Goal: Task Accomplishment & Management: Manage account settings

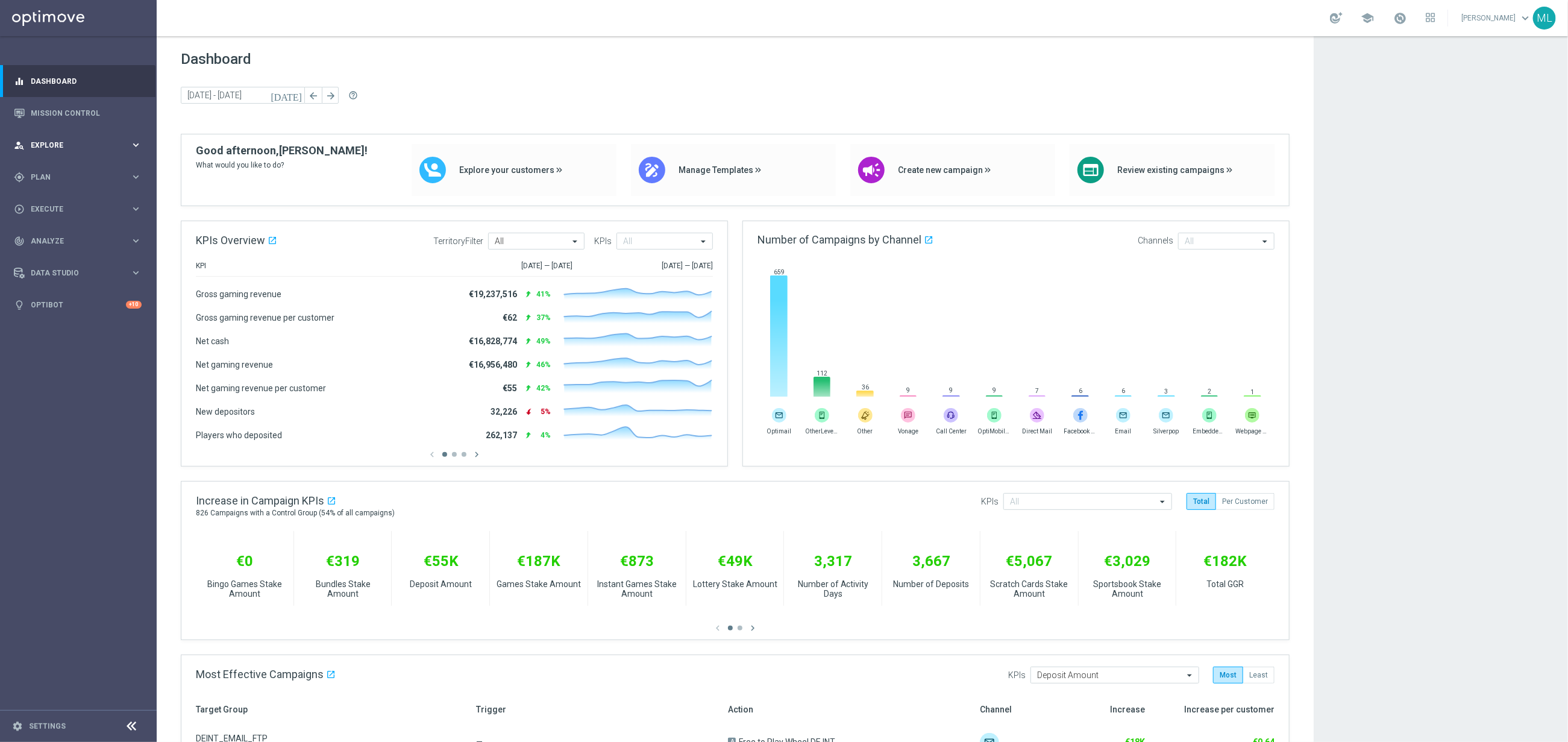
click at [141, 140] on icon "keyboard_arrow_right" at bounding box center [136, 145] width 11 height 11
click at [128, 319] on span "Plan" at bounding box center [80, 322] width 99 height 7
click at [46, 200] on link "Target Groups" at bounding box center [78, 202] width 94 height 10
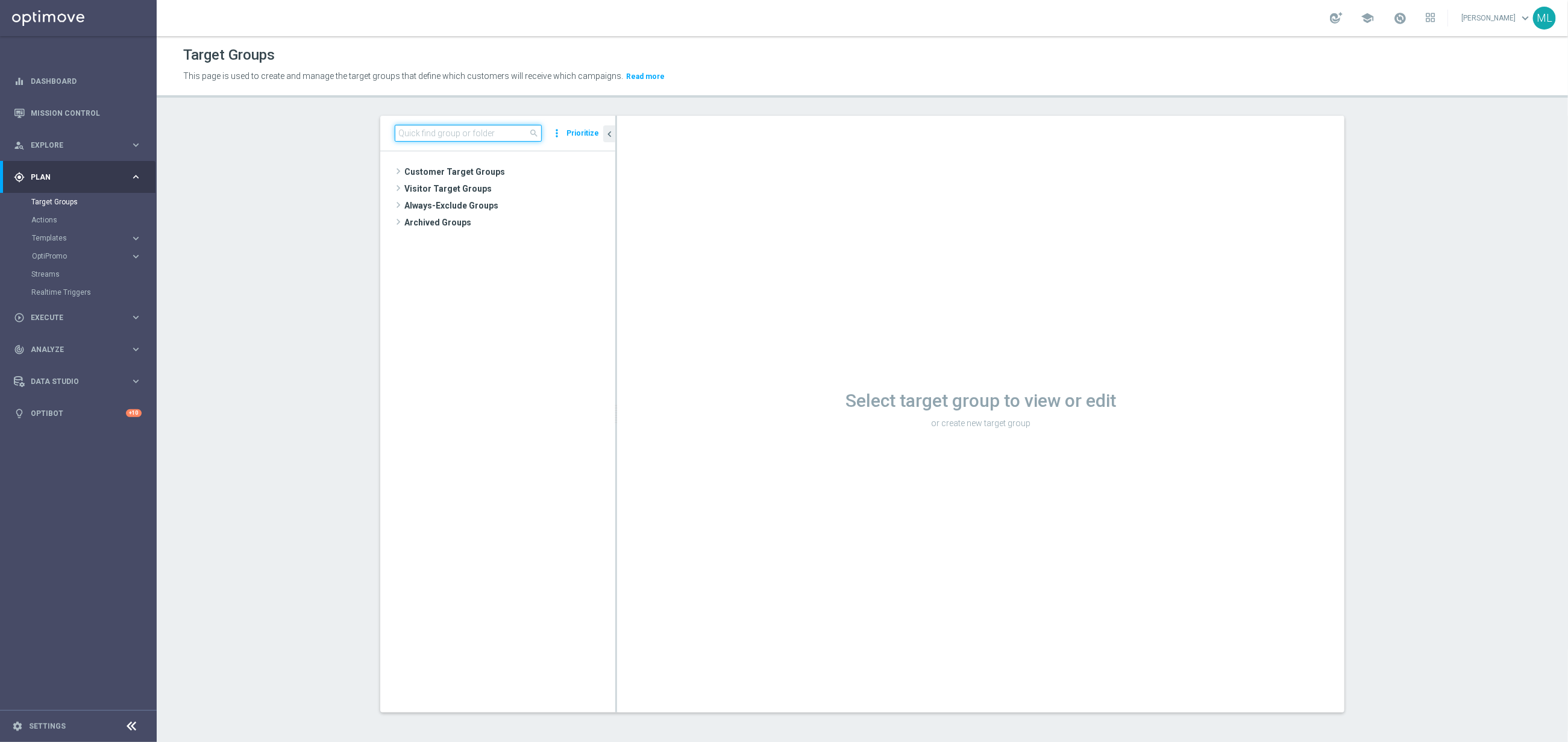
click at [423, 136] on input at bounding box center [468, 133] width 147 height 17
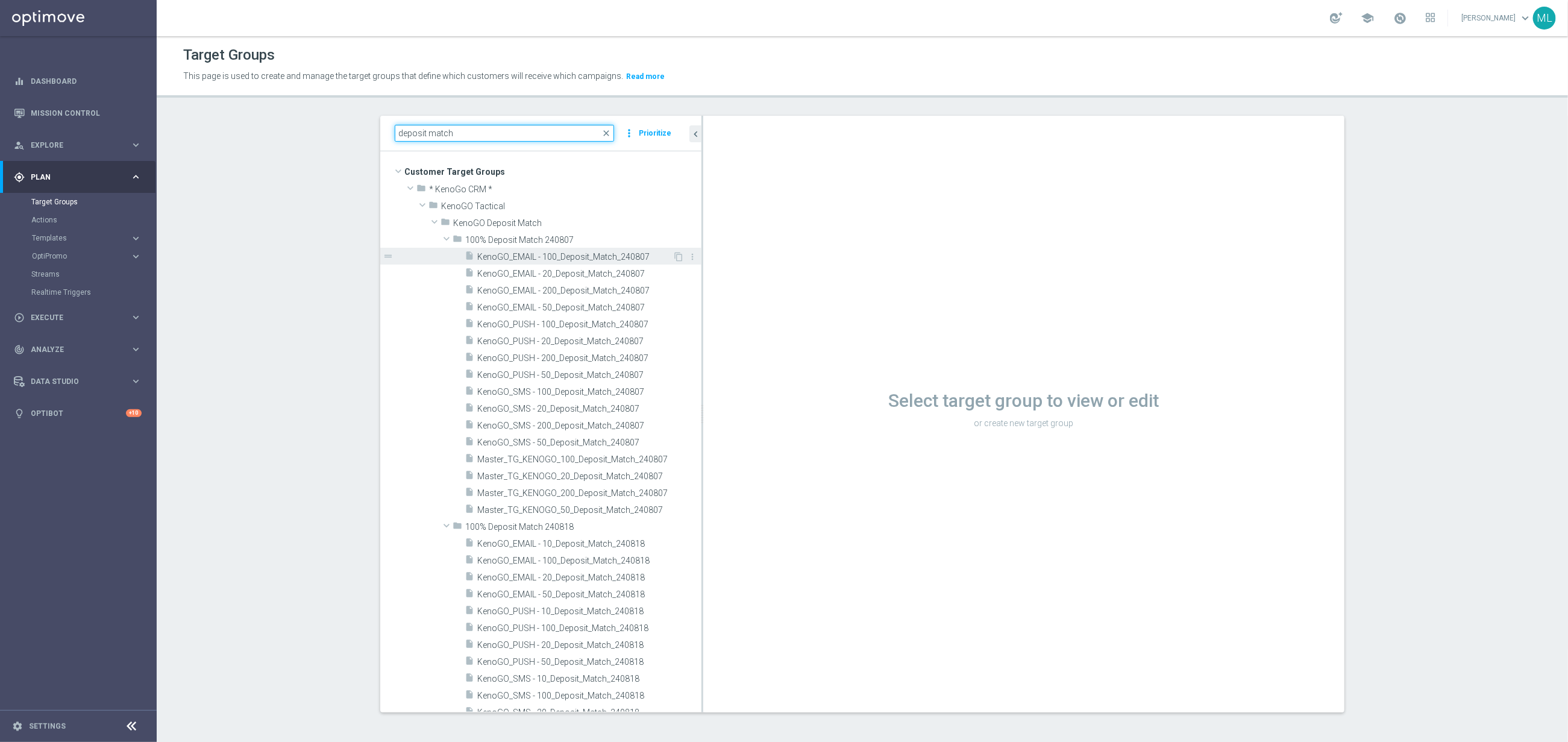
drag, startPoint x: 616, startPoint y: 247, endPoint x: 699, endPoint y: 255, distance: 83.4
click at [702, 250] on as-split "deposit match close more_vert Prioritize Customer Target Groups library_add cre…" at bounding box center [862, 414] width 964 height 596
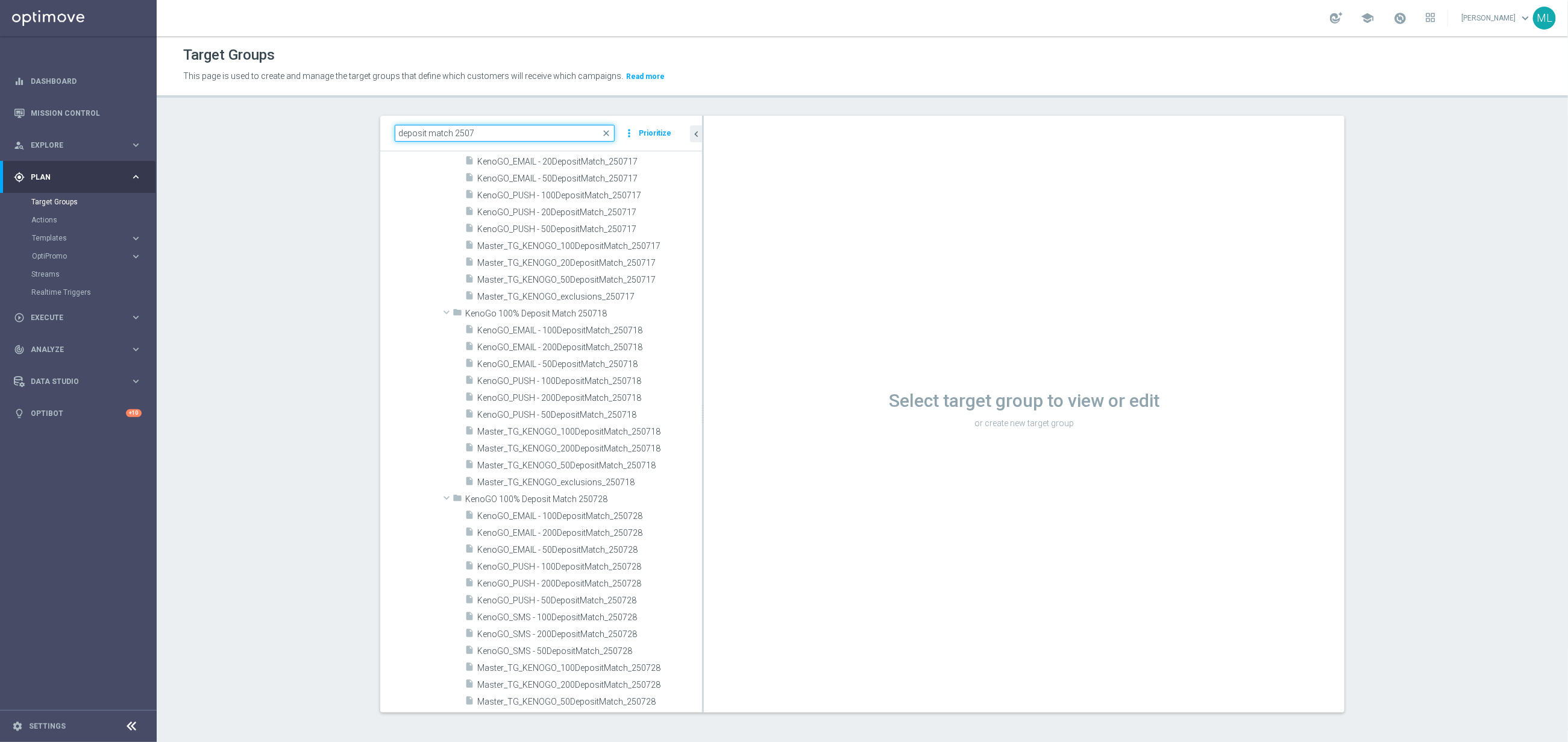
scroll to position [347, 0]
type input "deposit match 2508"
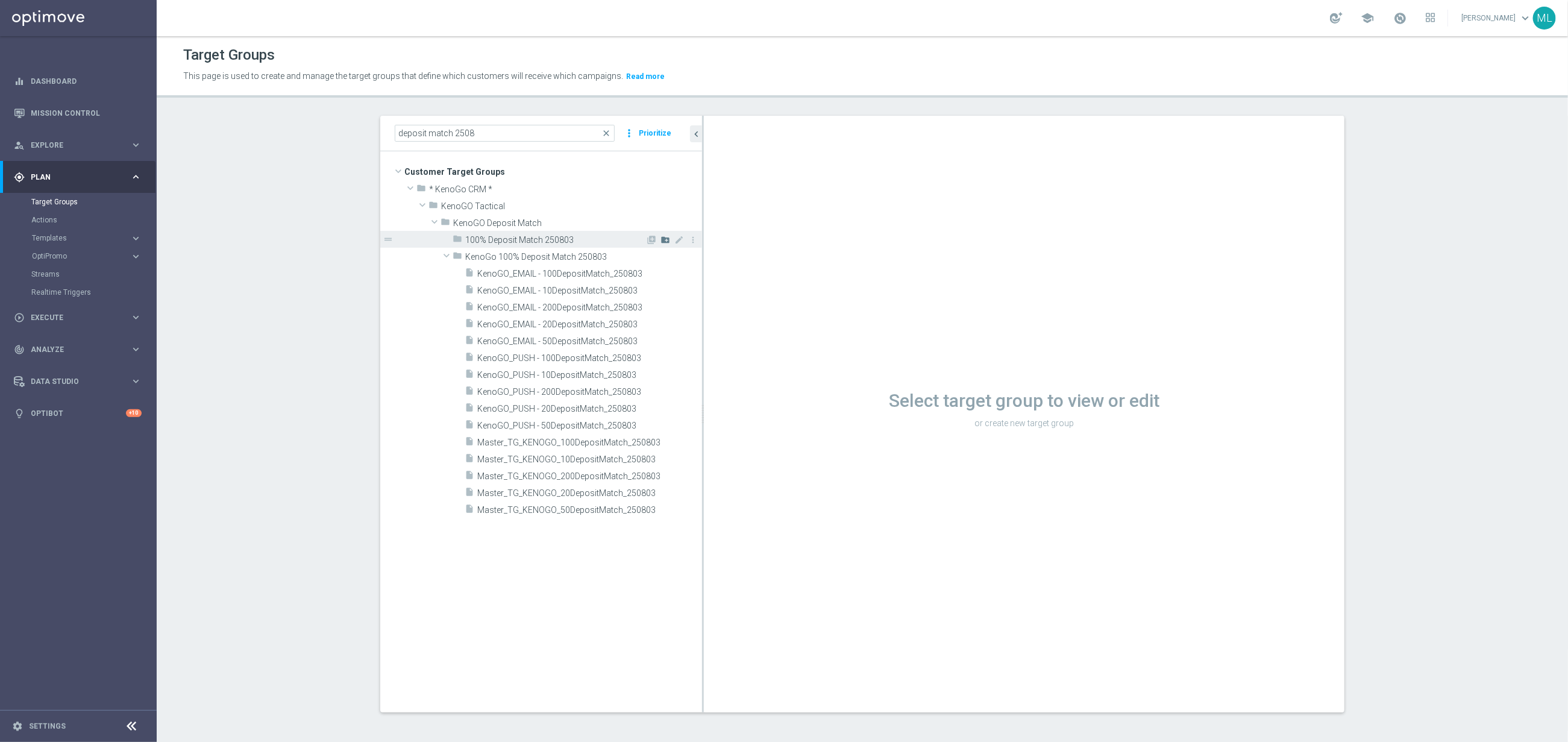
click at [665, 239] on icon "create_new_folder" at bounding box center [666, 240] width 10 height 10
type input "KenoGO 100% Deposit Match 250813"
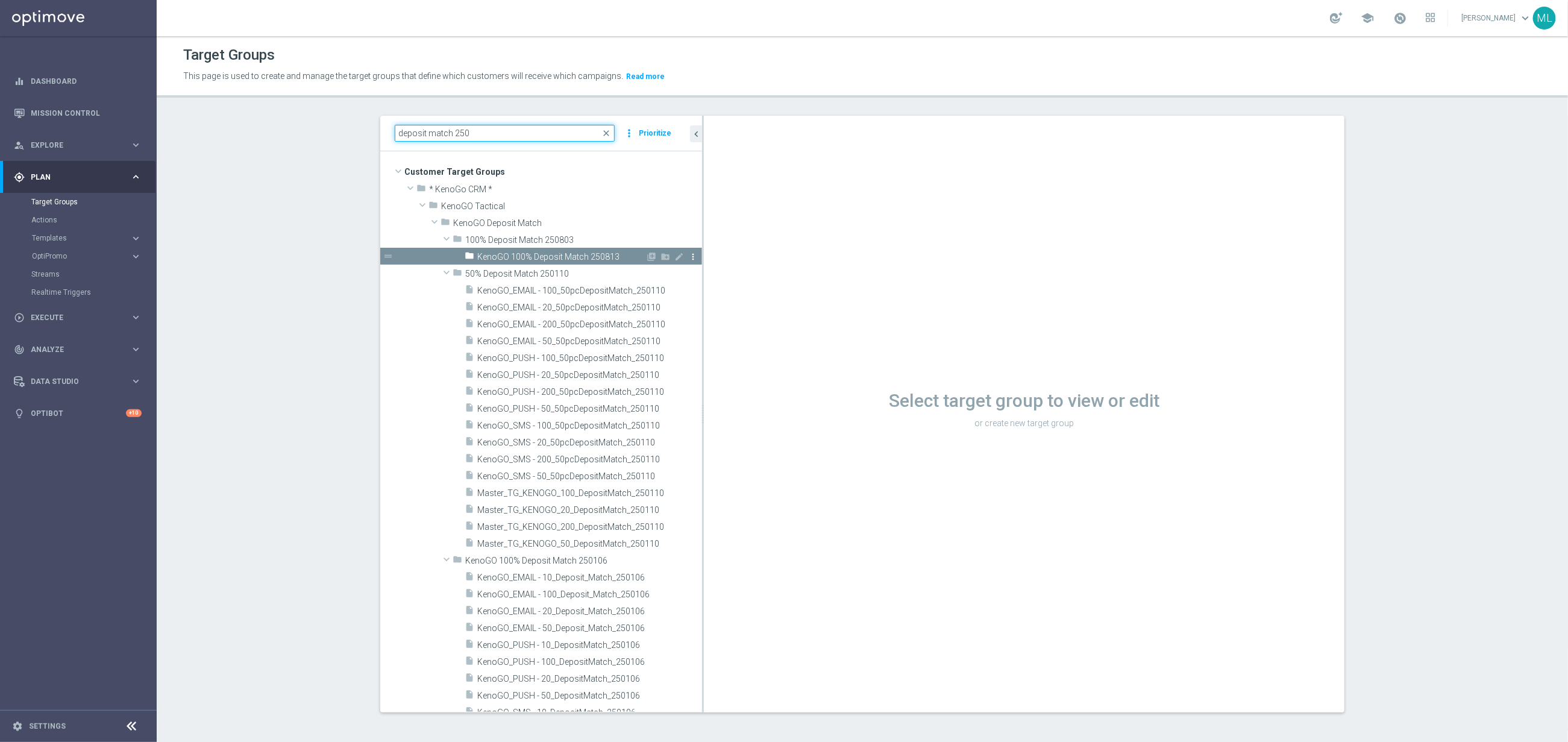
type input "deposit match 250"
click at [695, 256] on icon "more_vert" at bounding box center [693, 257] width 10 height 10
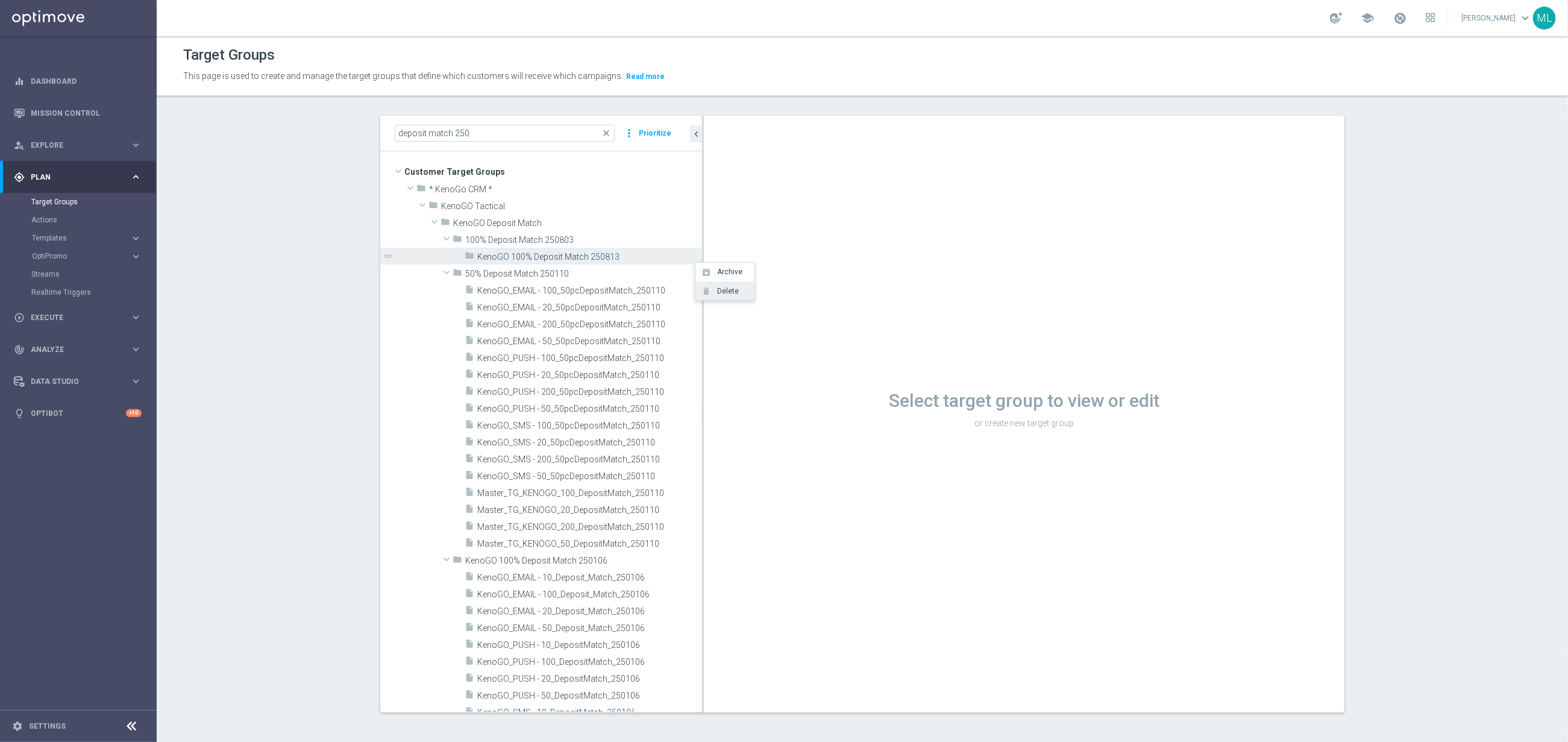
click at [723, 291] on span "Delete" at bounding box center [726, 291] width 26 height 9
click at [590, 223] on span "KenoGO Deposit Match" at bounding box center [577, 223] width 249 height 10
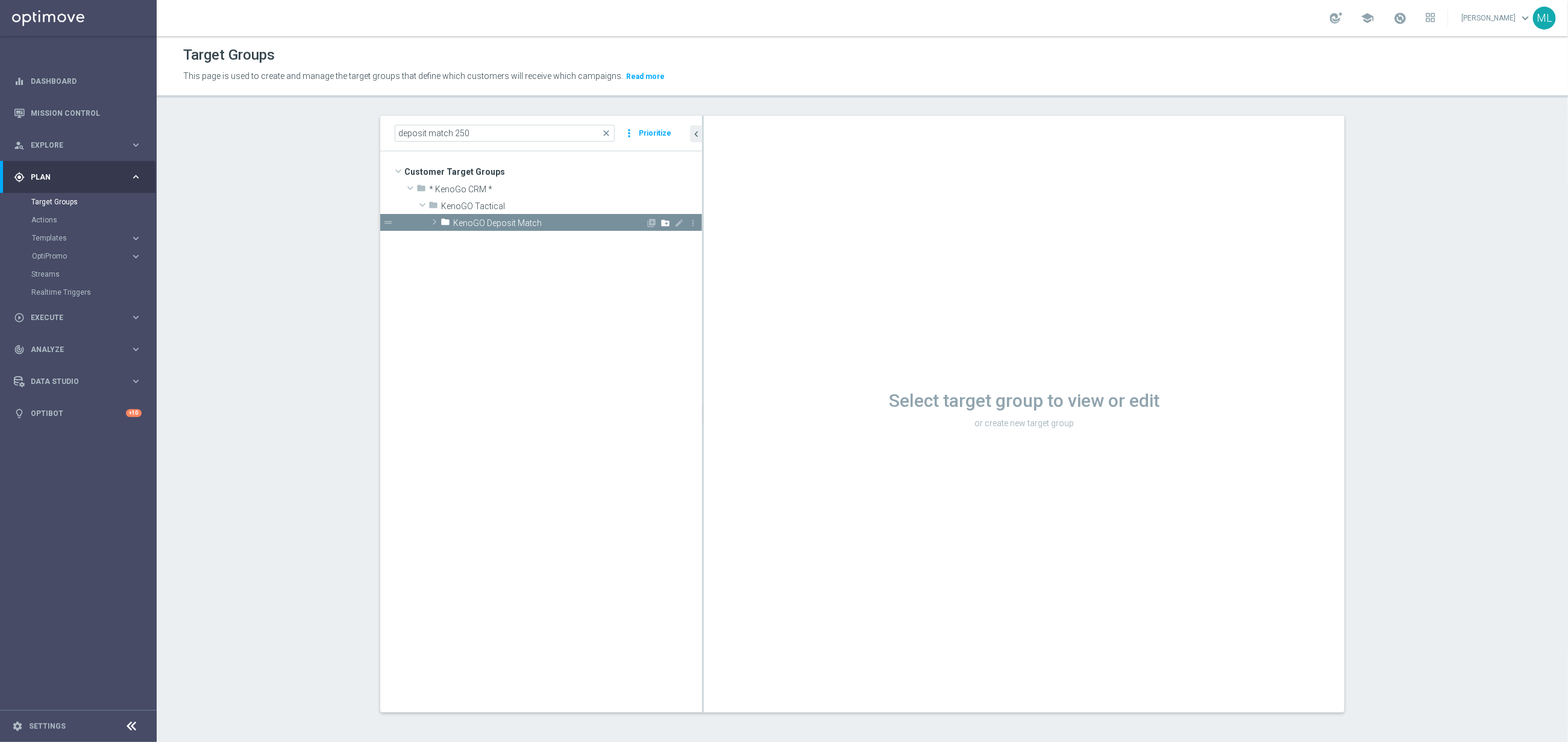
click at [665, 223] on icon "create_new_folder" at bounding box center [666, 223] width 10 height 10
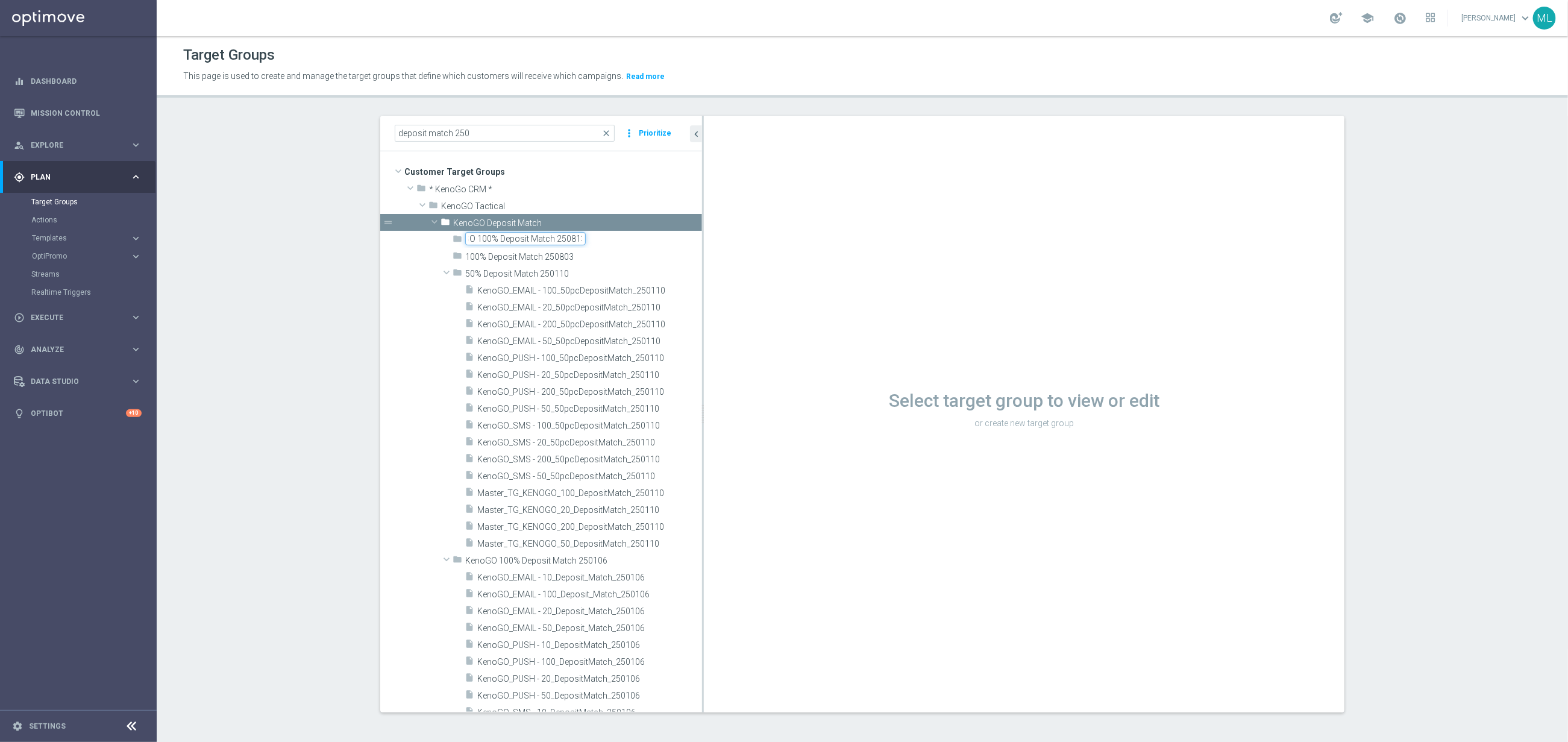
type input "KenoGO 100% Deposit Match 250813"
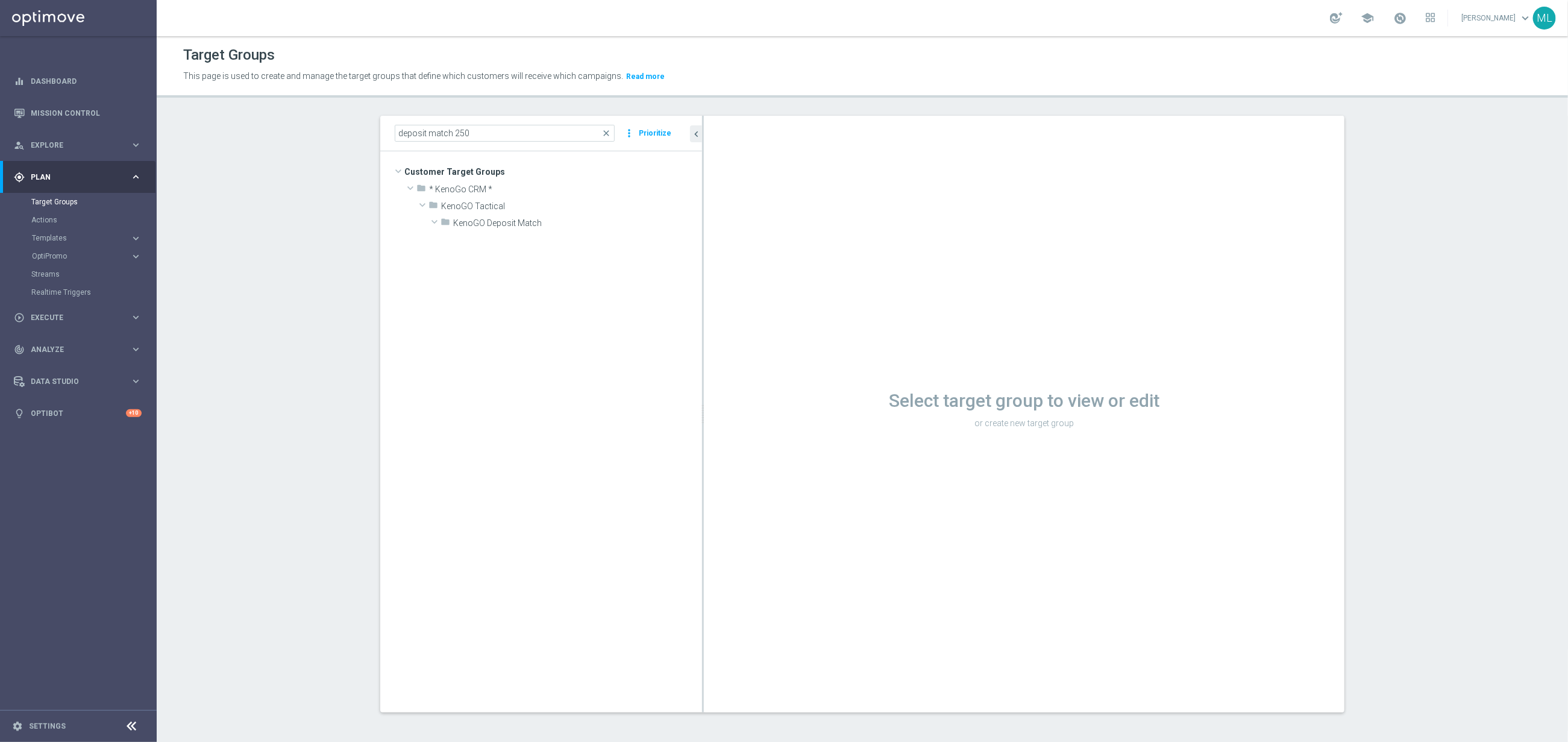
scroll to position [8557, 0]
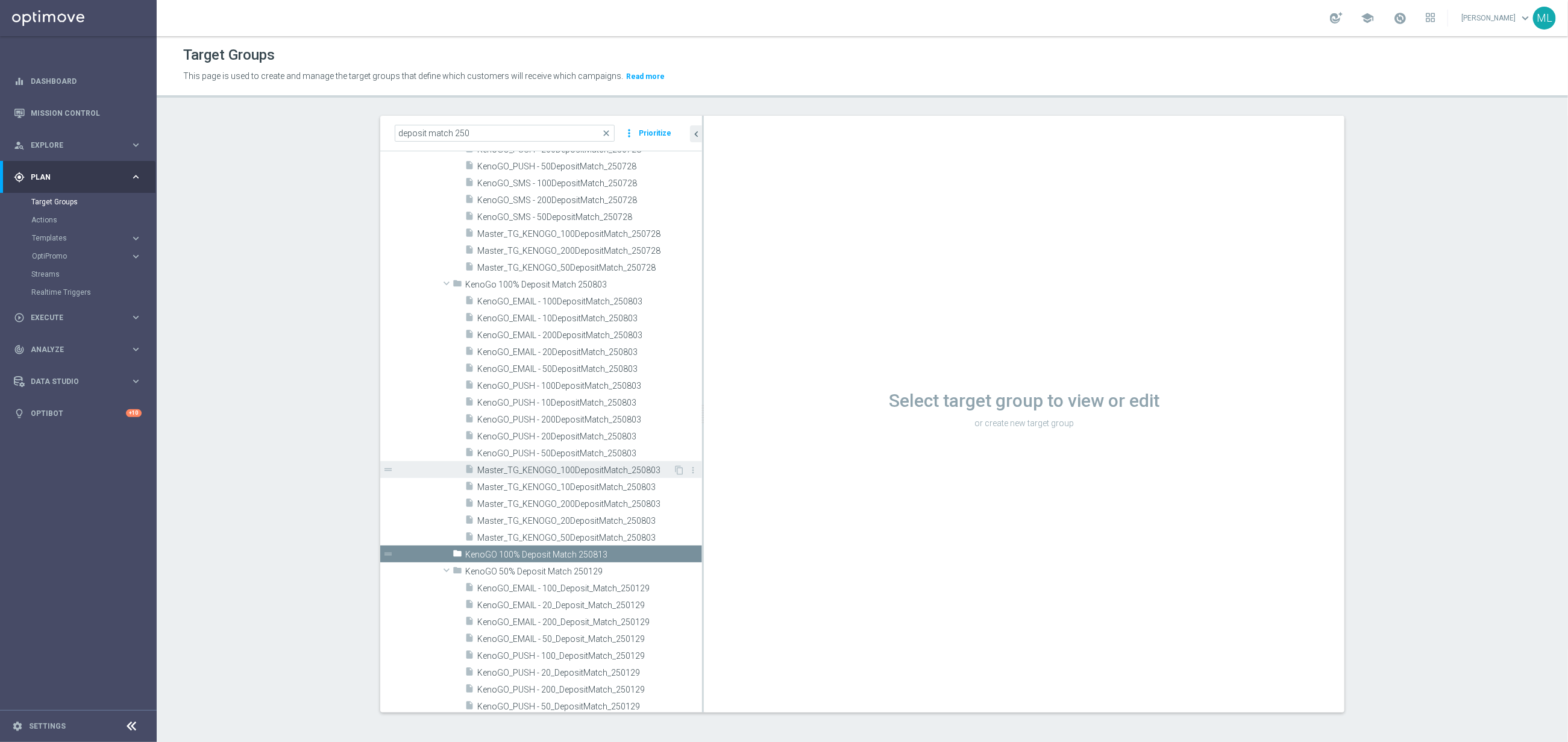
click at [588, 472] on span "Master_TG_KENOGO_100DepositMatch_250803" at bounding box center [575, 470] width 196 height 10
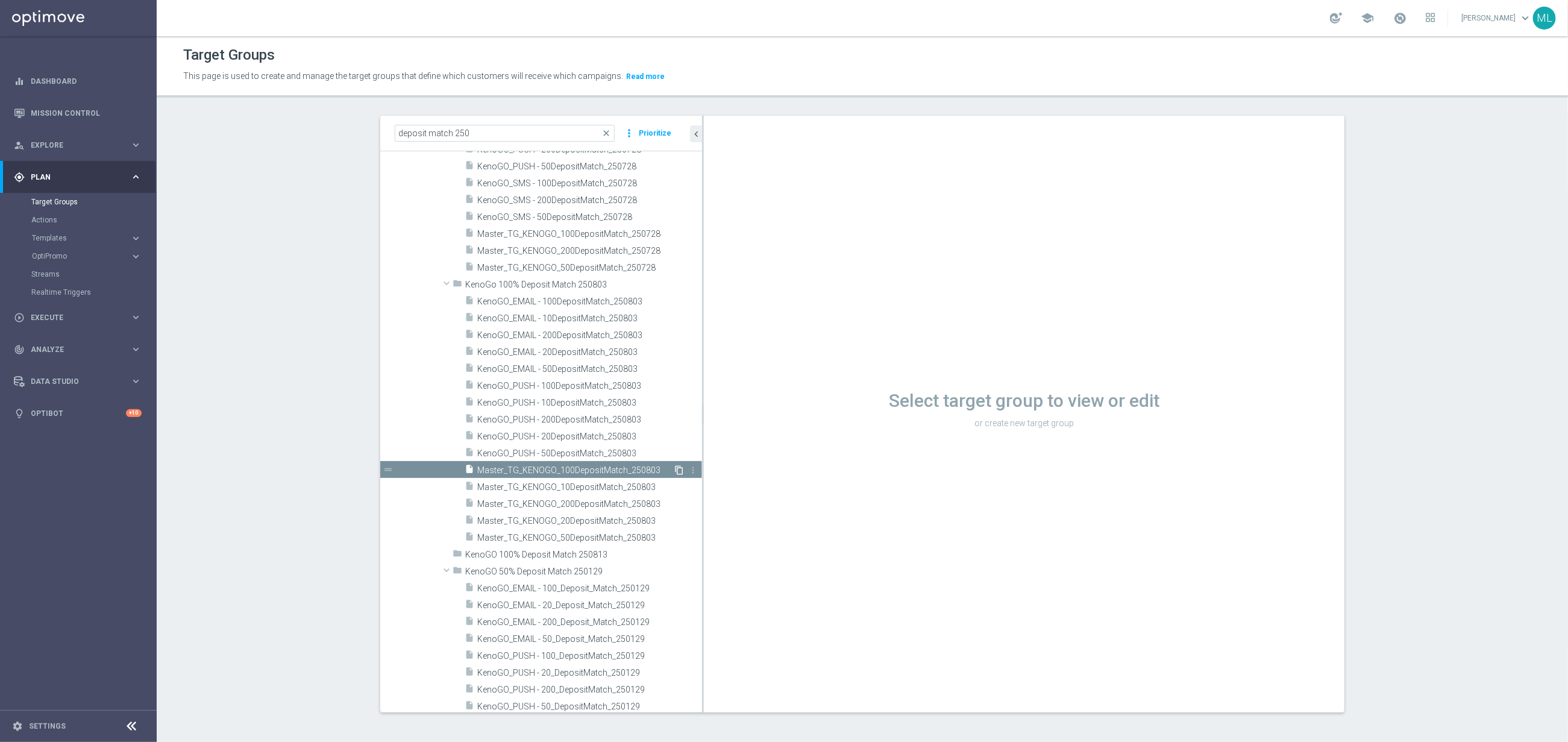
click at [679, 466] on icon "content_copy" at bounding box center [679, 470] width 10 height 10
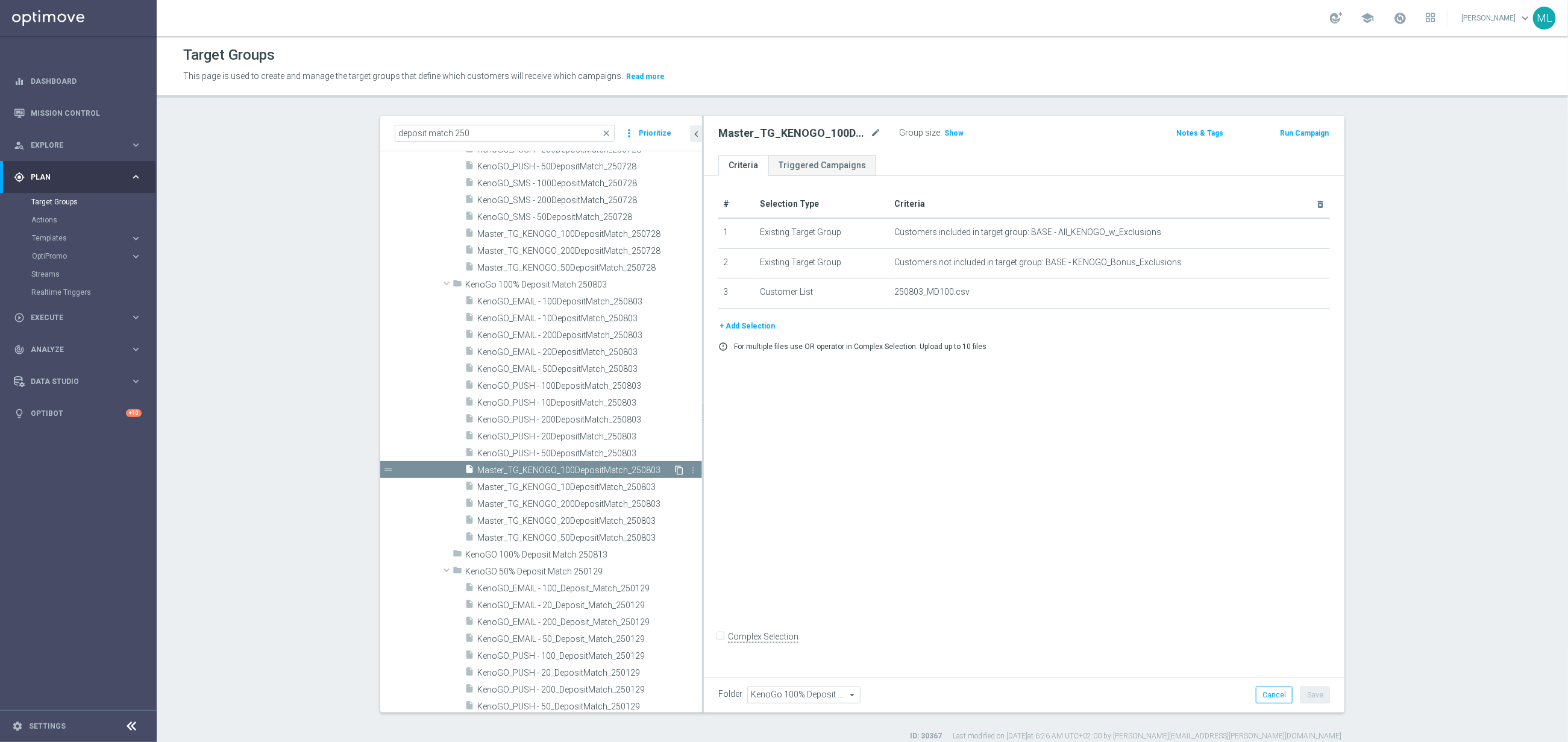
click at [680, 471] on icon "content_copy" at bounding box center [679, 470] width 10 height 10
click at [680, 471] on icon "content_copy" at bounding box center [679, 472] width 10 height 10
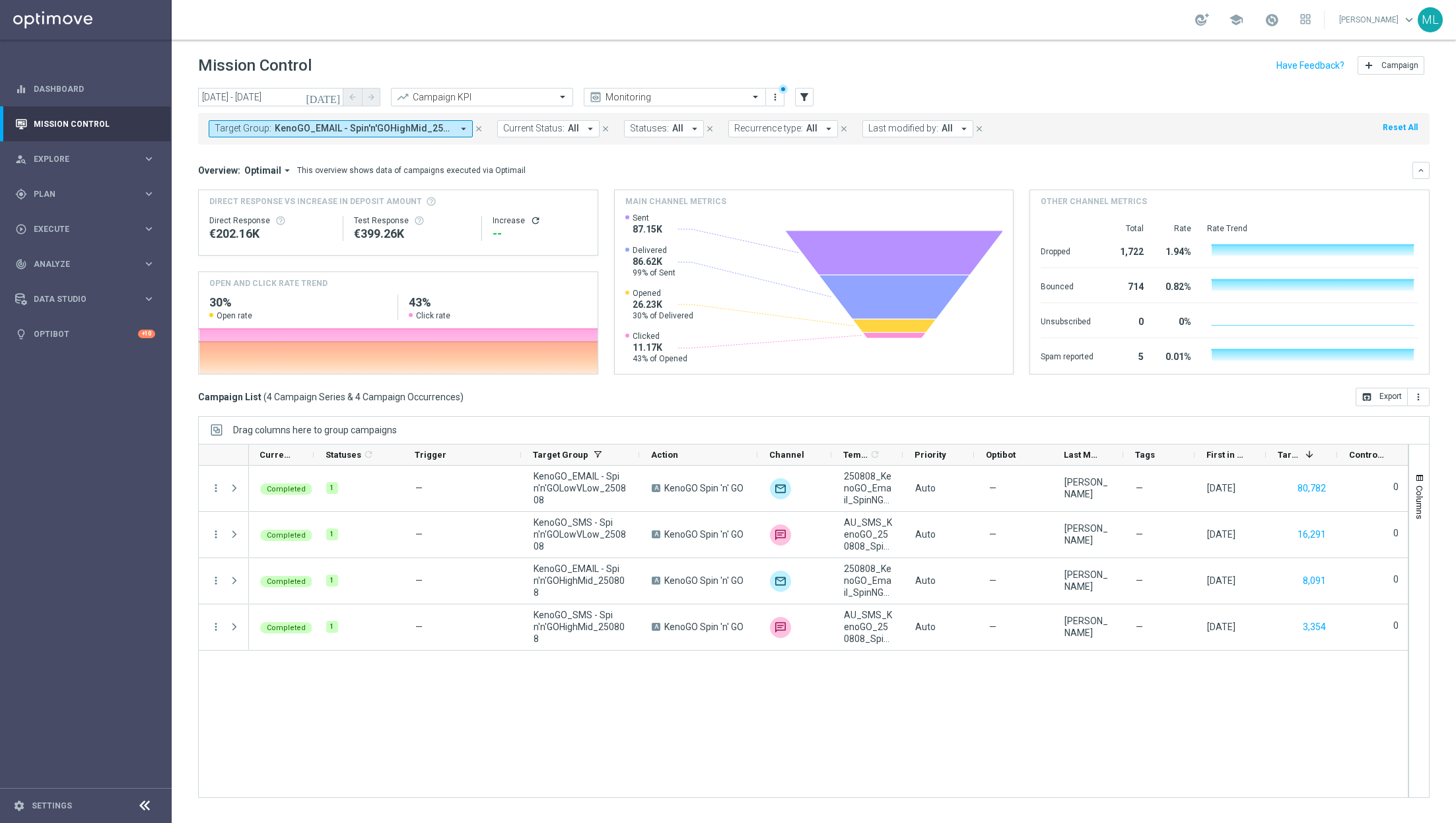
scroll to position [0, 1]
click at [148, 195] on icon "keyboard_arrow_right" at bounding box center [148, 194] width 13 height 13
click at [134, 262] on div "Templates" at bounding box center [89, 261] width 108 height 8
click at [97, 285] on link "Optimail" at bounding box center [88, 281] width 96 height 11
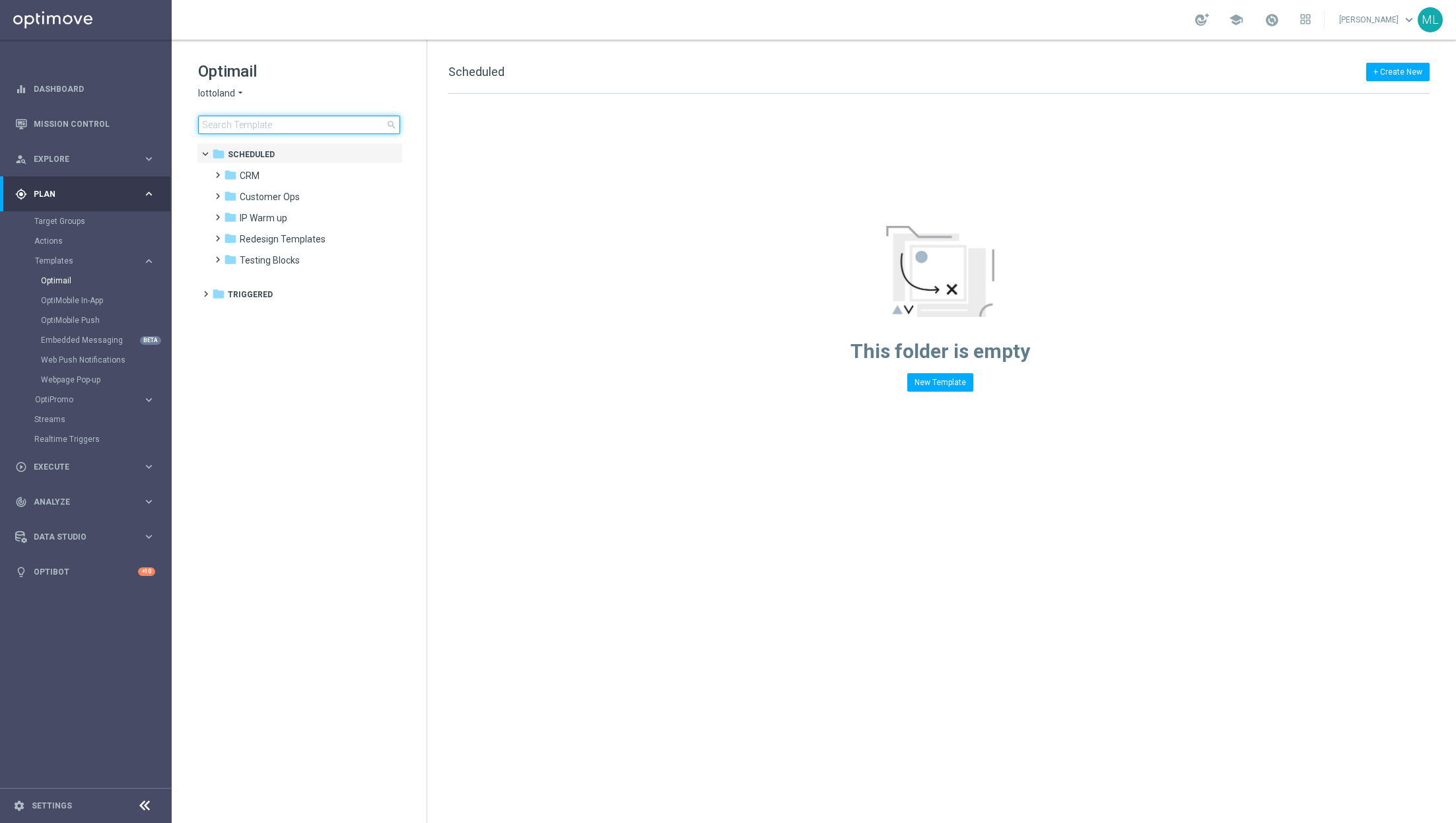
click at [248, 127] on input at bounding box center [299, 125] width 202 height 19
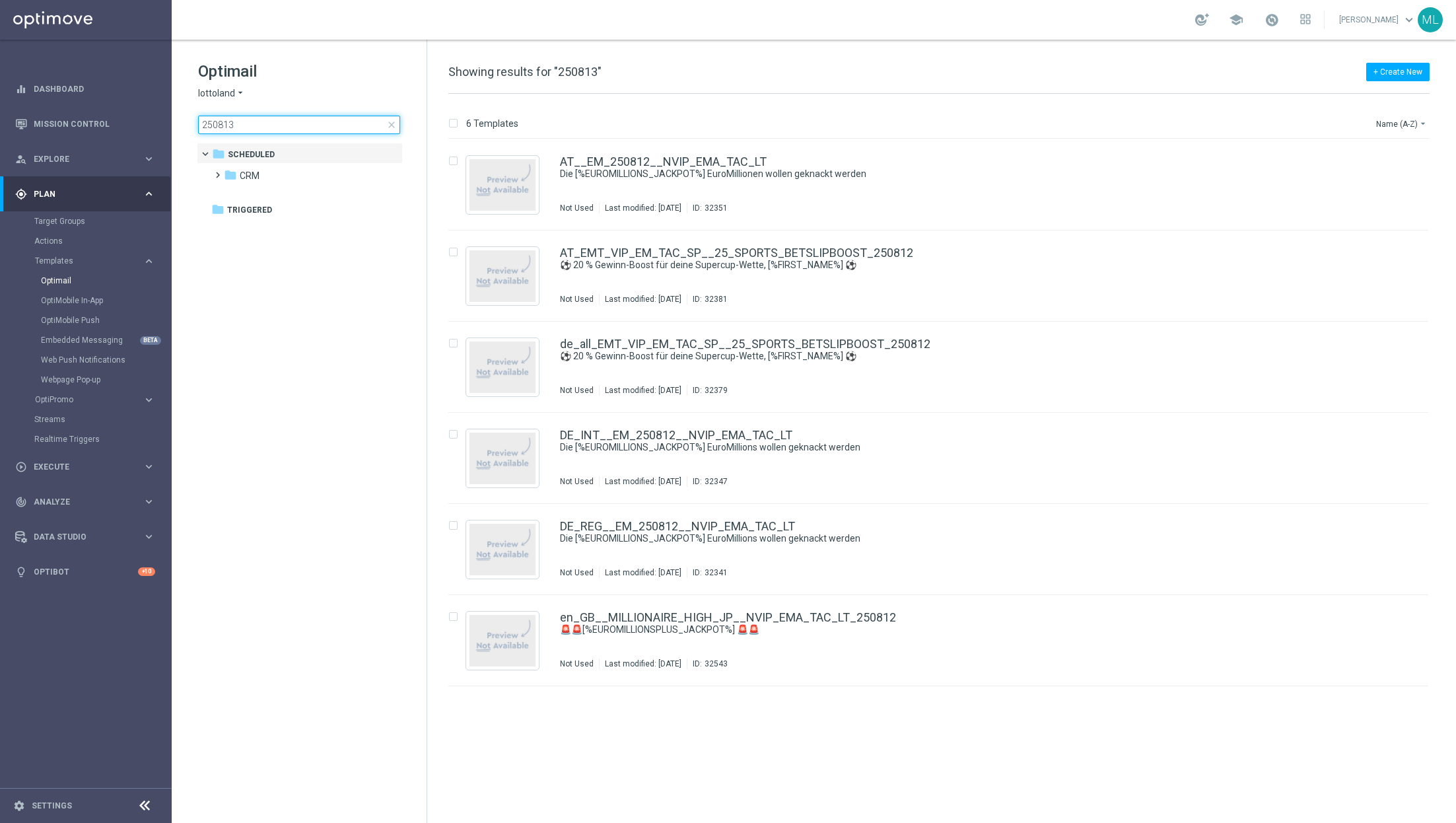
type input "250813"
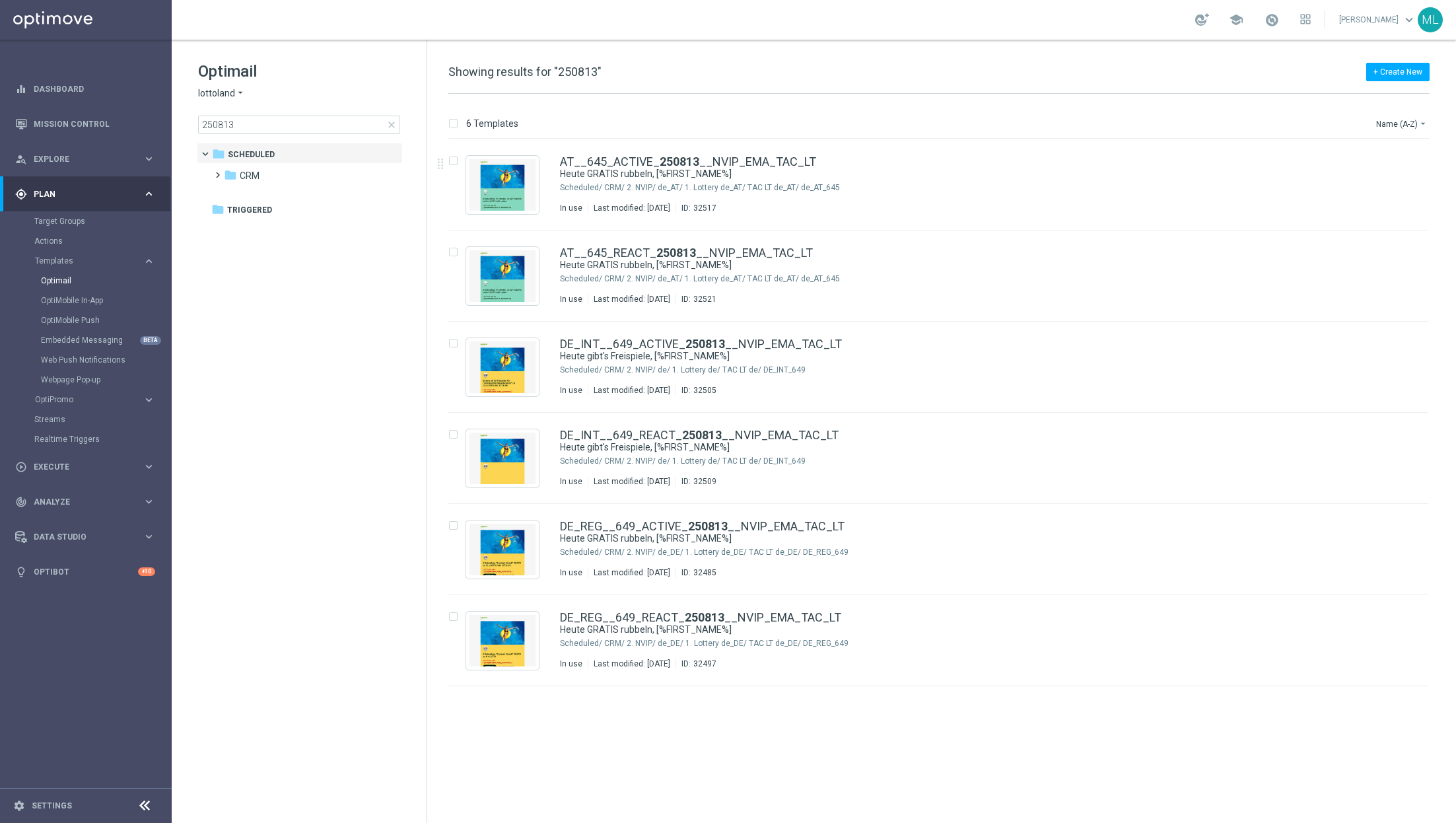
click at [231, 91] on span "lottoland" at bounding box center [216, 94] width 37 height 13
click at [245, 127] on div "KenoGO" at bounding box center [248, 124] width 99 height 16
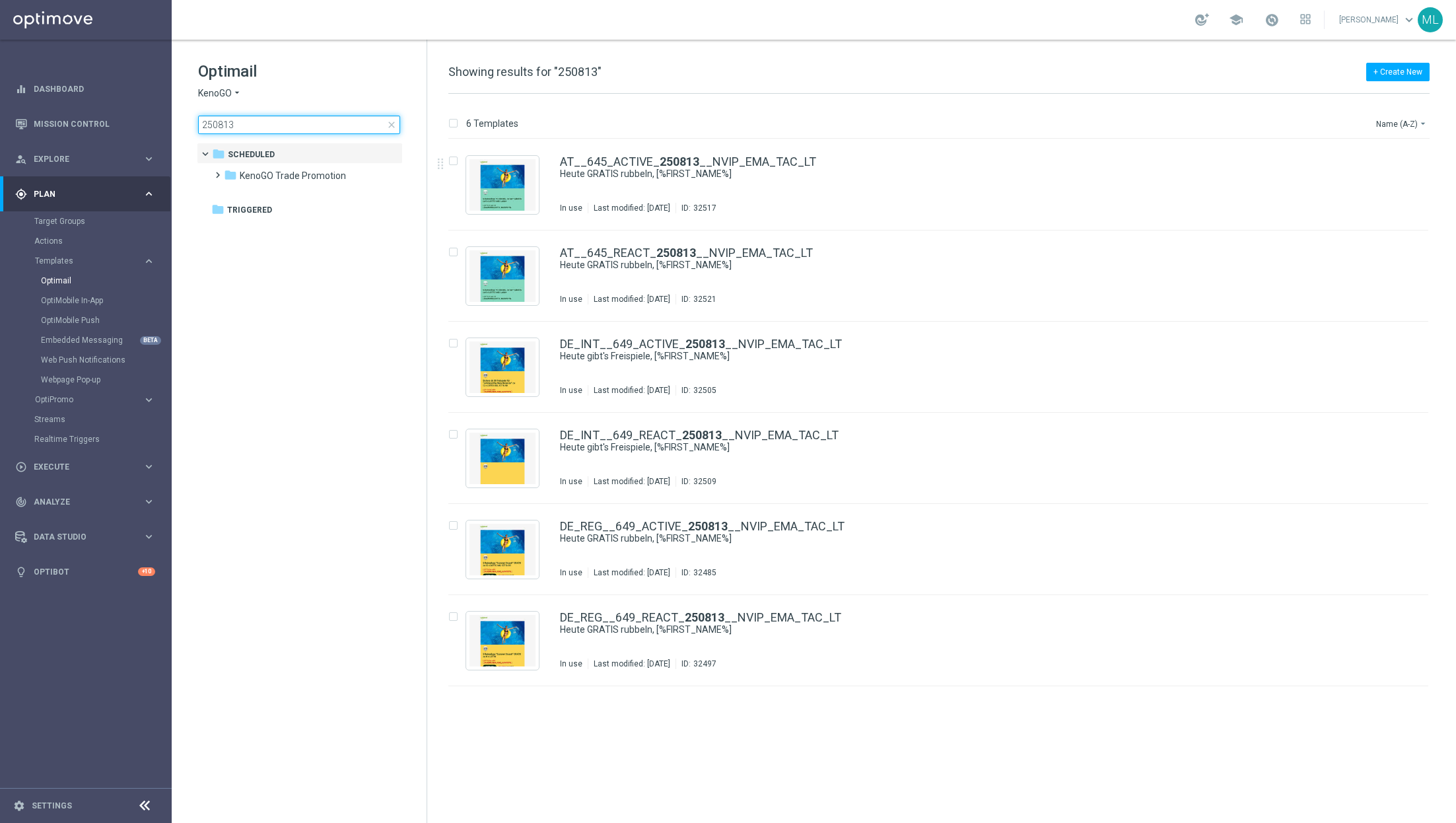
click at [261, 128] on input "250813" at bounding box center [299, 125] width 202 height 19
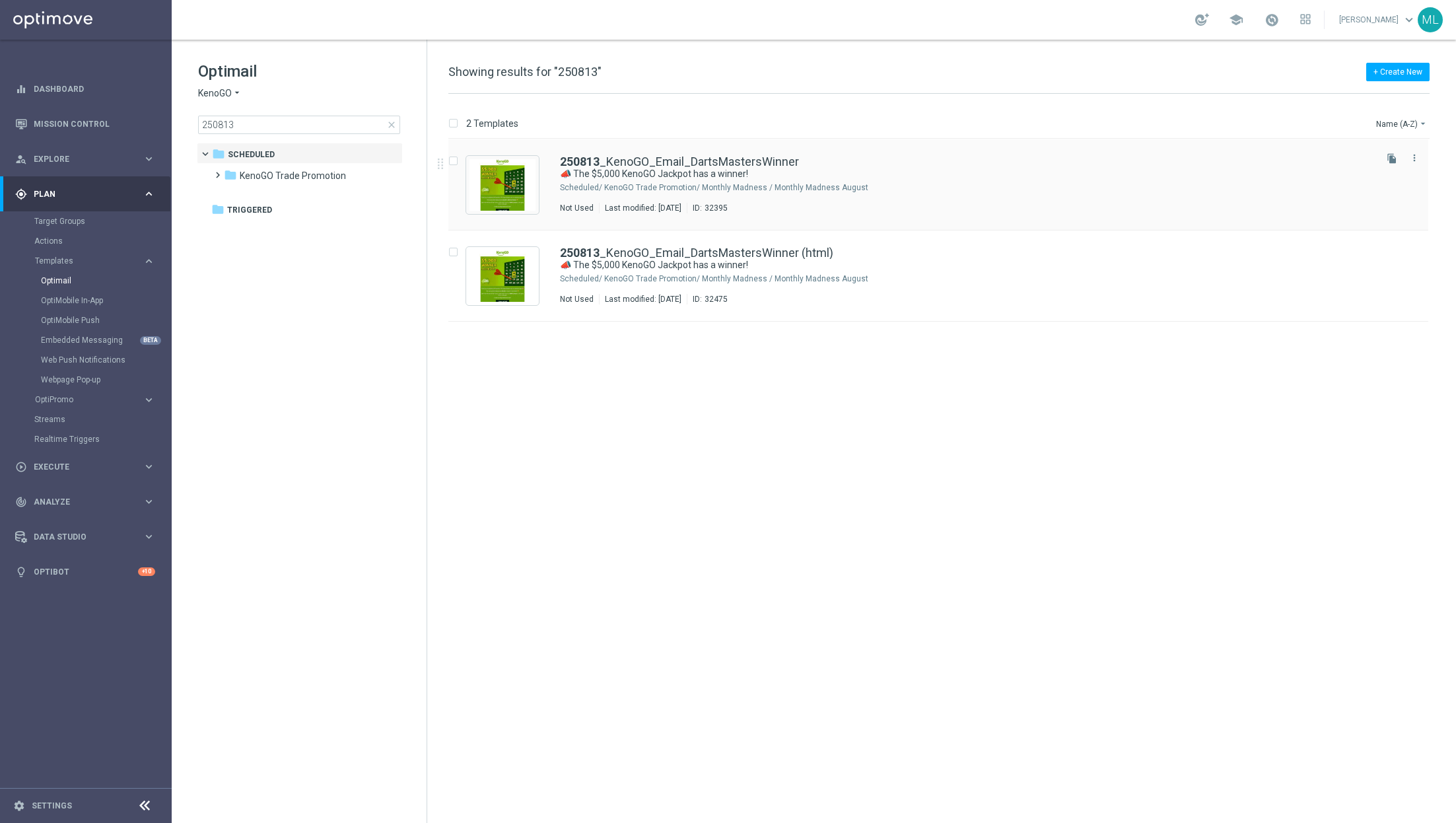
click at [696, 189] on div "KenoGO Trade Promotion/ Monthly Madness / Monthly Madness August" at bounding box center [988, 188] width 768 height 11
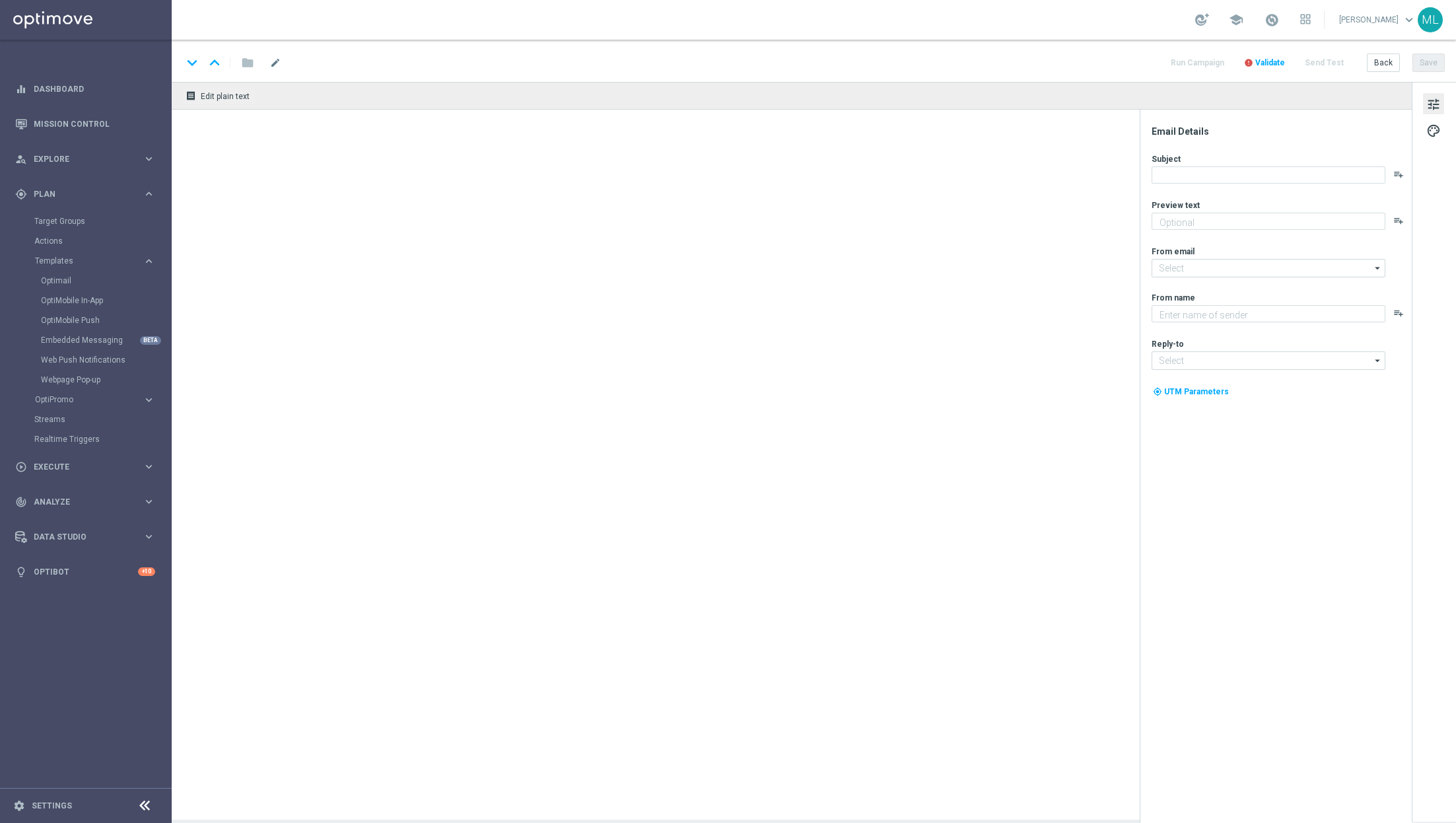
type textarea "See who won & watch all of the highlights"
type textarea "KenoGO"
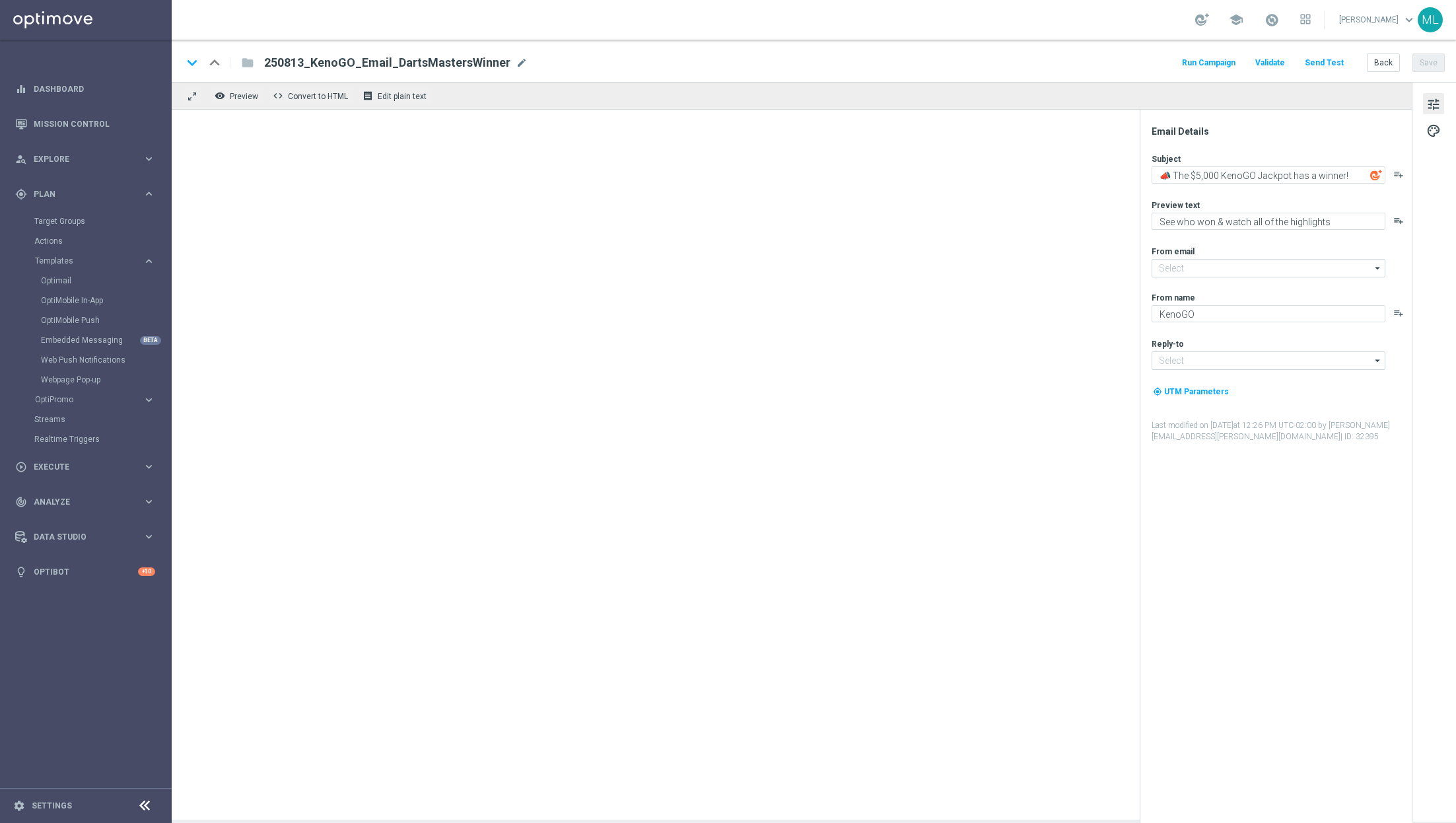
type input "[EMAIL_ADDRESS][DOMAIN_NAME]"
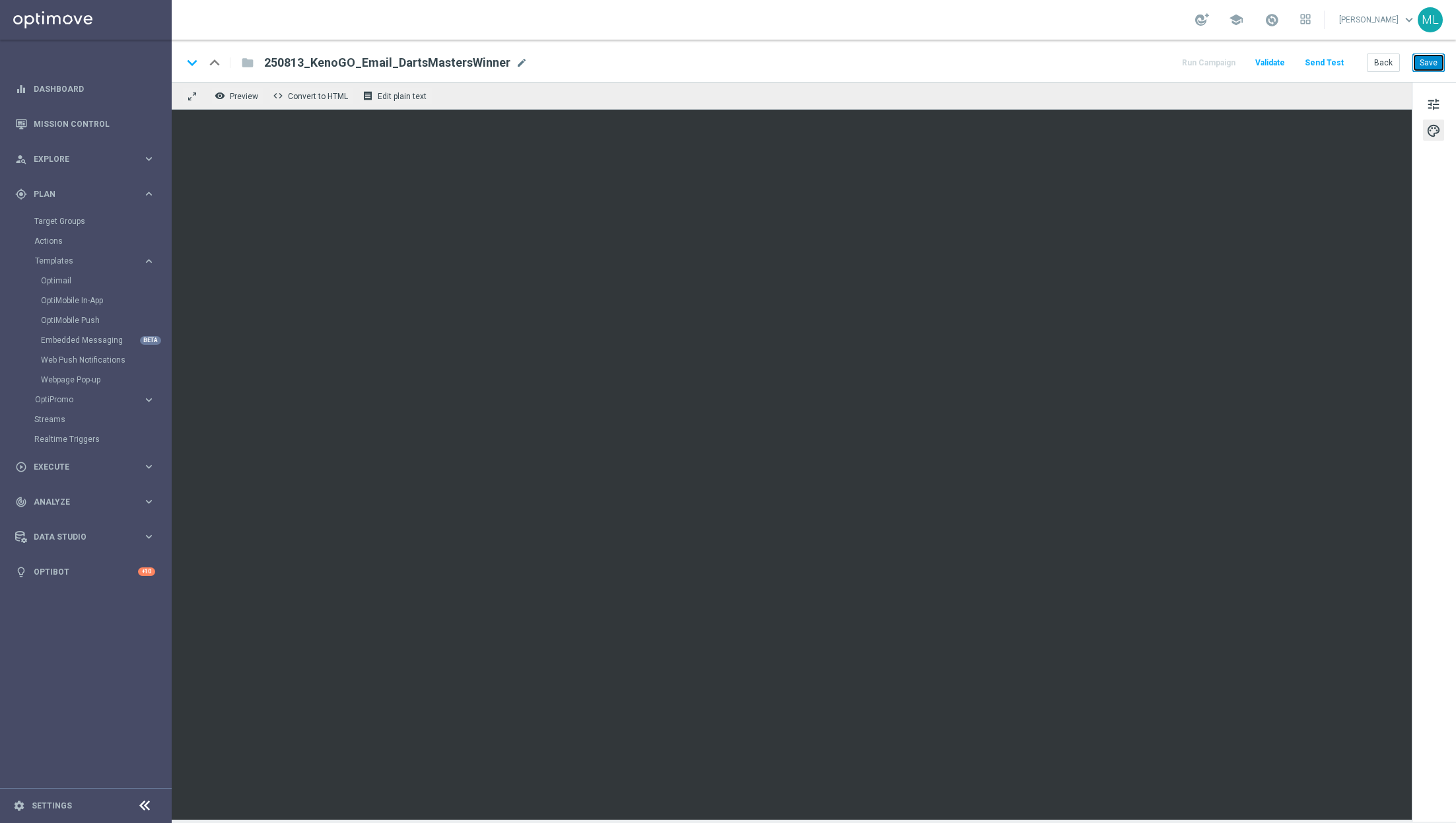
click at [1433, 66] on button "Save" at bounding box center [1428, 63] width 32 height 19
click at [1380, 61] on button "Back" at bounding box center [1383, 63] width 33 height 19
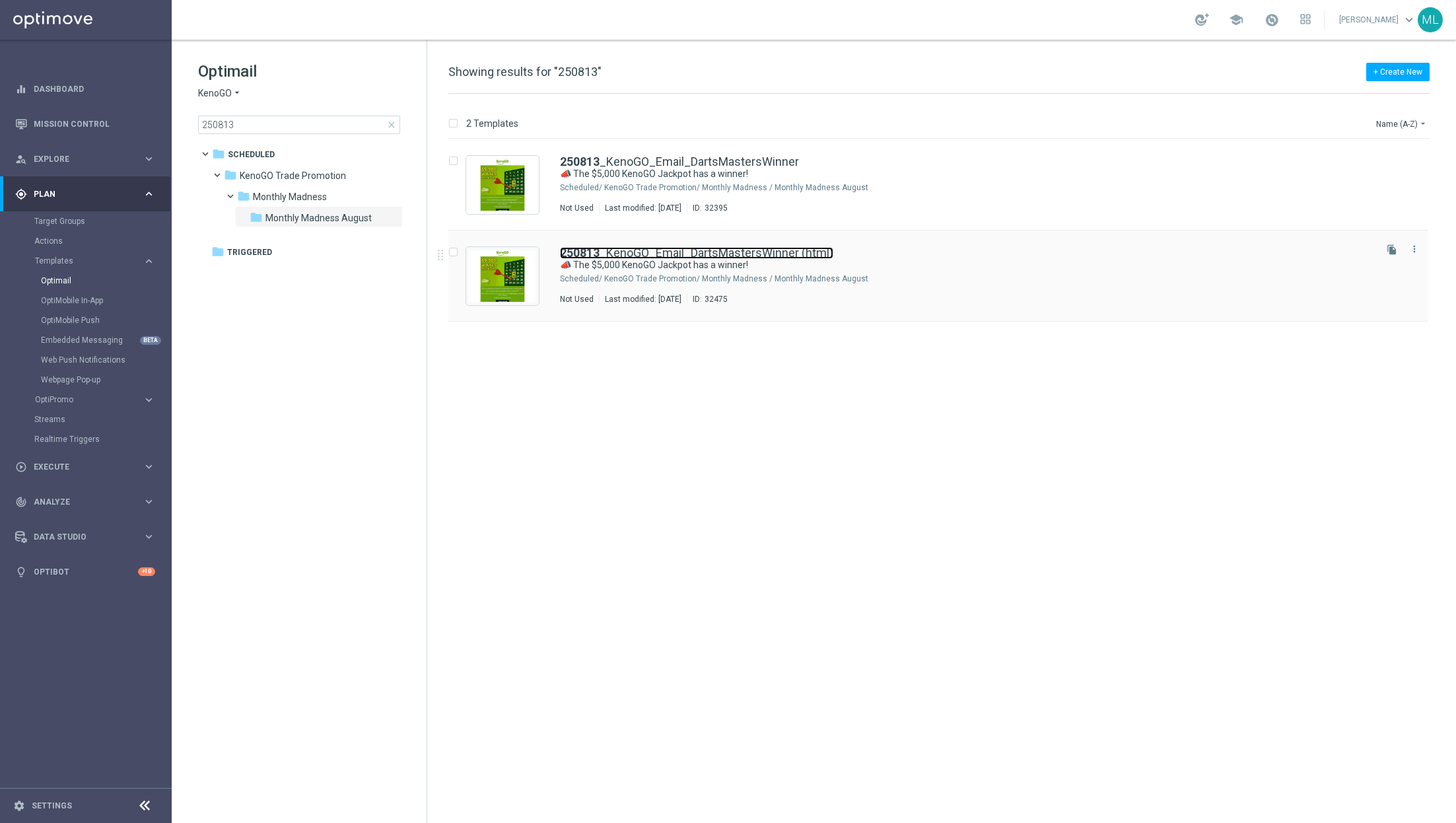
click at [804, 254] on link "250813 _KenoGO_Email_DartsMastersWinner (html)" at bounding box center [696, 252] width 274 height 12
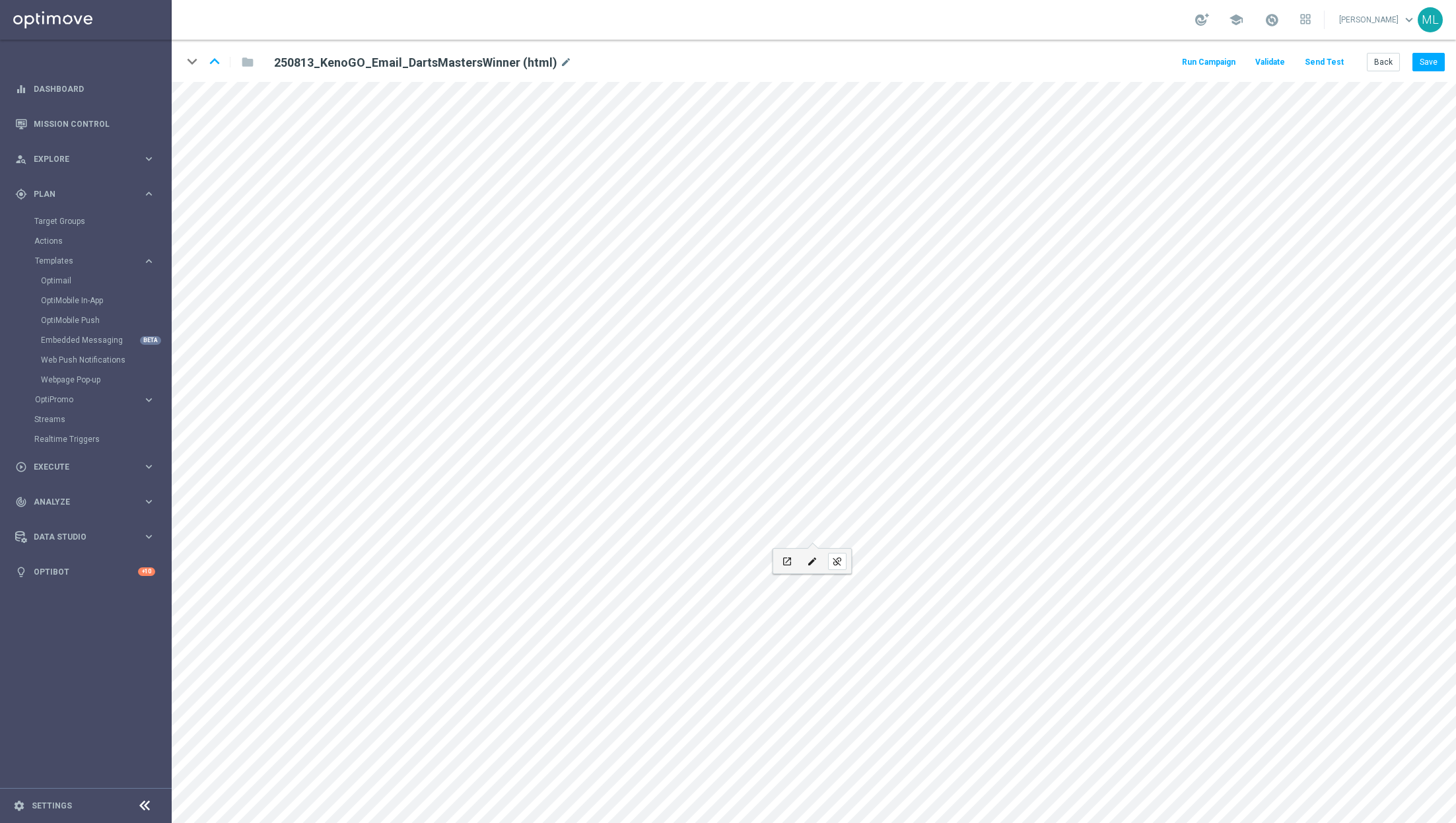
click at [841, 560] on icon "Remove link" at bounding box center [836, 561] width 10 height 11
click at [1385, 59] on button "Back" at bounding box center [1383, 63] width 33 height 19
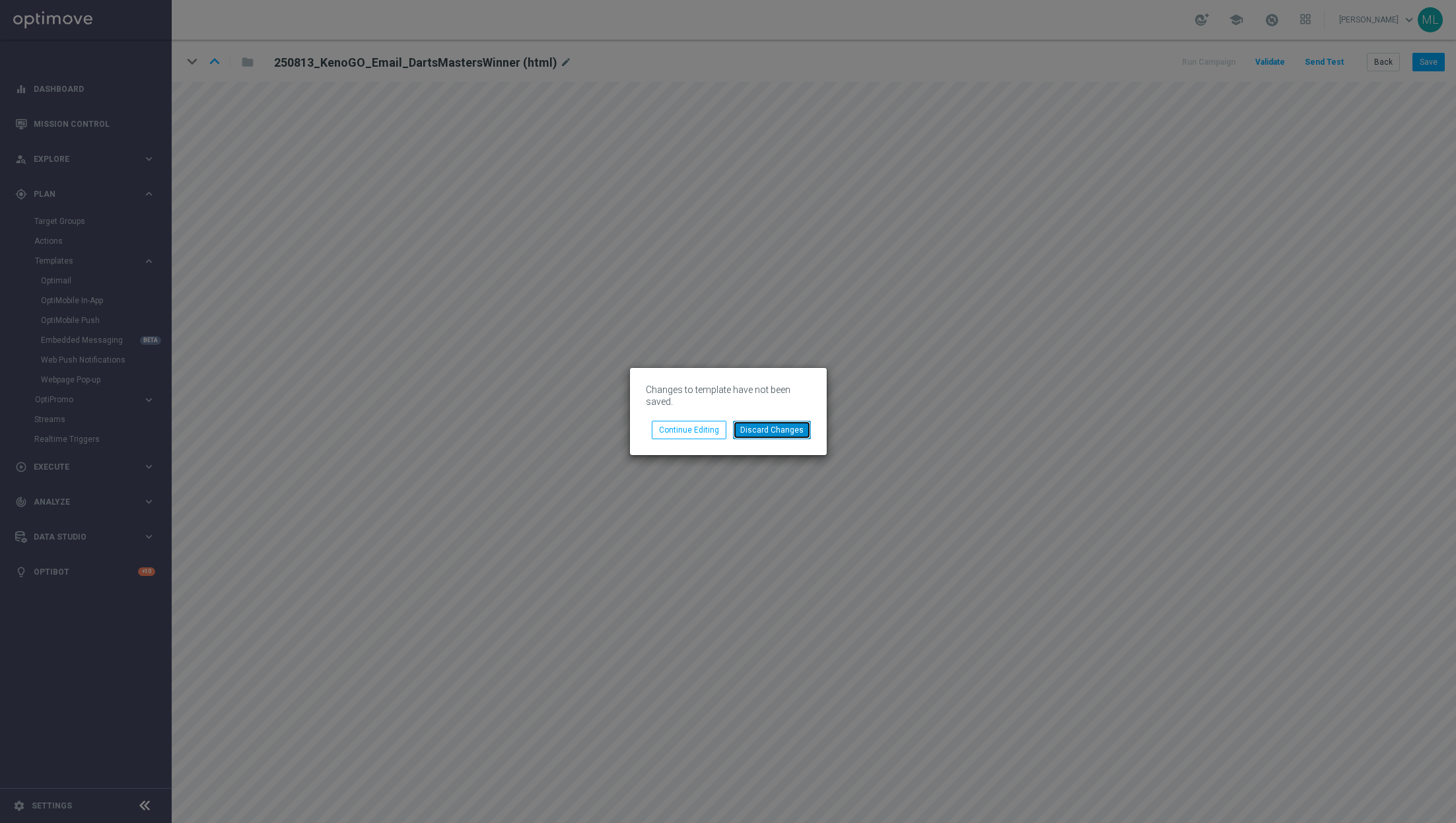
click at [789, 432] on button "Discard Changes" at bounding box center [772, 430] width 78 height 19
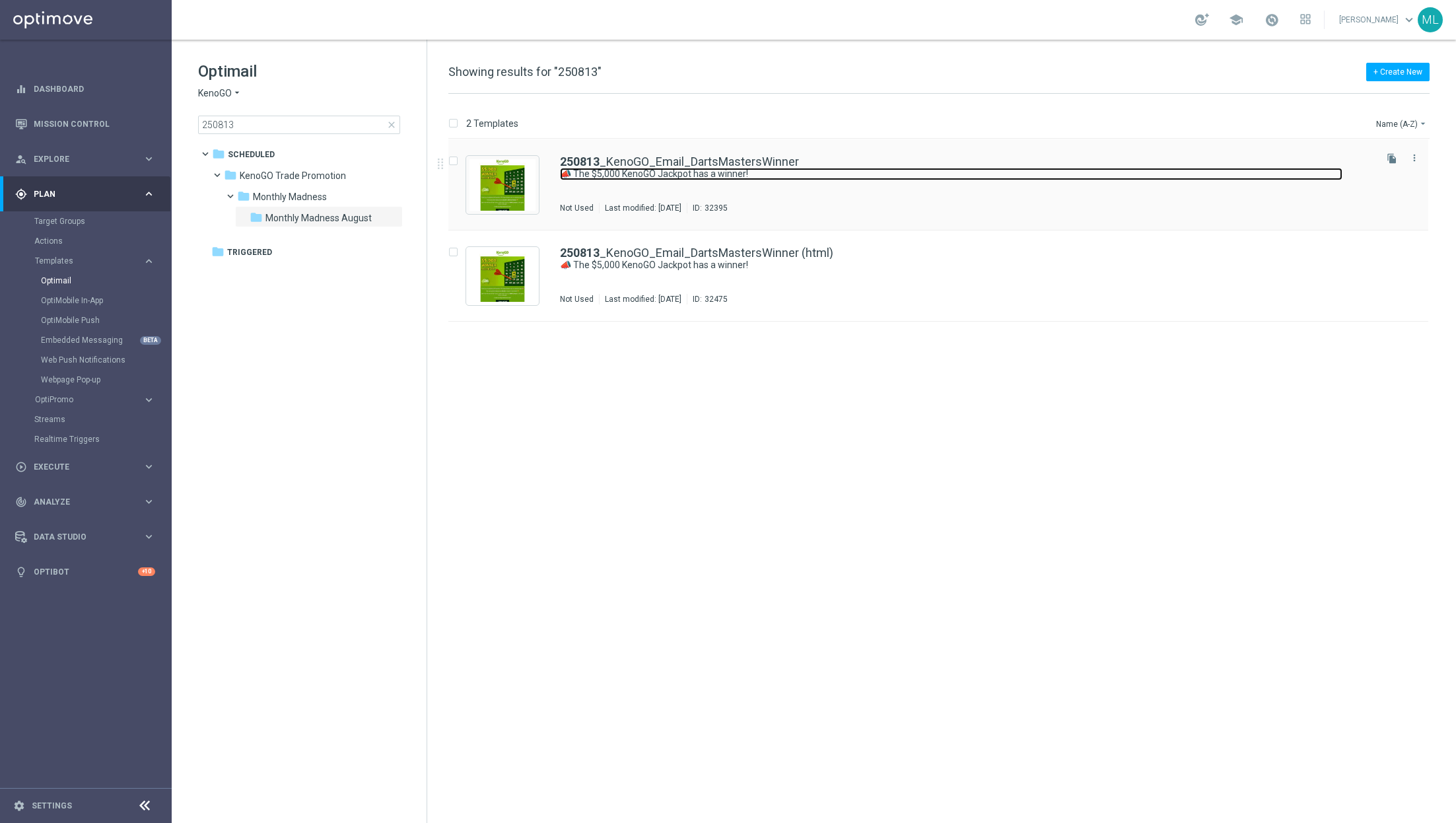
click at [666, 177] on link "📣 The $5,000 KenoGO Jackpot has a winner!" at bounding box center [950, 174] width 782 height 13
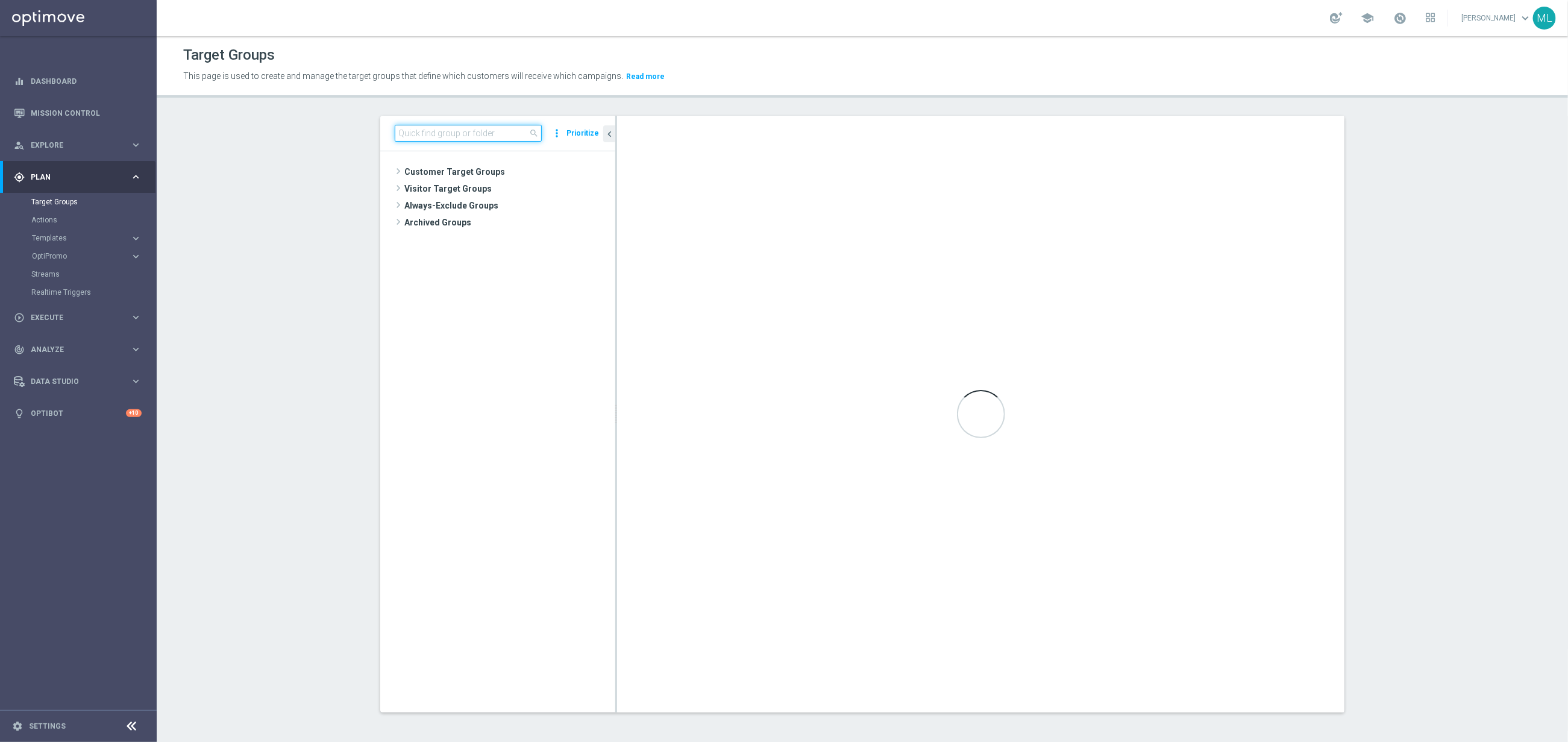
click at [438, 130] on input at bounding box center [468, 133] width 147 height 17
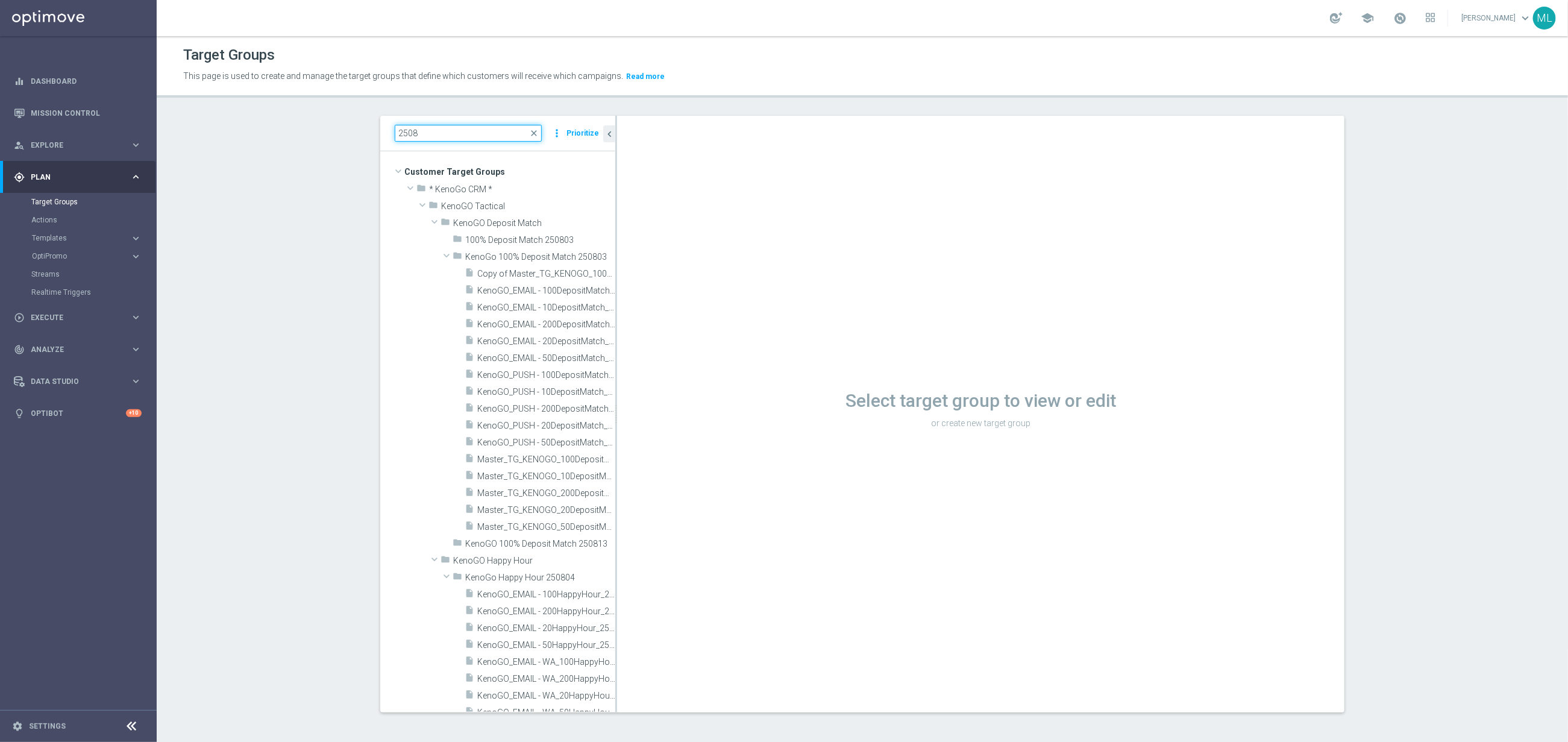
type input "2508"
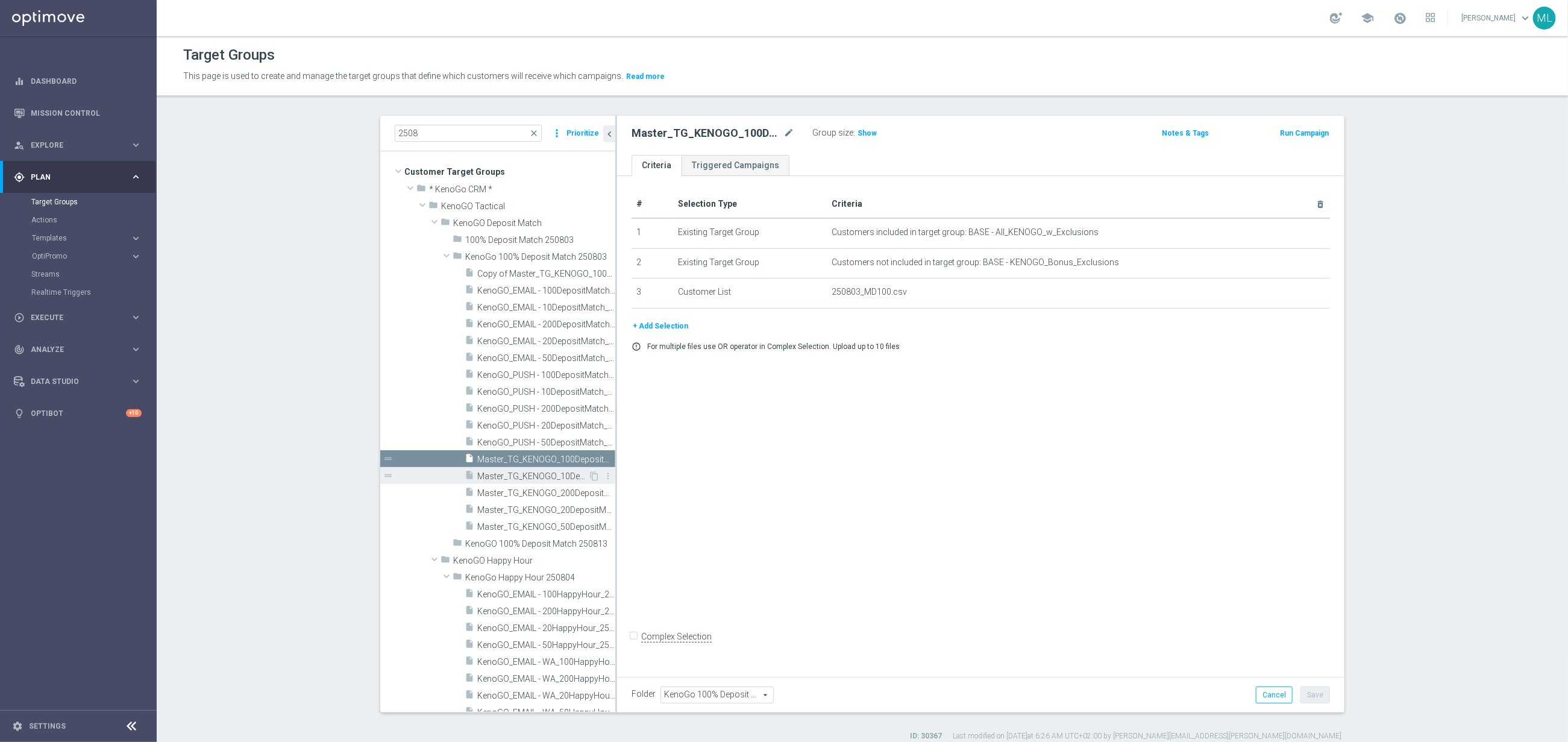
click at [571, 479] on span "Master_TG_KENOGO_10DepositMatch_250803" at bounding box center [532, 477] width 111 height 10
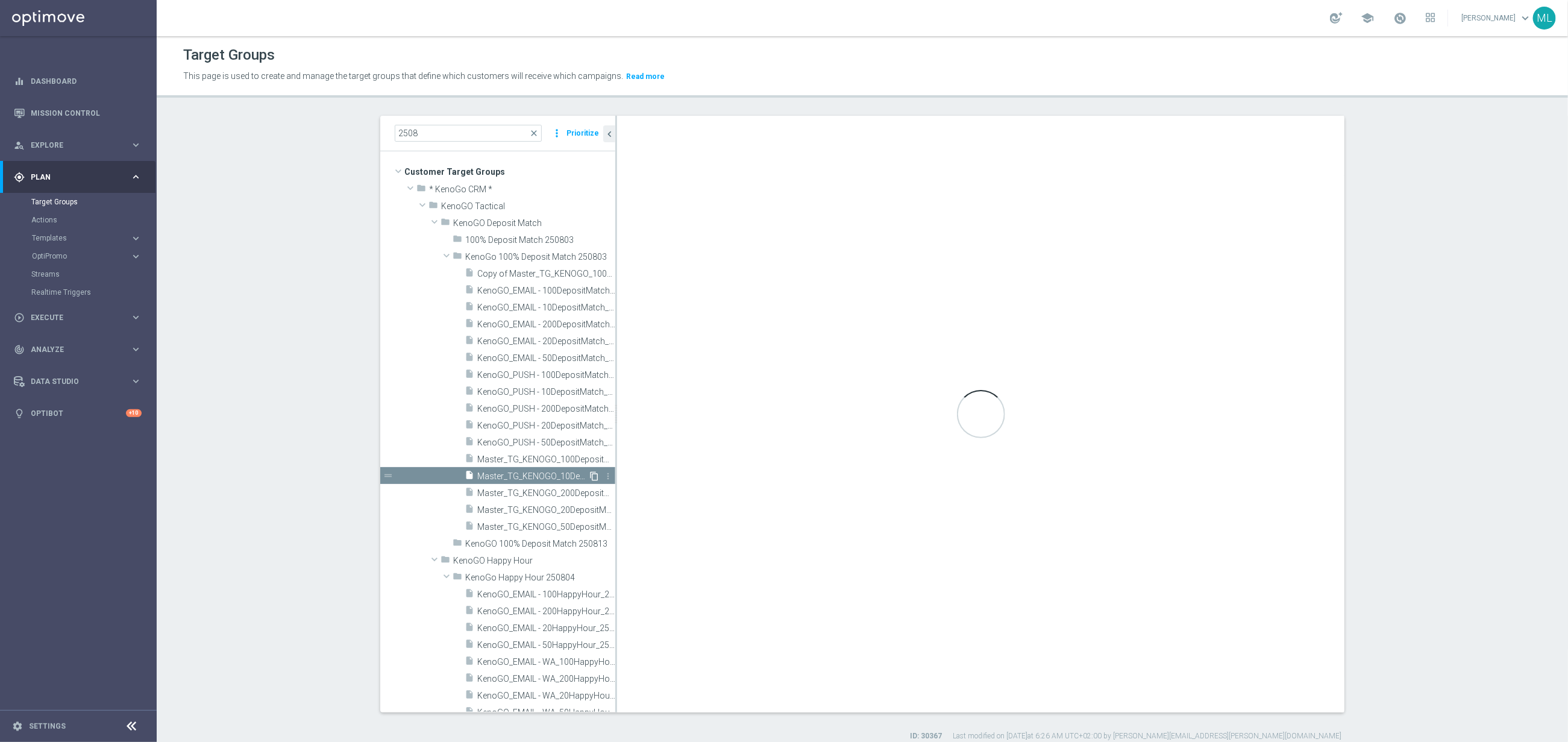
click at [595, 477] on icon "content_copy" at bounding box center [594, 477] width 10 height 10
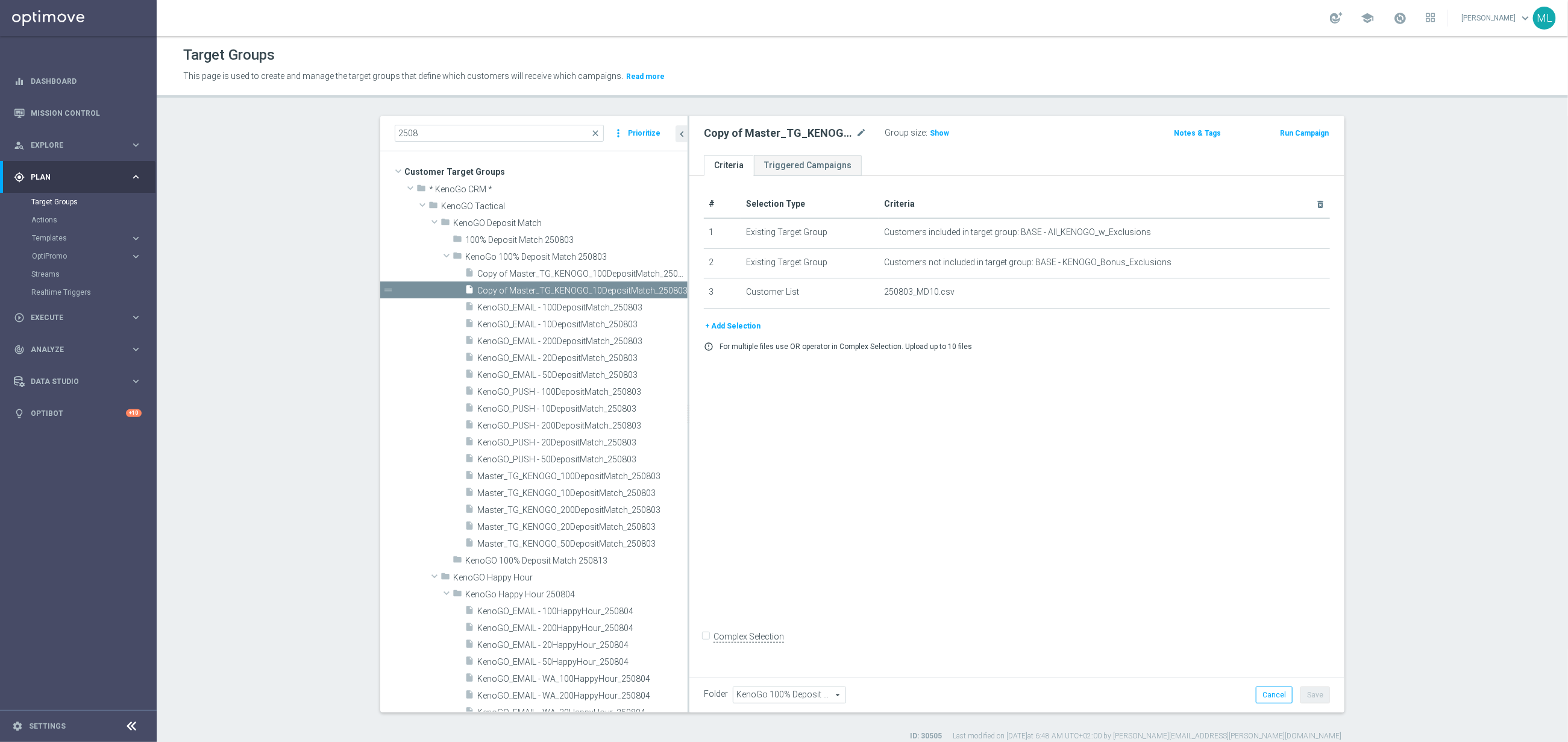
drag, startPoint x: 616, startPoint y: 479, endPoint x: 688, endPoint y: 483, distance: 72.1
click at [688, 483] on div at bounding box center [688, 414] width 2 height 596
click at [581, 511] on span "Master_TG_KENOGO_200DepositMatch_250803" at bounding box center [569, 510] width 183 height 10
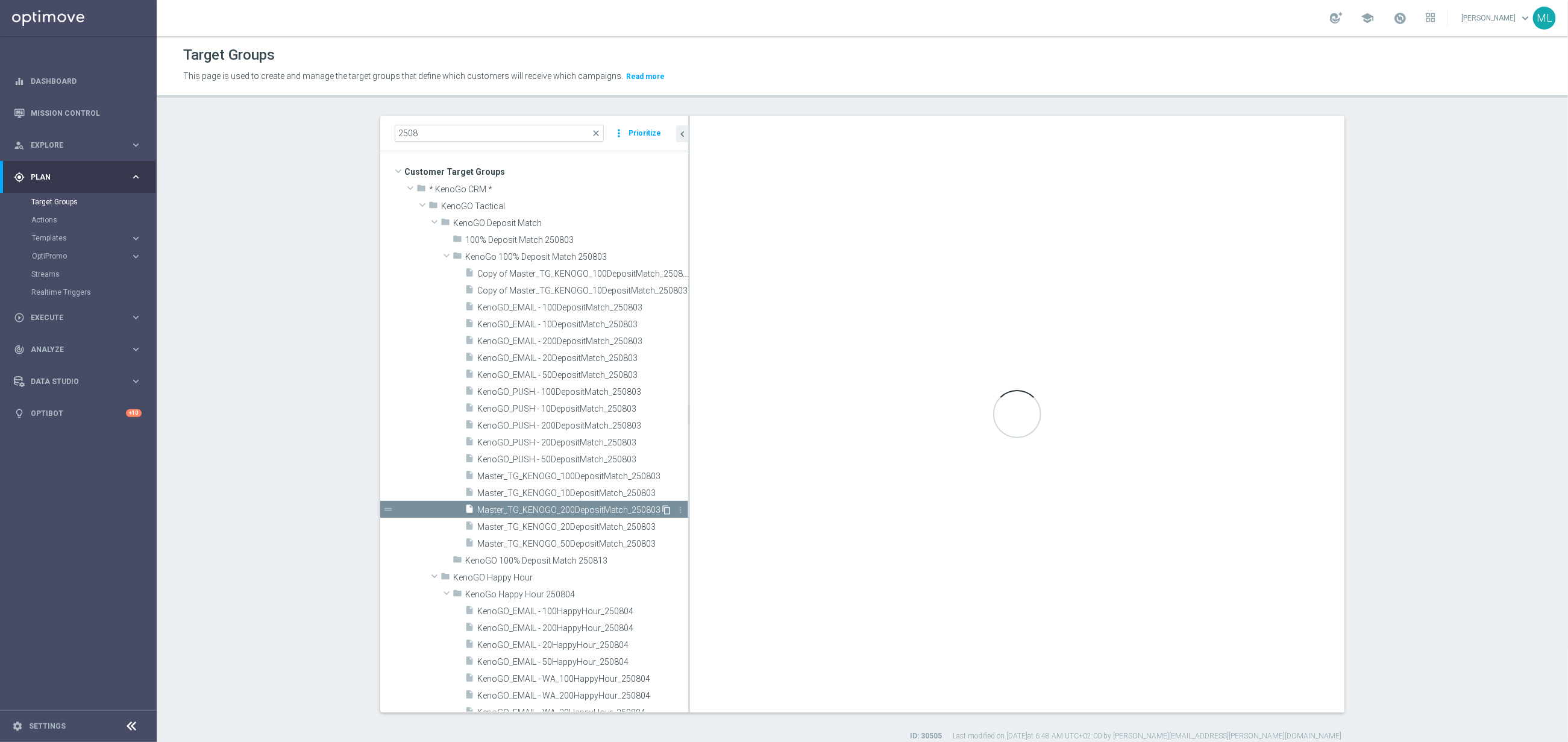
click at [666, 509] on icon "content_copy" at bounding box center [667, 510] width 10 height 10
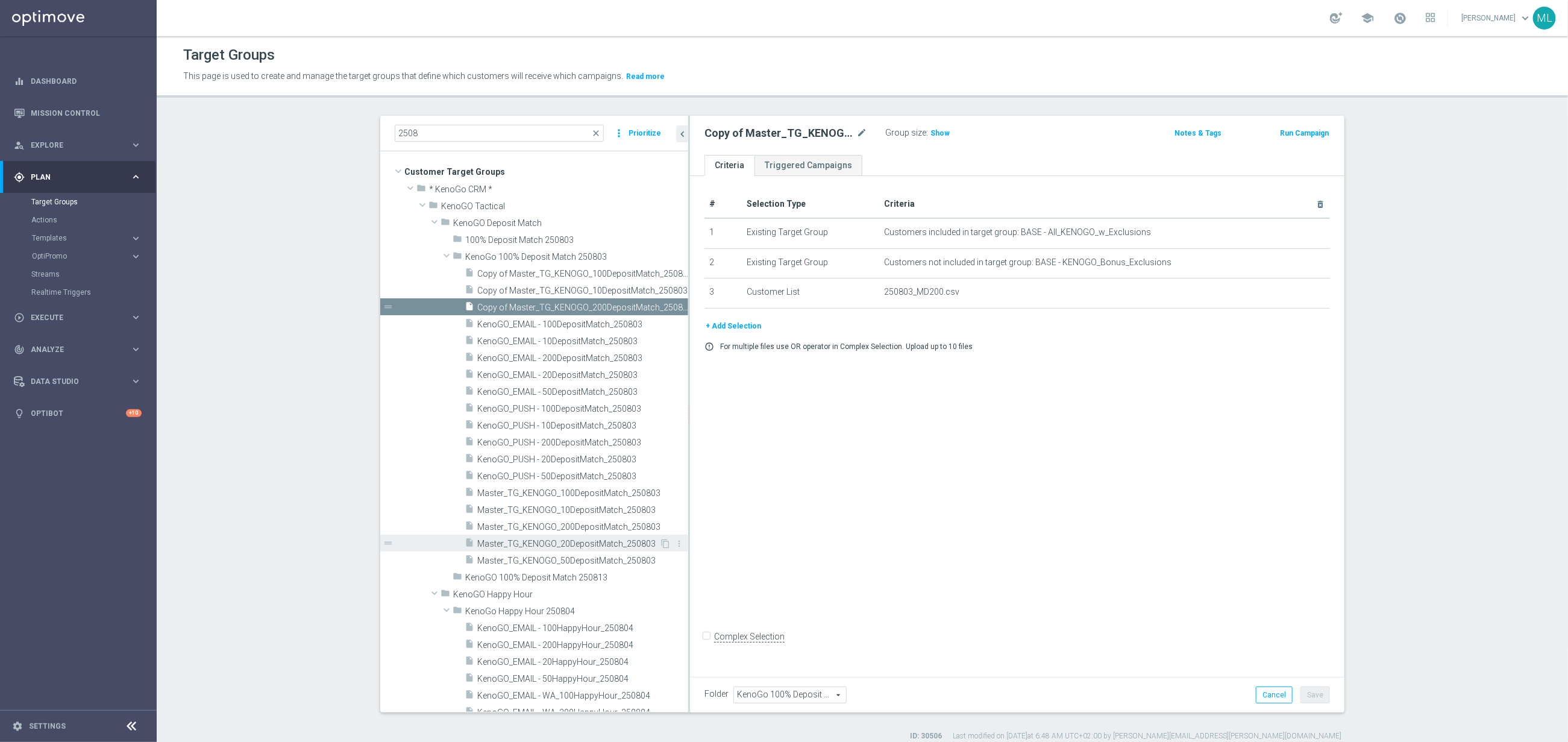
click at [611, 541] on span "Master_TG_KENOGO_20DepositMatch_250803" at bounding box center [568, 544] width 182 height 10
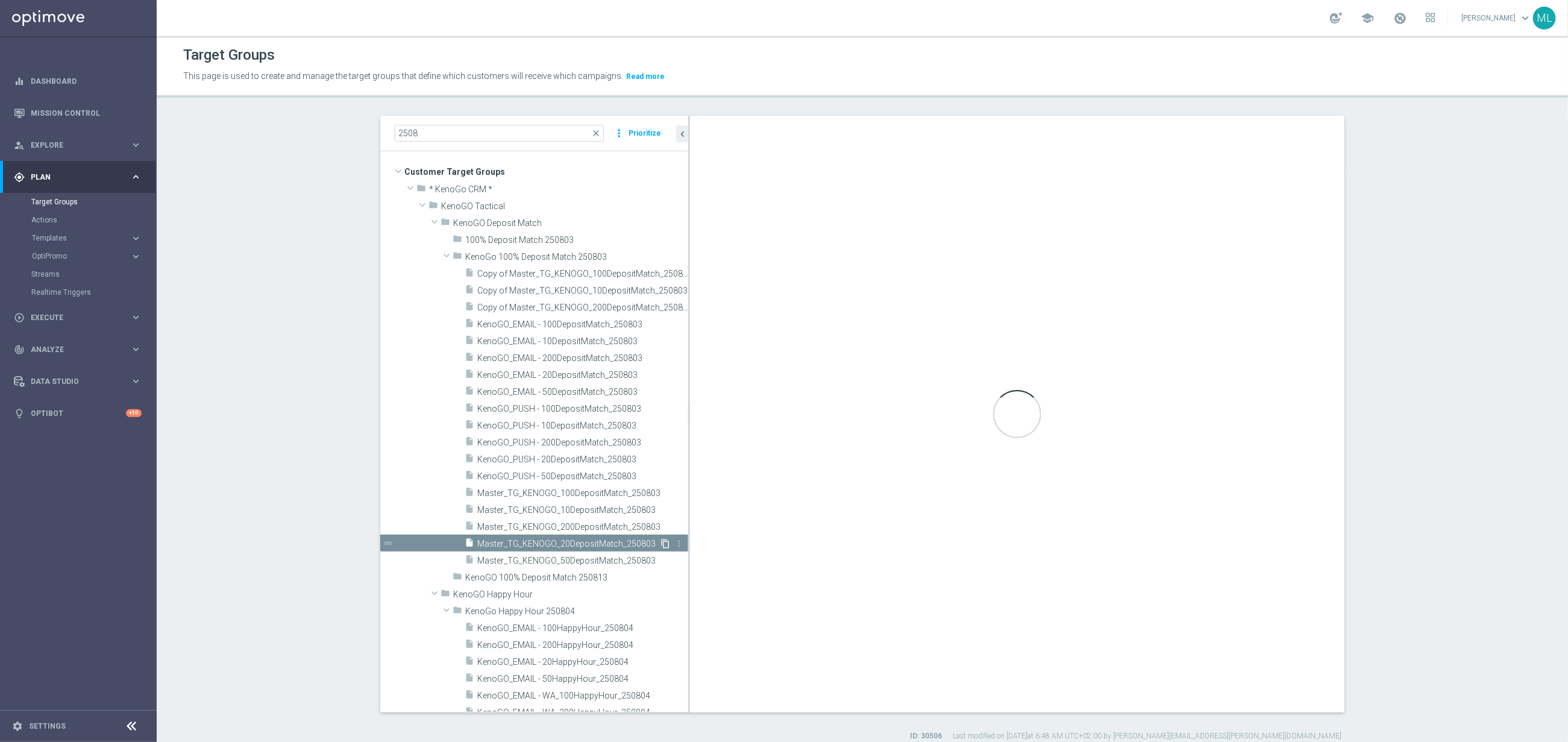
click at [664, 543] on icon "content_copy" at bounding box center [666, 544] width 10 height 10
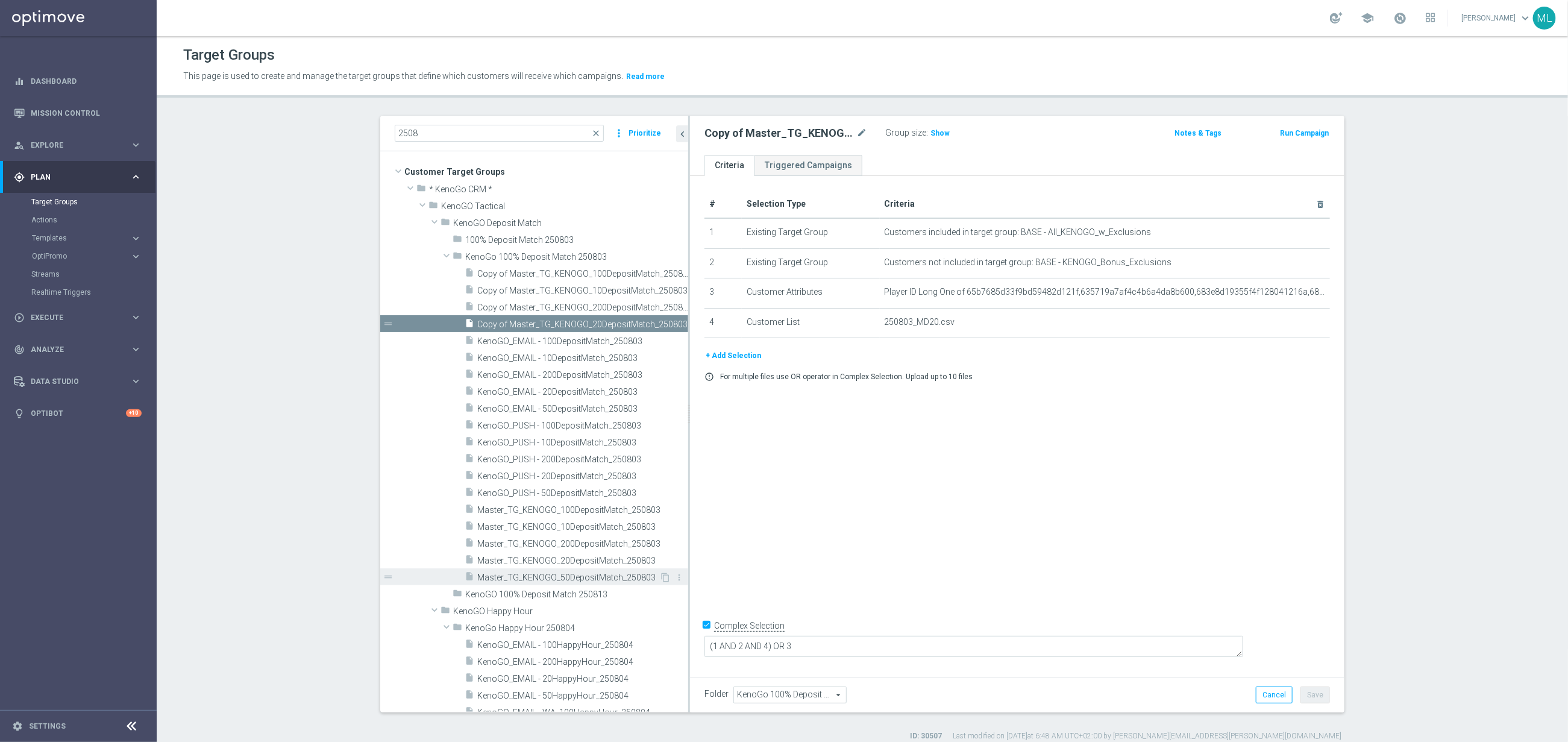
click at [613, 577] on span "Master_TG_KENOGO_50DepositMatch_250803" at bounding box center [568, 578] width 182 height 10
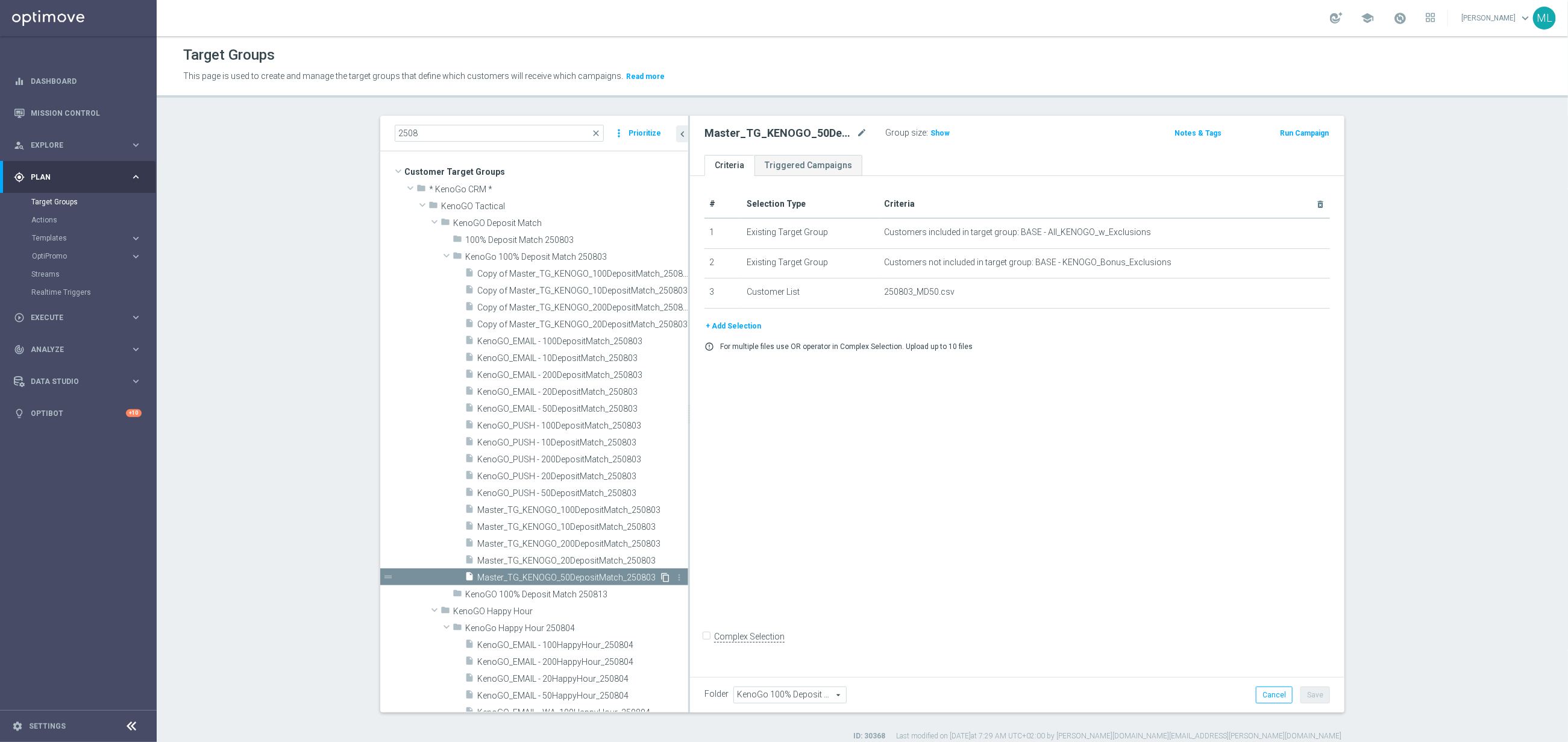
click at [669, 578] on icon "content_copy" at bounding box center [666, 578] width 10 height 10
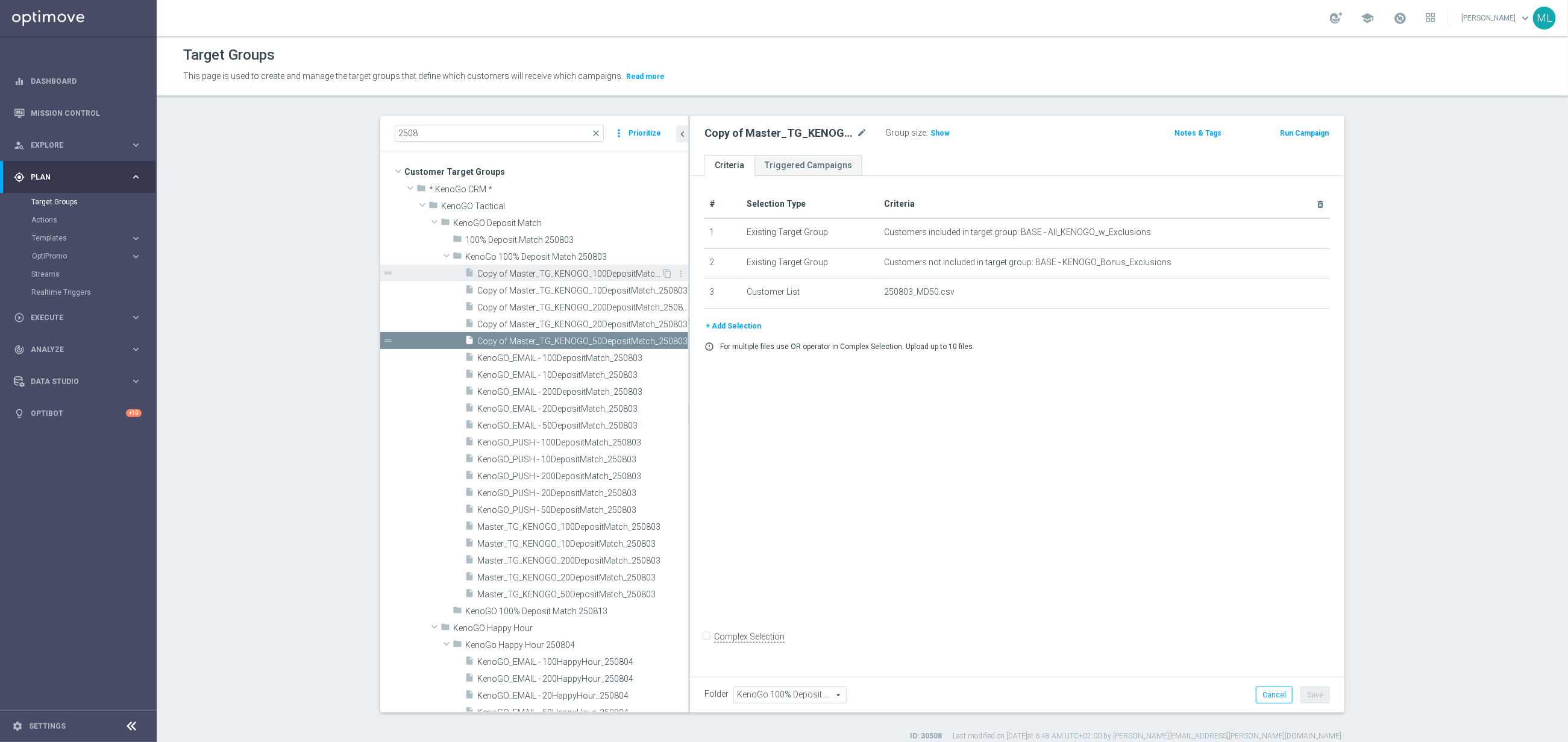
click at [499, 275] on span "Copy of Master_TG_KENOGO_100DepositMatch_250803" at bounding box center [569, 274] width 184 height 10
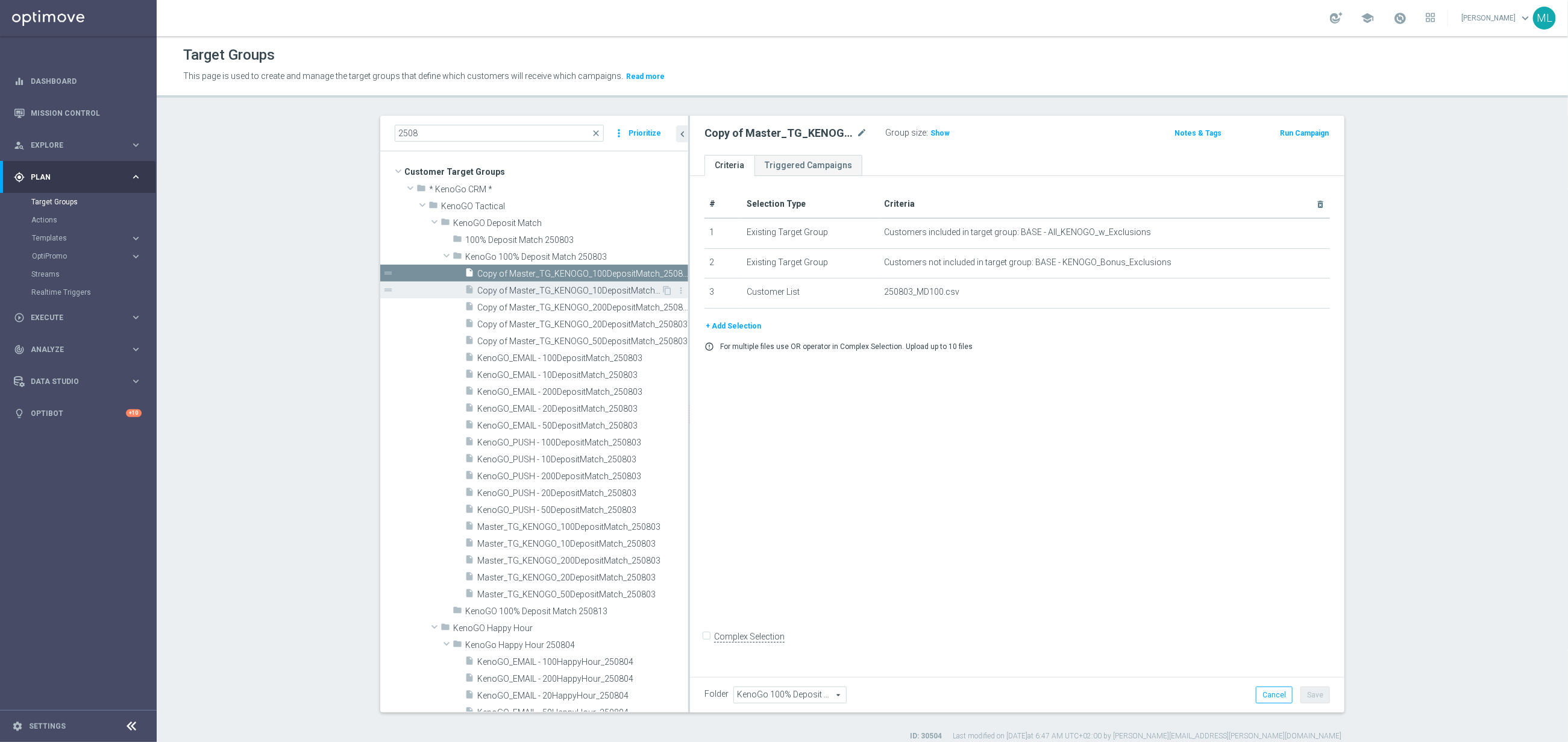
click at [506, 292] on span "Copy of Master_TG_KENOGO_10DepositMatch_250803" at bounding box center [569, 290] width 184 height 10
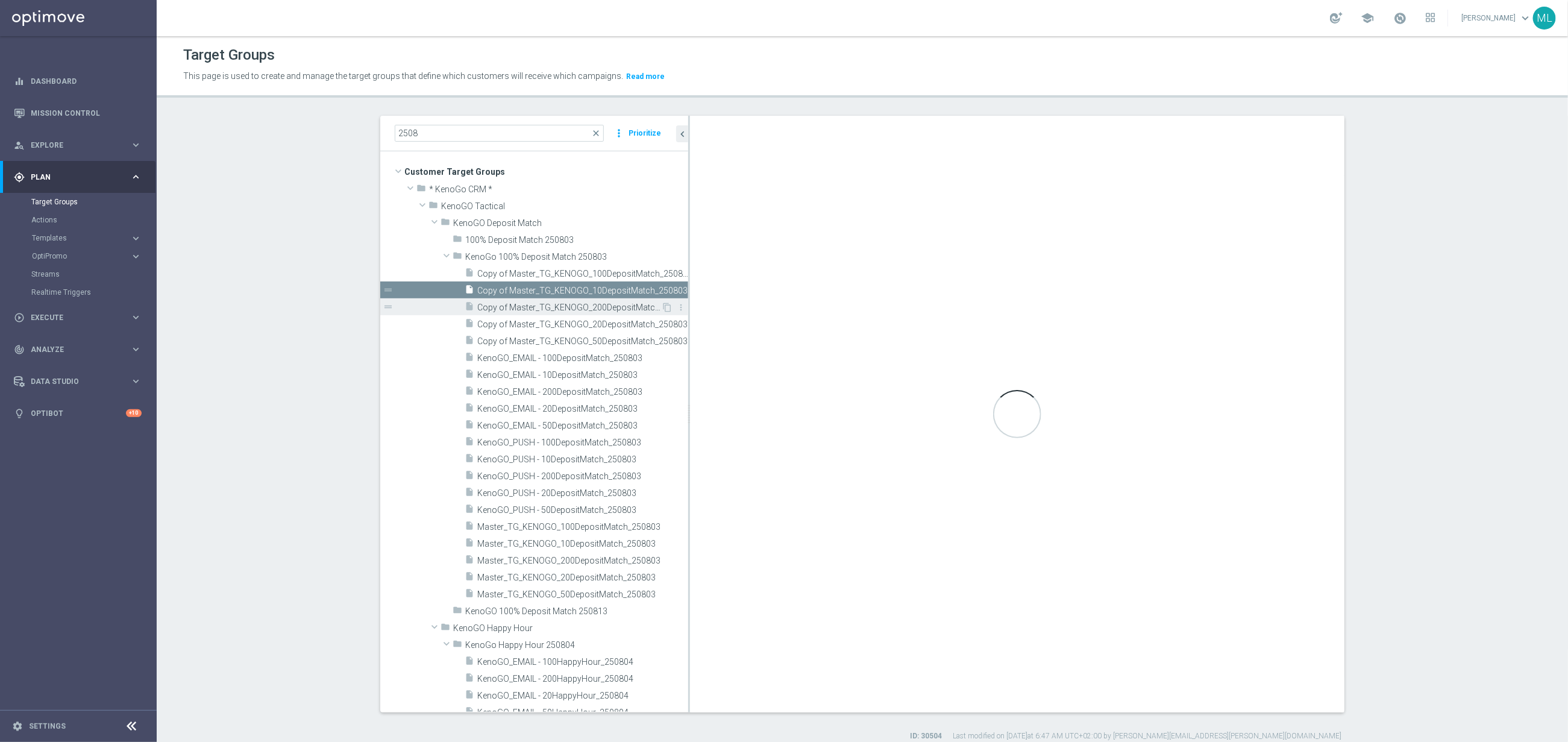
click at [504, 309] on span "Copy of Master_TG_KENOGO_200DepositMatch_250803" at bounding box center [569, 308] width 184 height 10
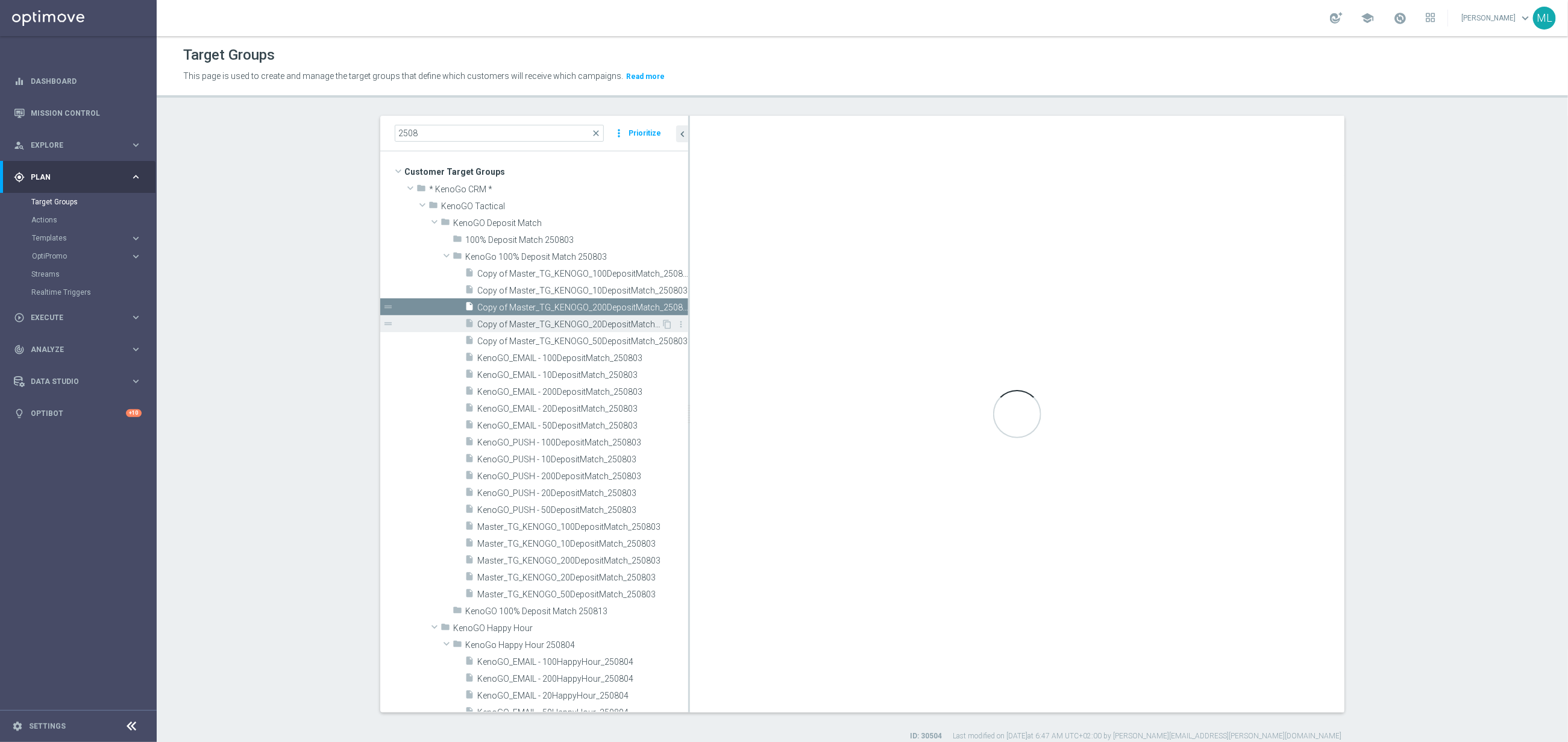
click at [504, 327] on span "Copy of Master_TG_KENOGO_20DepositMatch_250803" at bounding box center [569, 325] width 184 height 10
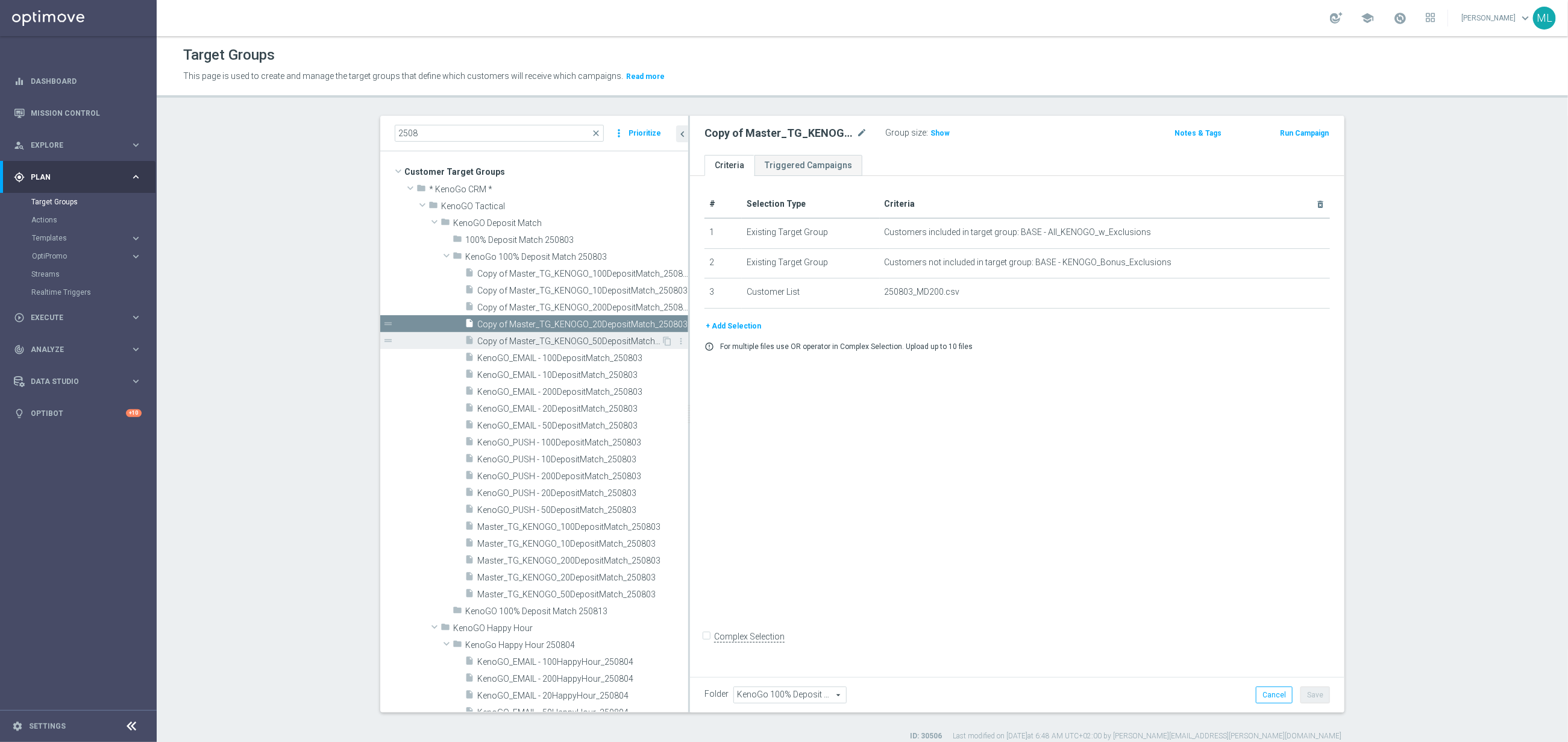
click at [504, 337] on span "Copy of Master_TG_KENOGO_50DepositMatch_250803" at bounding box center [569, 341] width 184 height 10
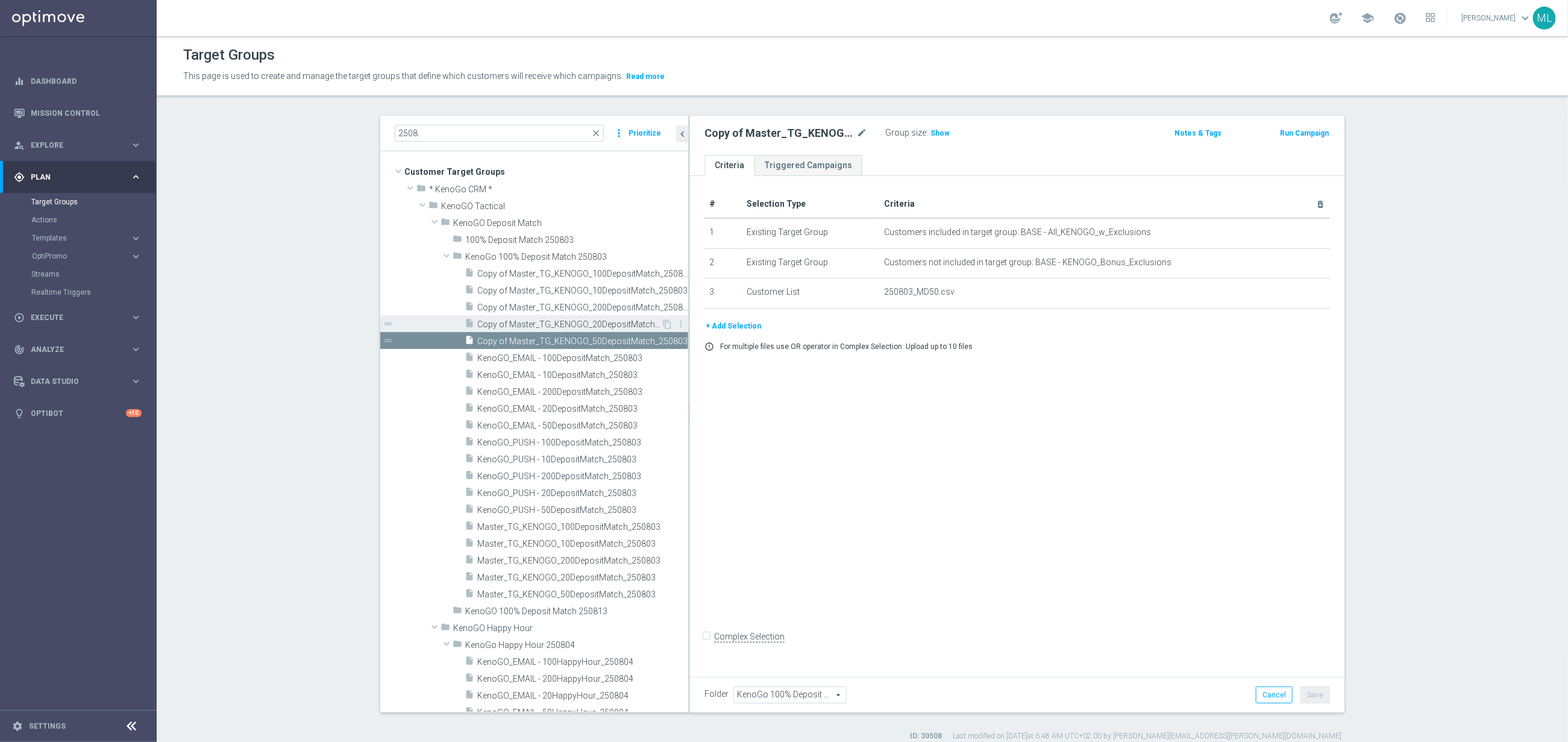
click at [519, 320] on span "Copy of Master_TG_KENOGO_20DepositMatch_250803" at bounding box center [569, 325] width 184 height 10
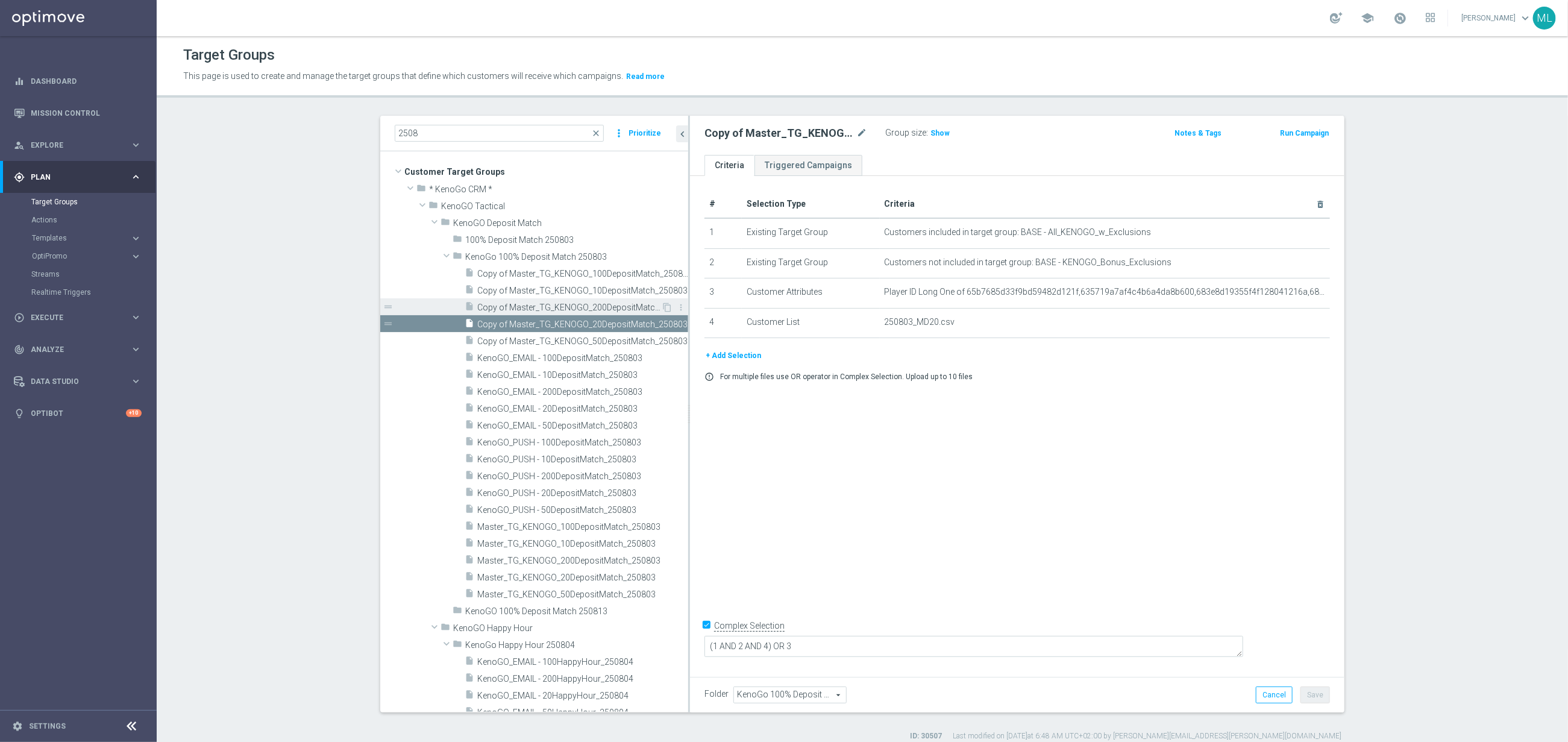
click at [519, 312] on div "insert_drive_file Copy of Master_TG_KENOGO_200DepositMatch_250803" at bounding box center [562, 307] width 196 height 17
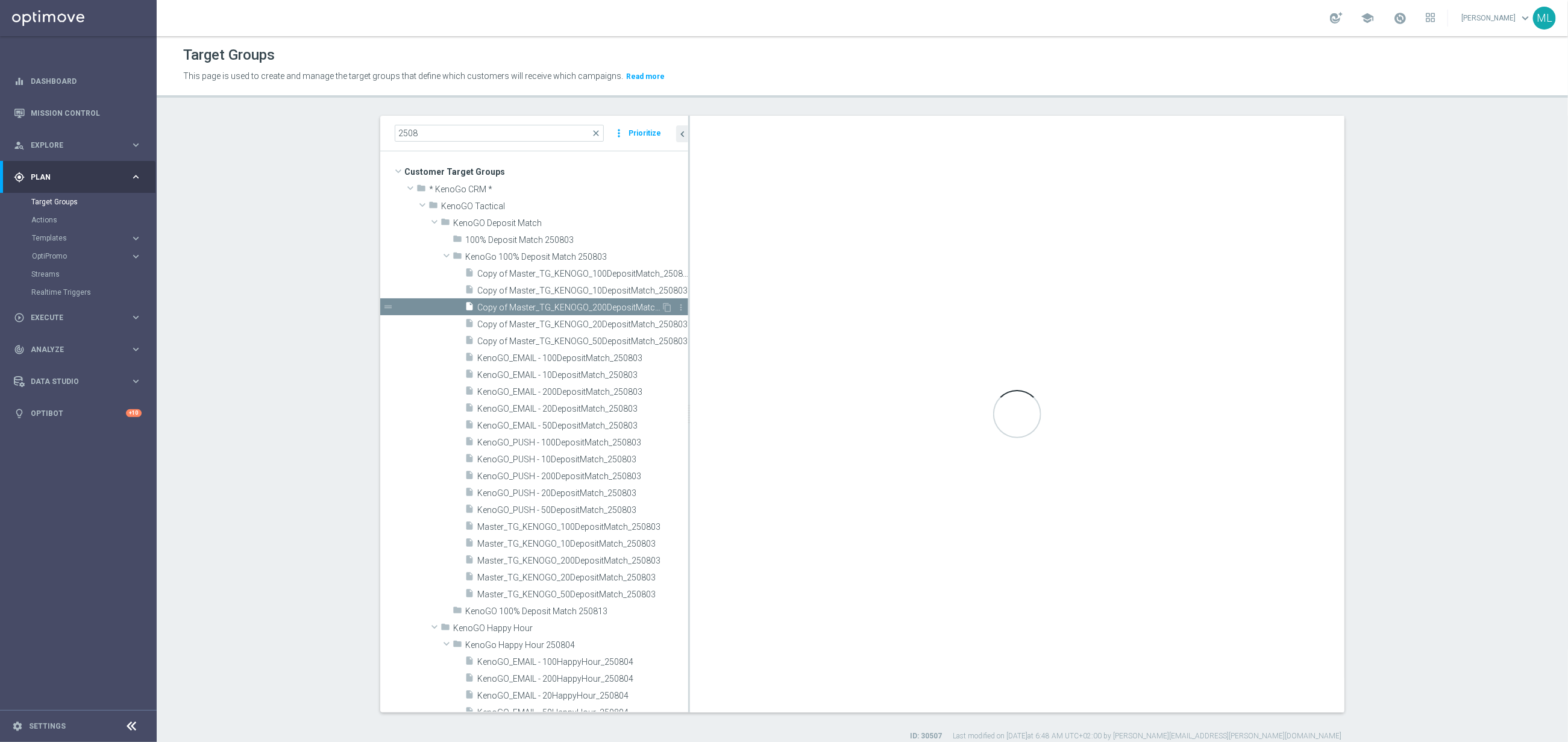
checkbox input "false"
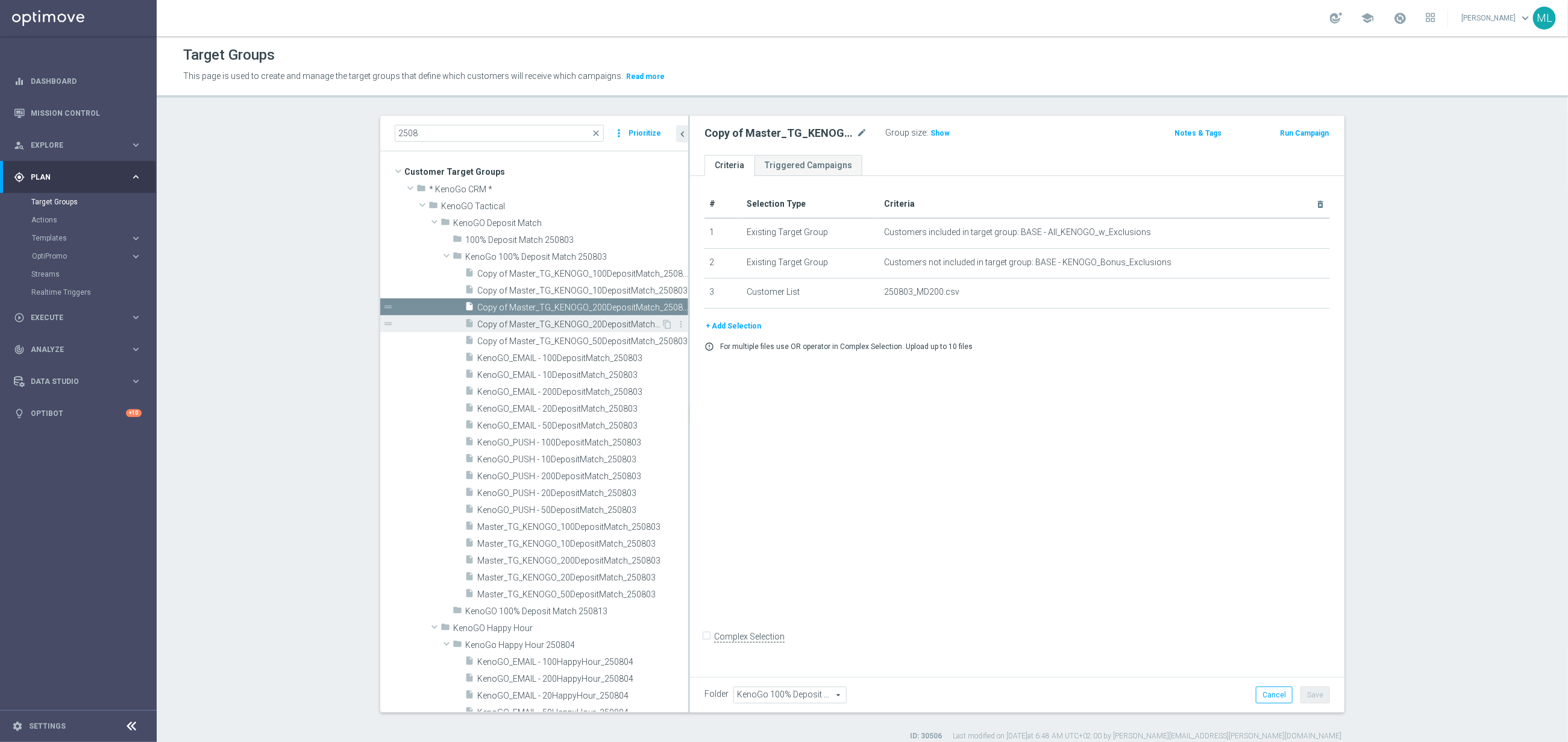
click at [520, 322] on span "Copy of Master_TG_KENOGO_20DepositMatch_250803" at bounding box center [569, 325] width 184 height 10
drag, startPoint x: 517, startPoint y: 340, endPoint x: 524, endPoint y: 325, distance: 16.6
click at [518, 340] on span "Copy of Master_TG_KENOGO_50DepositMatch_250803" at bounding box center [583, 341] width 211 height 10
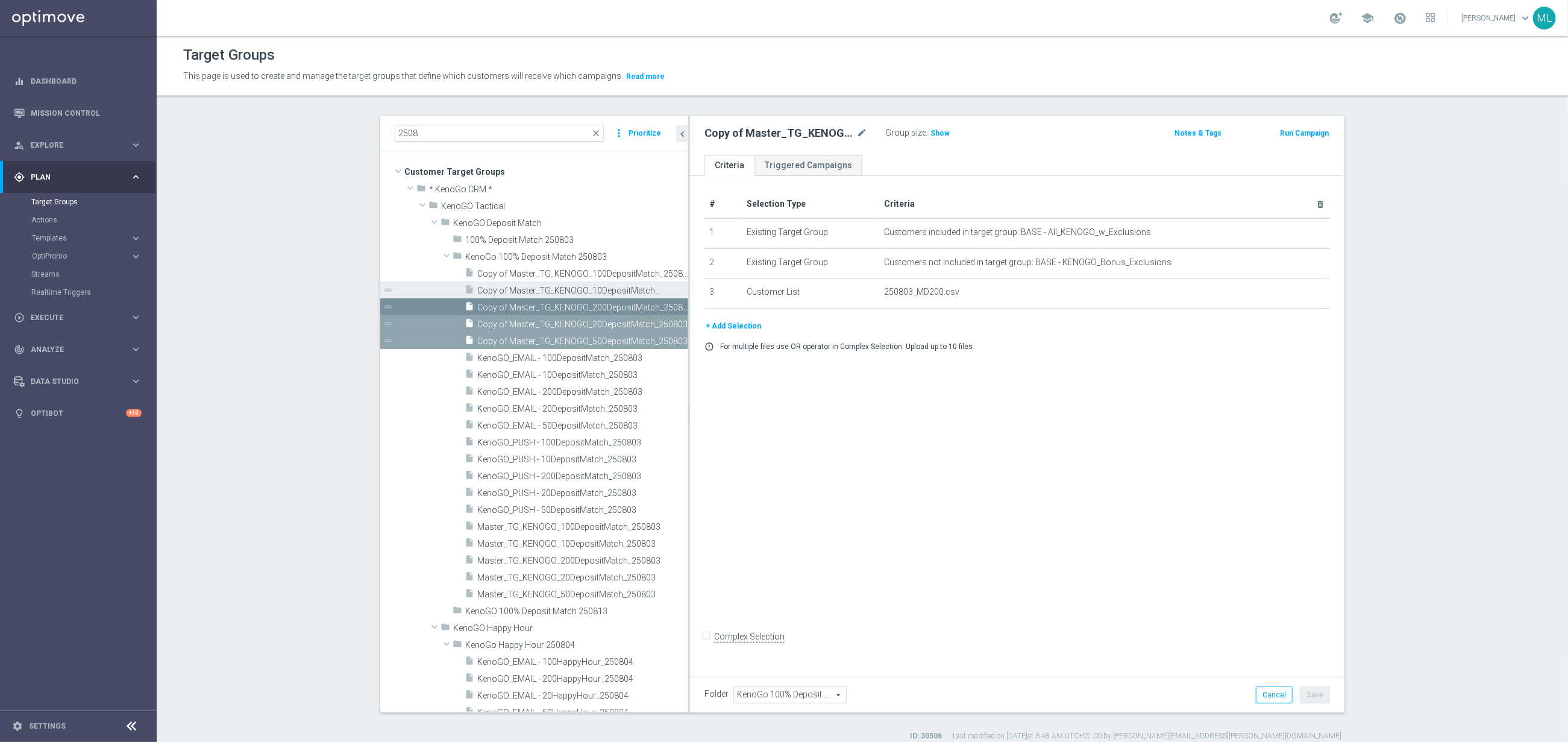
click at [519, 293] on span "Copy of Master_TG_KENOGO_10DepositMatch_250803" at bounding box center [569, 290] width 184 height 10
click at [516, 273] on span "Copy of Master_TG_KENOGO_100DepositMatch_250803" at bounding box center [569, 274] width 184 height 10
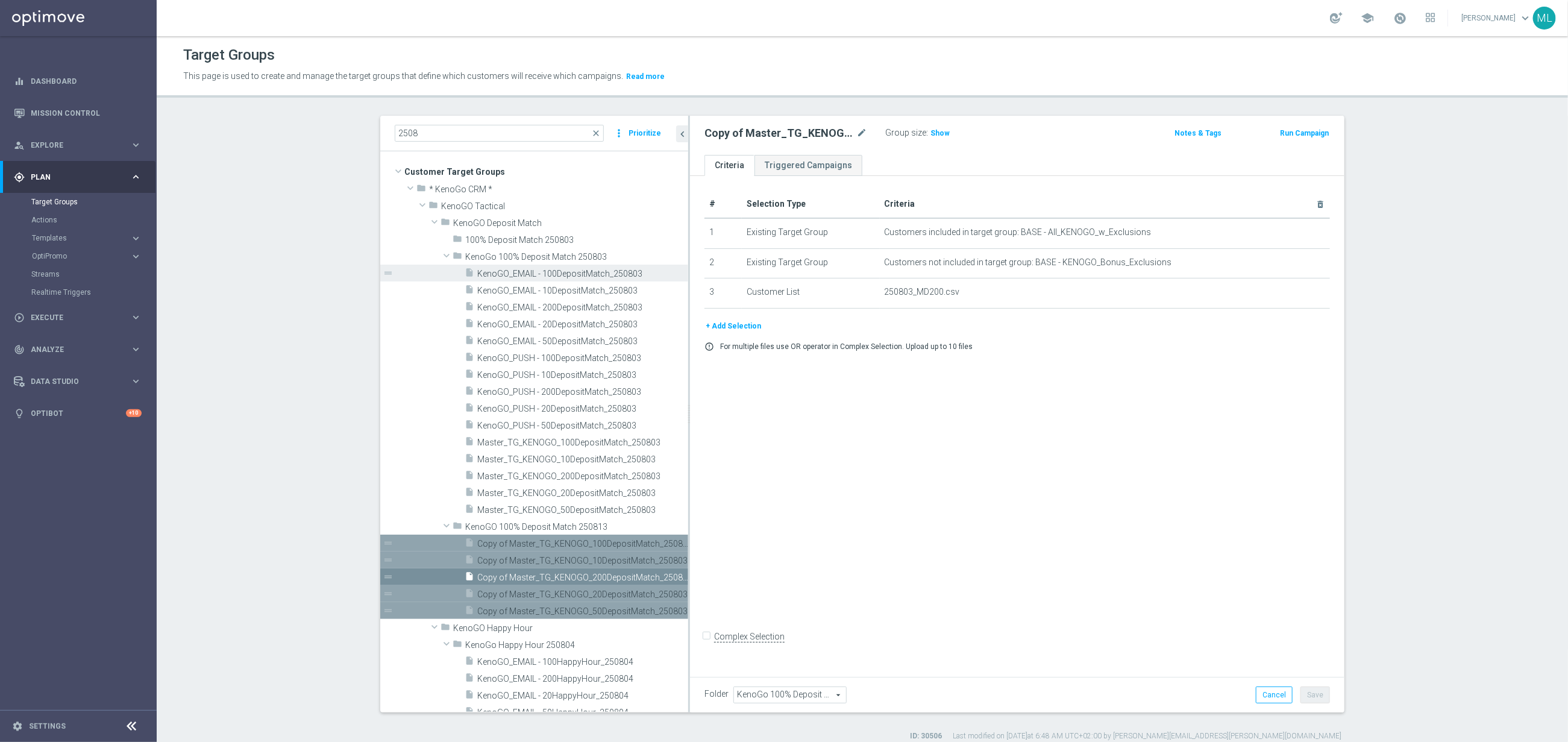
click at [563, 278] on span "KenoGO_EMAIL - 100DepositMatch_250803" at bounding box center [569, 274] width 184 height 10
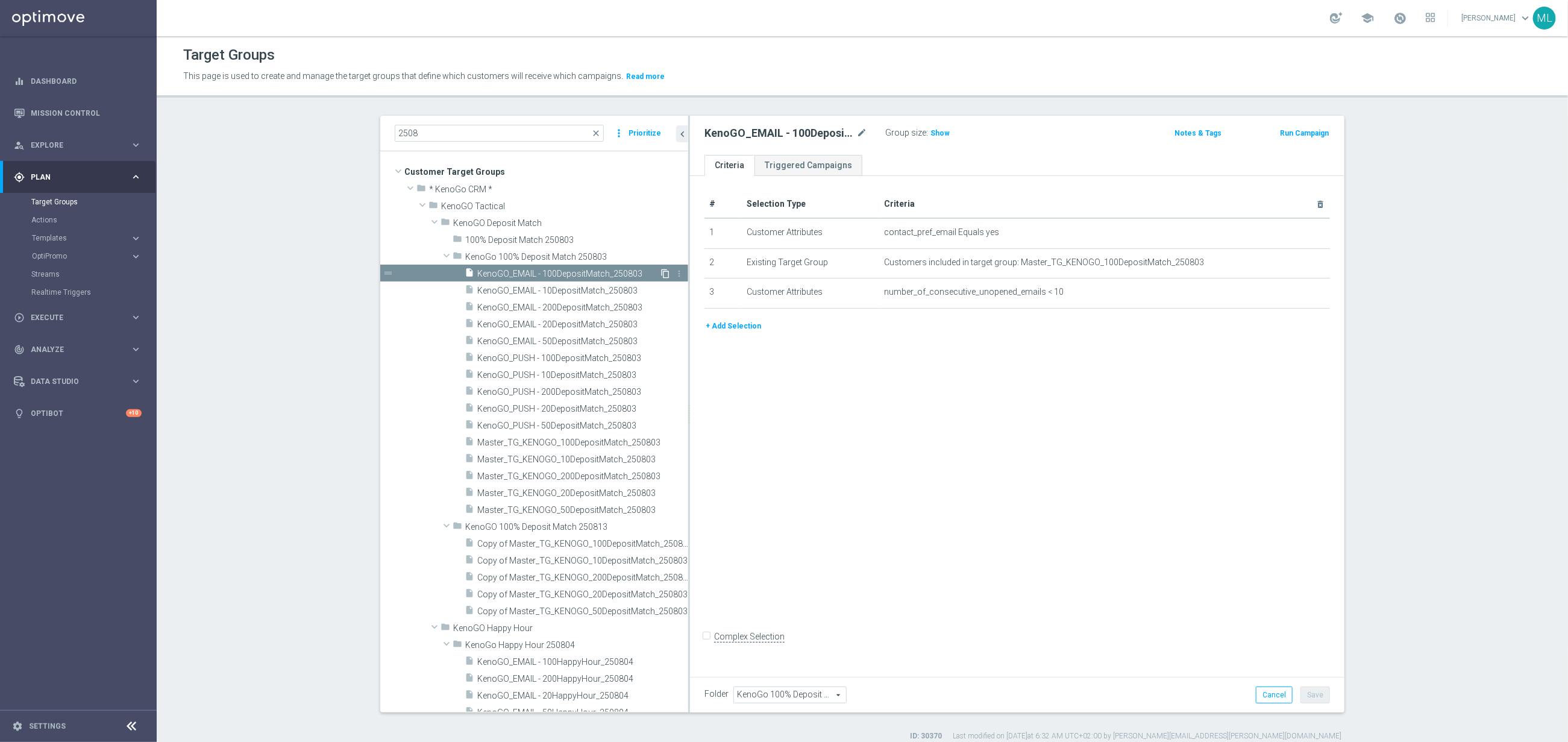
click at [662, 277] on icon "content_copy" at bounding box center [666, 274] width 10 height 10
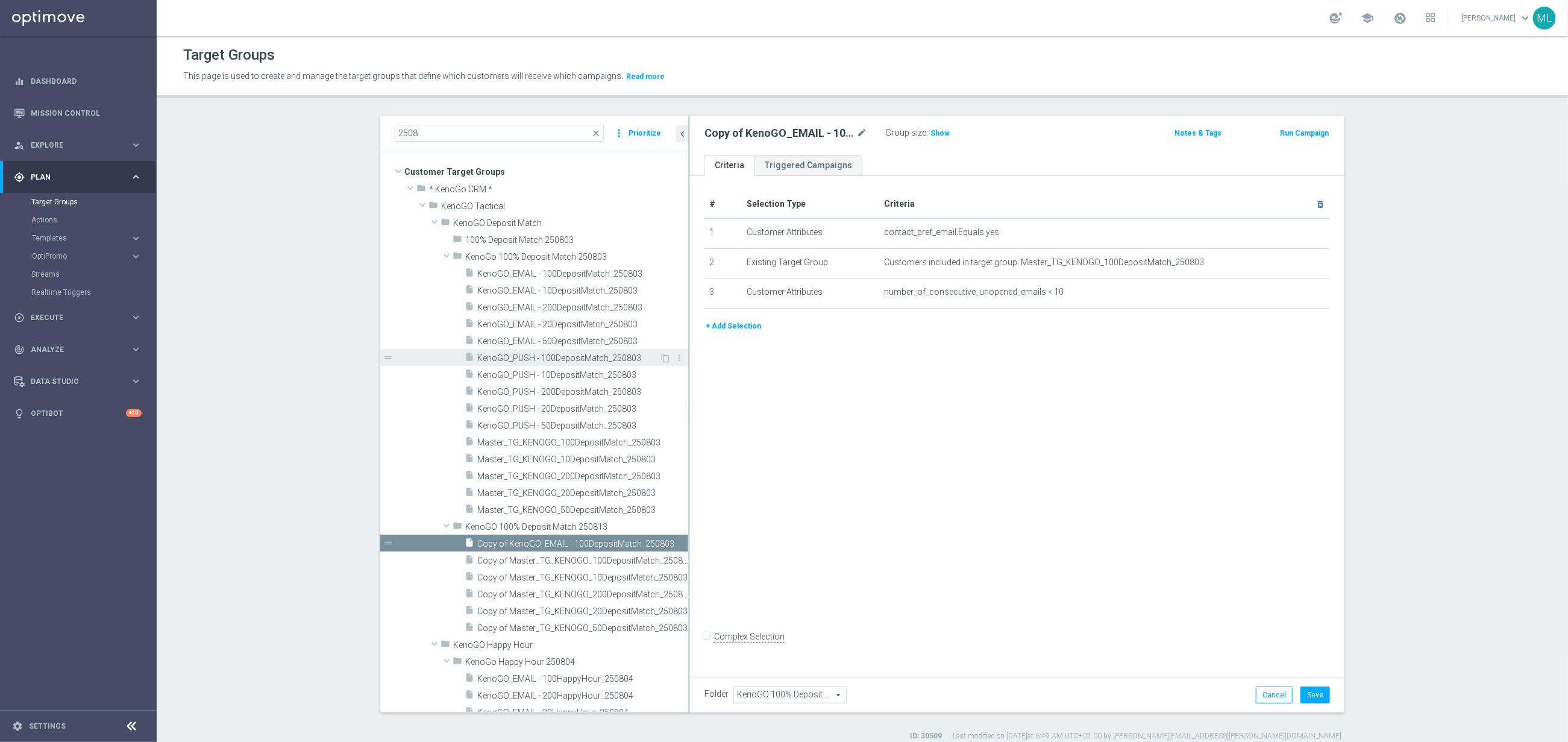
click at [581, 360] on span "KenoGO_PUSH - 100DepositMatch_250803" at bounding box center [568, 358] width 182 height 10
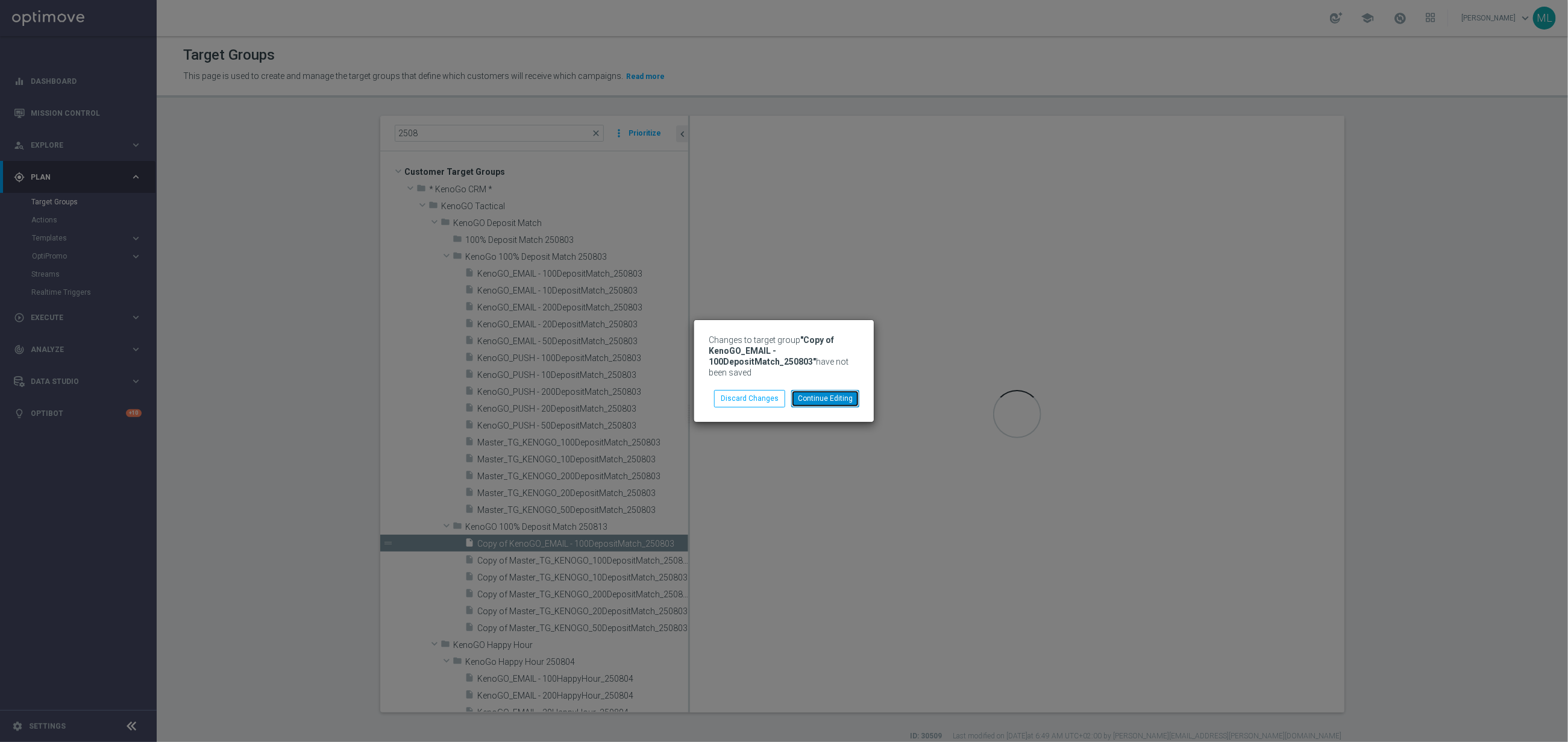
click at [818, 403] on button "Continue Editing" at bounding box center [825, 399] width 68 height 17
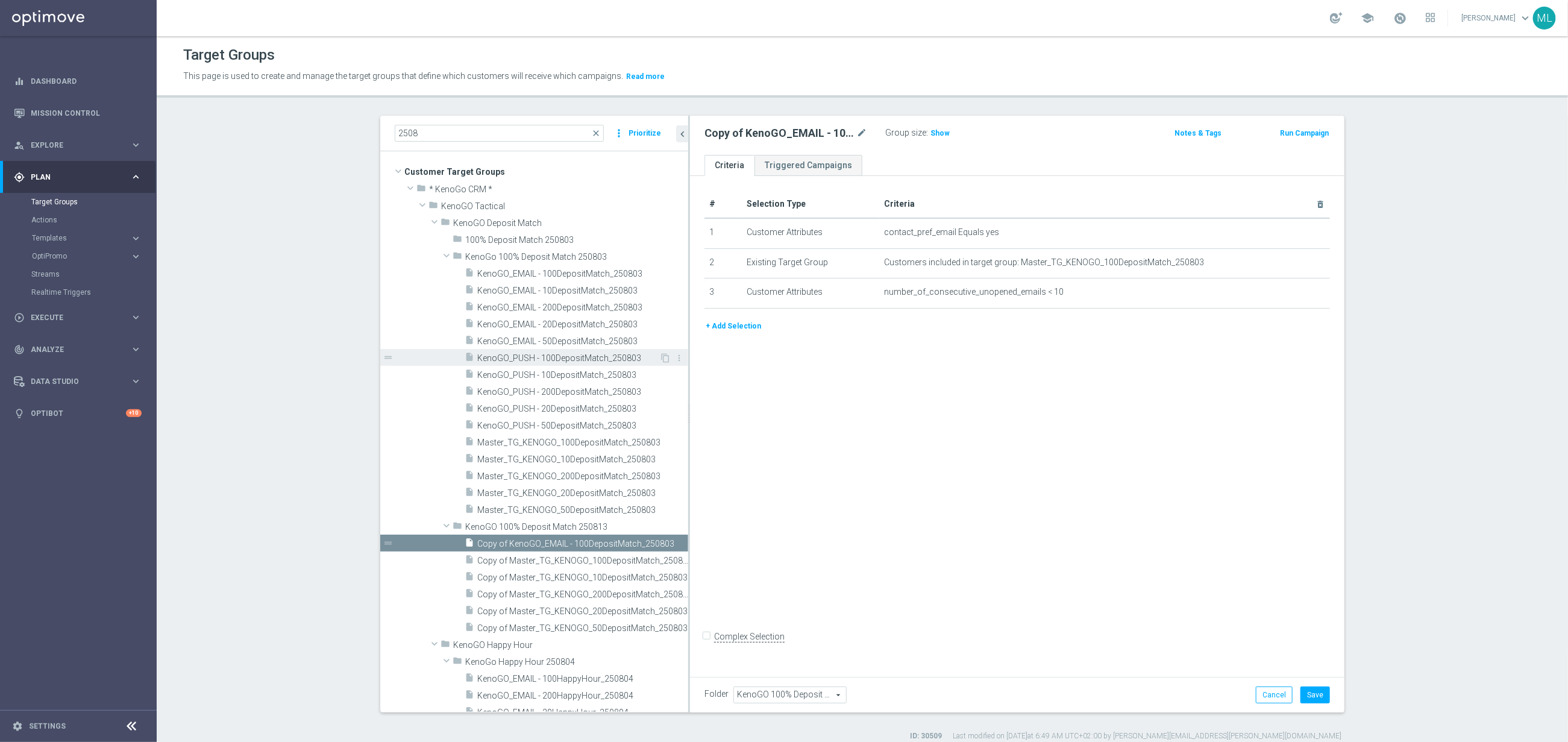
click at [553, 362] on span "KenoGO_PUSH - 100DepositMatch_250803" at bounding box center [568, 358] width 182 height 10
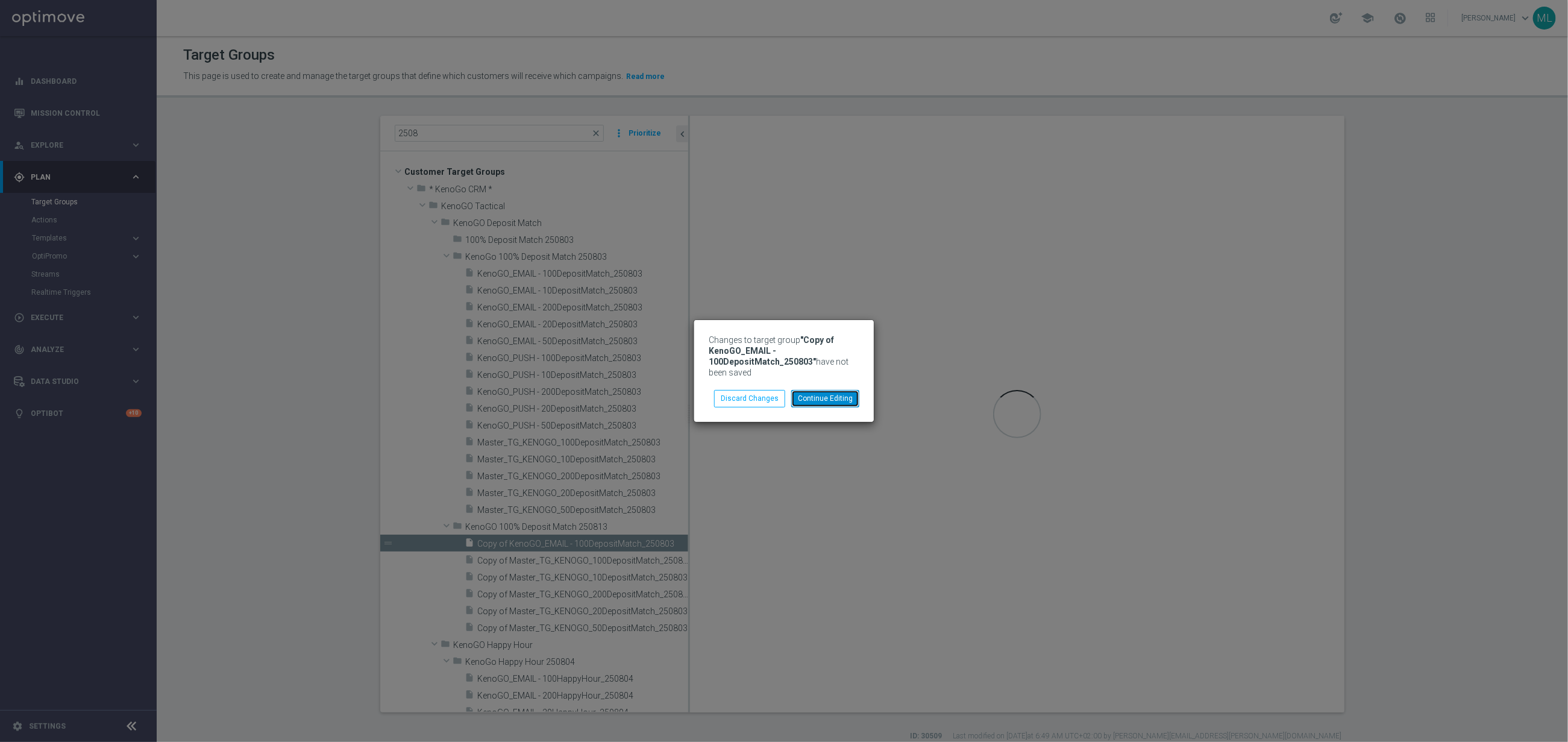
click at [816, 405] on button "Continue Editing" at bounding box center [825, 399] width 68 height 17
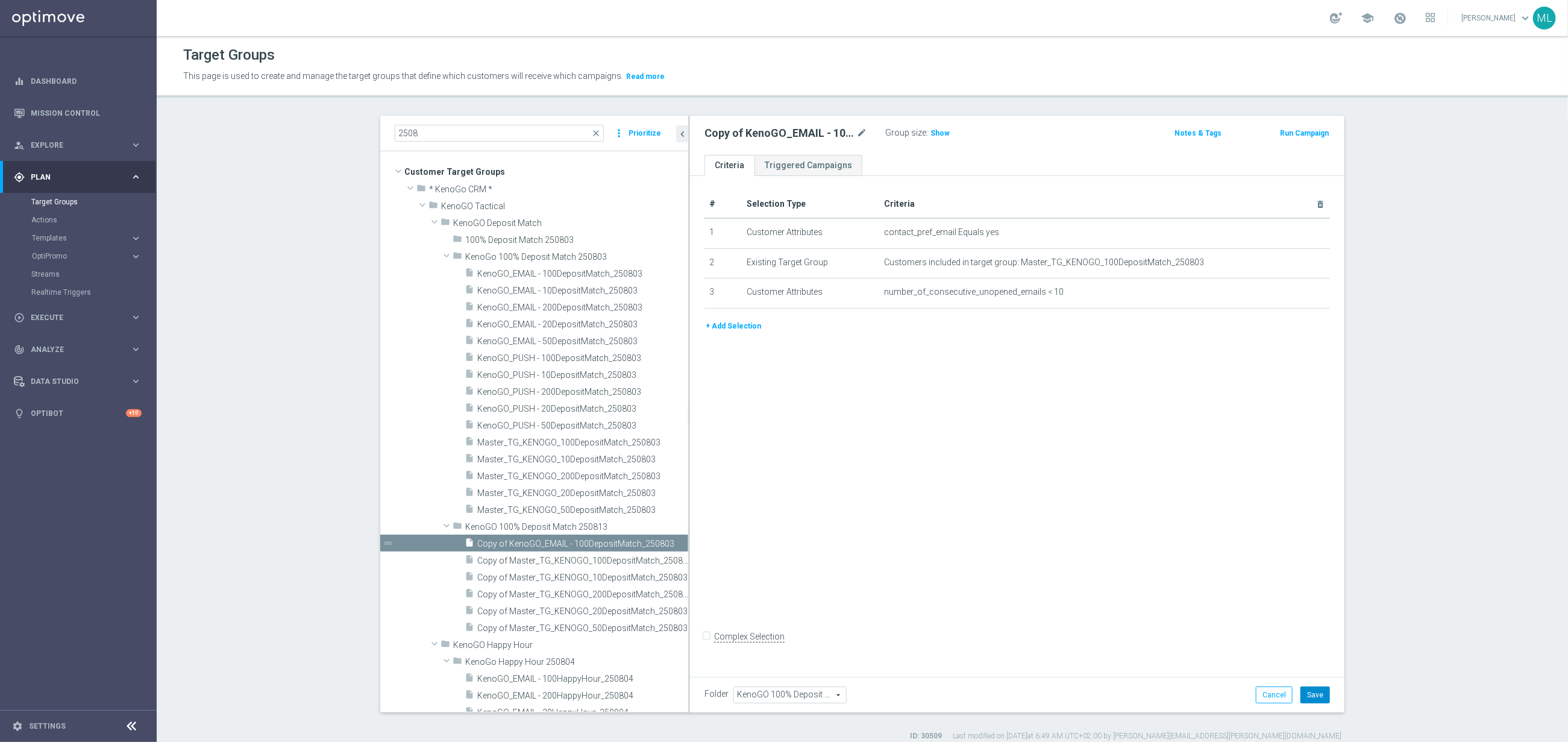
click at [1323, 696] on button "Save" at bounding box center [1315, 695] width 29 height 17
click at [532, 355] on span "KenoGO_PUSH - 100DepositMatch_250803" at bounding box center [568, 358] width 182 height 10
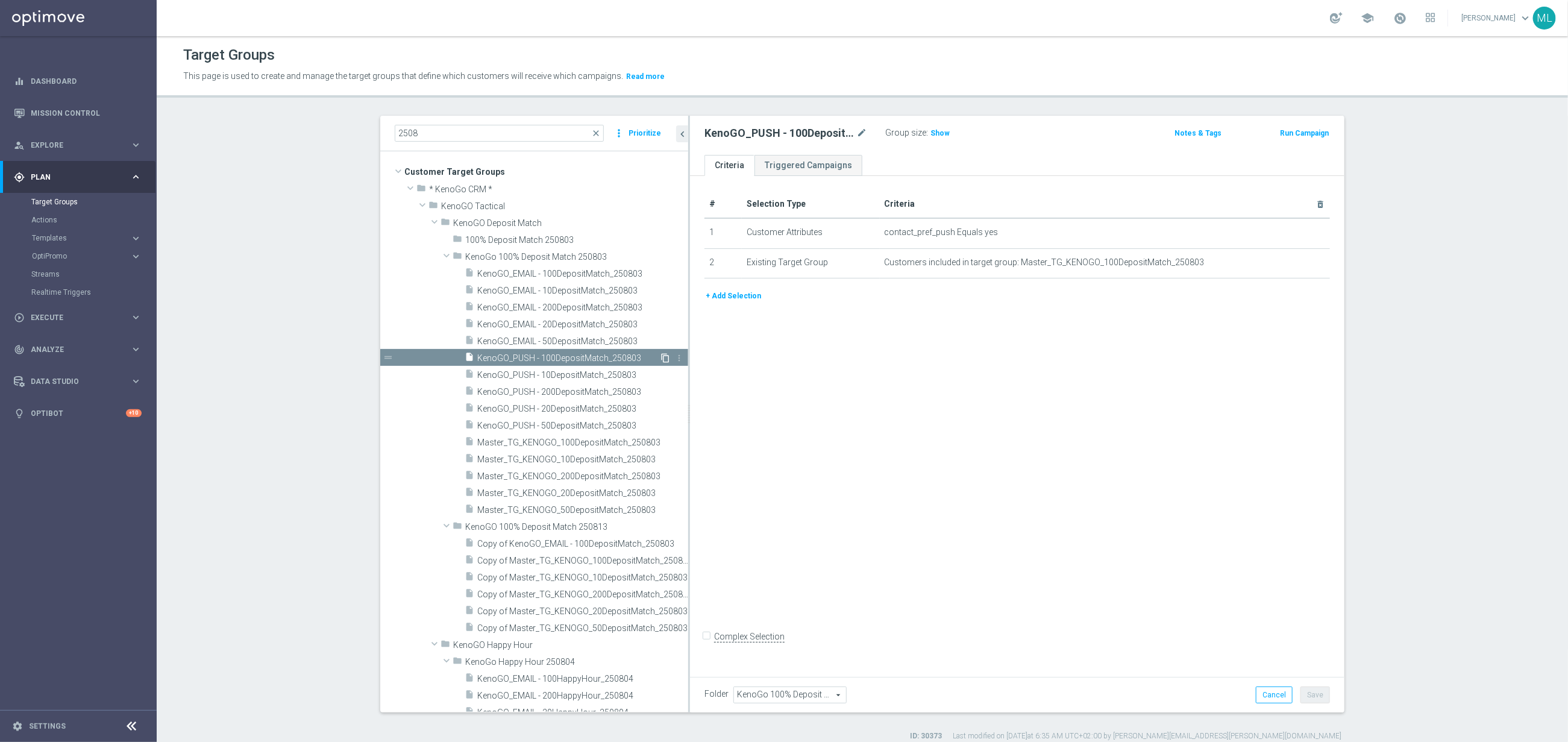
click at [665, 359] on icon "content_copy" at bounding box center [666, 358] width 10 height 10
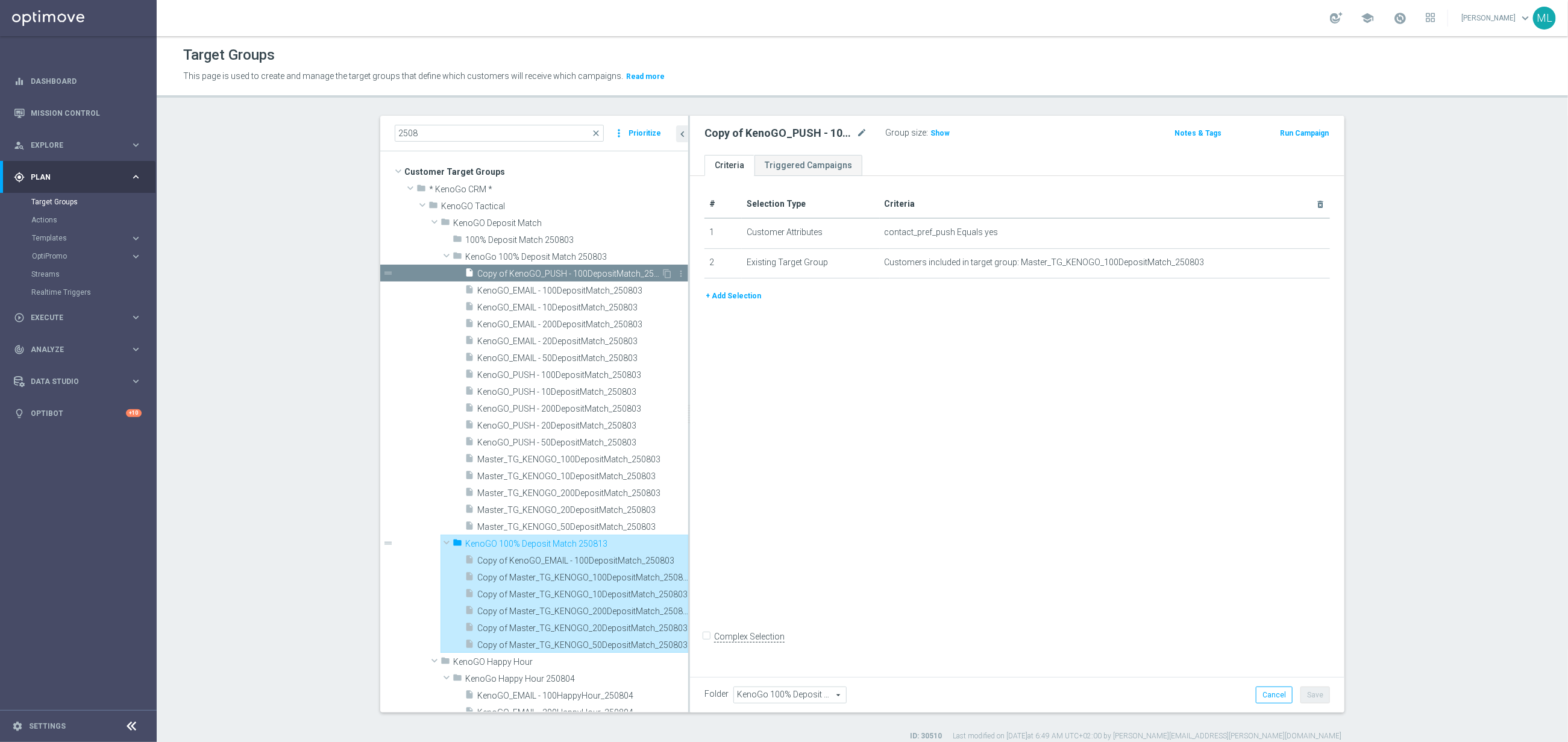
type input "KenoGO 100% Deposit Match 250813"
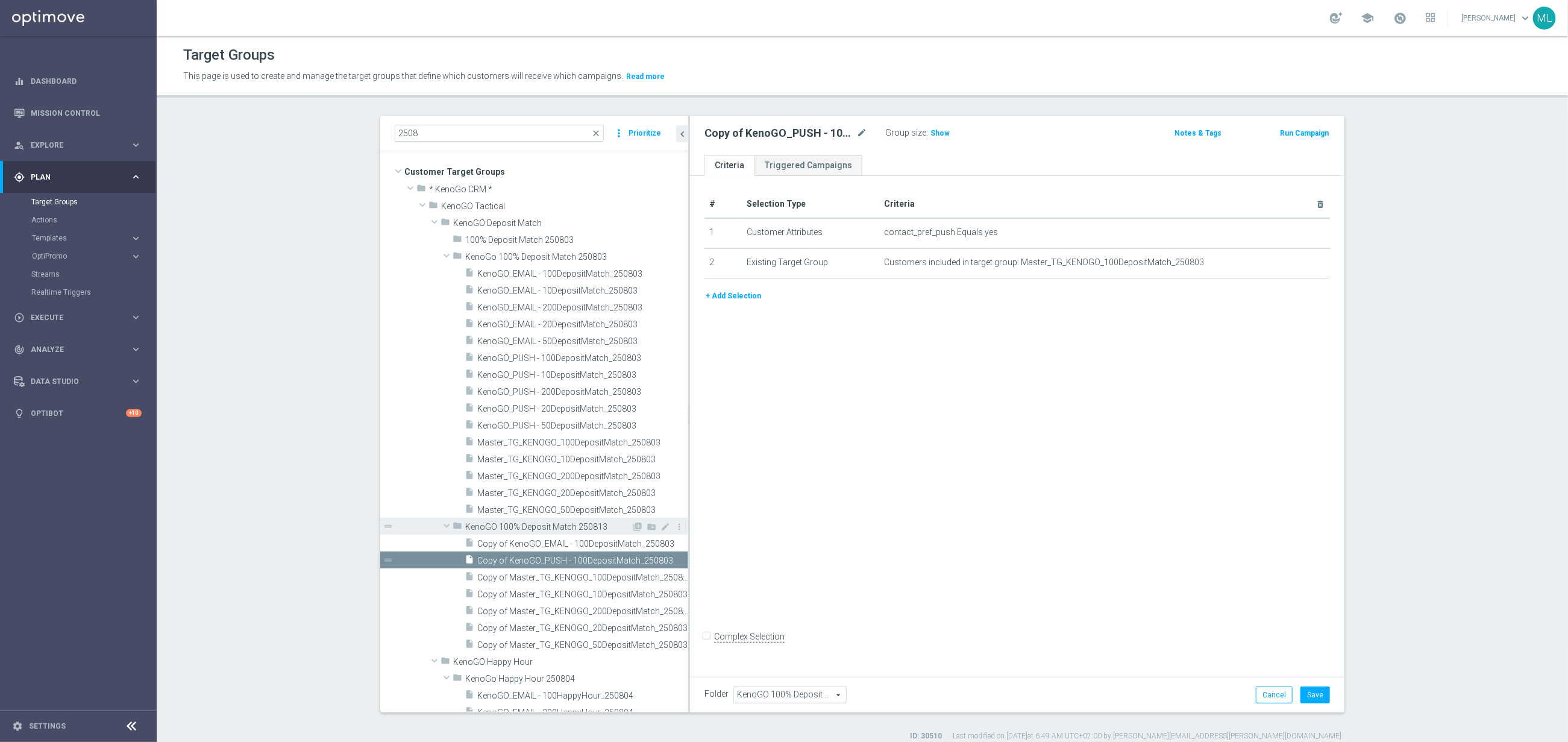
click at [514, 527] on span "KenoGO 100% Deposit Match 250813" at bounding box center [548, 527] width 166 height 10
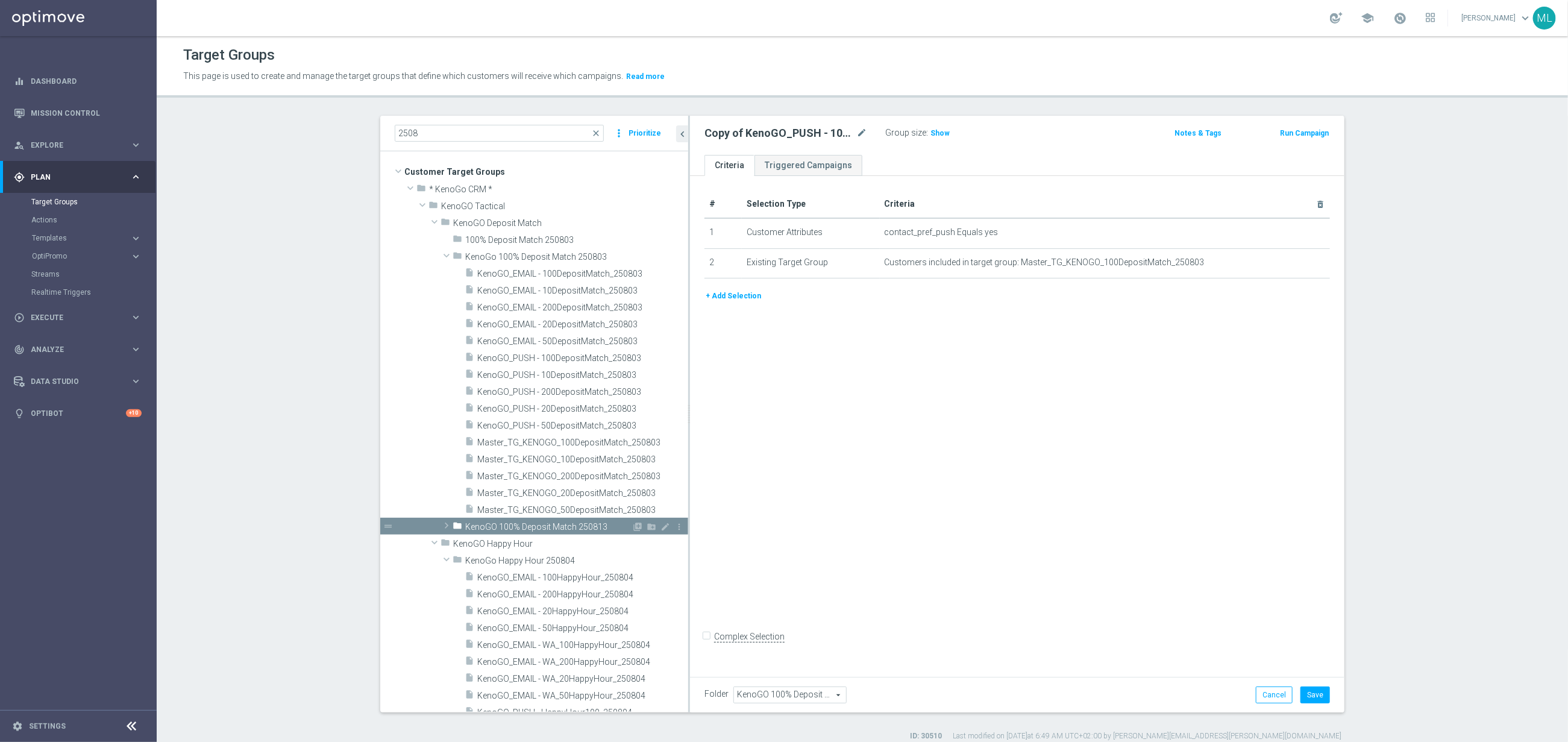
click at [514, 527] on span "KenoGO 100% Deposit Match 250813" at bounding box center [548, 527] width 166 height 10
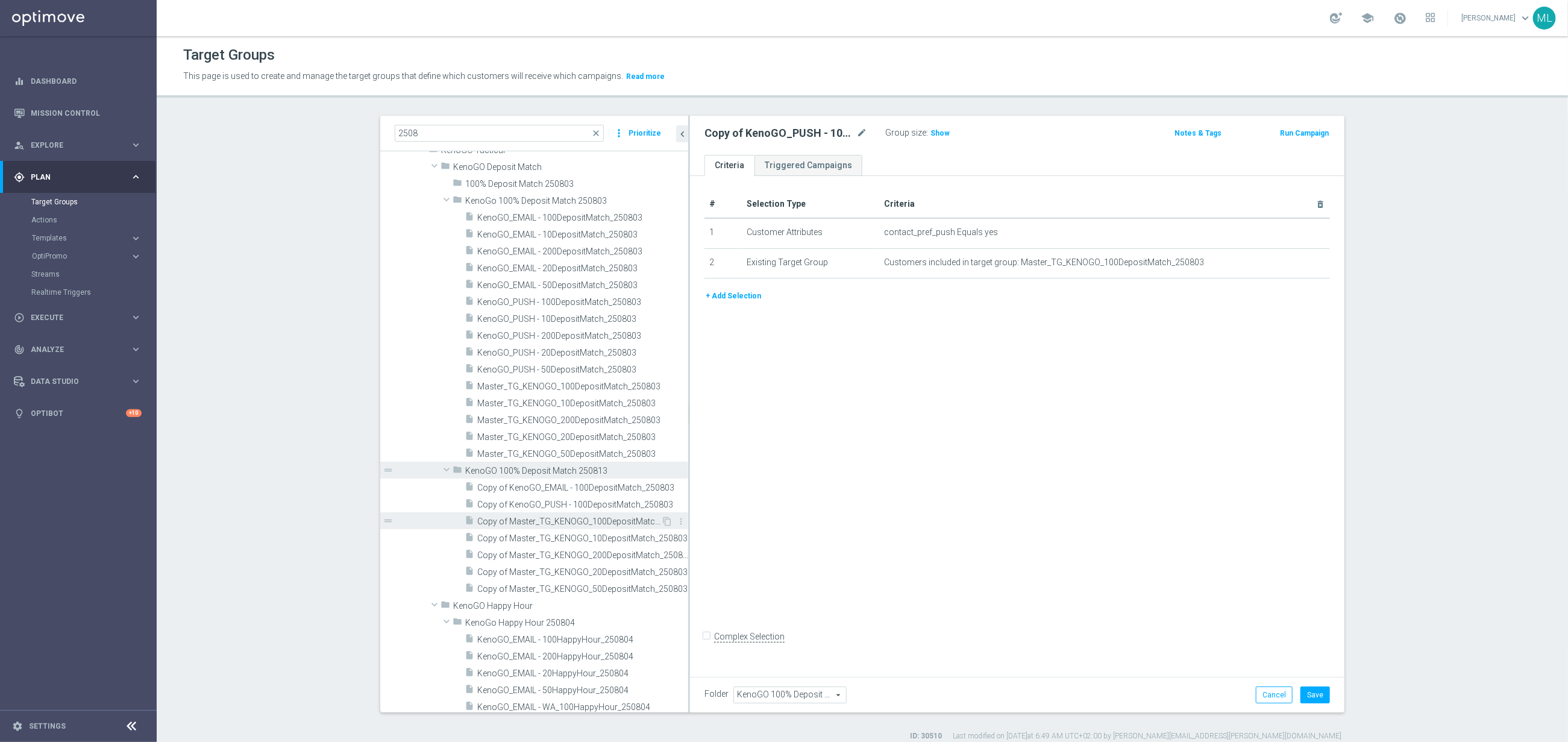
scroll to position [60, 0]
click at [552, 584] on span "Copy of Master_TG_KENOGO_50DepositMatch_250803" at bounding box center [583, 586] width 211 height 10
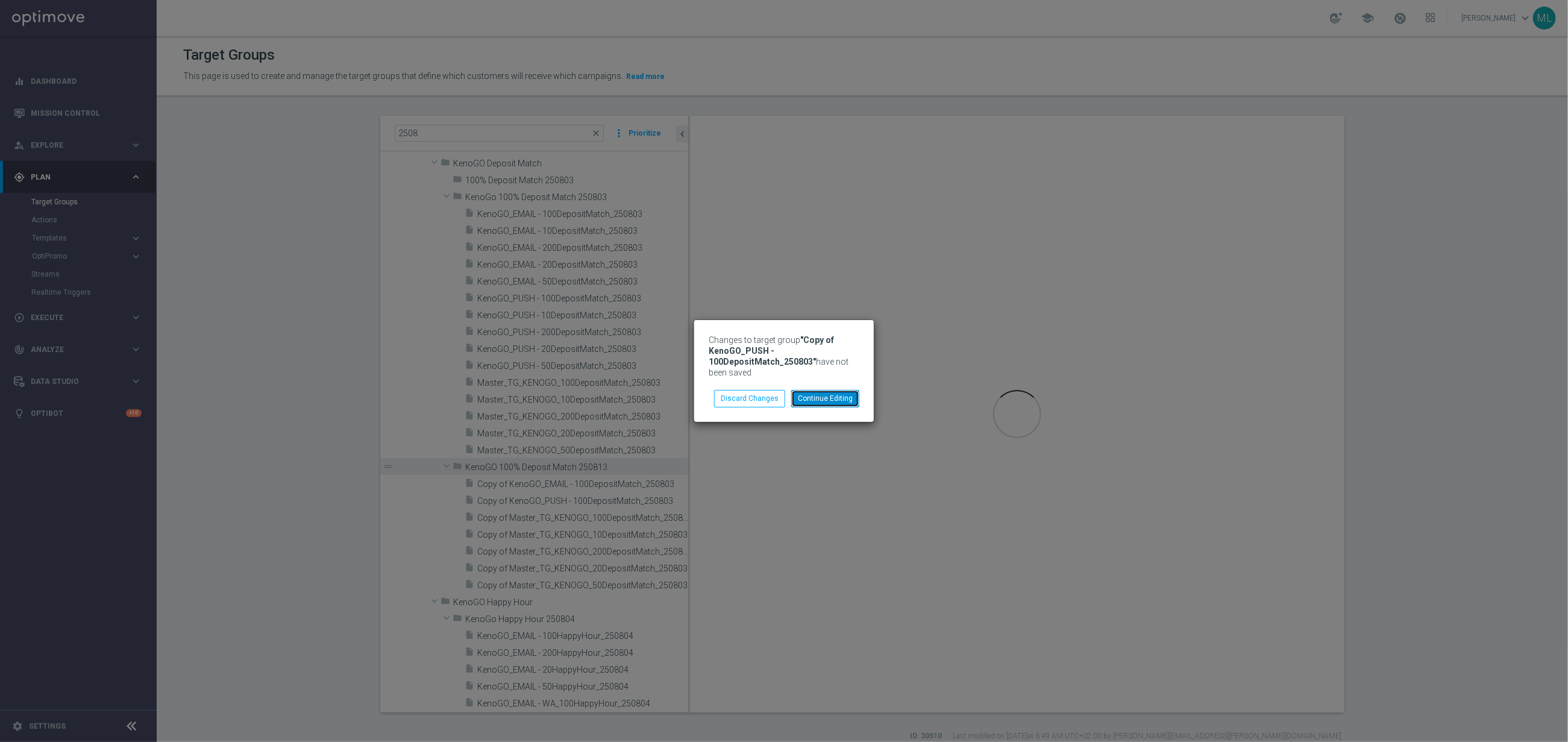
click at [826, 399] on button "Continue Editing" at bounding box center [825, 399] width 68 height 17
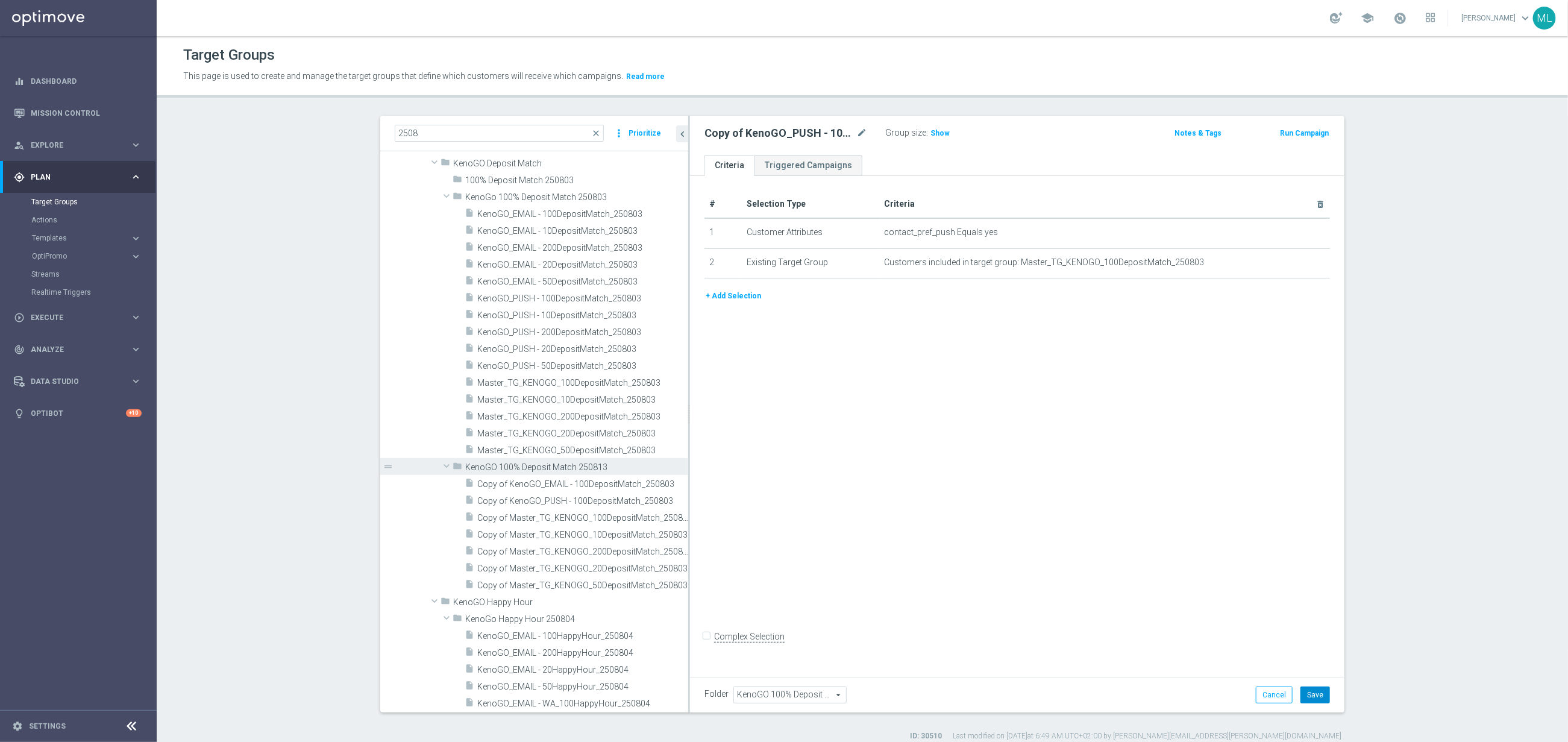
click at [1324, 693] on button "Save" at bounding box center [1315, 695] width 29 height 17
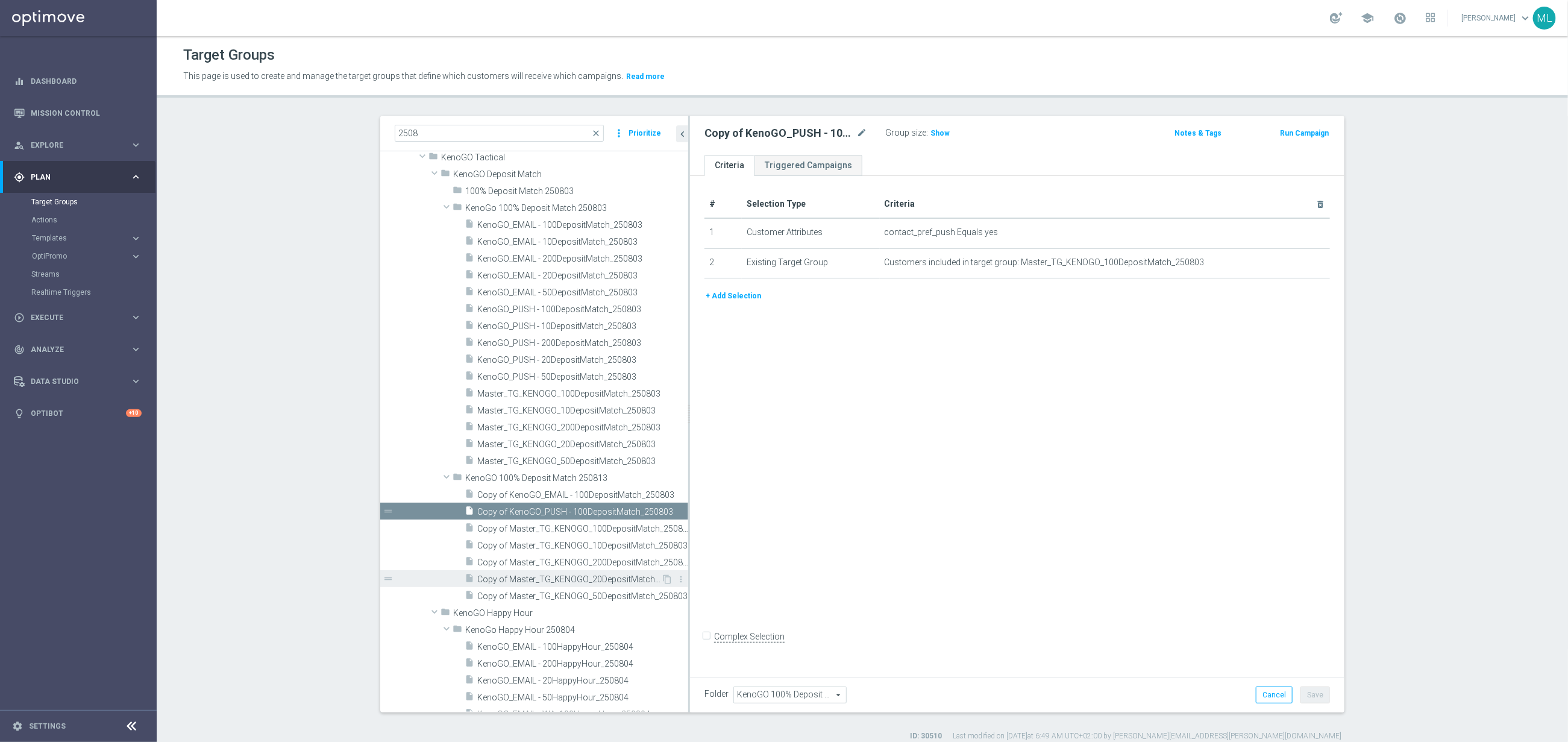
scroll to position [54, 0]
click at [592, 587] on span "Copy of Master_TG_KENOGO_50DepositMatch_250803" at bounding box center [569, 591] width 184 height 10
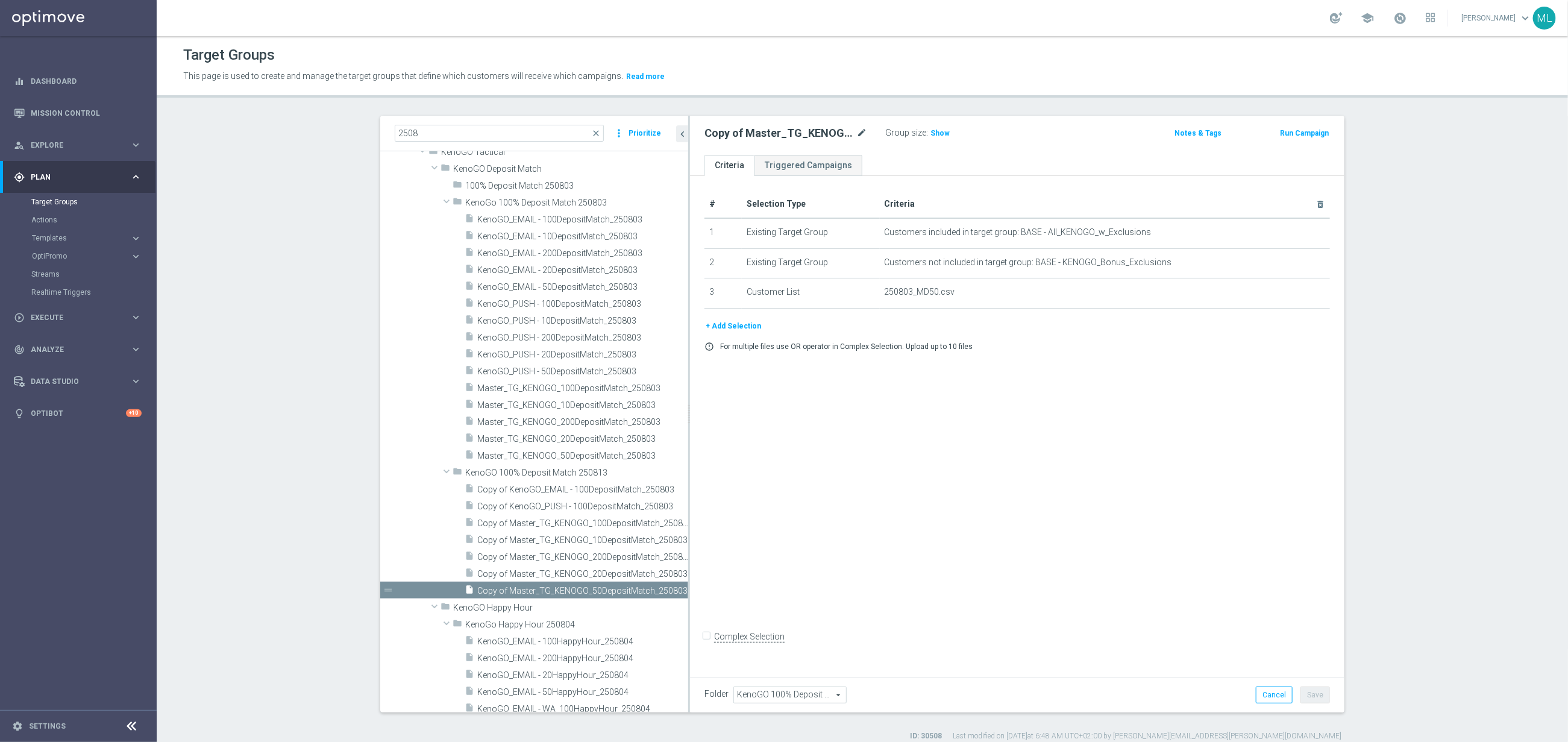
click at [864, 125] on div "Copy of Master_TG_KENOGO_50DepositMatch_250803 mode_edit" at bounding box center [795, 133] width 180 height 17
click at [863, 130] on icon "mode_edit" at bounding box center [861, 133] width 11 height 14
drag, startPoint x: 732, startPoint y: 133, endPoint x: 781, endPoint y: 150, distance: 51.9
click at [733, 133] on input "Copy of Master_TG_KENOGO_50DepositMatch_250803" at bounding box center [786, 135] width 163 height 17
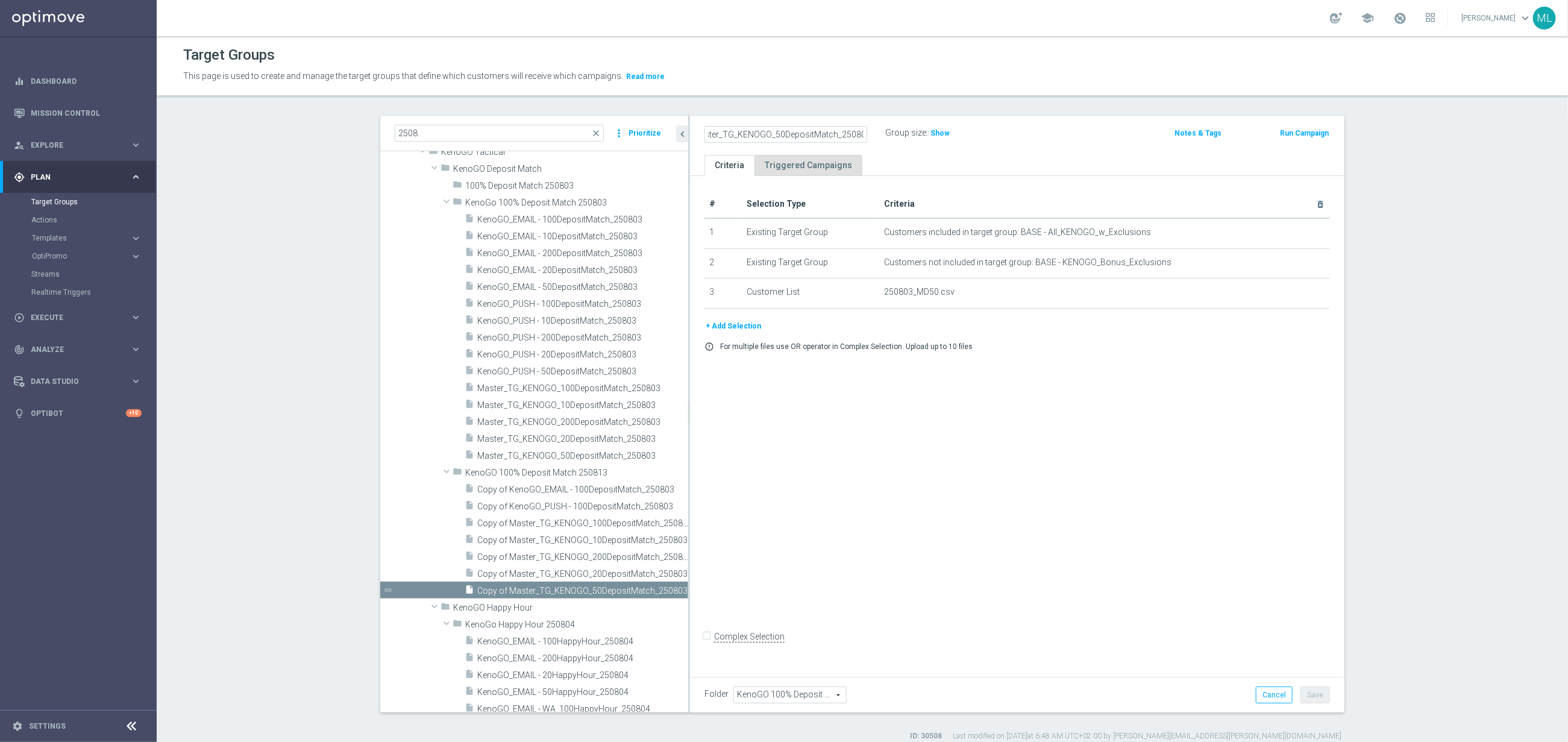
scroll to position [0, 0]
click at [837, 131] on input "Master_TG_KENOGO_50DepositMatch_250803" at bounding box center [786, 135] width 163 height 17
type input "Master_TG_KENOGO_50DepositMatch_250813"
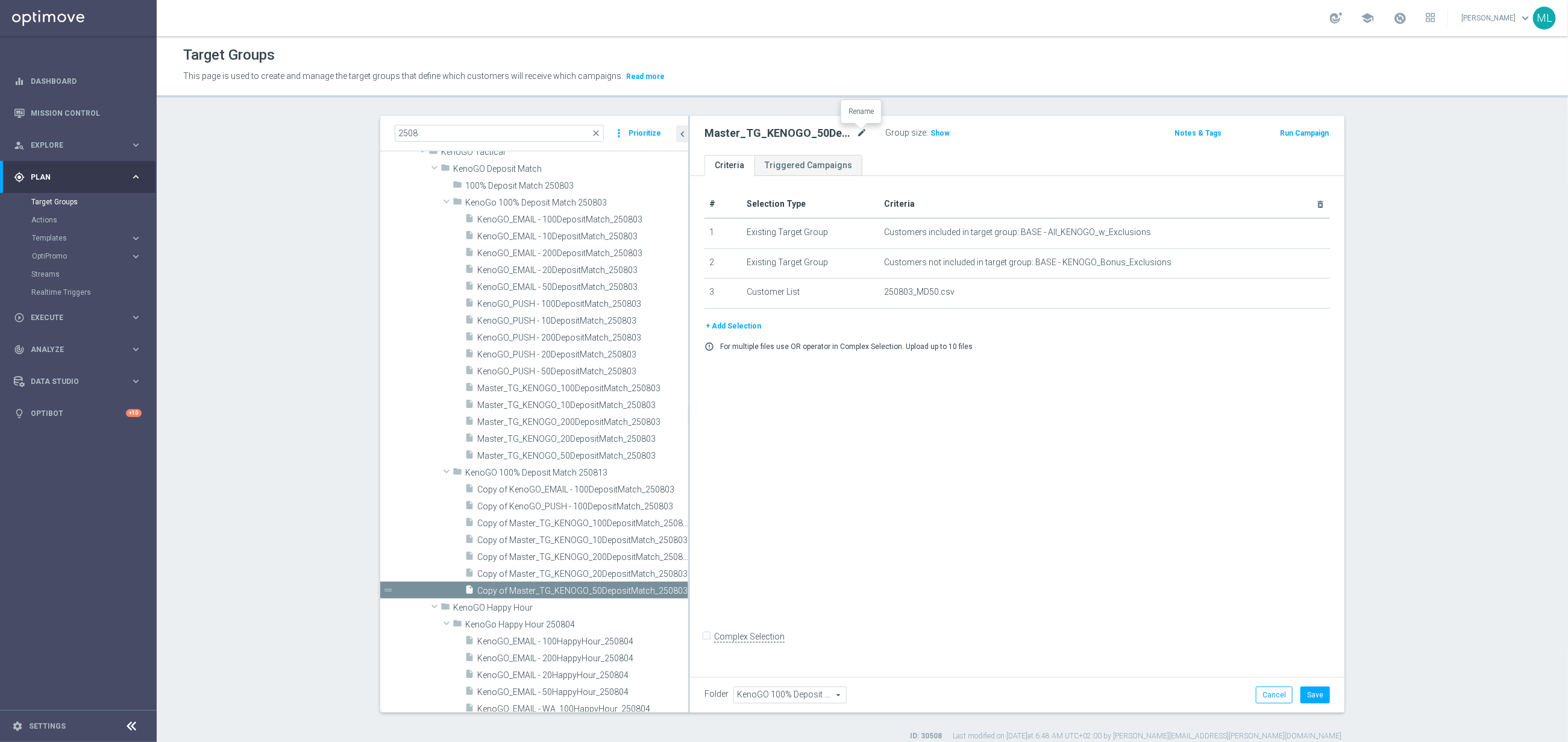
click at [862, 130] on icon "mode_edit" at bounding box center [861, 133] width 11 height 14
click at [752, 137] on input "Master_TG_KENOGO_50DepositMatch_250813" at bounding box center [786, 135] width 163 height 17
click at [1320, 692] on button "Save" at bounding box center [1315, 695] width 29 height 17
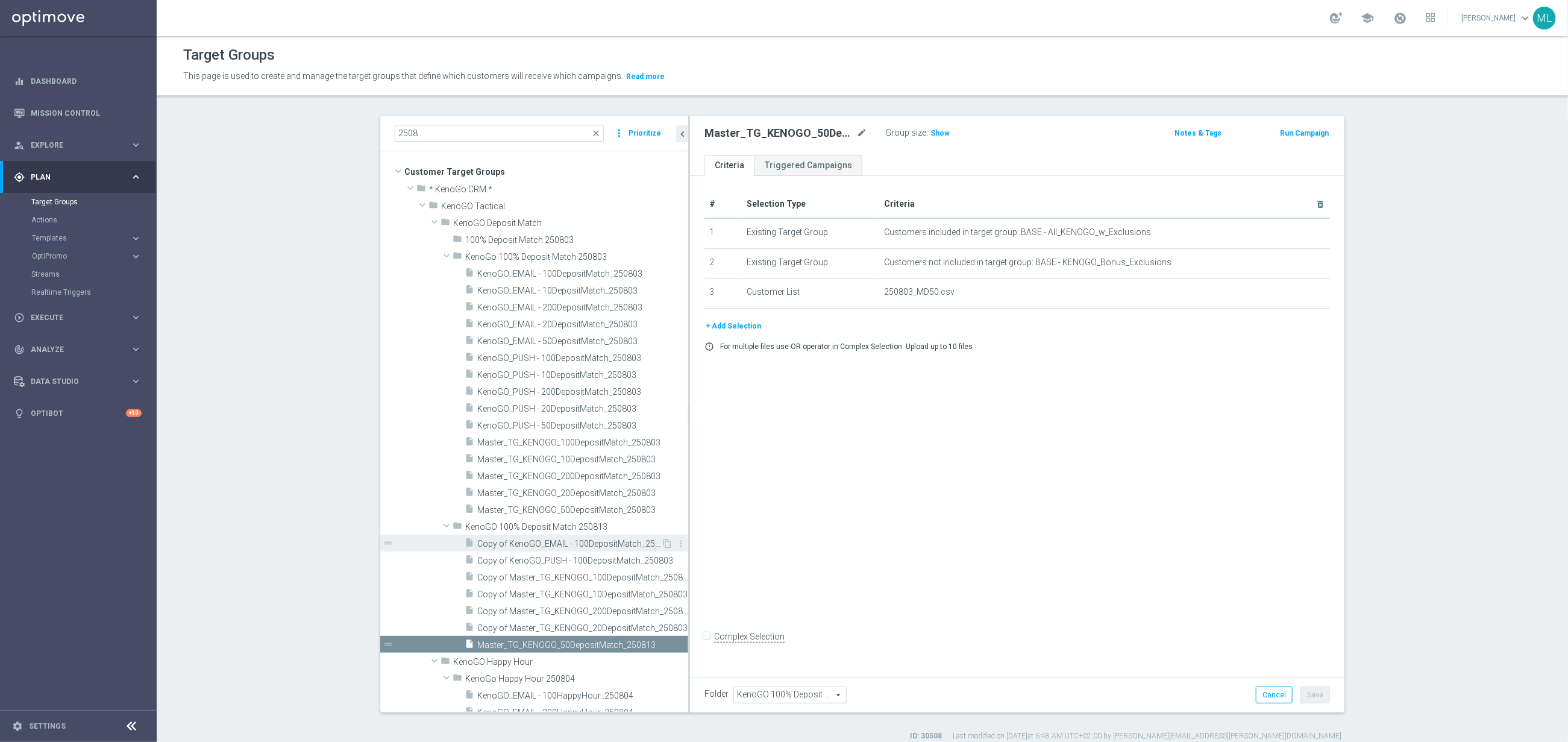
click at [582, 543] on span "Copy of KenoGO_EMAIL - 100DepositMatch_250803" at bounding box center [569, 544] width 184 height 10
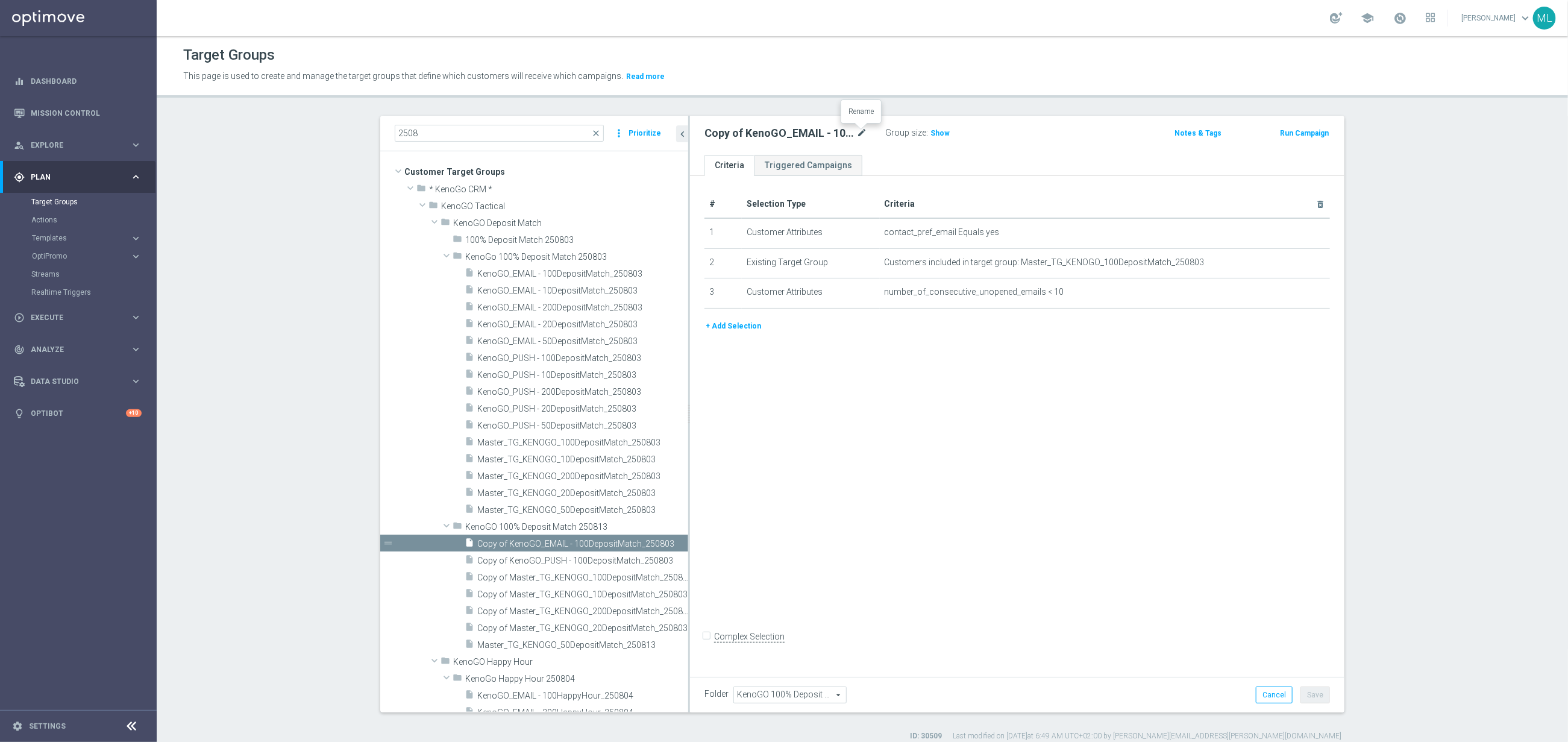
click at [865, 131] on icon "mode_edit" at bounding box center [861, 133] width 11 height 14
drag, startPoint x: 818, startPoint y: 132, endPoint x: 836, endPoint y: 135, distance: 18.2
click at [818, 132] on input "Copy of KenoGO_EMAIL - 100DepositMatch_250803" at bounding box center [786, 135] width 163 height 17
drag, startPoint x: 857, startPoint y: 135, endPoint x: 866, endPoint y: 134, distance: 9.1
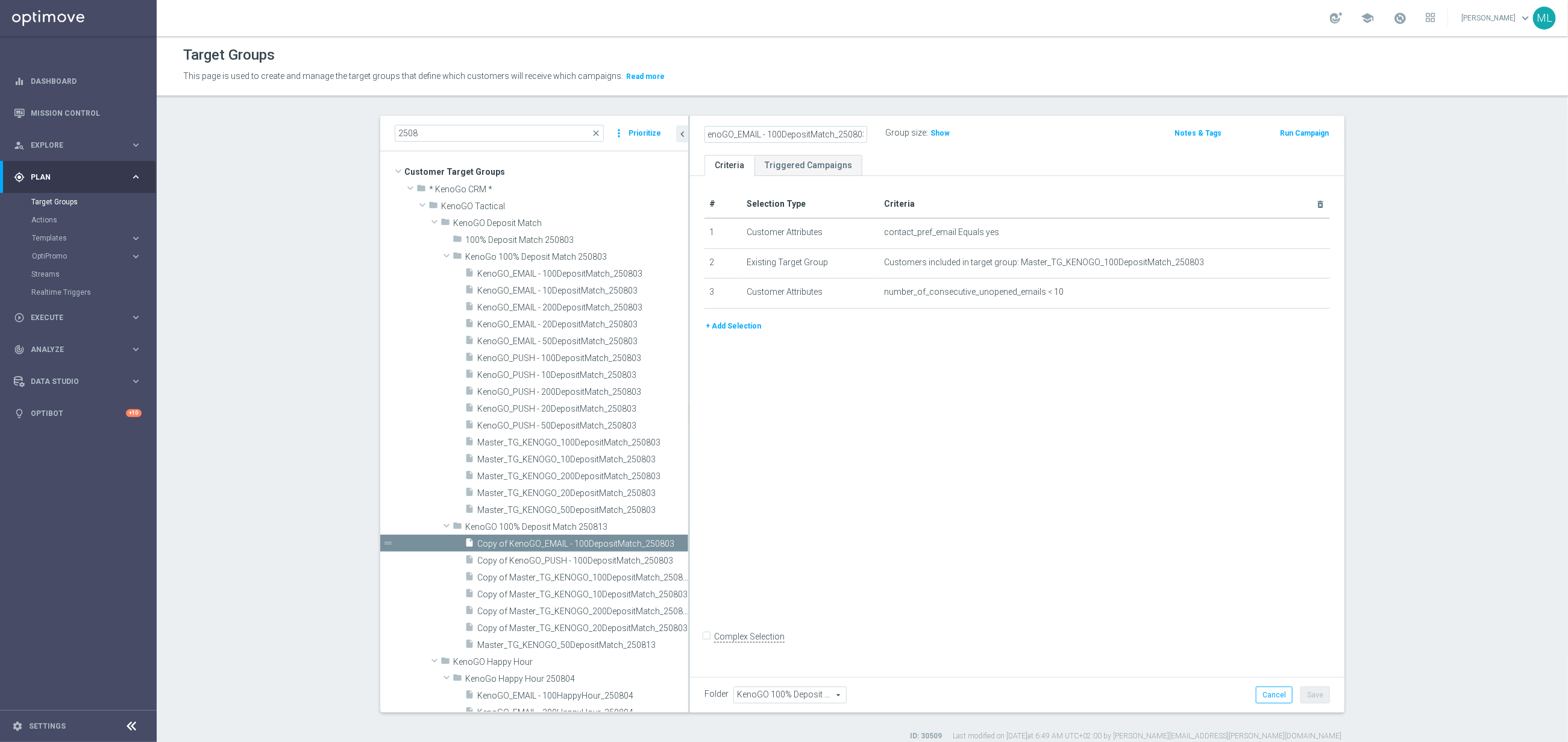
click at [869, 134] on div "Copy of KenoGO_EMAIL - 100DepositMatch_250803" at bounding box center [785, 135] width 180 height 17
click at [837, 133] on input "Copy of KenoGO_EMAIL - 100DepositMatch_250813" at bounding box center [786, 135] width 163 height 17
type input "KenoGO_EMAIL - 100DepositMatch_250813"
click at [1113, 467] on div "# Selection Type Criteria delete_forever 1 Customer Attributes contact_pref_ema…" at bounding box center [1017, 424] width 654 height 495
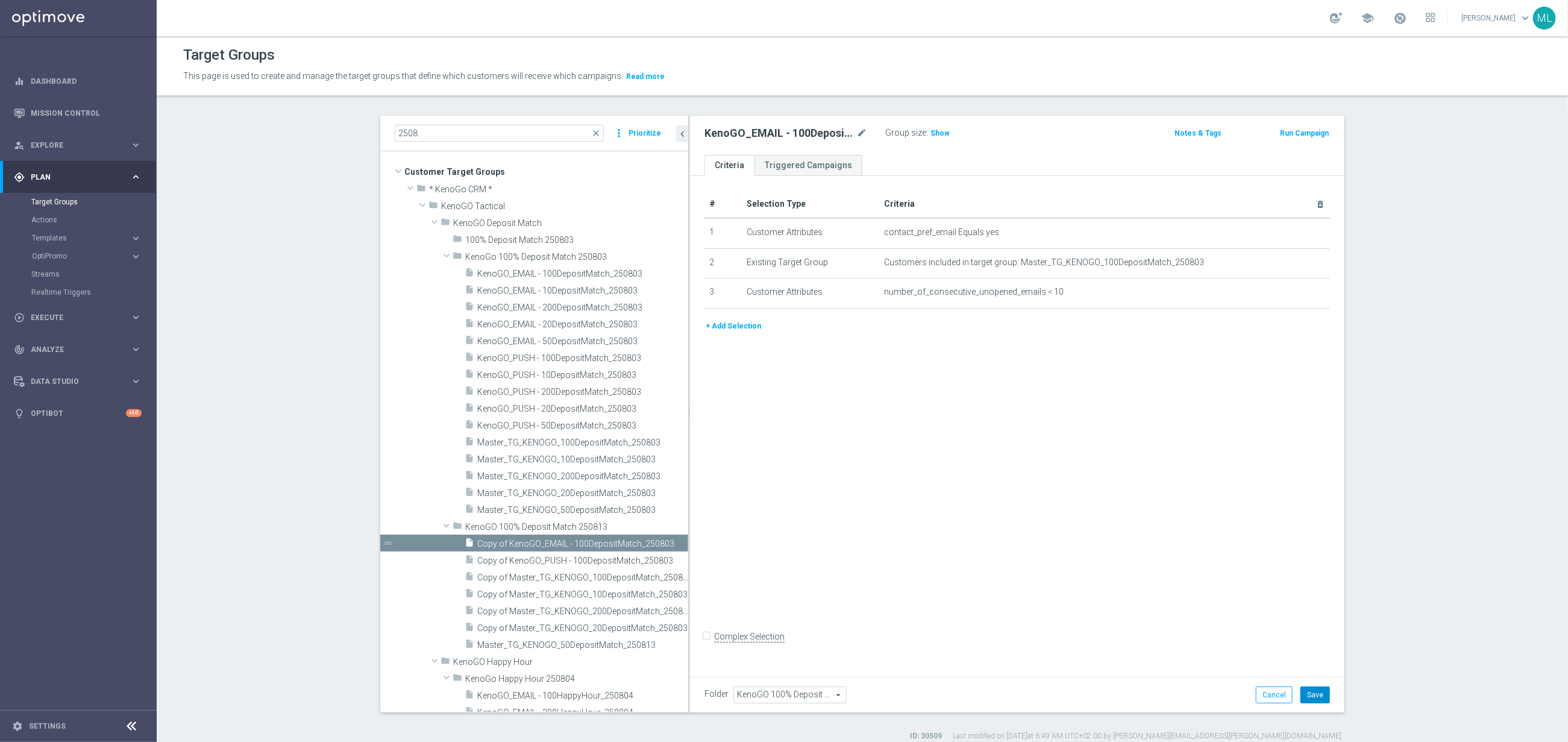
click at [1313, 696] on button "Save" at bounding box center [1315, 695] width 29 height 17
click at [585, 561] on span "Copy of KenoGO_PUSH - 100DepositMatch_250803" at bounding box center [569, 561] width 184 height 10
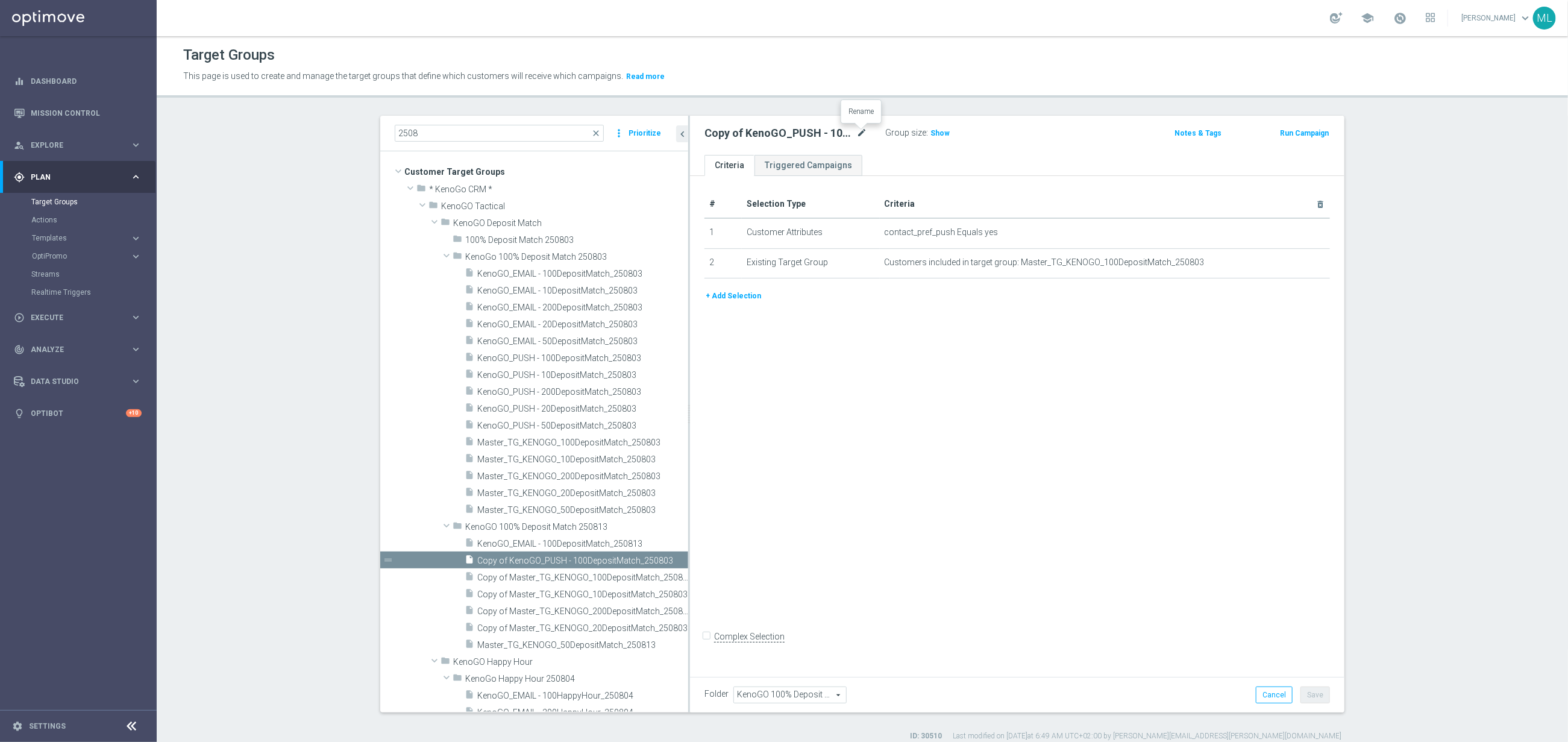
click at [860, 133] on icon "mode_edit" at bounding box center [861, 133] width 11 height 14
click at [820, 133] on input "Copy of KenoGO_PUSH - 100DepositMatch_250803" at bounding box center [786, 135] width 163 height 17
click at [860, 134] on input "Copy of KenoGO_PUSH - 100DepositMatch_250803" at bounding box center [786, 135] width 163 height 17
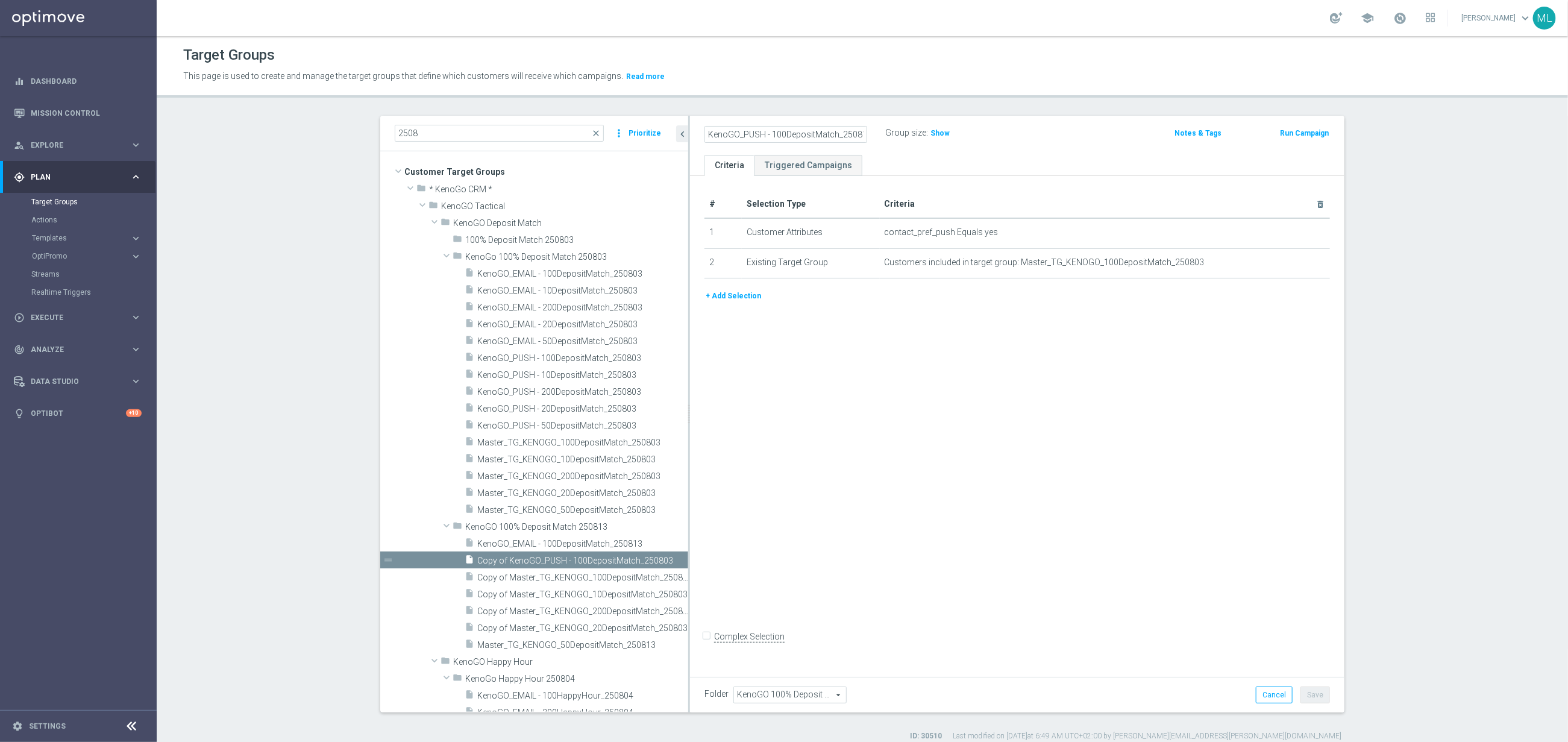
type input "KenoGO_PUSH - 100DepositMatch_250813"
click at [1099, 138] on div "KenoGO_PUSH - 100DepositMatch_250813 Group size : Show" at bounding box center [910, 133] width 429 height 18
click at [1322, 698] on button "Save" at bounding box center [1315, 695] width 29 height 17
click at [561, 626] on span "Copy of Master_TG_KENOGO_20DepositMatch_250803" at bounding box center [569, 629] width 184 height 10
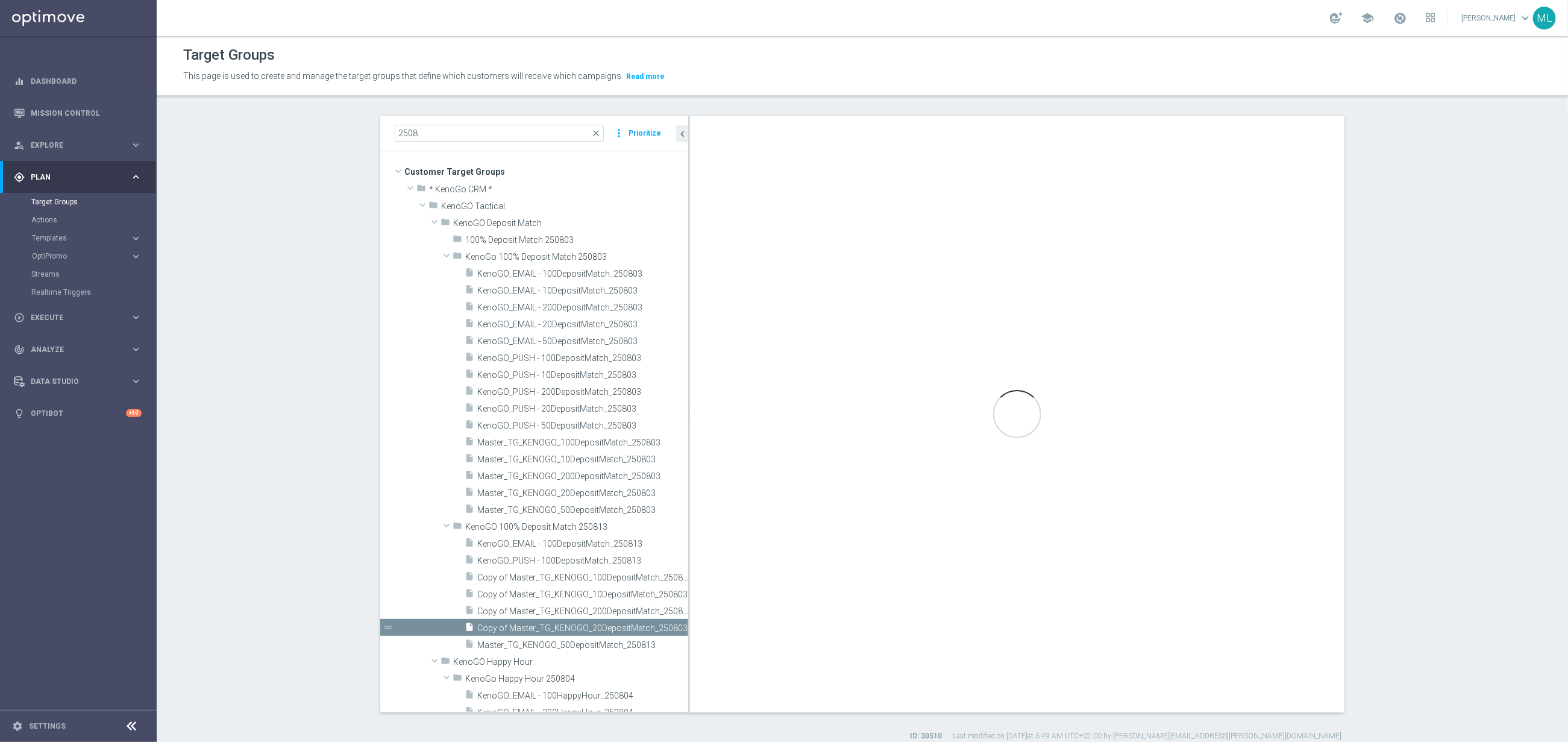
checkbox input "true"
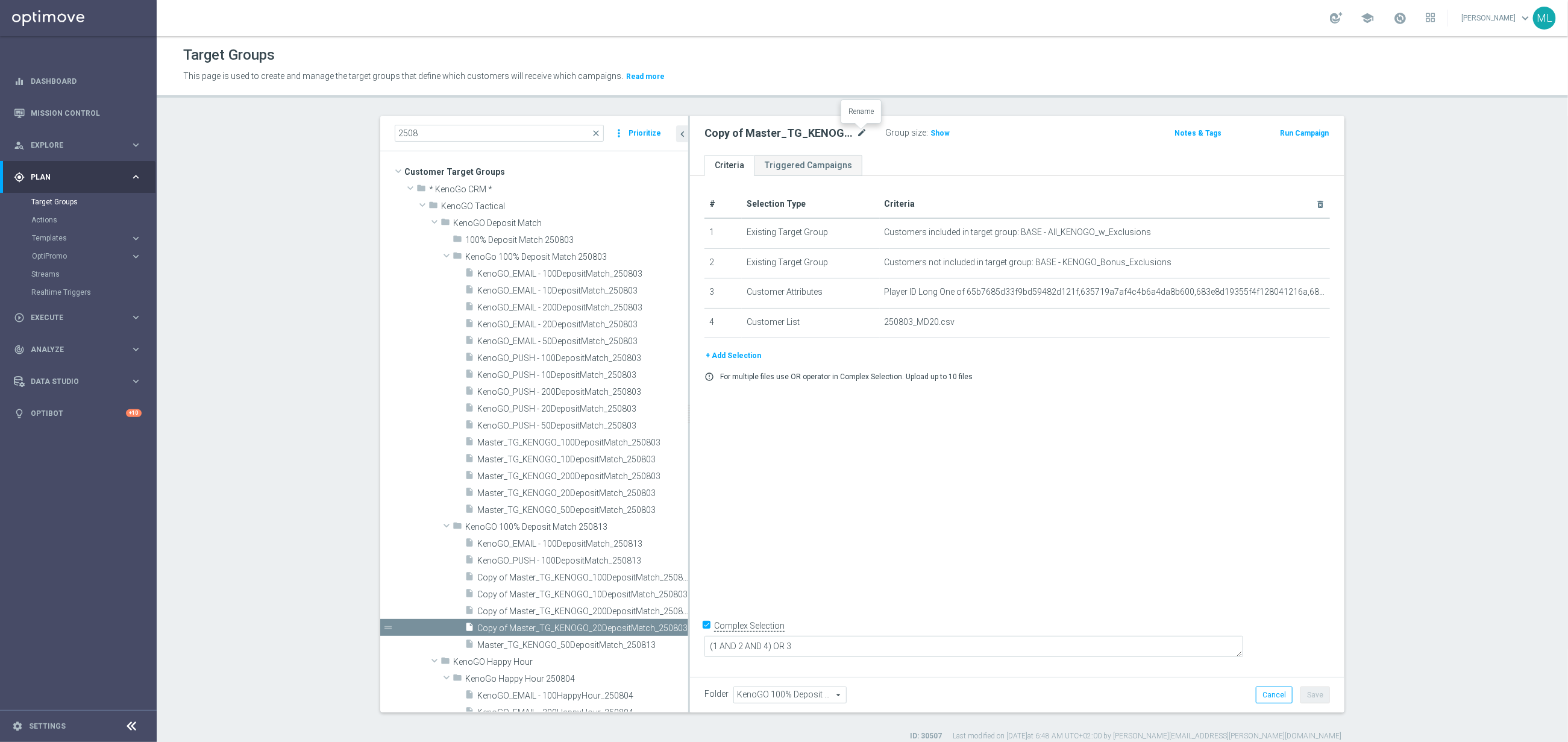
click at [863, 130] on icon "mode_edit" at bounding box center [861, 133] width 11 height 14
drag, startPoint x: 810, startPoint y: 134, endPoint x: 834, endPoint y: 134, distance: 24.0
click at [813, 134] on input "Copy of Master_TG_KENOGO_20DepositMatch_250803" at bounding box center [786, 135] width 163 height 17
drag, startPoint x: 857, startPoint y: 134, endPoint x: 886, endPoint y: 134, distance: 29.0
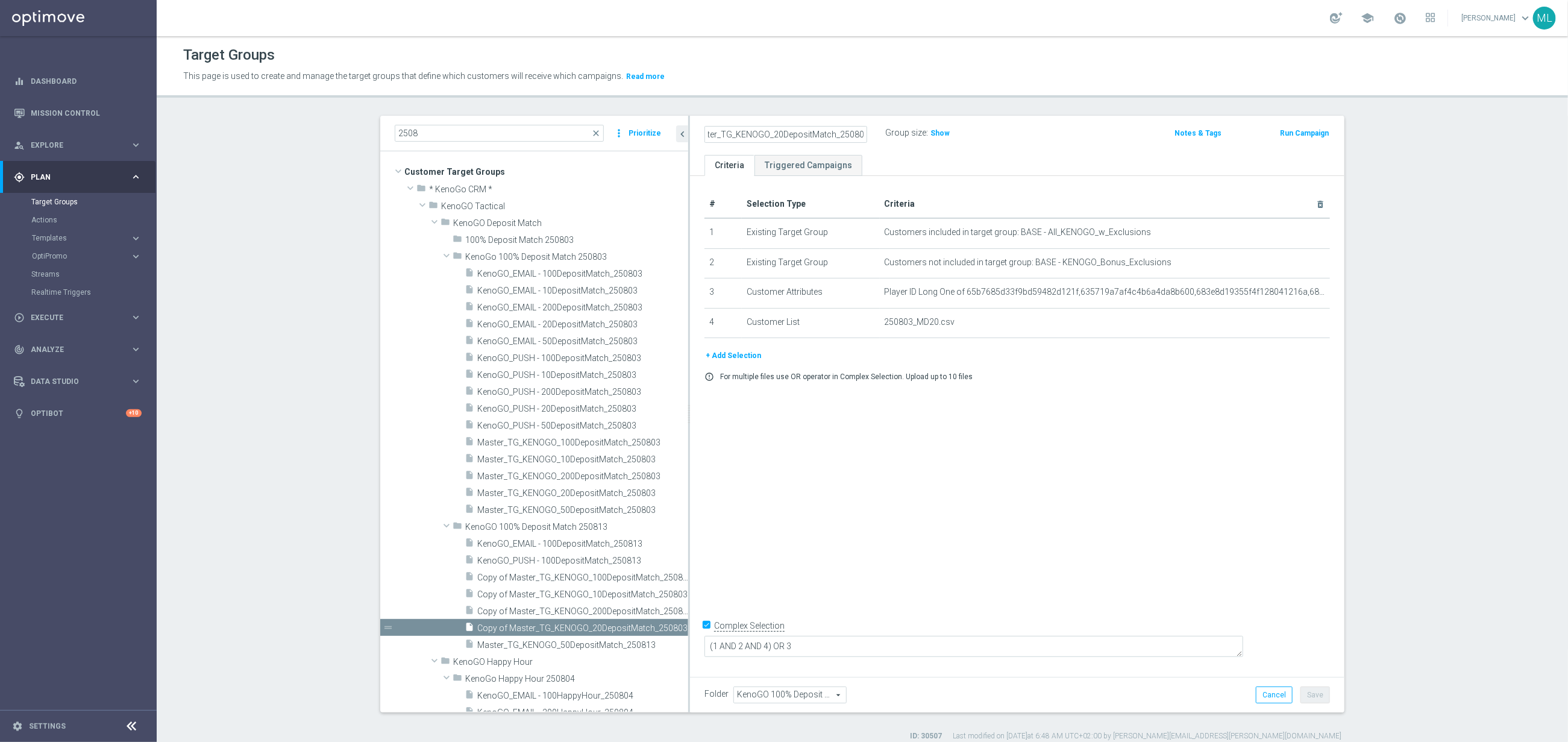
click at [860, 134] on input "Copy of Master_TG_KENOGO_20DepositMatch_250803" at bounding box center [786, 135] width 163 height 17
type input "Master_TG_KENOGO_20DepositMatch_250813"
click at [1093, 135] on div "Master_TG_KENOGO_20DepositMatch_250813 Group size : Show" at bounding box center [910, 133] width 429 height 18
click at [1315, 691] on button "Save" at bounding box center [1315, 695] width 29 height 17
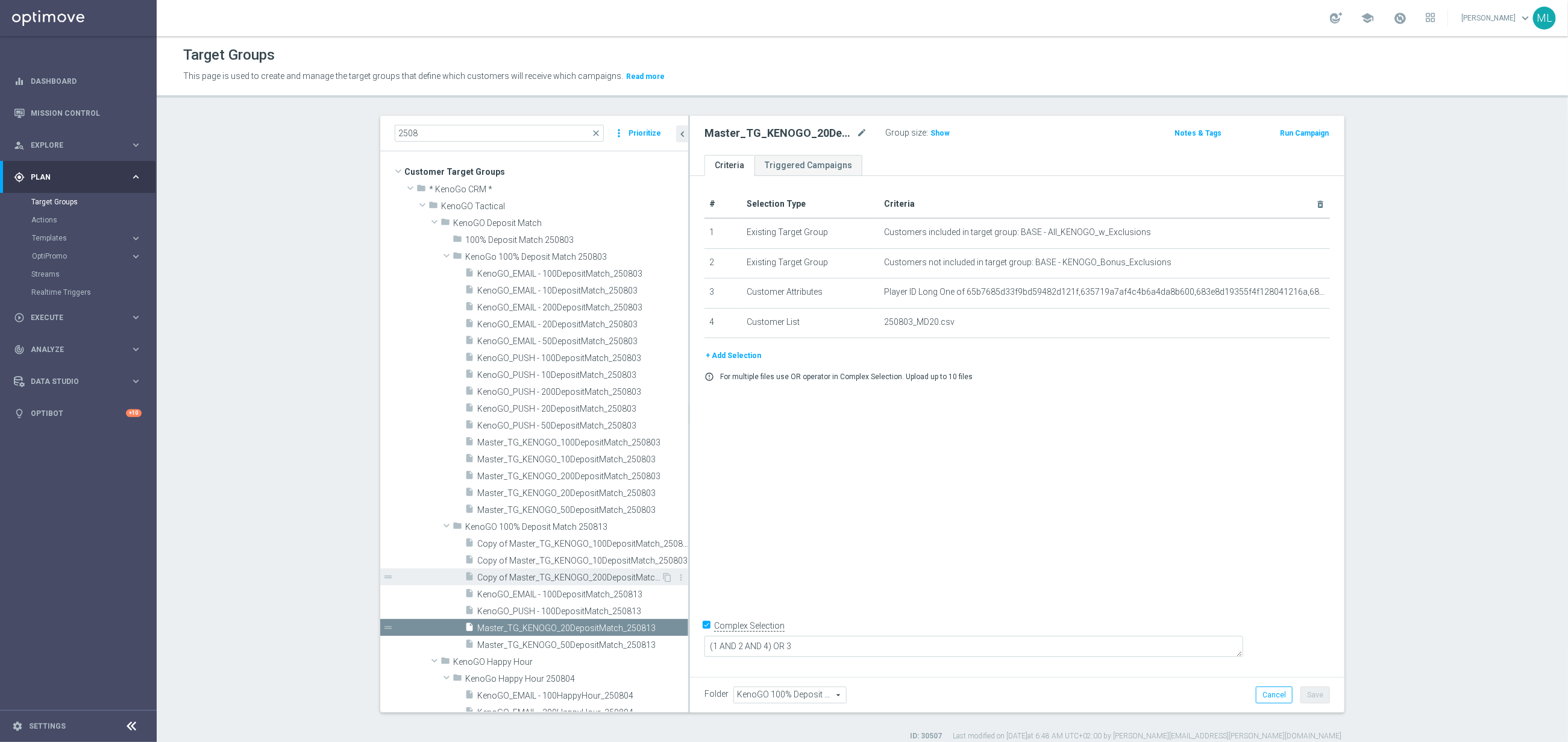
click at [552, 578] on span "Copy of Master_TG_KENOGO_200DepositMatch_250803" at bounding box center [569, 578] width 184 height 10
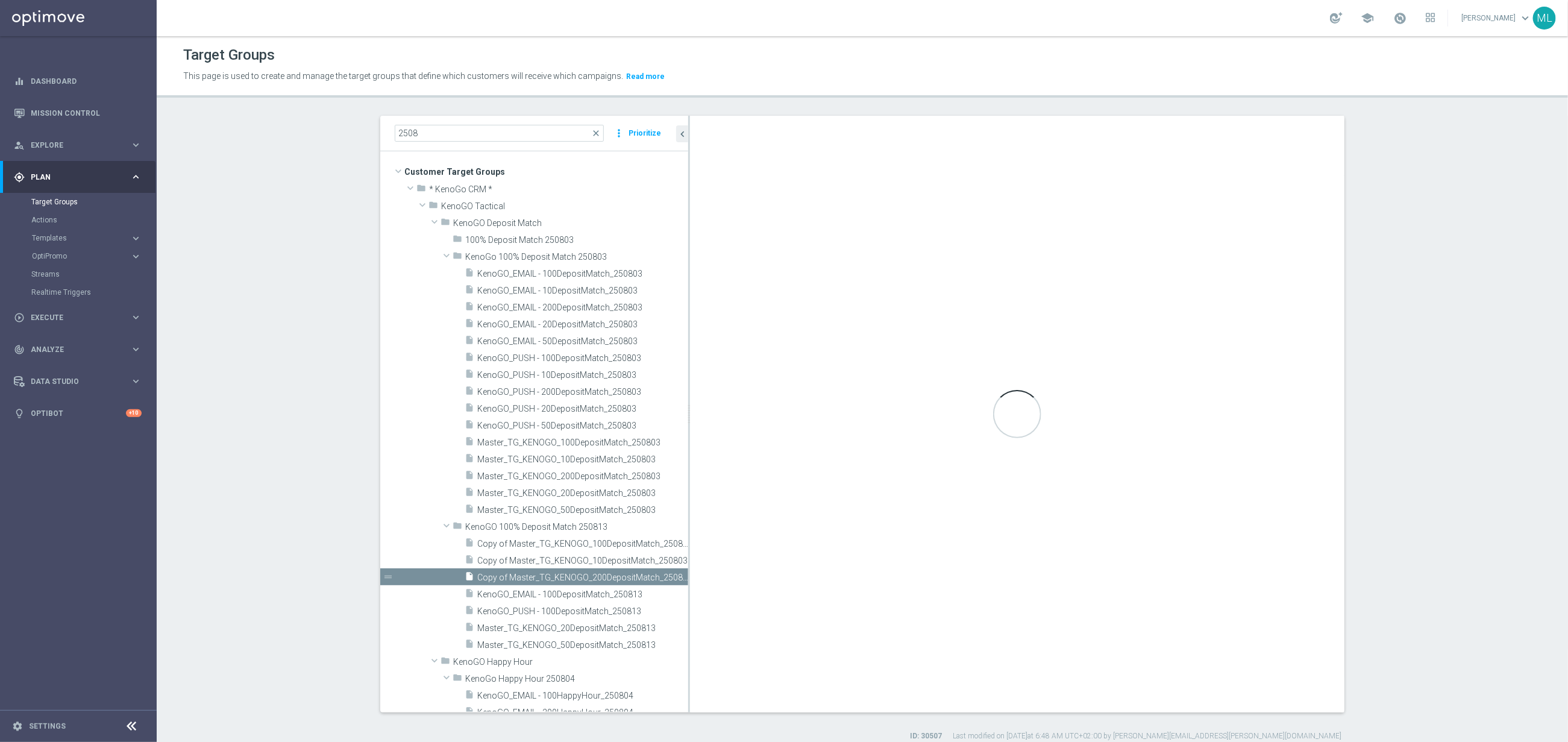
checkbox input "false"
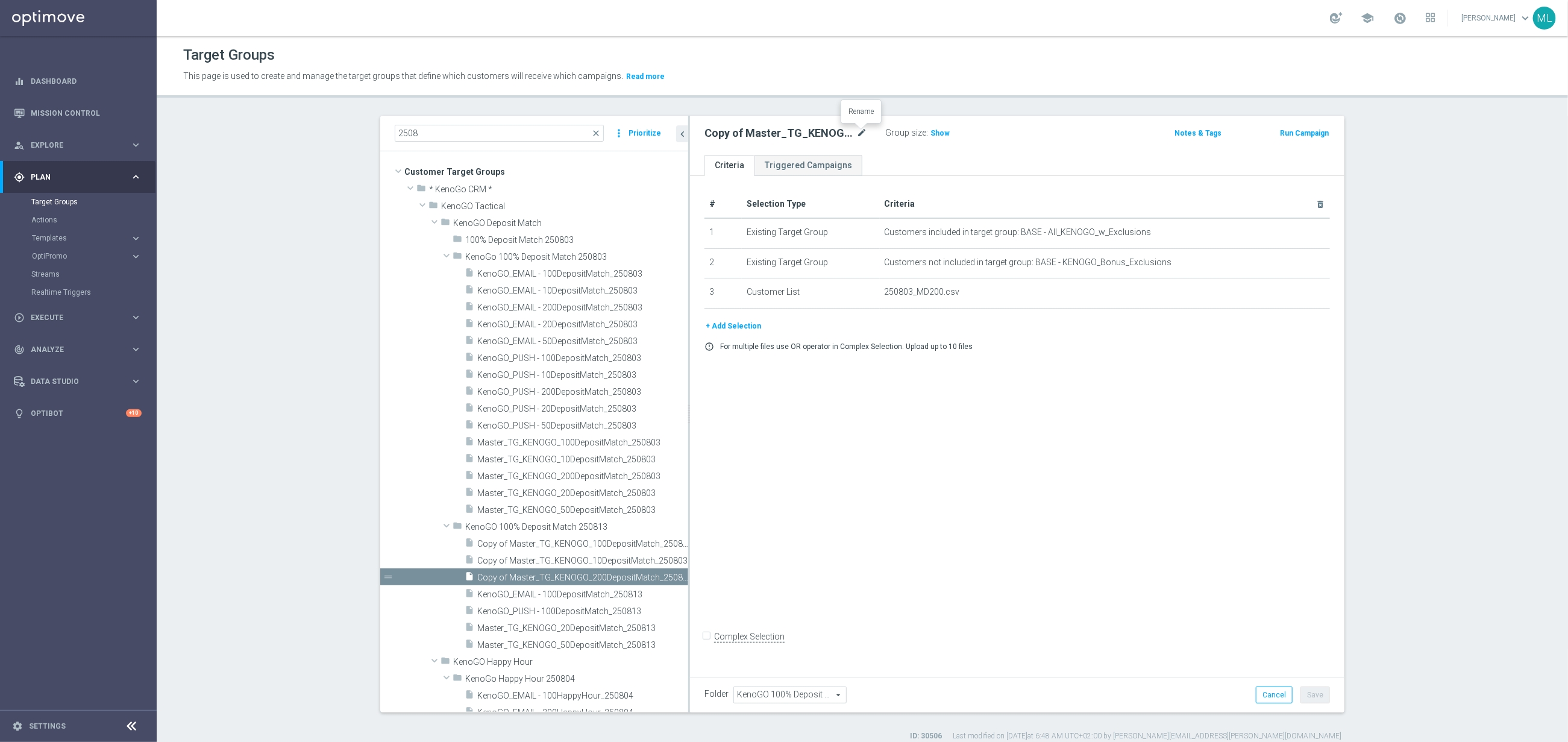
click at [863, 131] on icon "mode_edit" at bounding box center [861, 133] width 11 height 14
drag, startPoint x: 860, startPoint y: 133, endPoint x: 867, endPoint y: 135, distance: 7.3
click at [860, 133] on input "Copy of Master_TG_KENOGO_200DepositMatch_250803" at bounding box center [786, 135] width 163 height 17
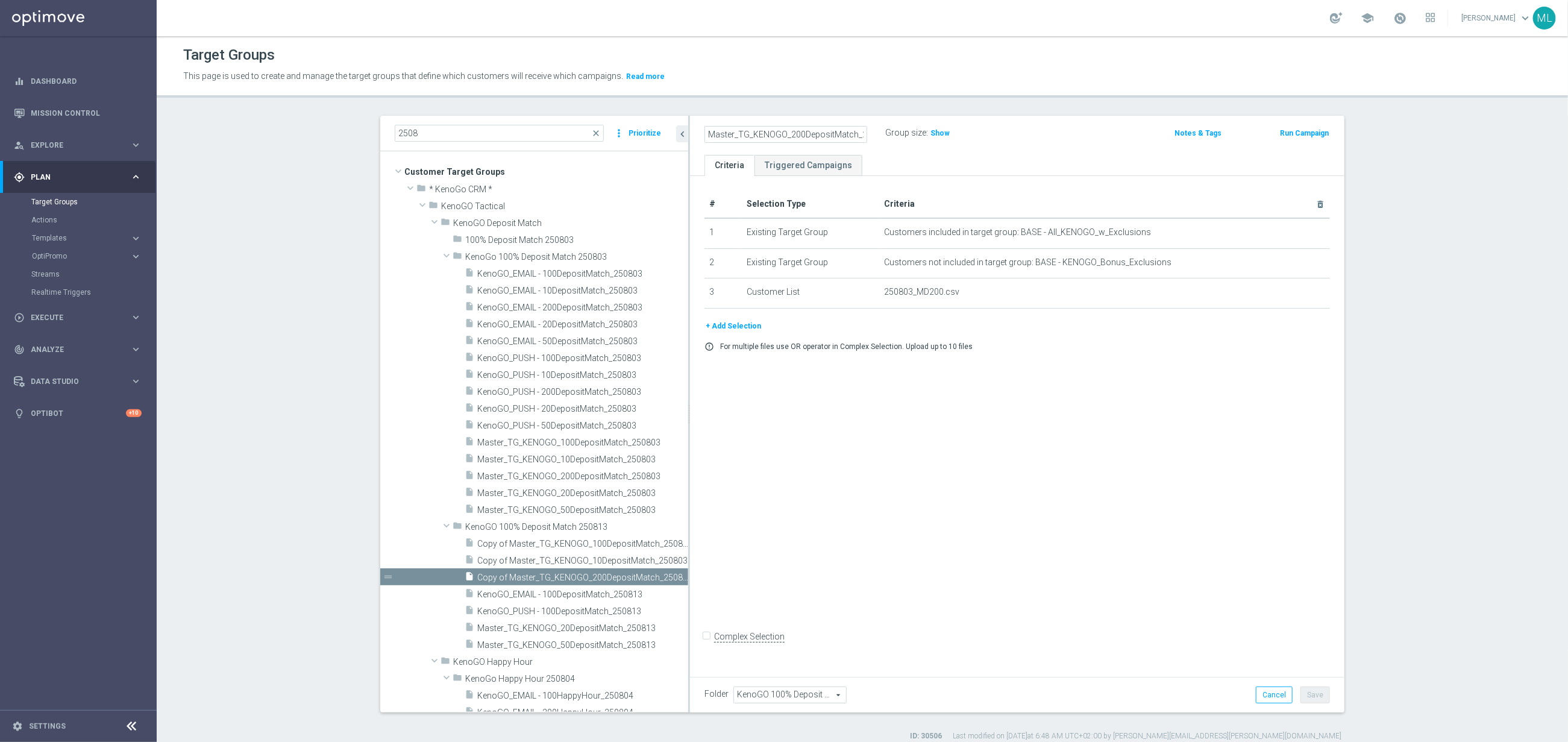
type input "Master_TG_KENOGO_200DepositMatch_250813"
click at [1070, 131] on div "Master_TG_KENOGO_200DepositMatch_250813 Group size : Show" at bounding box center [910, 133] width 429 height 18
click at [1320, 692] on button "Save" at bounding box center [1315, 695] width 29 height 17
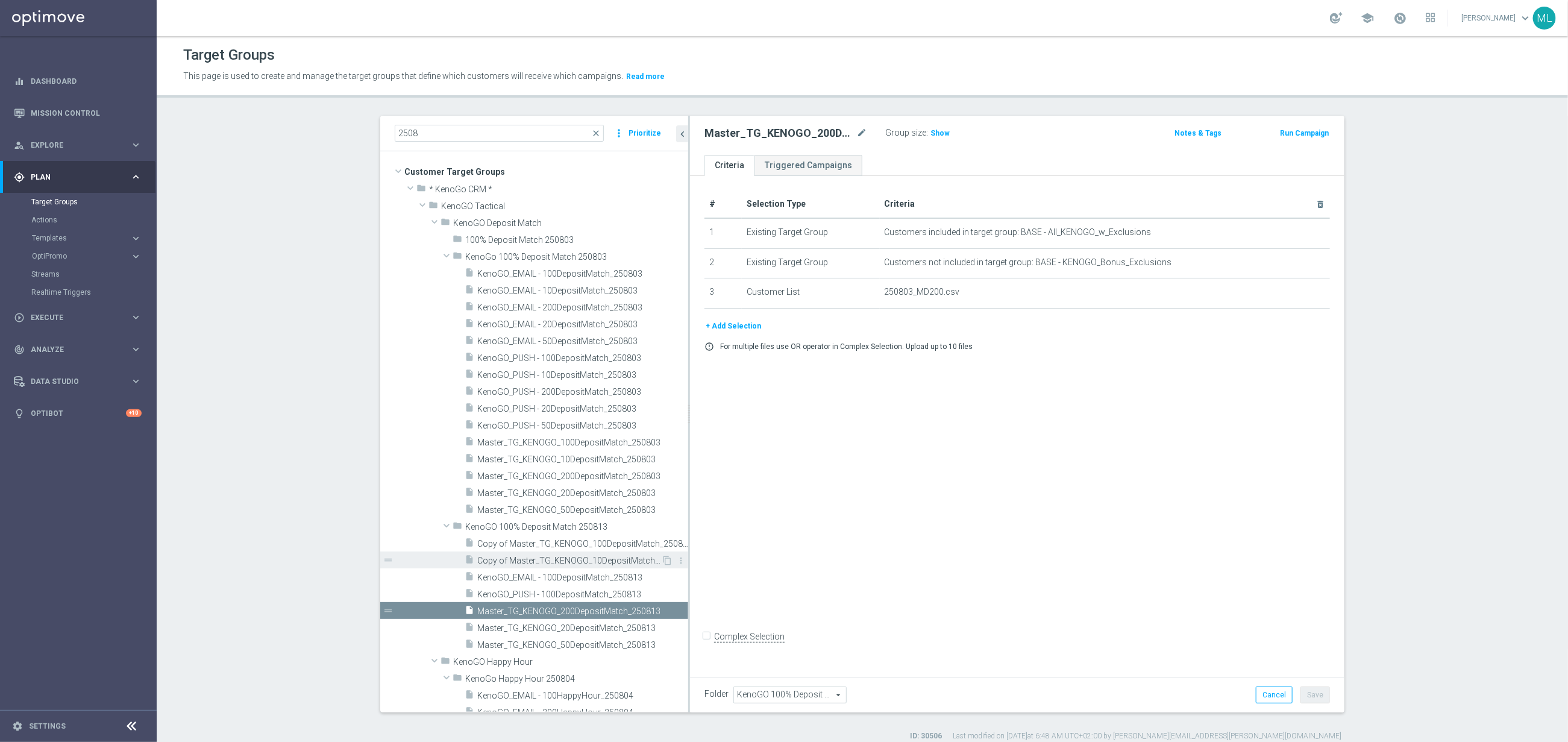
click at [534, 560] on span "Copy of Master_TG_KENOGO_10DepositMatch_250803" at bounding box center [569, 561] width 184 height 10
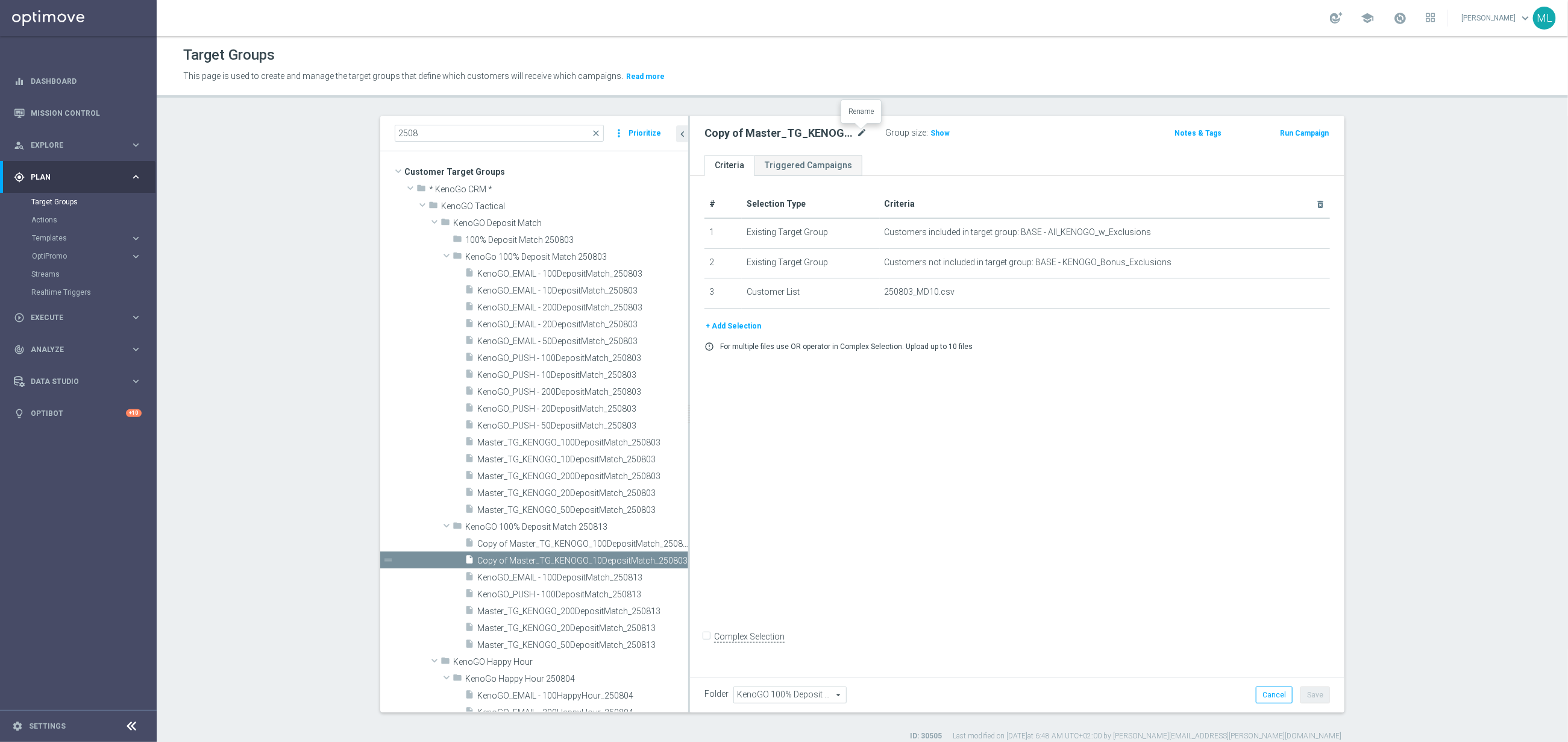
click at [863, 134] on icon "mode_edit" at bounding box center [861, 133] width 11 height 14
click at [857, 133] on input "Copy of Master_TG_KENOGO_10DepositMatch_250803" at bounding box center [786, 135] width 163 height 17
type input "Master_TG_KENOGO_10DepositMatch_250813"
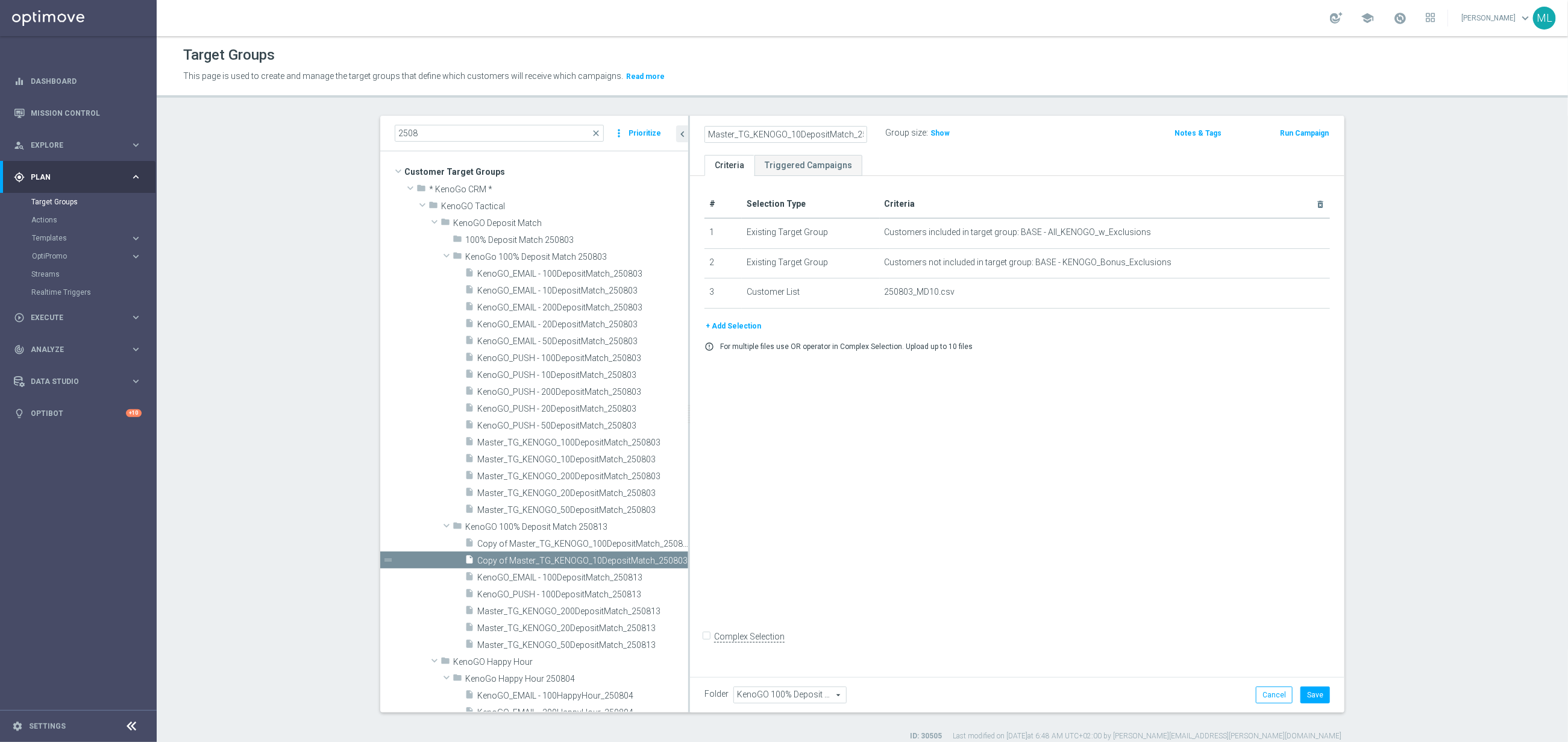
click at [1101, 138] on div "Master_TG_KENOGO_10DepositMatch_250813 Group size : Show" at bounding box center [910, 133] width 429 height 18
click at [1316, 697] on button "Save" at bounding box center [1315, 695] width 29 height 17
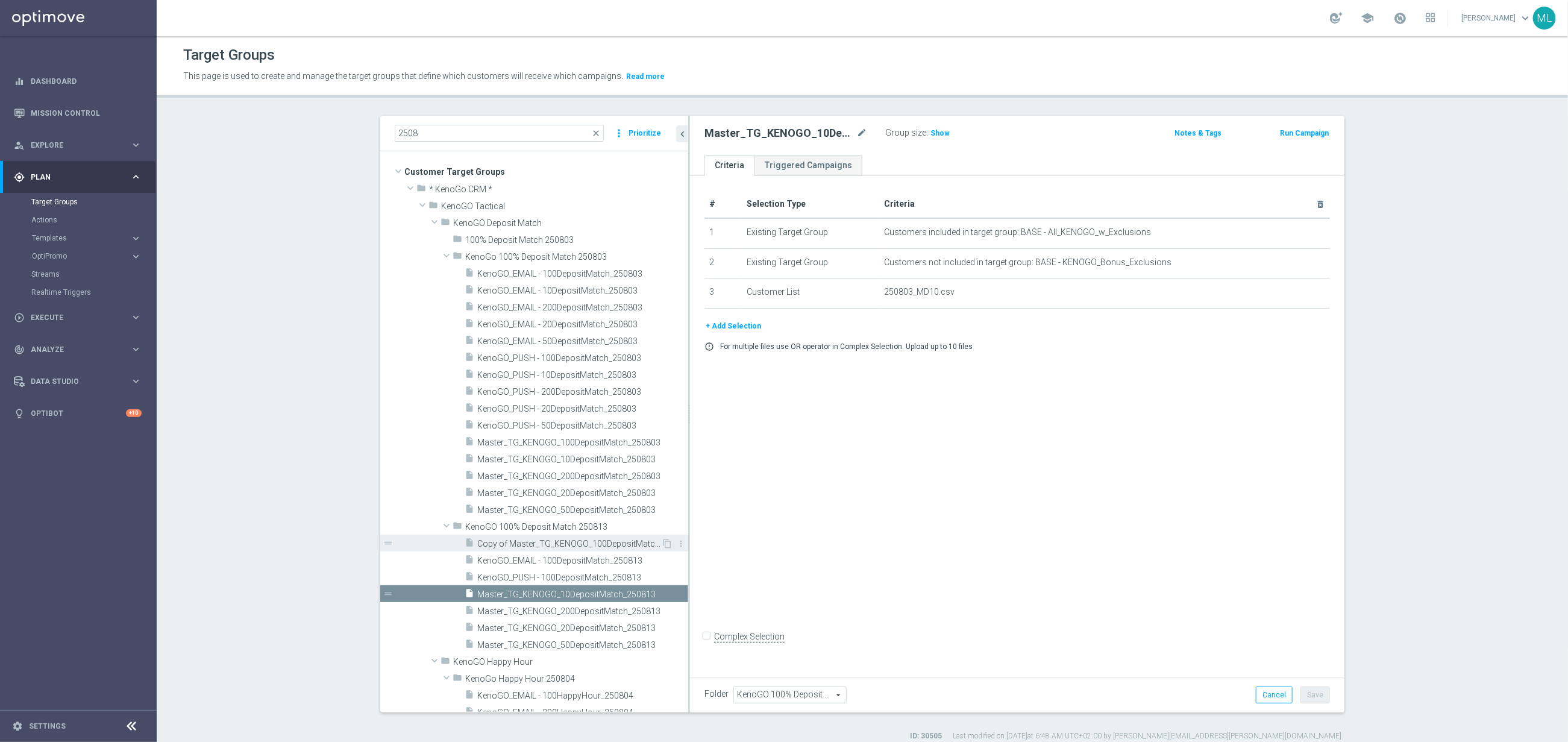
click at [526, 540] on span "Copy of Master_TG_KENOGO_100DepositMatch_250803" at bounding box center [569, 544] width 184 height 10
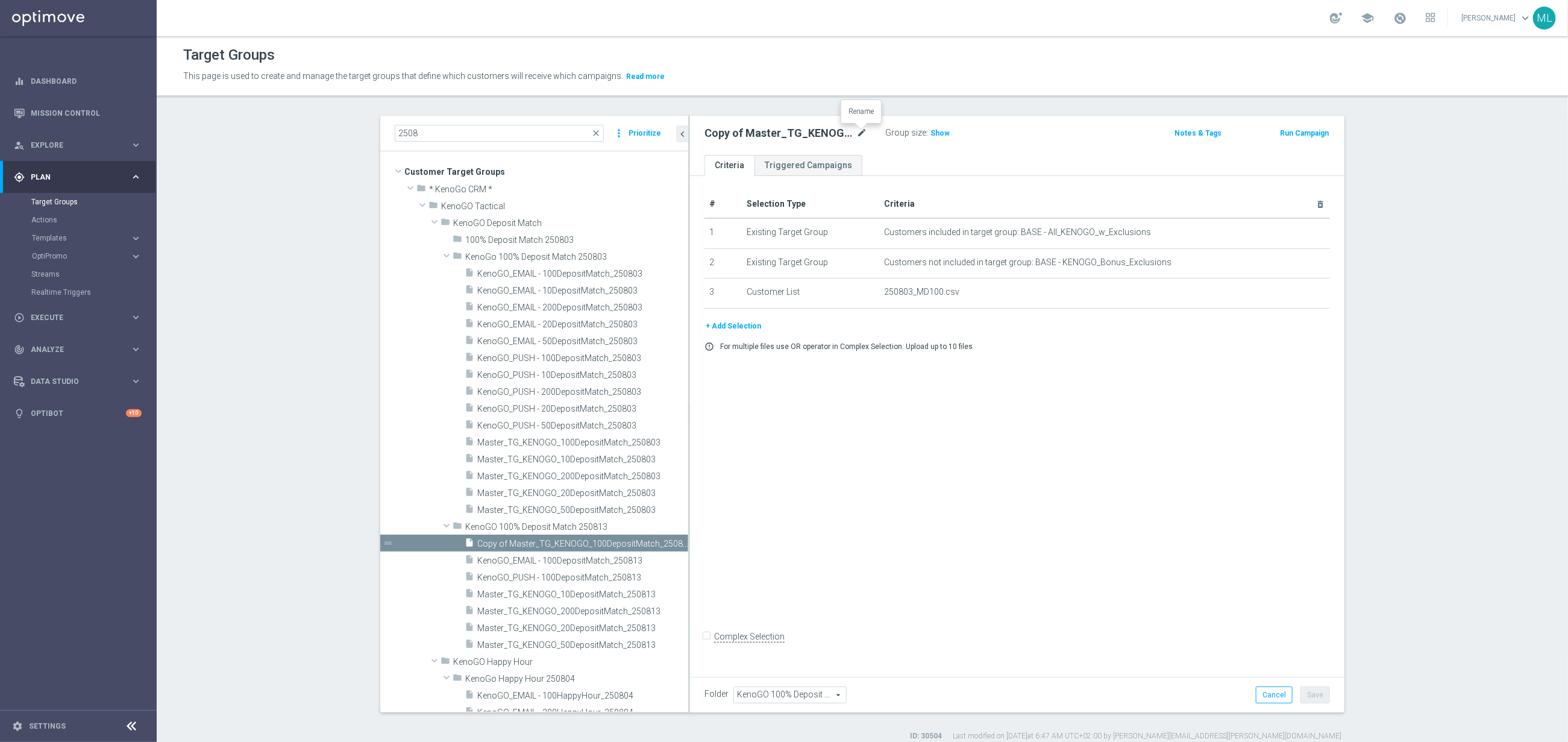
click at [862, 129] on icon "mode_edit" at bounding box center [861, 133] width 11 height 14
click at [822, 134] on input "Copy of Master_TG_KENOGO_100DepositMatch_250803" at bounding box center [786, 135] width 163 height 17
drag, startPoint x: 858, startPoint y: 134, endPoint x: 872, endPoint y: 136, distance: 14.1
click at [859, 134] on input "Copy of Master_TG_KENOGO_100DepositMatch_250803" at bounding box center [786, 135] width 163 height 17
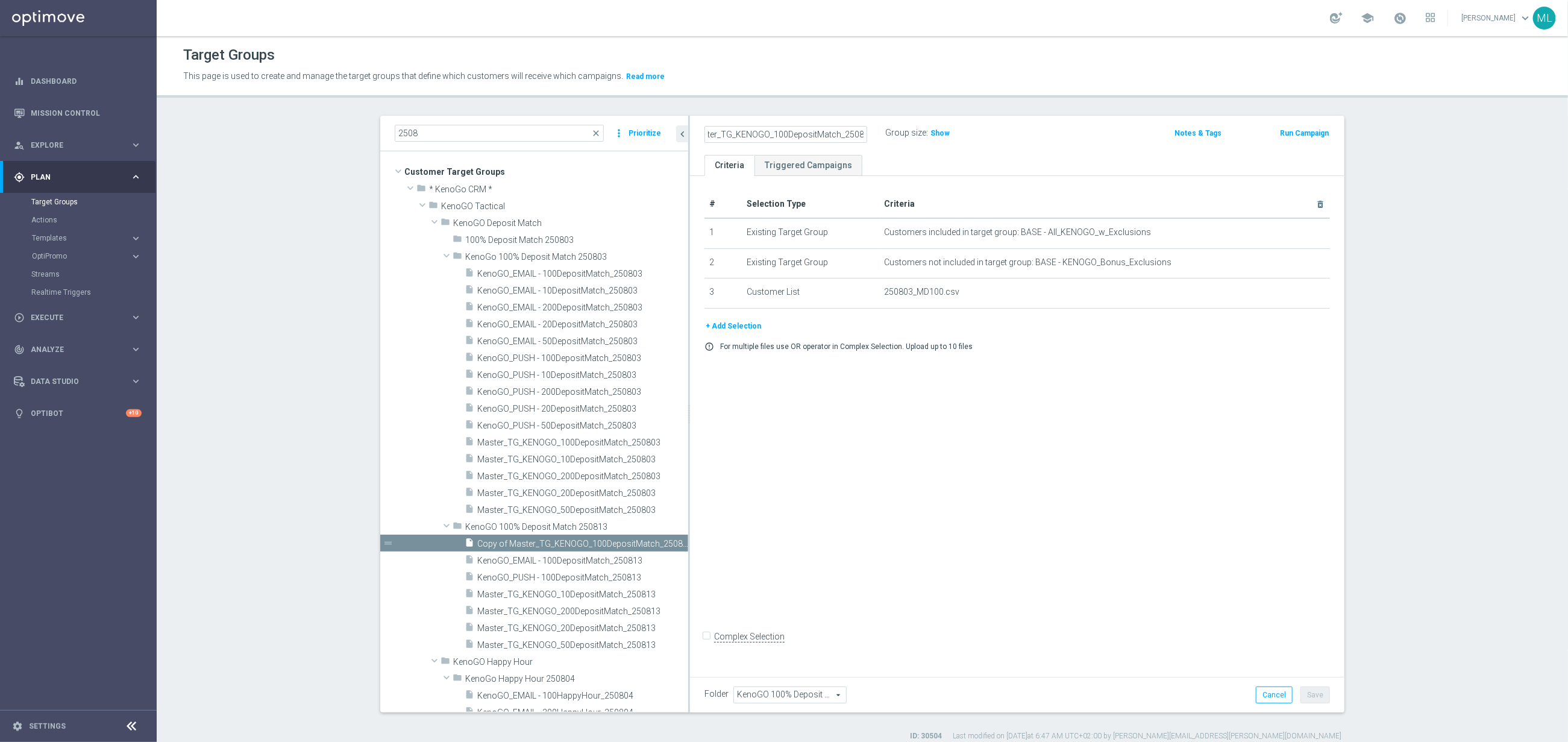
scroll to position [0, 0]
type input "Master_TG_KENOGO_100DepositMatch_250813"
click at [1095, 127] on div "Master_TG_KENOGO_100DepositMatch_250813 Group size : Show" at bounding box center [910, 133] width 429 height 18
click at [1323, 696] on button "Save" at bounding box center [1315, 695] width 29 height 17
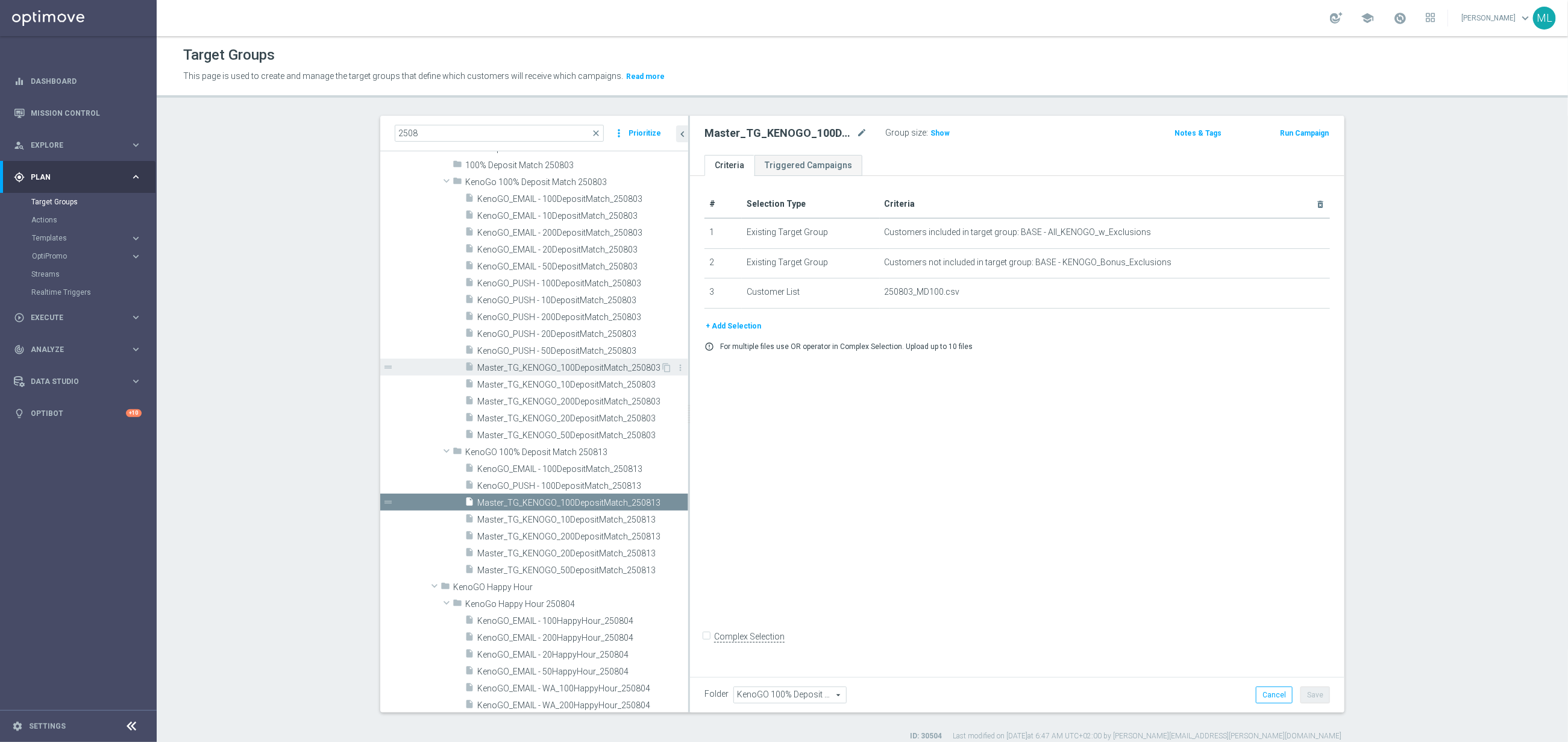
scroll to position [102, 0]
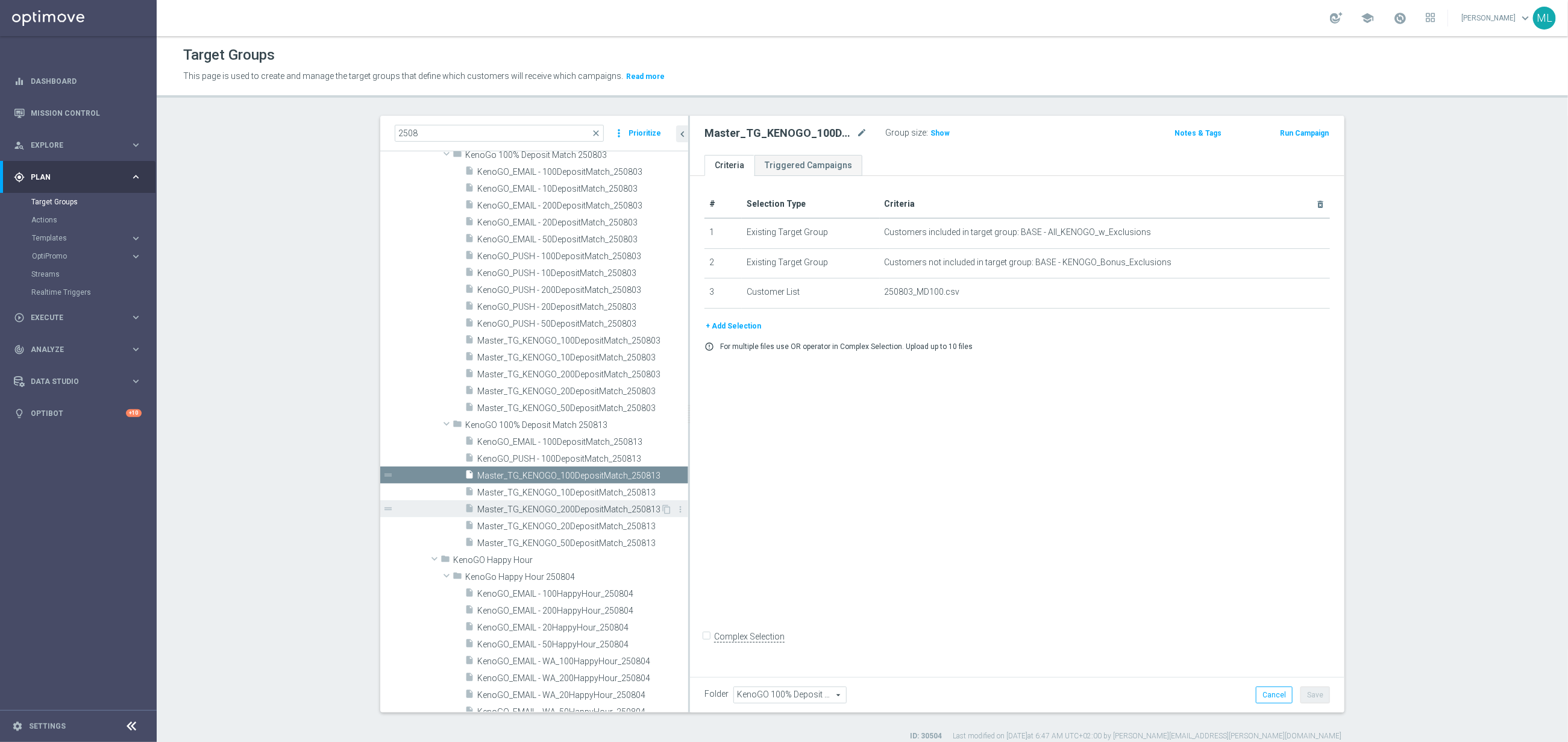
click at [599, 513] on span "Master_TG_KENOGO_200DepositMatch_250813" at bounding box center [569, 509] width 183 height 10
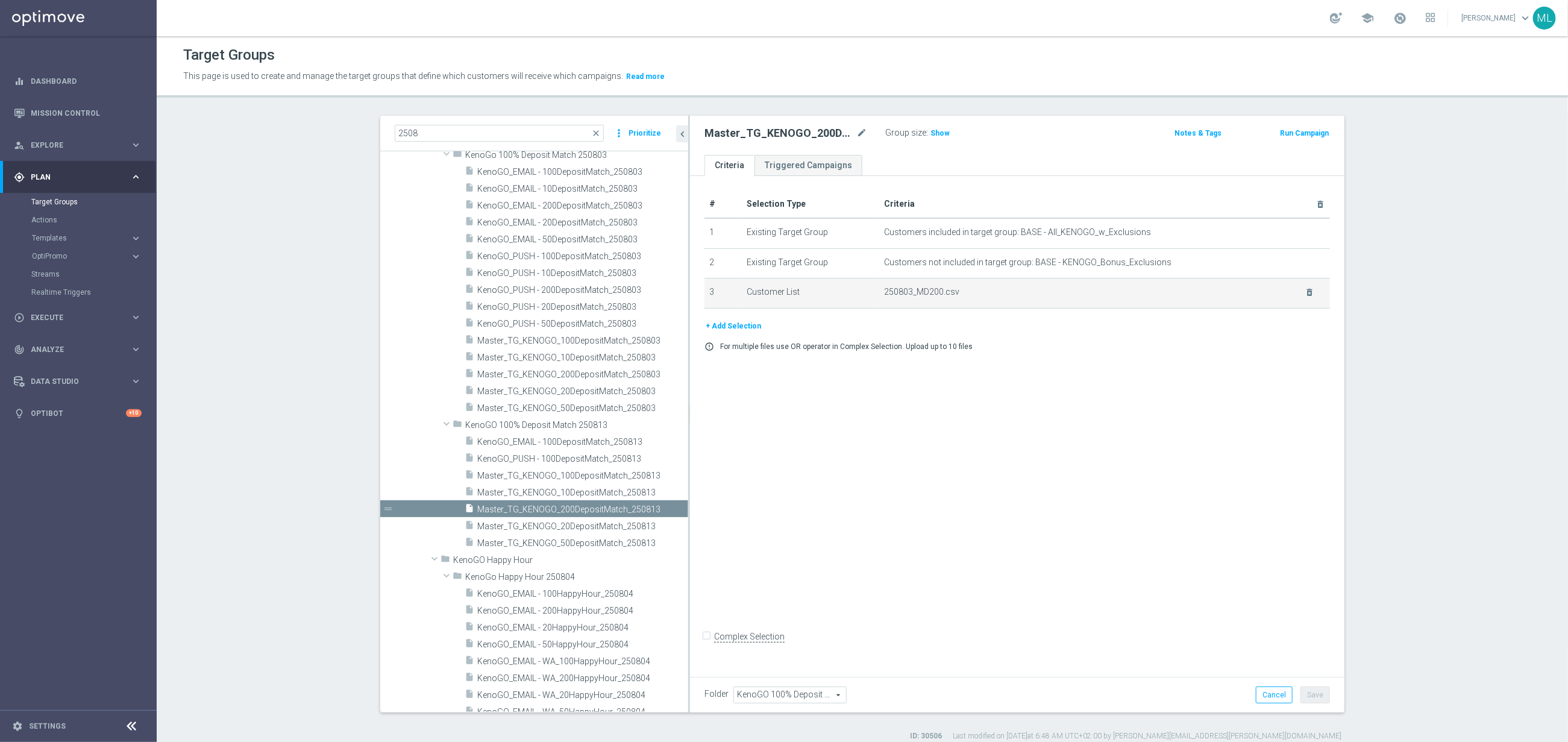
click at [1081, 284] on td "250803_MD200.csv delete_forever" at bounding box center [1104, 293] width 450 height 30
click at [1310, 293] on icon "delete_forever" at bounding box center [1310, 293] width 10 height 10
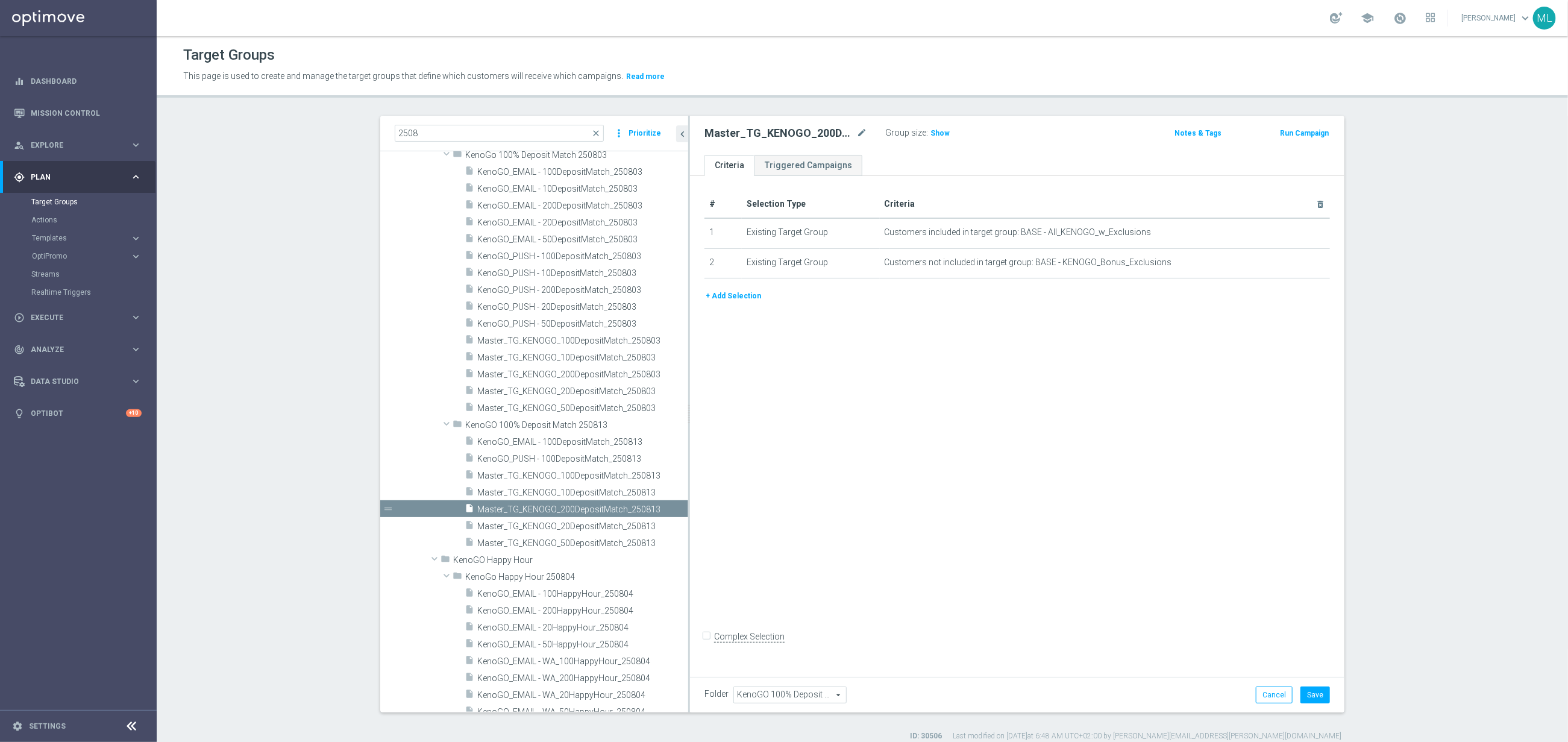
click at [752, 297] on button "+ Add Selection" at bounding box center [733, 296] width 58 height 14
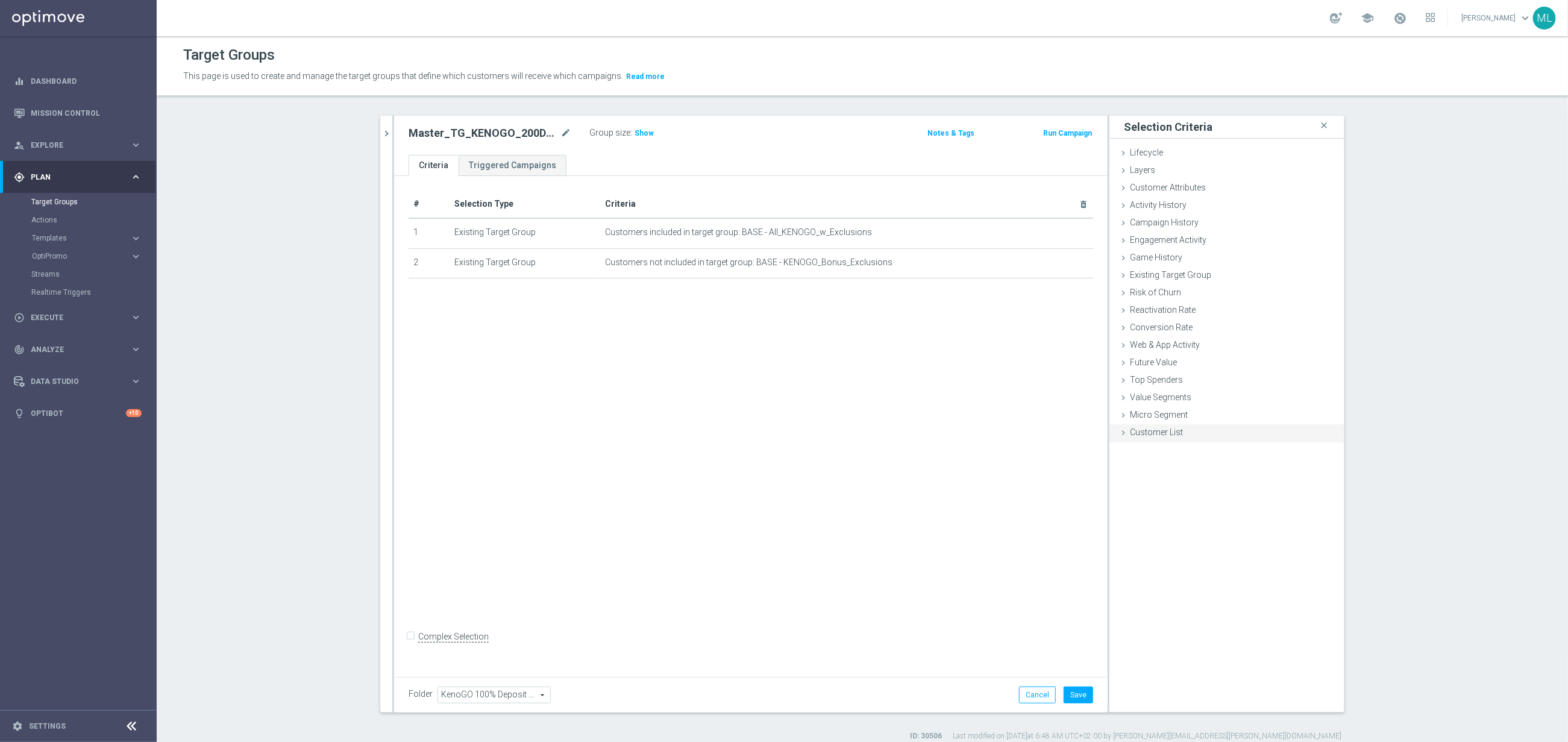
click at [1125, 428] on icon at bounding box center [1124, 433] width 10 height 10
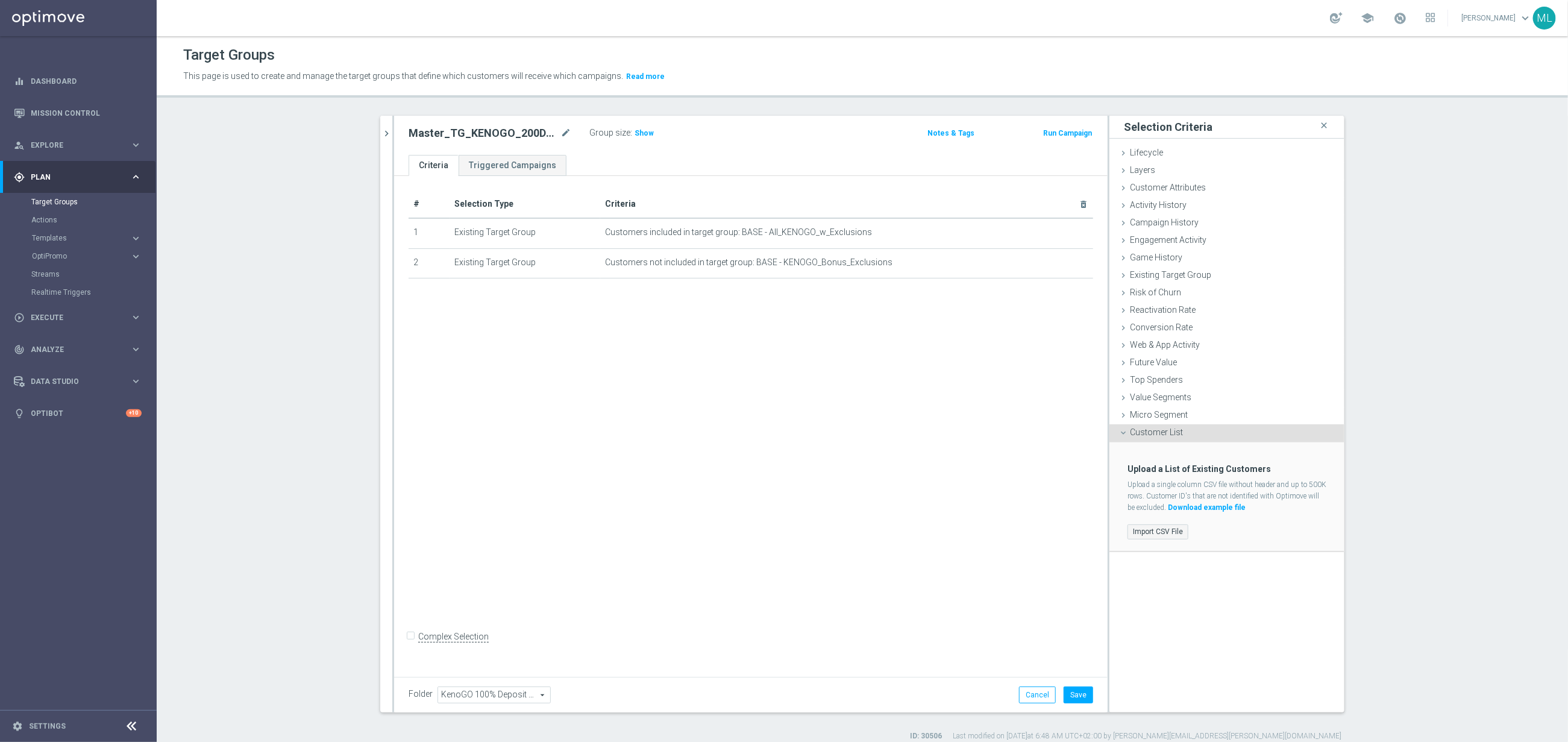
click at [1162, 530] on label "Import CSV File" at bounding box center [1158, 532] width 61 height 15
click at [0, 0] on input "Import CSV File" at bounding box center [0, 0] width 0 height 0
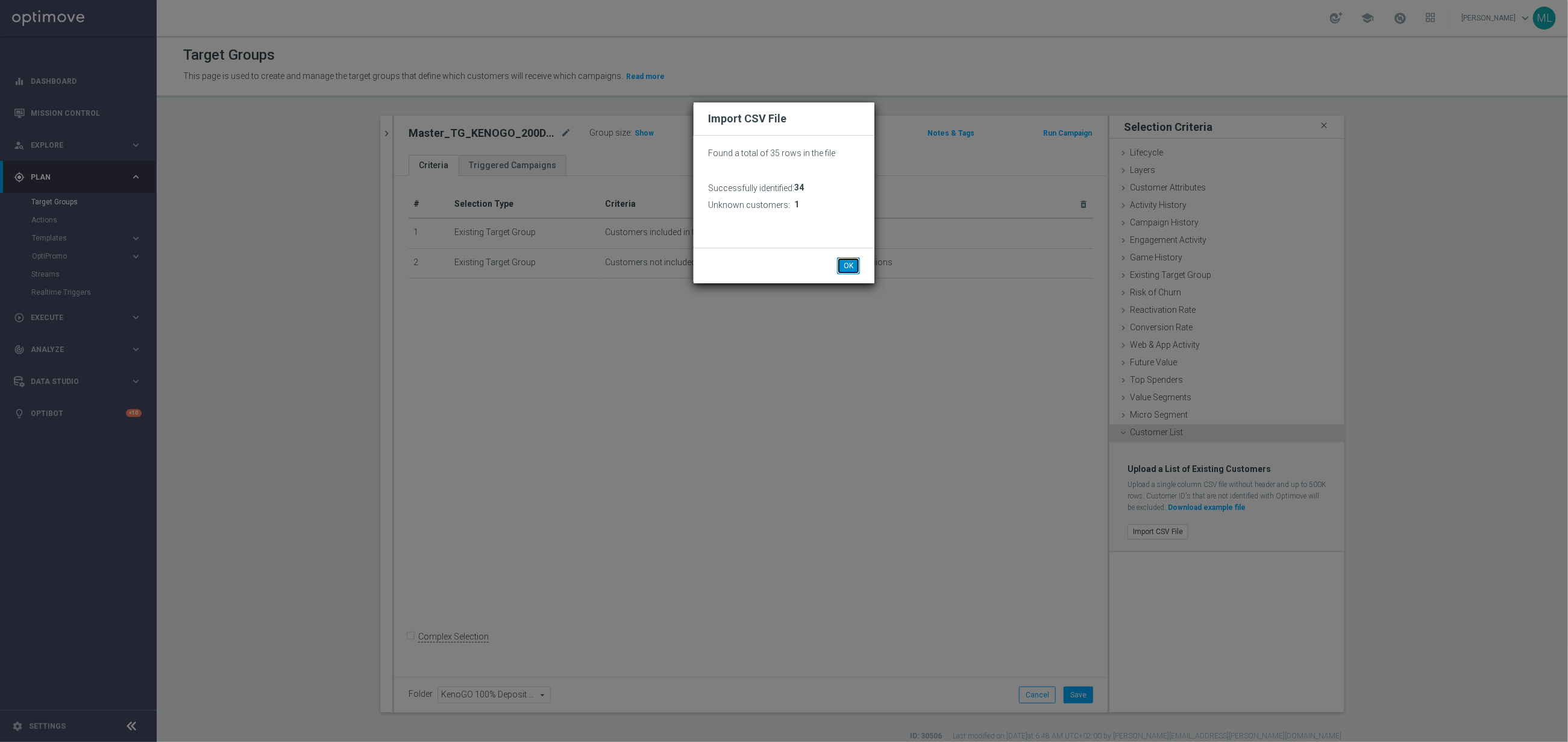
click at [848, 270] on button "OK" at bounding box center [848, 266] width 23 height 17
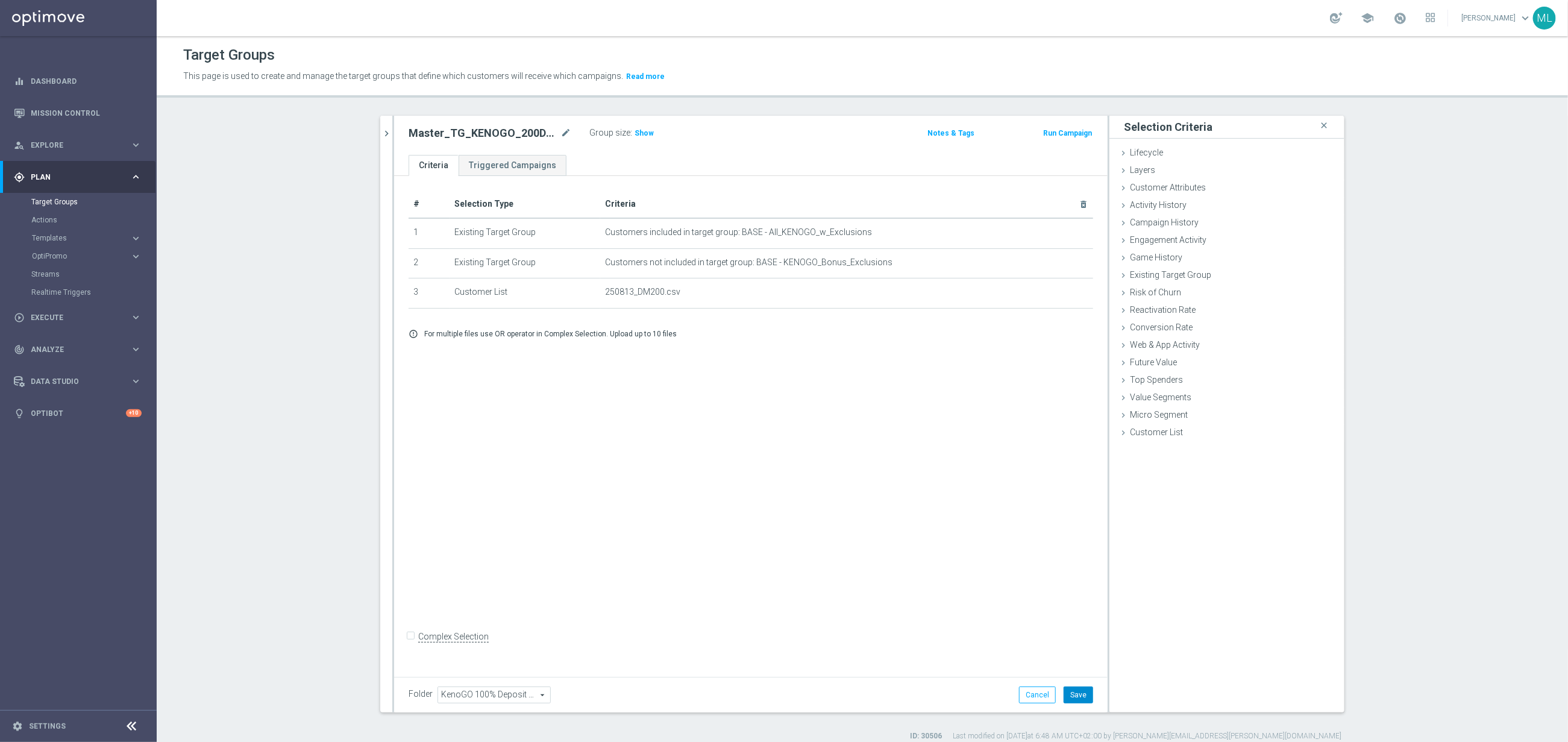
click at [1081, 693] on button "Save" at bounding box center [1078, 695] width 29 height 17
click at [390, 139] on button "chevron_right" at bounding box center [386, 133] width 12 height 36
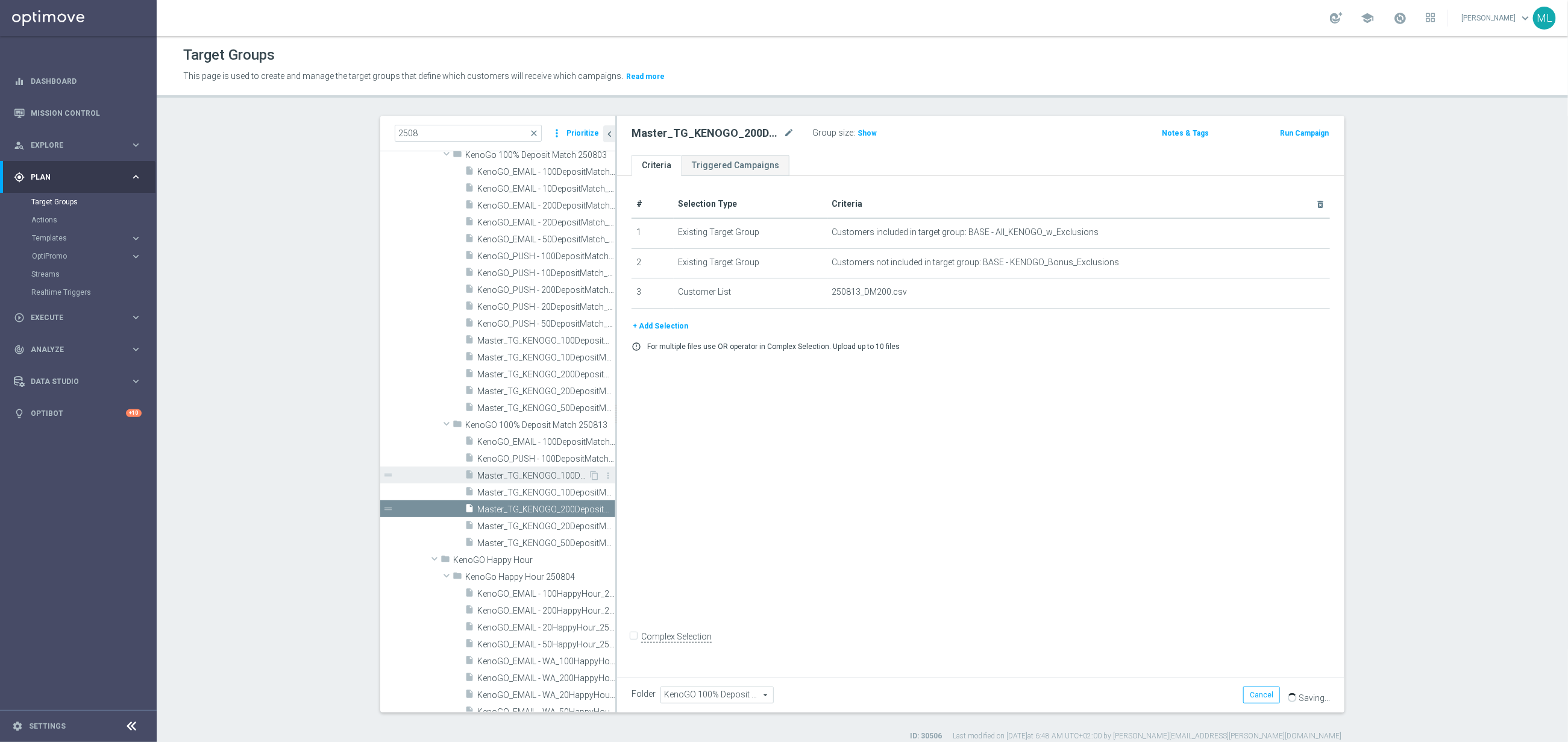
click at [571, 477] on span "Master_TG_KENOGO_100DepositMatch_250813" at bounding box center [532, 476] width 111 height 10
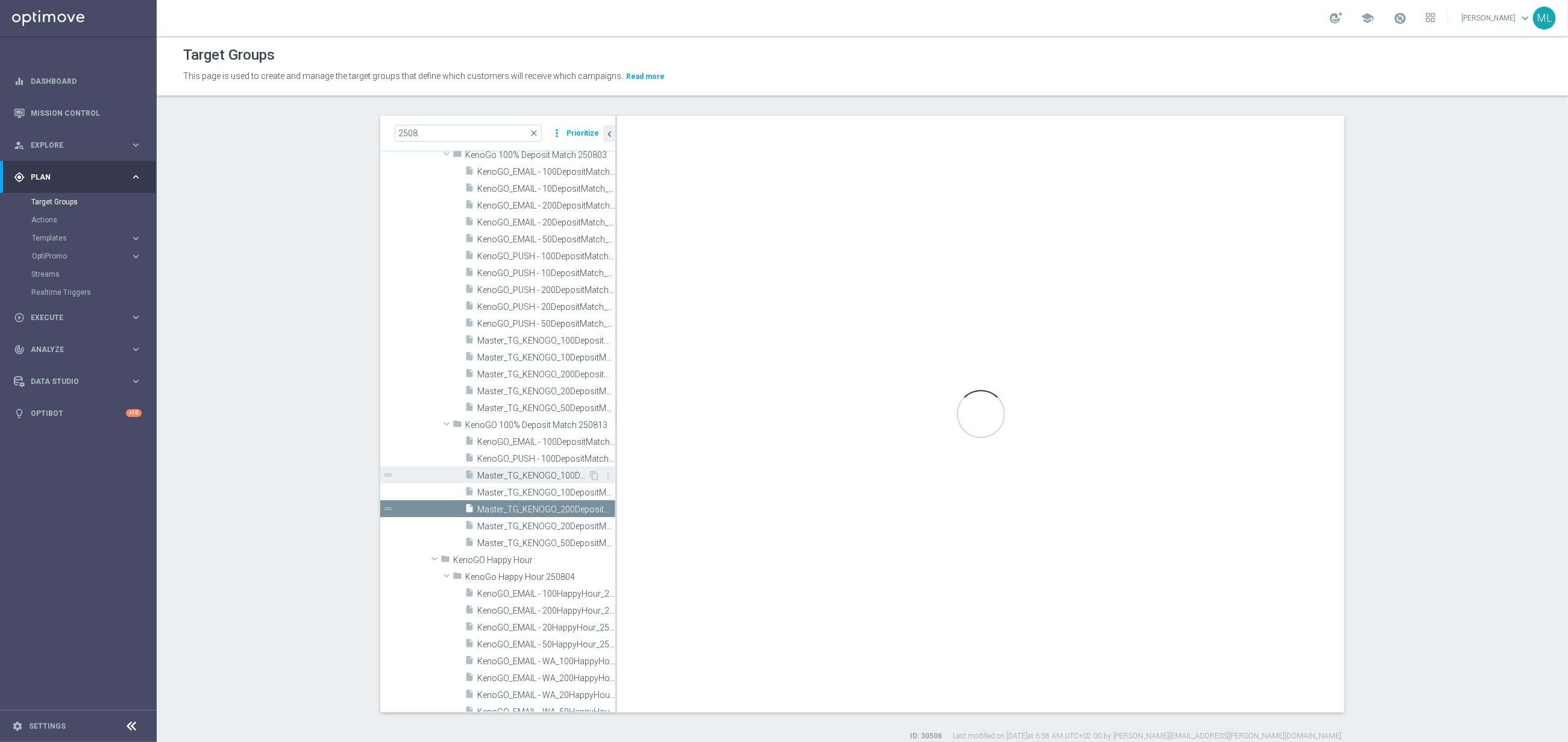
click at [571, 477] on span "Master_TG_KENOGO_100DepositMatch_250813" at bounding box center [532, 476] width 111 height 10
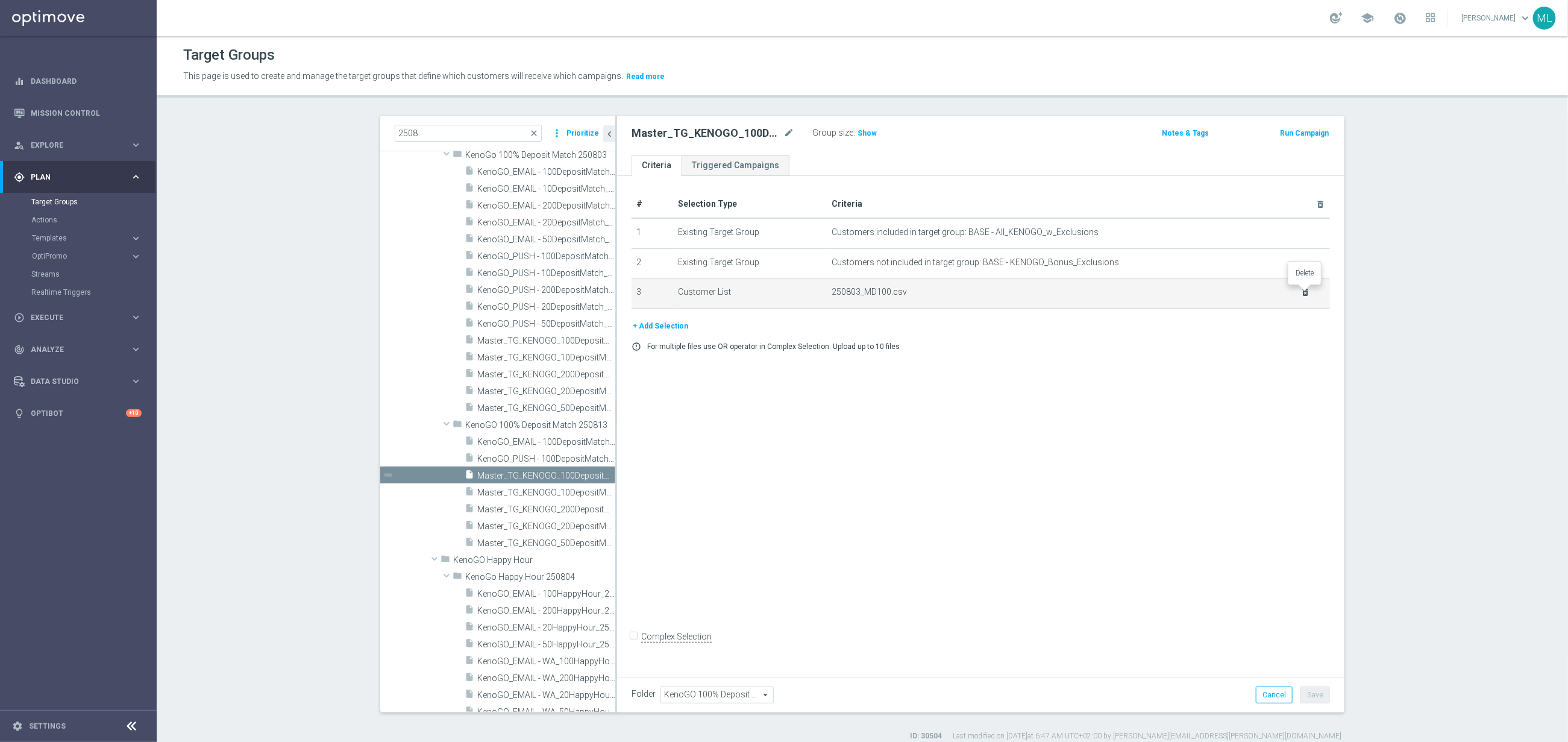
click at [1310, 293] on icon "delete_forever" at bounding box center [1306, 293] width 10 height 10
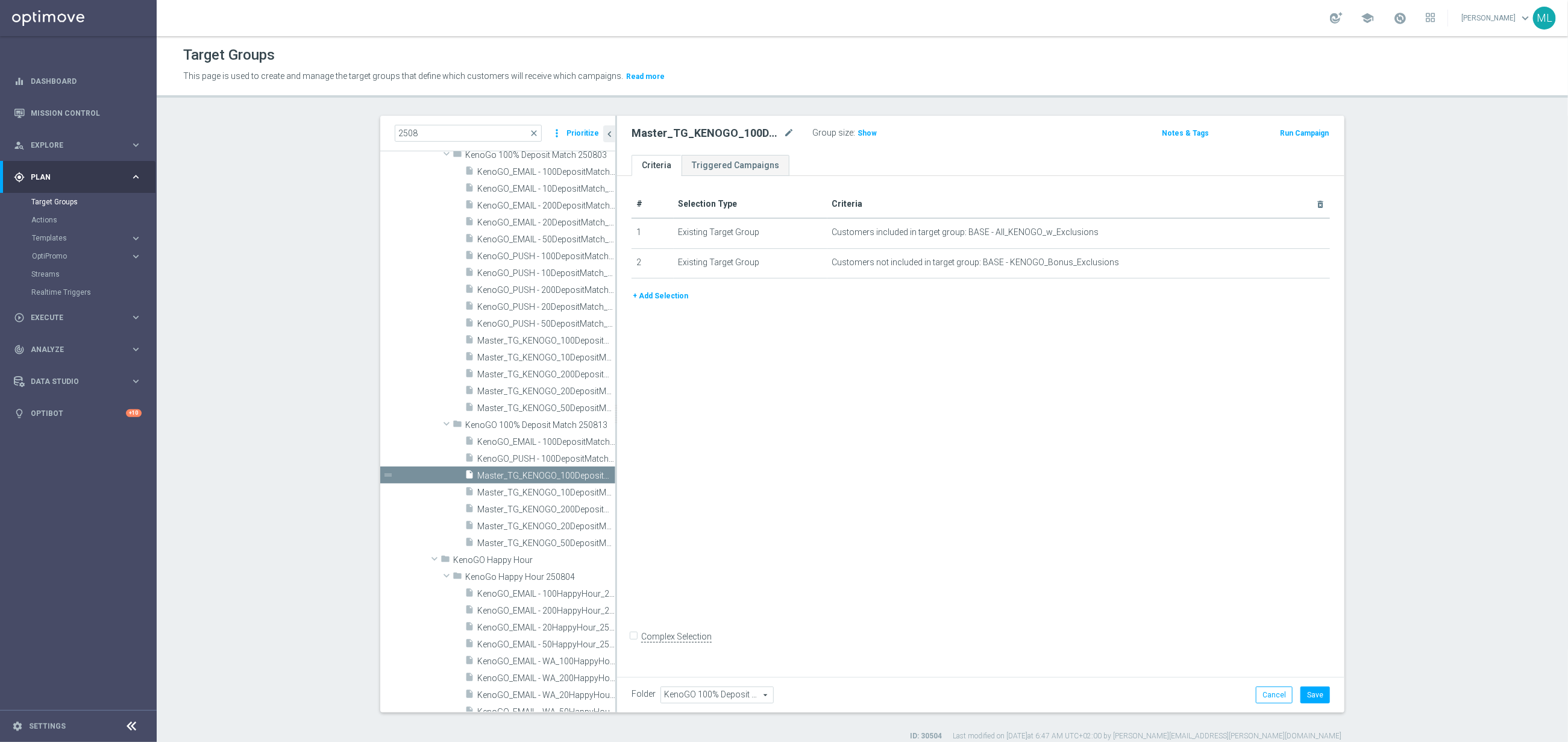
click at [663, 292] on button "+ Add Selection" at bounding box center [660, 296] width 58 height 14
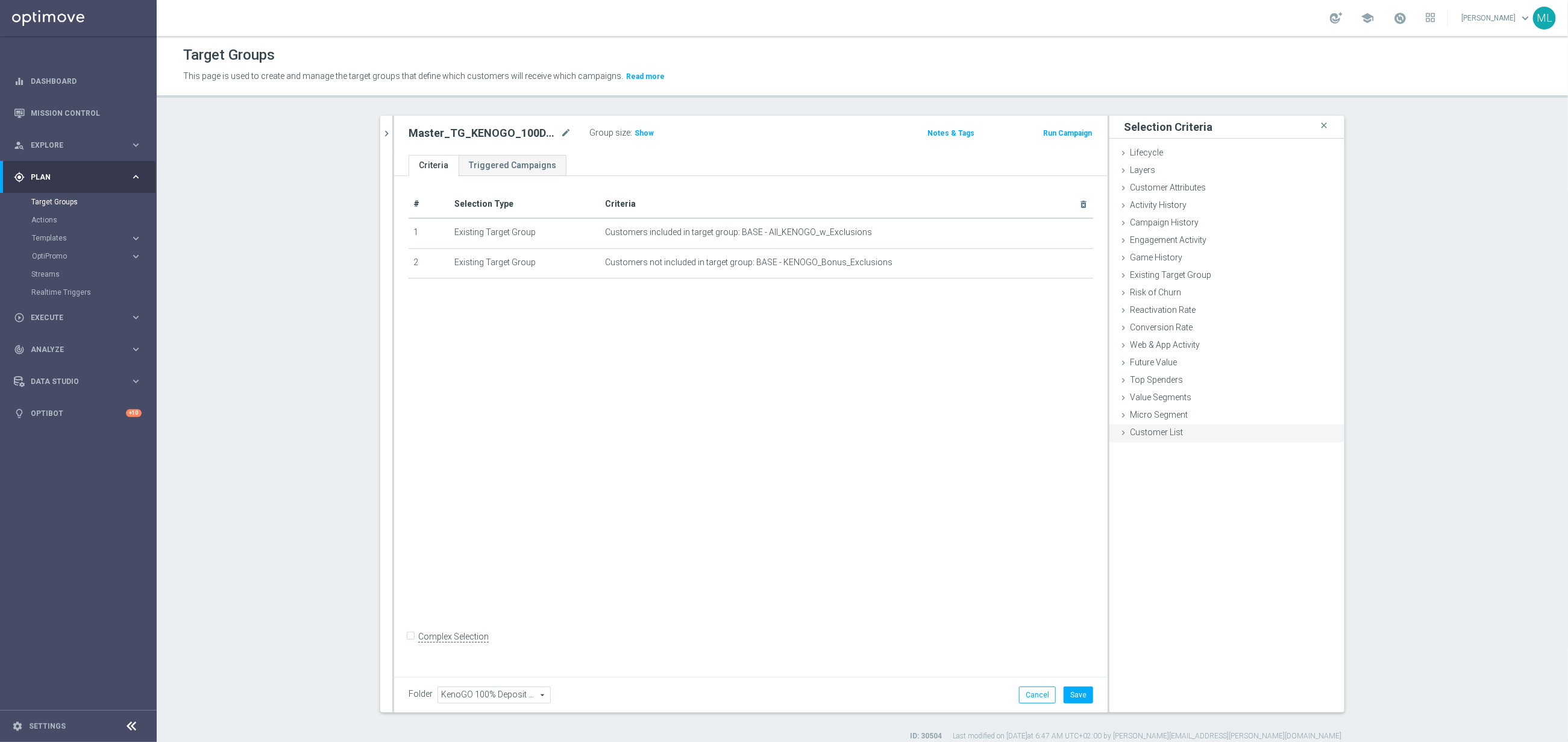
click at [1129, 433] on div "Customer List done selection saved" at bounding box center [1226, 433] width 235 height 18
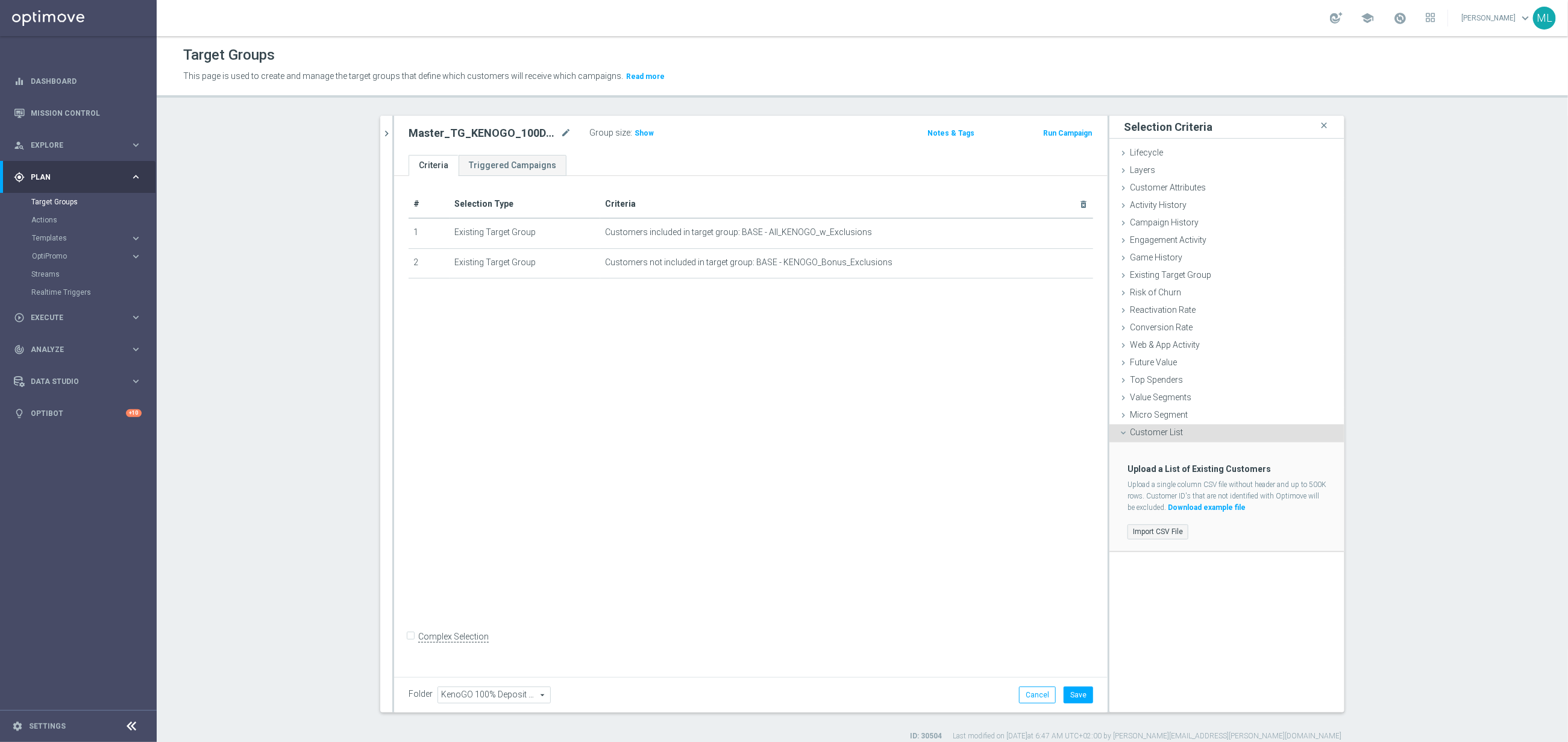
click at [1164, 530] on label "Import CSV File" at bounding box center [1158, 532] width 61 height 15
click at [0, 0] on input "Import CSV File" at bounding box center [0, 0] width 0 height 0
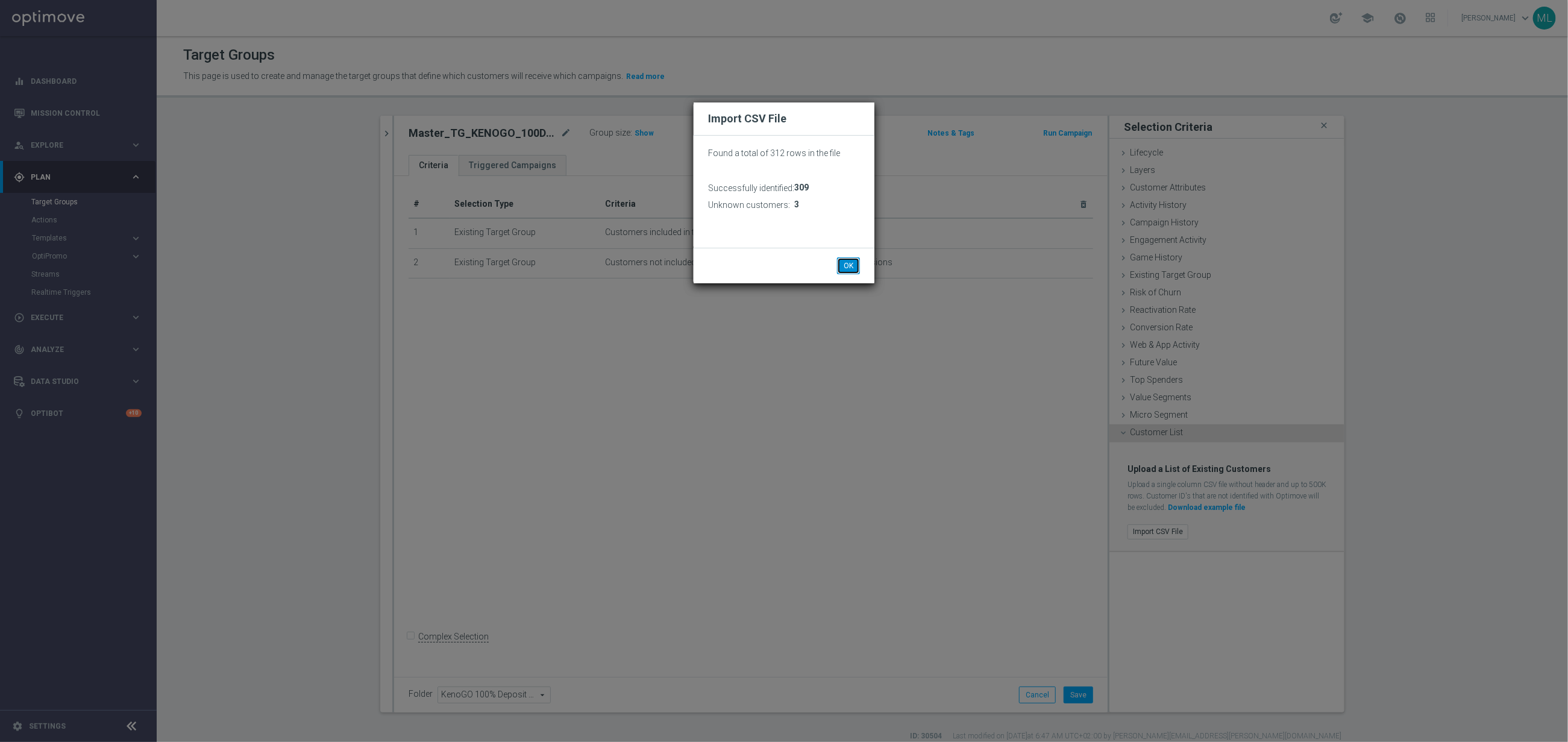
click at [849, 259] on button "OK" at bounding box center [848, 266] width 23 height 17
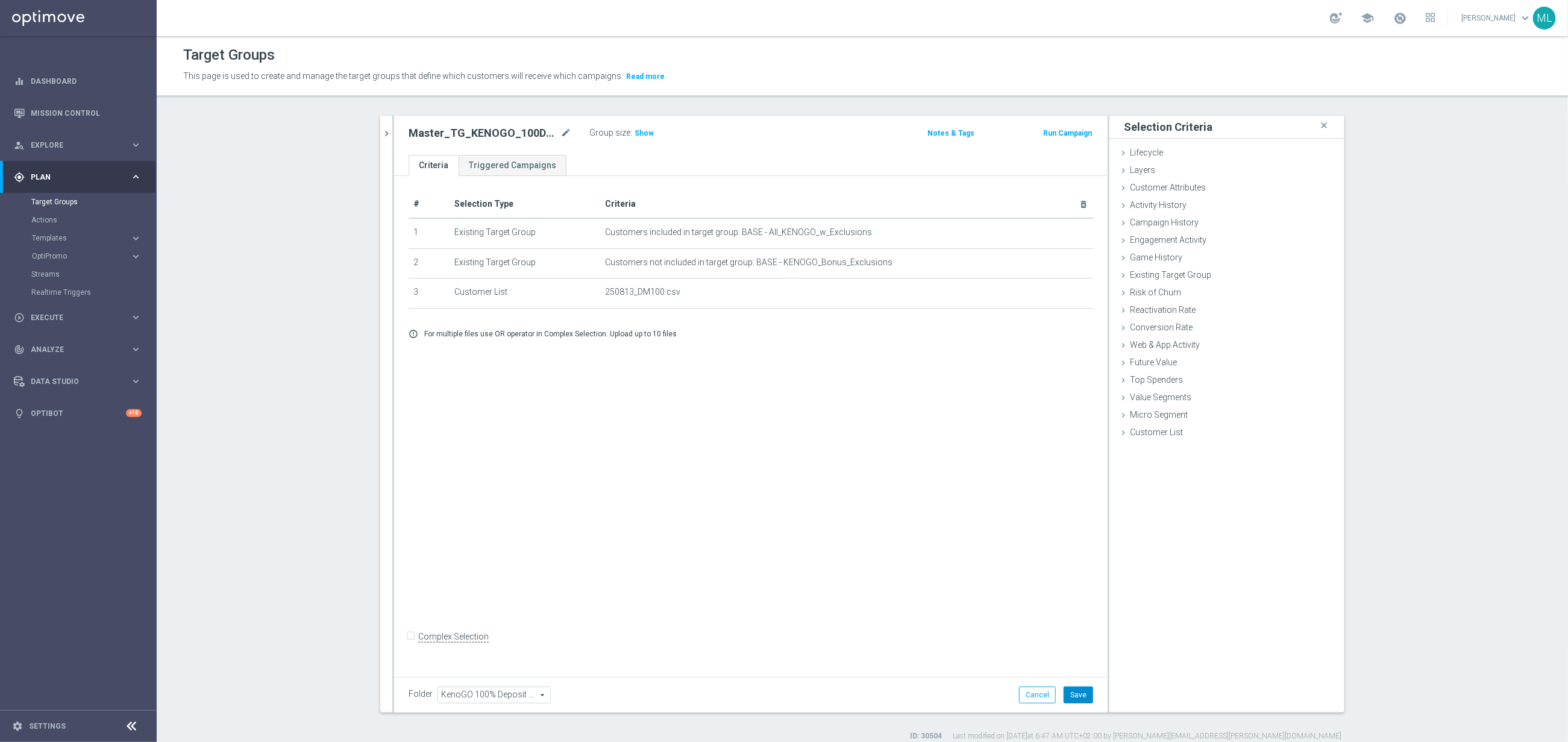
click at [1081, 693] on button "Save" at bounding box center [1078, 695] width 29 height 17
click at [383, 138] on icon "chevron_right" at bounding box center [387, 133] width 11 height 11
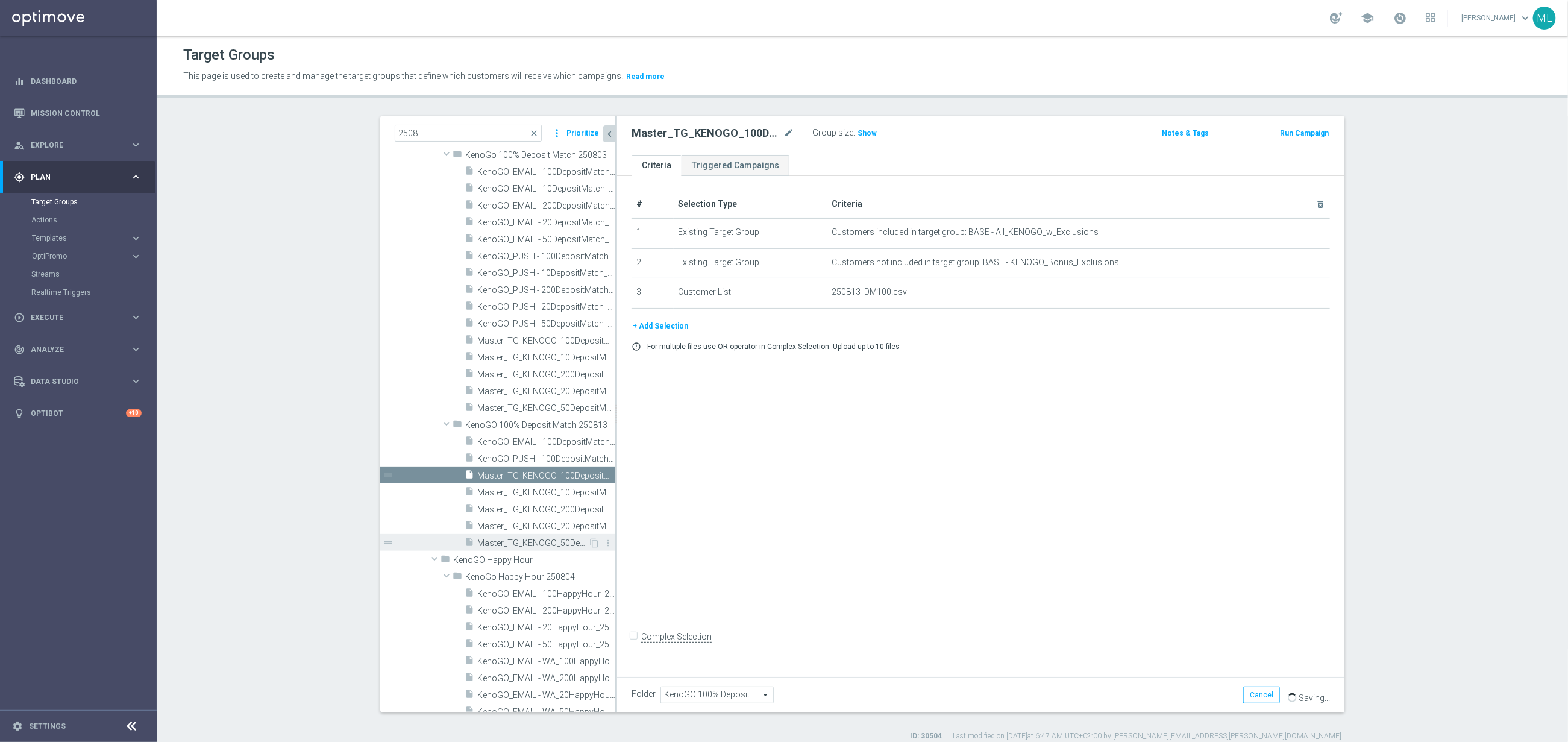
click at [576, 539] on span "Master_TG_KENOGO_50DepositMatch_250813" at bounding box center [532, 543] width 111 height 10
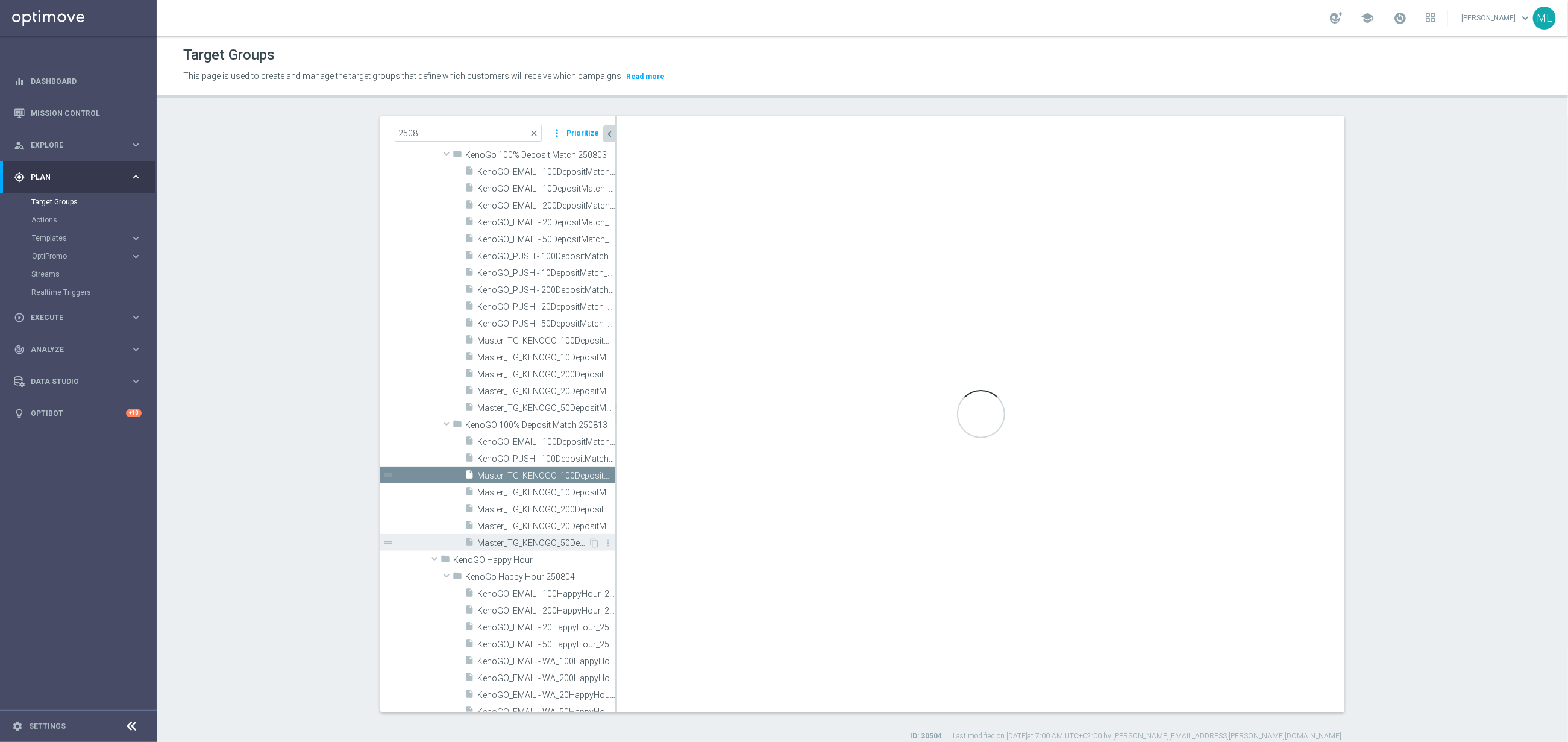
click at [574, 539] on span "Master_TG_KENOGO_50DepositMatch_250813" at bounding box center [532, 543] width 111 height 10
click at [561, 542] on span "Master_TG_KENOGO_50DepositMatch_250813" at bounding box center [532, 543] width 111 height 10
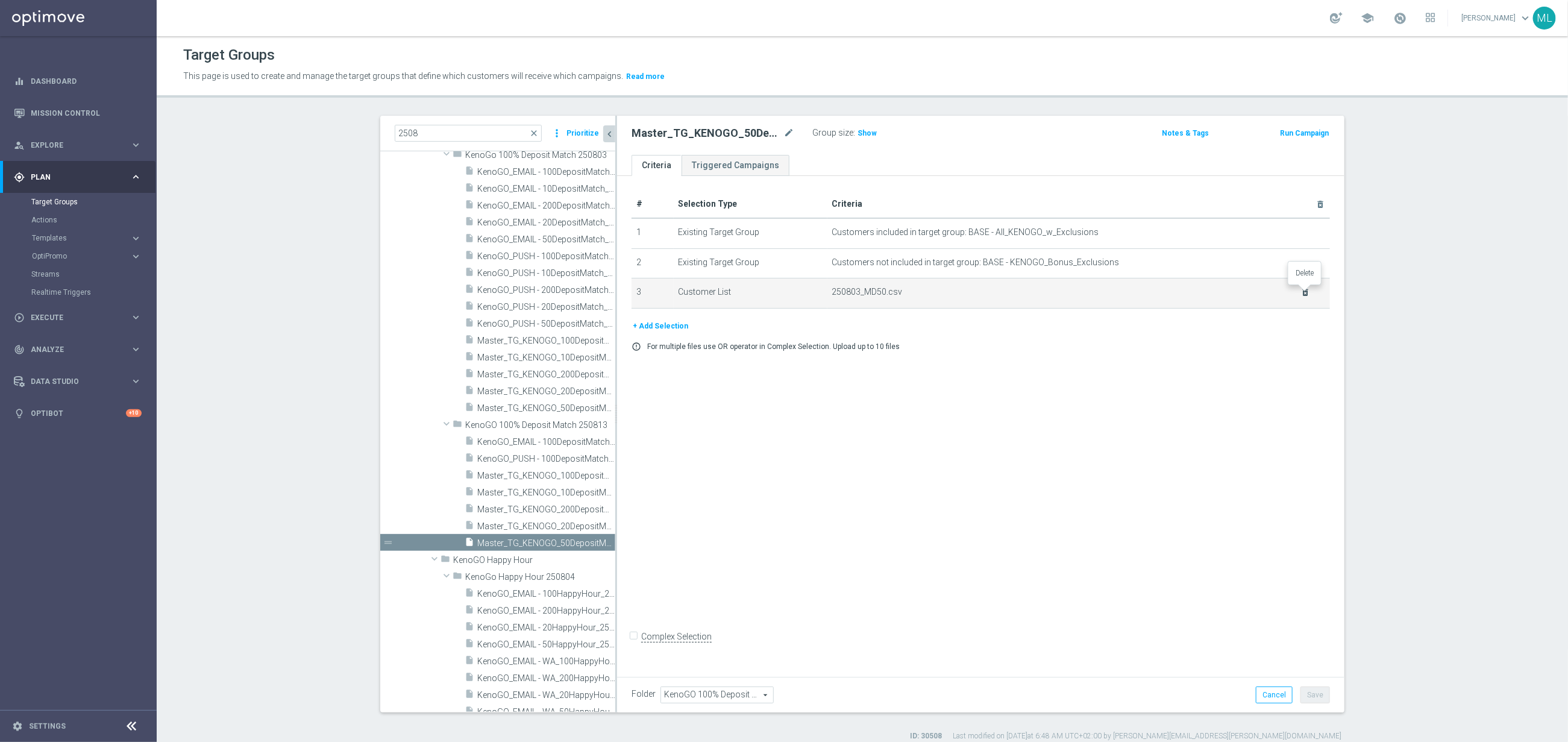
click at [1307, 290] on icon "delete_forever" at bounding box center [1306, 293] width 10 height 10
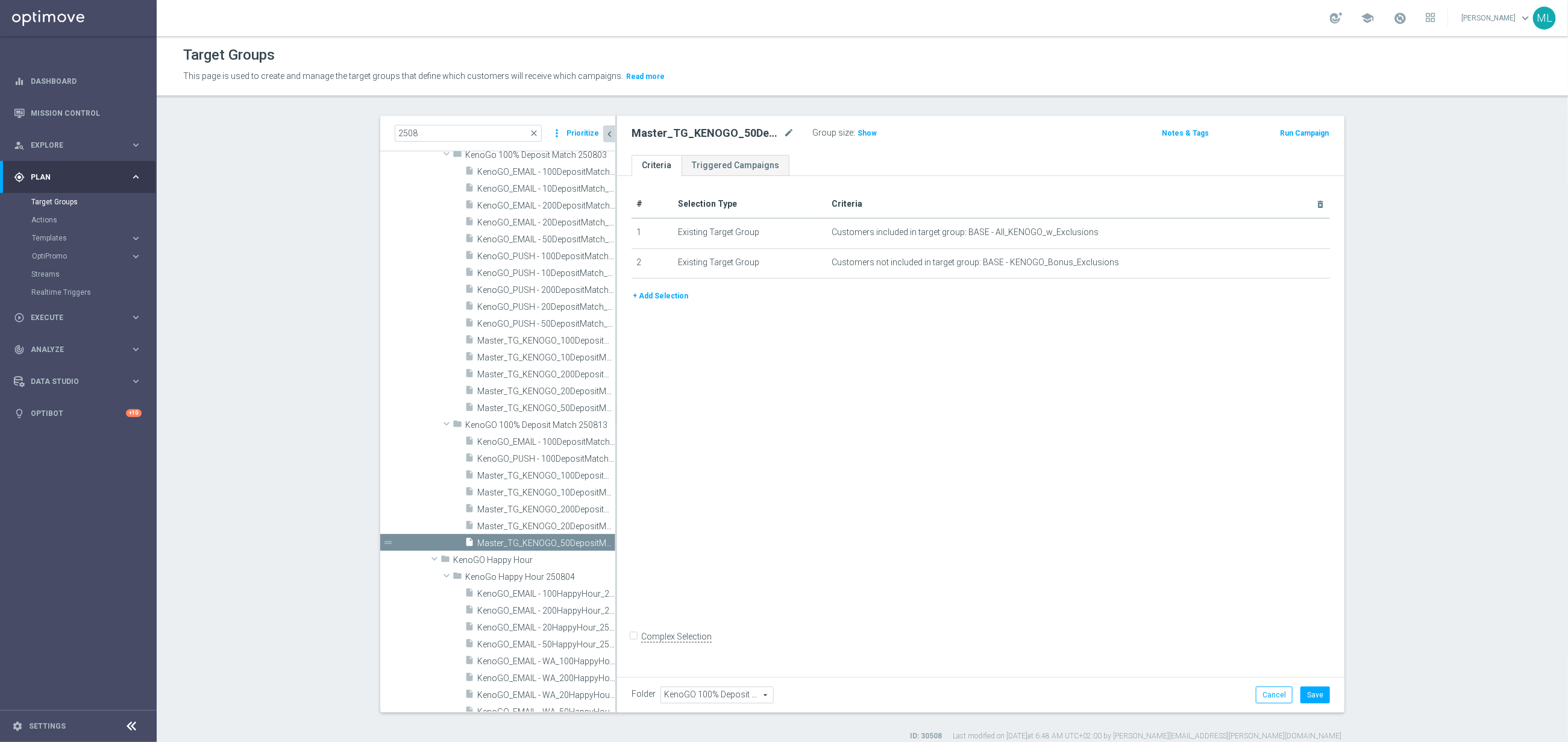
click at [673, 298] on button "+ Add Selection" at bounding box center [660, 296] width 58 height 14
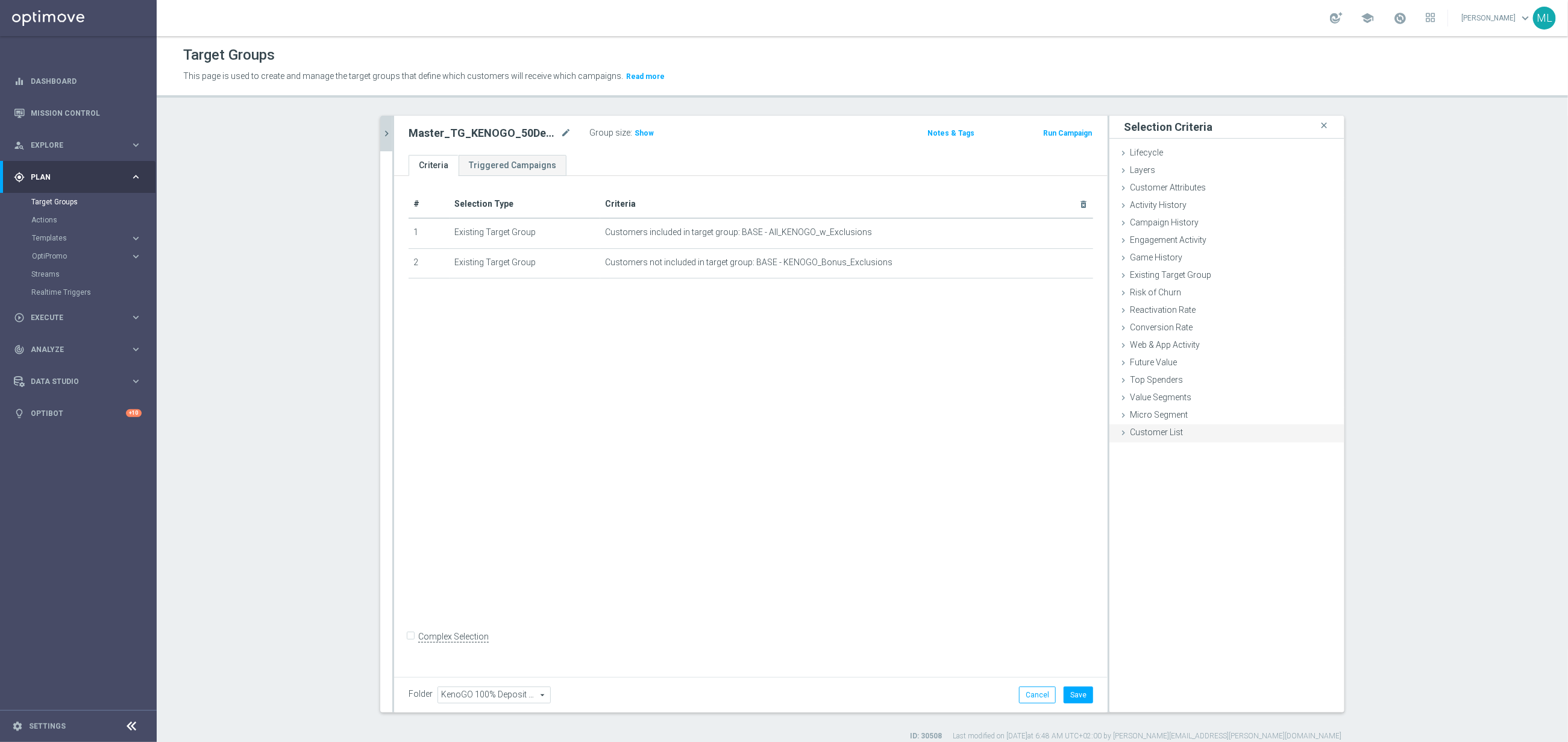
click at [1128, 430] on icon at bounding box center [1124, 433] width 10 height 10
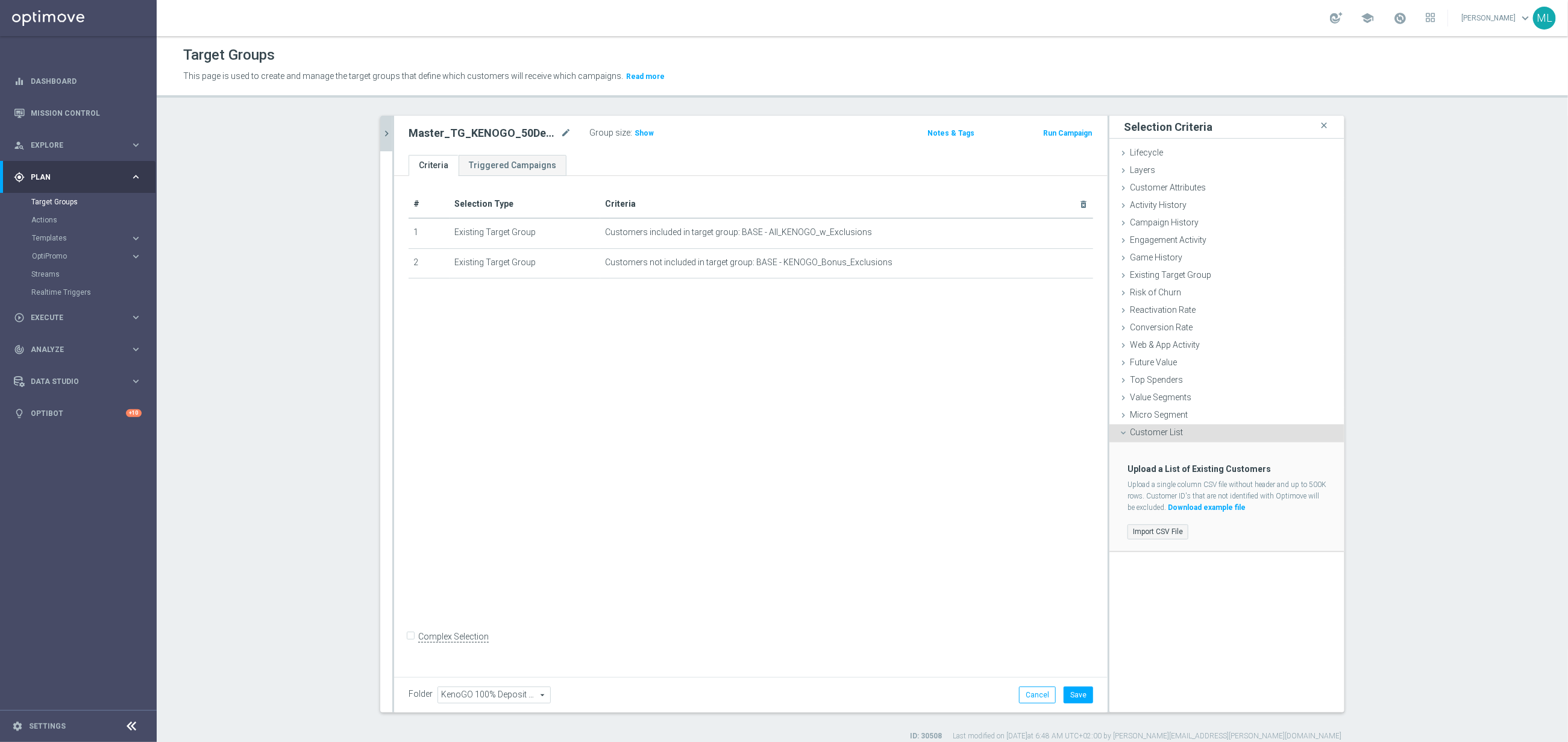
click at [1159, 527] on label "Import CSV File" at bounding box center [1158, 532] width 61 height 15
click at [0, 0] on input "Import CSV File" at bounding box center [0, 0] width 0 height 0
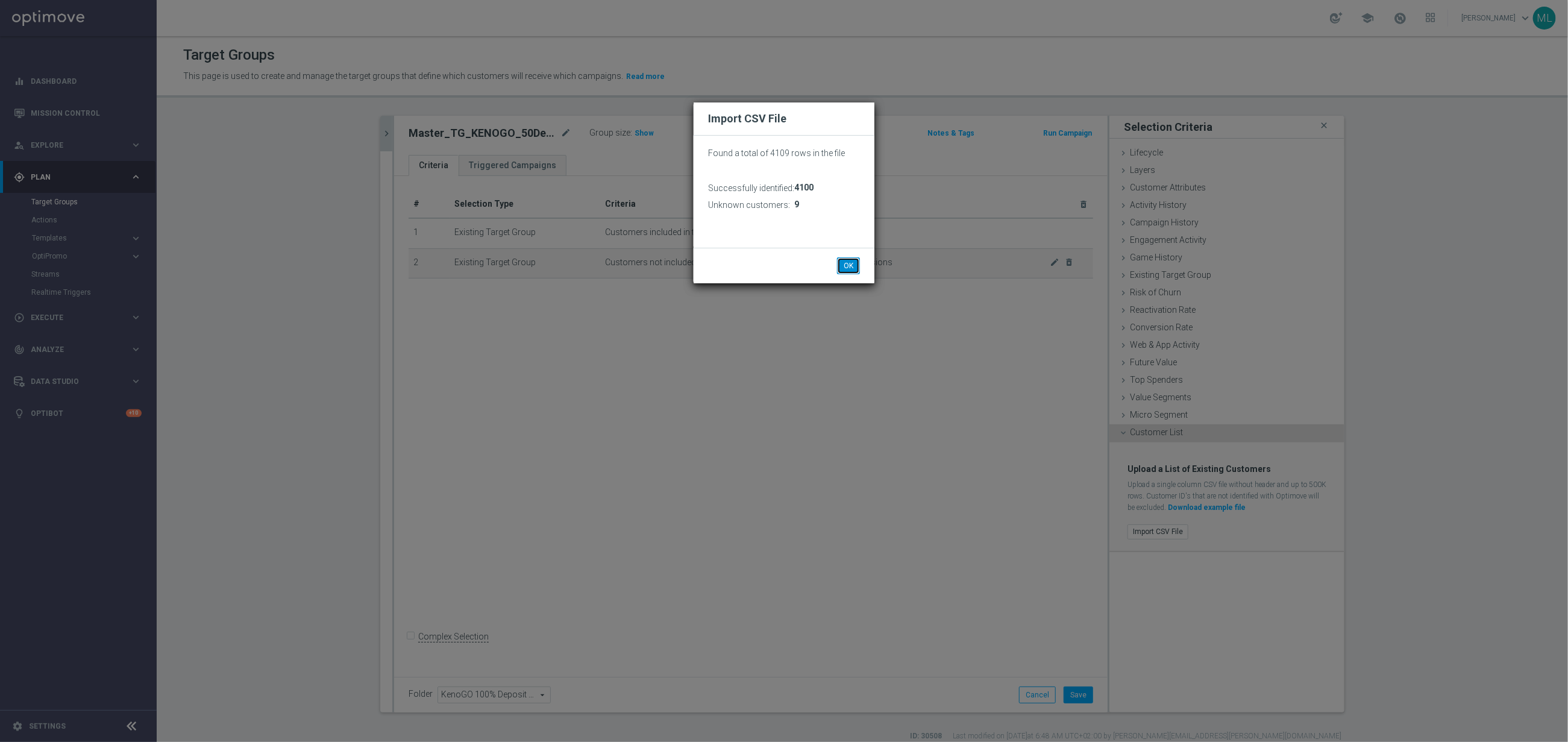
drag, startPoint x: 847, startPoint y: 264, endPoint x: 852, endPoint y: 269, distance: 7.1
click at [848, 264] on button "OK" at bounding box center [848, 266] width 23 height 17
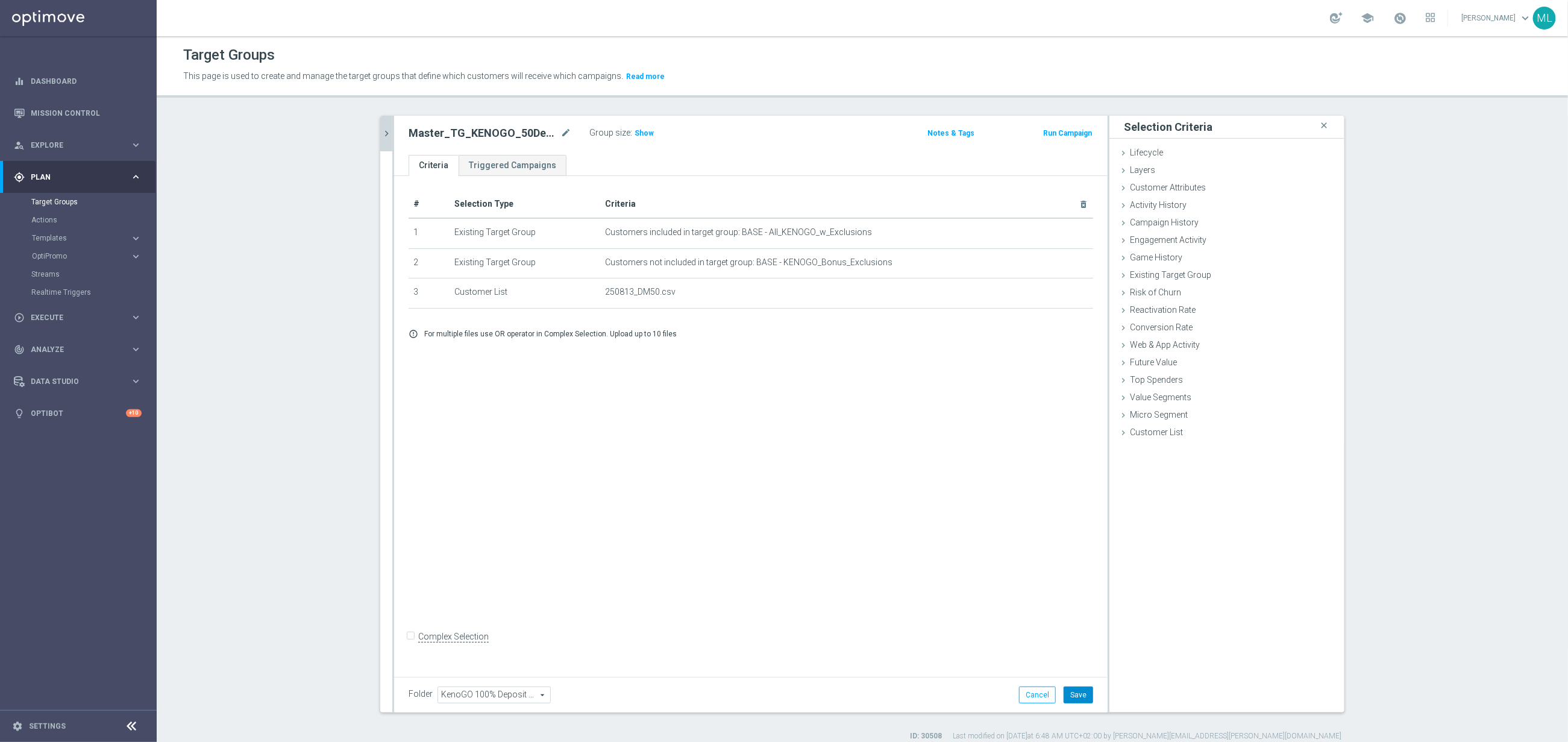
click at [1085, 703] on button "Save" at bounding box center [1078, 695] width 29 height 17
click at [390, 141] on button "chevron_right" at bounding box center [386, 133] width 12 height 36
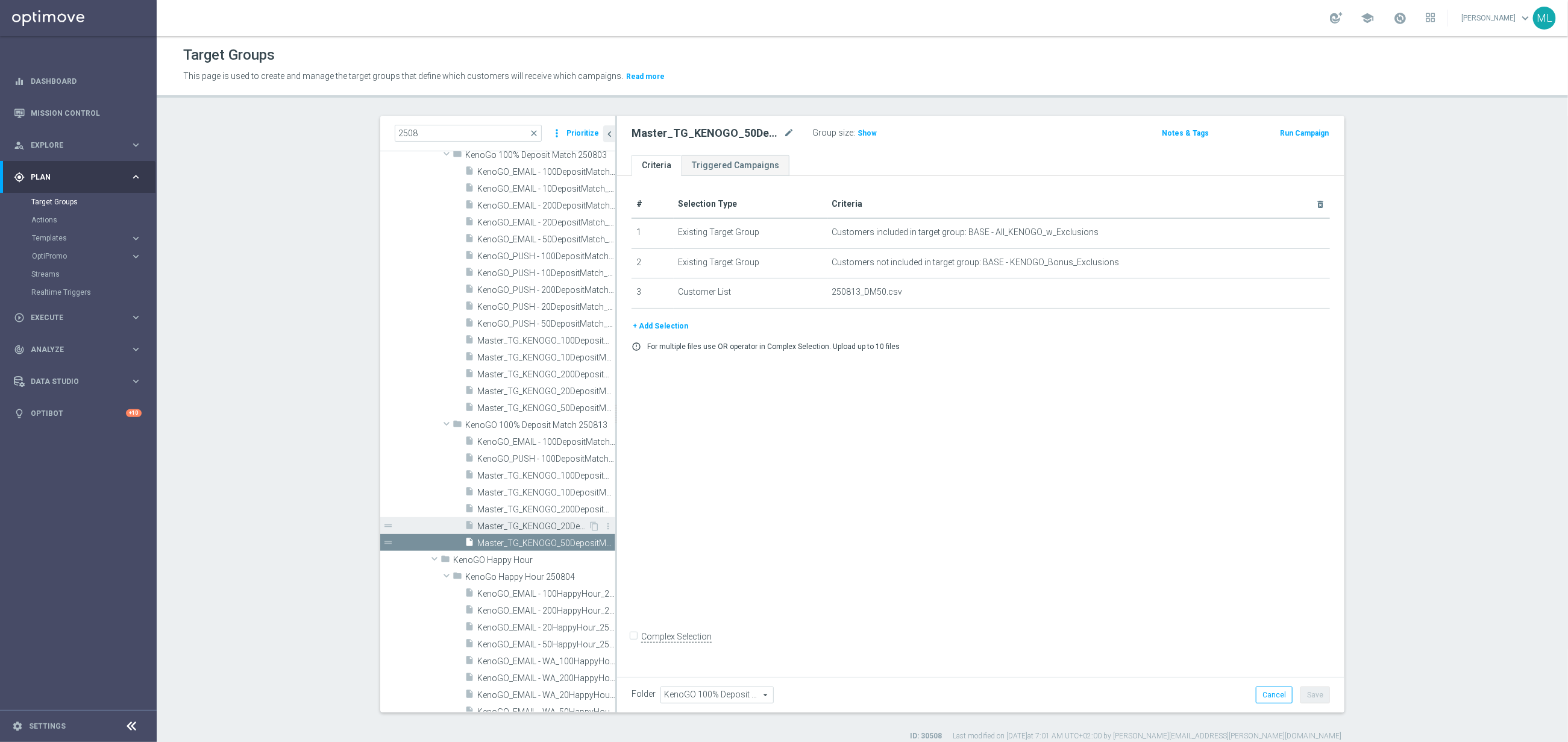
click at [555, 523] on span "Master_TG_KENOGO_20DepositMatch_250813" at bounding box center [532, 527] width 111 height 10
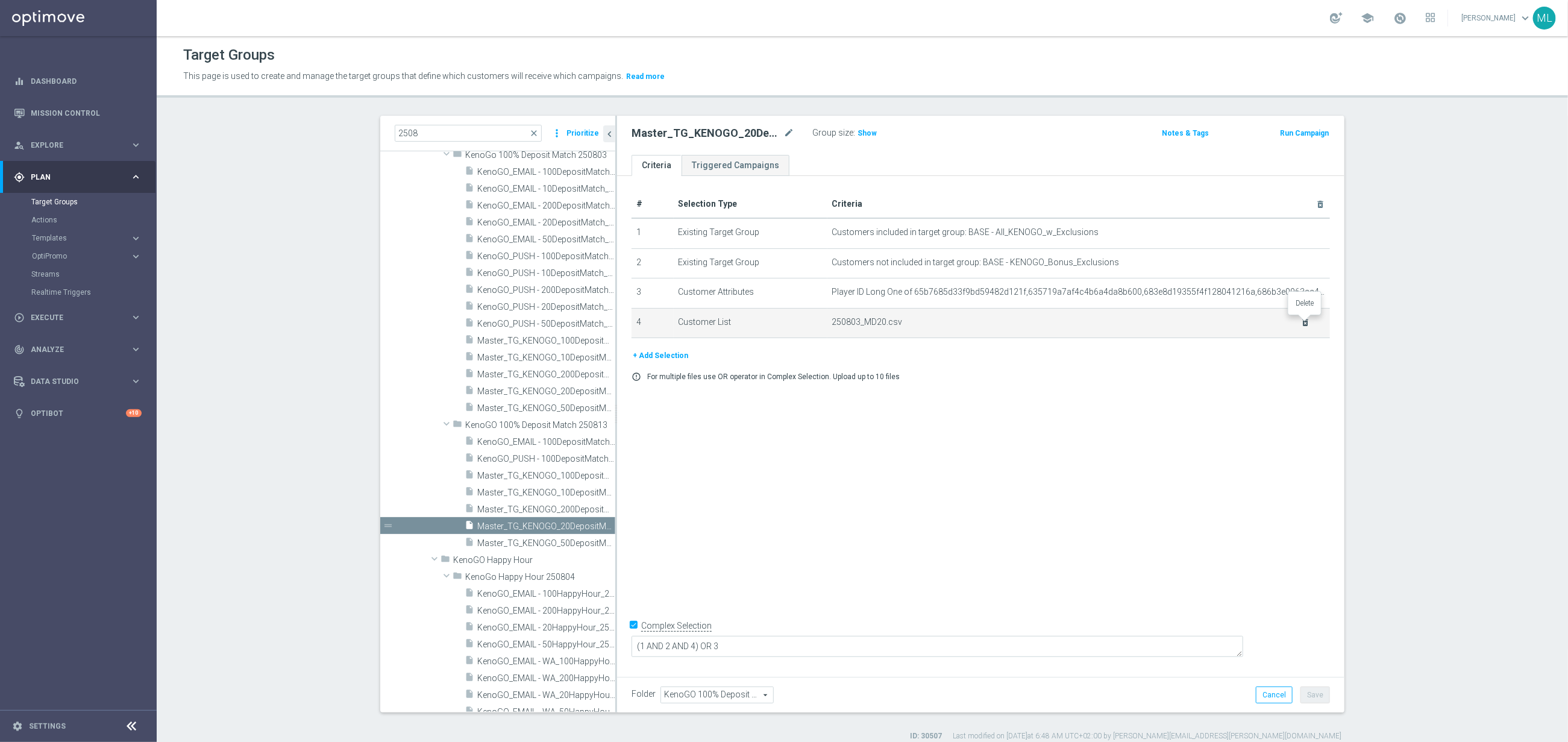
click at [1307, 322] on icon "delete_forever" at bounding box center [1306, 322] width 10 height 10
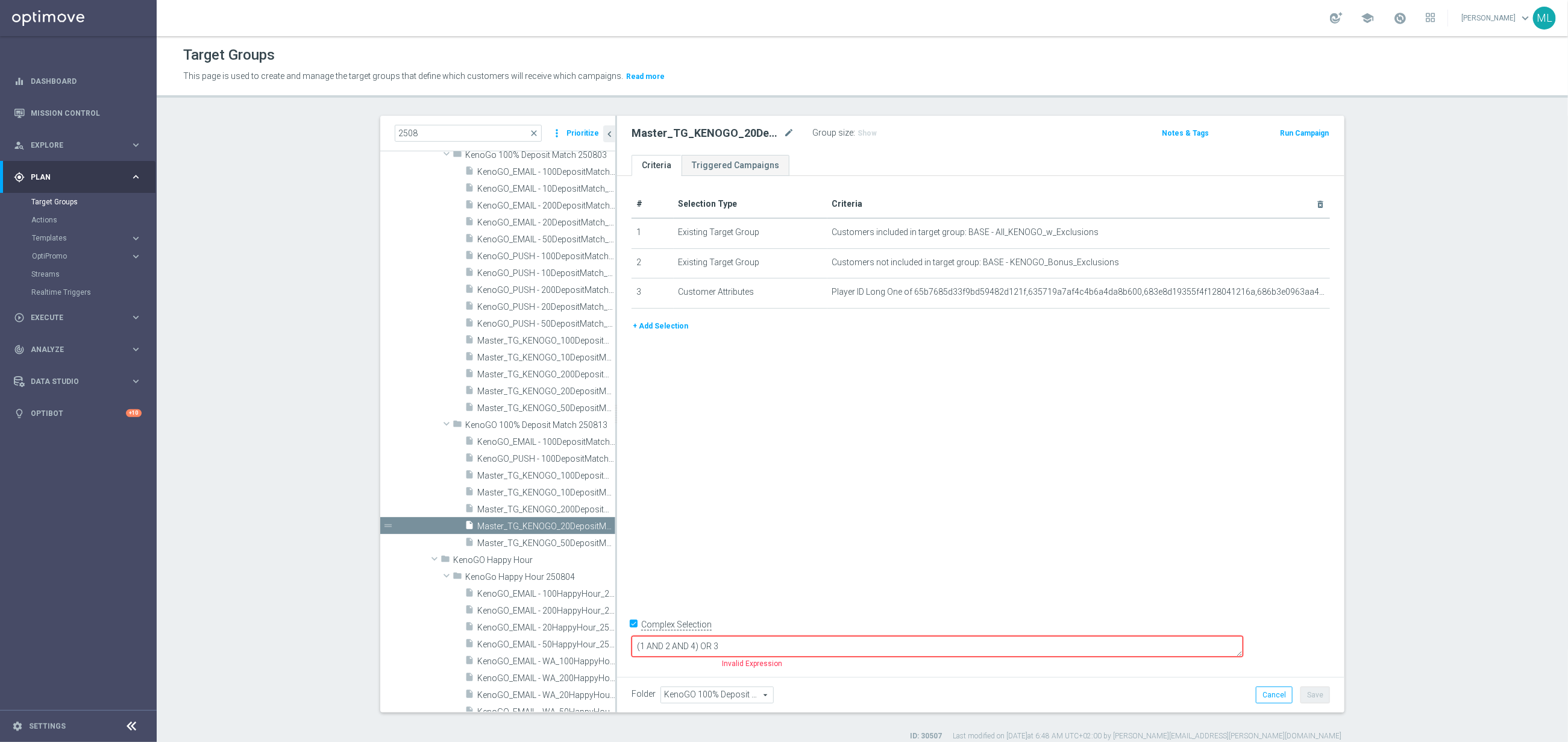
click at [661, 324] on button "+ Add Selection" at bounding box center [660, 326] width 58 height 14
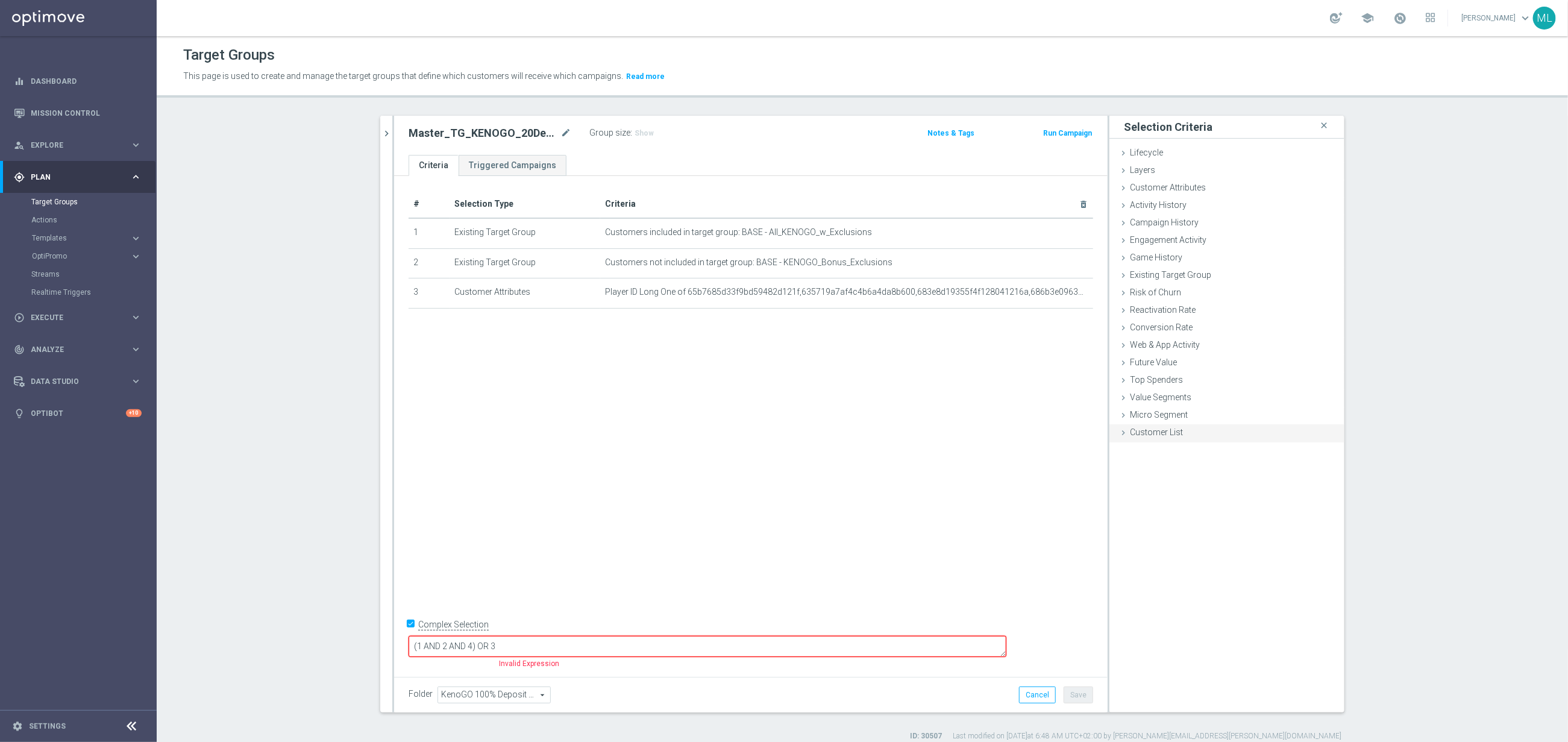
click at [1132, 430] on span "Customer List" at bounding box center [1156, 432] width 53 height 10
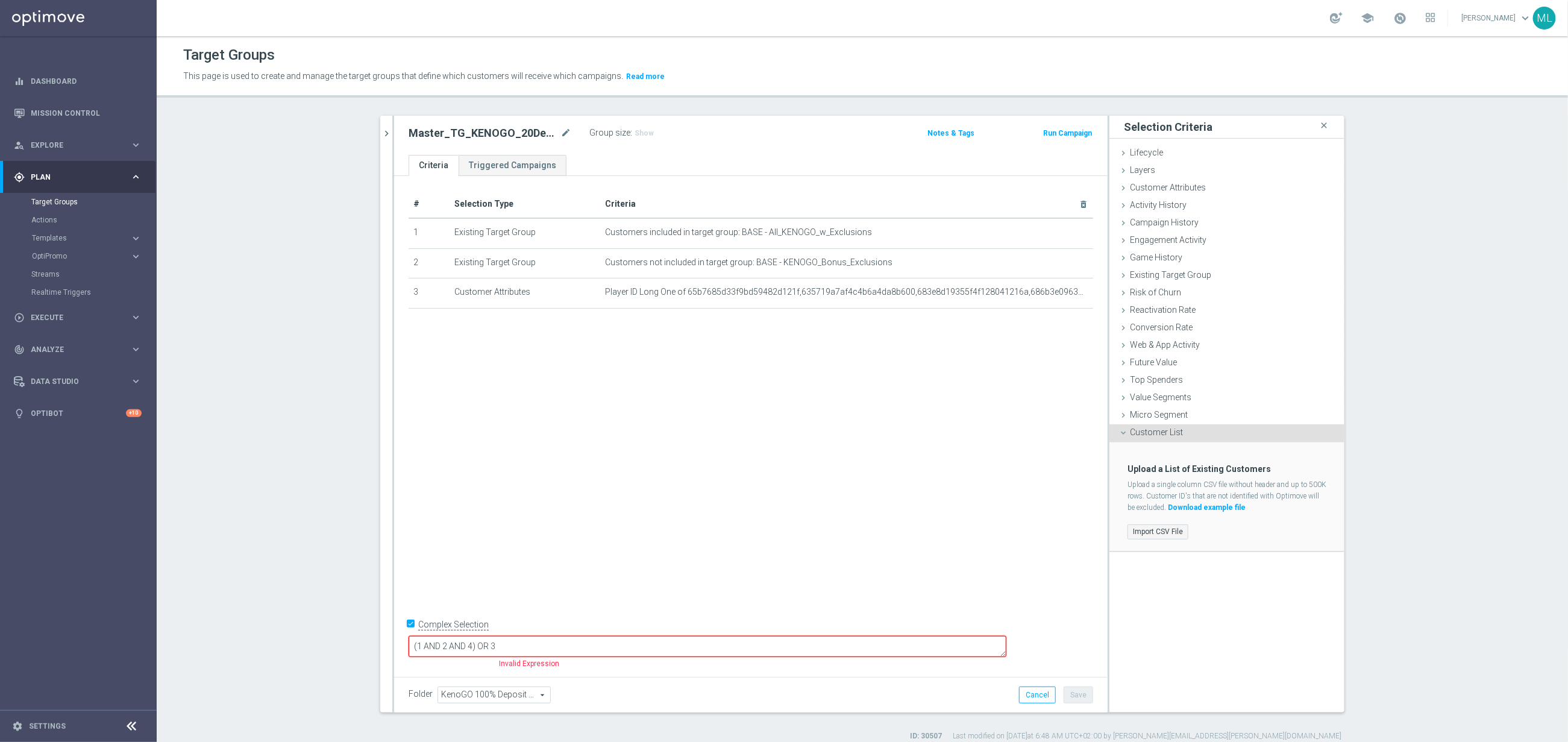
click at [1164, 532] on label "Import CSV File" at bounding box center [1158, 532] width 61 height 15
click at [0, 0] on input "Import CSV File" at bounding box center [0, 0] width 0 height 0
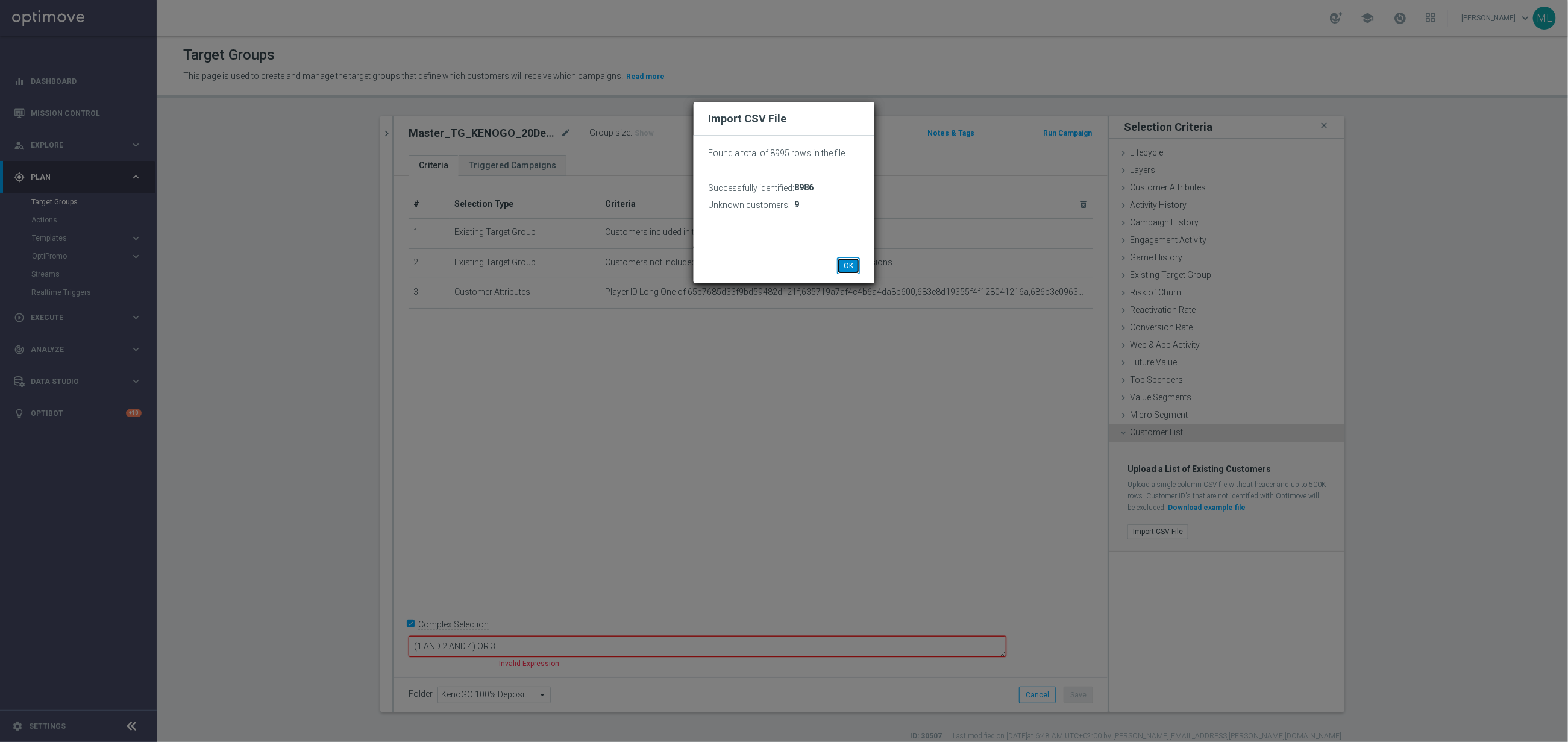
click at [845, 265] on button "OK" at bounding box center [848, 266] width 23 height 17
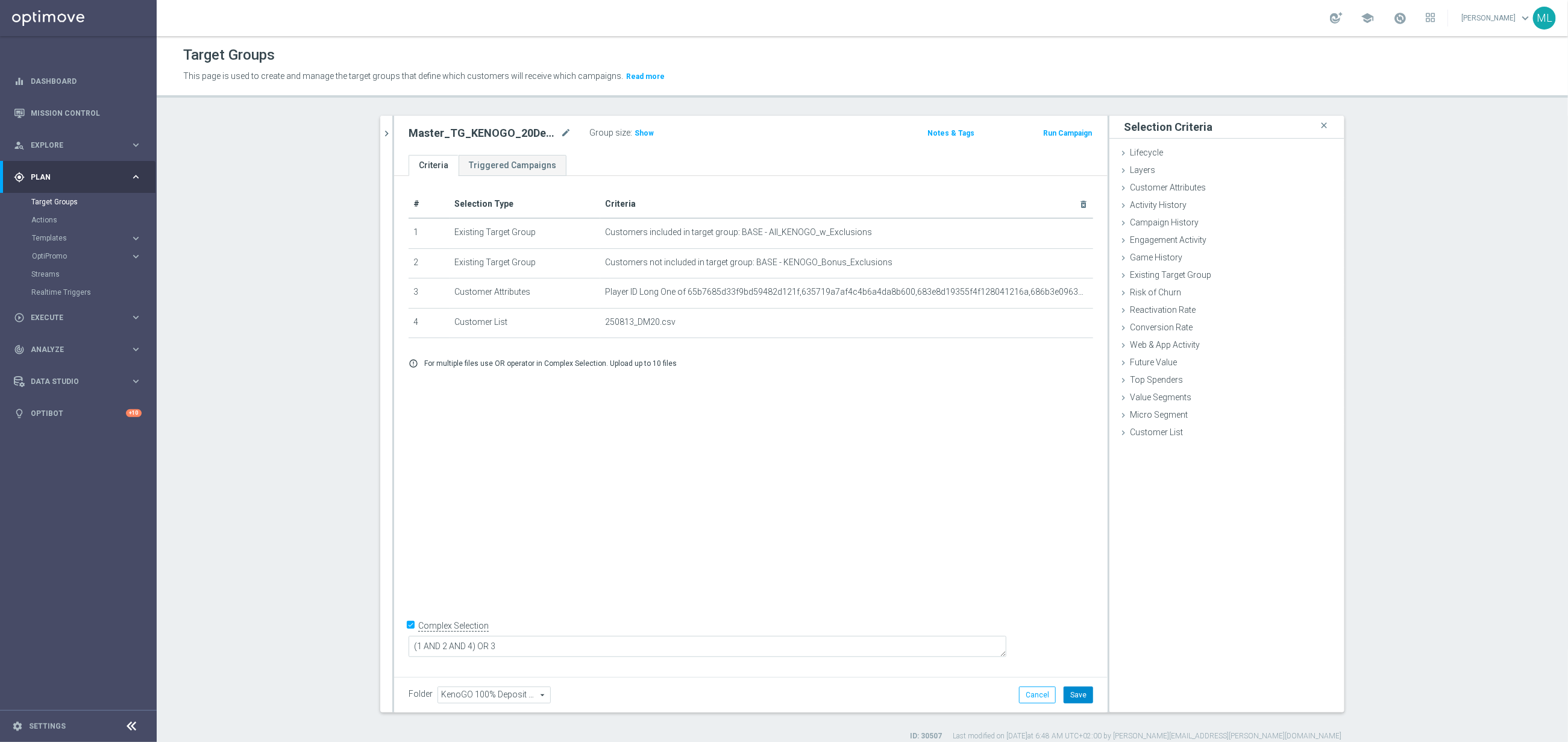
click at [1077, 691] on button "Save" at bounding box center [1078, 695] width 29 height 17
click at [390, 144] on button "chevron_right" at bounding box center [386, 133] width 12 height 36
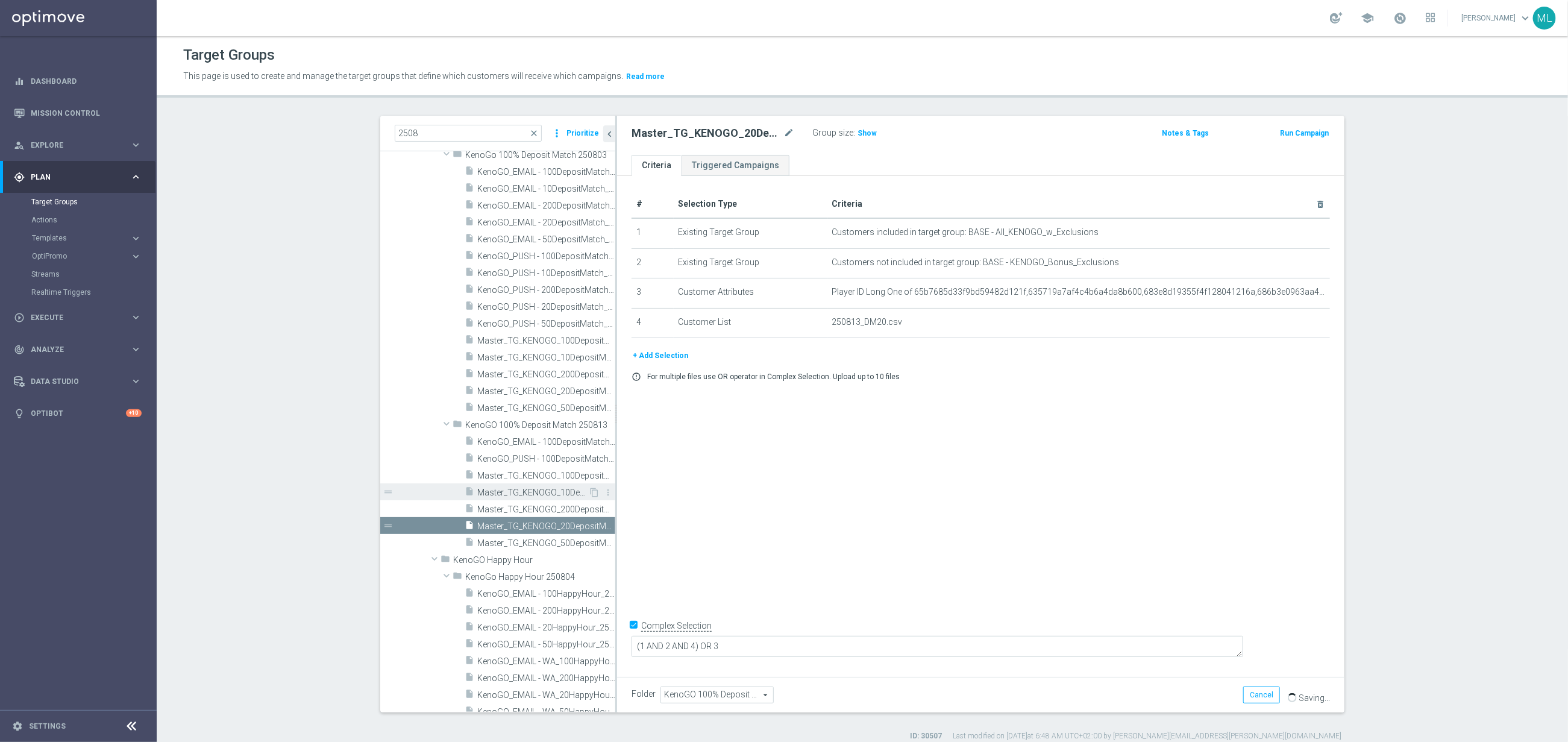
click at [573, 492] on span "Master_TG_KENOGO_10DepositMatch_250813" at bounding box center [532, 492] width 111 height 10
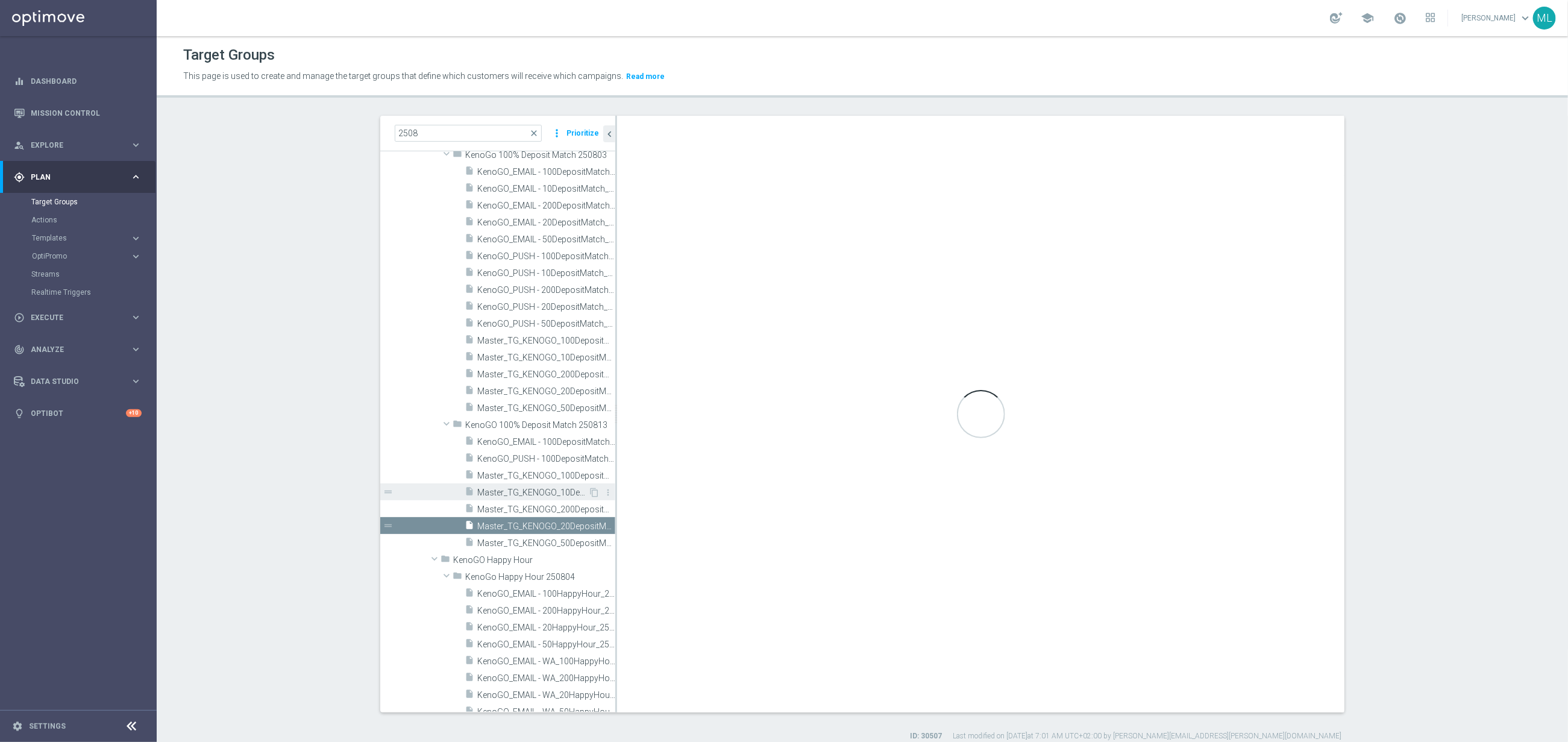
click at [538, 486] on div "insert_drive_file Master_TG_KENOGO_10DepositMatch_250813" at bounding box center [526, 492] width 123 height 17
checkbox input "false"
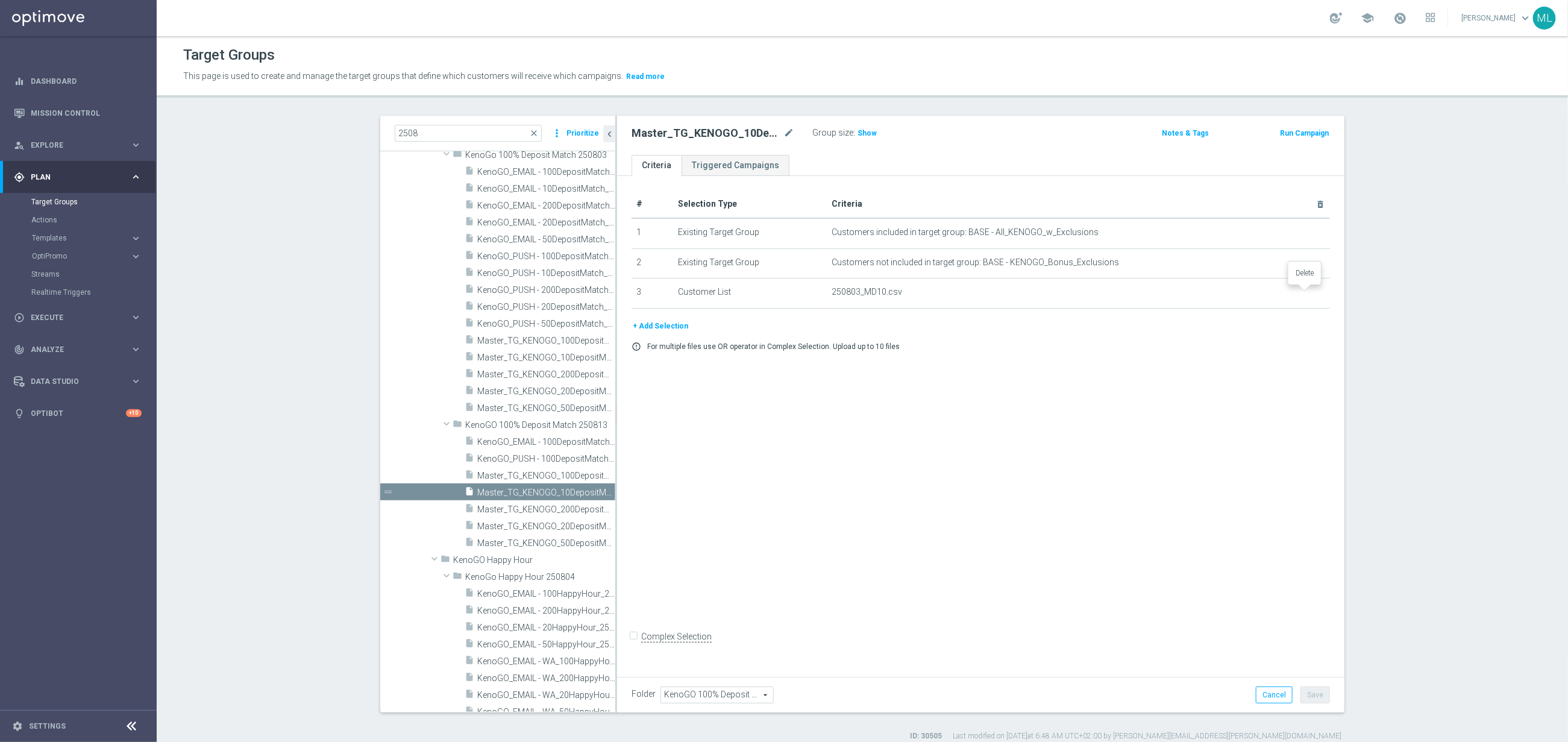
click at [0, 0] on icon "delete_forever" at bounding box center [0, 0] width 0 height 0
click at [676, 297] on button "+ Add Selection" at bounding box center [660, 296] width 58 height 14
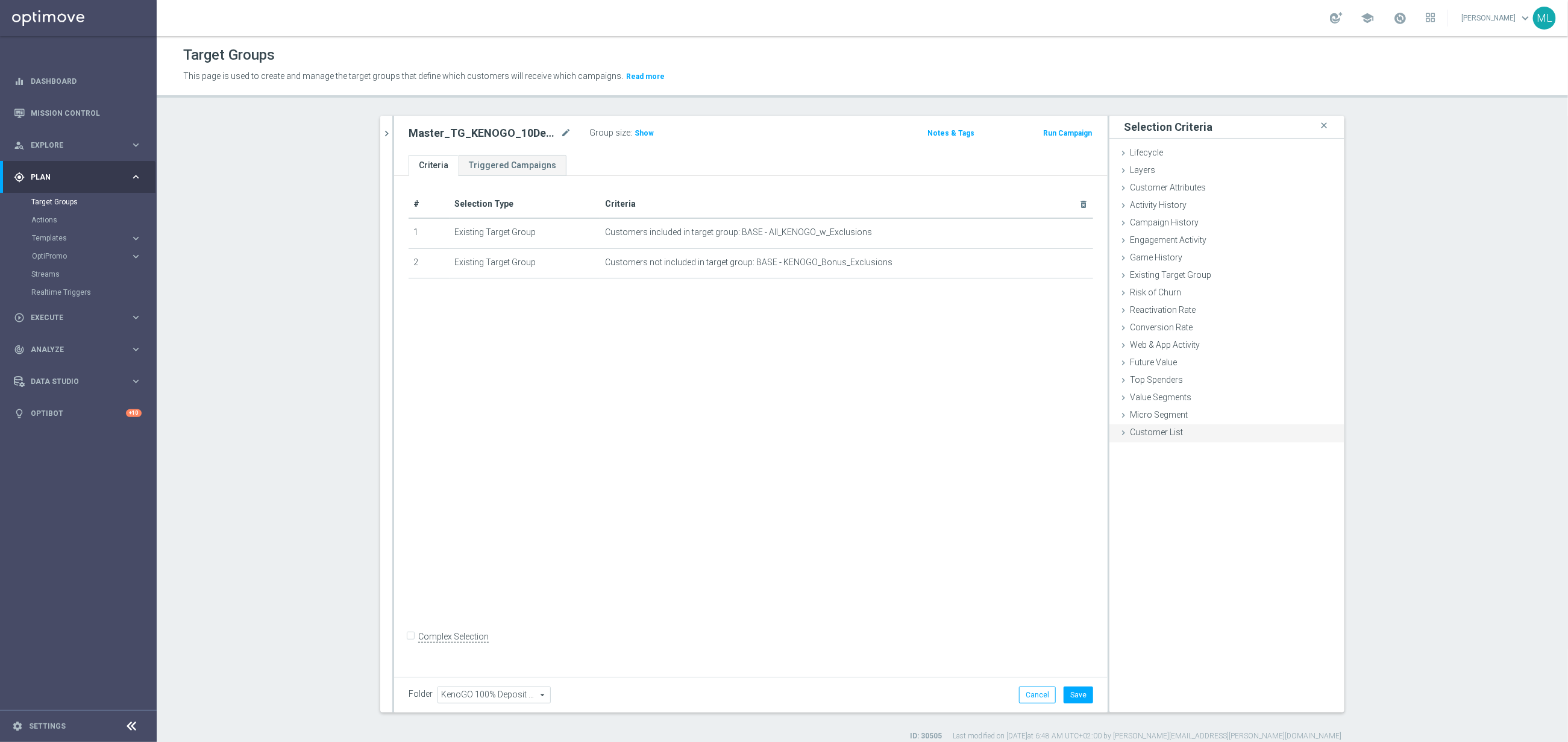
drag, startPoint x: 1128, startPoint y: 434, endPoint x: 1136, endPoint y: 437, distance: 8.5
click at [1129, 433] on div "Customer List done selection saved" at bounding box center [1226, 433] width 235 height 18
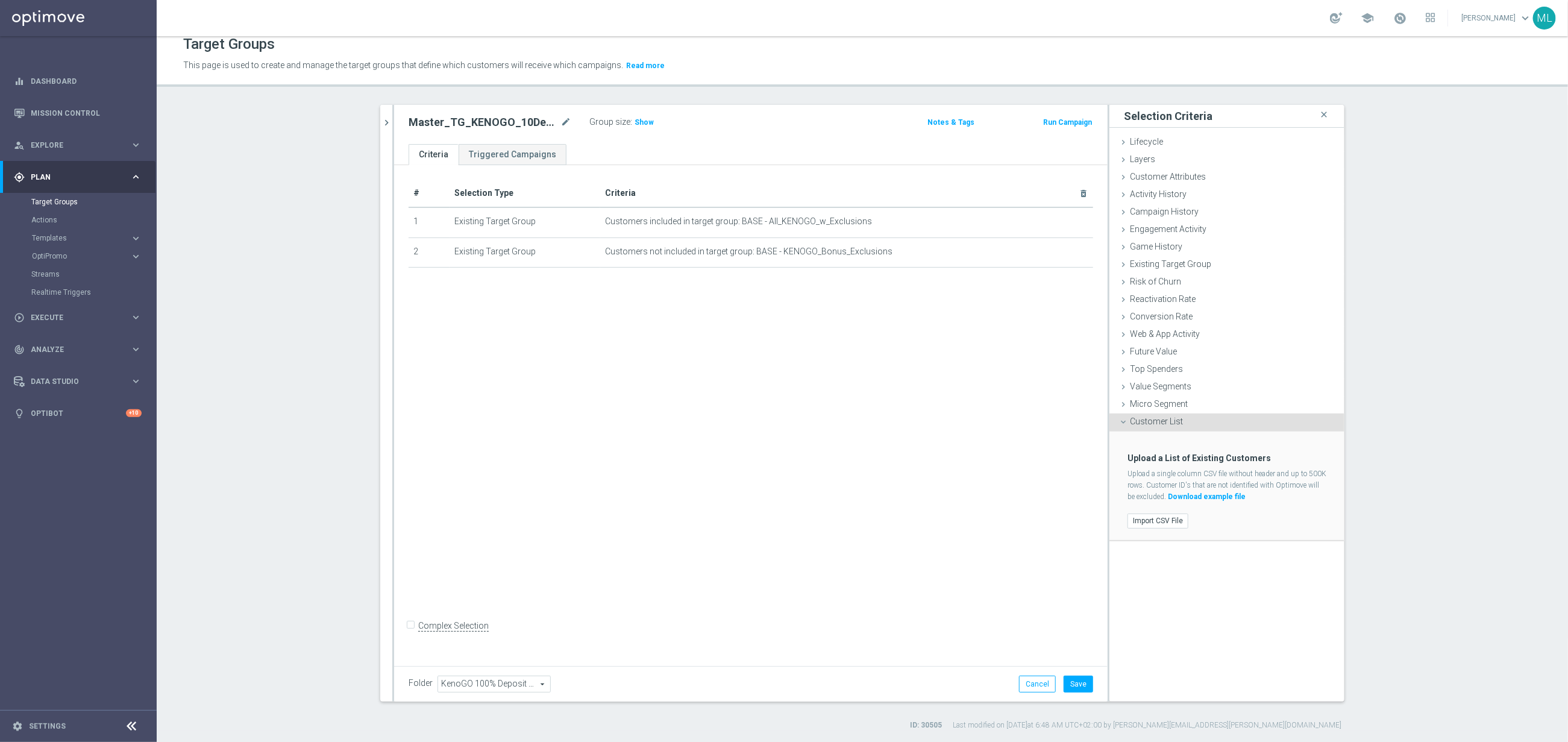
click at [1176, 530] on div "Import CSV File" at bounding box center [1227, 521] width 217 height 20
click at [1174, 519] on label "Import CSV File" at bounding box center [1158, 520] width 61 height 15
click at [0, 0] on input "Import CSV File" at bounding box center [0, 0] width 0 height 0
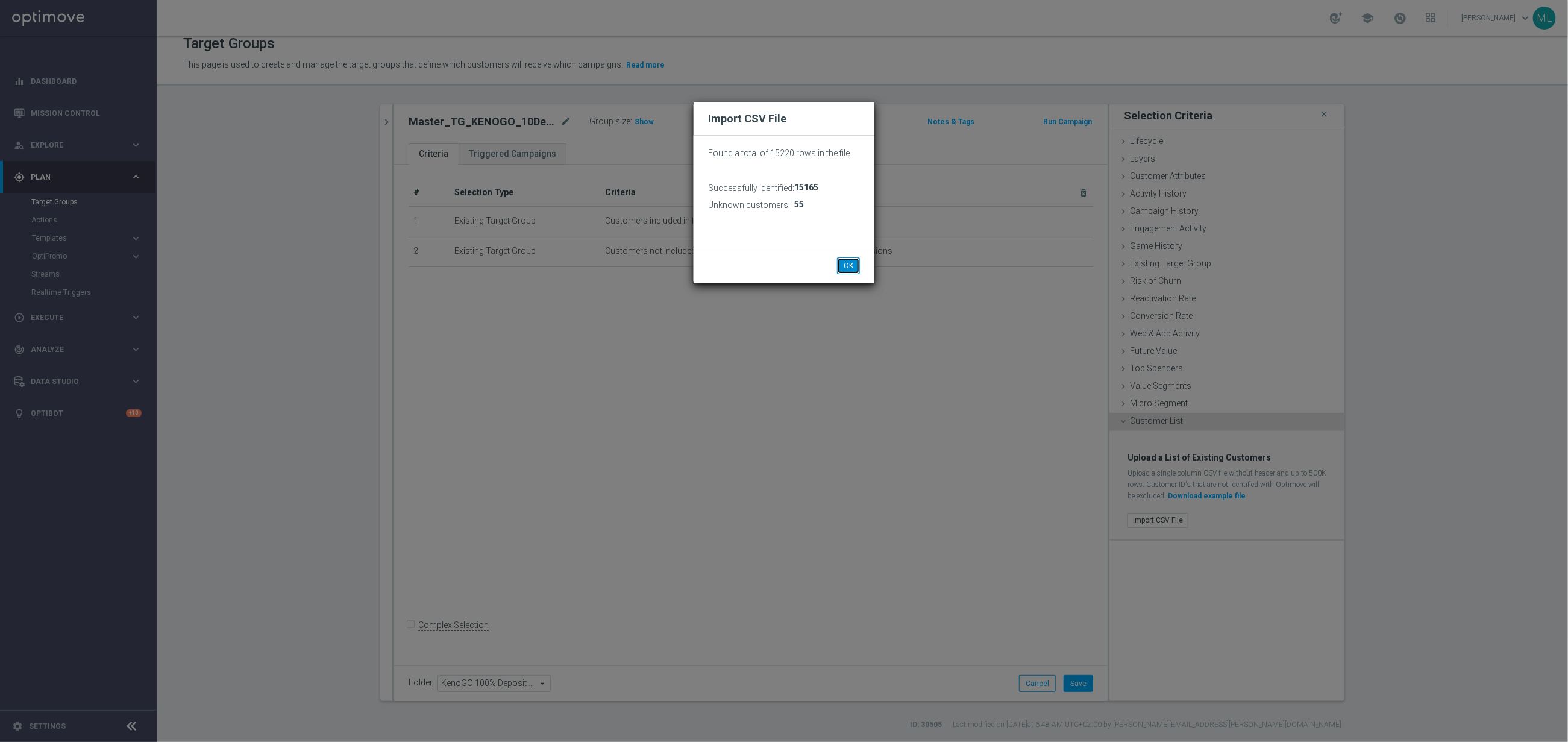
click at [852, 265] on button "OK" at bounding box center [848, 266] width 23 height 17
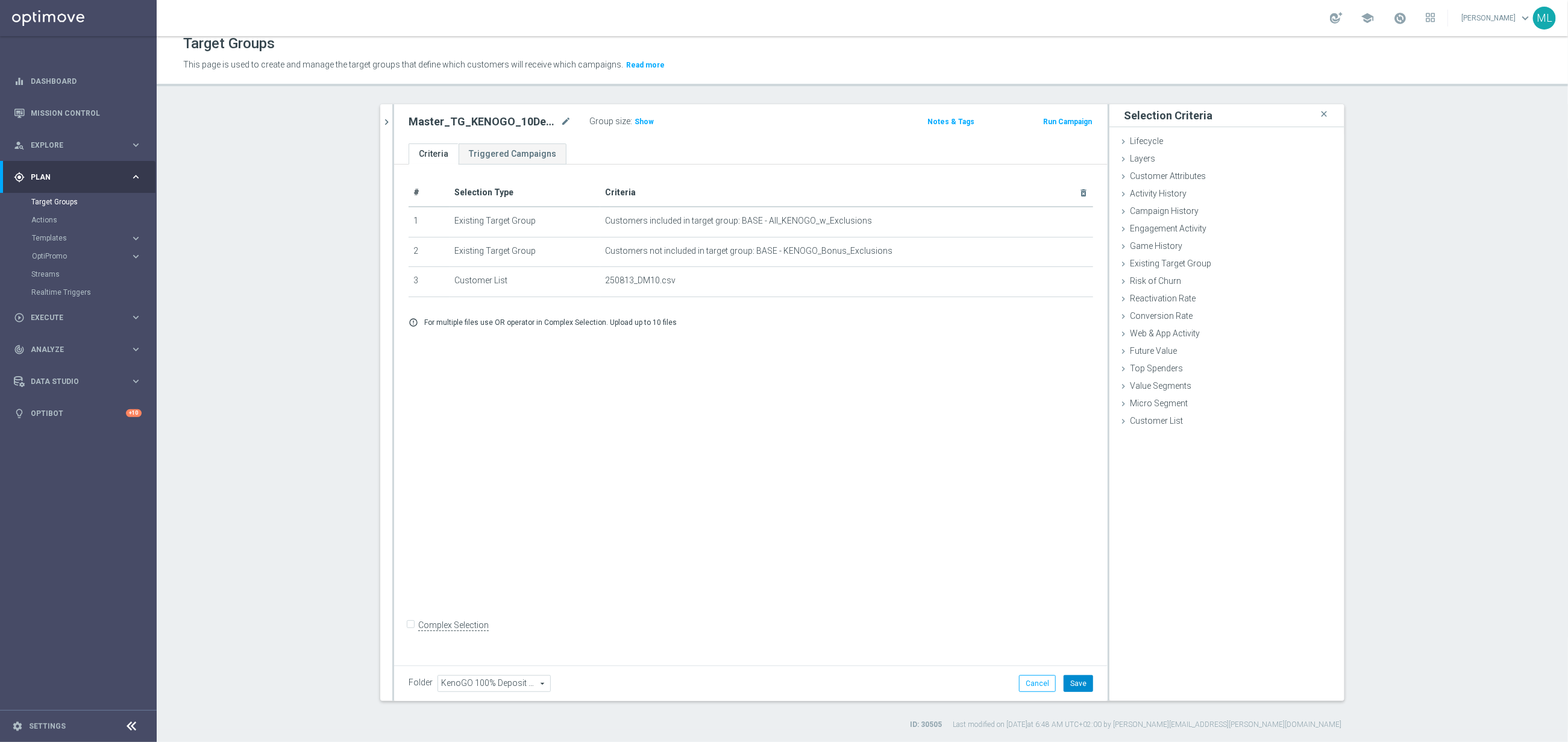
click at [1085, 681] on button "Save" at bounding box center [1078, 683] width 29 height 17
click at [390, 132] on button "chevron_right" at bounding box center [386, 122] width 12 height 36
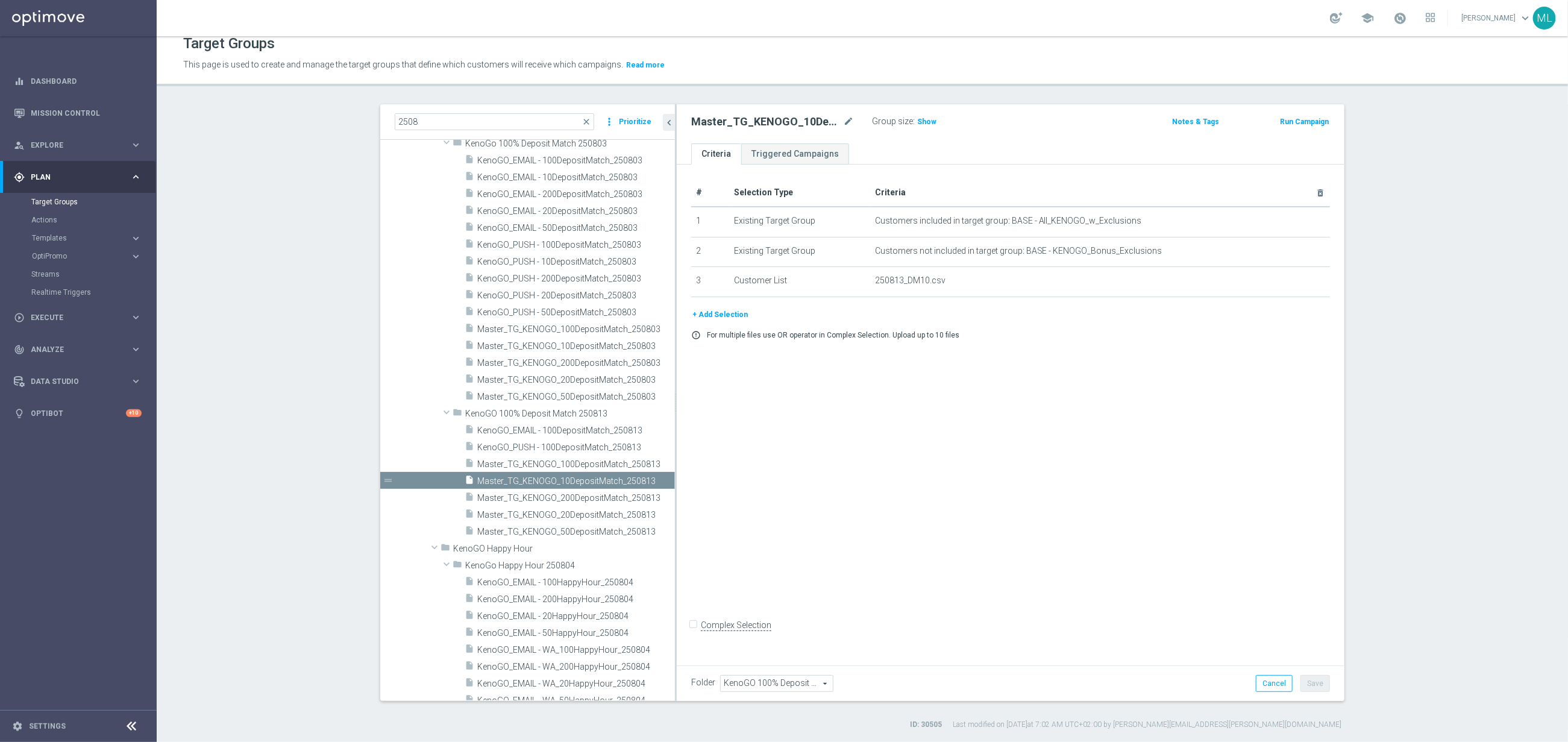
drag, startPoint x: 616, startPoint y: 433, endPoint x: 681, endPoint y: 433, distance: 65.0
click at [677, 433] on div at bounding box center [676, 402] width 2 height 596
click at [563, 430] on span "KenoGO_EMAIL - 100DepositMatch_250813" at bounding box center [564, 430] width 173 height 10
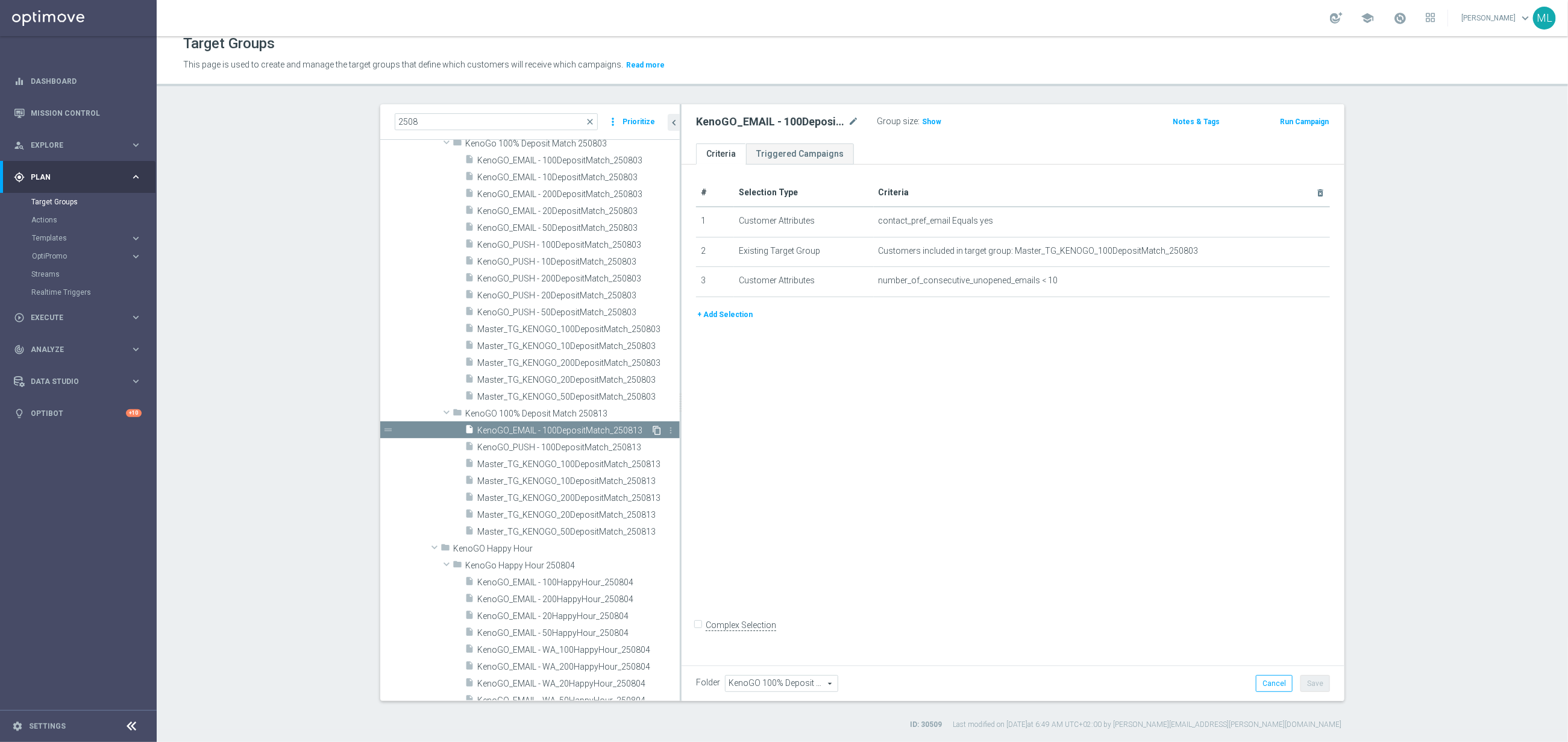
click at [656, 430] on icon "content_copy" at bounding box center [657, 430] width 10 height 10
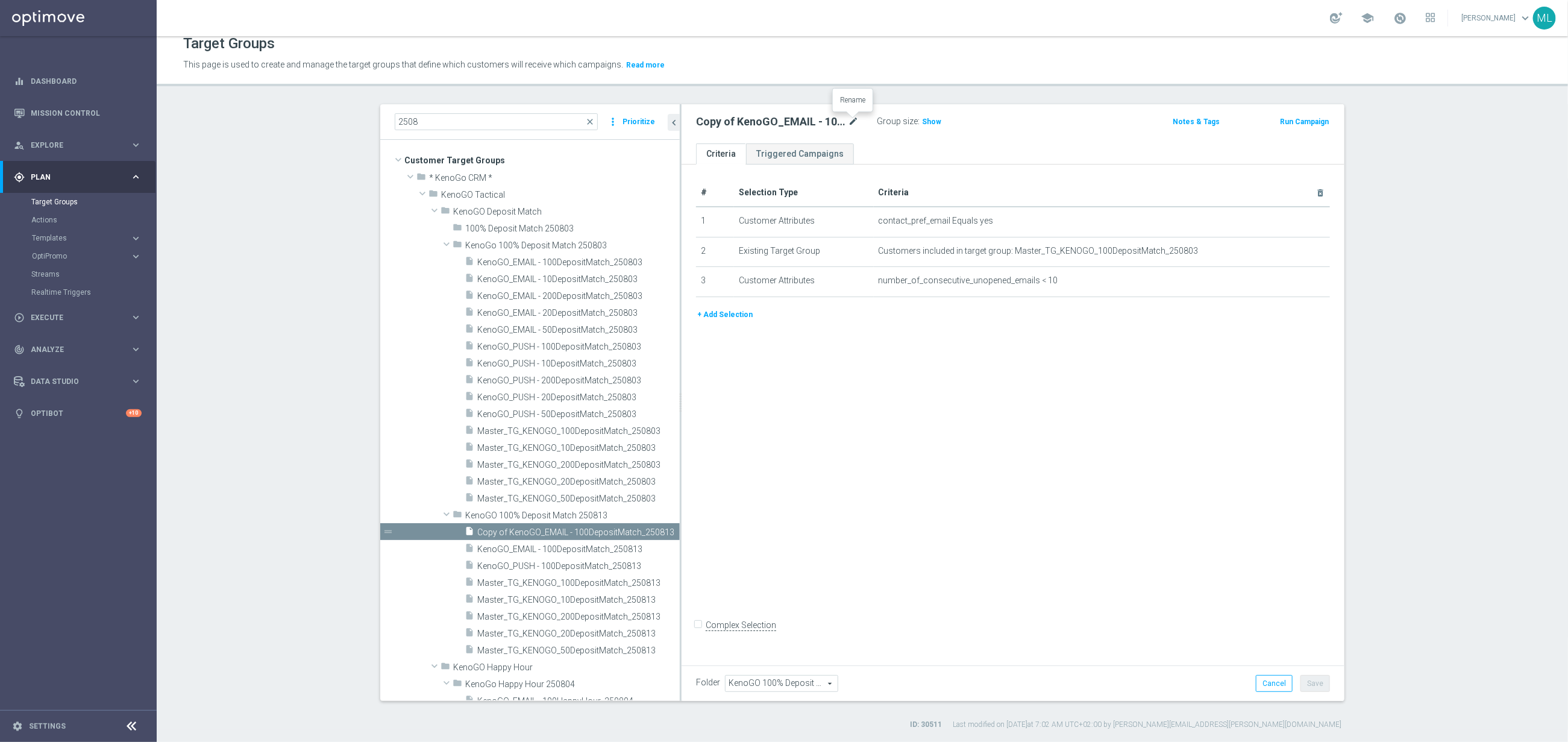
click at [855, 121] on icon "mode_edit" at bounding box center [853, 122] width 11 height 14
click at [772, 121] on input "Copy of KenoGO_EMAIL - 100DepositMatch_250813" at bounding box center [778, 123] width 163 height 17
drag, startPoint x: 763, startPoint y: 124, endPoint x: 794, endPoint y: 124, distance: 31.0
click at [763, 123] on input "Copy of KenoGO_EMAIL - 100DepositMatch_250813" at bounding box center [778, 123] width 163 height 17
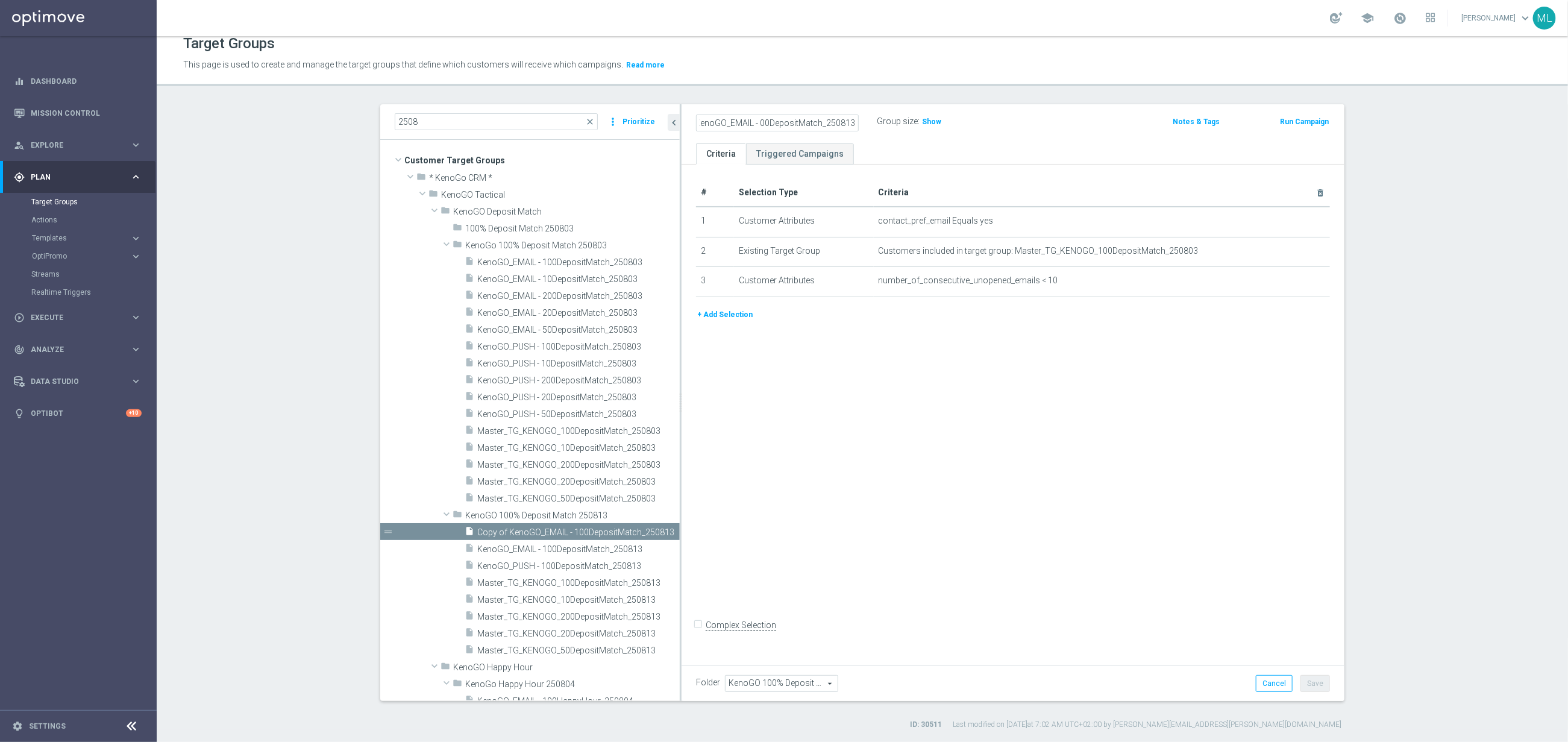
scroll to position [0, 33]
drag, startPoint x: 705, startPoint y: 121, endPoint x: 728, endPoint y: 123, distance: 23.1
click at [705, 121] on input "Copy of KenoGO_EMAIL - 200DepositMatch_250813" at bounding box center [778, 123] width 163 height 17
type input "KenoGO_EMAIL - 200DepositMatch_250813"
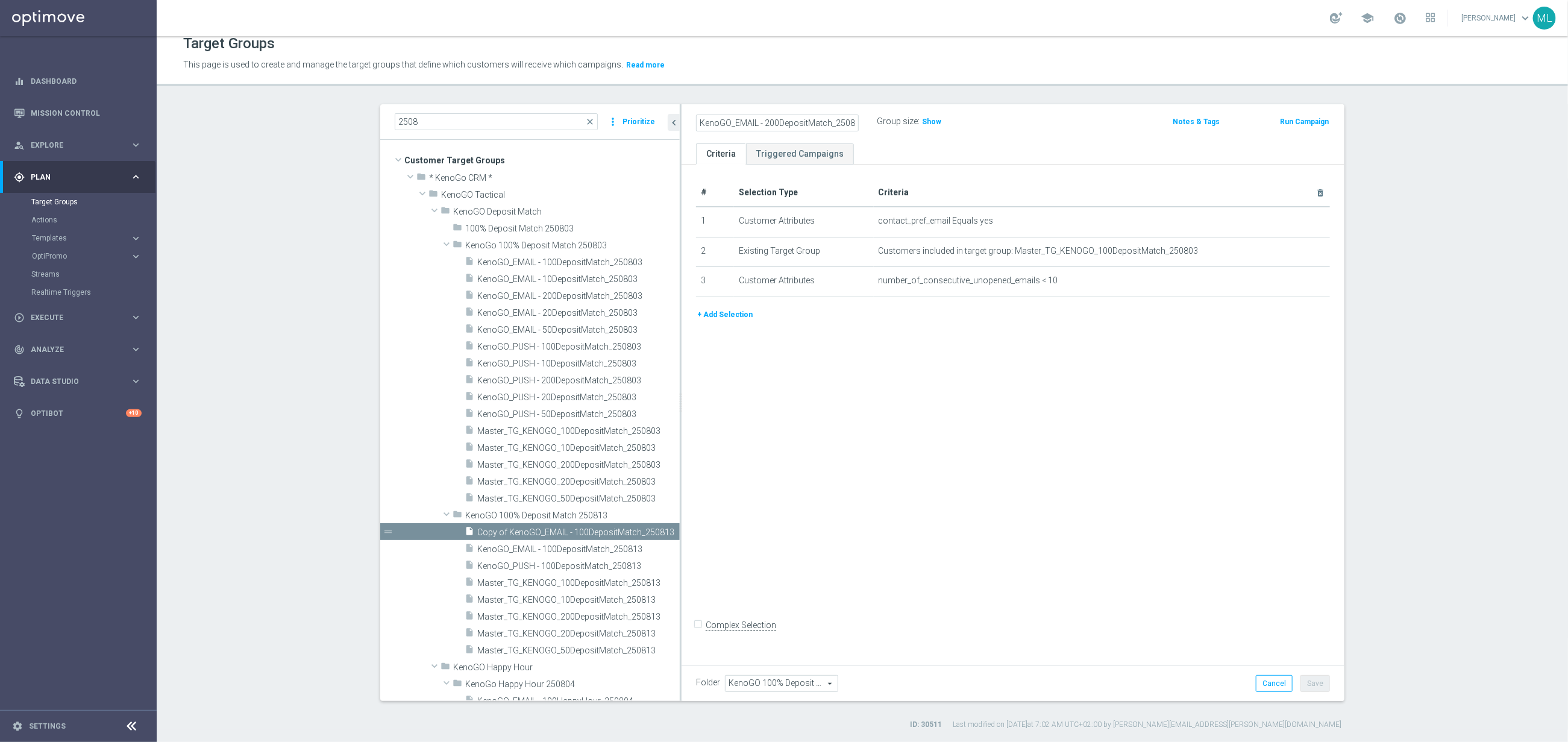
click at [942, 420] on div "# Selection Type Criteria delete_forever 1 Customer Attributes contact_pref_ema…" at bounding box center [1012, 412] width 663 height 495
click at [1320, 683] on button "Save" at bounding box center [1315, 683] width 29 height 17
click at [659, 528] on icon "content_copy" at bounding box center [657, 532] width 10 height 10
click at [857, 117] on icon "mode_edit" at bounding box center [853, 122] width 11 height 14
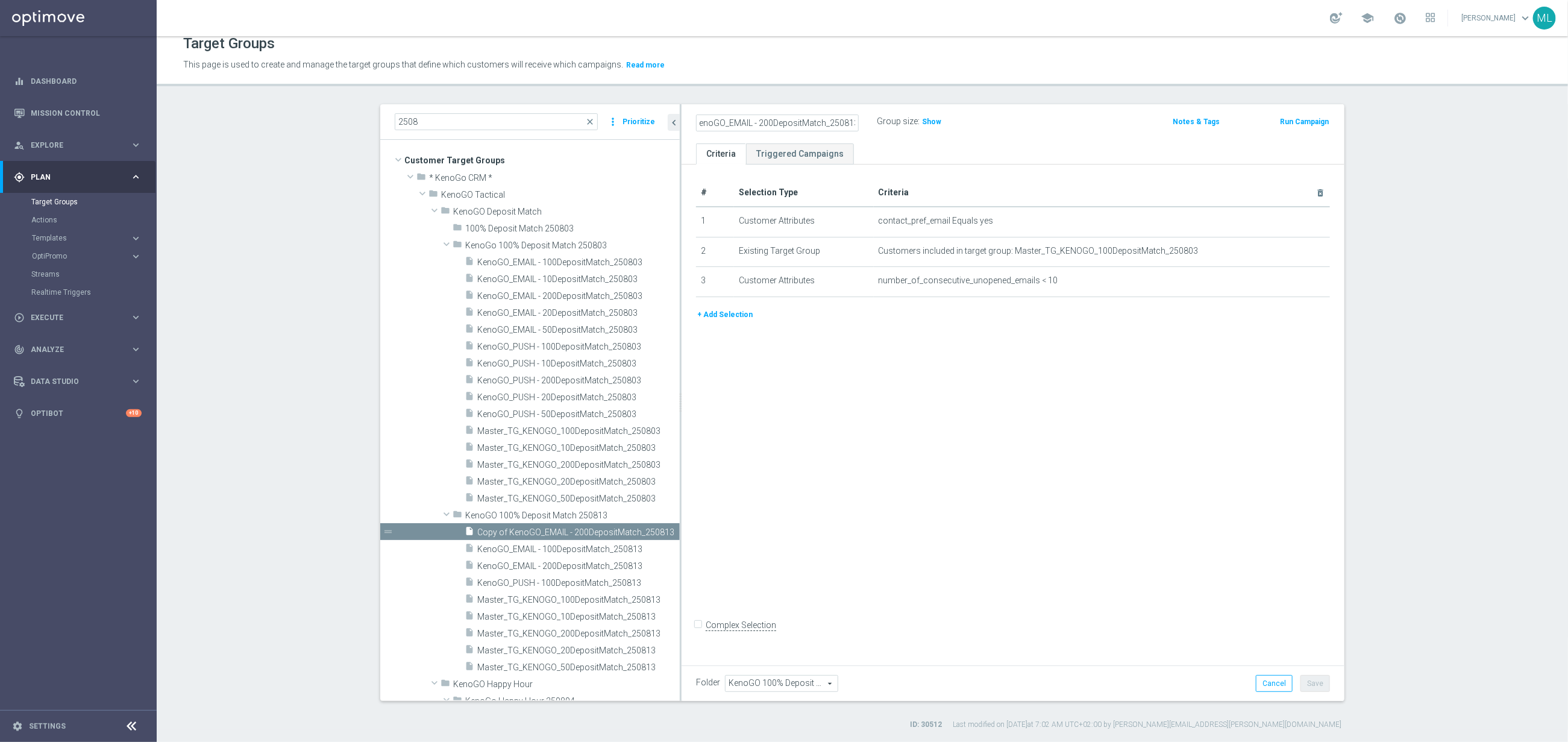
drag, startPoint x: 765, startPoint y: 123, endPoint x: 772, endPoint y: 122, distance: 7.1
click at [766, 123] on input "Copy of KenoGO_EMAIL - 200DepositMatch_250813" at bounding box center [778, 123] width 163 height 17
click at [745, 123] on input "Copy of KenoGO_EMAIL - 50DepositMatch_250813" at bounding box center [778, 123] width 163 height 17
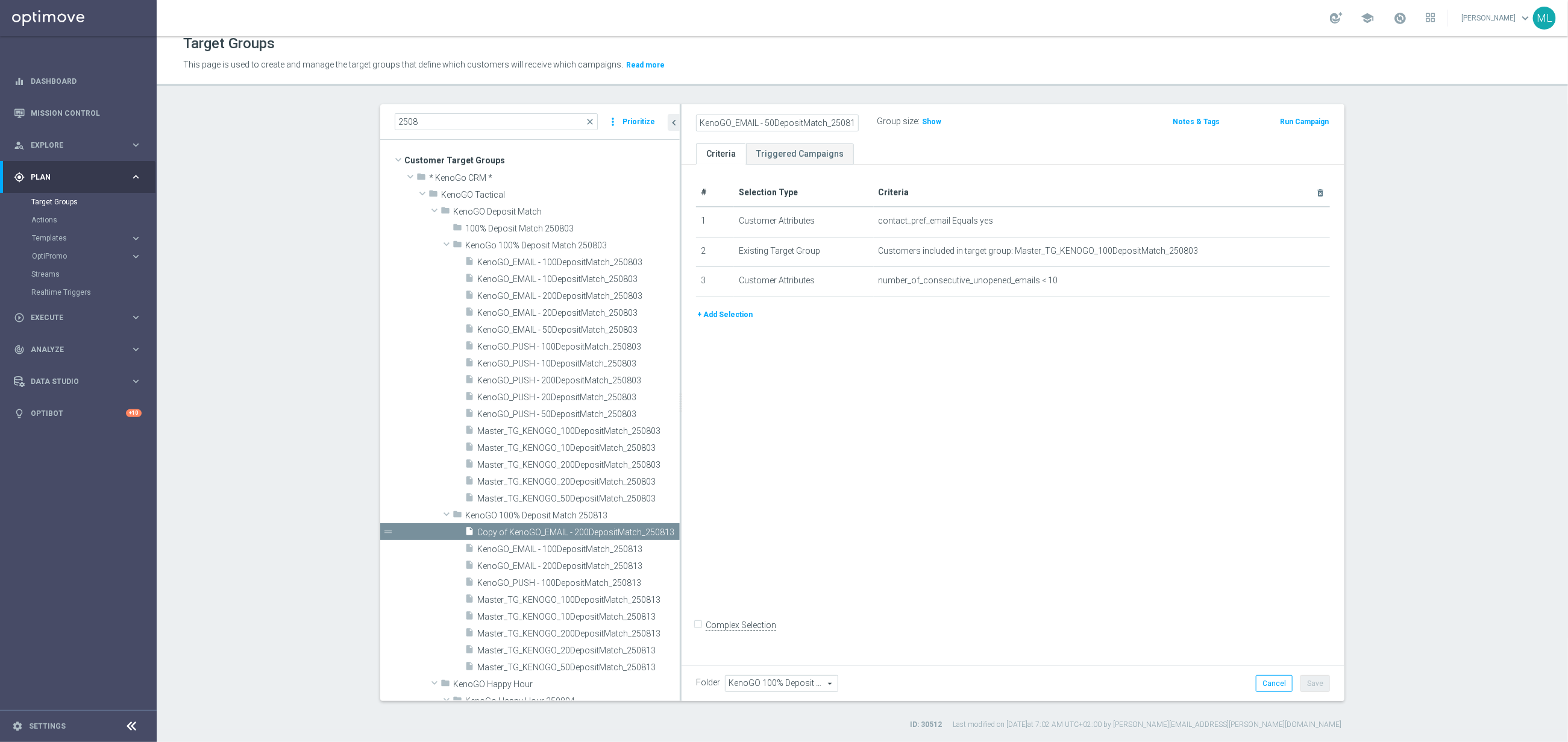
type input "KenoGO_EMAIL - 50DepositMatch_250813"
drag, startPoint x: 1089, startPoint y: 398, endPoint x: 1073, endPoint y: 395, distance: 16.3
click at [1089, 398] on div "# Selection Type Criteria delete_forever 1 Customer Attributes contact_pref_ema…" at bounding box center [1012, 412] width 663 height 495
click at [1316, 684] on button "Save" at bounding box center [1315, 683] width 29 height 17
click at [659, 529] on icon "content_copy" at bounding box center [657, 532] width 10 height 10
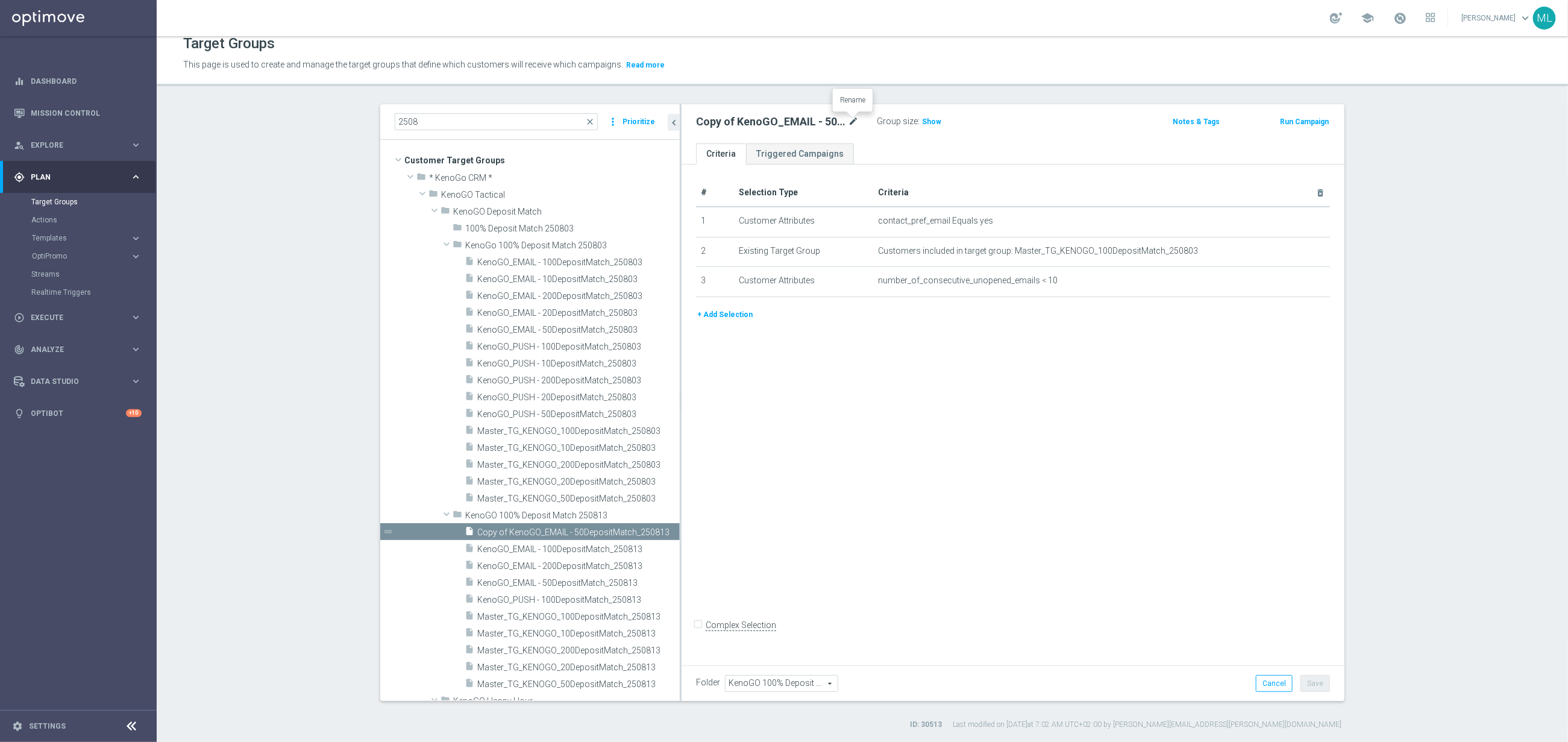
click at [856, 116] on icon "mode_edit" at bounding box center [853, 122] width 11 height 14
click at [768, 122] on input "Copy of KenoGO_EMAIL - 50DepositMatch_250813" at bounding box center [778, 123] width 163 height 17
type input "KenoGO_EMAIL - 20DepositMatch_250813"
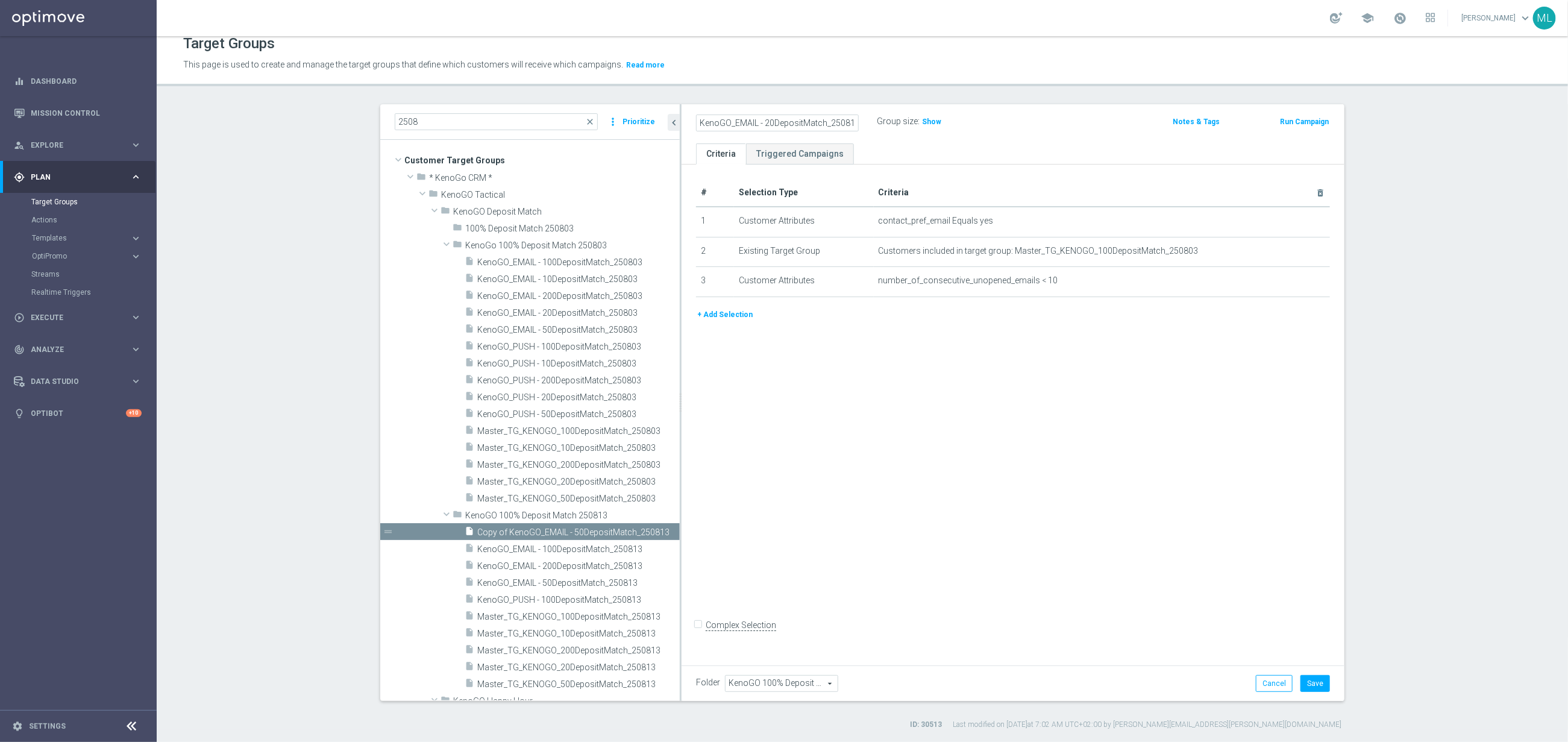
click at [1087, 121] on div "KenoGO_EMAIL - 20DepositMatch_250813 Group size : Show" at bounding box center [904, 122] width 434 height 18
click at [1313, 682] on button "Save" at bounding box center [1315, 683] width 29 height 17
click at [658, 529] on icon "content_copy" at bounding box center [657, 532] width 10 height 10
click at [855, 116] on icon "mode_edit" at bounding box center [853, 122] width 11 height 14
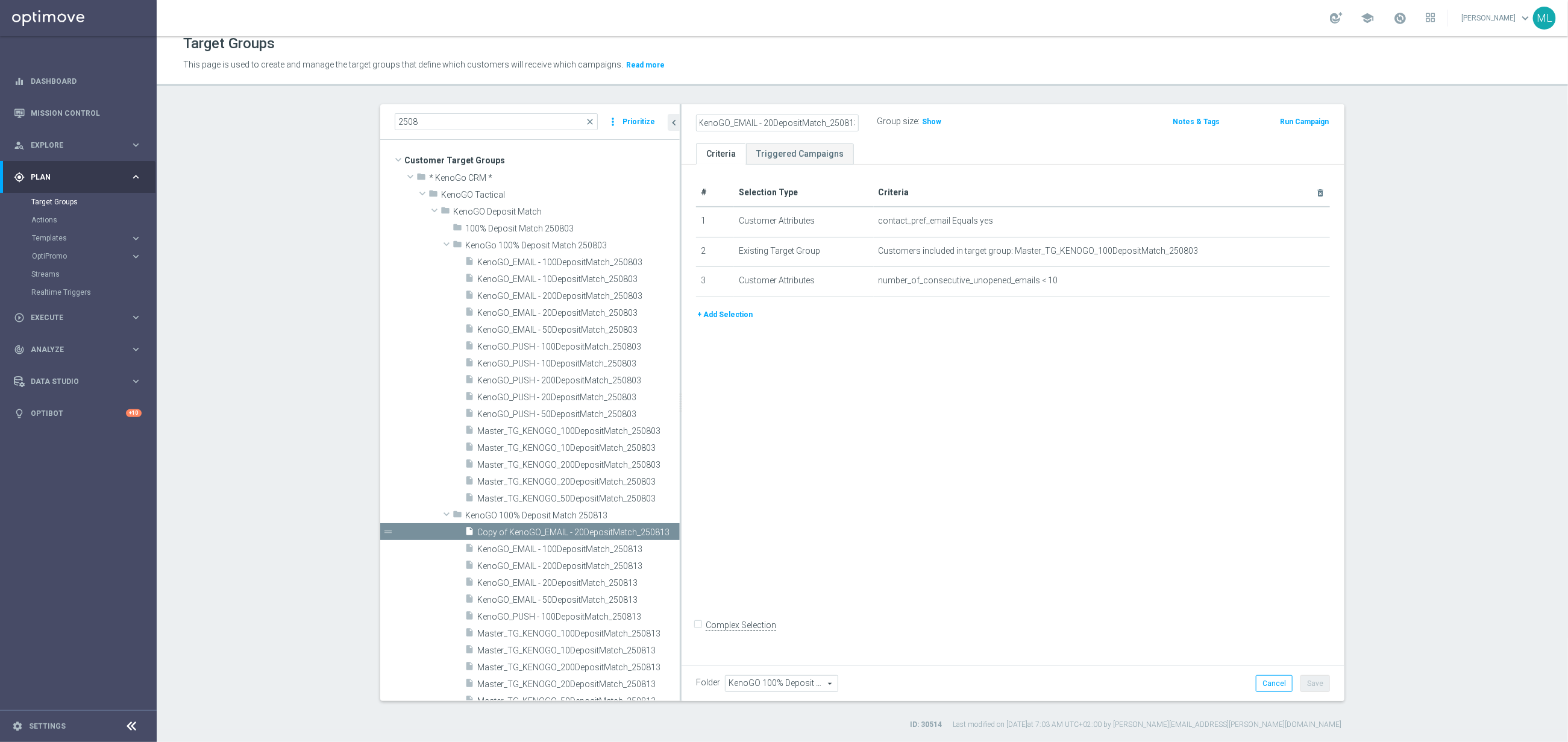
click at [767, 119] on input "Copy of KenoGO_EMAIL - 20DepositMatch_250813" at bounding box center [778, 123] width 163 height 17
type input "KenoGO_EMAIL - 10DepositMatch_250813"
click at [1007, 126] on div "KenoGO_EMAIL - 10DepositMatch_250813 Group size : Show" at bounding box center [904, 122] width 434 height 18
click at [1310, 686] on button "Save" at bounding box center [1315, 683] width 29 height 17
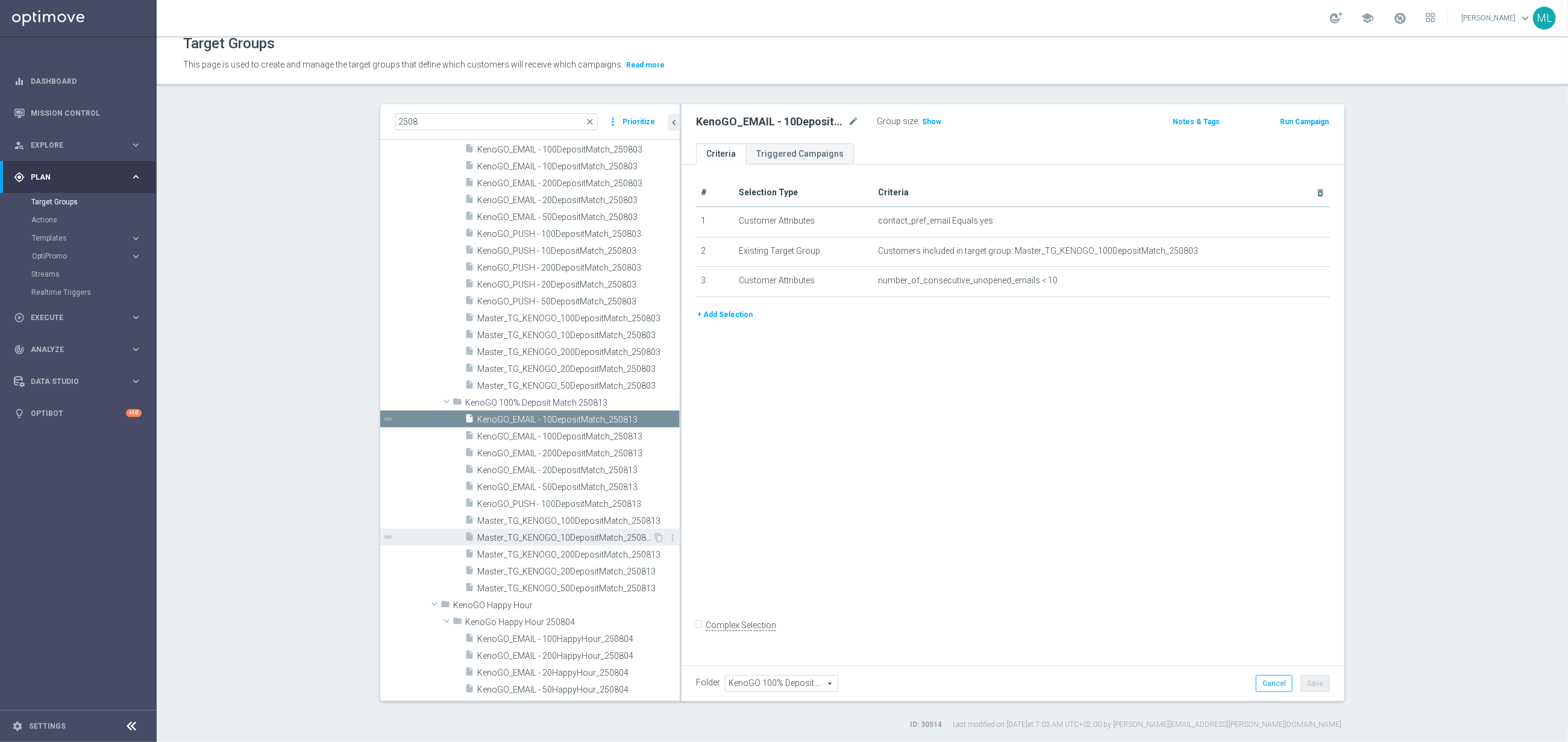
scroll to position [115, 0]
click at [658, 499] on icon "content_copy" at bounding box center [657, 502] width 10 height 10
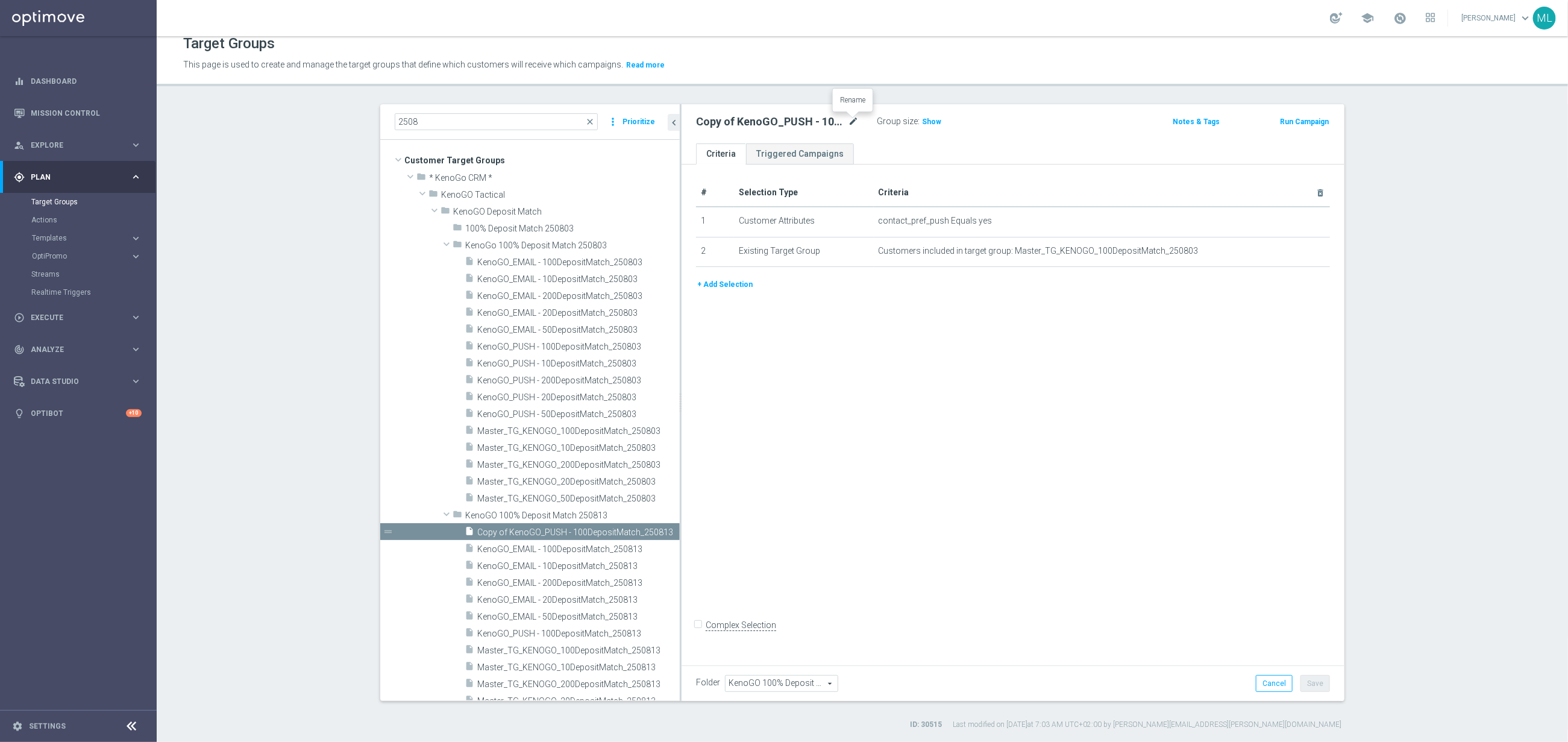
click at [855, 121] on icon "mode_edit" at bounding box center [853, 122] width 11 height 14
drag, startPoint x: 760, startPoint y: 123, endPoint x: 769, endPoint y: 122, distance: 9.1
click at [763, 122] on input "Copy of KenoGO_PUSH - 100DepositMatch_250813" at bounding box center [778, 123] width 163 height 17
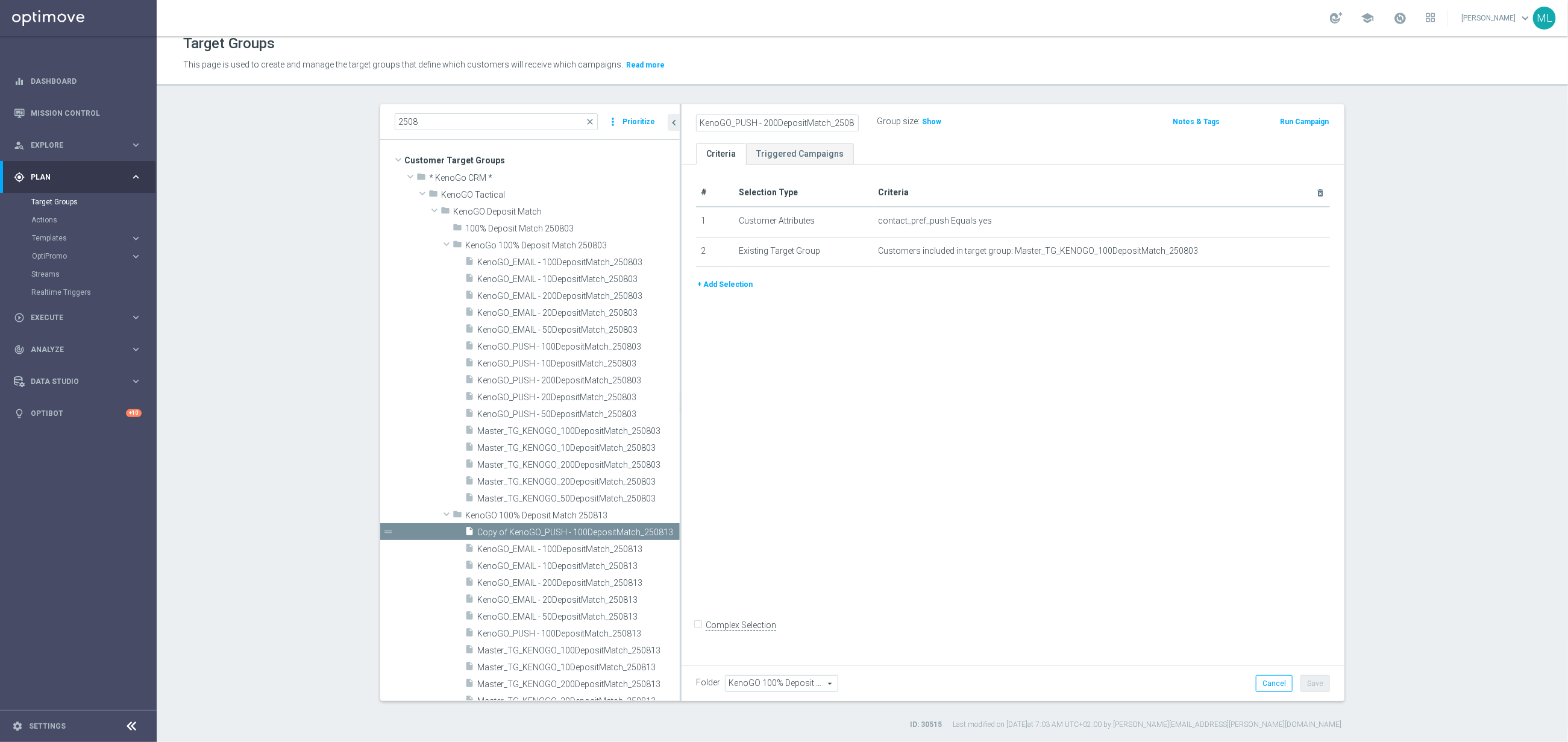
type input "KenoGO_PUSH - 200DepositMatch_250813"
click at [1022, 118] on div "KenoGO_PUSH - 200DepositMatch_250813 Group size : Show" at bounding box center [904, 122] width 434 height 18
click at [1313, 684] on button "Save" at bounding box center [1315, 683] width 29 height 17
click at [652, 527] on icon "content_copy" at bounding box center [657, 532] width 10 height 10
click at [852, 118] on icon "mode_edit" at bounding box center [853, 122] width 11 height 14
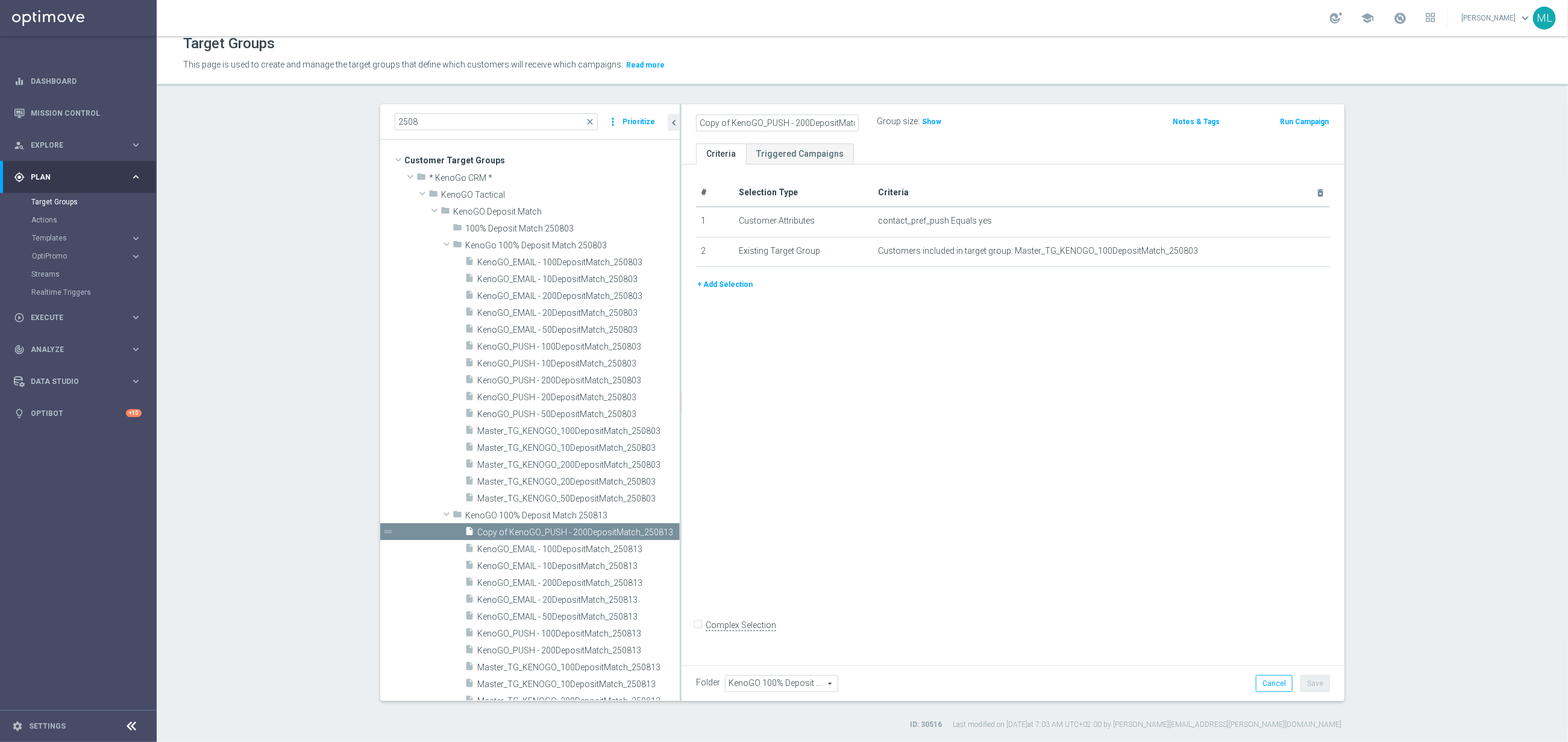
scroll to position [0, 35]
drag, startPoint x: 765, startPoint y: 122, endPoint x: 774, endPoint y: 122, distance: 9.0
click at [767, 122] on input "Copy of KenoGO_PUSH - 200DepositMatch_250813" at bounding box center [778, 123] width 163 height 17
type input "KenoGO_PUSH - 50DepositMatch_250813"
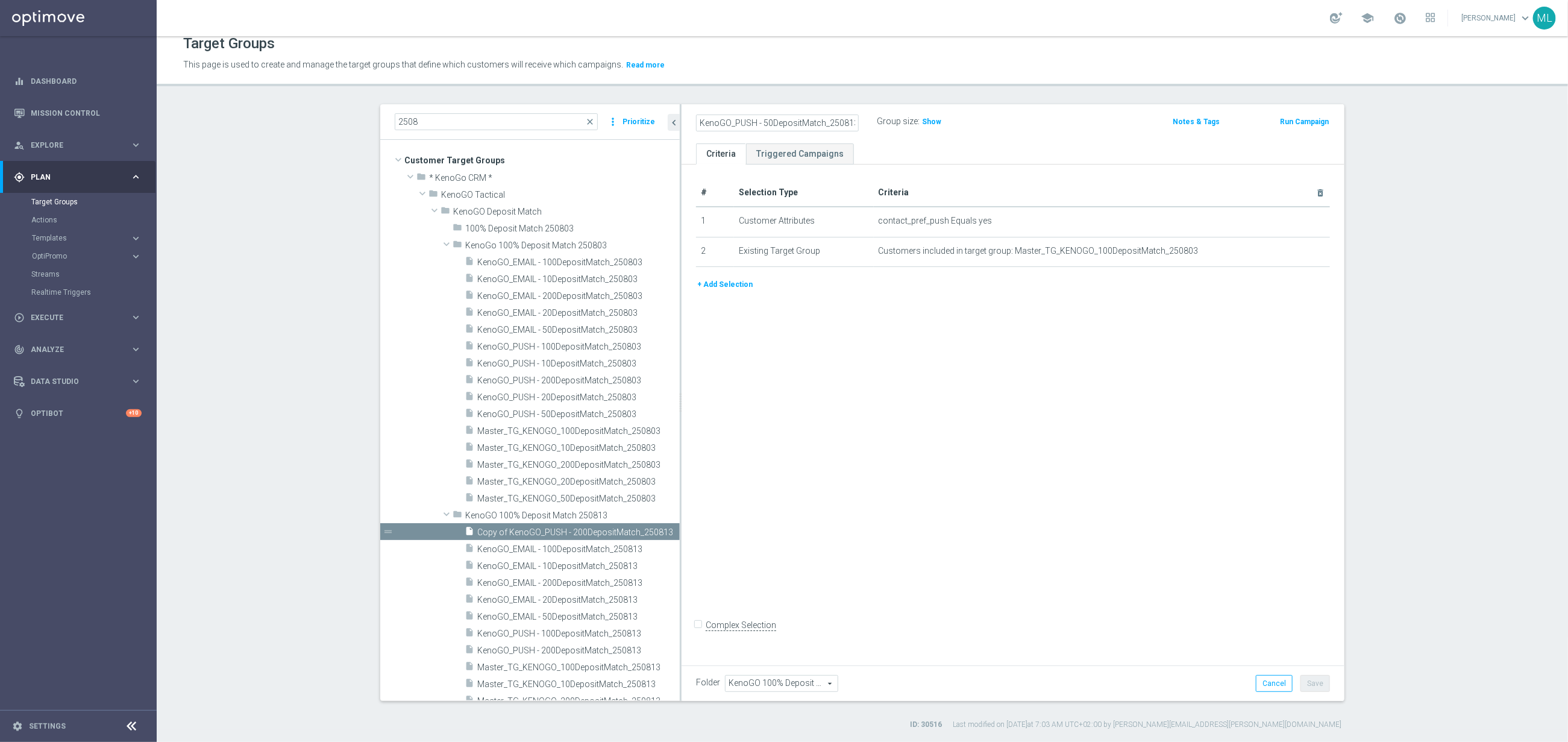
click at [1032, 128] on div "KenoGO_PUSH - 50DepositMatch_250813 Group size : Show" at bounding box center [904, 122] width 434 height 18
click at [1316, 682] on button "Save" at bounding box center [1315, 683] width 29 height 17
click at [656, 530] on icon "content_copy" at bounding box center [657, 532] width 10 height 10
click at [853, 119] on icon "mode_edit" at bounding box center [853, 122] width 11 height 14
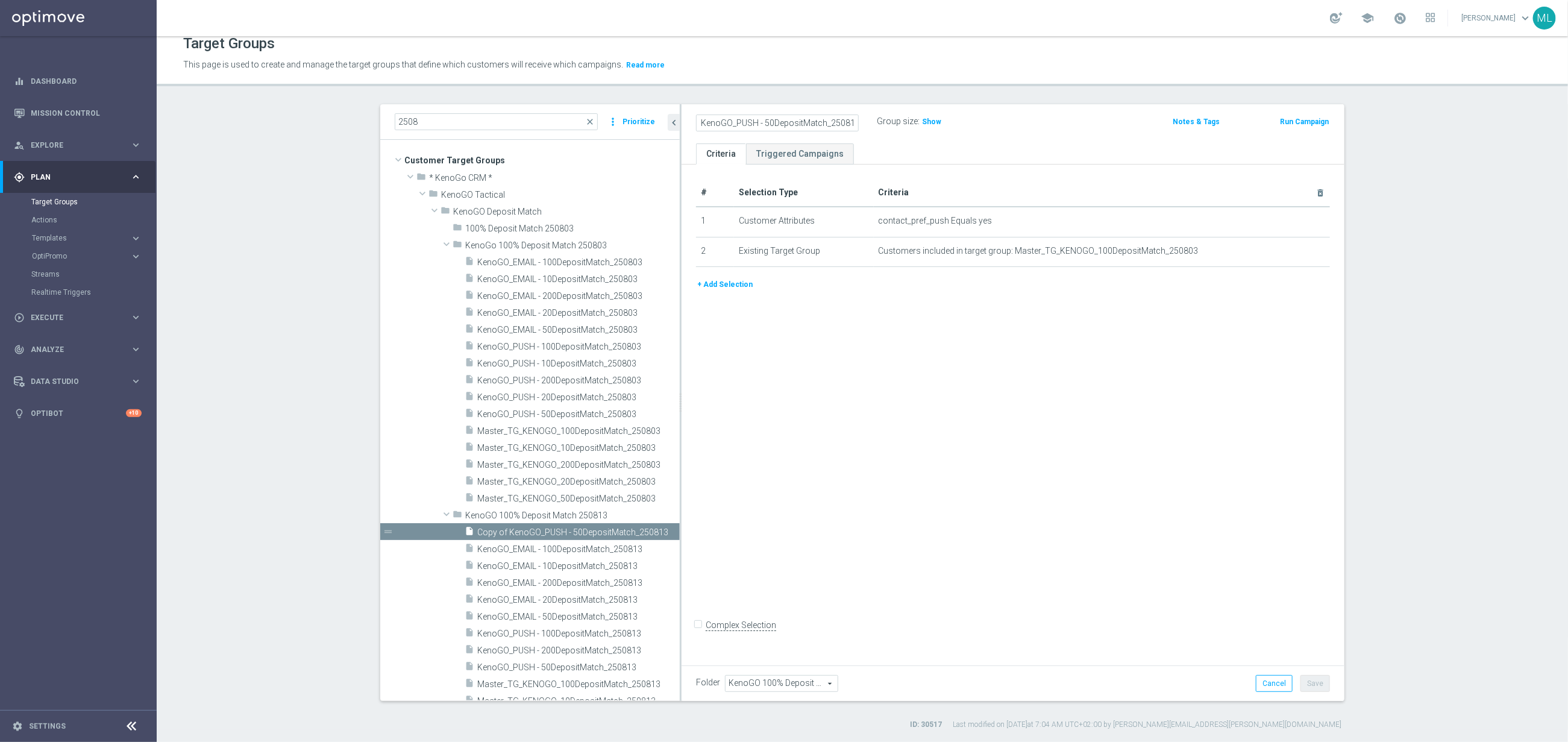
drag, startPoint x: 768, startPoint y: 122, endPoint x: 775, endPoint y: 122, distance: 7.0
click at [771, 122] on input "Copy of KenoGO_PUSH - 50DepositMatch_250813" at bounding box center [778, 123] width 163 height 17
drag, startPoint x: 767, startPoint y: 126, endPoint x: 775, endPoint y: 124, distance: 8.2
click at [768, 126] on input "Copy of KenoGO_PUSH - 50DepositMatch_250813" at bounding box center [778, 123] width 163 height 17
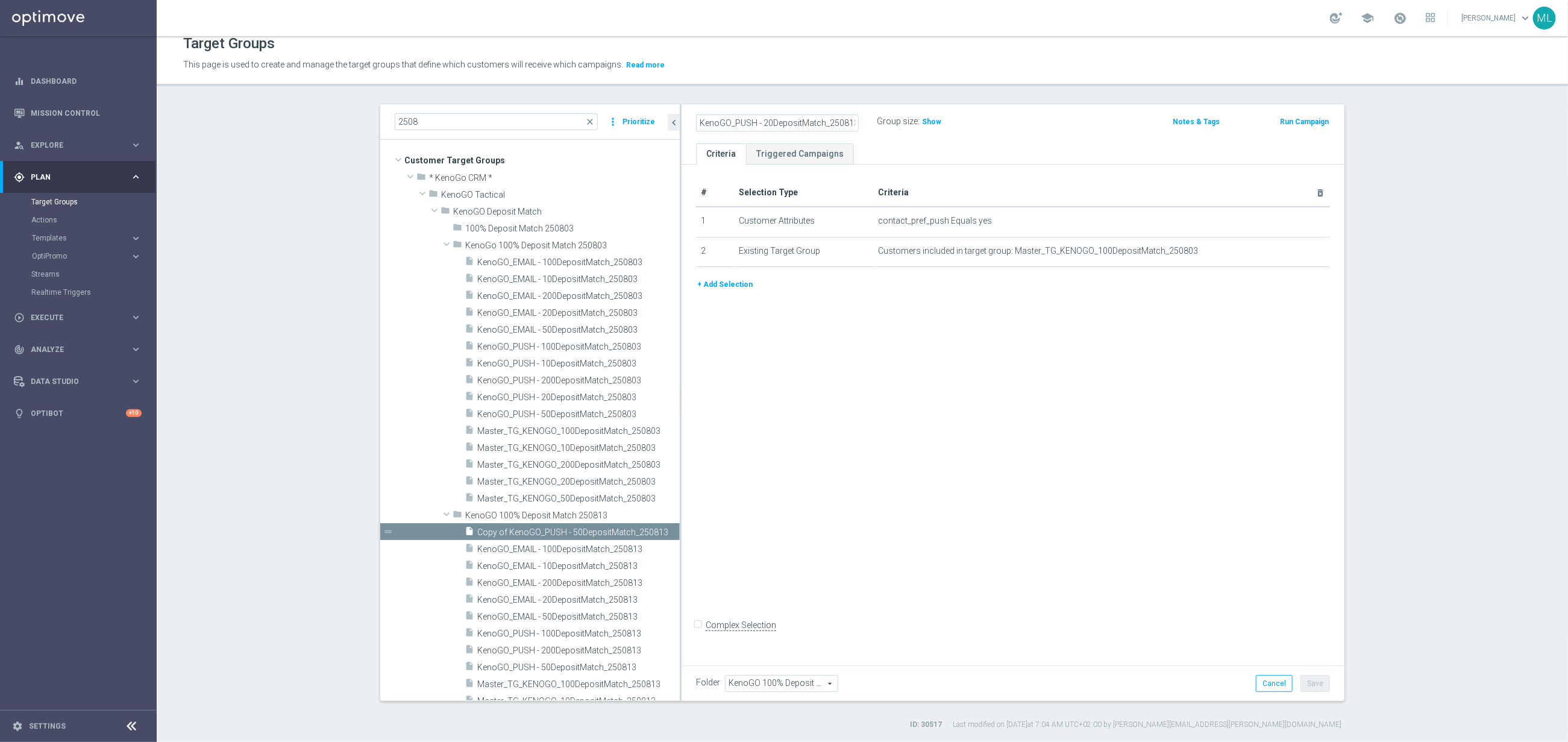
type input "KenoGO_PUSH - 20DepositMatch_250813"
click at [1020, 127] on div "KenoGO_PUSH - 20DepositMatch_250813 Group size : Show" at bounding box center [904, 122] width 434 height 18
click at [1318, 688] on button "Save" at bounding box center [1315, 683] width 29 height 17
click at [654, 528] on icon "content_copy" at bounding box center [657, 532] width 10 height 10
click at [851, 113] on div "Copy of KenoGO_PUSH - 20DepositMatch_250813 mode_edit" at bounding box center [786, 122] width 180 height 17
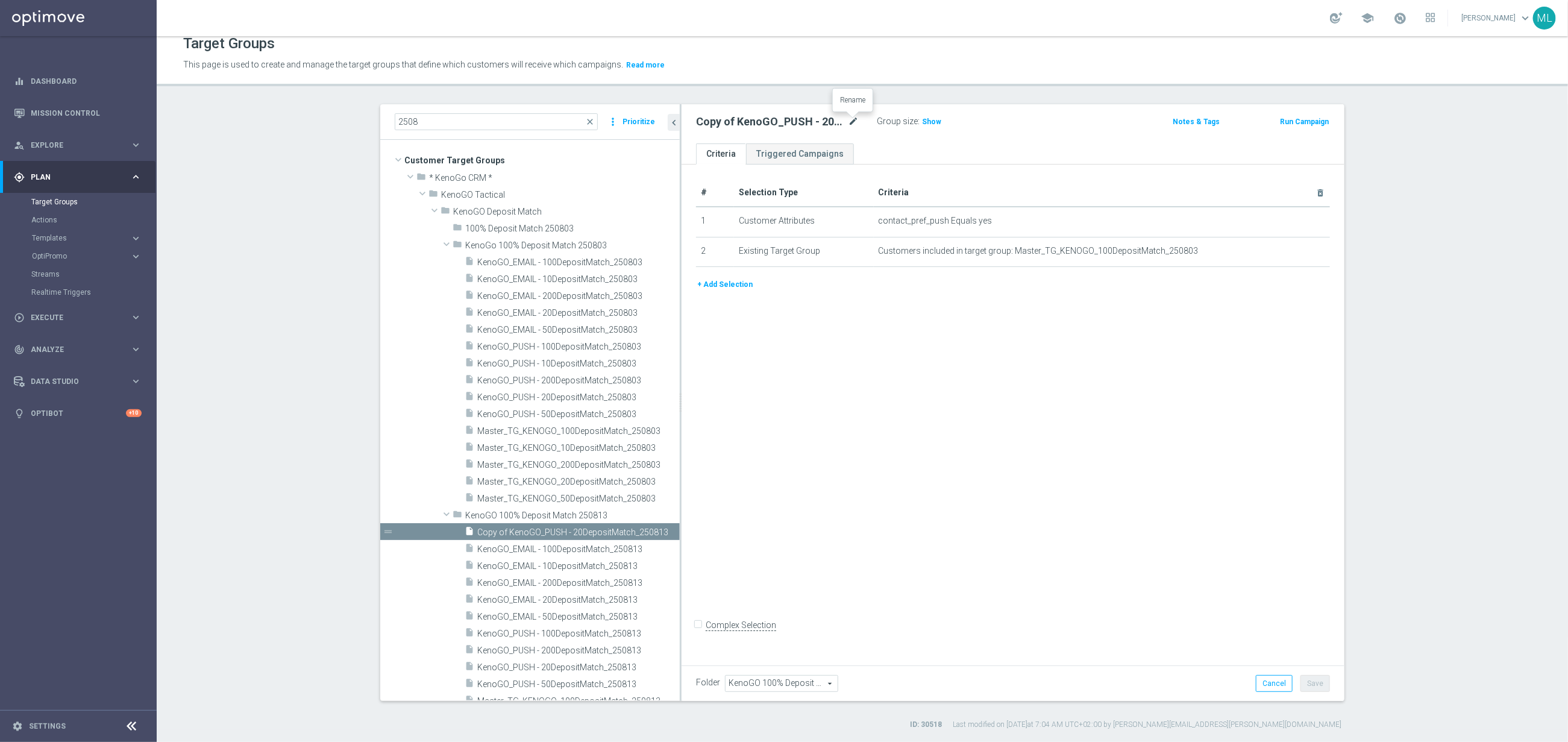
click at [852, 118] on icon "mode_edit" at bounding box center [853, 122] width 11 height 14
drag, startPoint x: 768, startPoint y: 121, endPoint x: 803, endPoint y: 123, distance: 35.1
click at [769, 121] on input "Copy of KenoGO_PUSH - 20DepositMatch_250813" at bounding box center [778, 123] width 163 height 17
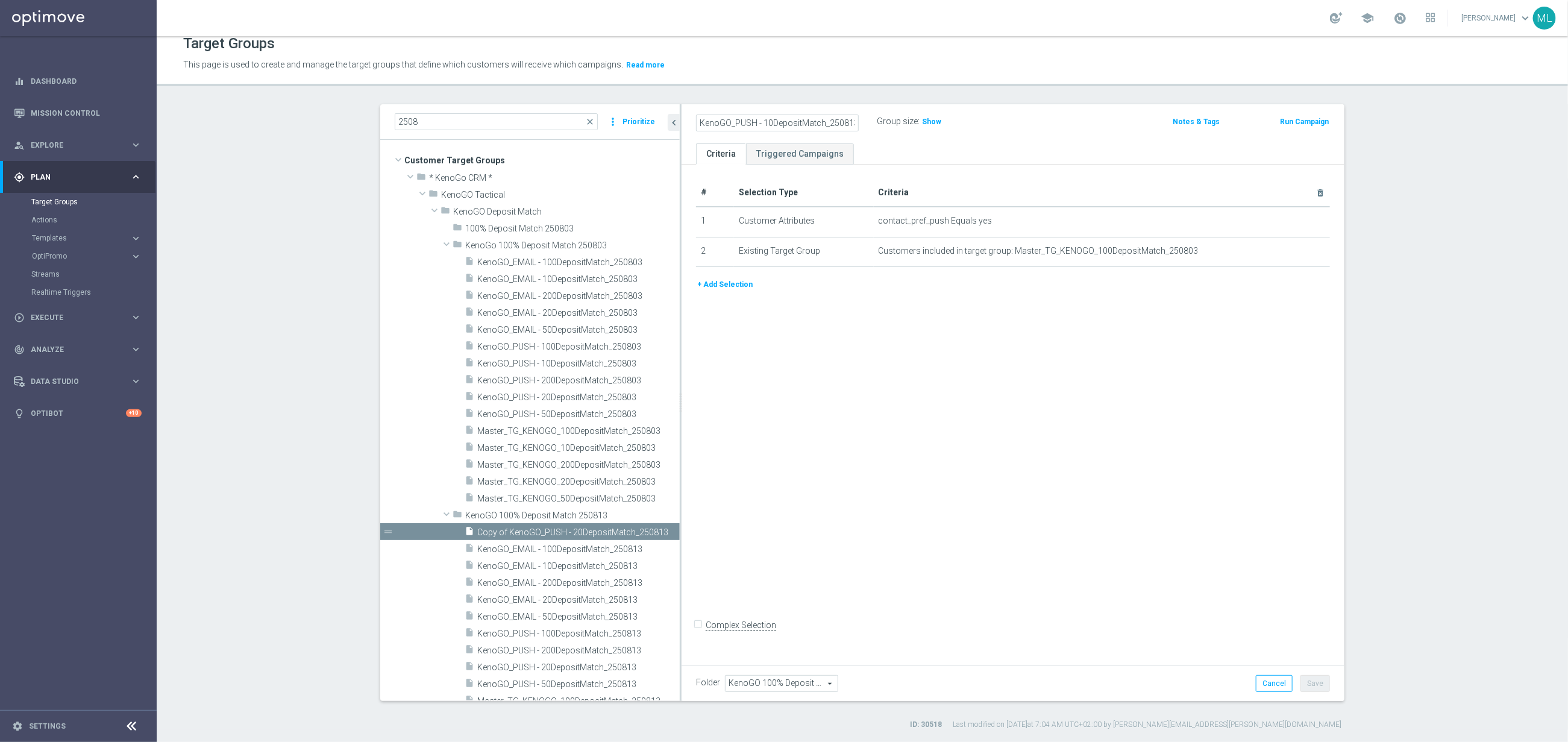
type input "KenoGO_PUSH - 10DepositMatch_250813"
click at [1023, 119] on div "KenoGO_PUSH - 10DepositMatch_250813 Group size : Show" at bounding box center [904, 122] width 434 height 18
click at [1318, 686] on button "Save" at bounding box center [1315, 683] width 29 height 17
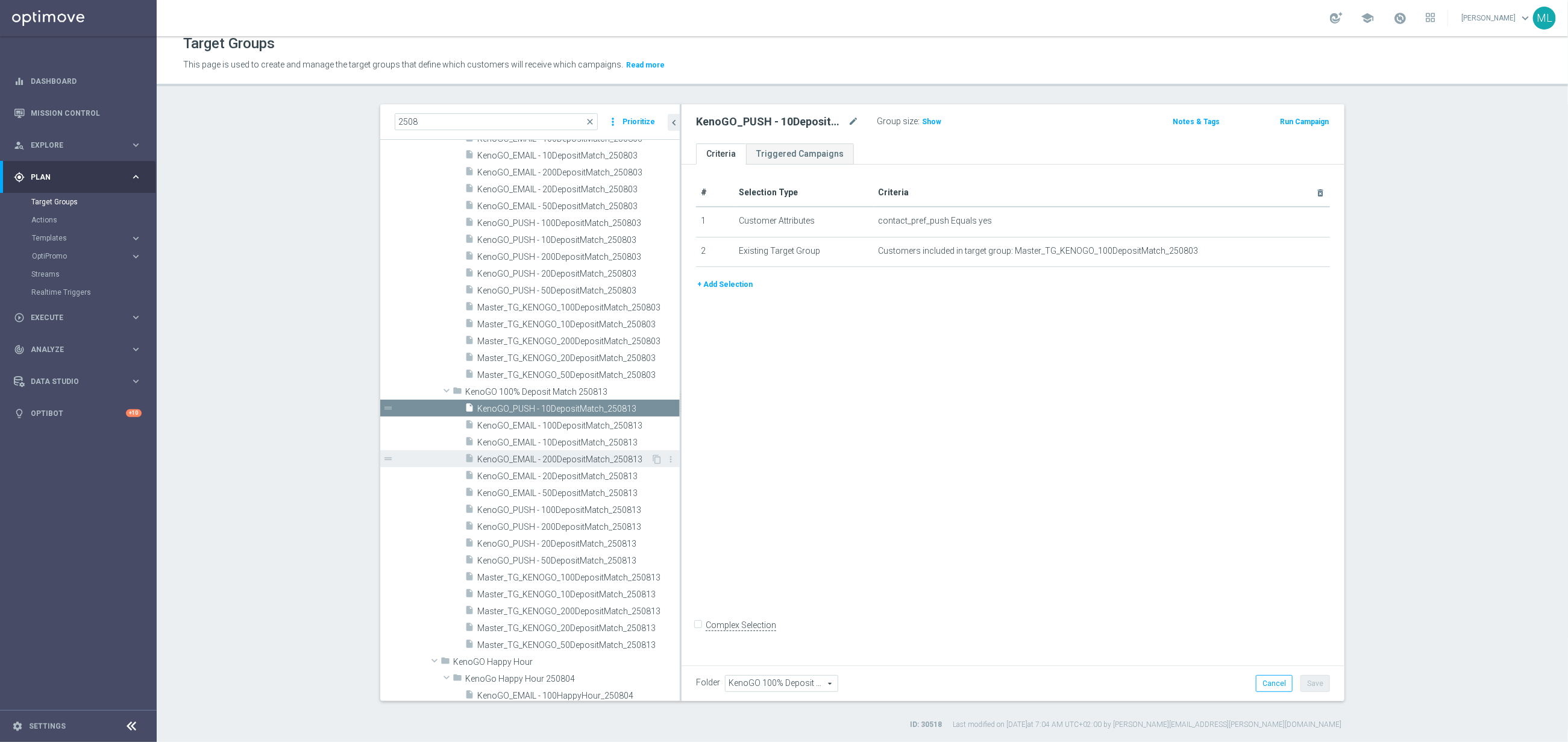
scroll to position [148, 0]
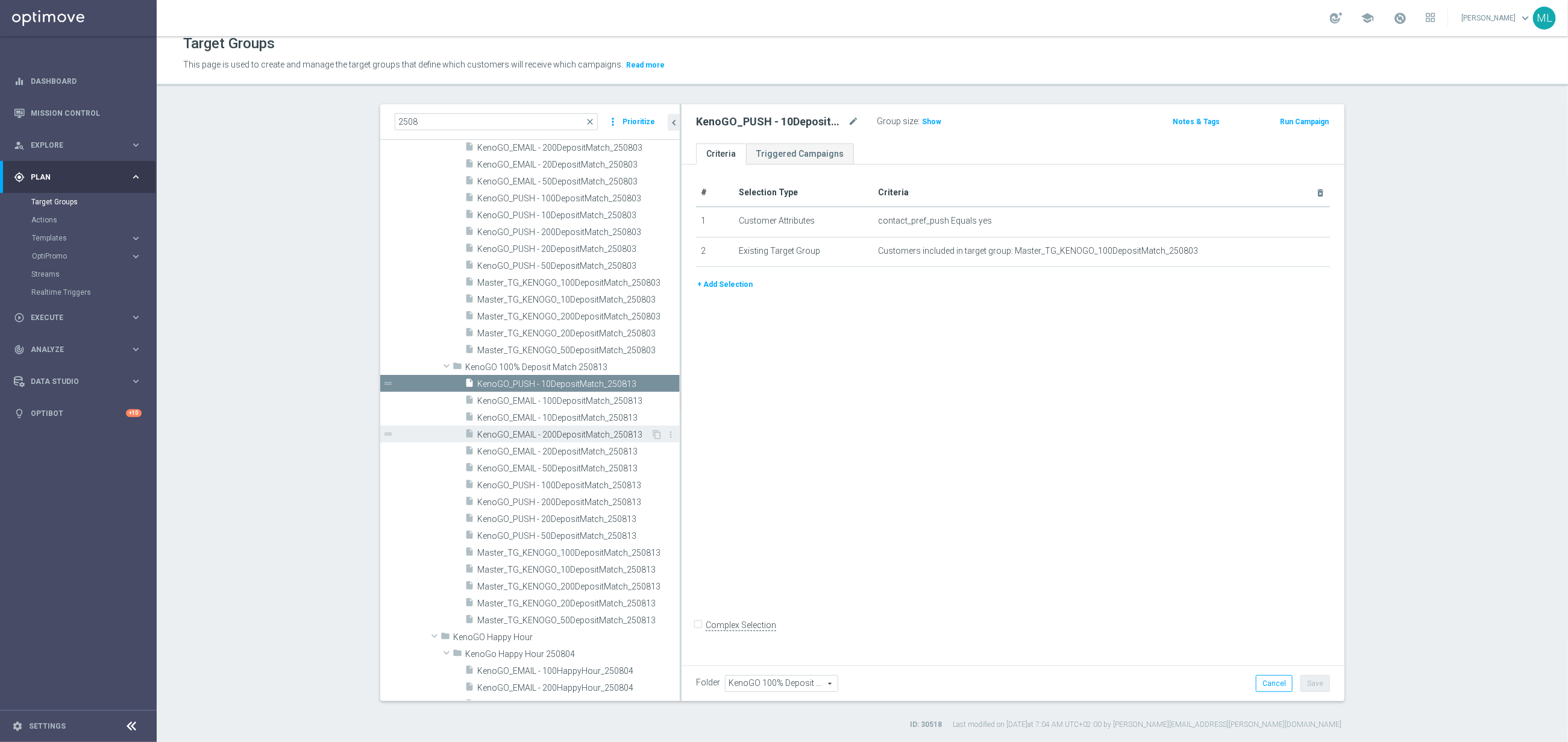
click at [577, 437] on span "KenoGO_EMAIL - 200DepositMatch_250813" at bounding box center [564, 434] width 173 height 10
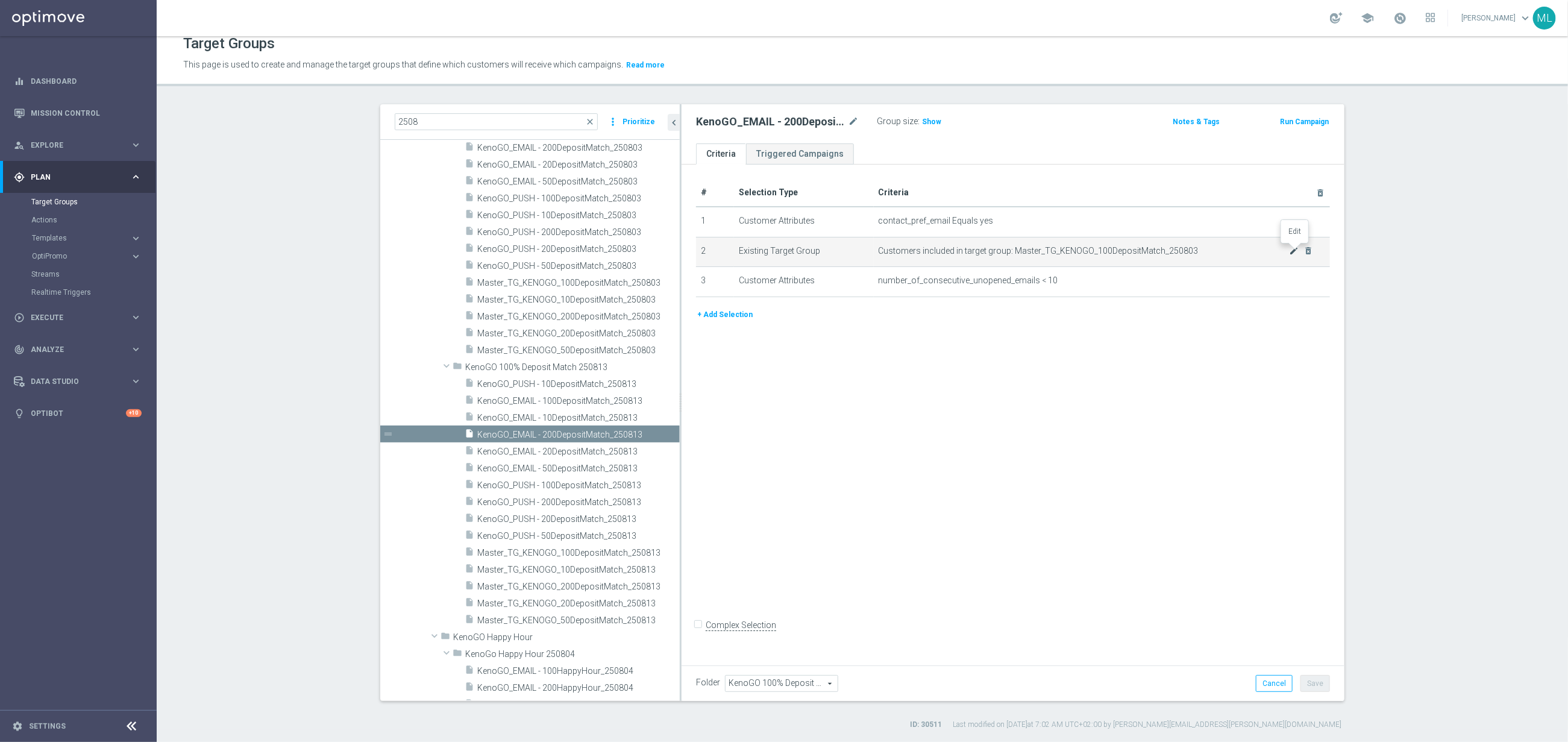
click at [1291, 250] on icon "mode_edit" at bounding box center [1295, 251] width 10 height 10
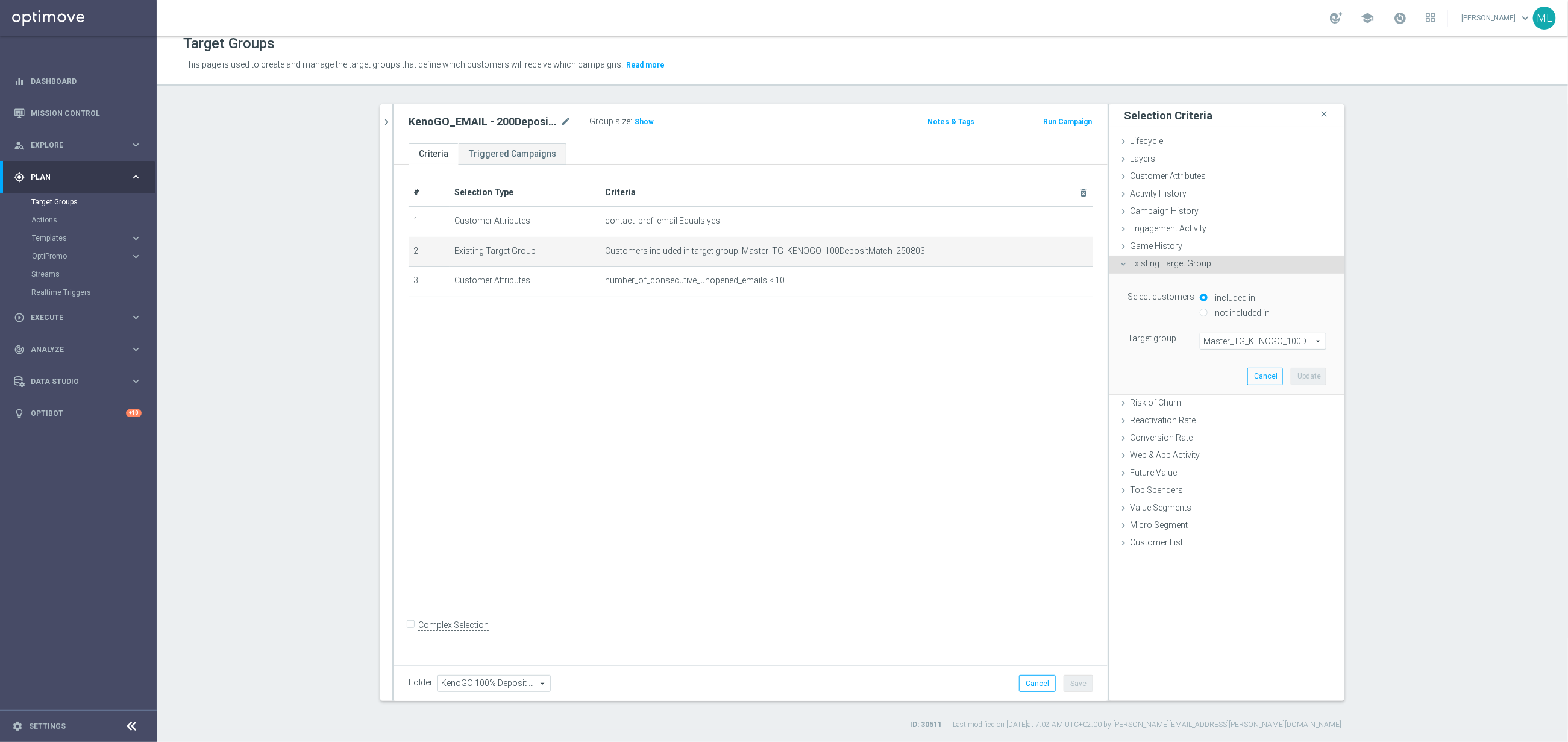
click at [1315, 342] on span "Master_TG_KENOGO_100DepositMatch_250803" at bounding box center [1263, 341] width 126 height 16
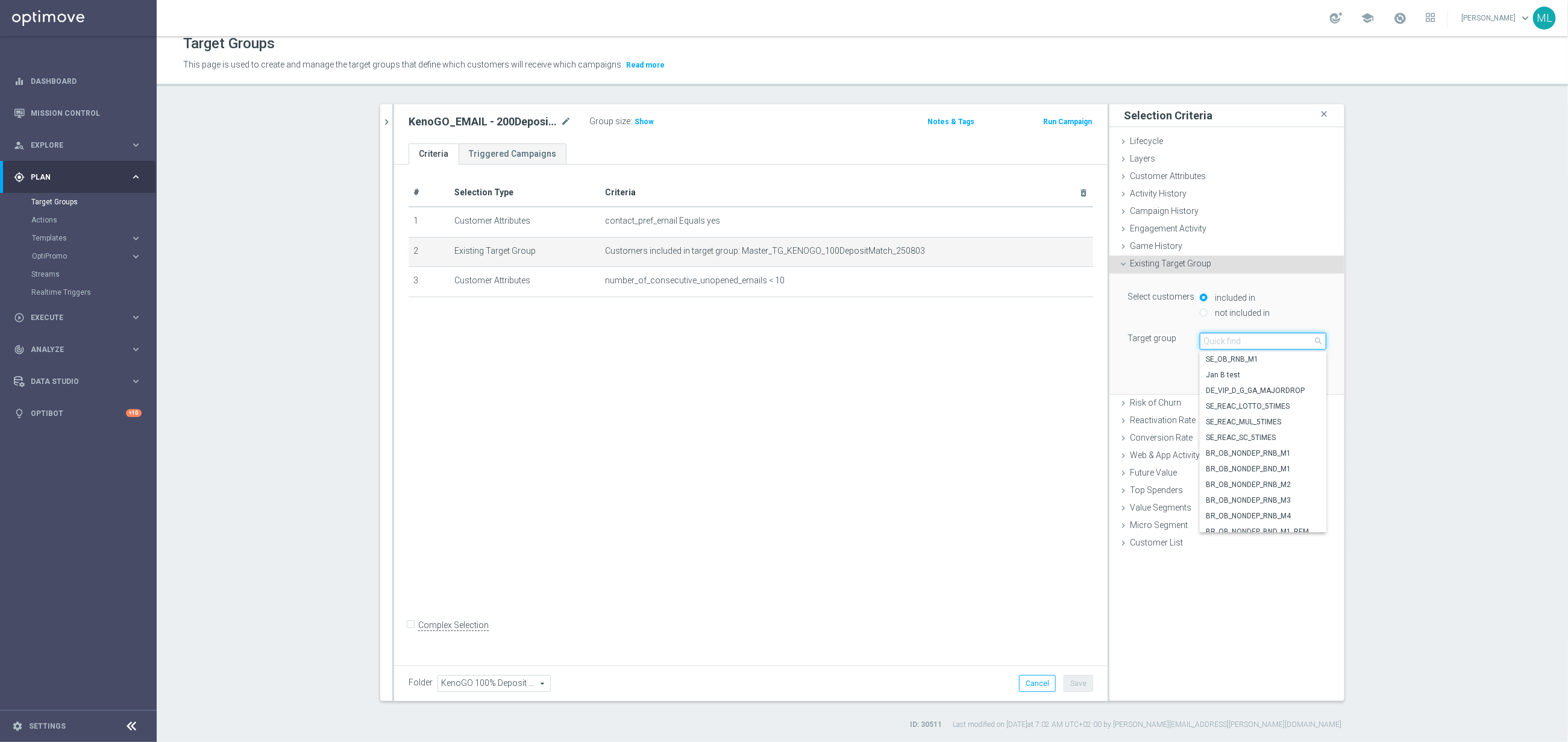
click at [1248, 345] on input "search" at bounding box center [1263, 341] width 126 height 17
type input "250813"
click at [1285, 391] on span "Master_TG_KENOGO_200DepositMatch_250813" at bounding box center [1263, 391] width 115 height 10
type input "Master_TG_KENOGO_200DepositMatch_250813"
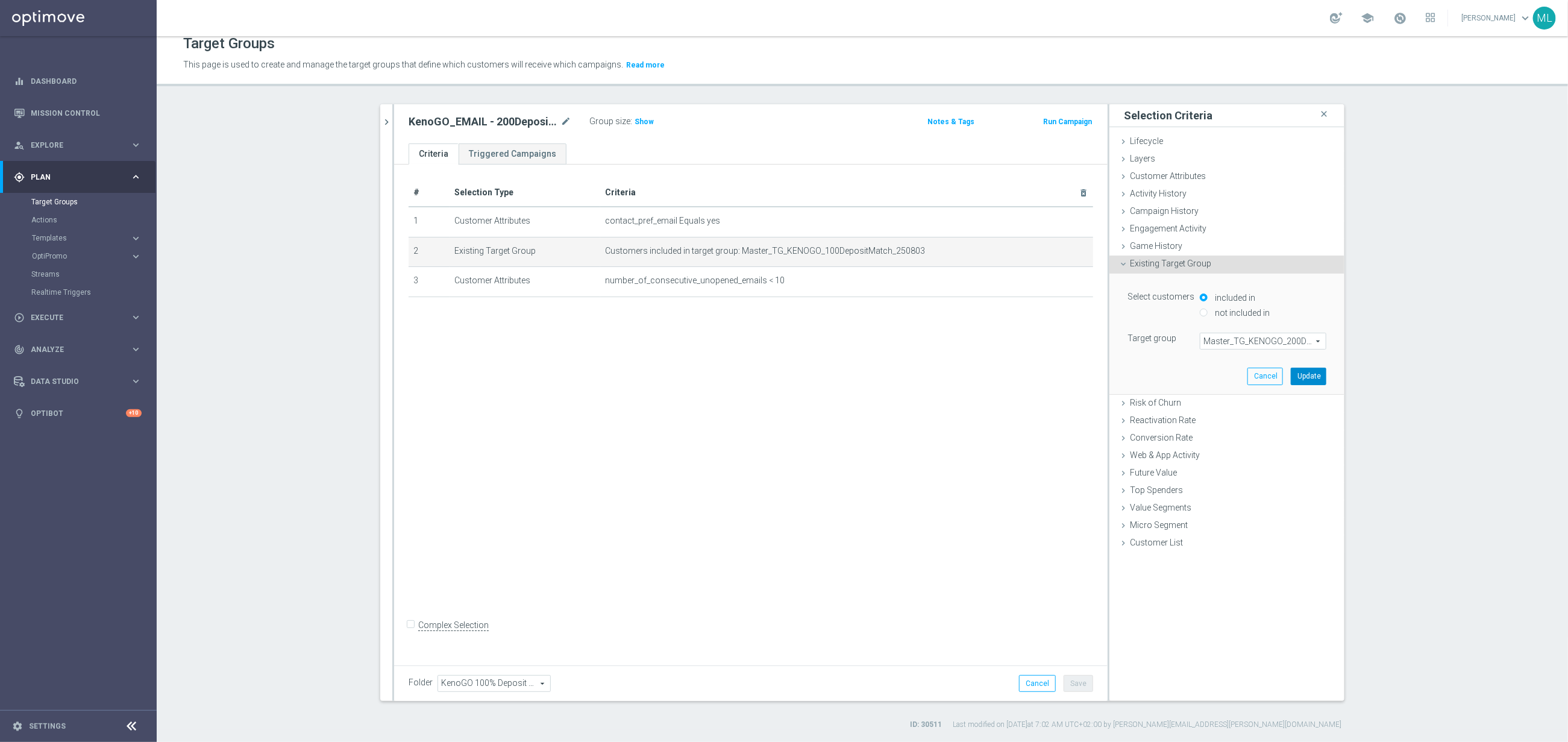
click at [1299, 372] on button "Update" at bounding box center [1309, 376] width 36 height 17
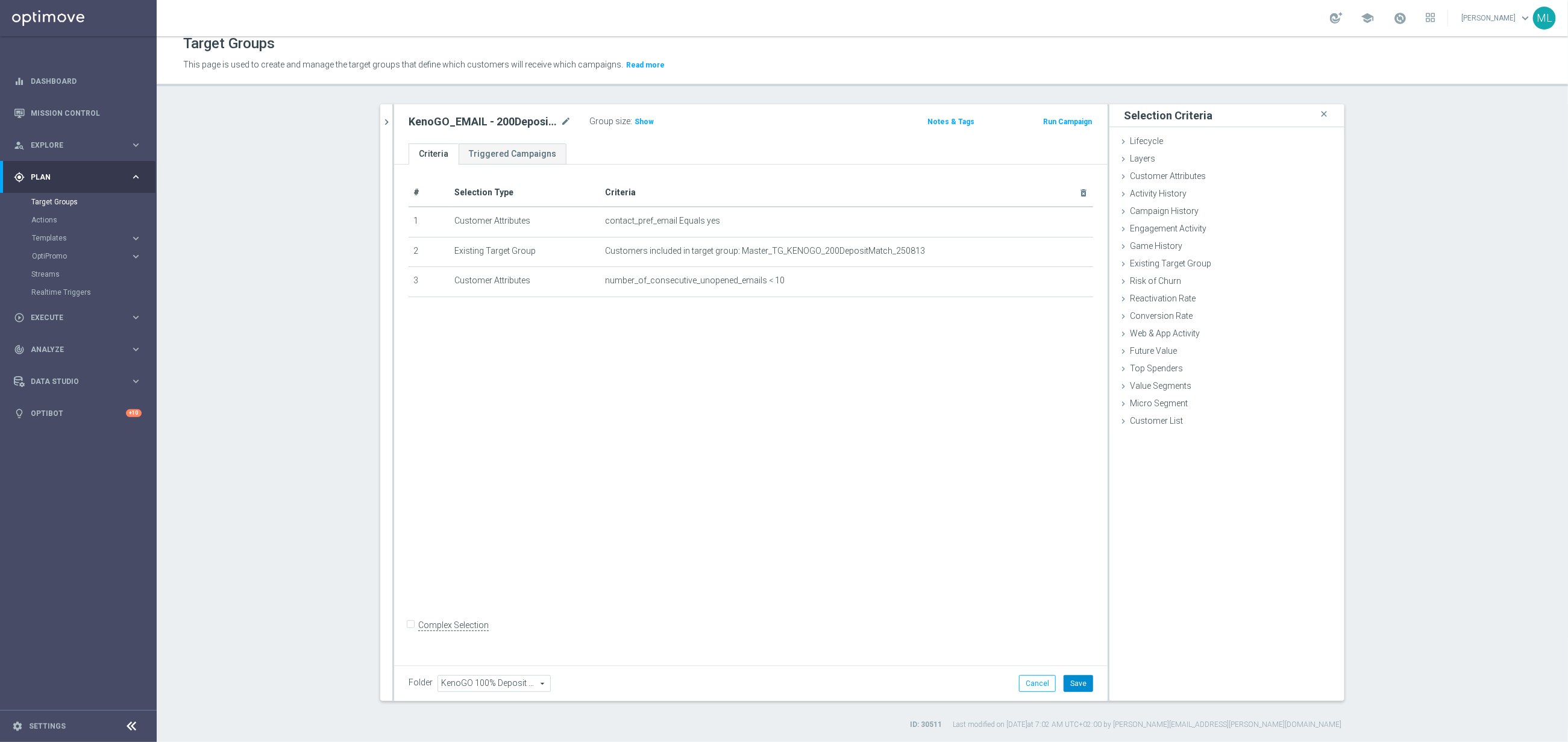
click at [1076, 681] on button "Save" at bounding box center [1078, 683] width 29 height 17
click at [390, 127] on button "chevron_right" at bounding box center [386, 122] width 12 height 36
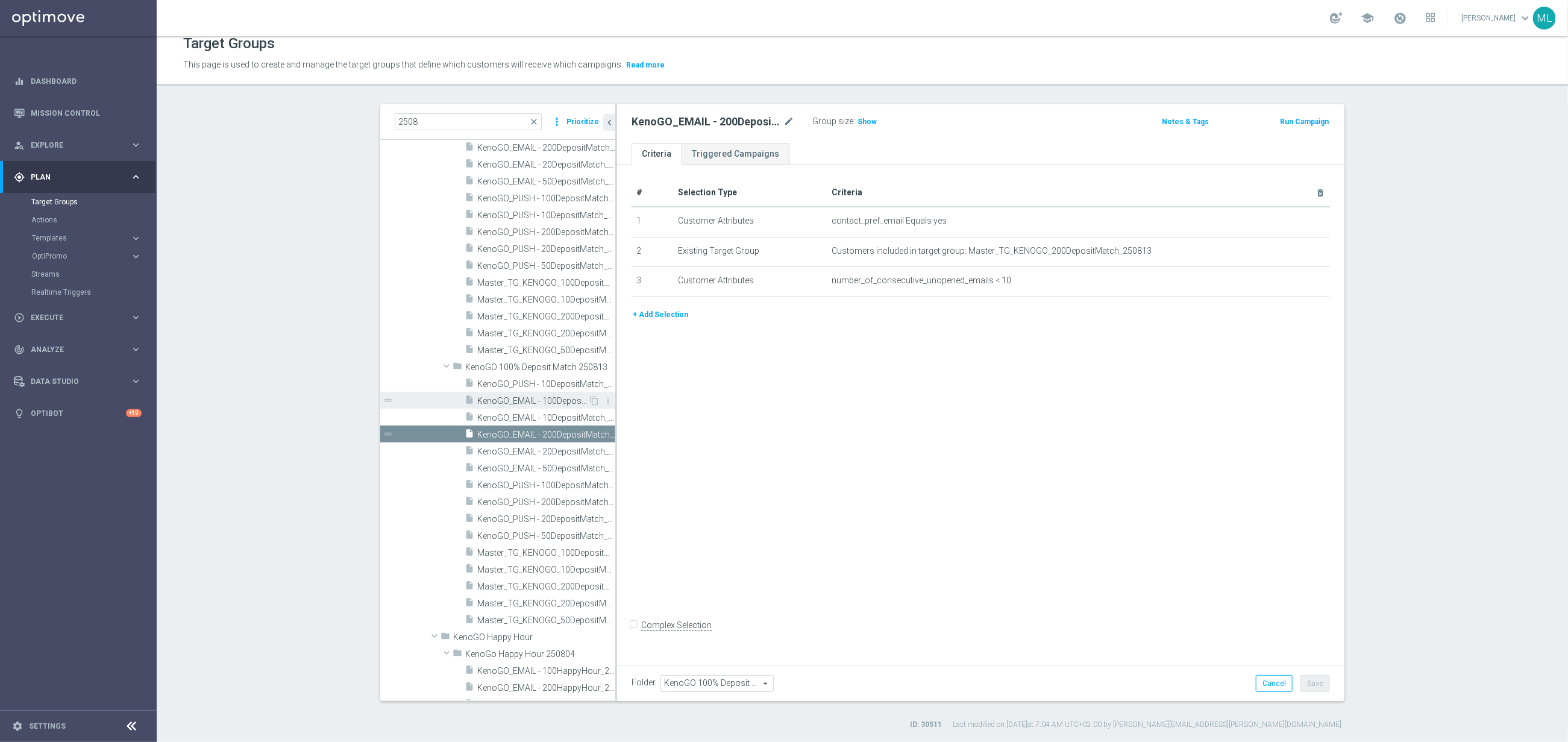
click at [561, 403] on span "KenoGO_EMAIL - 100DepositMatch_250813" at bounding box center [532, 401] width 111 height 10
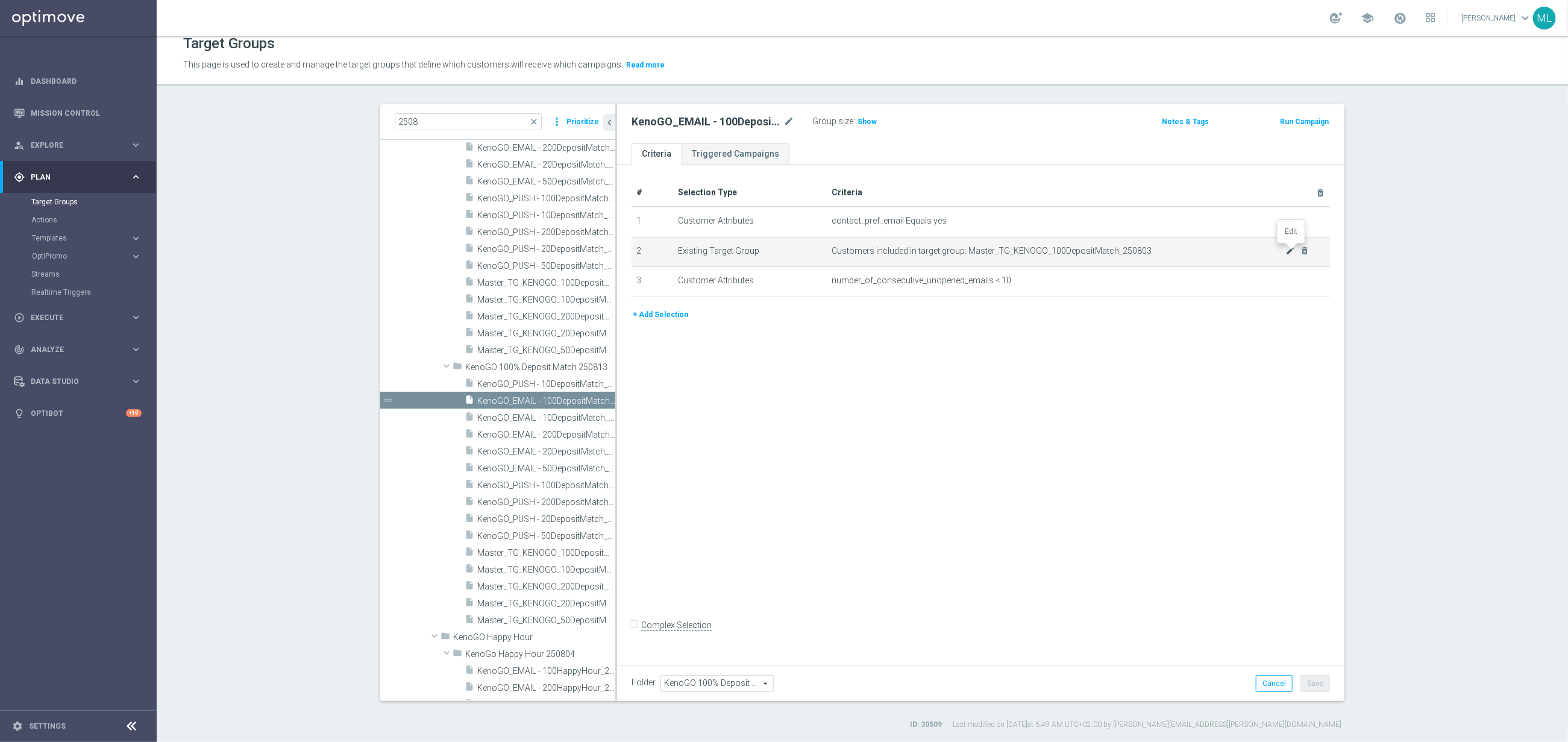
click at [1289, 248] on icon "mode_edit" at bounding box center [1291, 251] width 10 height 10
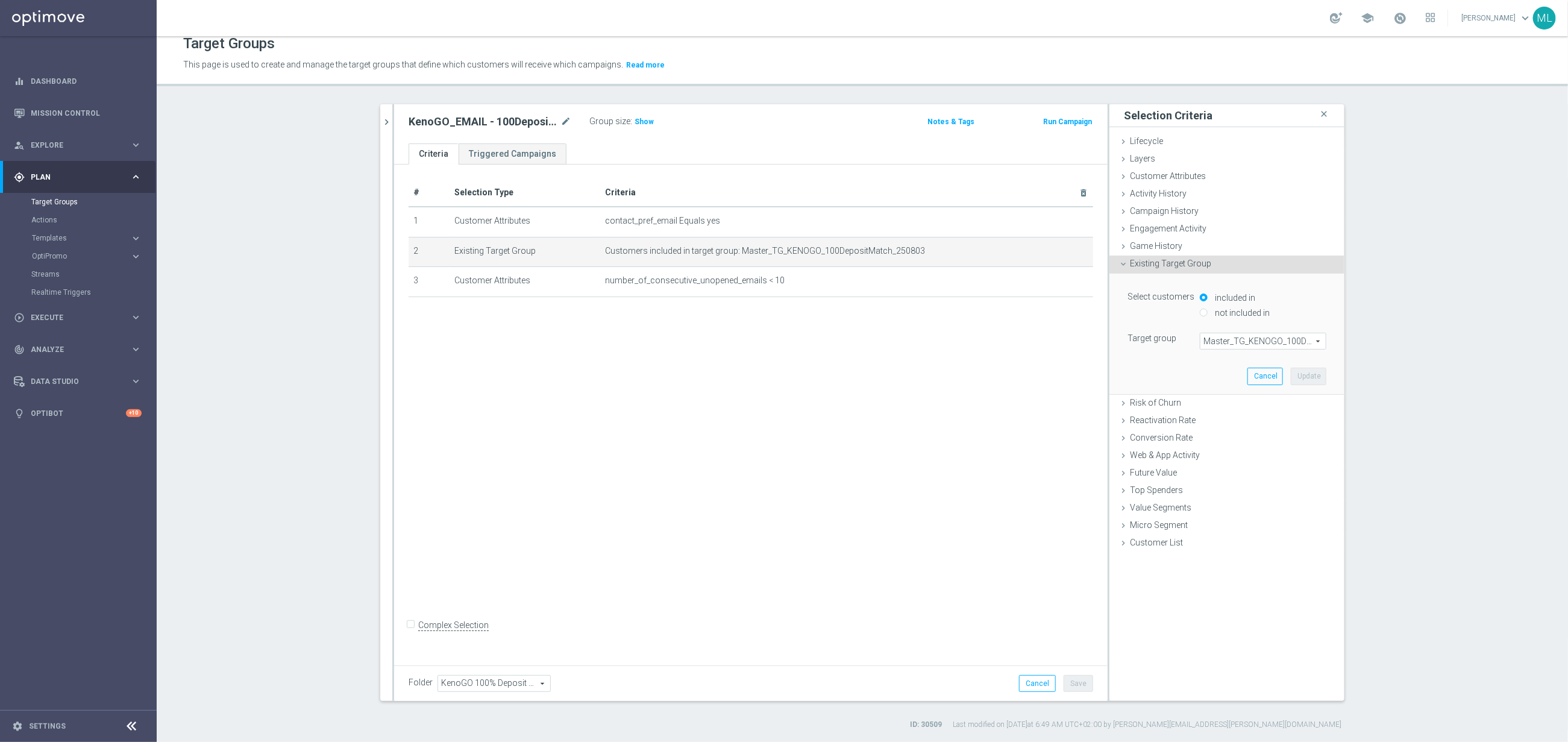
click at [1252, 342] on span "Master_TG_KENOGO_100DepositMatch_250803" at bounding box center [1263, 341] width 126 height 16
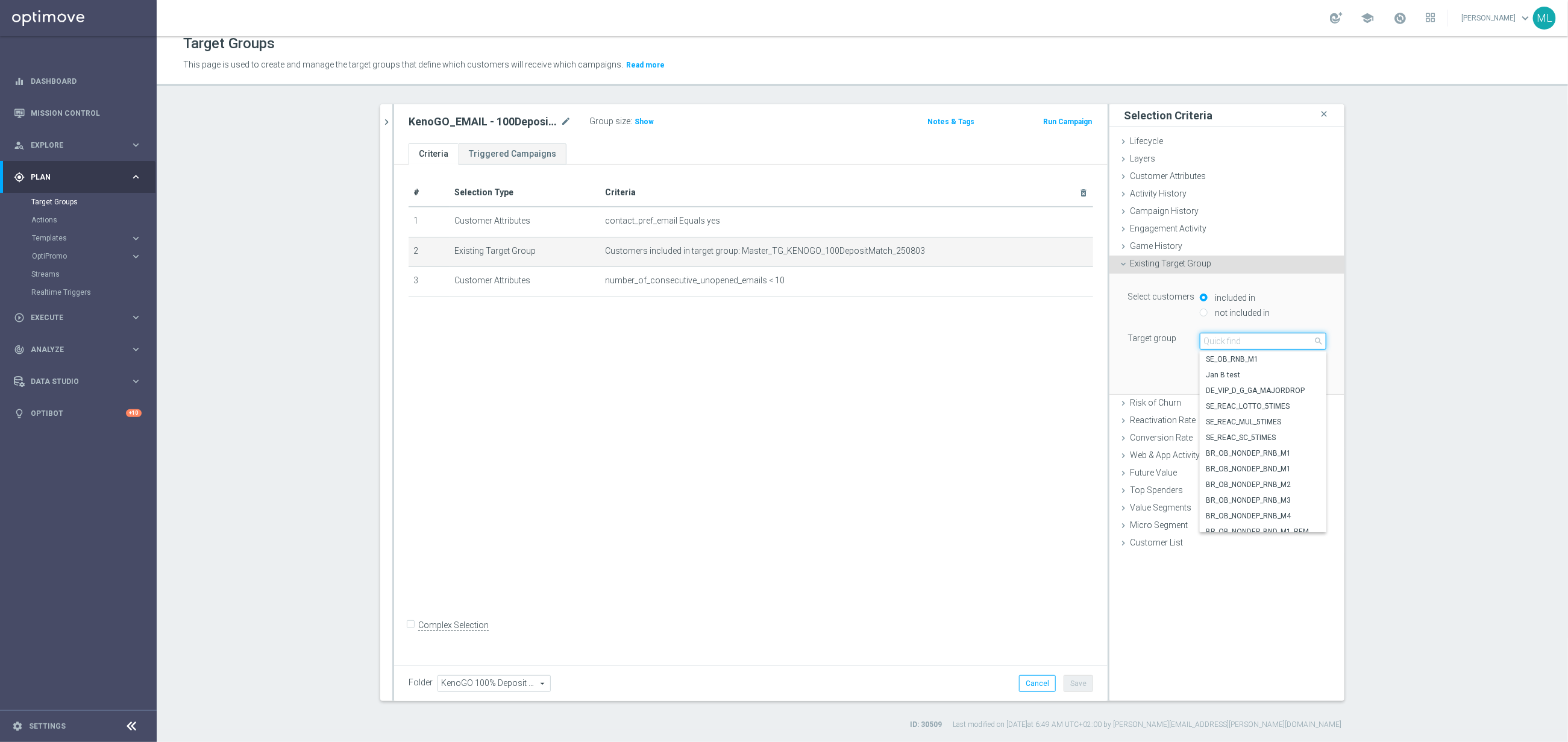
click at [1223, 342] on input "search" at bounding box center [1263, 341] width 126 height 17
type input "250813"
click at [1289, 360] on span "Master_TG_KENOGO_100DepositMatch_250813" at bounding box center [1263, 360] width 115 height 10
type input "Master_TG_KENOGO_100DepositMatch_250813"
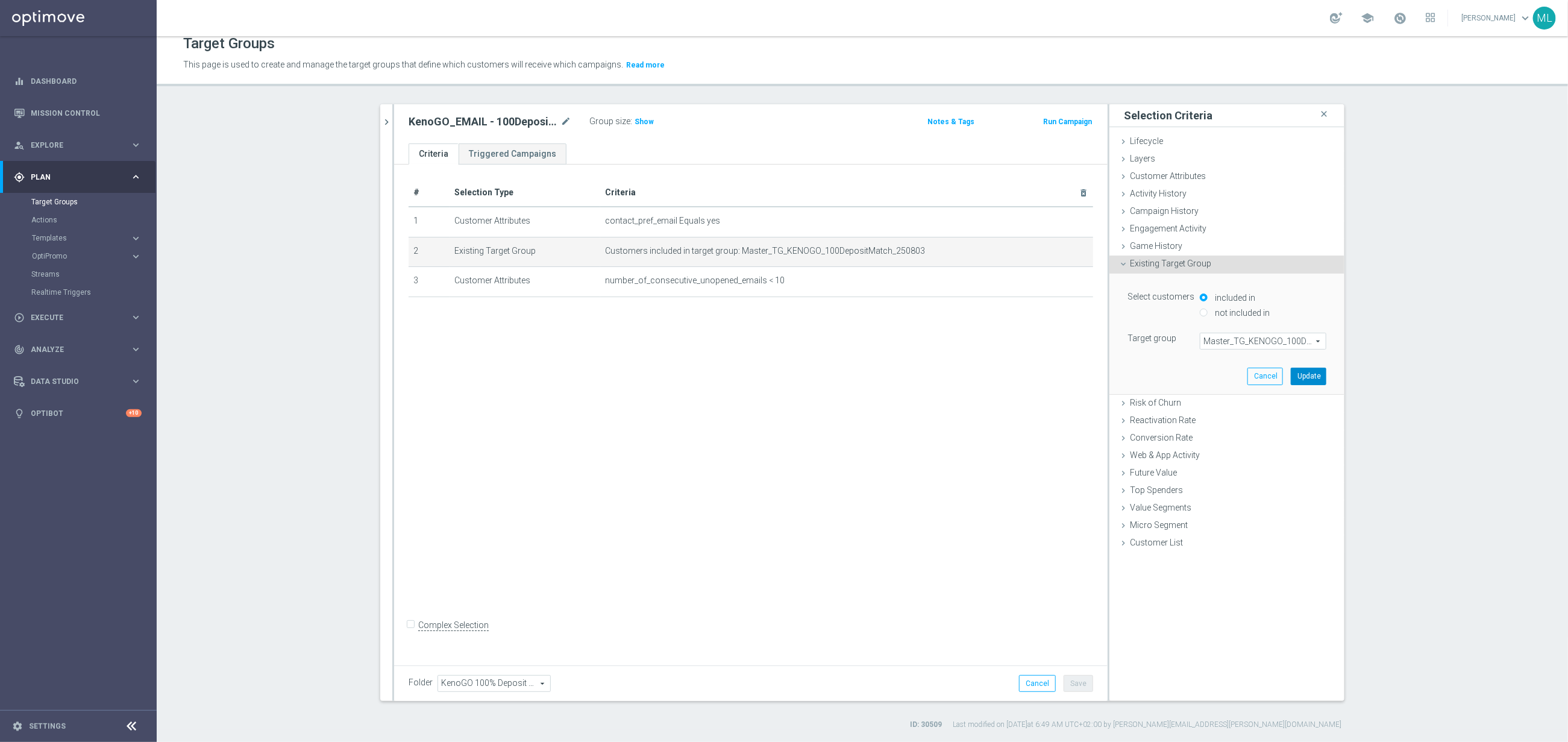
click at [1314, 376] on button "Update" at bounding box center [1309, 376] width 36 height 17
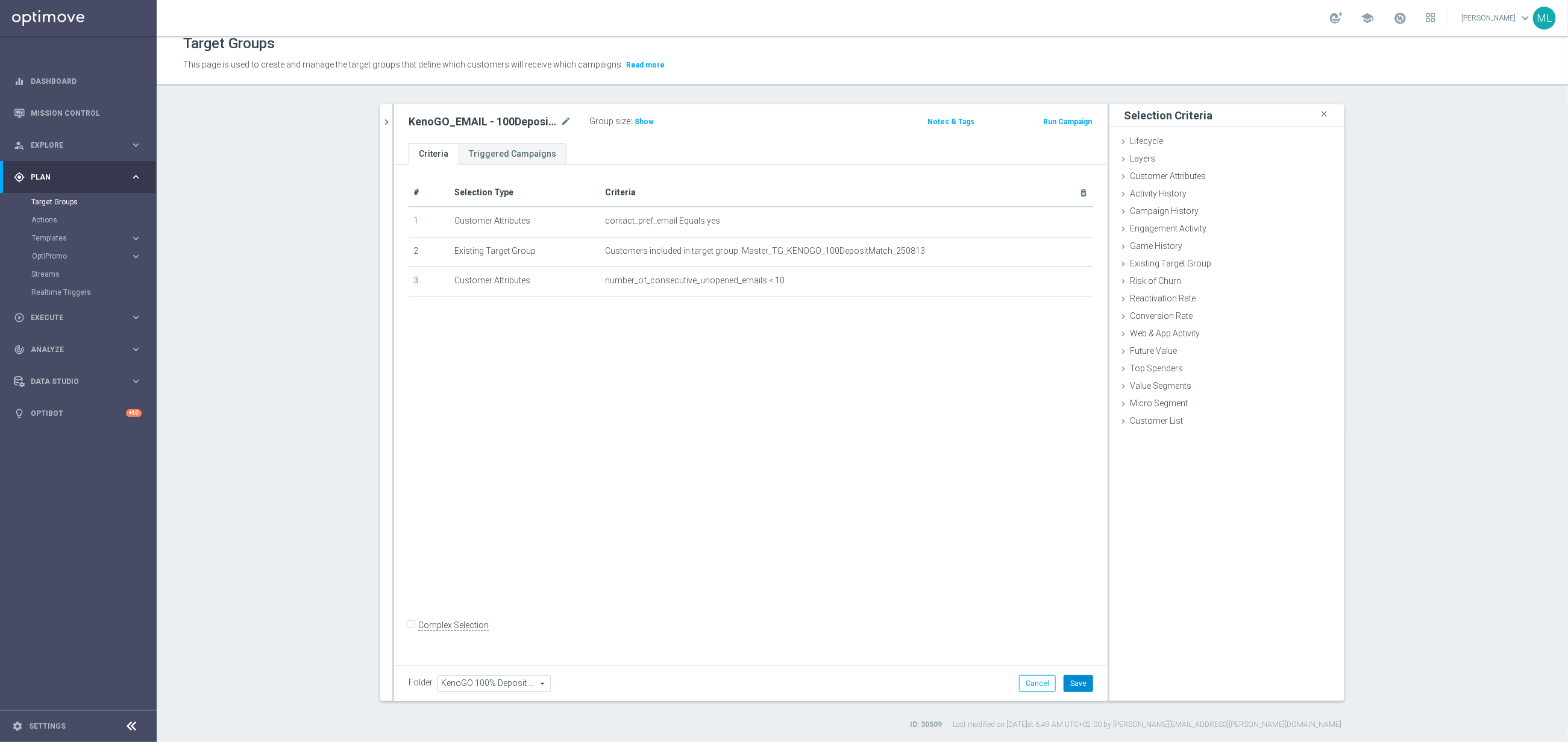
click at [1076, 686] on button "Save" at bounding box center [1078, 683] width 29 height 17
click at [385, 123] on icon "chevron_right" at bounding box center [387, 122] width 11 height 11
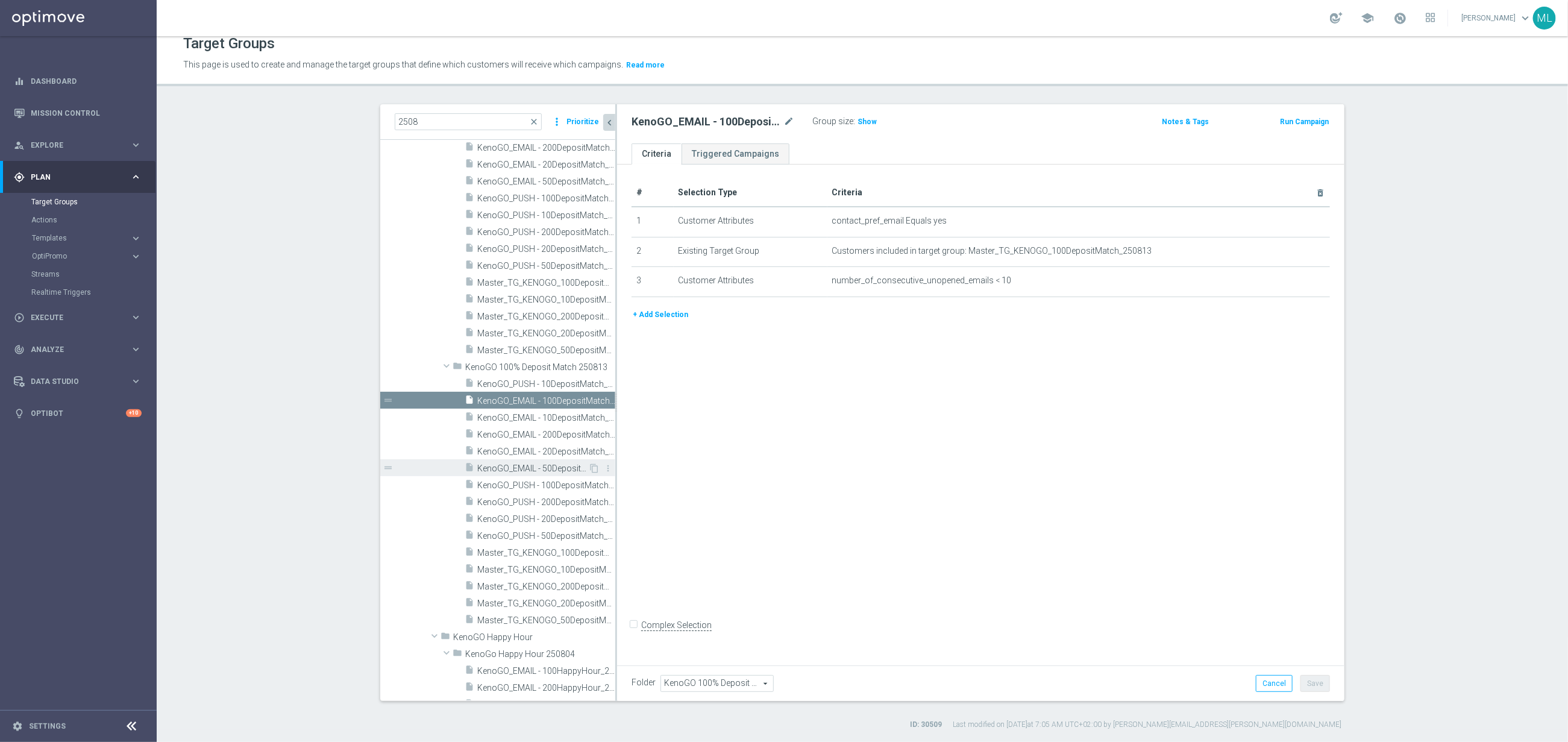
click at [562, 465] on span "KenoGO_EMAIL - 50DepositMatch_250813" at bounding box center [532, 469] width 111 height 10
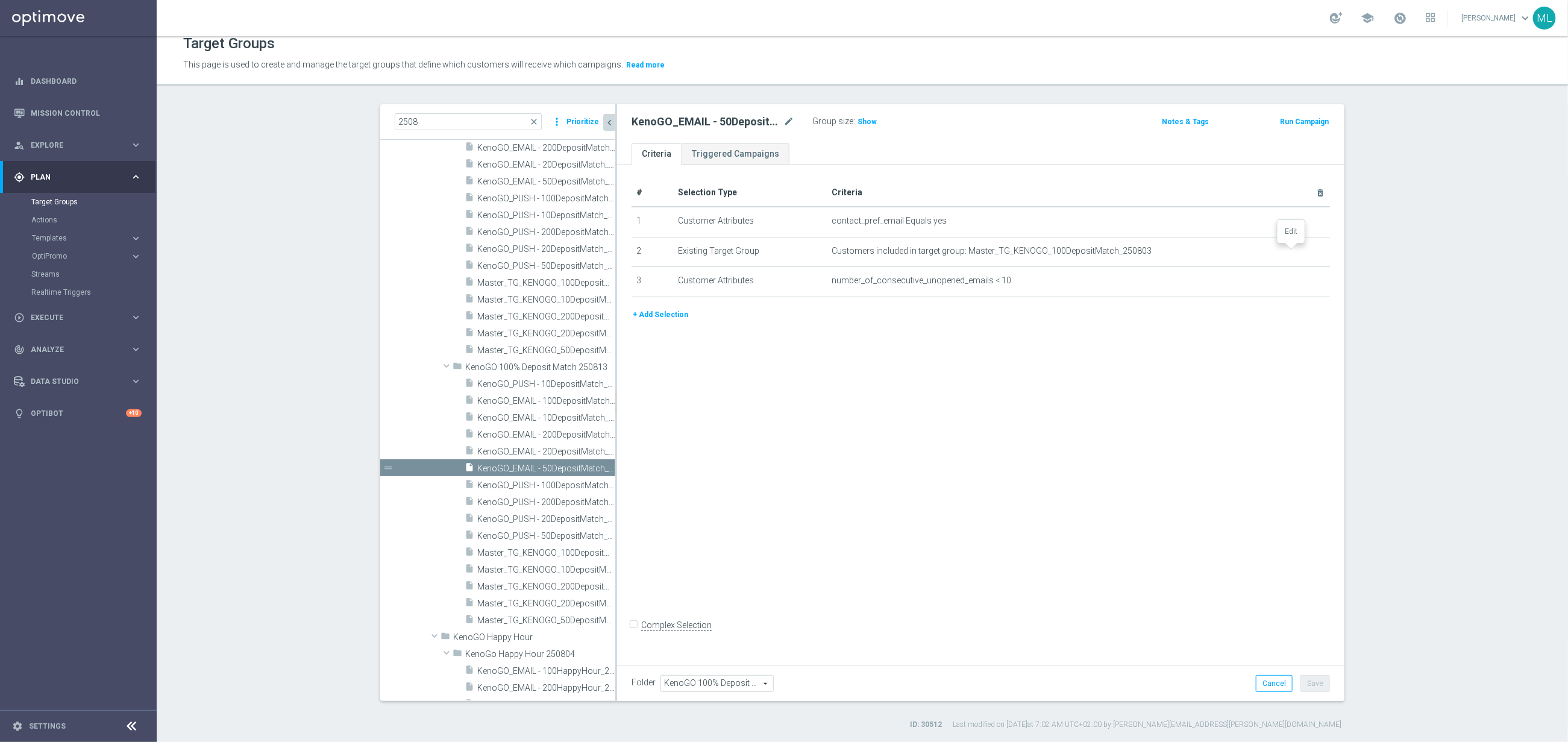
click at [0, 0] on icon "mode_edit" at bounding box center [0, 0] width 0 height 0
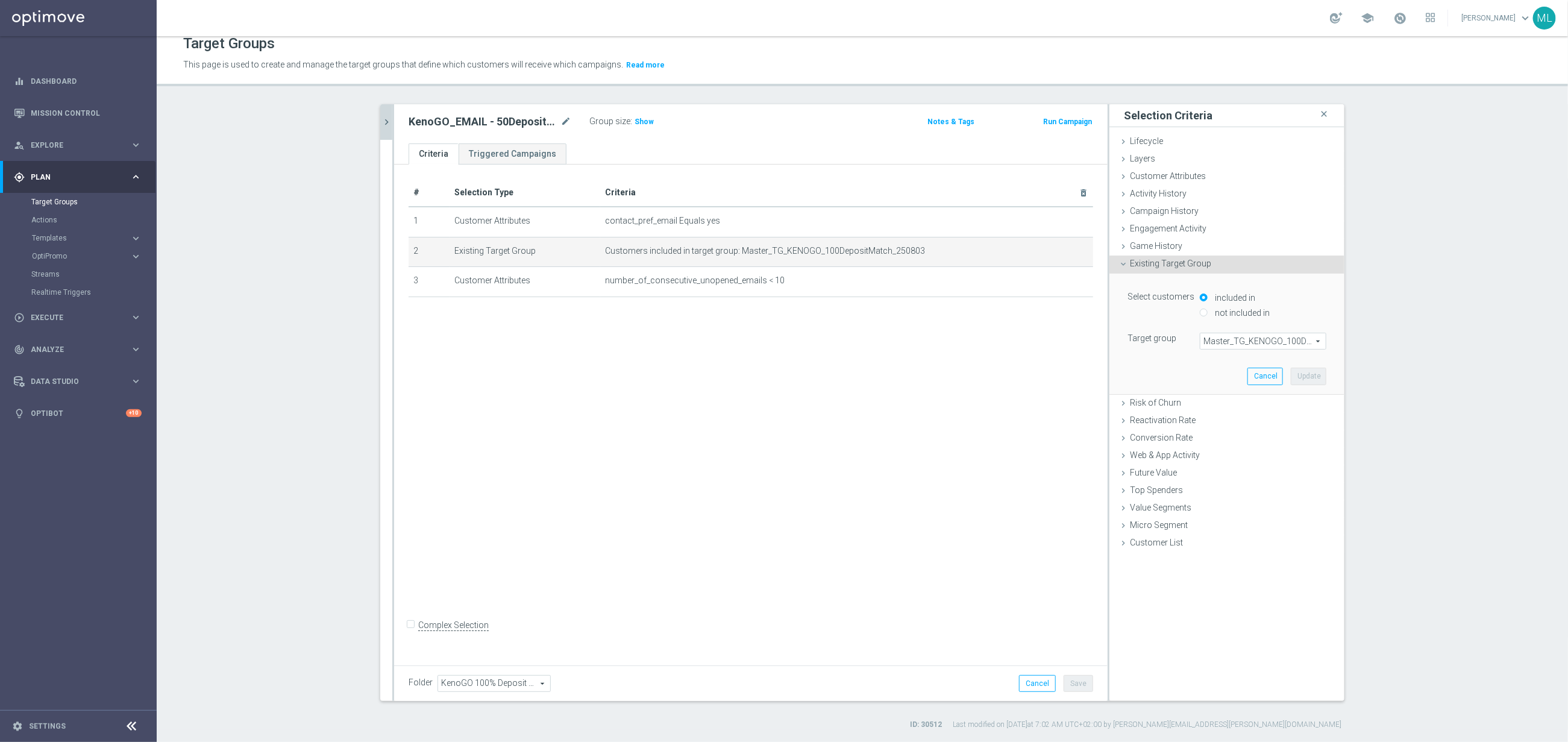
click at [1258, 335] on span "Master_TG_KENOGO_100DepositMatch_250803" at bounding box center [1263, 341] width 126 height 16
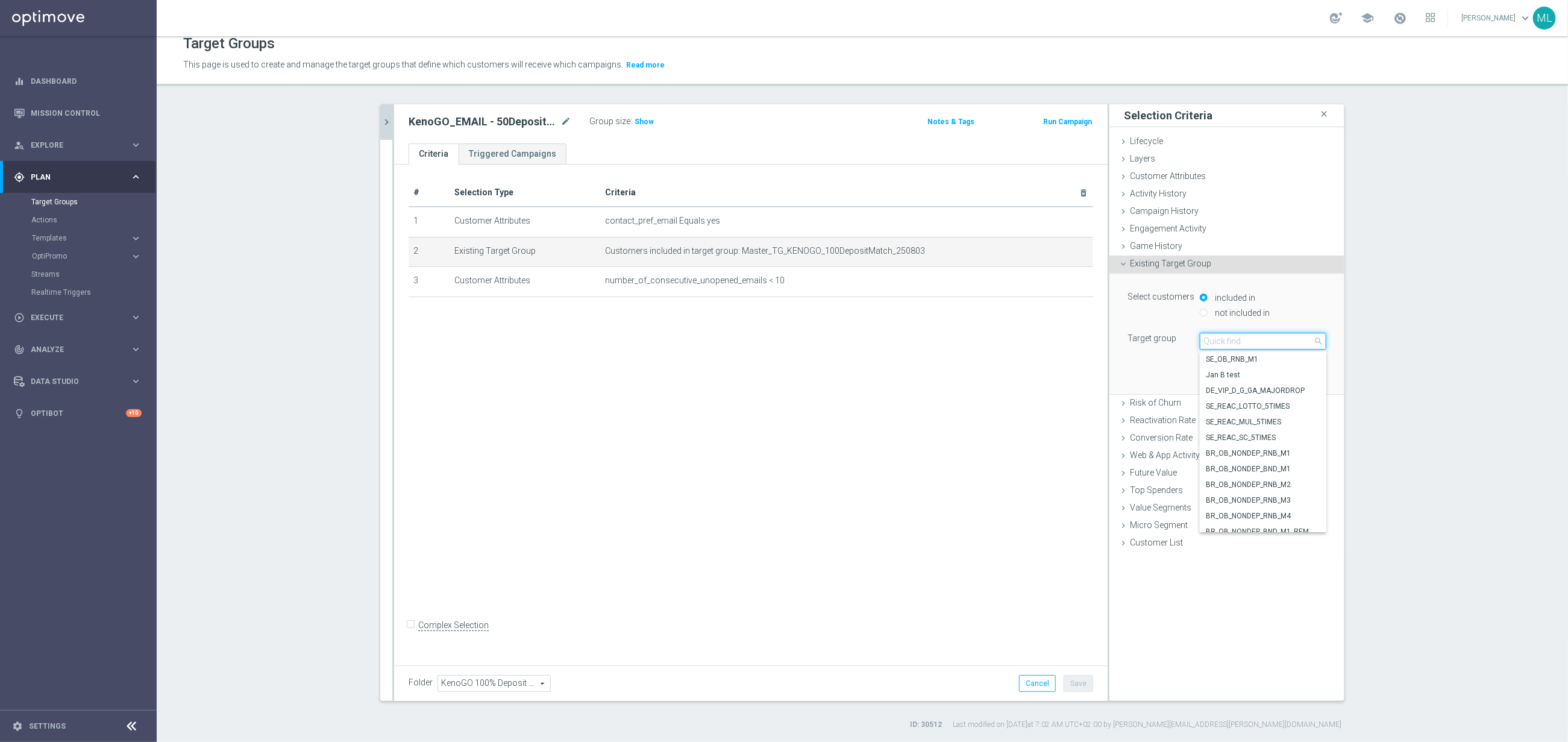
click at [1247, 338] on input "search" at bounding box center [1263, 341] width 126 height 17
type input "250813"
click at [1291, 418] on span "Master_TG_KENOGO_50DepositMatch_250813" at bounding box center [1263, 422] width 115 height 10
type input "Master_TG_KENOGO_50DepositMatch_250813"
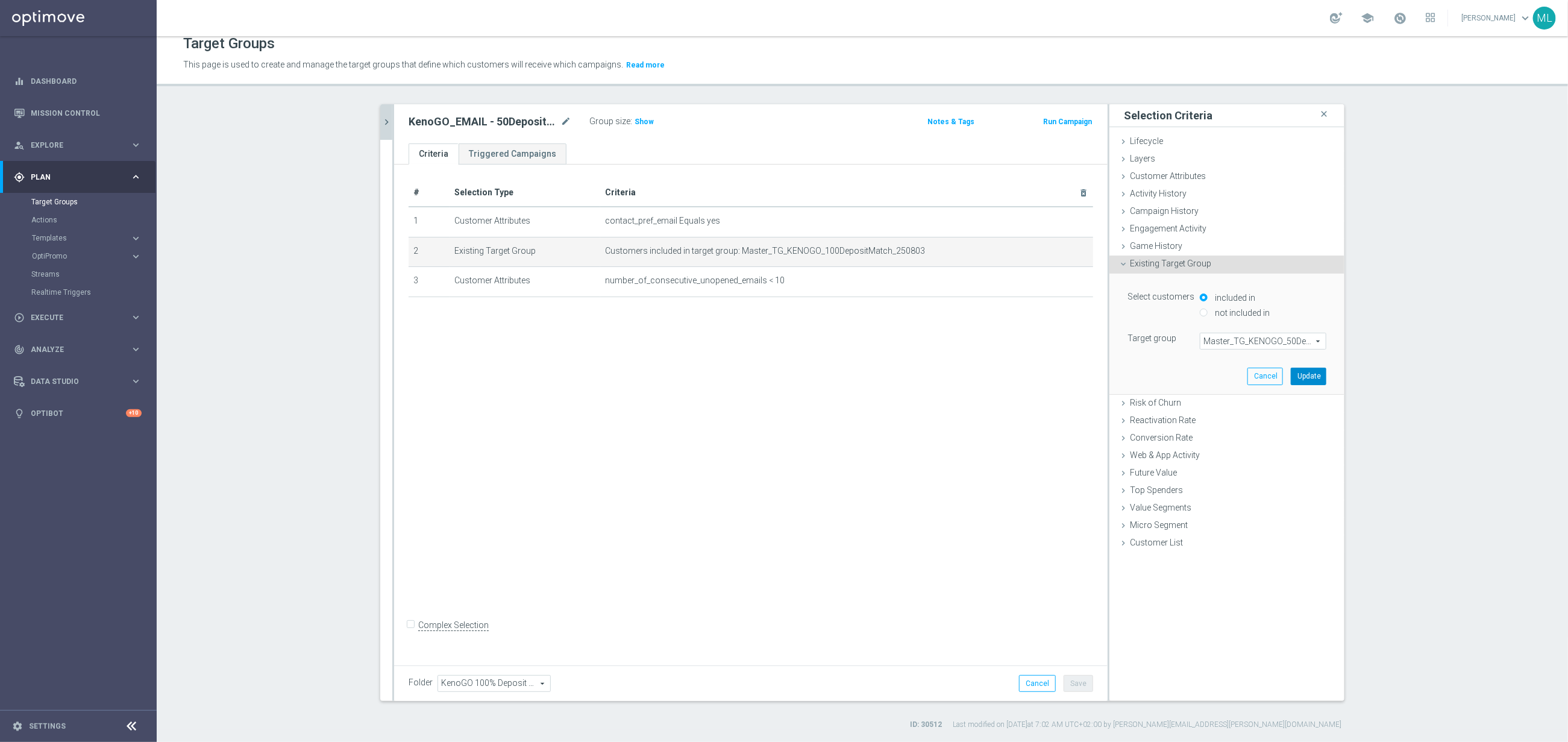
click at [1303, 375] on button "Update" at bounding box center [1309, 376] width 36 height 17
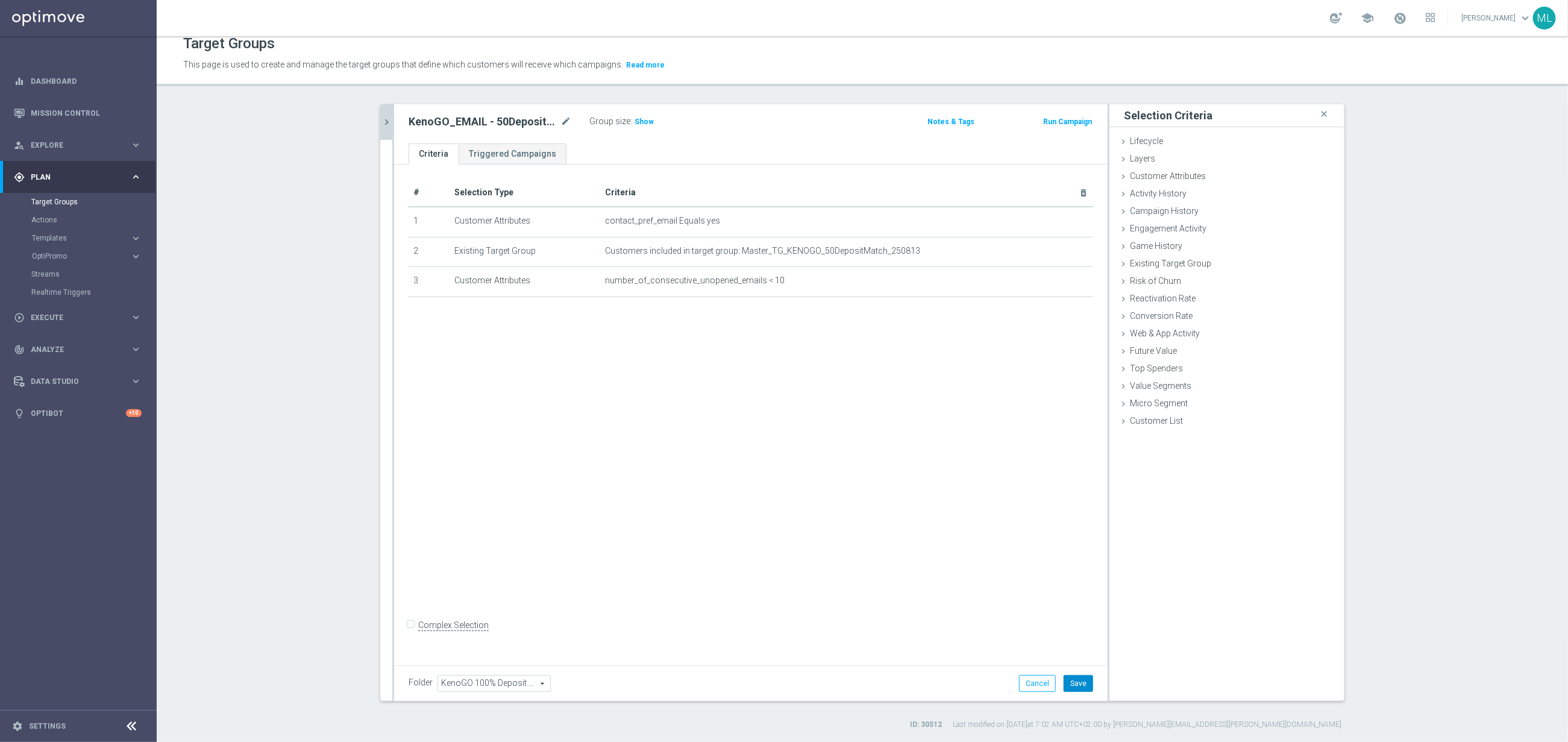
click at [1072, 676] on button "Save" at bounding box center [1078, 683] width 29 height 17
click at [387, 128] on button "chevron_right" at bounding box center [386, 122] width 12 height 36
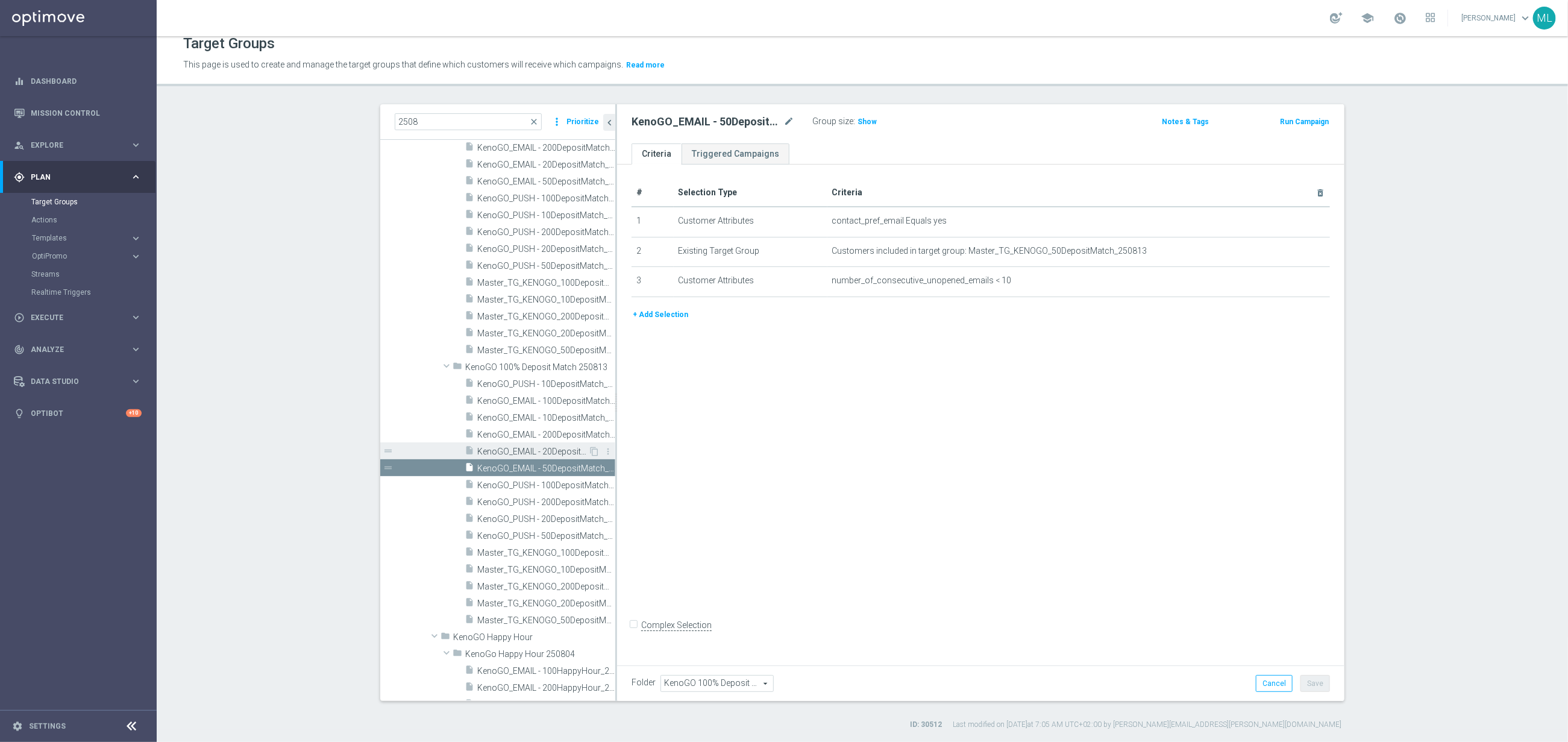
click at [562, 451] on span "KenoGO_EMAIL - 20DepositMatch_250813" at bounding box center [532, 452] width 111 height 10
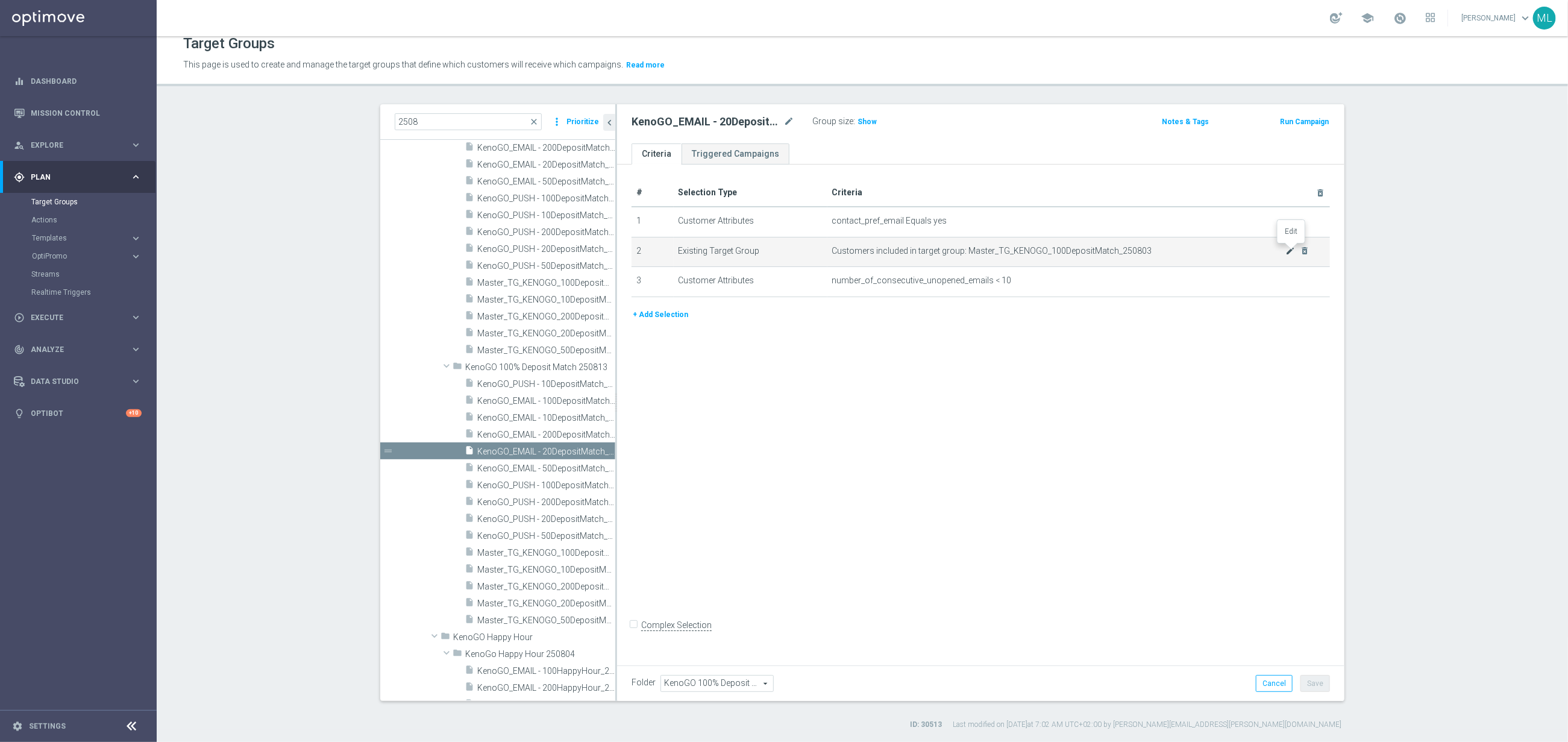
click at [1293, 248] on icon "mode_edit" at bounding box center [1291, 251] width 10 height 10
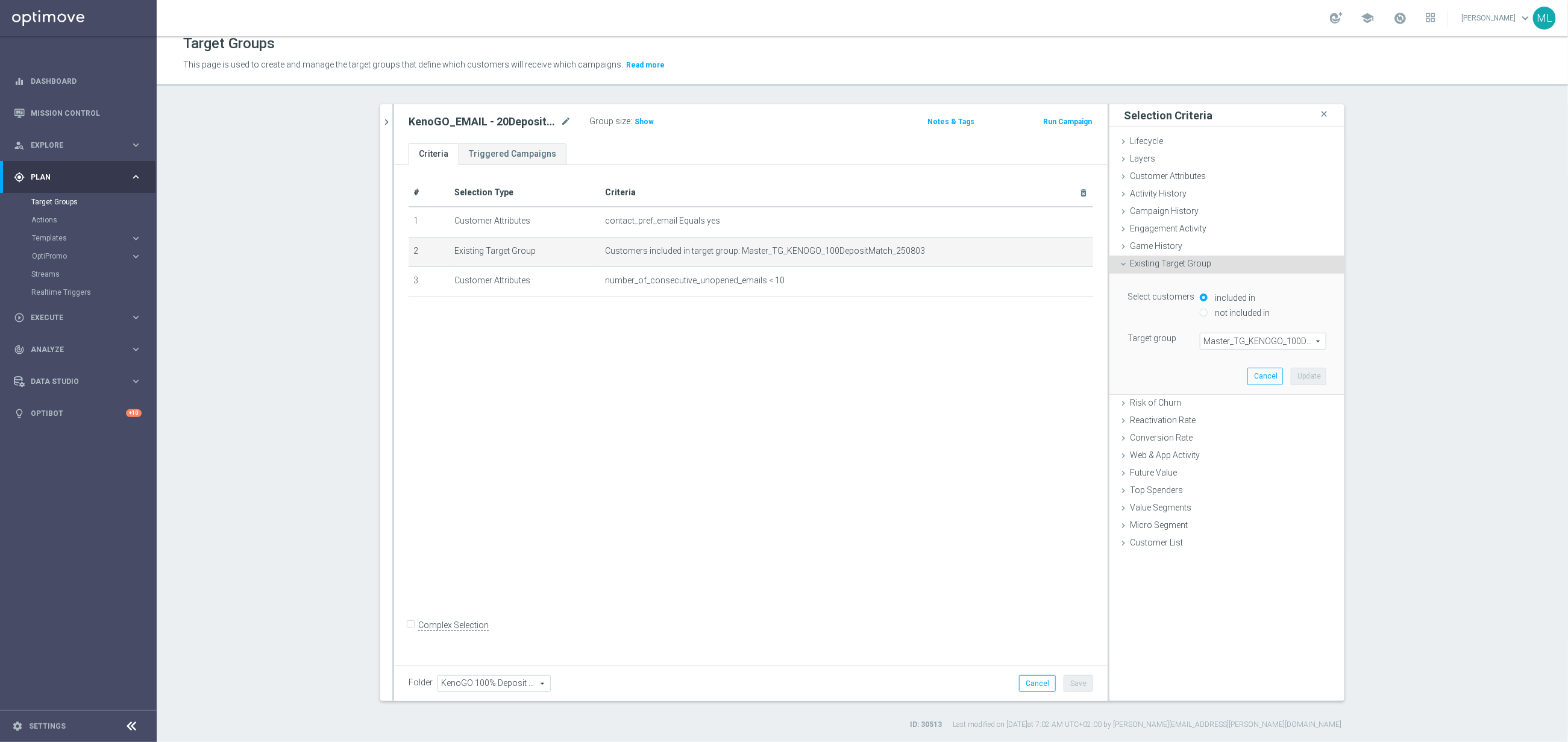
click at [1295, 341] on span "Master_TG_KENOGO_100DepositMatch_250803" at bounding box center [1263, 341] width 126 height 16
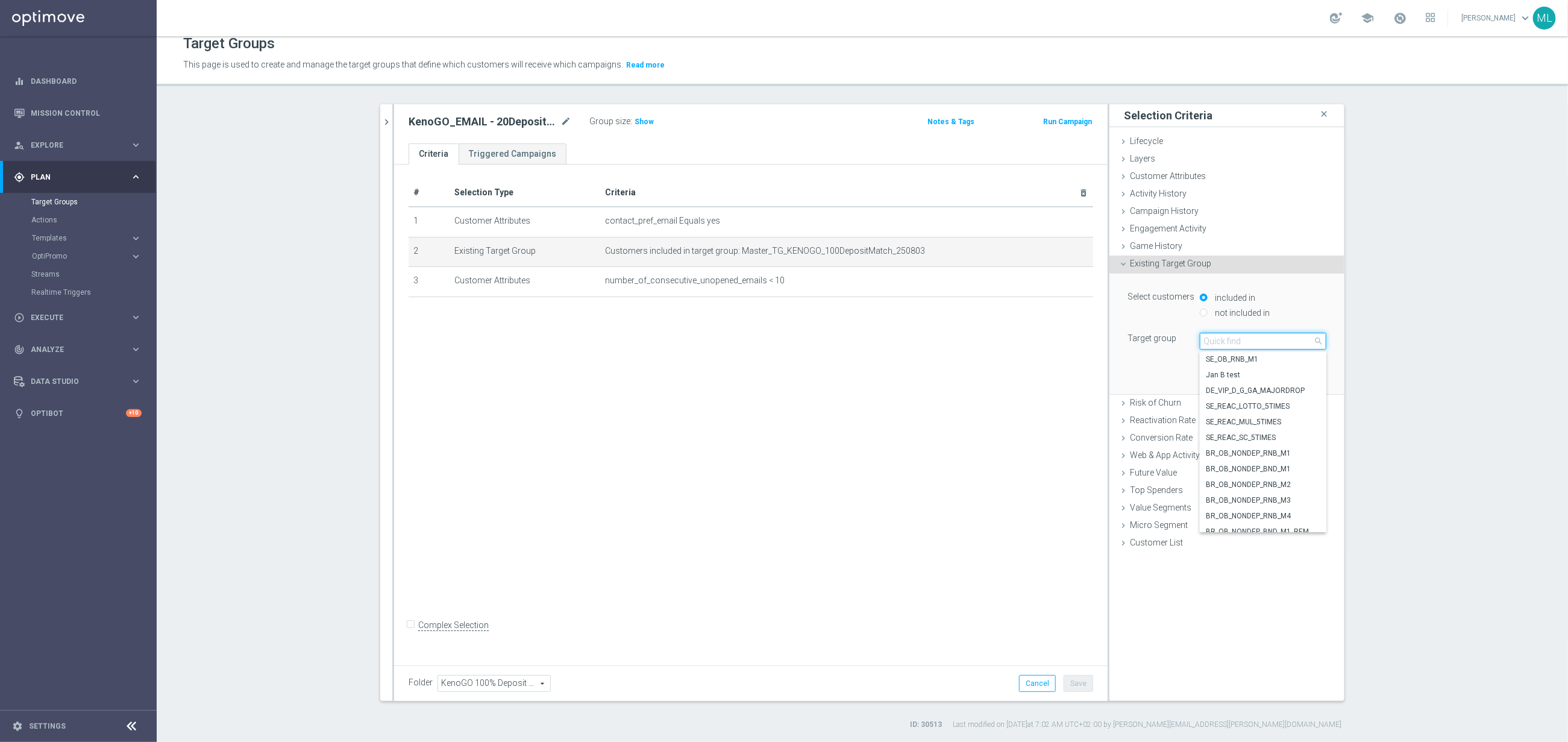
click at [1228, 347] on input "search" at bounding box center [1263, 341] width 126 height 17
type input "250813"
click at [1267, 402] on span "Master_TG_KENOGO_20DepositMatch_250813" at bounding box center [1263, 407] width 115 height 10
type input "Master_TG_KENOGO_20DepositMatch_250813"
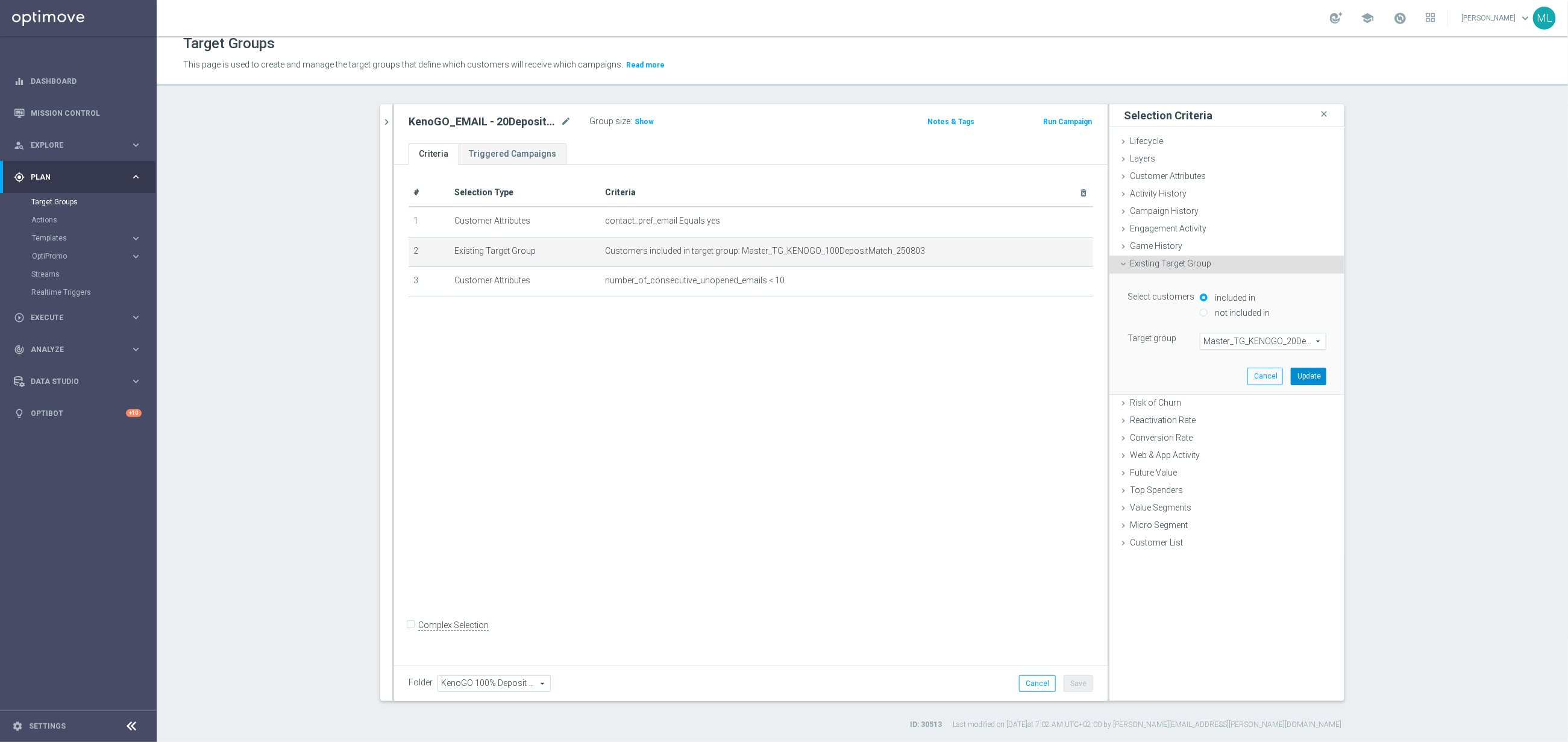
click at [1307, 372] on button "Update" at bounding box center [1309, 376] width 36 height 17
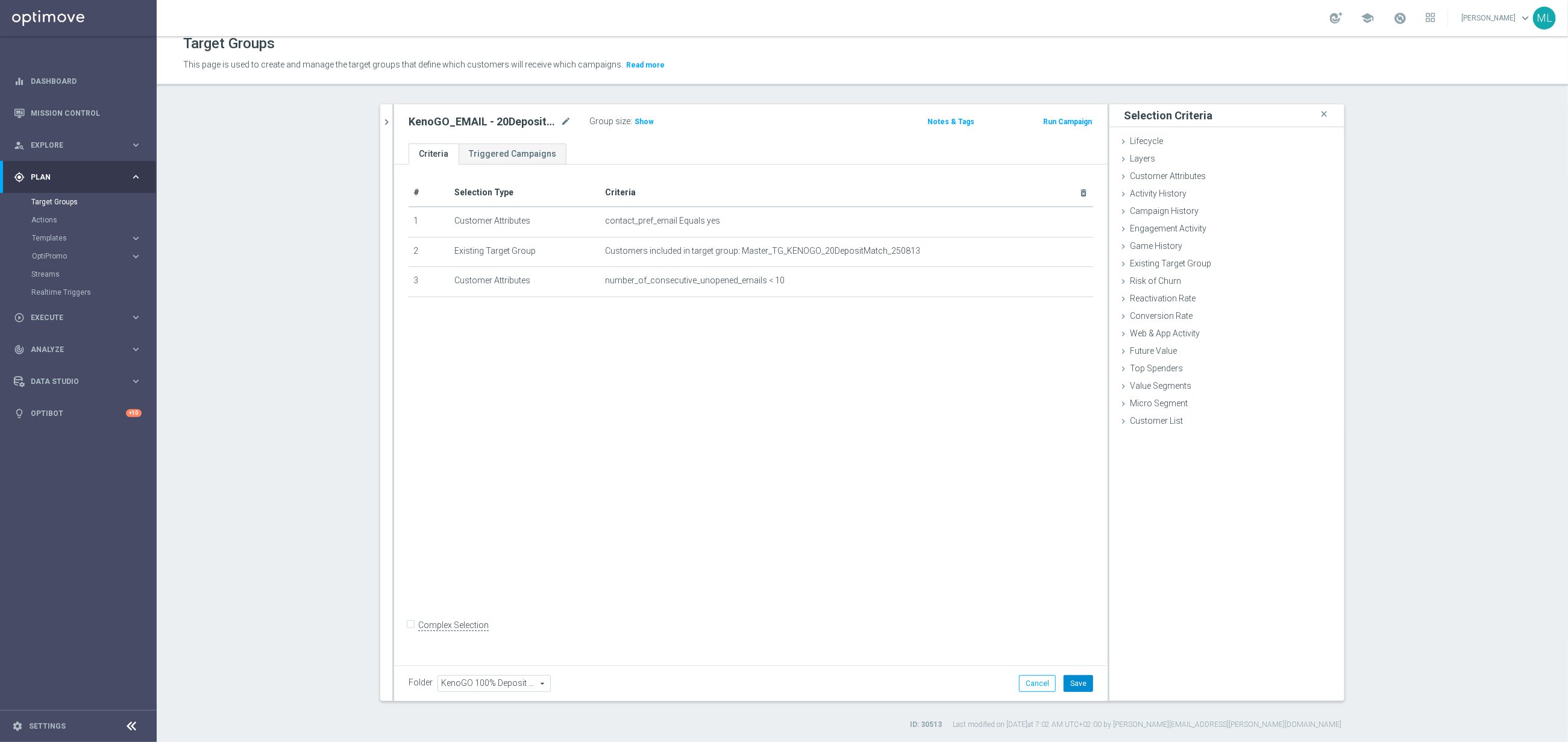
click at [1079, 683] on button "Save" at bounding box center [1078, 683] width 29 height 17
click at [387, 120] on icon "chevron_right" at bounding box center [387, 122] width 11 height 11
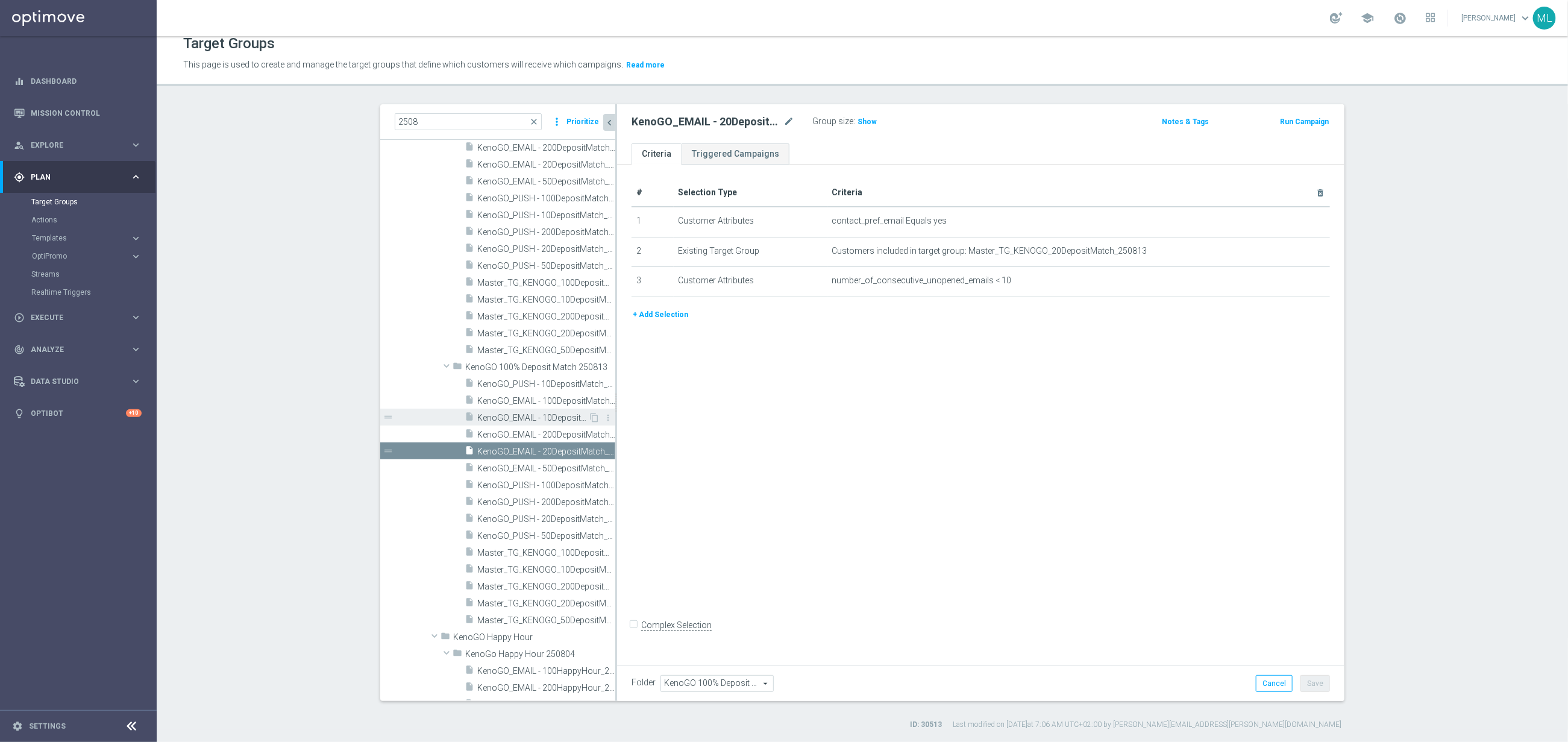
click at [547, 413] on span "KenoGO_EMAIL - 10DepositMatch_250813" at bounding box center [532, 418] width 111 height 10
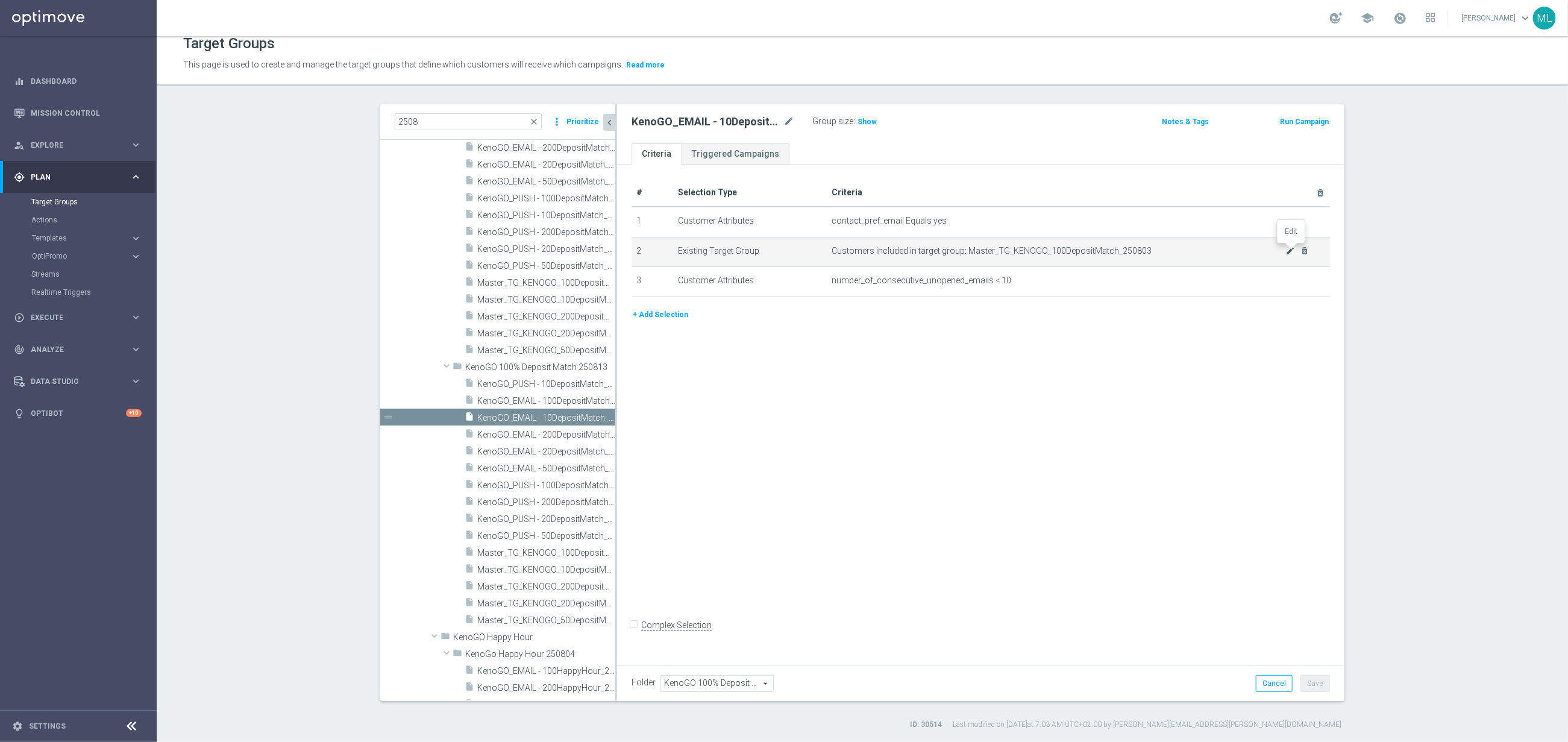
click at [1288, 250] on icon "mode_edit" at bounding box center [1291, 251] width 10 height 10
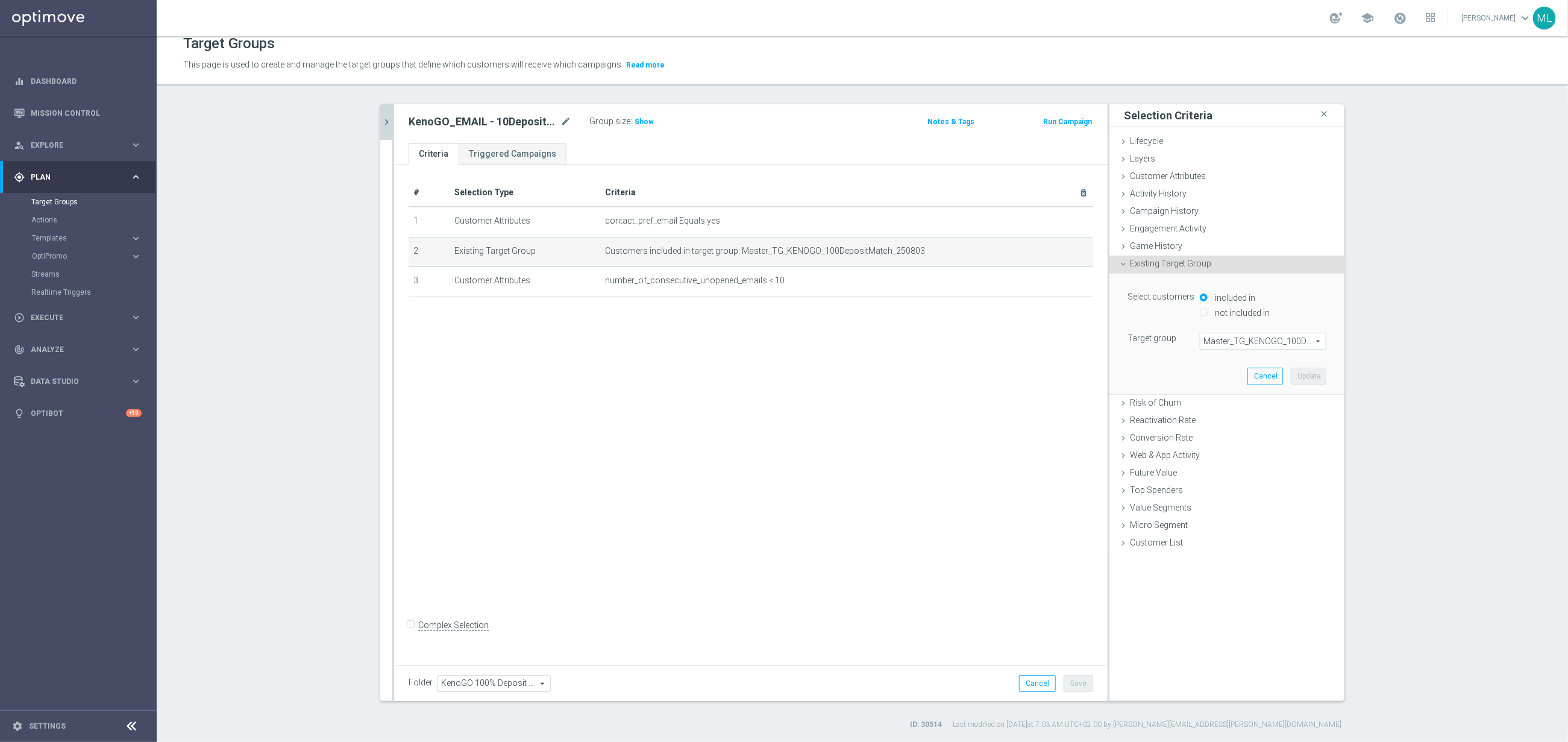
click at [1238, 342] on span "Master_TG_KENOGO_100DepositMatch_250803" at bounding box center [1263, 341] width 126 height 16
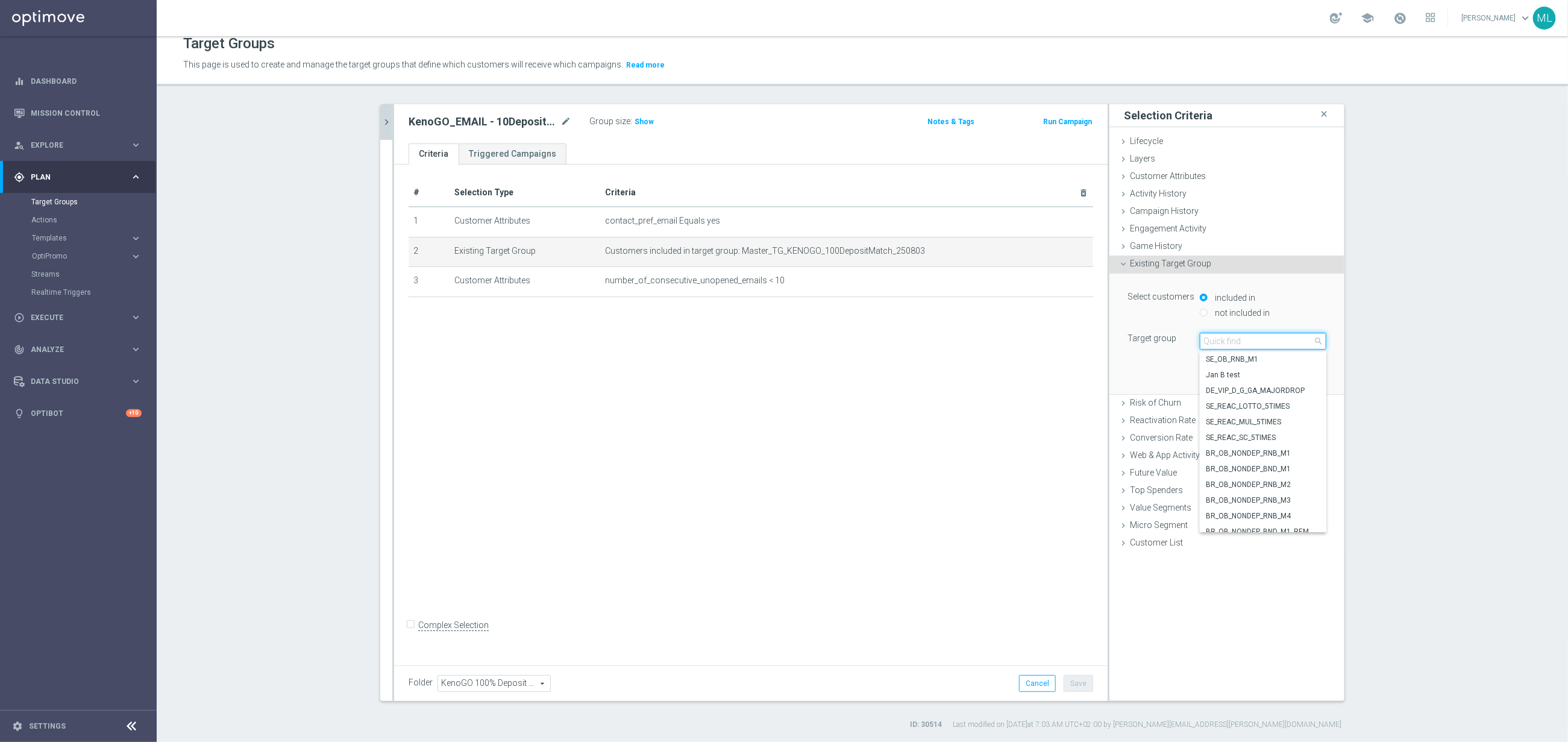
click at [1219, 344] on input "search" at bounding box center [1263, 341] width 126 height 17
type input "250813"
click at [1268, 377] on span "Master_TG_KENOGO_10DepositMatch_250813" at bounding box center [1263, 375] width 115 height 10
type input "Master_TG_KENOGO_10DepositMatch_250813"
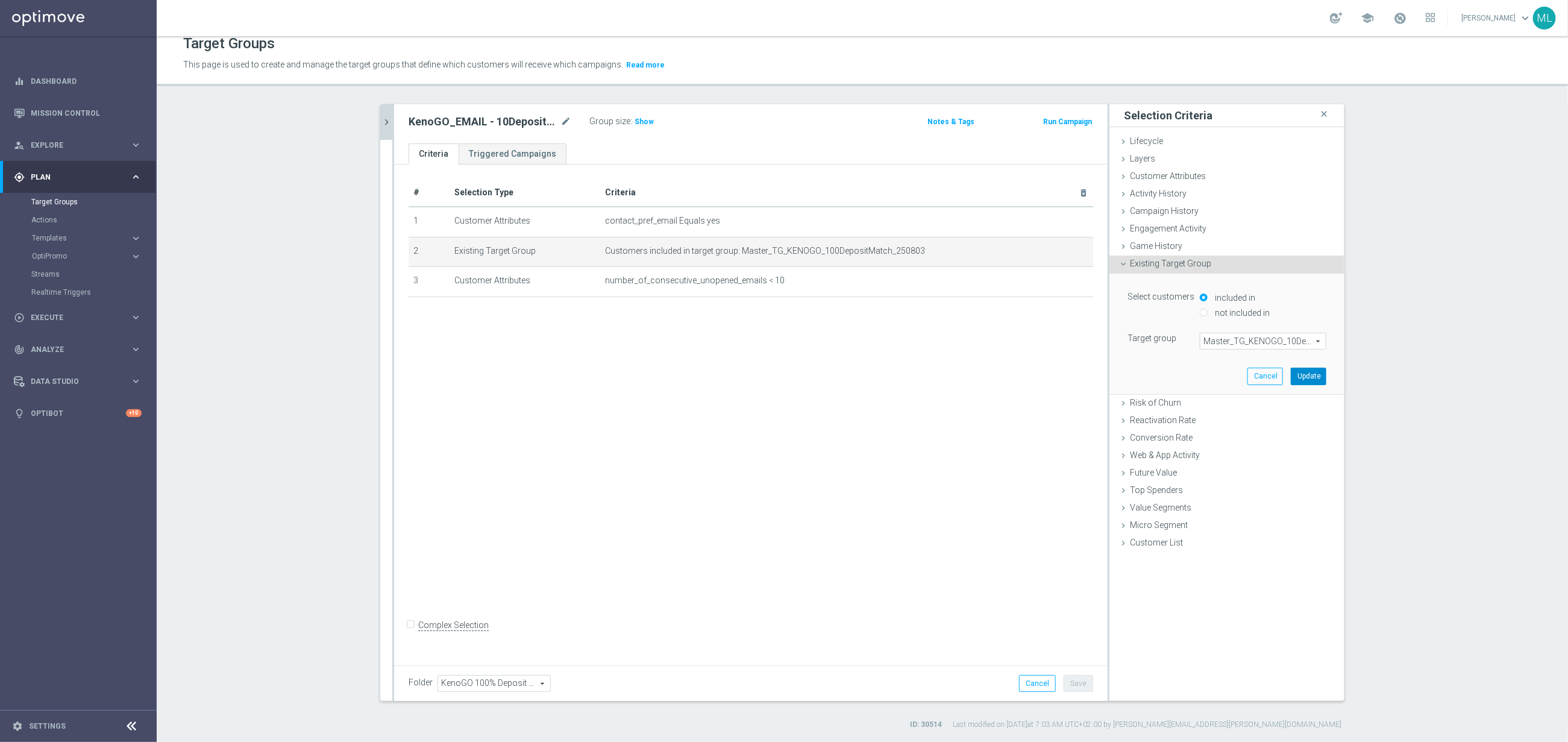
click at [1310, 376] on button "Update" at bounding box center [1309, 376] width 36 height 17
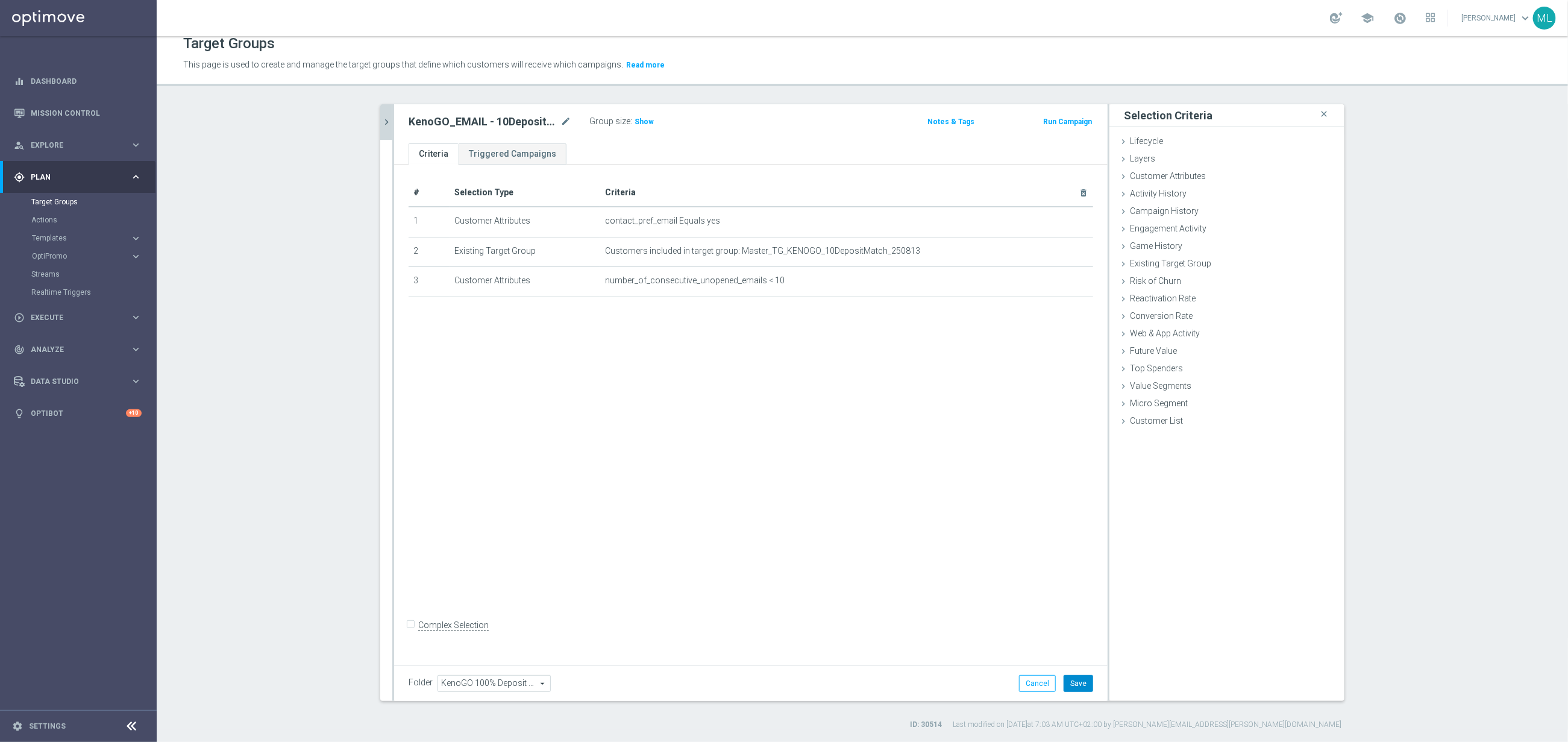
click at [1073, 681] on button "Save" at bounding box center [1078, 683] width 29 height 17
click at [383, 124] on icon "chevron_right" at bounding box center [387, 122] width 11 height 11
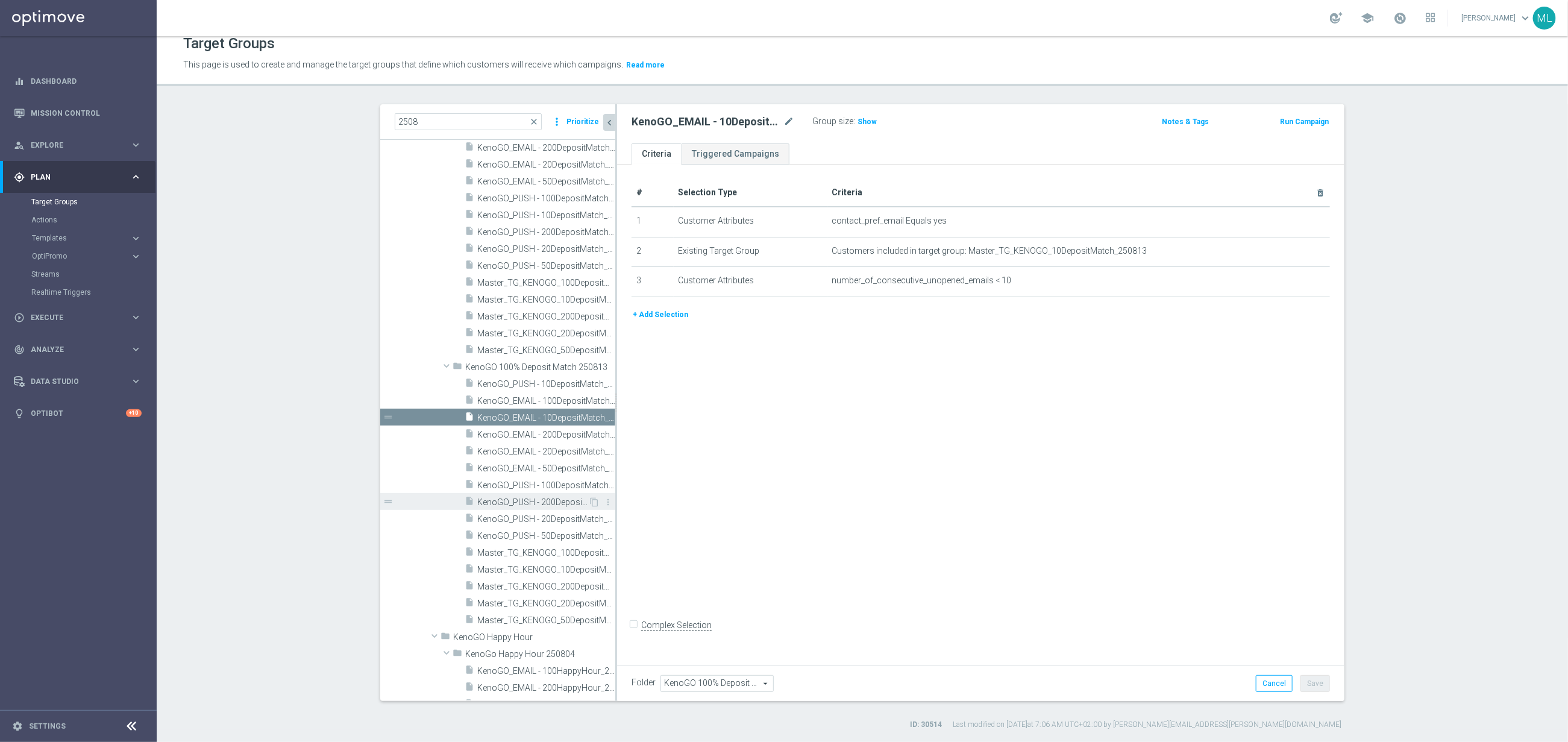
click at [551, 501] on span "KenoGO_PUSH - 200DepositMatch_250813" at bounding box center [532, 502] width 111 height 10
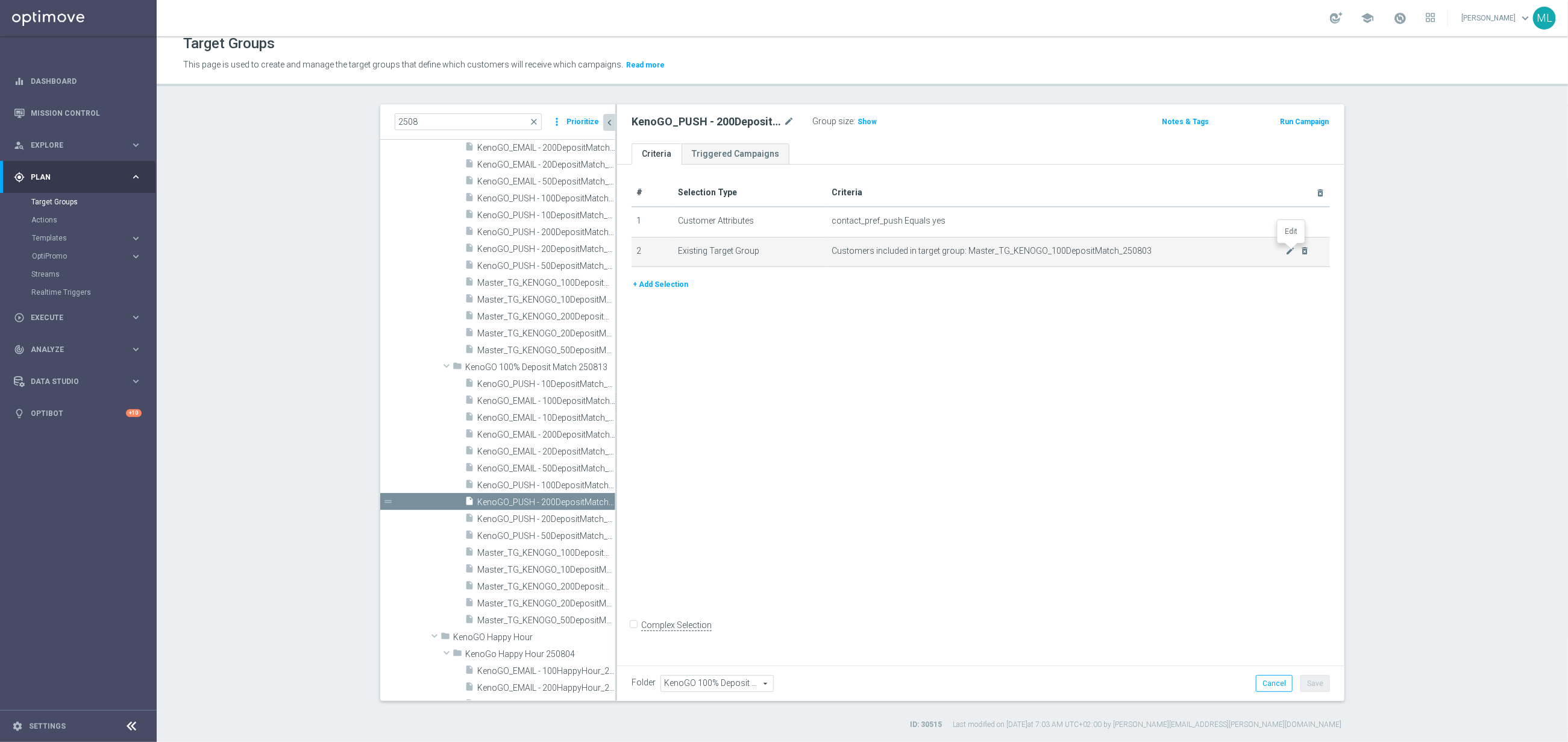
click at [1288, 248] on icon "mode_edit" at bounding box center [1291, 251] width 10 height 10
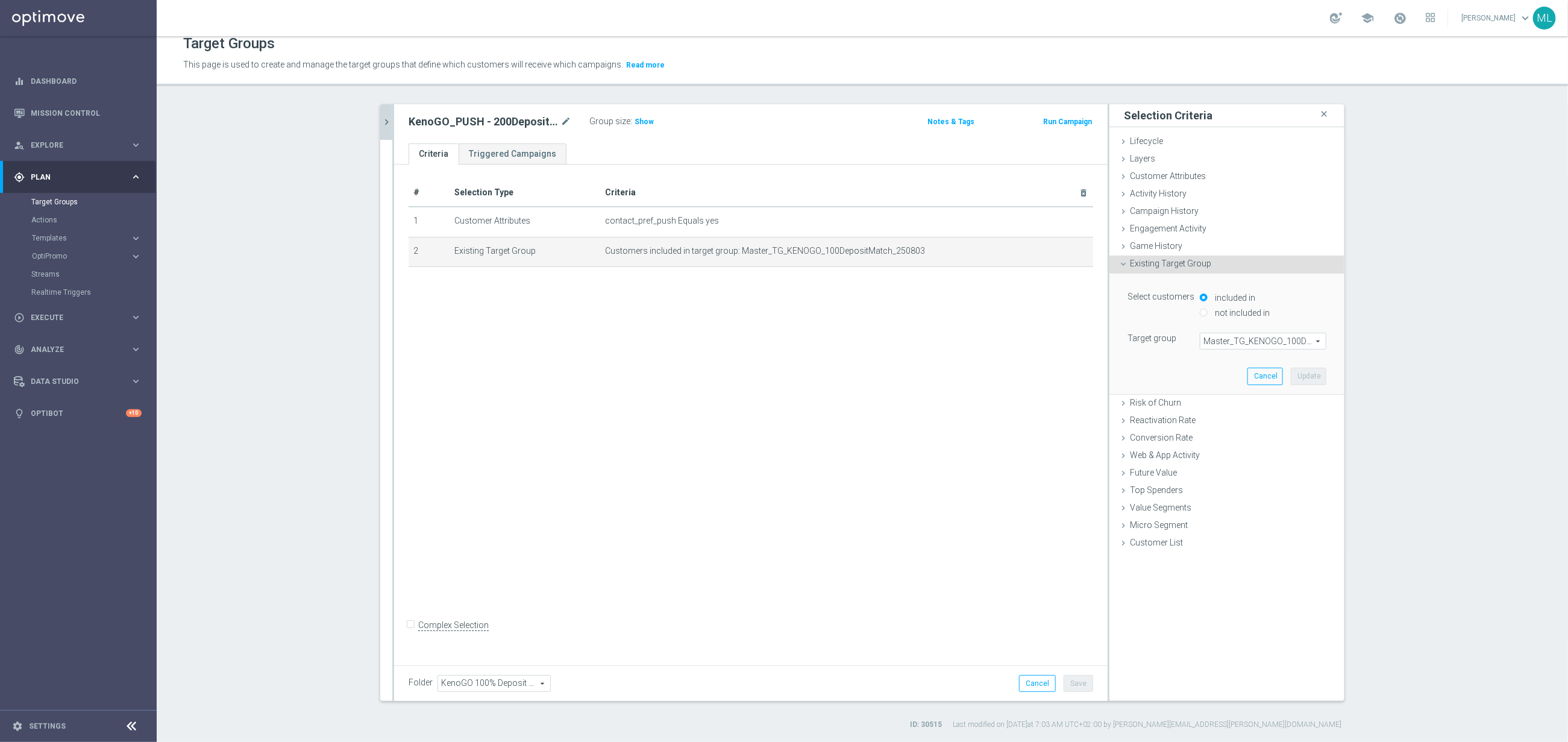
click at [1247, 342] on span "Master_TG_KENOGO_100DepositMatch_250803" at bounding box center [1263, 341] width 126 height 16
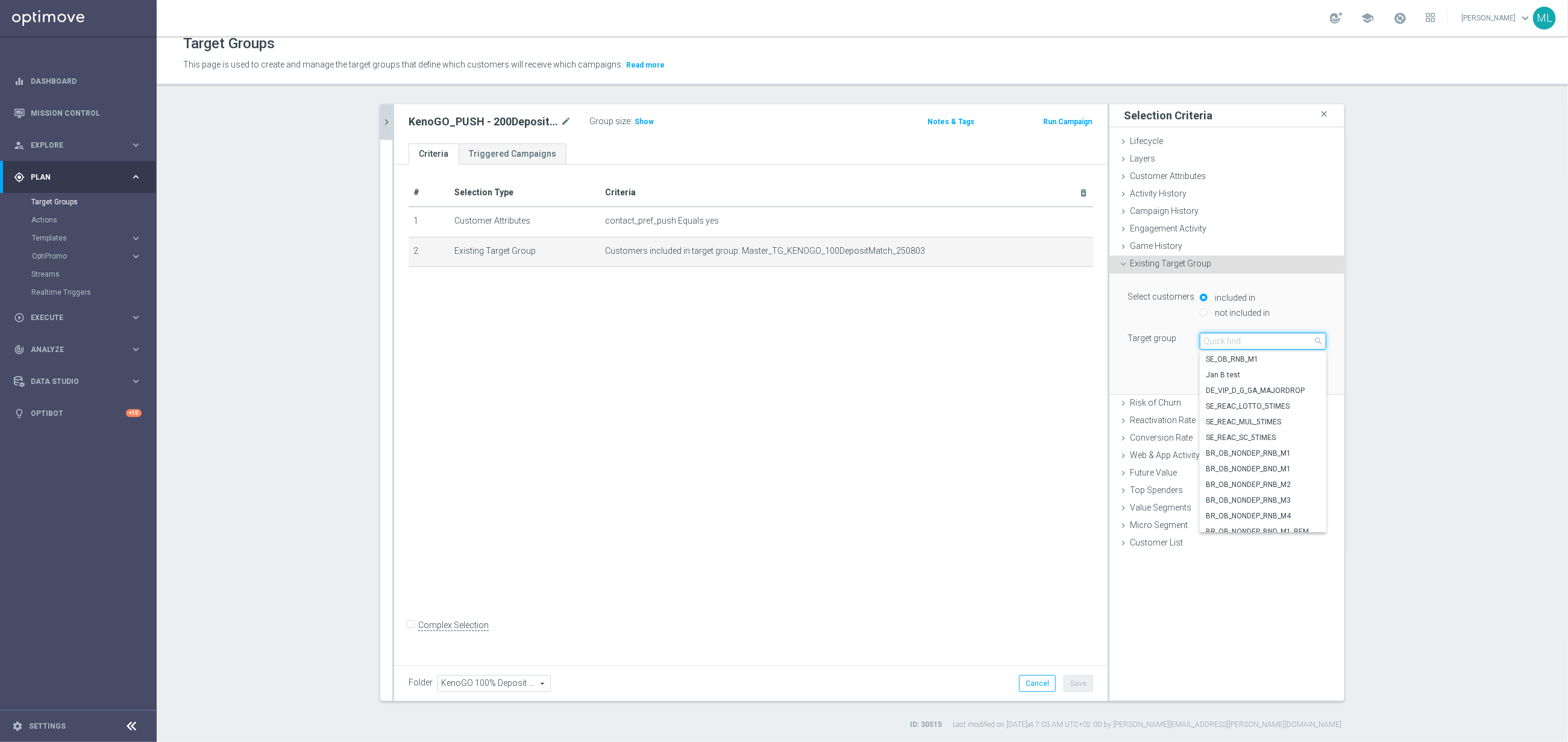
click at [1233, 341] on input "search" at bounding box center [1263, 341] width 126 height 17
type input "250813"
click at [1228, 390] on span "Master_TG_KENOGO_200DepositMatch_250813" at bounding box center [1263, 391] width 115 height 10
type input "Master_TG_KENOGO_200DepositMatch_250813"
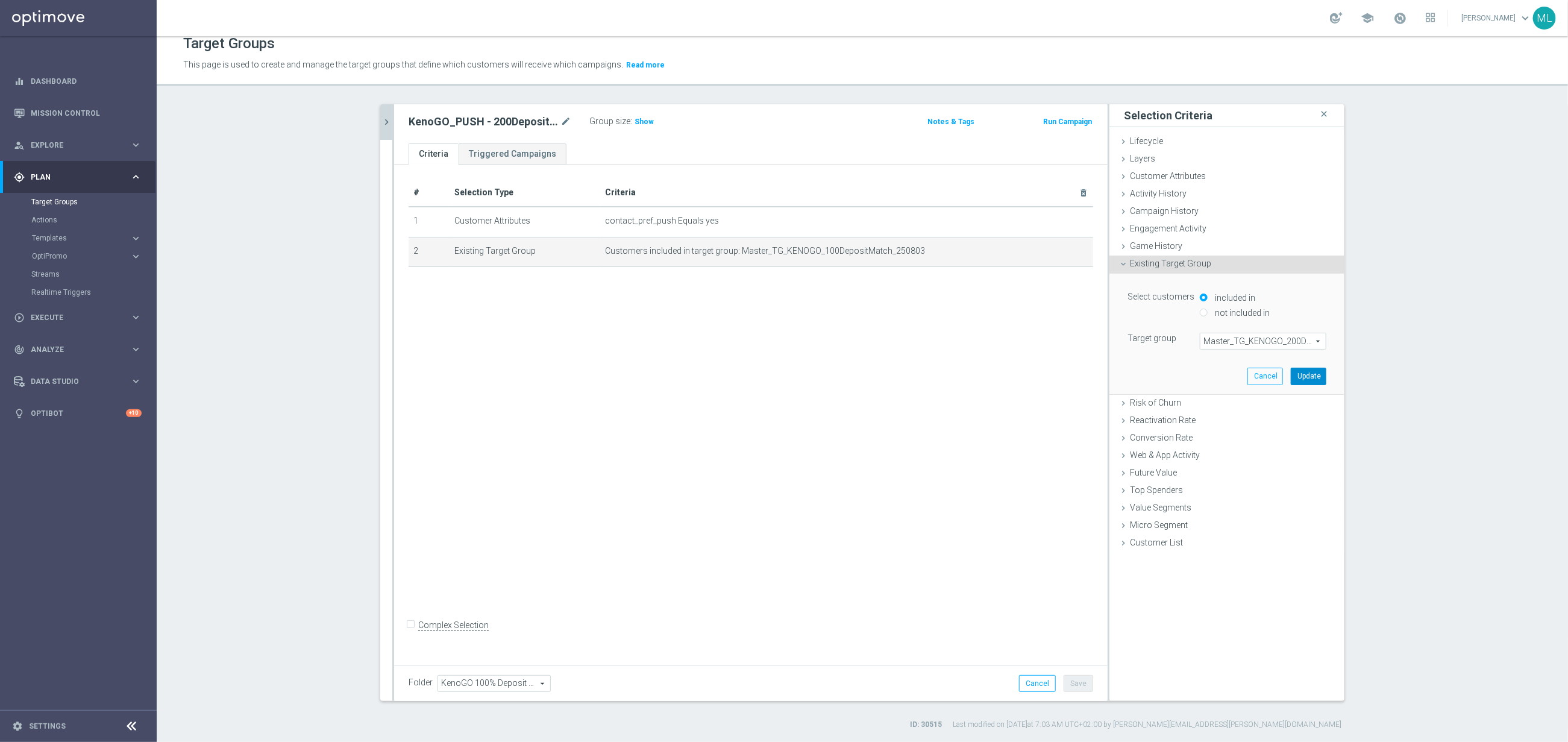
click at [1304, 375] on button "Update" at bounding box center [1309, 376] width 36 height 17
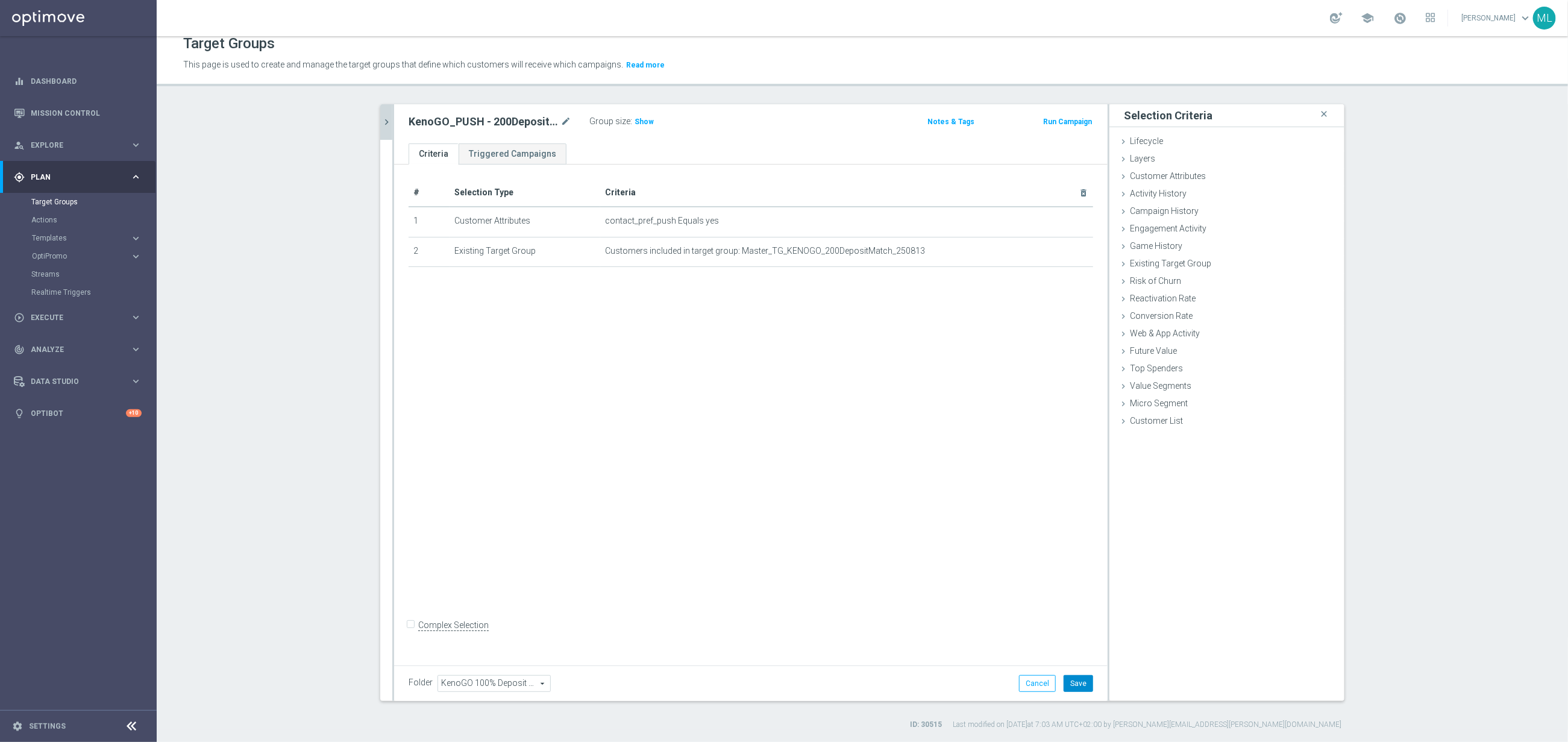
click at [1081, 683] on button "Save" at bounding box center [1078, 683] width 29 height 17
click at [390, 122] on icon "chevron_right" at bounding box center [387, 122] width 11 height 11
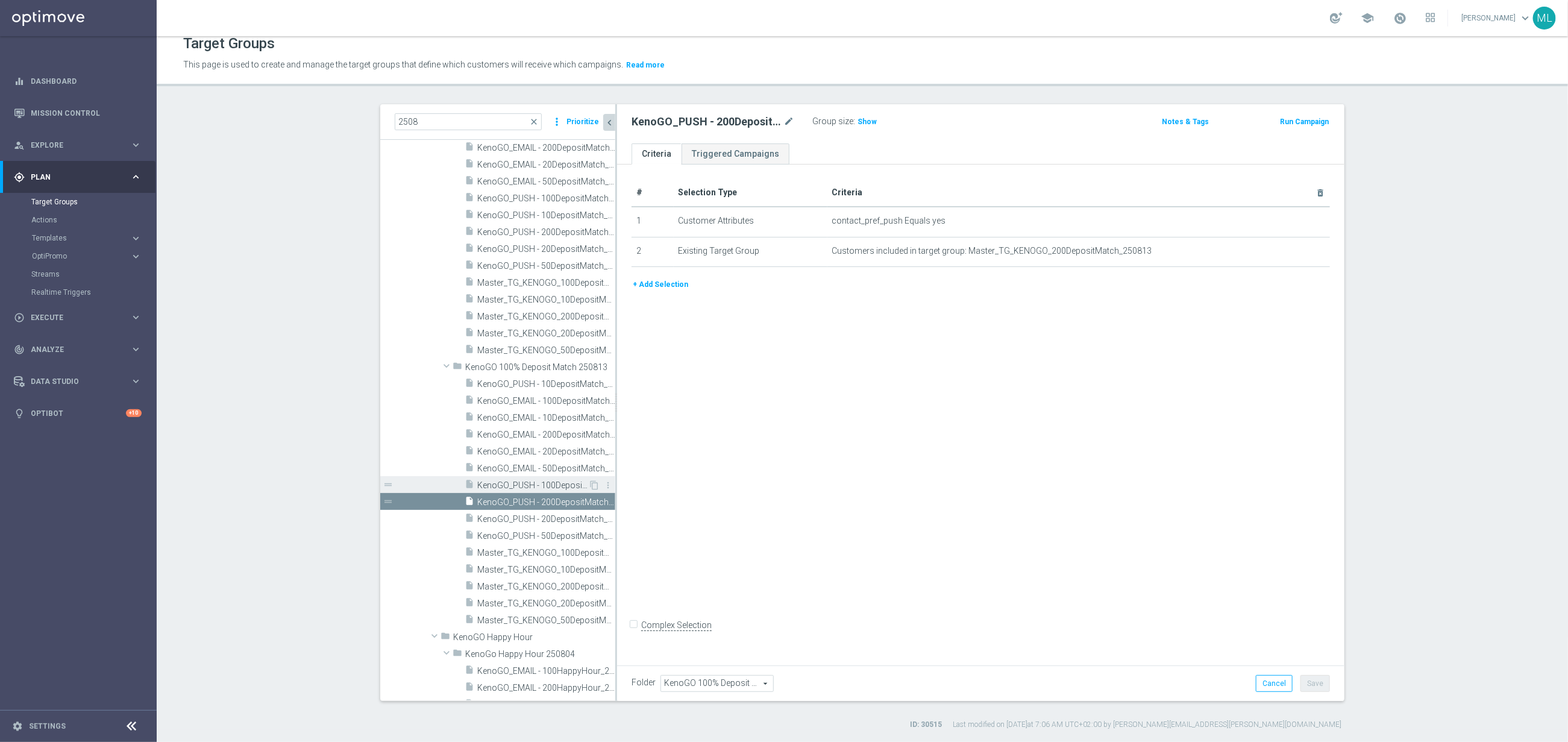
click at [554, 484] on span "KenoGO_PUSH - 100DepositMatch_250813" at bounding box center [532, 485] width 111 height 10
drag, startPoint x: 1292, startPoint y: 253, endPoint x: 1295, endPoint y: 263, distance: 10.4
click at [0, 0] on icon "mode_edit" at bounding box center [0, 0] width 0 height 0
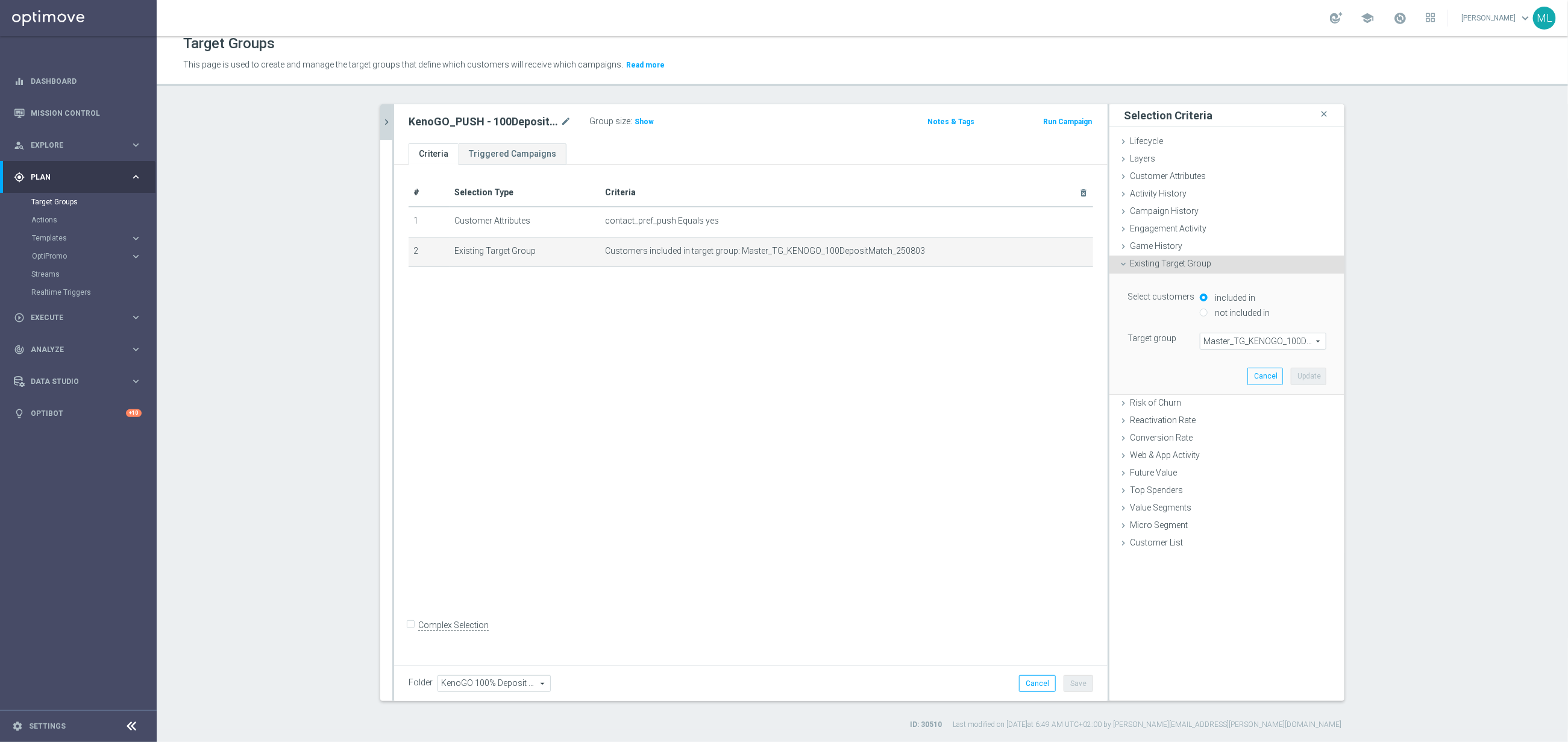
click at [1256, 338] on span "Master_TG_KENOGO_100DepositMatch_250803" at bounding box center [1263, 341] width 126 height 16
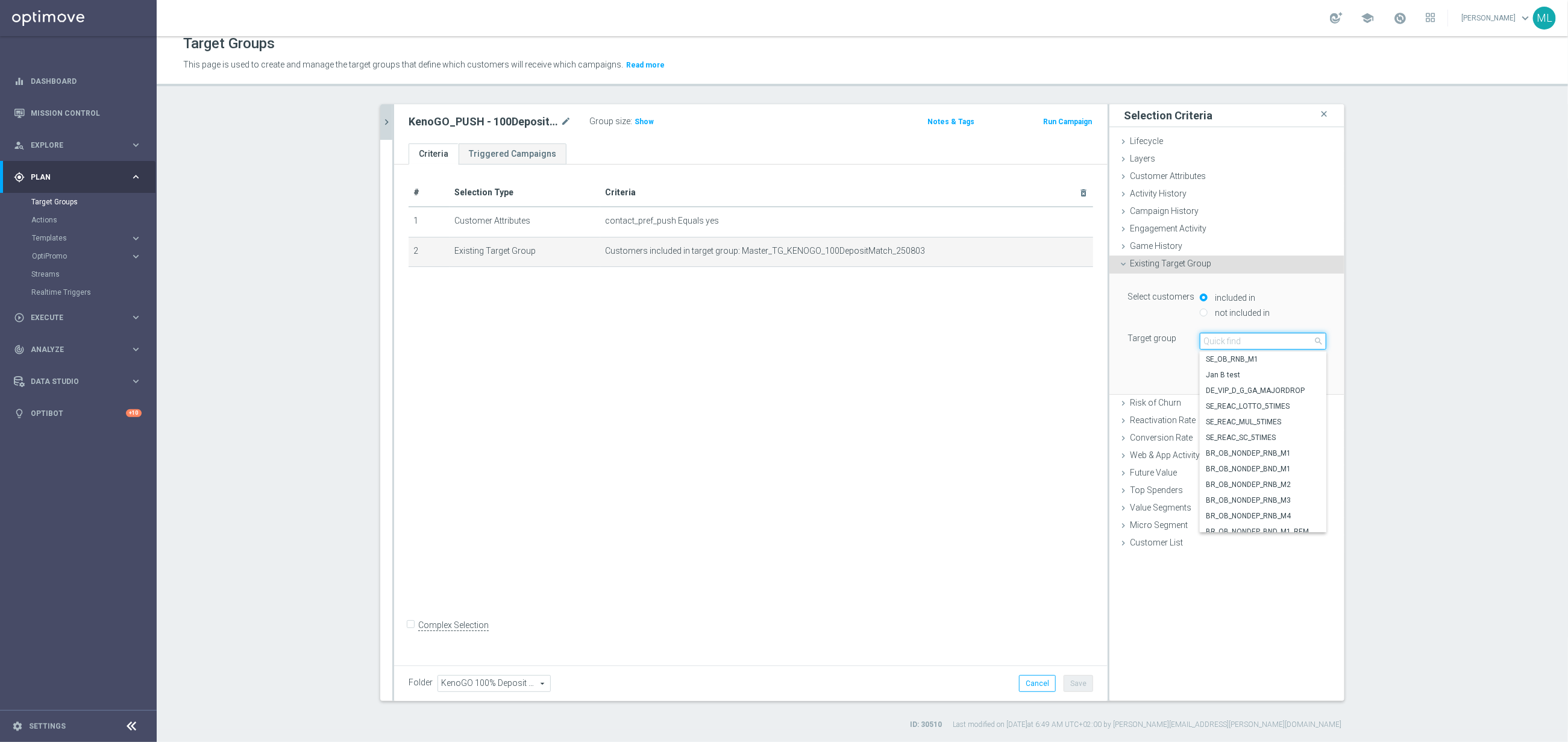
click at [1224, 345] on input "search" at bounding box center [1263, 341] width 126 height 17
type input "250813"
click at [1255, 363] on span "Master_TG_KENOGO_100DepositMatch_250813" at bounding box center [1263, 360] width 115 height 10
type input "Master_TG_KENOGO_100DepositMatch_250813"
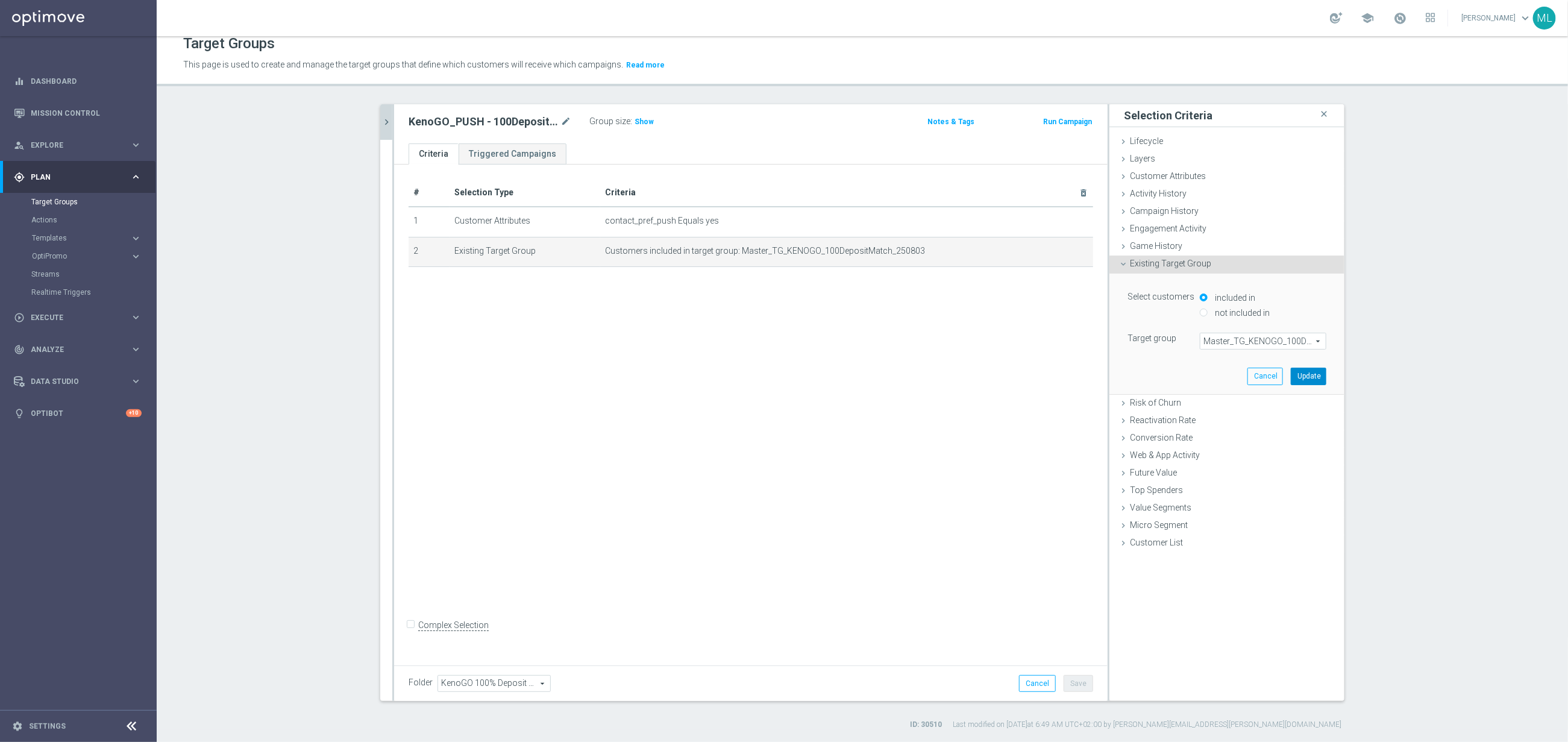
click at [1307, 379] on button "Update" at bounding box center [1309, 376] width 36 height 17
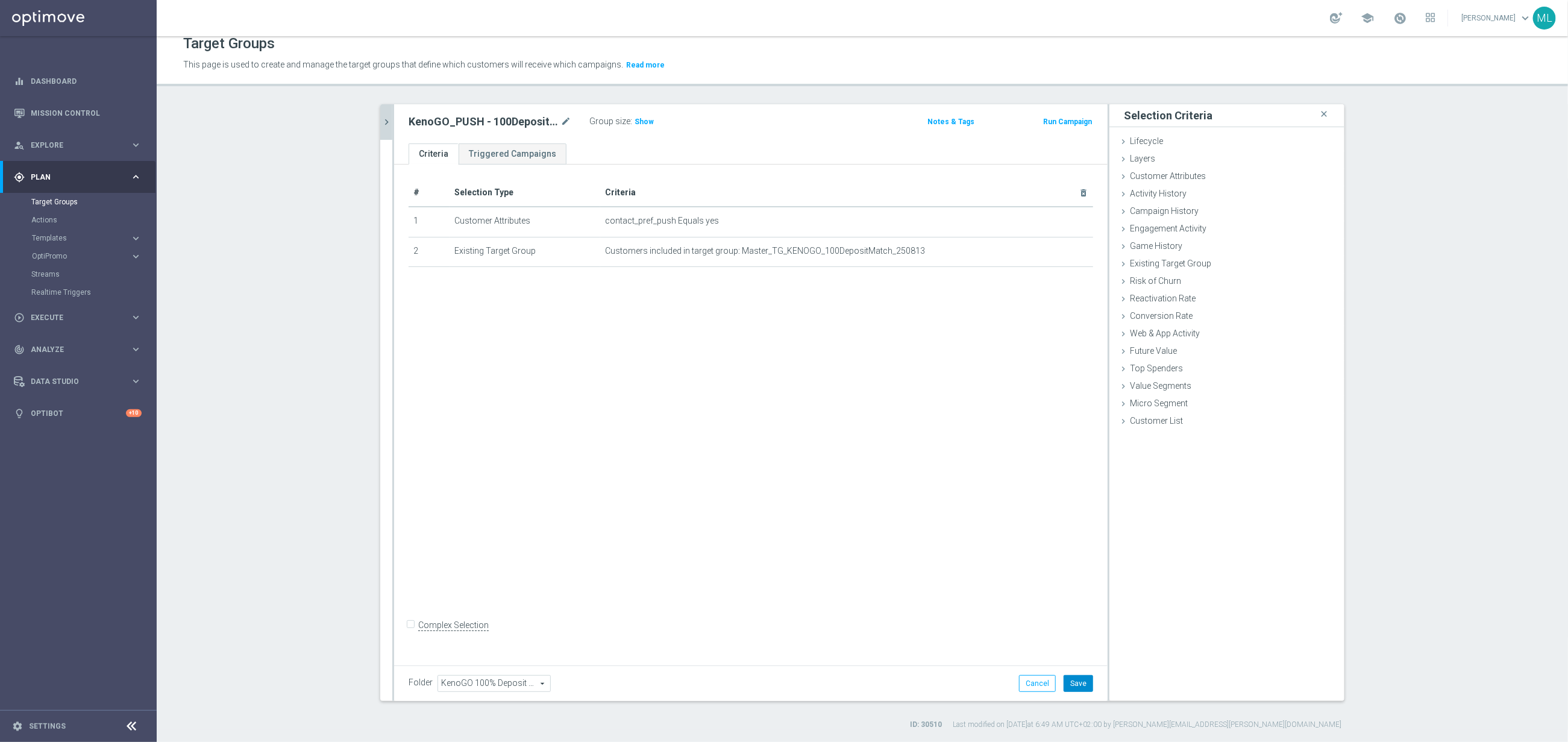
click at [1079, 682] on button "Save" at bounding box center [1078, 683] width 29 height 17
click at [387, 122] on icon "chevron_right" at bounding box center [387, 122] width 11 height 11
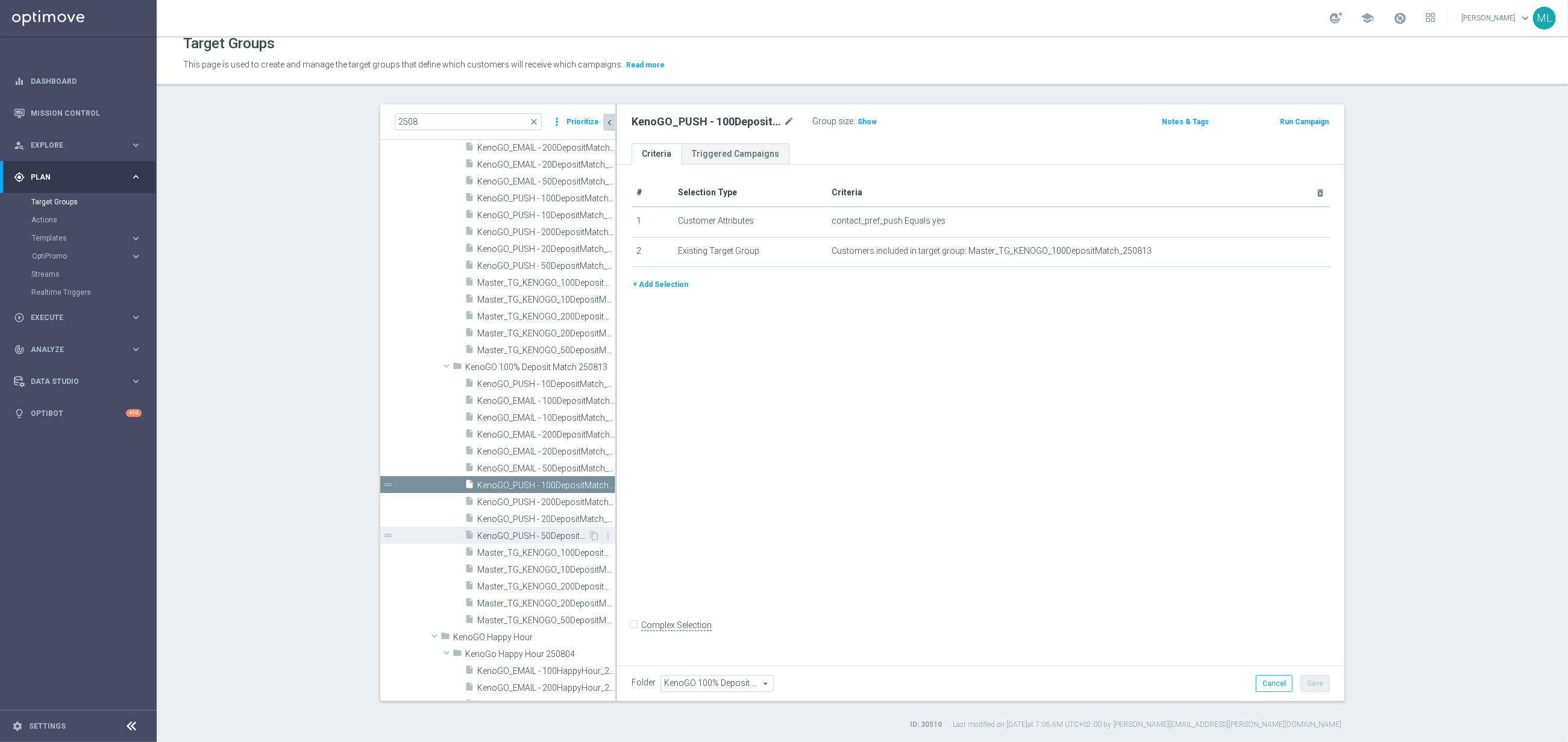
click at [551, 531] on span "KenoGO_PUSH - 50DepositMatch_250813" at bounding box center [532, 536] width 111 height 10
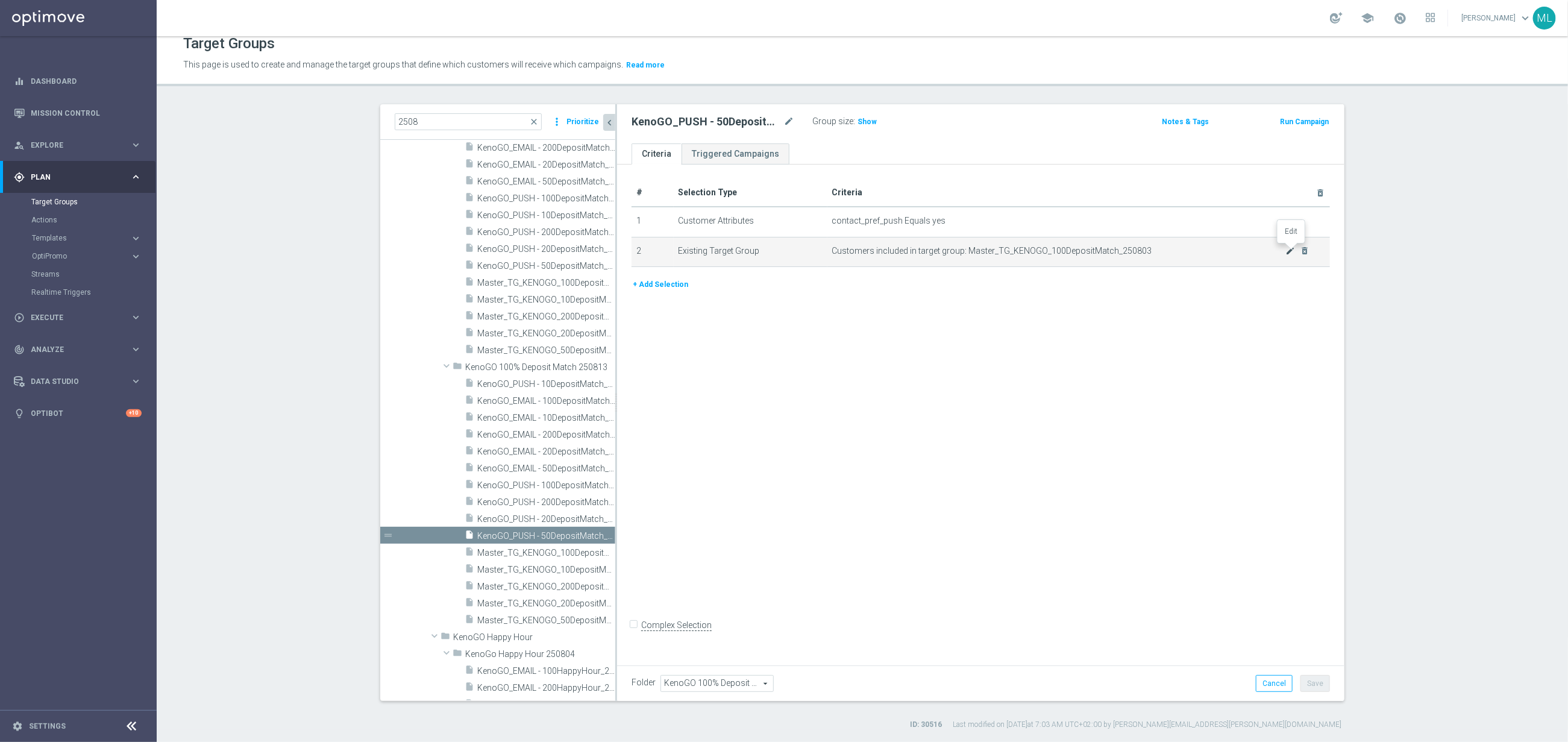
click at [1288, 253] on icon "mode_edit" at bounding box center [1291, 251] width 10 height 10
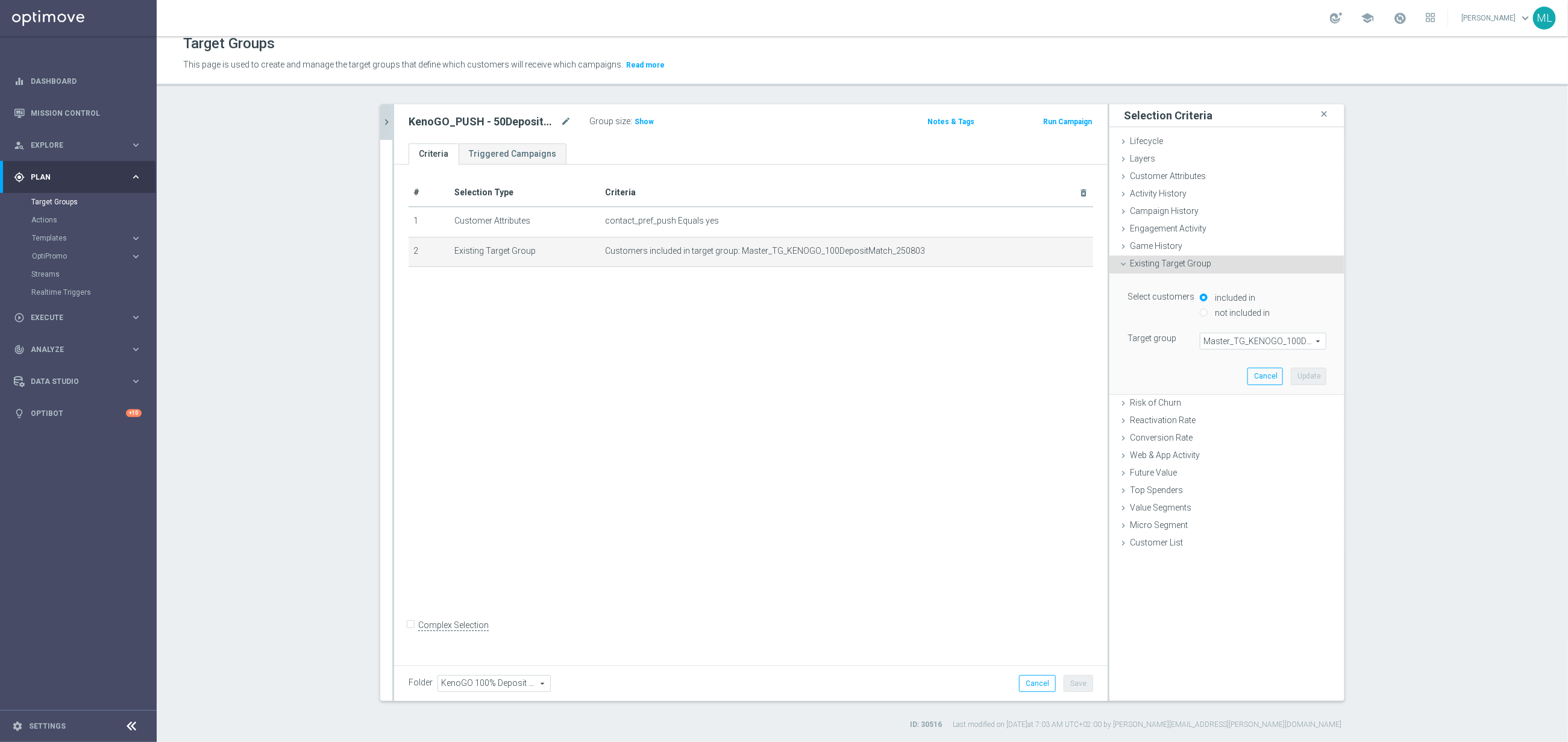
click at [1225, 342] on span "Master_TG_KENOGO_100DepositMatch_250803" at bounding box center [1263, 341] width 126 height 16
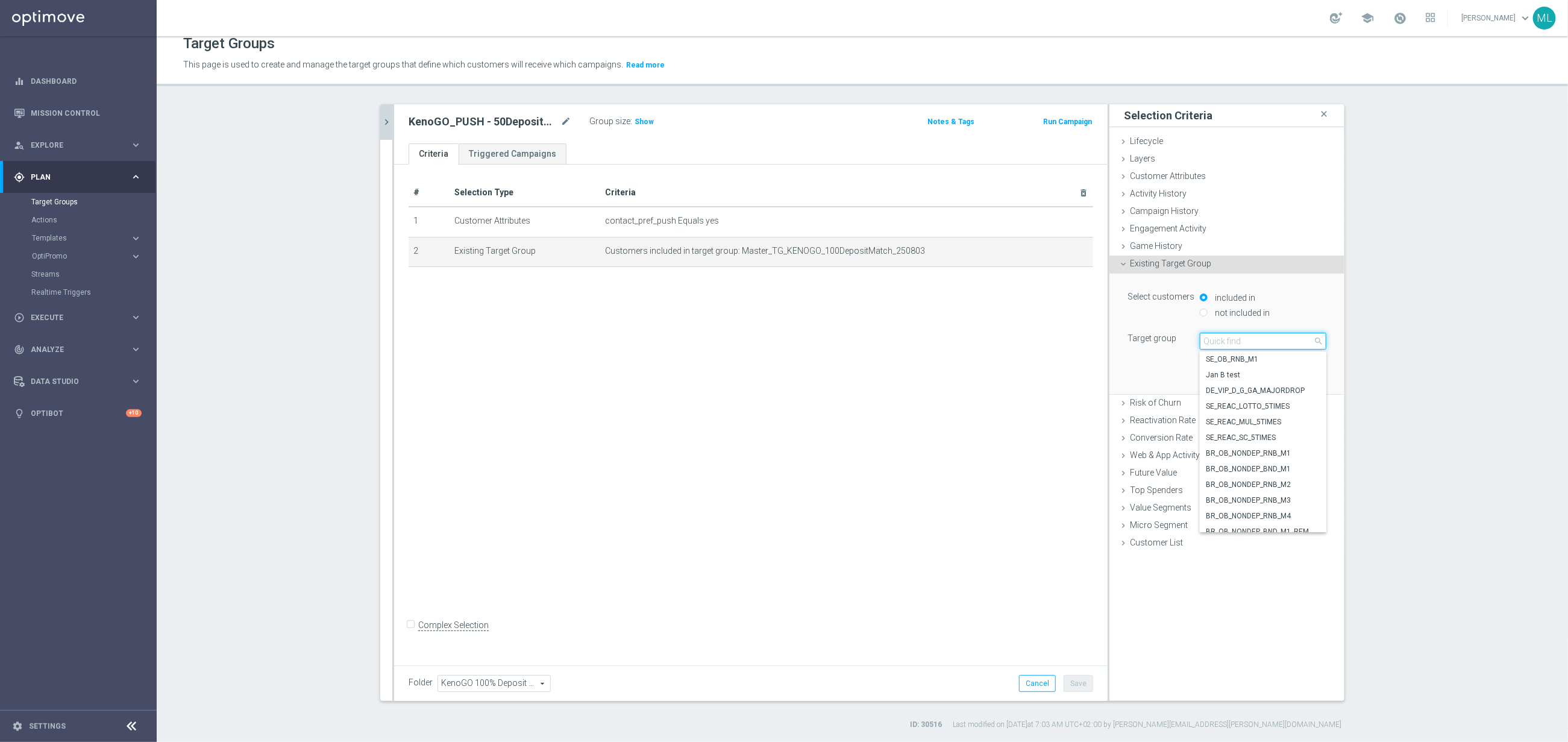
click at [1218, 342] on input "search" at bounding box center [1263, 341] width 126 height 17
type input "250813"
click at [1278, 426] on span "Master_TG_KENOGO_50DepositMatch_250813" at bounding box center [1263, 422] width 115 height 10
type input "Master_TG_KENOGO_50DepositMatch_250813"
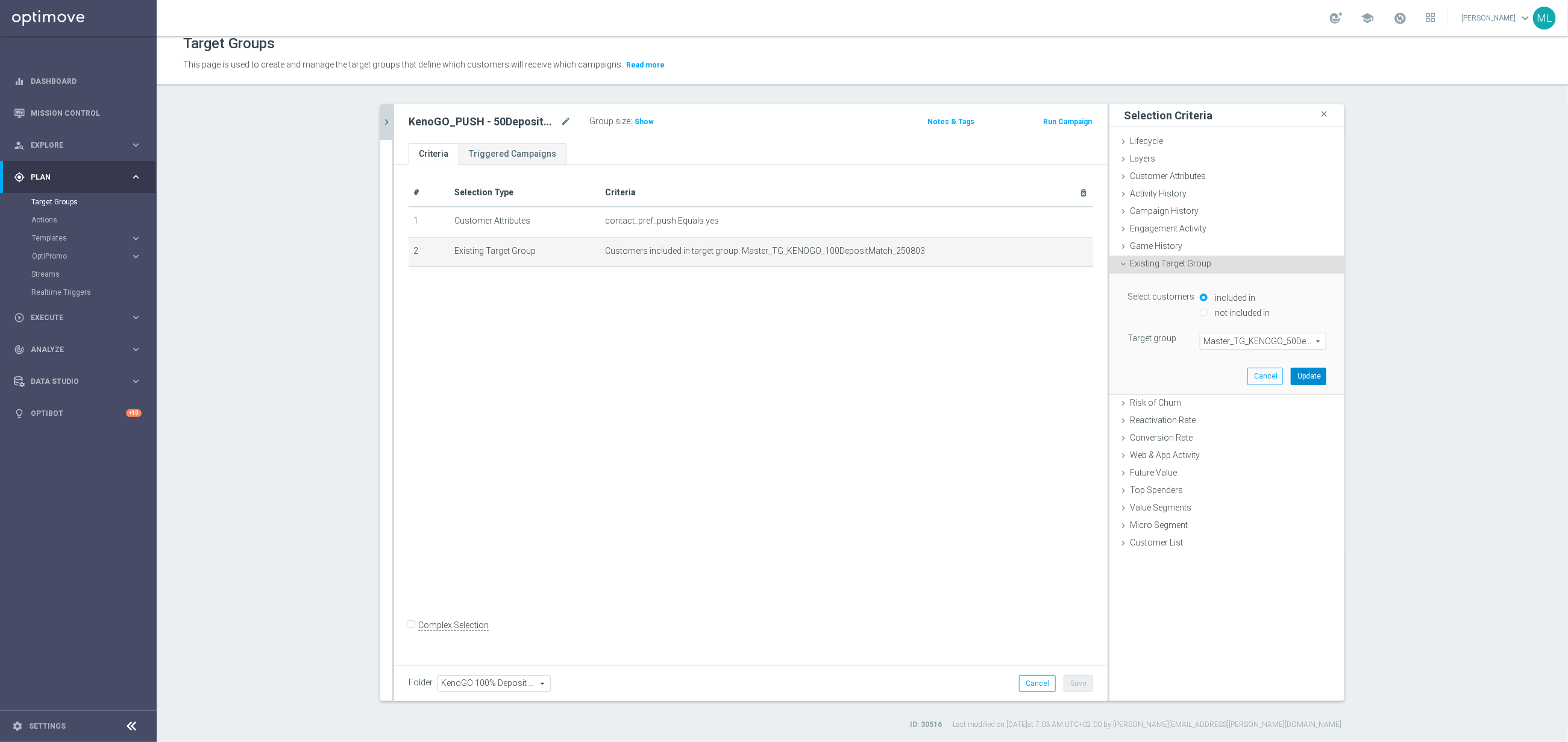
click at [1307, 381] on button "Update" at bounding box center [1309, 376] width 36 height 17
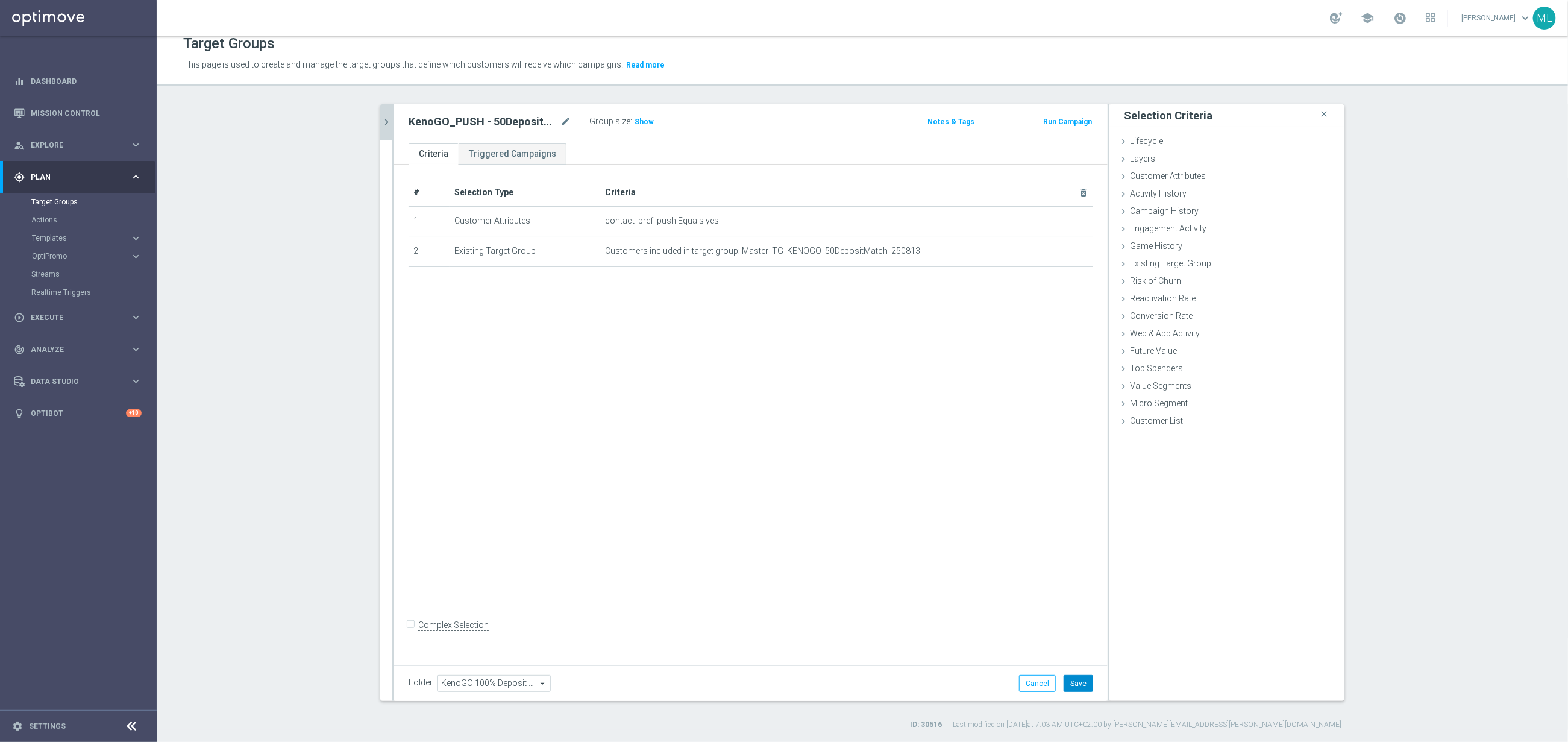
drag, startPoint x: 1076, startPoint y: 677, endPoint x: 1054, endPoint y: 669, distance: 23.4
click at [1076, 677] on button "Save" at bounding box center [1078, 683] width 29 height 17
click at [390, 123] on icon "chevron_right" at bounding box center [387, 122] width 11 height 11
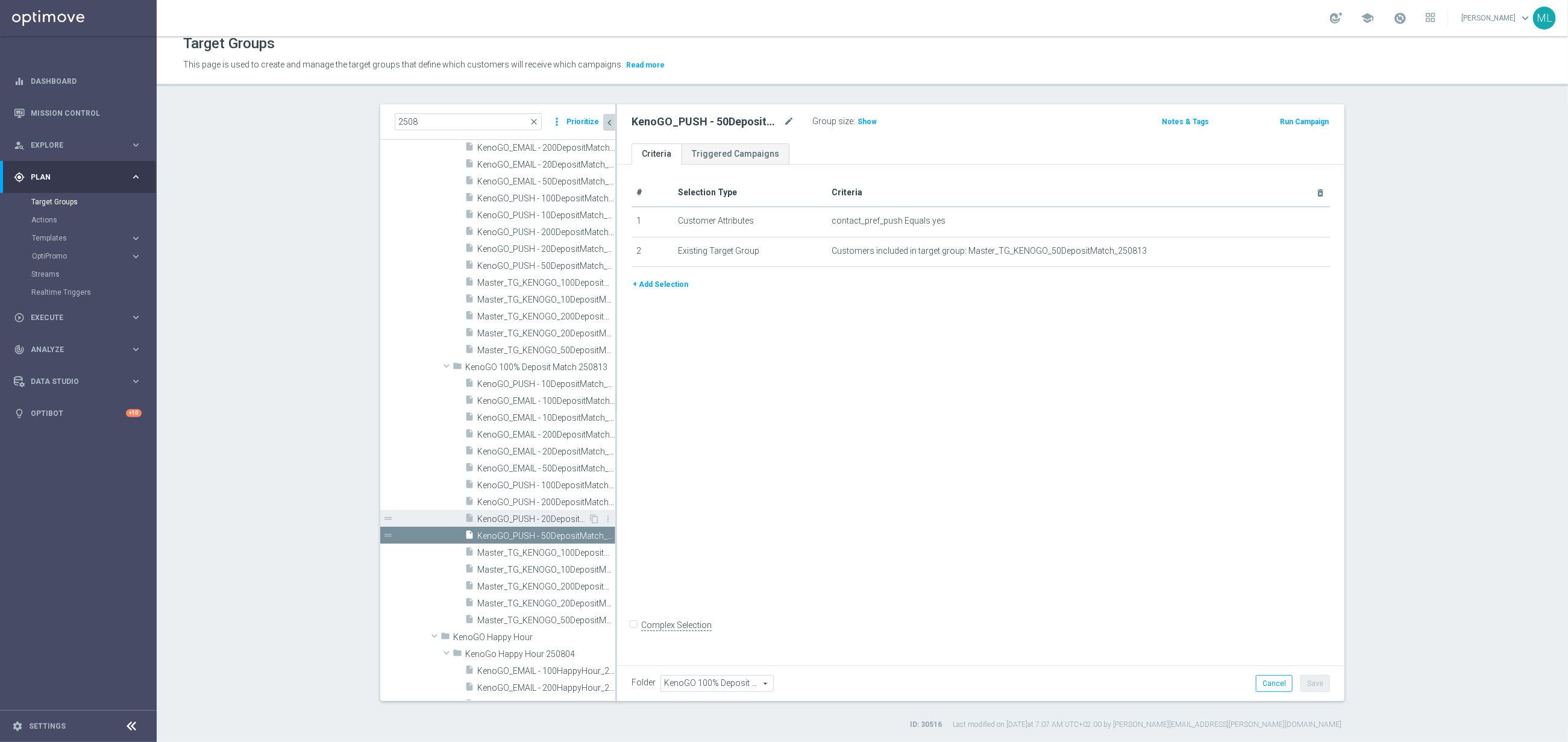
click at [554, 517] on span "KenoGO_PUSH - 20DepositMatch_250813" at bounding box center [532, 519] width 111 height 10
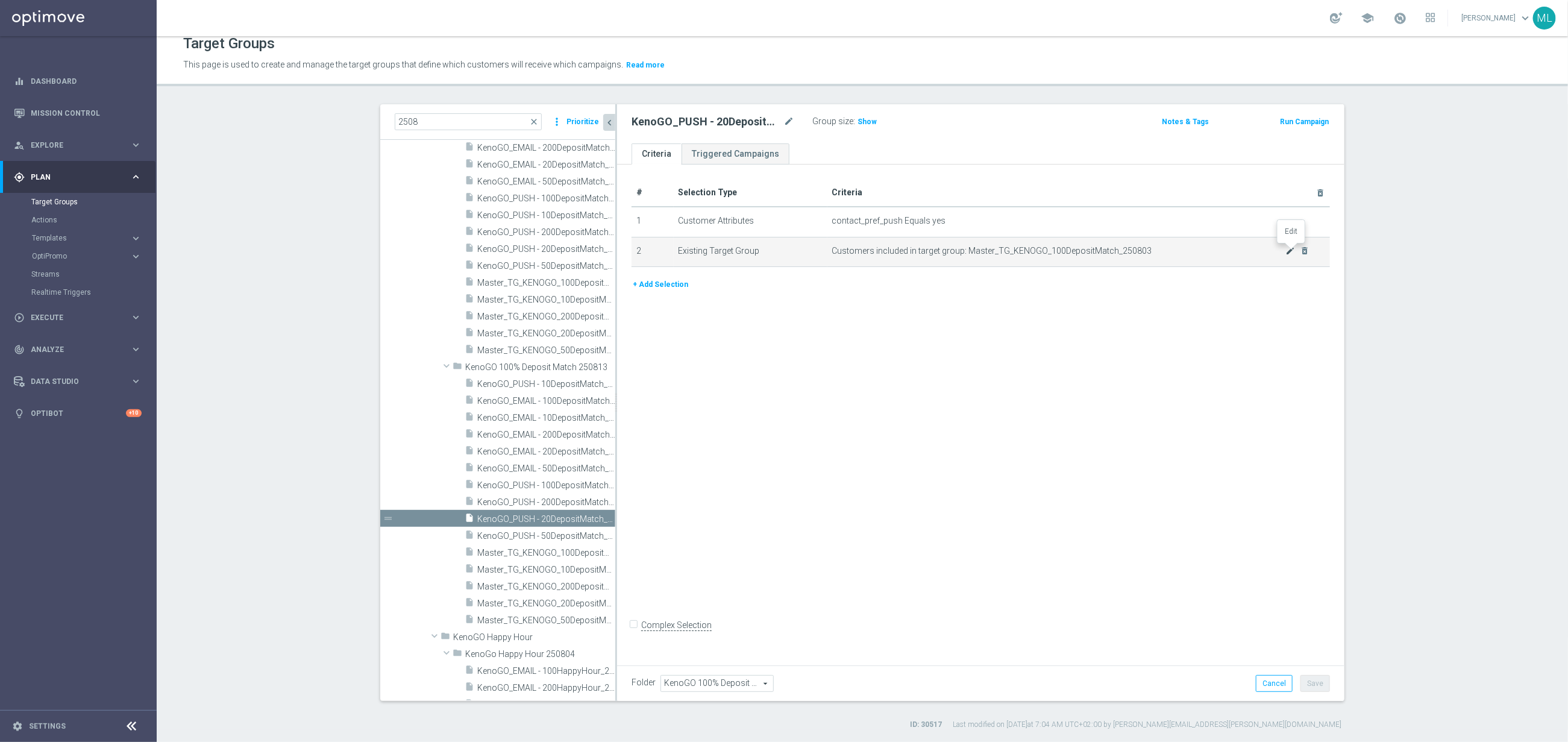
click at [1288, 250] on icon "mode_edit" at bounding box center [1291, 251] width 10 height 10
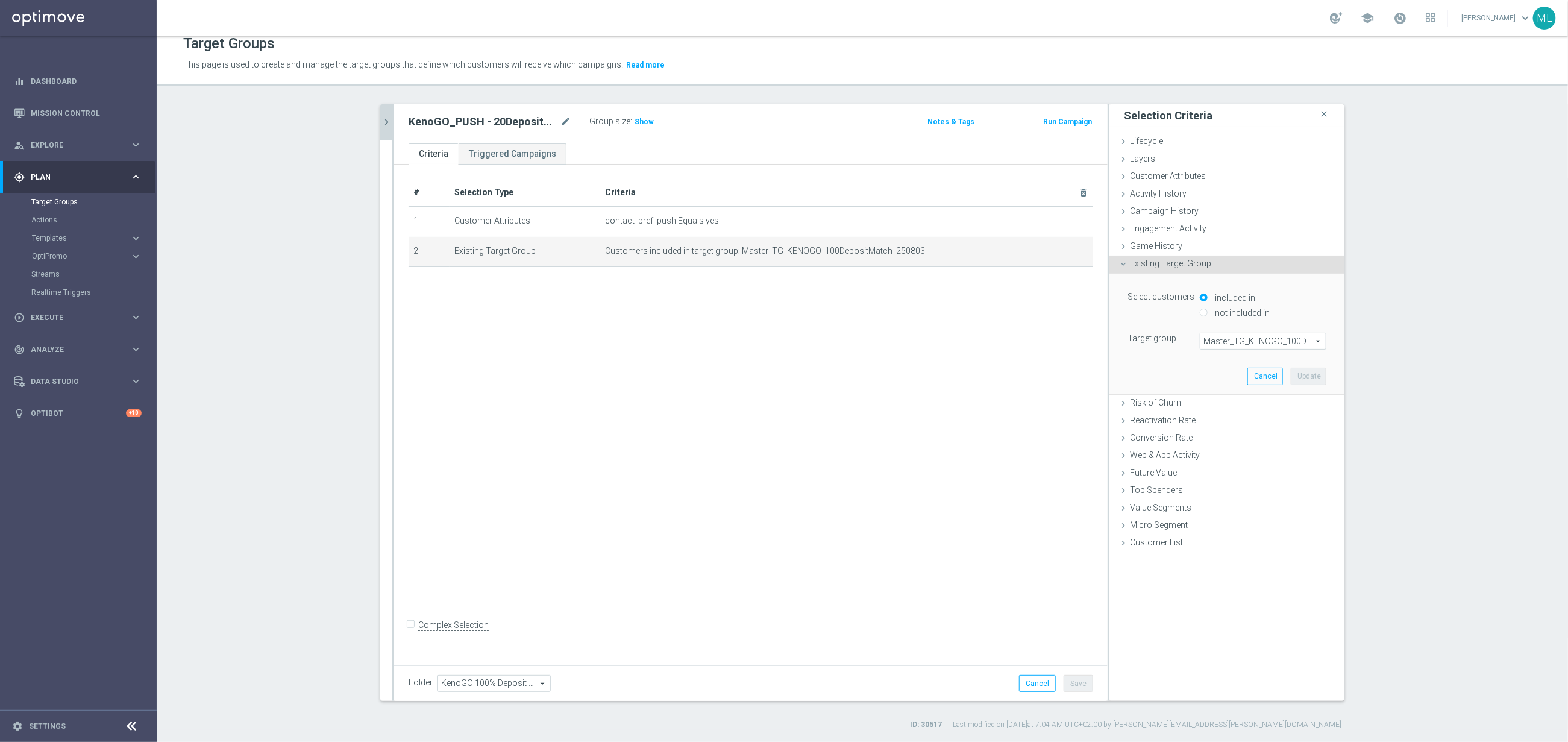
click at [1239, 335] on span "Master_TG_KENOGO_100DepositMatch_250803" at bounding box center [1263, 341] width 126 height 16
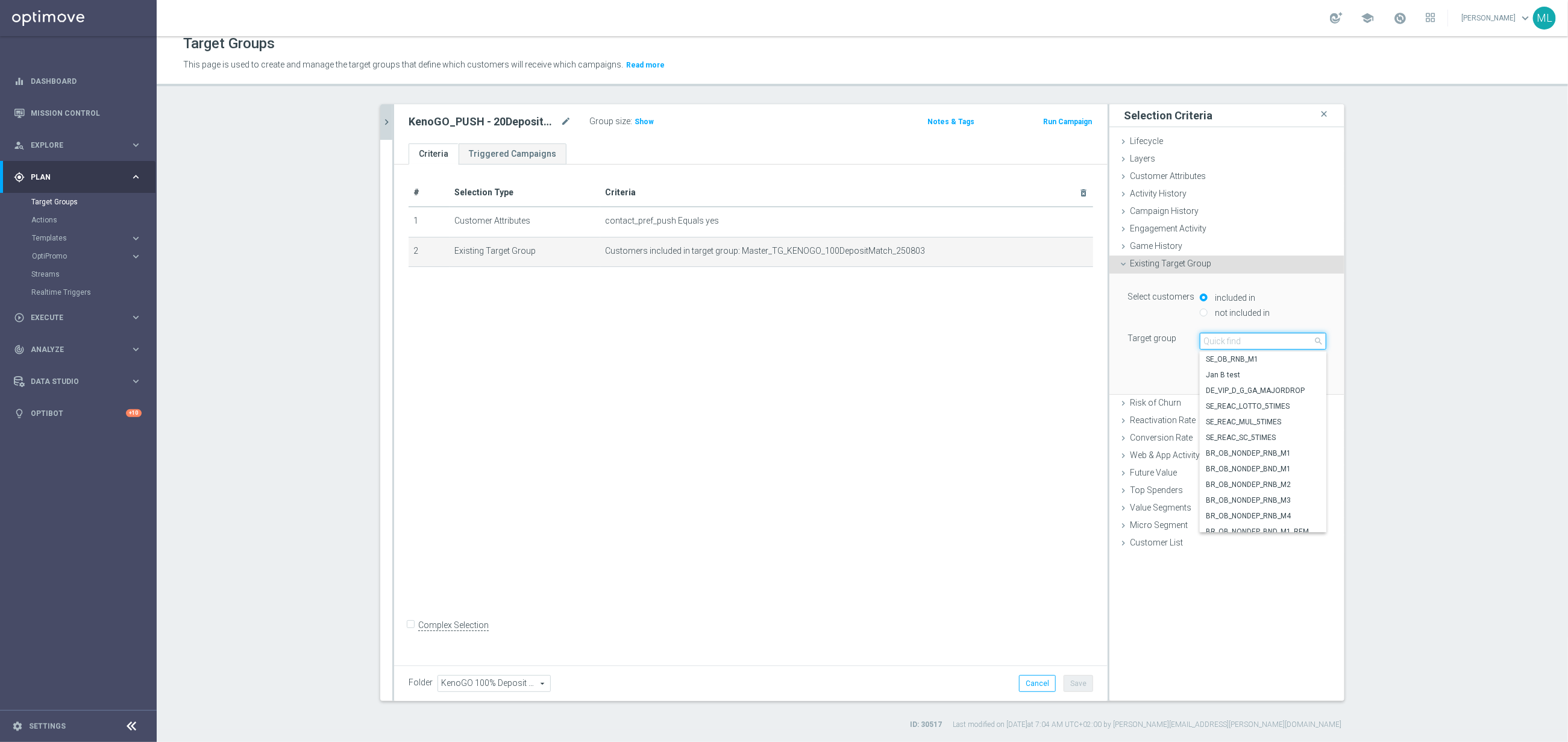
click at [1231, 345] on input "search" at bounding box center [1263, 341] width 126 height 17
type input "250813"
click at [1290, 406] on span "Master_TG_KENOGO_20DepositMatch_250813" at bounding box center [1263, 407] width 115 height 10
type input "Master_TG_KENOGO_20DepositMatch_250813"
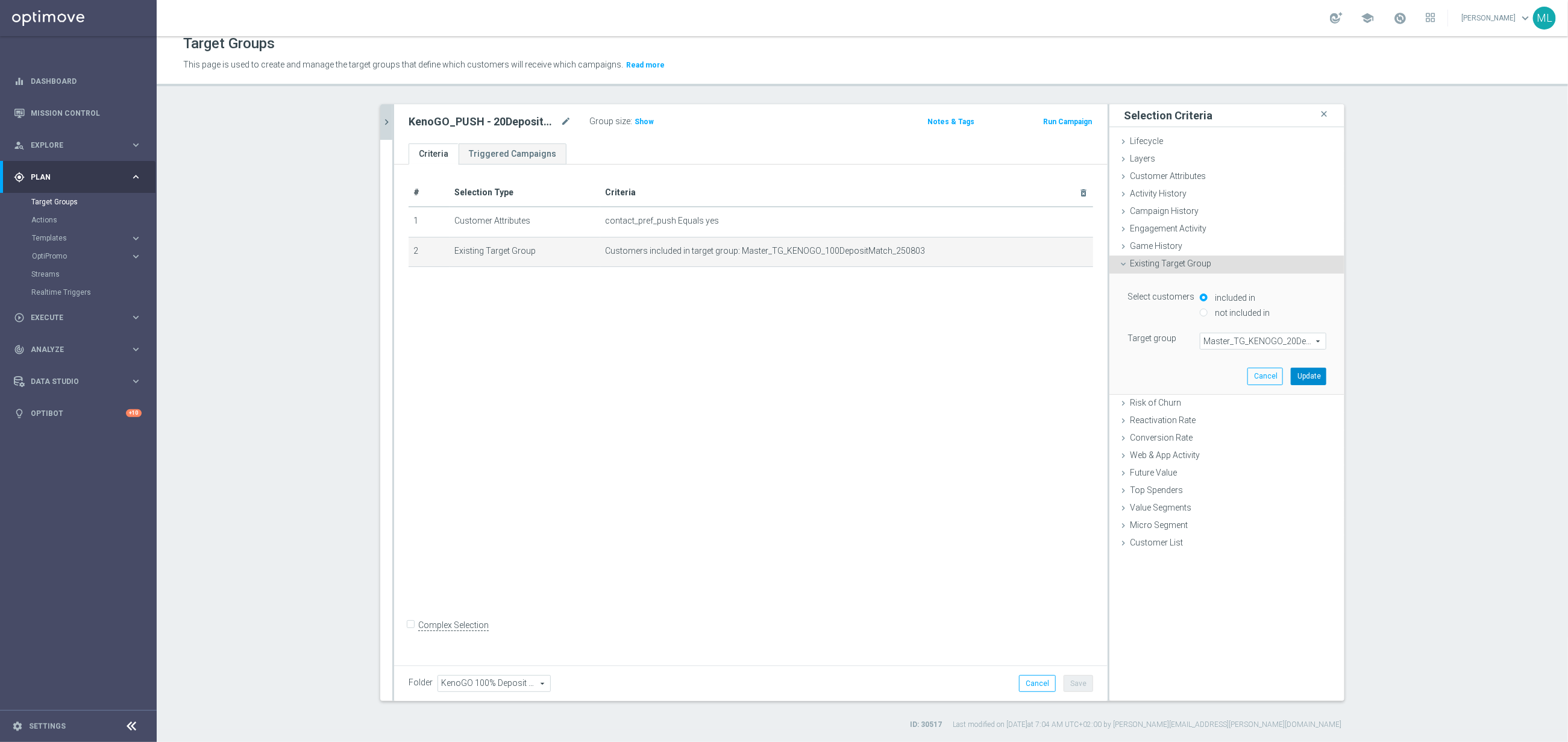
click at [1305, 379] on button "Update" at bounding box center [1309, 376] width 36 height 17
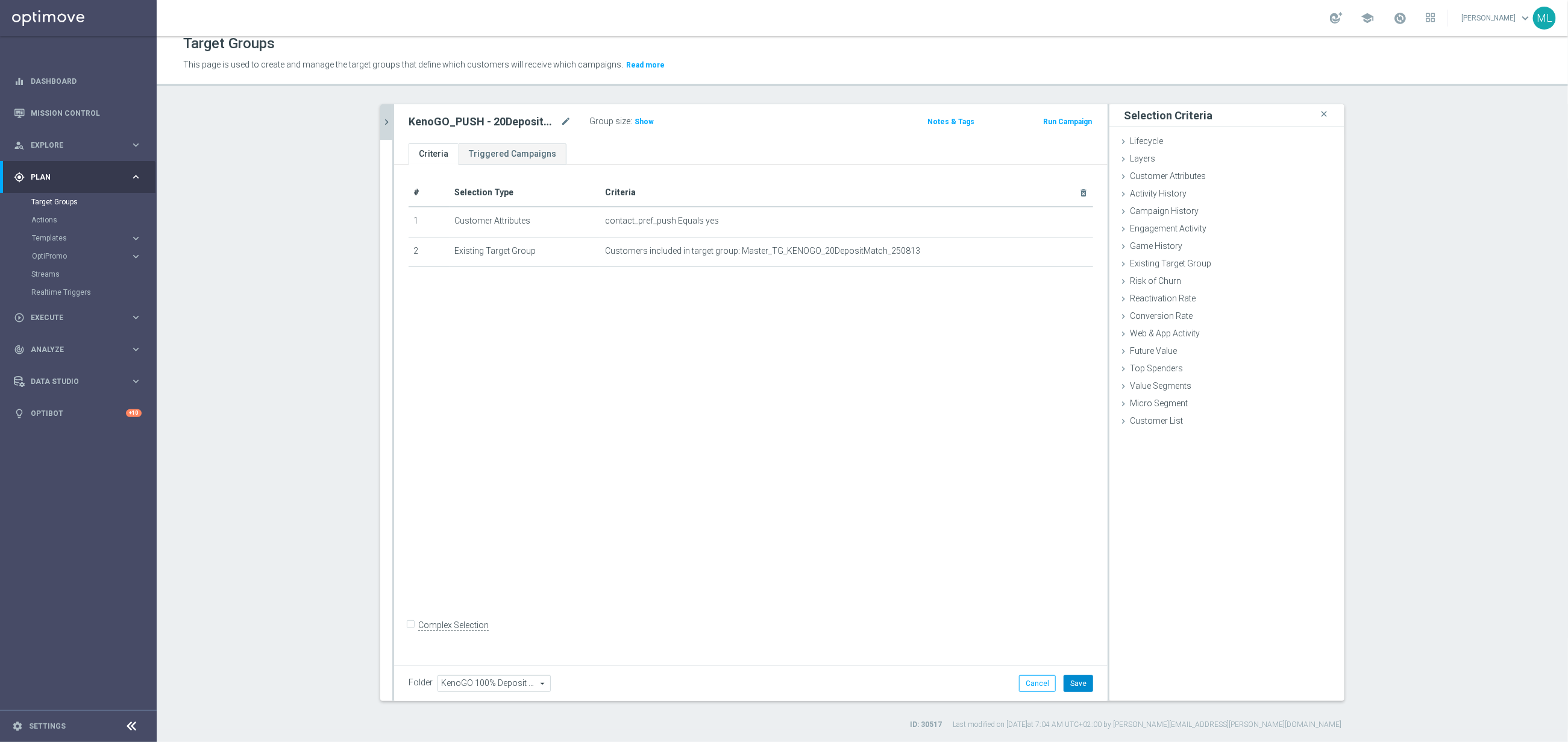
click at [1081, 681] on button "Save" at bounding box center [1078, 683] width 29 height 17
click at [385, 127] on icon "chevron_right" at bounding box center [387, 122] width 11 height 11
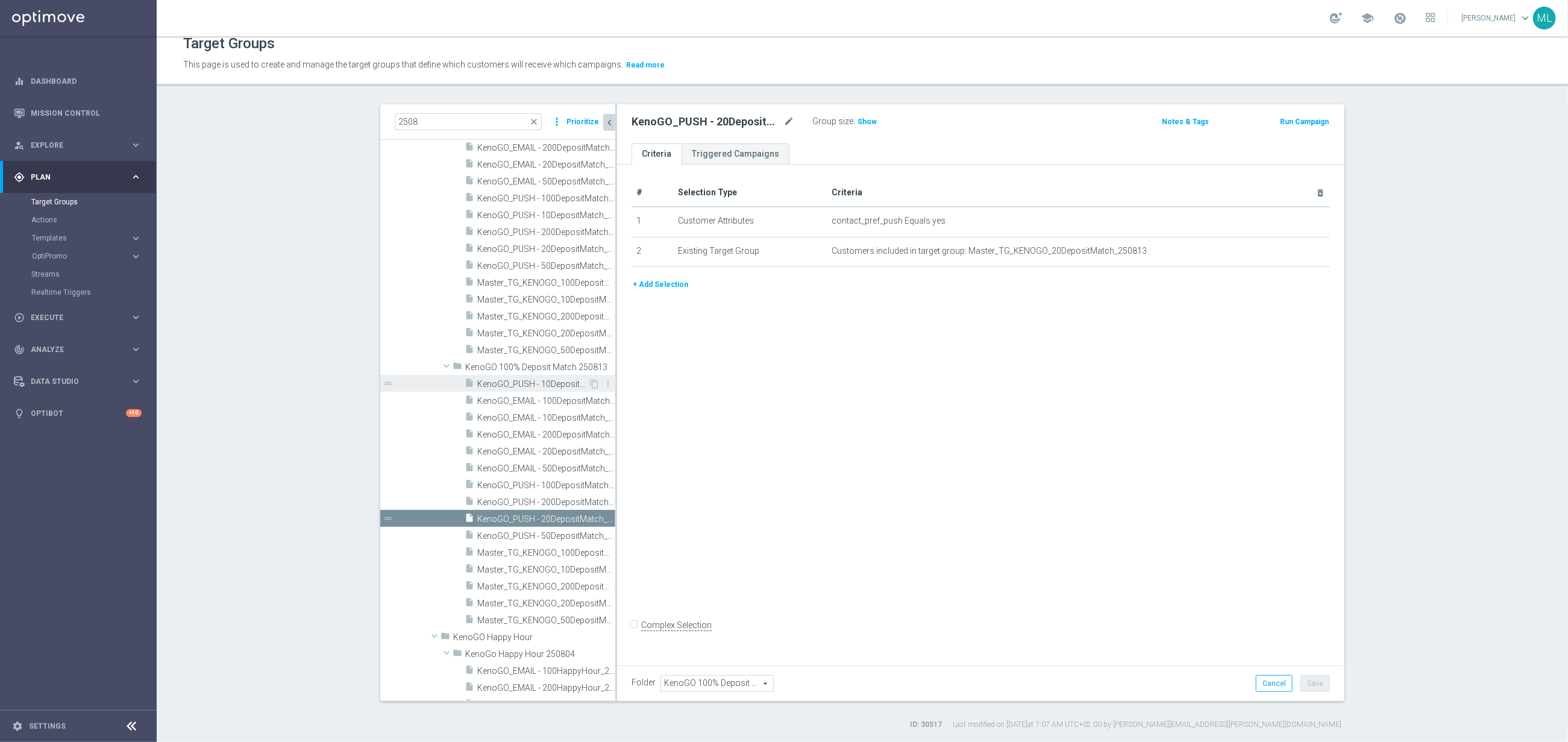
click at [559, 387] on span "KenoGO_PUSH - 10DepositMatch_250813" at bounding box center [532, 384] width 111 height 10
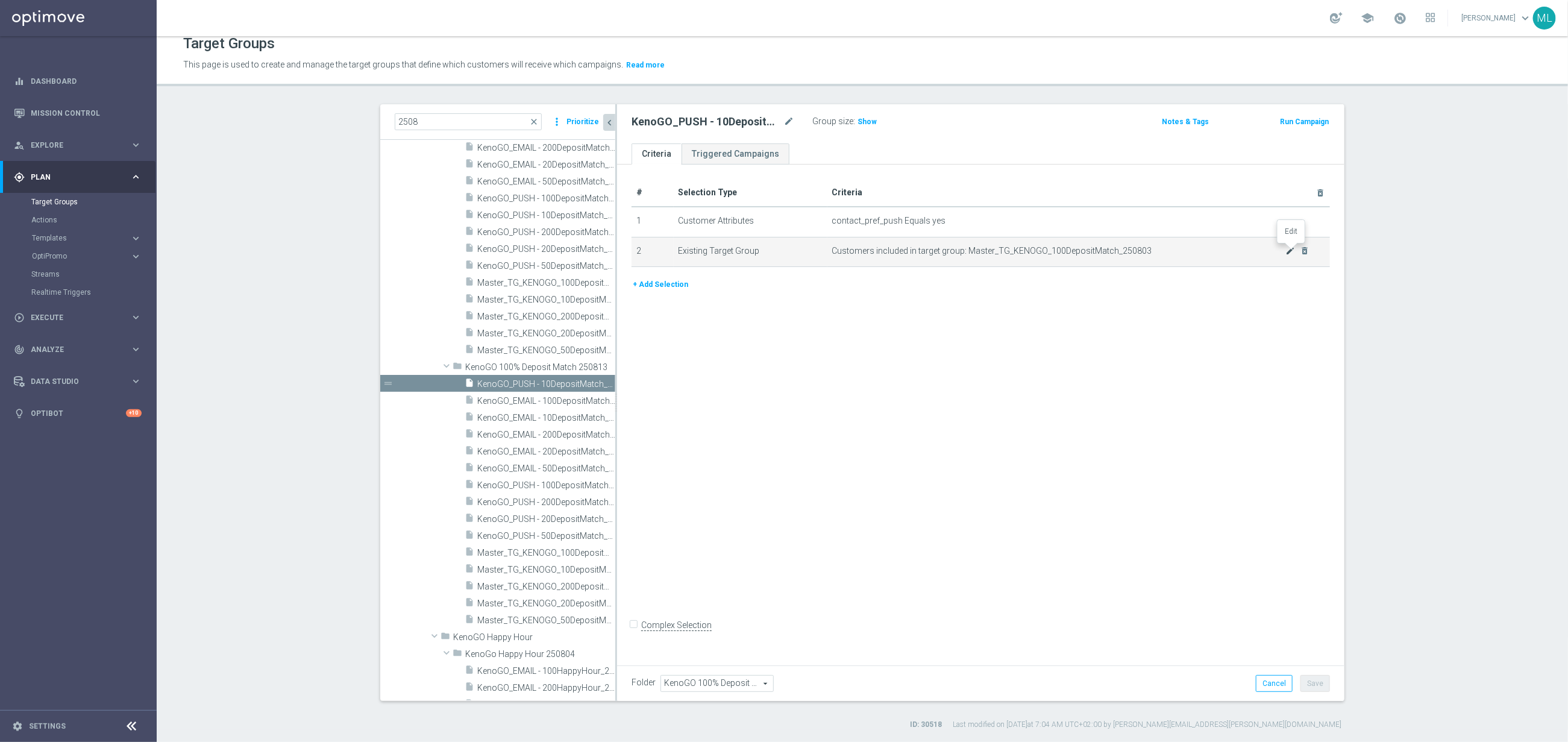
click at [1293, 252] on icon "mode_edit" at bounding box center [1291, 251] width 10 height 10
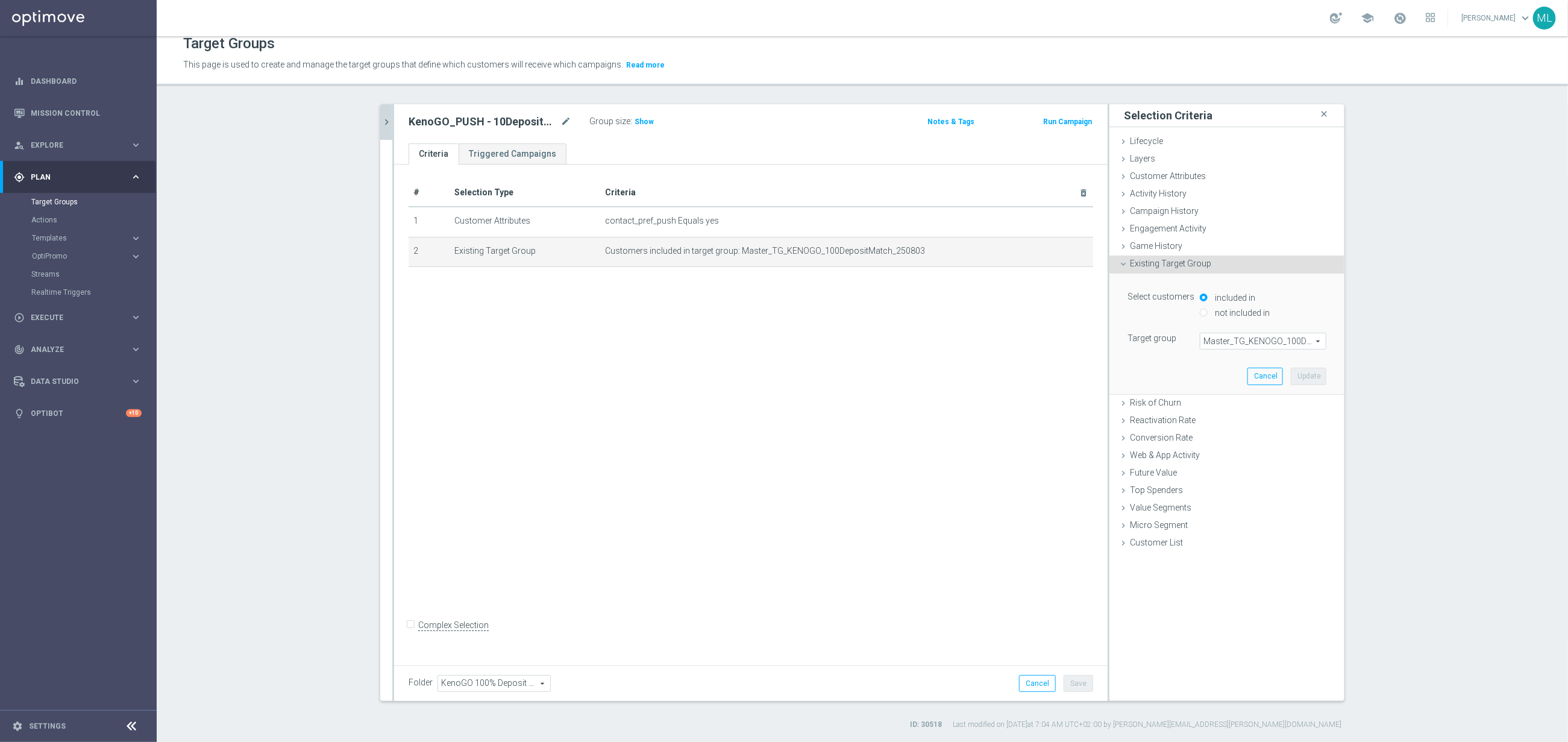
click at [1245, 335] on span "Master_TG_KENOGO_100DepositMatch_250803" at bounding box center [1263, 341] width 126 height 16
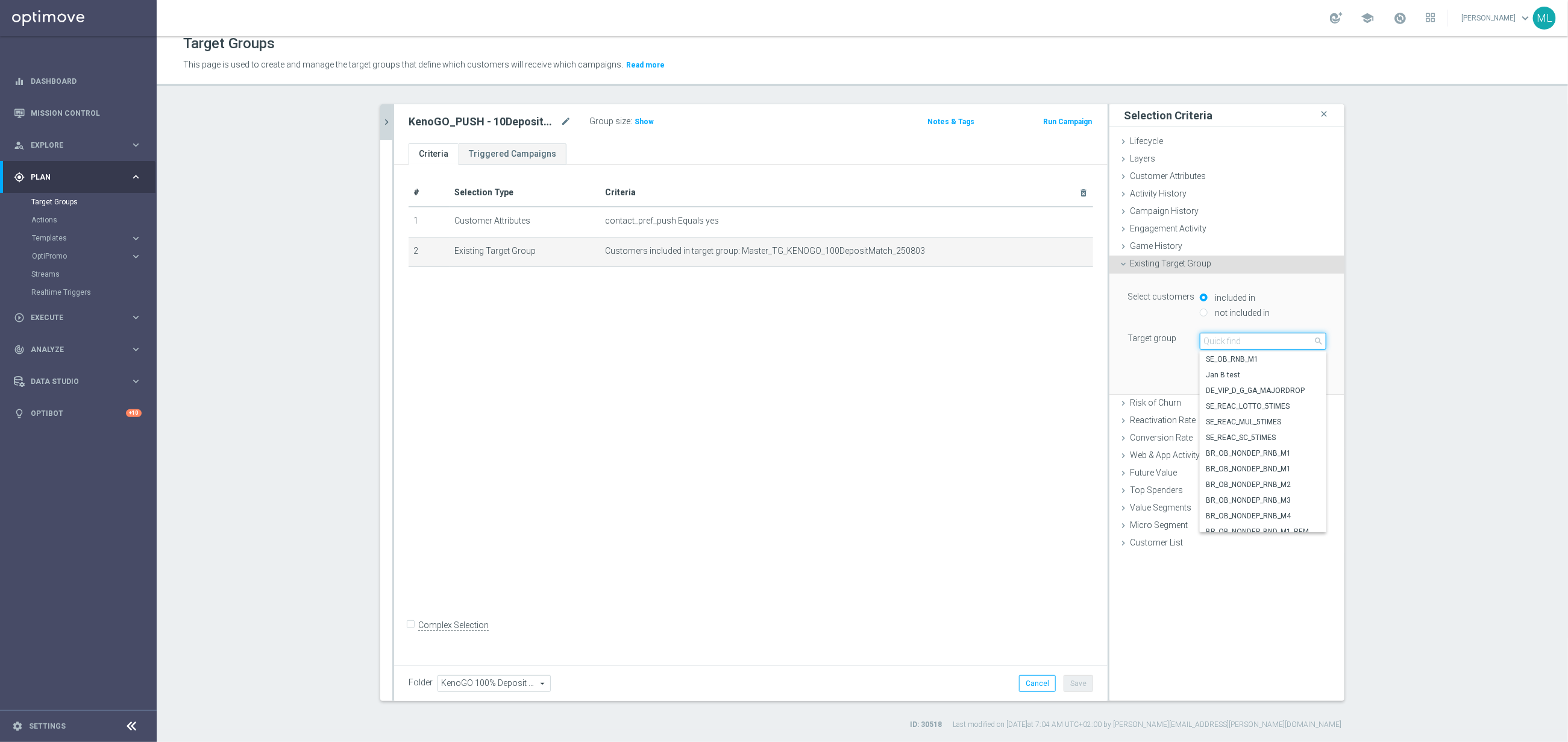
click at [1238, 342] on input "search" at bounding box center [1263, 341] width 126 height 17
type input "250813"
click at [1292, 375] on span "Master_TG_KENOGO_10DepositMatch_250813" at bounding box center [1263, 375] width 115 height 10
type input "Master_TG_KENOGO_10DepositMatch_250813"
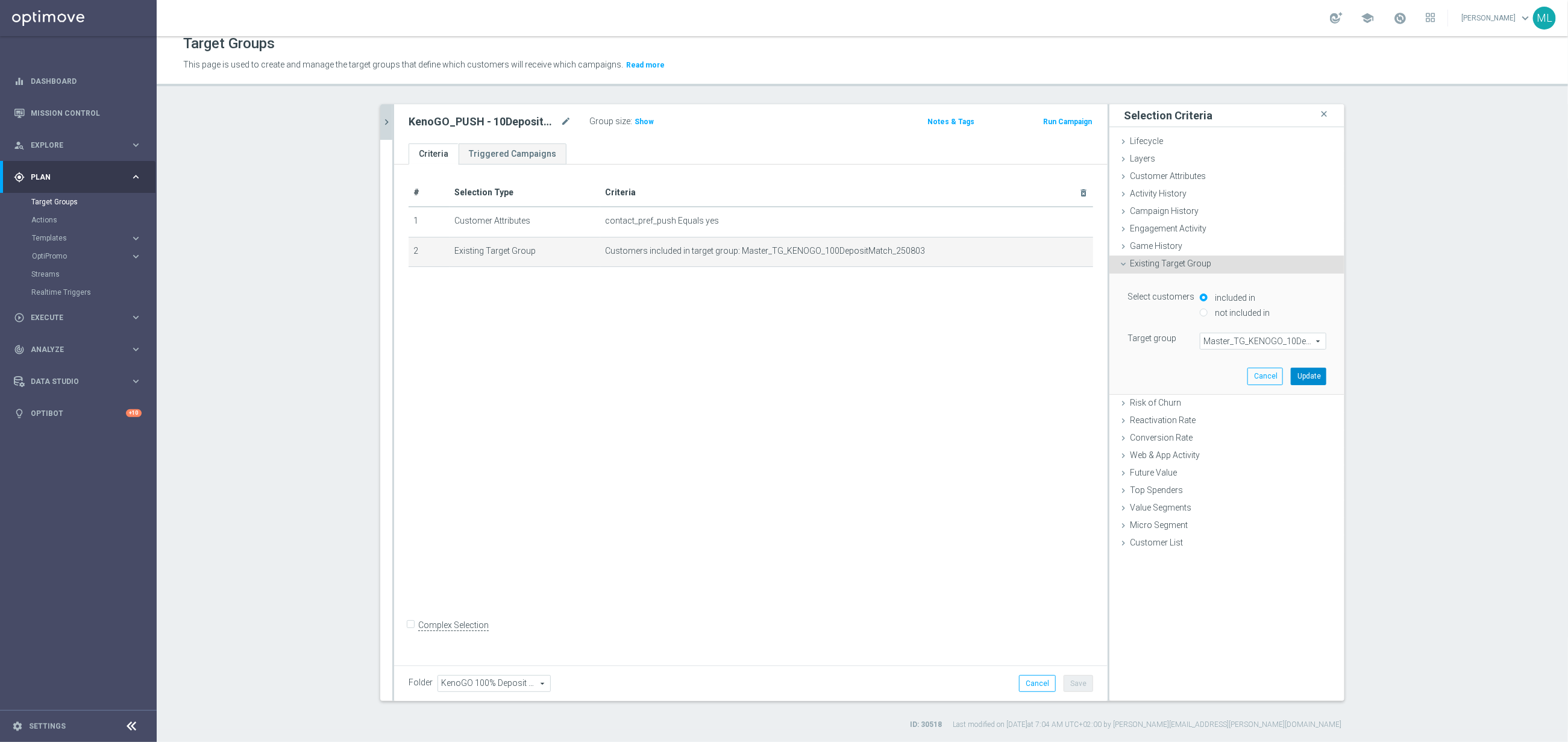
click at [1307, 372] on button "Update" at bounding box center [1309, 376] width 36 height 17
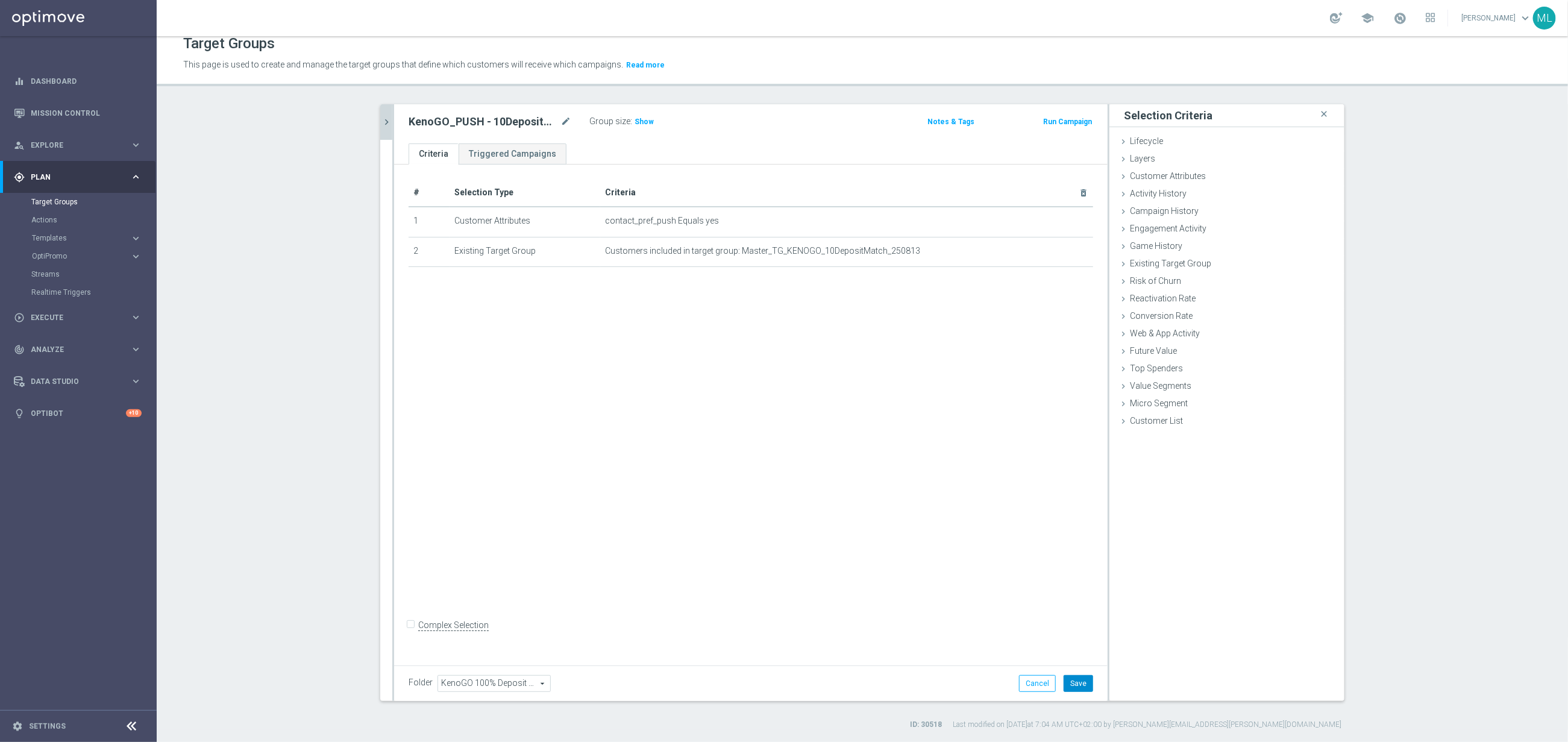
click at [1077, 679] on button "Save" at bounding box center [1078, 683] width 29 height 17
click at [387, 123] on icon "chevron_right" at bounding box center [387, 122] width 11 height 11
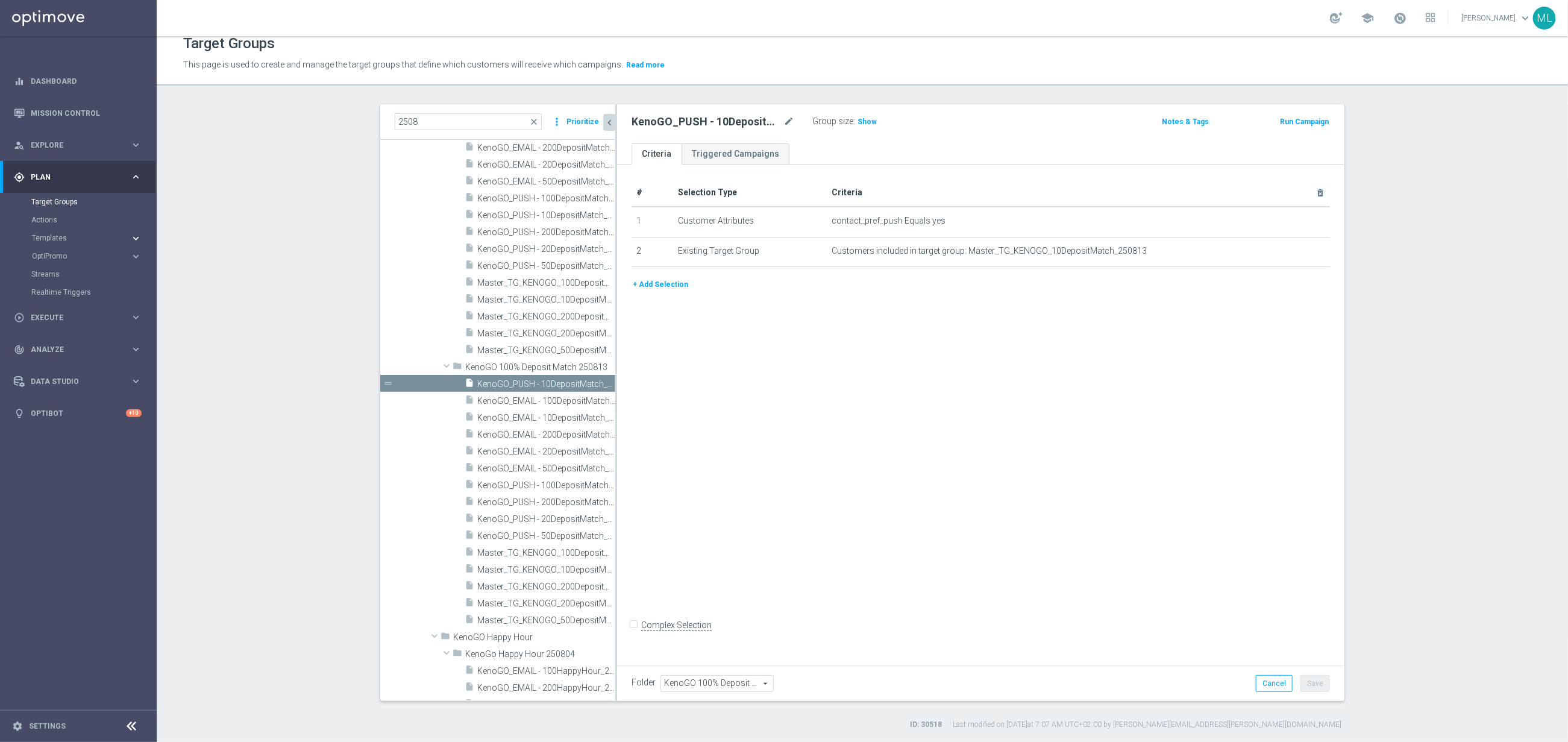
click at [134, 239] on icon "keyboard_arrow_right" at bounding box center [136, 238] width 11 height 11
click at [54, 251] on link "Optimail" at bounding box center [81, 256] width 88 height 10
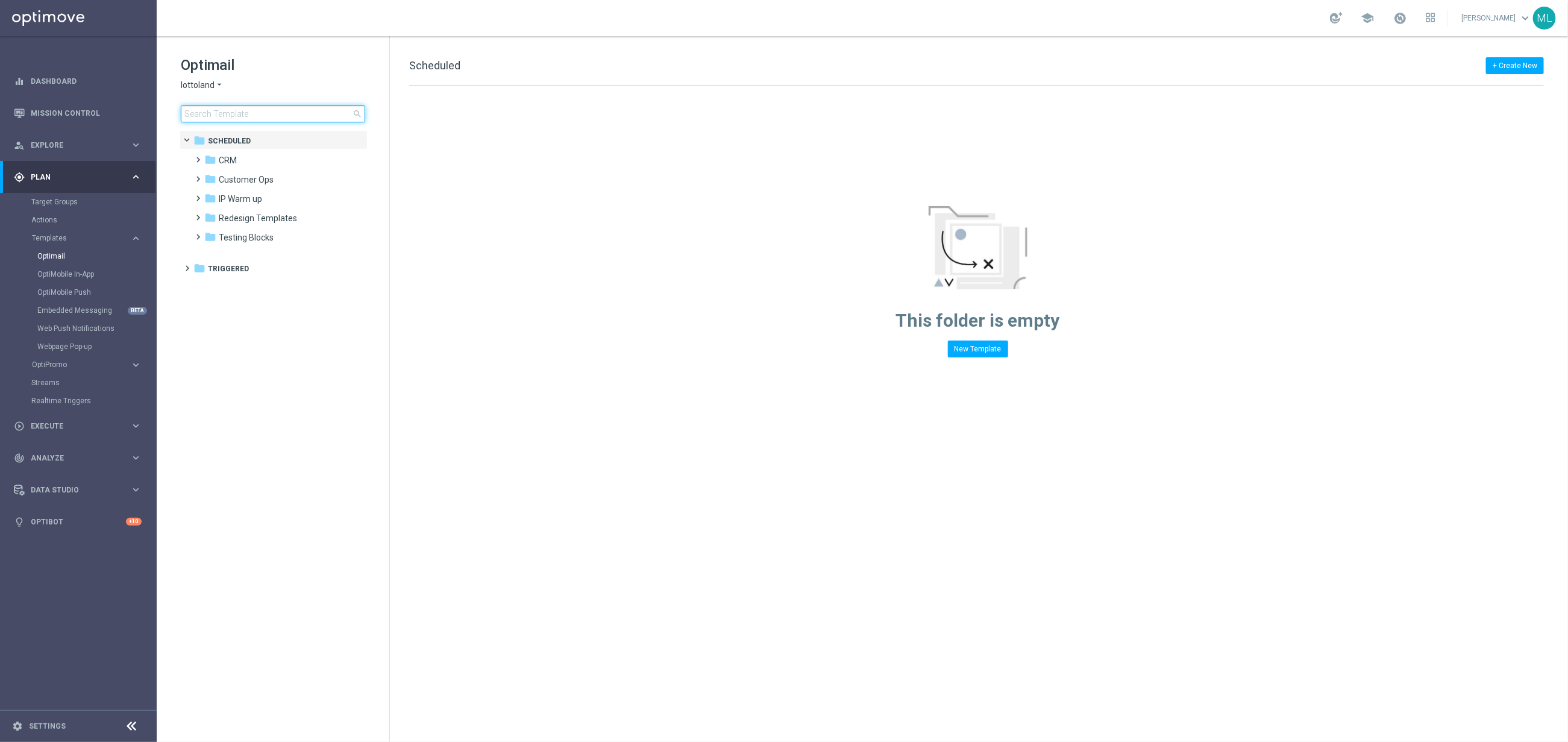
click at [225, 118] on input at bounding box center [273, 114] width 185 height 17
click at [206, 81] on span "lottoland" at bounding box center [197, 86] width 34 height 11
click at [218, 118] on div "KenoGO" at bounding box center [226, 113] width 91 height 14
click at [225, 111] on input at bounding box center [273, 114] width 185 height 17
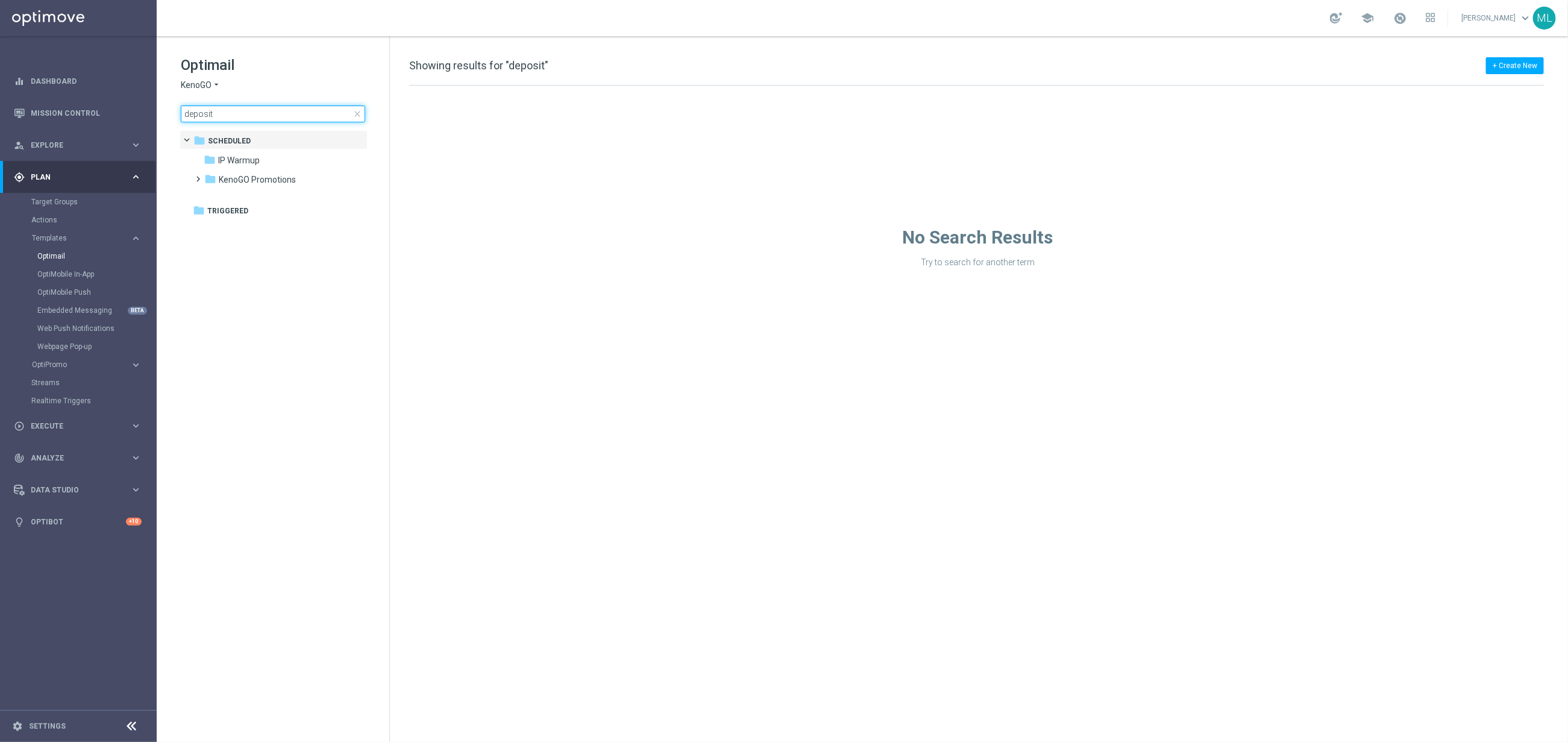
type input "deposit"
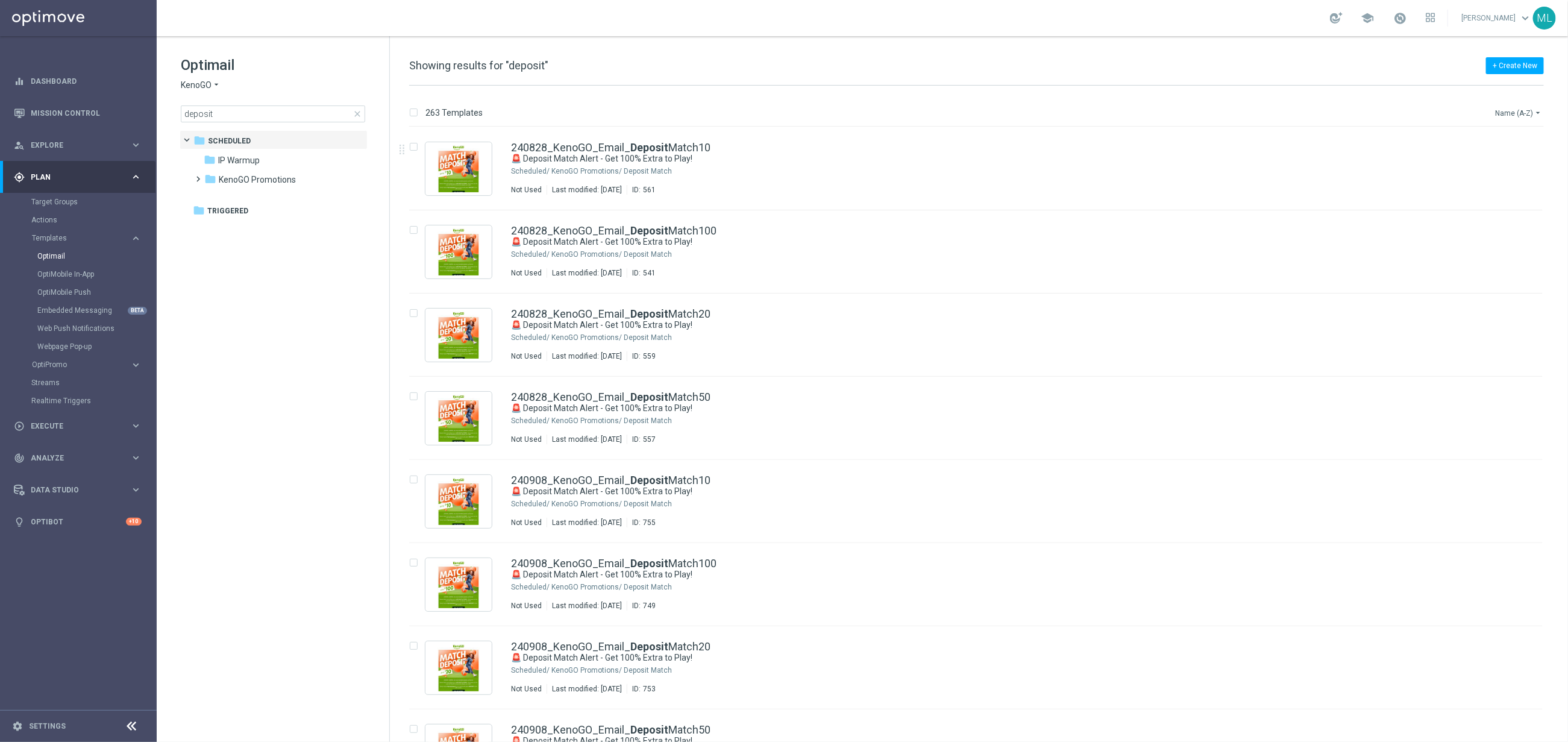
click at [1534, 111] on icon "arrow_drop_down" at bounding box center [1538, 113] width 10 height 10
click at [1514, 169] on span "Date Modified (Newest)" at bounding box center [1498, 167] width 81 height 9
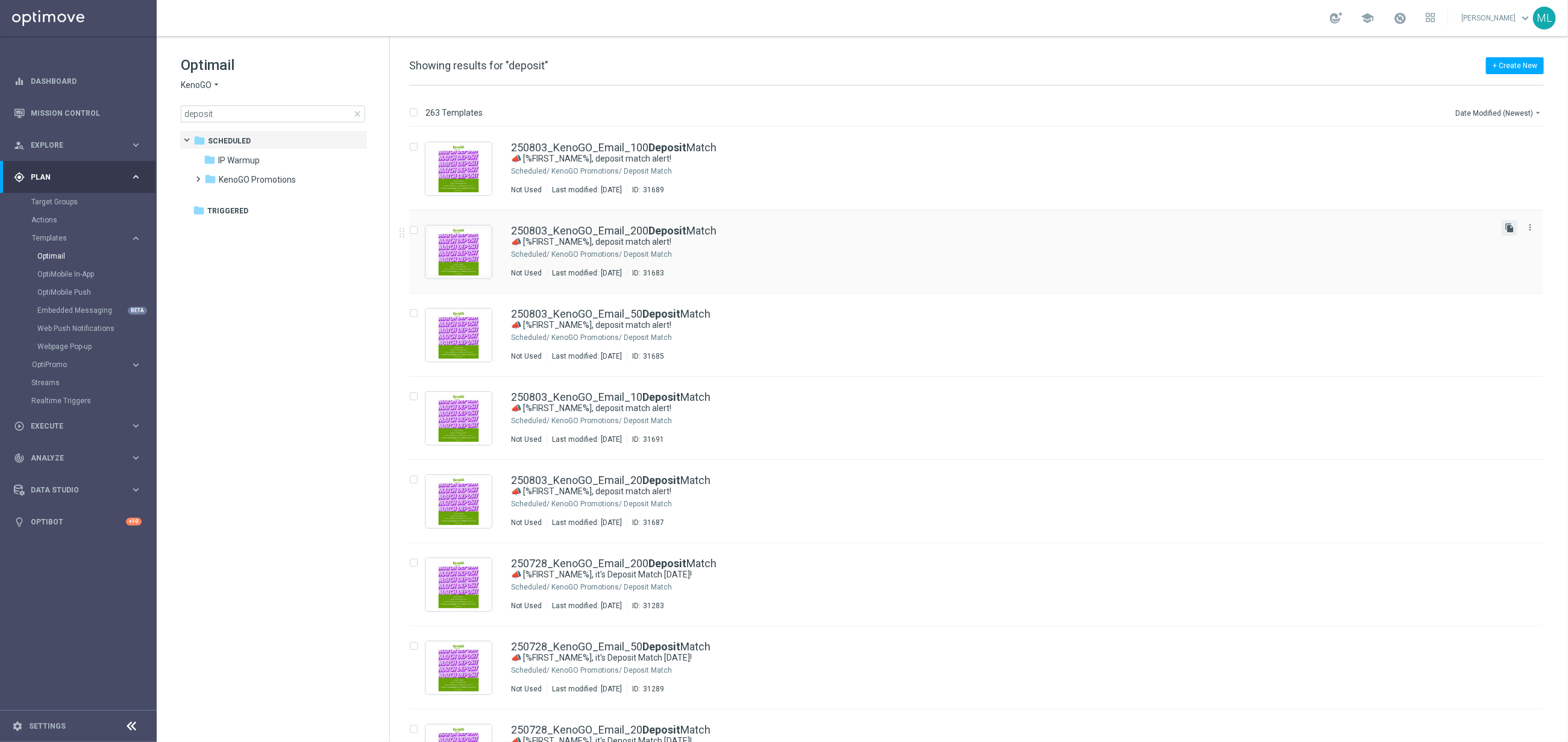
click at [1508, 225] on icon "file_copy" at bounding box center [1510, 228] width 10 height 10
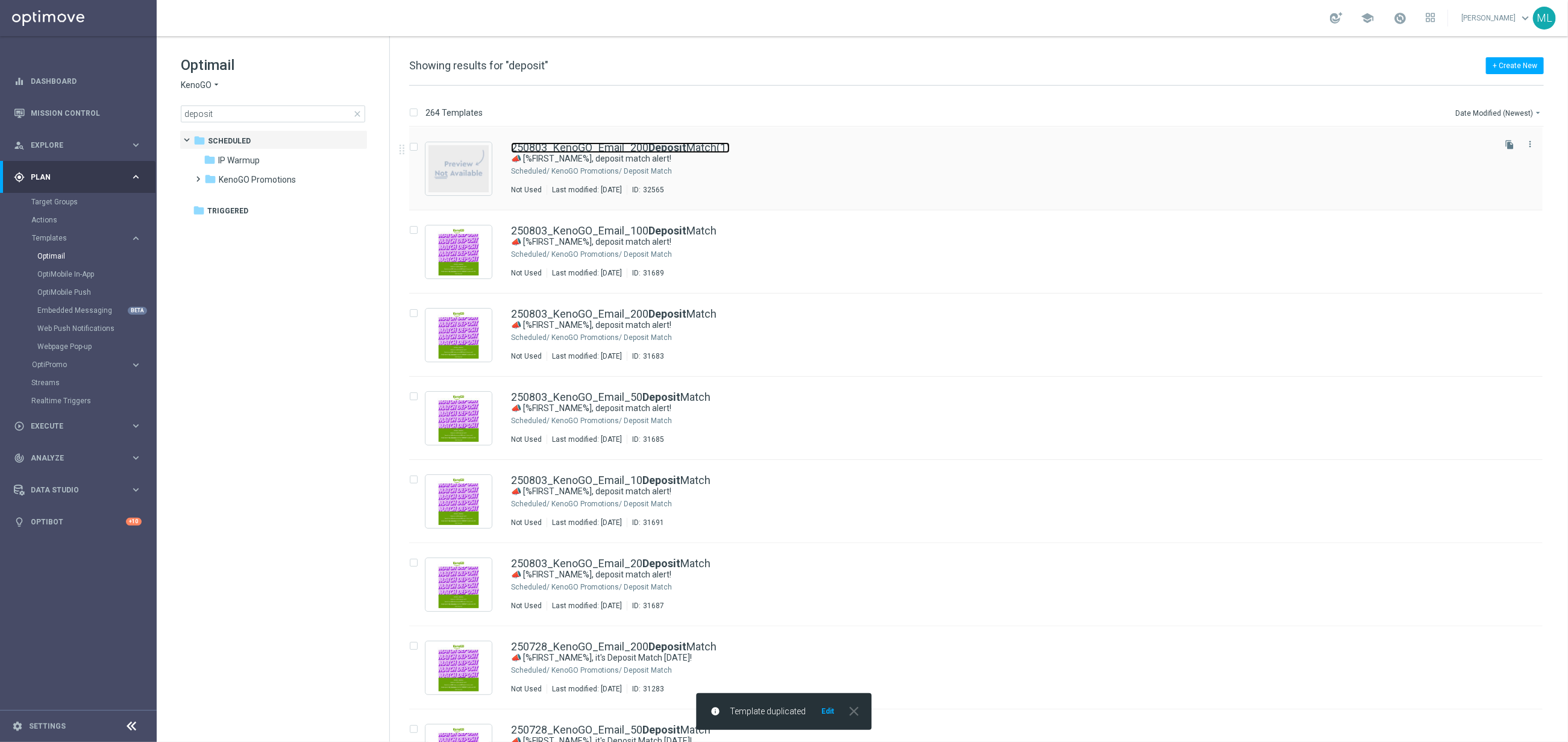
click at [662, 151] on b "Deposit" at bounding box center [667, 148] width 38 height 13
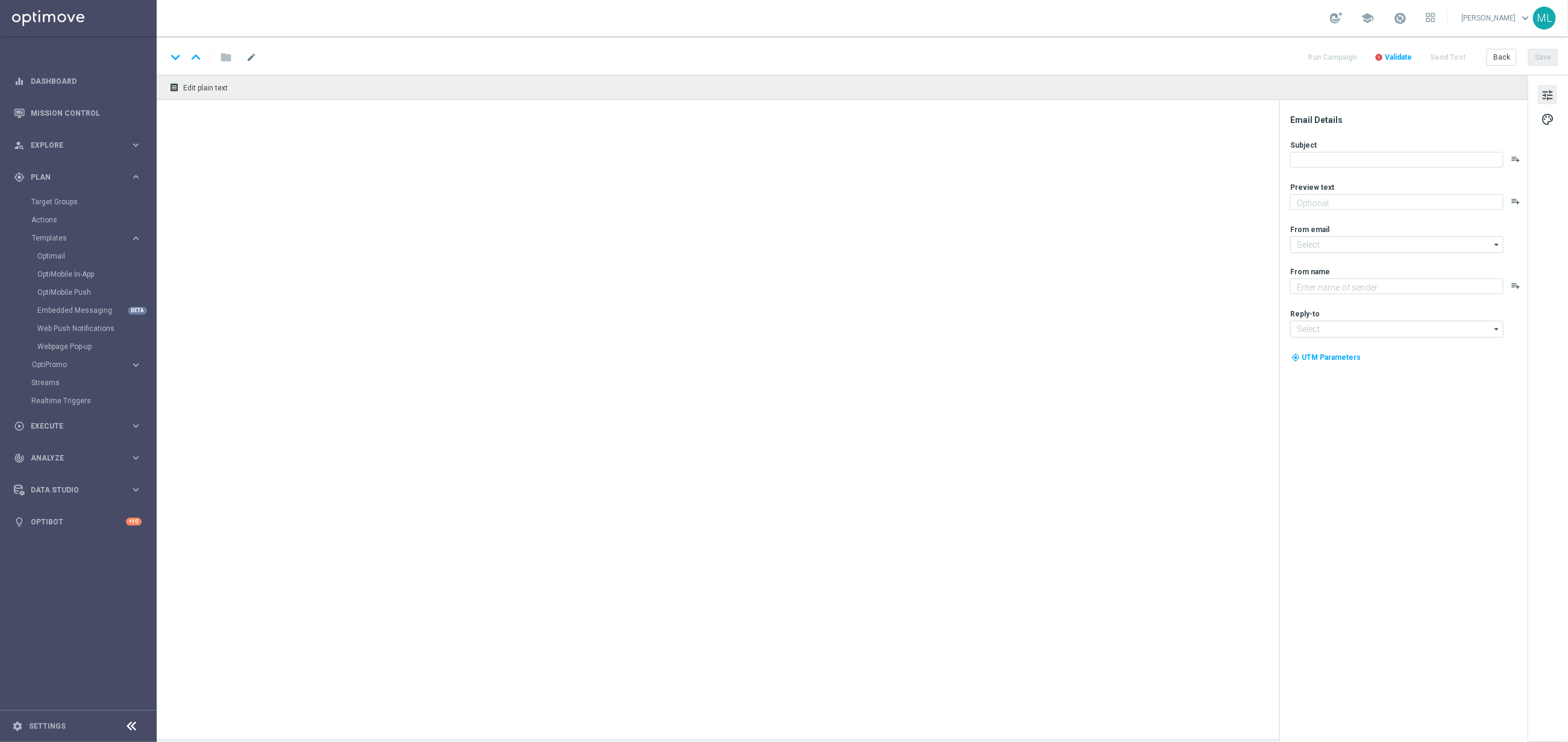
type input "250803_KenoGO_Email_200DepositMatch(1)"
type textarea "Your turn to get matched!"
type textarea "KenoGO"
type input "mail@crm.kenogo.com.au"
type input "support@kenogo.com.au"
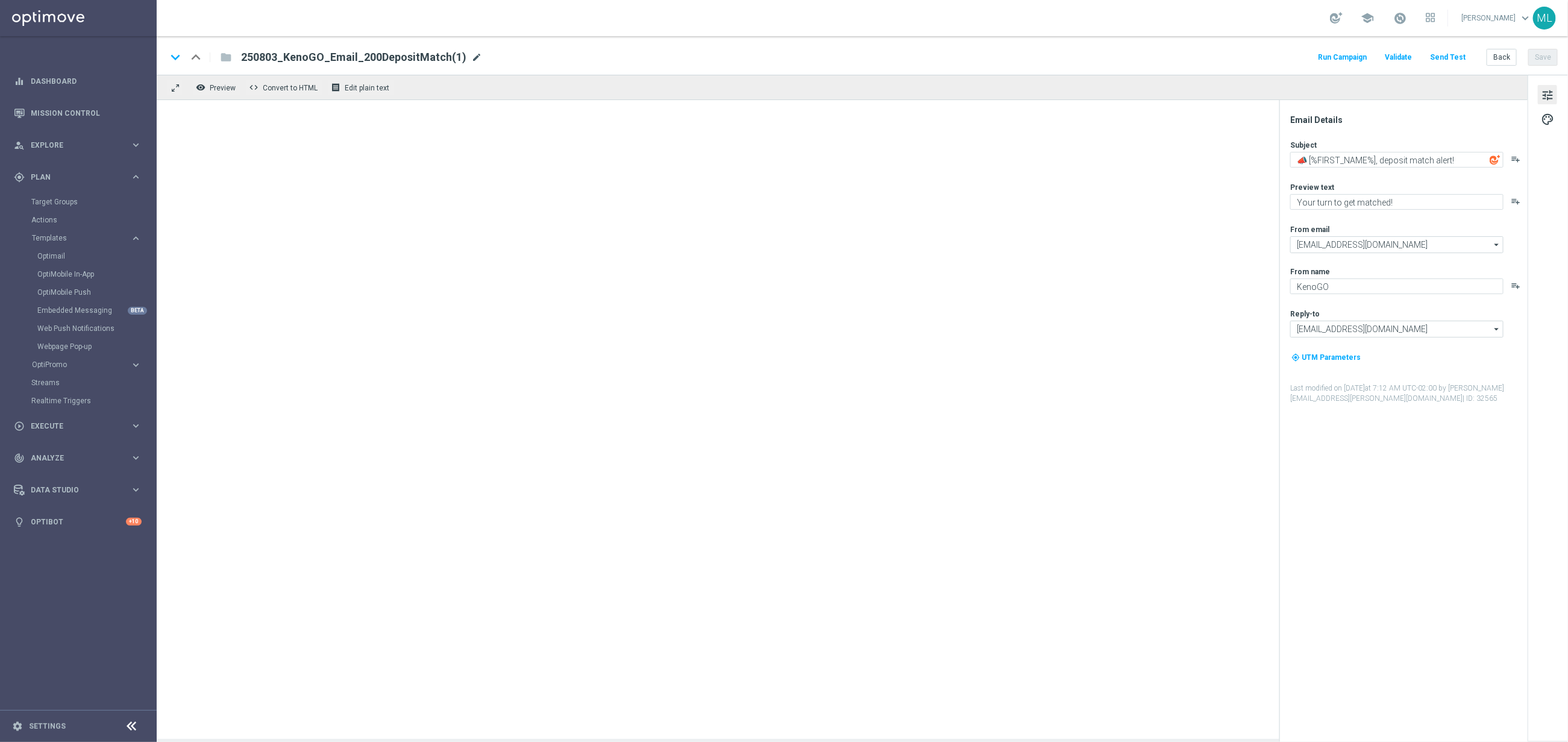
click at [472, 58] on span "mode_edit" at bounding box center [477, 57] width 11 height 11
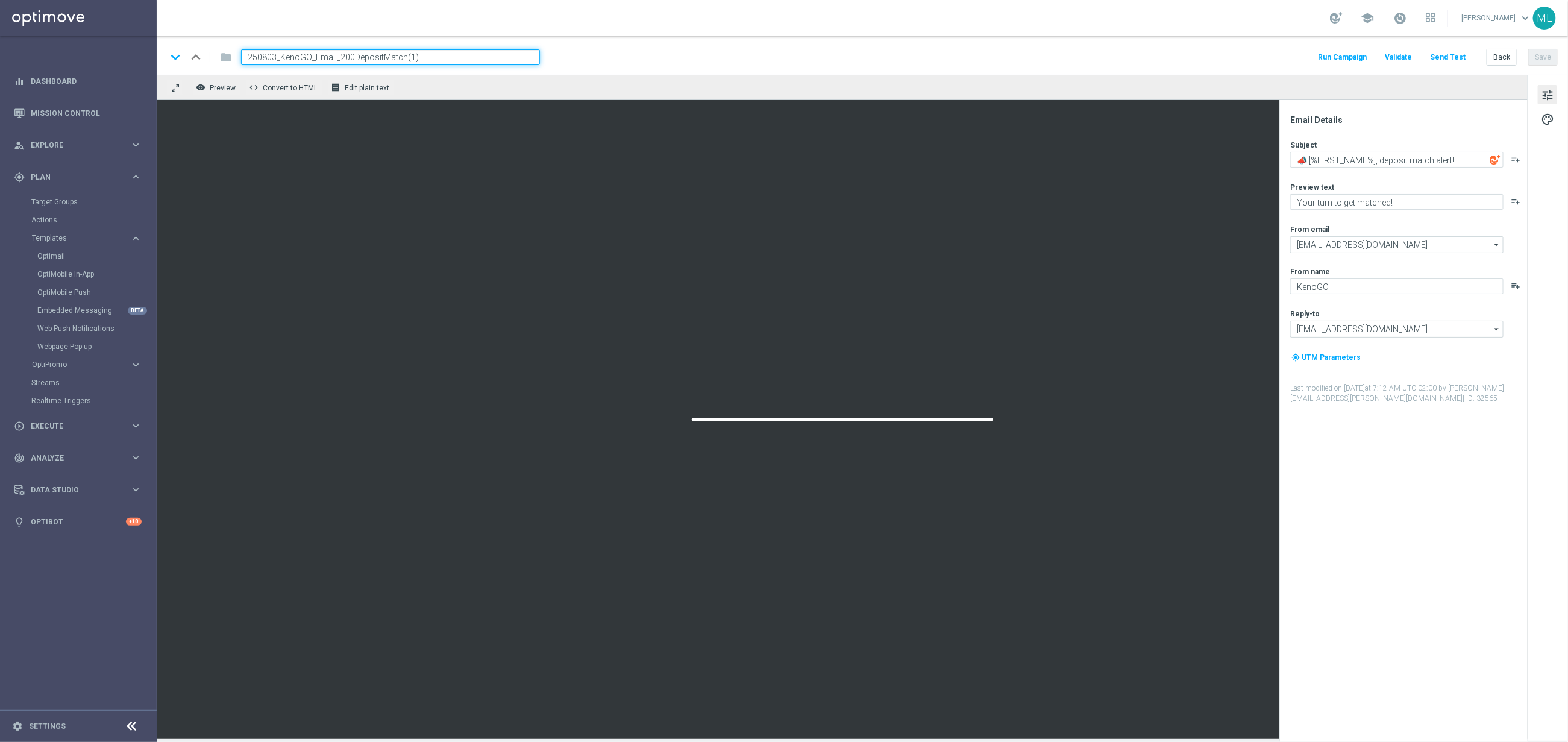
drag, startPoint x: 404, startPoint y: 56, endPoint x: 437, endPoint y: 58, distance: 33.1
click at [437, 57] on input "250803_KenoGO_Email_200DepositMatch(1)" at bounding box center [390, 57] width 299 height 16
drag, startPoint x: 273, startPoint y: 58, endPoint x: 285, endPoint y: 57, distance: 12.0
click at [274, 56] on input "250803_KenoGO_Email_200DepositMatch" at bounding box center [390, 57] width 299 height 16
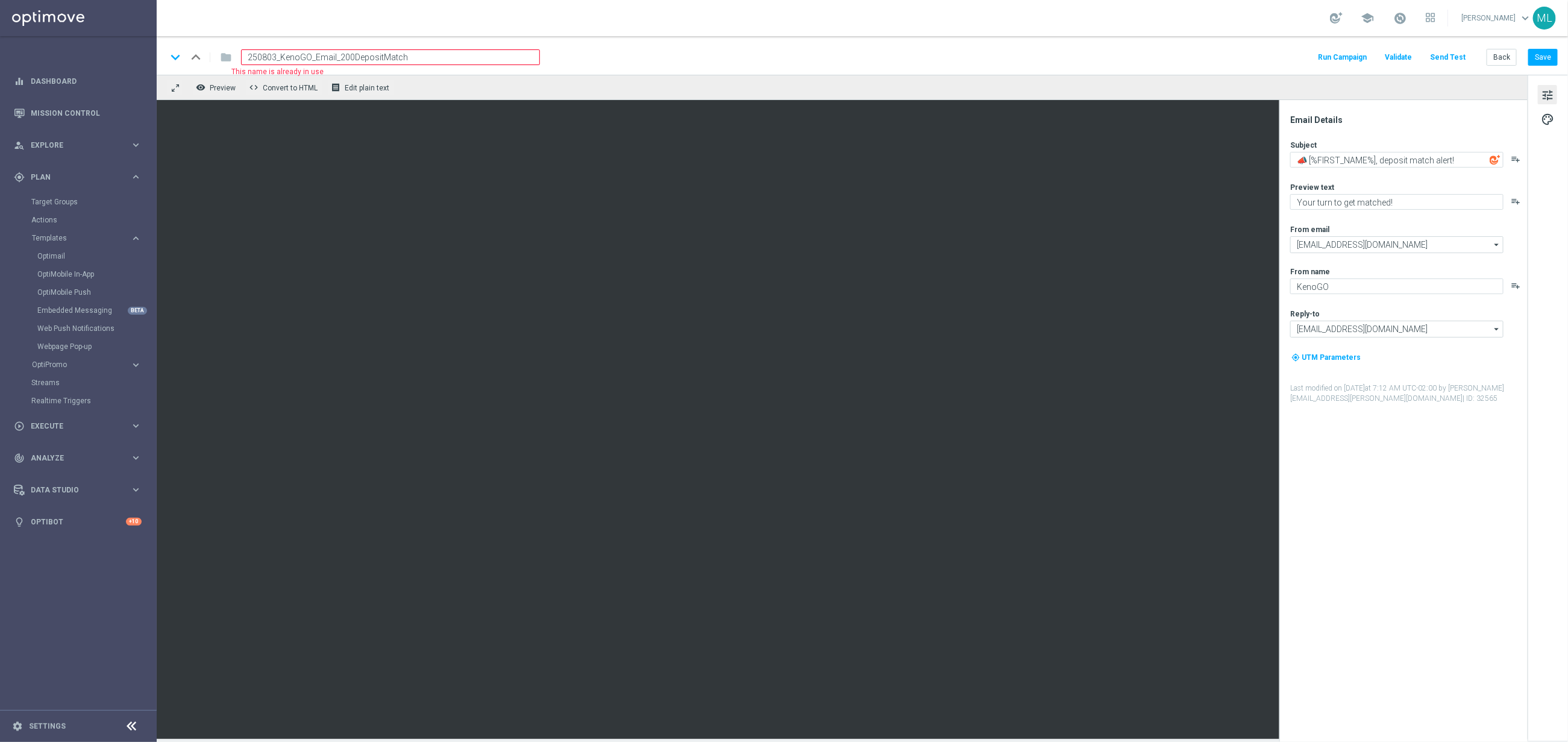
click at [271, 57] on input "250803_KenoGO_Email_200DepositMatch" at bounding box center [390, 57] width 299 height 16
type input "250813_KenoGO_Email_200DepositMatch"
click at [570, 55] on div "keyboard_arrow_down keyboard_arrow_up folder 250813_KenoGO_Email_200DepositMatc…" at bounding box center [862, 57] width 1392 height 16
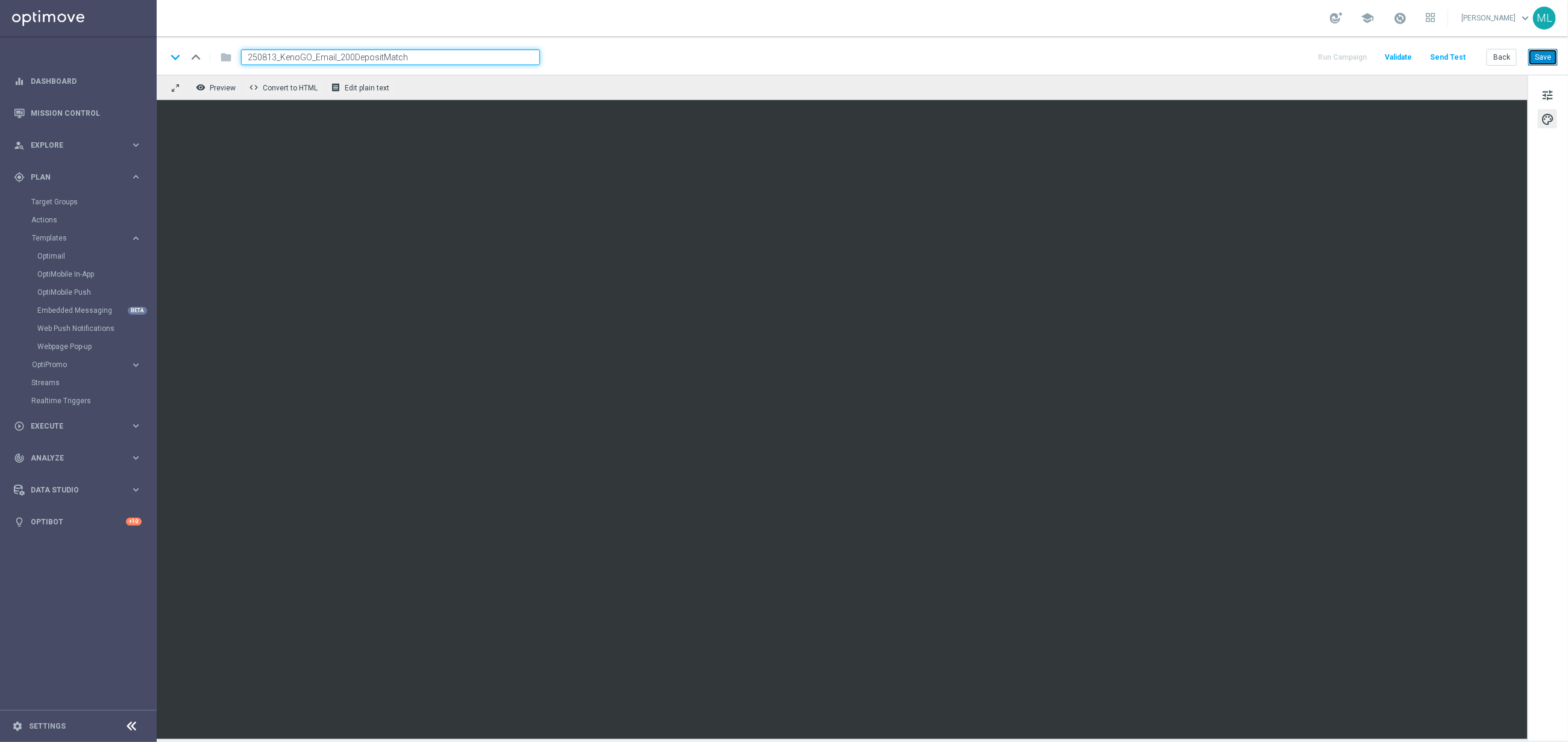
click at [1548, 59] on button "Save" at bounding box center [1542, 57] width 29 height 17
click at [1501, 62] on button "Back" at bounding box center [1502, 57] width 30 height 17
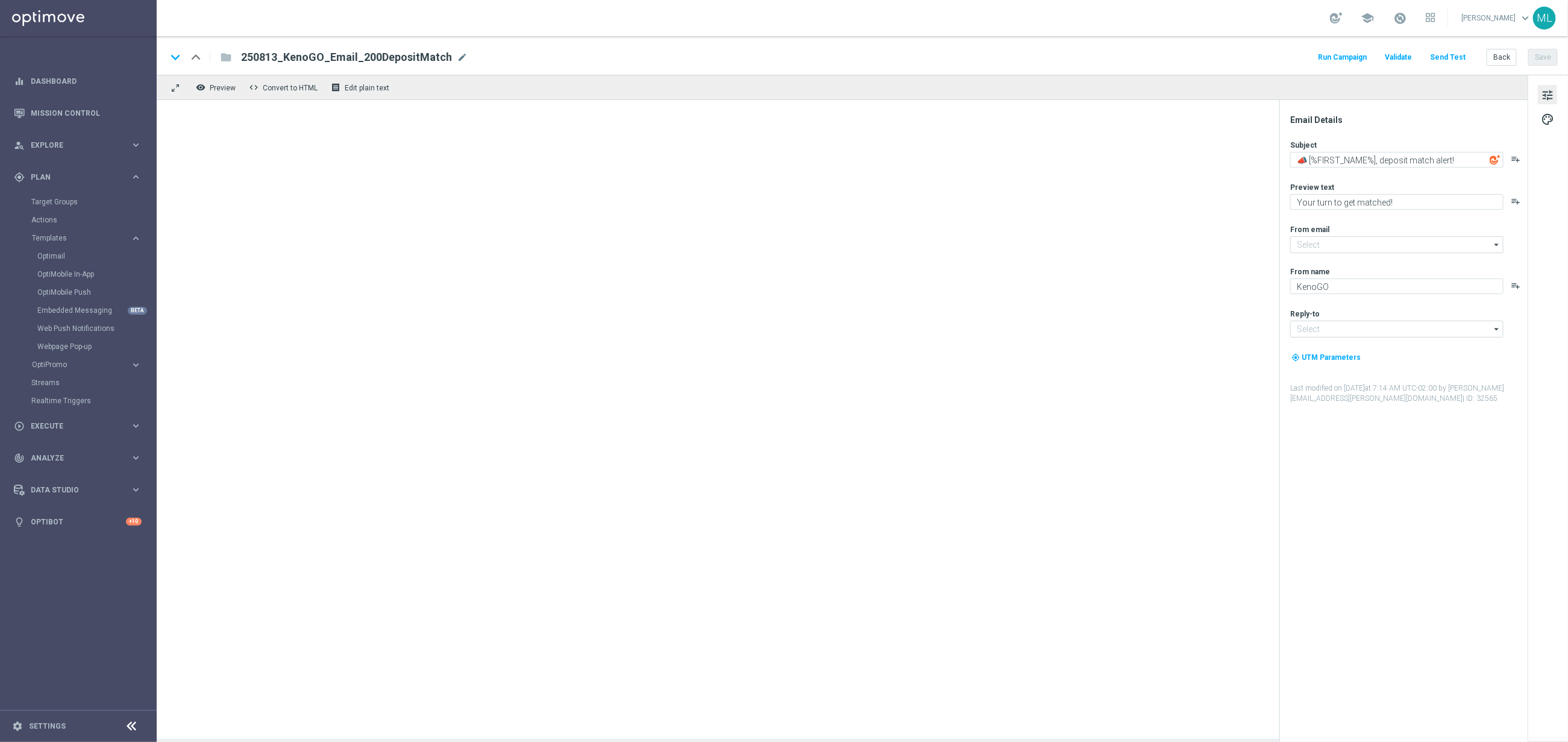
type input "mail@crm.kenogo.com.au"
type input "support@kenogo.com.au"
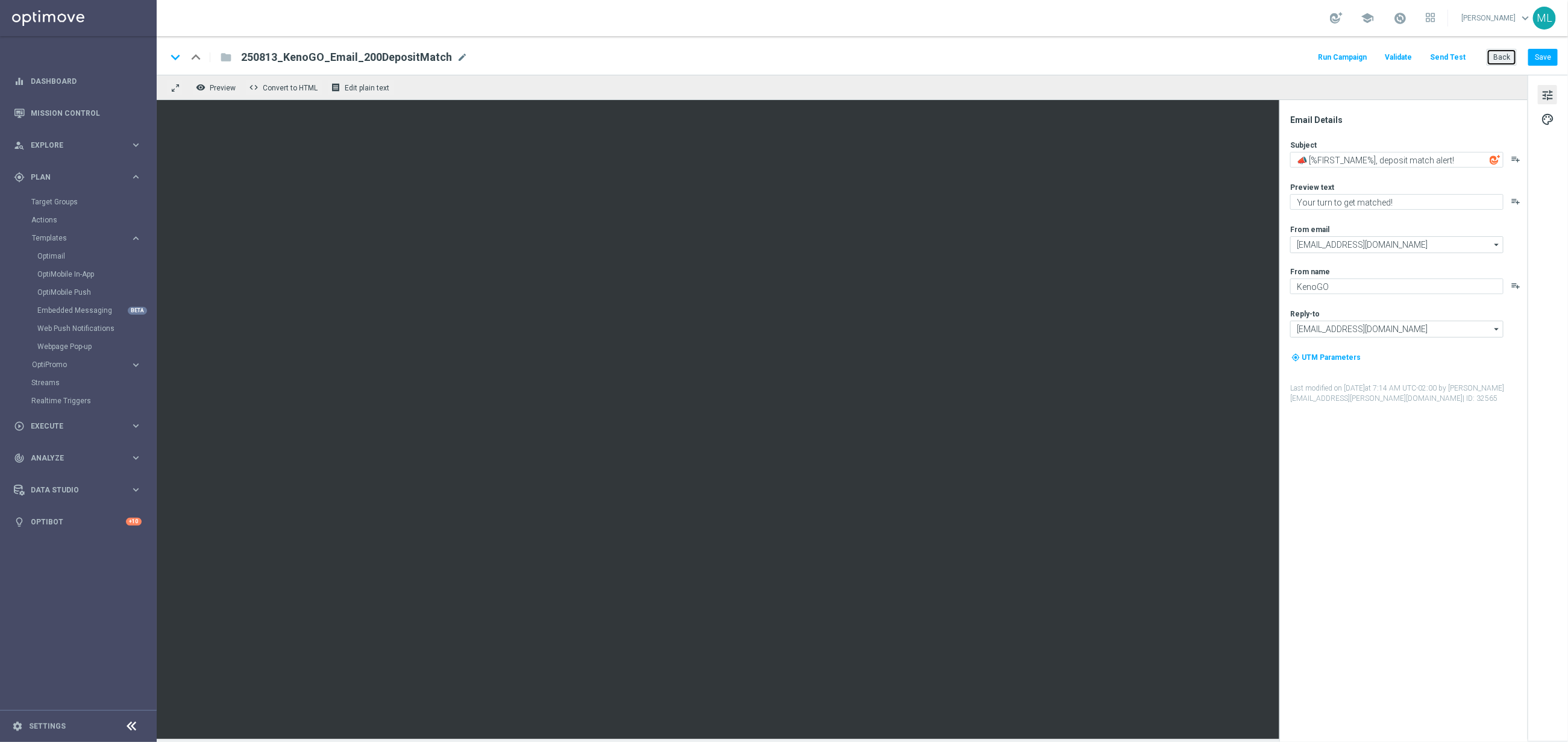
click at [1502, 57] on button "Back" at bounding box center [1502, 57] width 30 height 17
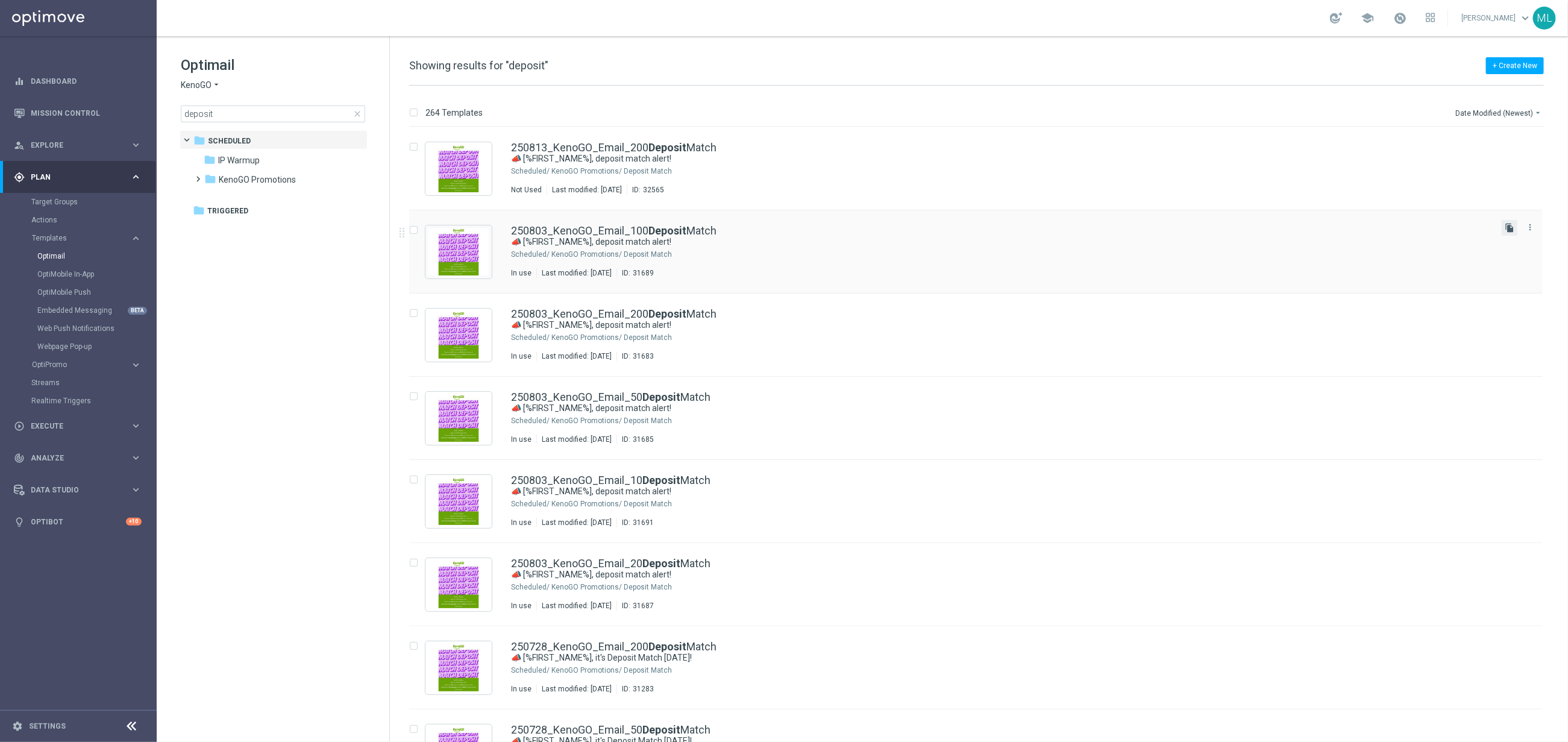
click at [1508, 230] on icon "file_copy" at bounding box center [1510, 228] width 10 height 10
click at [1508, 478] on icon "file_copy" at bounding box center [1510, 477] width 10 height 10
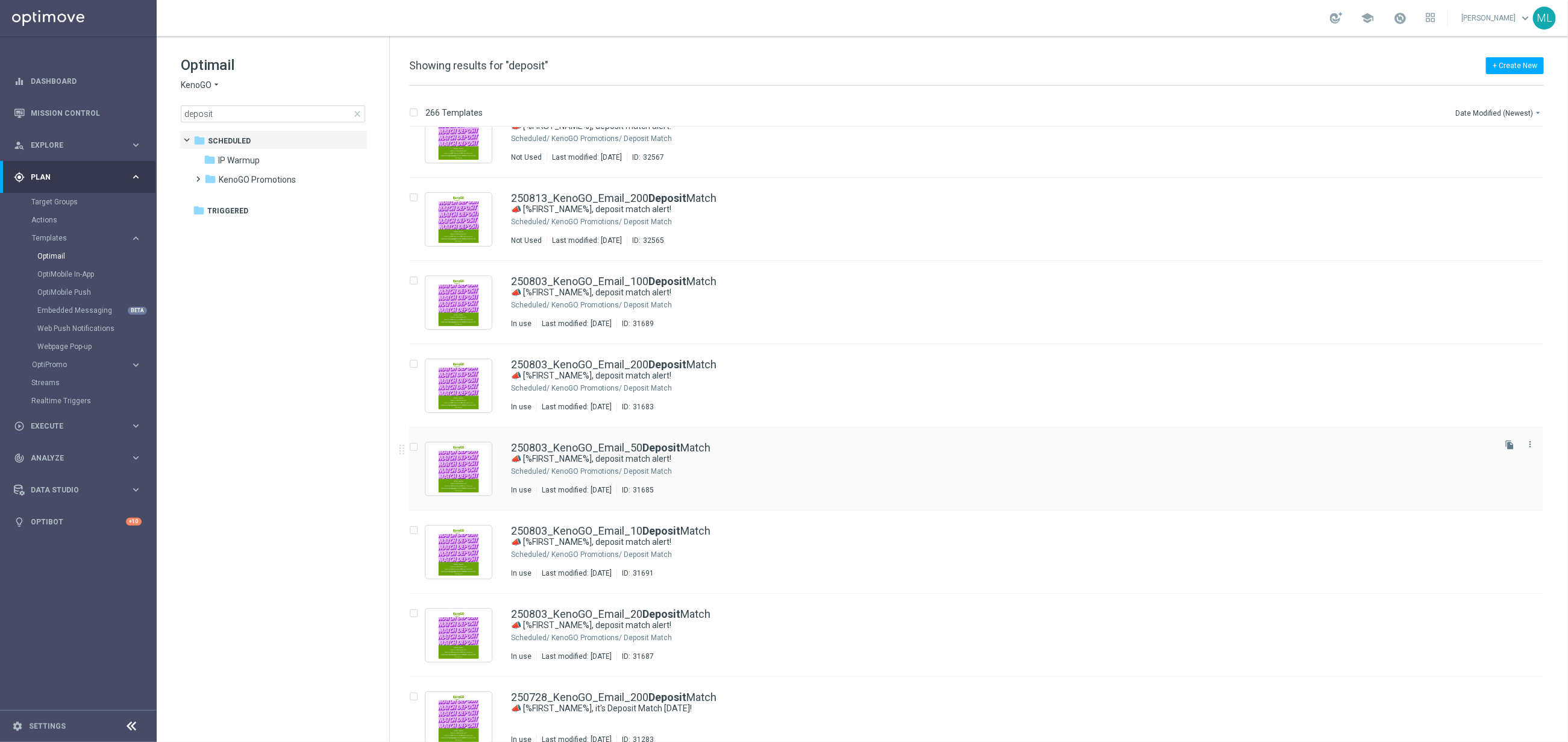
scroll to position [120, 0]
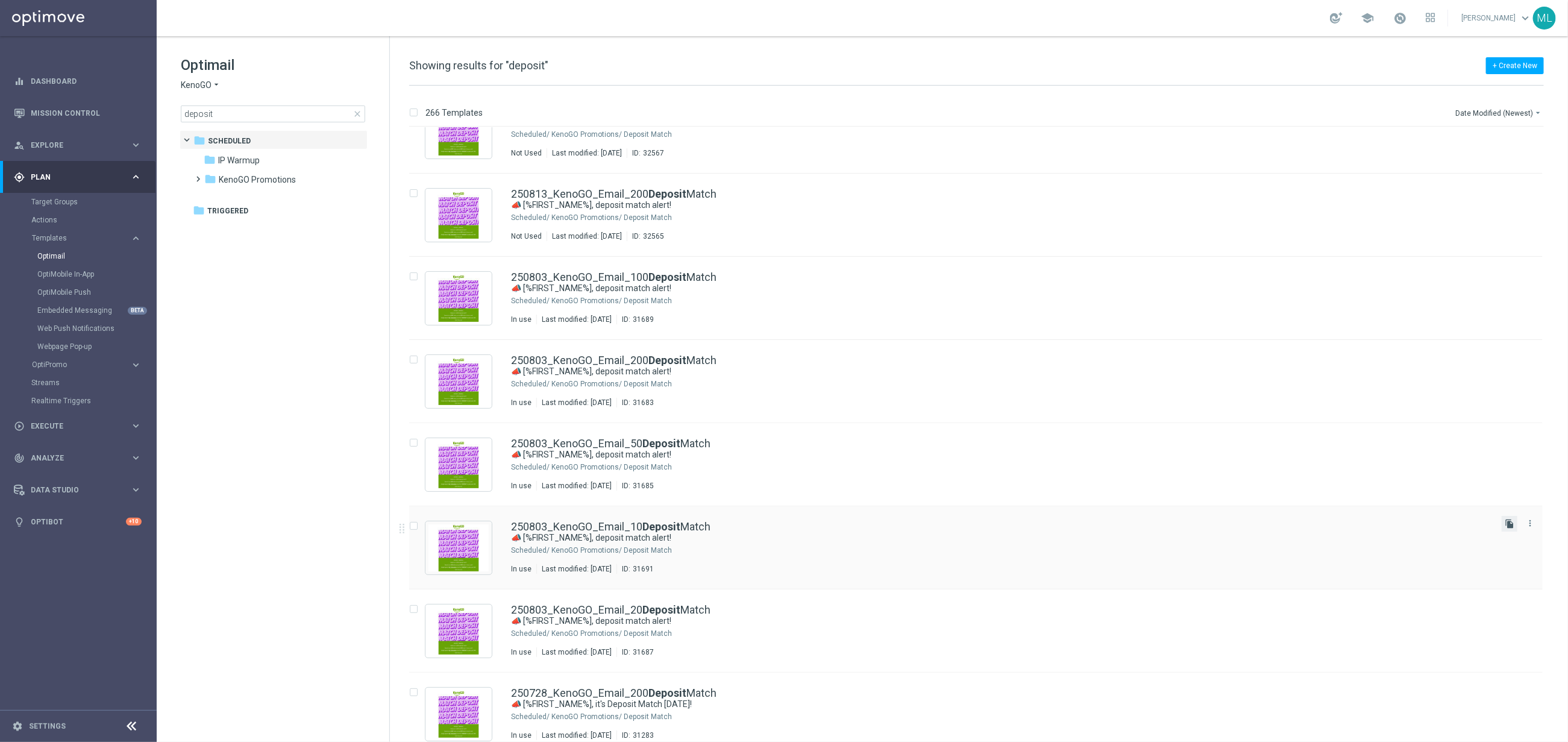
click at [1510, 527] on icon "file_copy" at bounding box center [1510, 524] width 10 height 10
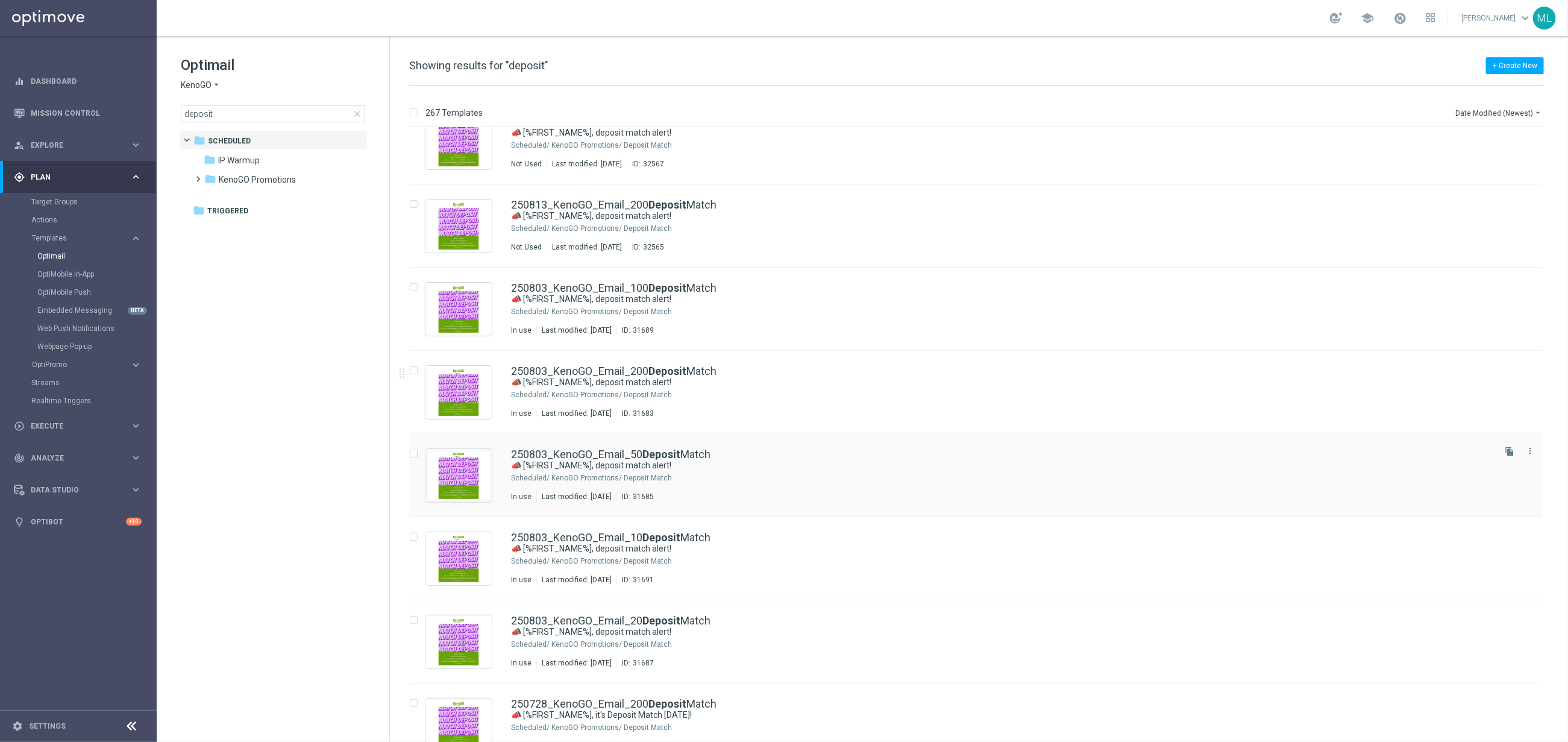
scroll to position [194, 0]
click at [1505, 613] on icon "file_copy" at bounding box center [1510, 616] width 10 height 10
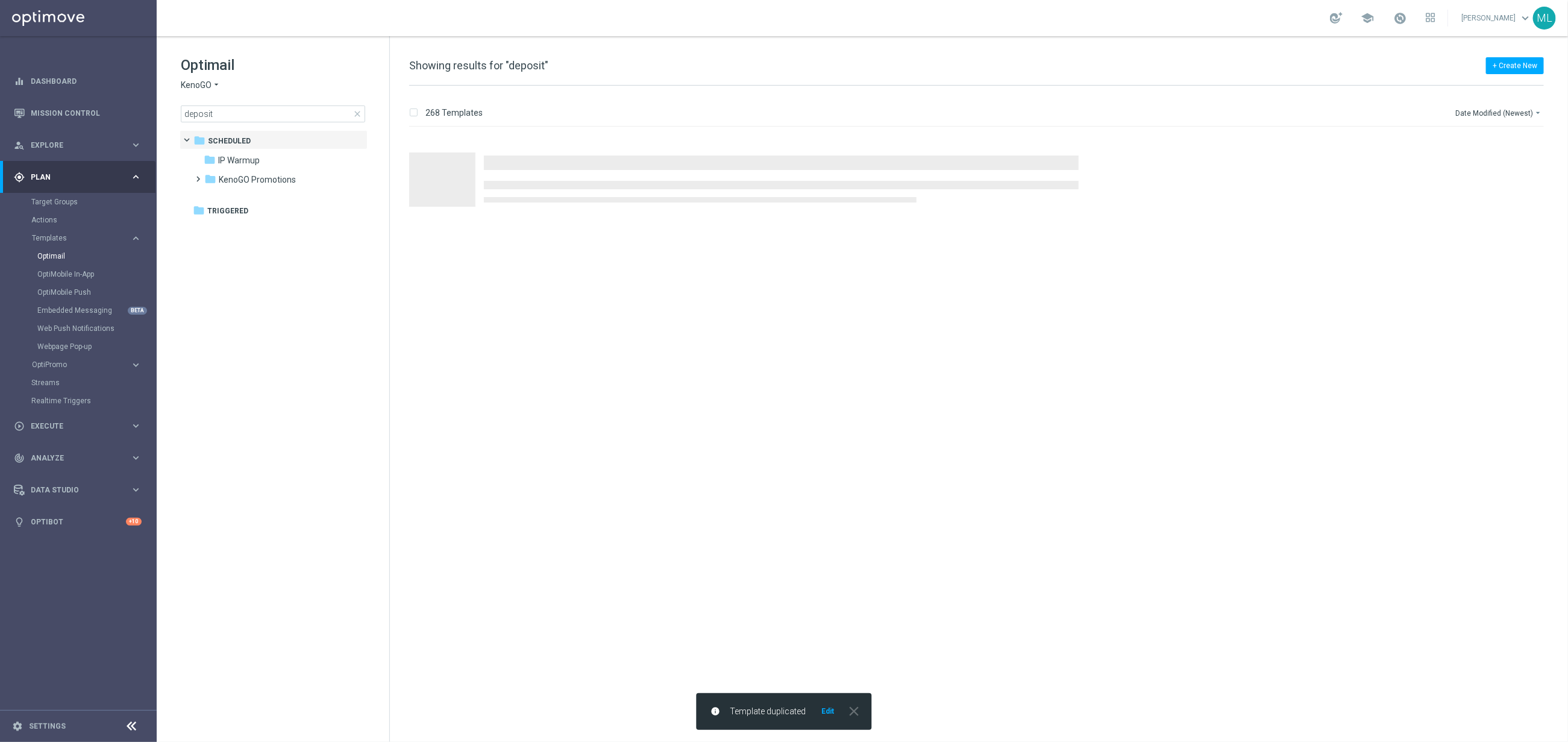
scroll to position [0, 0]
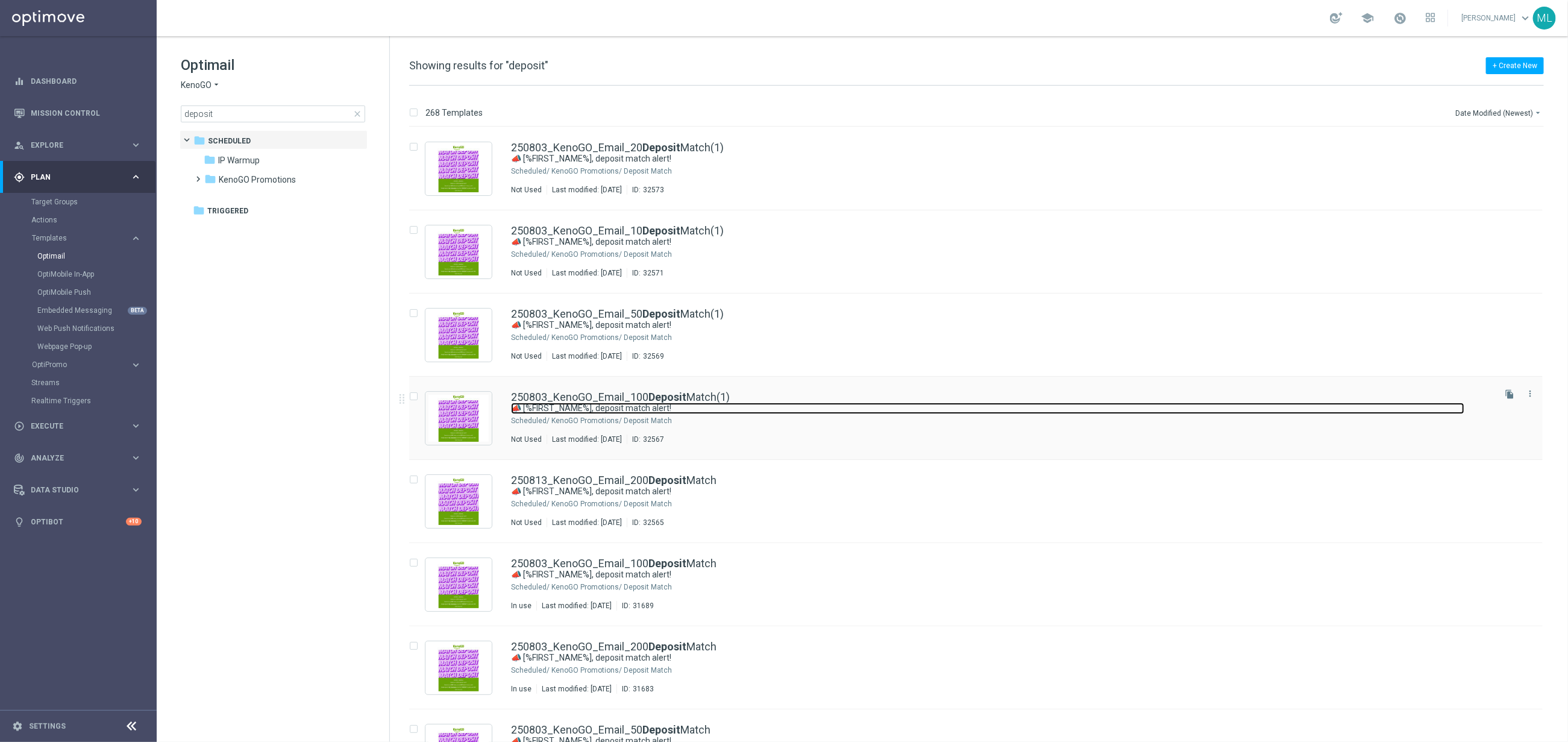
click at [796, 405] on link "📣 [%FIRST_NAME%], deposit match alert!" at bounding box center [987, 408] width 954 height 11
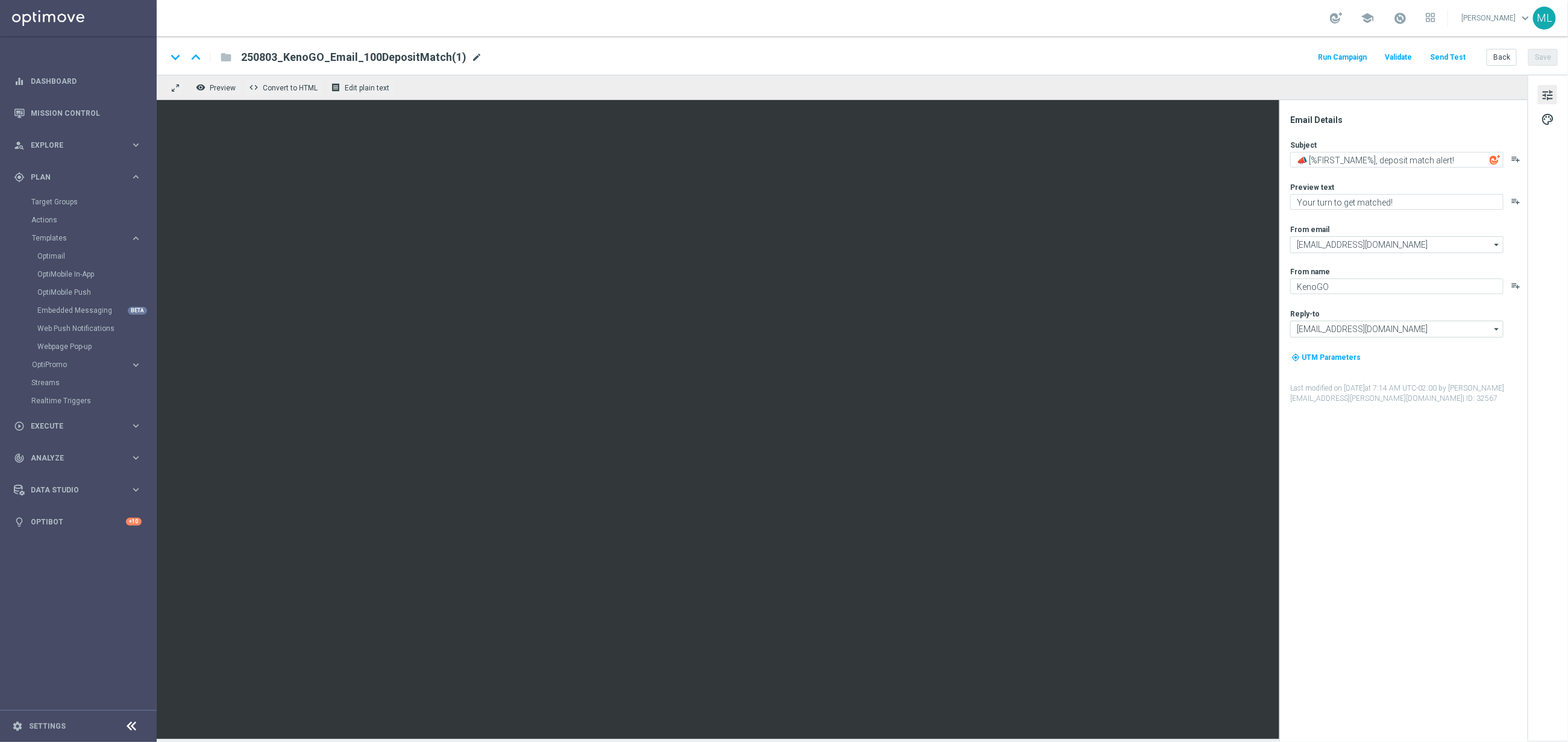
click at [472, 57] on span "mode_edit" at bounding box center [477, 57] width 11 height 11
drag, startPoint x: 271, startPoint y: 56, endPoint x: 302, endPoint y: 59, distance: 31.1
click at [271, 56] on input "250803_KenoGO_Email_100DepositMatch" at bounding box center [390, 57] width 299 height 16
type input "250813_KenoGO_Email_100DepositMatch"
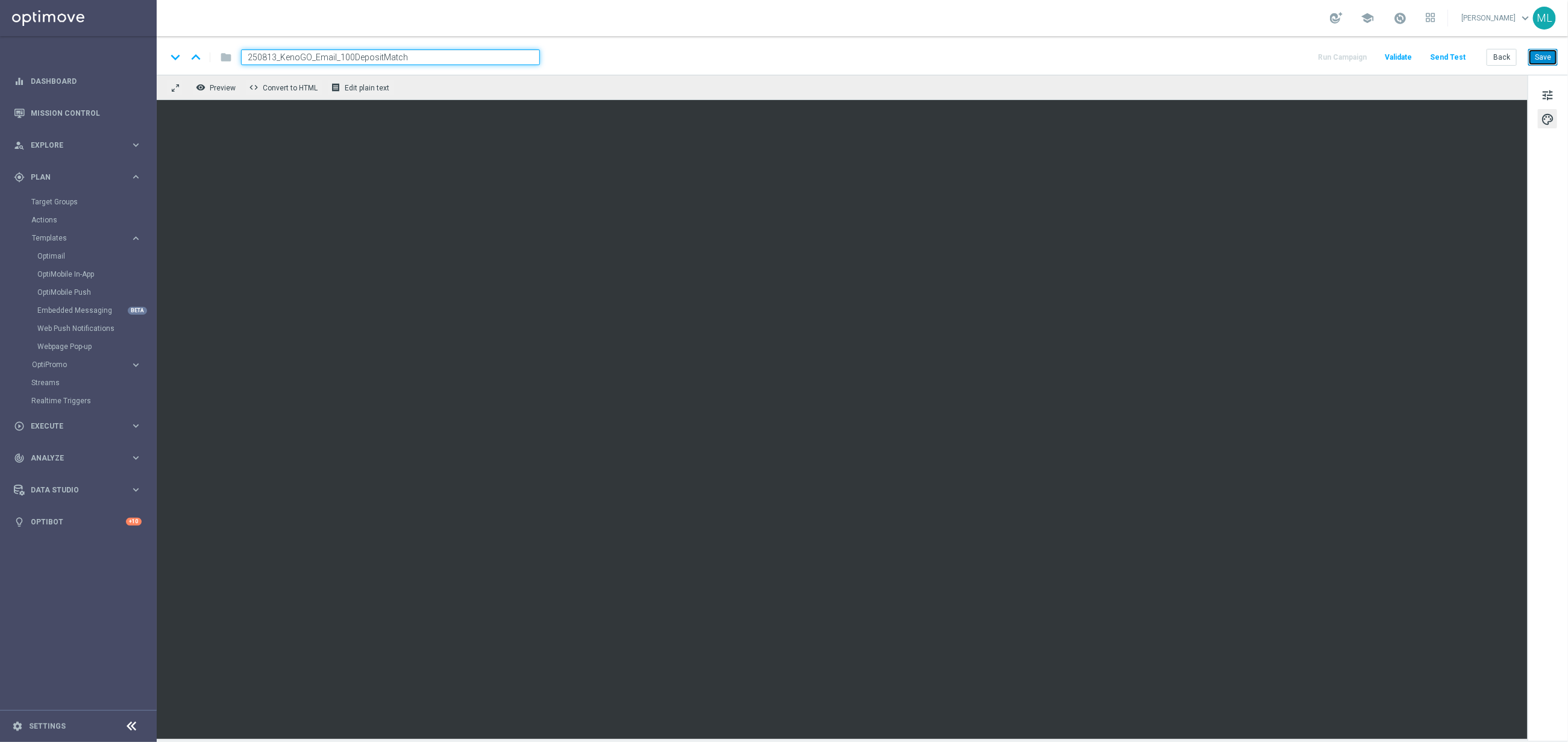
click at [1548, 57] on button "Save" at bounding box center [1542, 57] width 29 height 17
click at [1505, 56] on button "Back" at bounding box center [1502, 57] width 30 height 17
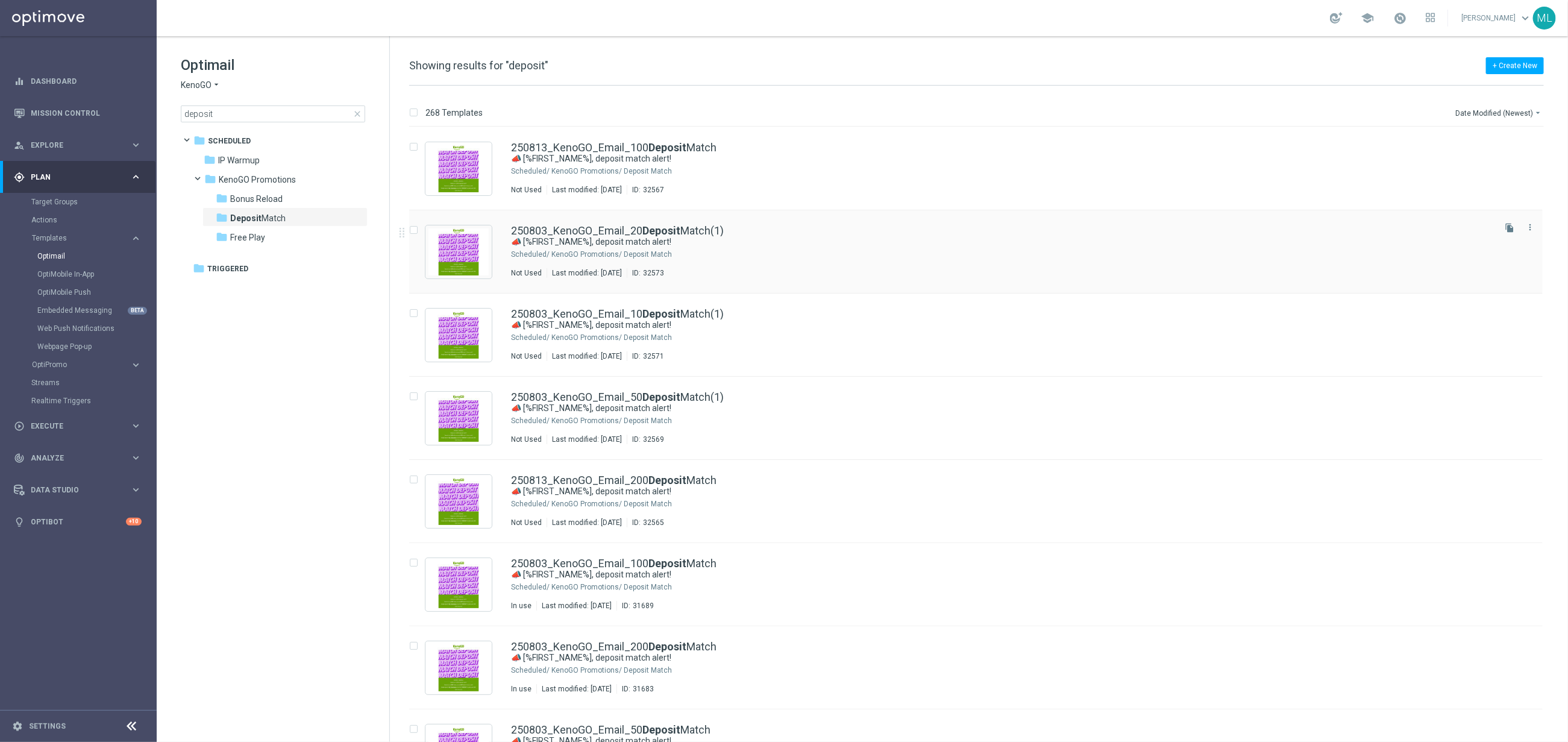
click at [816, 225] on div "250803_KenoGO_Email_20 Deposit Match(1)" at bounding box center [1001, 230] width 981 height 11
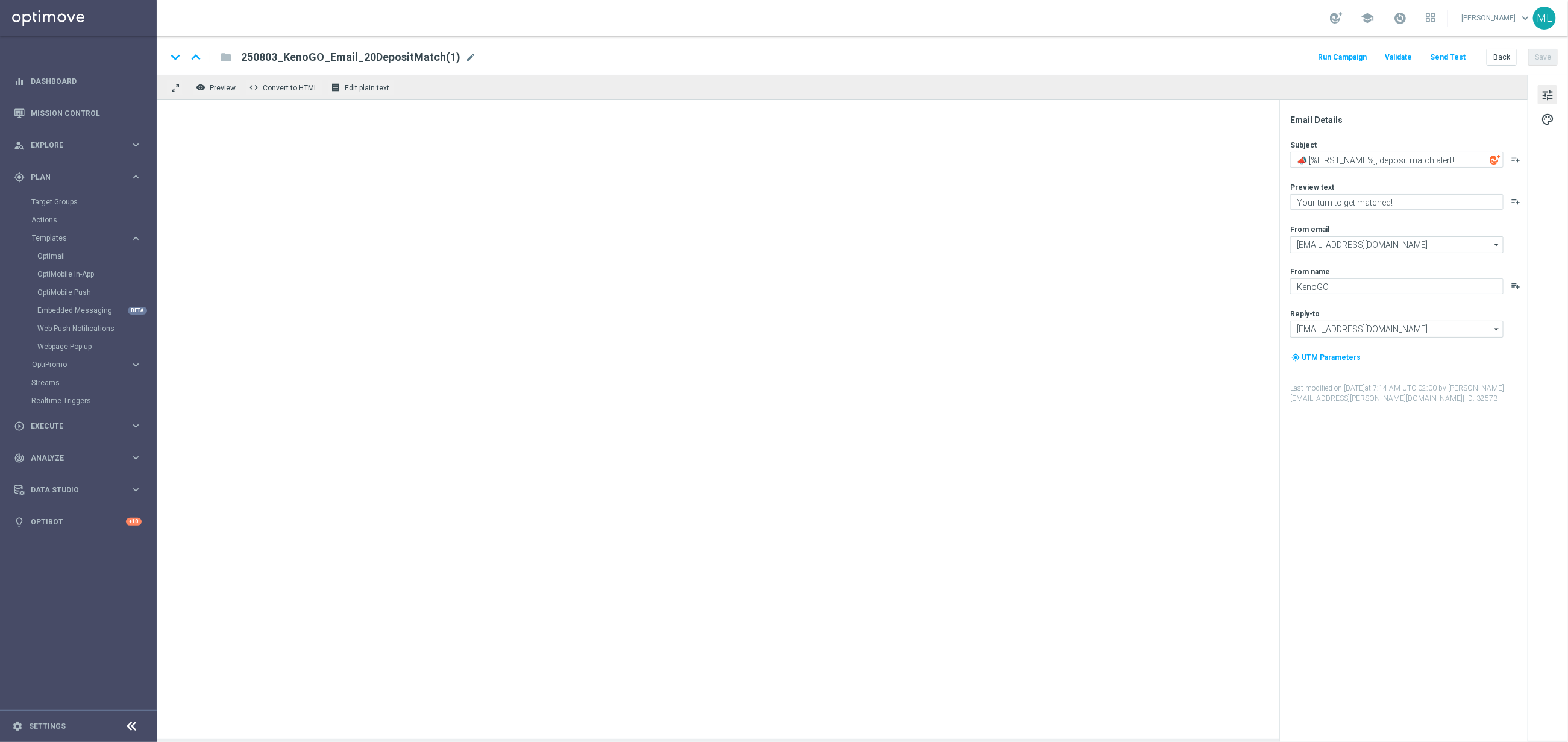
click at [465, 57] on span "mode_edit" at bounding box center [470, 57] width 11 height 11
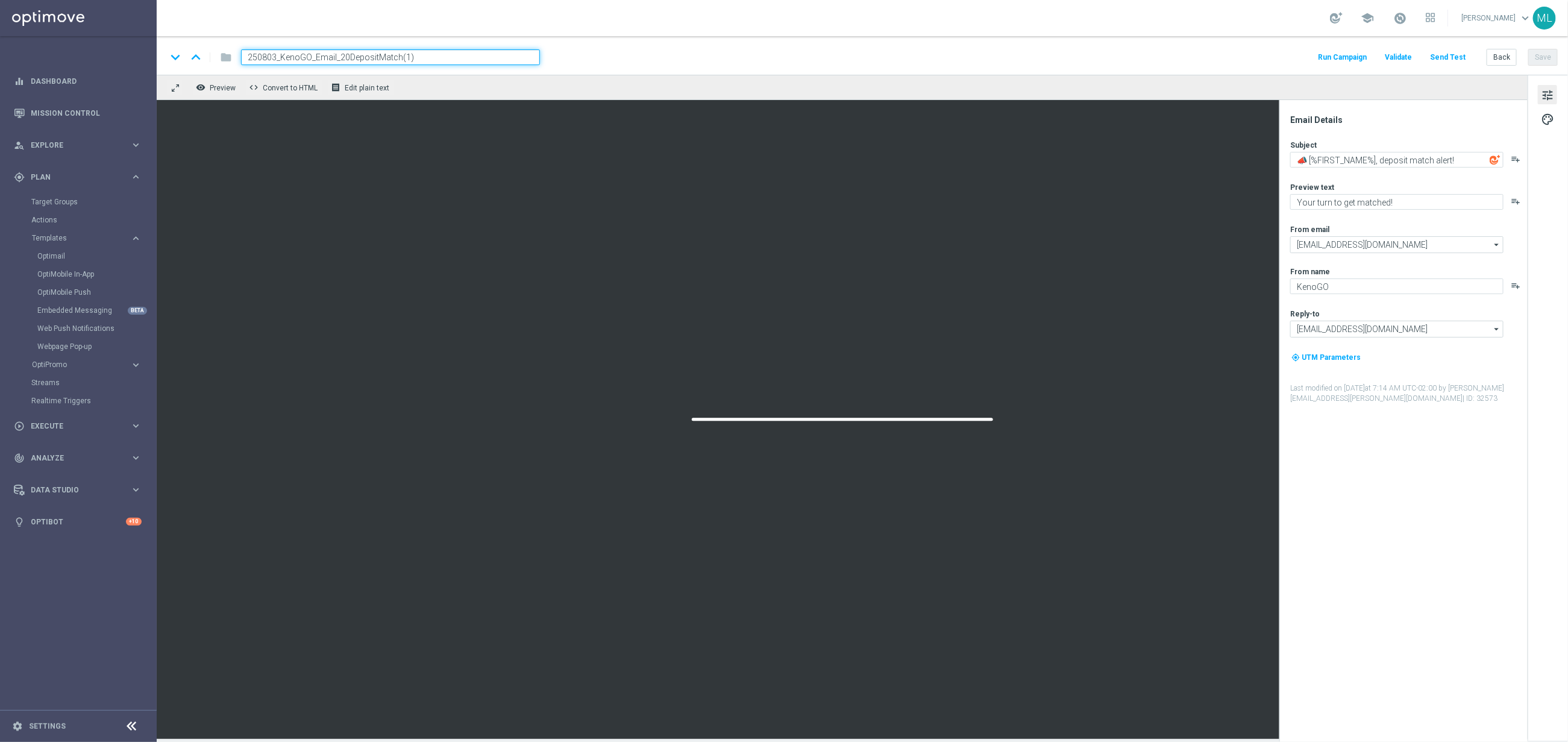
click at [273, 56] on input "250803_KenoGO_Email_20DepositMatch(1)" at bounding box center [390, 57] width 299 height 16
click at [446, 58] on input "250813_KenoGO_Email_20DepositMatch(1)" at bounding box center [390, 57] width 299 height 16
type input "250813_KenoGO_Email_20DepositMatch"
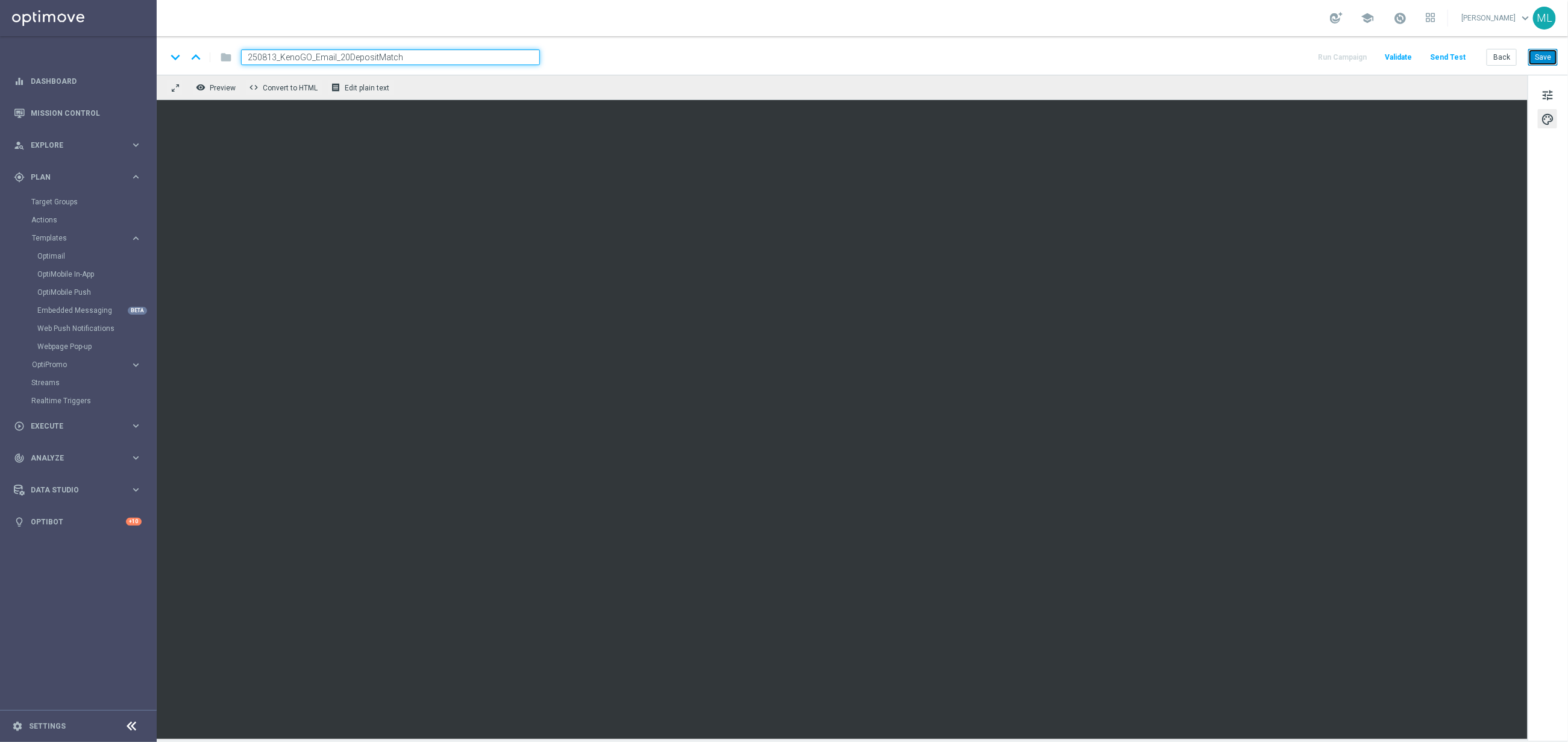
click at [1546, 61] on button "Save" at bounding box center [1542, 57] width 29 height 17
click at [1504, 59] on button "Back" at bounding box center [1502, 57] width 30 height 17
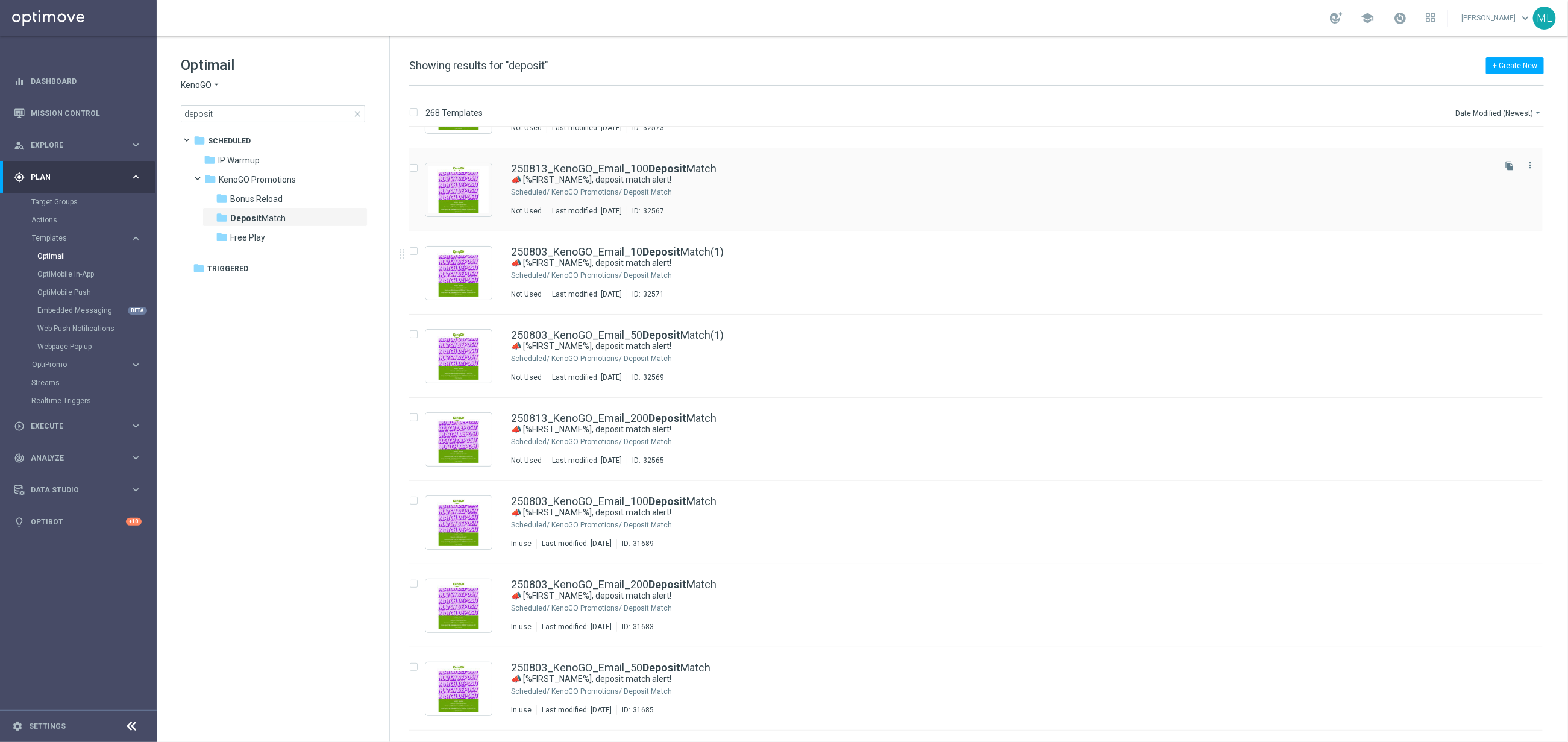
scroll to position [66, 0]
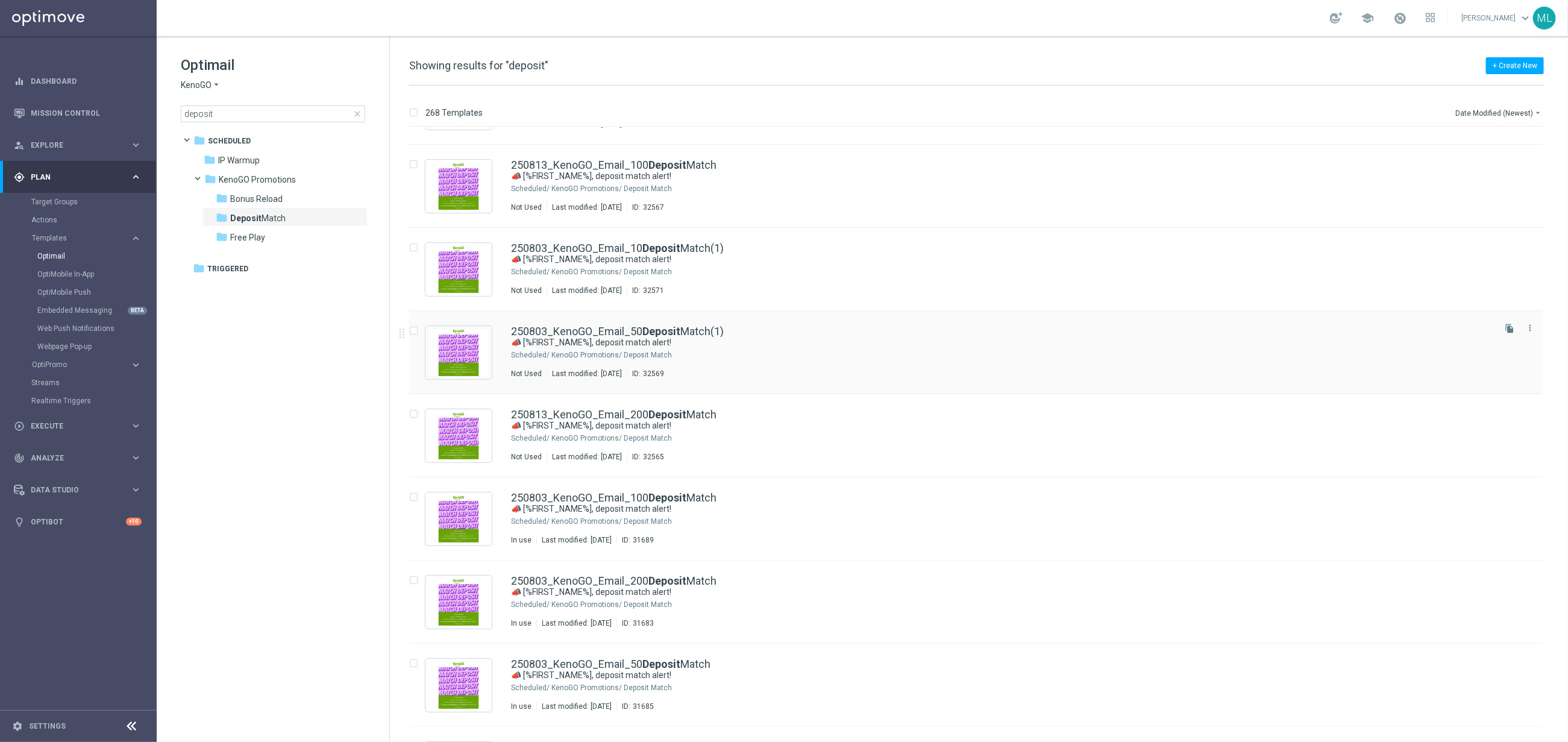
click at [788, 332] on div "250803_KenoGO_Email_50 Deposit Match(1)" at bounding box center [1001, 331] width 981 height 11
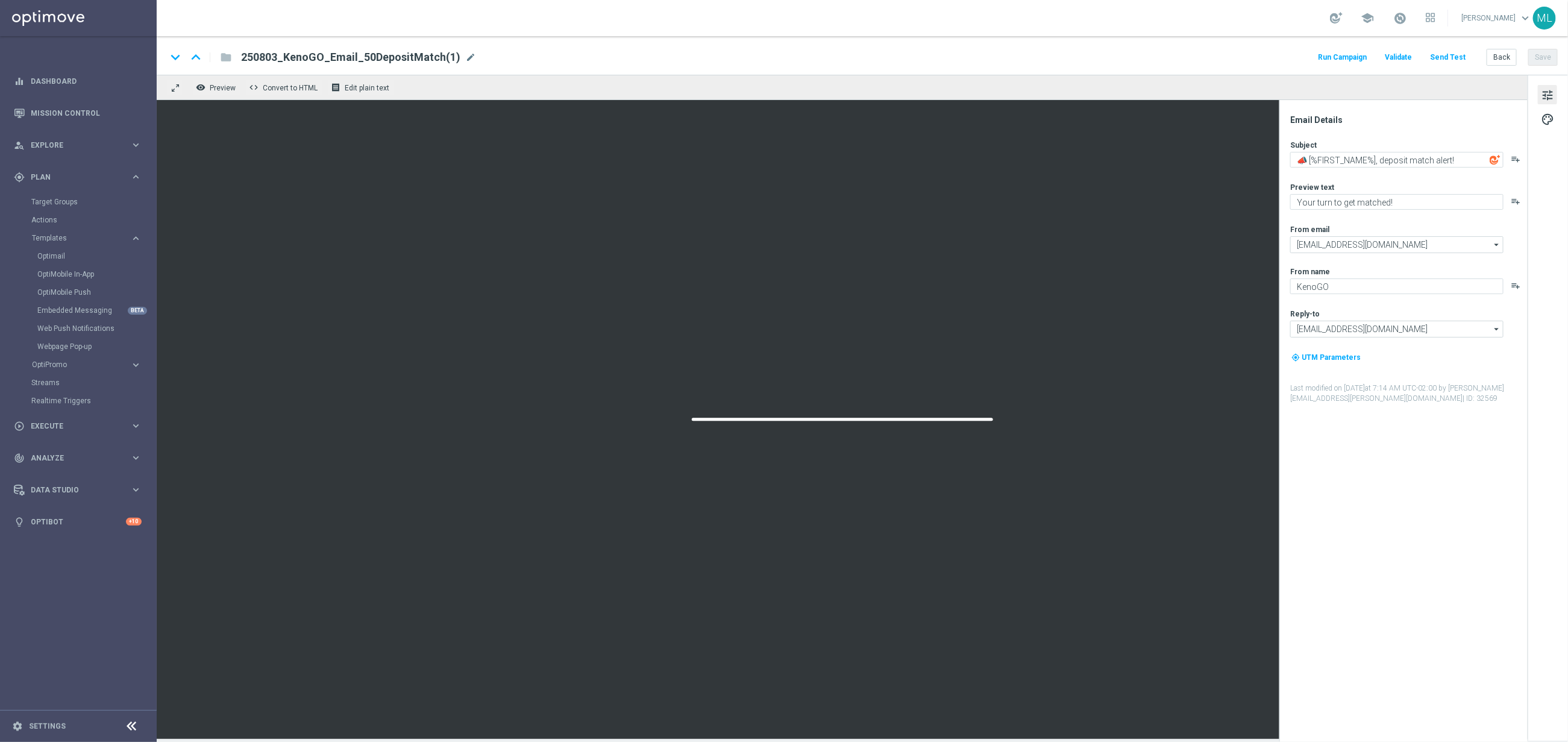
click at [465, 56] on span "mode_edit" at bounding box center [470, 57] width 11 height 11
drag, startPoint x: 272, startPoint y: 57, endPoint x: 338, endPoint y: 61, distance: 66.1
click at [272, 57] on input "250803_KenoGO_Email_50DepositMatch(1)" at bounding box center [390, 57] width 299 height 16
click at [422, 56] on input "250813_KenoGO_Email_50DepositMatch(1)" at bounding box center [390, 57] width 299 height 16
type input "250813_KenoGO_Email_50DepositMatch"
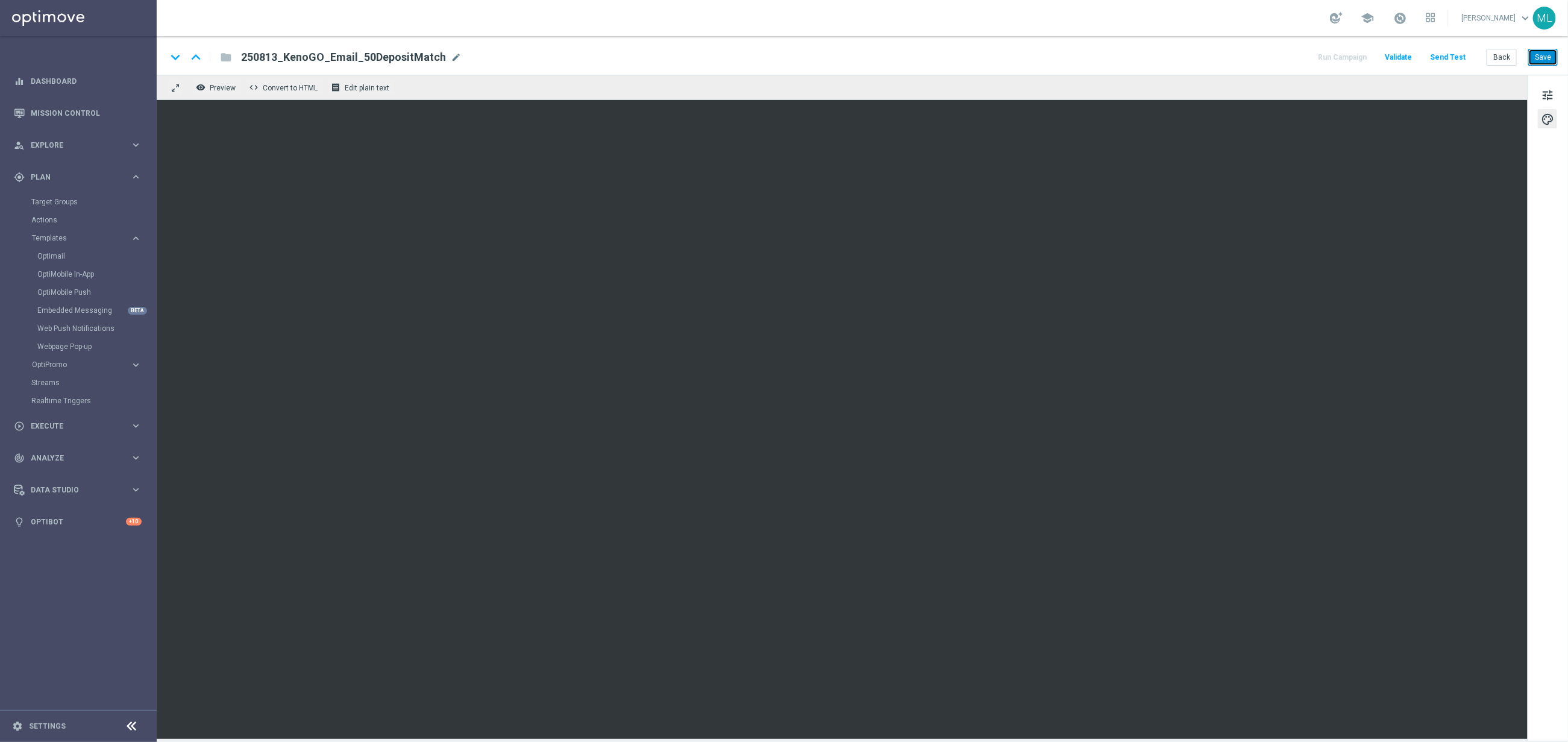
click at [1540, 56] on button "Save" at bounding box center [1542, 57] width 29 height 17
click at [1505, 58] on button "Back" at bounding box center [1502, 57] width 30 height 17
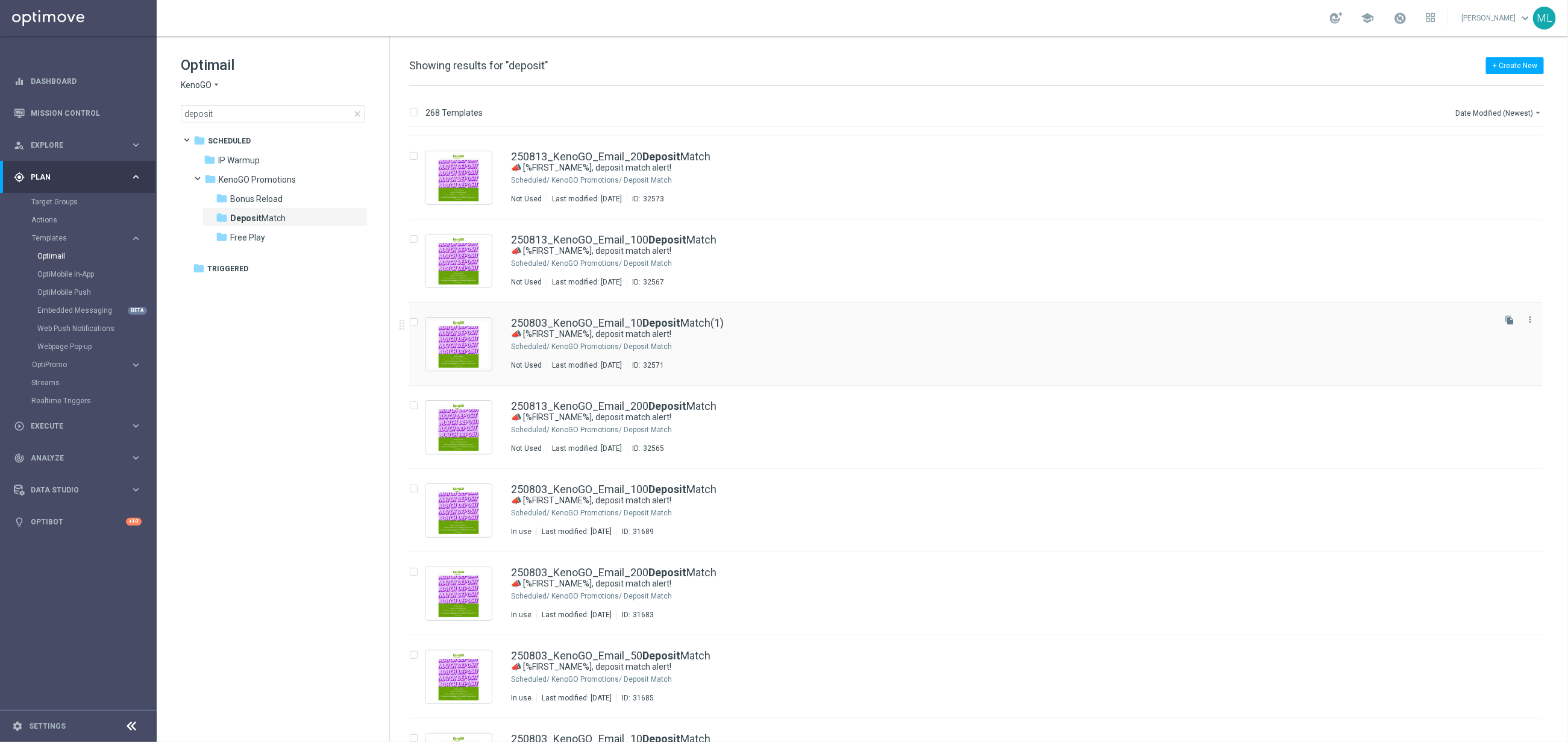
scroll to position [75, 0]
click at [778, 344] on div "KenoGO Promotions/ Deposit Match" at bounding box center [1022, 346] width 941 height 10
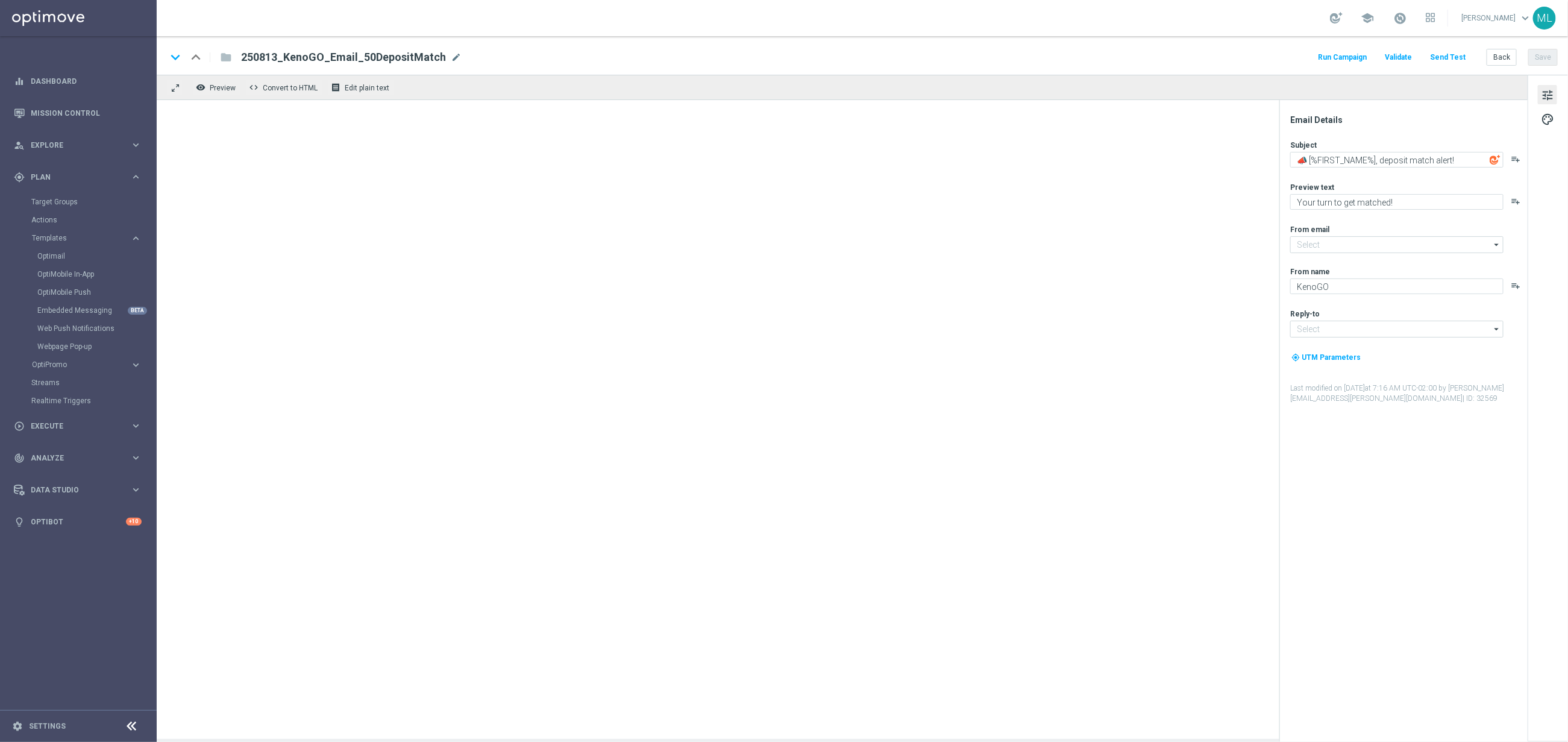
type input "mail@crm.kenogo.com.au"
type input "support@kenogo.com.au"
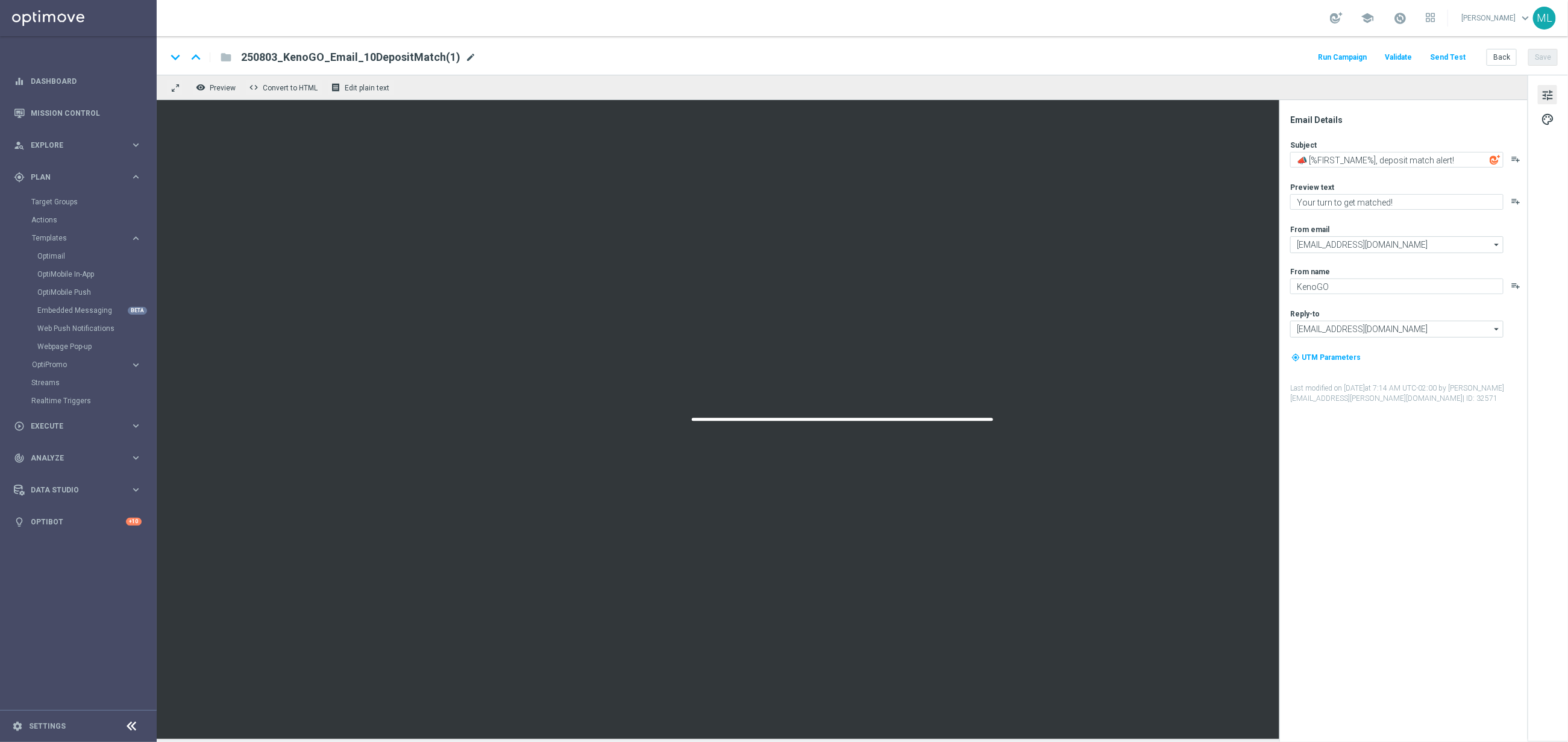
click at [465, 58] on span "mode_edit" at bounding box center [470, 57] width 11 height 11
drag, startPoint x: 271, startPoint y: 57, endPoint x: 307, endPoint y: 59, distance: 36.1
click at [271, 56] on input "250803_KenoGO_Email_10DepositMatch" at bounding box center [390, 57] width 299 height 16
type input "250813_KenoGO_Email_10DepositMatch"
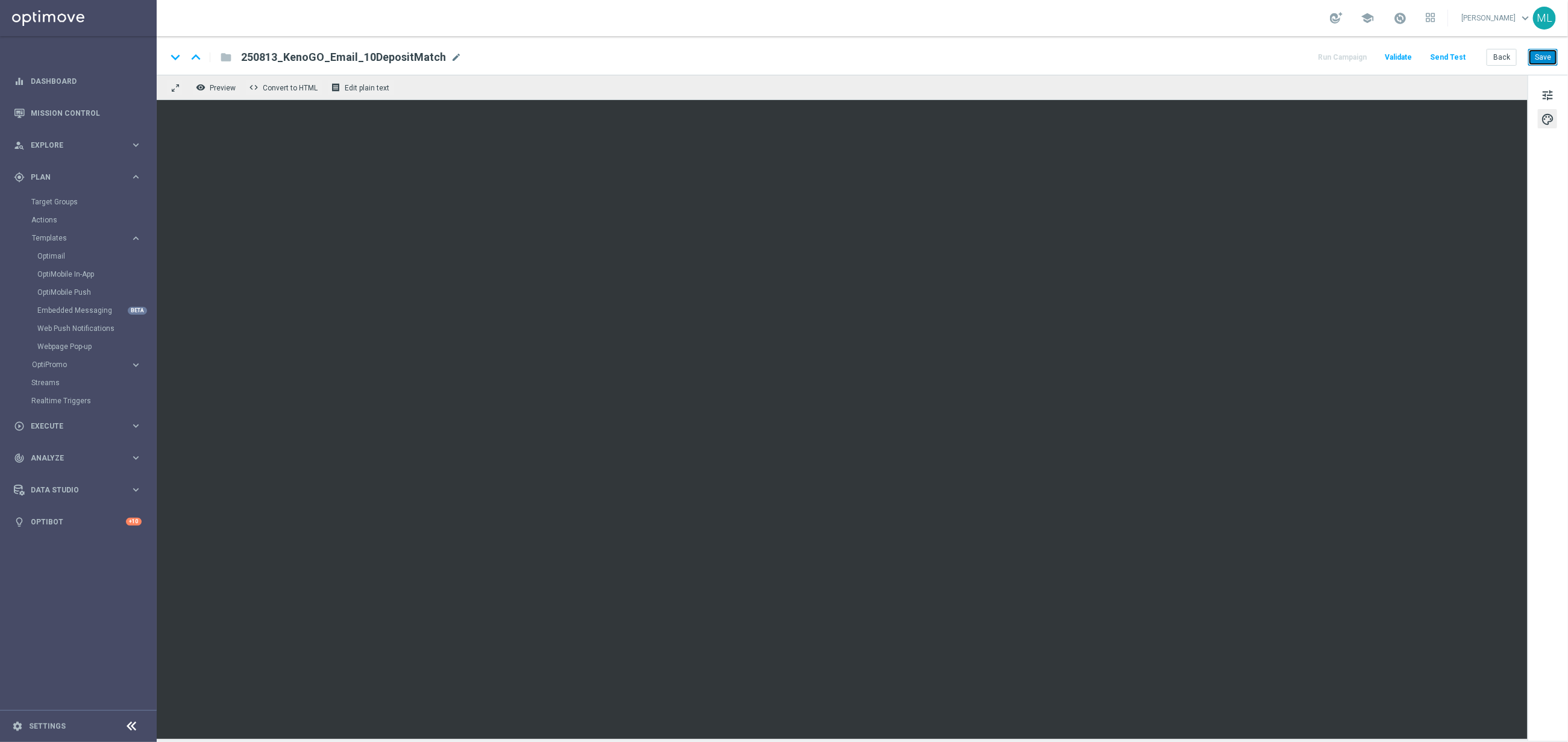
click at [1544, 56] on button "Save" at bounding box center [1542, 57] width 29 height 17
click at [1495, 63] on button "Back" at bounding box center [1502, 57] width 30 height 17
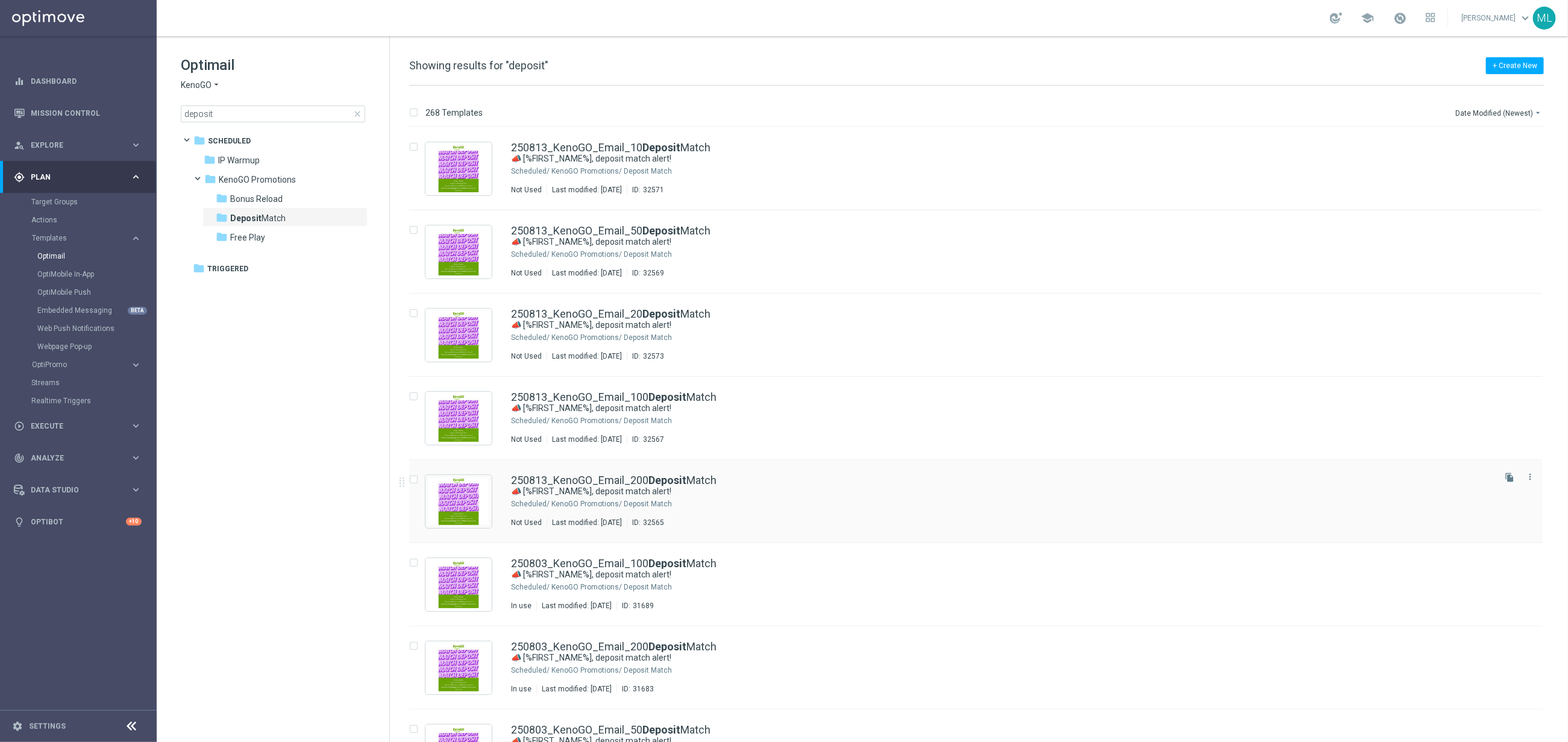
click at [728, 481] on div "250813_KenoGO_Email_200 Deposit Match" at bounding box center [1001, 480] width 981 height 11
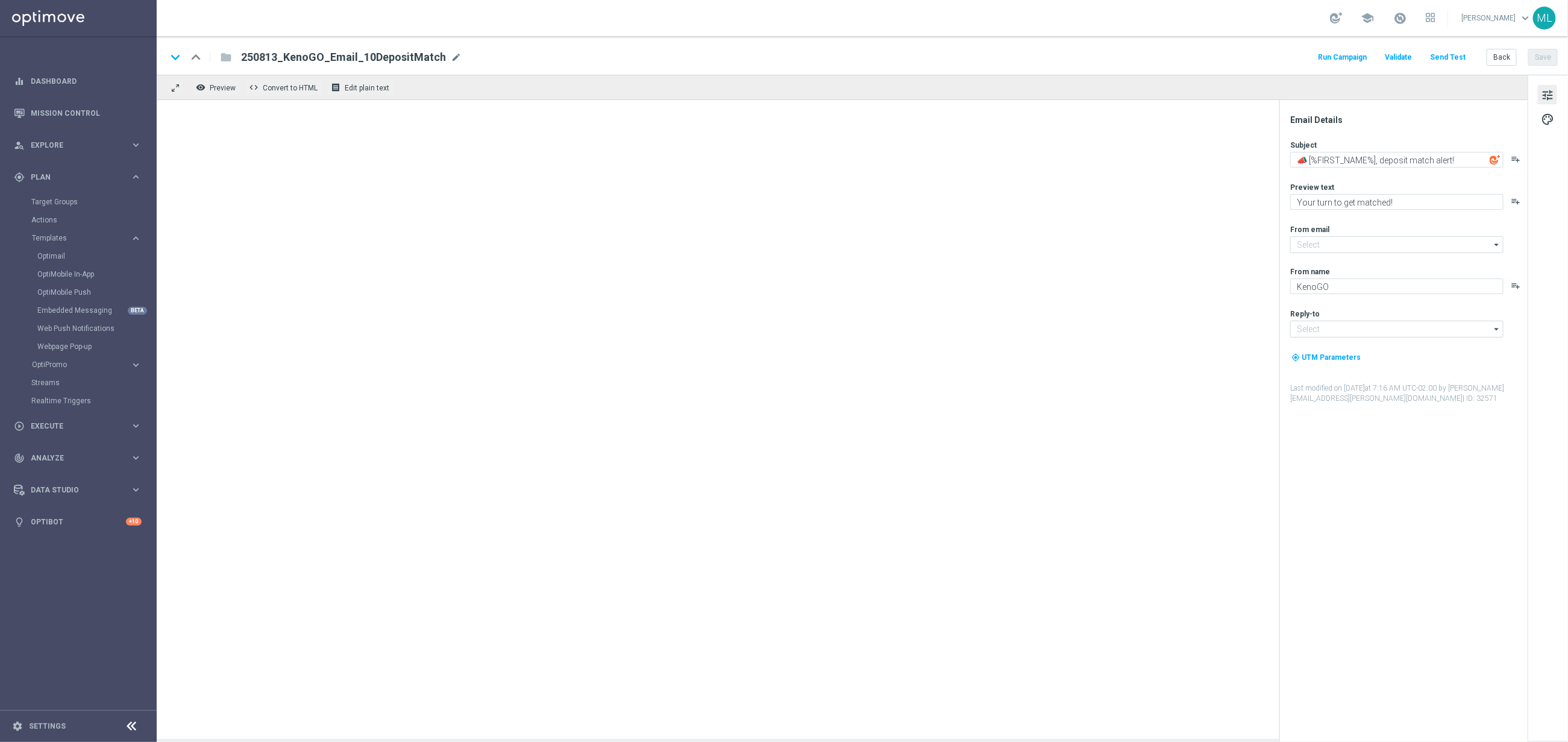
type input "mail@crm.kenogo.com.au"
type input "support@kenogo.com.au"
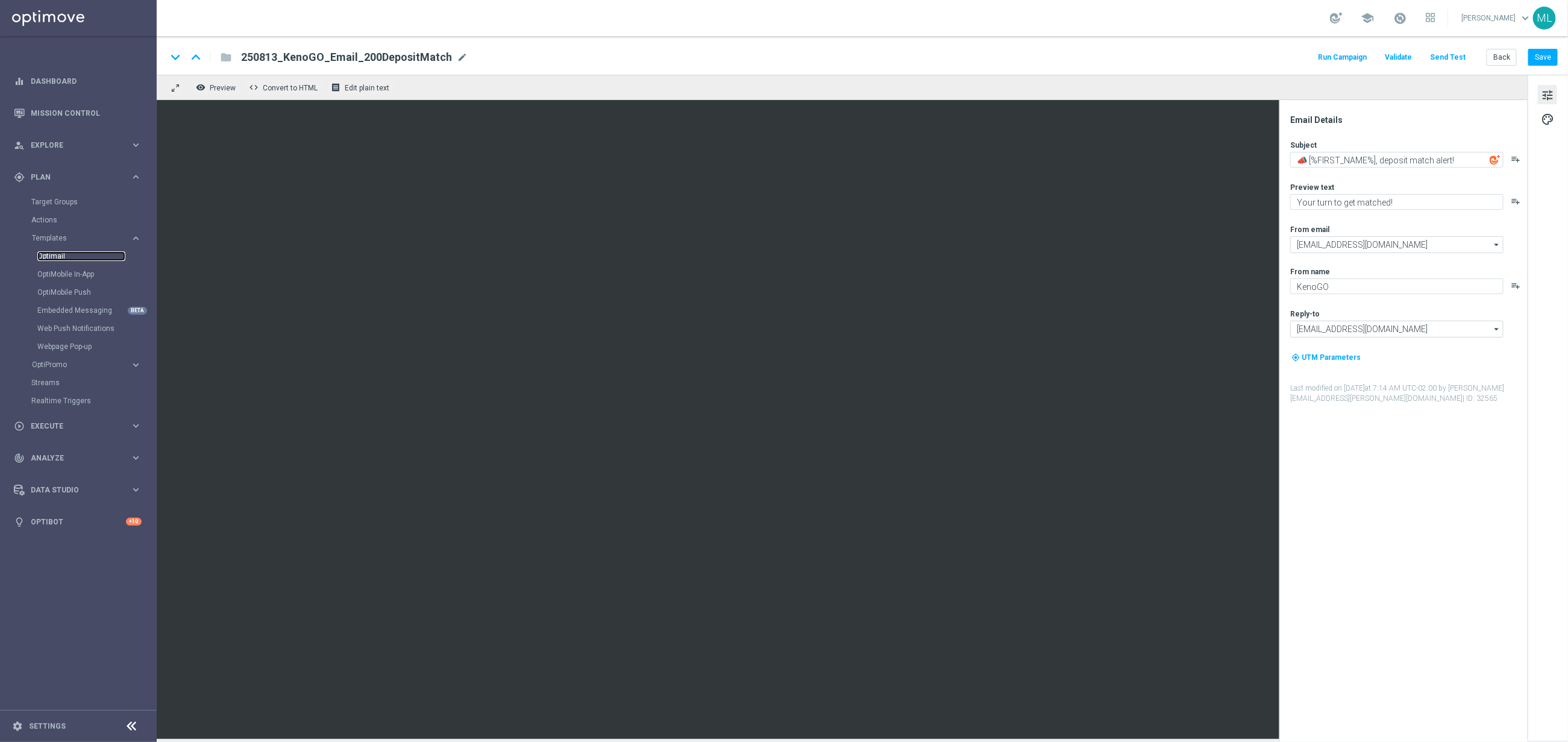
click at [68, 255] on link "Optimail" at bounding box center [81, 256] width 88 height 10
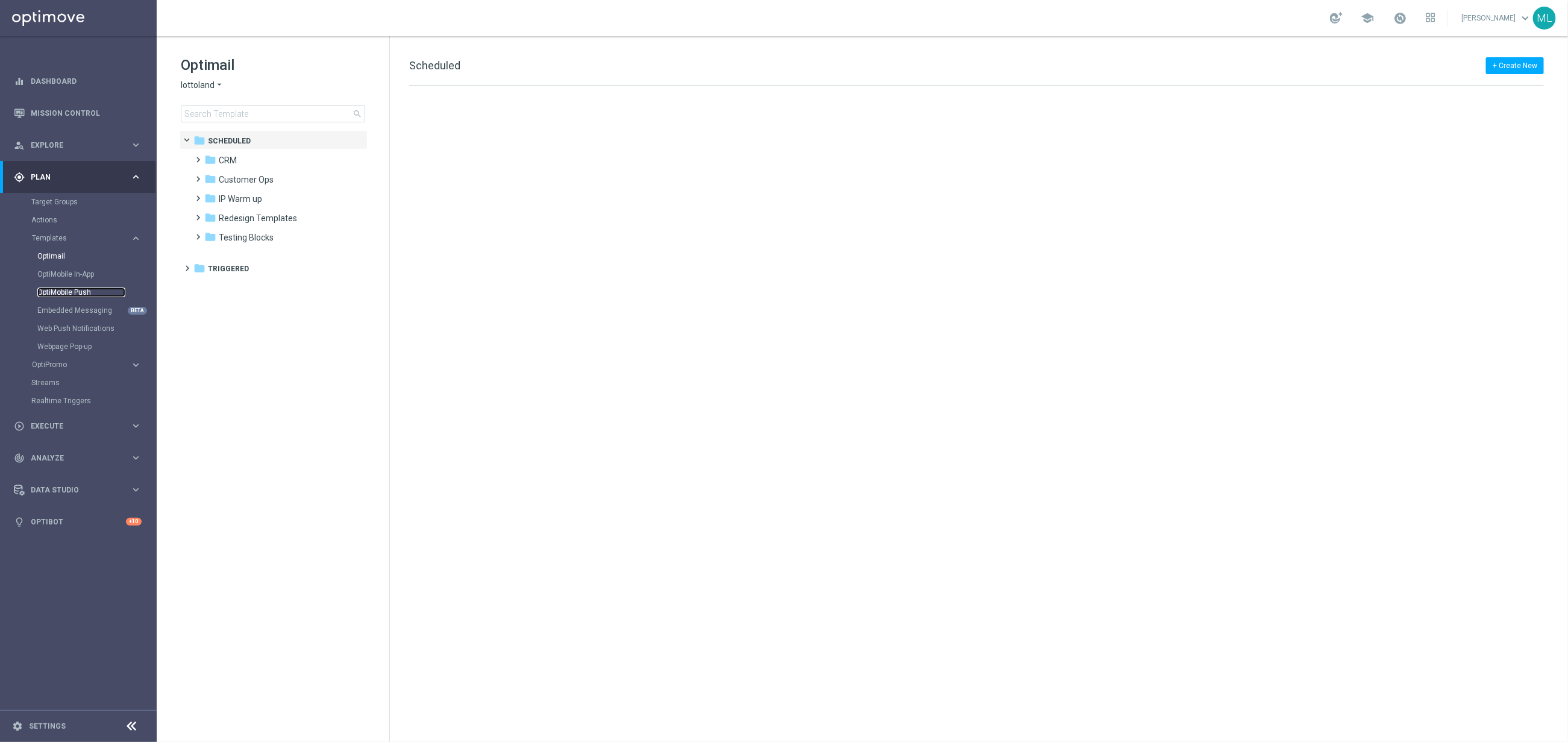
click at [91, 290] on link "OptiMobile Push" at bounding box center [81, 293] width 88 height 10
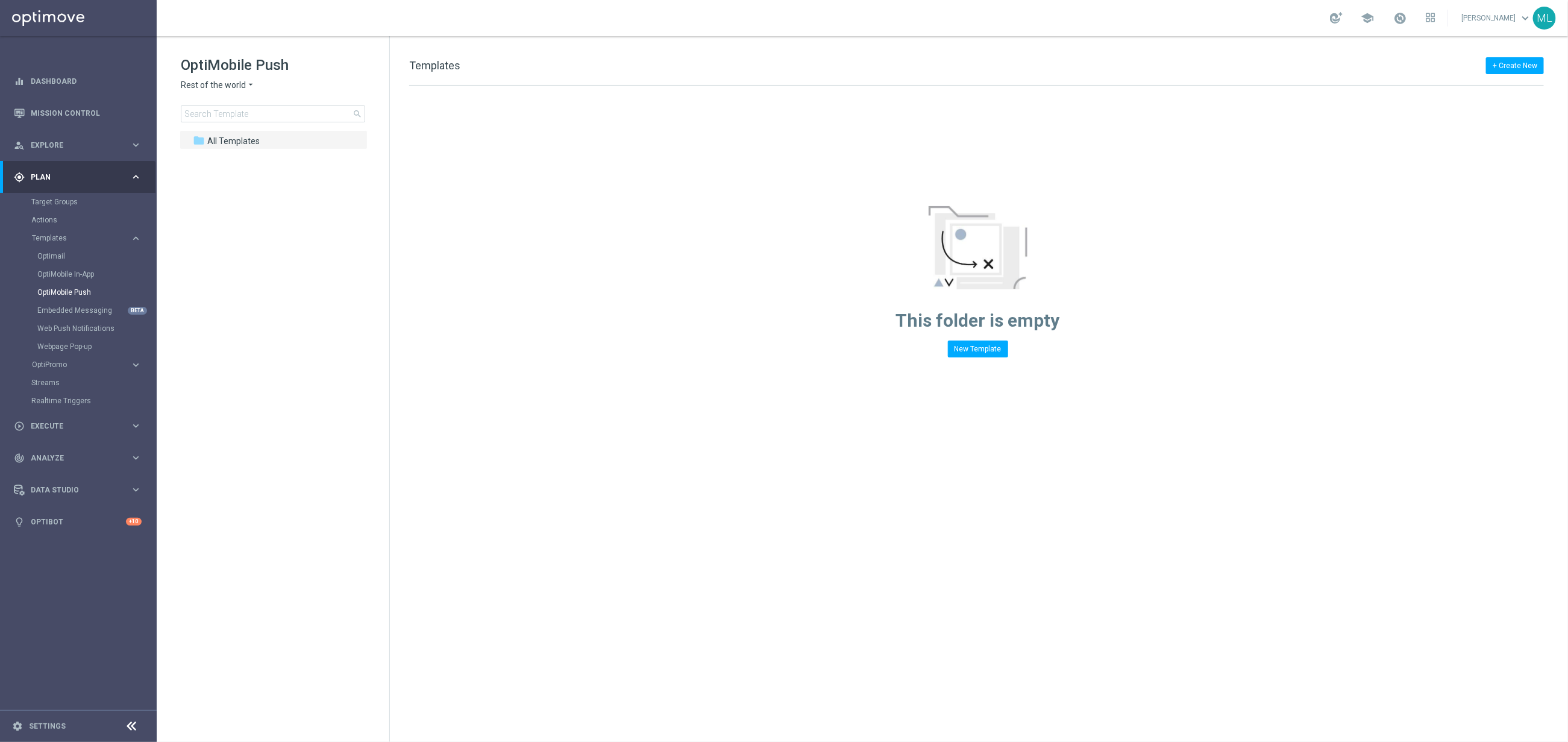
click at [250, 84] on icon "arrow_drop_down" at bounding box center [251, 86] width 10 height 11
click at [0, 0] on span "KenoGO [GEOGRAPHIC_DATA]" at bounding box center [0, 0] width 0 height 0
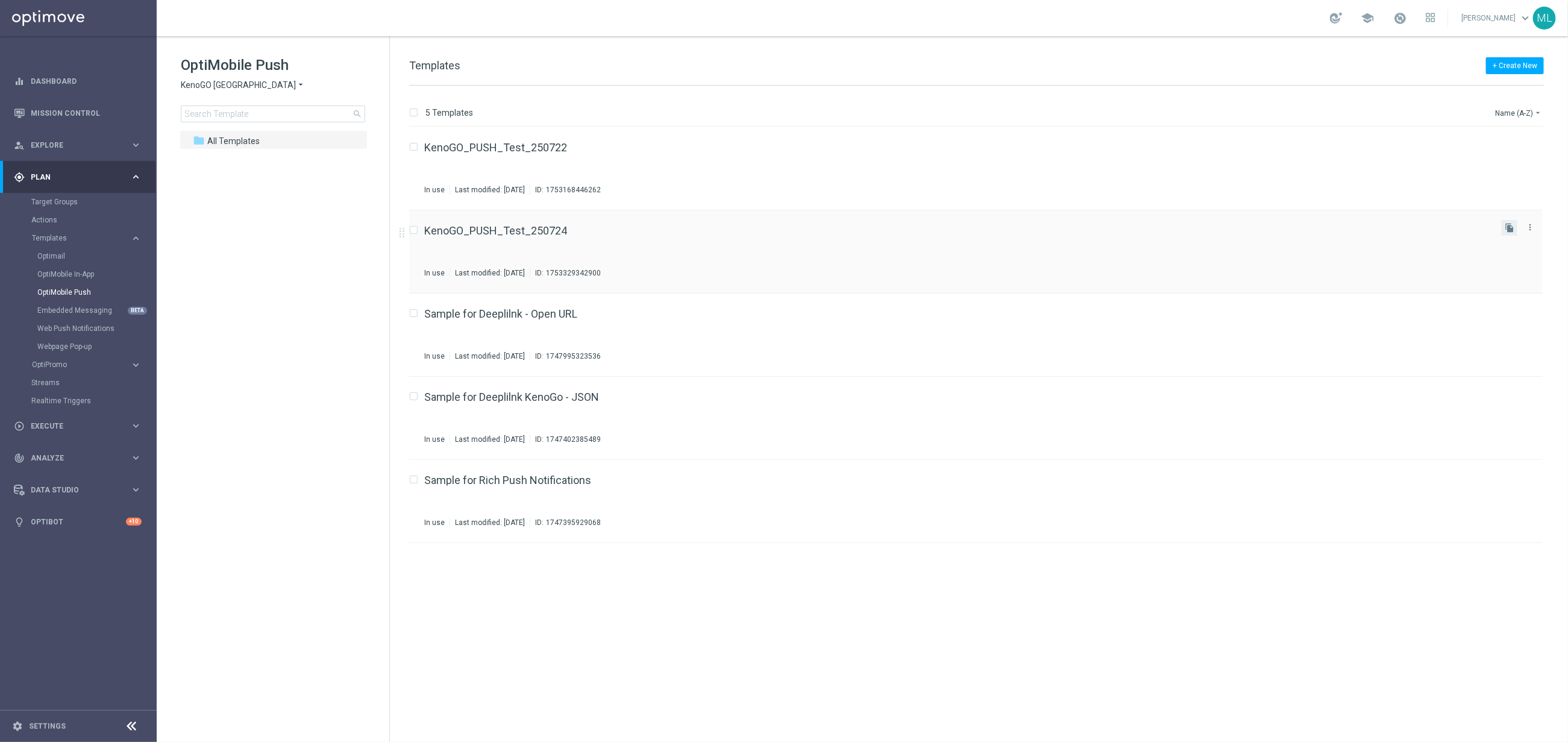
click at [1515, 228] on button "file_copy" at bounding box center [1510, 228] width 16 height 16
click at [927, 323] on div "KenoGO_PUSH_Test_250724(1) Not Used Last modified: Wednesday, August 13, 2025 I…" at bounding box center [958, 335] width 1068 height 52
click at [1506, 141] on icon "file_copy" at bounding box center [1510, 145] width 10 height 10
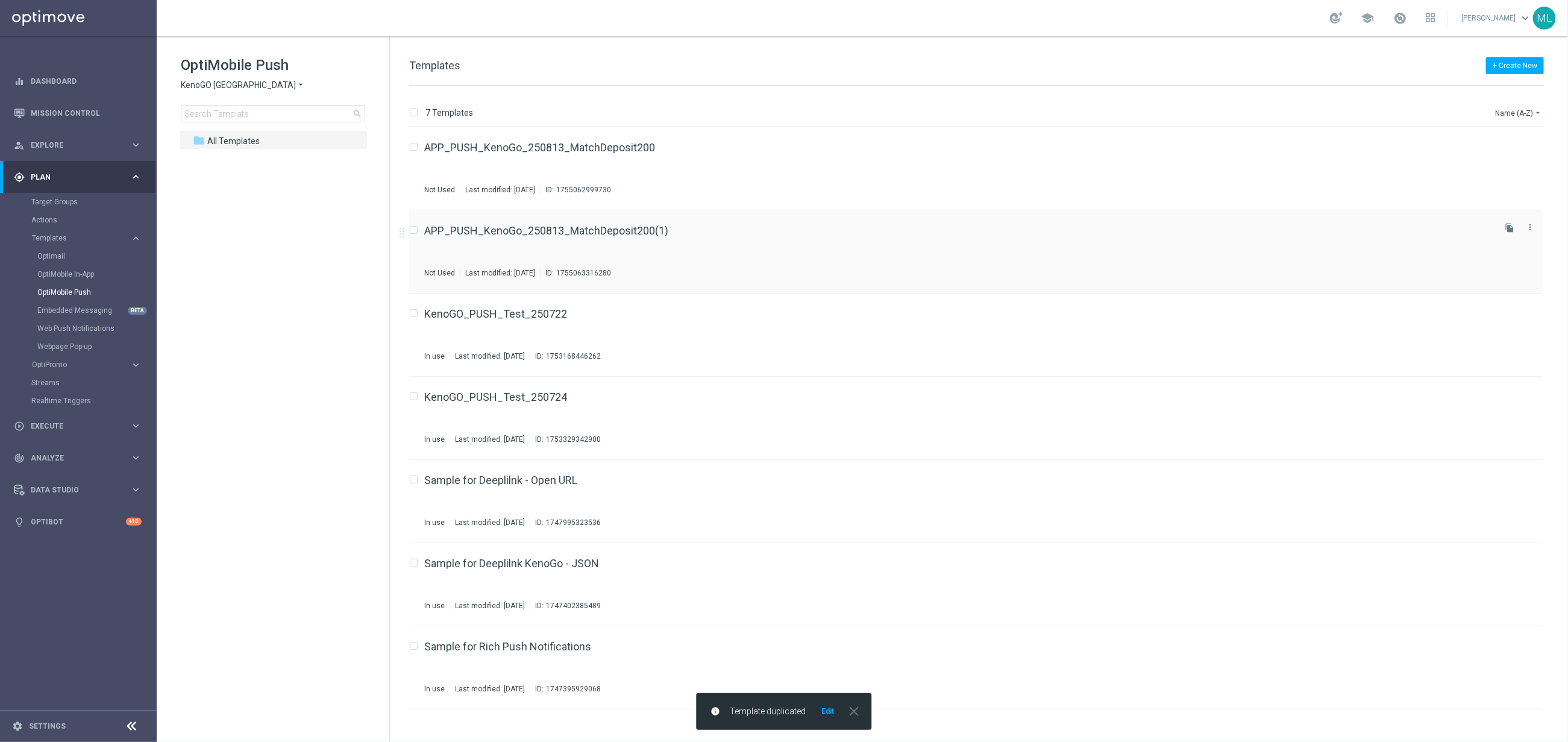
click at [661, 236] on div "APP_PUSH_KenoGo_250813_MatchDeposit200(1) Not Used Last modified: Wednesday, Au…" at bounding box center [958, 251] width 1068 height 52
click at [1507, 223] on icon "file_copy" at bounding box center [1510, 228] width 10 height 10
click at [561, 231] on link "APP_PUSH_KenoGo_250813_MatchDeposit100(1)" at bounding box center [546, 230] width 244 height 11
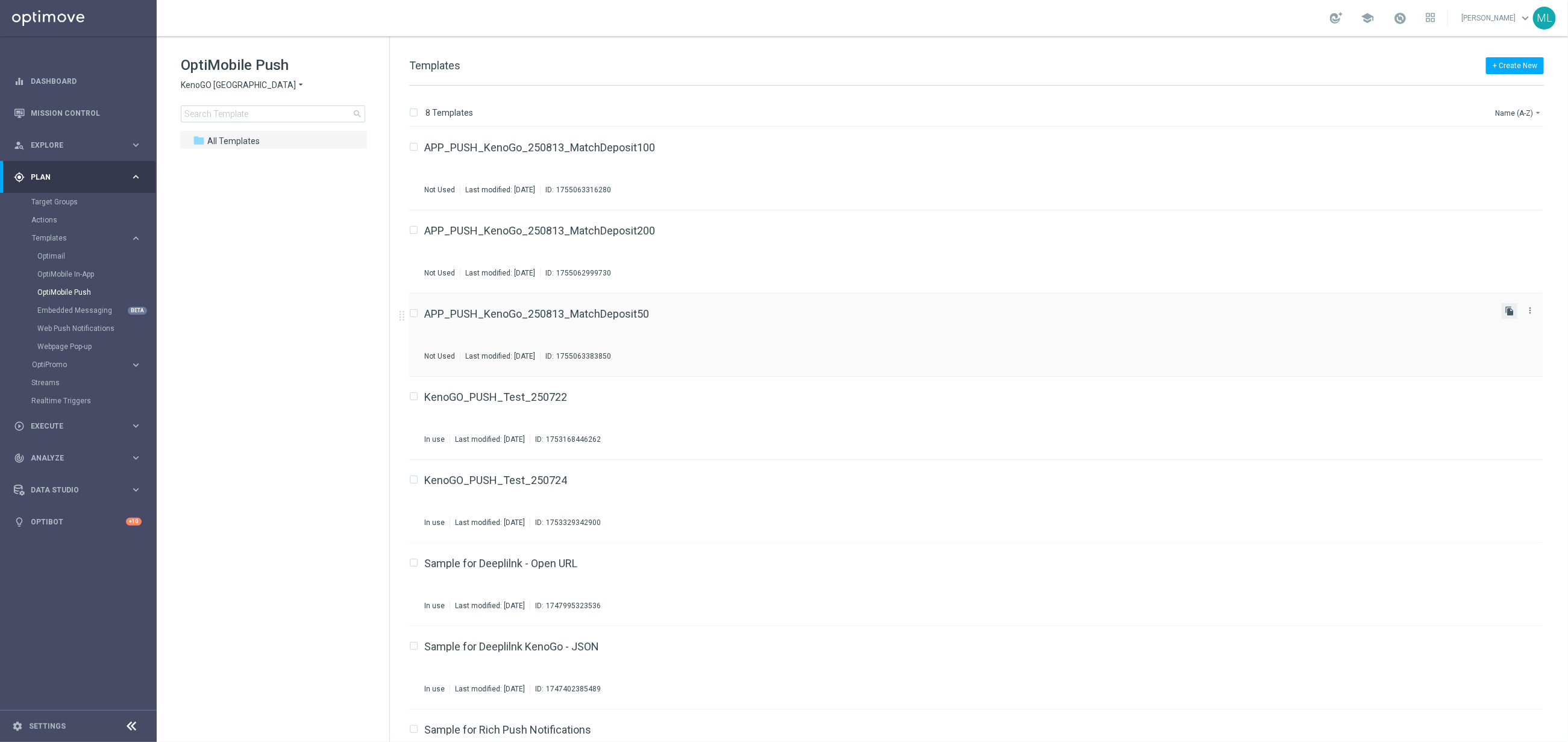
click at [1505, 312] on icon "file_copy" at bounding box center [1510, 311] width 10 height 10
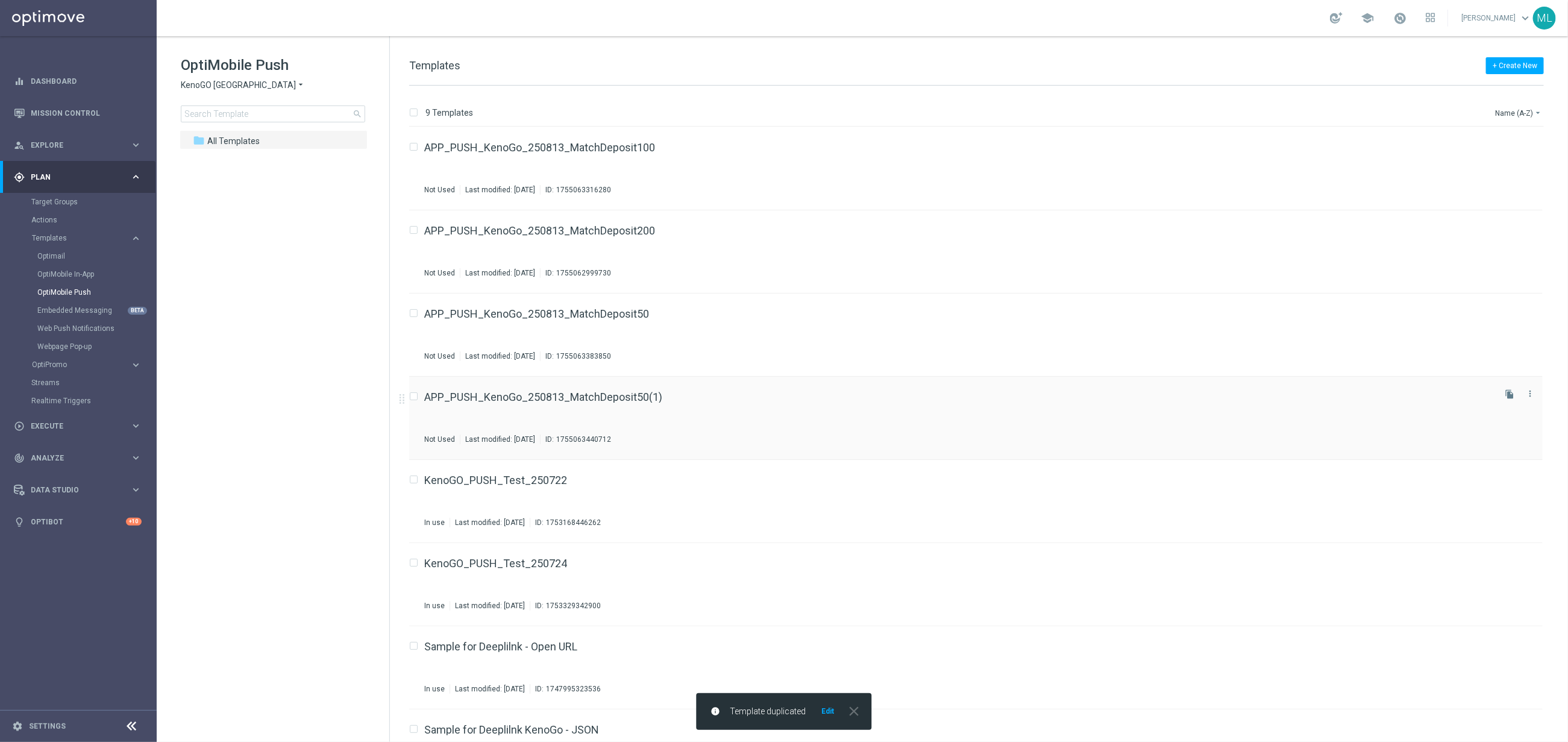
click at [701, 402] on div "APP_PUSH_KenoGo_250813_MatchDeposit50(1)" at bounding box center [958, 397] width 1068 height 11
click at [1510, 226] on icon "file_copy" at bounding box center [1510, 228] width 10 height 10
click at [646, 320] on div "APP_PUSH_KenoGo_250813_MatchDeposit20(1) Not Used Last modified: Wednesday, Aug…" at bounding box center [958, 335] width 1068 height 52
click at [745, 397] on div "APP_PUSH_KenoGo_250813_MatchDeposit200" at bounding box center [958, 397] width 1068 height 11
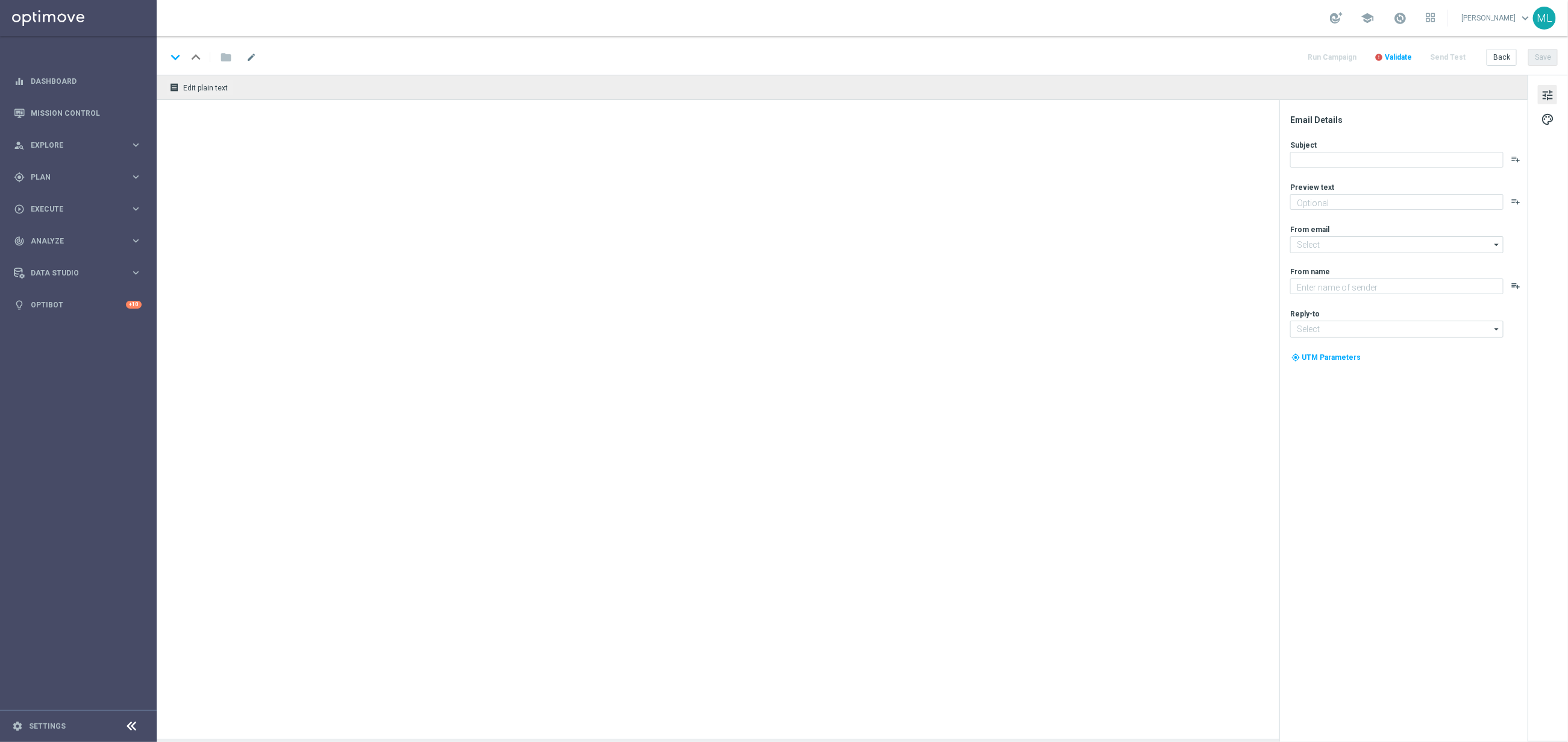
type textarea "Your turn to get matched!"
type textarea "KenoGO"
type input "[EMAIL_ADDRESS][DOMAIN_NAME]"
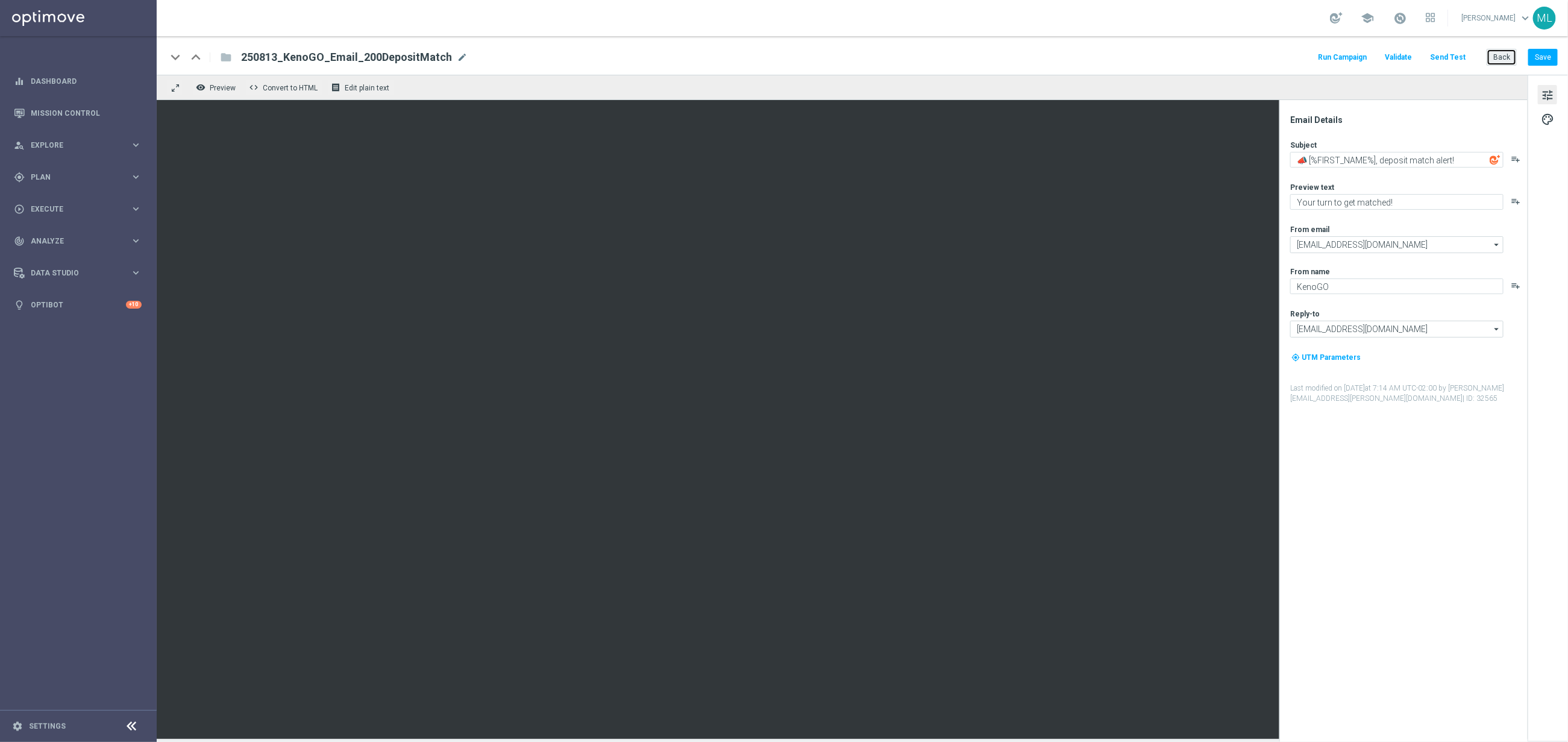
click at [1499, 59] on button "Back" at bounding box center [1502, 57] width 30 height 17
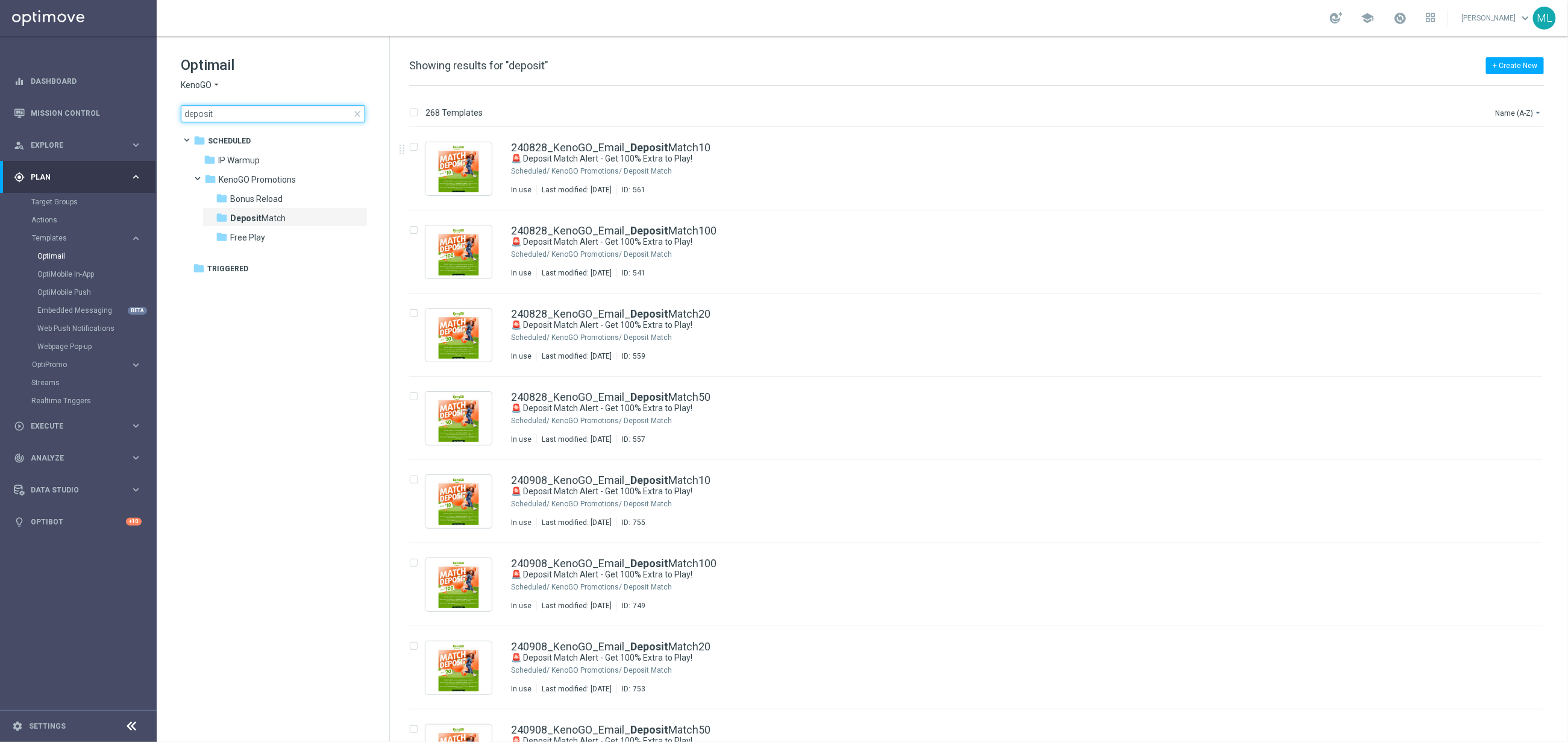
click at [263, 115] on input "deposit" at bounding box center [273, 114] width 185 height 17
drag, startPoint x: 263, startPoint y: 115, endPoint x: 173, endPoint y: 105, distance: 90.6
click at [173, 105] on div "Optimail KenoGO arrow_drop_down × KenoGO deposit close folder 1 Folder folder S…" at bounding box center [273, 119] width 233 height 166
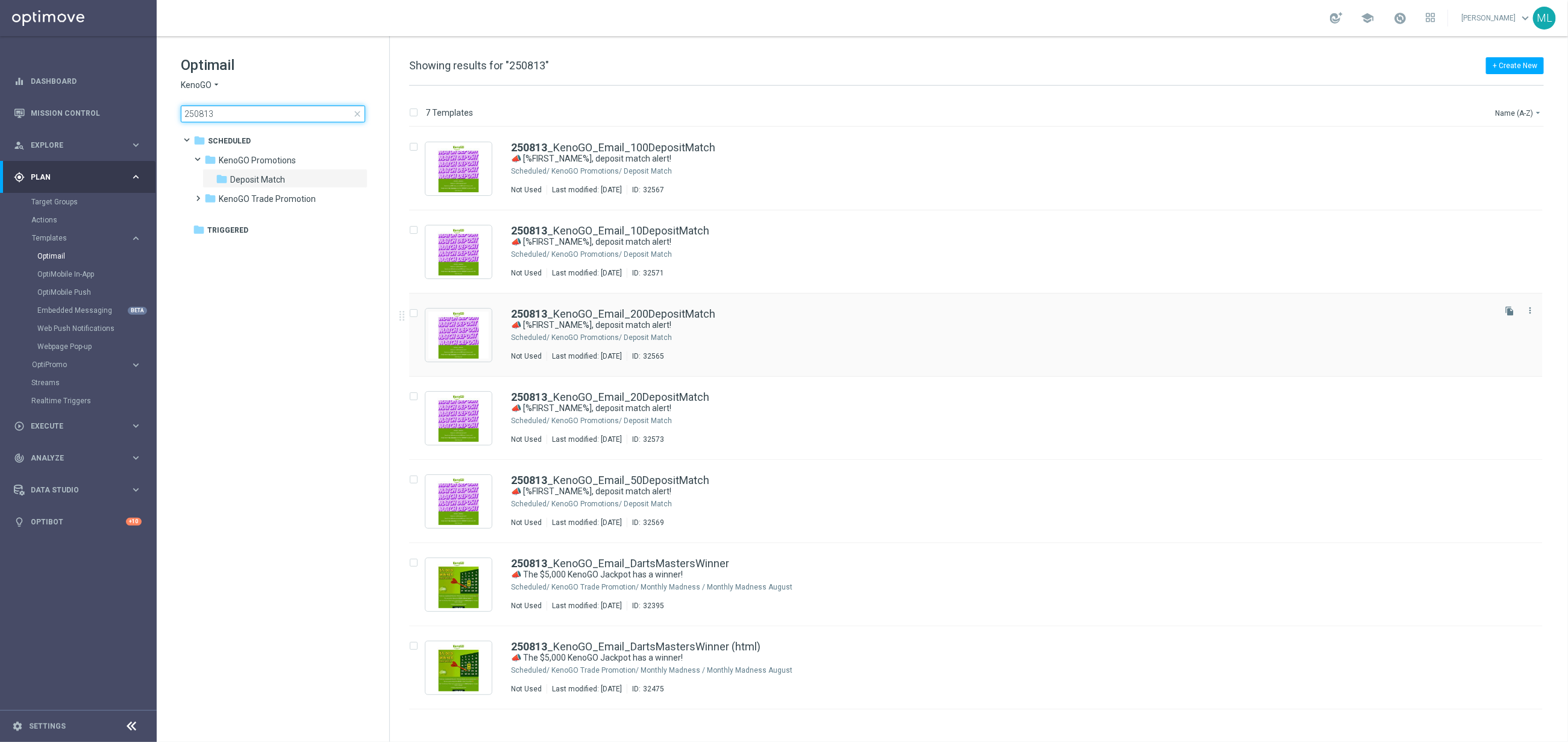
type input "250813"
click at [792, 332] on div "KenoGO Promotions/ Deposit Match" at bounding box center [1022, 337] width 941 height 10
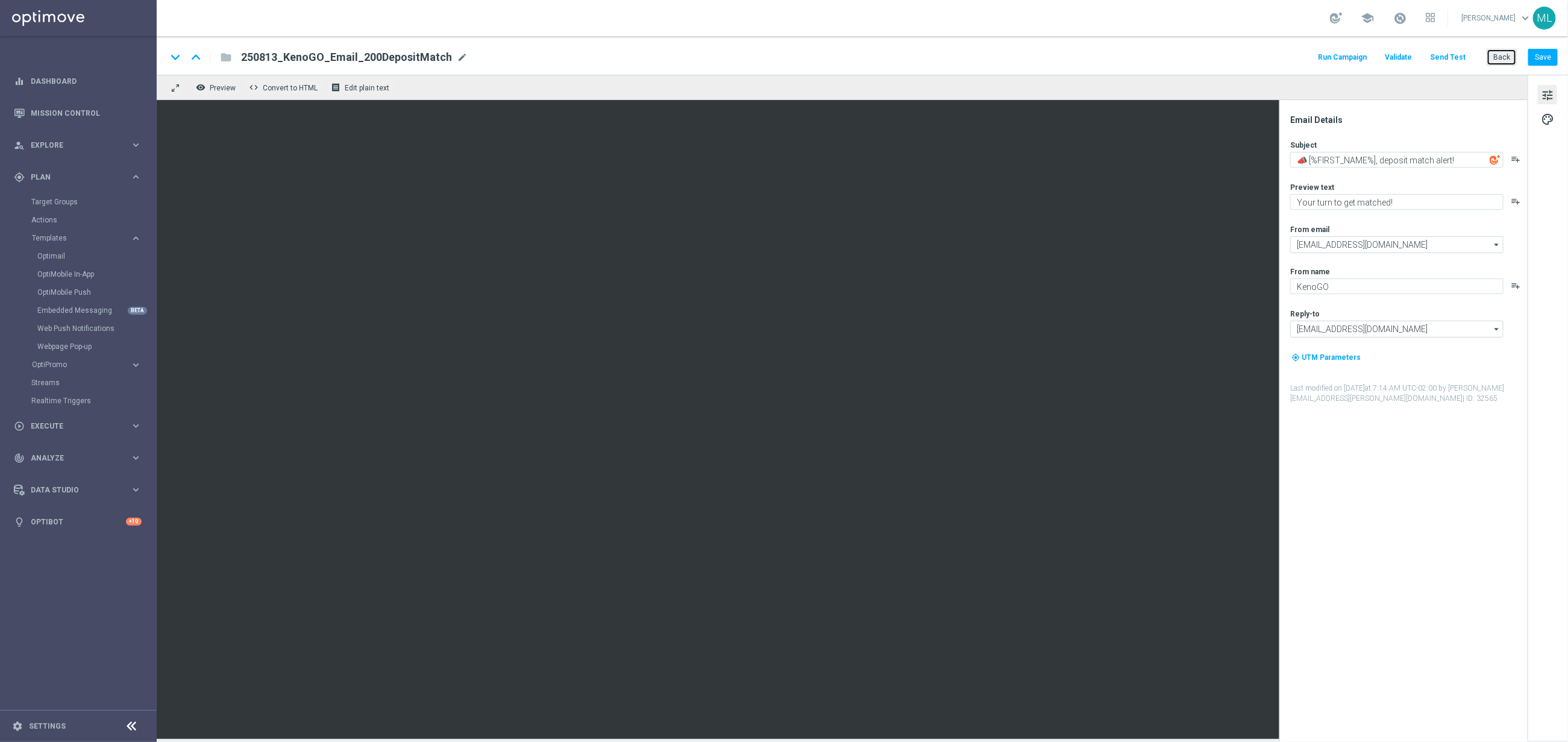
click at [1487, 63] on button "Back" at bounding box center [1502, 57] width 30 height 17
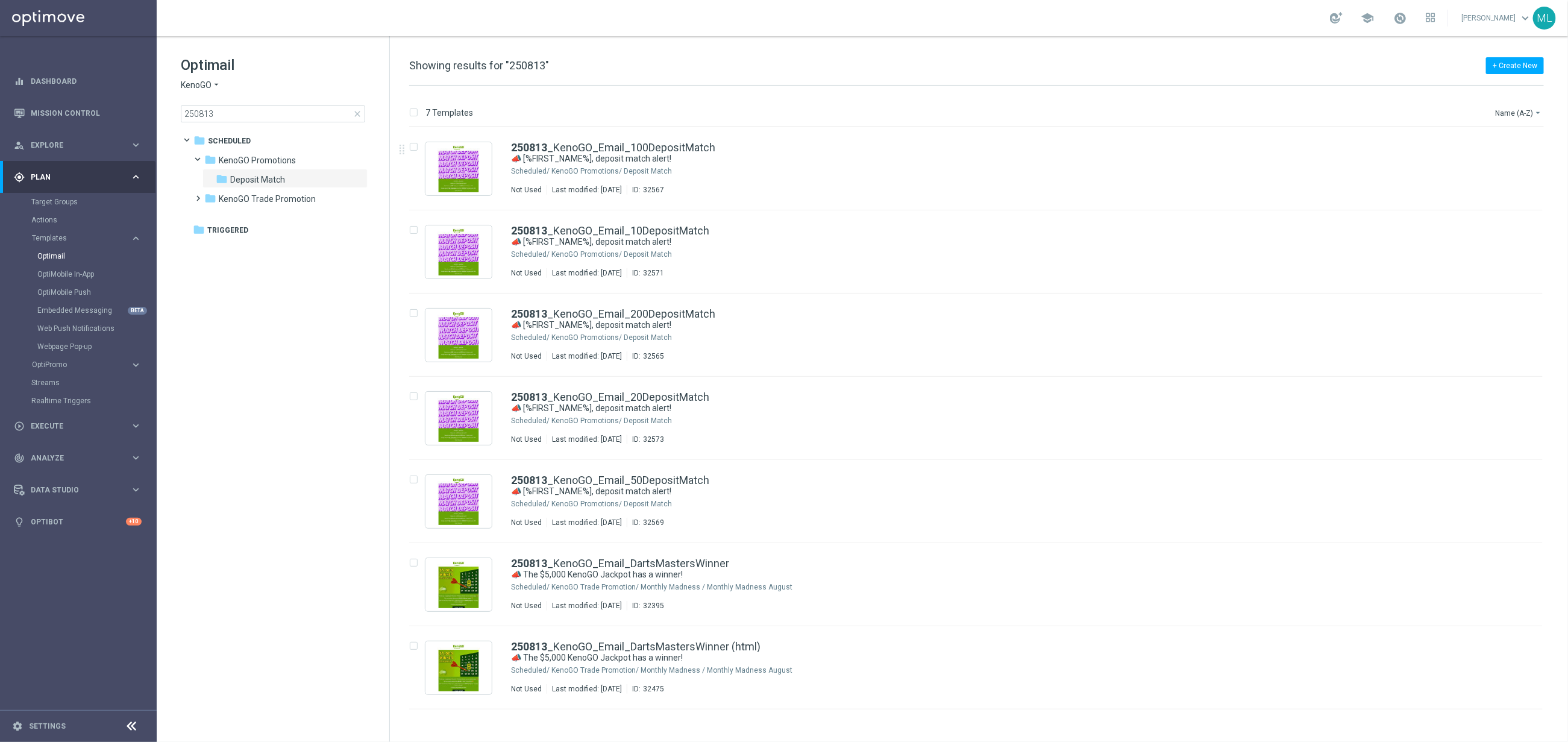
click at [71, 286] on div "OptiMobile Push" at bounding box center [96, 292] width 118 height 18
click at [61, 205] on link "Target Groups" at bounding box center [78, 202] width 94 height 10
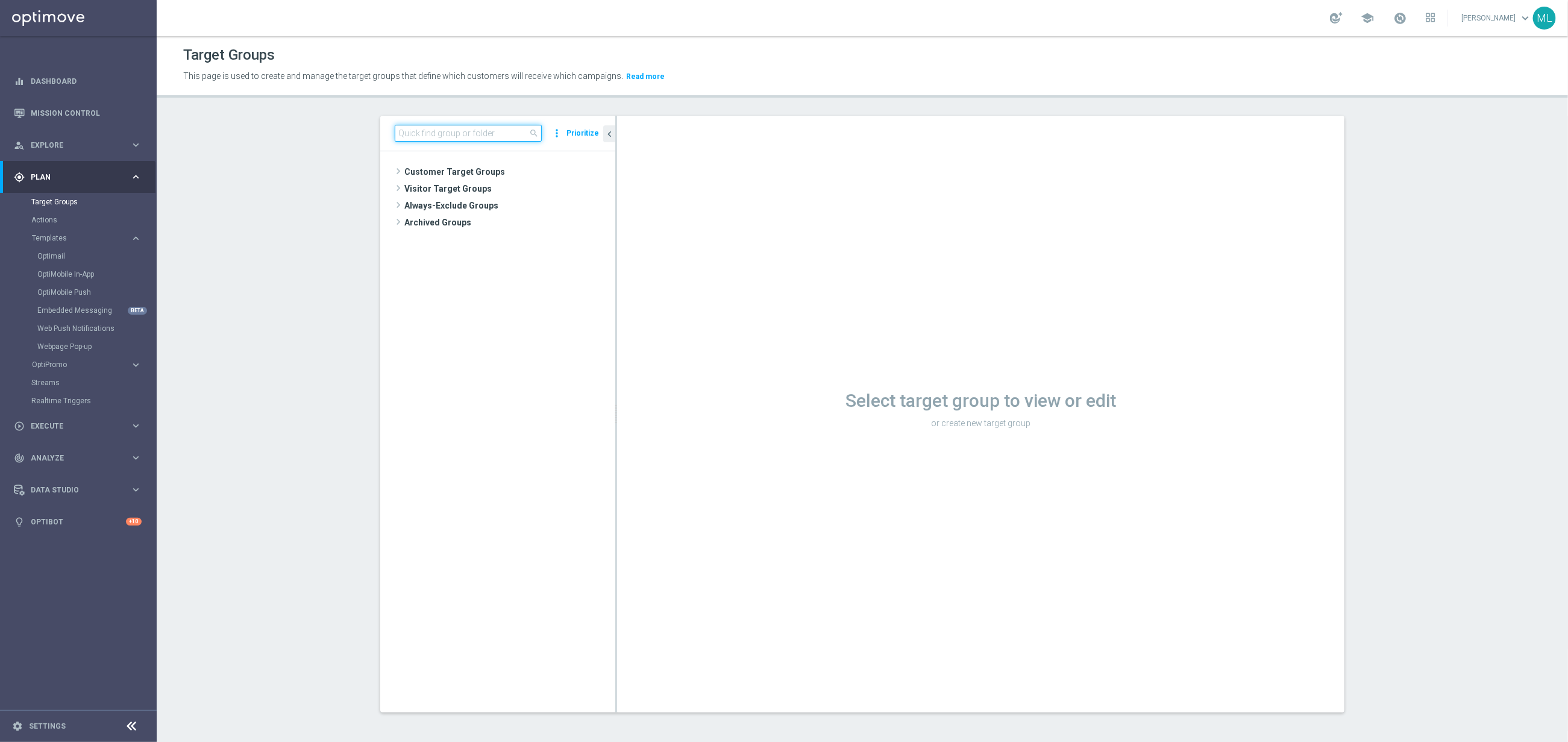
click at [409, 138] on input at bounding box center [468, 133] width 147 height 17
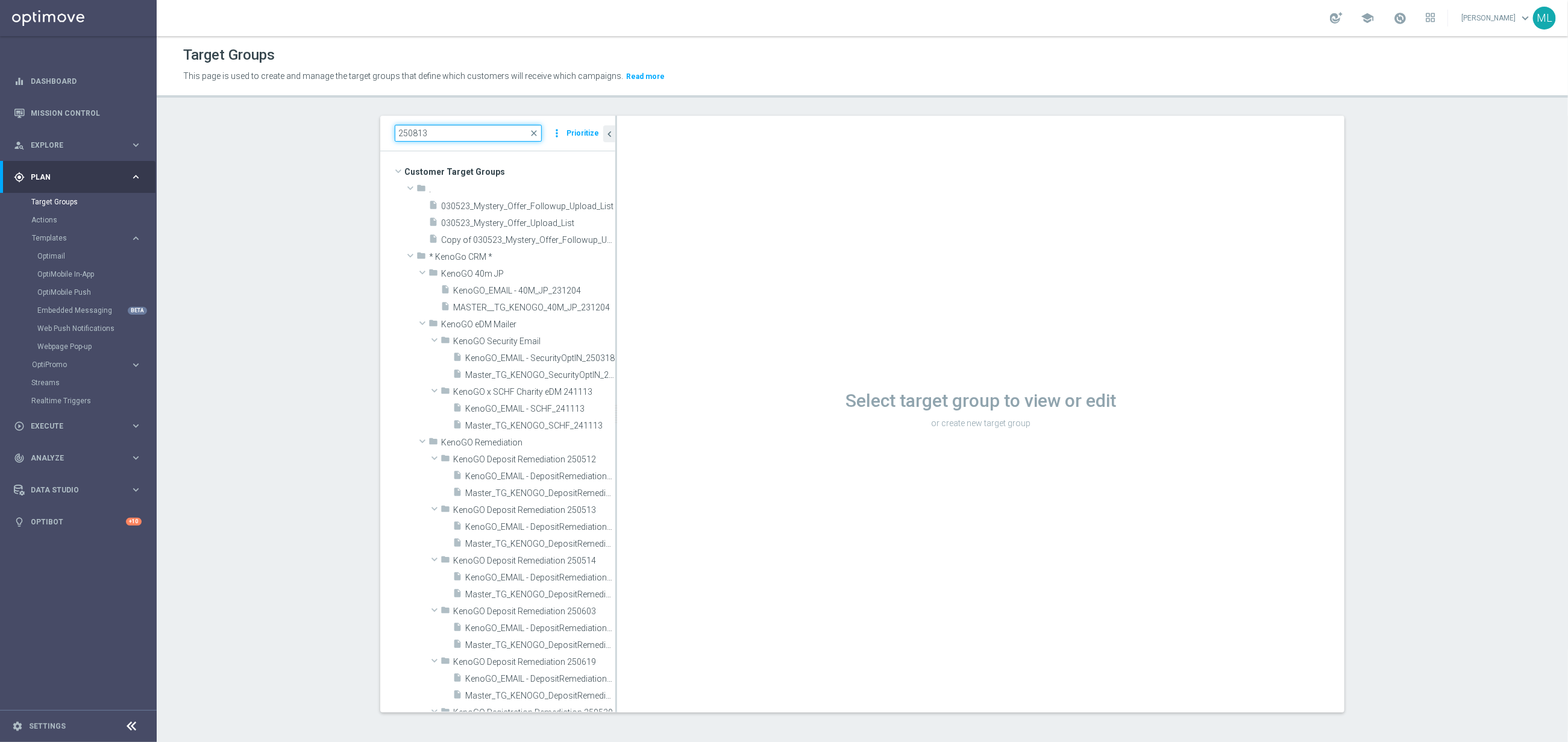
type input "250813"
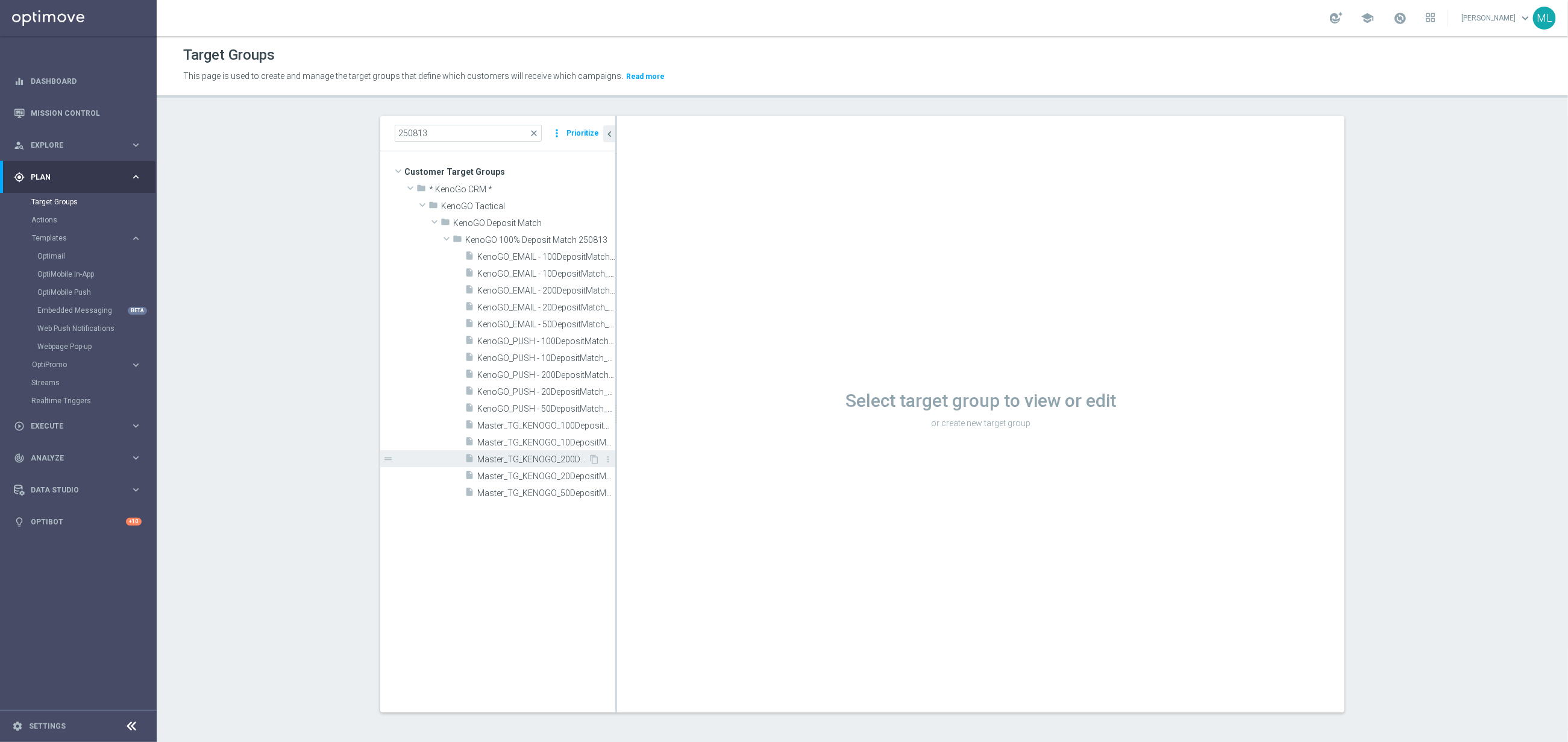
click at [532, 462] on span "Master_TG_KENOGO_200DepositMatch_250813" at bounding box center [532, 459] width 111 height 10
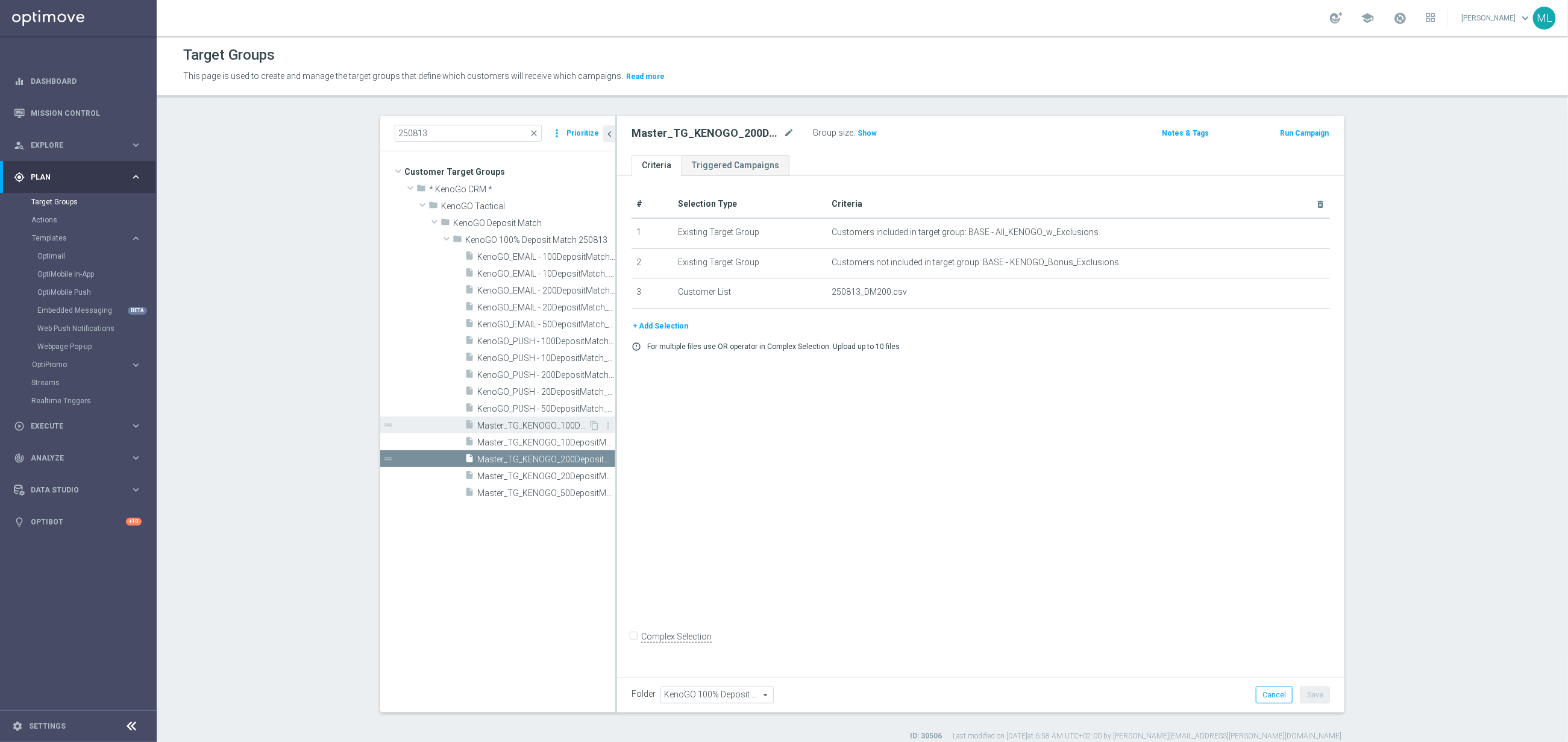
click at [552, 427] on span "Master_TG_KENOGO_100DepositMatch_250813" at bounding box center [532, 426] width 111 height 10
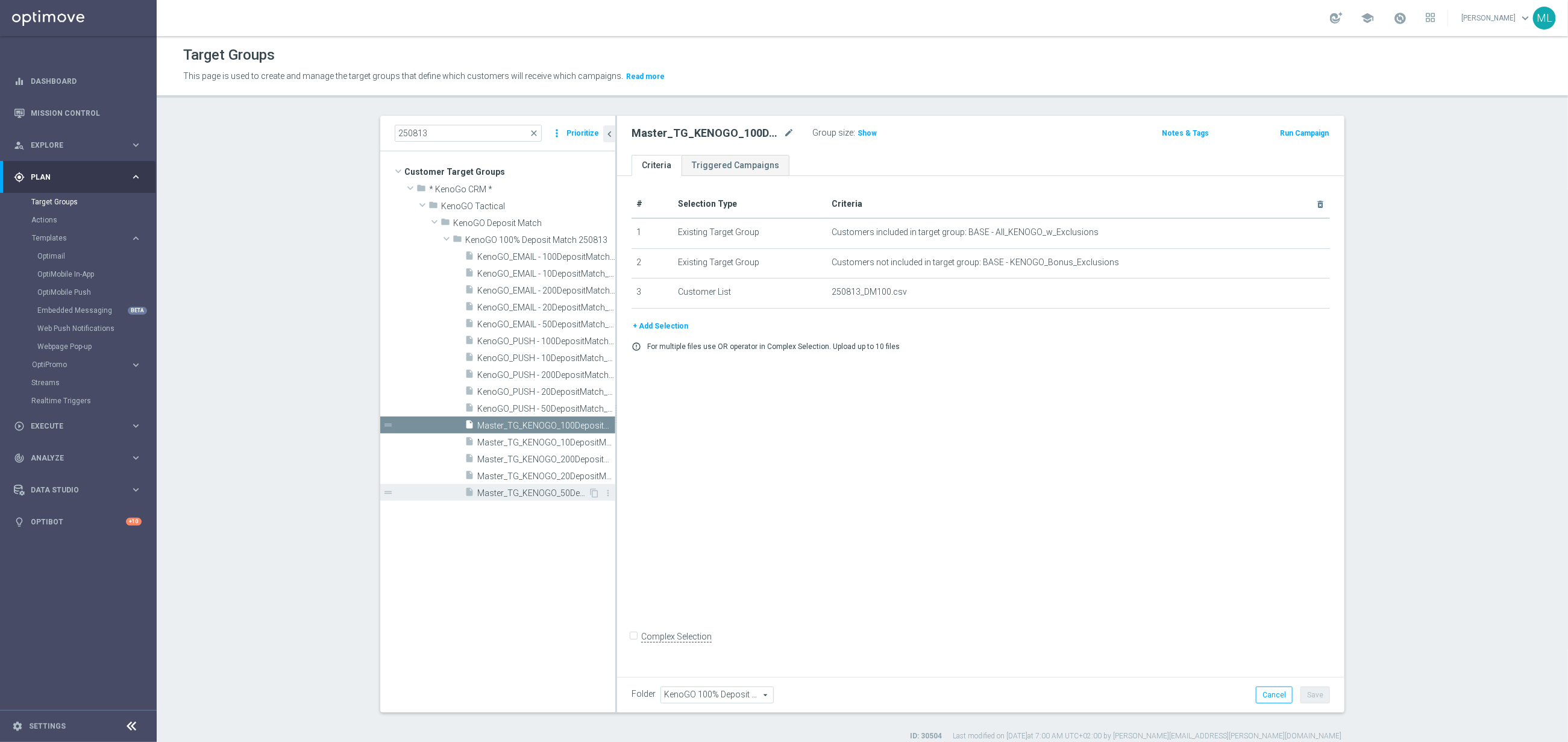
click at [574, 498] on span "Master_TG_KENOGO_50DepositMatch_250813" at bounding box center [532, 493] width 111 height 10
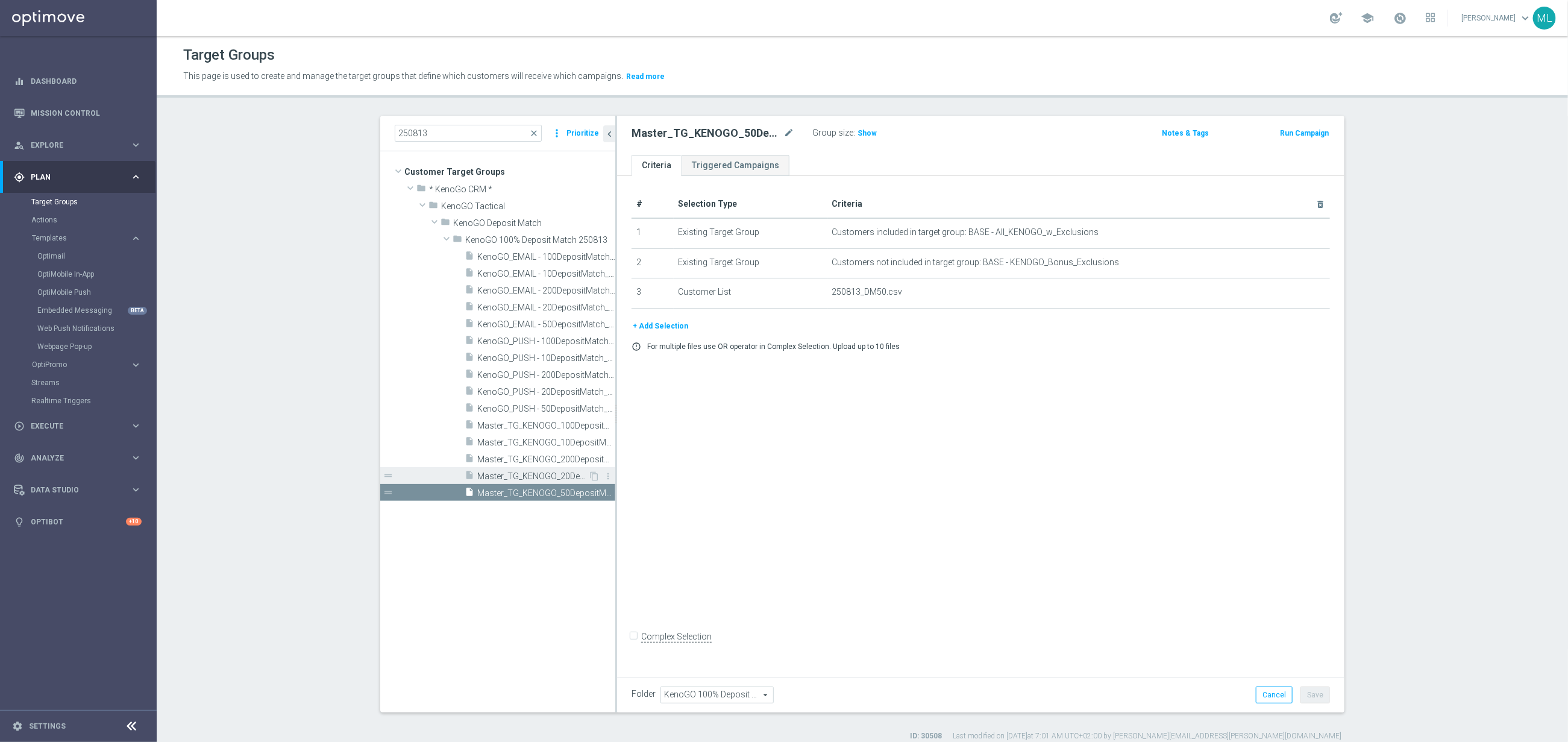
click at [569, 472] on span "Master_TG_KENOGO_20DepositMatch_250813" at bounding box center [532, 477] width 111 height 10
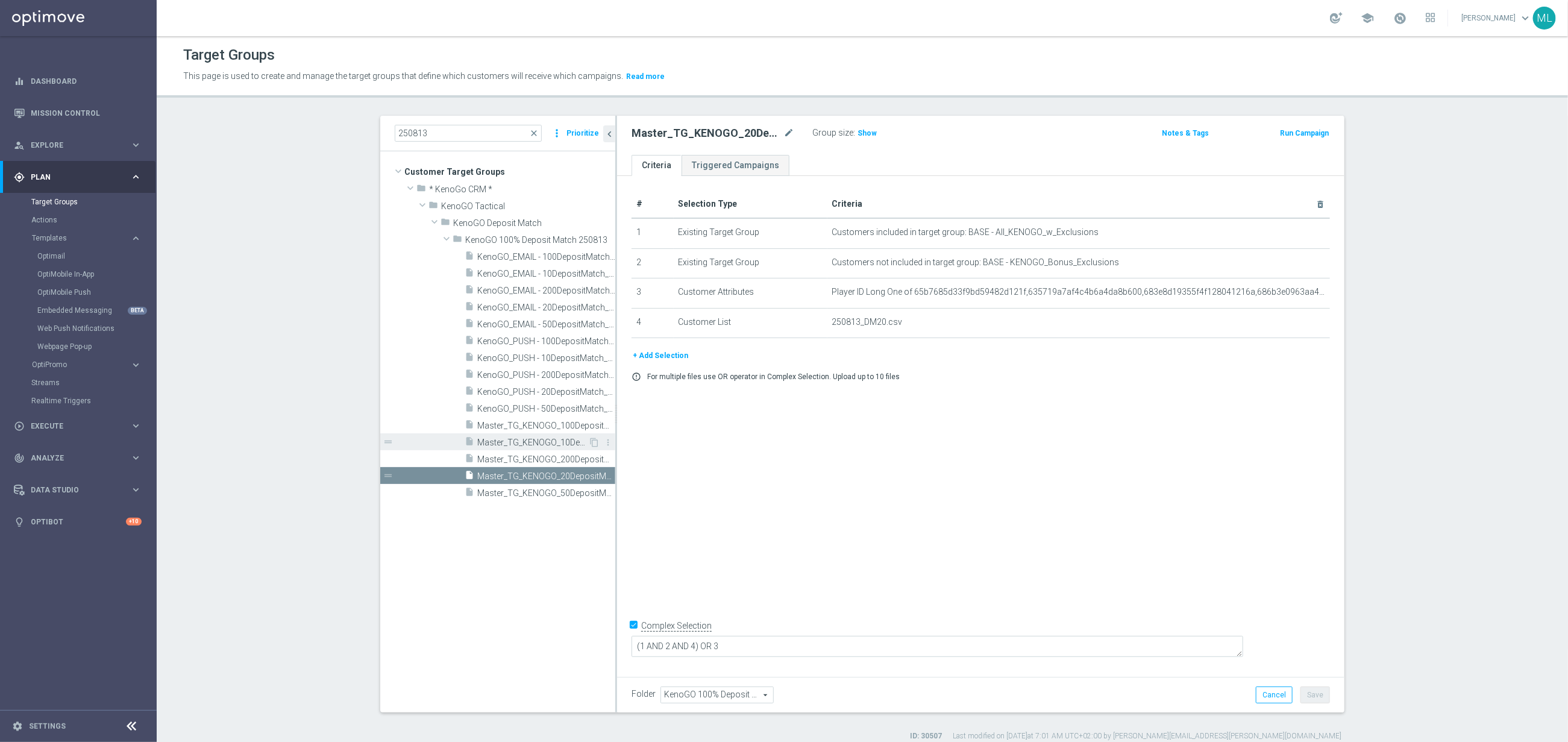
click at [557, 444] on span "Master_TG_KENOGO_10DepositMatch_250813" at bounding box center [532, 442] width 111 height 10
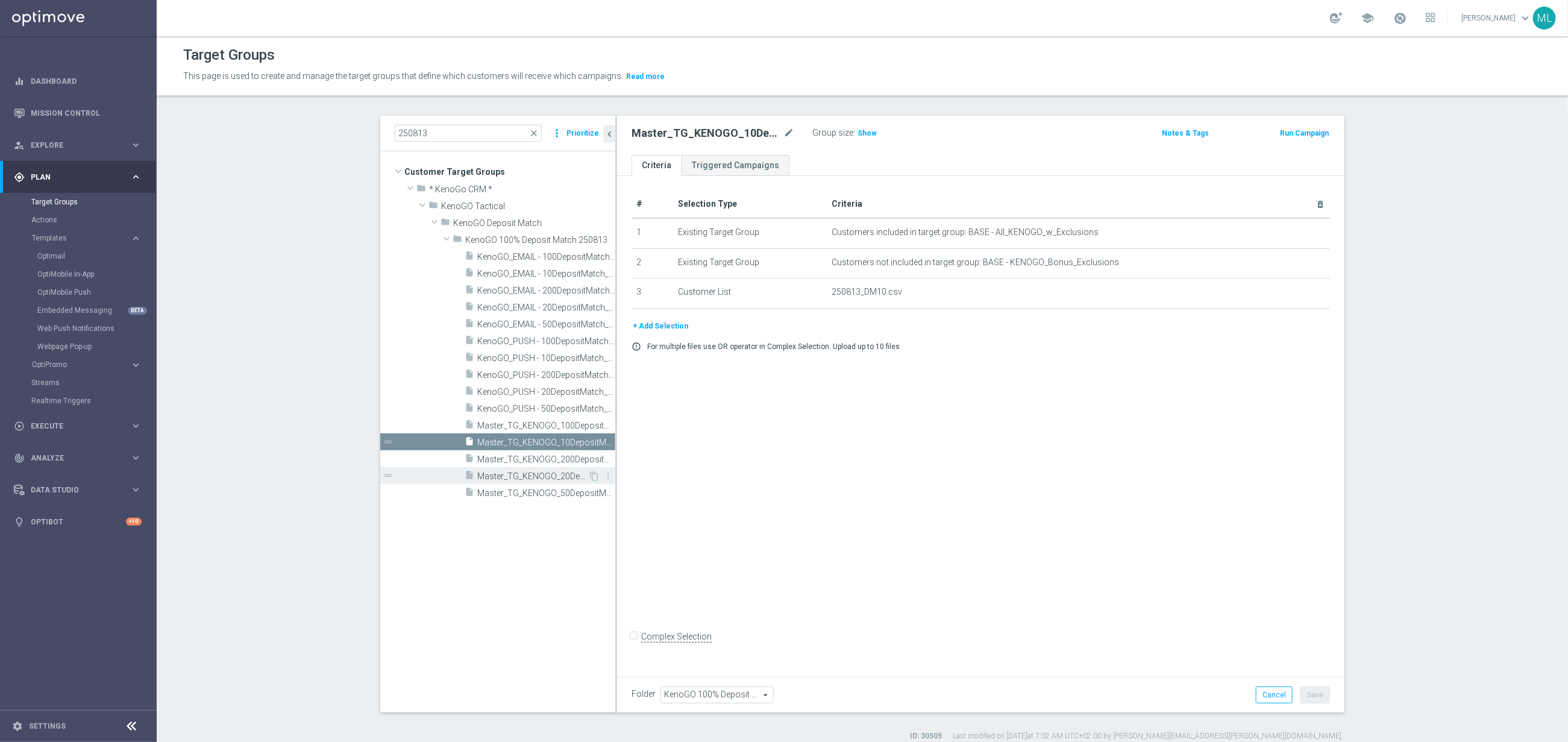
click at [569, 469] on div "insert_drive_file Master_TG_KENOGO_20DepositMatch_250813" at bounding box center [526, 476] width 123 height 17
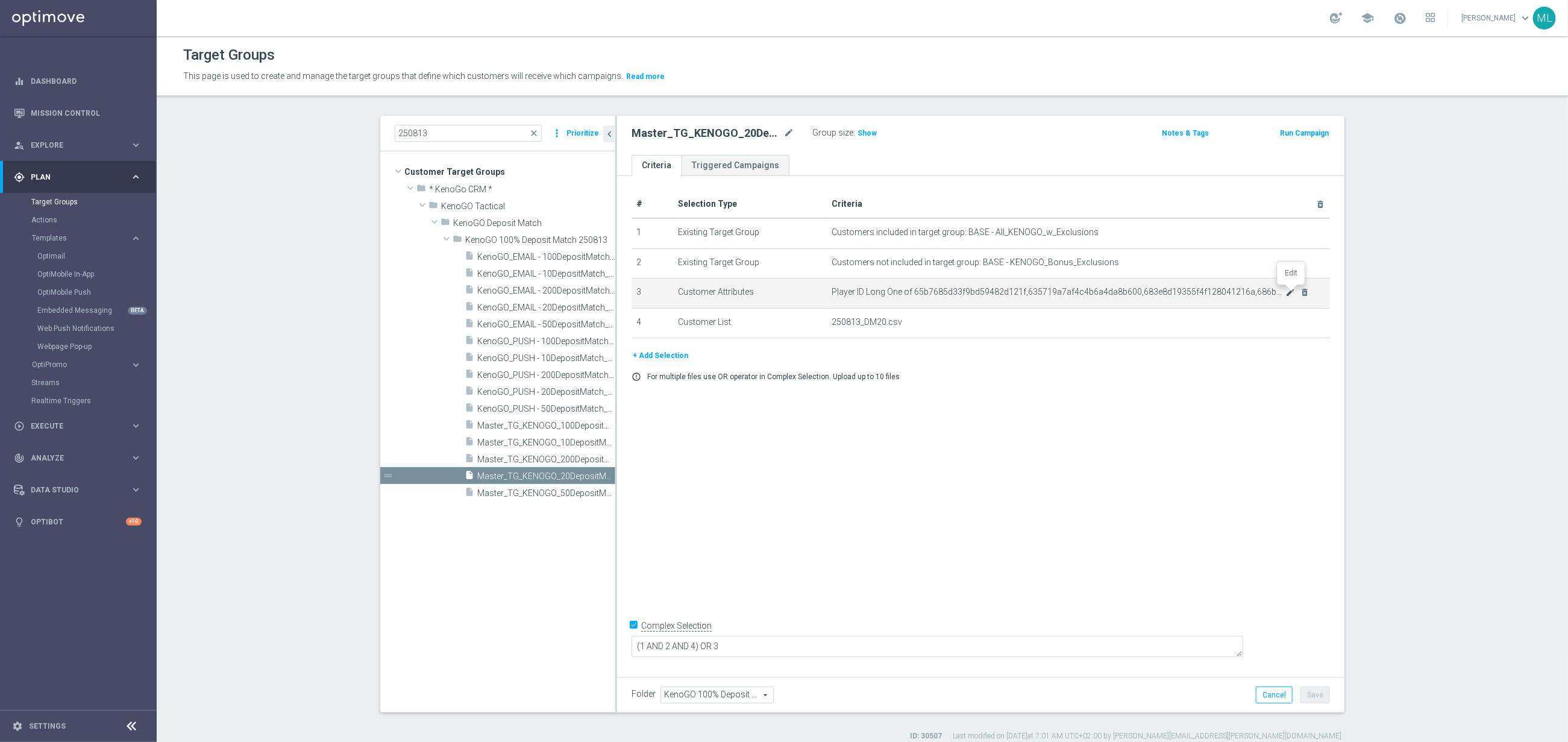
click at [1289, 289] on icon "mode_edit" at bounding box center [1291, 293] width 10 height 10
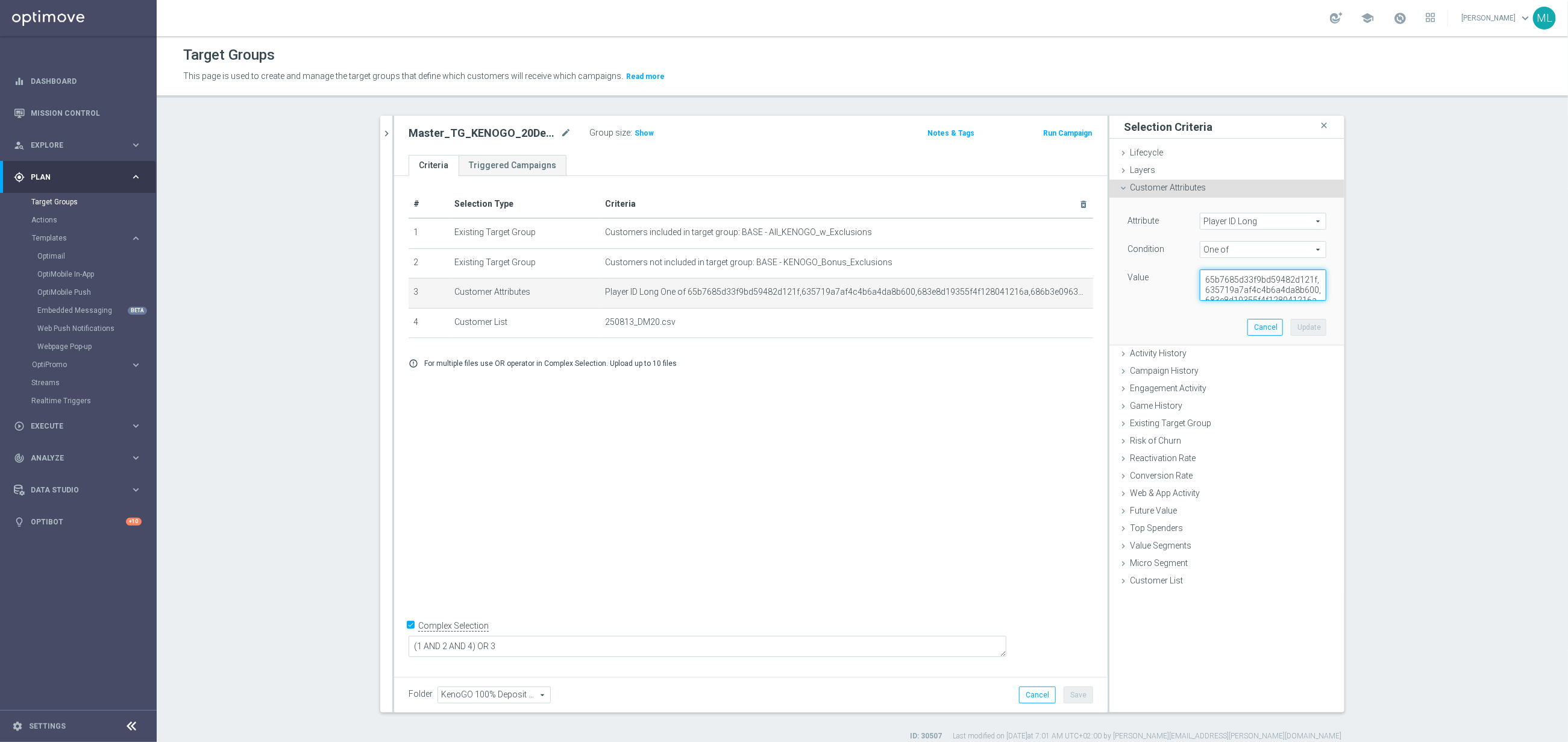
scroll to position [31, 0]
drag, startPoint x: 1206, startPoint y: 281, endPoint x: 1320, endPoint y: 311, distance: 117.9
click at [1320, 311] on div "Attribute Player ID Long Player ID Long arrow_drop_down search Condition One of…" at bounding box center [1227, 271] width 217 height 147
click at [1285, 340] on div "Attribute Player ID Long Player ID Long arrow_drop_down search Condition One of…" at bounding box center [1227, 271] width 217 height 147
click at [1307, 293] on textarea "65b7685d33f9bd59482d121f,635719a7af4c4b6a4da8b600,683e8d19355f4f128041216a,686b…" at bounding box center [1263, 285] width 126 height 31
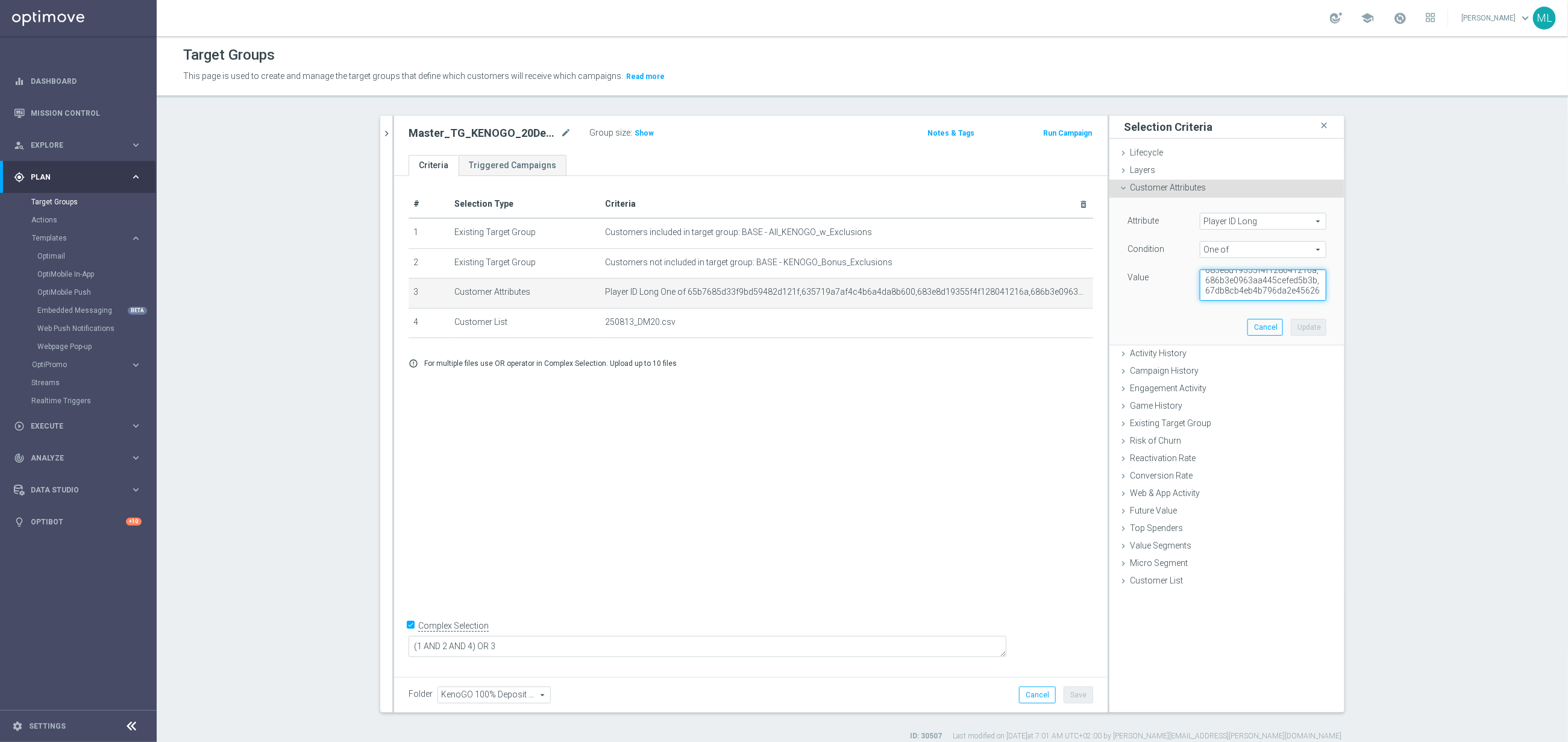
click at [1258, 294] on textarea "65b7685d33f9bd59482d121f,635719a7af4c4b6a4da8b600,683e8d19355f4f128041216a,686b…" at bounding box center [1263, 285] width 126 height 31
click at [1206, 283] on textarea "65b7685d33f9bd59482d121f,635719a7af4c4b6a4da8b600,683e8d19355f4f128041216a,686b…" at bounding box center [1263, 285] width 126 height 31
click at [1264, 327] on button "Cancel" at bounding box center [1266, 327] width 36 height 17
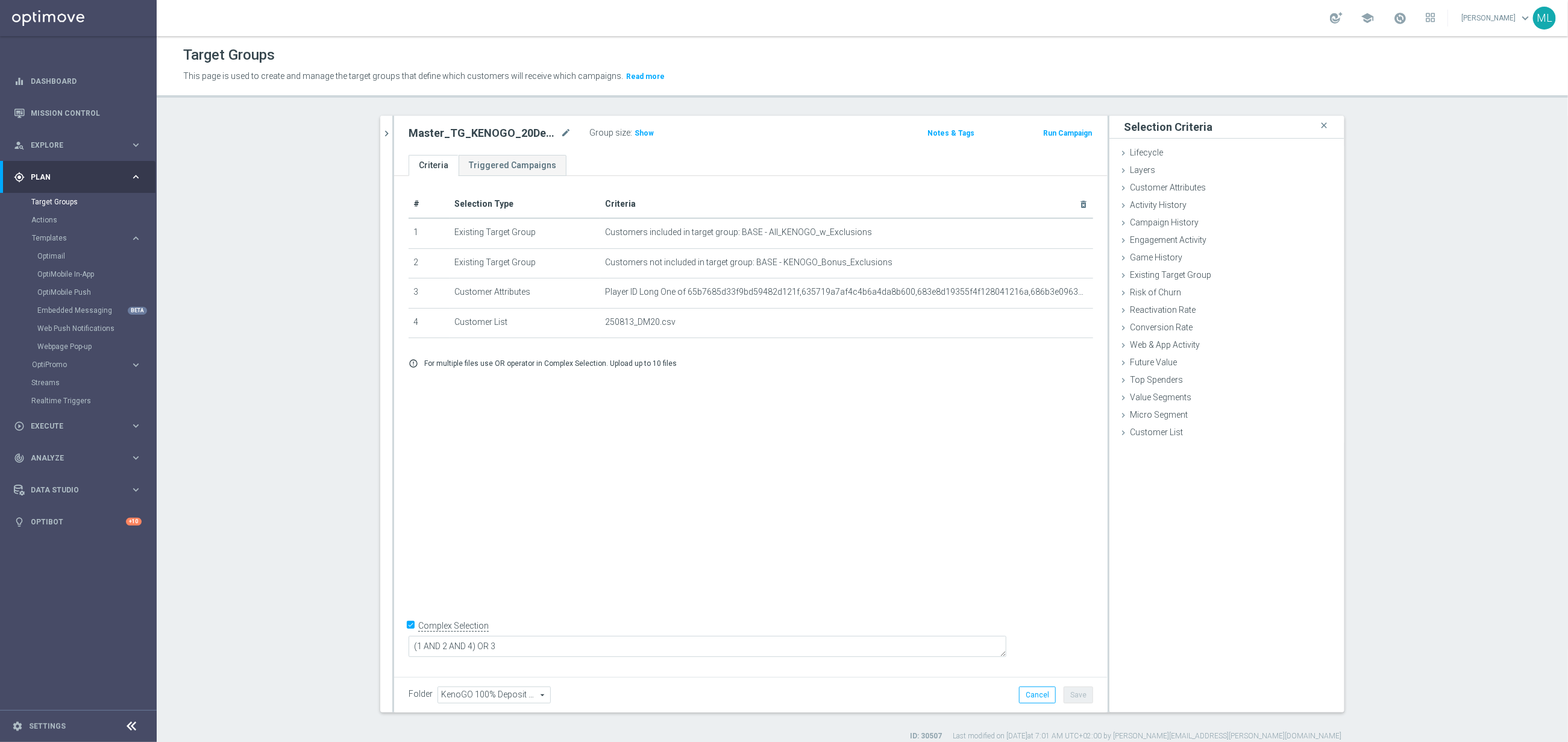
drag, startPoint x: 385, startPoint y: 131, endPoint x: 514, endPoint y: 175, distance: 136.3
click at [385, 131] on icon "chevron_right" at bounding box center [387, 133] width 11 height 11
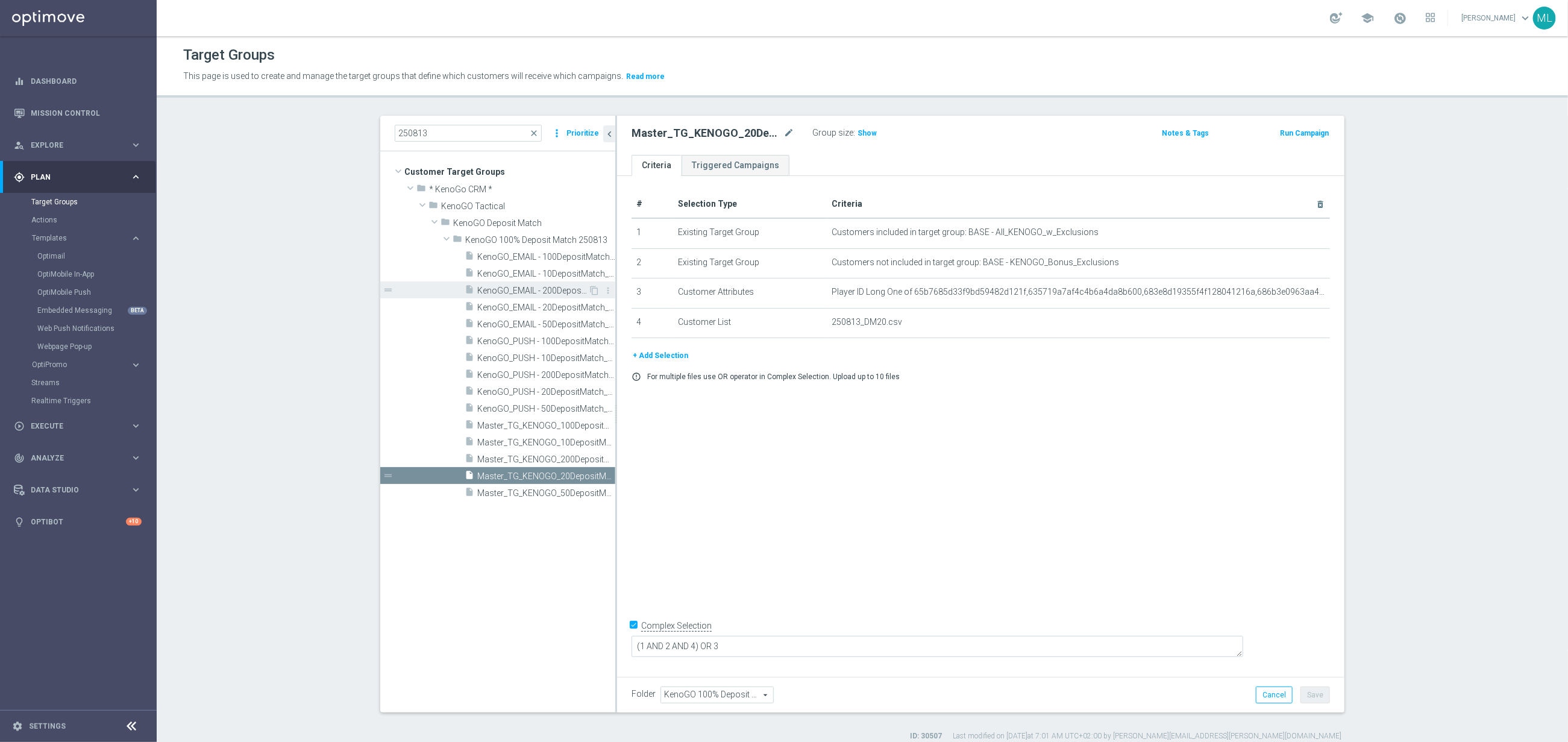
drag, startPoint x: 551, startPoint y: 287, endPoint x: 564, endPoint y: 292, distance: 13.9
click at [553, 288] on span "KenoGO_EMAIL - 200DepositMatch_250813" at bounding box center [532, 290] width 111 height 10
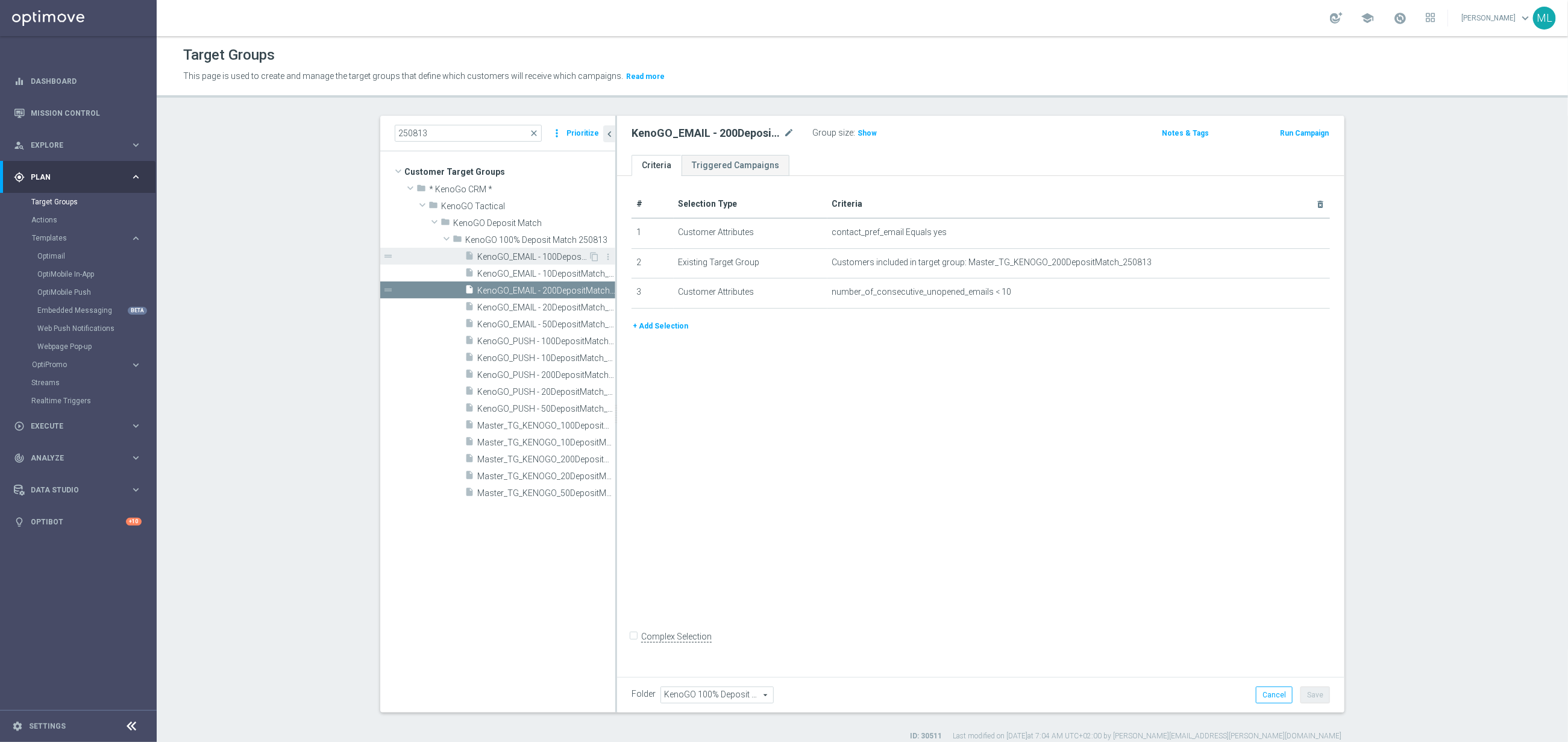
click at [557, 255] on span "KenoGO_EMAIL - 100DepositMatch_250813" at bounding box center [532, 257] width 111 height 10
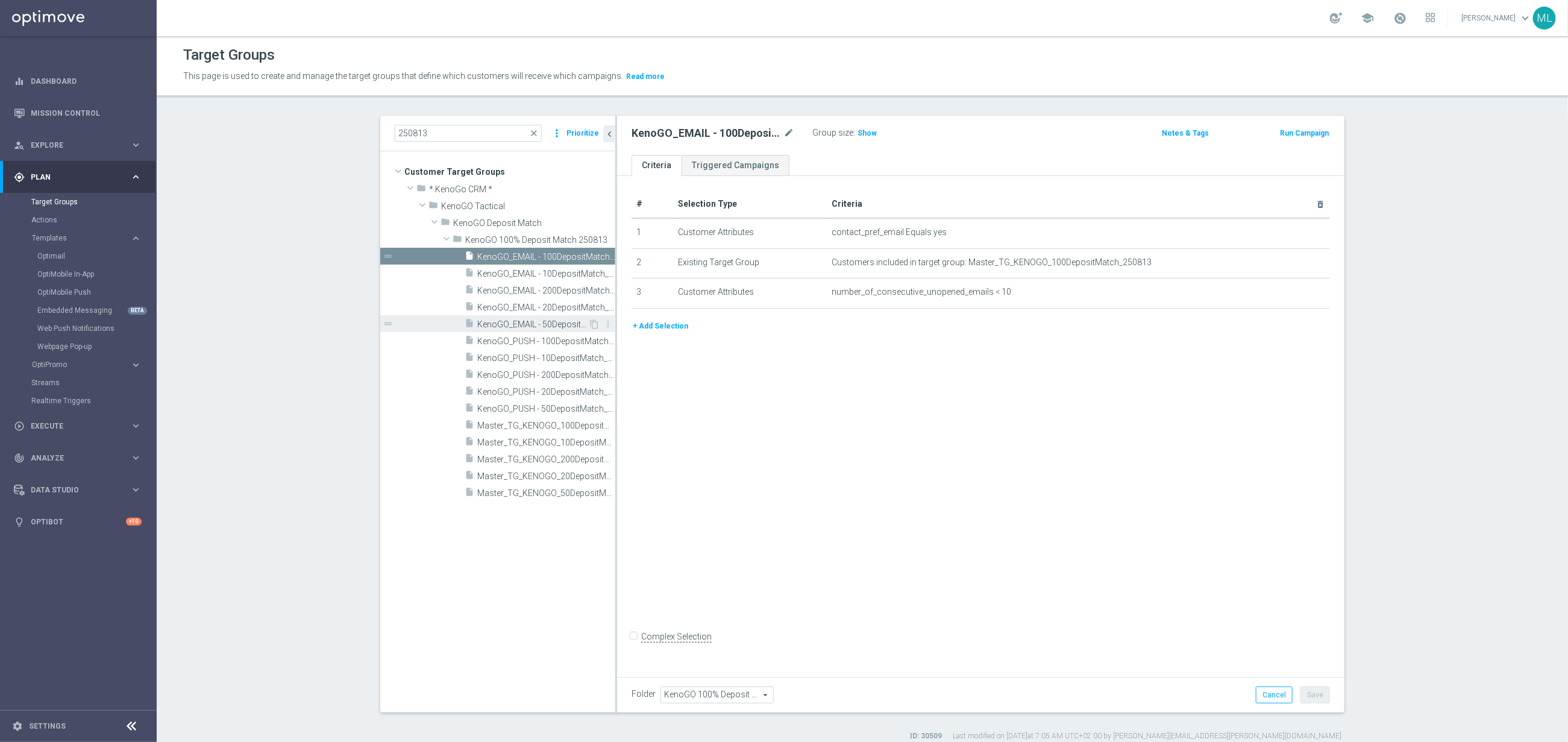
click at [566, 321] on span "KenoGO_EMAIL - 50DepositMatch_250813" at bounding box center [532, 325] width 111 height 10
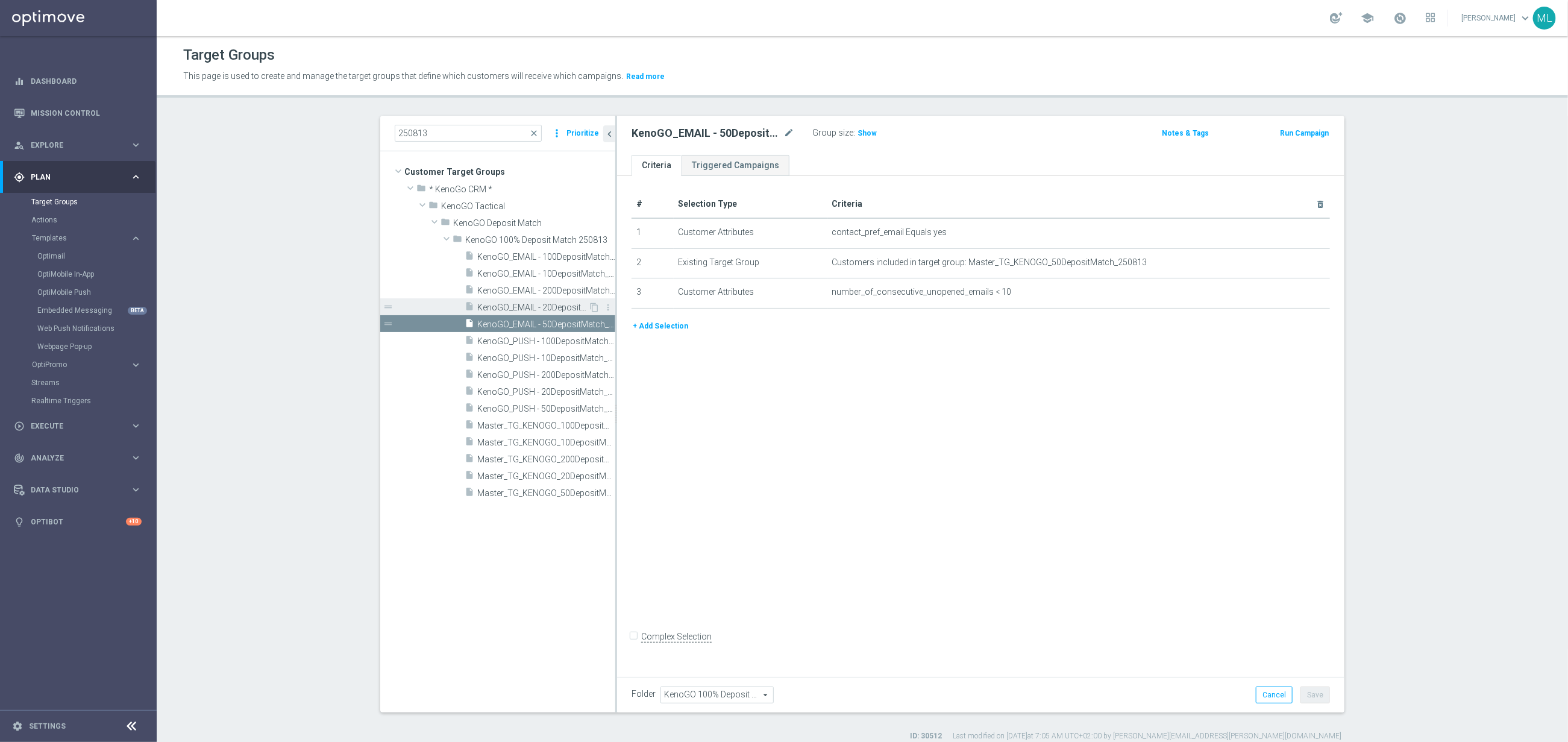
click at [567, 308] on span "KenoGO_EMAIL - 20DepositMatch_250813" at bounding box center [532, 308] width 111 height 10
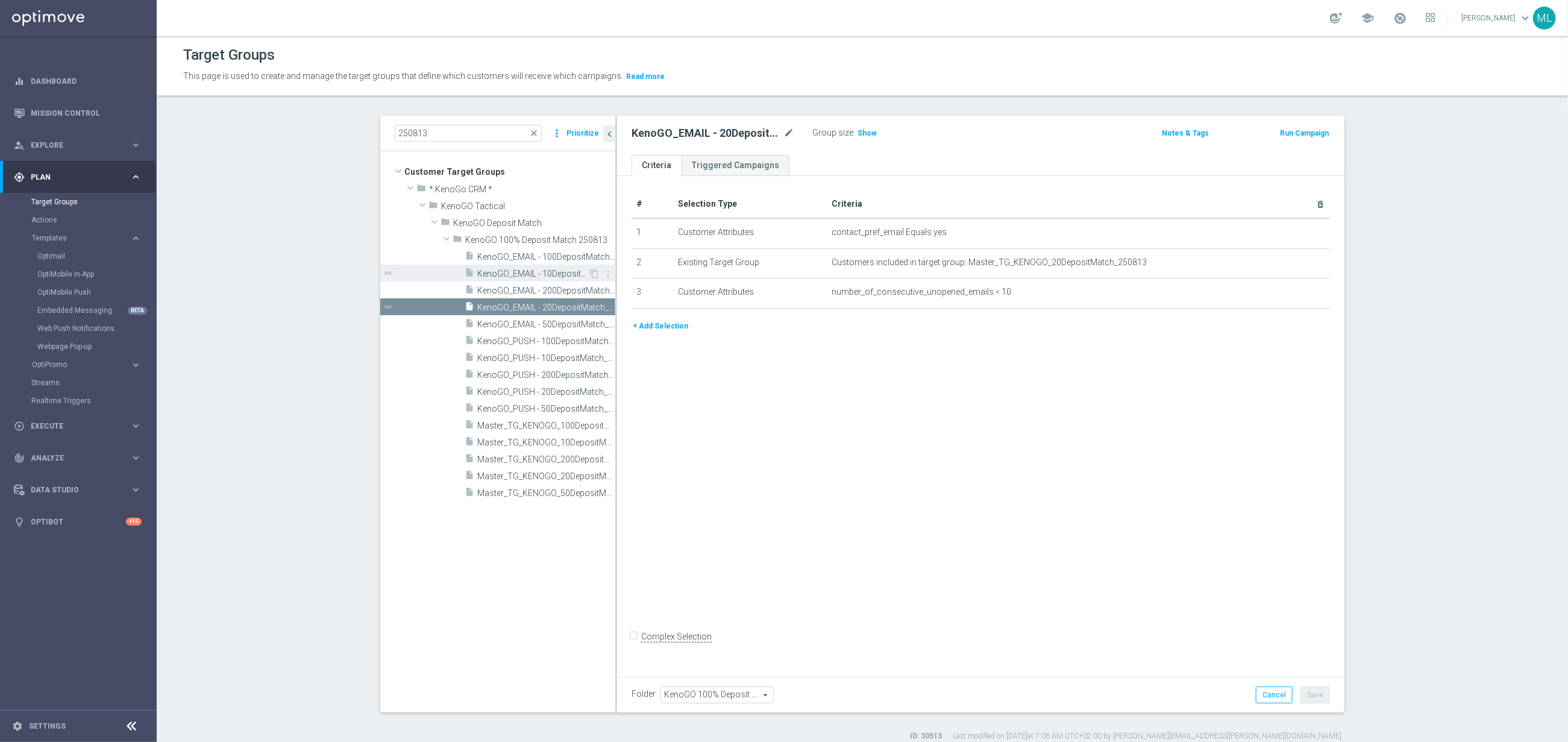
click at [565, 275] on span "KenoGO_EMAIL - 10DepositMatch_250813" at bounding box center [532, 274] width 111 height 10
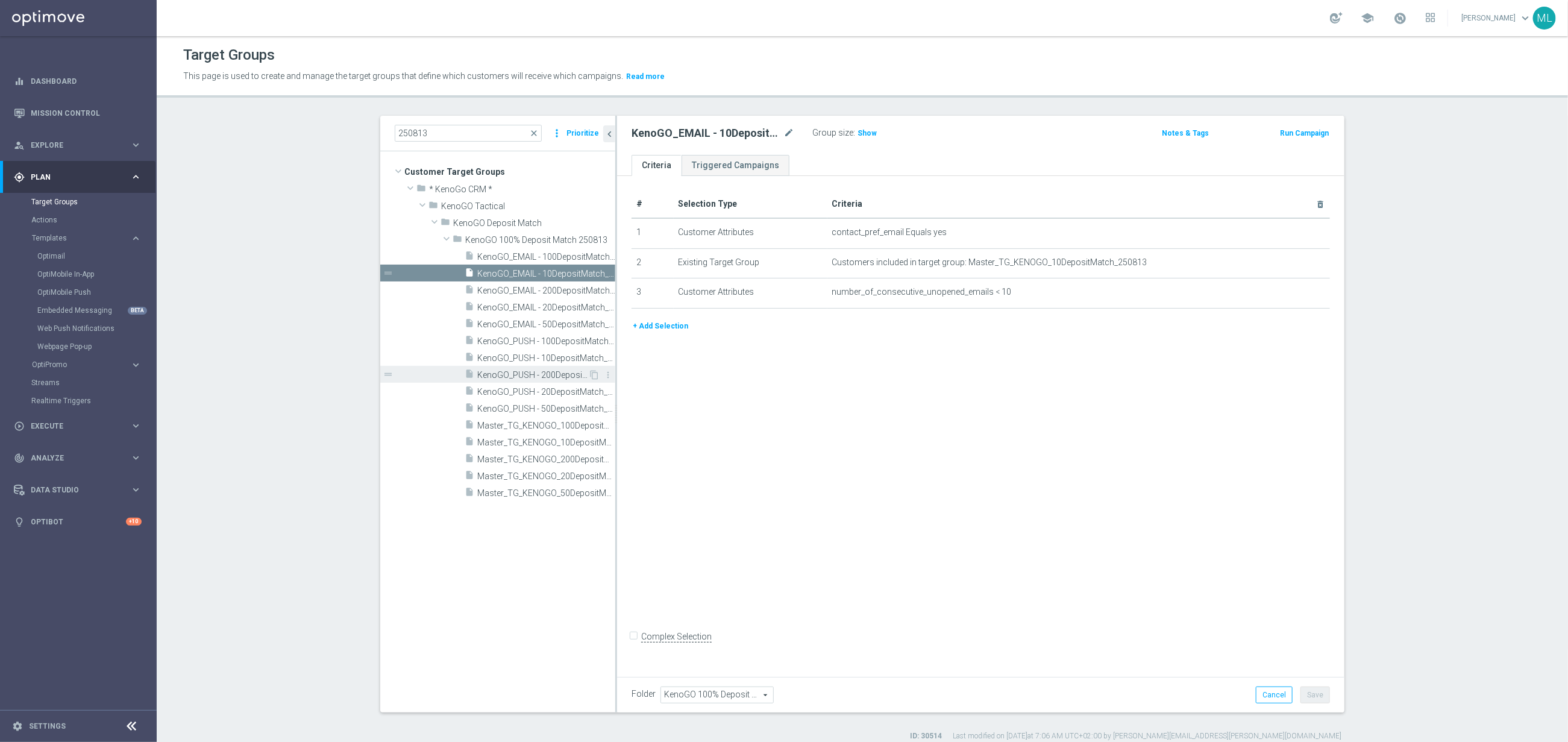
click at [559, 372] on span "KenoGO_PUSH - 200DepositMatch_250813" at bounding box center [532, 375] width 111 height 10
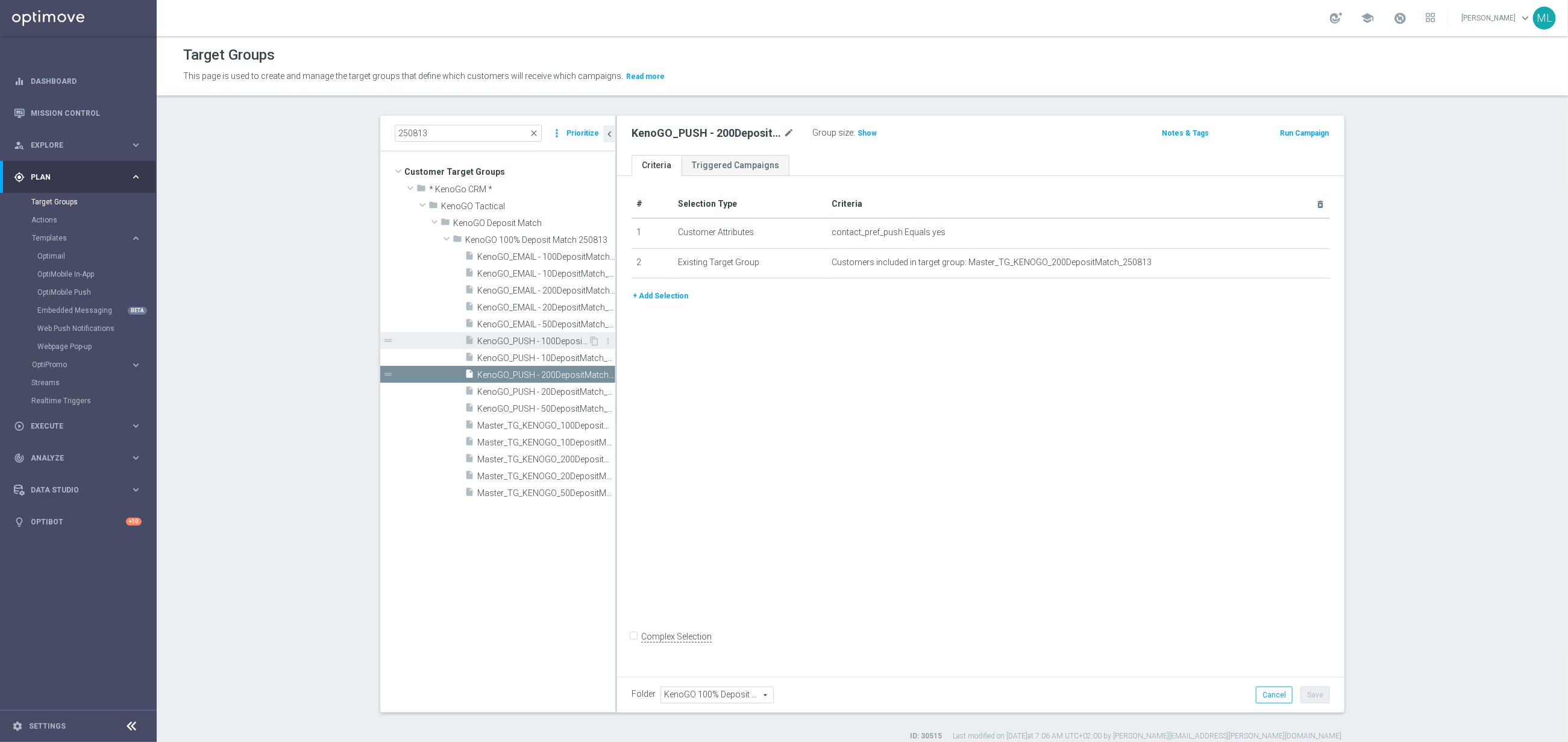
click at [568, 343] on span "KenoGO_PUSH - 100DepositMatch_250813" at bounding box center [532, 341] width 111 height 10
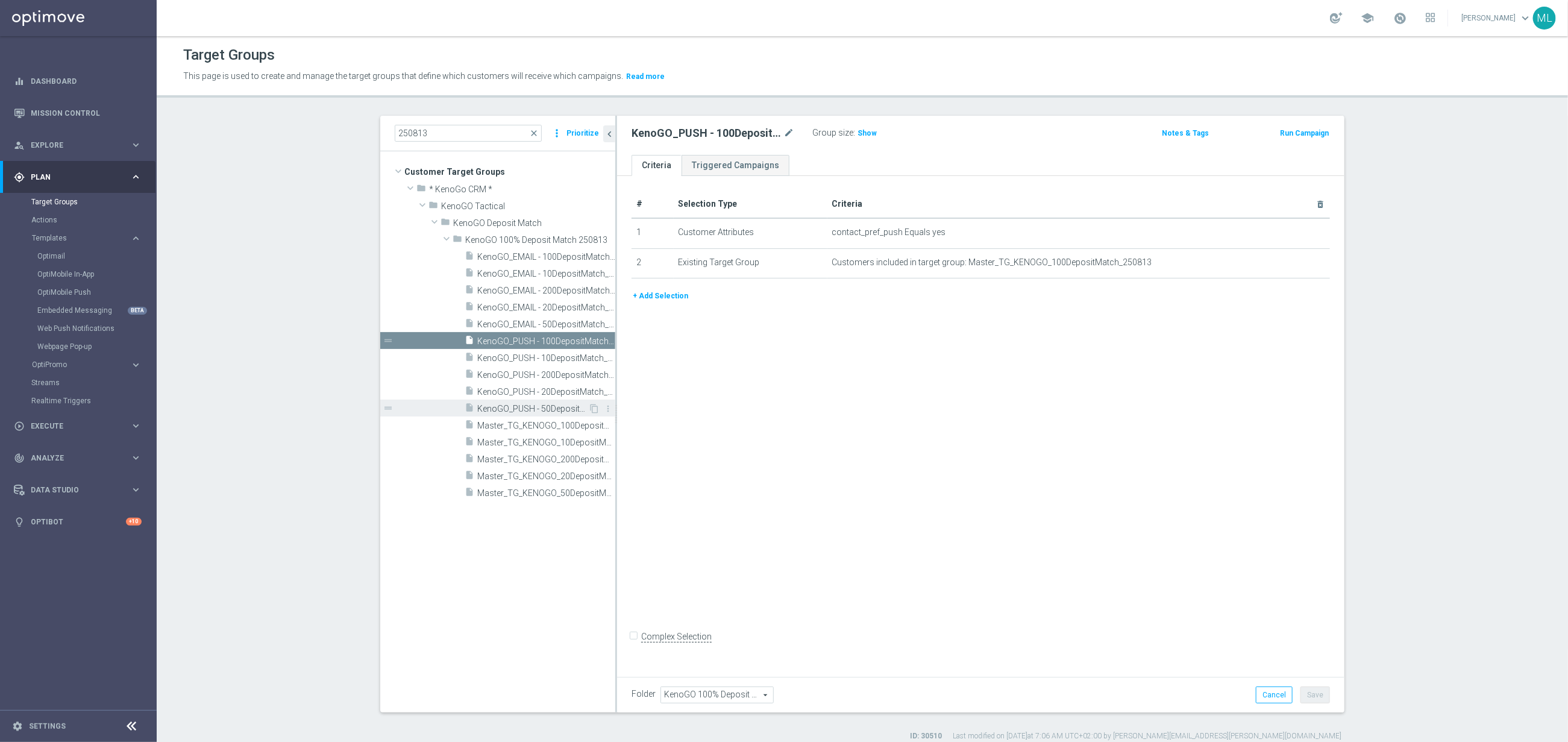
click at [576, 404] on span "KenoGO_PUSH - 50DepositMatch_250813" at bounding box center [532, 409] width 111 height 10
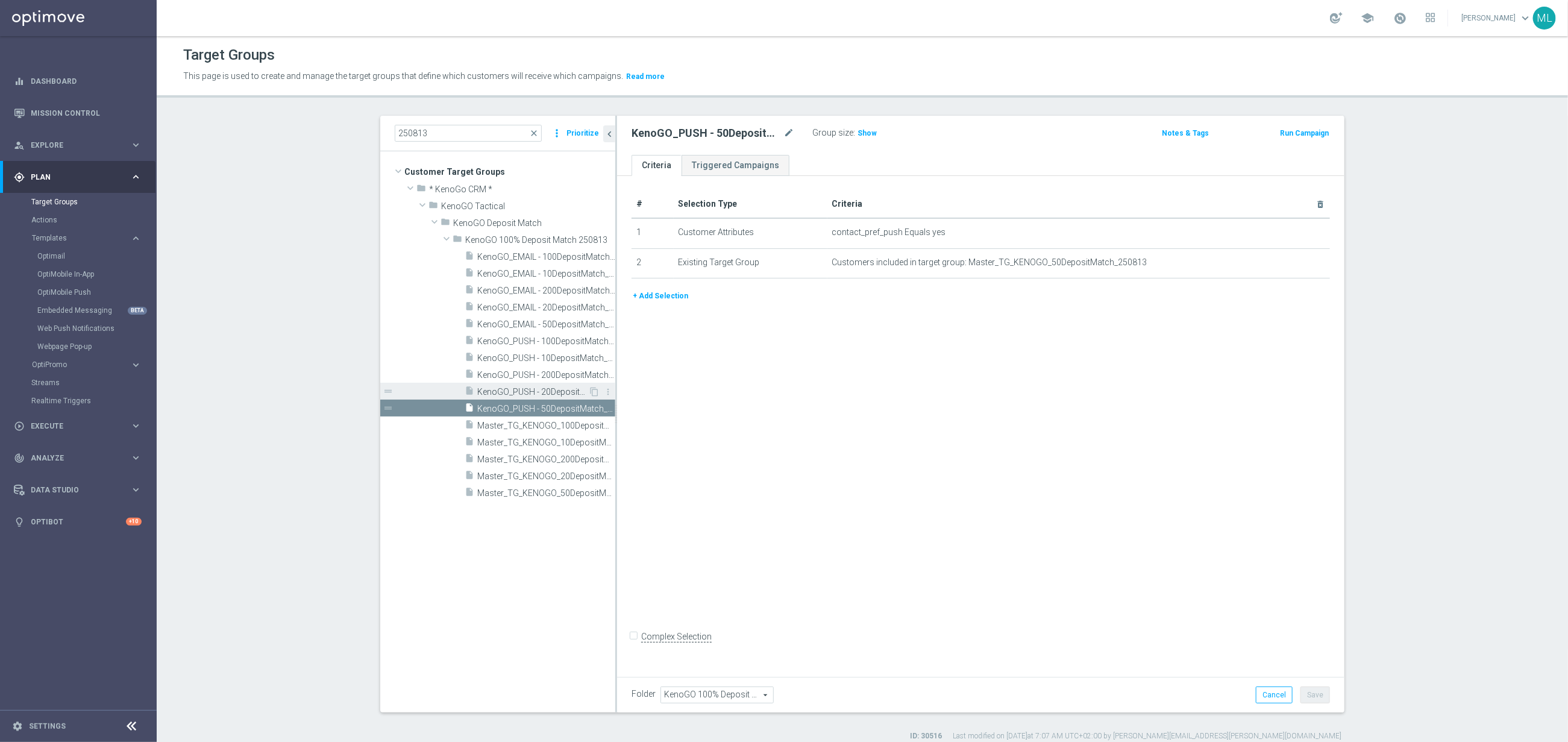
click at [564, 390] on span "KenoGO_PUSH - 20DepositMatch_250813" at bounding box center [532, 392] width 111 height 10
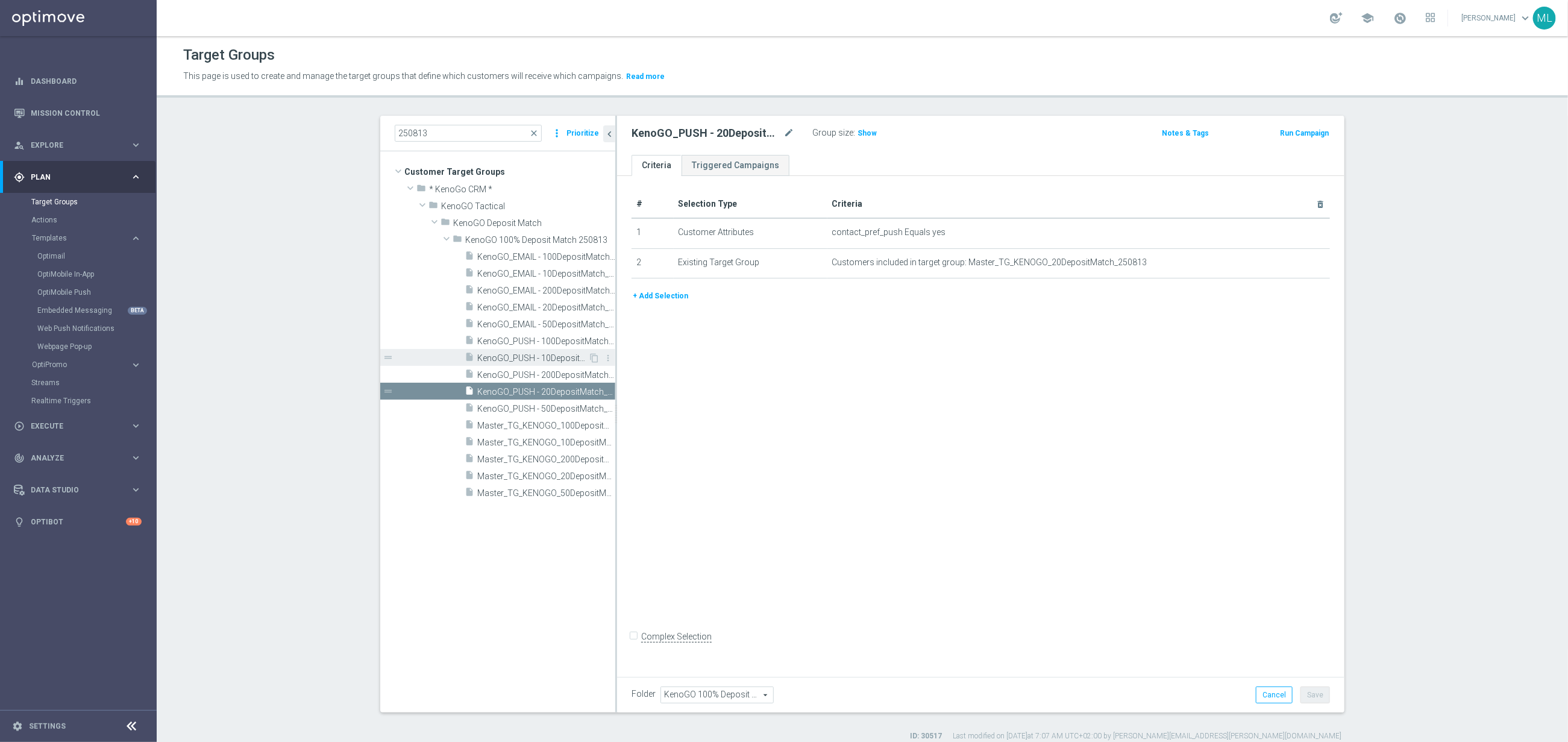
click at [569, 360] on span "KenoGO_PUSH - 10DepositMatch_250813" at bounding box center [532, 358] width 111 height 10
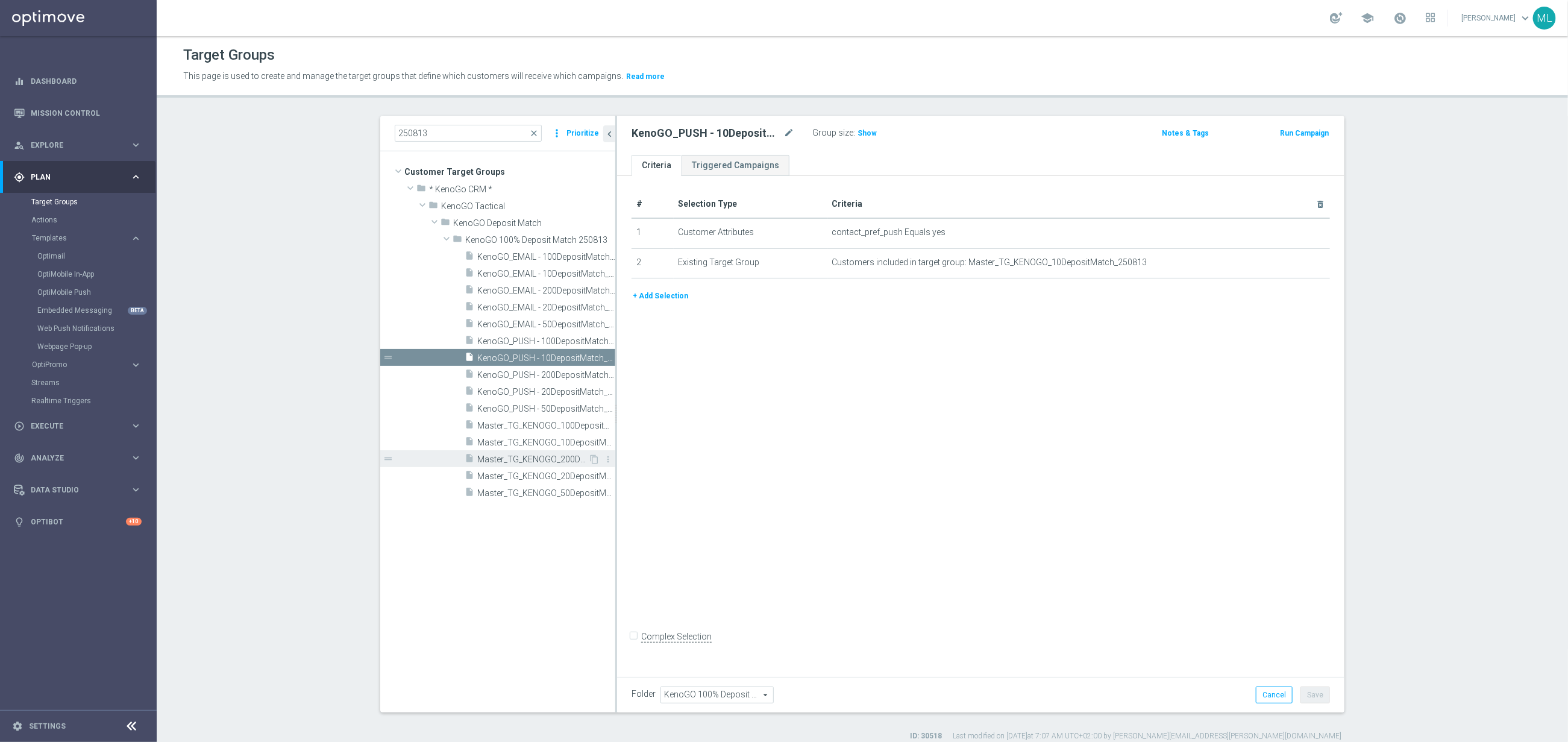
click at [569, 462] on span "Master_TG_KENOGO_200DepositMatch_250813" at bounding box center [532, 459] width 111 height 10
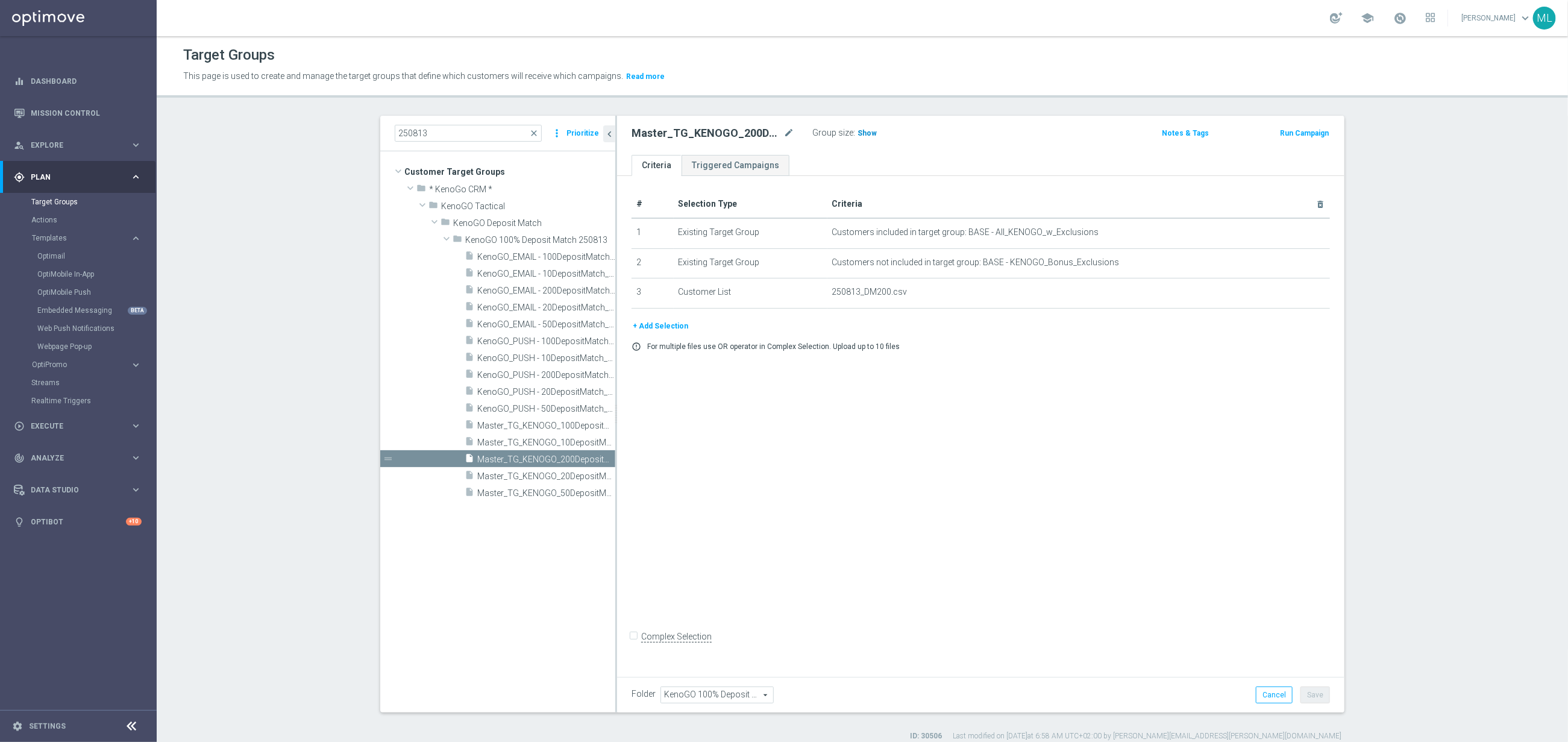
click at [868, 131] on span "Show" at bounding box center [867, 133] width 19 height 9
click at [1395, 14] on span at bounding box center [1400, 18] width 14 height 14
click at [891, 83] on p "This page is used to create and manage the target groups that define which cust…" at bounding box center [691, 76] width 1014 height 14
click at [1400, 19] on span at bounding box center [1400, 18] width 14 height 14
click at [891, 136] on div "Group size : 27" at bounding box center [872, 132] width 121 height 14
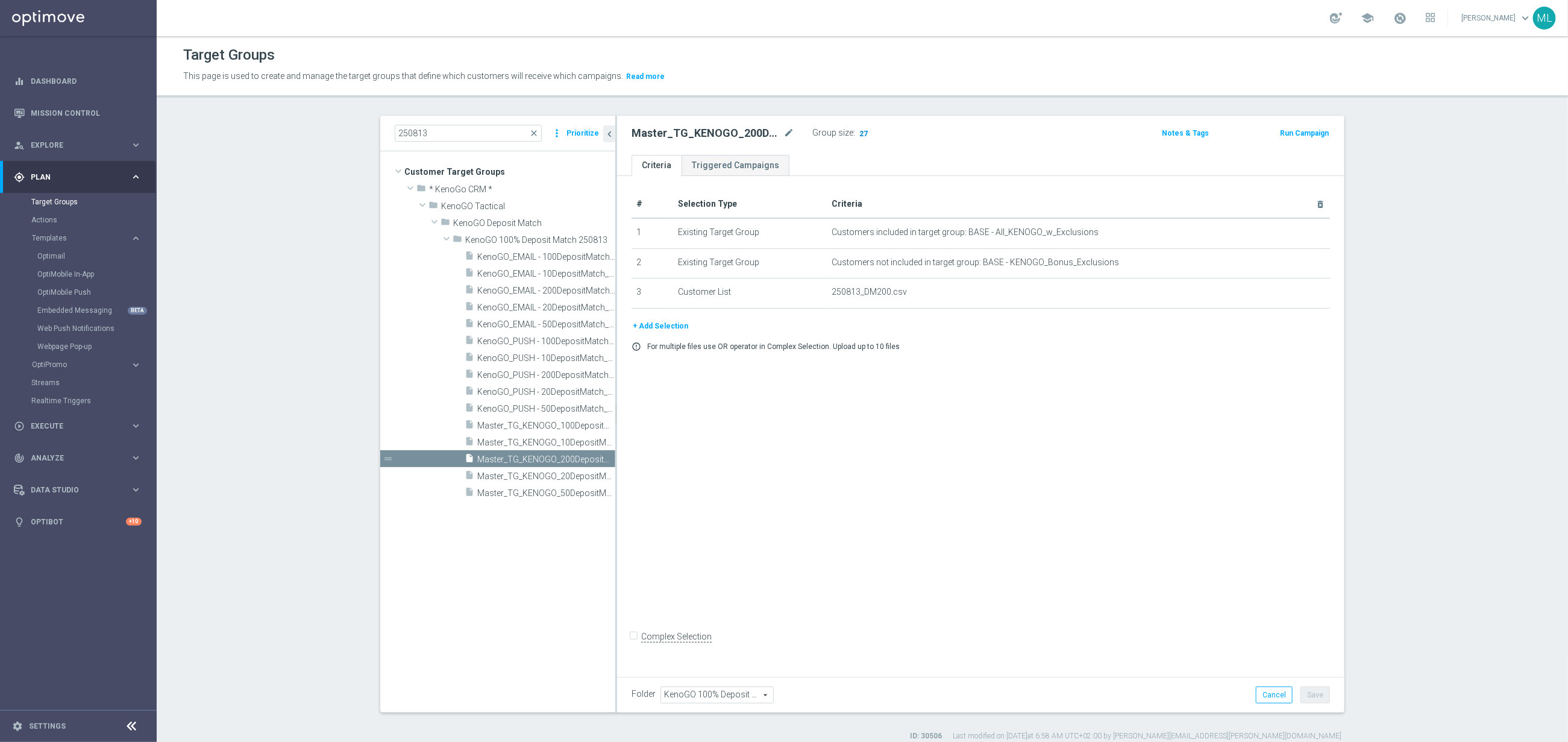
click at [860, 135] on span "27" at bounding box center [863, 135] width 11 height 11
click at [573, 430] on span "Master_TG_KENOGO_100DepositMatch_250813" at bounding box center [532, 426] width 111 height 10
click at [872, 132] on span "Show" at bounding box center [867, 133] width 19 height 9
click at [867, 131] on span "259" at bounding box center [865, 135] width 15 height 11
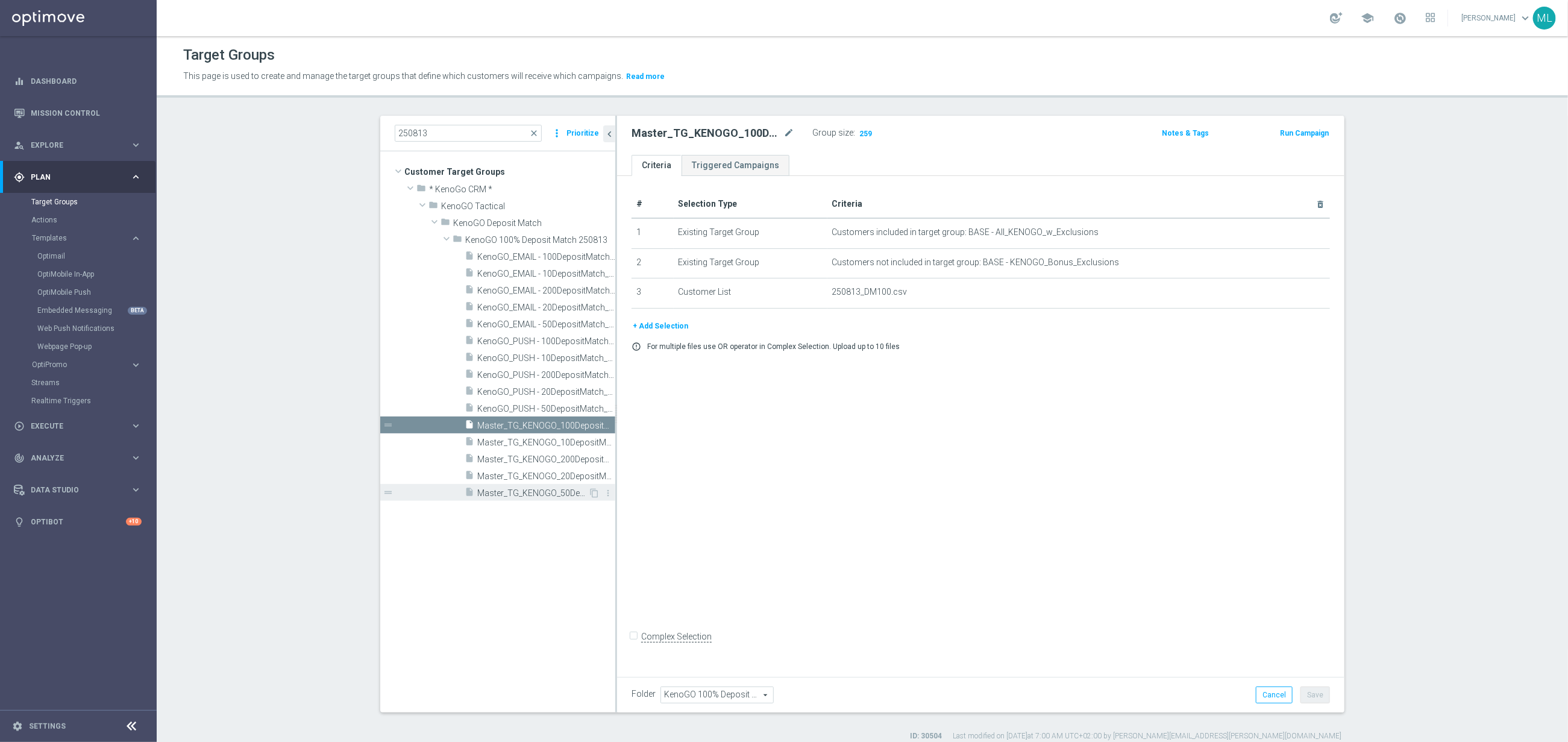
click at [561, 489] on span "Master_TG_KENOGO_50DepositMatch_250813" at bounding box center [532, 493] width 111 height 10
click at [870, 134] on span "Show" at bounding box center [867, 133] width 19 height 9
click at [870, 135] on span "3,522" at bounding box center [869, 135] width 21 height 11
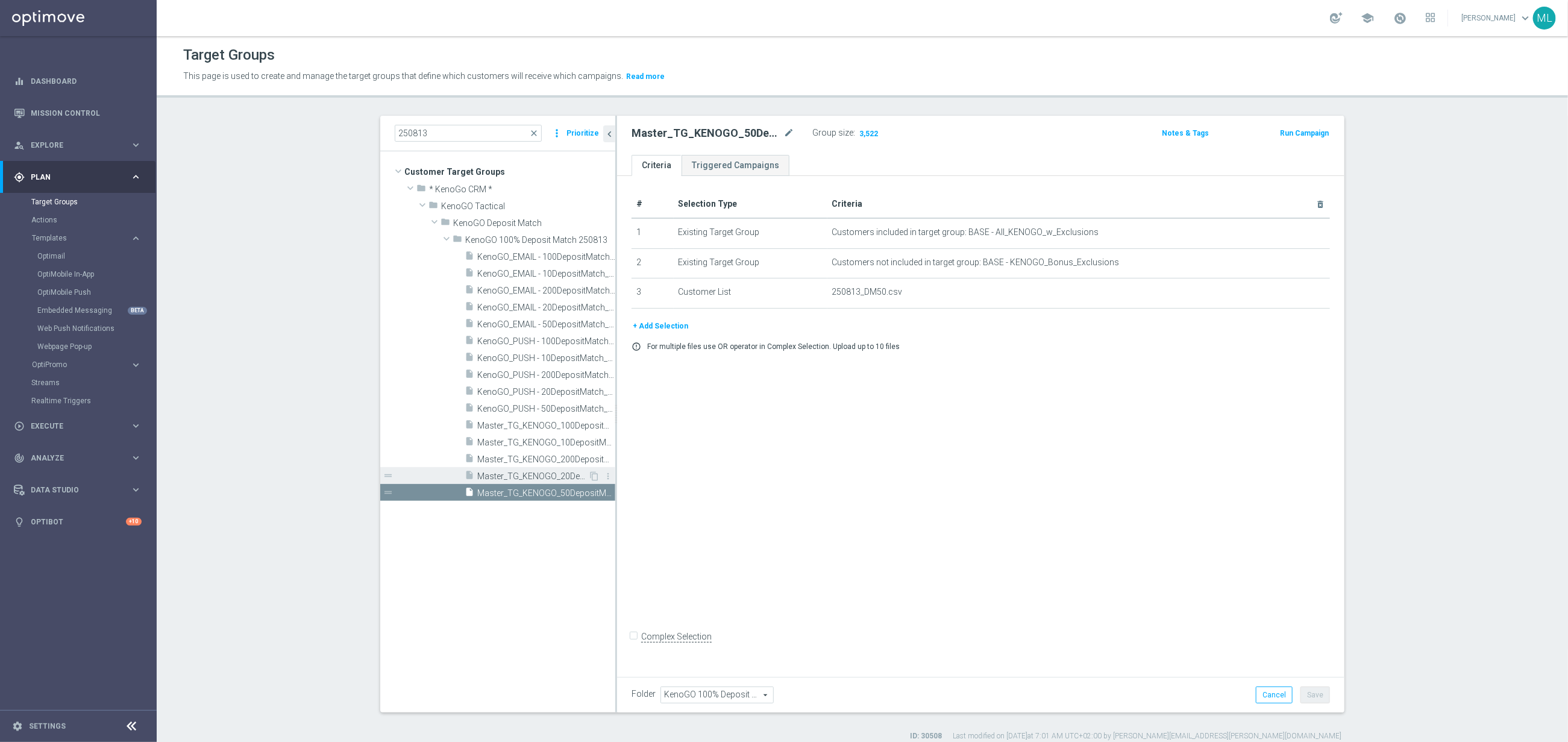
click at [566, 474] on span "Master_TG_KENOGO_20DepositMatch_250813" at bounding box center [532, 477] width 111 height 10
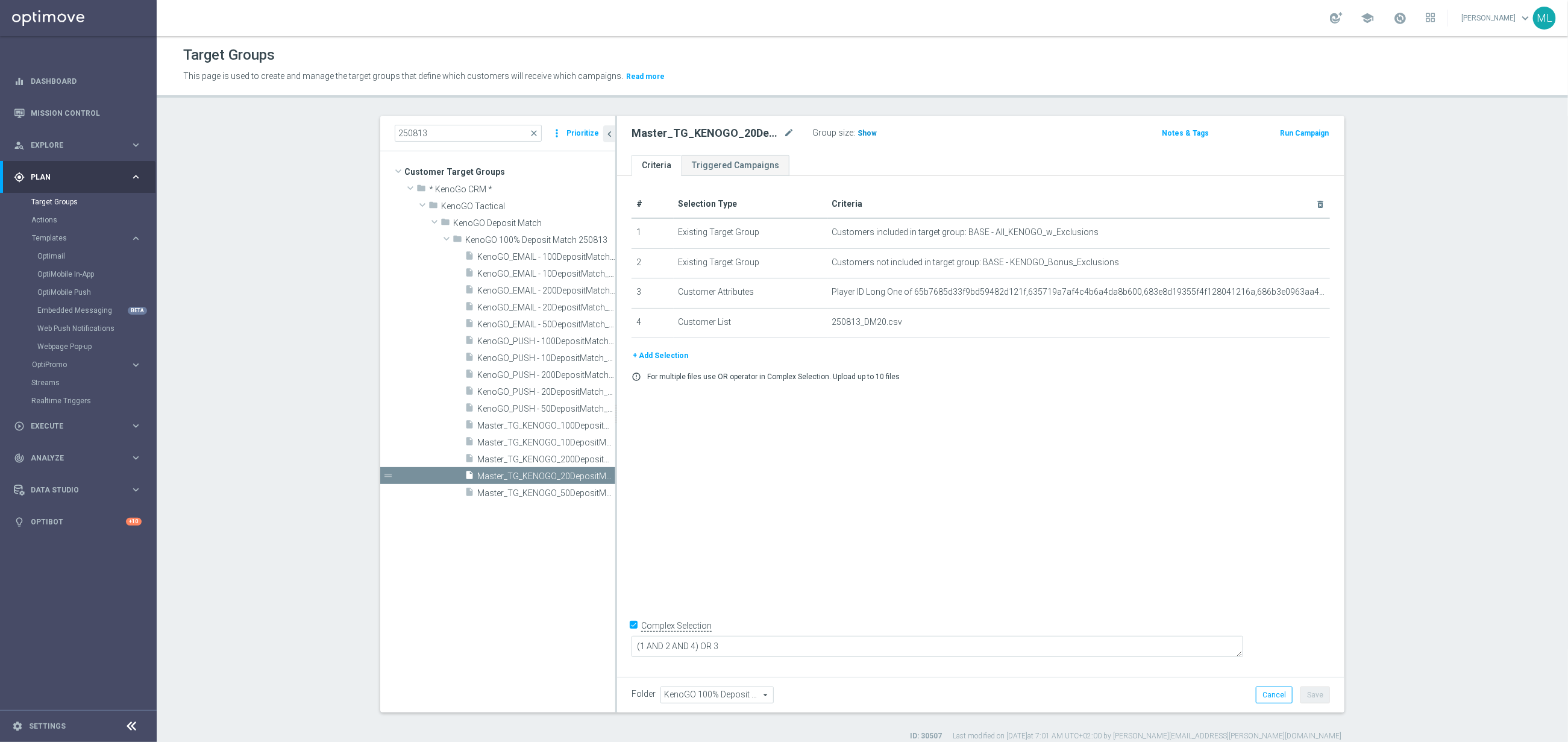
click at [869, 131] on span "Show" at bounding box center [867, 133] width 19 height 9
click at [872, 132] on span "7,230" at bounding box center [869, 135] width 21 height 11
click at [566, 442] on span "Master_TG_KENOGO_10DepositMatch_250813" at bounding box center [532, 442] width 111 height 10
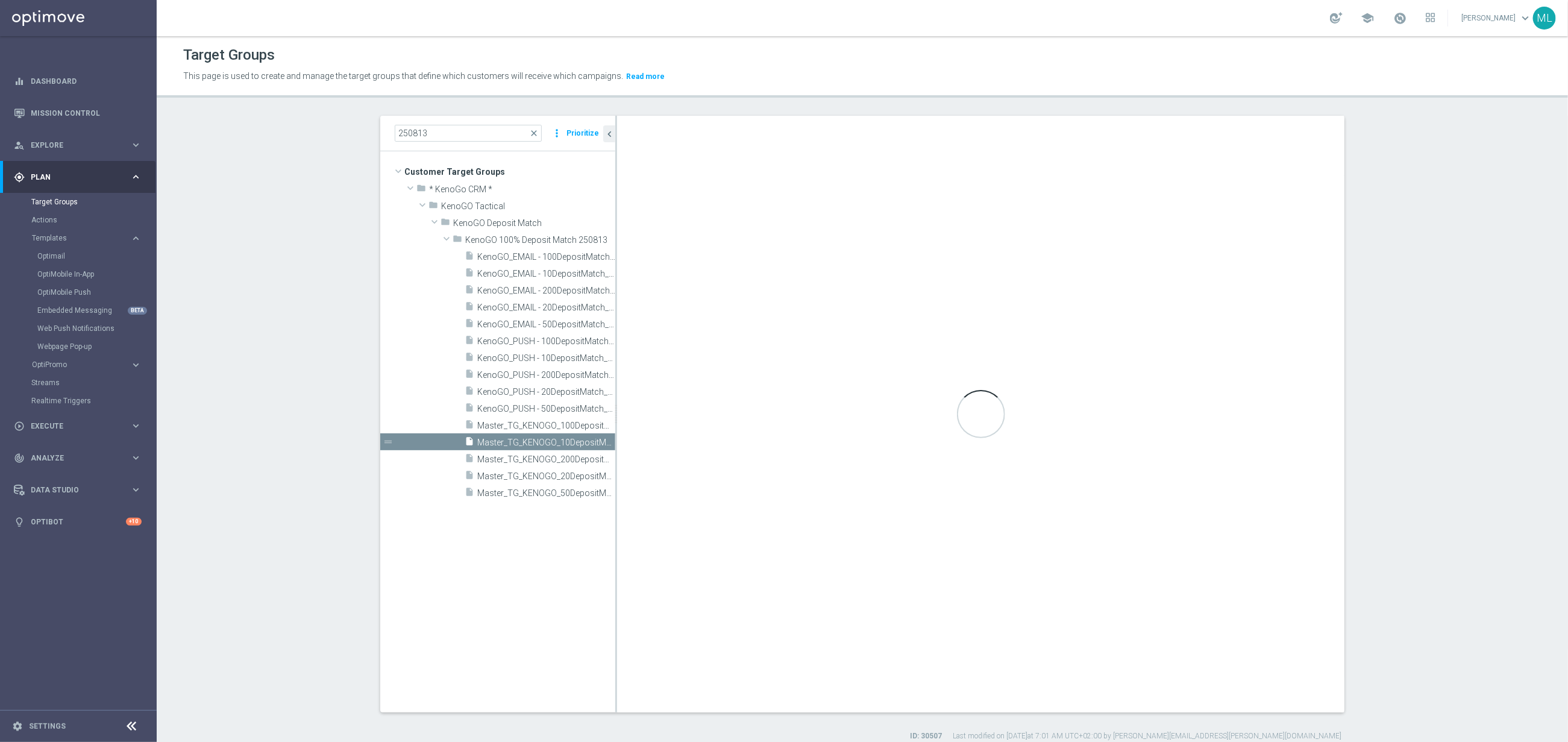
checkbox input "false"
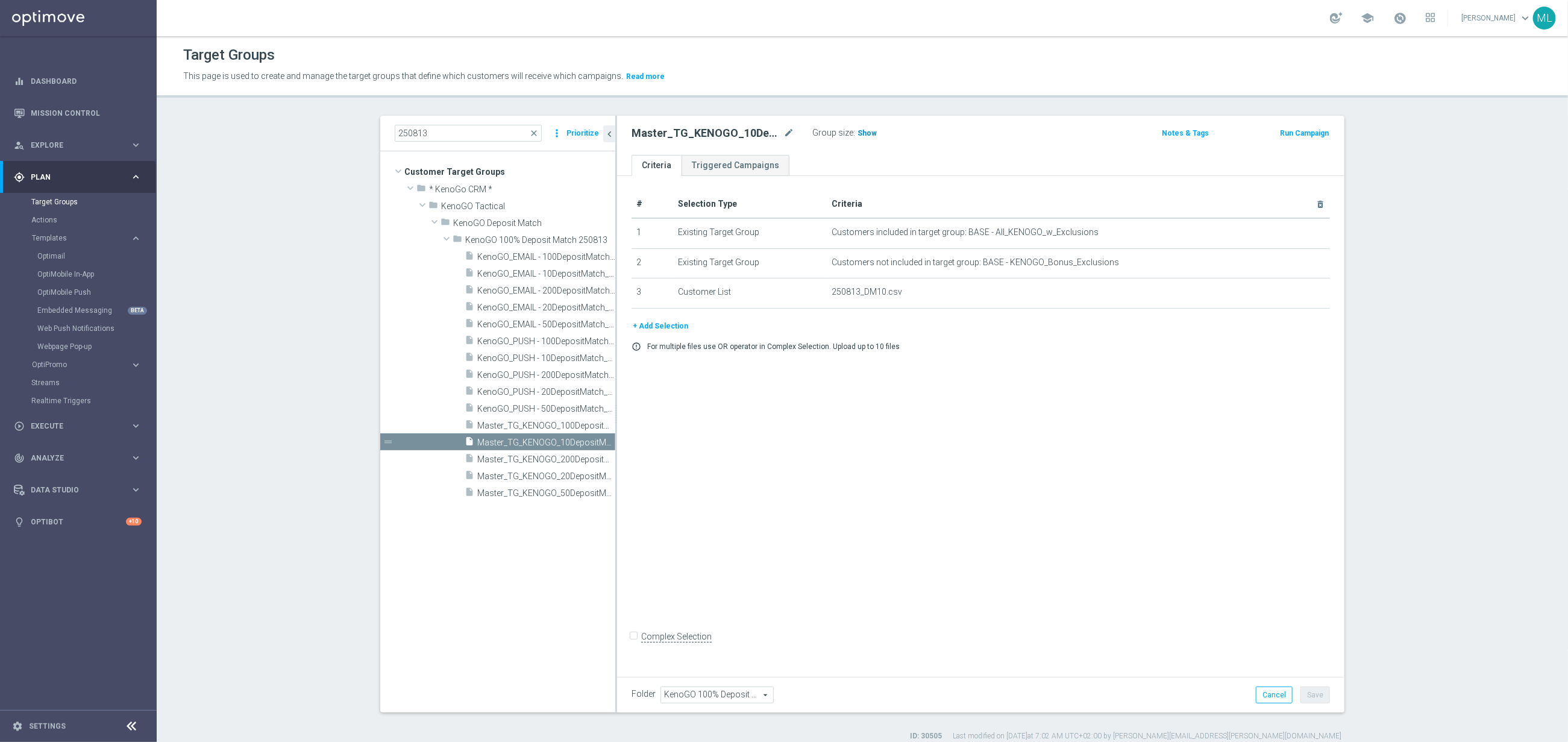
click at [867, 133] on span "Show" at bounding box center [867, 133] width 19 height 9
click at [876, 131] on span "11,906" at bounding box center [870, 135] width 25 height 11
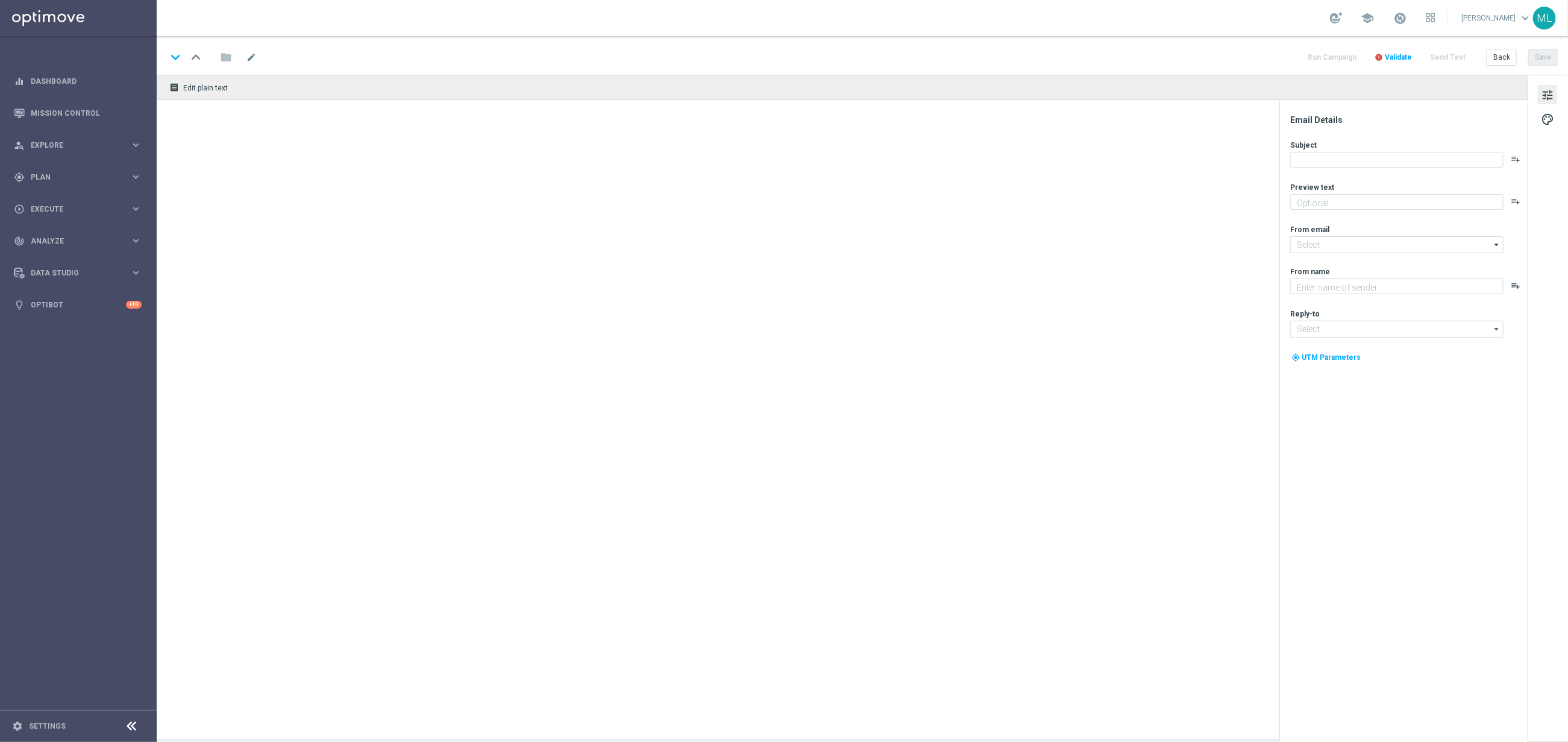
type textarea "Your turn to get matched!"
type textarea "KenoGO"
type input "[EMAIL_ADDRESS][DOMAIN_NAME]"
type textarea "Your turn to get matched!"
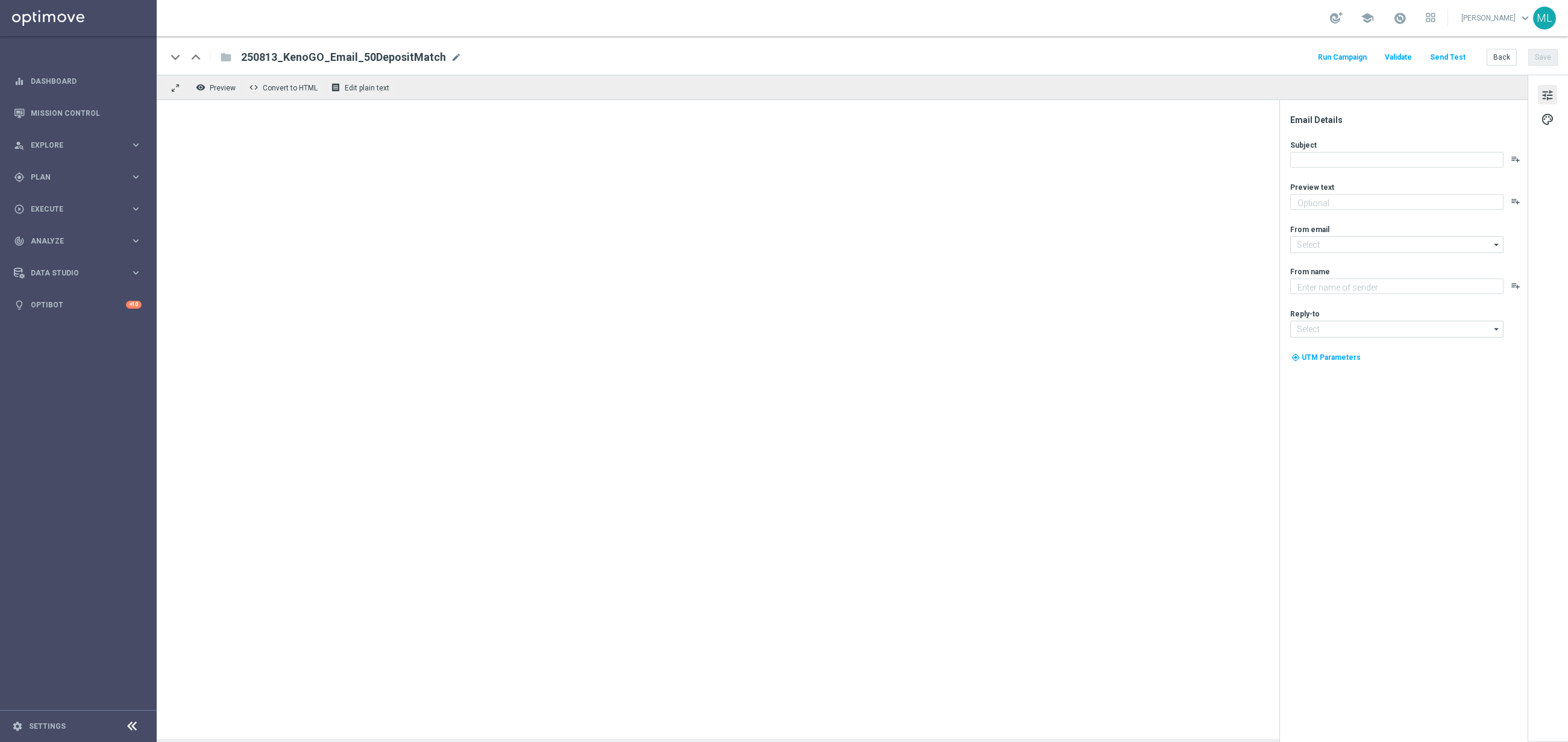
type input "[EMAIL_ADDRESS][DOMAIN_NAME]"
type textarea "KenoGO"
type input "[EMAIL_ADDRESS][DOMAIN_NAME]"
type textarea "Your turn to get matched!"
type input "[EMAIL_ADDRESS][DOMAIN_NAME]"
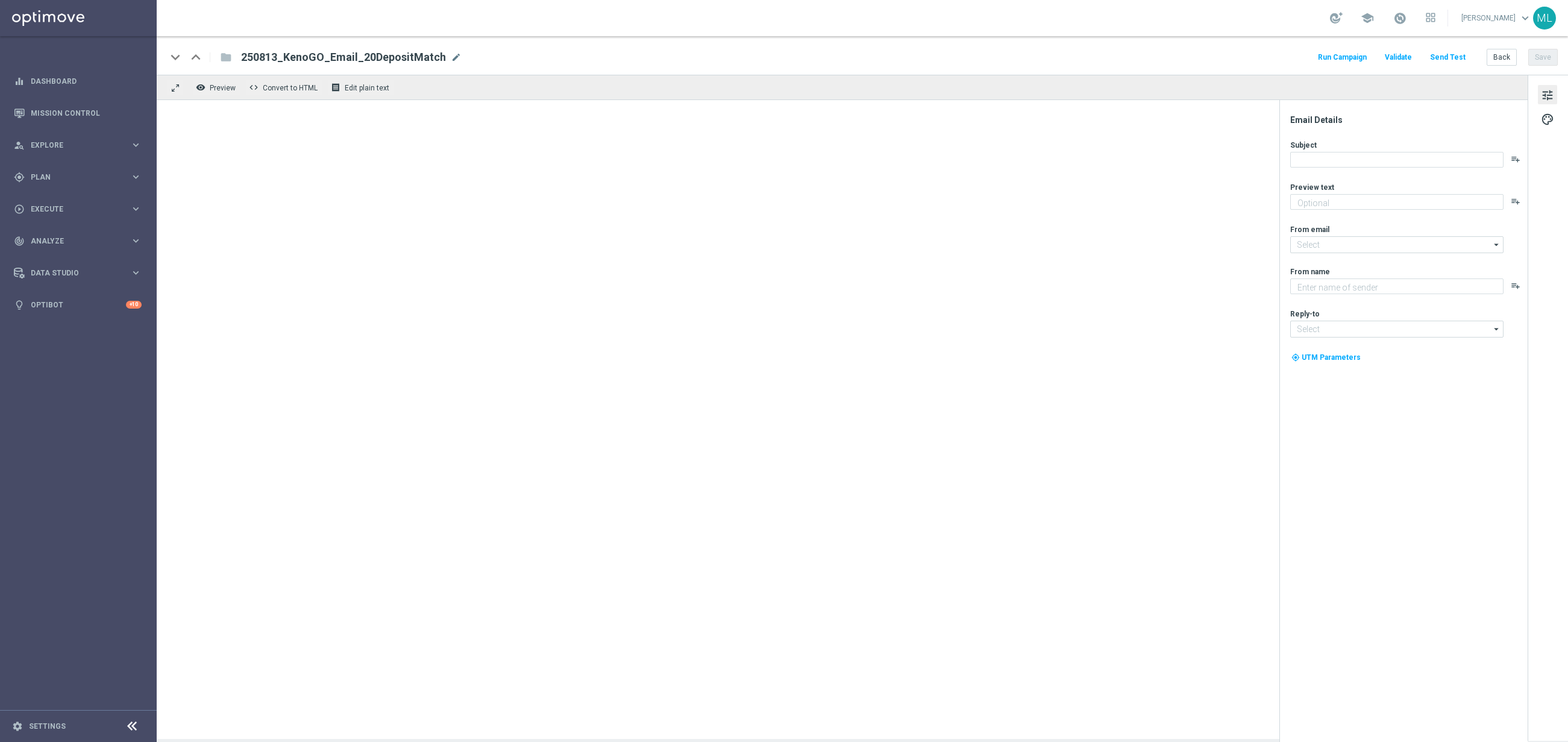
type textarea "KenoGO"
type input "[EMAIL_ADDRESS][DOMAIN_NAME]"
type textarea "Your turn to get matched!"
type input "[EMAIL_ADDRESS][DOMAIN_NAME]"
type textarea "KenoGO"
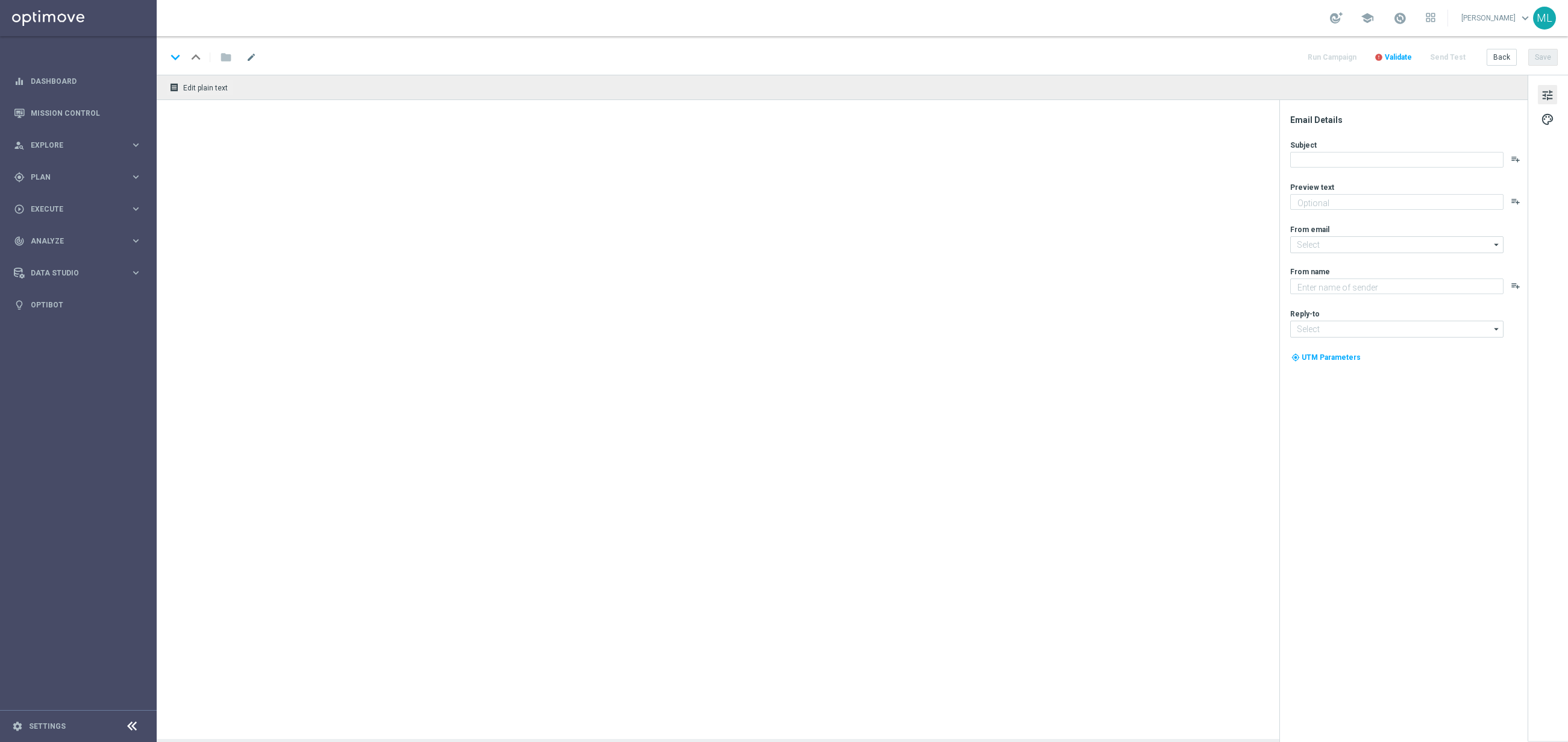
type input "[EMAIL_ADDRESS][DOMAIN_NAME]"
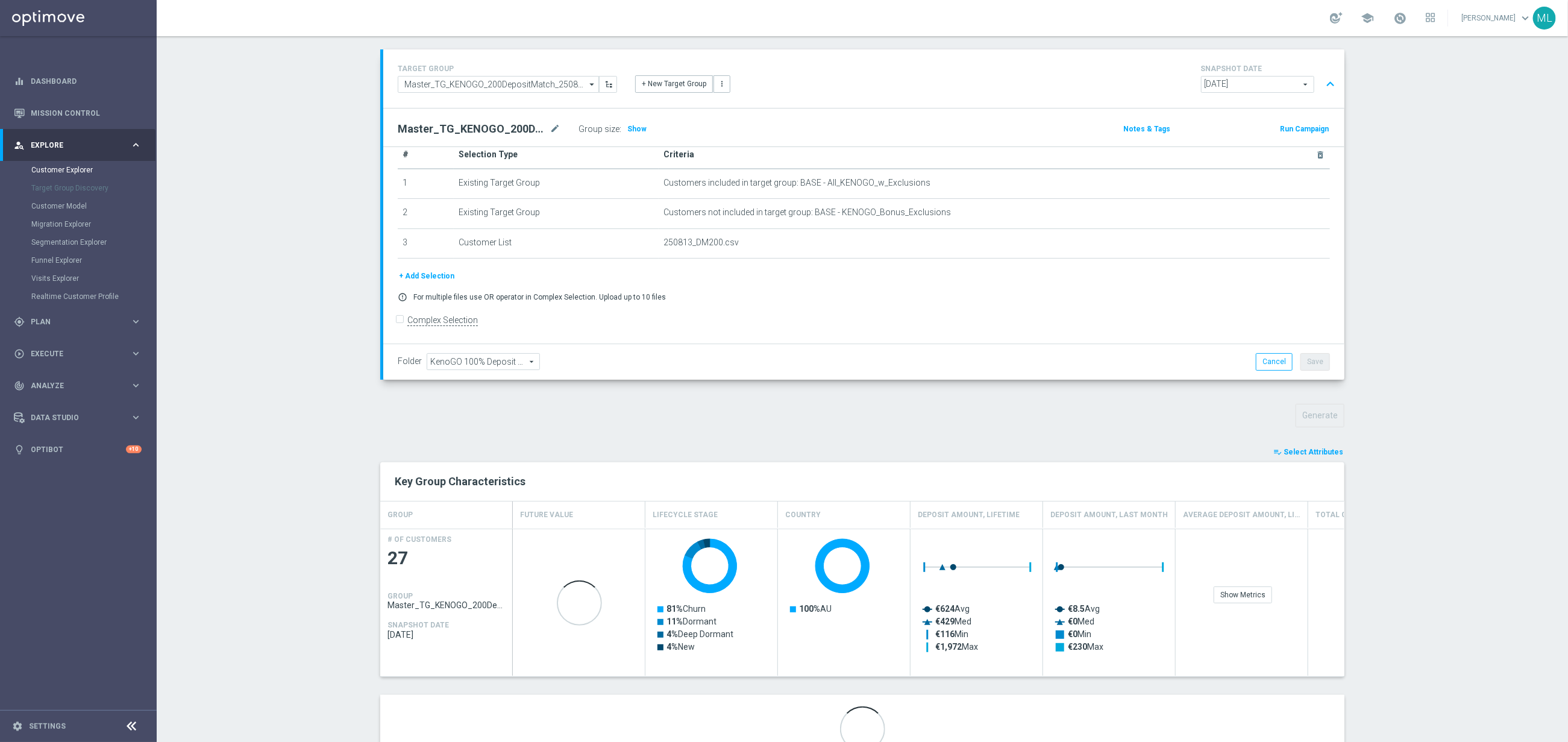
scroll to position [122, 0]
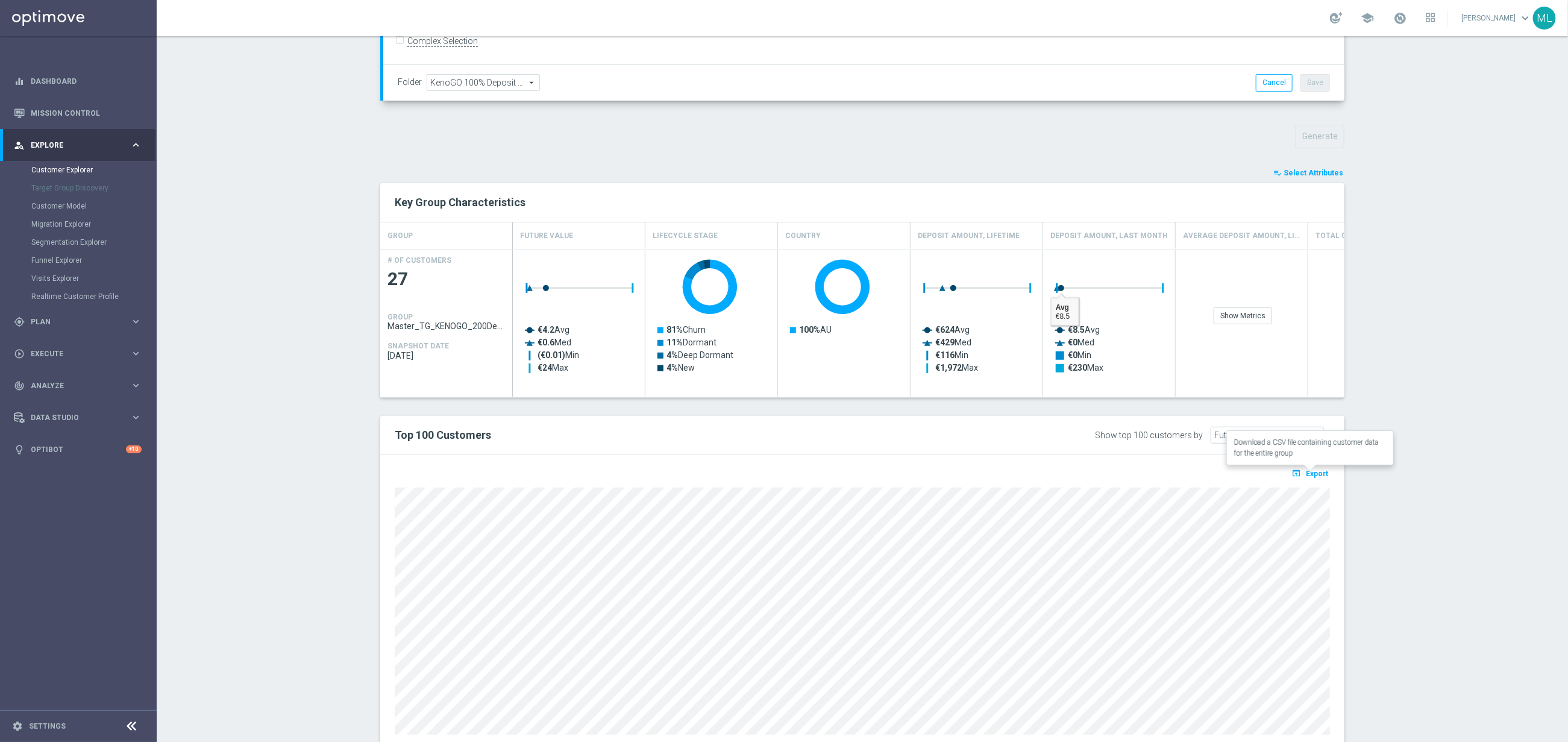
click at [1310, 475] on span "Export" at bounding box center [1317, 474] width 22 height 9
click at [138, 355] on icon "keyboard_arrow_right" at bounding box center [136, 353] width 11 height 11
click at [51, 231] on link "Campaign Builder" at bounding box center [78, 234] width 94 height 10
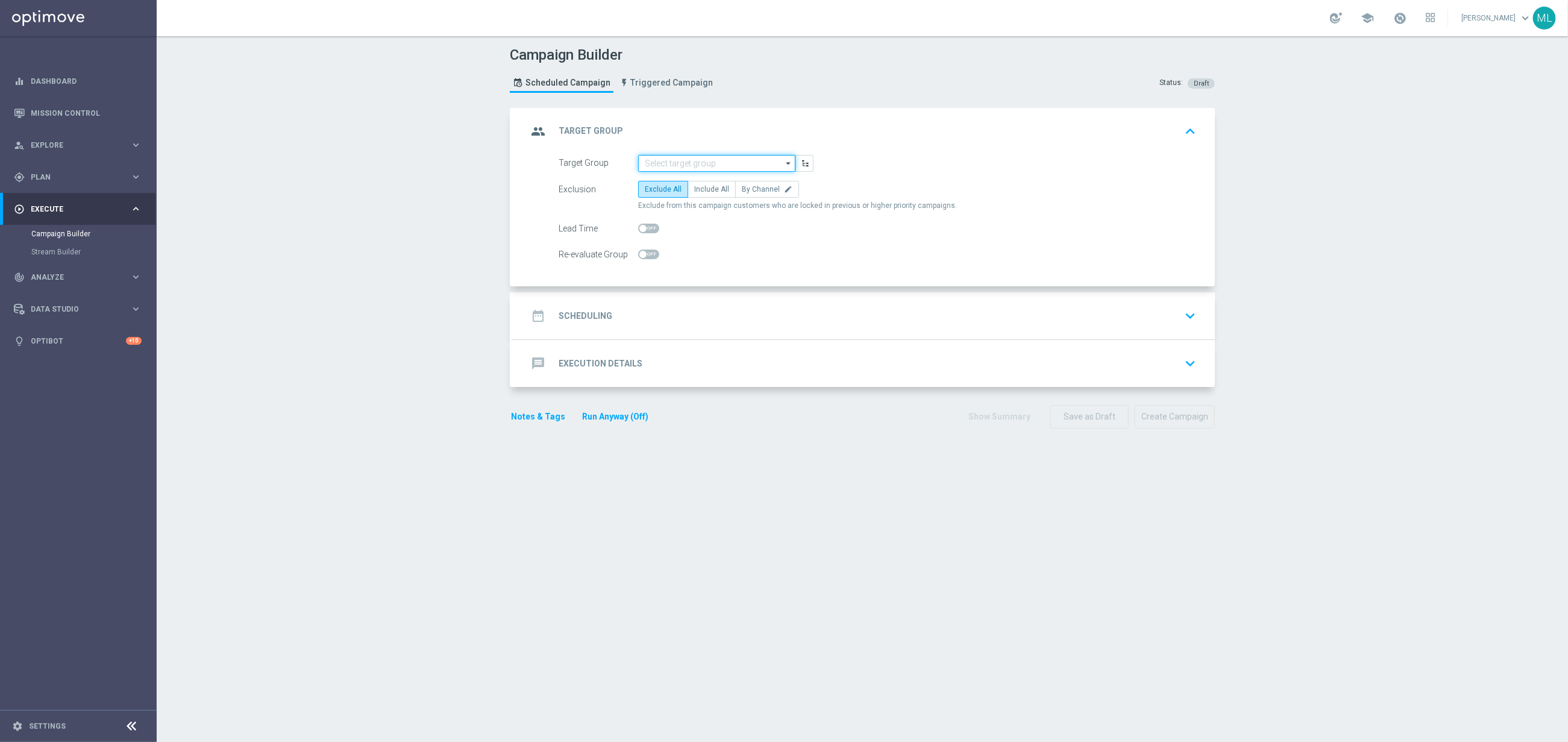
click at [701, 168] on input at bounding box center [717, 163] width 157 height 17
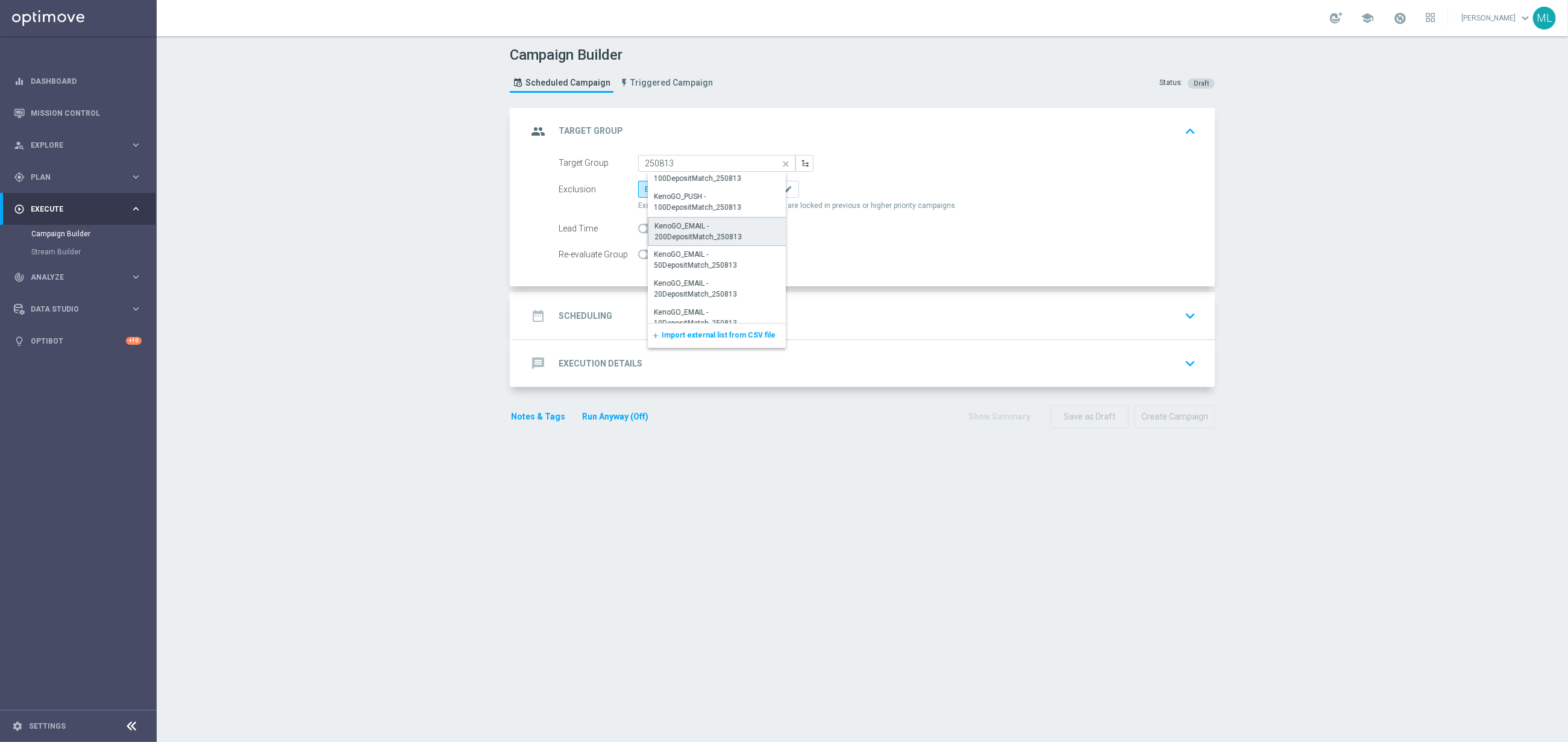
click at [729, 238] on div "KenoGO_EMAIL - 200DepositMatch_250813" at bounding box center [721, 231] width 134 height 21
type input "KenoGO_EMAIL - 200DepositMatch_250813"
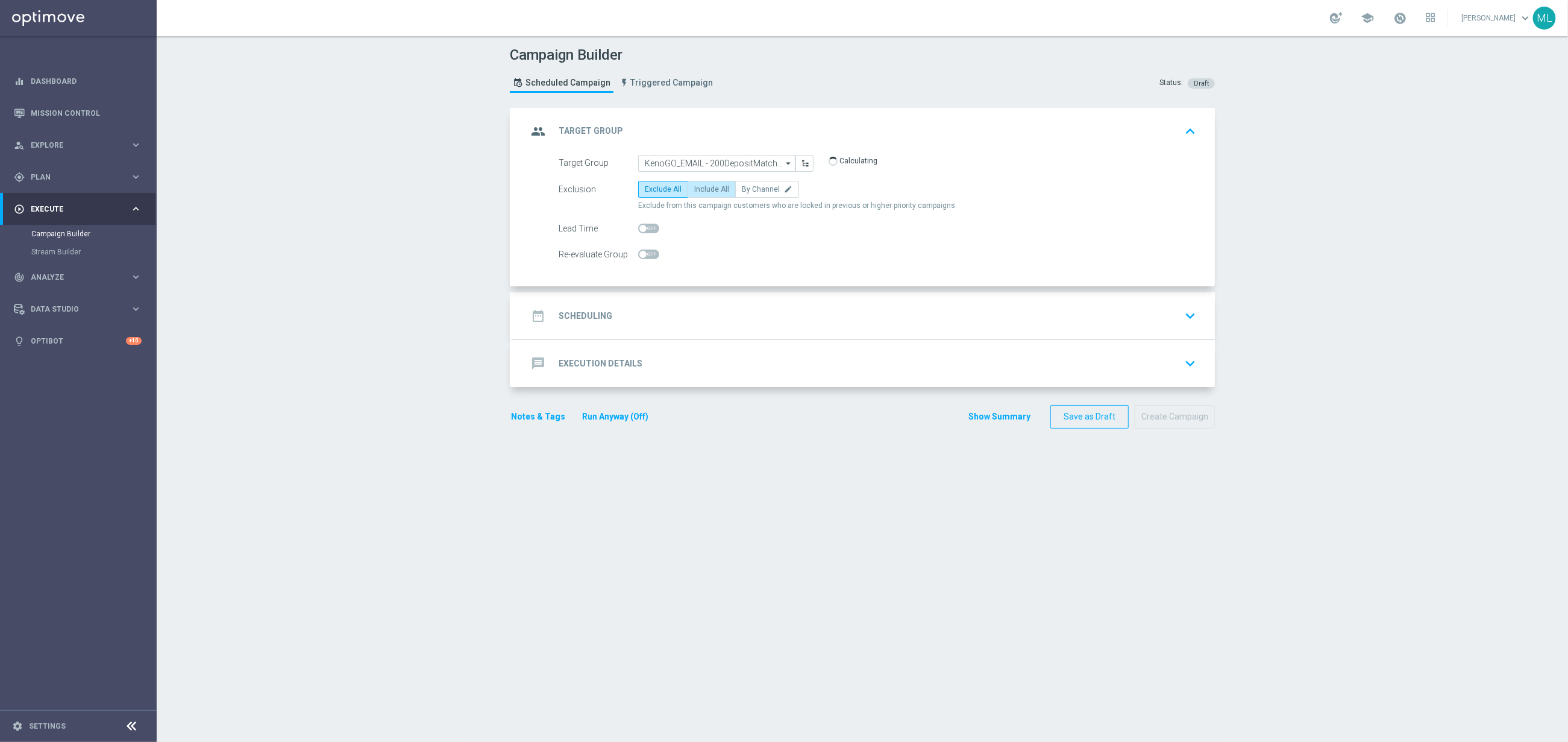
click at [713, 195] on label "Include All" at bounding box center [712, 189] width 49 height 17
click at [702, 195] on input "Include All" at bounding box center [698, 191] width 8 height 8
radio input "true"
click at [687, 316] on div "date_range Scheduling keyboard_arrow_down" at bounding box center [864, 316] width 673 height 23
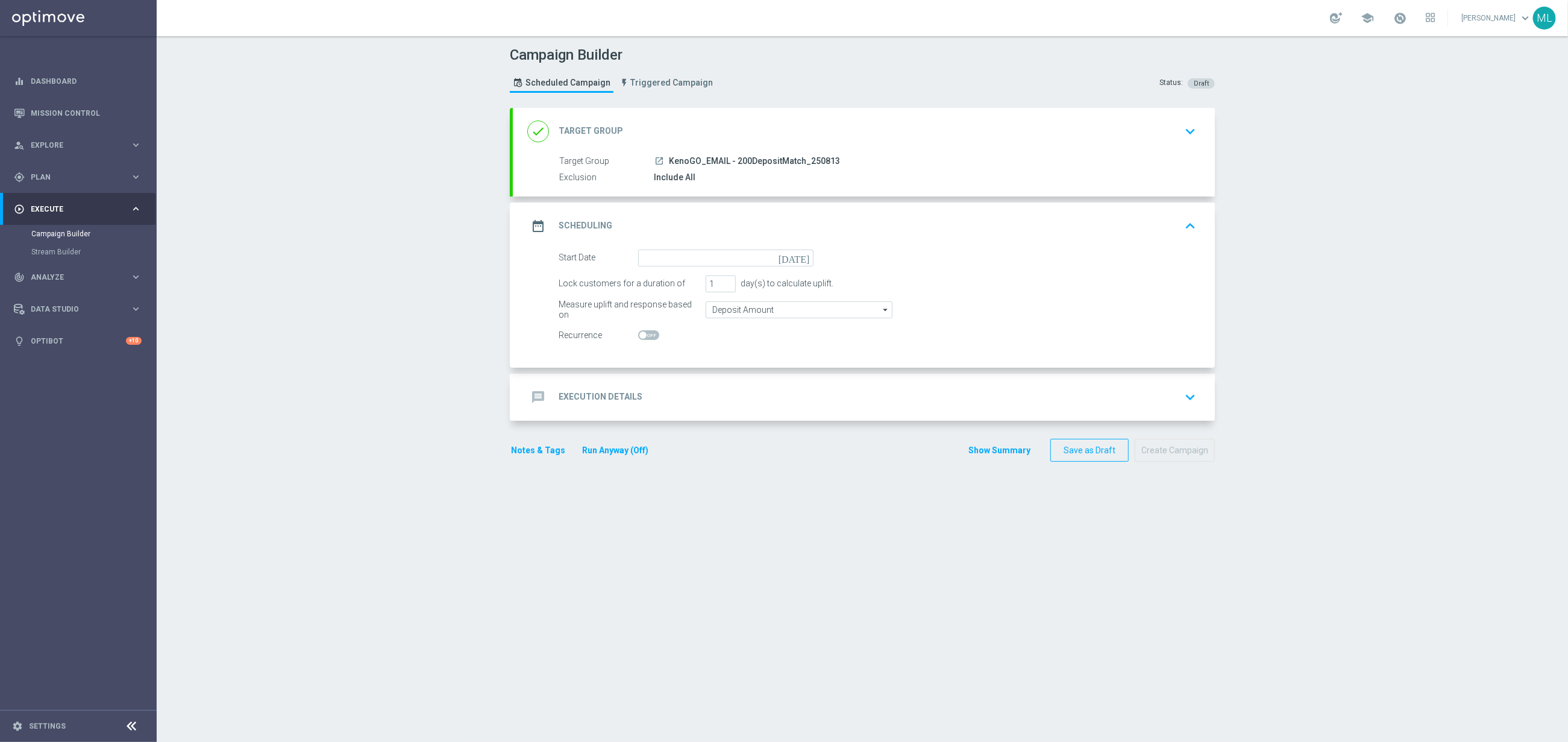
click at [808, 260] on icon "[DATE]" at bounding box center [797, 256] width 36 height 14
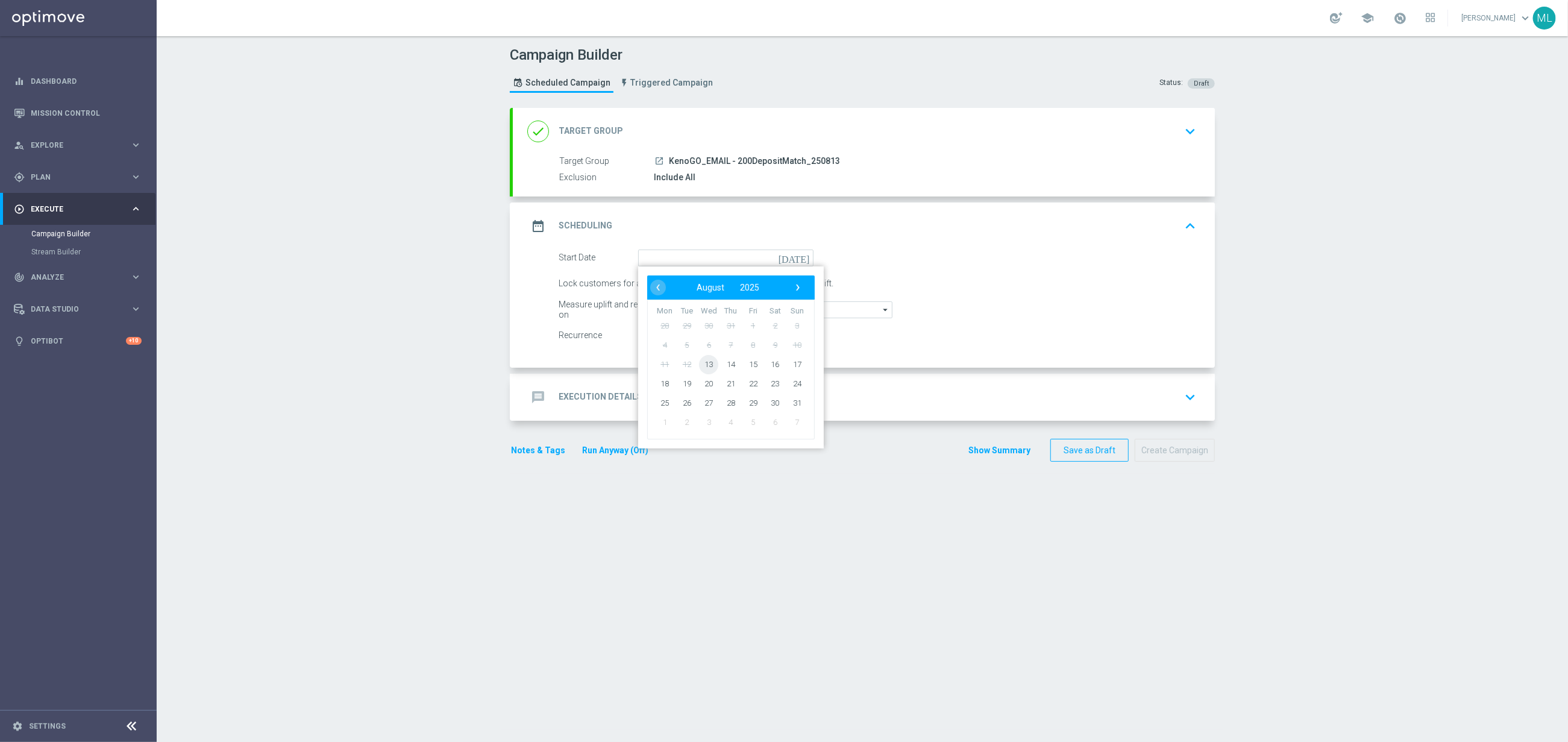
click at [711, 367] on span "13" at bounding box center [708, 364] width 19 height 19
type input "[DATE]"
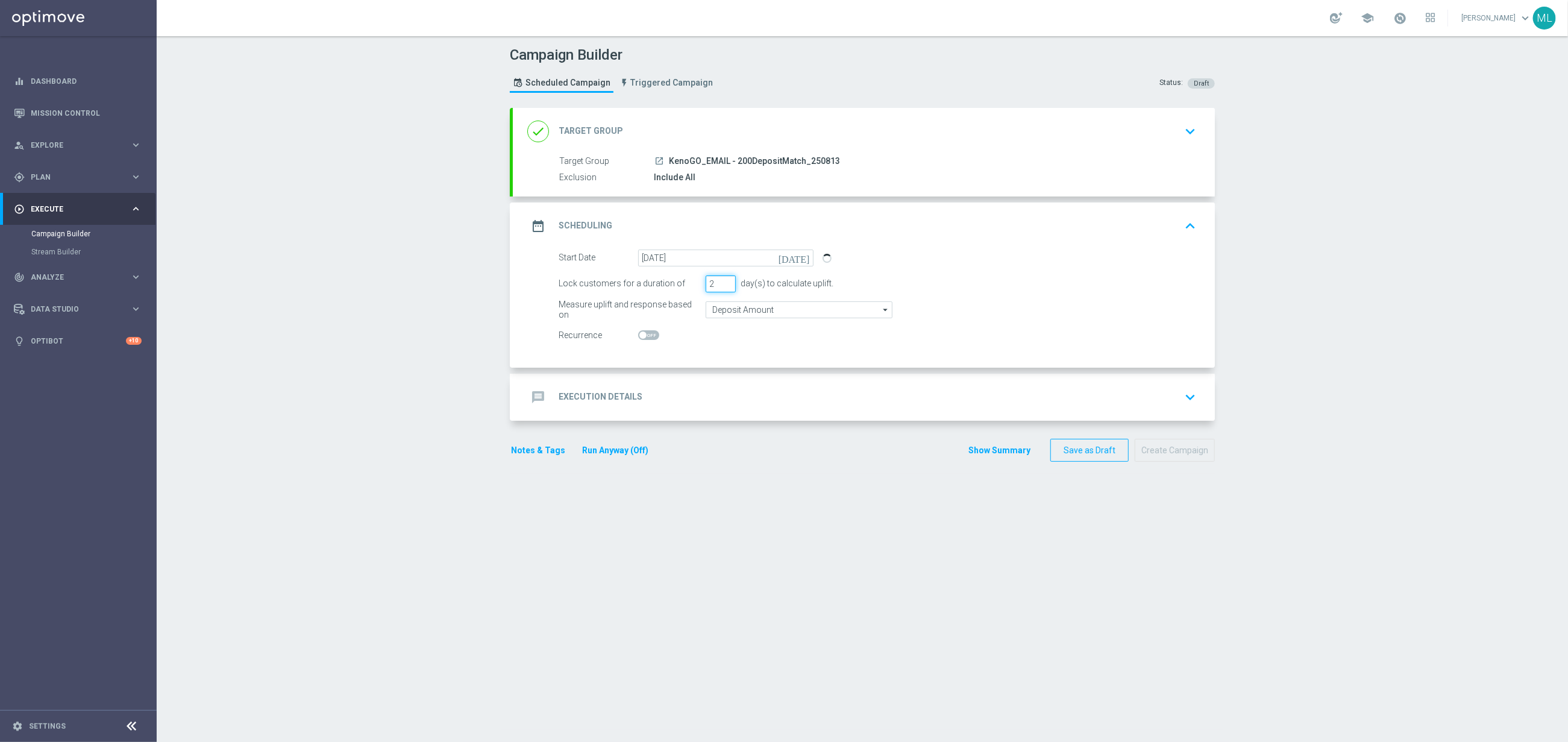
type input "2"
click at [727, 282] on input "2" at bounding box center [721, 284] width 30 height 17
click at [722, 386] on div "message Execution Details keyboard_arrow_down" at bounding box center [864, 397] width 673 height 23
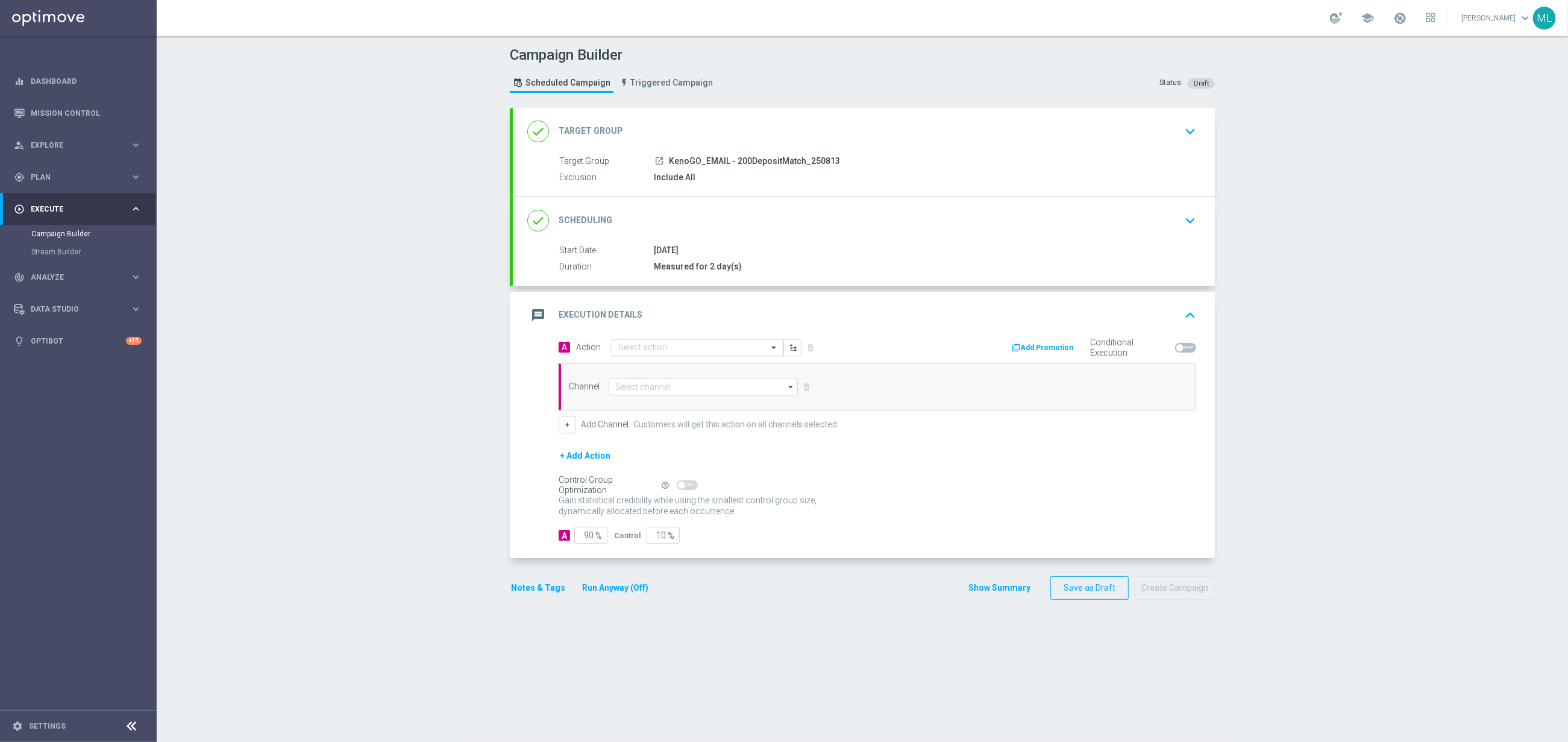
click at [689, 355] on div "Select action" at bounding box center [697, 348] width 172 height 17
type input "KenoGO de"
click at [669, 373] on label "KenoGO Deposit Match" at bounding box center [656, 368] width 74 height 10
click at [663, 390] on input at bounding box center [703, 387] width 189 height 17
click at [664, 437] on div "Optimail" at bounding box center [708, 441] width 179 height 17
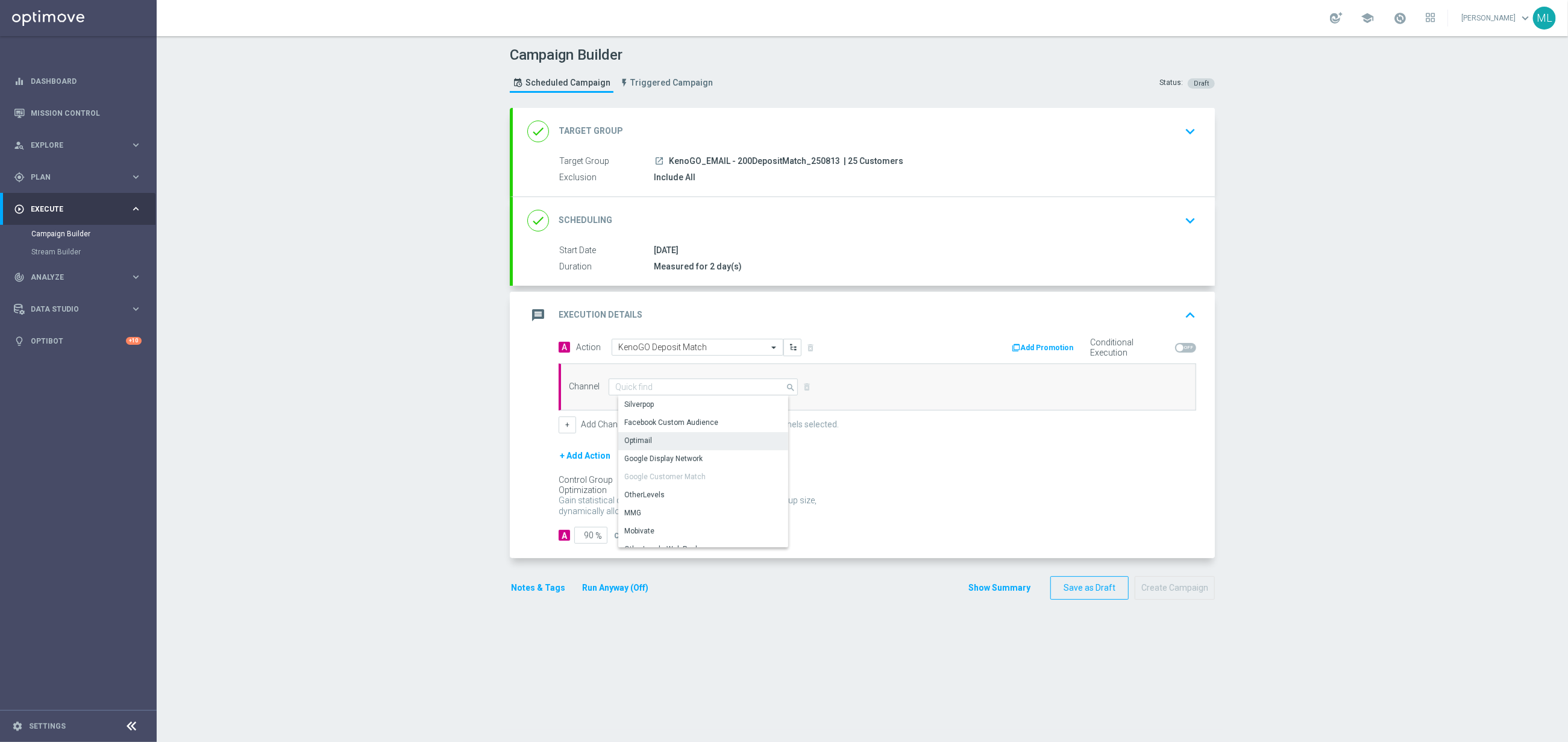
type input "Optimail"
drag, startPoint x: 663, startPoint y: 537, endPoint x: 641, endPoint y: 537, distance: 22.0
click at [641, 537] on div "Control 10 %" at bounding box center [646, 535] width 63 height 17
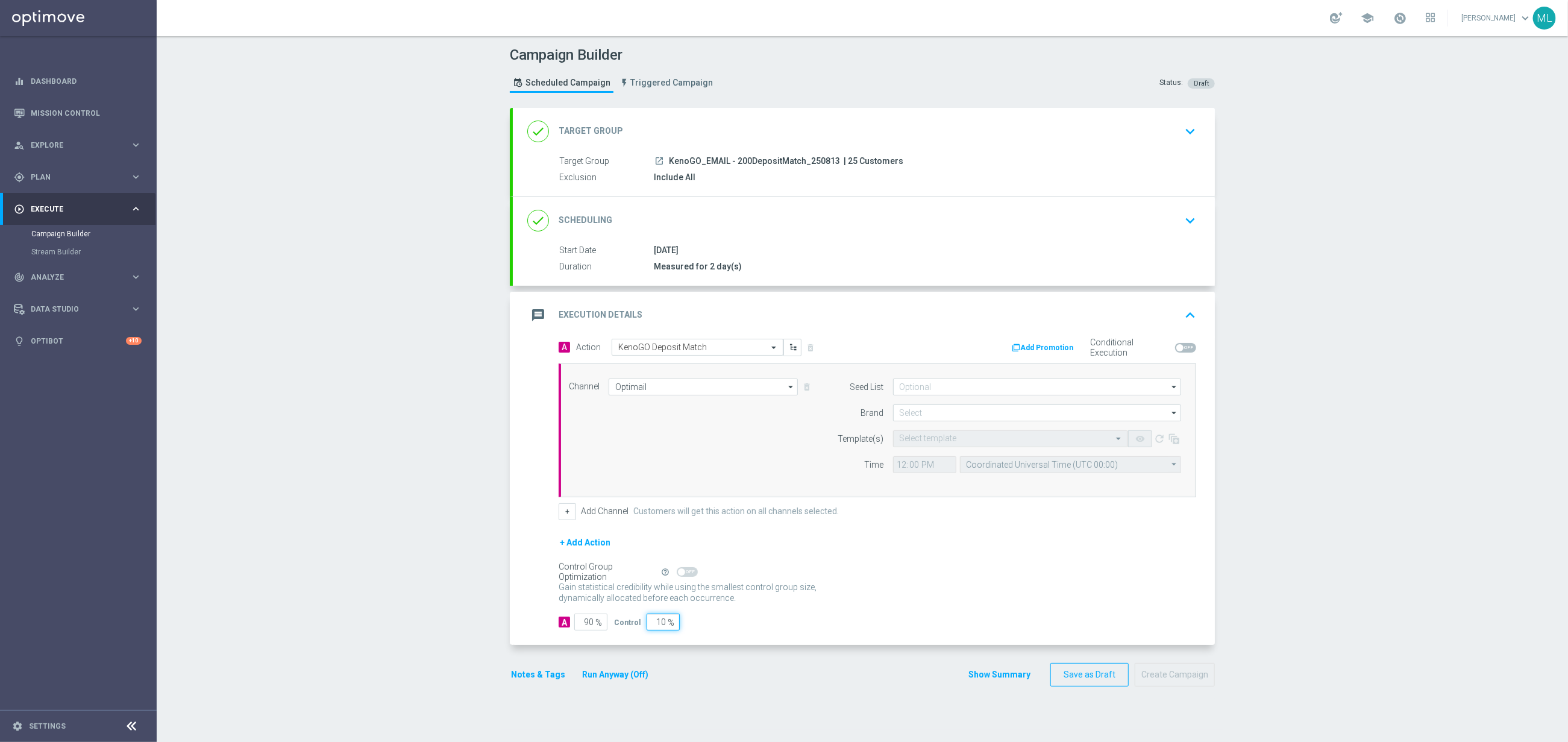
type input "0"
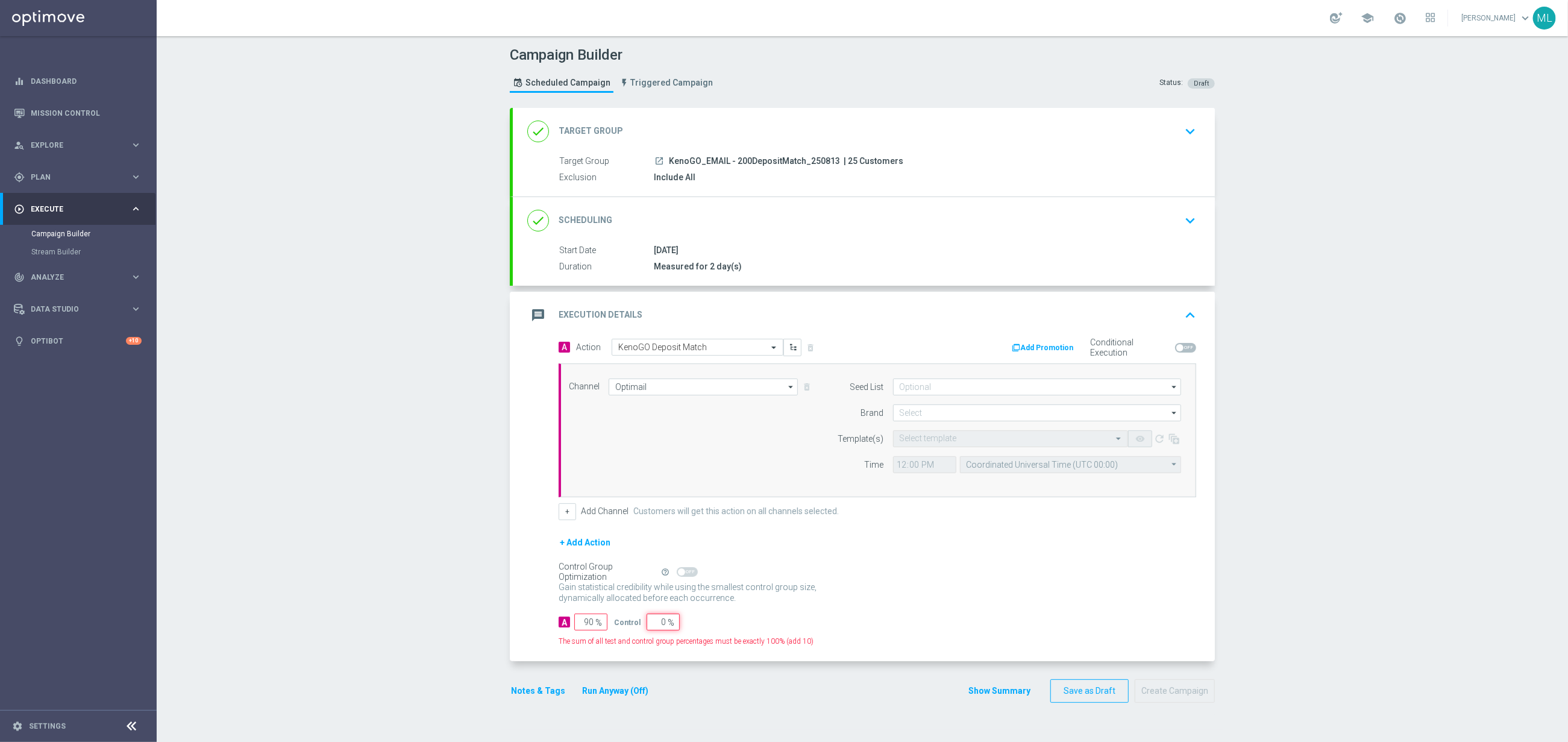
type input "100"
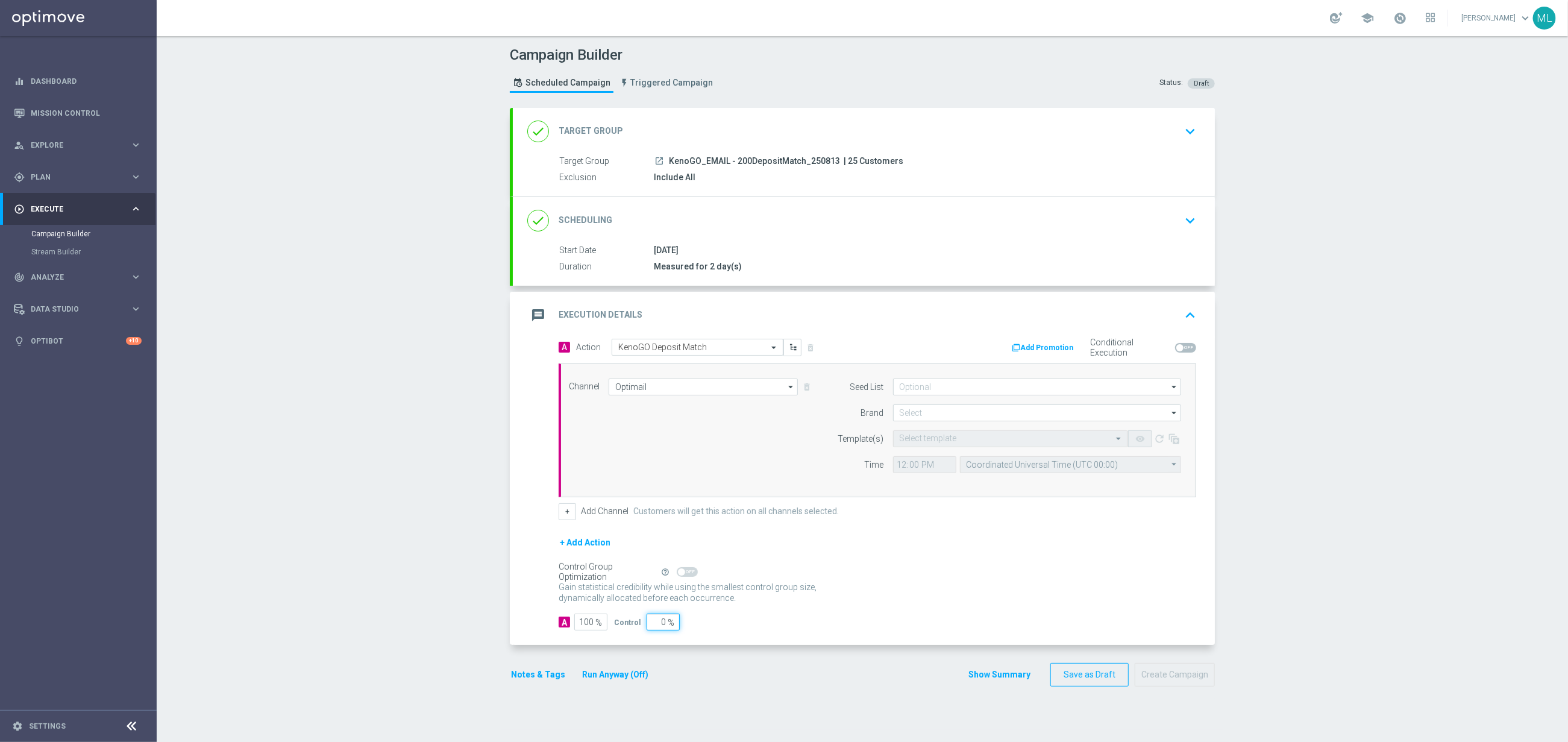
type input "0"
drag, startPoint x: 839, startPoint y: 554, endPoint x: 860, endPoint y: 549, distance: 21.6
click at [839, 554] on div "+ Add Action" at bounding box center [877, 550] width 638 height 30
click at [933, 412] on input at bounding box center [1037, 413] width 288 height 17
click at [932, 430] on div "KenoGO" at bounding box center [922, 430] width 27 height 11
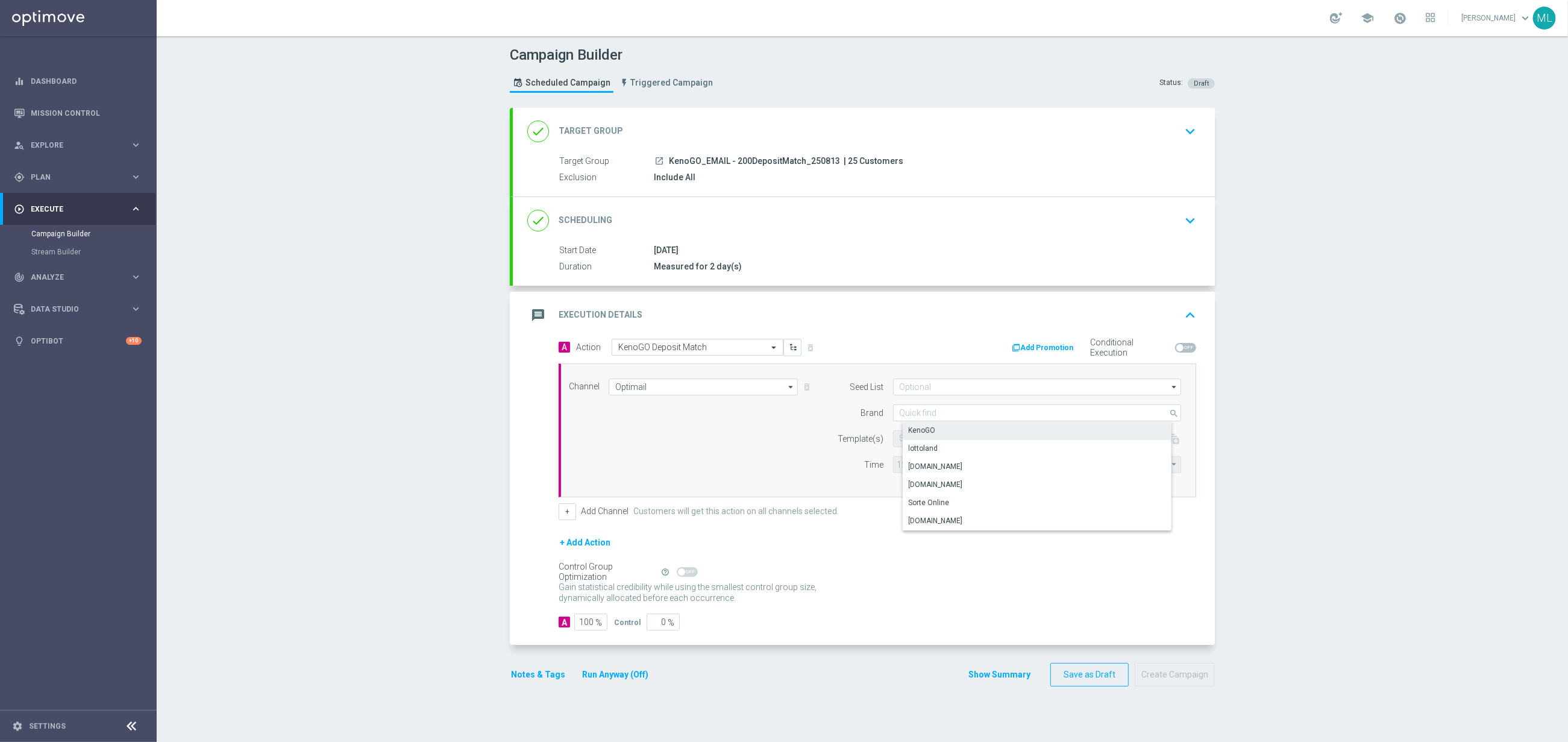
type input "KenoGO"
click at [924, 441] on input "text" at bounding box center [998, 439] width 198 height 10
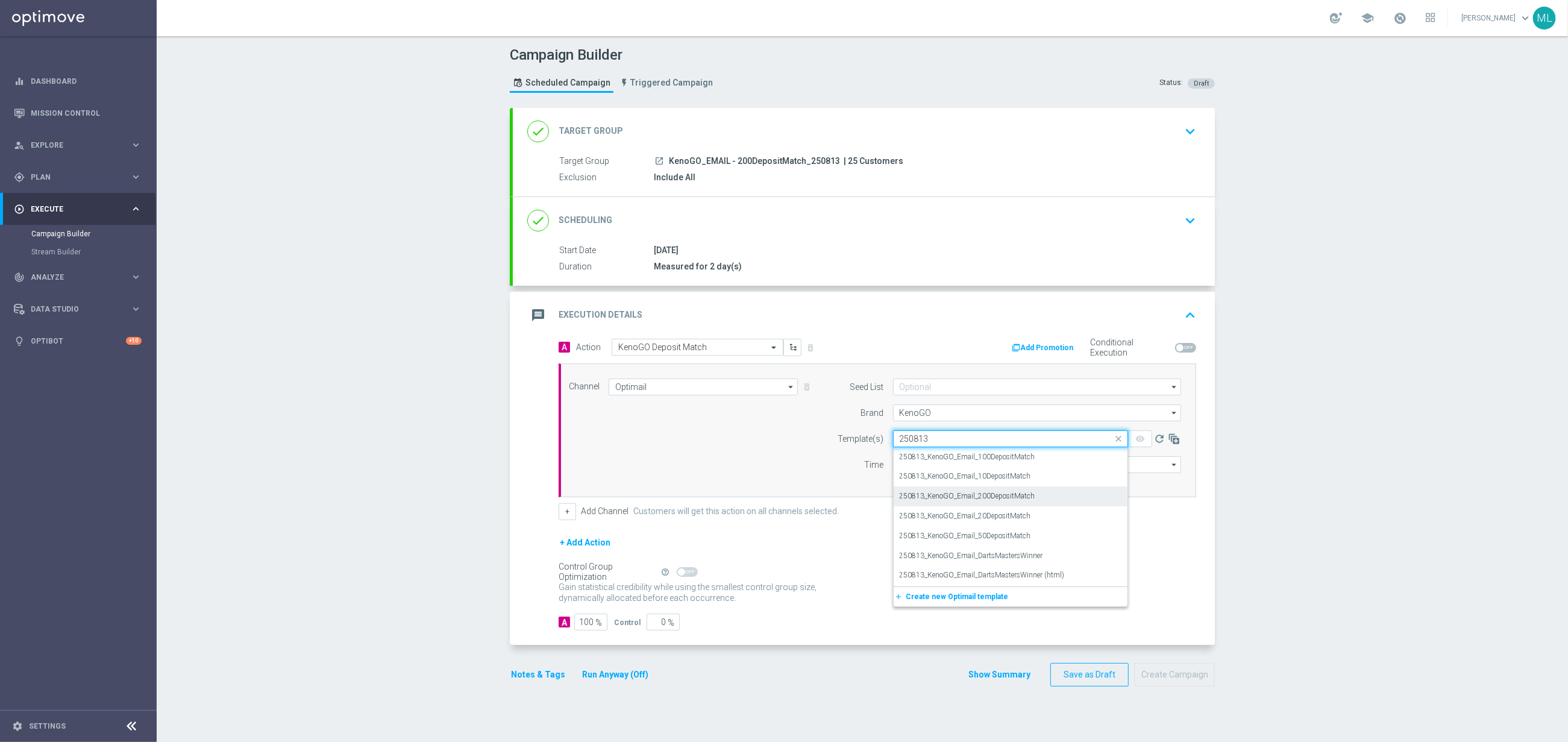
click at [997, 501] on label "250813_KenoGO_Email_200DepositMatch" at bounding box center [967, 497] width 136 height 10
type input "250813"
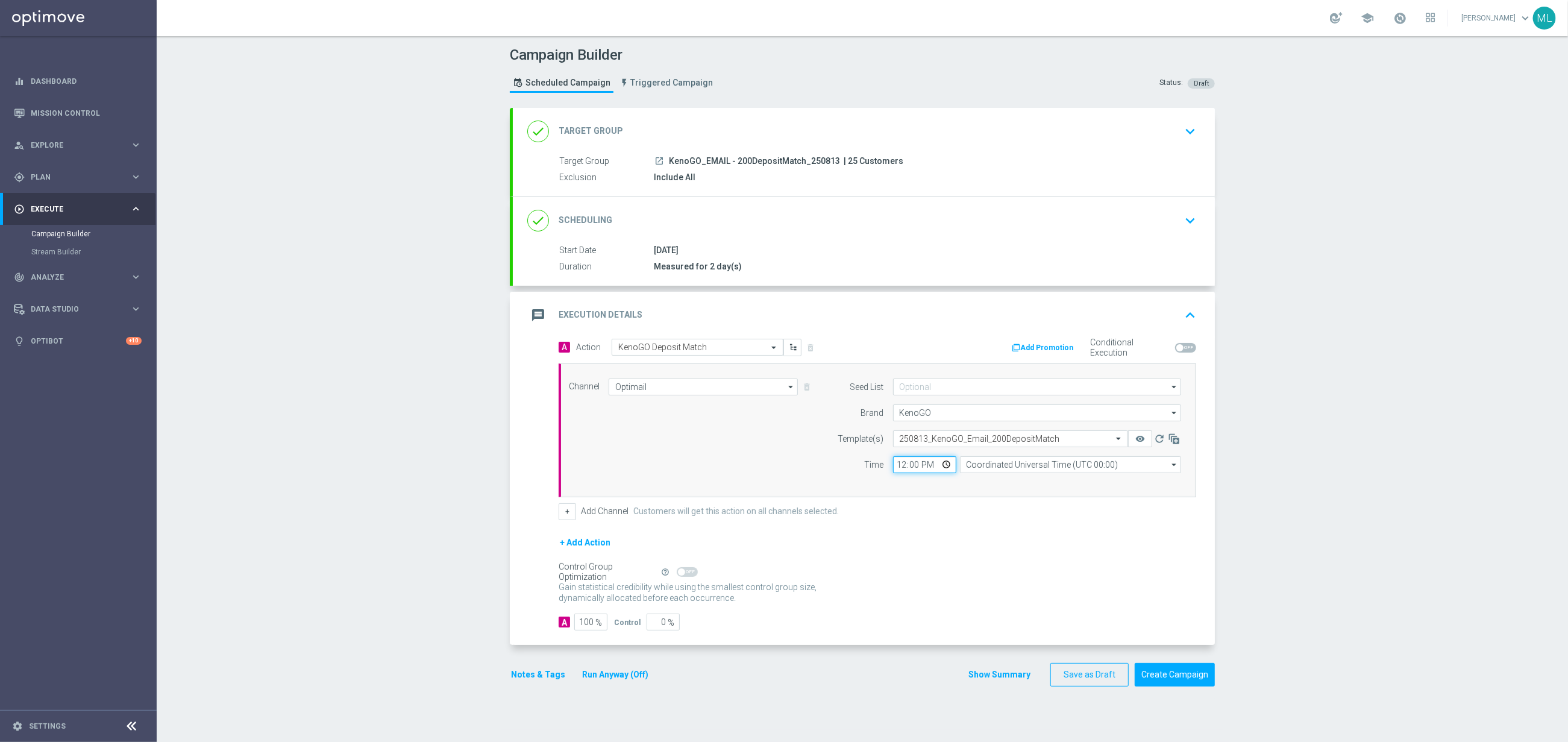
click at [905, 466] on input "12:00" at bounding box center [925, 465] width 63 height 17
type input "17:00"
click at [996, 469] on input "Coordinated Universal Time (UTC 00:00)" at bounding box center [1071, 465] width 221 height 17
drag, startPoint x: 1049, startPoint y: 485, endPoint x: 1067, endPoint y: 482, distance: 18.2
click at [1049, 485] on div "Eastern Australia Time ([GEOGRAPHIC_DATA]) (UTC +10:00)" at bounding box center [1075, 482] width 198 height 11
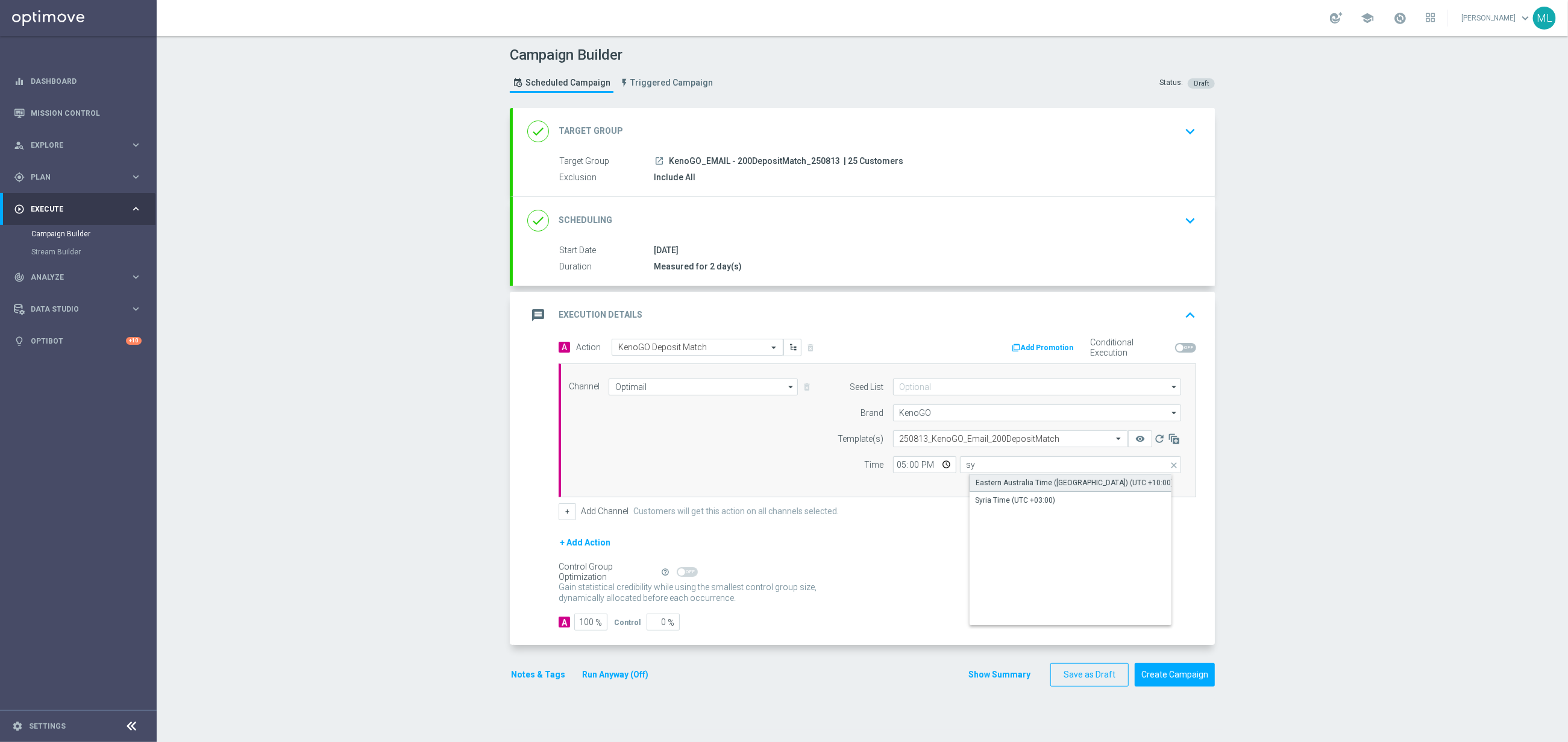
type input "Eastern Australia Time ([GEOGRAPHIC_DATA]) (UTC +10:00)"
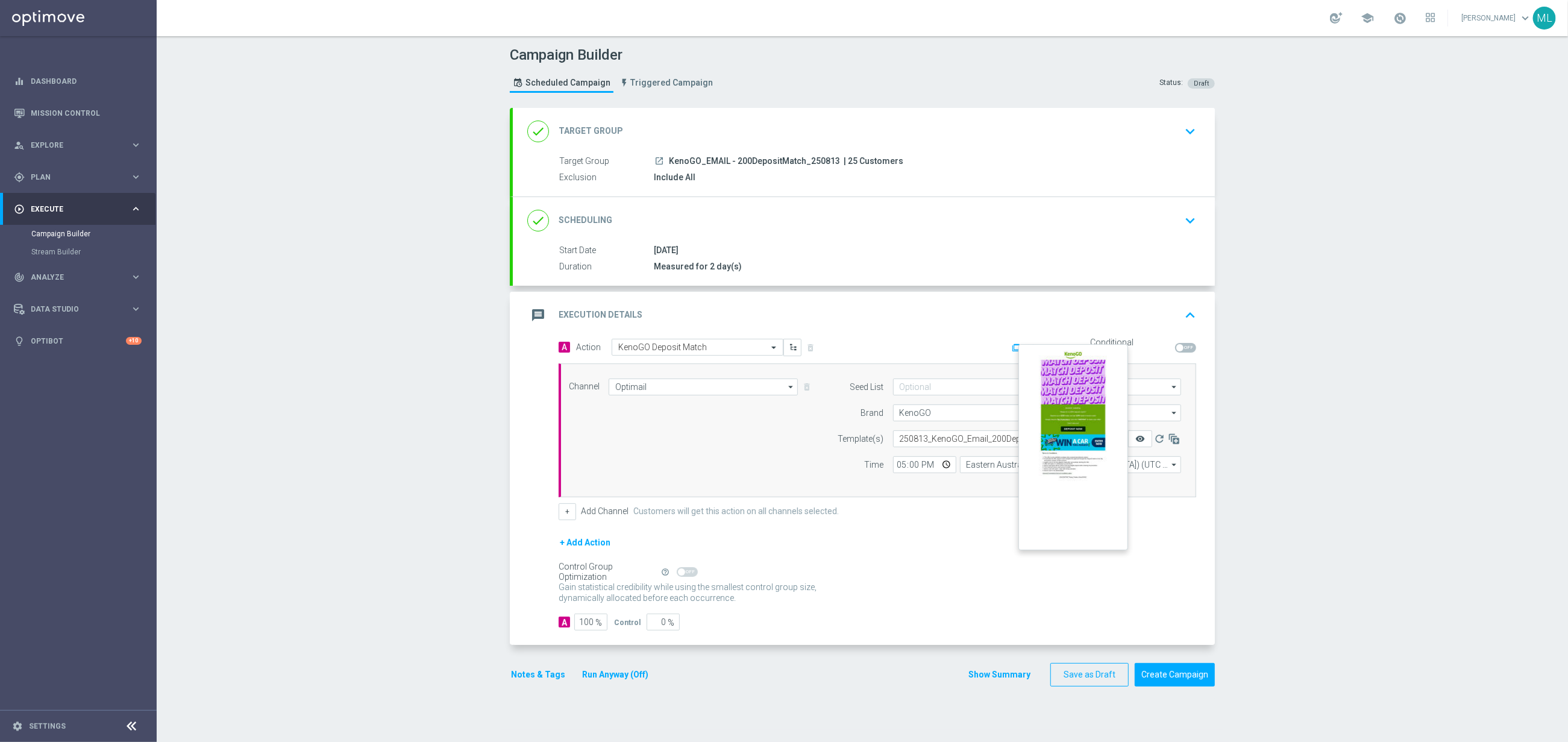
click at [1140, 441] on icon "remove_red_eye" at bounding box center [1141, 439] width 10 height 10
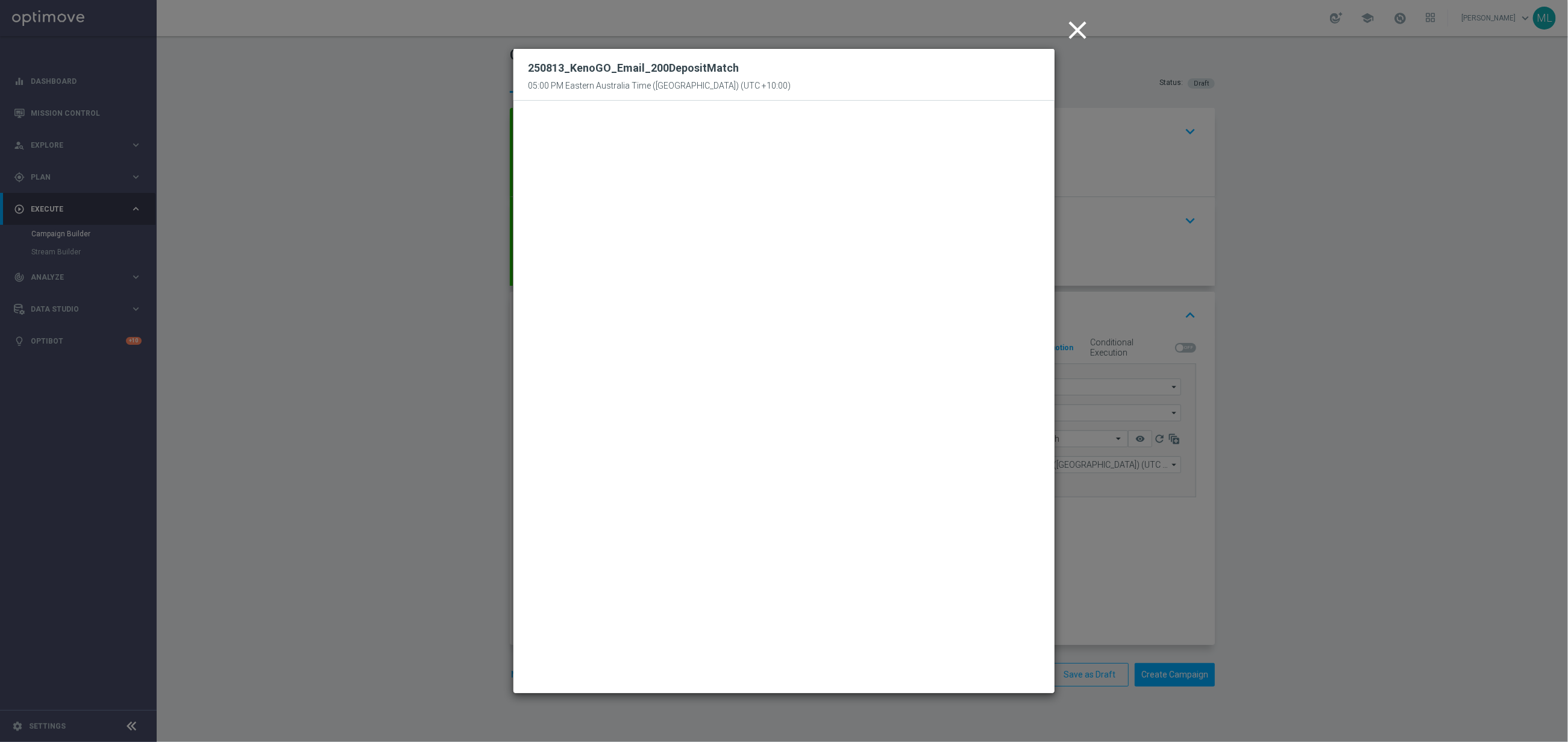
click at [1076, 30] on icon "close" at bounding box center [1077, 30] width 30 height 30
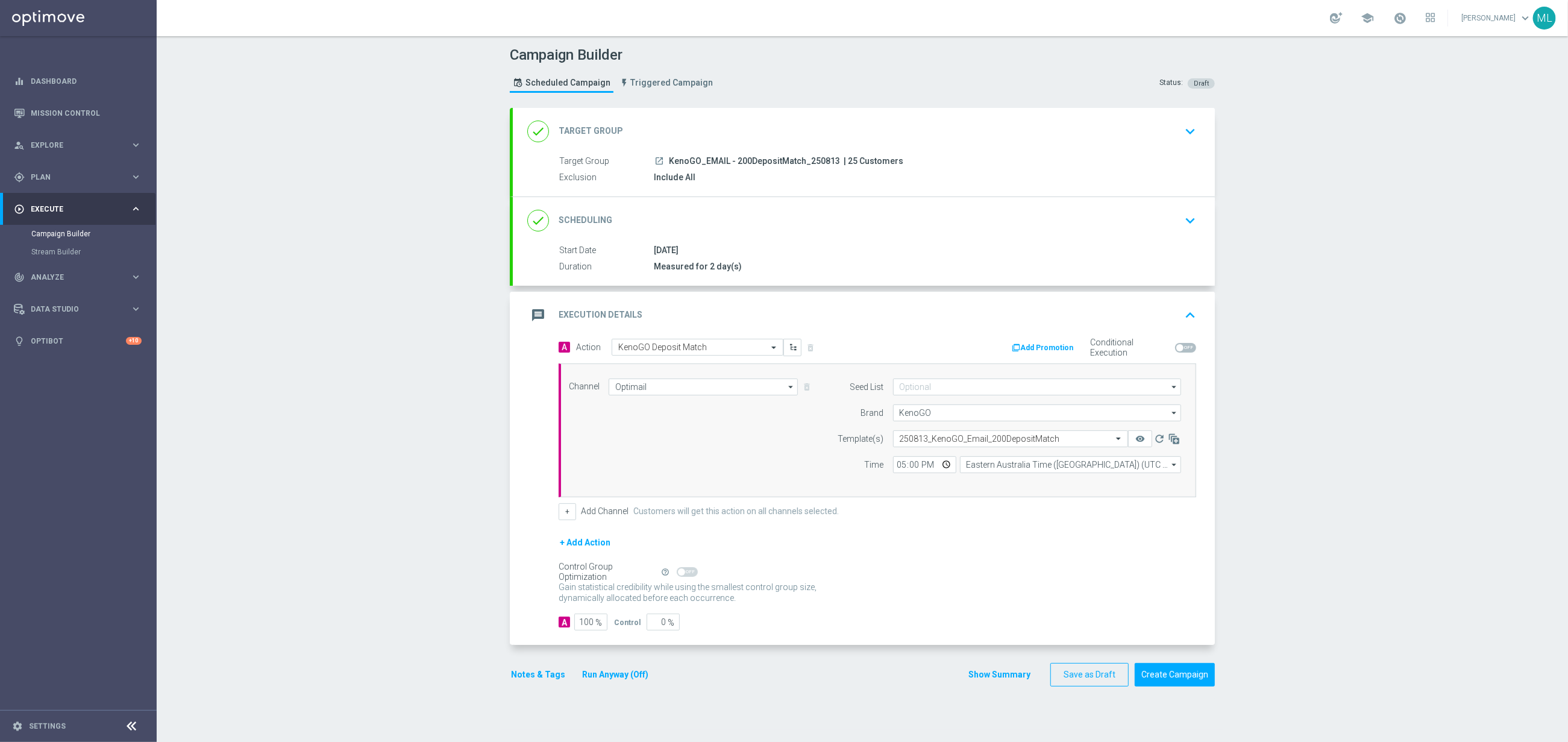
click at [628, 677] on button "Run Anyway (Off)" at bounding box center [615, 674] width 68 height 15
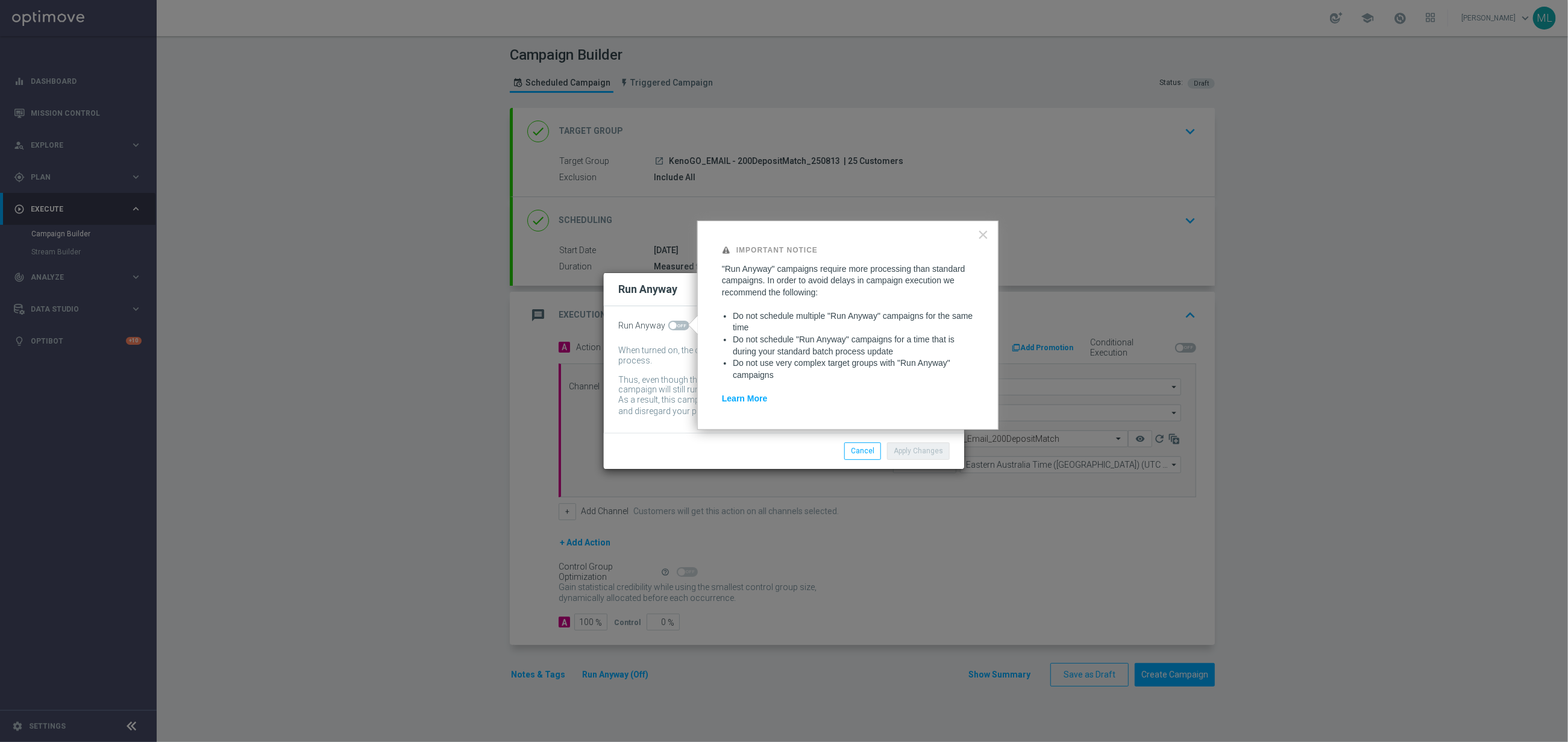
drag, startPoint x: 681, startPoint y: 320, endPoint x: 688, endPoint y: 323, distance: 7.6
click at [681, 320] on span at bounding box center [679, 325] width 21 height 10
click at [681, 320] on input "checkbox" at bounding box center [679, 325] width 21 height 10
checkbox input "true"
click at [912, 457] on button "Apply Changes" at bounding box center [919, 451] width 63 height 17
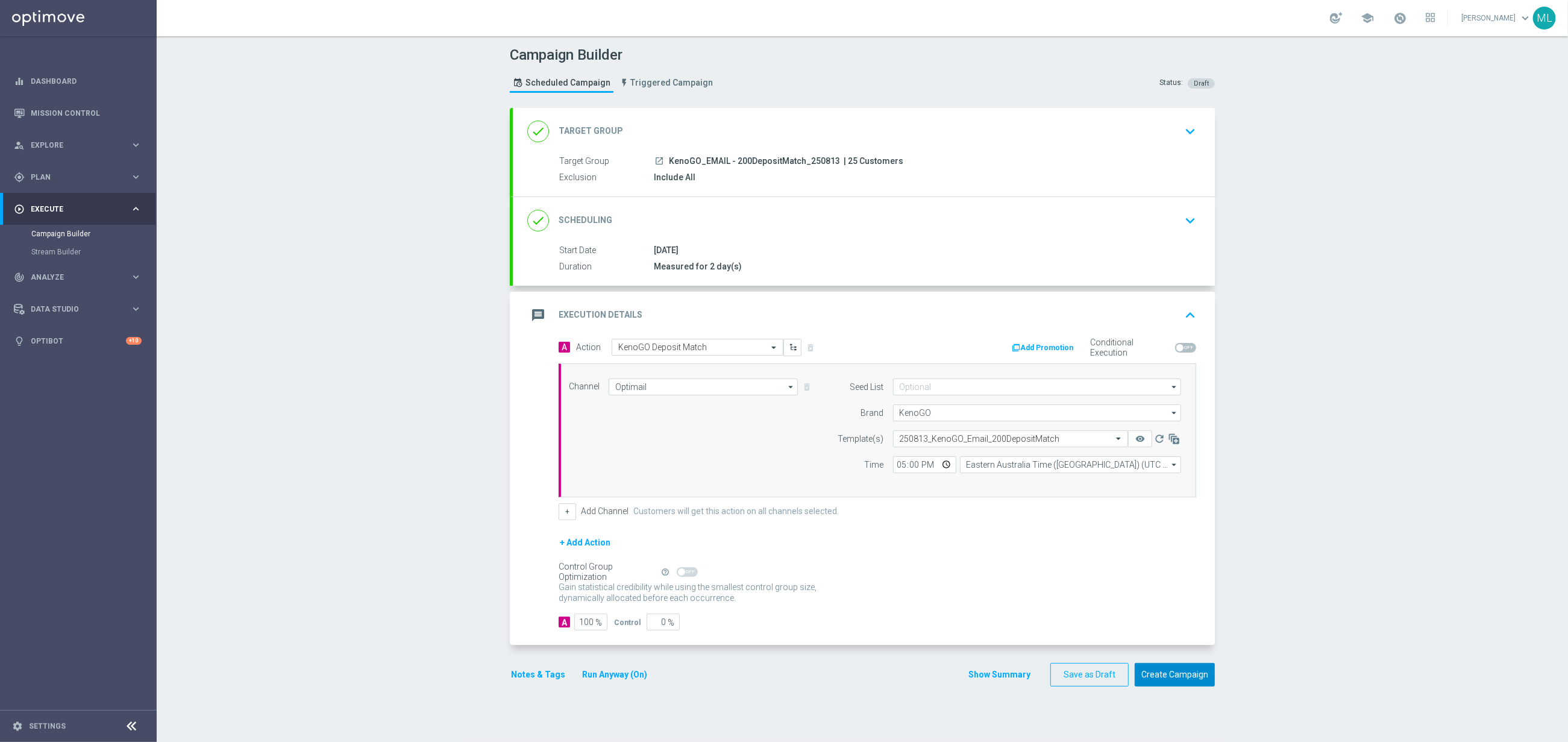
click at [1163, 677] on button "Create Campaign" at bounding box center [1175, 674] width 80 height 24
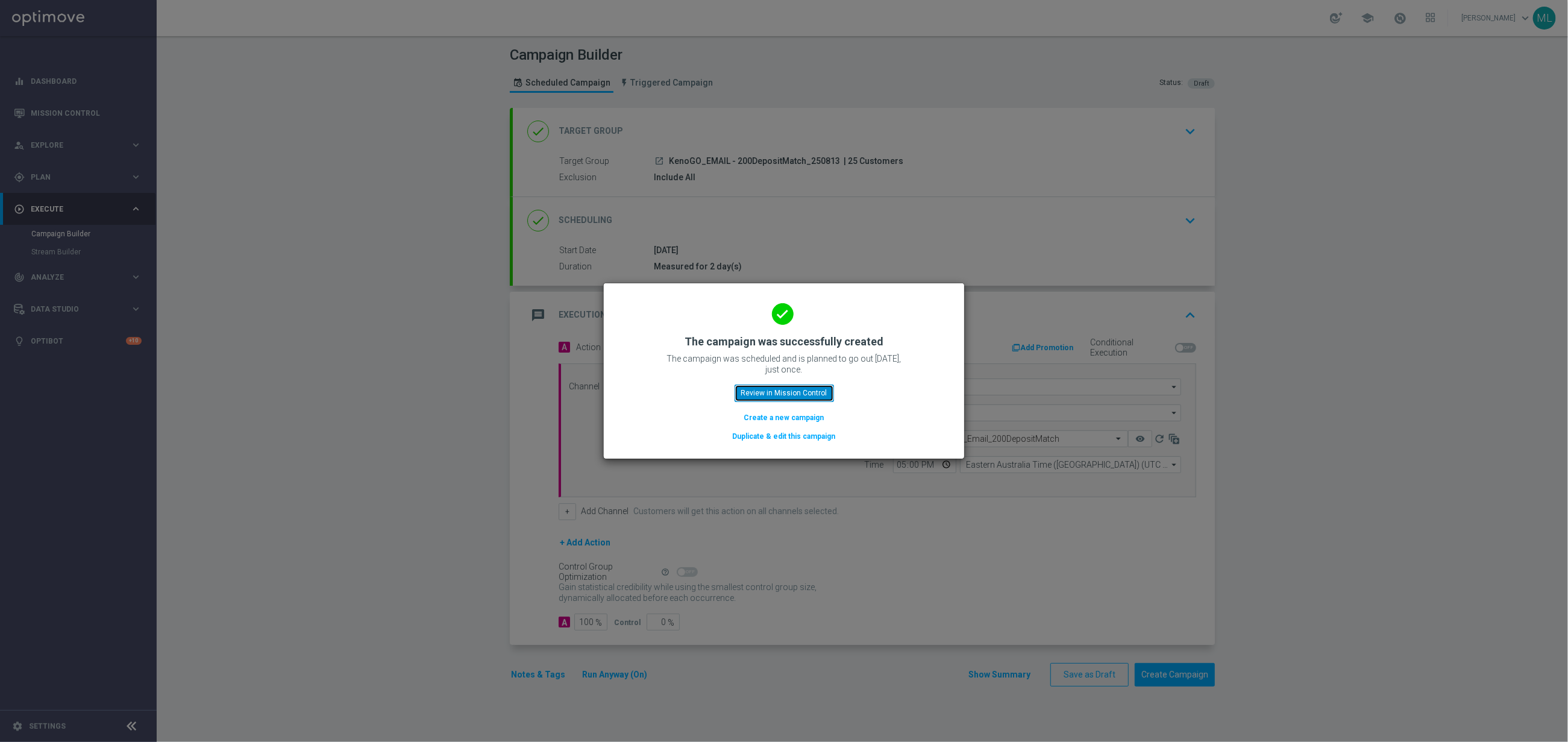
click at [799, 387] on button "Review in Mission Control" at bounding box center [784, 393] width 99 height 17
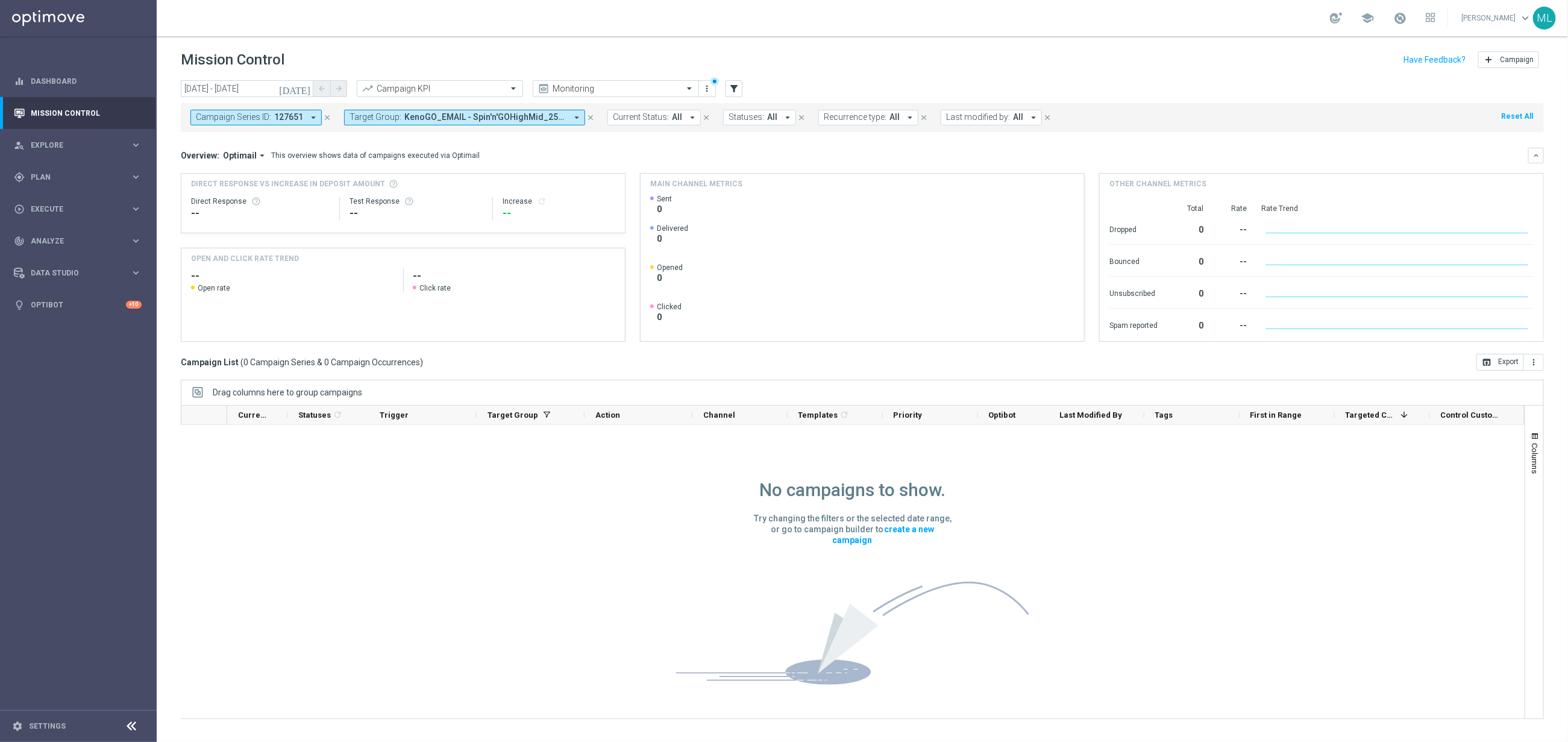
click at [300, 118] on span "127651" at bounding box center [288, 117] width 29 height 10
click at [735, 89] on icon "filter_alt" at bounding box center [733, 88] width 11 height 11
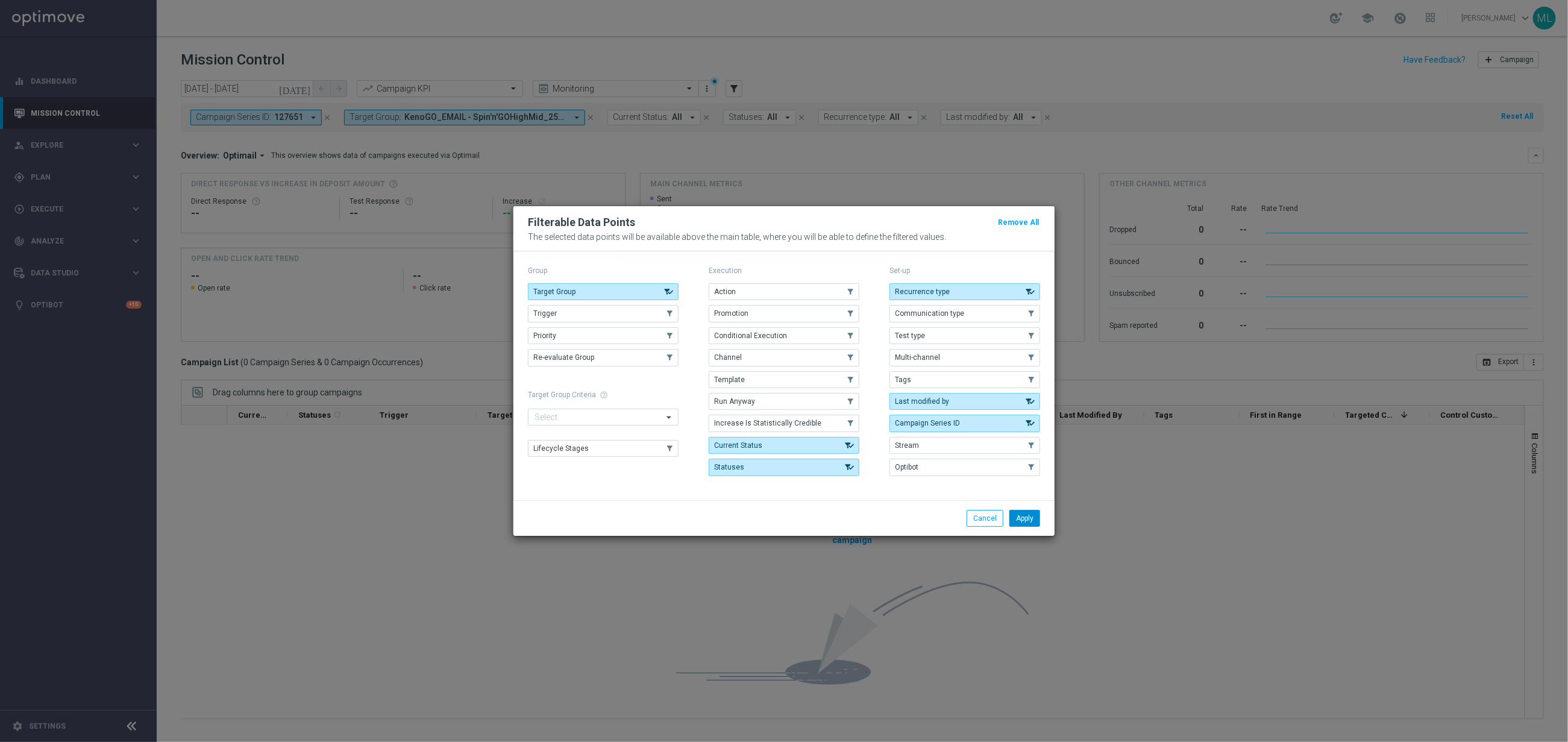
click at [1022, 523] on button "Apply" at bounding box center [1024, 519] width 31 height 17
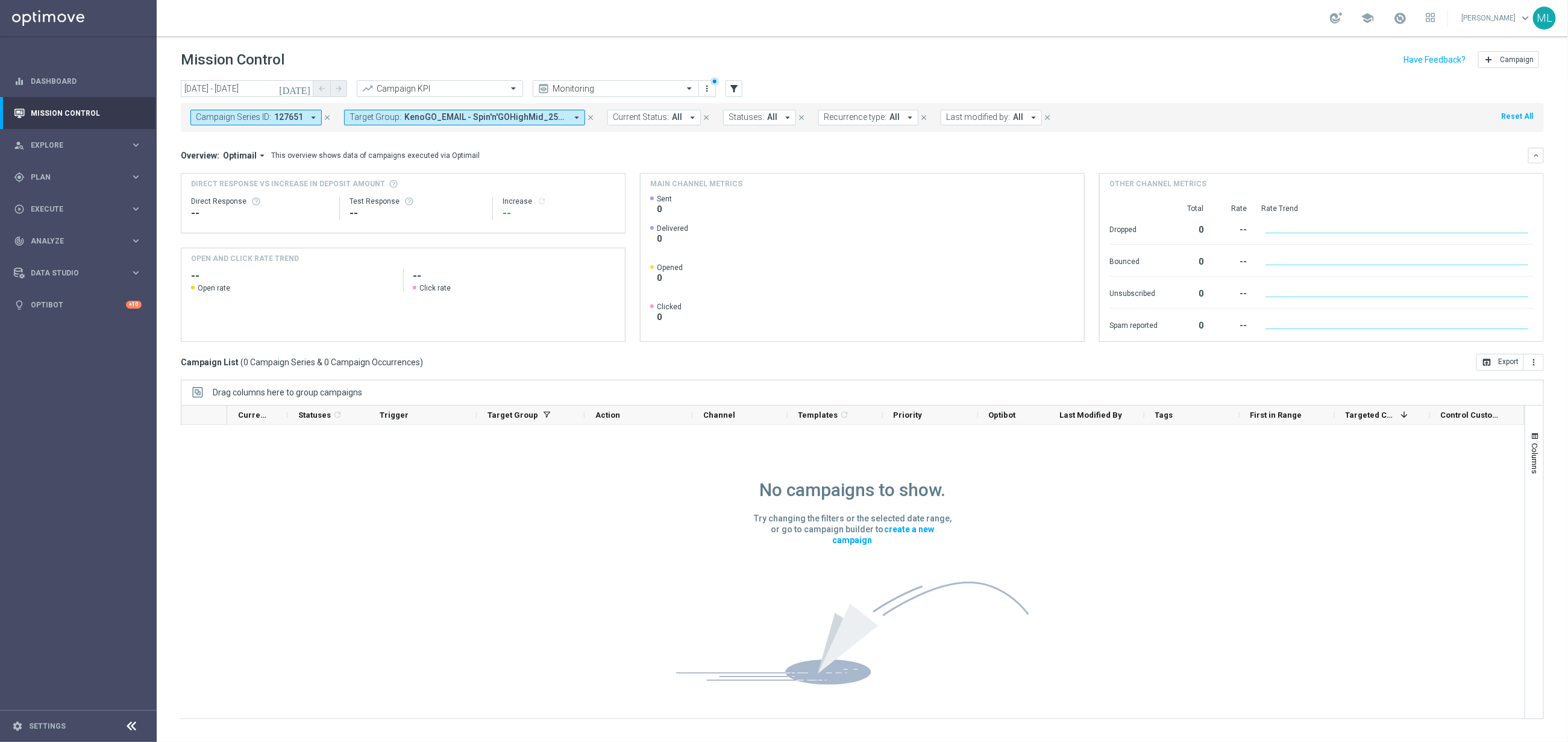
drag, startPoint x: 462, startPoint y: 116, endPoint x: 302, endPoint y: 115, distance: 160.0
click at [262, 111] on form "Campaign Series ID: 127651 arrow_drop_down close Target Group: KenoGO_EMAIL - S…" at bounding box center [627, 118] width 874 height 16
drag, startPoint x: 399, startPoint y: 120, endPoint x: 333, endPoint y: 118, distance: 66.0
click at [273, 117] on form "Campaign Series ID: 127651 arrow_drop_down close Target Group: KenoGO_EMAIL - S…" at bounding box center [627, 118] width 874 height 16
click at [456, 121] on span "KenoGO_EMAIL - Spin'n'GOHighMid_250808, KenoGO_EMAIL - Spin'n'GOLowVLow_250808,…" at bounding box center [485, 117] width 162 height 10
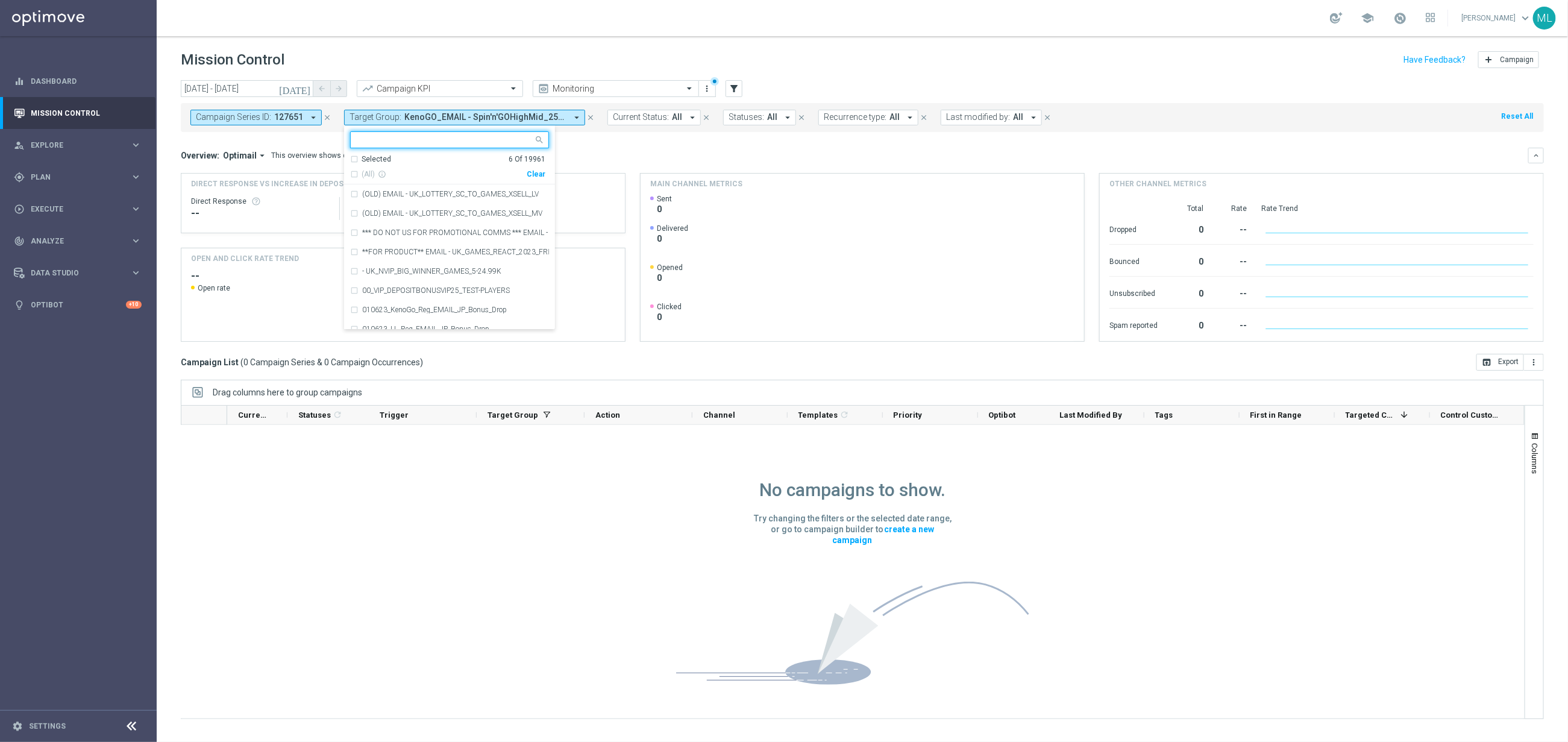
click at [0, 0] on div "Clear" at bounding box center [0, 0] width 0 height 0
click at [408, 142] on input "text" at bounding box center [445, 140] width 177 height 10
click at [352, 173] on div "(All Search Results)" at bounding box center [439, 174] width 177 height 10
type input "250813"
click at [635, 145] on mini-dashboard "Overview: Optimail arrow_drop_down This overview shows data of campaigns execut…" at bounding box center [862, 243] width 1363 height 222
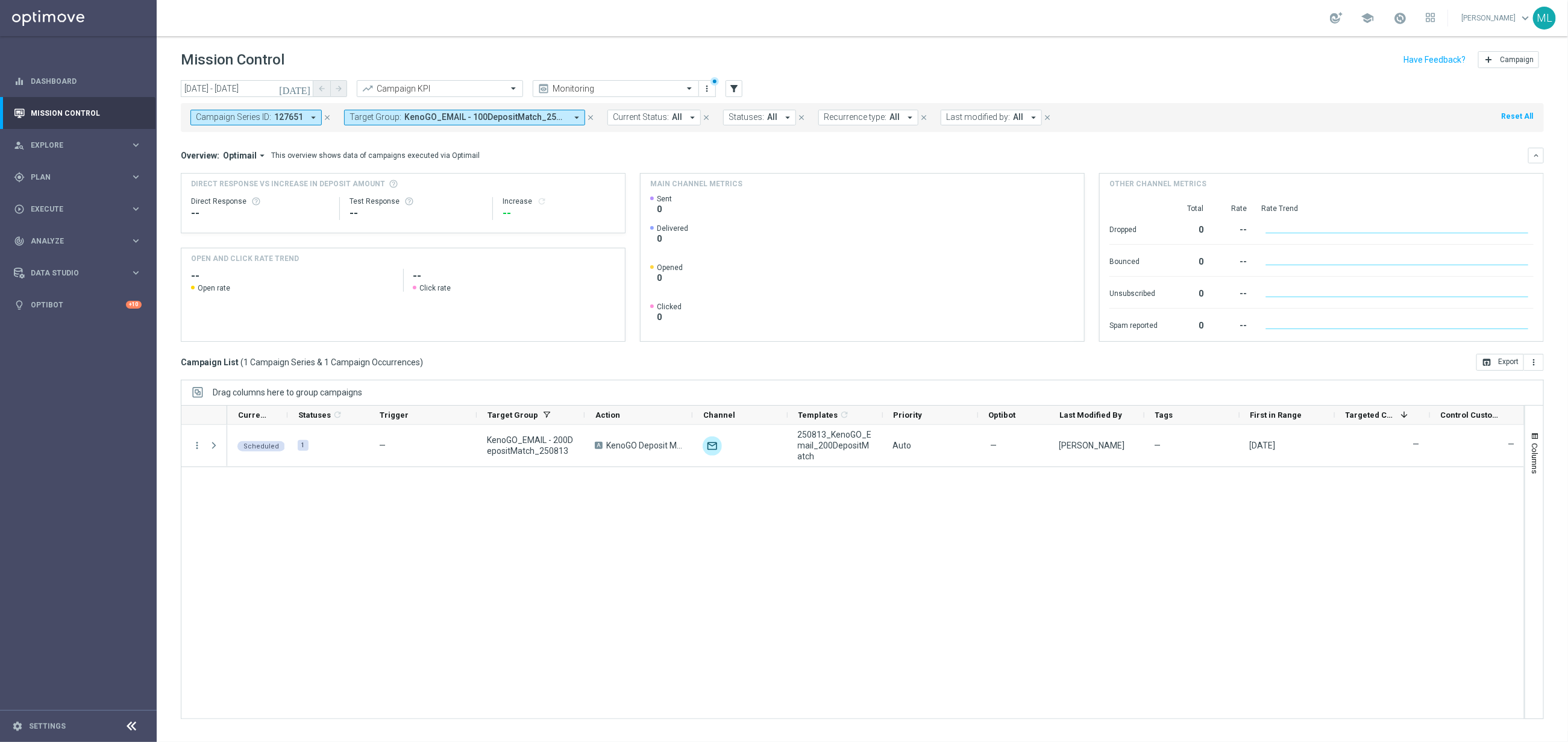
click at [569, 119] on button "Target Group: KenoGO_EMAIL - 100DepositMatch_250813, KenoGO_EMAIL - 10DepositMa…" at bounding box center [464, 118] width 241 height 16
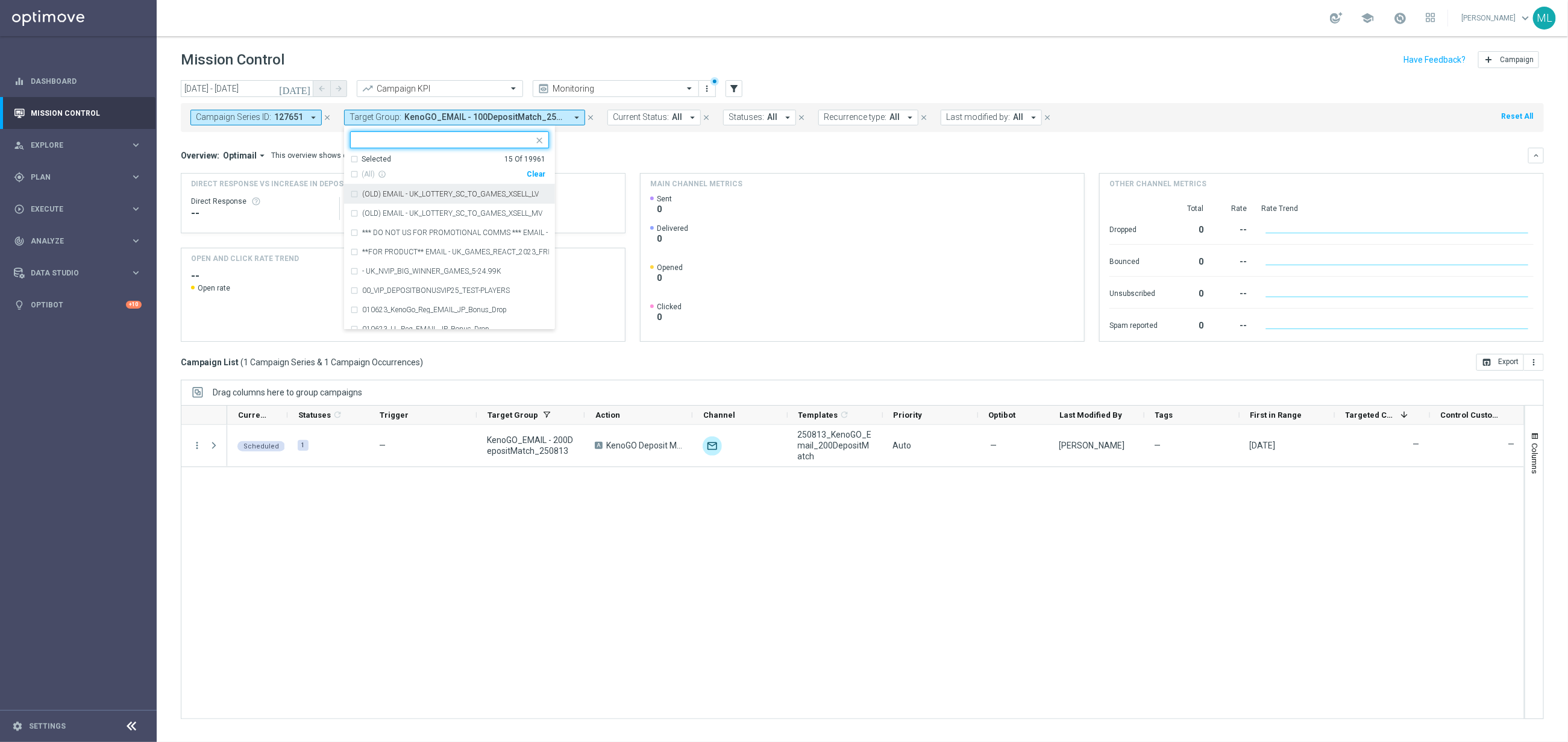
click at [408, 141] on input "text" at bounding box center [445, 140] width 177 height 10
click at [0, 0] on div "Clear" at bounding box center [0, 0] width 0 height 0
click at [420, 138] on input "text" at bounding box center [445, 140] width 177 height 10
type input "250813"
click at [355, 171] on div "(All Search Results)" at bounding box center [439, 174] width 177 height 10
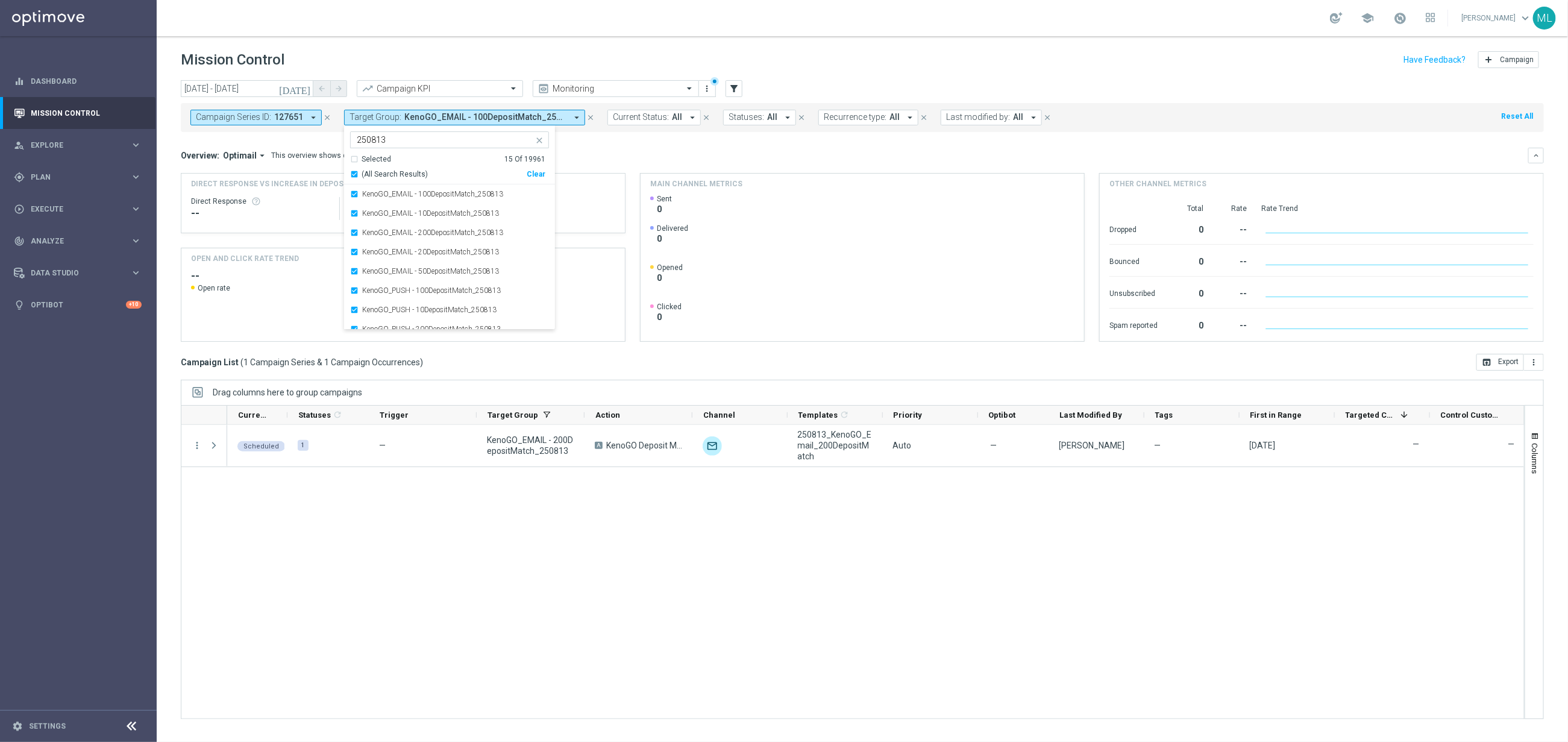
click at [574, 153] on div "Overview: Optimail arrow_drop_down This overview shows data of campaigns execut…" at bounding box center [854, 155] width 1348 height 11
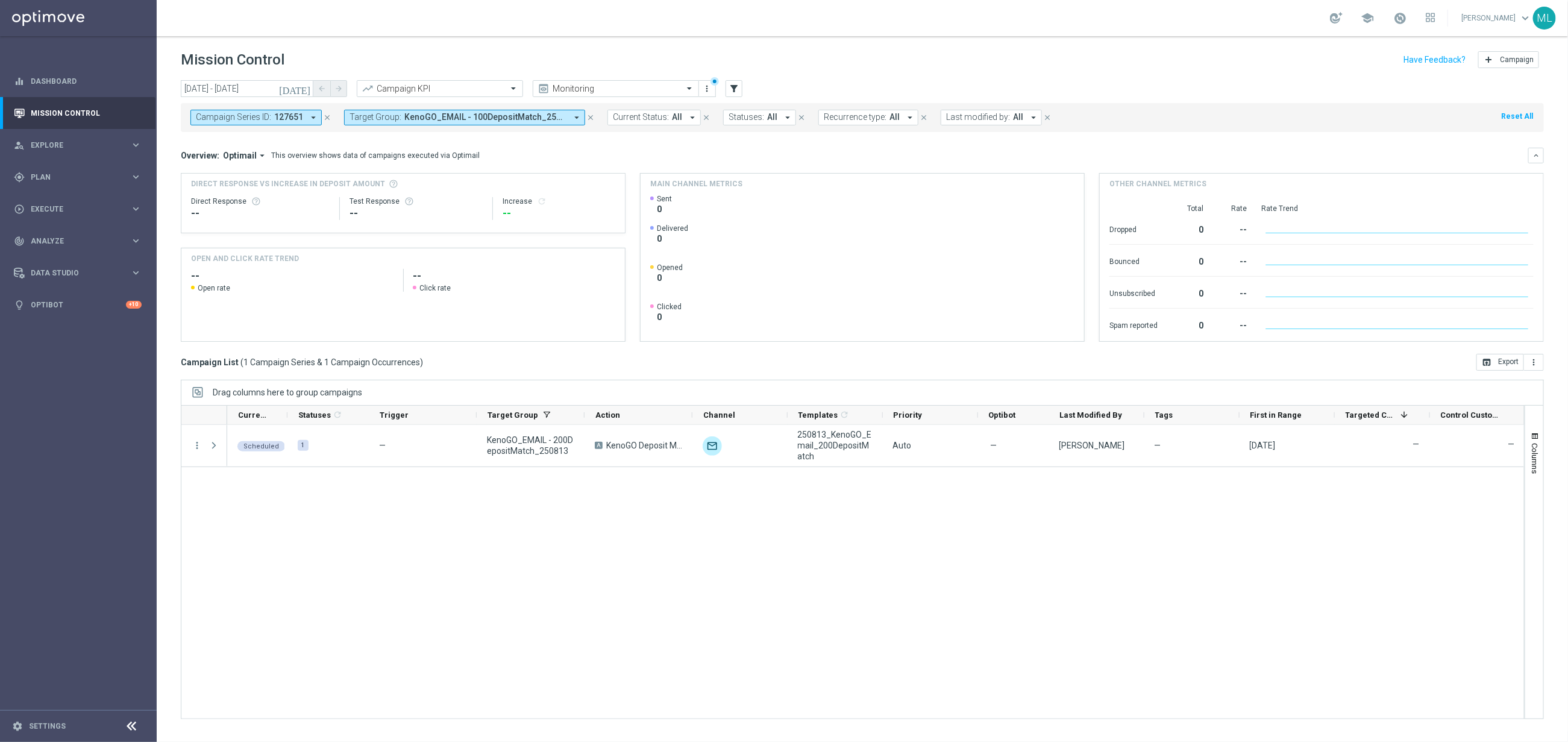
click at [329, 115] on icon "close" at bounding box center [327, 118] width 9 height 9
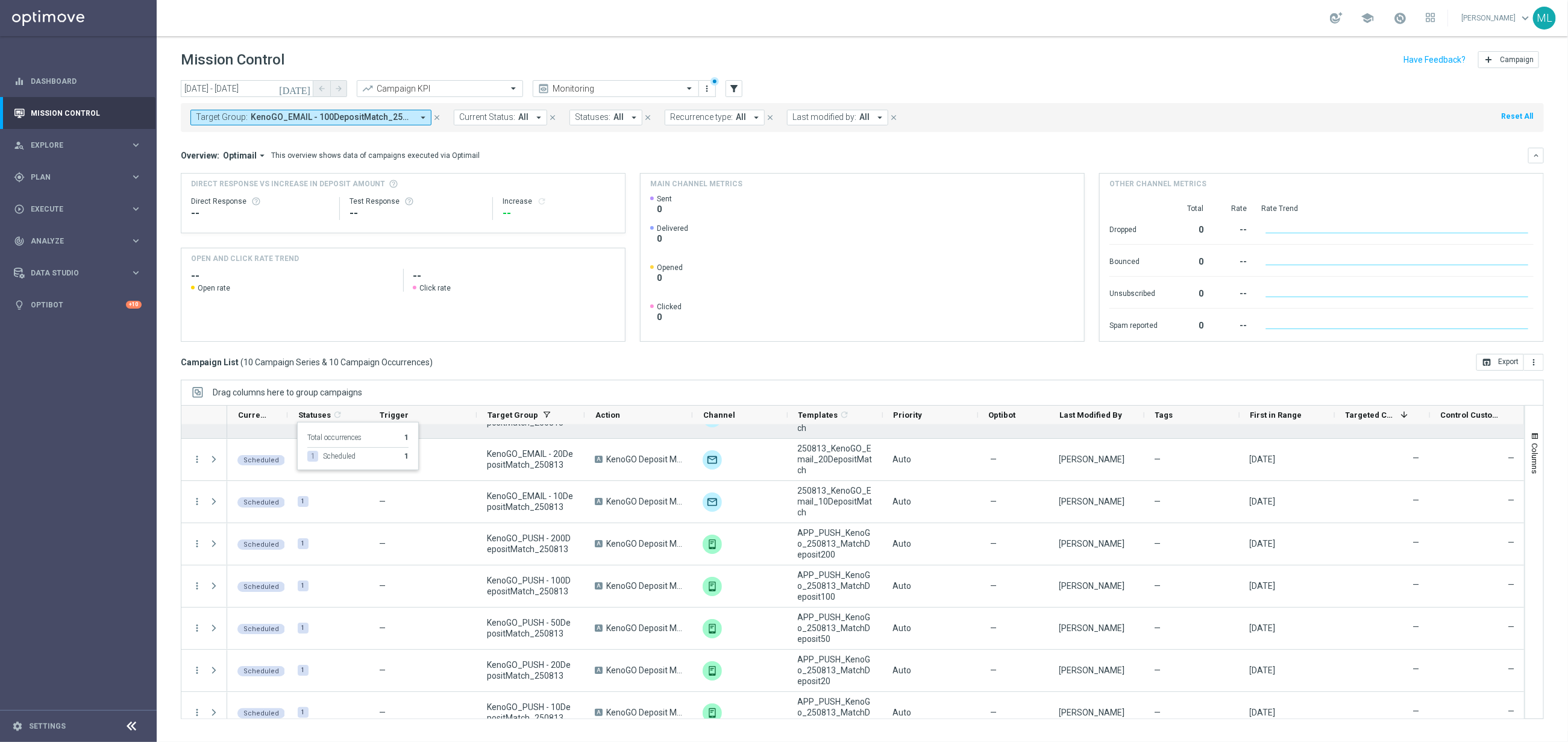
scroll to position [129, 0]
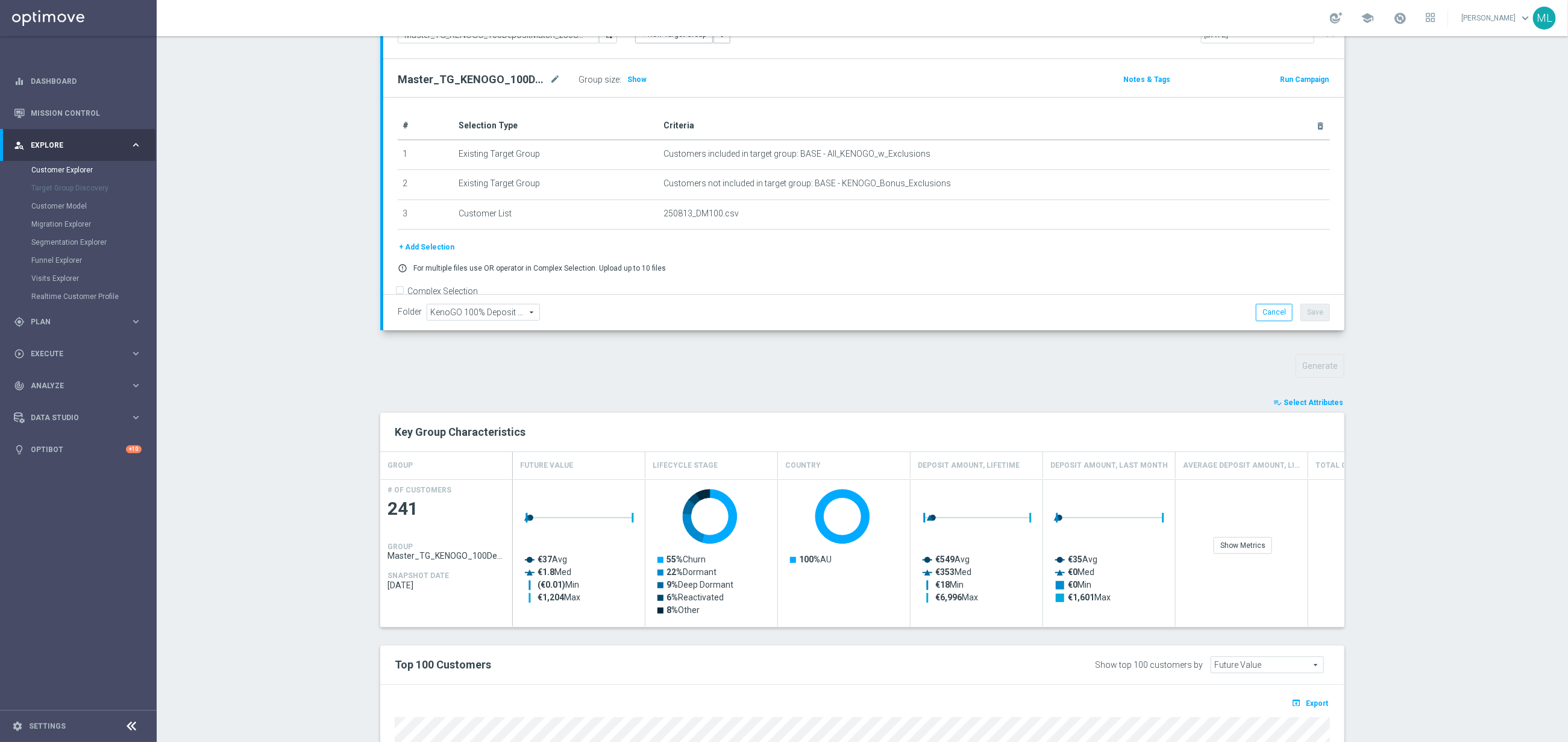
scroll to position [387, 0]
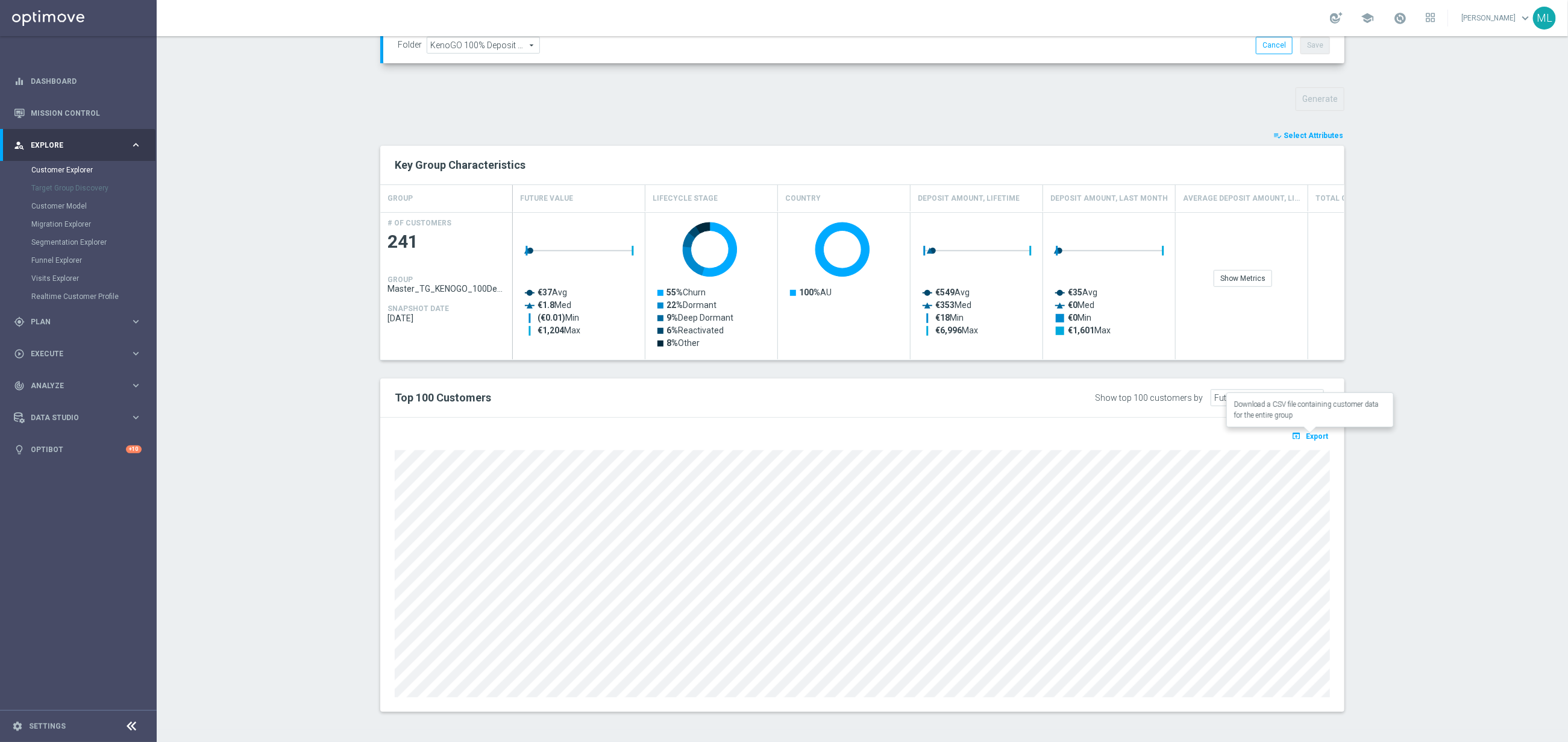
click at [1310, 439] on span "Export" at bounding box center [1317, 437] width 22 height 9
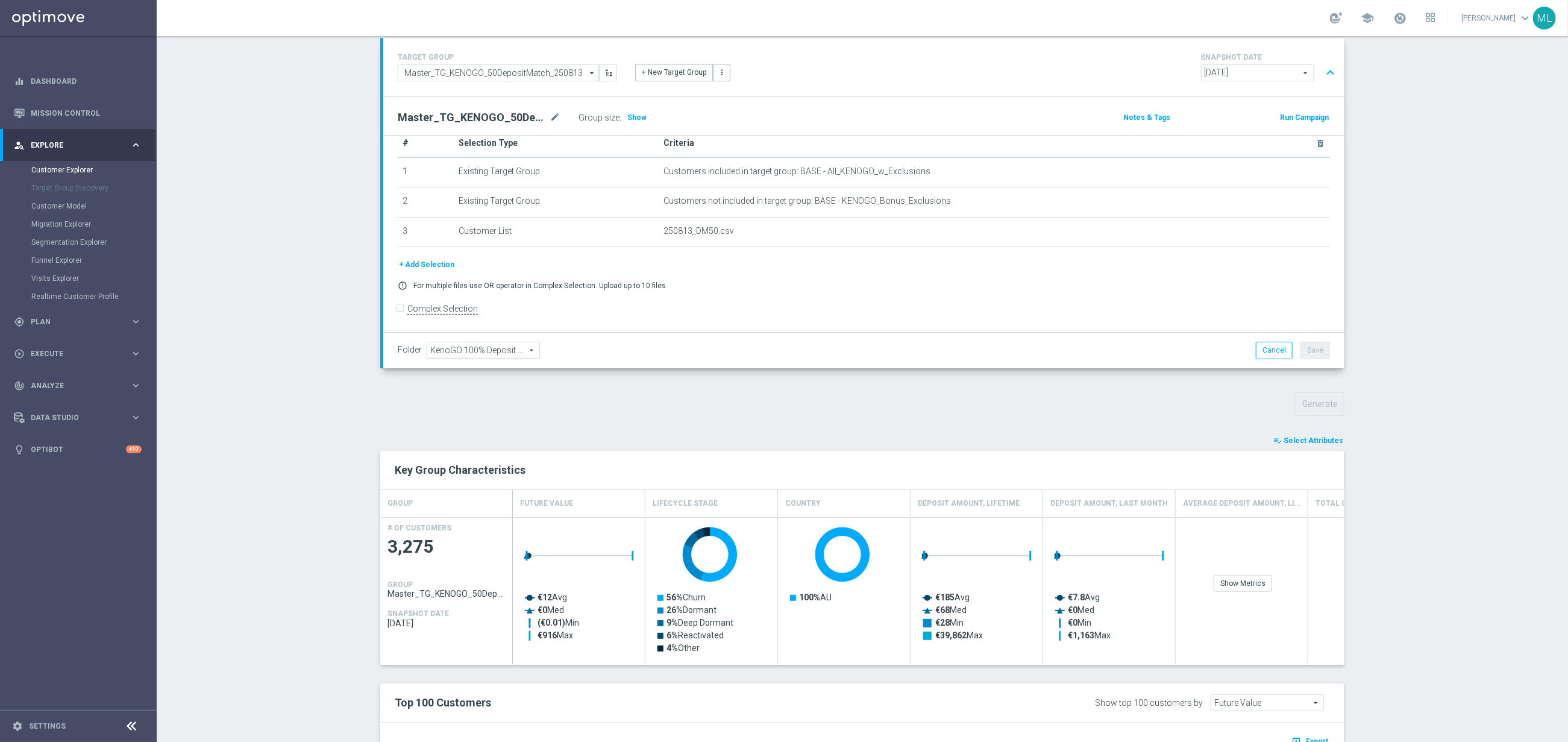
scroll to position [387, 0]
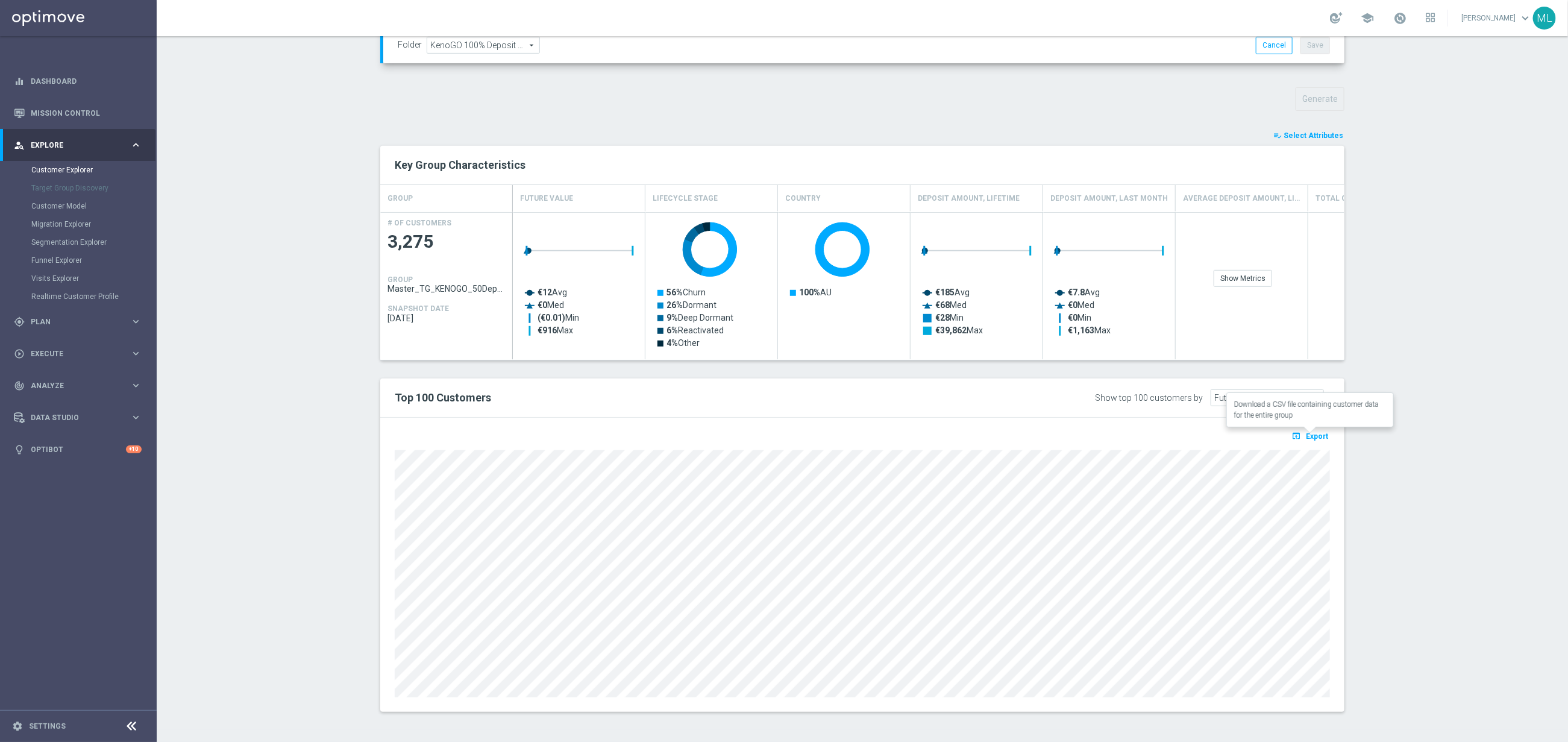
click at [1303, 437] on icon "open_in_browser" at bounding box center [1298, 436] width 13 height 10
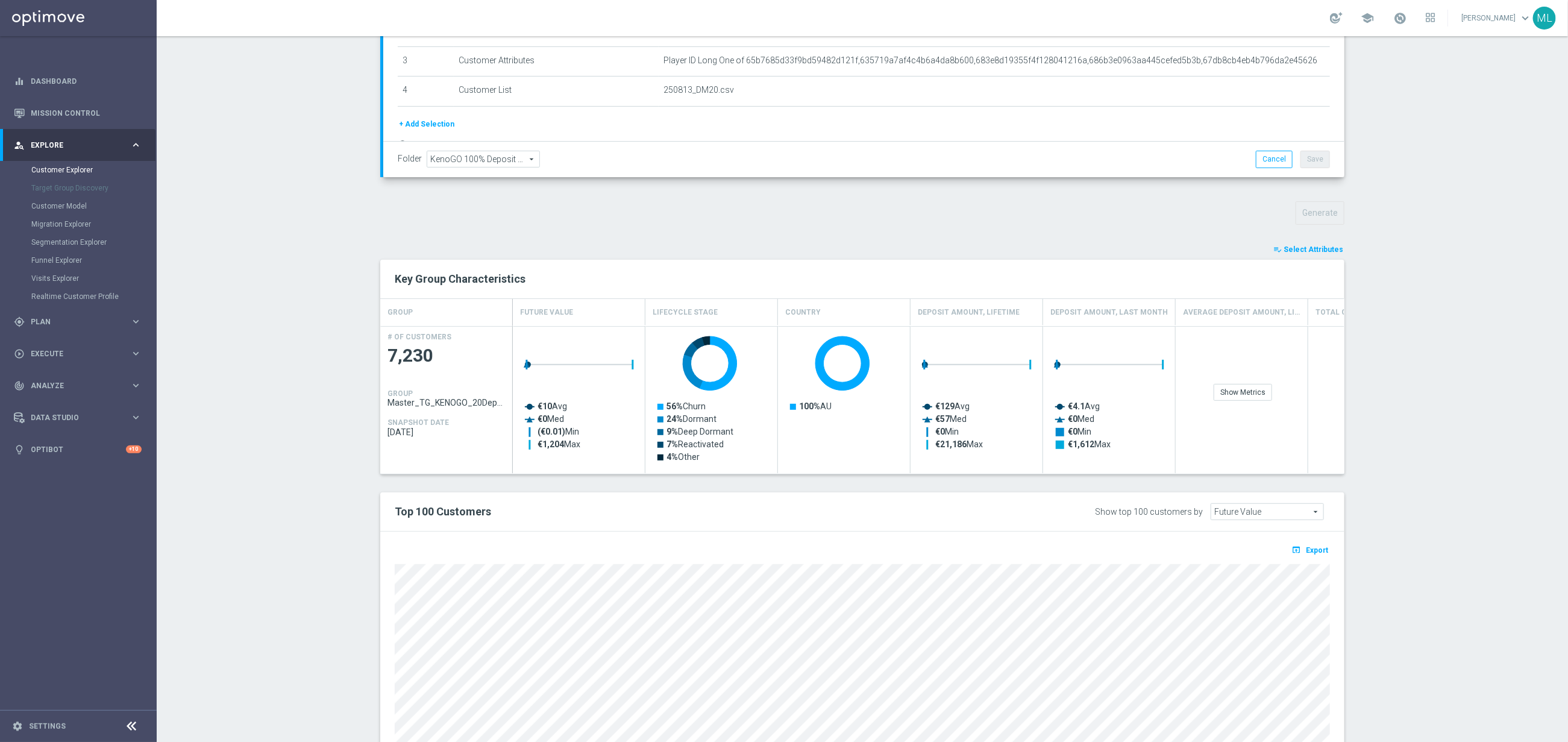
scroll to position [387, 0]
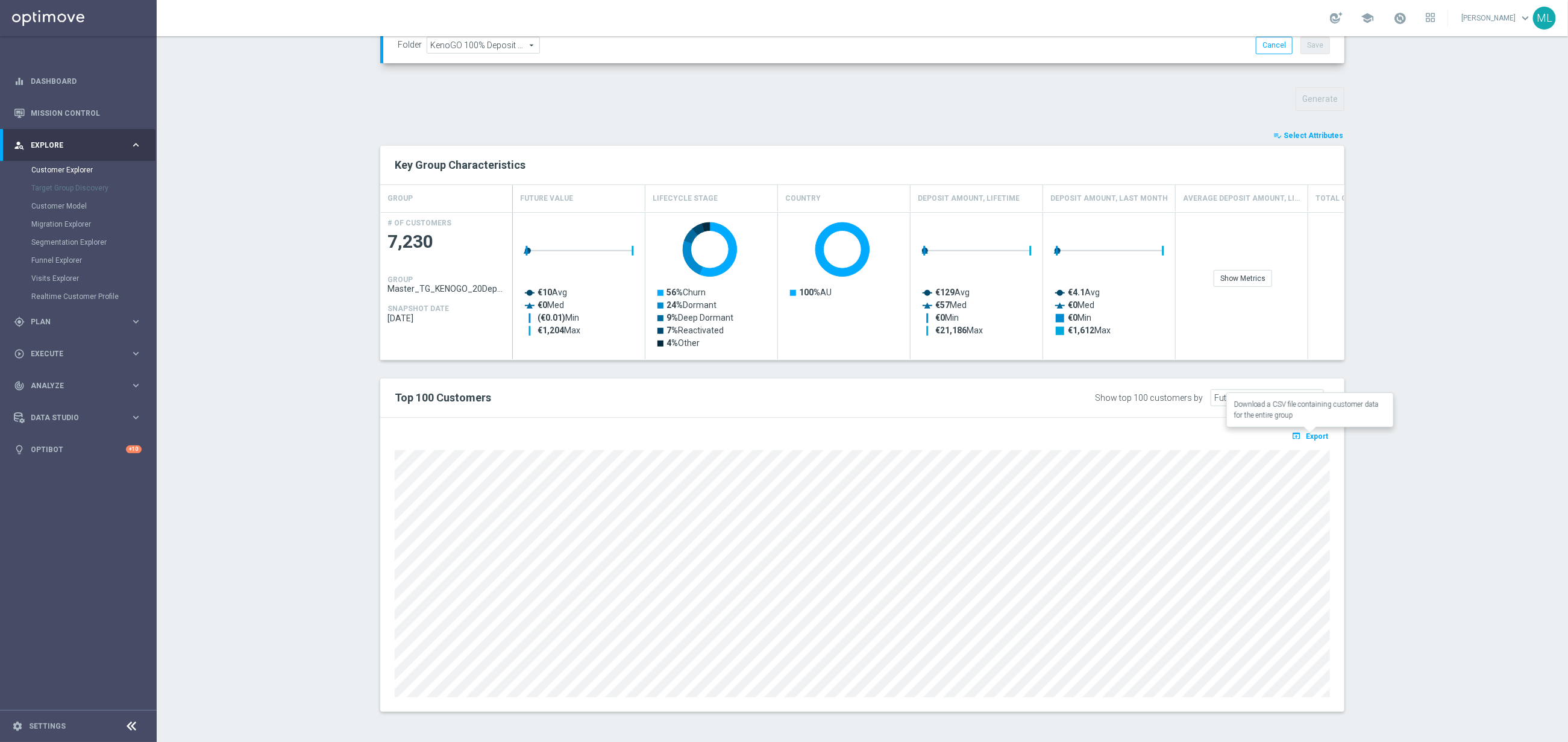
click at [1315, 430] on button "open_in_browser Export" at bounding box center [1310, 436] width 41 height 16
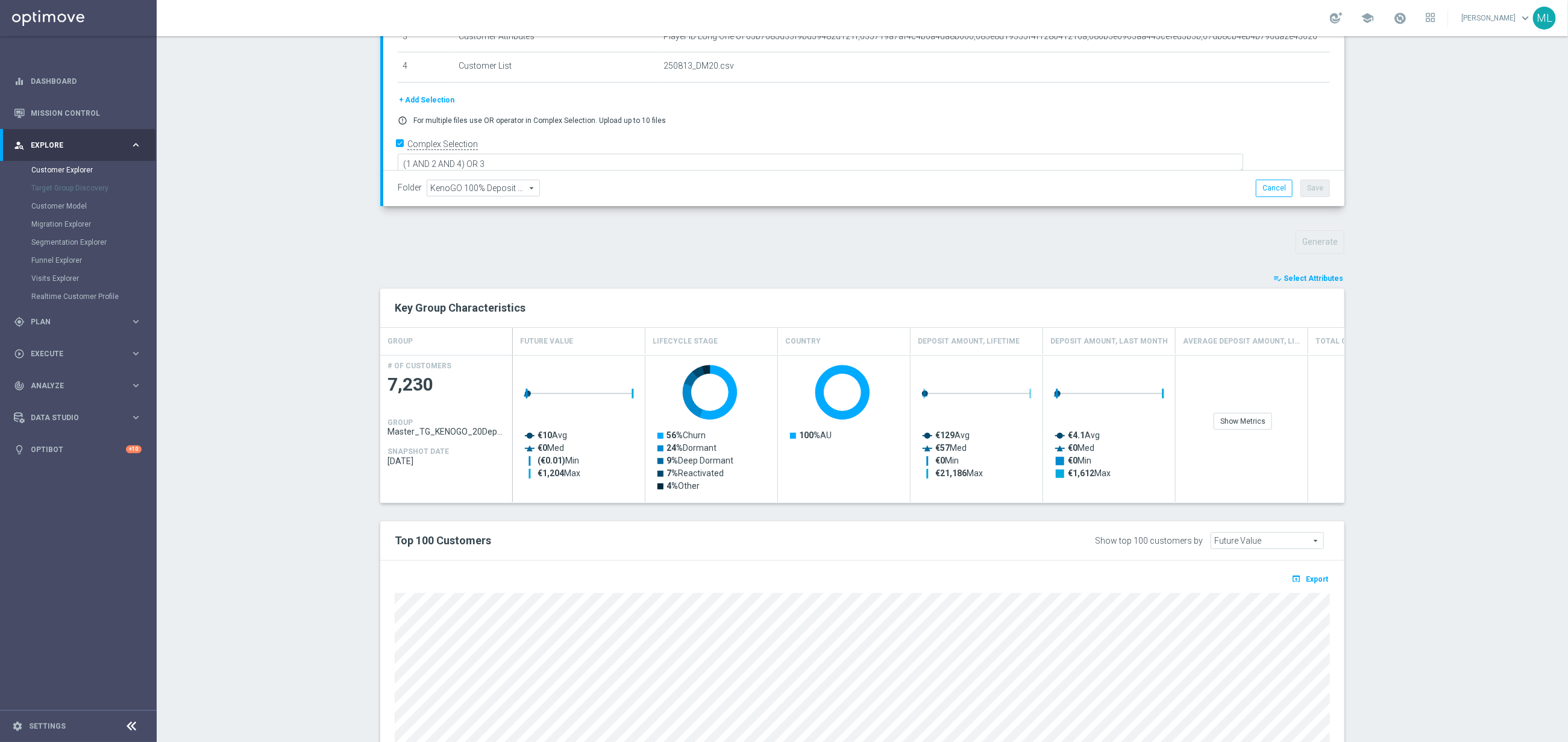
scroll to position [0, 0]
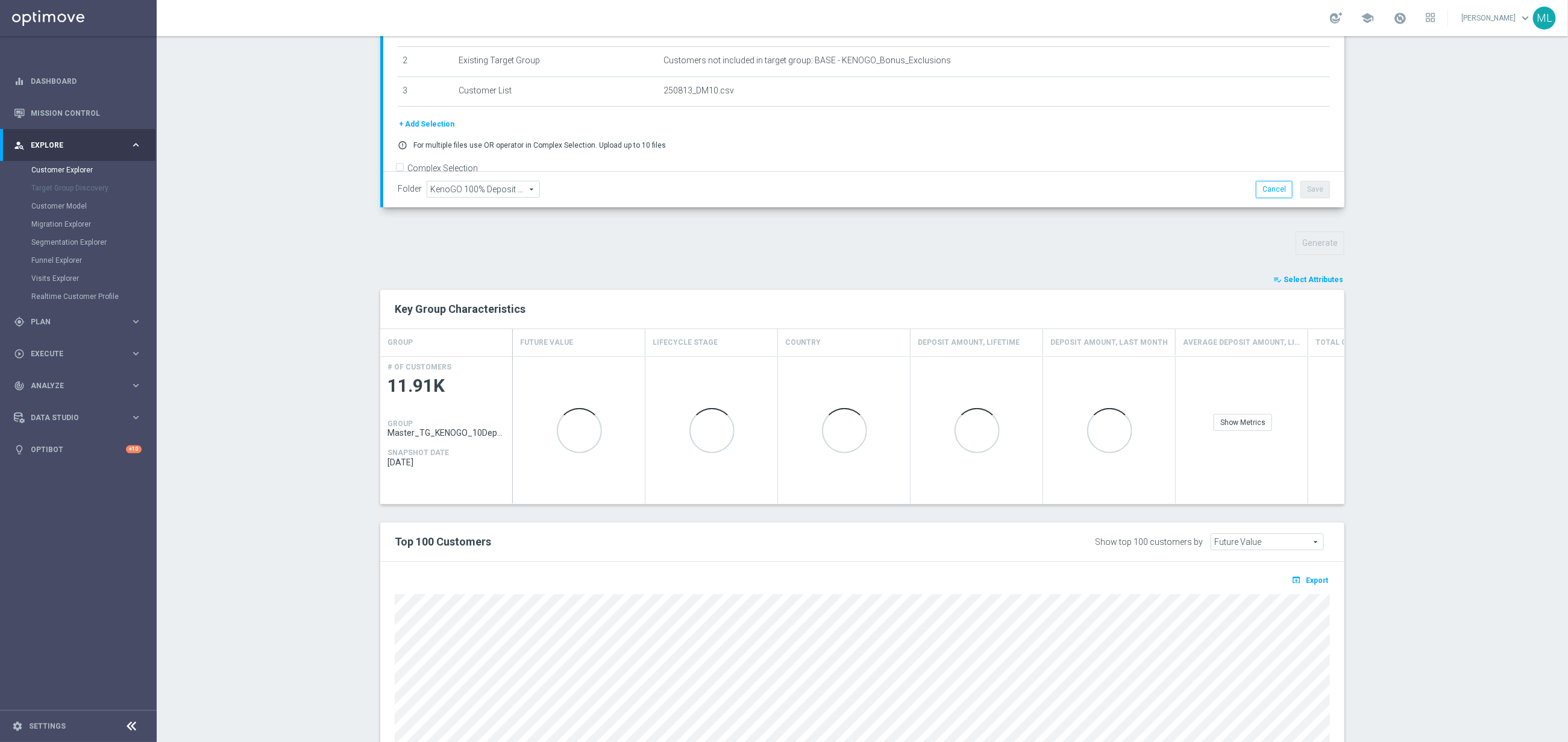
scroll to position [387, 0]
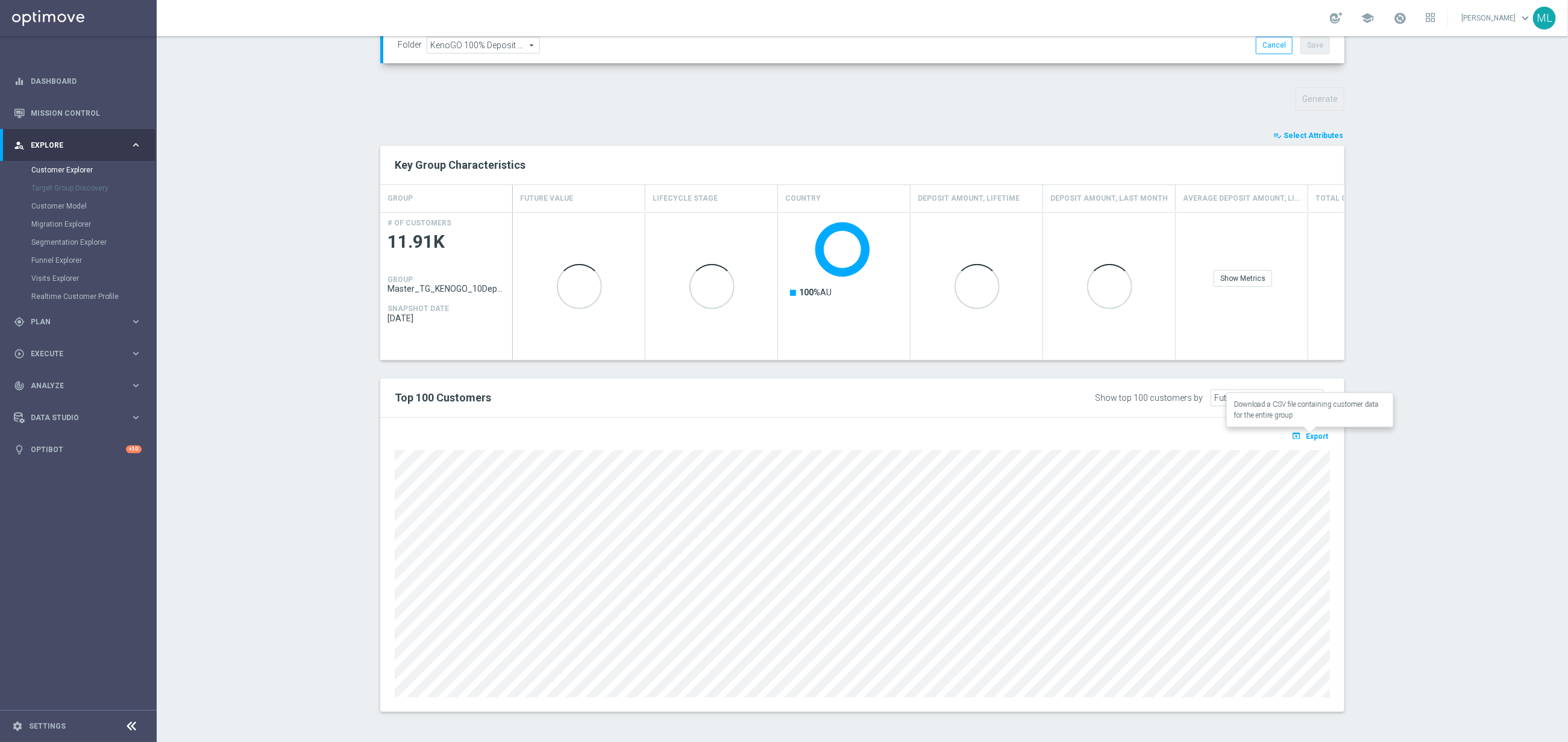
click at [1308, 434] on span "Export" at bounding box center [1317, 437] width 22 height 9
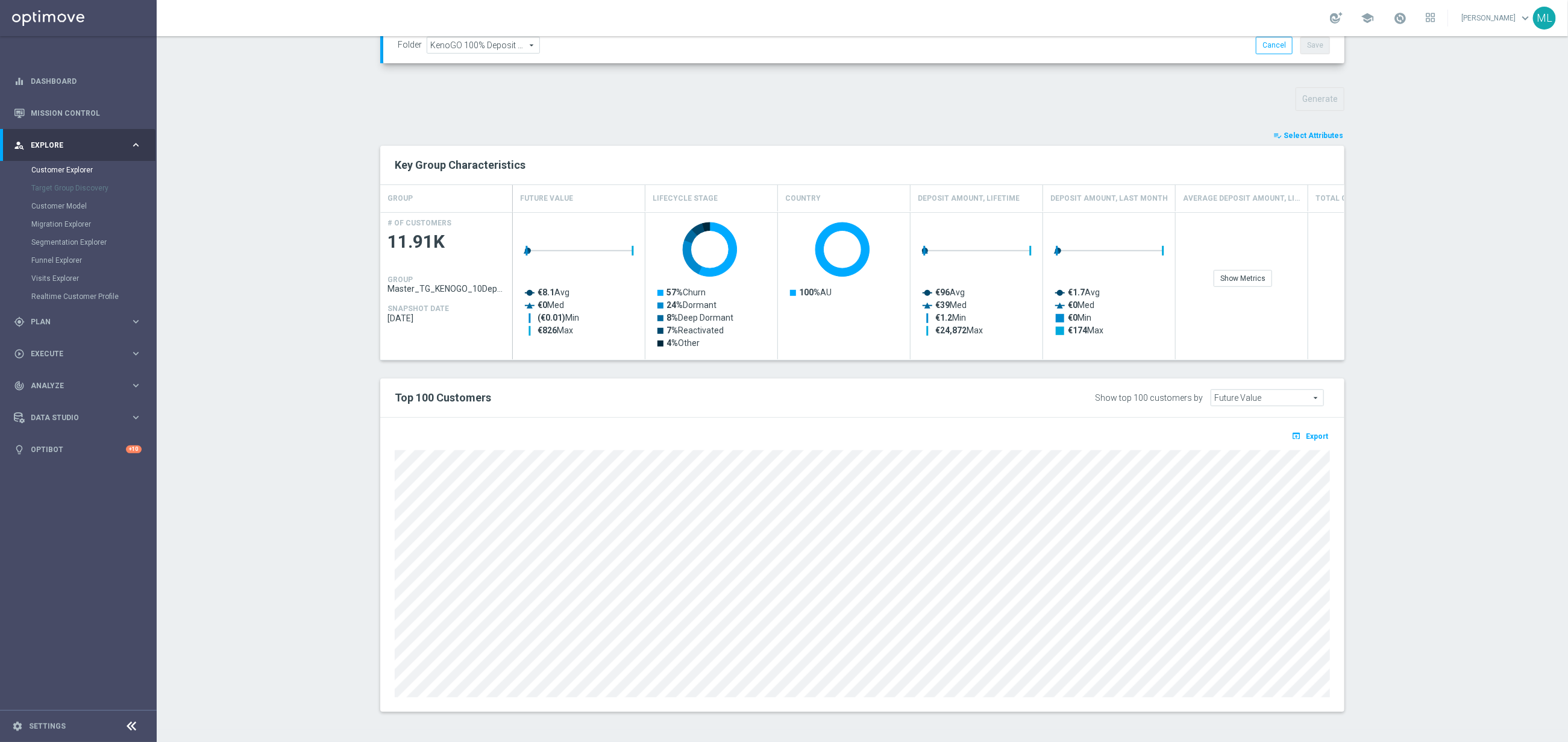
scroll to position [383, 0]
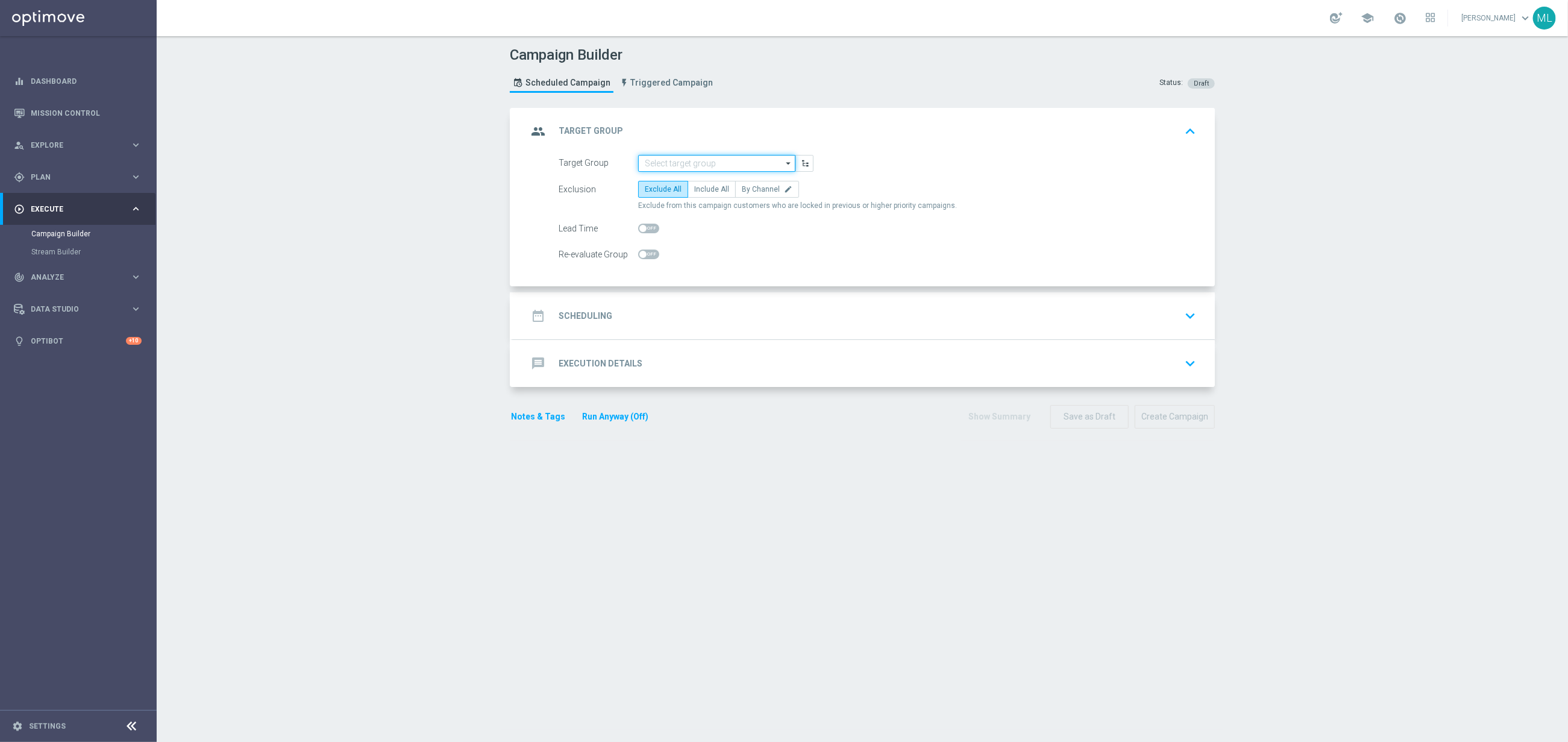
click at [703, 170] on input at bounding box center [717, 163] width 157 height 17
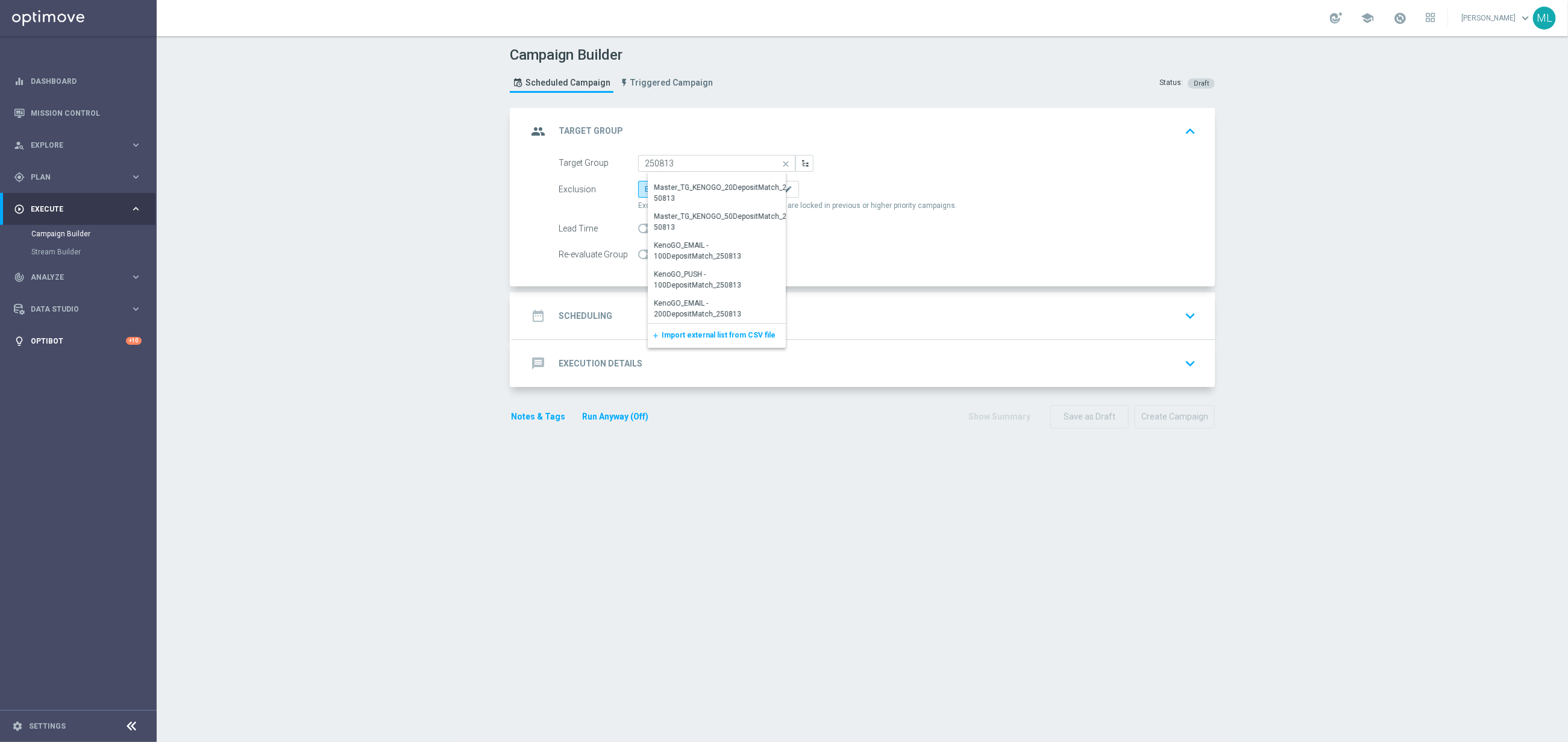
scroll to position [83, 0]
click at [711, 248] on div "KenoGO_EMAIL - 100DepositMatch_250813" at bounding box center [722, 248] width 136 height 21
type input "KenoGO_EMAIL - 100DepositMatch_250813"
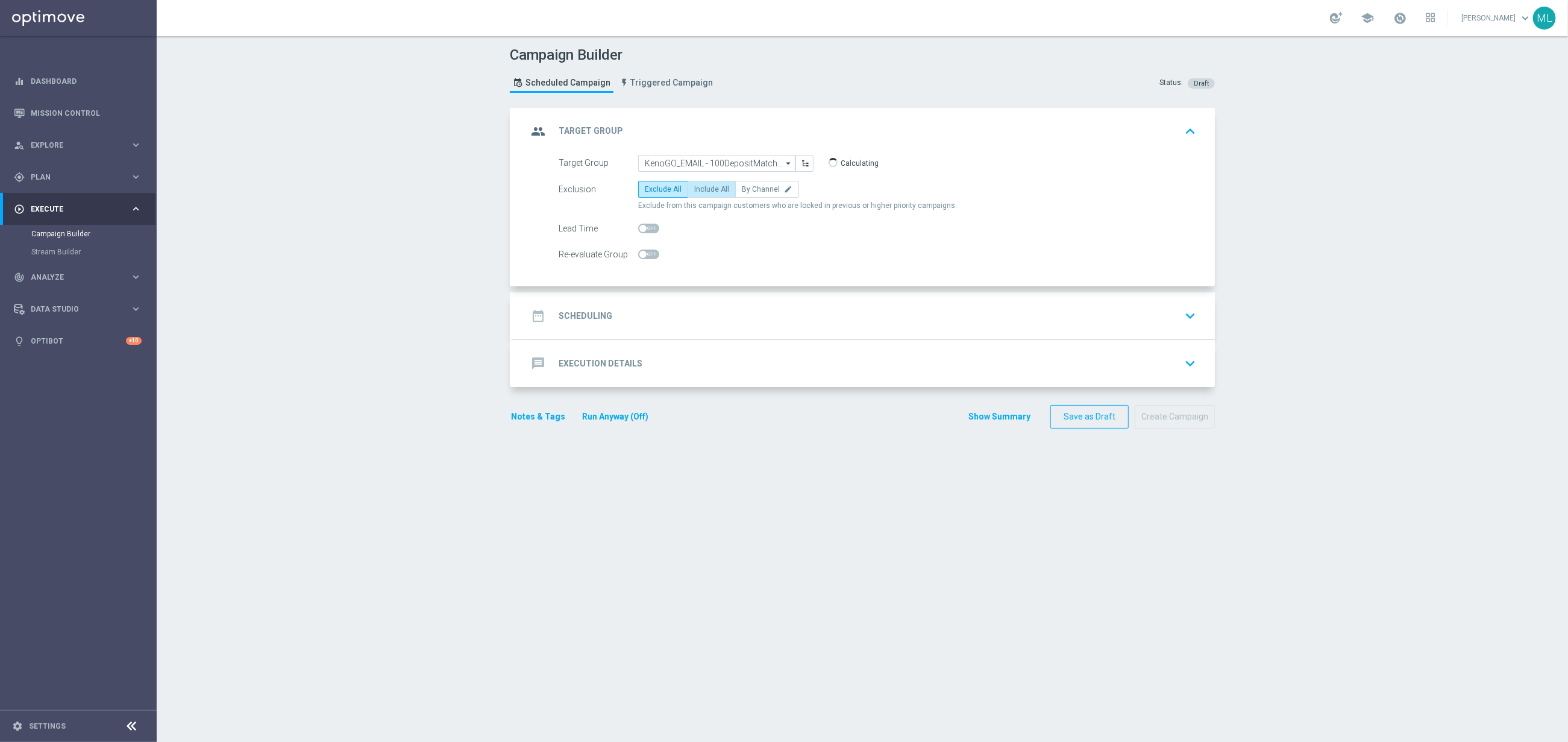
click at [709, 192] on span "Include All" at bounding box center [711, 189] width 35 height 9
click at [702, 192] on input "Include All" at bounding box center [698, 191] width 8 height 8
radio input "true"
click at [709, 324] on div "date_range Scheduling keyboard_arrow_down" at bounding box center [864, 316] width 673 height 23
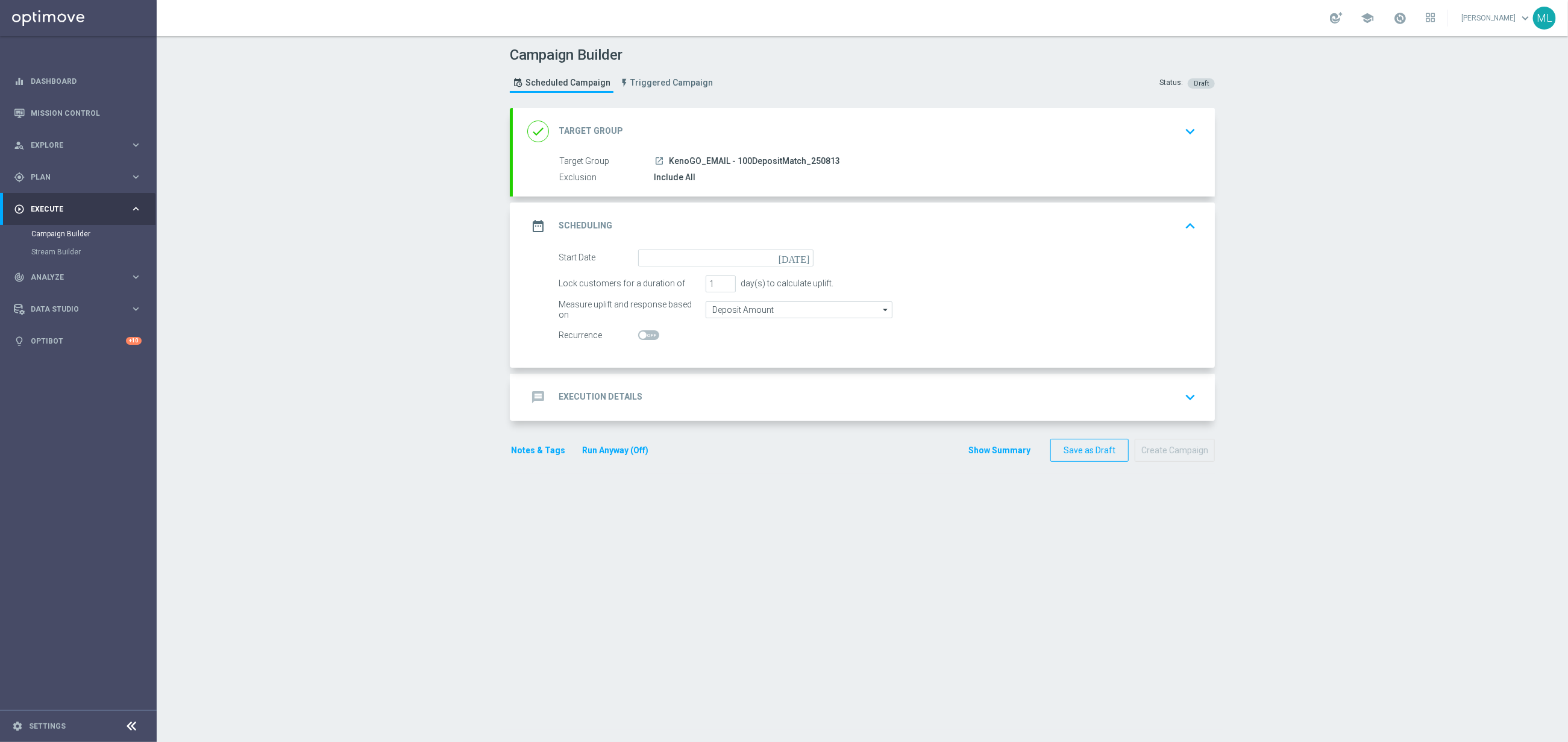
click at [803, 259] on icon "[DATE]" at bounding box center [797, 256] width 36 height 14
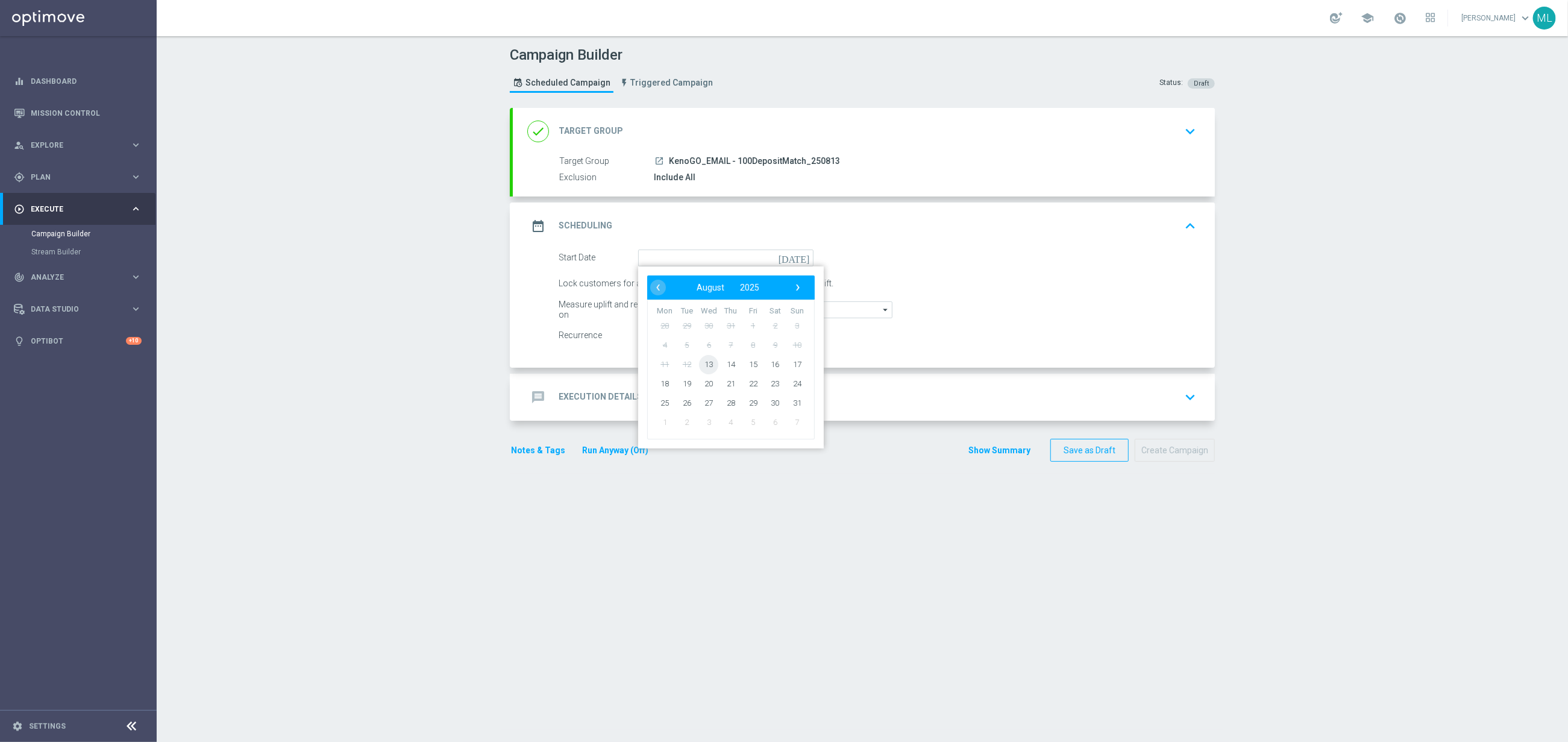
click at [712, 367] on span "13" at bounding box center [708, 364] width 19 height 19
type input "[DATE]"
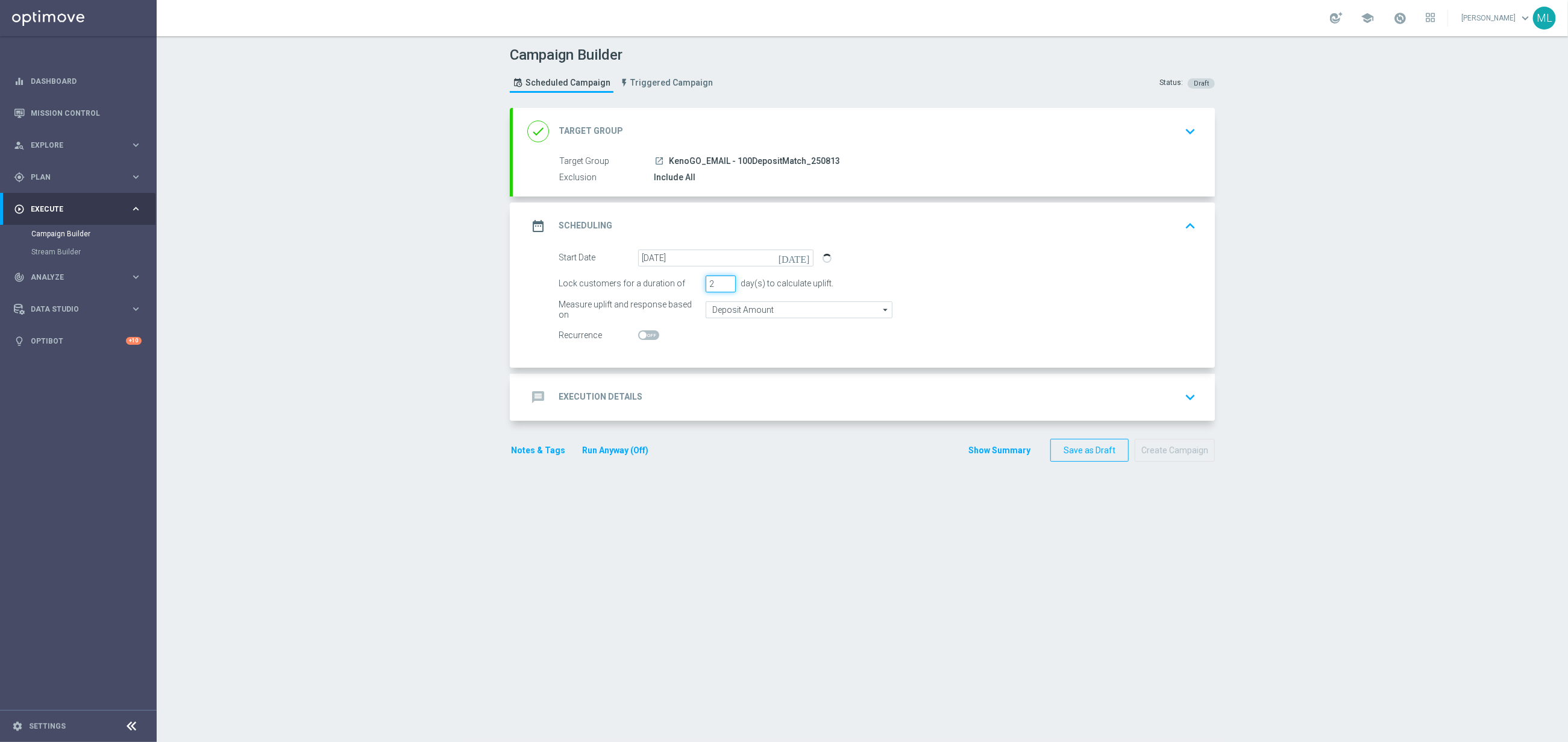
type input "2"
click at [728, 282] on input "2" at bounding box center [721, 284] width 30 height 17
click at [730, 387] on div "message Execution Details keyboard_arrow_down" at bounding box center [864, 397] width 673 height 23
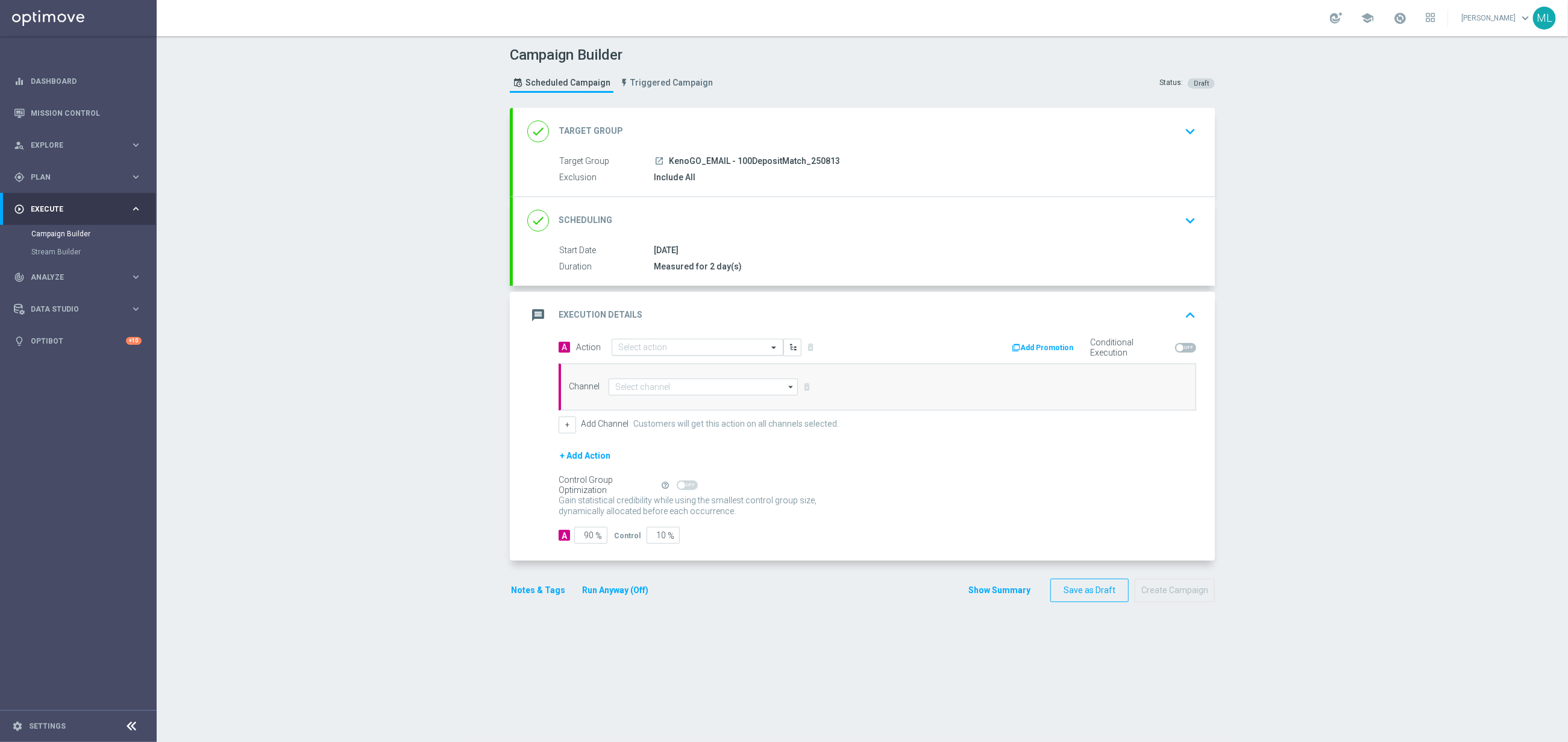
click at [651, 352] on input "text" at bounding box center [686, 347] width 134 height 10
type input "KenoGO De"
click at [649, 370] on label "KenoGO Deposit Match" at bounding box center [656, 368] width 74 height 10
click at [653, 382] on input at bounding box center [703, 387] width 189 height 17
click at [654, 437] on div "Optimail" at bounding box center [708, 441] width 179 height 17
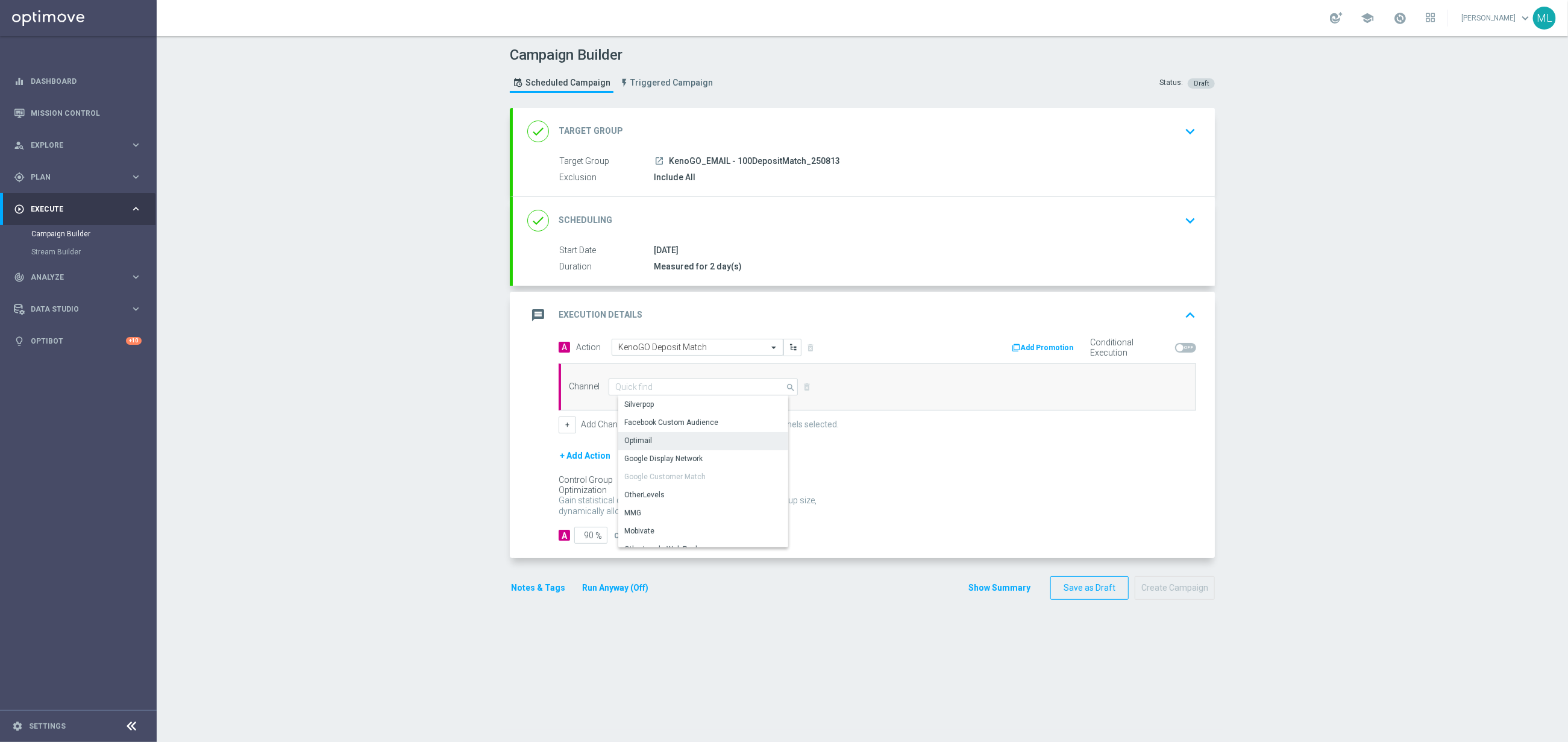
type input "Optimail"
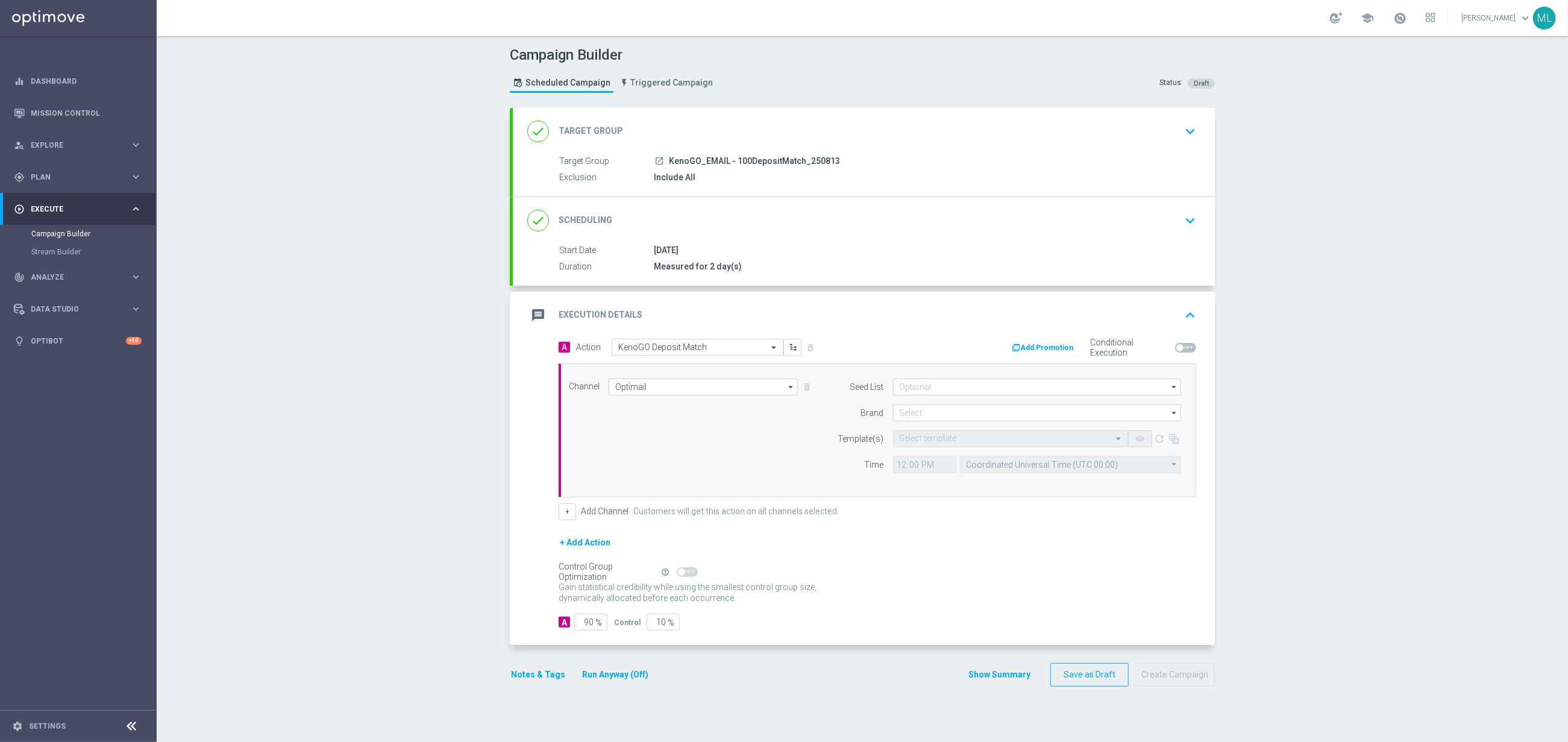
click at [619, 676] on button "Run Anyway (Off)" at bounding box center [615, 674] width 68 height 15
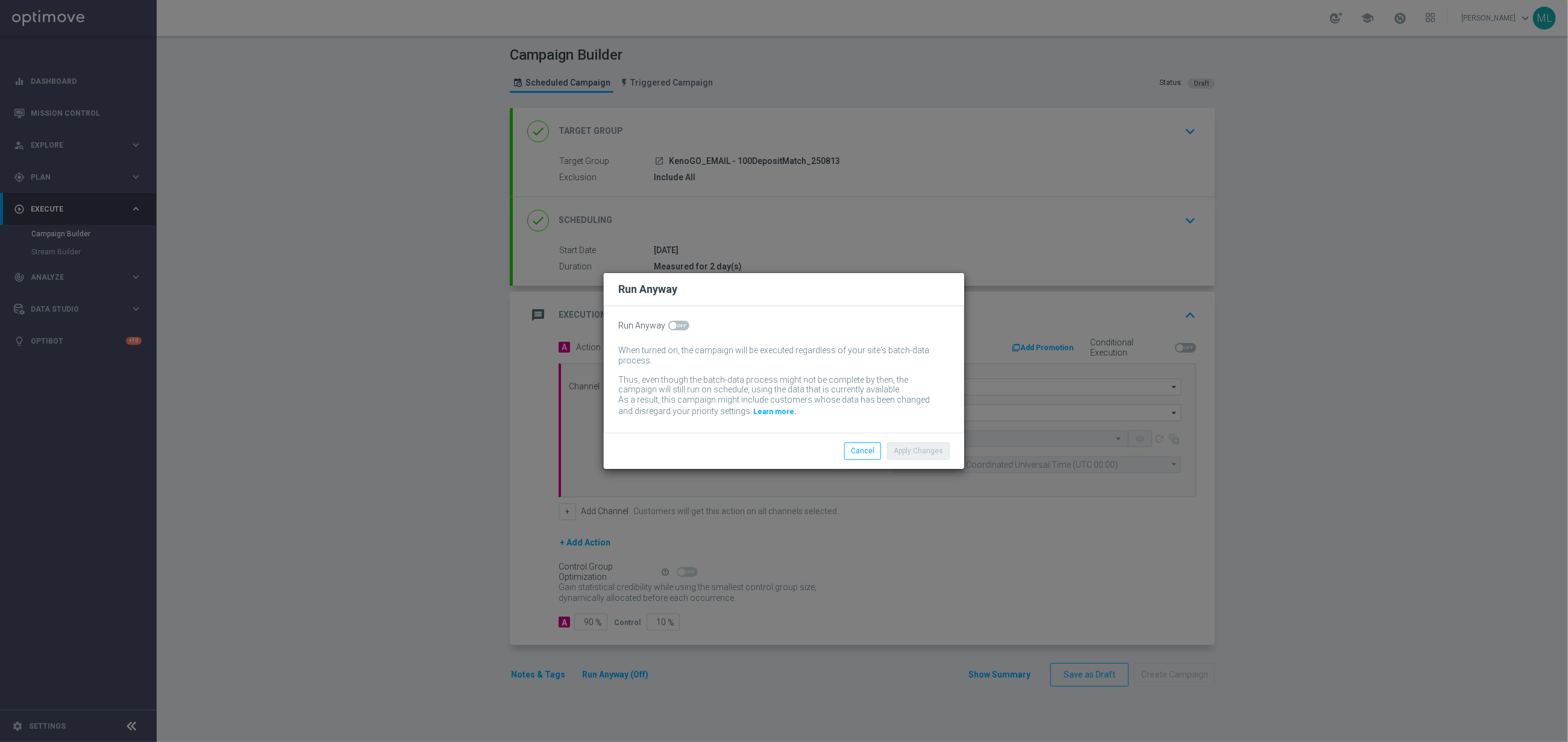
drag, startPoint x: 676, startPoint y: 325, endPoint x: 686, endPoint y: 329, distance: 10.8
click at [676, 325] on span at bounding box center [679, 325] width 21 height 10
click at [676, 325] on input "checkbox" at bounding box center [679, 325] width 21 height 10
checkbox input "true"
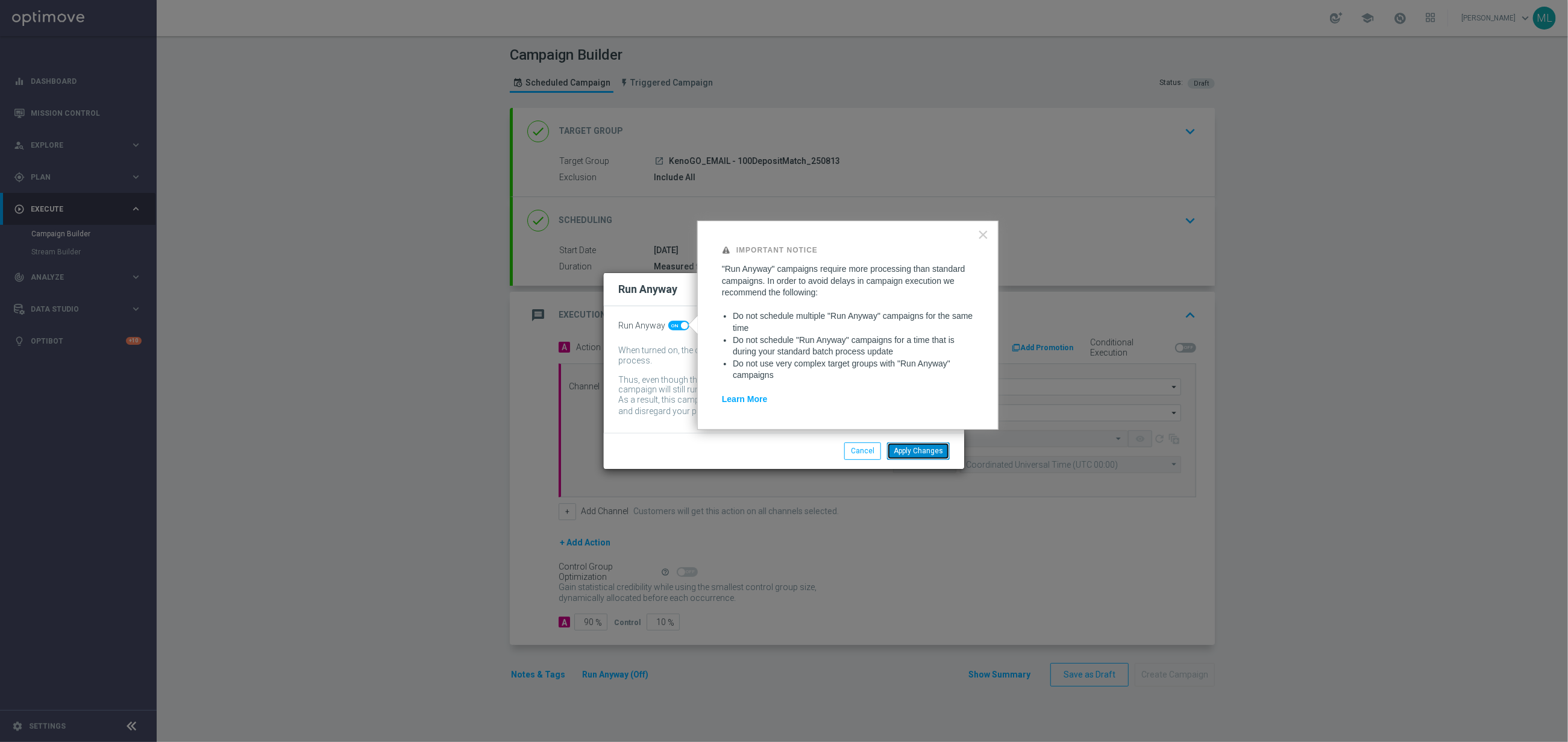
click at [920, 450] on button "Apply Changes" at bounding box center [919, 451] width 63 height 17
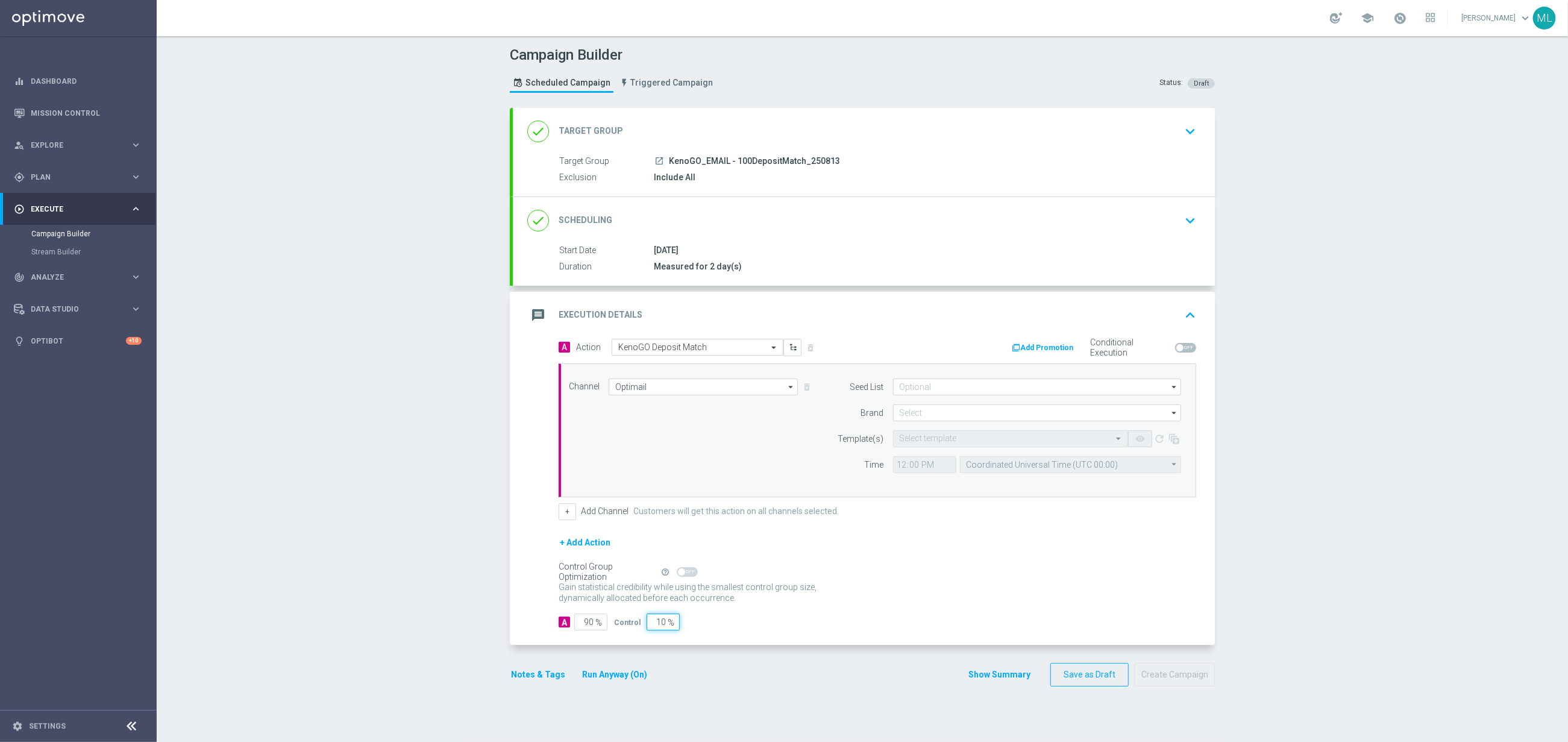
drag, startPoint x: 662, startPoint y: 626, endPoint x: 643, endPoint y: 624, distance: 19.1
click at [646, 625] on input "10" at bounding box center [663, 622] width 33 height 17
type input "0"
type input "100"
type input "0"
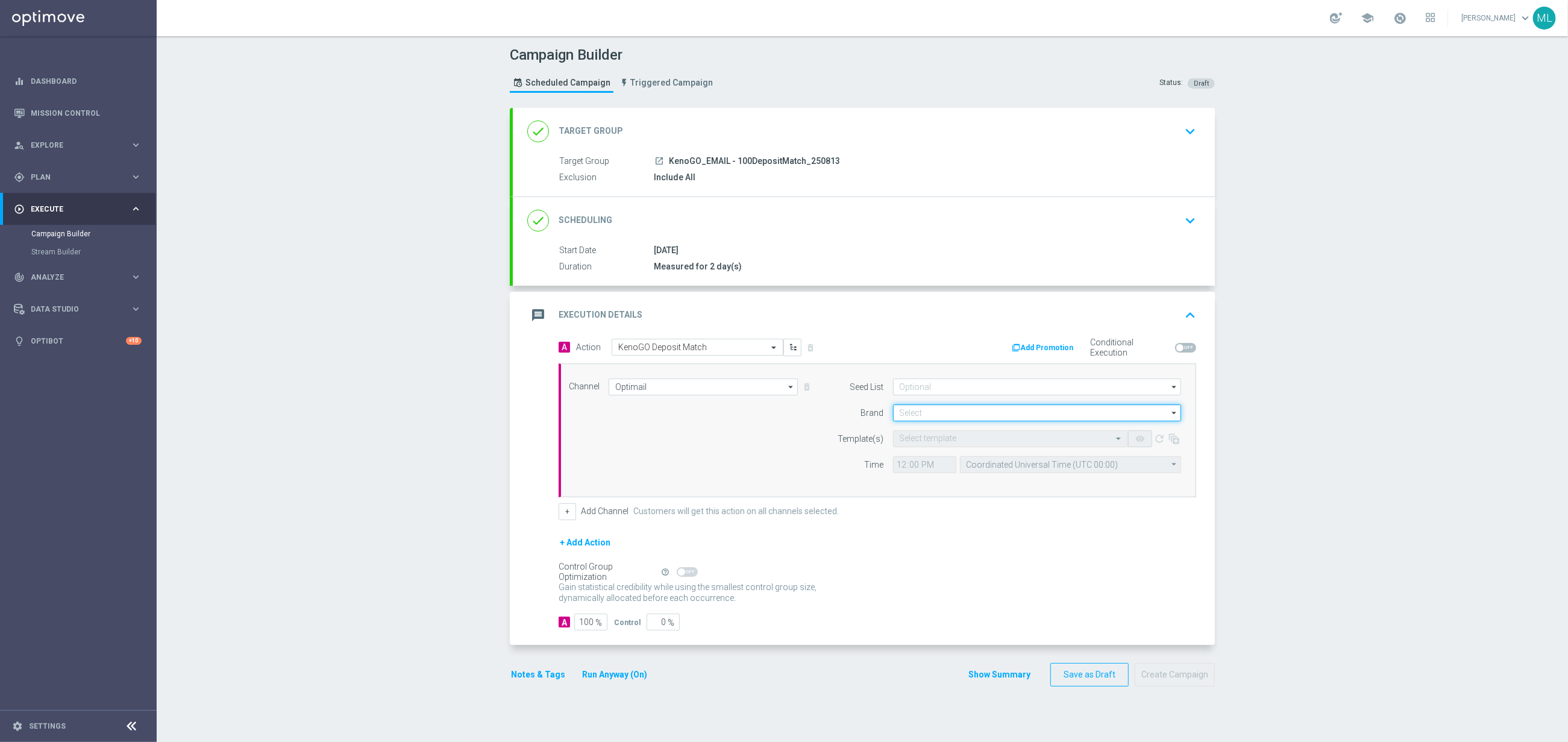
click at [944, 418] on input at bounding box center [1037, 413] width 288 height 17
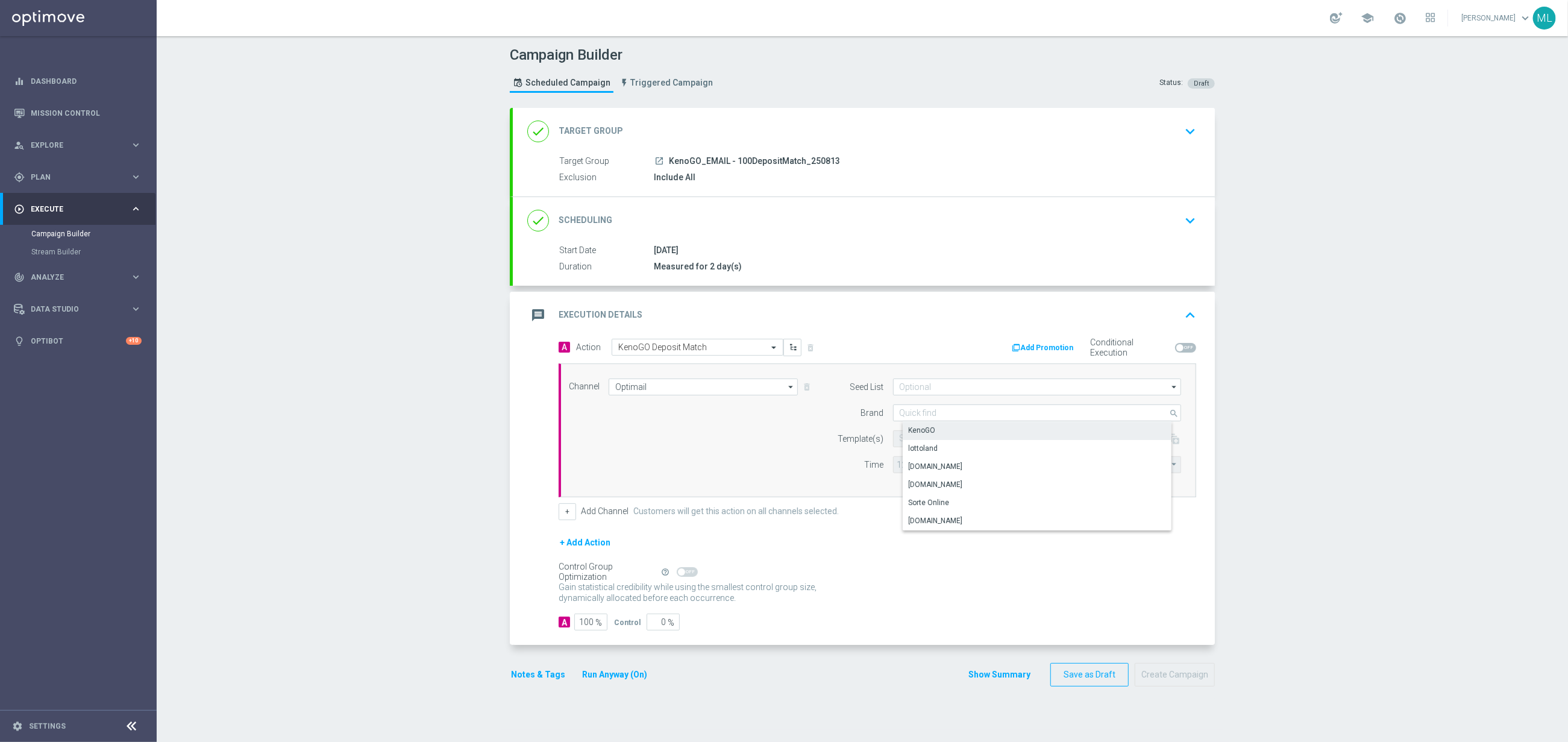
click at [944, 430] on div "KenoGO" at bounding box center [1047, 430] width 289 height 17
type input "KenoGO"
click at [947, 442] on input "text" at bounding box center [998, 439] width 198 height 10
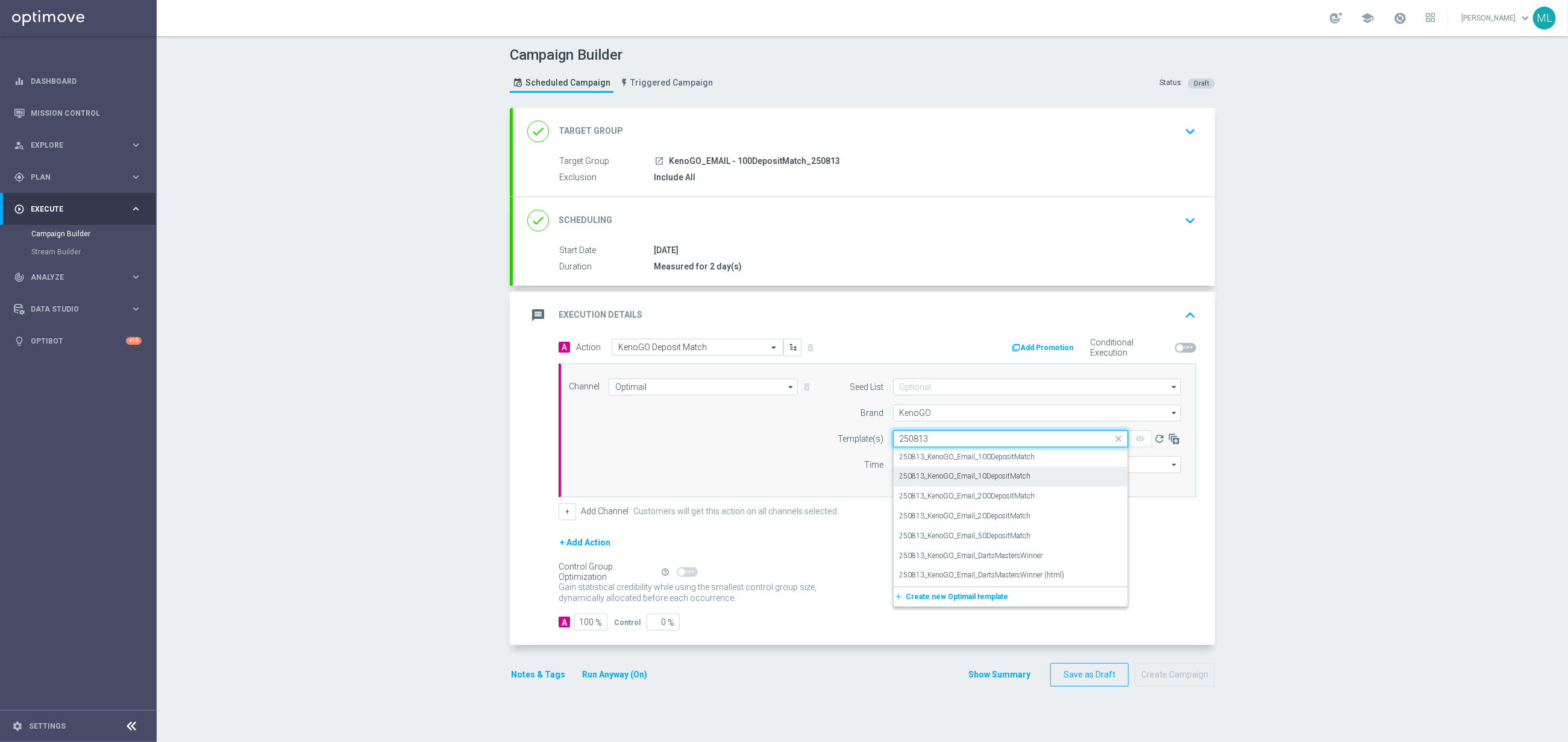
click at [991, 477] on label "250813_KenoGO_Email_10DepositMatch" at bounding box center [965, 477] width 131 height 10
type input "250813"
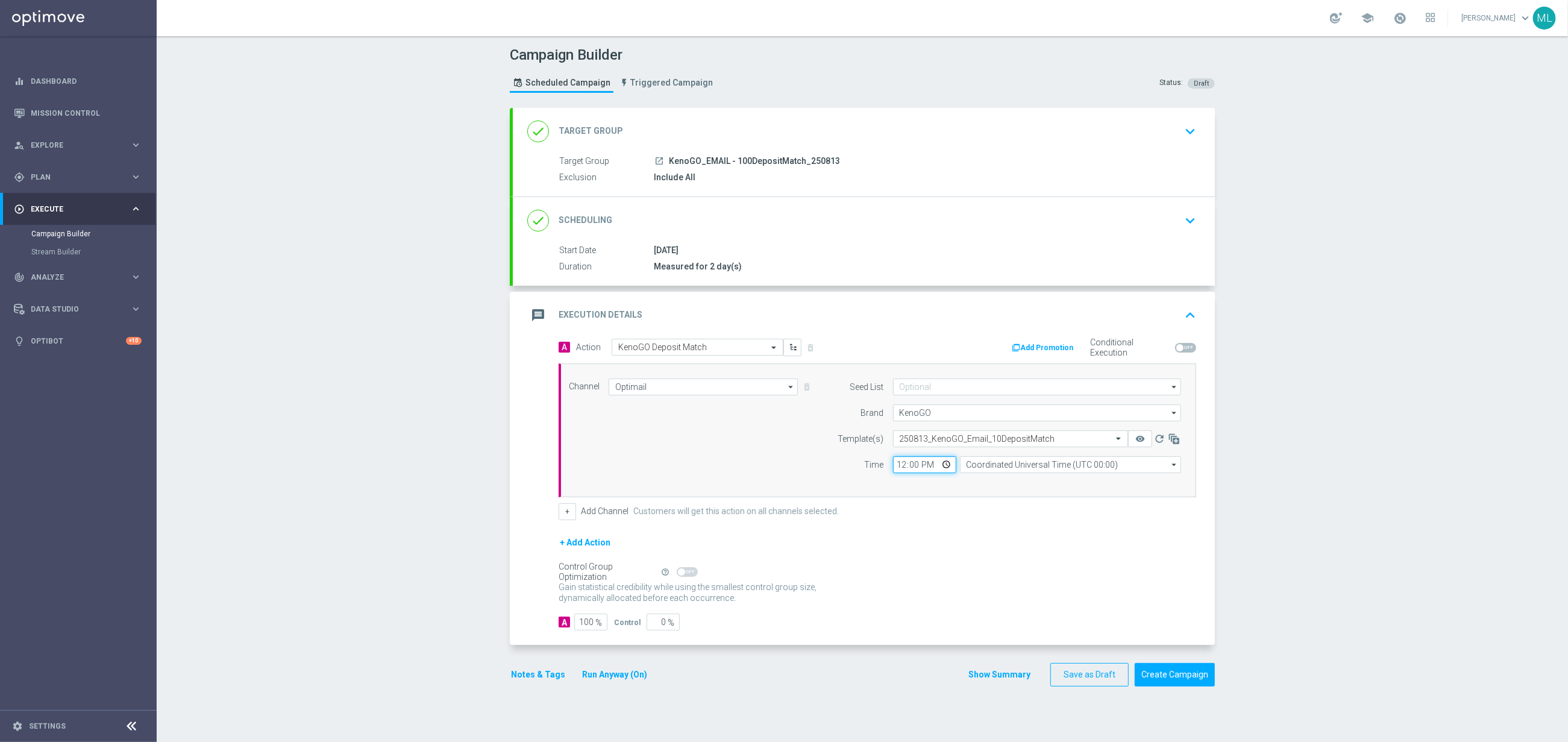
click at [905, 464] on input "12:00" at bounding box center [925, 465] width 63 height 17
type input "17:00"
click at [998, 468] on input "Coordinated Universal Time (UTC 00:00)" at bounding box center [1071, 465] width 221 height 17
click at [1031, 482] on div "Eastern Australia Time ([GEOGRAPHIC_DATA]) (UTC +10:00)" at bounding box center [1074, 482] width 198 height 11
type input "Eastern Australia Time ([GEOGRAPHIC_DATA]) (UTC +10:00)"
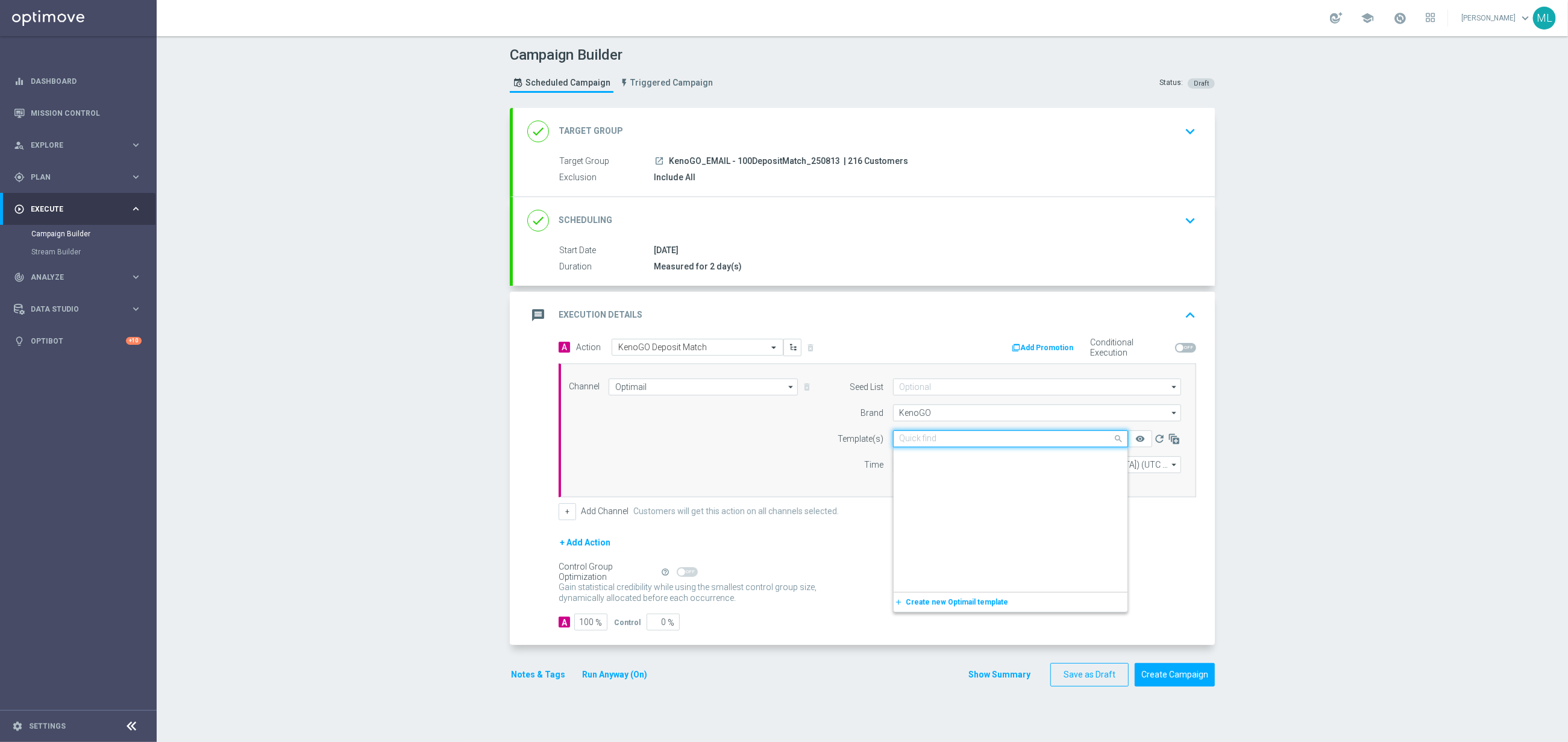
click at [1065, 437] on input "text" at bounding box center [998, 439] width 198 height 10
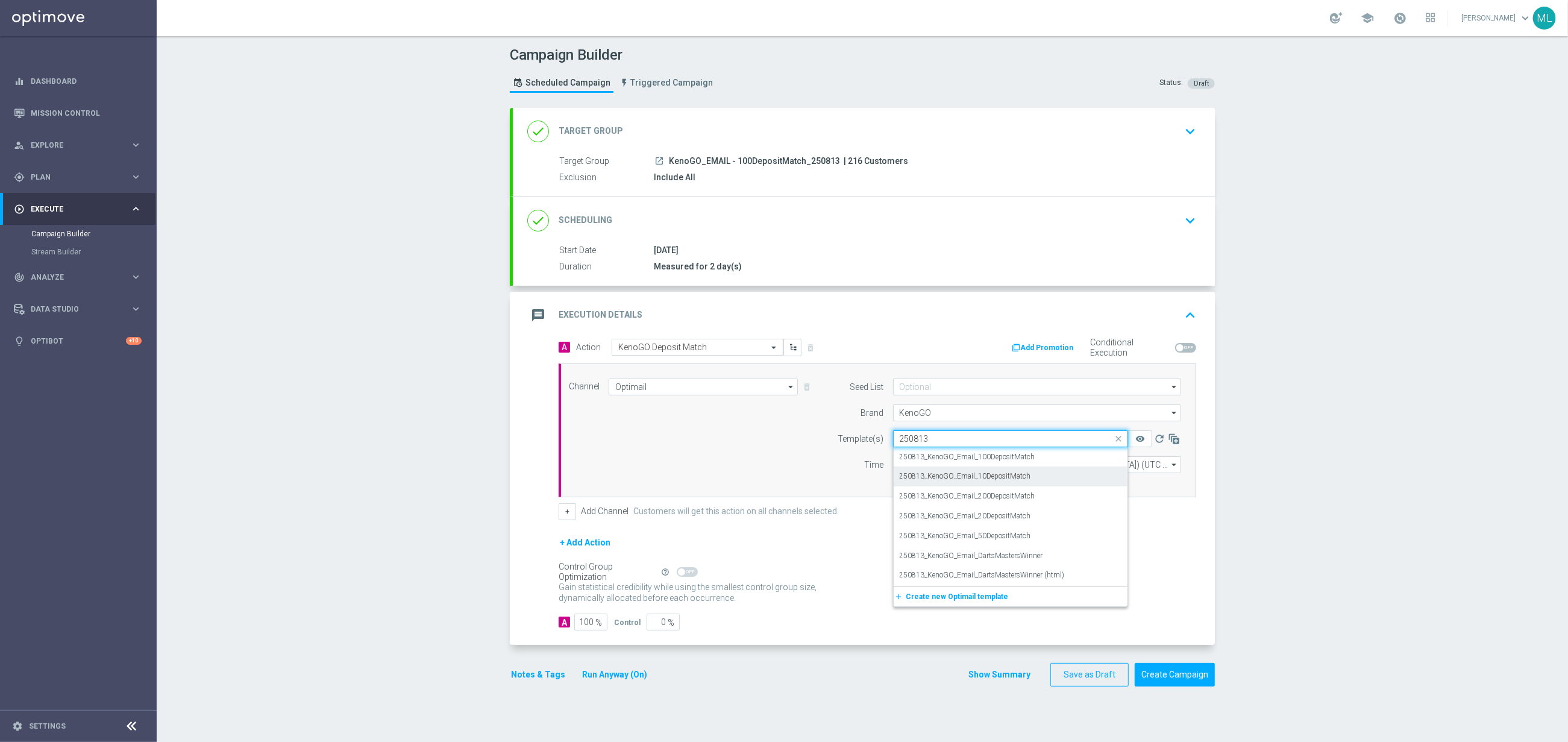
scroll to position [0, 0]
click at [1023, 457] on label "250813_KenoGO_Email_100DepositMatch" at bounding box center [967, 457] width 136 height 10
type input "250813"
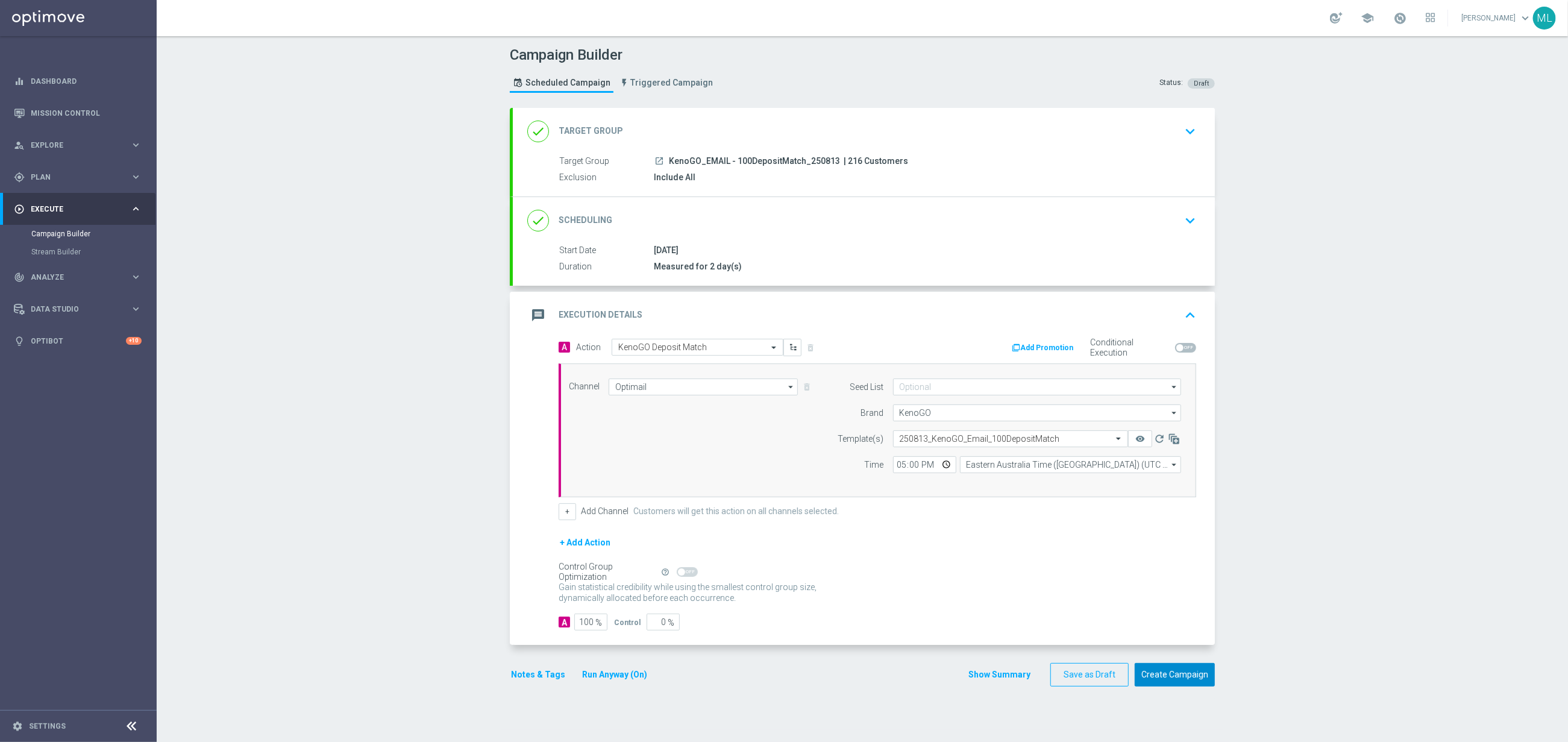
click at [1184, 676] on button "Create Campaign" at bounding box center [1175, 674] width 80 height 24
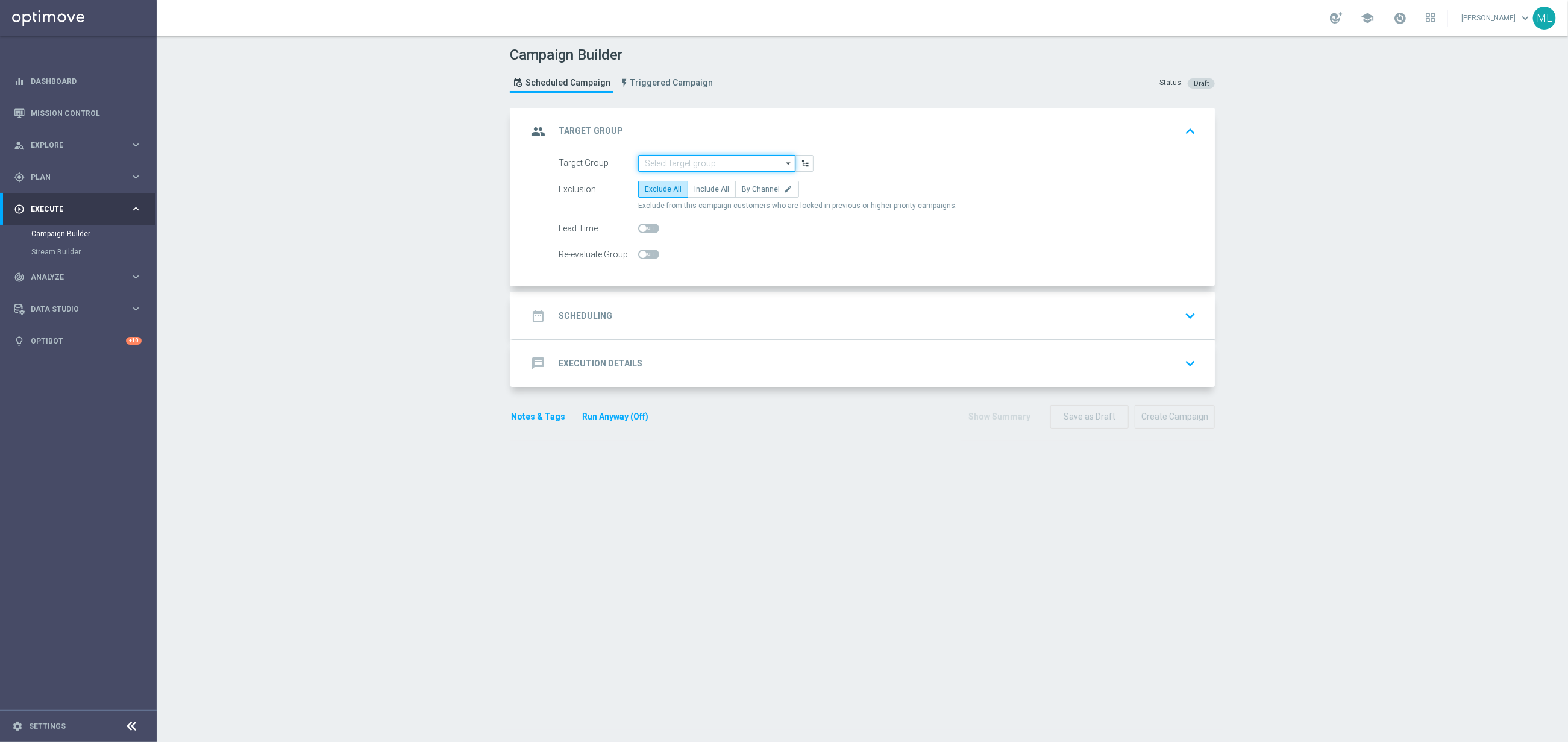
click at [734, 165] on input at bounding box center [717, 163] width 157 height 17
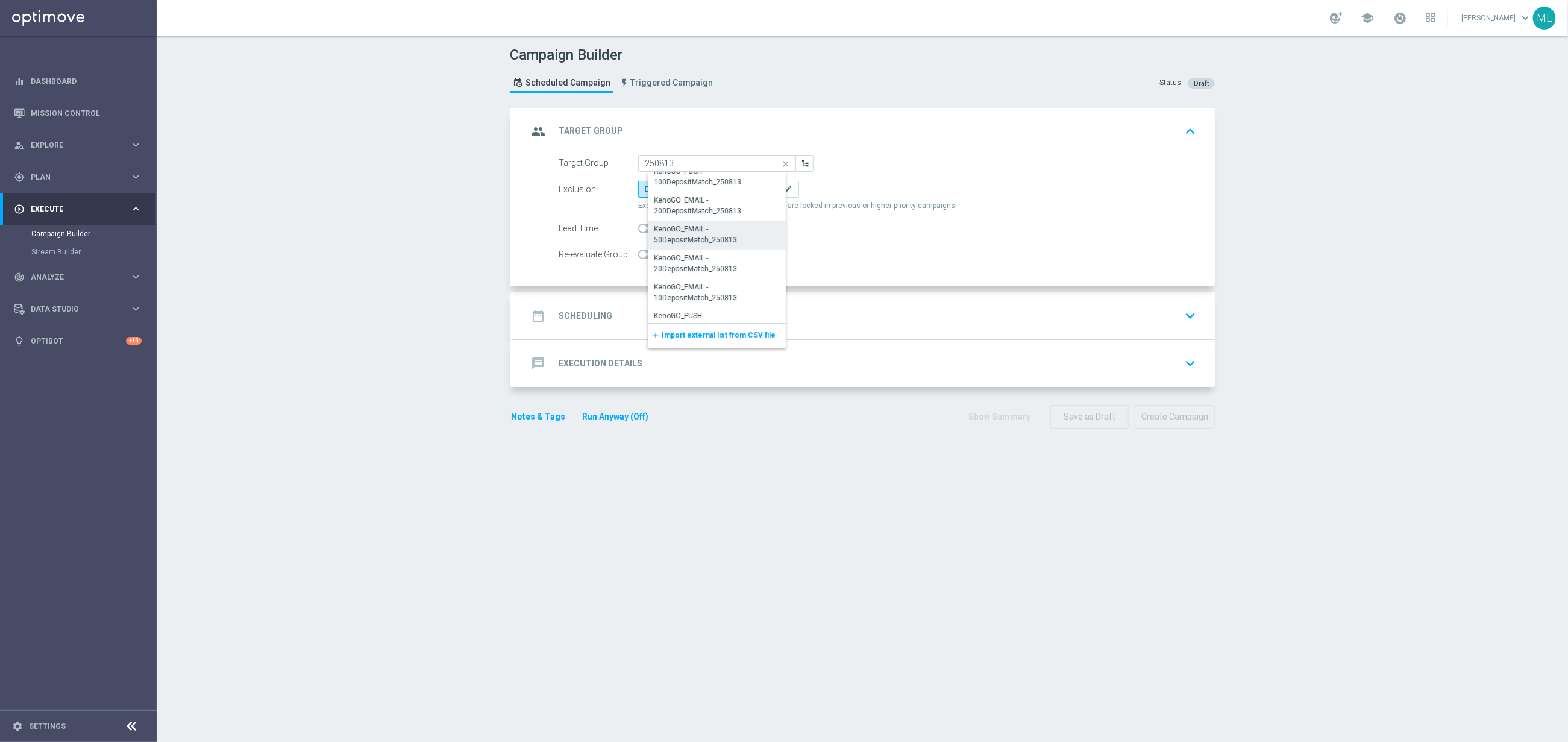
click at [723, 233] on div "KenoGO_EMAIL - 50DepositMatch_250813" at bounding box center [722, 234] width 136 height 21
type input "KenoGO_EMAIL - 50DepositMatch_250813"
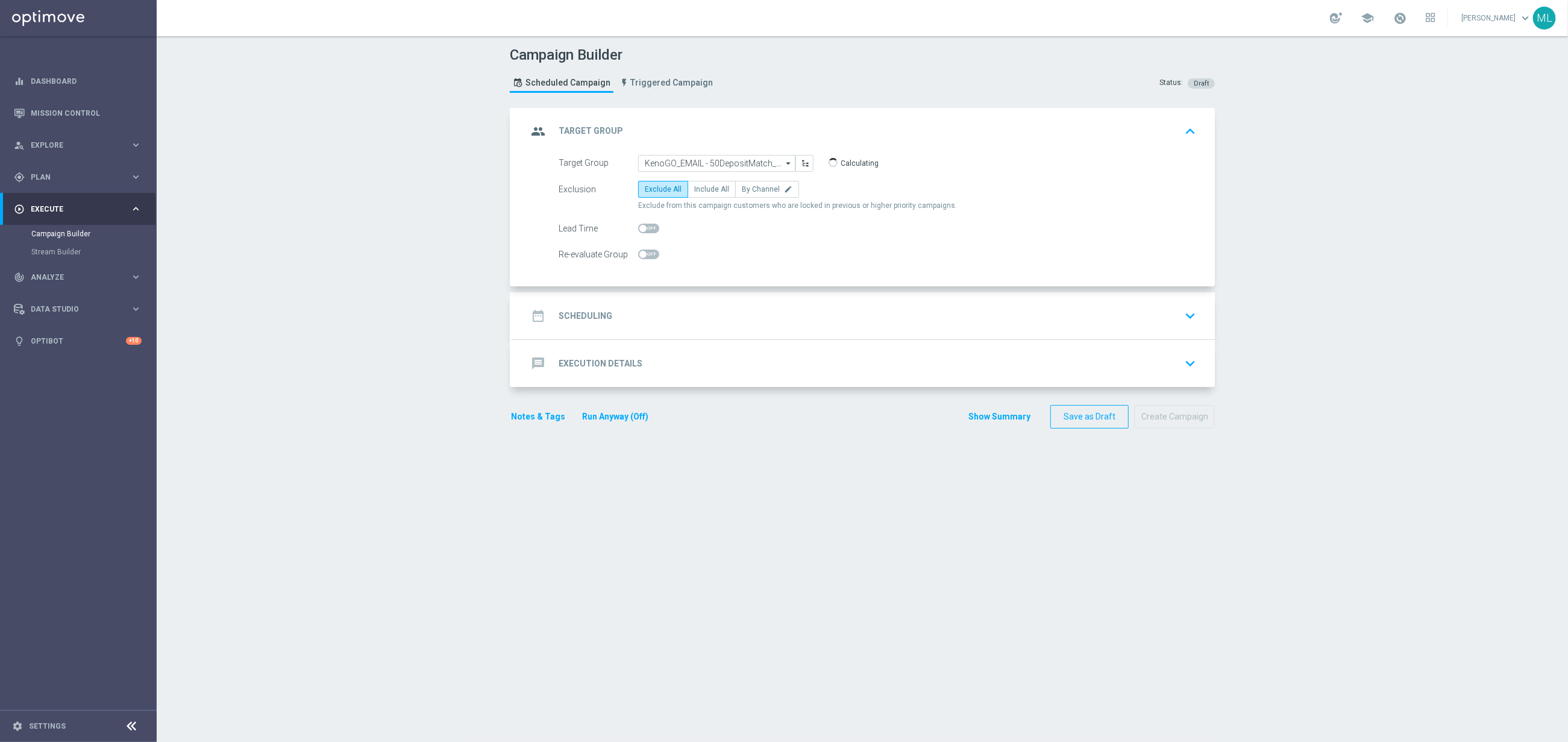
drag, startPoint x: 710, startPoint y: 195, endPoint x: 709, endPoint y: 201, distance: 6.1
click at [710, 195] on label "Include All" at bounding box center [712, 189] width 49 height 17
click at [702, 195] on input "Include All" at bounding box center [698, 191] width 8 height 8
radio input "true"
click at [686, 325] on div "date_range Scheduling keyboard_arrow_down" at bounding box center [864, 316] width 673 height 23
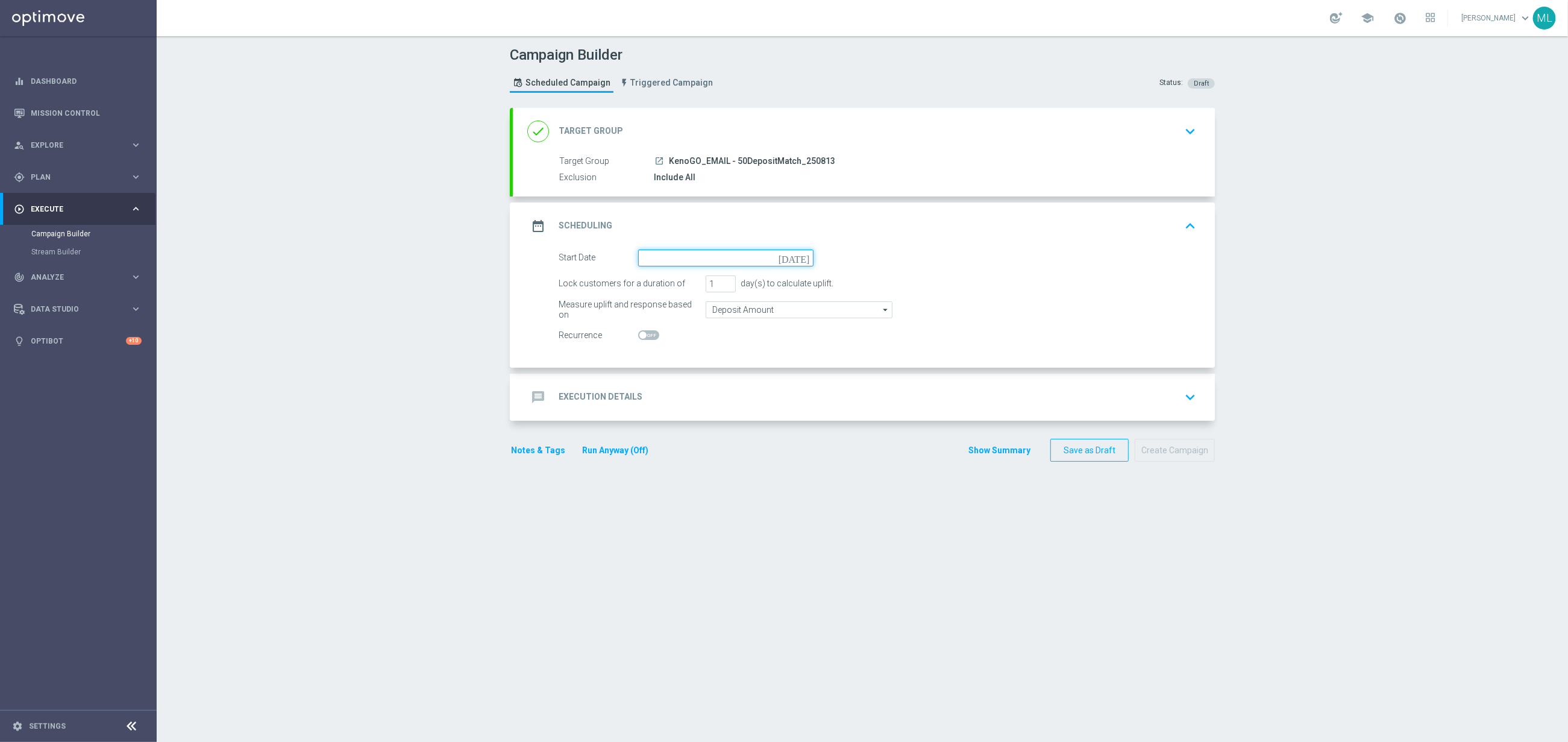
click at [701, 260] on input at bounding box center [726, 258] width 175 height 17
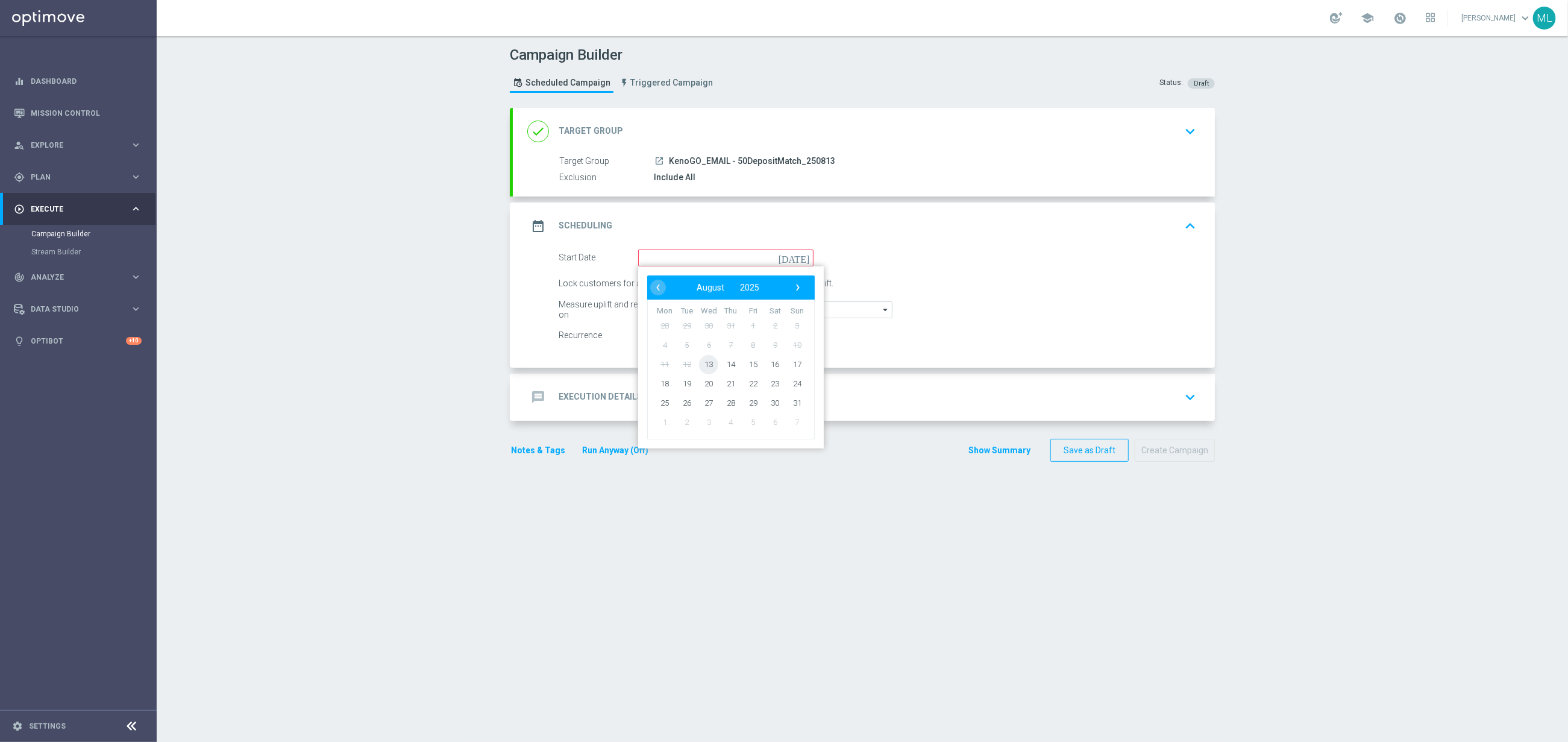
drag, startPoint x: 711, startPoint y: 370, endPoint x: 723, endPoint y: 355, distance: 19.2
click at [711, 369] on span "13" at bounding box center [708, 364] width 19 height 19
type input "[DATE]"
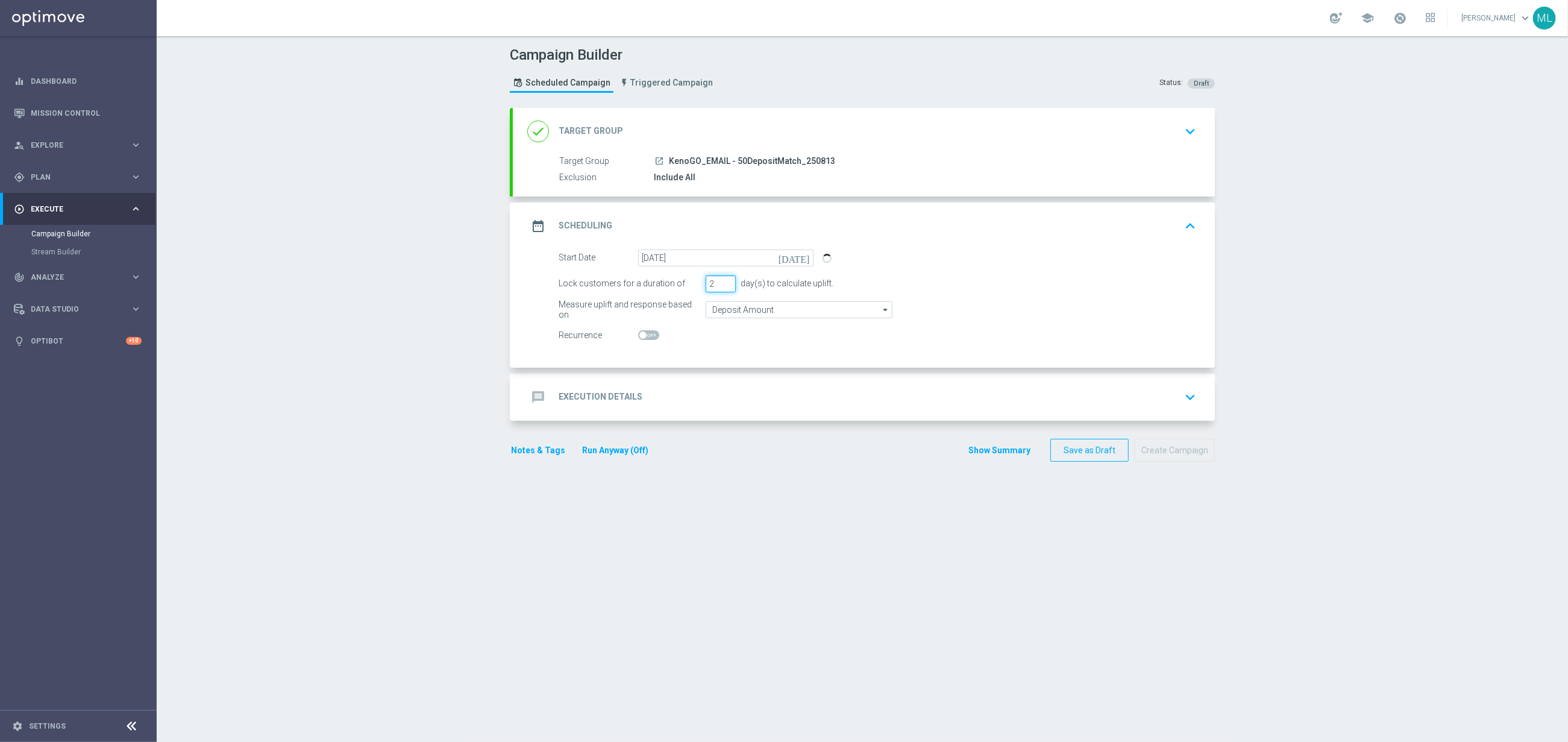
drag, startPoint x: 728, startPoint y: 283, endPoint x: 733, endPoint y: 310, distance: 27.5
type input "2"
click at [728, 283] on input "2" at bounding box center [721, 284] width 30 height 17
click at [731, 392] on div "message Execution Details keyboard_arrow_down" at bounding box center [864, 397] width 673 height 23
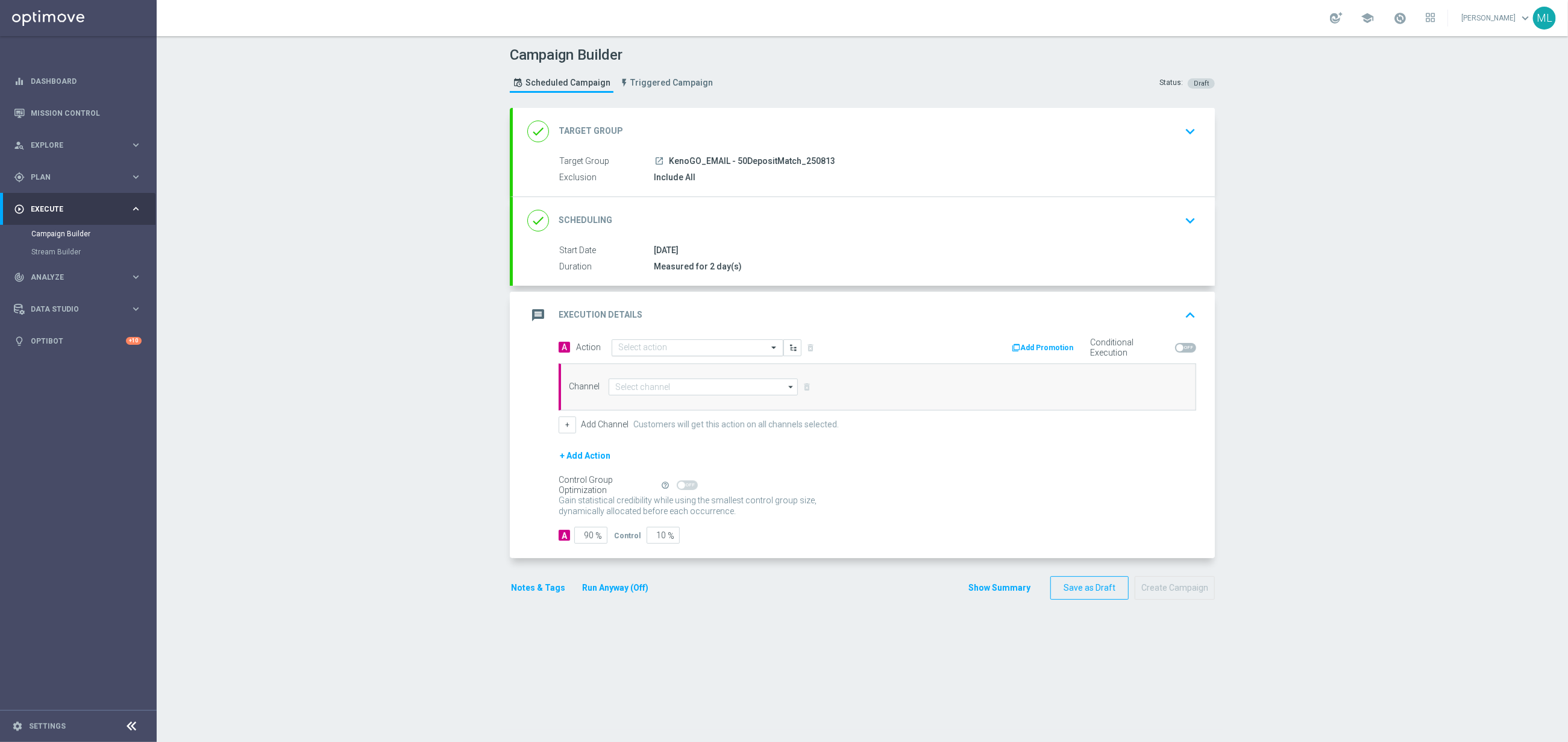
click at [681, 352] on input "text" at bounding box center [686, 348] width 134 height 10
type input "KenoGo depo"
click at [670, 371] on label "KenoGO Deposit Match" at bounding box center [656, 368] width 74 height 10
click at [666, 390] on input at bounding box center [703, 387] width 189 height 17
click at [672, 437] on div "Optimail" at bounding box center [708, 441] width 179 height 17
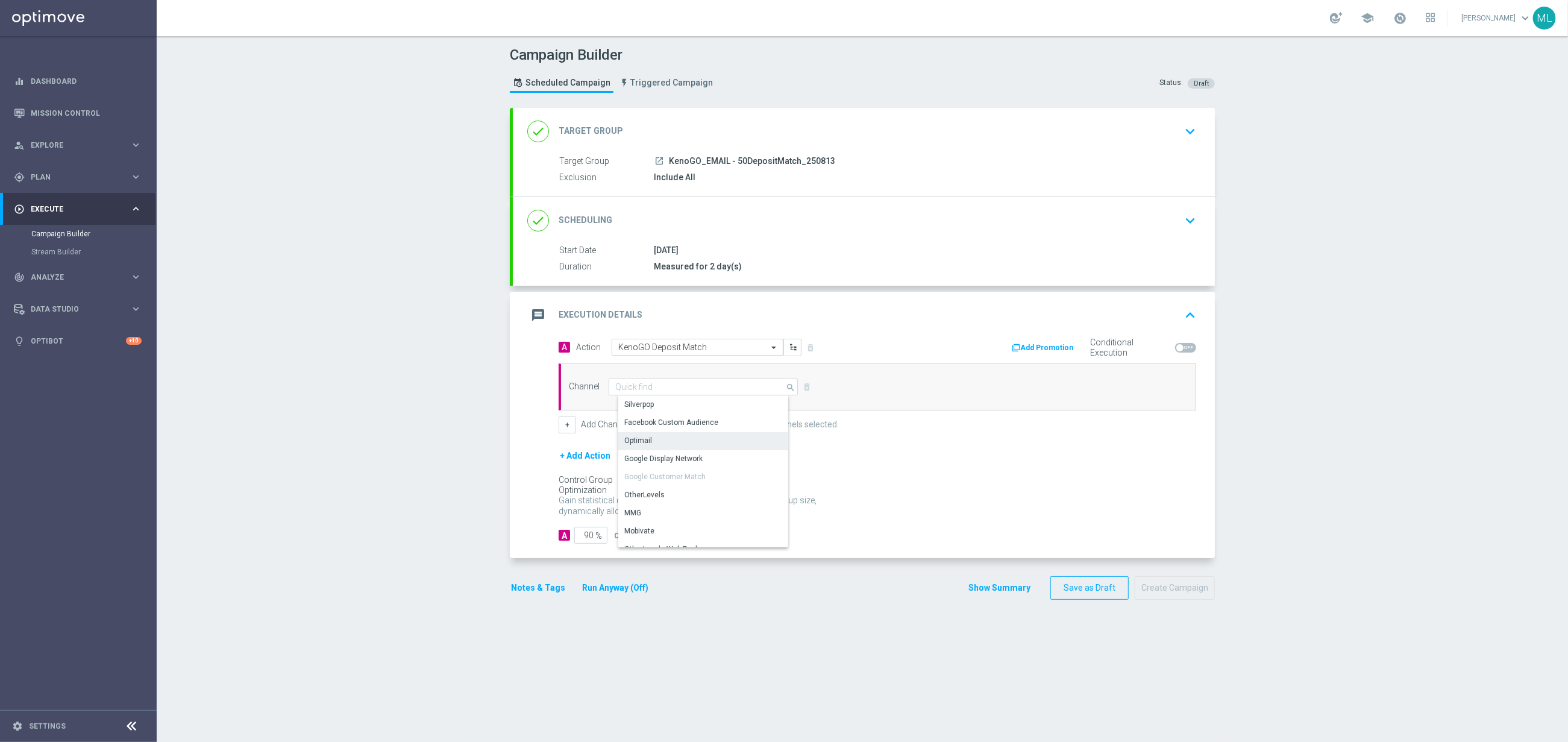
type input "Optimail"
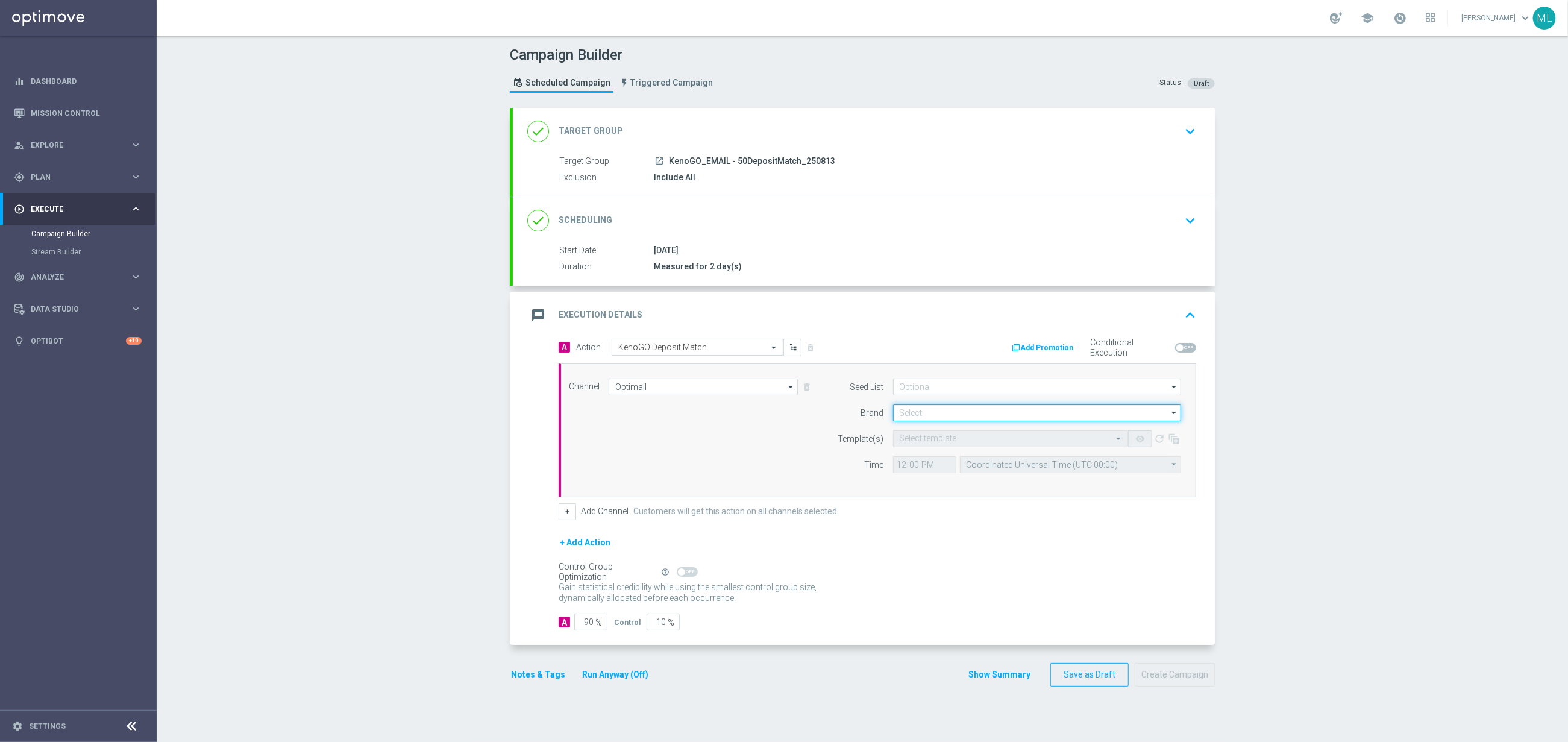
click at [918, 416] on input at bounding box center [1037, 413] width 288 height 17
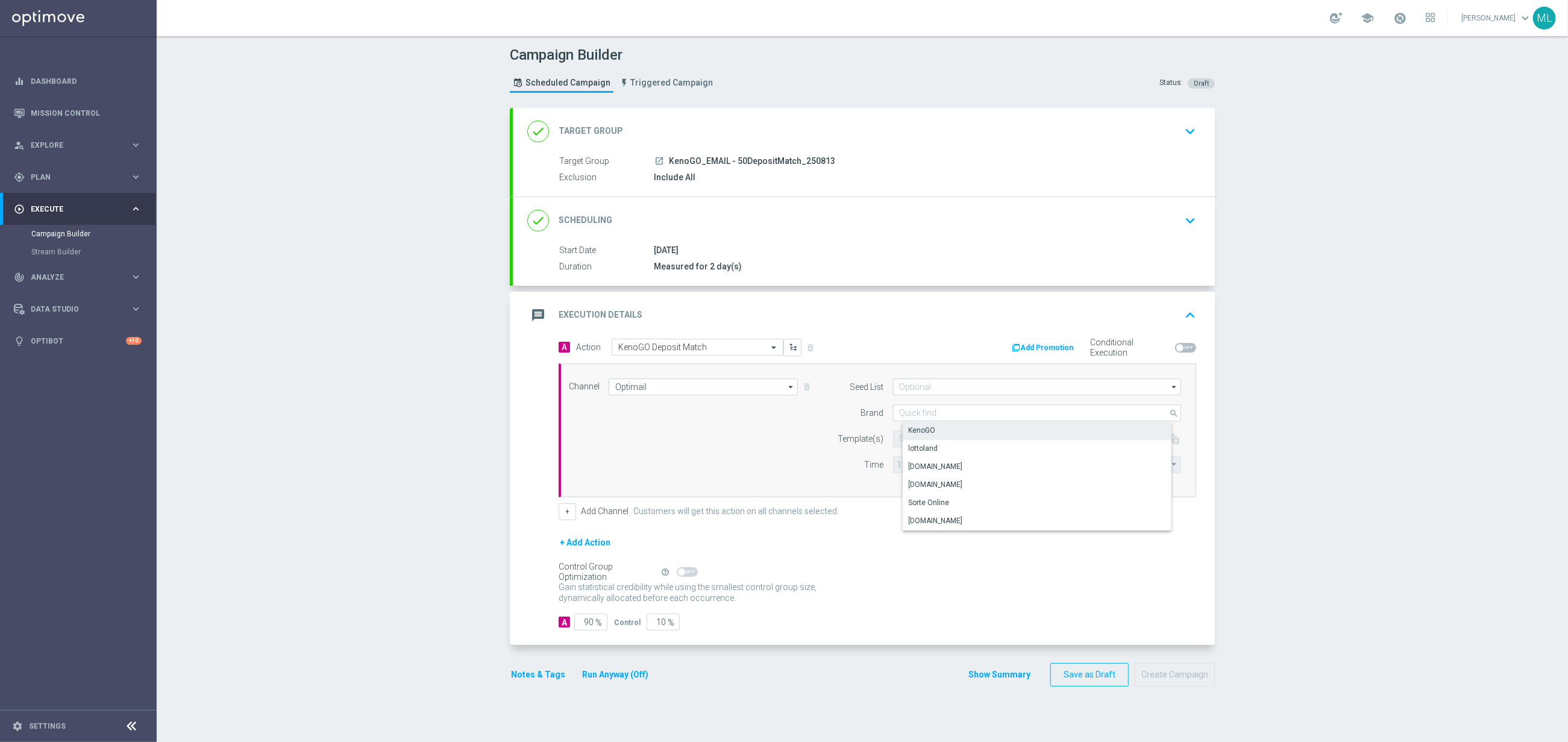
click at [927, 430] on div "KenoGO" at bounding box center [922, 430] width 27 height 11
type input "KenoGO"
click at [920, 441] on input "text" at bounding box center [998, 439] width 198 height 10
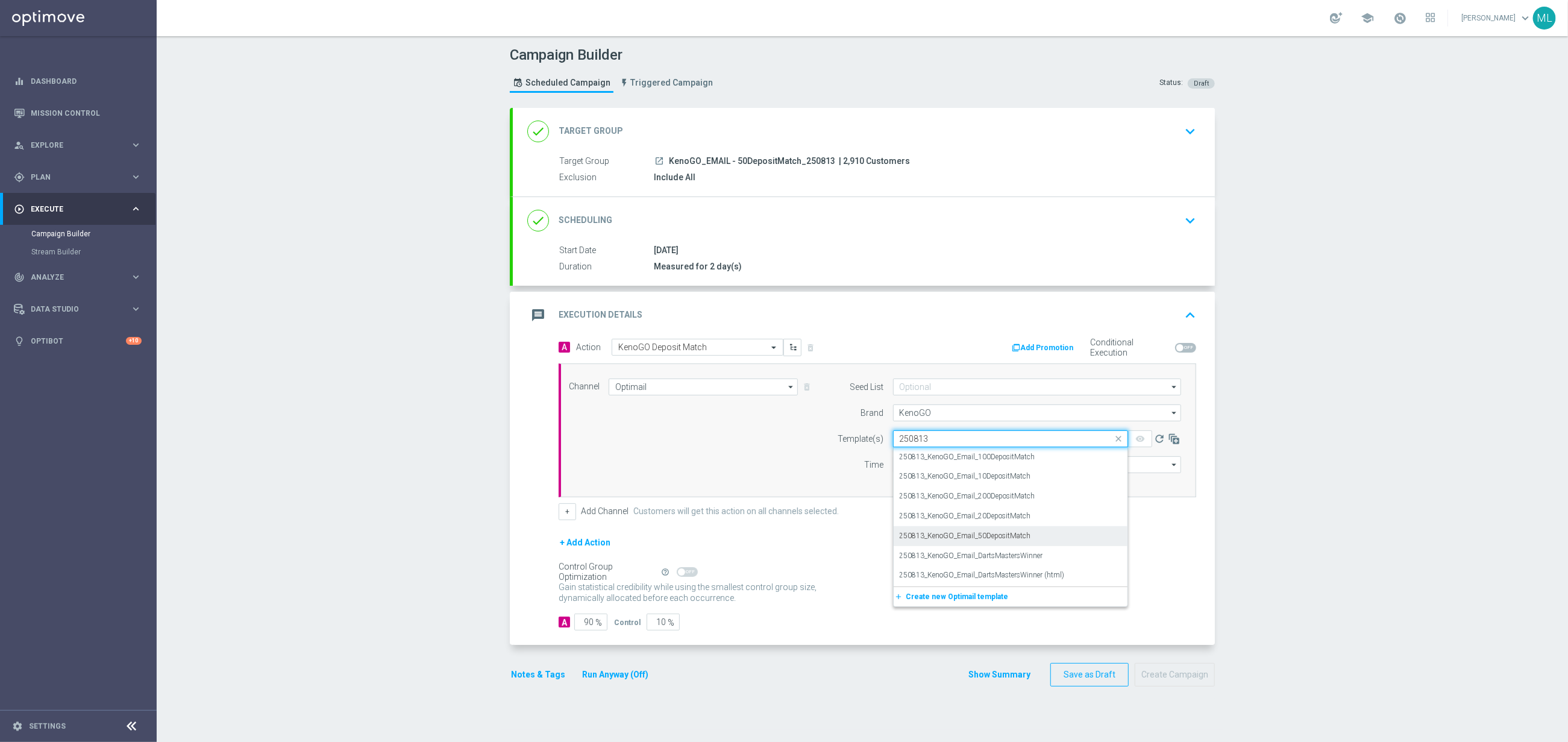
click at [1012, 532] on div "250813_KenoGO_Email_50DepositMatch" at bounding box center [1010, 537] width 222 height 20
type input "250813"
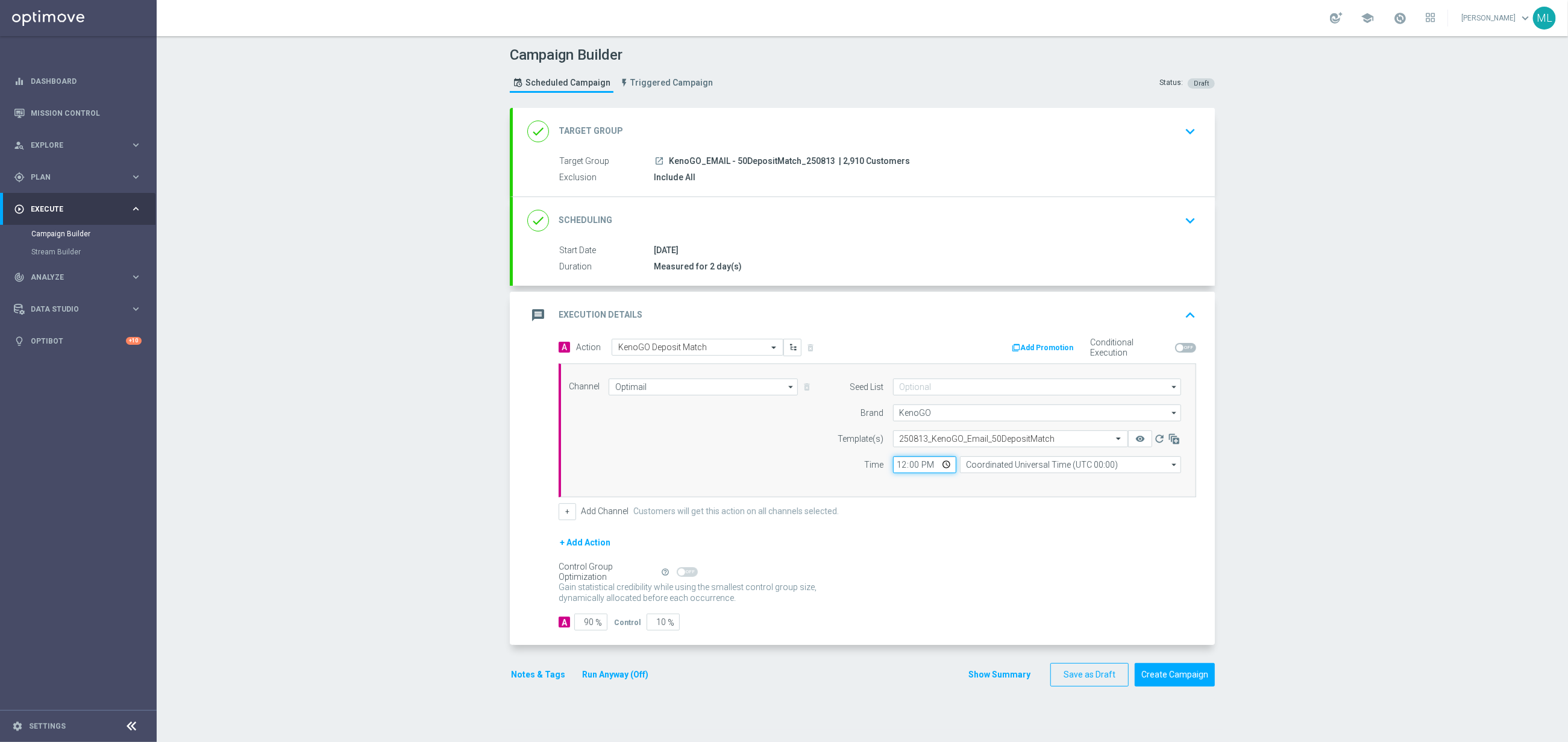
click at [904, 468] on input "12:00" at bounding box center [925, 465] width 63 height 17
type input "17:00"
click at [1001, 469] on input "Coordinated Universal Time (UTC 00:00)" at bounding box center [1071, 465] width 221 height 17
click at [1021, 485] on div "Eastern Australia Time ([GEOGRAPHIC_DATA]) (UTC +10:00)" at bounding box center [1074, 482] width 198 height 11
type input "Eastern Australia Time ([GEOGRAPHIC_DATA]) (UTC +10:00)"
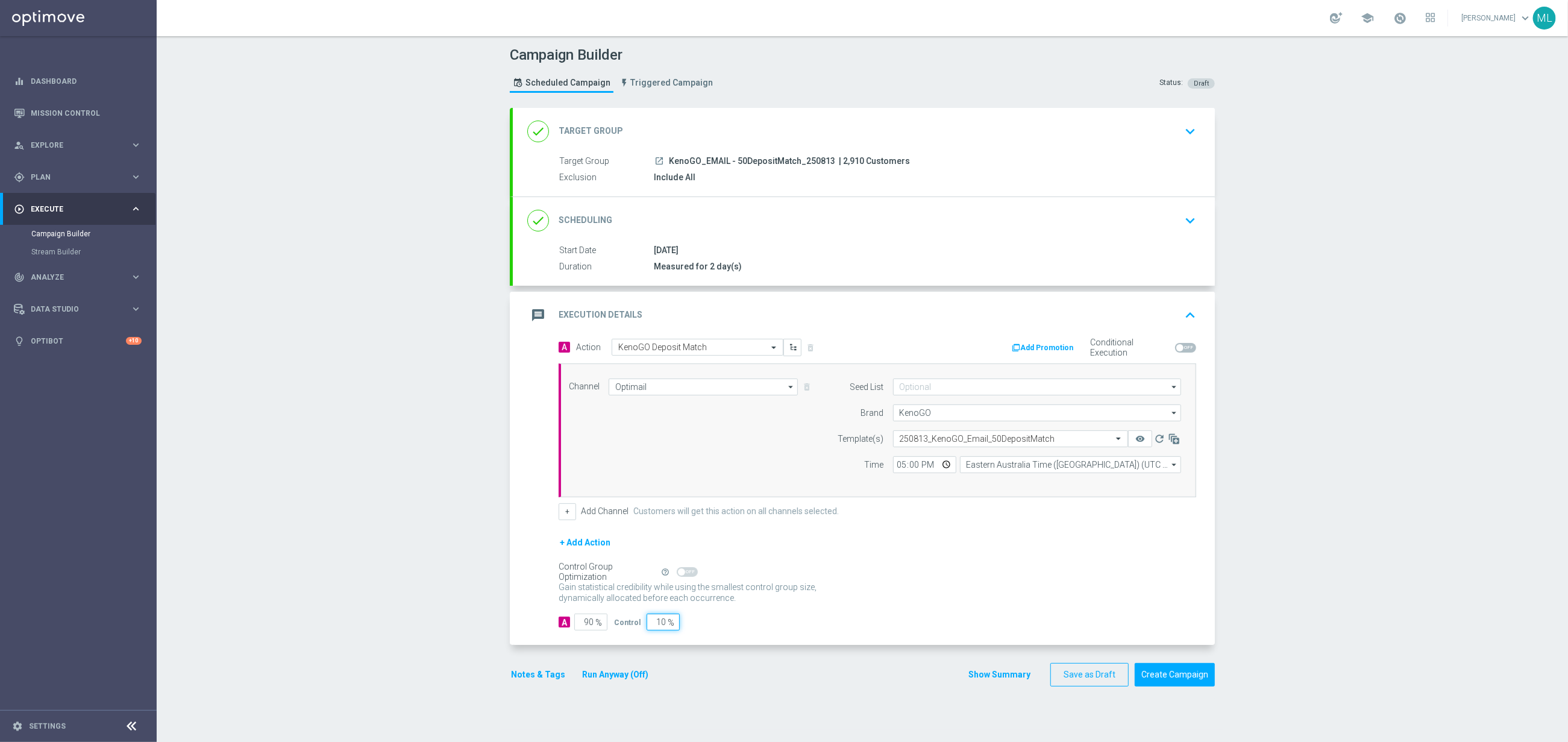
drag, startPoint x: 661, startPoint y: 625, endPoint x: 646, endPoint y: 624, distance: 15.0
click at [646, 624] on input "10" at bounding box center [663, 622] width 33 height 17
type input "0"
type input "100"
type input "0"
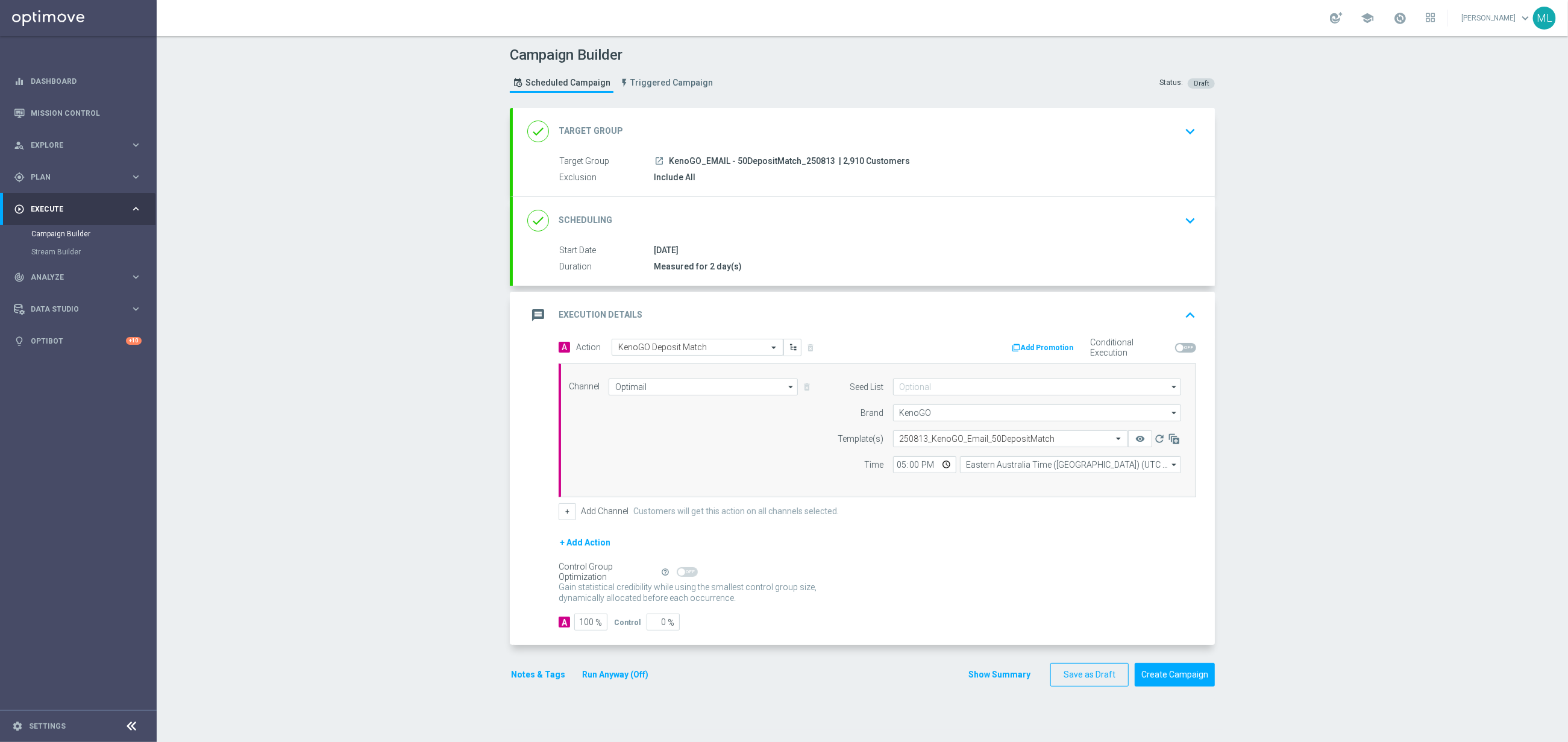
drag, startPoint x: 788, startPoint y: 565, endPoint x: 701, endPoint y: 573, distance: 87.4
click at [783, 565] on div "+ Add Action" at bounding box center [877, 550] width 638 height 30
click at [623, 679] on button "Run Anyway (Off)" at bounding box center [615, 674] width 68 height 15
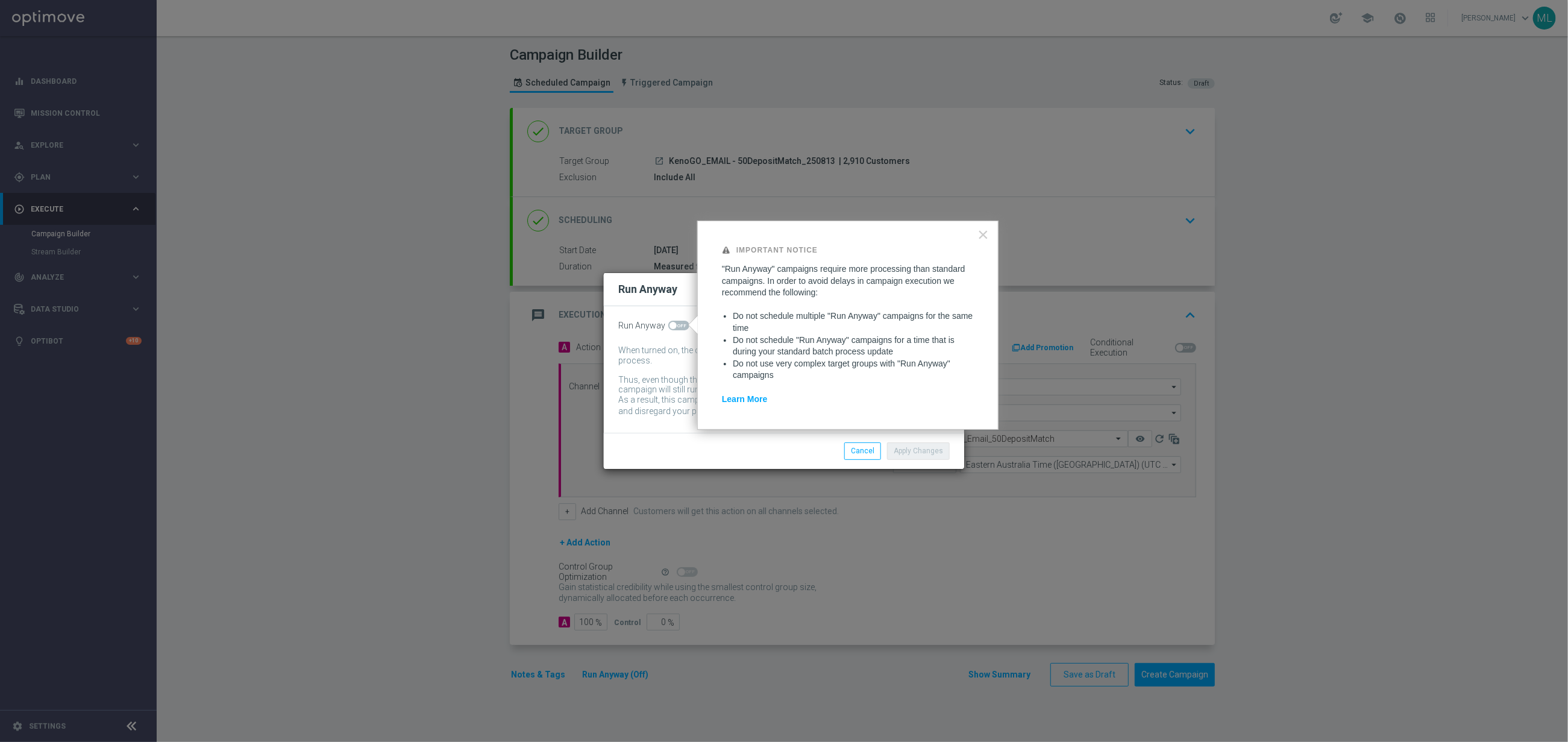
drag, startPoint x: 686, startPoint y: 326, endPoint x: 727, endPoint y: 347, distance: 46.1
click at [687, 326] on body "equalizer Dashboard Mission Control" at bounding box center [784, 371] width 1568 height 742
drag, startPoint x: 681, startPoint y: 325, endPoint x: 715, endPoint y: 338, distance: 36.4
click at [681, 325] on span at bounding box center [679, 325] width 21 height 10
click at [681, 325] on input "checkbox" at bounding box center [679, 325] width 21 height 10
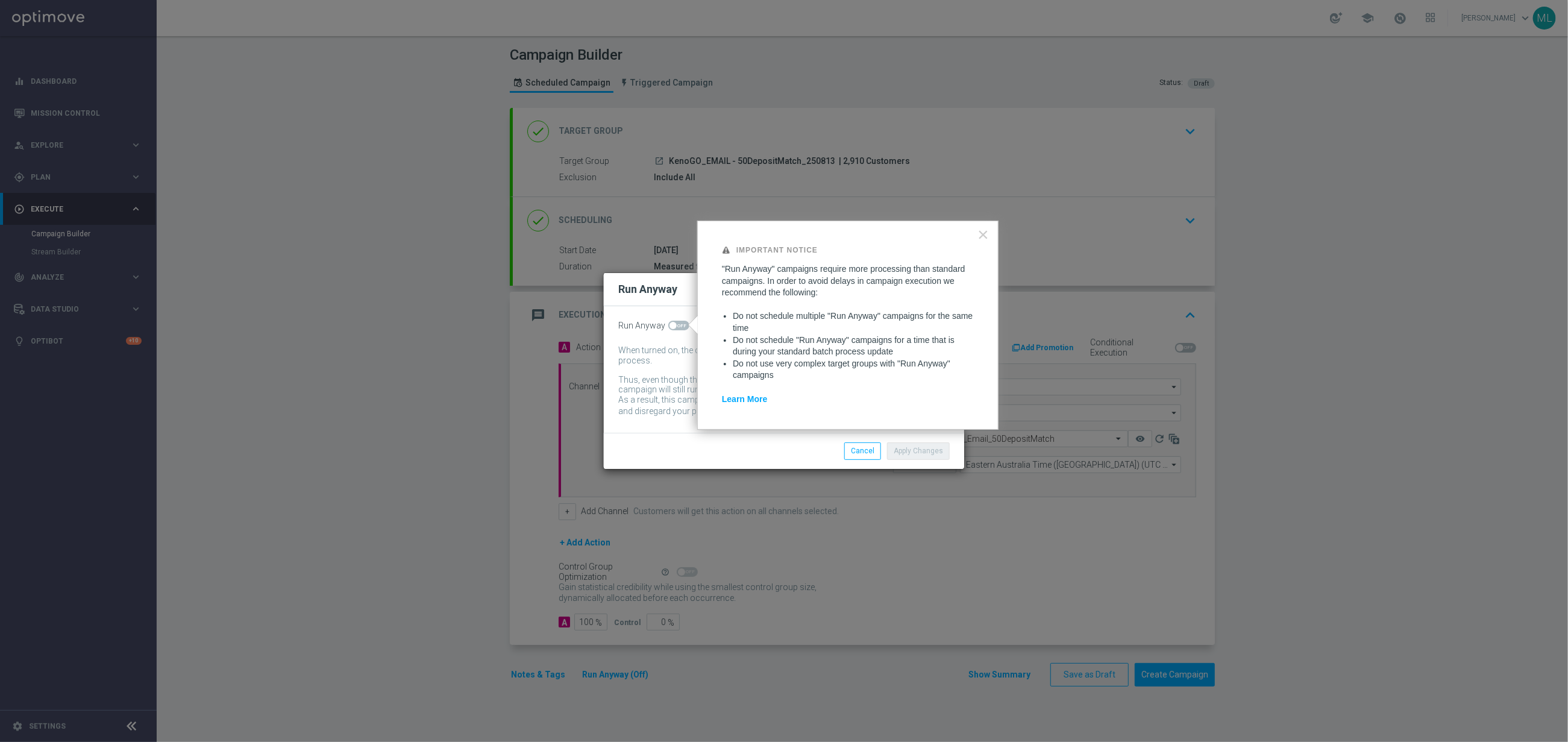
checkbox input "true"
click at [912, 450] on button "Apply Changes" at bounding box center [919, 451] width 63 height 17
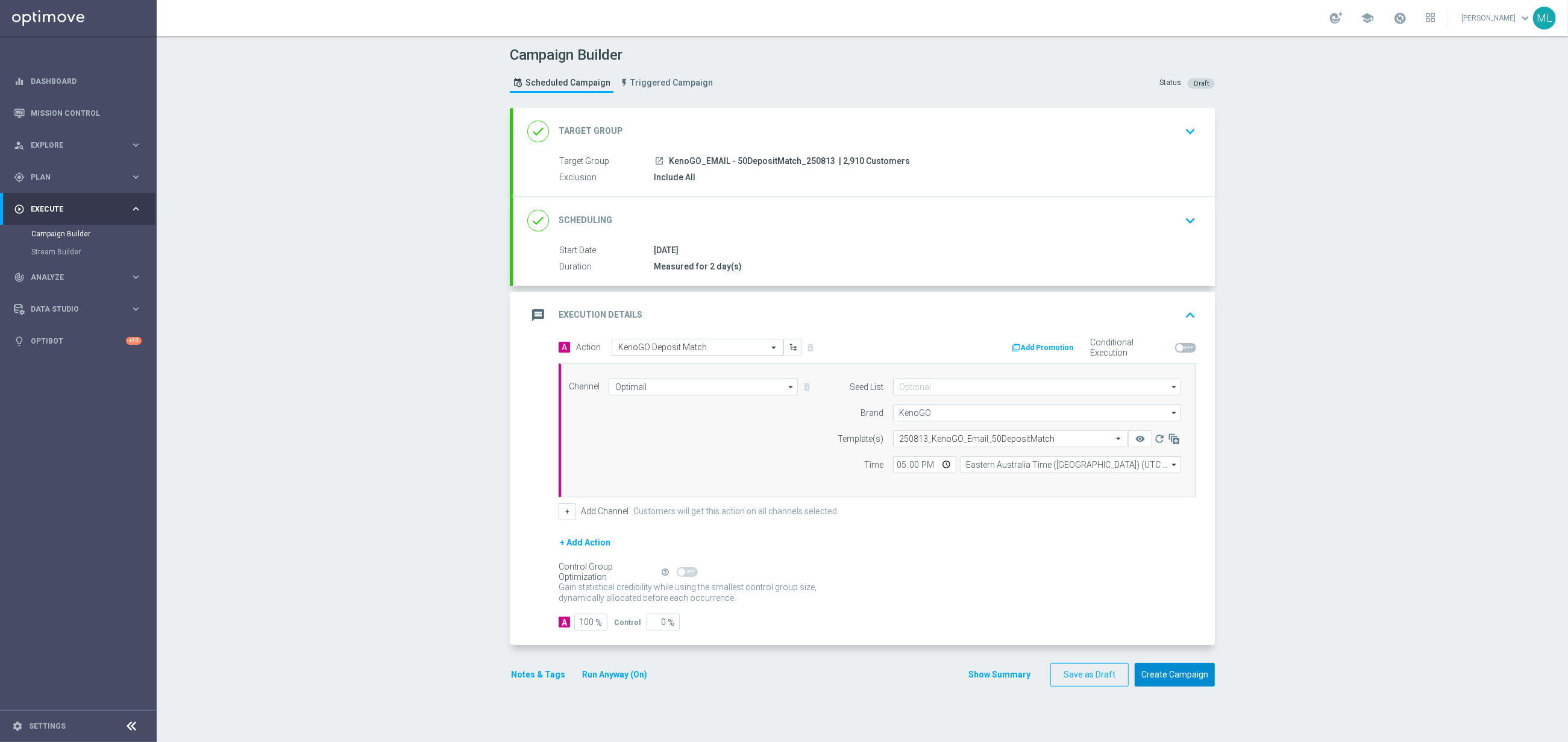
click at [1195, 676] on button "Create Campaign" at bounding box center [1175, 674] width 80 height 24
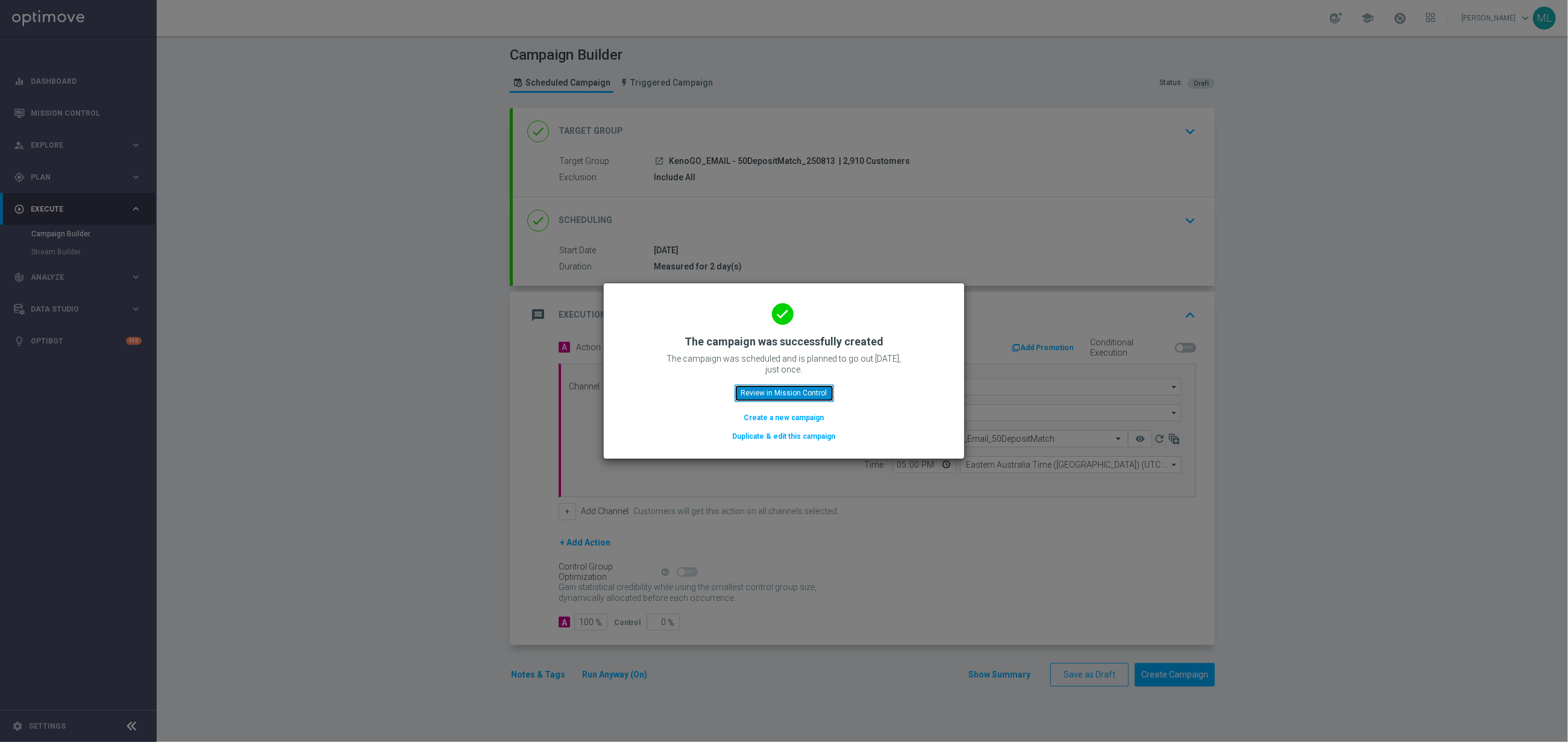
click at [764, 389] on button "Review in Mission Control" at bounding box center [784, 393] width 99 height 17
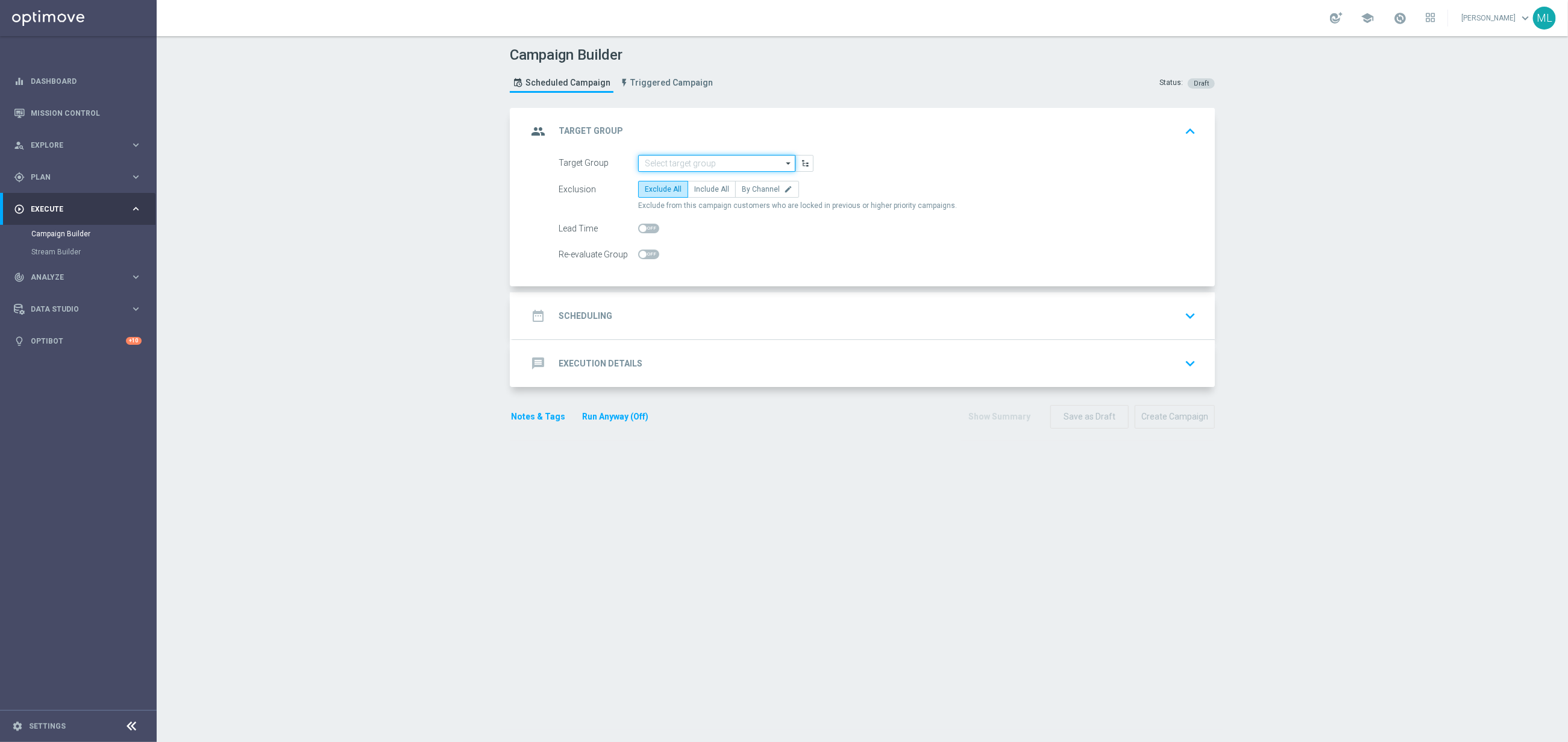
click at [701, 155] on input at bounding box center [717, 163] width 157 height 17
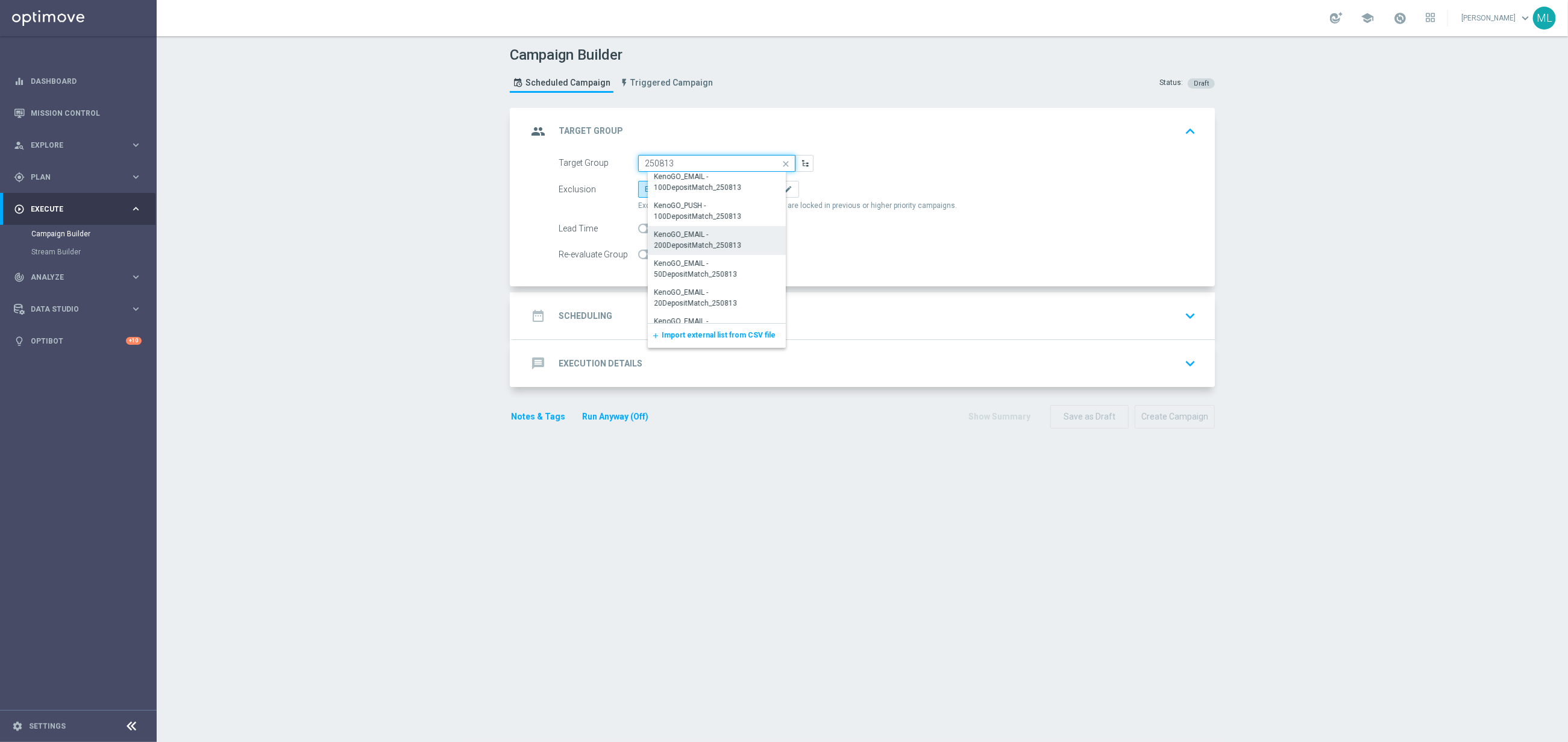
scroll to position [153, 0]
click at [728, 301] on div "KenoGO_EMAIL - 20DepositMatch_250813" at bounding box center [721, 295] width 134 height 21
type input "KenoGO_EMAIL - 20DepositMatch_250813"
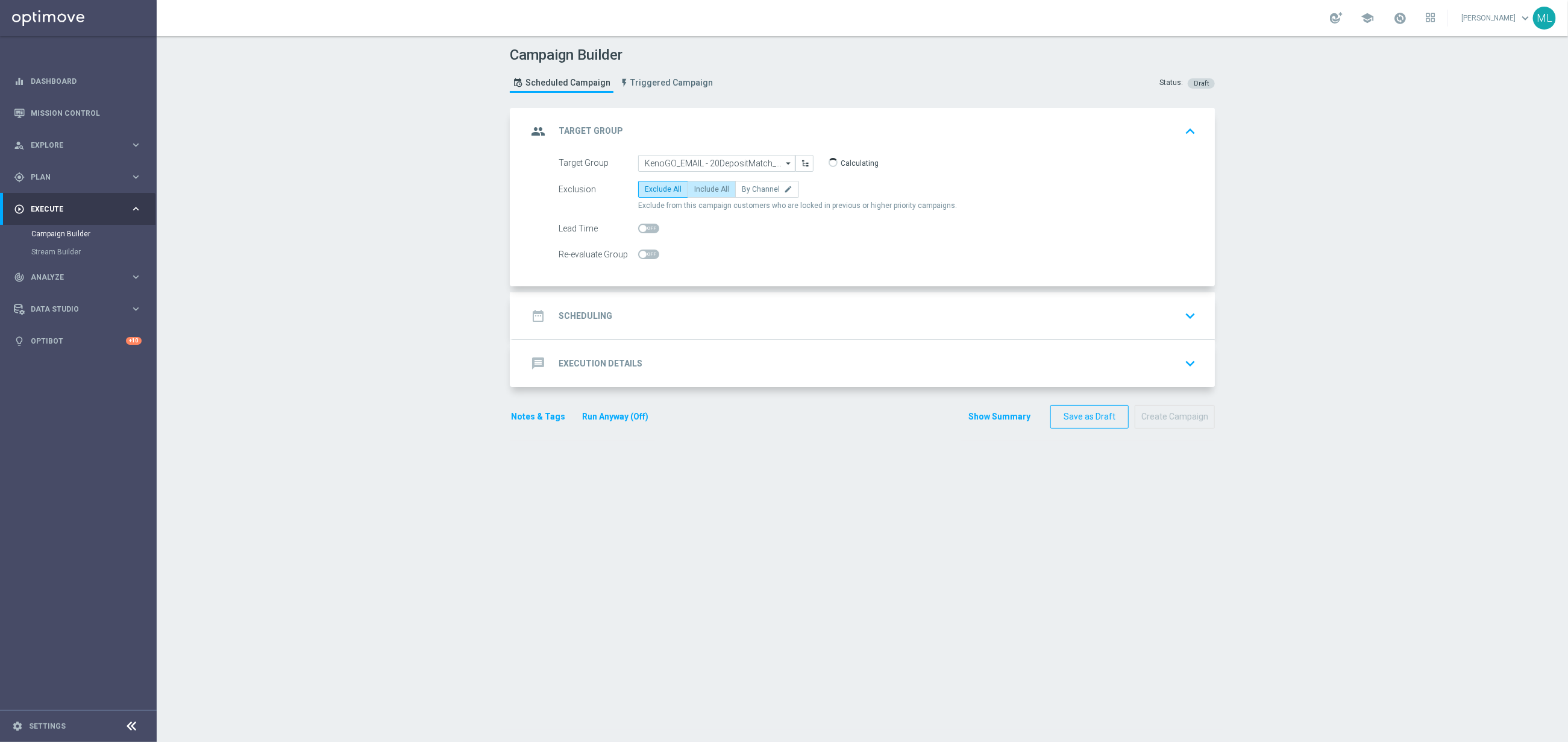
click at [712, 195] on label "Include All" at bounding box center [712, 189] width 49 height 17
click at [702, 195] on input "Include All" at bounding box center [698, 191] width 8 height 8
radio input "true"
click at [691, 327] on div "date_range Scheduling keyboard_arrow_down" at bounding box center [864, 316] width 673 height 23
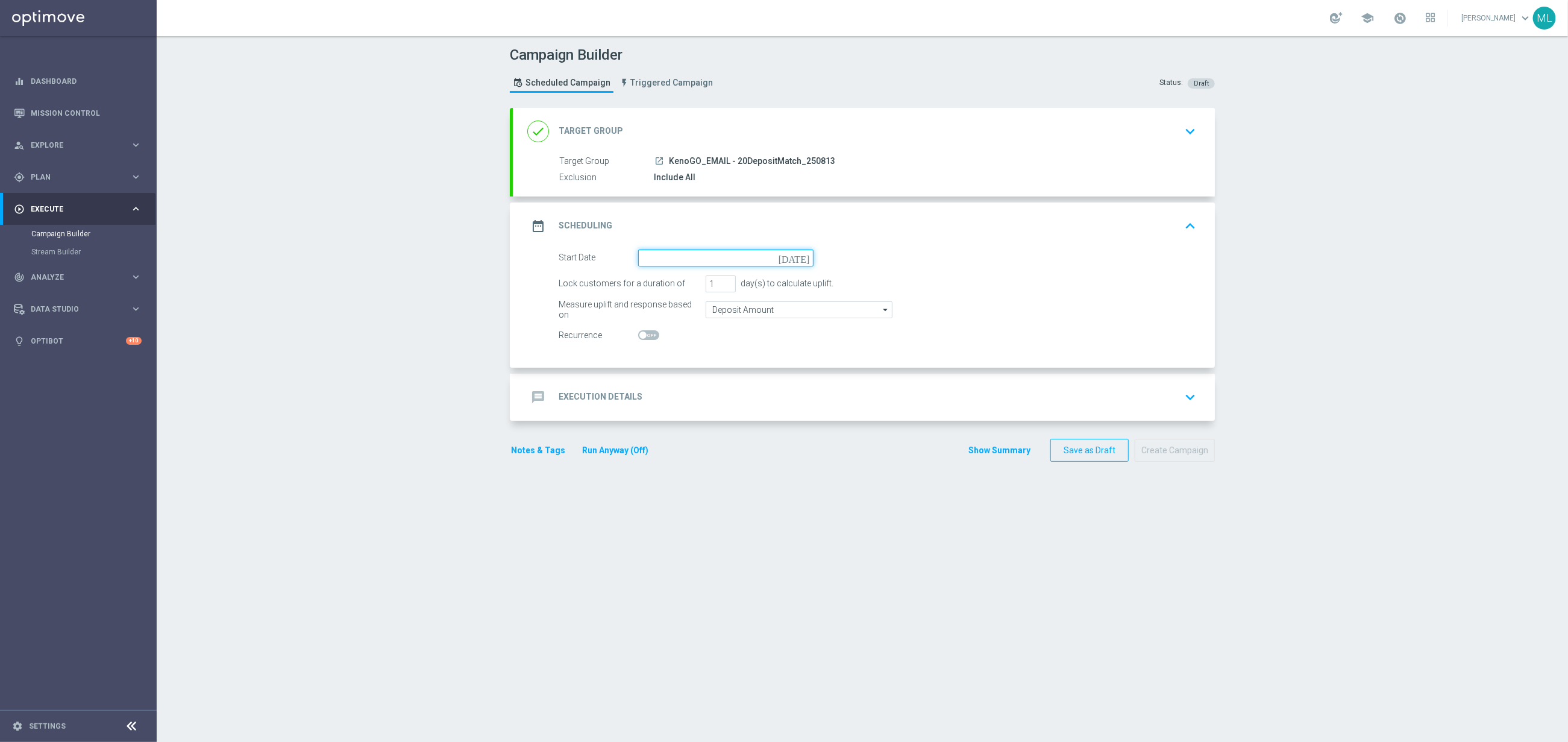
click at [674, 261] on input at bounding box center [726, 258] width 175 height 17
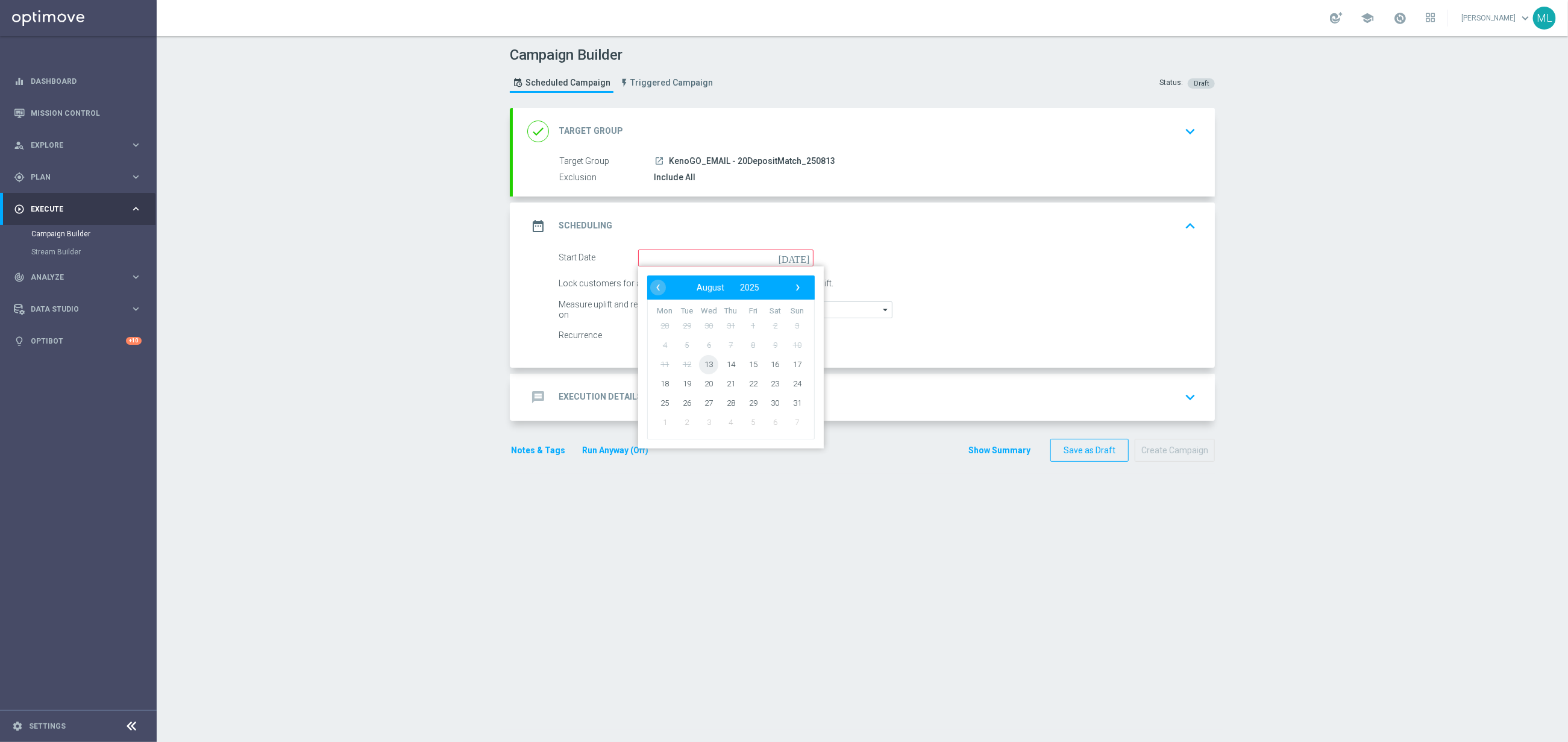
drag, startPoint x: 707, startPoint y: 366, endPoint x: 691, endPoint y: 349, distance: 23.3
click at [706, 365] on span "13" at bounding box center [708, 364] width 19 height 19
type input "[DATE]"
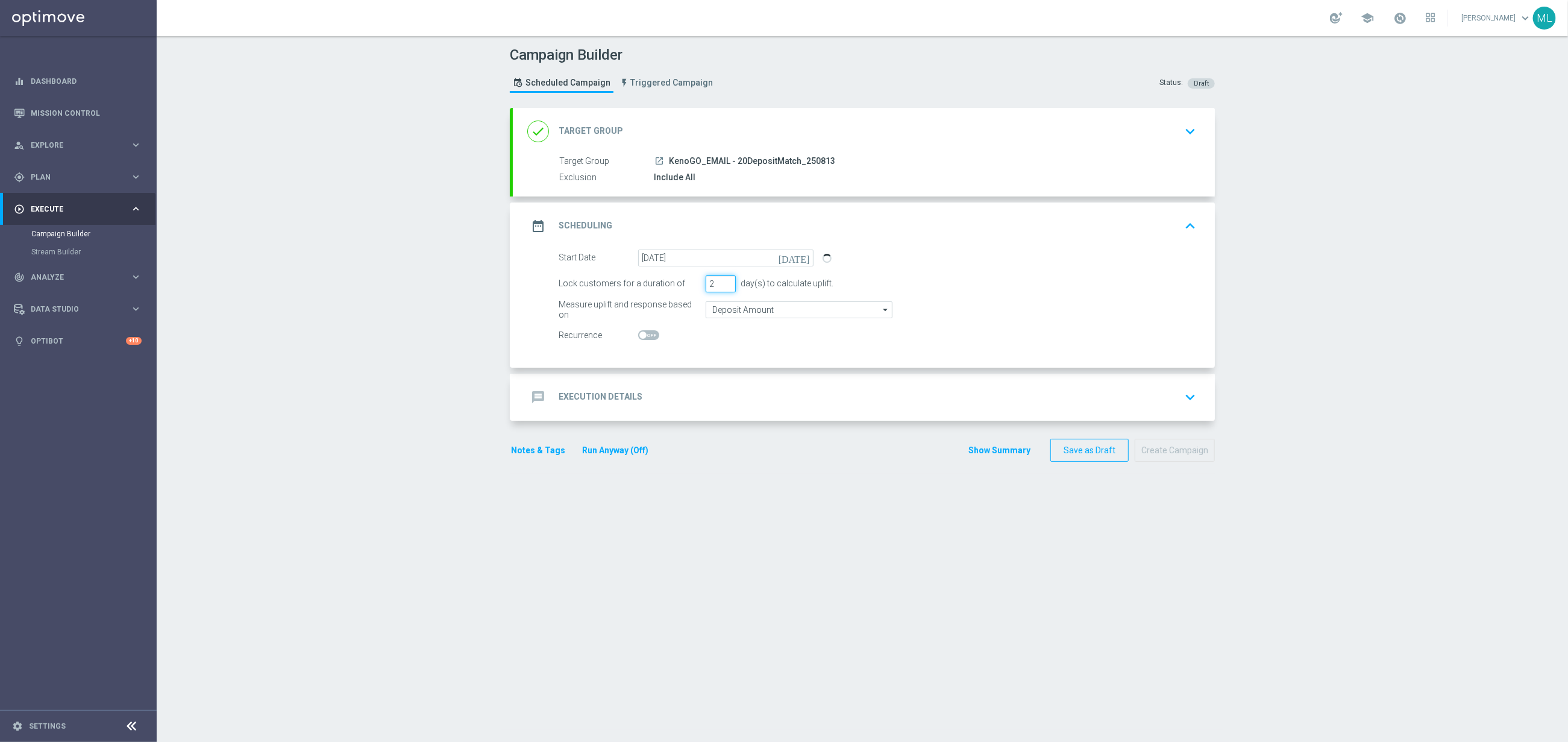
type input "2"
click at [727, 283] on input "2" at bounding box center [721, 284] width 30 height 17
click at [734, 390] on div "message Execution Details keyboard_arrow_down" at bounding box center [864, 397] width 673 height 23
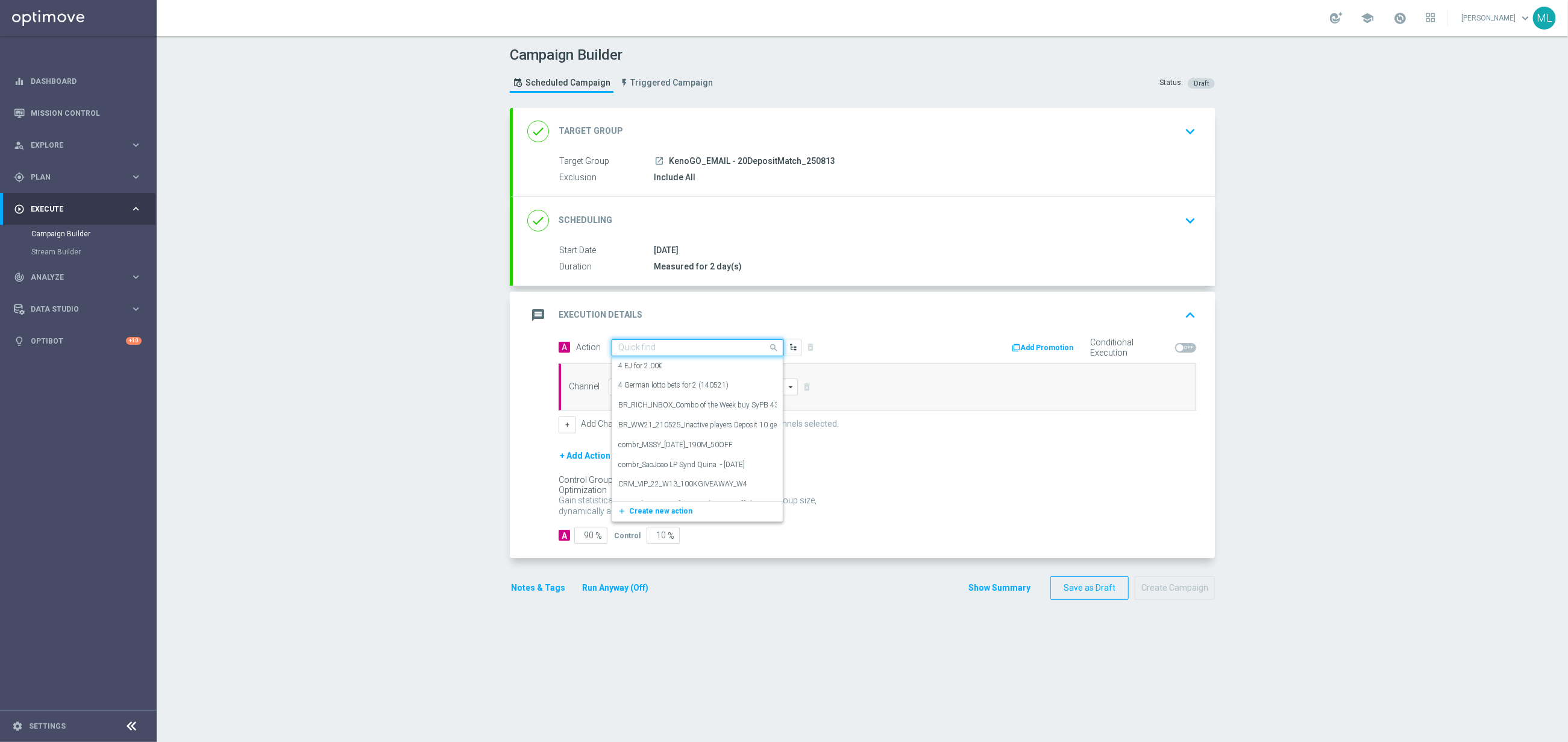
click at [642, 351] on input "text" at bounding box center [686, 348] width 134 height 10
type input "KenoGo de"
click at [661, 362] on div "KenoGO Deposit Match edit" at bounding box center [698, 369] width 158 height 20
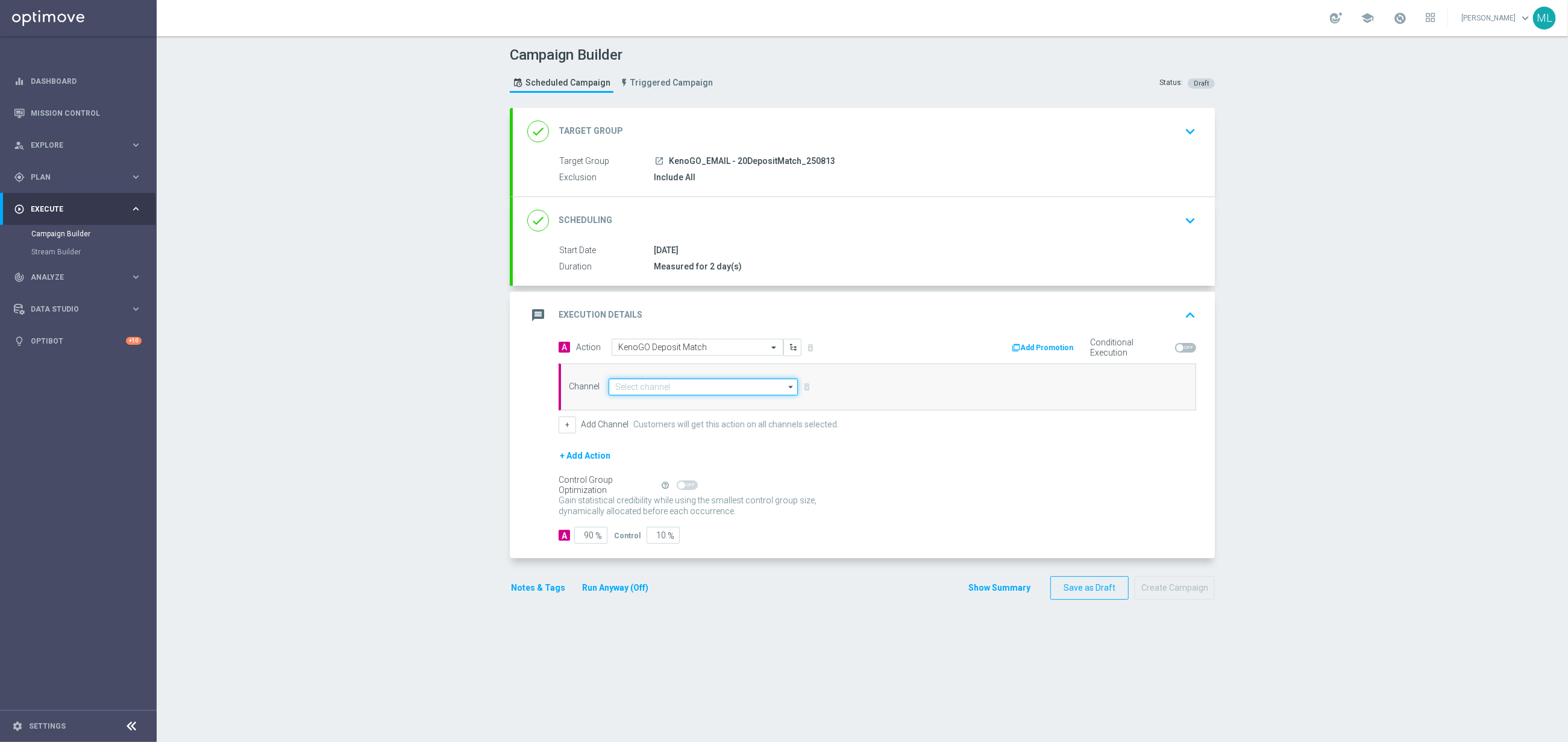
click at [676, 388] on input at bounding box center [703, 387] width 189 height 17
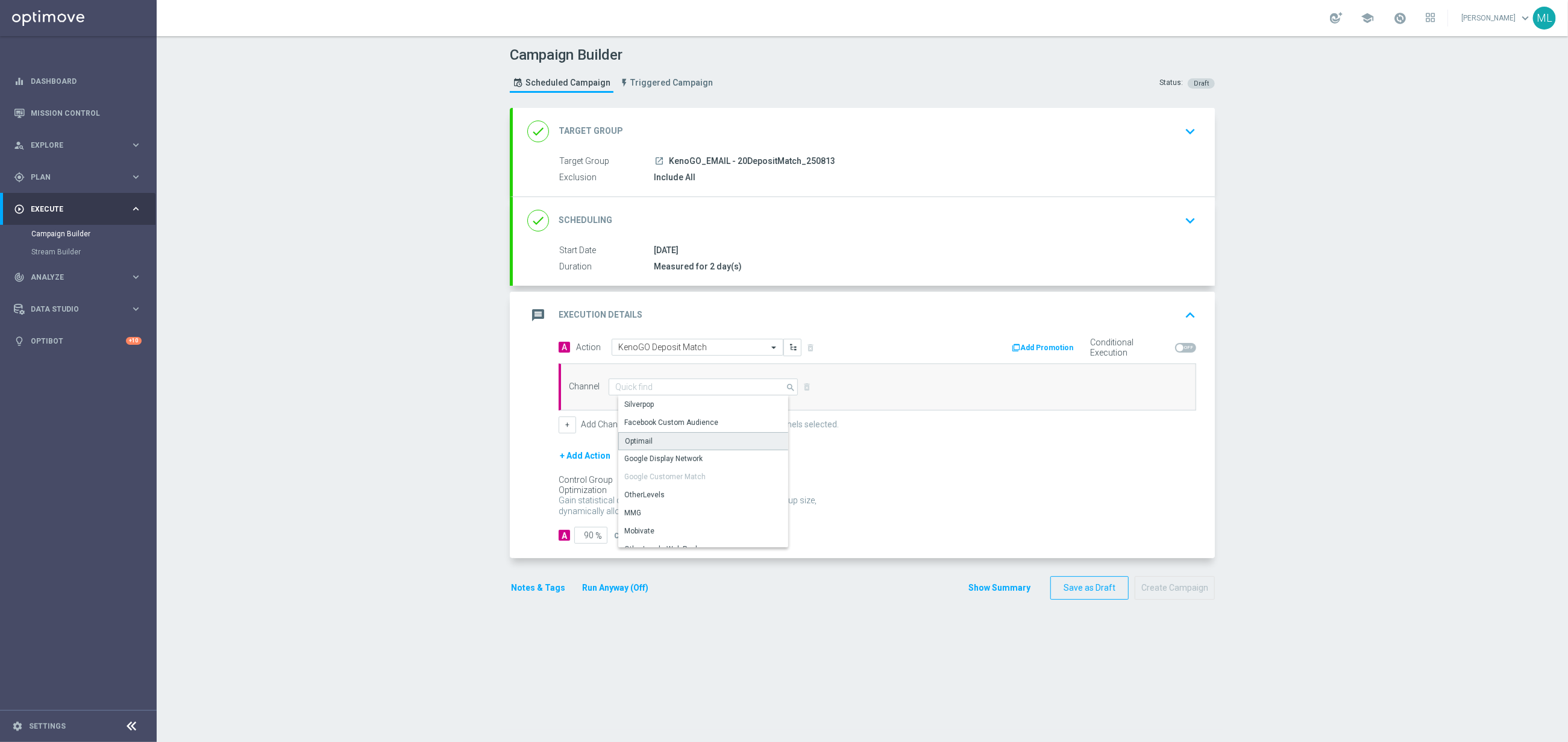
click at [665, 439] on div "Optimail" at bounding box center [708, 441] width 179 height 18
type input "Optimail"
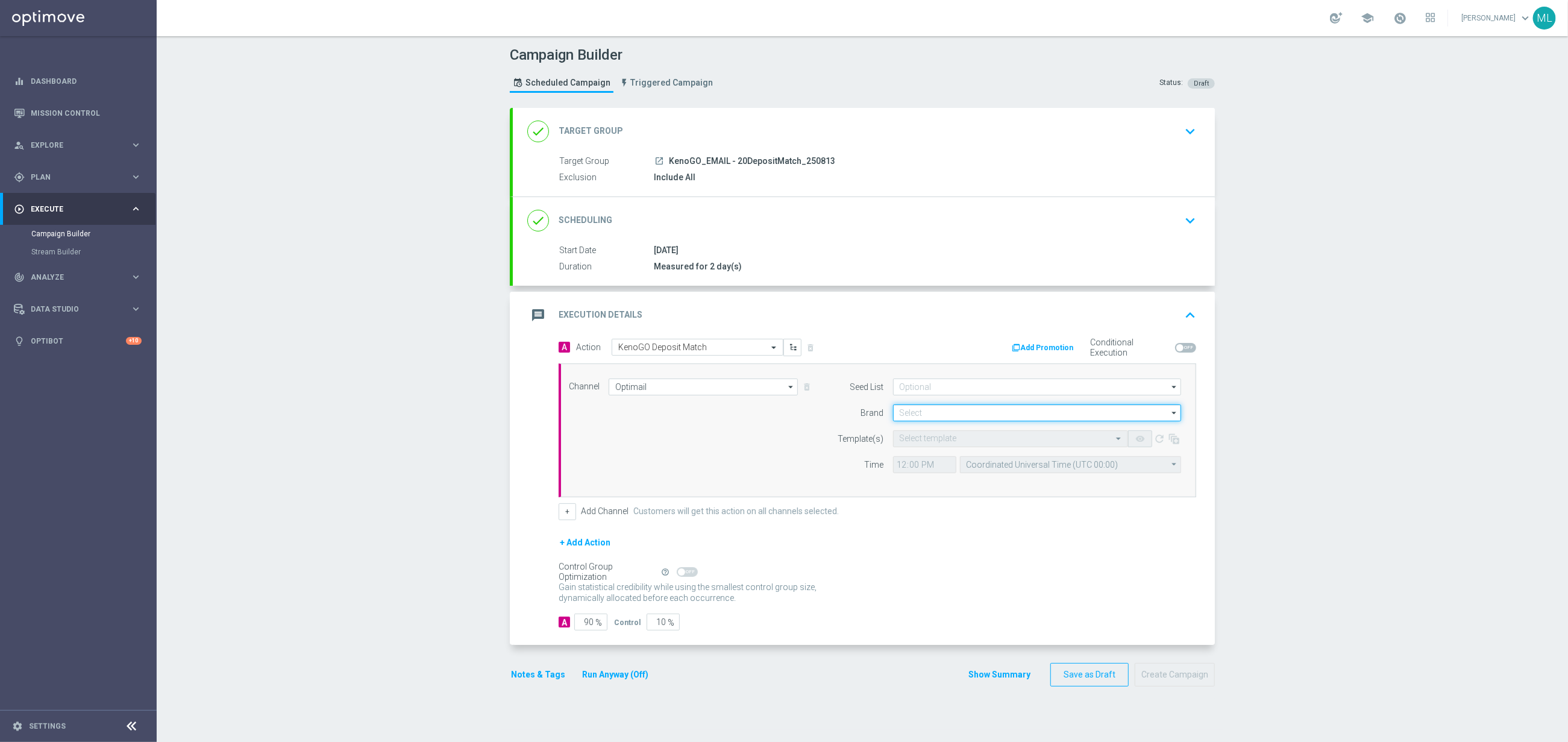
click at [952, 416] on input at bounding box center [1037, 413] width 288 height 17
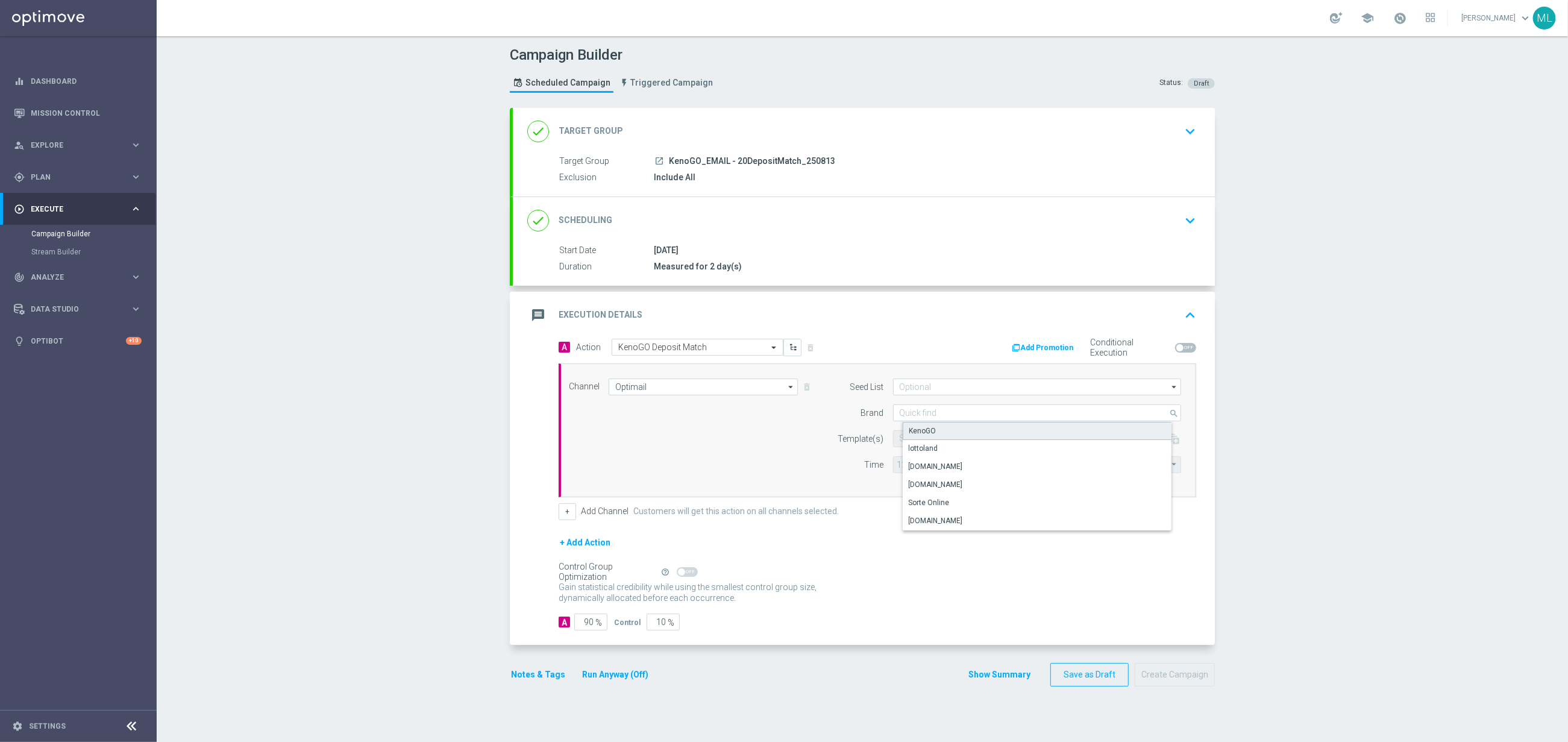
click at [945, 431] on div "KenoGO" at bounding box center [1047, 430] width 289 height 18
type input "KenoGO"
click at [938, 438] on input "text" at bounding box center [998, 439] width 198 height 10
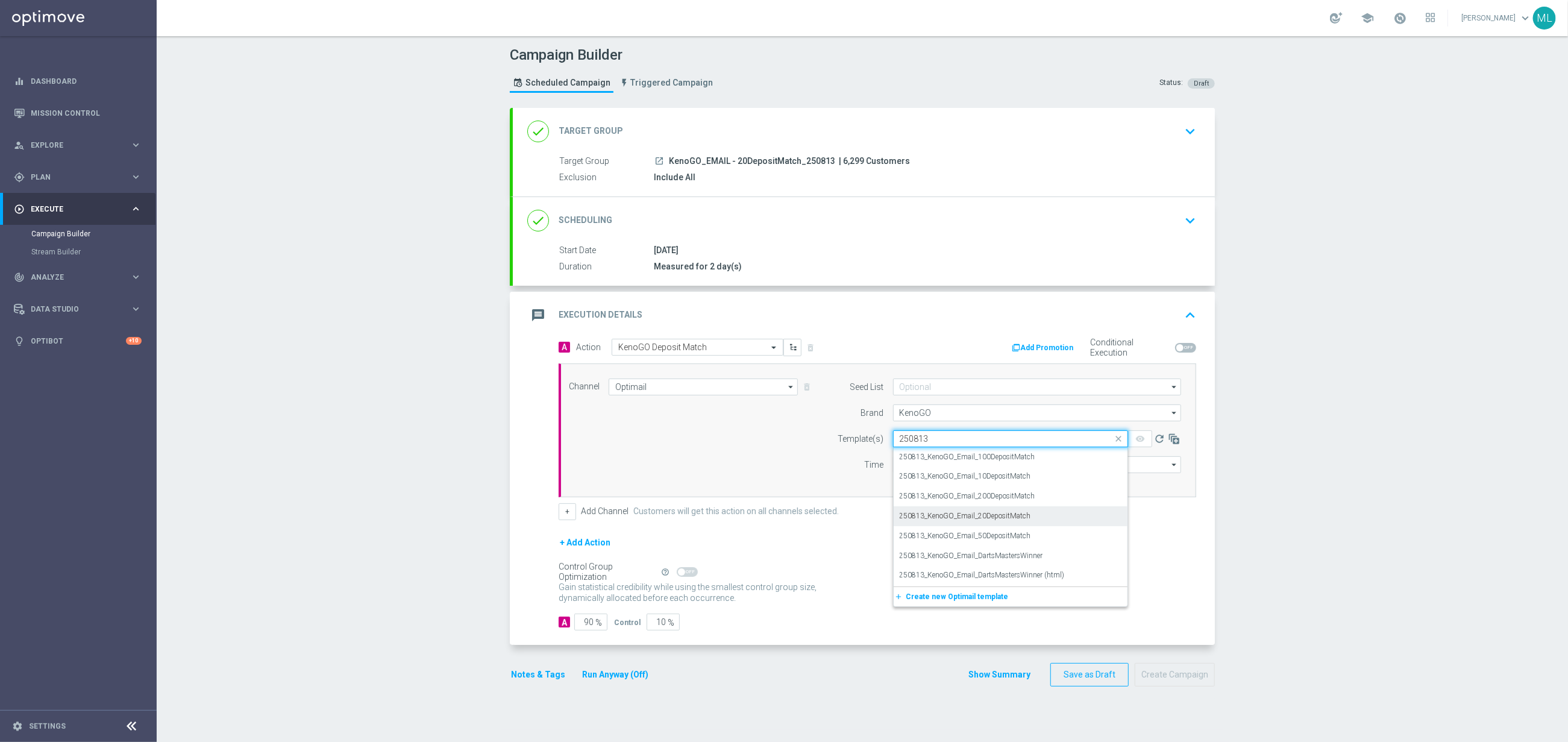
click at [1029, 514] on label "250813_KenoGO_Email_20DepositMatch" at bounding box center [965, 516] width 131 height 10
type input "250813"
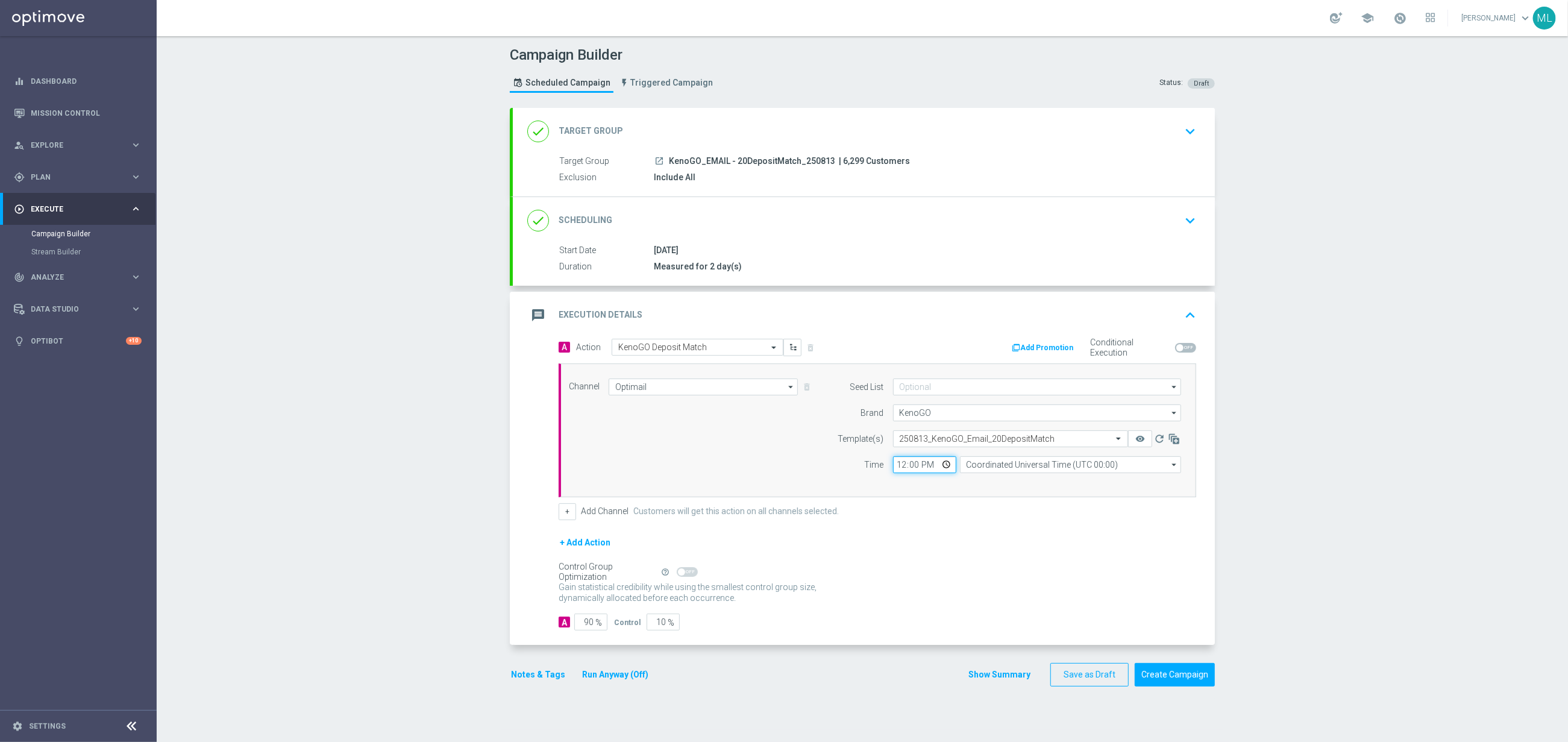
click at [902, 466] on input "12:00" at bounding box center [925, 465] width 63 height 17
type input "17:00"
click at [977, 467] on input "Coordinated Universal Time (UTC 00:00)" at bounding box center [1071, 465] width 221 height 17
click at [992, 484] on div "Eastern Australia Time ([GEOGRAPHIC_DATA]) (UTC +10:00)" at bounding box center [1074, 482] width 198 height 11
type input "Eastern Australia Time ([GEOGRAPHIC_DATA]) (UTC +10:00)"
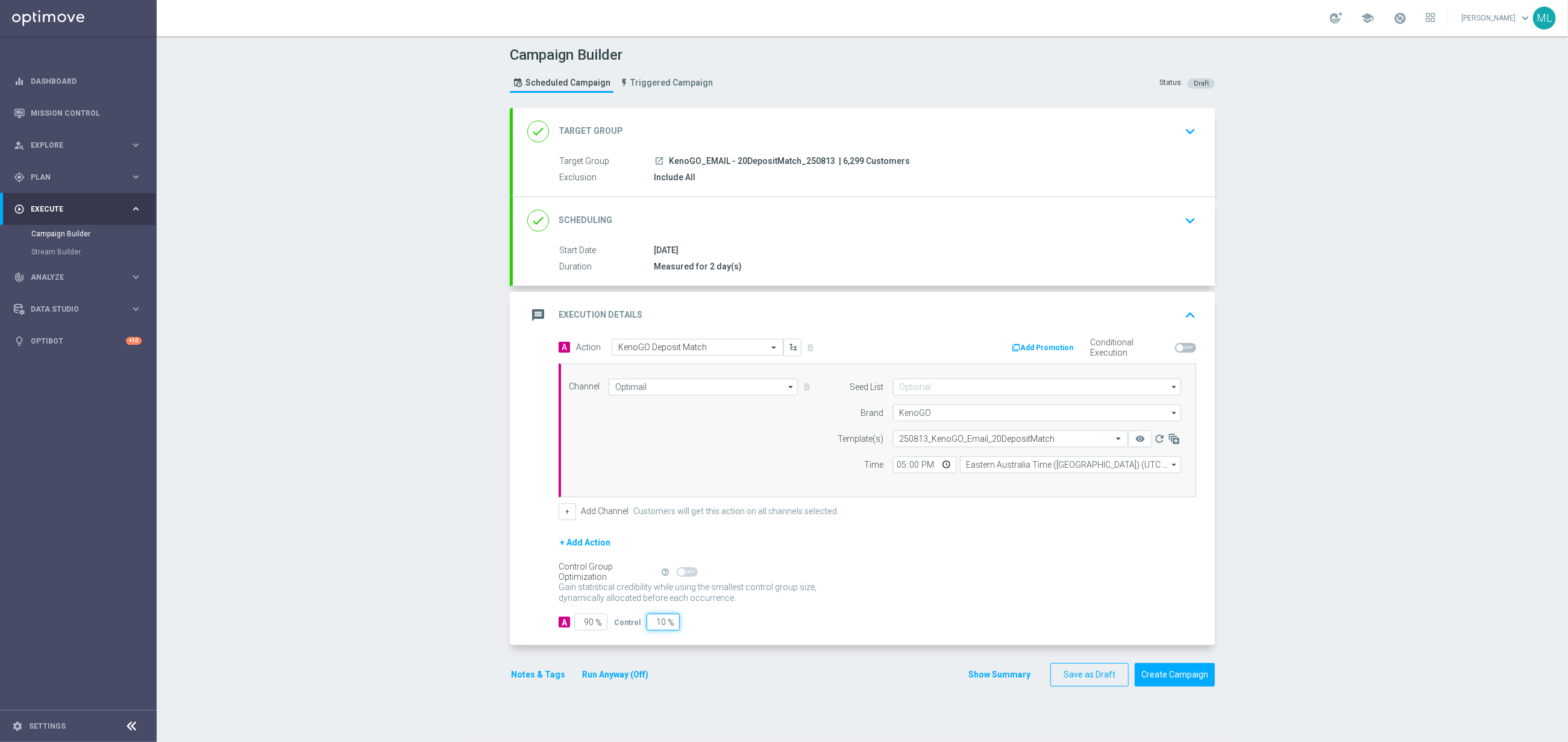
drag, startPoint x: 662, startPoint y: 628, endPoint x: 649, endPoint y: 628, distance: 13.0
click at [649, 628] on input "10" at bounding box center [663, 622] width 33 height 17
type input "100"
type input "0"
click at [617, 680] on button "Run Anyway (Off)" at bounding box center [615, 674] width 68 height 15
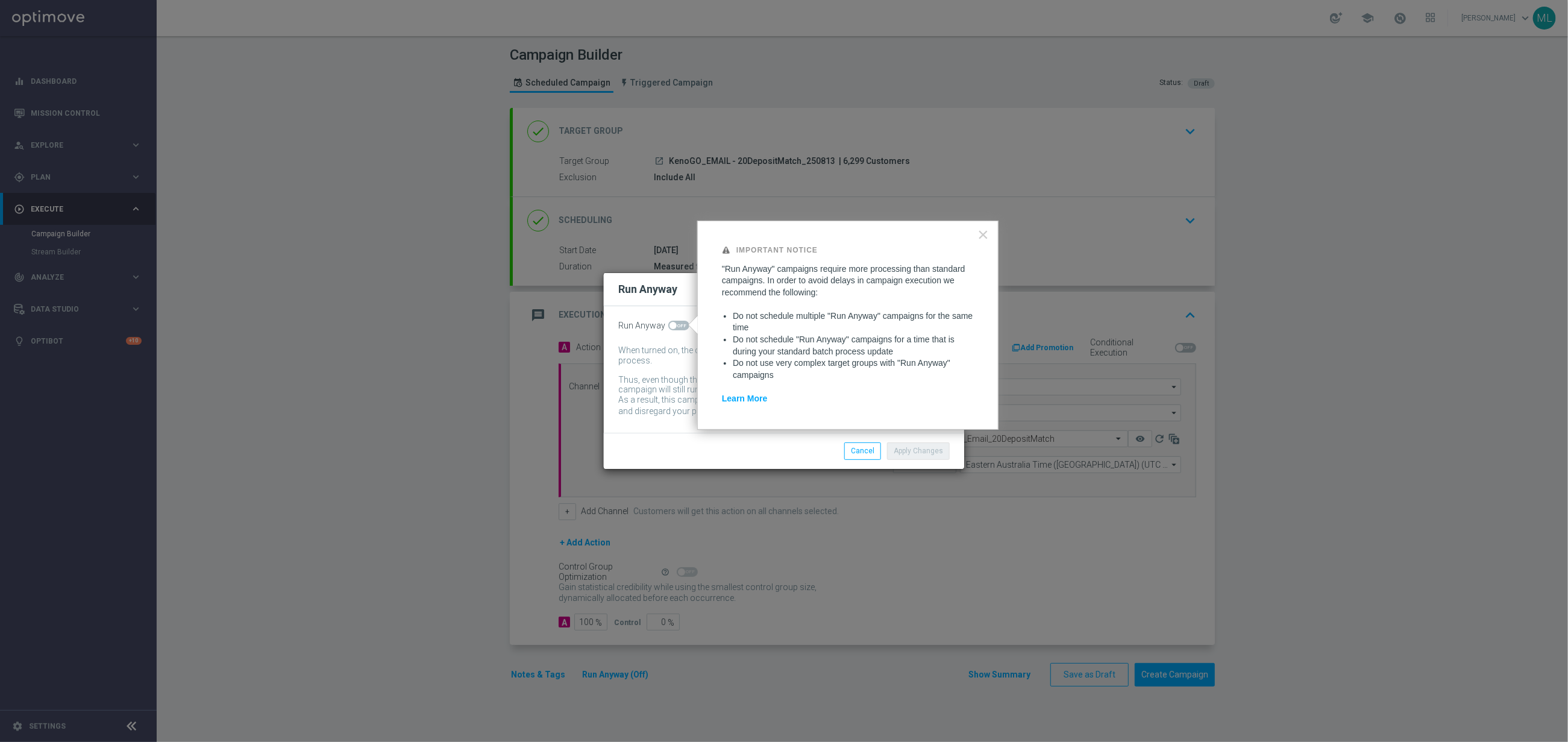
click at [685, 325] on span at bounding box center [679, 325] width 21 height 10
click at [685, 325] on input "checkbox" at bounding box center [679, 325] width 21 height 10
checkbox input "true"
click at [916, 451] on button "Apply Changes" at bounding box center [919, 451] width 63 height 17
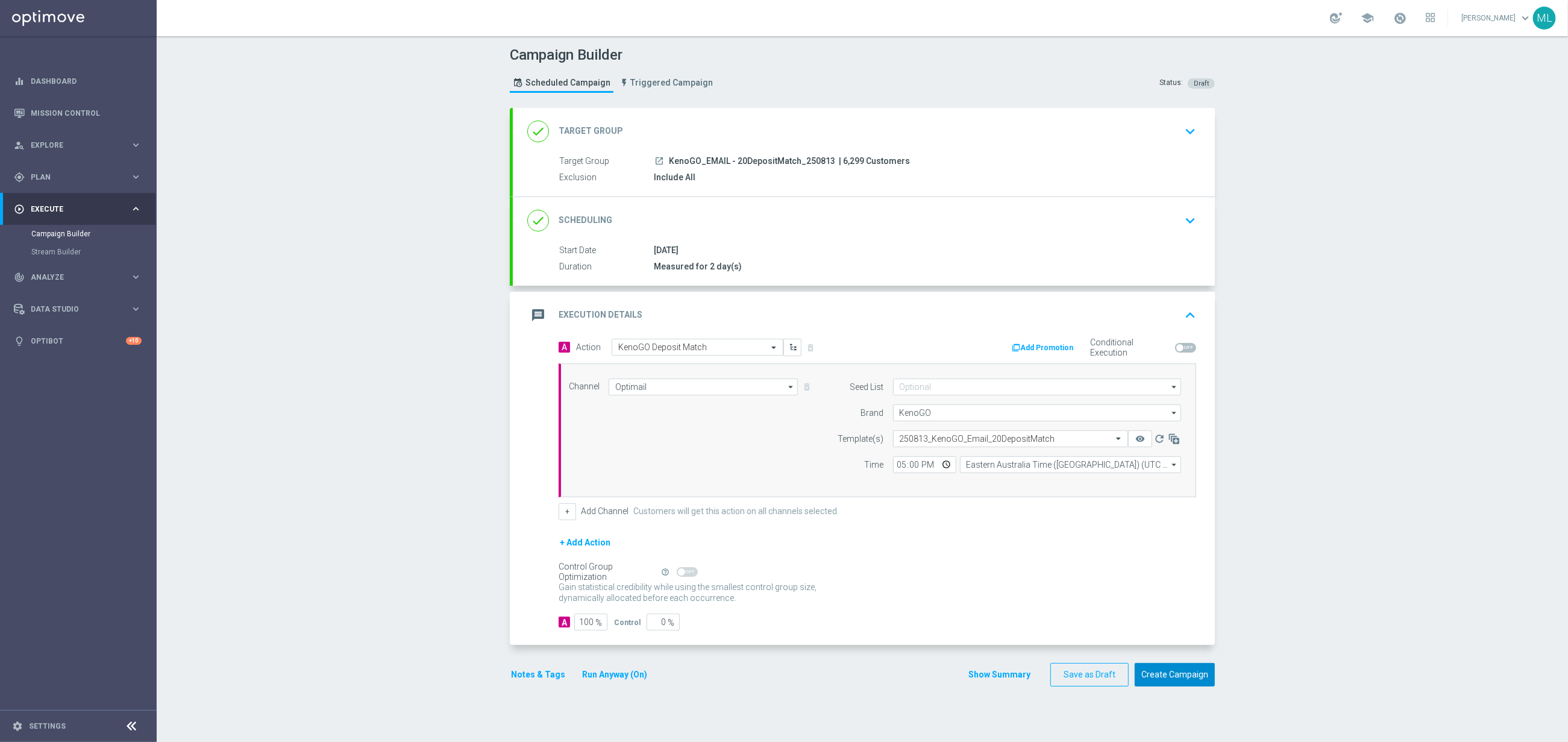
click at [1183, 683] on button "Create Campaign" at bounding box center [1175, 674] width 80 height 24
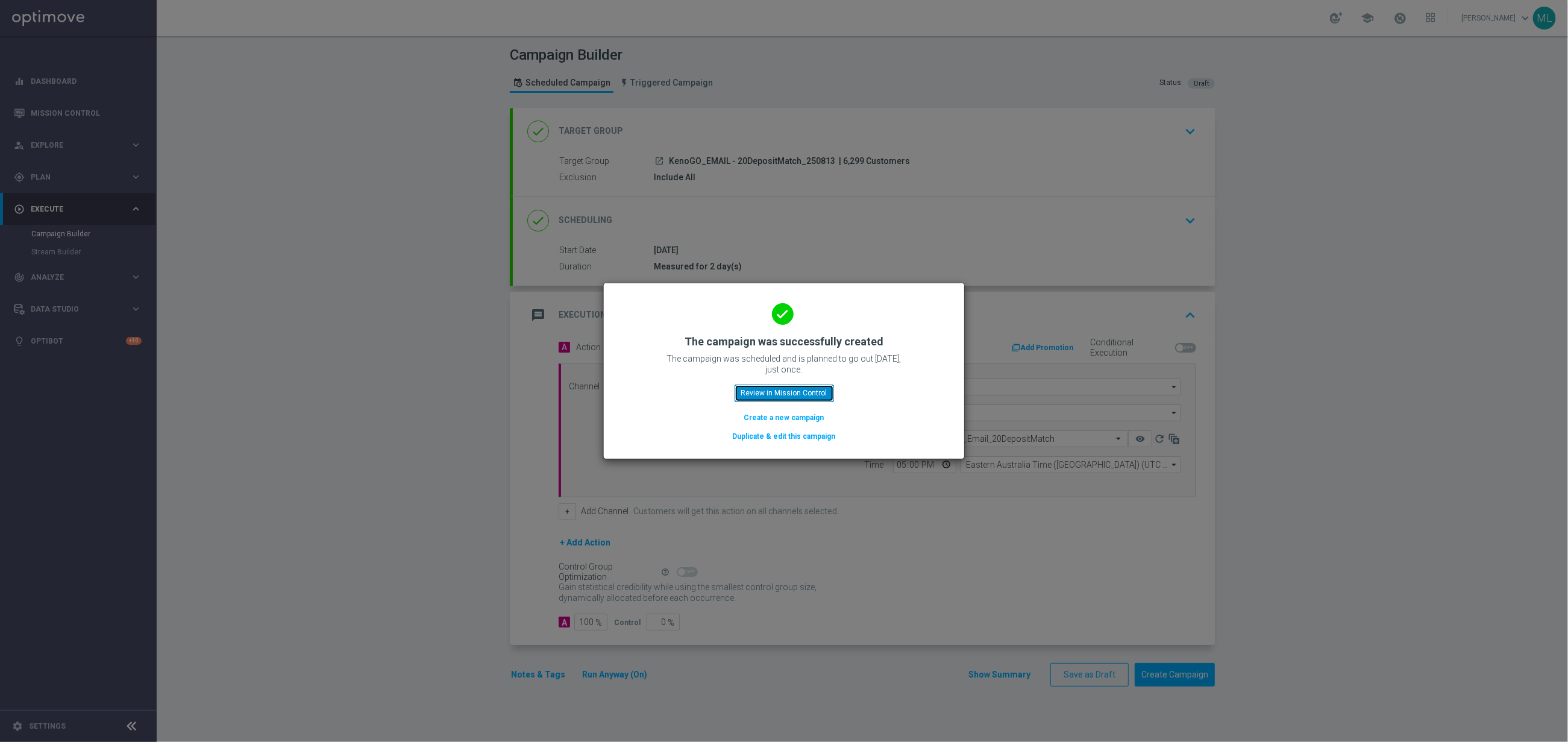
click at [812, 392] on button "Review in Mission Control" at bounding box center [784, 393] width 99 height 17
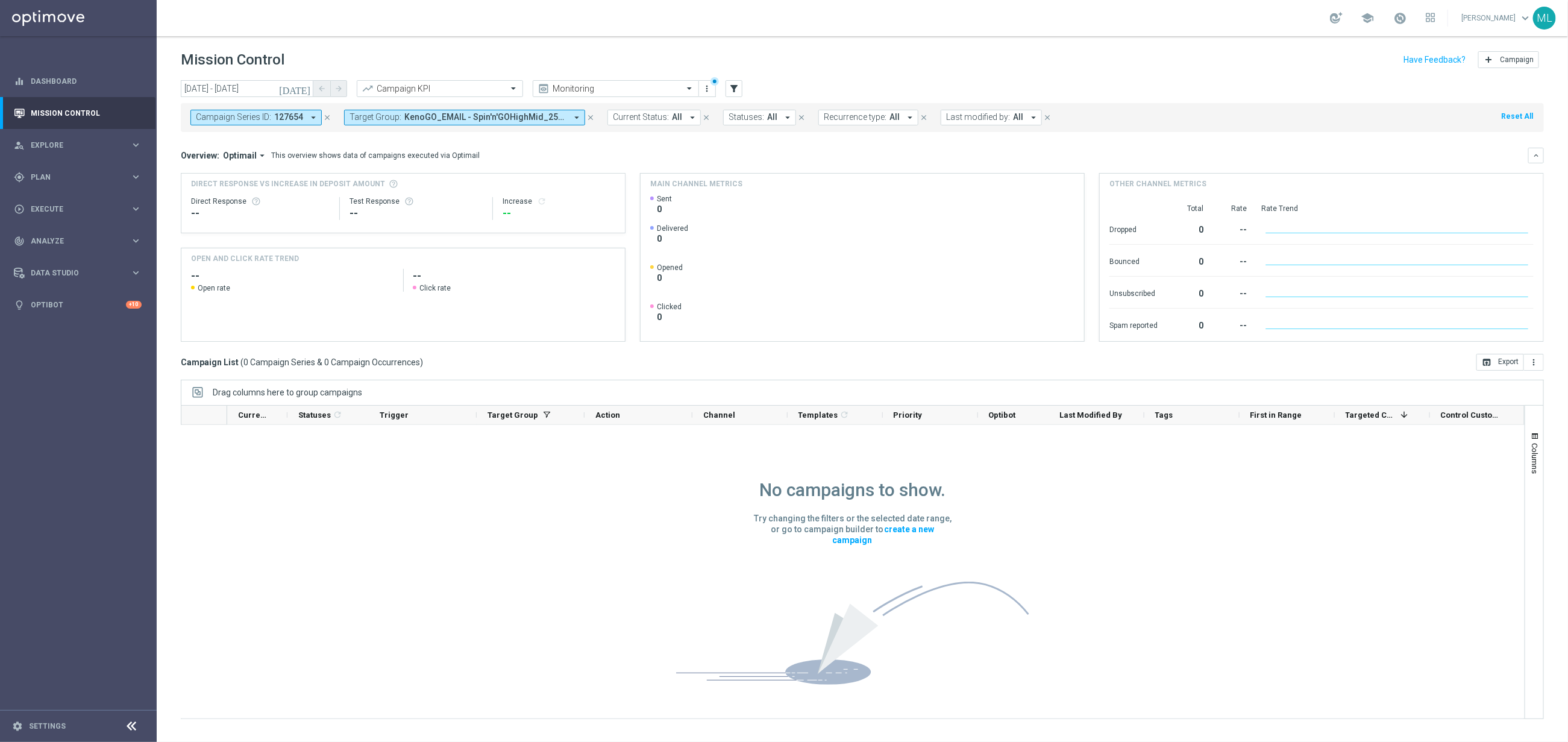
click at [307, 87] on icon "[DATE]" at bounding box center [295, 88] width 33 height 11
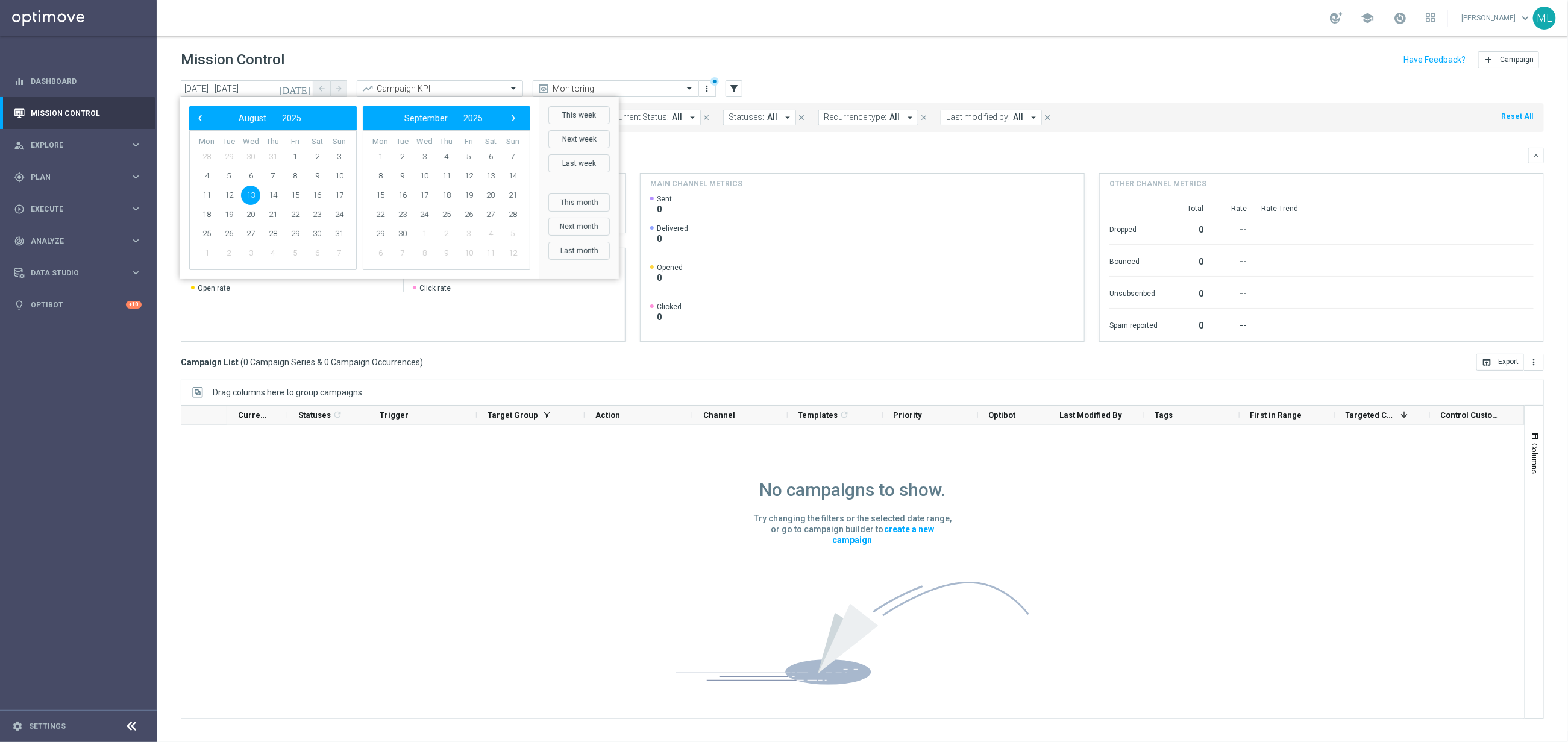
click at [248, 195] on span "13" at bounding box center [250, 195] width 19 height 19
click at [357, 54] on div "Mission Control add Campaign" at bounding box center [862, 60] width 1363 height 24
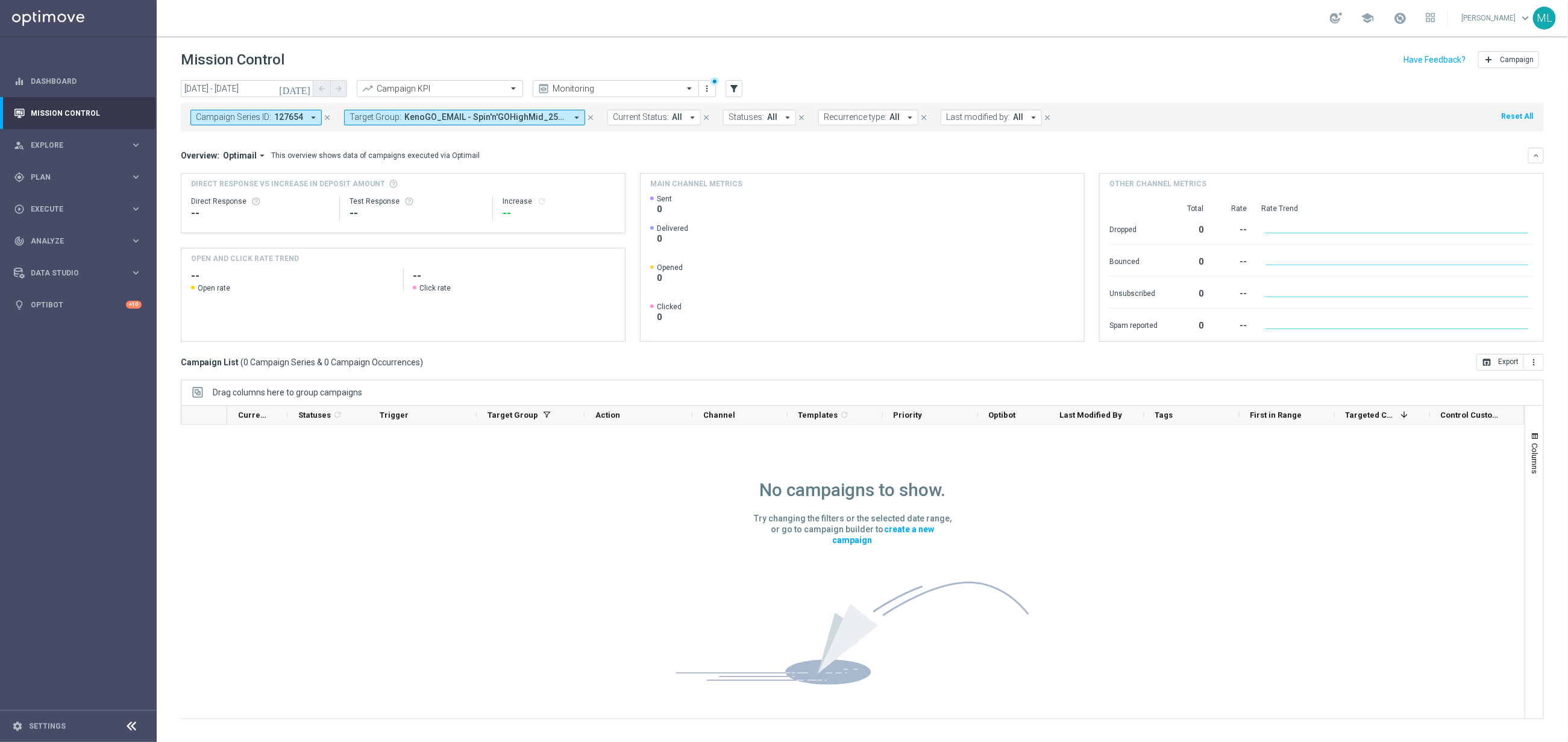
click at [308, 118] on icon "arrow_drop_down" at bounding box center [313, 117] width 11 height 11
click at [735, 87] on icon "filter_alt" at bounding box center [733, 88] width 11 height 11
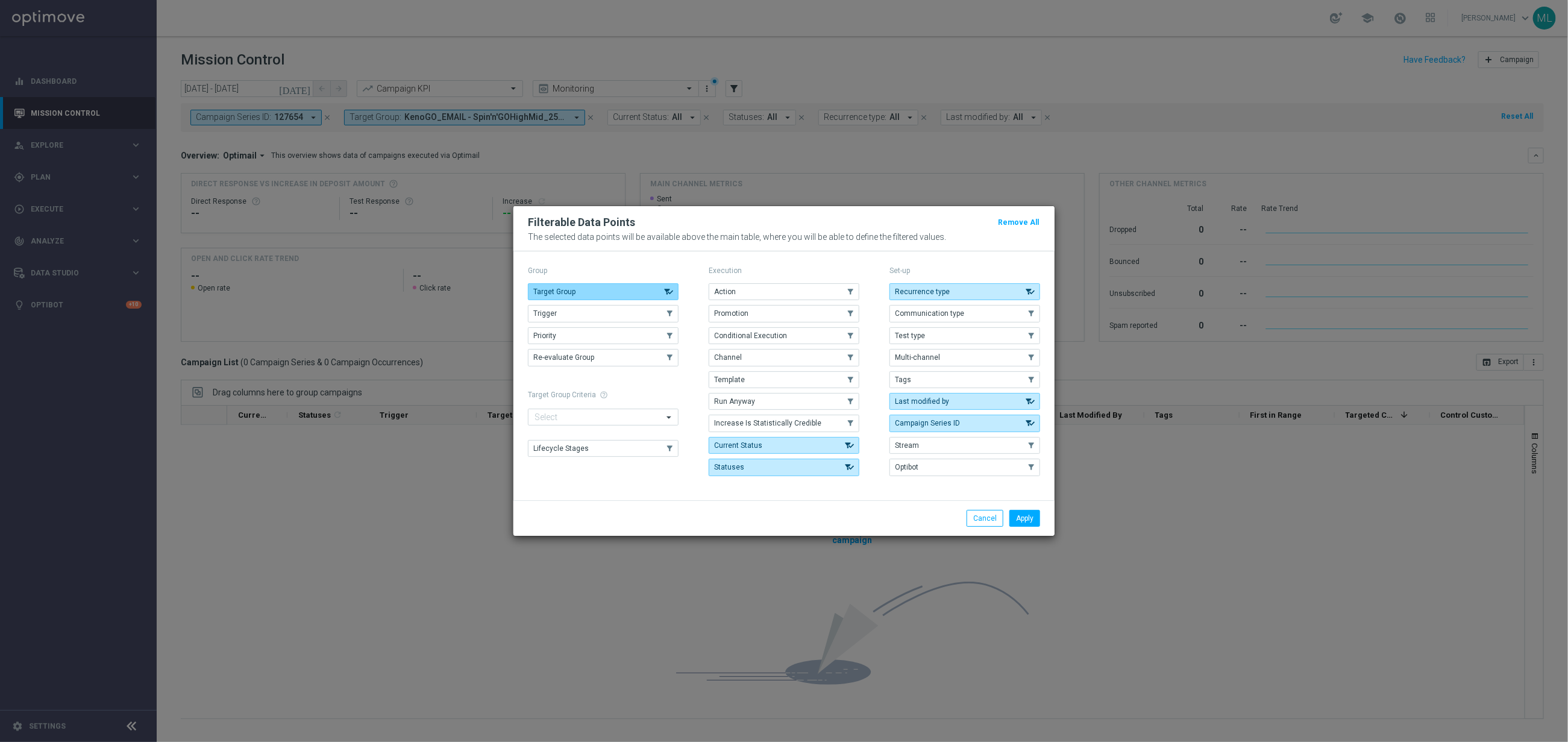
click at [670, 289] on icon "button" at bounding box center [668, 292] width 11 height 9
click at [671, 289] on use "button" at bounding box center [671, 292] width 9 height 9
click at [1037, 522] on button "Apply" at bounding box center [1024, 519] width 31 height 17
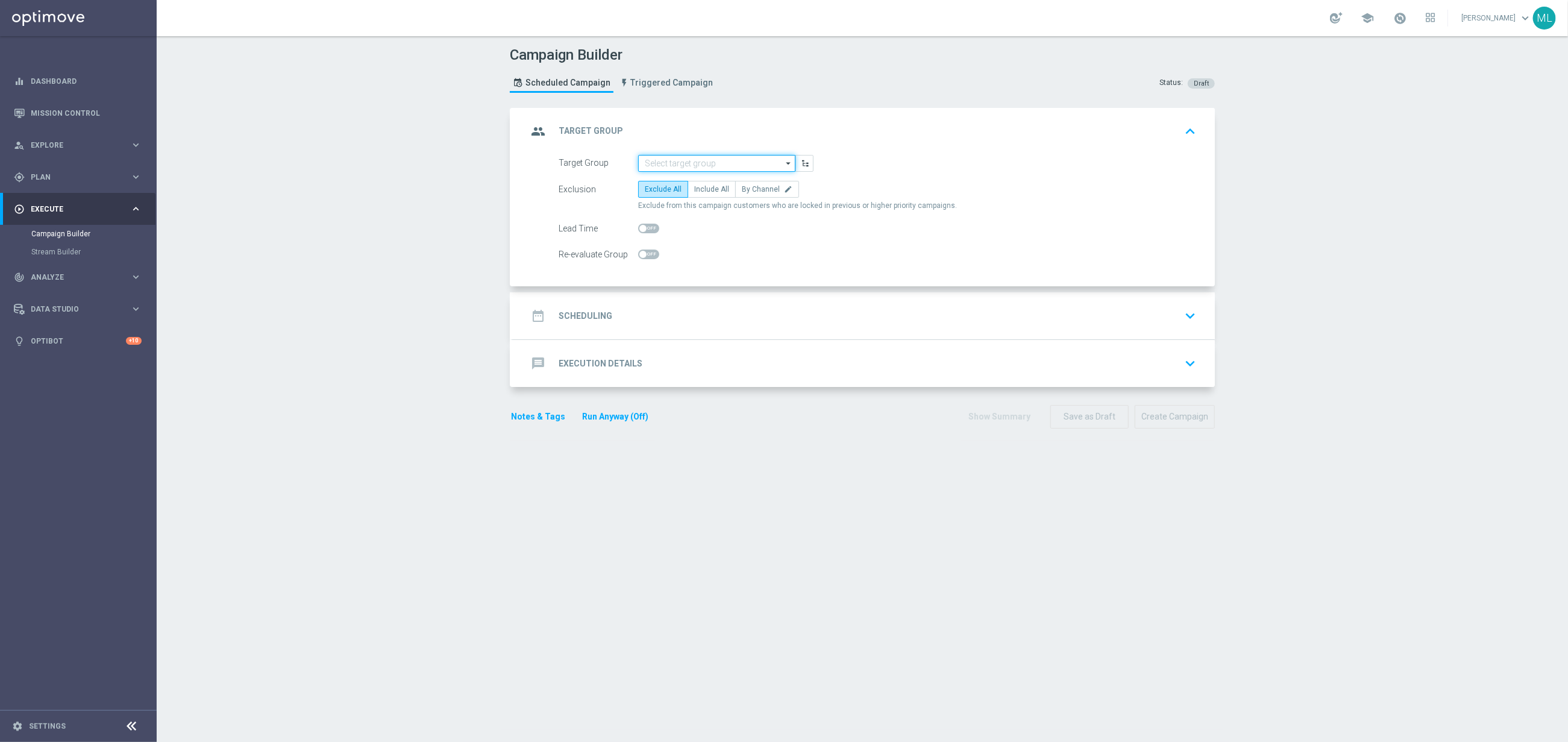
click at [712, 168] on input at bounding box center [717, 163] width 157 height 17
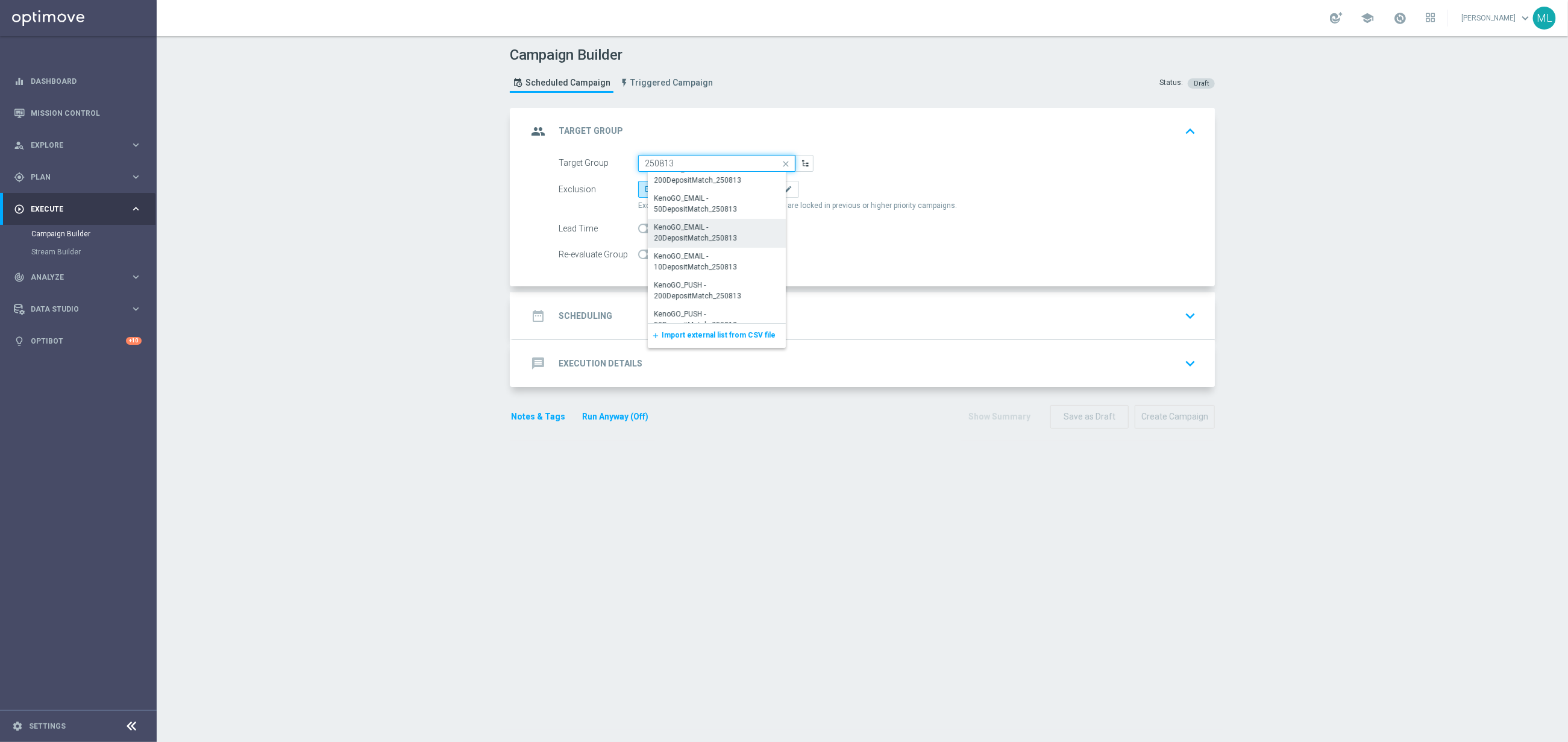
scroll to position [217, 0]
click at [717, 262] on div "KenoGO_EMAIL - 10DepositMatch_250813" at bounding box center [721, 259] width 134 height 21
type input "KenoGO_EMAIL - 10DepositMatch_250813"
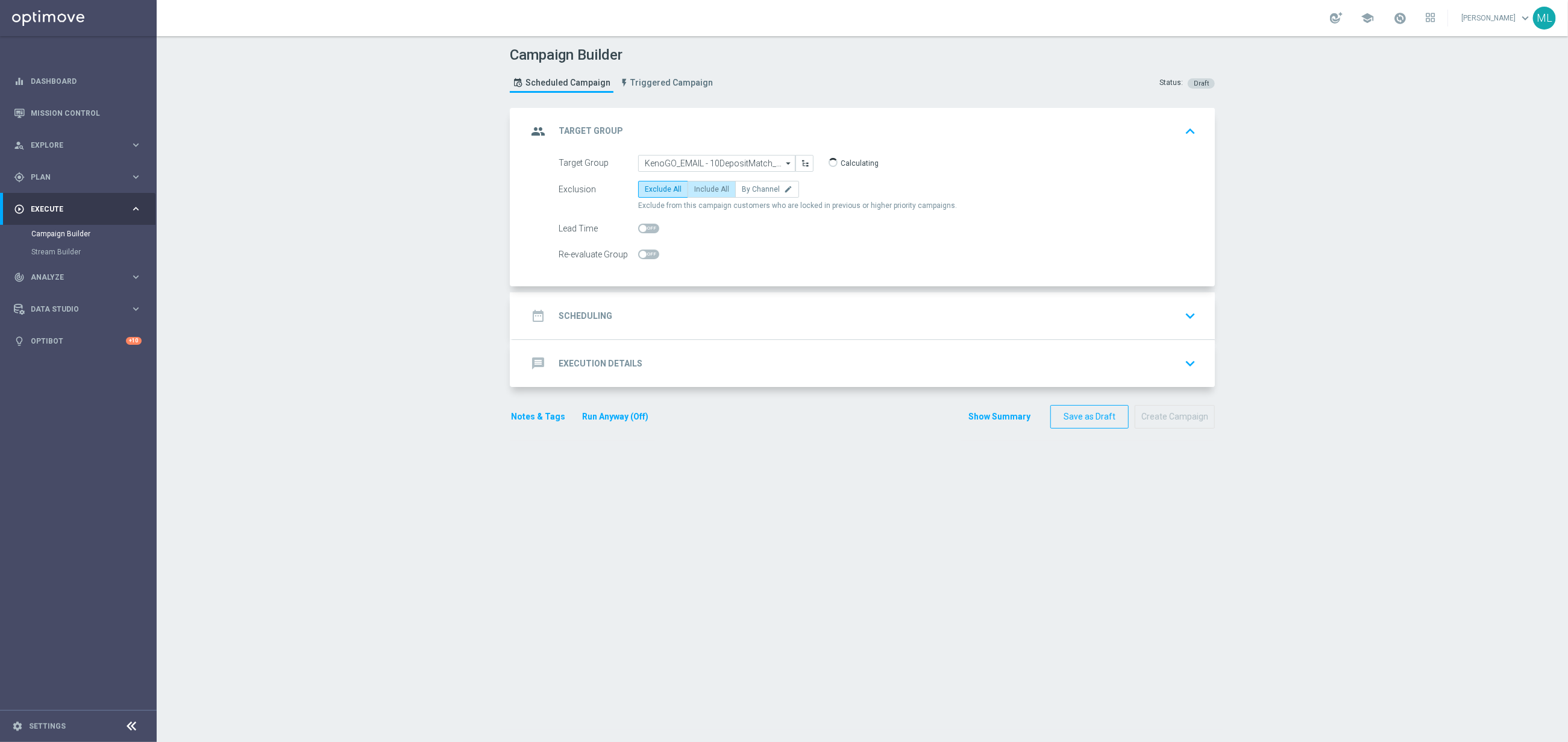
click at [714, 188] on span "Include All" at bounding box center [711, 189] width 35 height 9
click at [702, 188] on input "Include All" at bounding box center [698, 191] width 8 height 8
radio input "true"
click at [690, 316] on div "date_range Scheduling keyboard_arrow_down" at bounding box center [864, 316] width 673 height 23
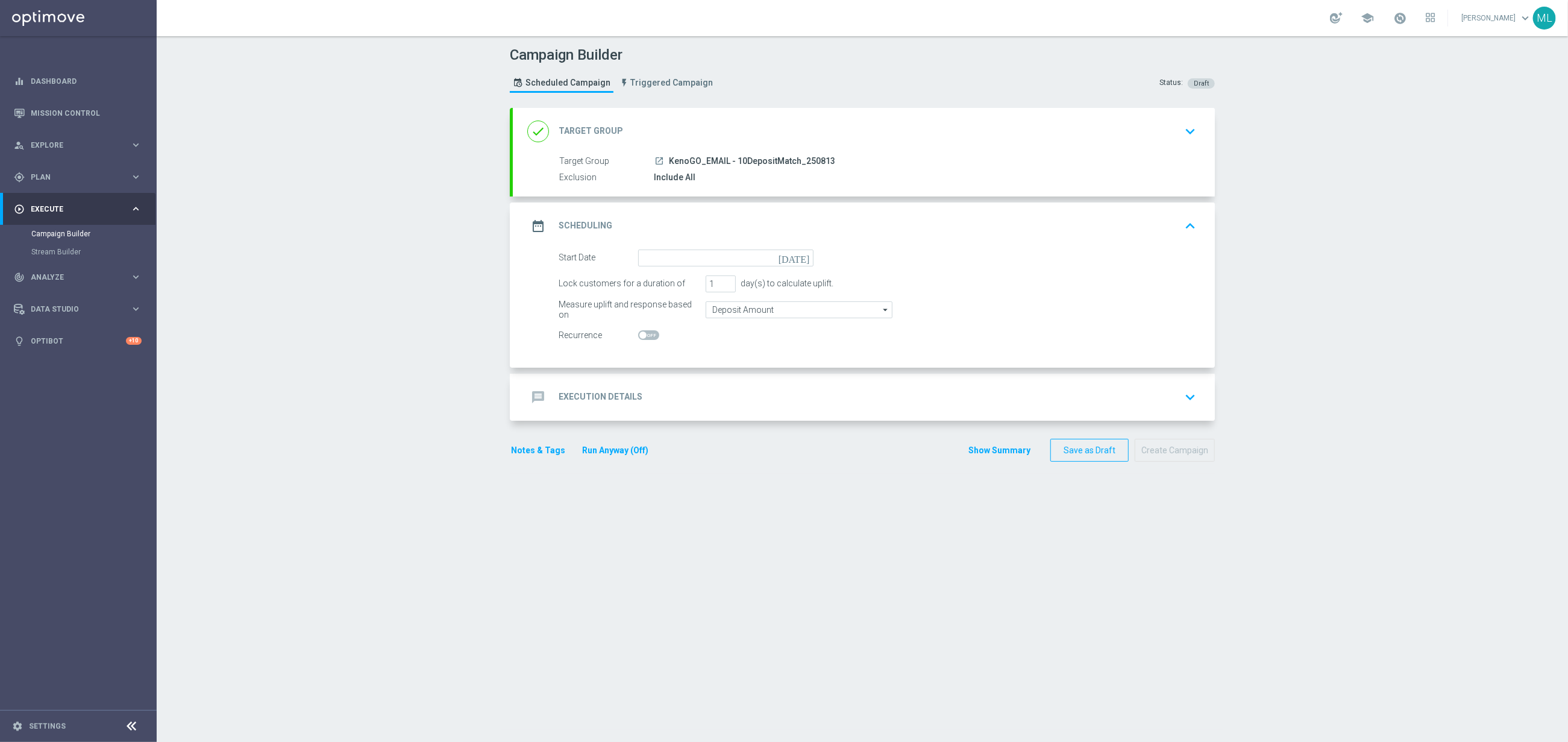
click at [803, 256] on icon "[DATE]" at bounding box center [797, 256] width 36 height 14
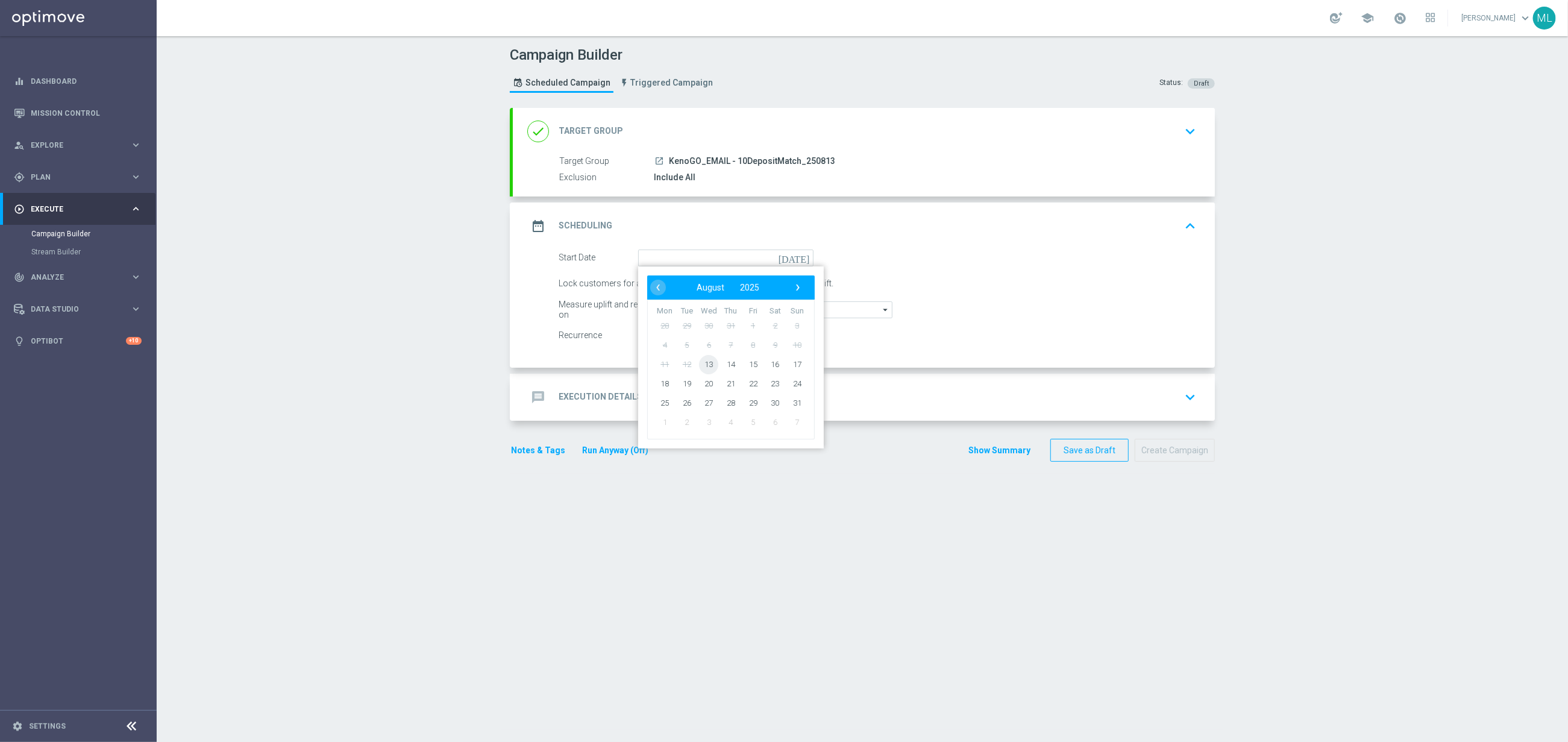
click at [716, 362] on span "13" at bounding box center [708, 364] width 19 height 19
type input "[DATE]"
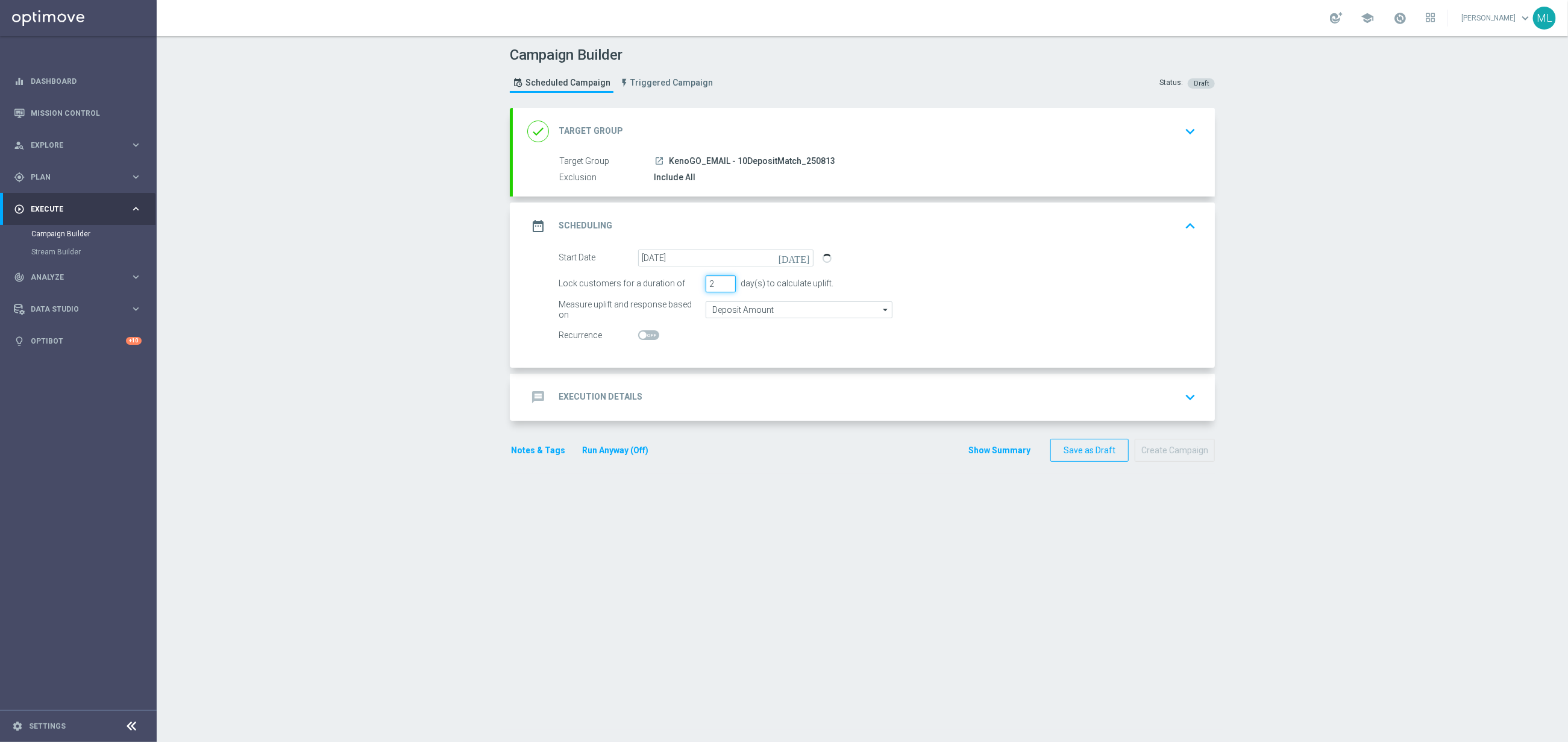
type input "2"
click at [730, 282] on input "2" at bounding box center [721, 284] width 30 height 17
click at [754, 395] on div "message Execution Details keyboard_arrow_down" at bounding box center [864, 397] width 673 height 23
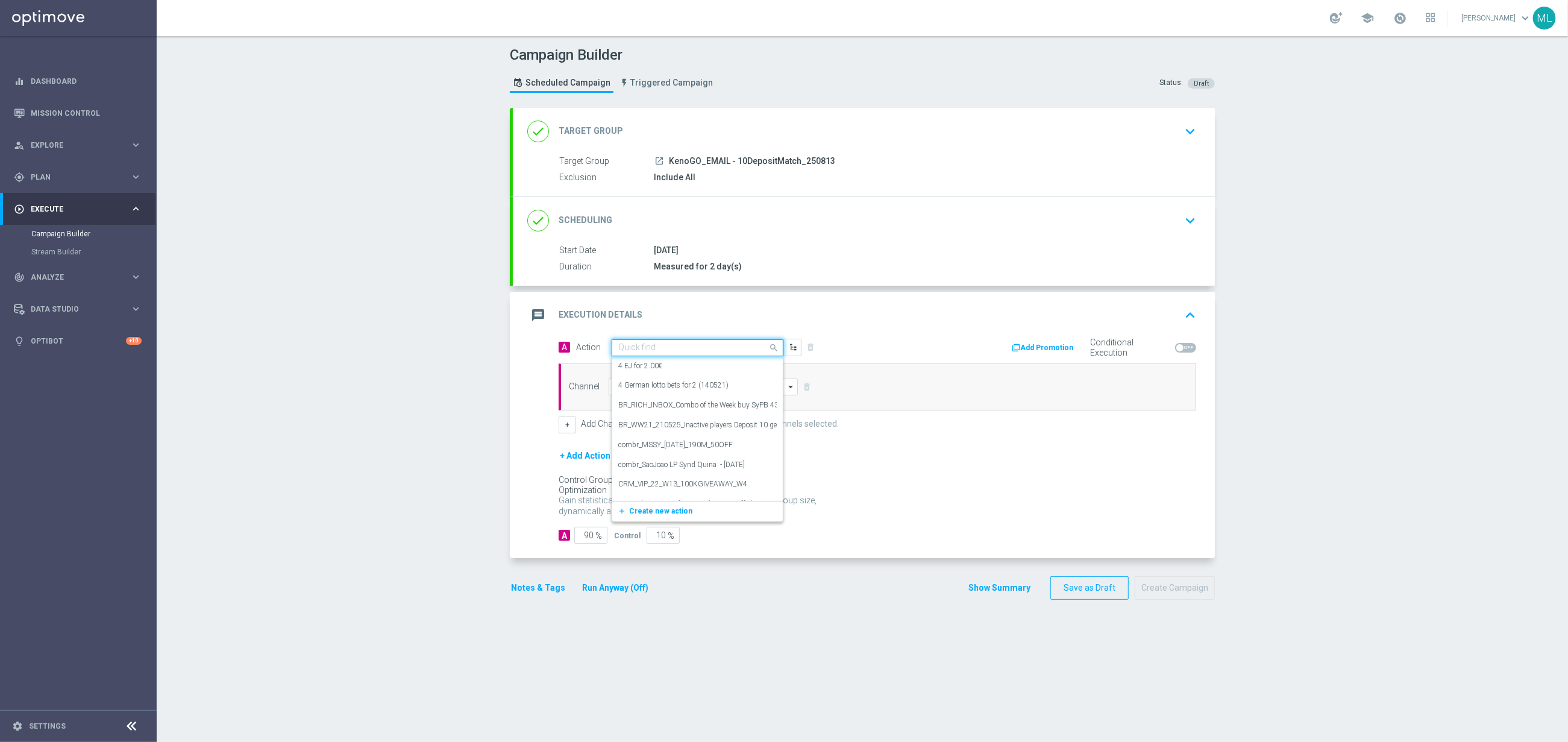
click at [688, 351] on input "text" at bounding box center [686, 348] width 134 height 10
type input "KenoGo de"
drag, startPoint x: 648, startPoint y: 364, endPoint x: 654, endPoint y: 370, distance: 8.5
click at [649, 363] on div "KenoGO Deposit Match edit" at bounding box center [698, 369] width 158 height 20
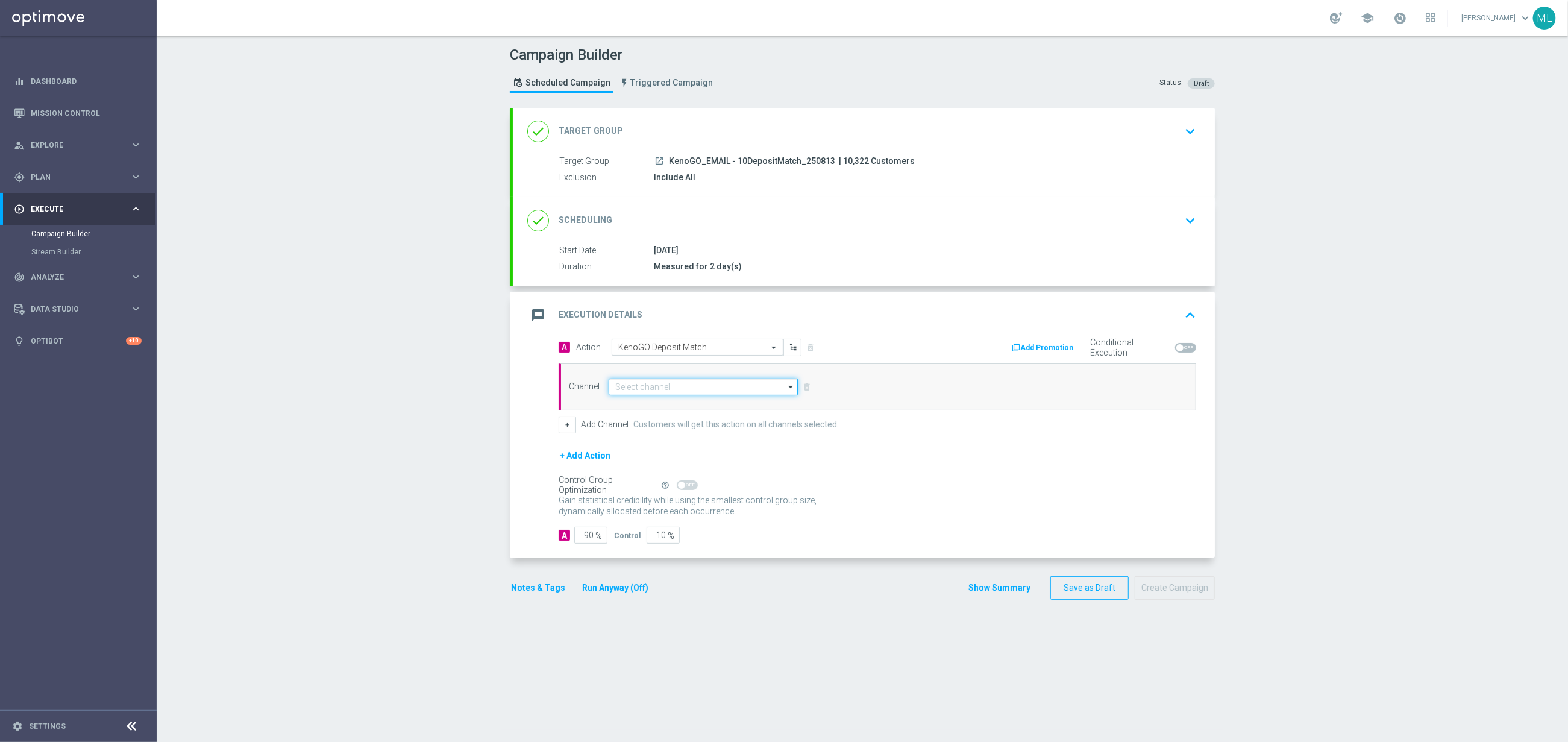
click at [651, 387] on input at bounding box center [703, 387] width 189 height 17
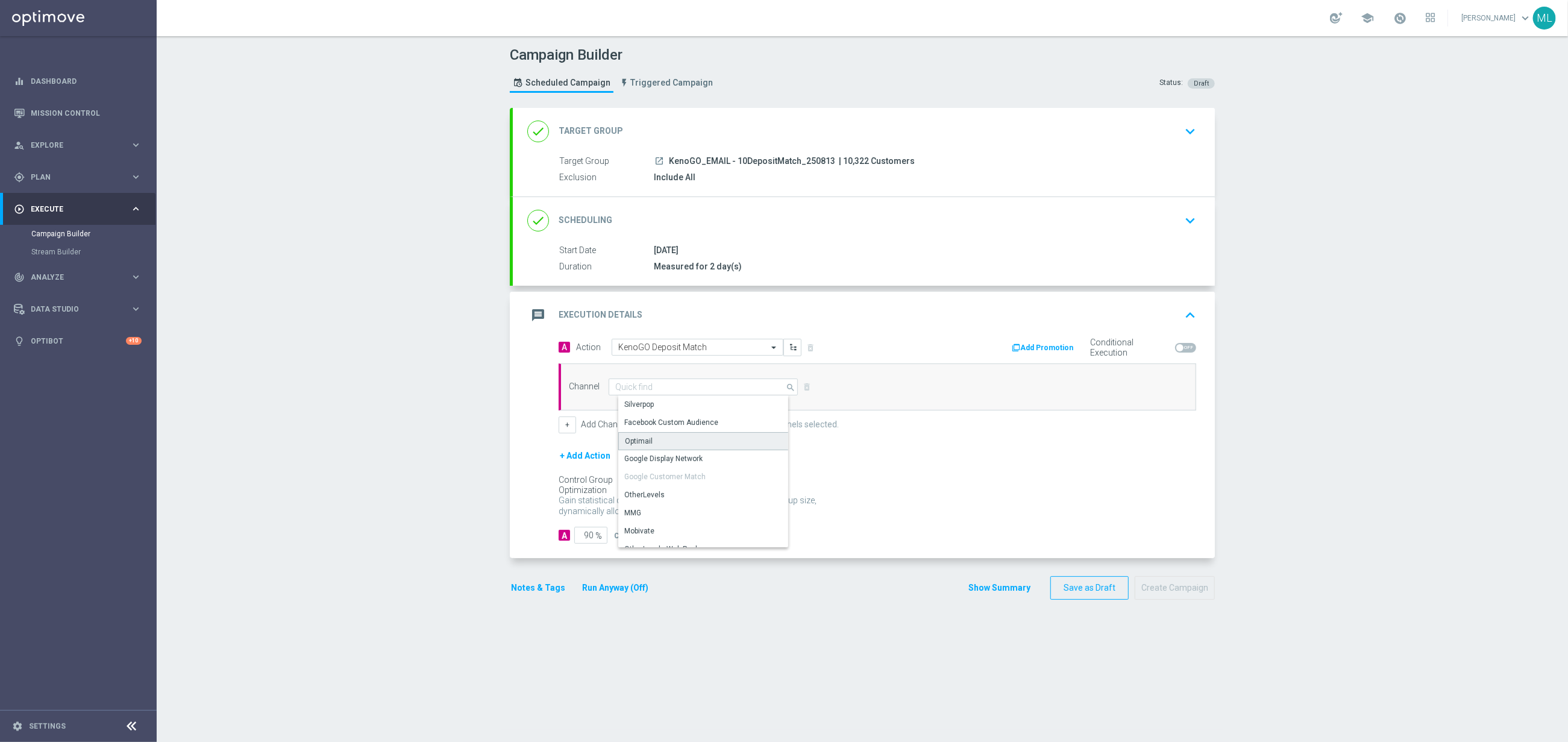
click at [658, 437] on div "Optimail" at bounding box center [708, 441] width 179 height 18
type input "Optimail"
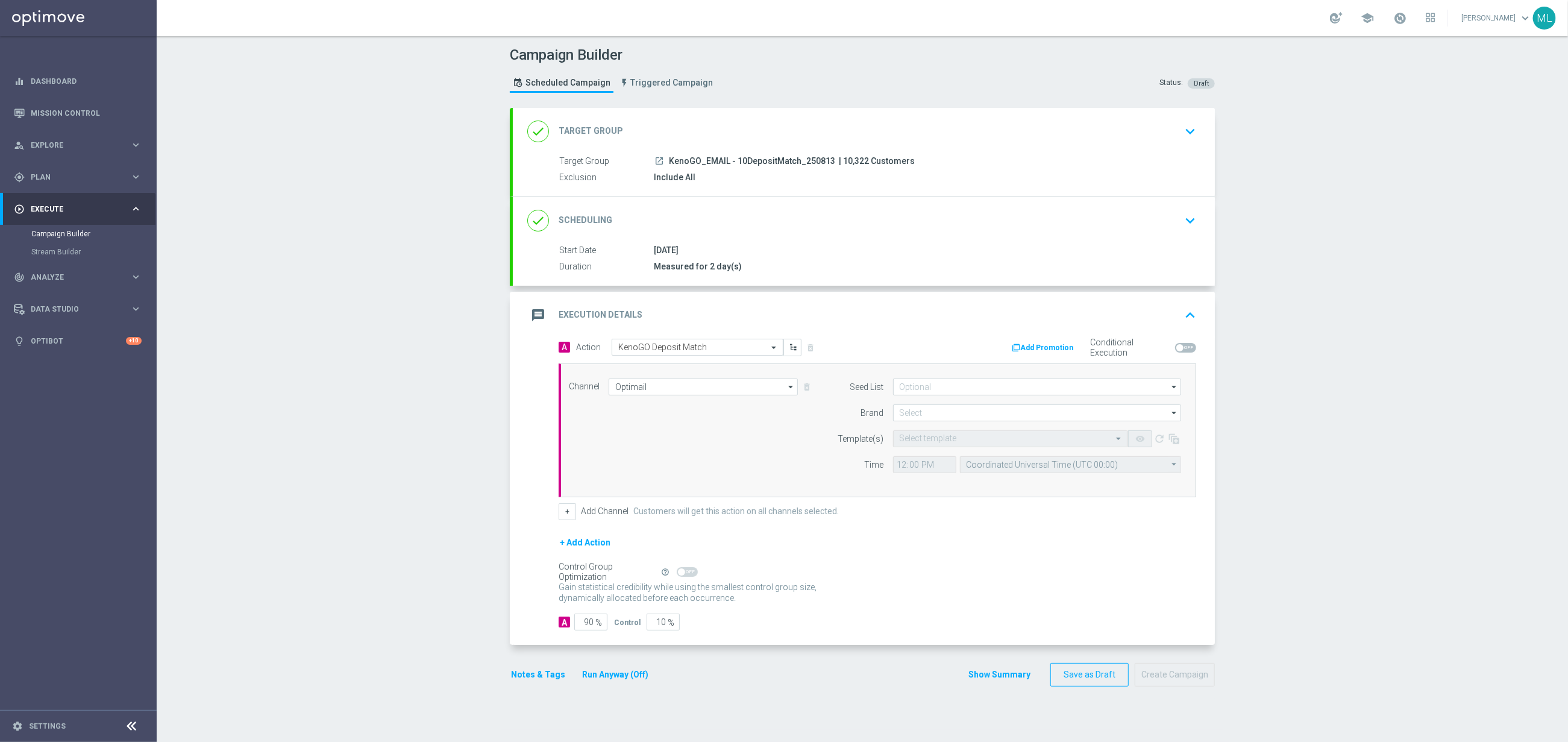
click at [656, 541] on div "+ Add Action" at bounding box center [877, 550] width 638 height 30
drag, startPoint x: 661, startPoint y: 624, endPoint x: 650, endPoint y: 624, distance: 11.0
click at [650, 624] on input "10" at bounding box center [663, 622] width 33 height 17
type input "0"
type input "100"
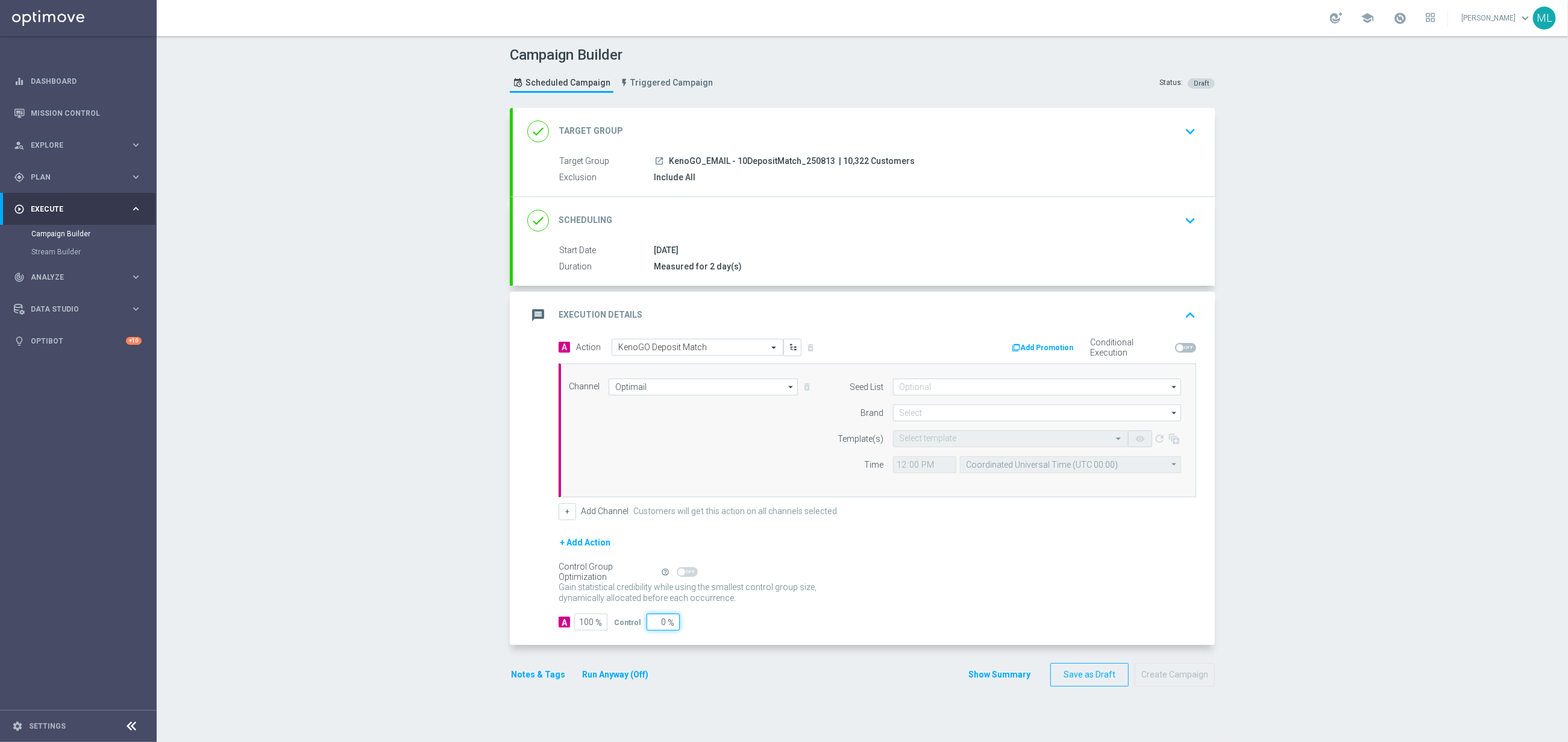
type input "0"
click at [638, 669] on div "Notes & Tags Run Anyway (Off)" at bounding box center [587, 674] width 154 height 24
click at [635, 674] on button "Run Anyway (Off)" at bounding box center [615, 674] width 68 height 15
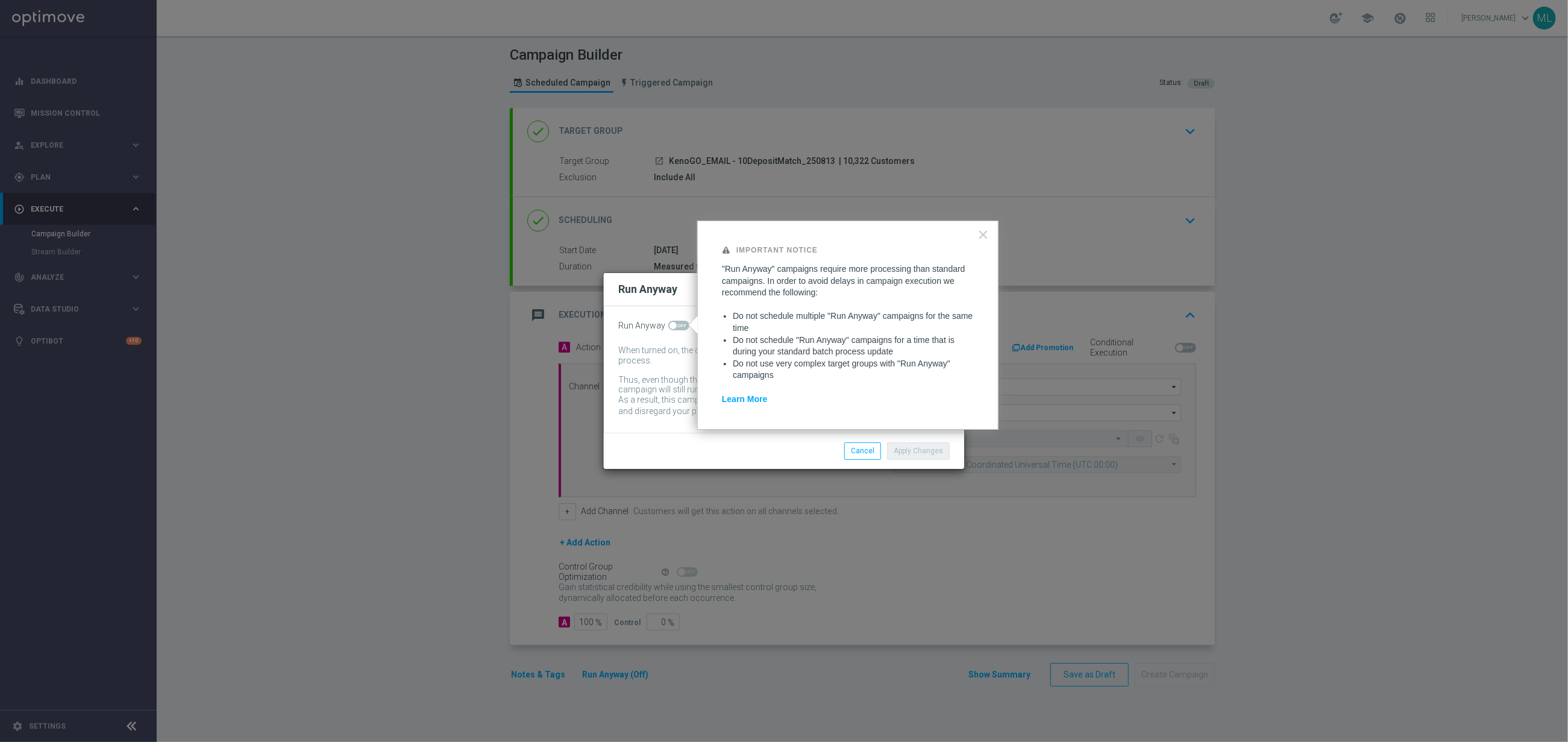
click at [681, 323] on span at bounding box center [679, 325] width 21 height 10
click at [681, 323] on input "checkbox" at bounding box center [679, 325] width 21 height 10
checkbox input "true"
click at [904, 447] on button "Apply Changes" at bounding box center [919, 451] width 63 height 17
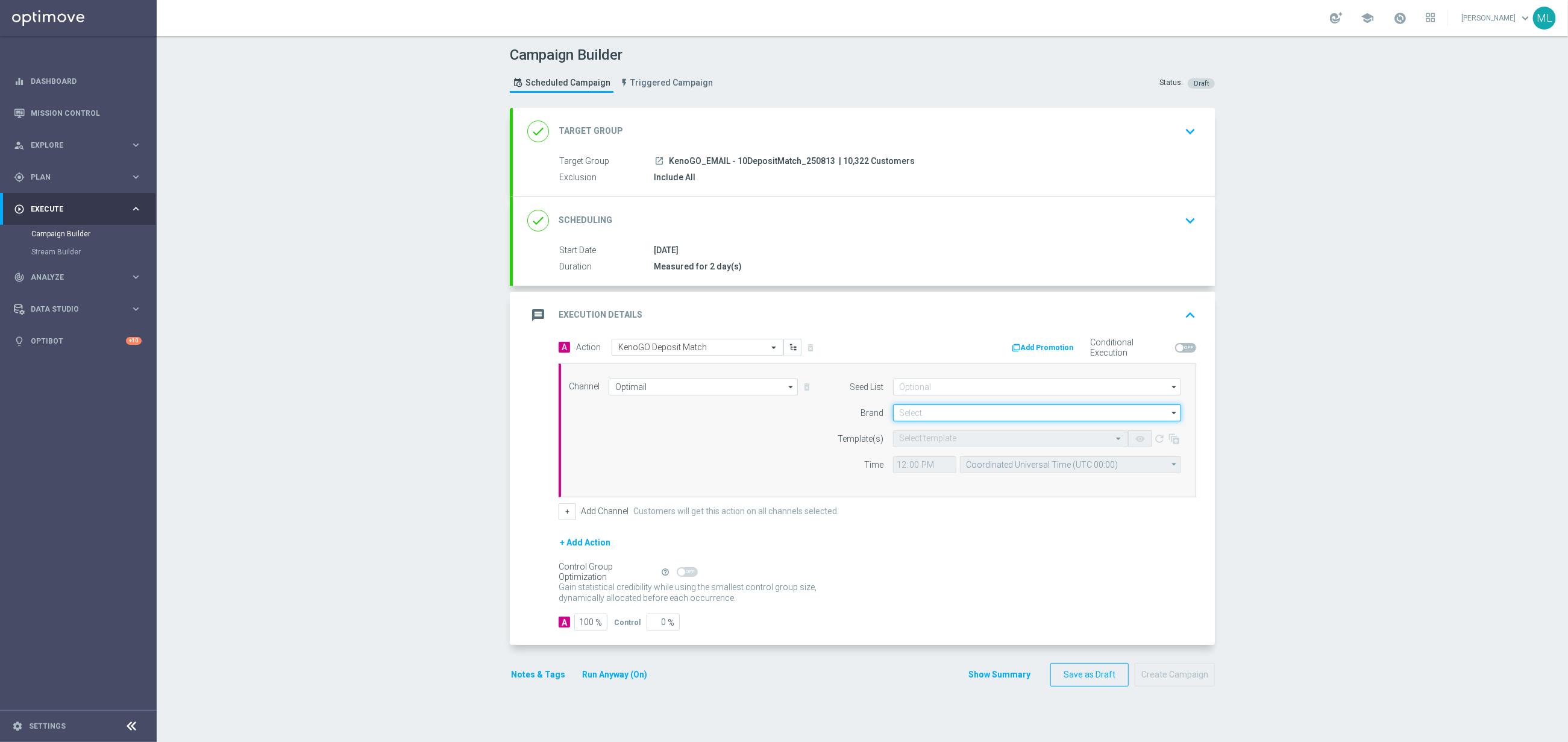
click at [930, 411] on input at bounding box center [1037, 413] width 288 height 17
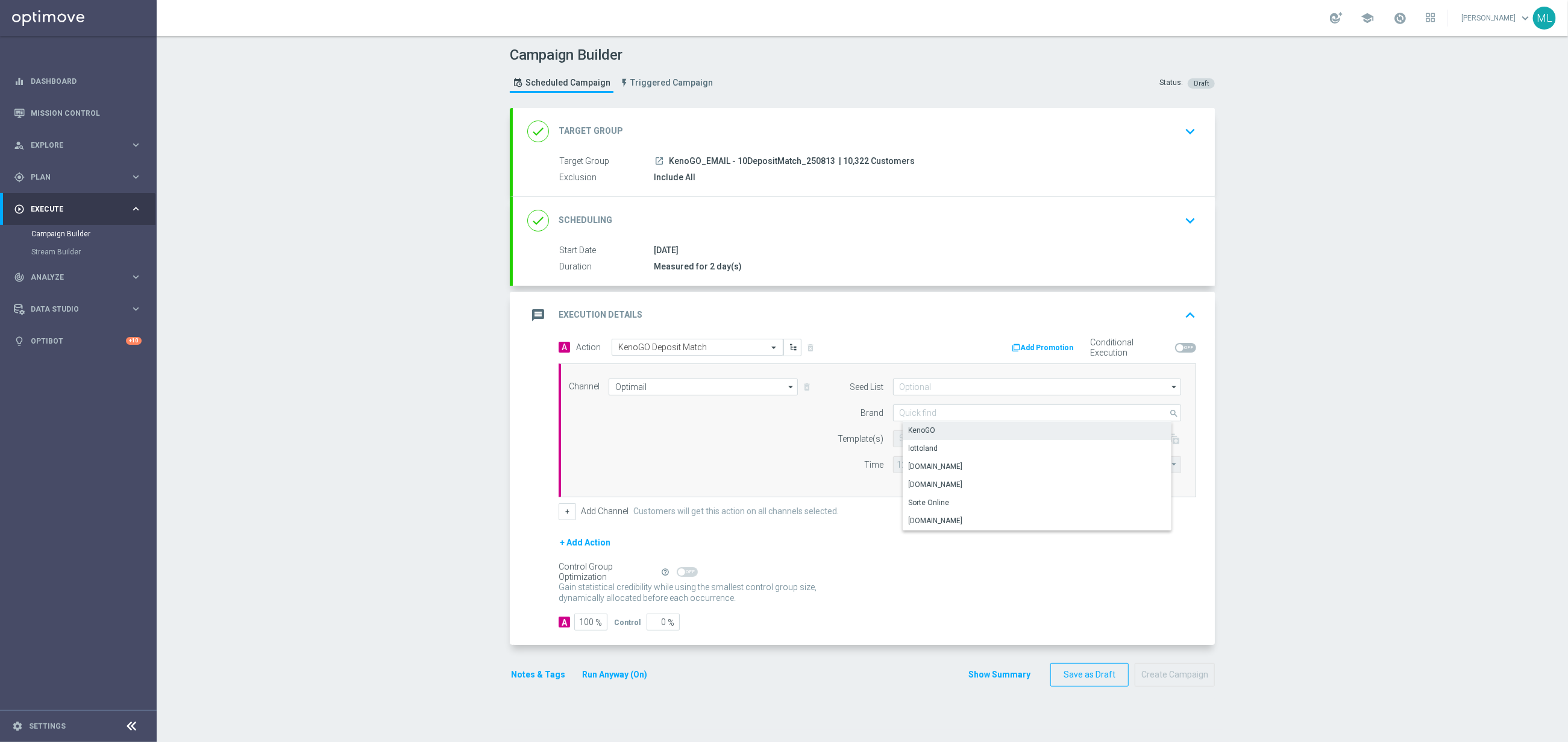
click at [934, 425] on div "KenoGO" at bounding box center [1047, 430] width 289 height 17
type input "KenoGO"
click at [935, 443] on input "text" at bounding box center [998, 439] width 198 height 10
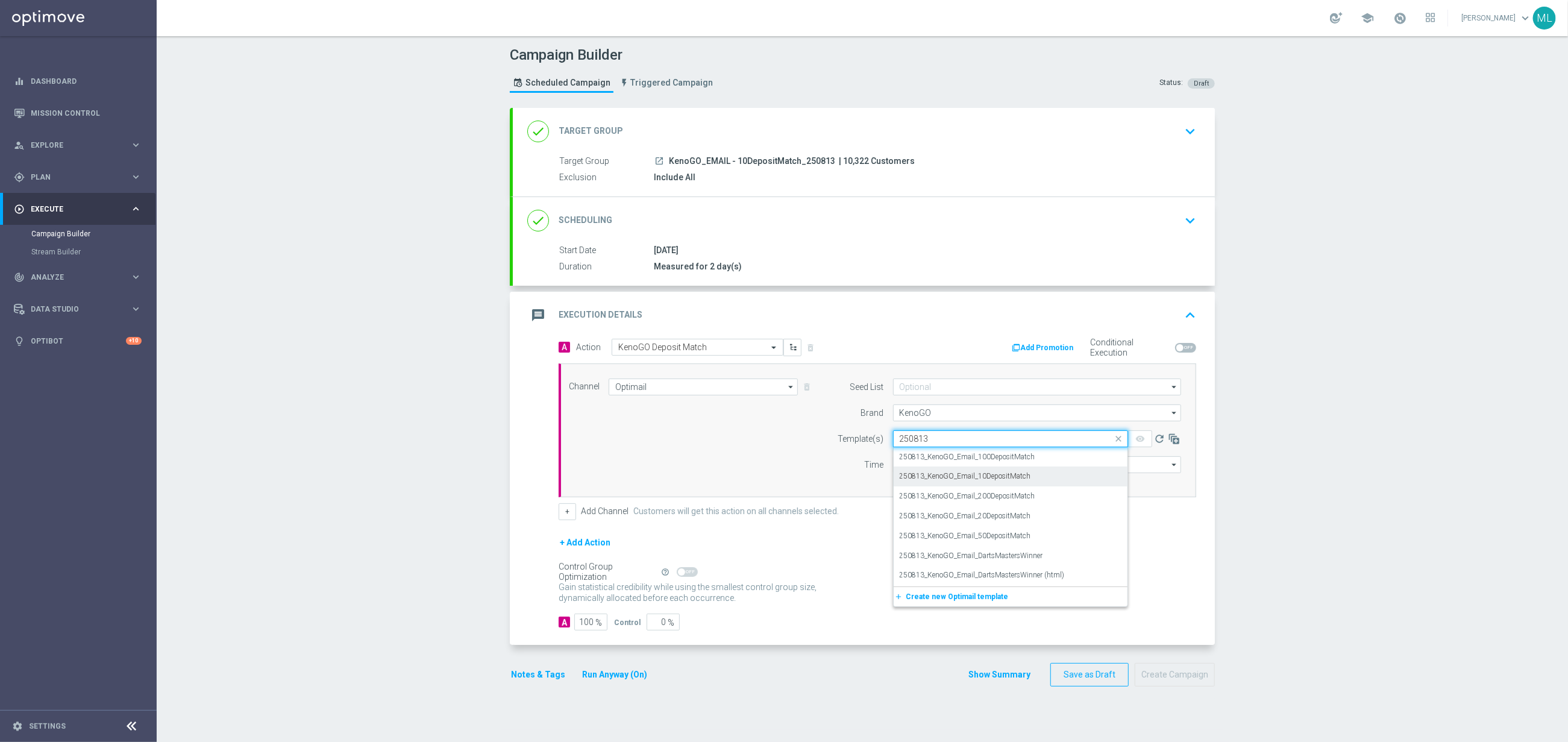
click at [997, 482] on label "250813_KenoGO_Email_10DepositMatch" at bounding box center [965, 477] width 131 height 10
type input "250813"
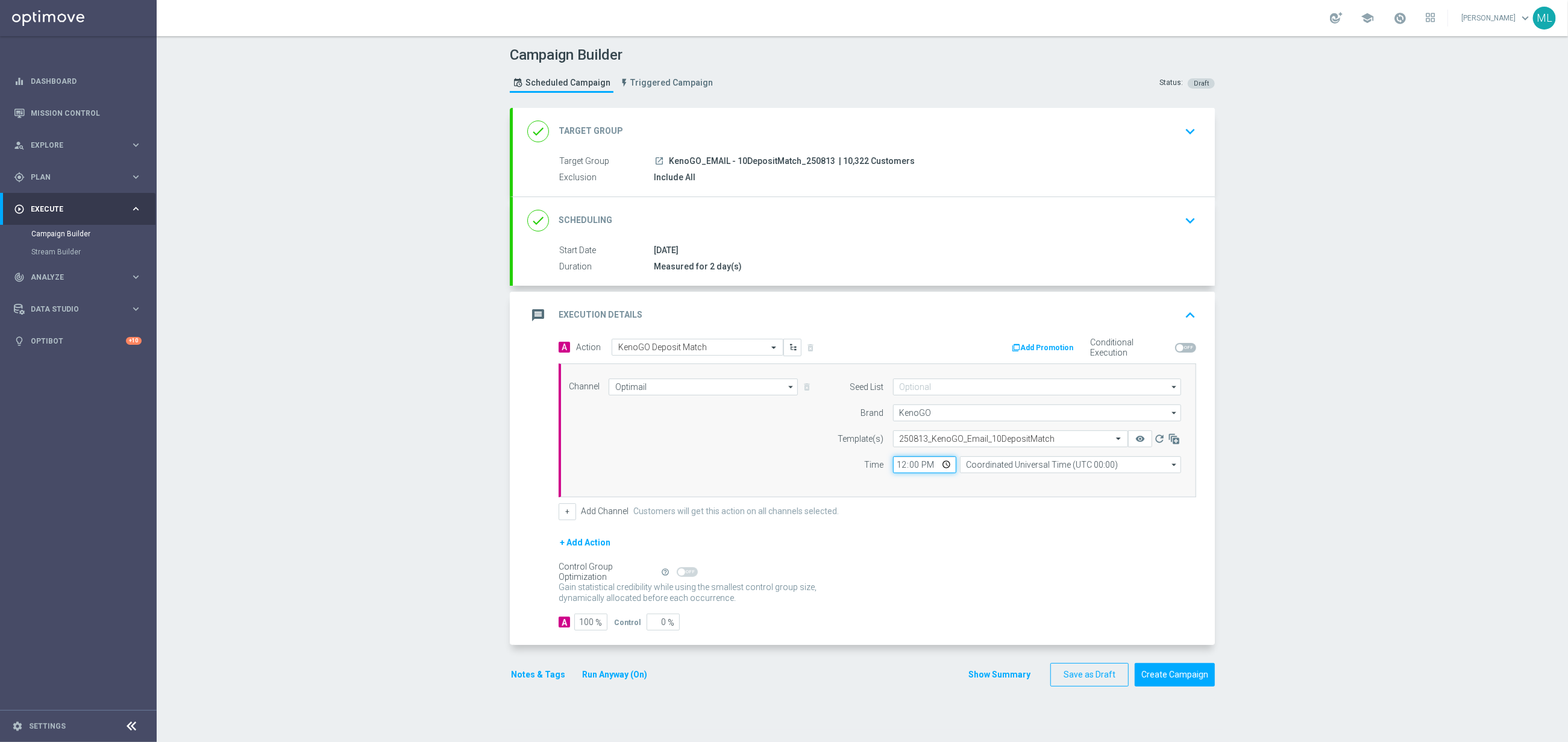
click at [903, 466] on input "12:00" at bounding box center [925, 465] width 63 height 17
type input "17:00"
click at [1011, 465] on input "Coordinated Universal Time (UTC 00:00)" at bounding box center [1071, 465] width 221 height 17
click at [1040, 484] on div "Eastern Australia Time ([GEOGRAPHIC_DATA]) (UTC +10:00)" at bounding box center [1075, 482] width 198 height 11
type input "Eastern Australia Time ([GEOGRAPHIC_DATA]) (UTC +10:00)"
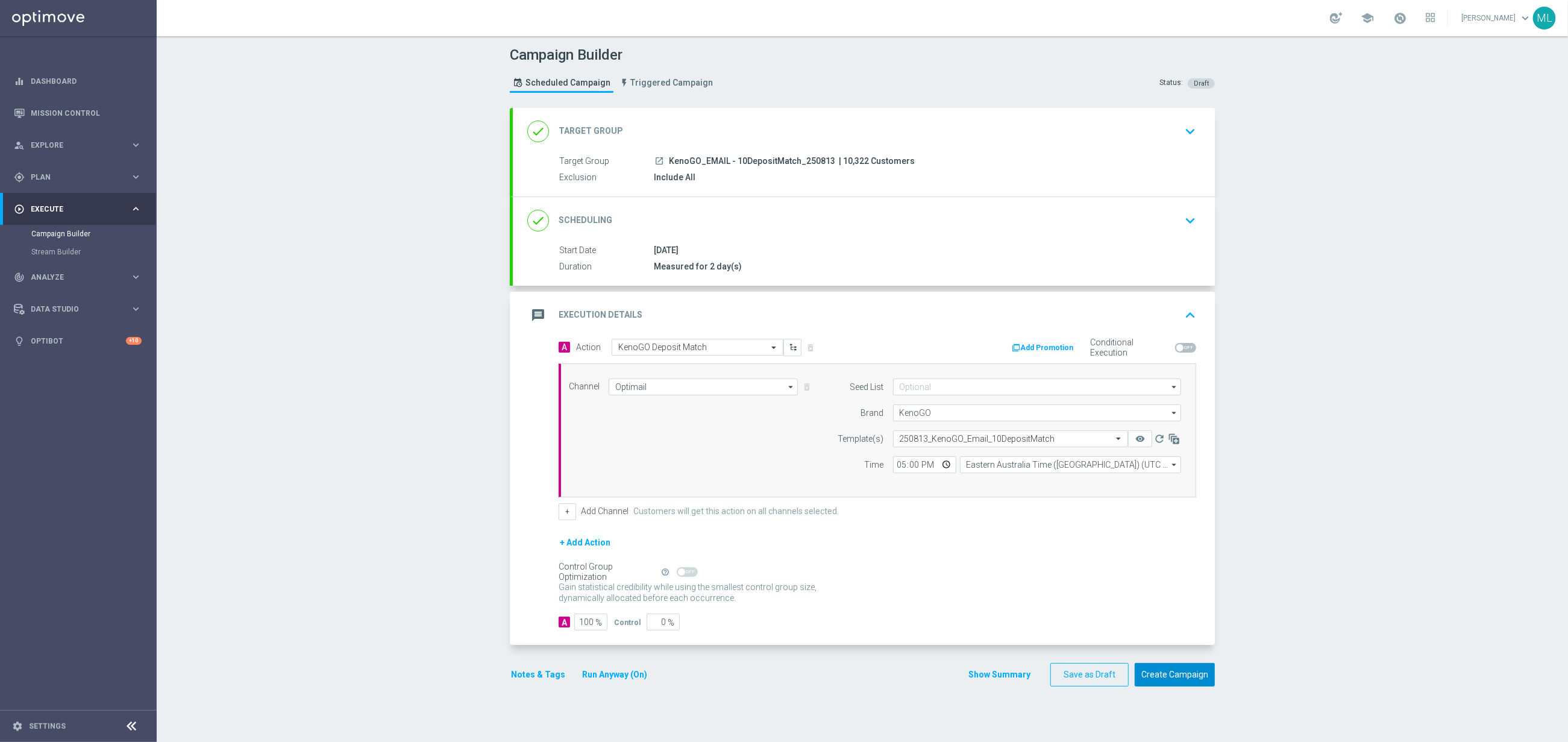
click at [1176, 677] on button "Create Campaign" at bounding box center [1175, 674] width 80 height 24
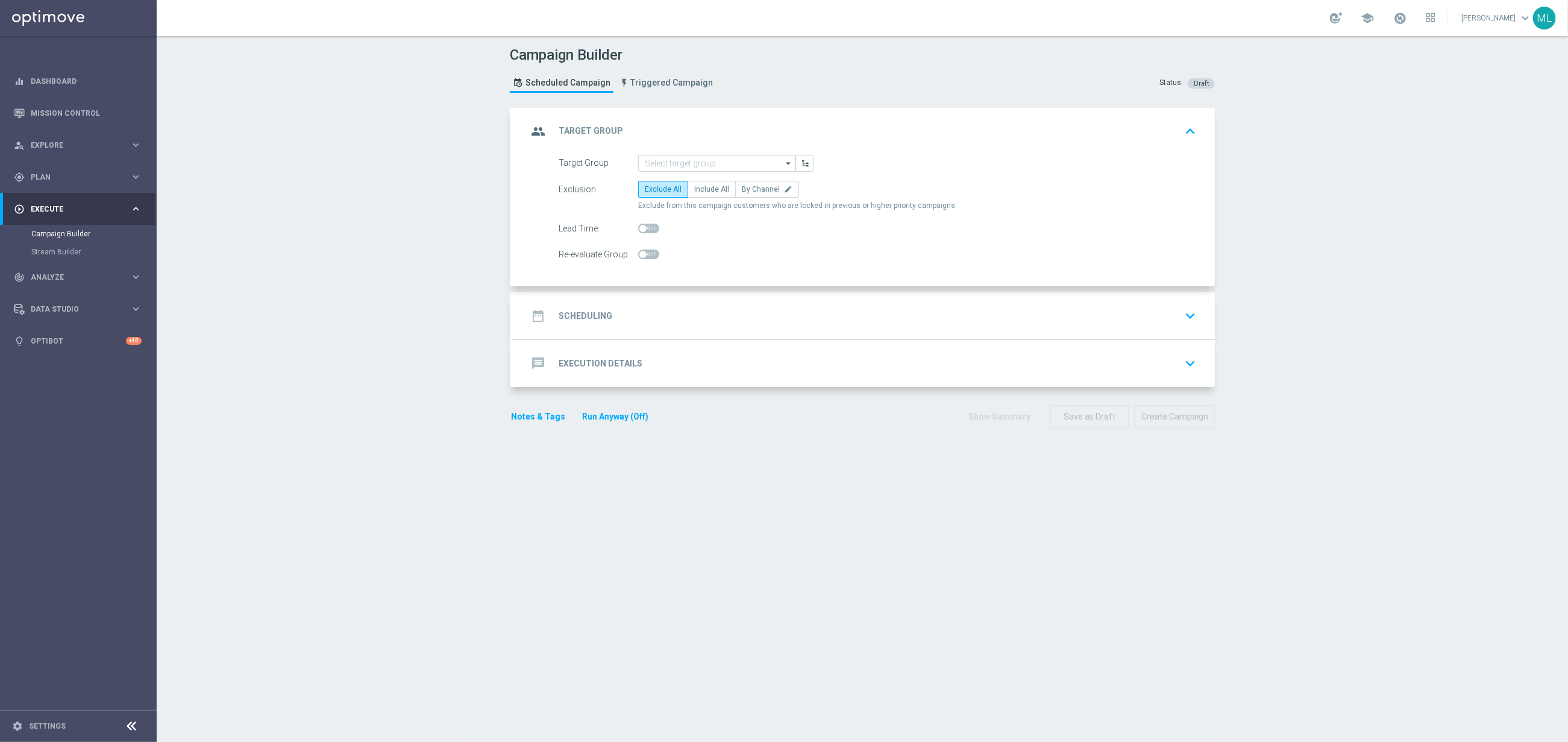
click at [706, 153] on div "group Target Group keyboard_arrow_up" at bounding box center [864, 131] width 702 height 47
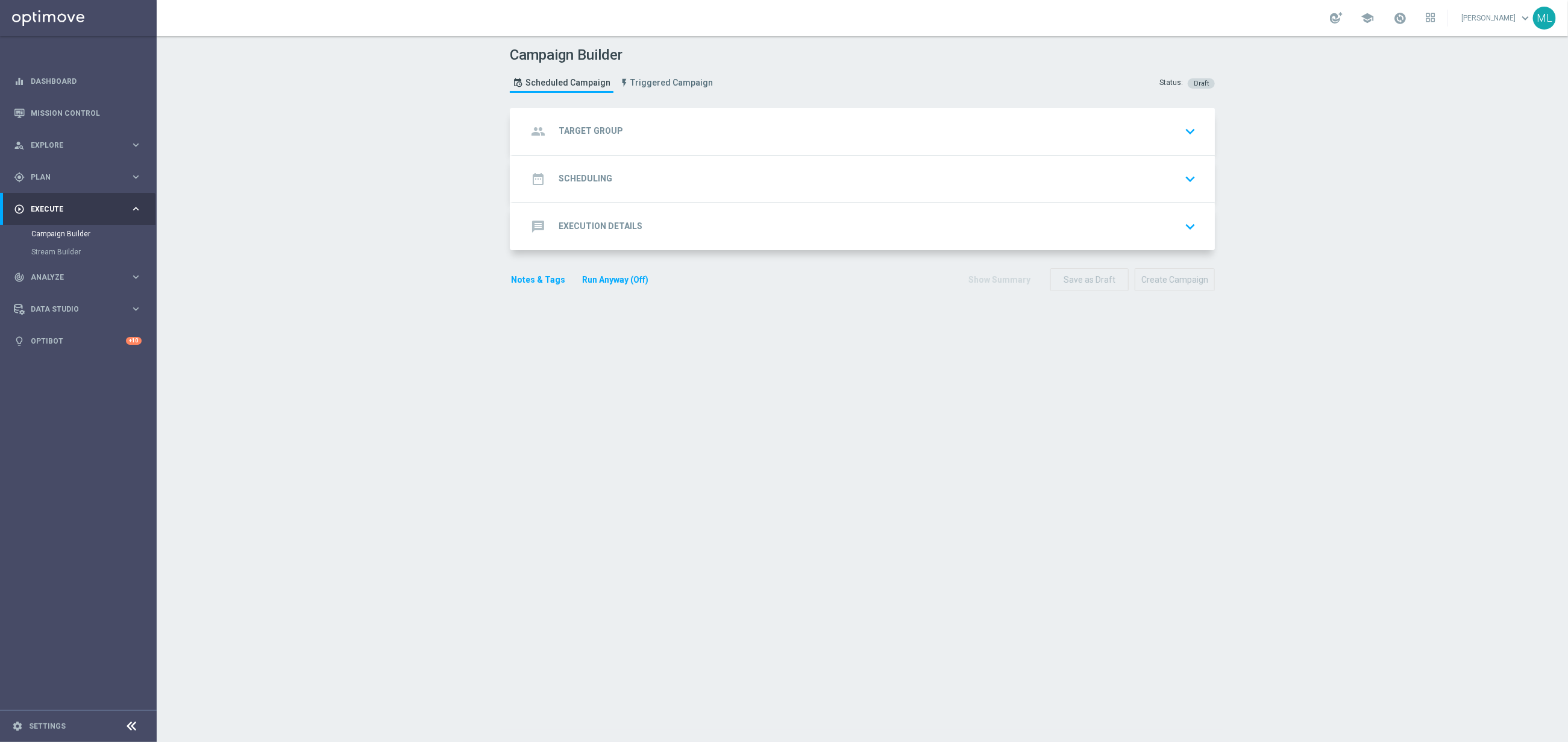
click at [684, 138] on div "group Target Group keyboard_arrow_down" at bounding box center [864, 131] width 673 height 23
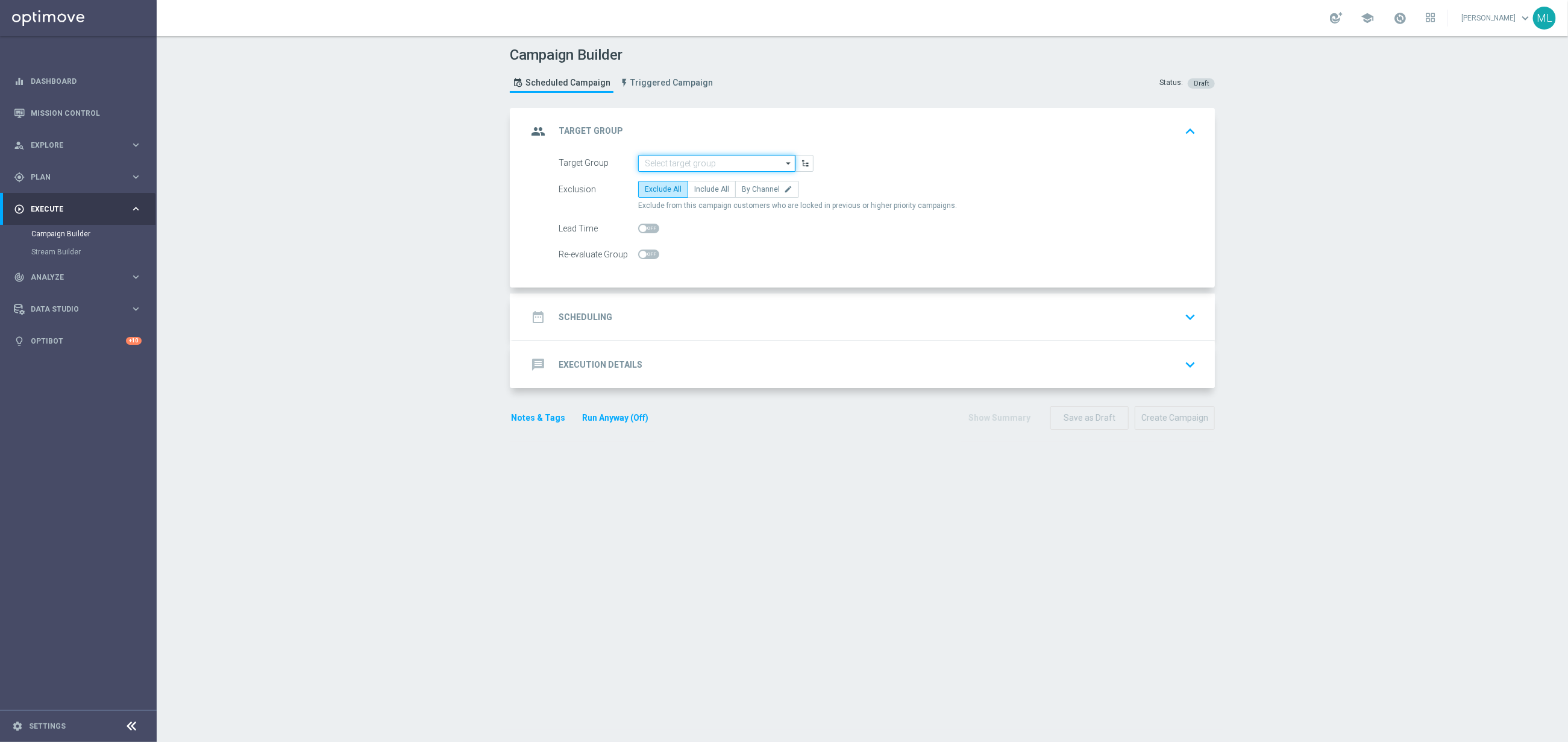
click at [672, 166] on input at bounding box center [717, 163] width 157 height 17
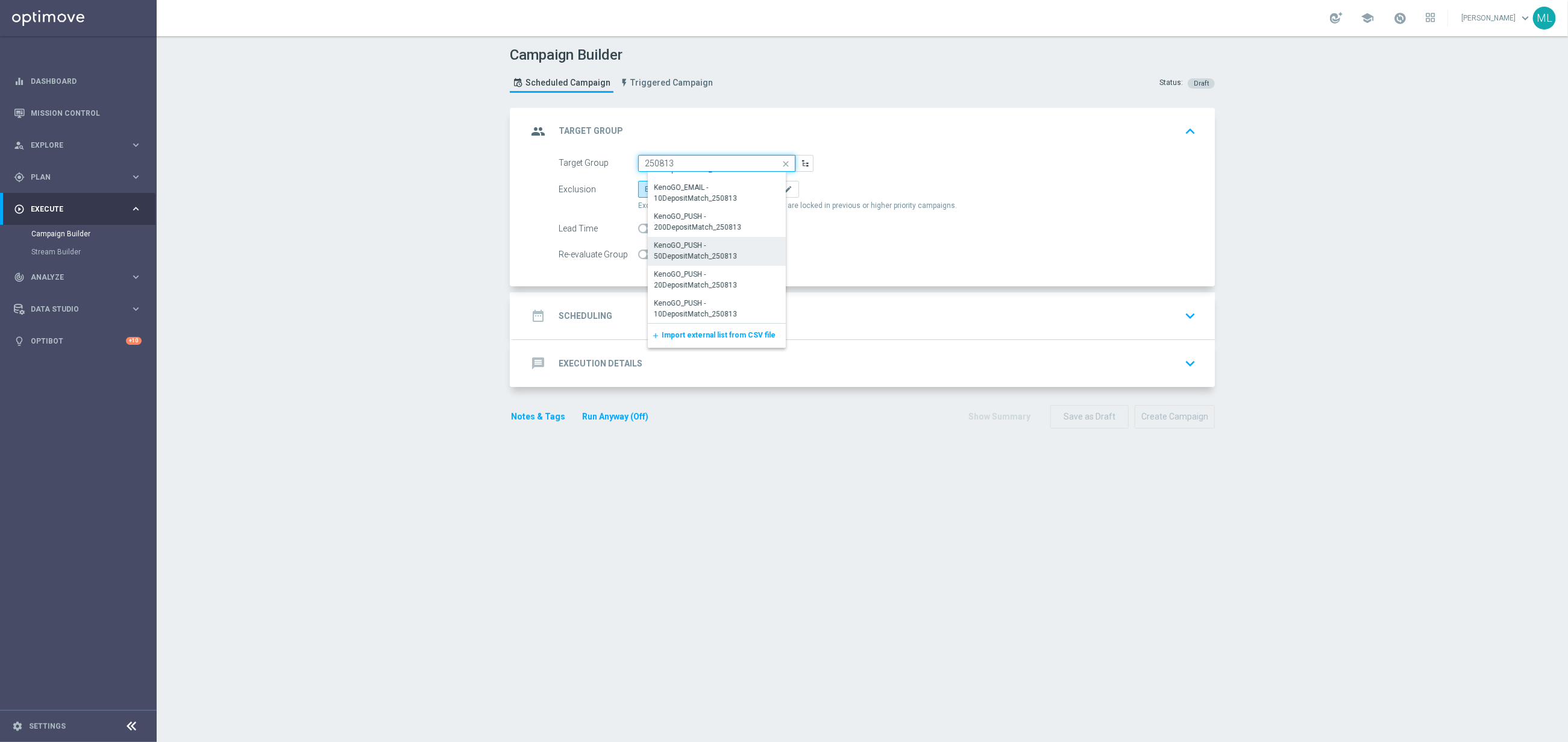
scroll to position [261, 0]
click at [721, 243] on div "KenoGO_PUSH - 200DepositMatch_250813" at bounding box center [722, 243] width 136 height 21
type input "KenoGO_PUSH - 200DepositMatch_250813"
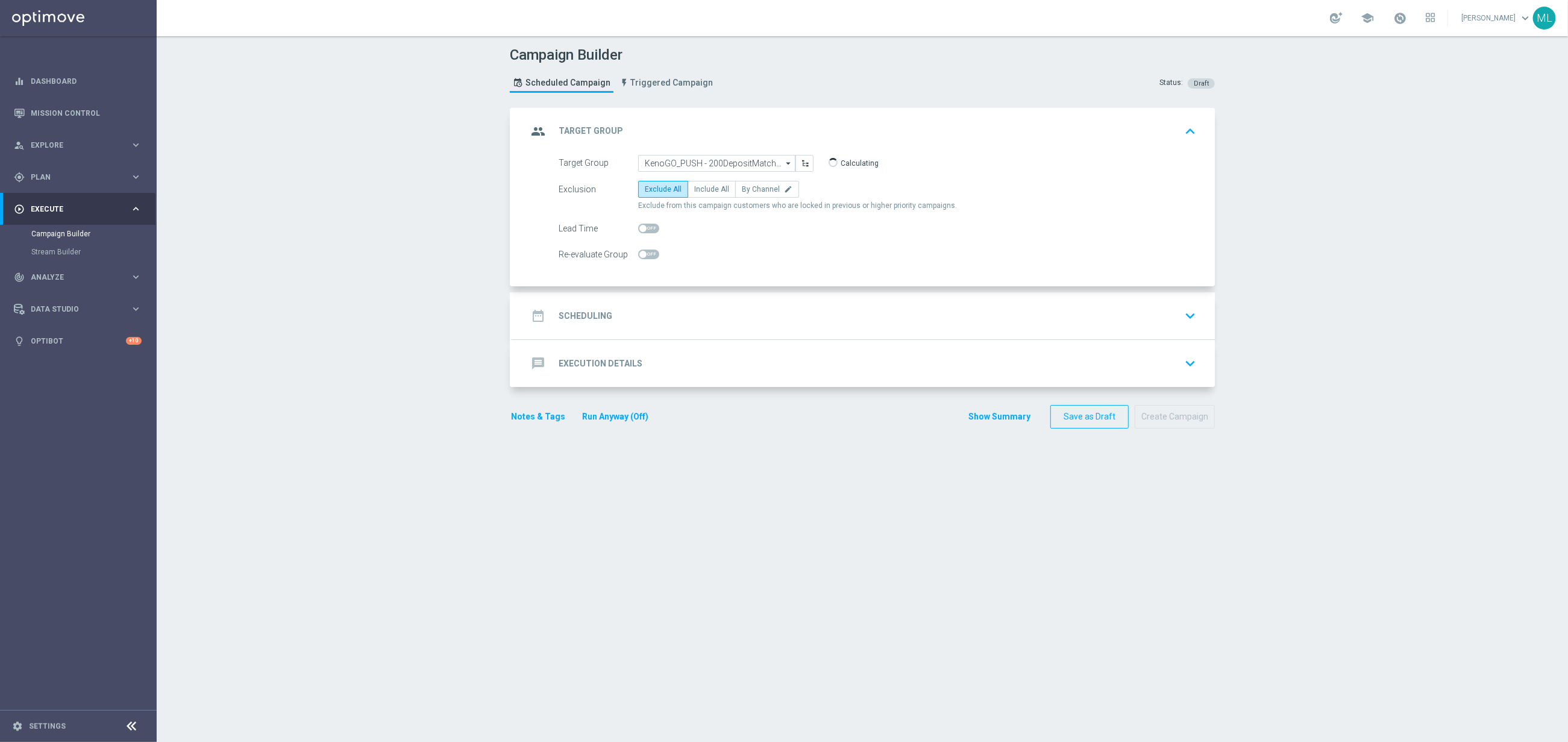
drag, startPoint x: 708, startPoint y: 193, endPoint x: 708, endPoint y: 231, distance: 38.0
click at [708, 193] on span "Include All" at bounding box center [711, 189] width 35 height 9
click at [702, 193] on input "Include All" at bounding box center [698, 191] width 8 height 8
radio input "true"
click at [696, 325] on div "date_range Scheduling keyboard_arrow_down" at bounding box center [864, 316] width 673 height 23
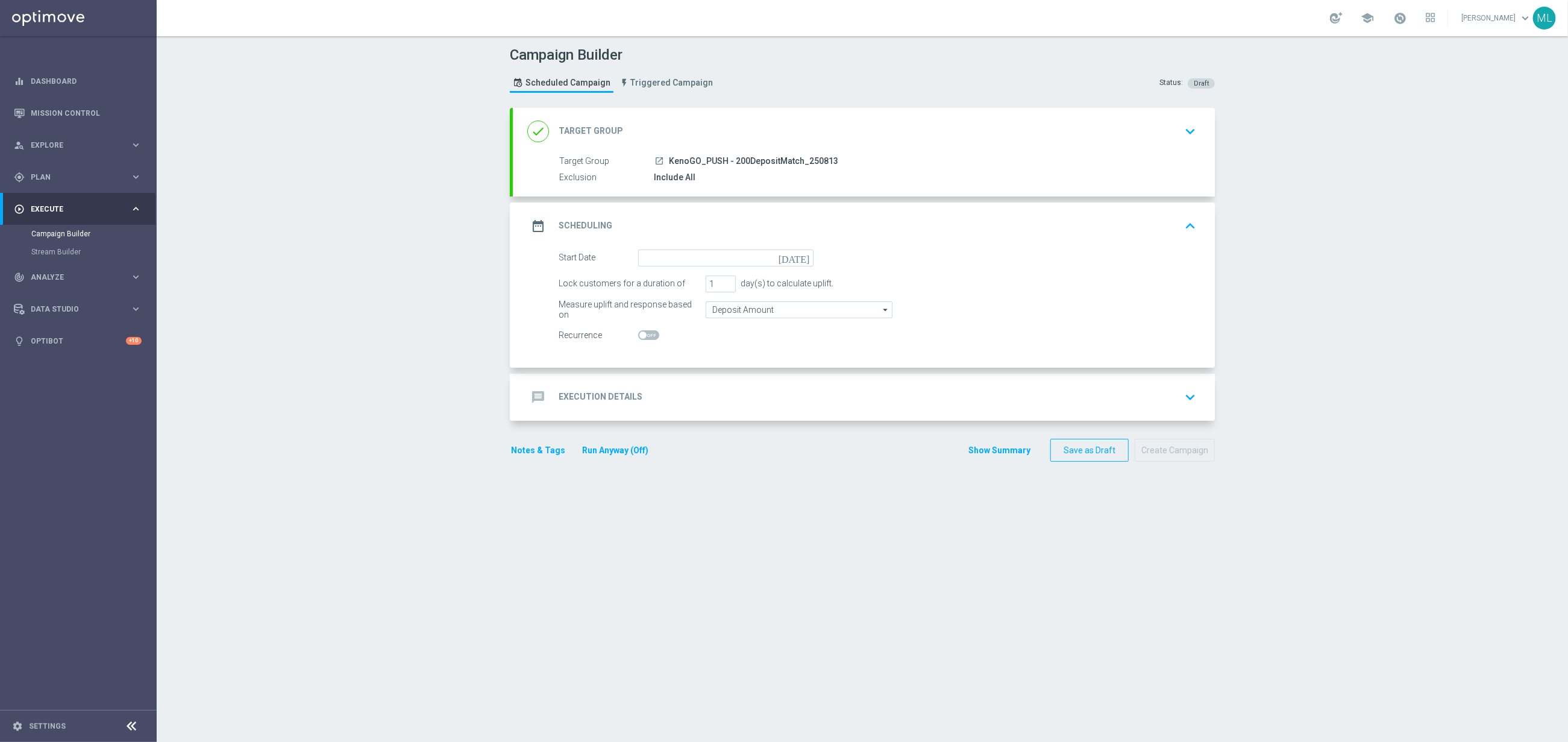
click at [803, 261] on icon "[DATE]" at bounding box center [797, 256] width 36 height 14
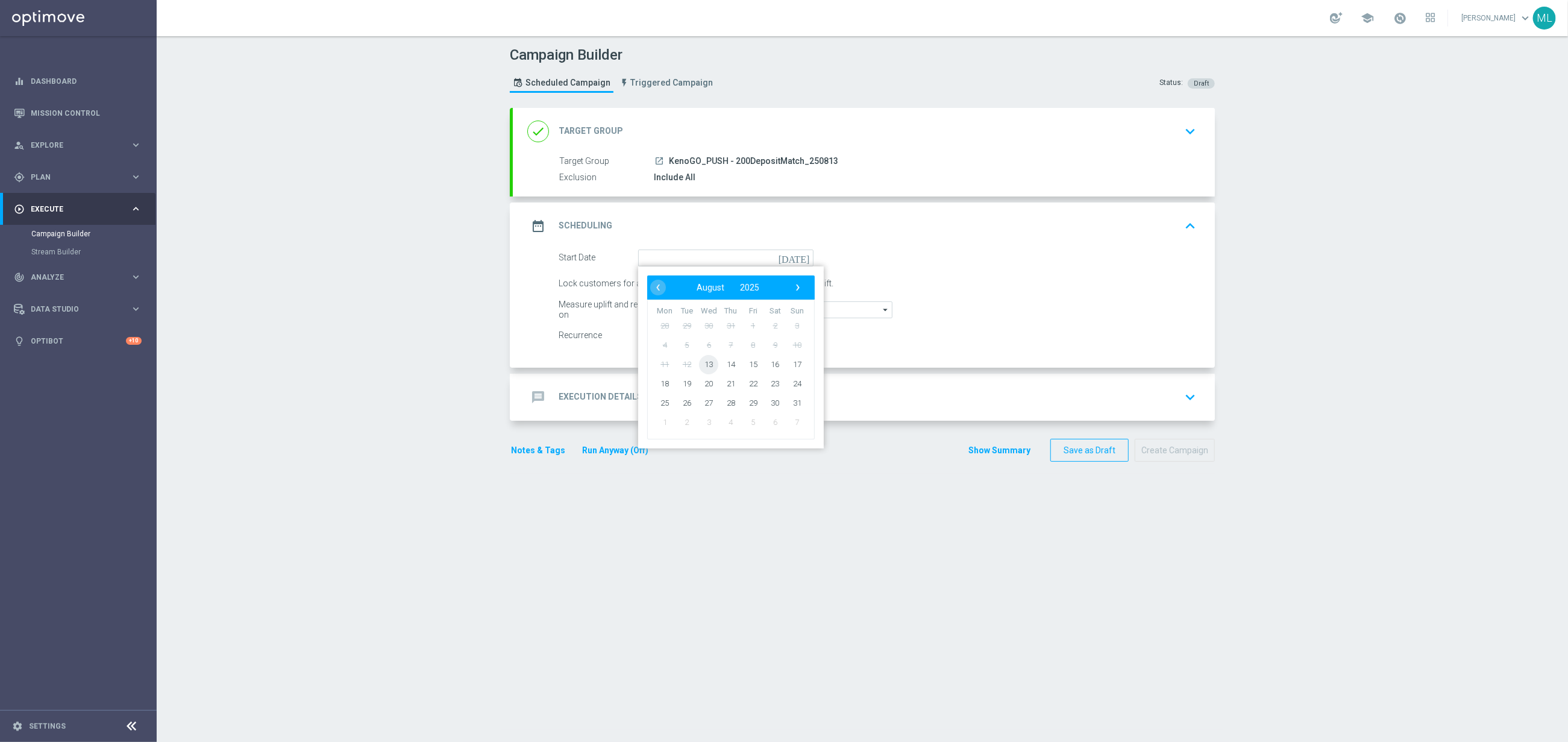
click at [709, 363] on span "13" at bounding box center [708, 364] width 19 height 19
type input "[DATE]"
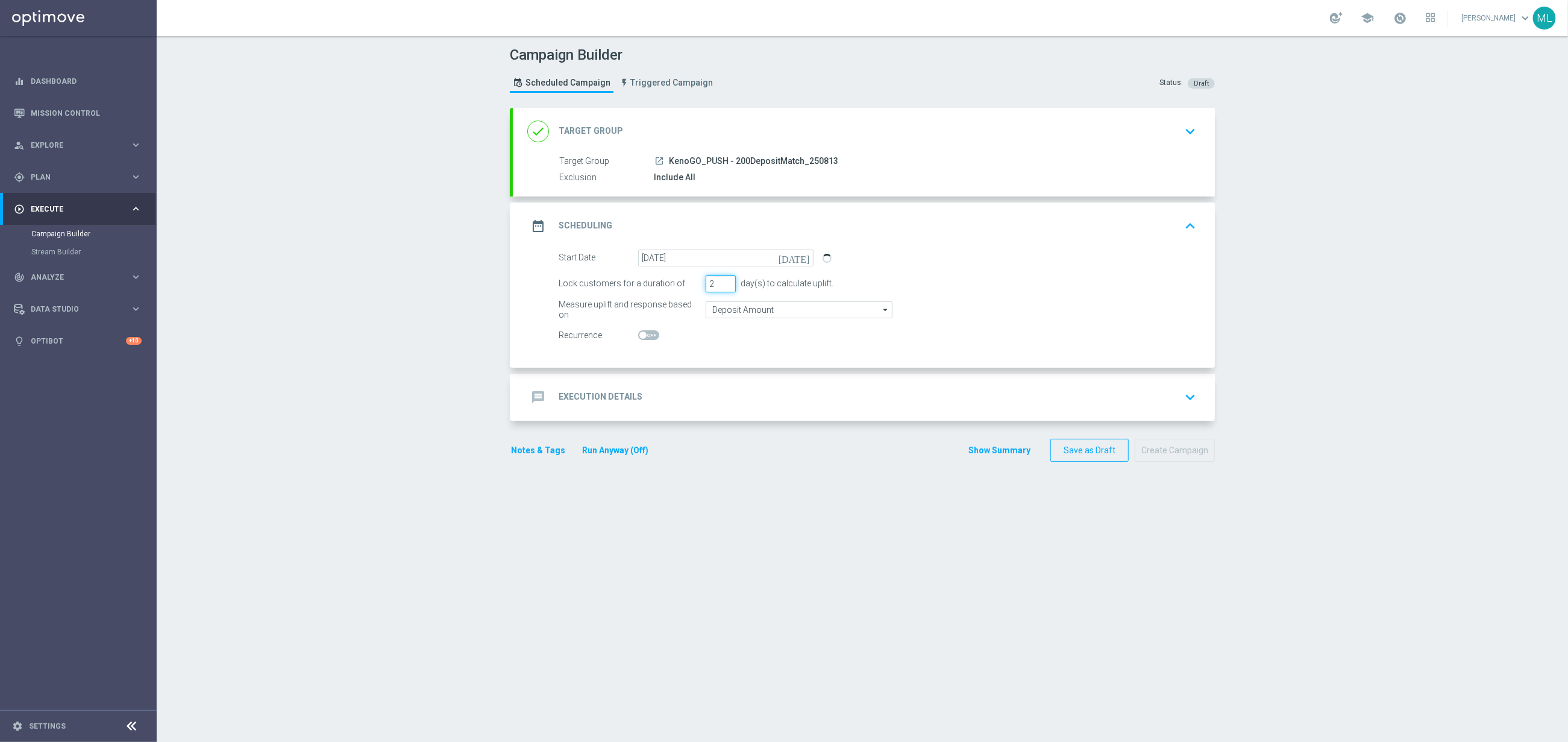
type input "2"
click at [728, 283] on input "2" at bounding box center [721, 284] width 30 height 17
click at [724, 395] on div "message Execution Details keyboard_arrow_down" at bounding box center [864, 397] width 673 height 23
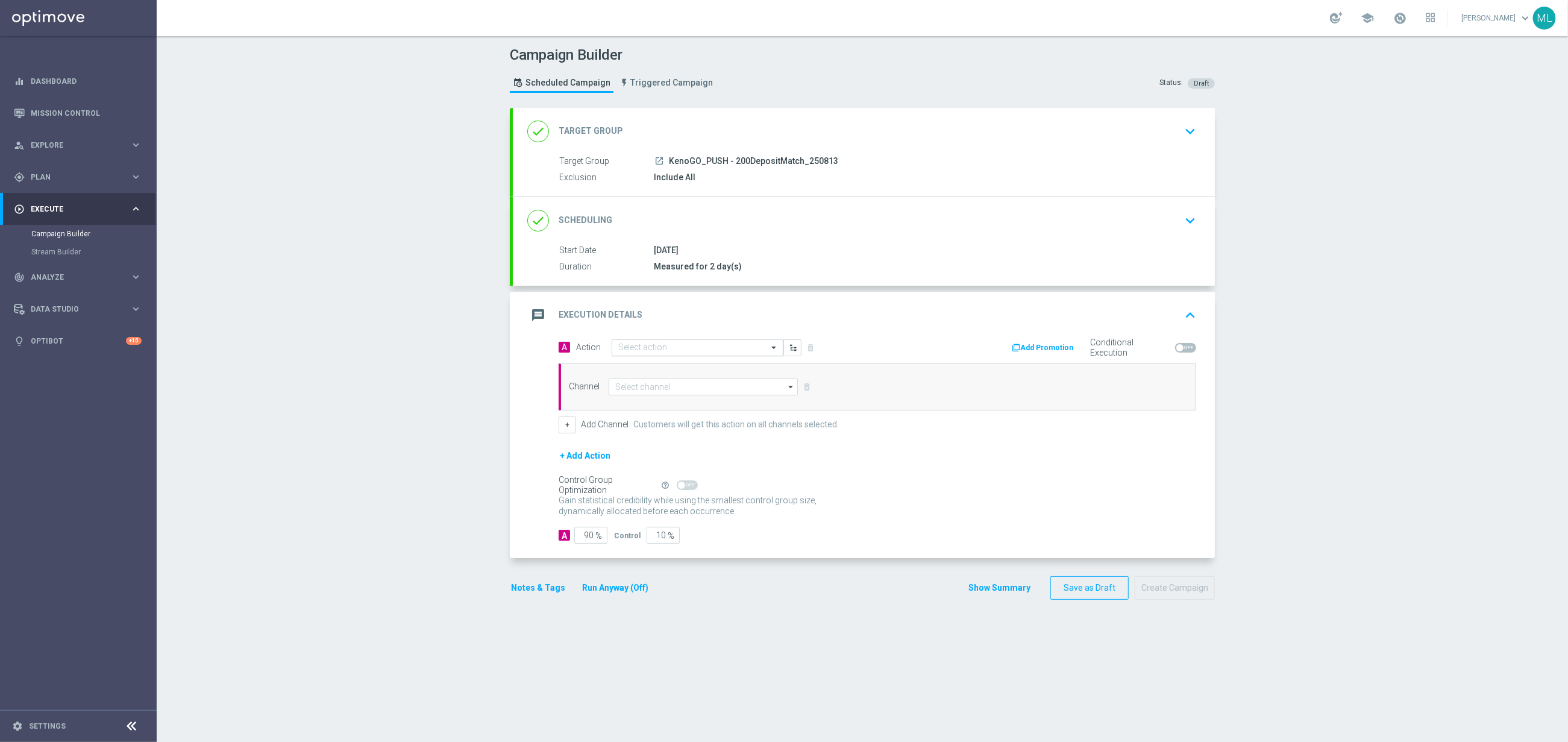
click at [683, 352] on input "text" at bounding box center [686, 348] width 134 height 10
type input "KenoGo de"
click at [681, 370] on label "KenoGO Deposit Match" at bounding box center [656, 368] width 74 height 10
click at [680, 390] on input at bounding box center [703, 387] width 189 height 17
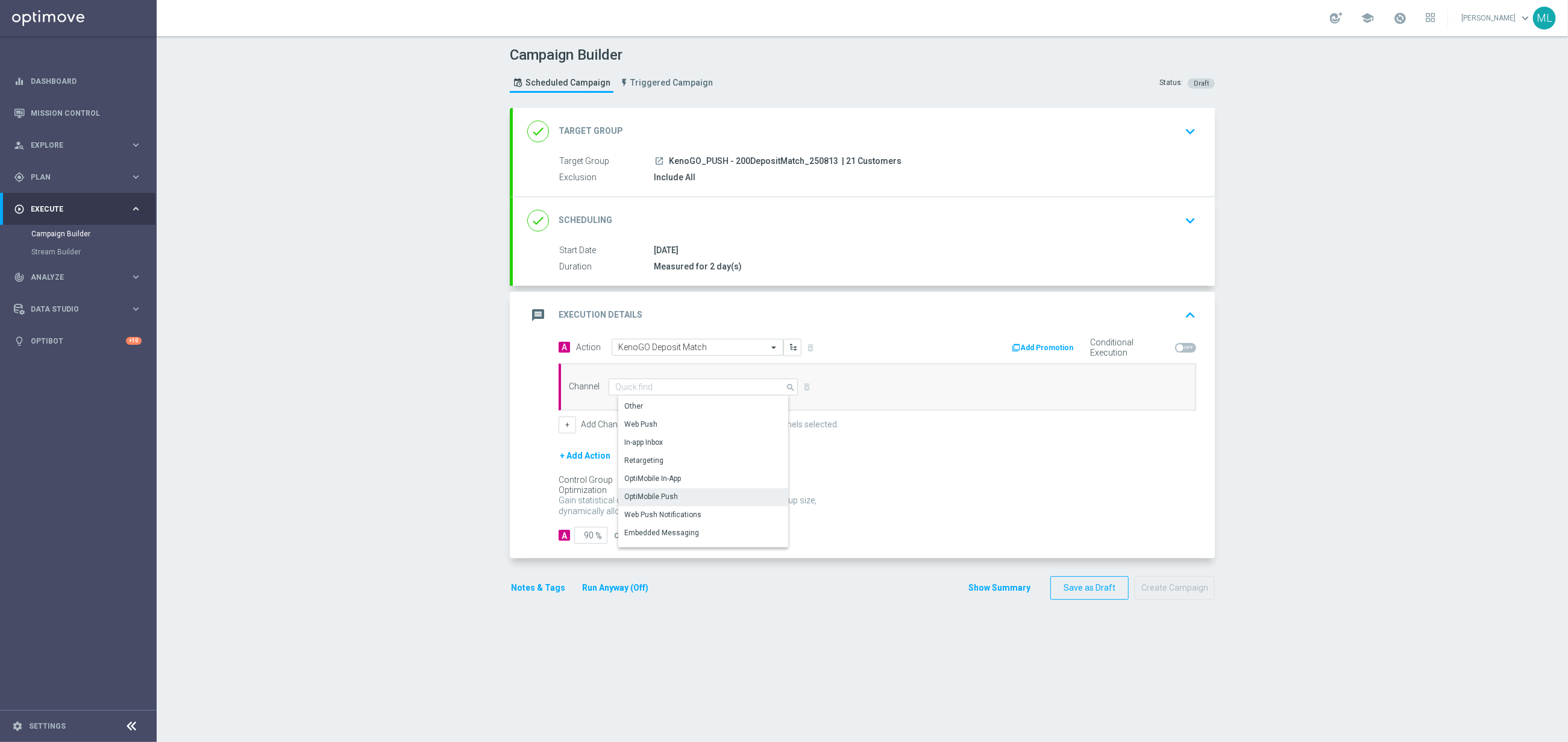
click at [676, 494] on div "OptiMobile Push" at bounding box center [651, 497] width 54 height 11
type input "OptiMobile Push"
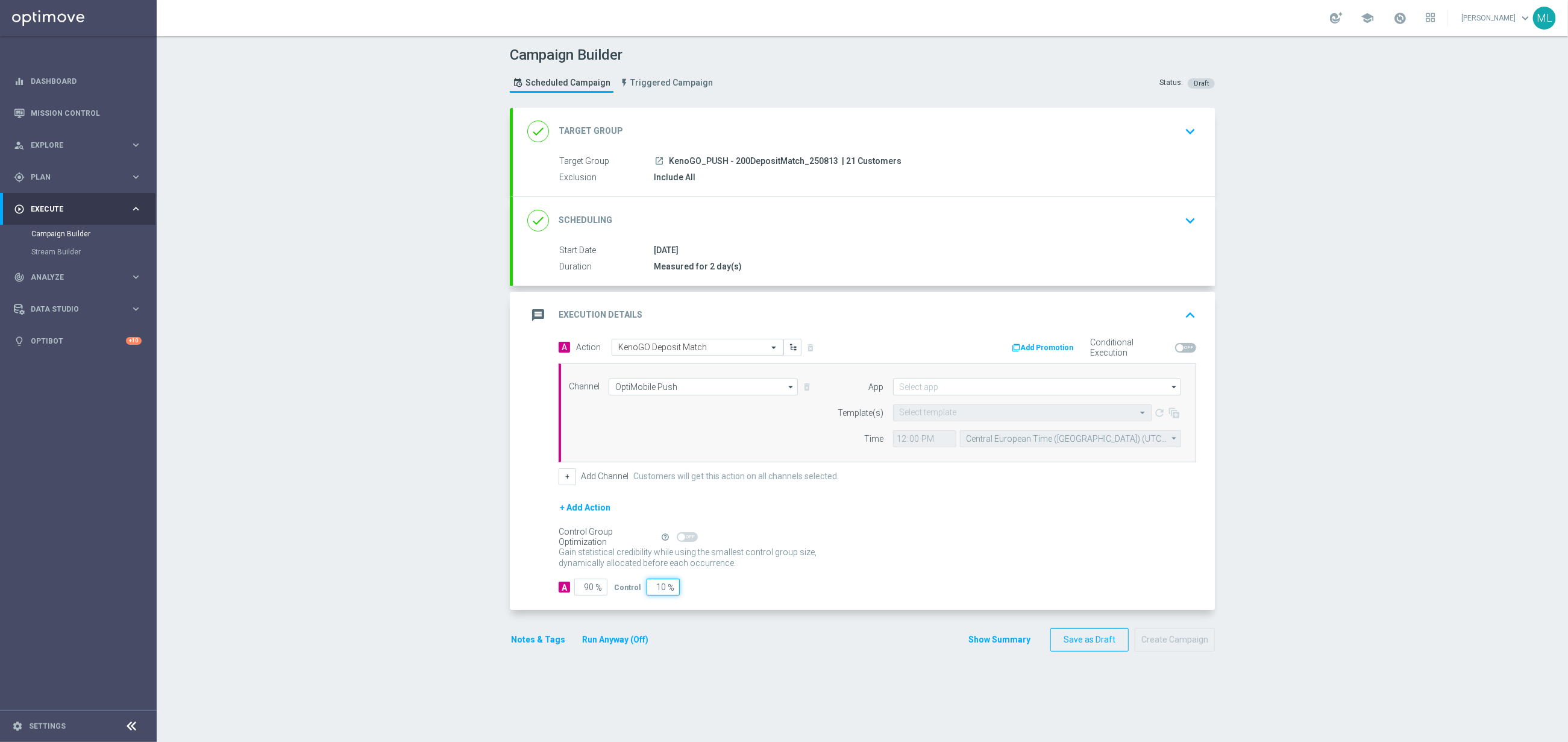
click at [653, 590] on input "10" at bounding box center [663, 587] width 33 height 17
type input "0"
type input "100"
type input "0"
click at [636, 644] on button "Run Anyway (Off)" at bounding box center [615, 639] width 68 height 15
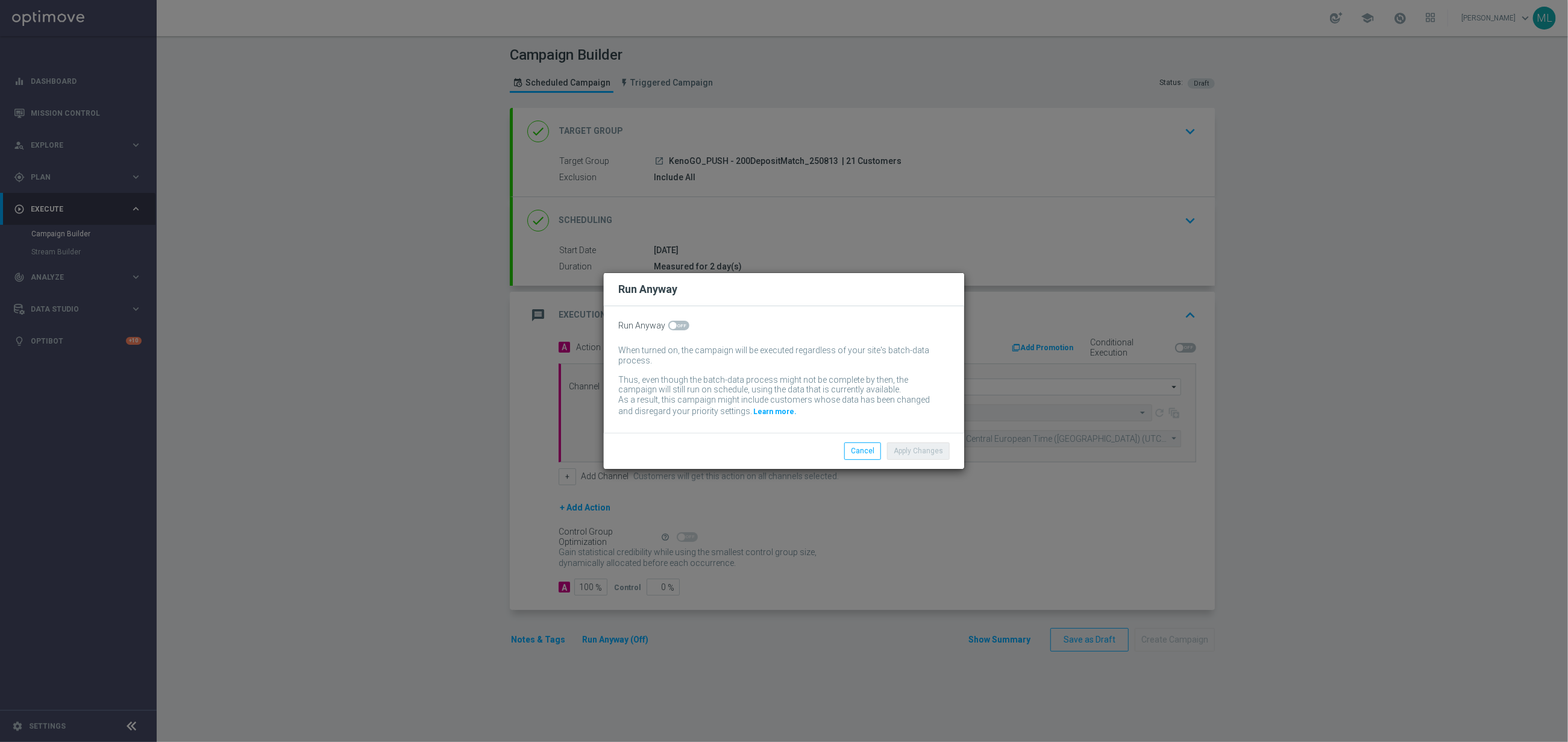
click at [687, 324] on body "equalizer Dashboard Mission Control" at bounding box center [784, 371] width 1568 height 742
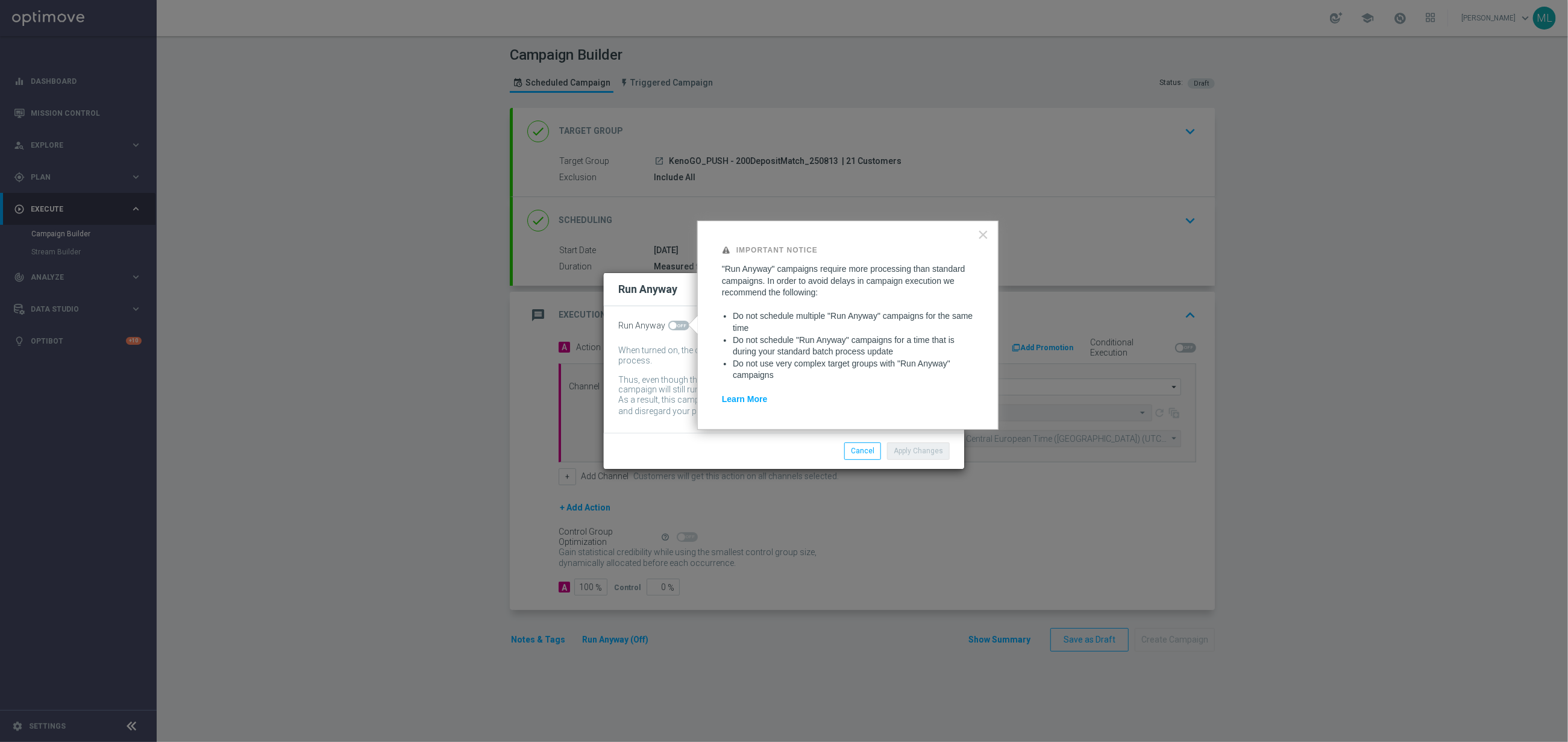
click at [682, 323] on span at bounding box center [679, 325] width 21 height 10
click at [682, 323] on input "checkbox" at bounding box center [679, 325] width 21 height 10
checkbox input "true"
click at [919, 452] on button "Apply Changes" at bounding box center [919, 451] width 63 height 17
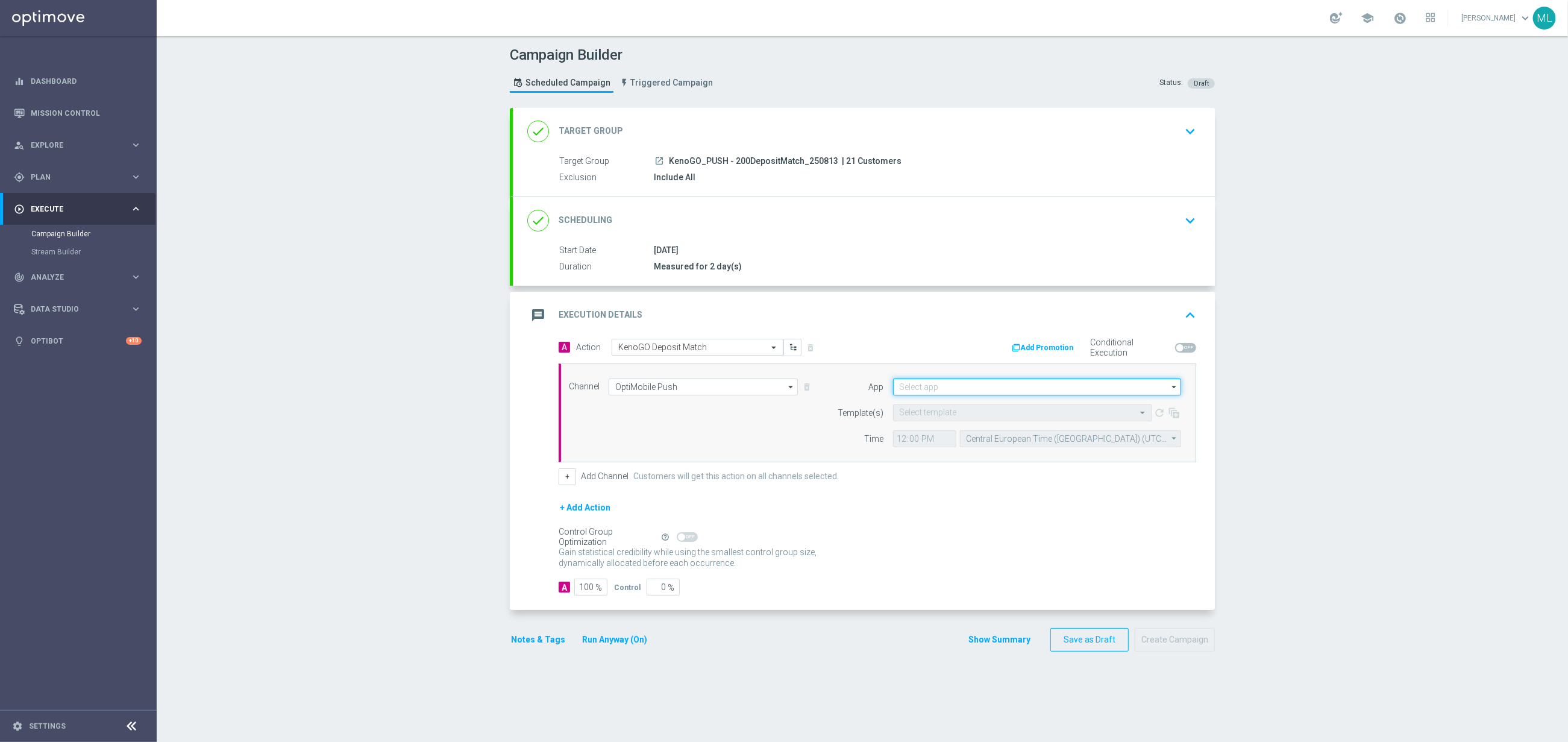
click at [928, 389] on input at bounding box center [1037, 387] width 288 height 17
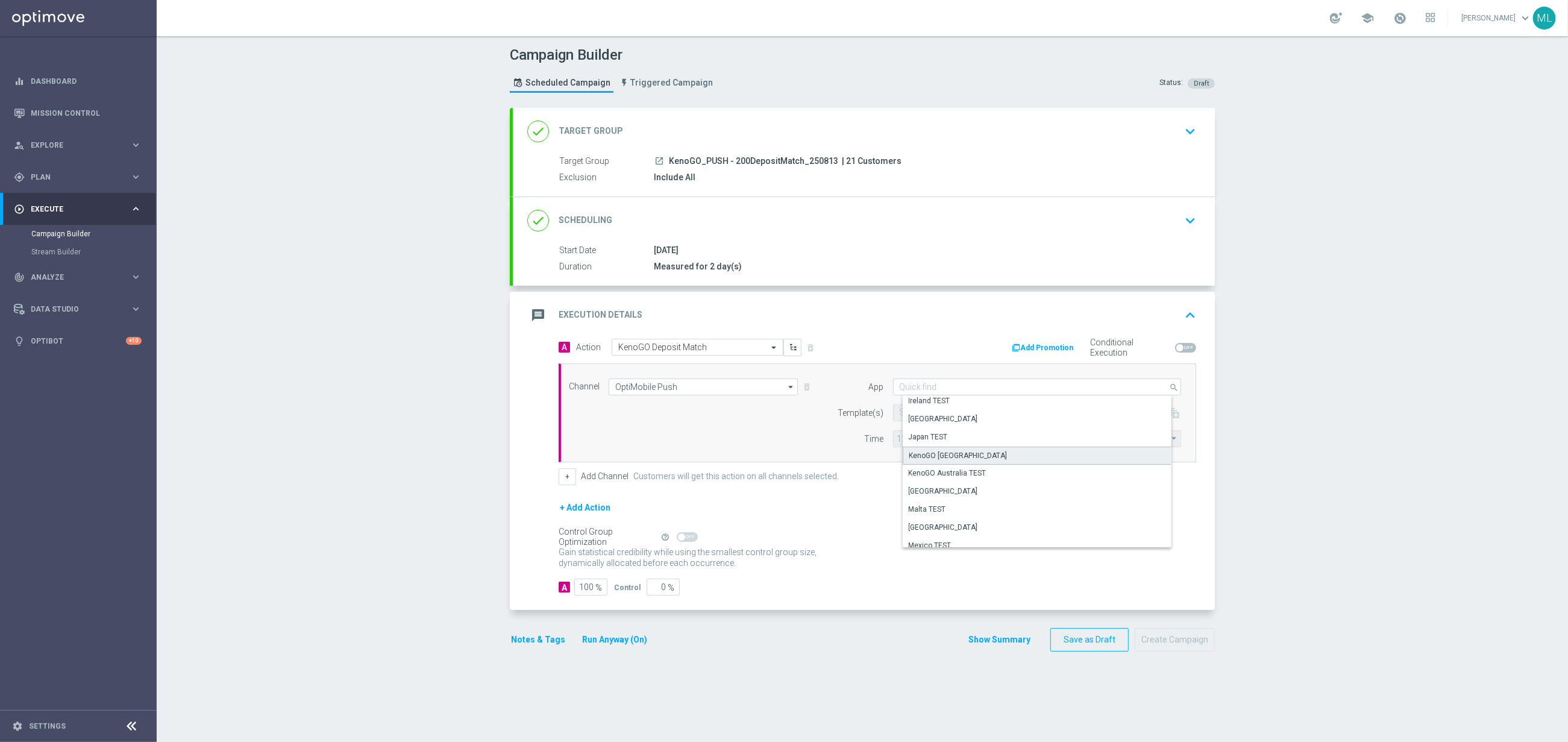
click at [982, 459] on div "KenoGO [GEOGRAPHIC_DATA]" at bounding box center [1042, 455] width 278 height 18
type input "KenoGO [GEOGRAPHIC_DATA]"
click at [947, 418] on input "text" at bounding box center [1010, 413] width 222 height 10
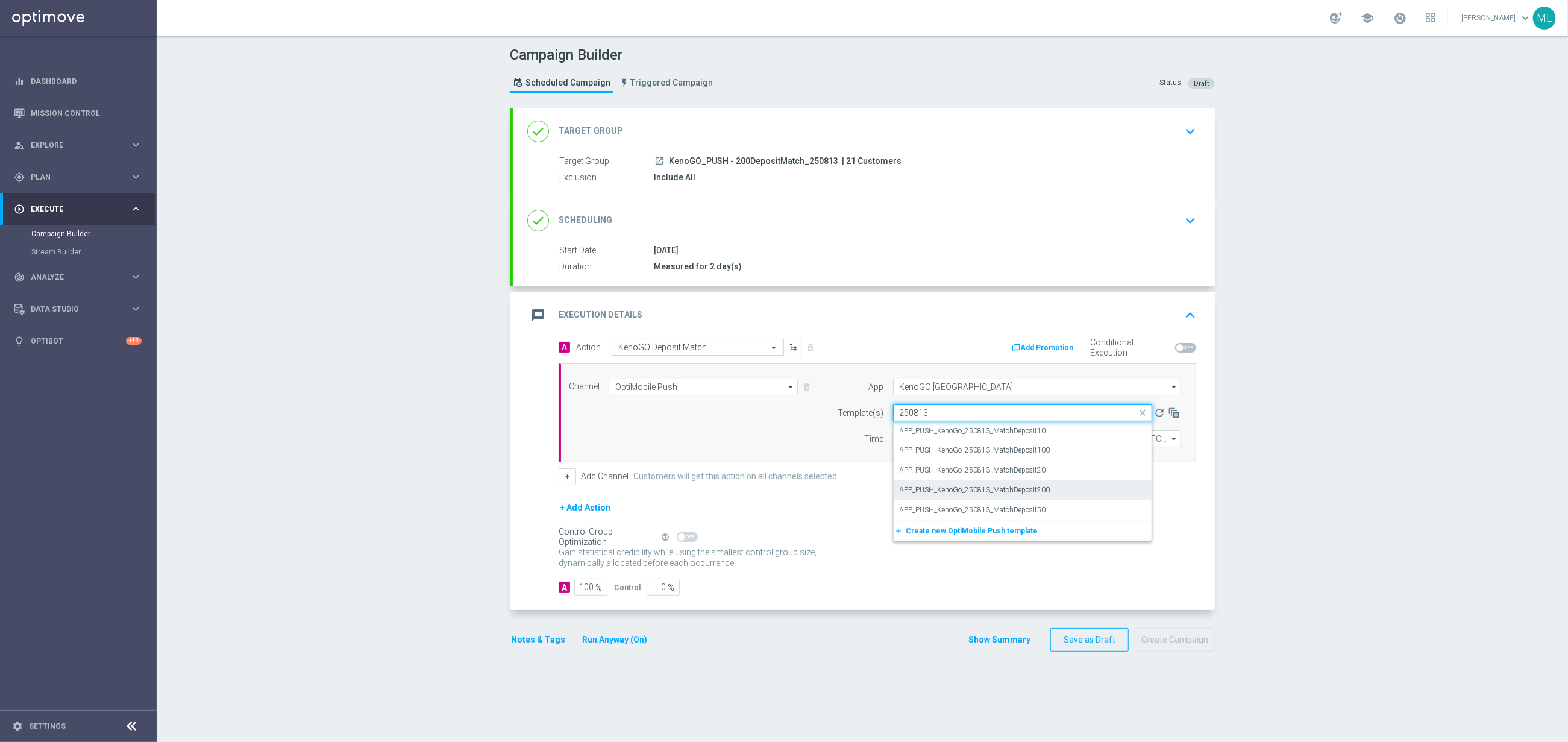
click at [1075, 495] on div "APP_PUSH_KenoGo_250813_MatchDeposit200" at bounding box center [1022, 490] width 246 height 20
type input "250813"
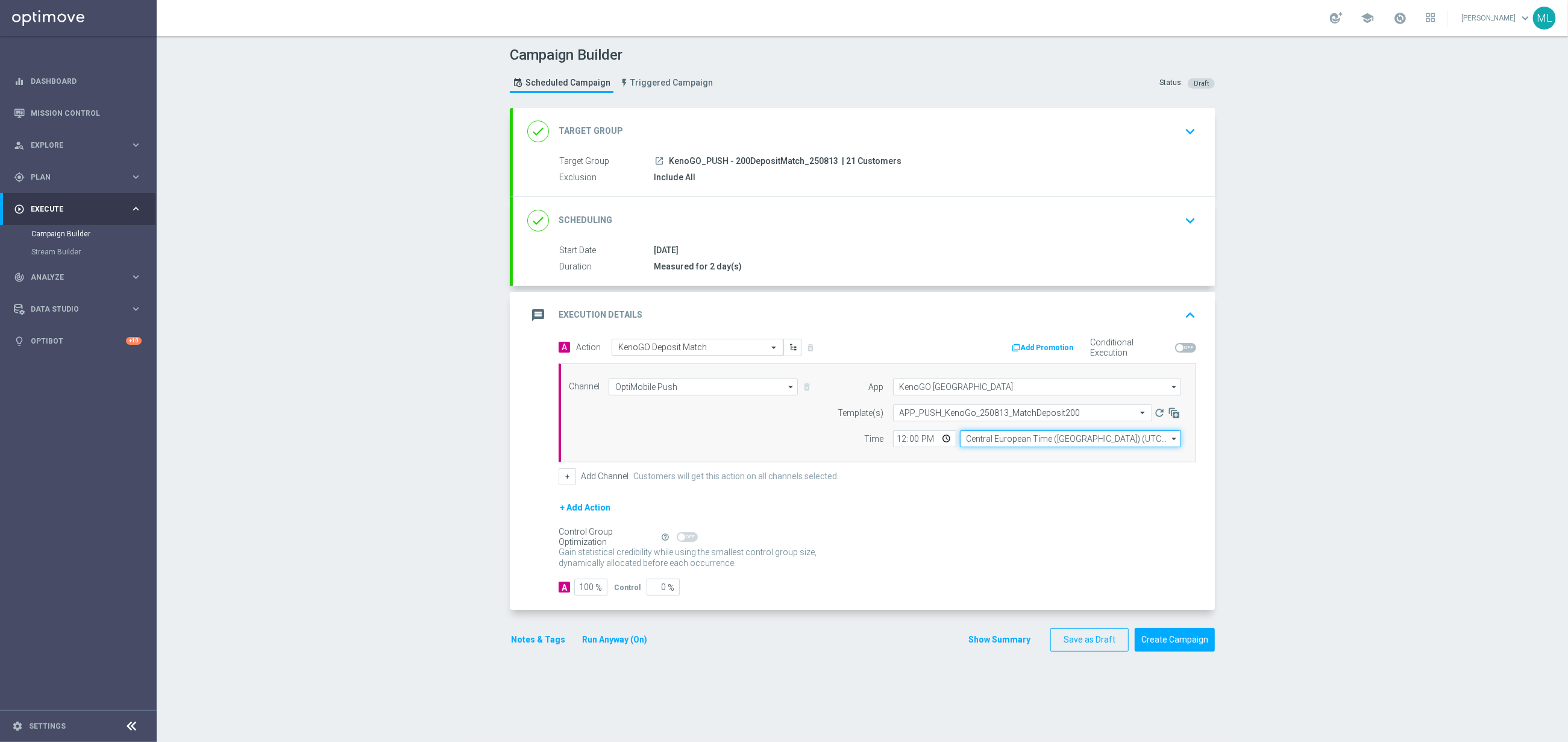
click at [996, 442] on input "Central European Time ([GEOGRAPHIC_DATA]) (UTC +02:00)" at bounding box center [1071, 439] width 221 height 17
click at [1054, 457] on div "Eastern Australia Time ([GEOGRAPHIC_DATA]) (UTC +10:00)" at bounding box center [1074, 456] width 198 height 11
type input "Eastern Australia Time ([GEOGRAPHIC_DATA]) (UTC +10:00)"
click at [902, 439] on input "12:00" at bounding box center [925, 439] width 63 height 17
type input "17:00"
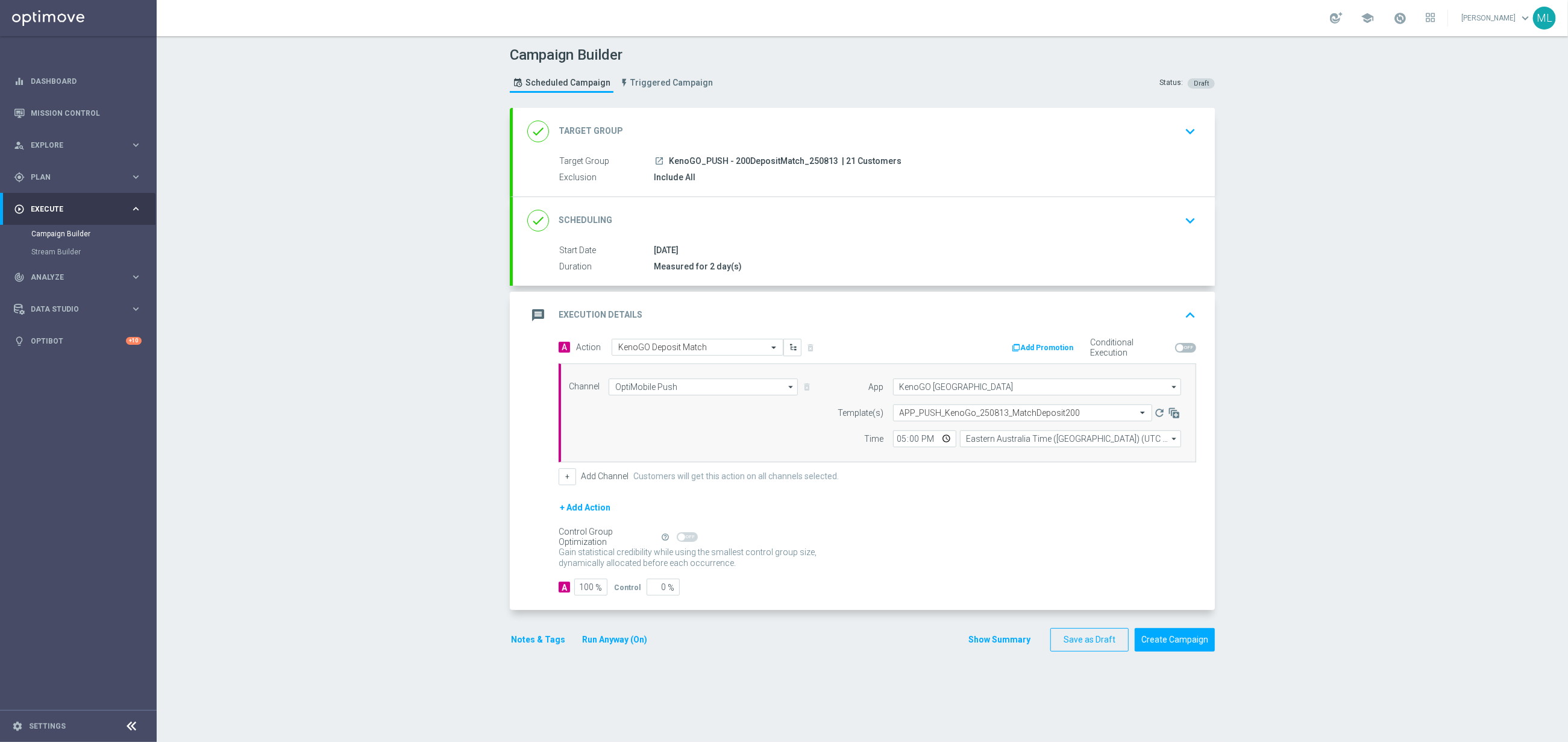
click at [907, 492] on form "A Action Select action KenoGO Deposit Match delete_forever Add Promotion Condit…" at bounding box center [877, 467] width 638 height 258
click at [1203, 648] on button "Create Campaign" at bounding box center [1175, 639] width 80 height 24
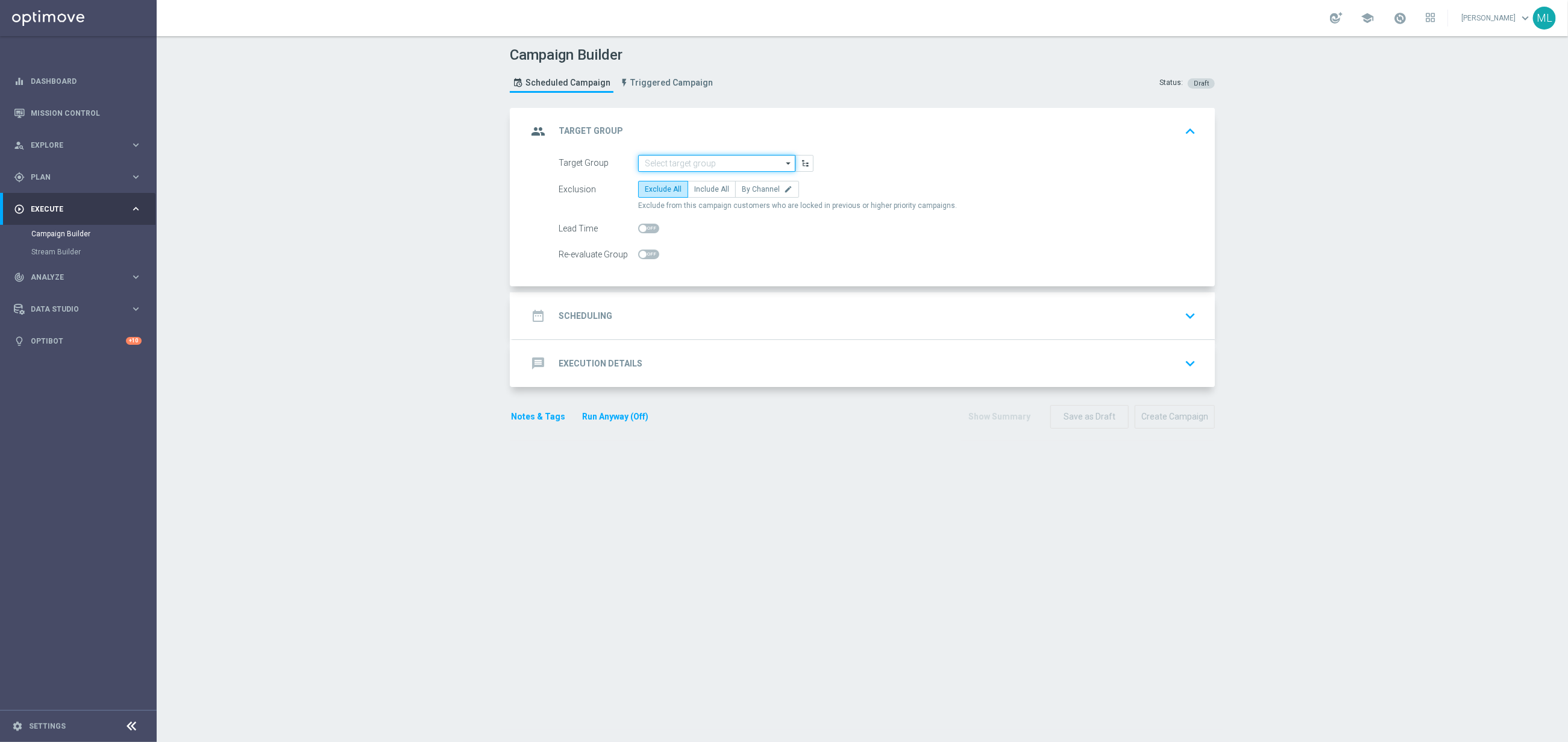
click at [689, 165] on input at bounding box center [717, 163] width 157 height 17
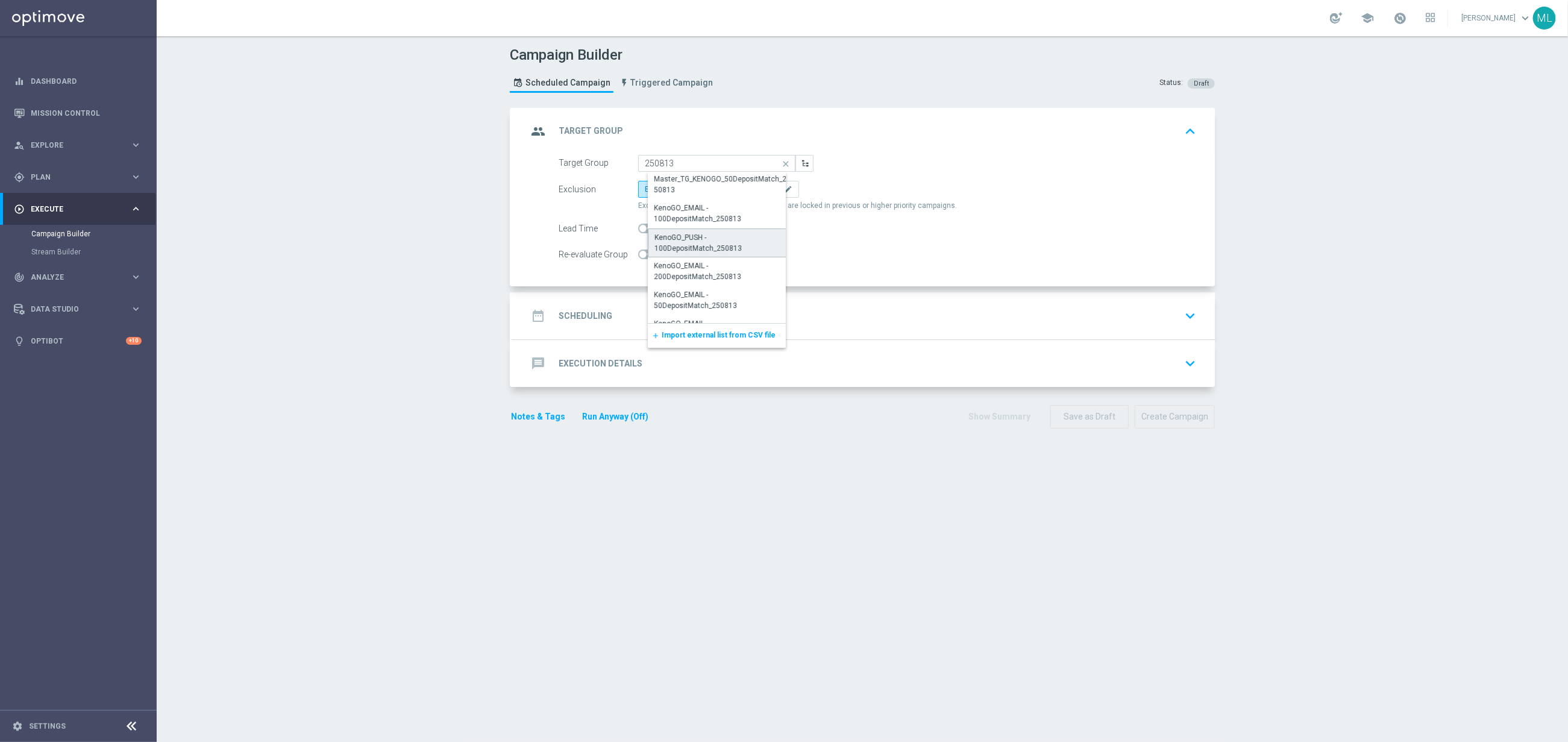
click at [716, 236] on div "KenoGO_PUSH - 100DepositMatch_250813" at bounding box center [721, 243] width 134 height 21
type input "KenoGO_PUSH - 100DepositMatch_250813"
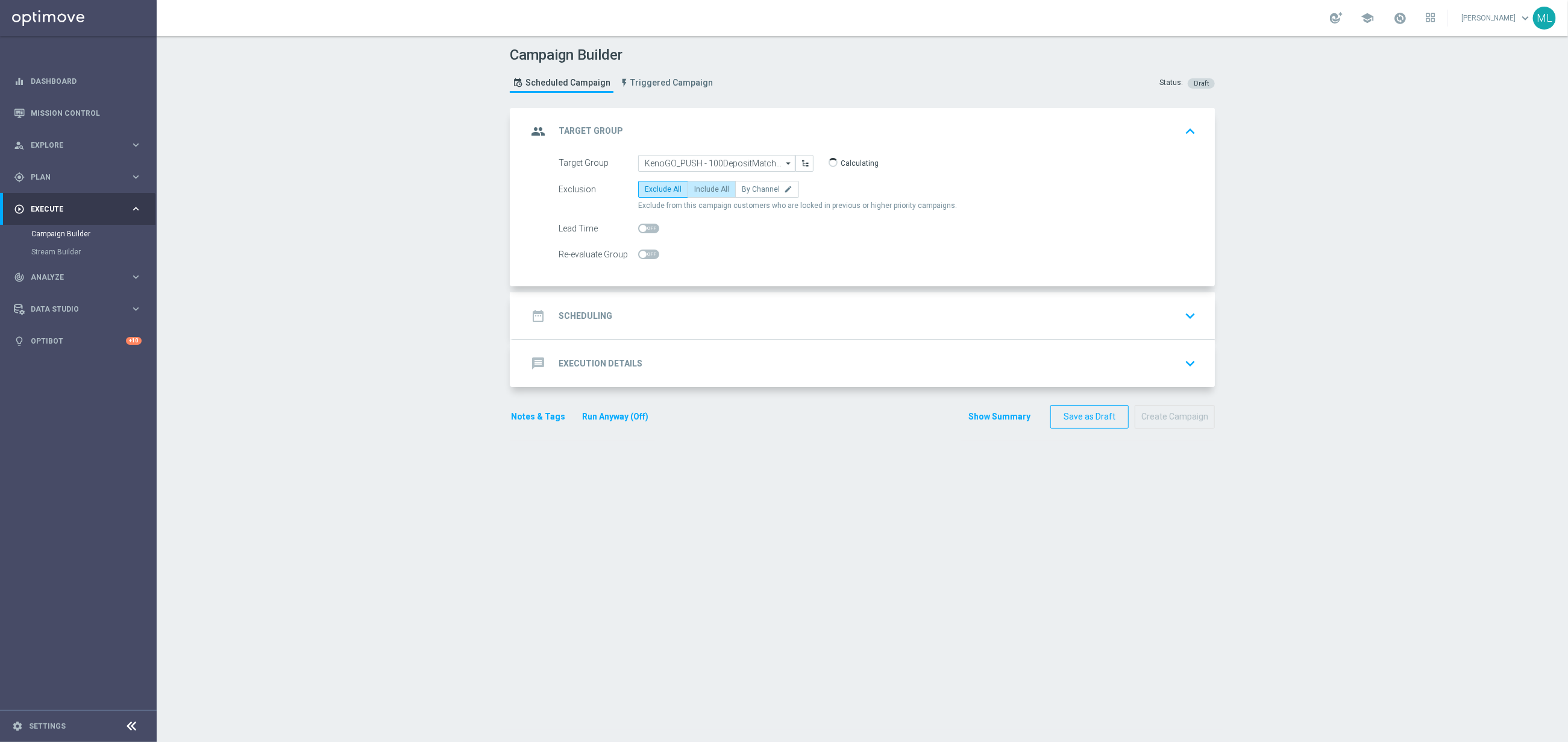
click at [708, 193] on span "Include All" at bounding box center [711, 189] width 35 height 9
click at [702, 194] on input "Include All" at bounding box center [698, 191] width 8 height 8
radio input "true"
click at [705, 324] on div "date_range Scheduling keyboard_arrow_down" at bounding box center [864, 316] width 673 height 23
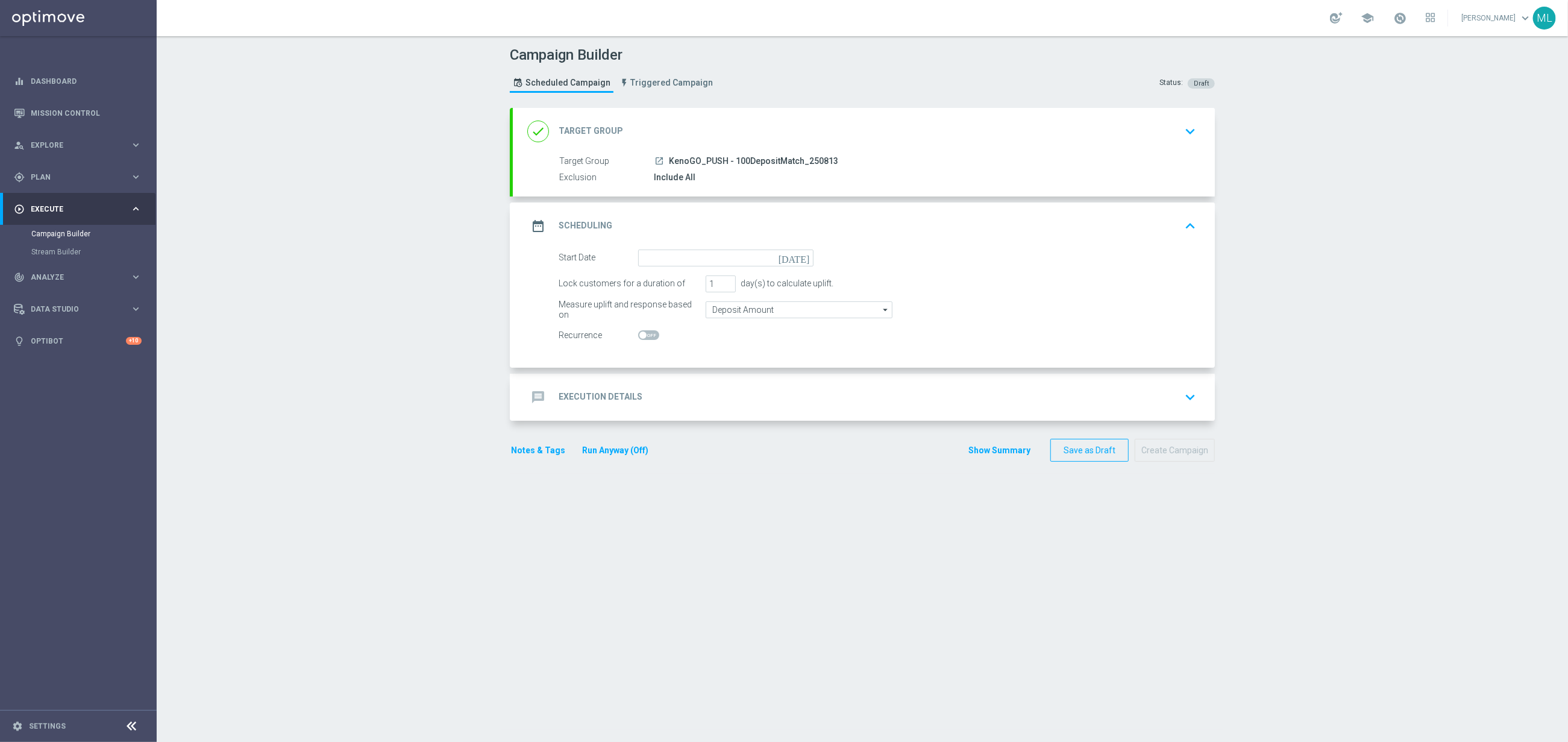
click at [808, 260] on icon "[DATE]" at bounding box center [797, 256] width 36 height 14
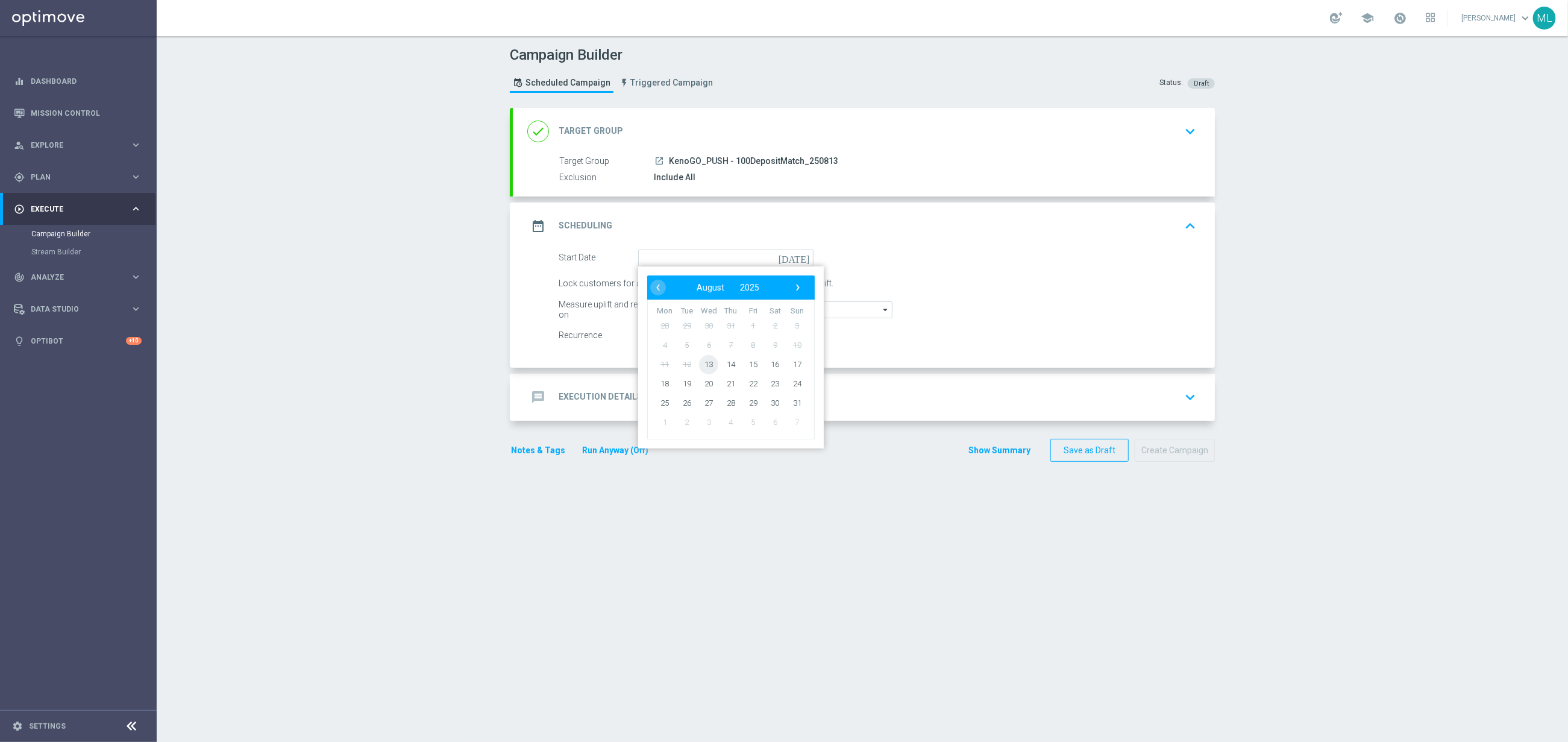
click at [709, 360] on span "13" at bounding box center [708, 364] width 19 height 19
type input "[DATE]"
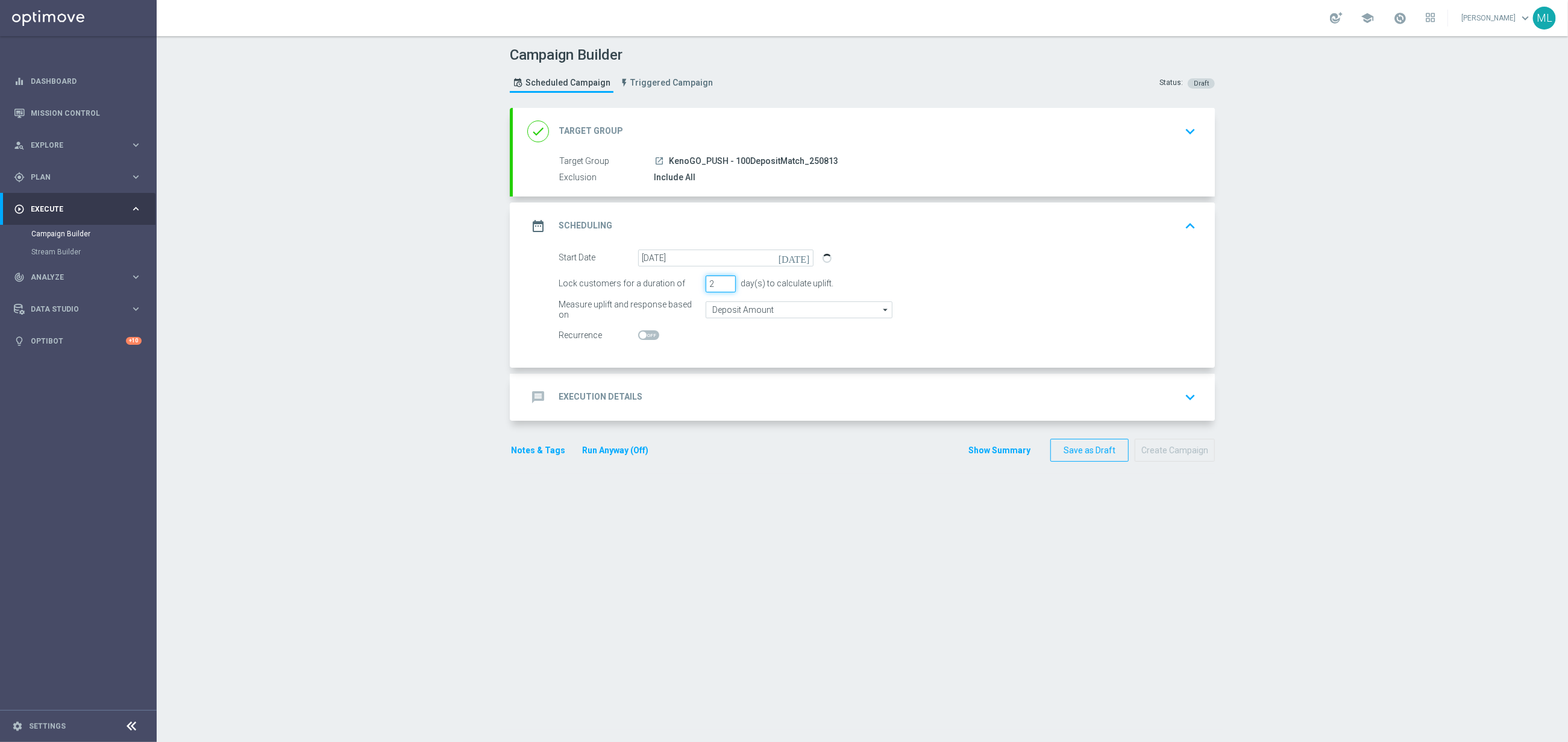
drag, startPoint x: 729, startPoint y: 282, endPoint x: 730, endPoint y: 288, distance: 6.1
type input "2"
click at [729, 282] on input "2" at bounding box center [721, 284] width 30 height 17
click at [732, 387] on div "message Execution Details keyboard_arrow_down" at bounding box center [864, 397] width 673 height 23
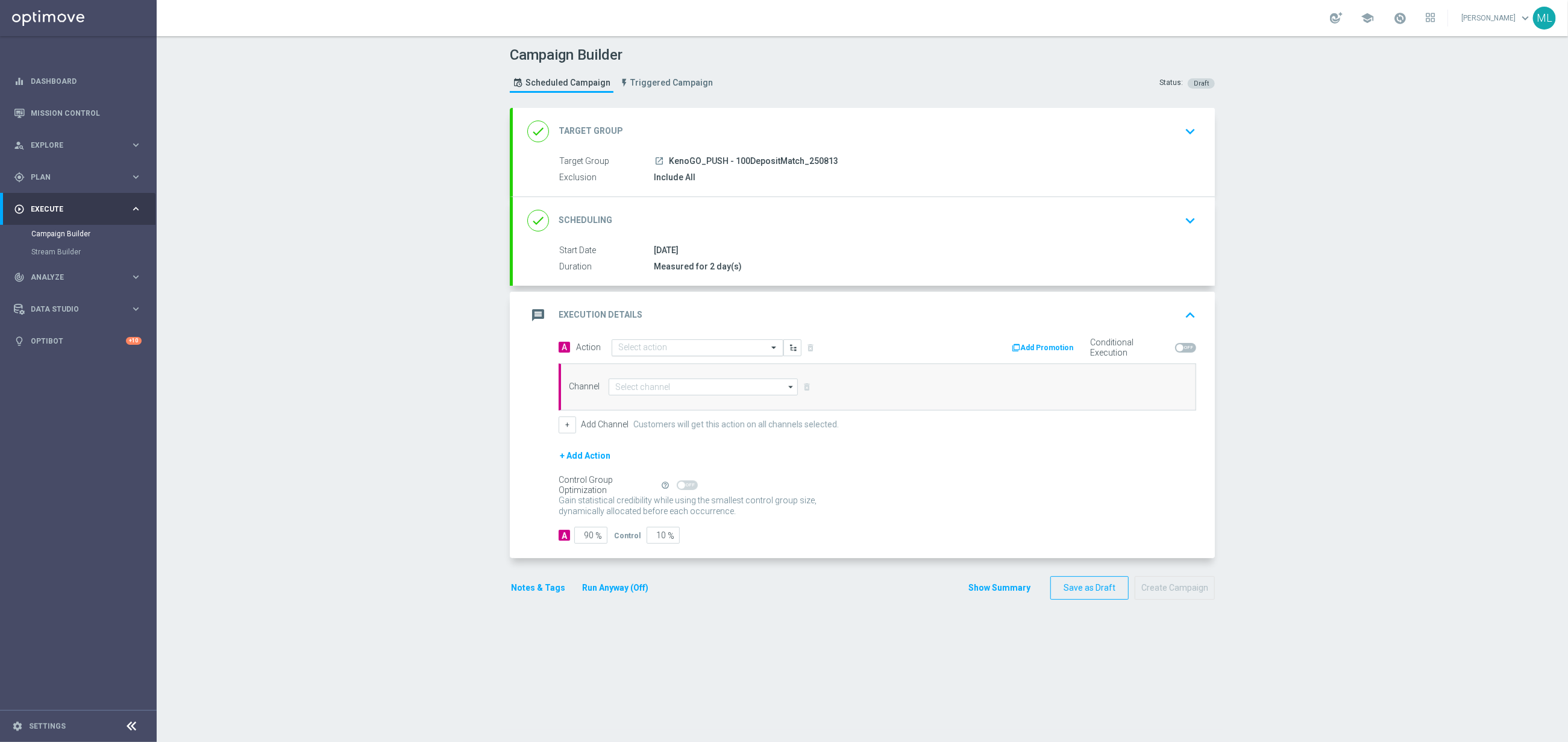
click at [686, 356] on div "Select action" at bounding box center [697, 348] width 172 height 17
type input "KenoGo depo"
click at [685, 371] on label "KenoGO Deposit Match" at bounding box center [656, 368] width 74 height 10
click at [681, 386] on input at bounding box center [703, 387] width 189 height 17
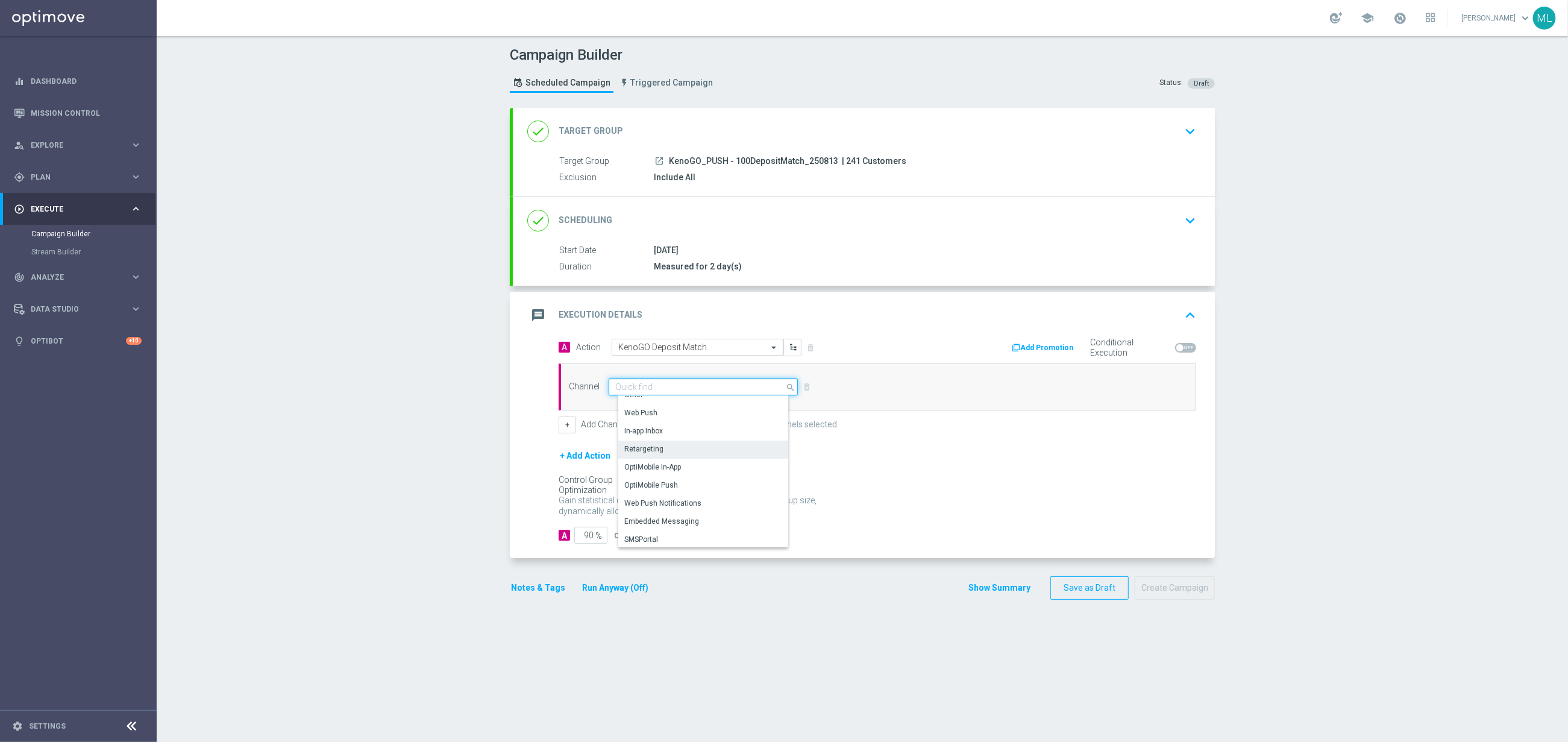
scroll to position [318, 0]
click at [674, 484] on div "OptiMobile Push" at bounding box center [651, 484] width 54 height 11
type input "OptiMobile Push"
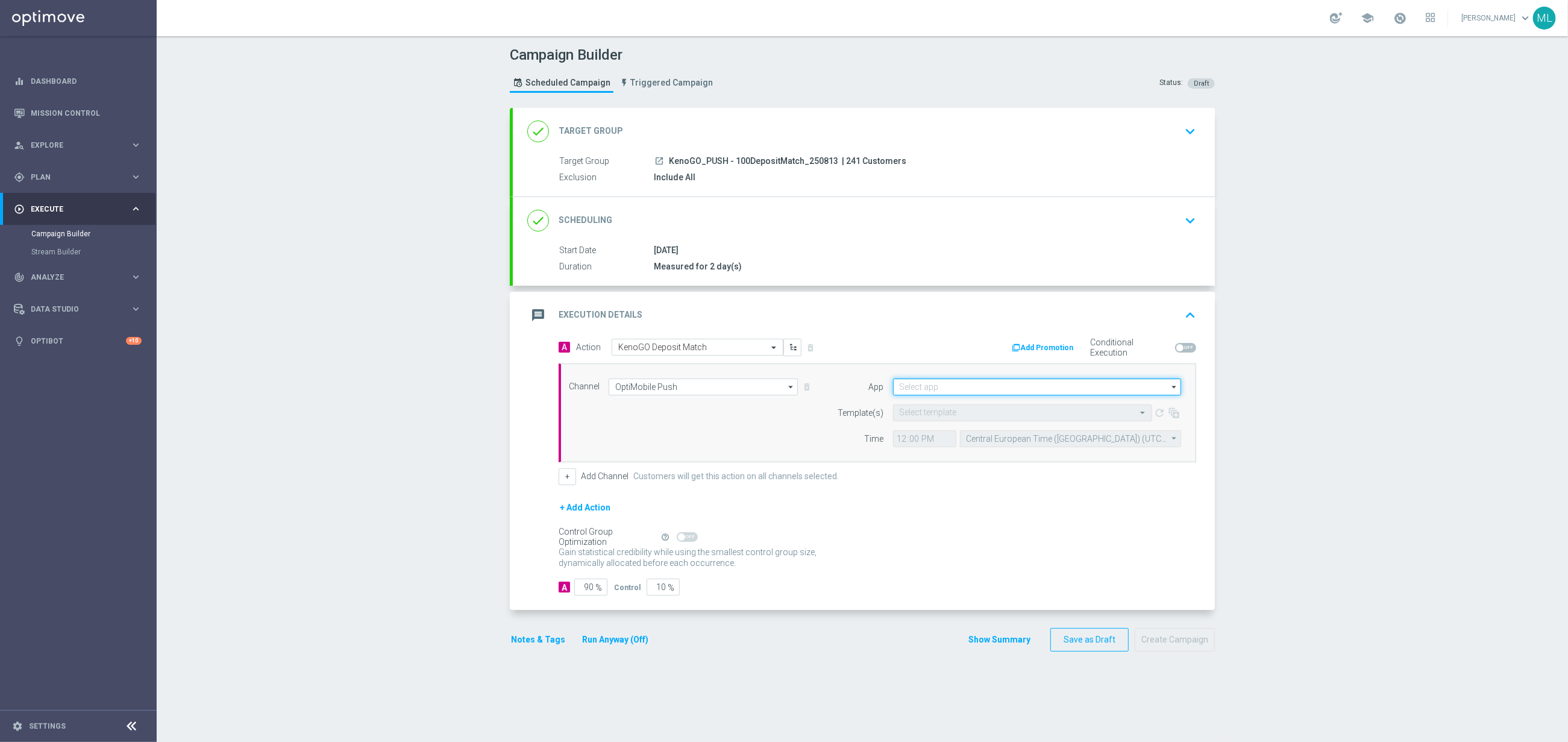
click at [933, 392] on input at bounding box center [1037, 387] width 288 height 17
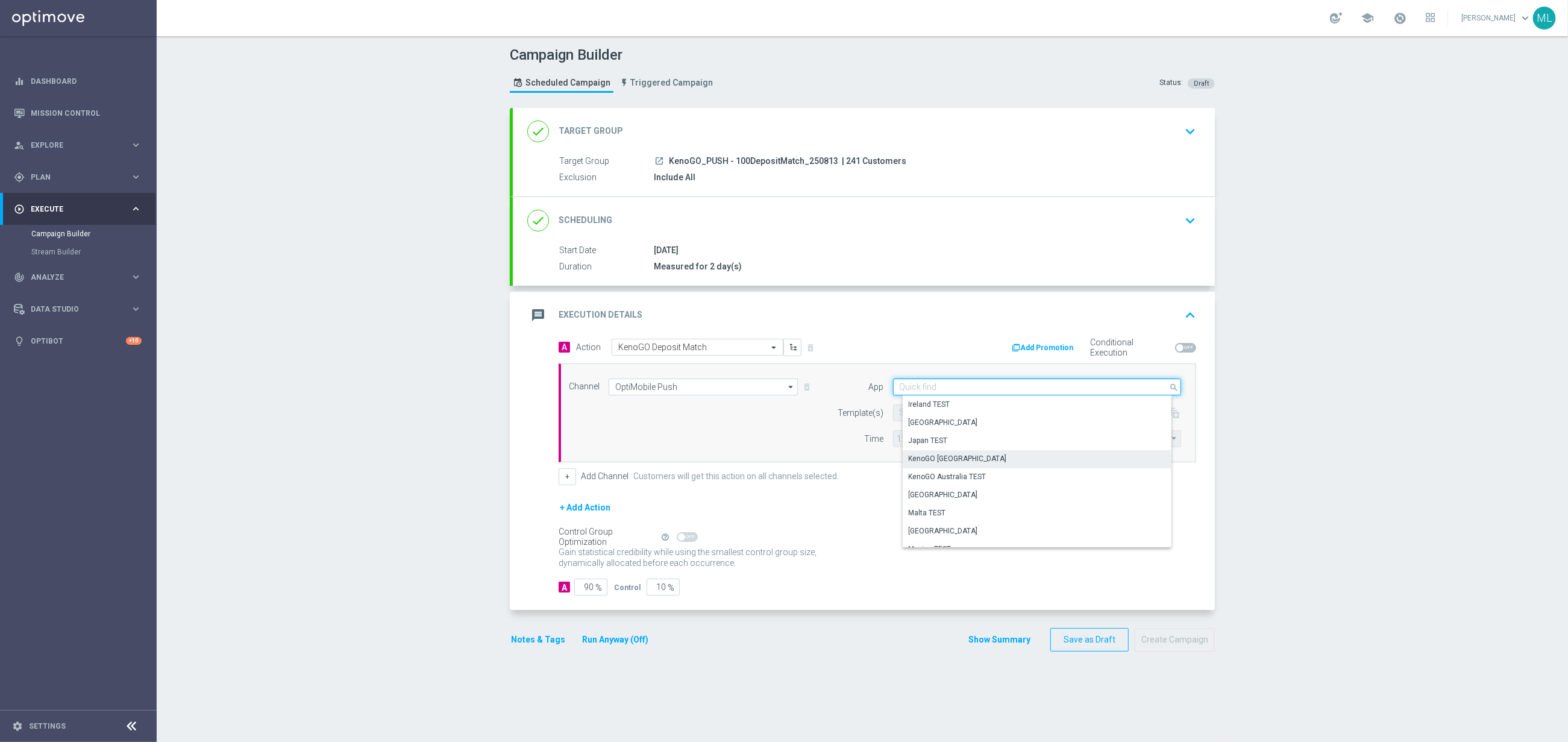
scroll to position [282, 0]
click at [952, 449] on div "KenoGO [GEOGRAPHIC_DATA]" at bounding box center [958, 447] width 98 height 11
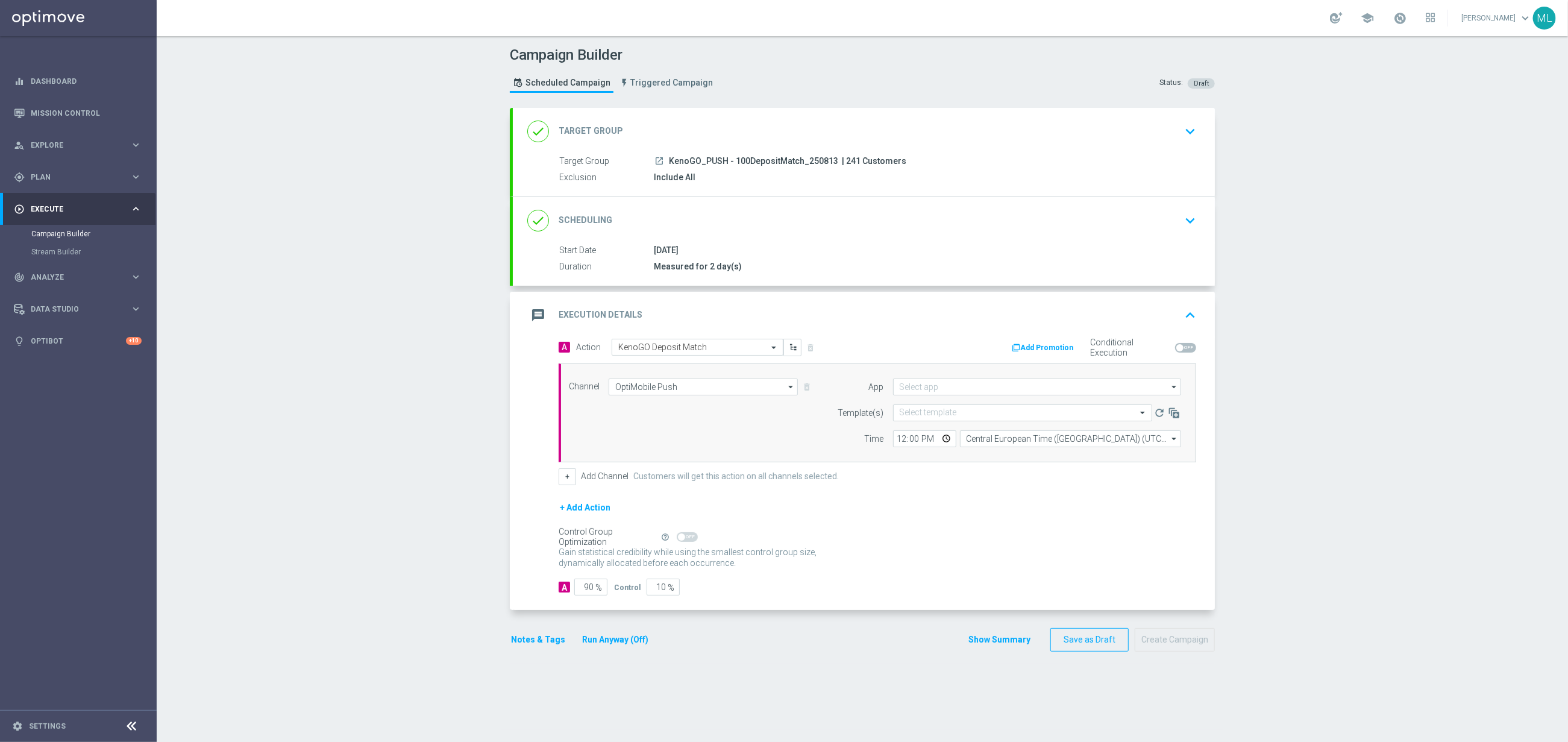
type input "KenoGO [GEOGRAPHIC_DATA]"
click at [928, 417] on input "text" at bounding box center [1010, 413] width 222 height 10
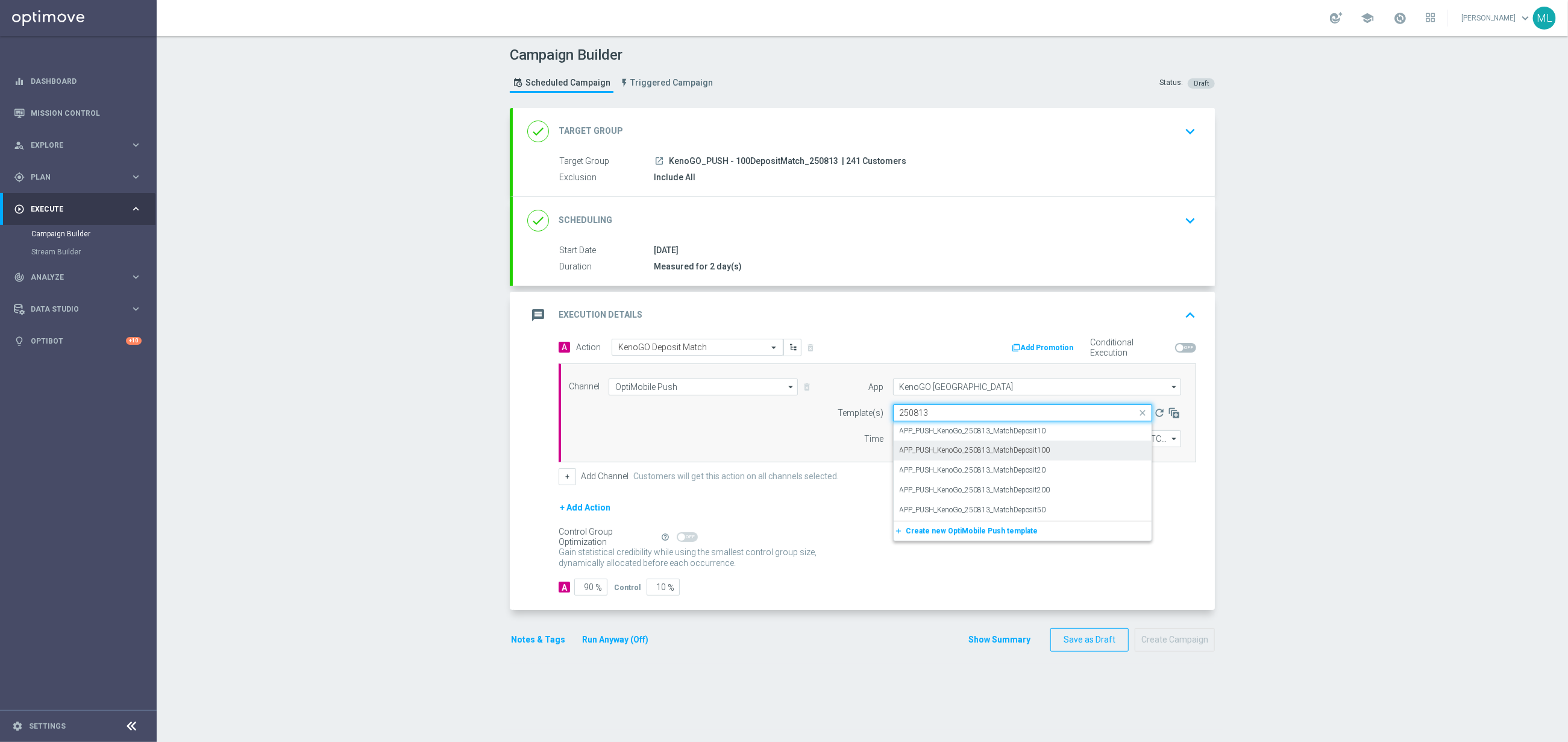
click at [1032, 450] on label "APP_PUSH_KenoGo_250813_MatchDeposit100" at bounding box center [974, 450] width 151 height 10
type input "250813"
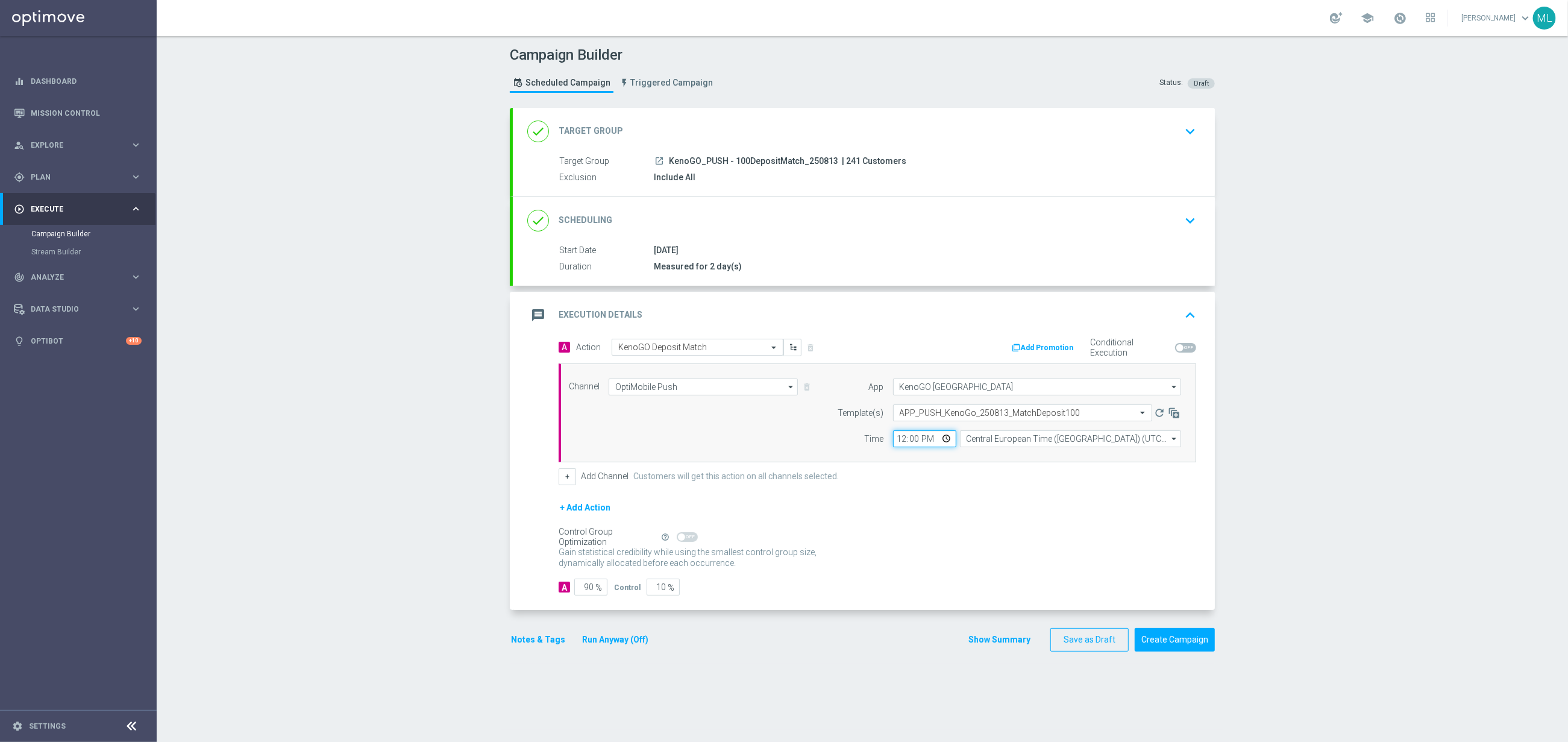
click at [900, 443] on input "12:00" at bounding box center [925, 439] width 63 height 17
type input "17:00"
click at [996, 444] on input "Central European Time ([GEOGRAPHIC_DATA]) (UTC +02:00)" at bounding box center [1071, 439] width 221 height 17
drag, startPoint x: 1027, startPoint y: 464, endPoint x: 994, endPoint y: 477, distance: 35.5
click at [1027, 462] on div "Eastern Australia Time ([GEOGRAPHIC_DATA]) (UTC +10:00)" at bounding box center [1075, 457] width 198 height 11
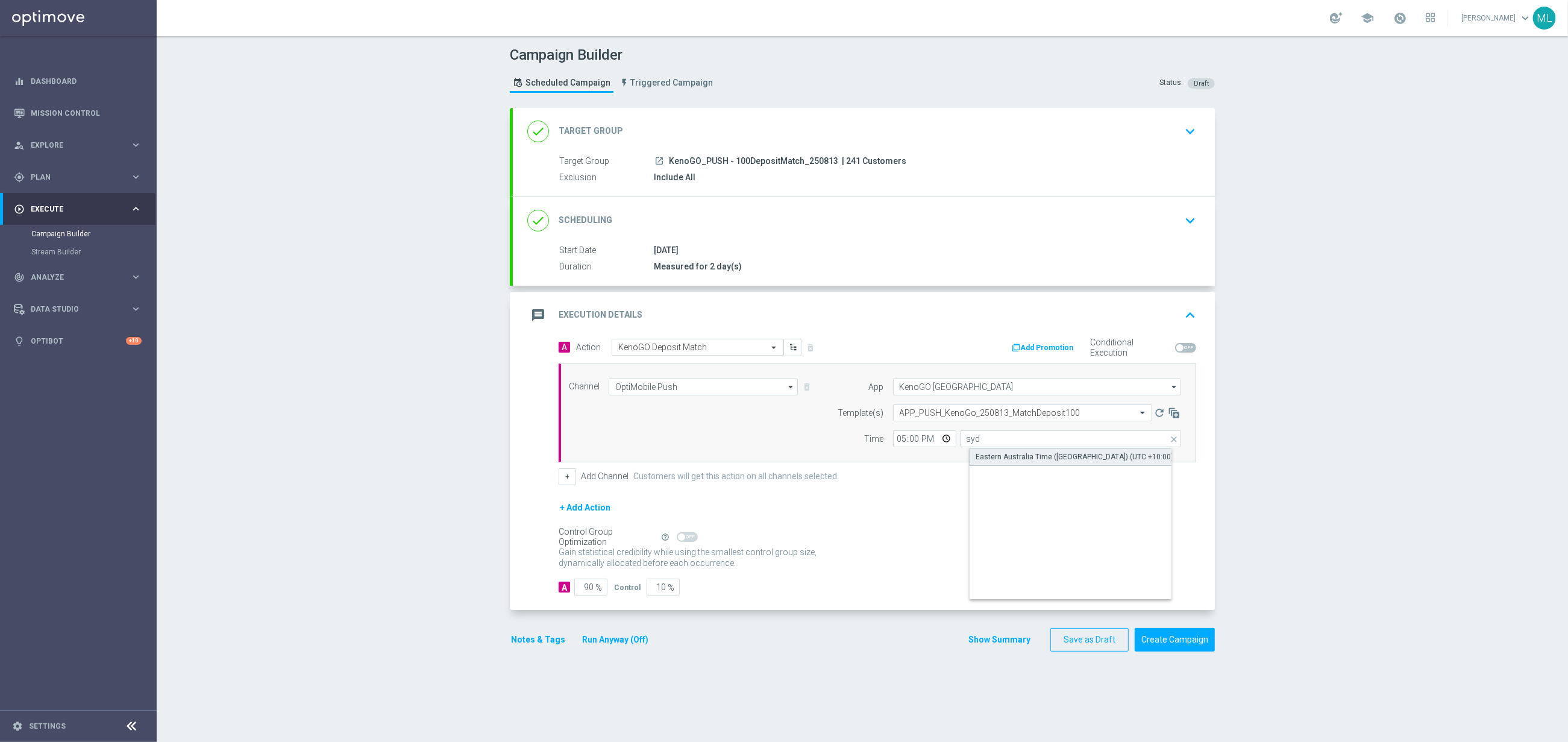
type input "Eastern Australia Time ([GEOGRAPHIC_DATA]) (UTC +10:00)"
click at [651, 592] on input "10" at bounding box center [663, 587] width 33 height 17
type input "0"
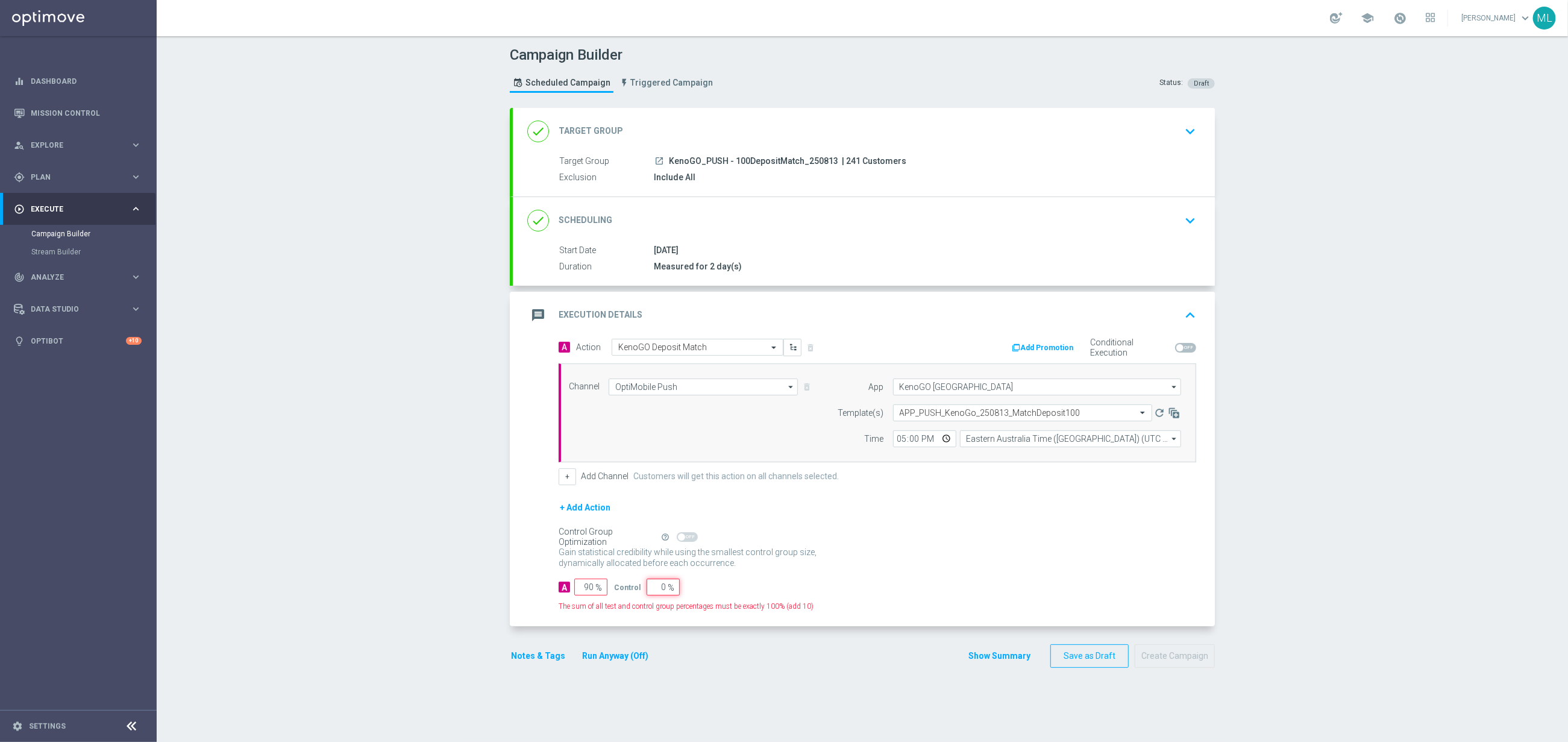
type input "100"
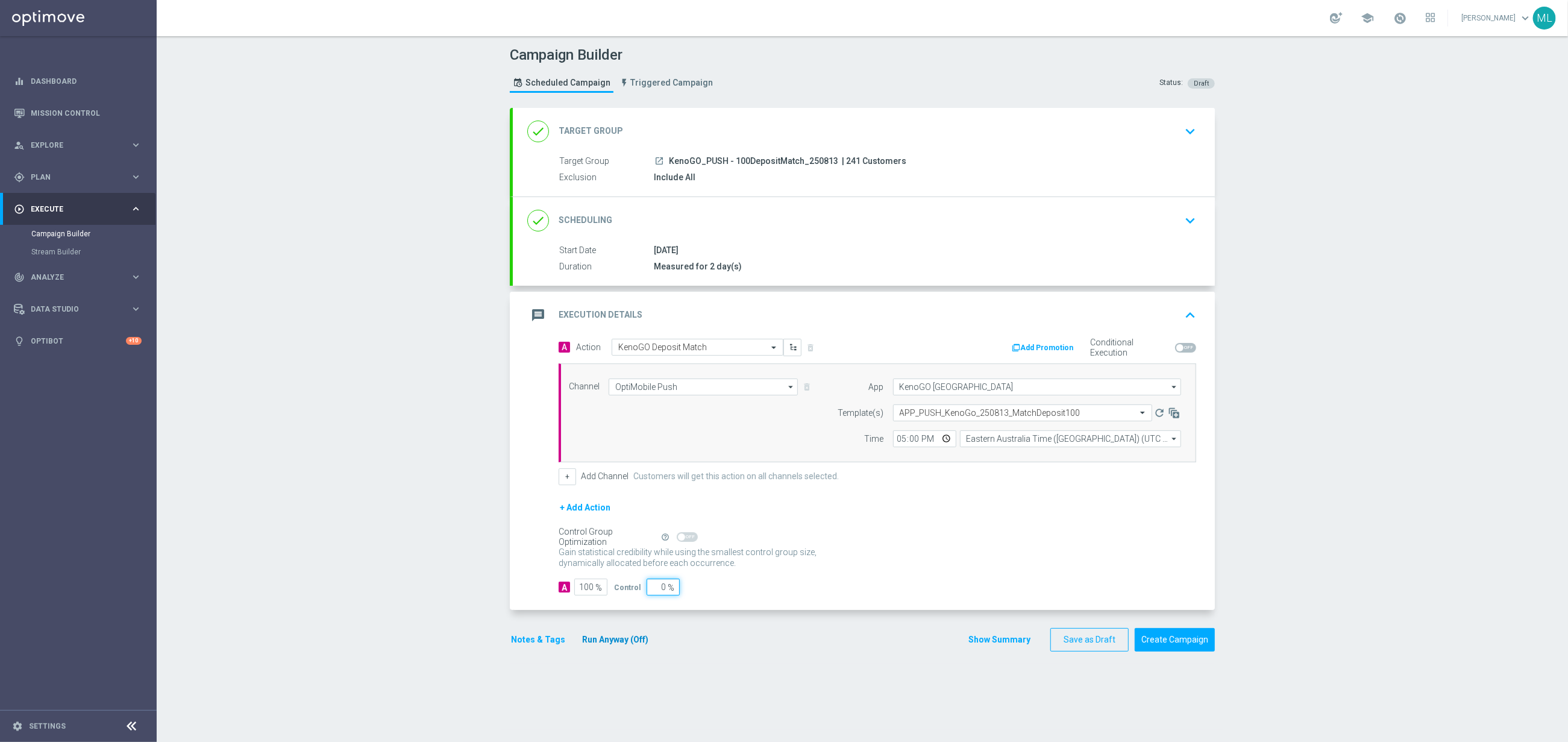
type input "0"
click at [626, 643] on button "Run Anyway (Off)" at bounding box center [615, 639] width 68 height 15
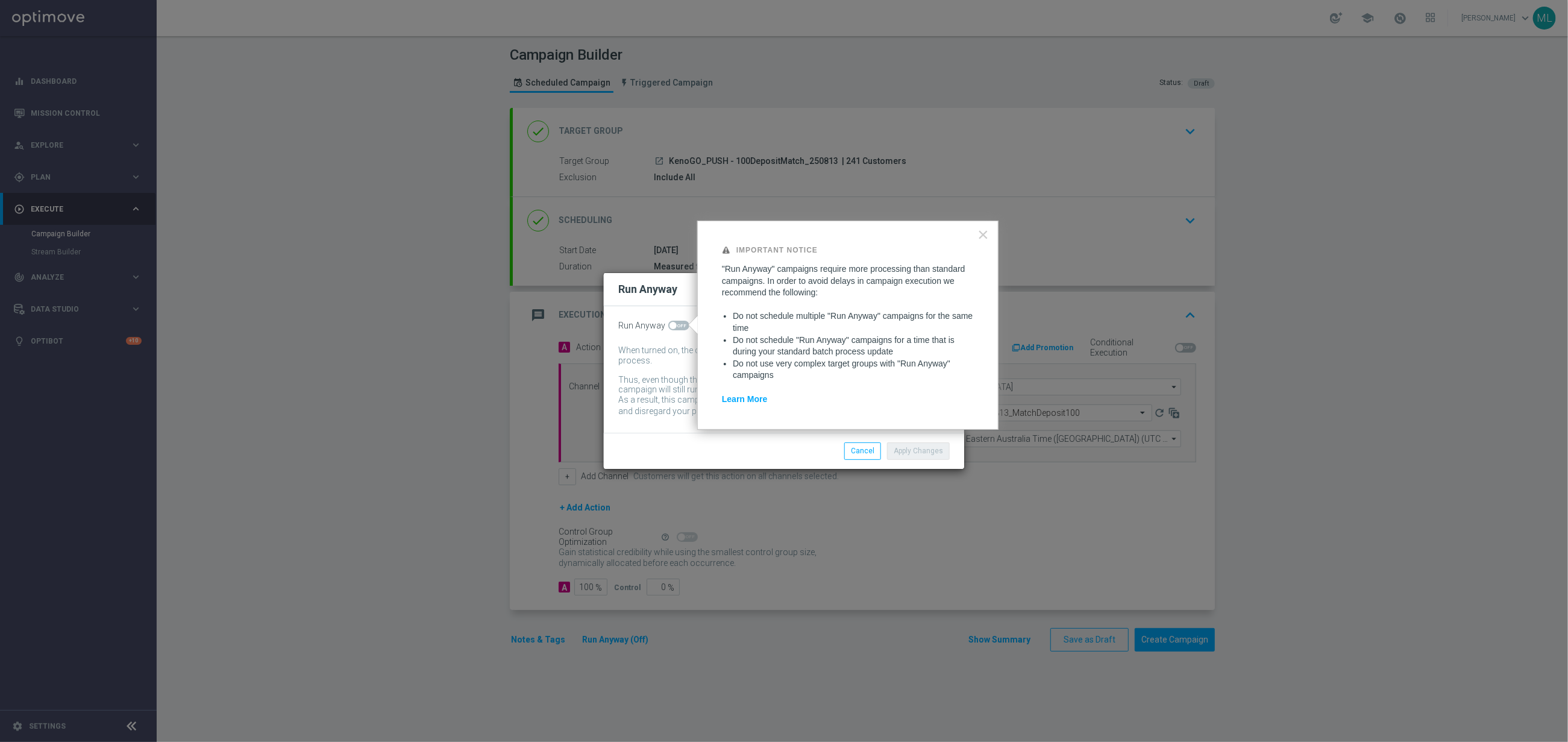
drag, startPoint x: 679, startPoint y: 326, endPoint x: 686, endPoint y: 332, distance: 9.2
click at [679, 326] on span at bounding box center [679, 325] width 21 height 10
click at [679, 326] on input "checkbox" at bounding box center [679, 325] width 21 height 10
checkbox input "true"
click at [928, 454] on button "Apply Changes" at bounding box center [919, 451] width 63 height 17
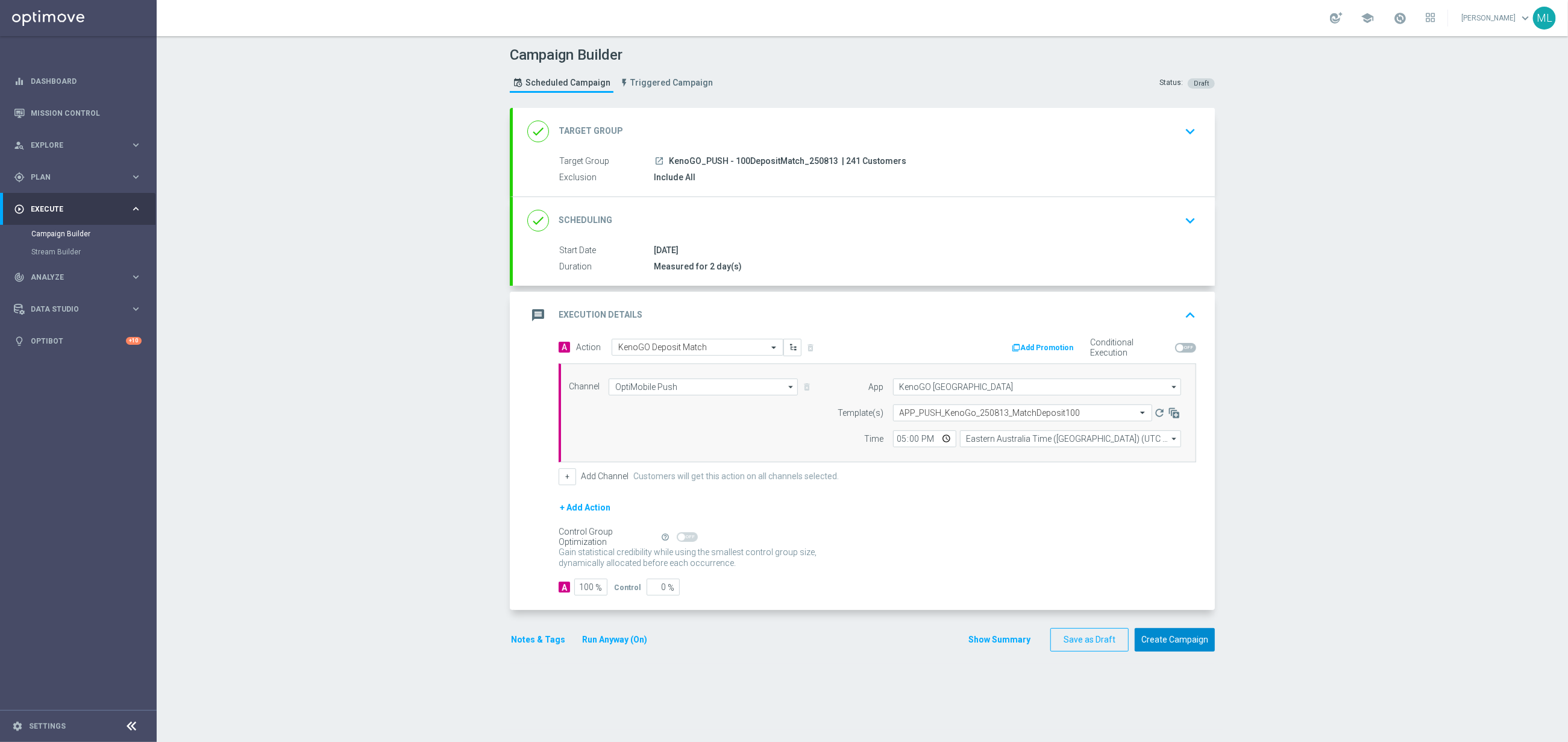
click at [1174, 641] on button "Create Campaign" at bounding box center [1175, 639] width 80 height 24
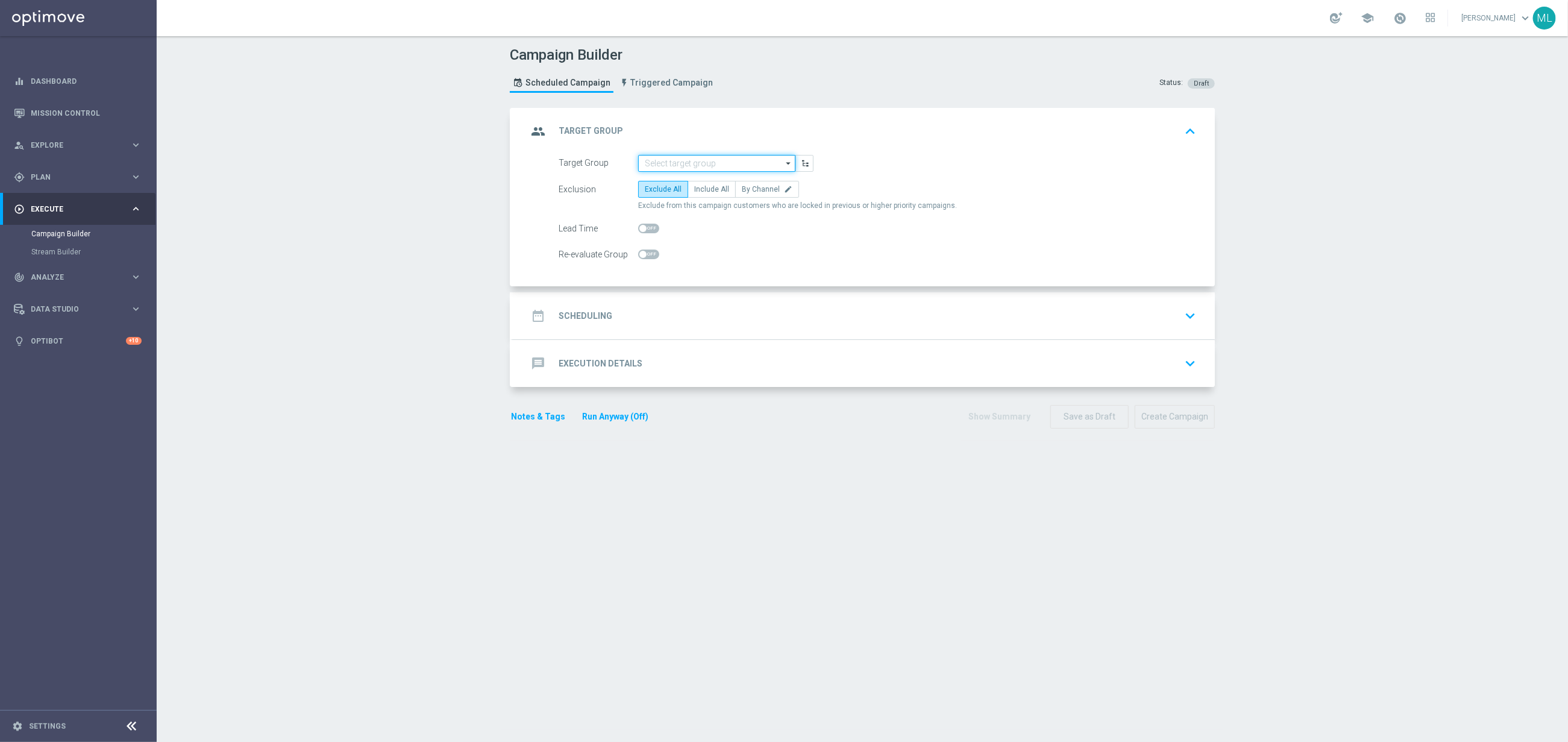
click at [702, 161] on input at bounding box center [717, 163] width 157 height 17
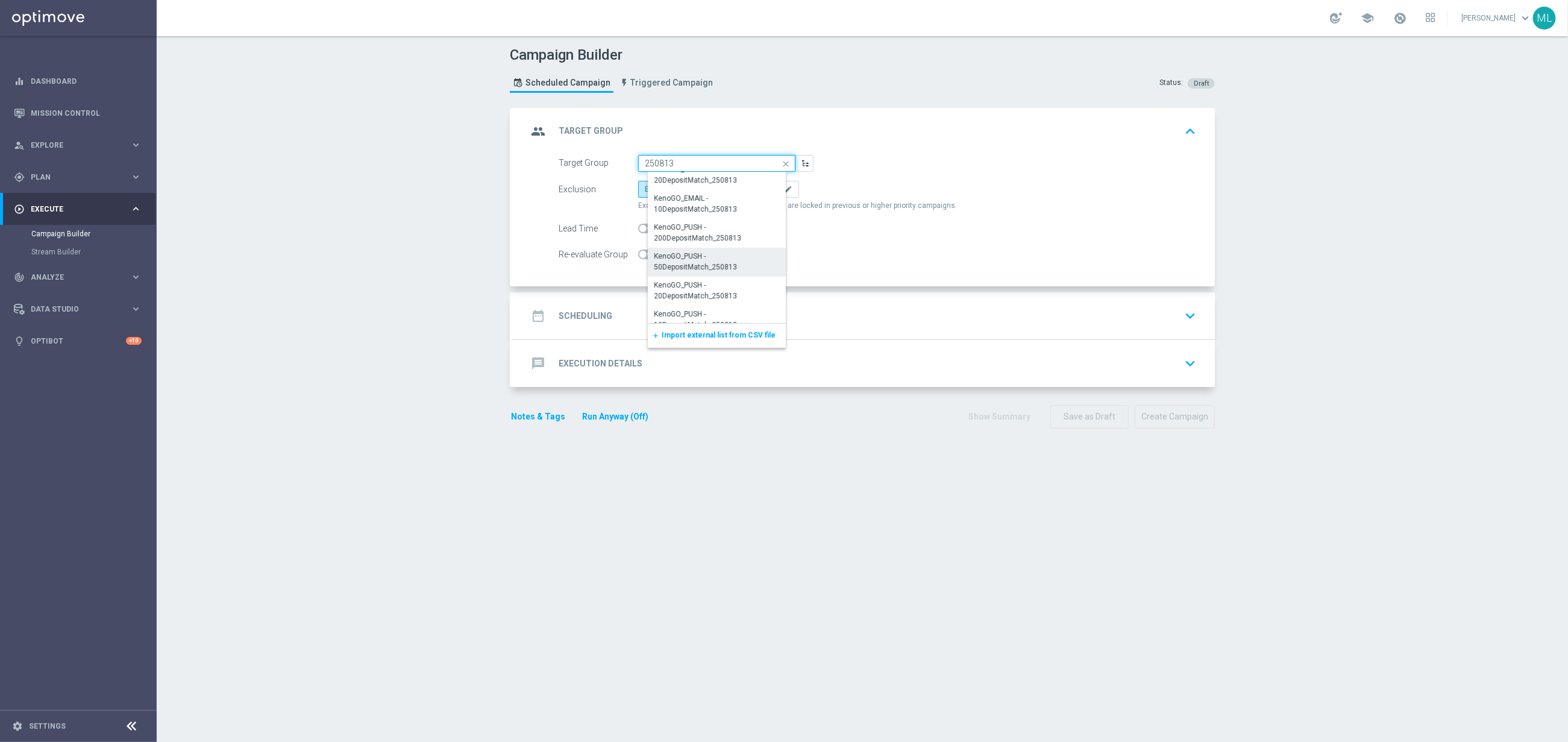
scroll to position [281, 0]
click at [723, 250] on div "KenoGO_PUSH - 50DepositMatch_250813" at bounding box center [721, 253] width 134 height 21
type input "KenoGO_PUSH - 50DepositMatch_250813"
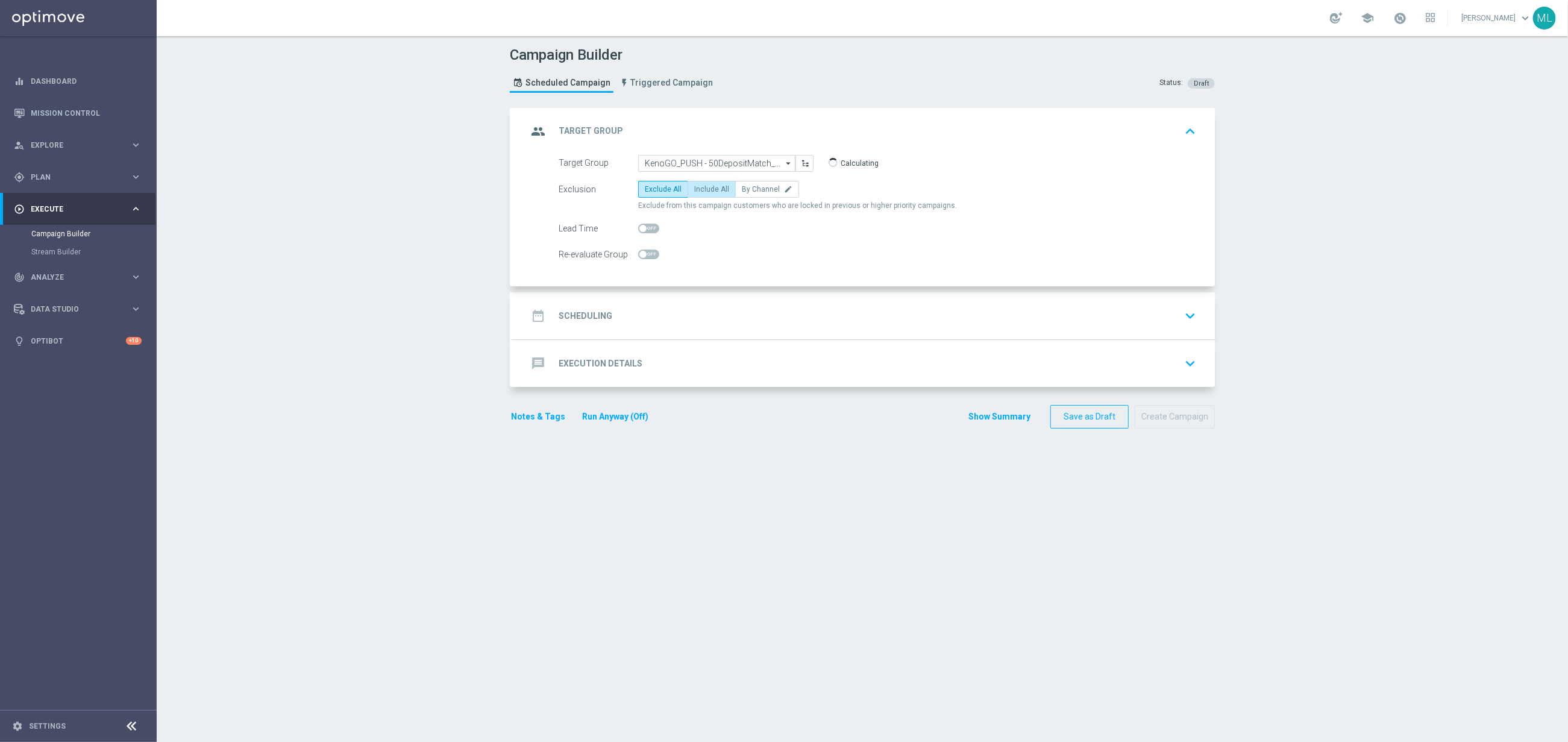
click at [712, 193] on span "Include All" at bounding box center [711, 189] width 35 height 9
click at [702, 193] on input "Include All" at bounding box center [698, 191] width 8 height 8
radio input "true"
click at [681, 327] on div "date_range Scheduling keyboard_arrow_down" at bounding box center [864, 316] width 673 height 23
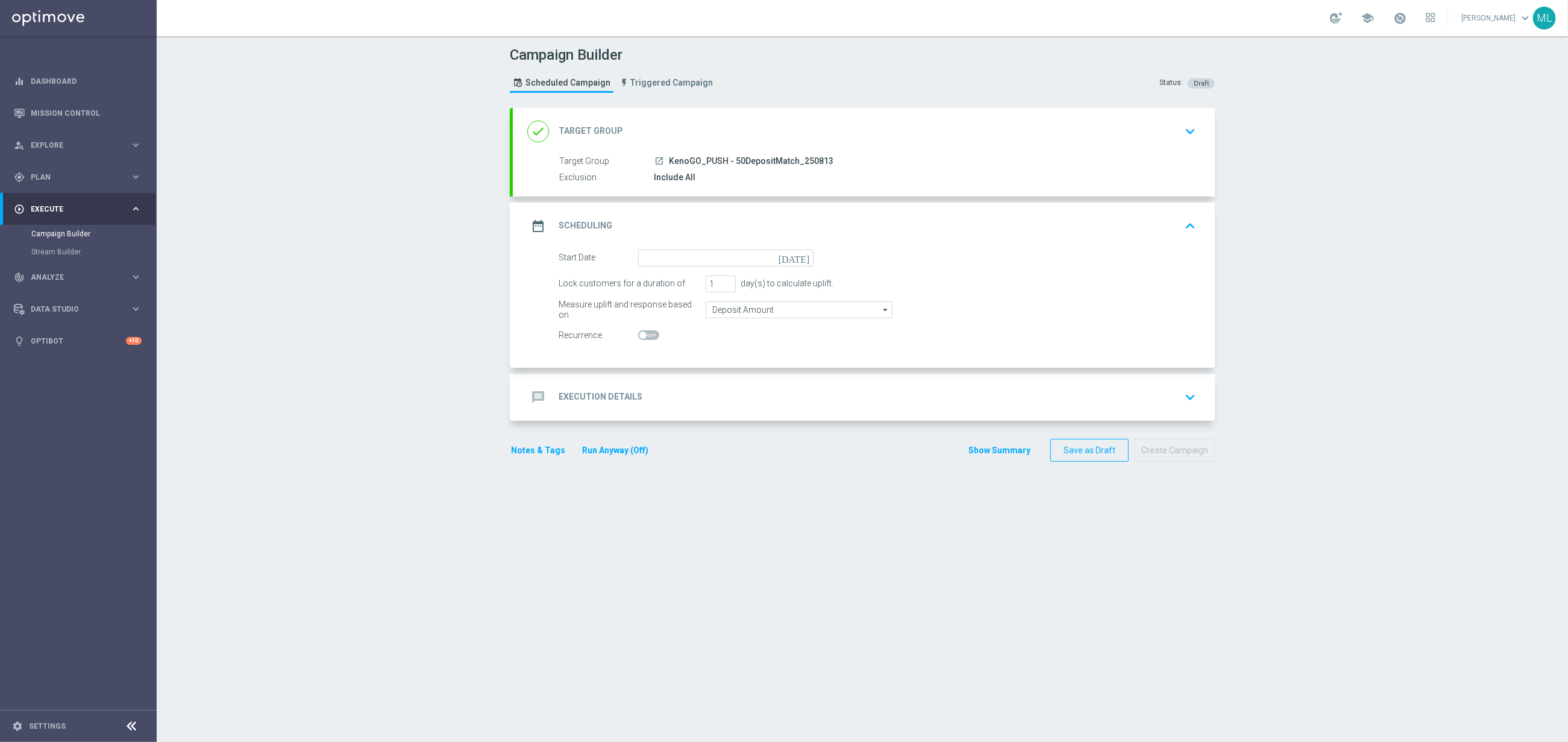
click at [802, 258] on icon "[DATE]" at bounding box center [797, 256] width 36 height 14
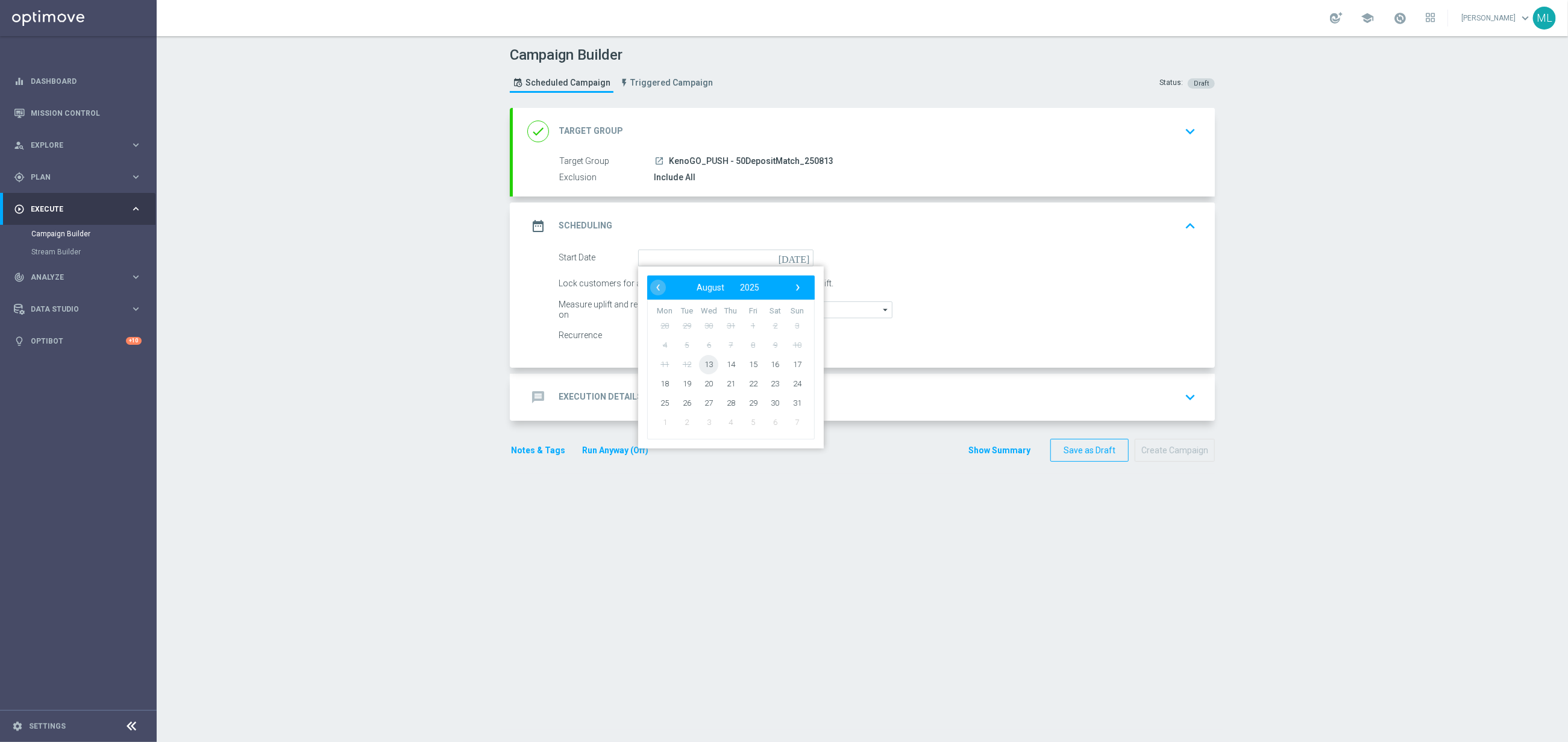
click at [711, 365] on span "13" at bounding box center [708, 364] width 19 height 19
type input "[DATE]"
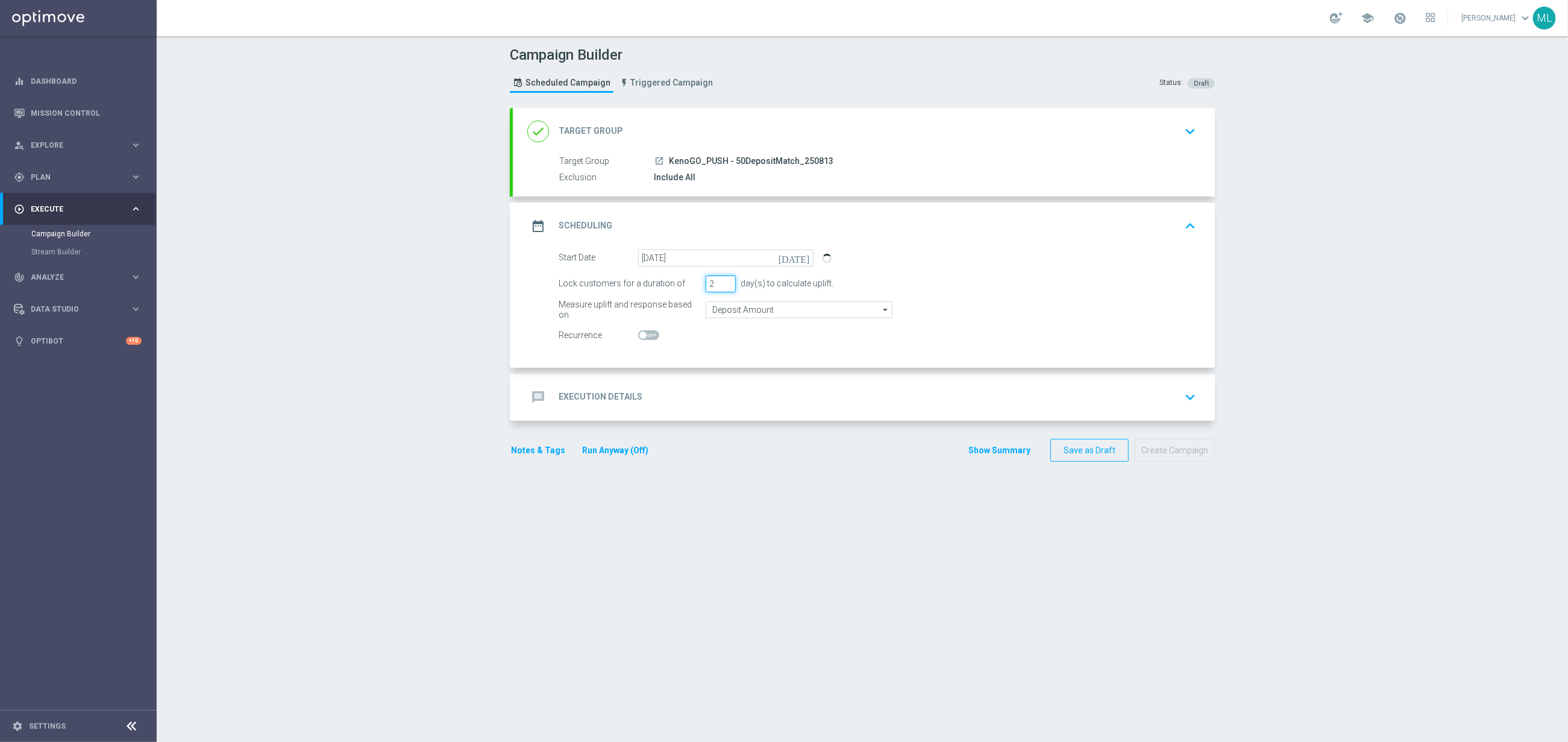
type input "2"
click at [726, 280] on input "2" at bounding box center [721, 284] width 30 height 17
click at [732, 392] on div "message Execution Details keyboard_arrow_down" at bounding box center [864, 397] width 673 height 23
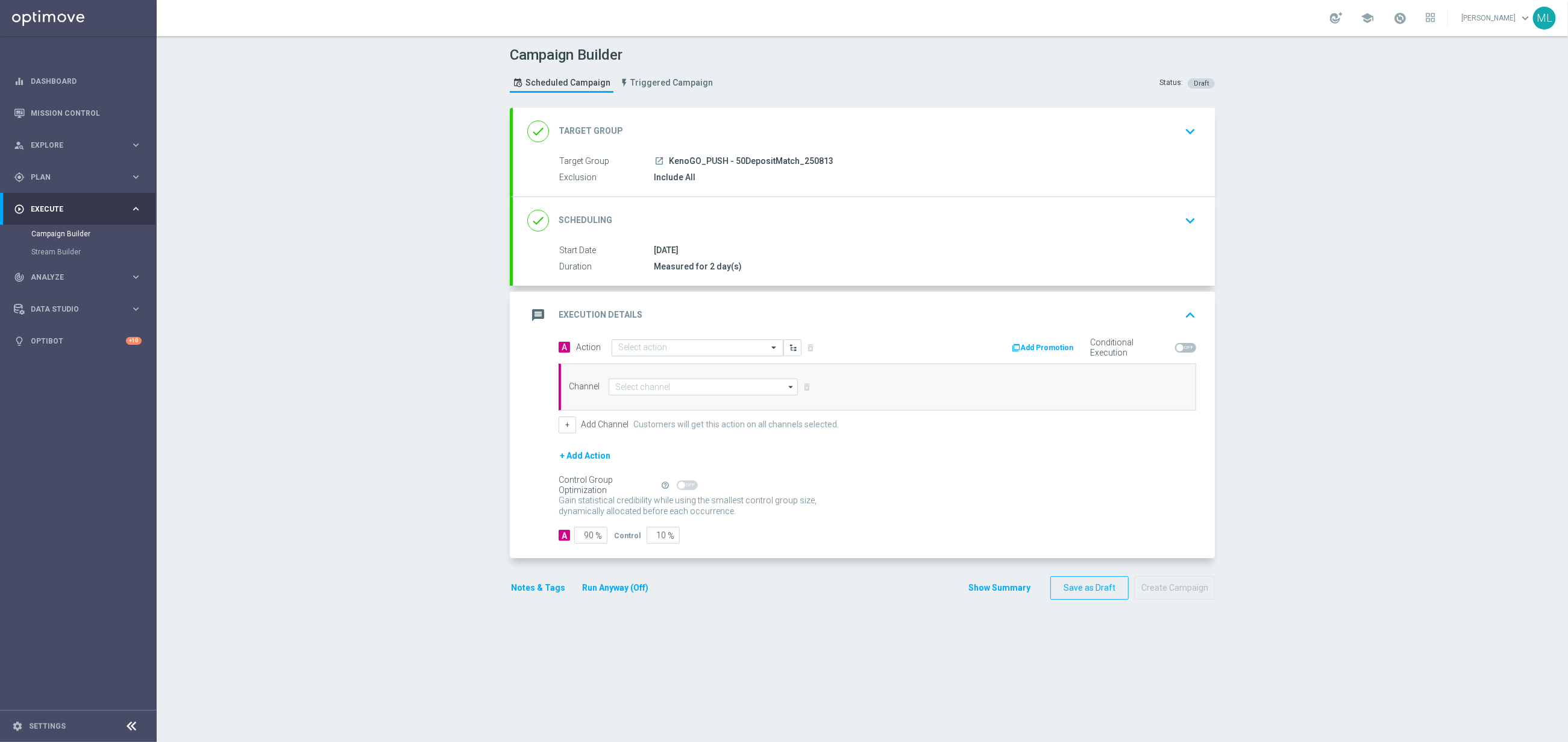
click at [725, 351] on input "text" at bounding box center [686, 348] width 134 height 10
type input "KenoGo depo"
click at [684, 372] on label "KenoGO Deposit Match" at bounding box center [656, 368] width 74 height 10
click at [666, 387] on input at bounding box center [703, 387] width 189 height 17
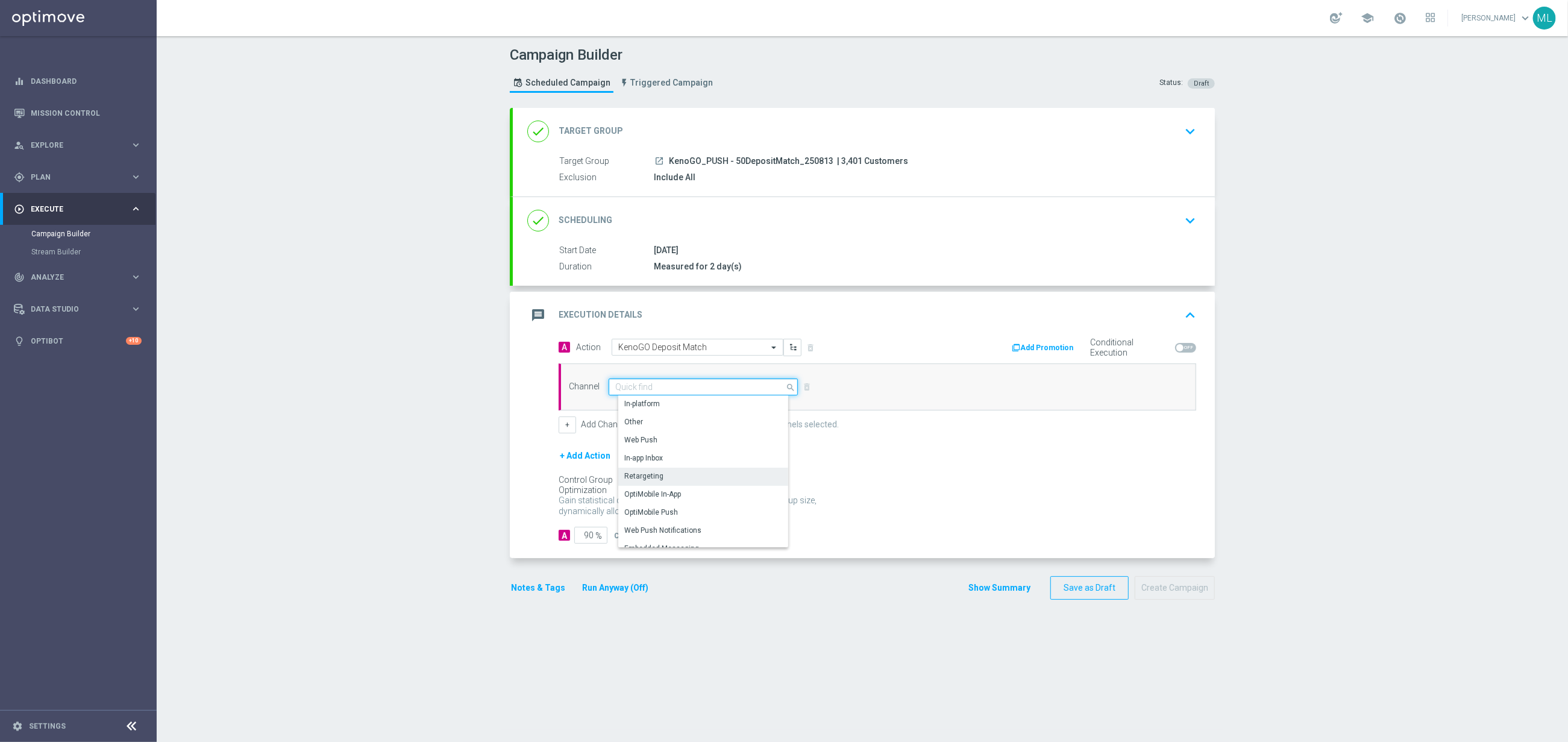
scroll to position [300, 0]
click at [683, 499] on div "OptiMobile Push" at bounding box center [708, 502] width 179 height 18
type input "OptiMobile Push"
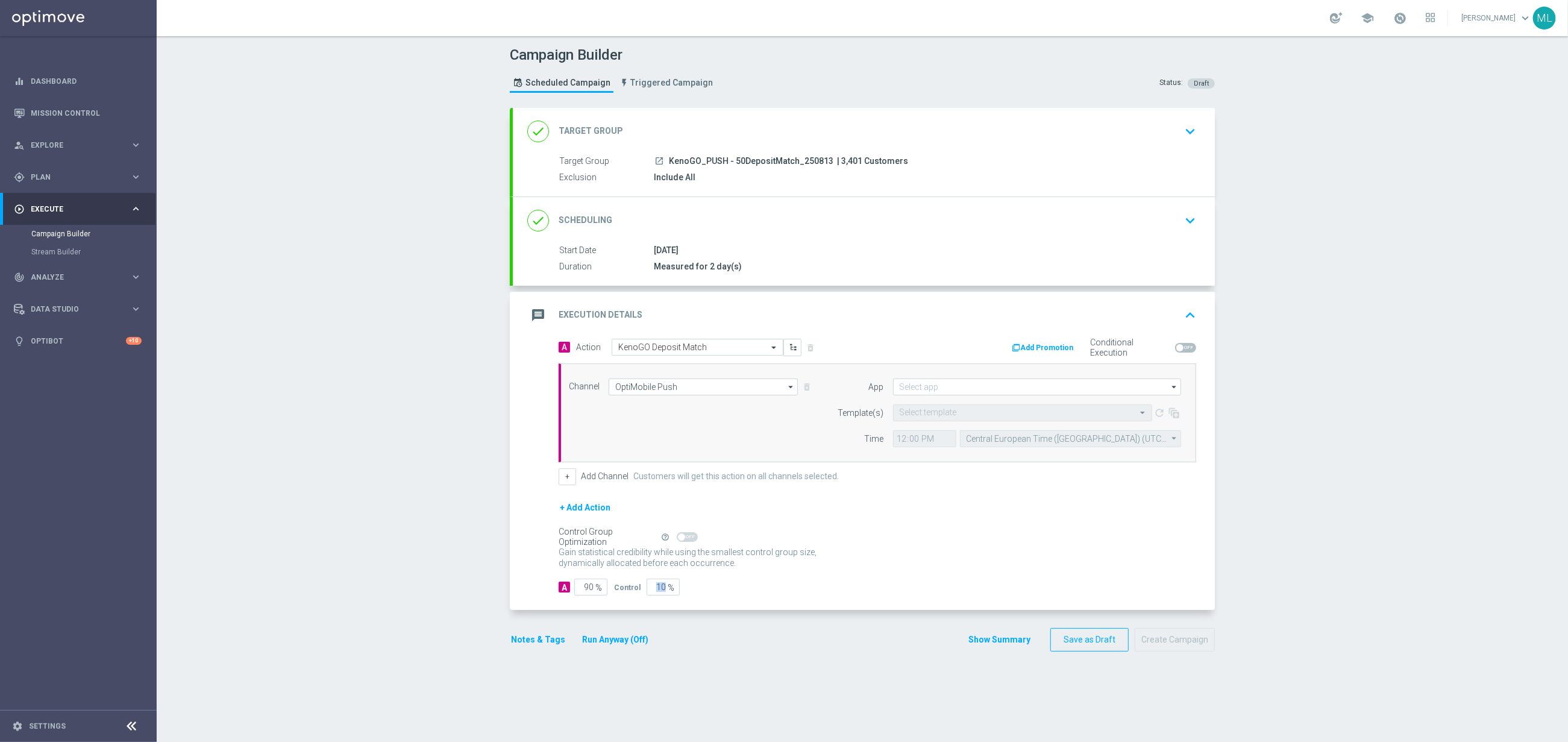
drag, startPoint x: 666, startPoint y: 589, endPoint x: 641, endPoint y: 588, distance: 25.0
click at [642, 589] on div "Control 10 %" at bounding box center [646, 587] width 63 height 17
click at [623, 642] on button "Run Anyway (Off)" at bounding box center [615, 639] width 68 height 15
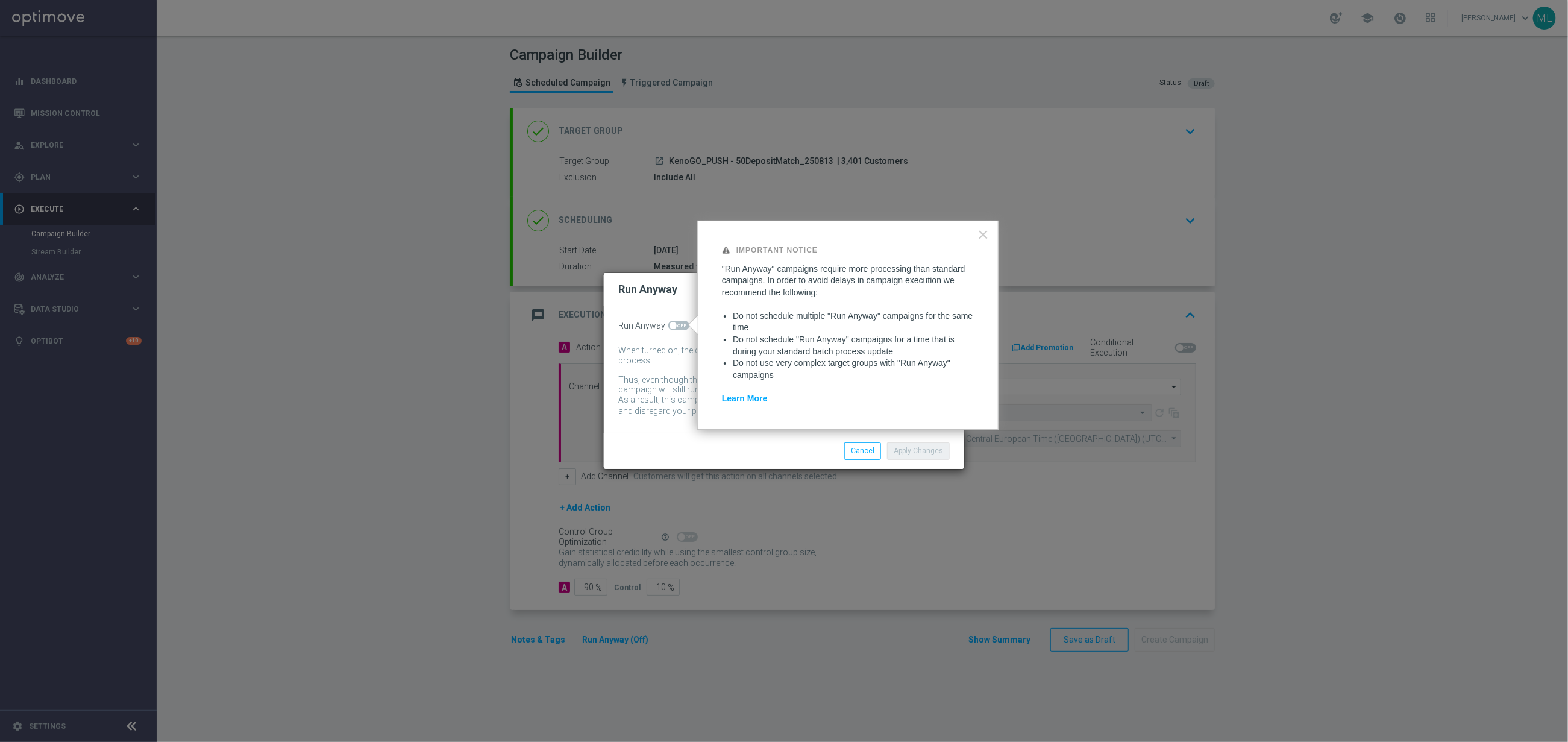
click at [685, 324] on span at bounding box center [679, 325] width 21 height 10
click at [685, 324] on input "checkbox" at bounding box center [679, 325] width 21 height 10
checkbox input "true"
drag, startPoint x: 910, startPoint y: 448, endPoint x: 867, endPoint y: 471, distance: 48.8
click at [910, 448] on button "Apply Changes" at bounding box center [919, 451] width 63 height 17
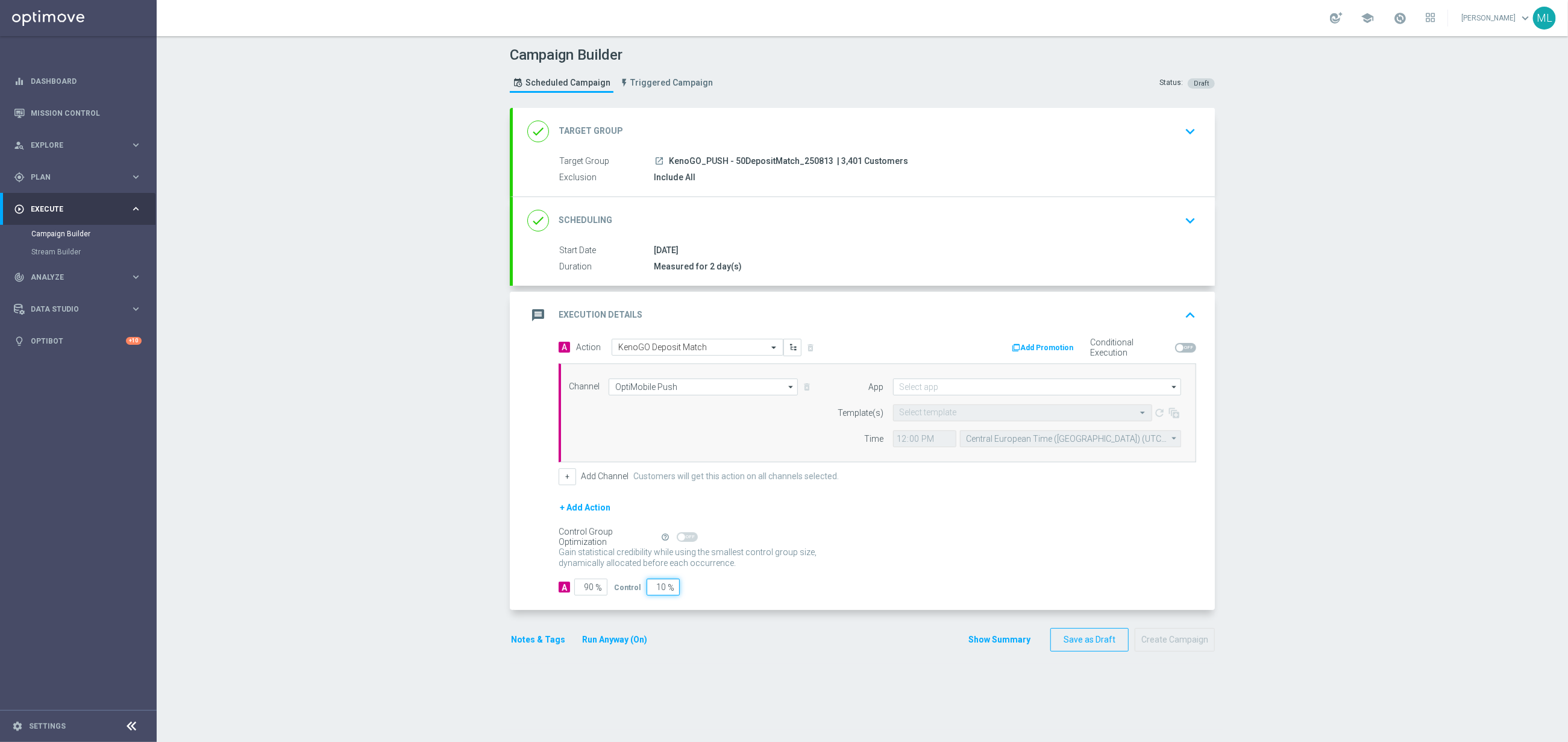
click at [646, 592] on input "10" at bounding box center [663, 587] width 33 height 17
type input "0"
type input "100"
type input "0"
click at [929, 390] on input at bounding box center [1037, 387] width 288 height 17
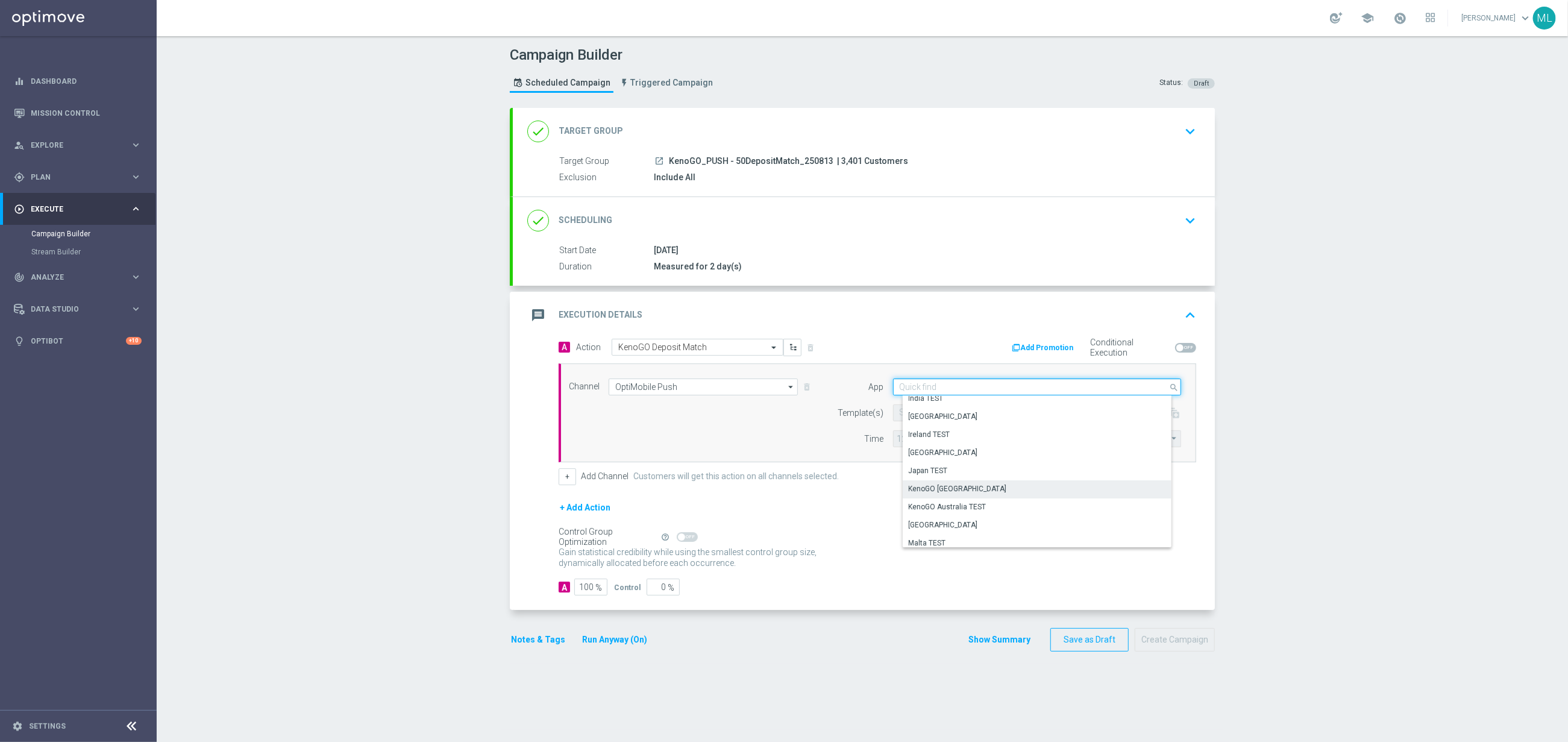
scroll to position [248, 0]
click at [954, 480] on div "KenoGO Australia" at bounding box center [959, 482] width 98 height 11
type input "KenoGO Australia"
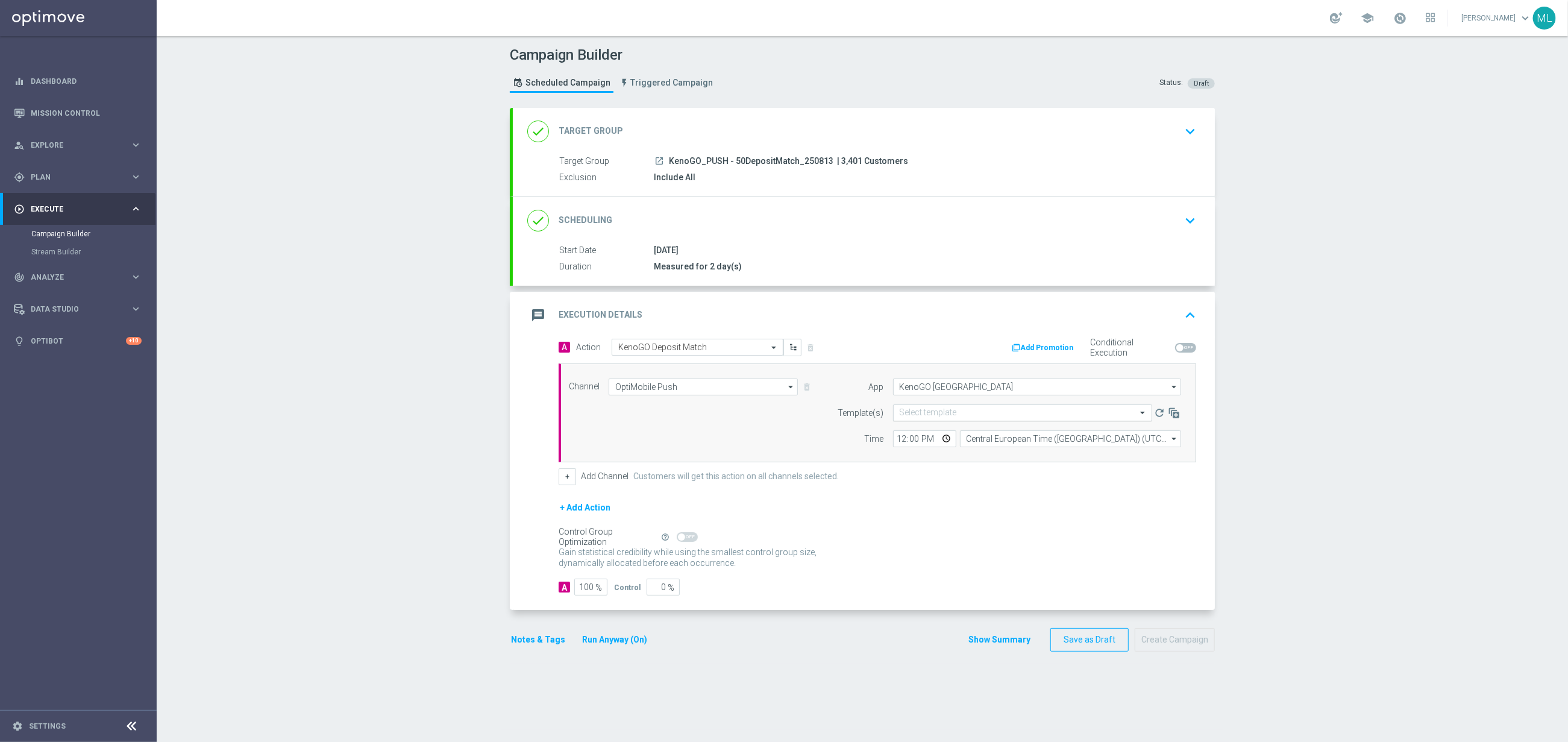
click at [940, 417] on input "text" at bounding box center [1010, 413] width 222 height 10
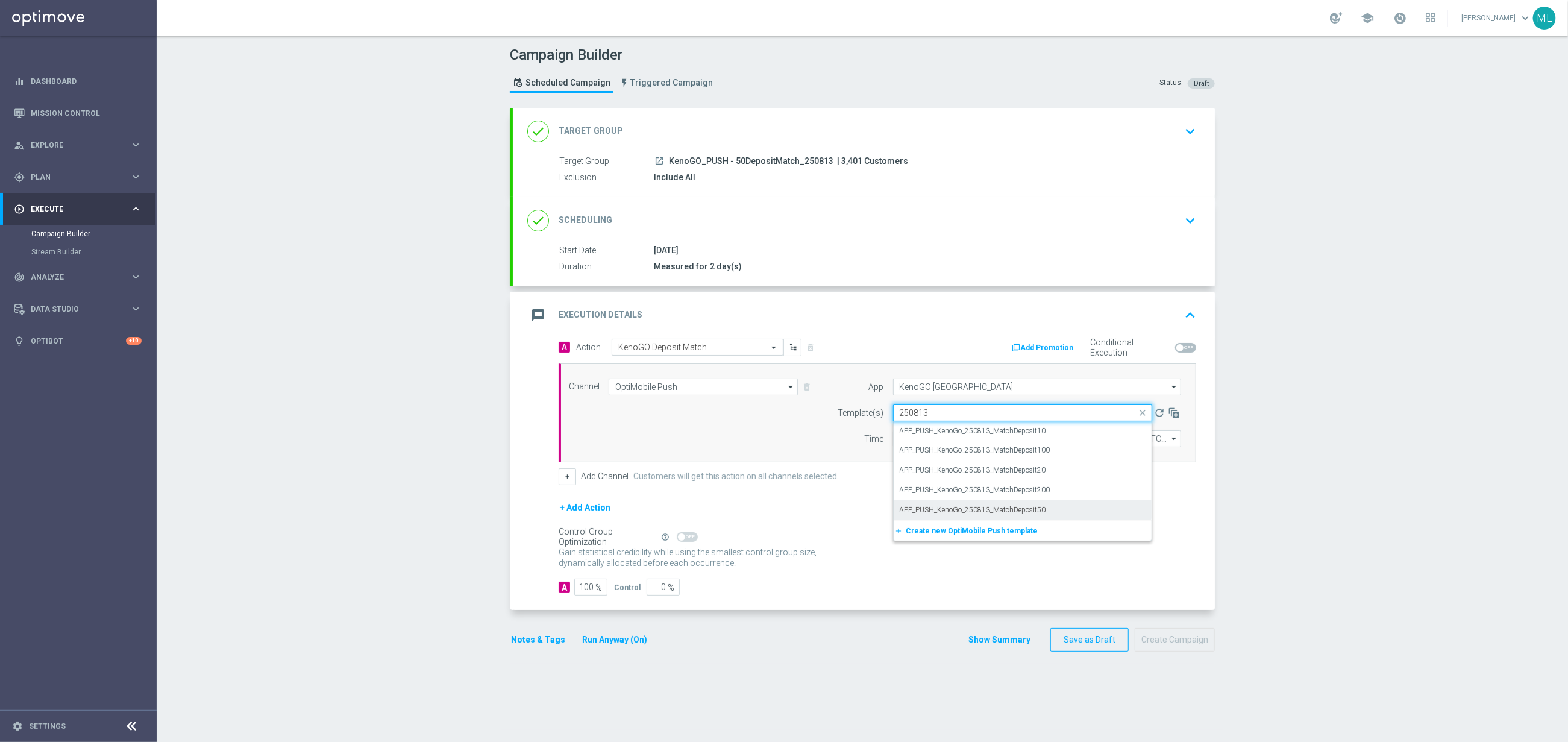
click at [1041, 509] on label "APP_PUSH_KenoGo_250813_MatchDeposit50" at bounding box center [972, 510] width 146 height 10
type input "250813"
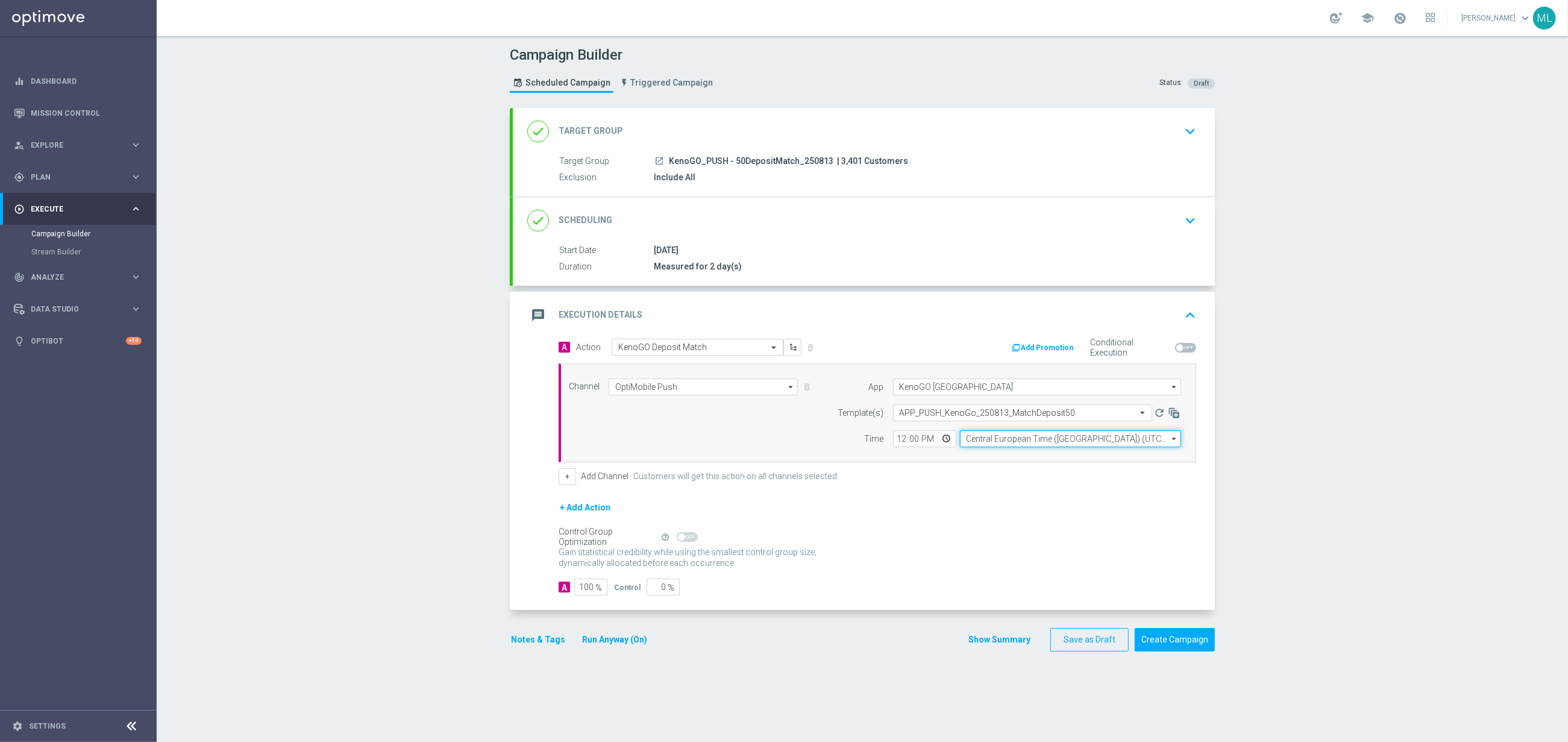
click at [1020, 441] on input "Central European Time (Budapest) (UTC +02:00)" at bounding box center [1071, 439] width 221 height 17
click at [1031, 457] on div "Eastern Australia Time (Sydney) (UTC +10:00)" at bounding box center [1075, 457] width 198 height 11
type input "Eastern Australia Time (Sydney) (UTC +10:00)"
click at [903, 439] on input "12:00" at bounding box center [925, 439] width 63 height 17
type input "17:00"
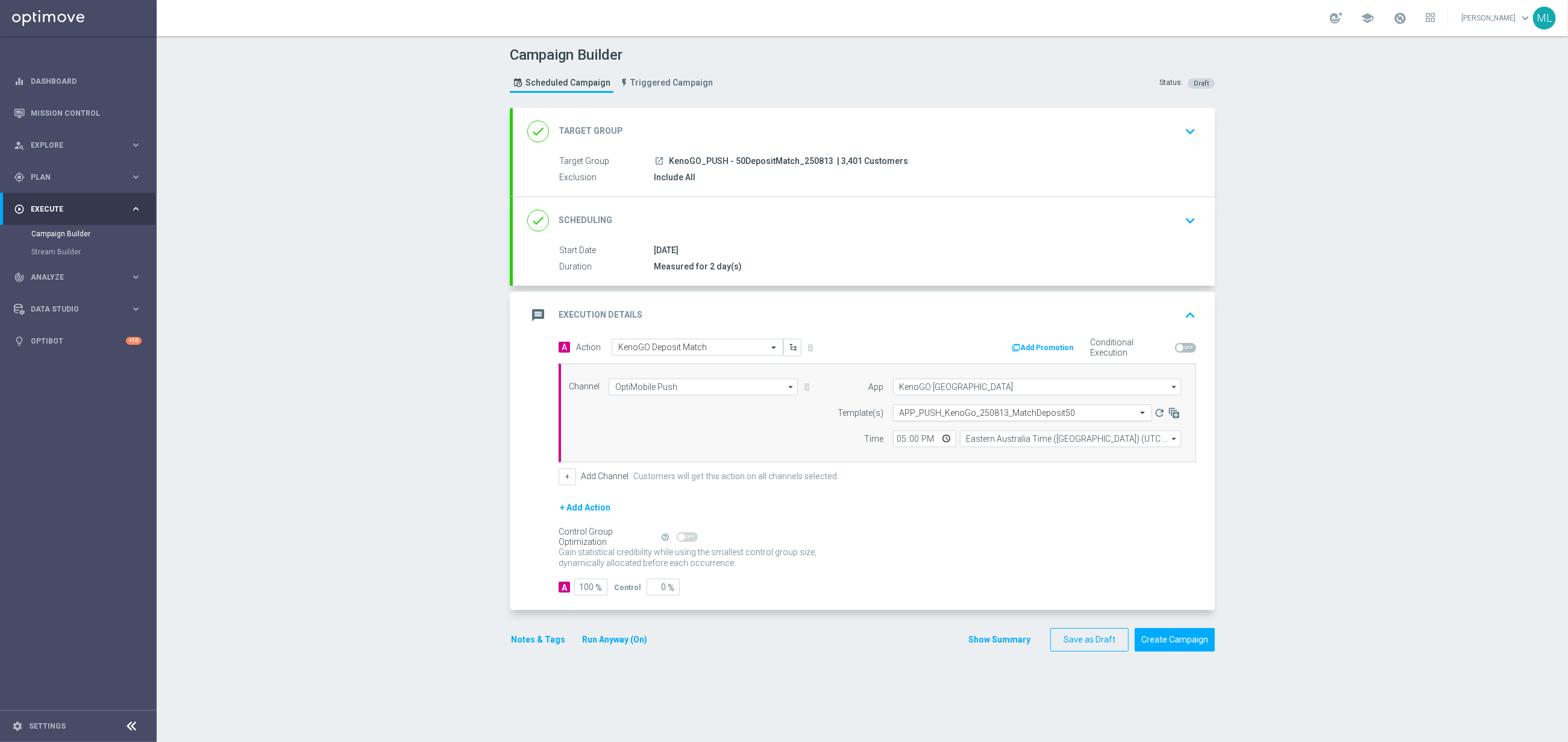
drag, startPoint x: 930, startPoint y: 500, endPoint x: 997, endPoint y: 422, distance: 102.8
click at [930, 500] on form "A Action Select action KenoGO Deposit Match delete_forever Add Promotion Condit…" at bounding box center [877, 467] width 638 height 258
click at [1196, 645] on button "Create Campaign" at bounding box center [1175, 639] width 80 height 24
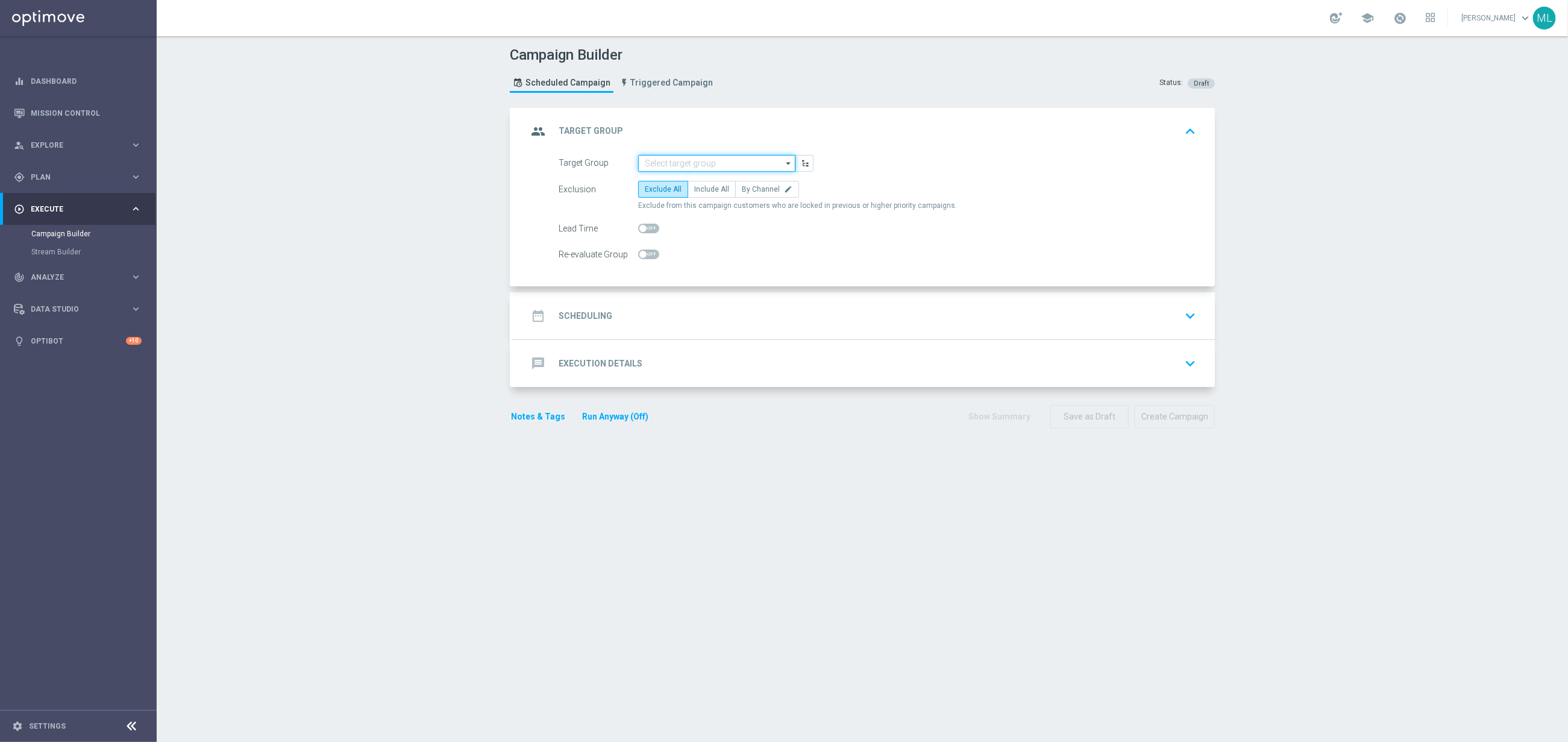
click at [739, 168] on input at bounding box center [717, 163] width 157 height 17
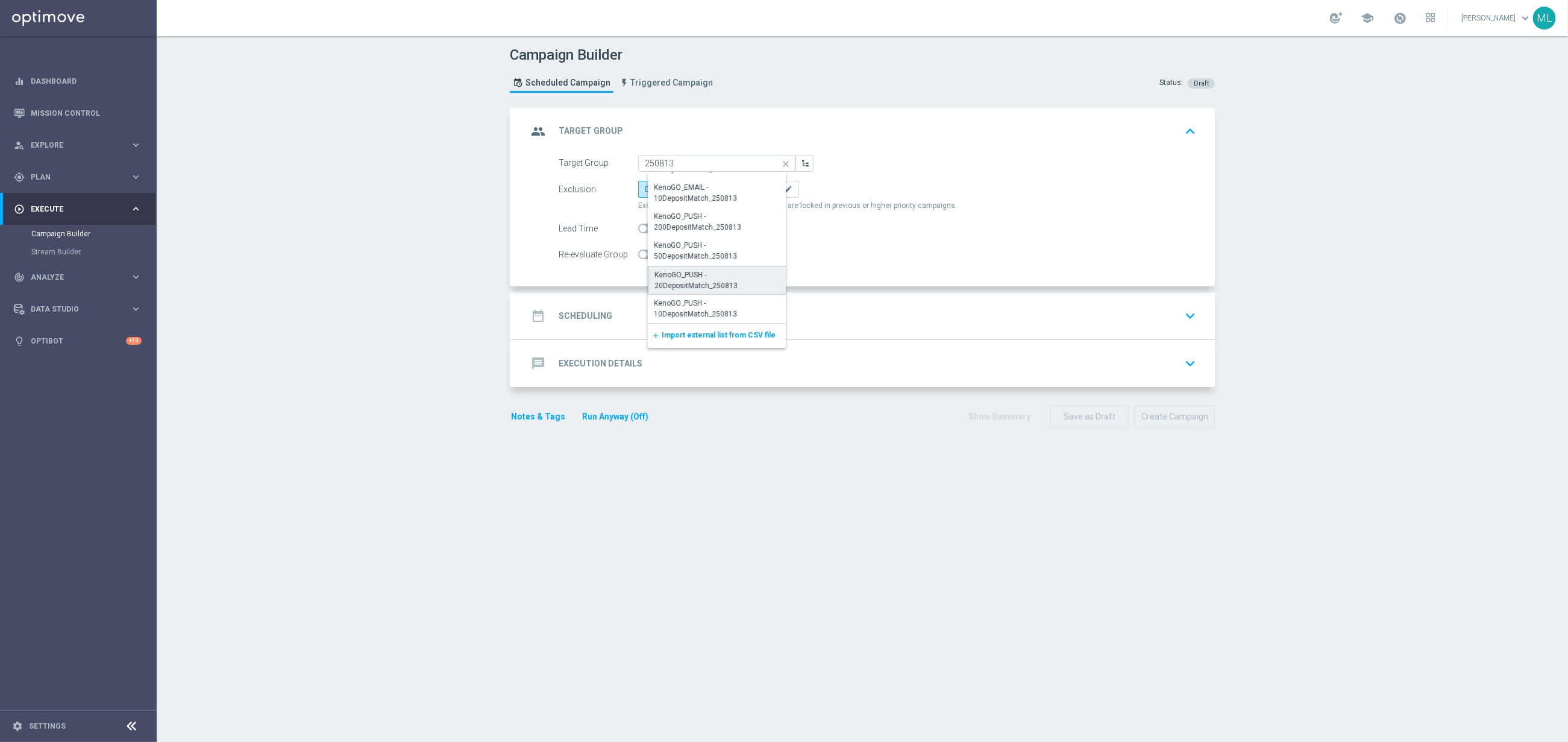
click at [740, 276] on div "KenoGO_PUSH - 20DepositMatch_250813" at bounding box center [721, 280] width 134 height 21
type input "KenoGO_PUSH - 20DepositMatch_250813"
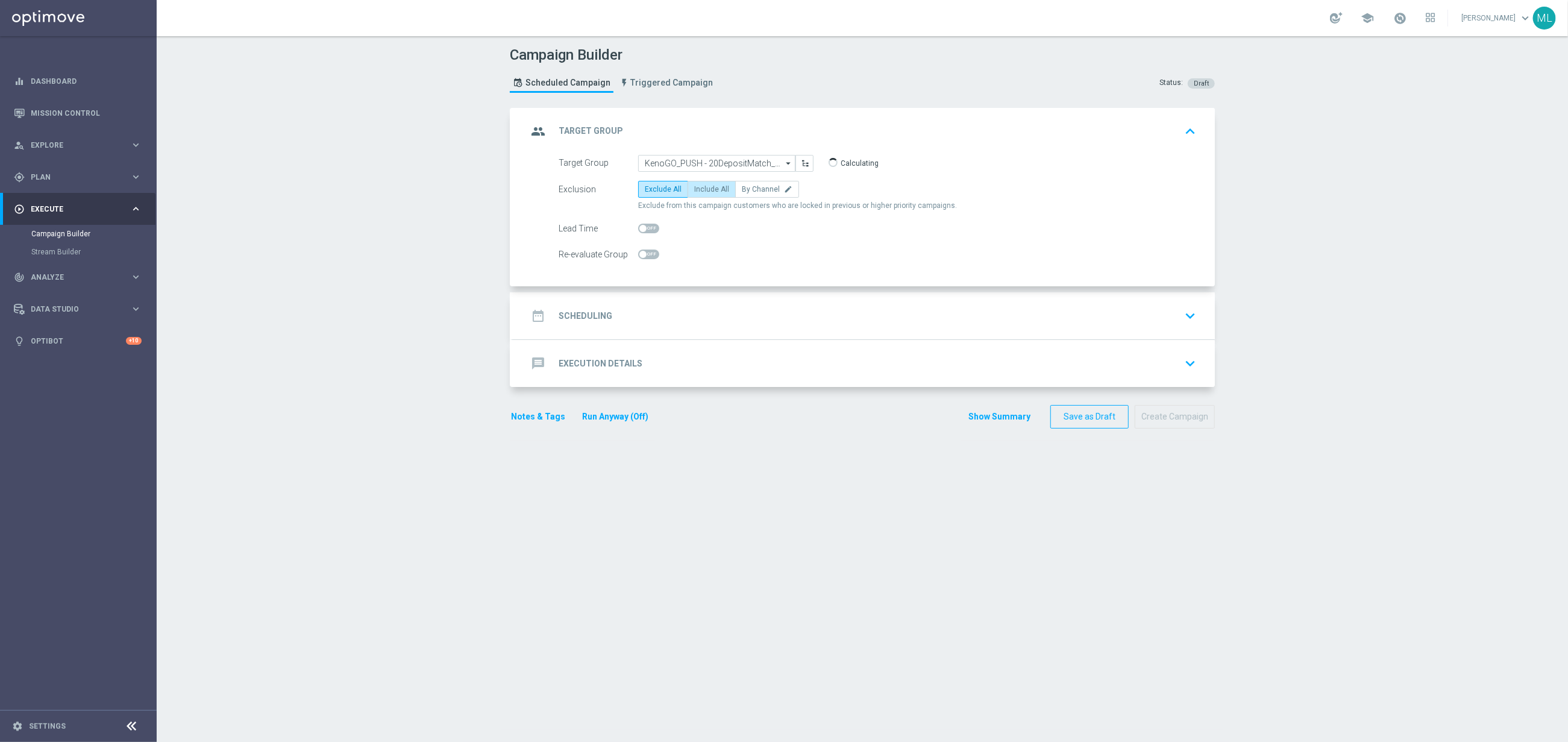
click at [715, 194] on label "Include All" at bounding box center [712, 189] width 49 height 17
click at [702, 194] on input "Include All" at bounding box center [698, 191] width 8 height 8
radio input "true"
click at [750, 318] on div "date_range Scheduling keyboard_arrow_down" at bounding box center [864, 316] width 673 height 23
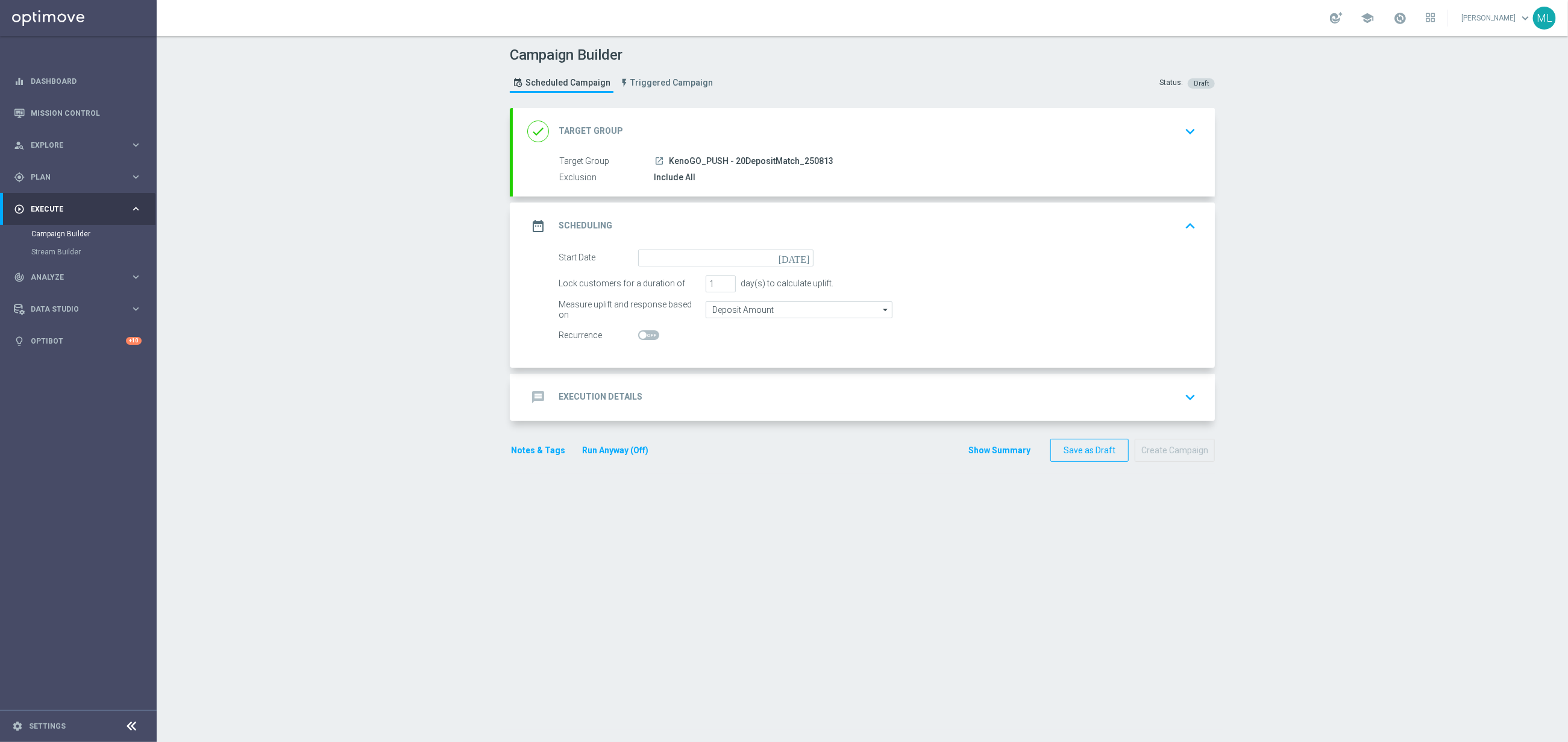
click at [810, 258] on icon "[DATE]" at bounding box center [797, 256] width 36 height 14
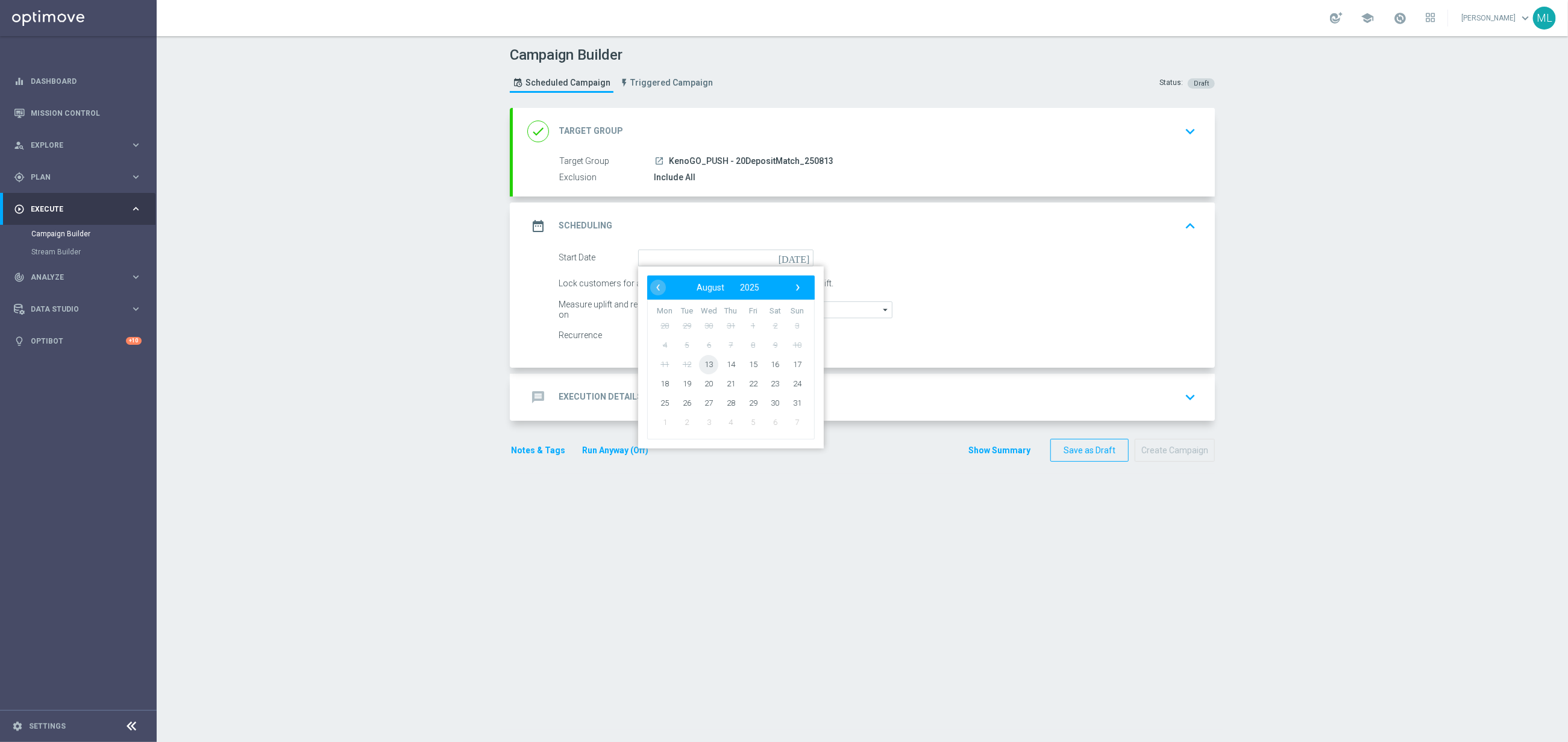
drag, startPoint x: 705, startPoint y: 361, endPoint x: 713, endPoint y: 361, distance: 8.0
click at [705, 361] on span "13" at bounding box center [708, 364] width 19 height 19
type input "[DATE]"
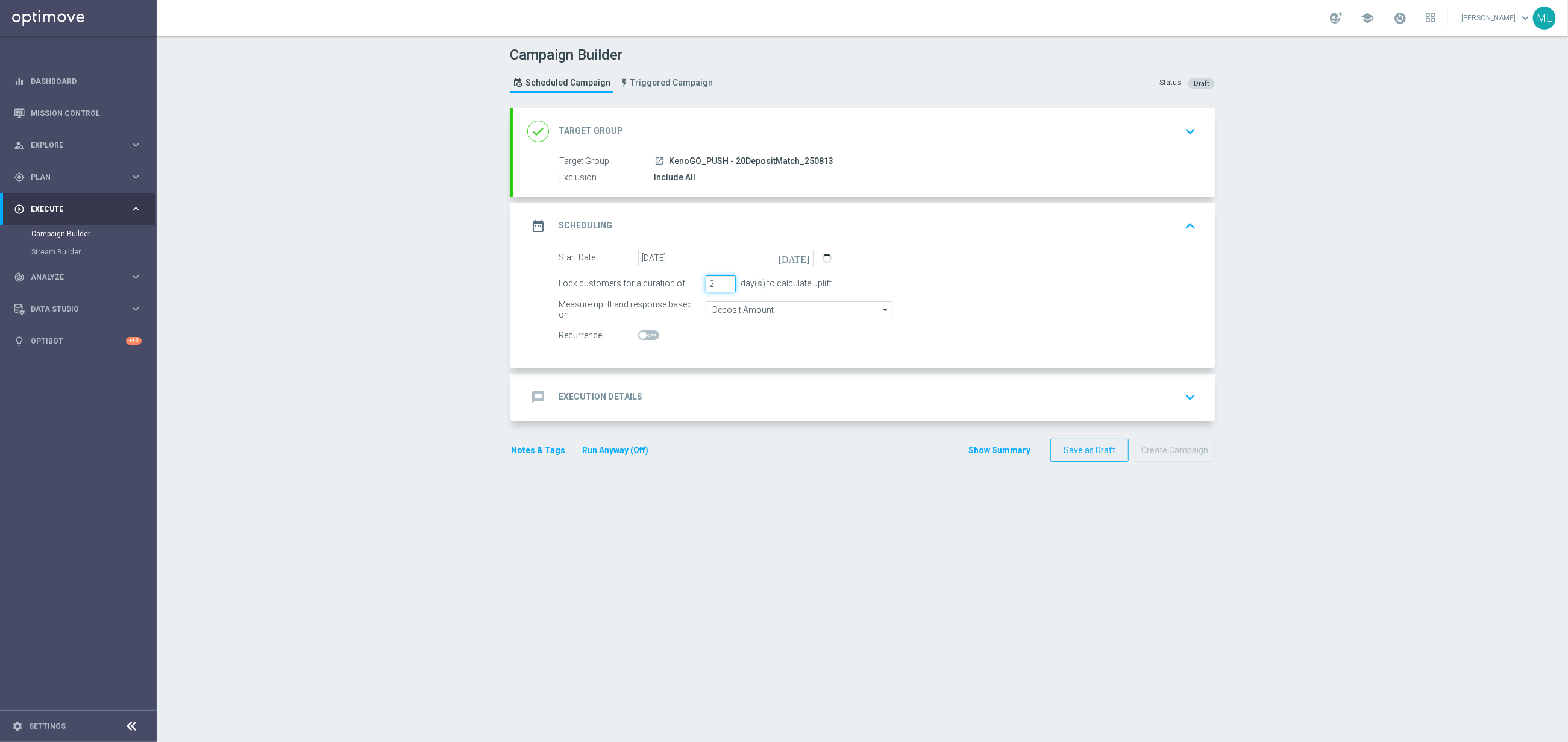
type input "2"
click at [727, 283] on input "2" at bounding box center [721, 284] width 30 height 17
click at [738, 392] on div "message Execution Details keyboard_arrow_down" at bounding box center [864, 397] width 673 height 23
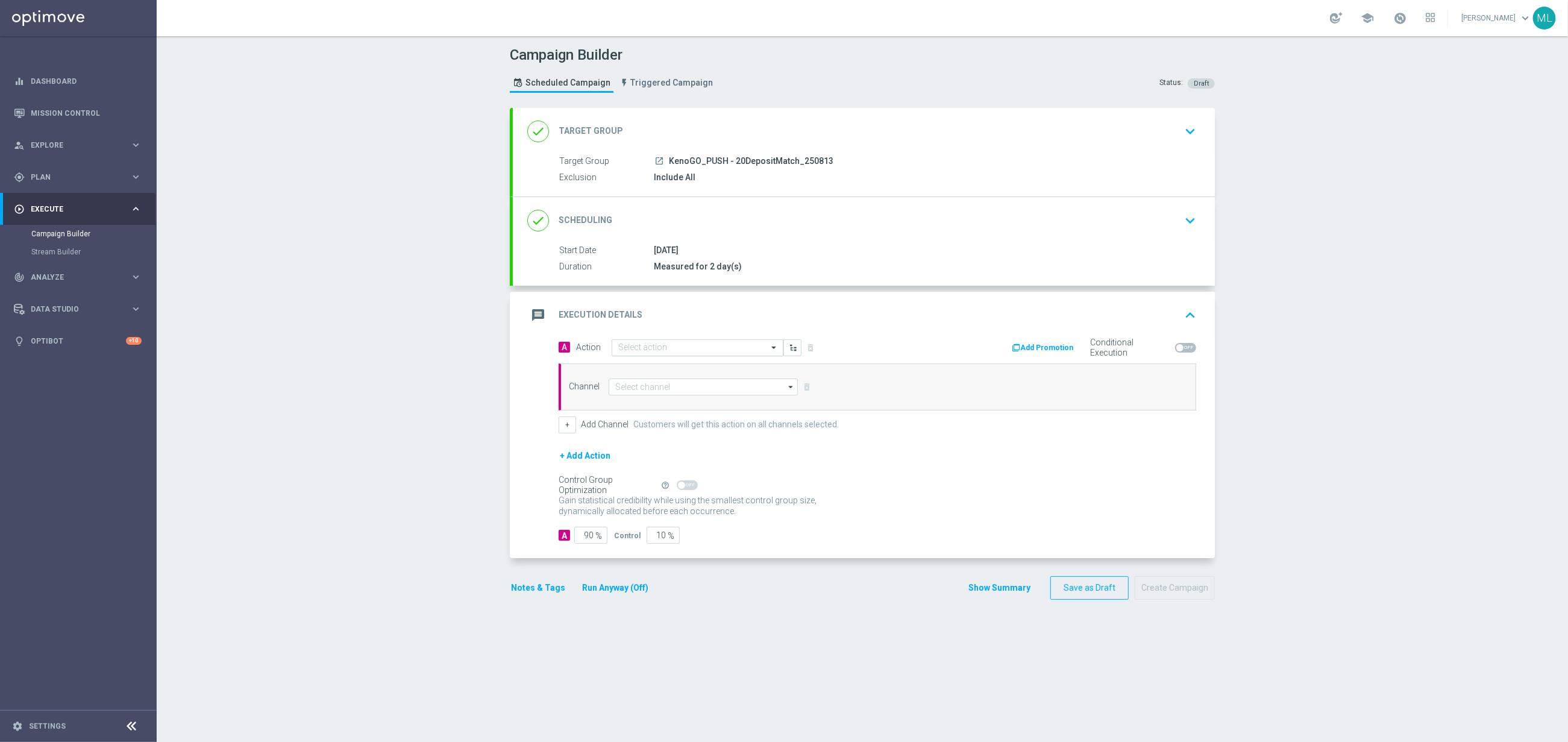
click at [689, 350] on input "text" at bounding box center [686, 348] width 134 height 10
type input "kenoGo dep"
click at [680, 365] on div "KenoGO Deposit Match edit" at bounding box center [698, 369] width 158 height 20
click at [692, 391] on input at bounding box center [703, 387] width 189 height 17
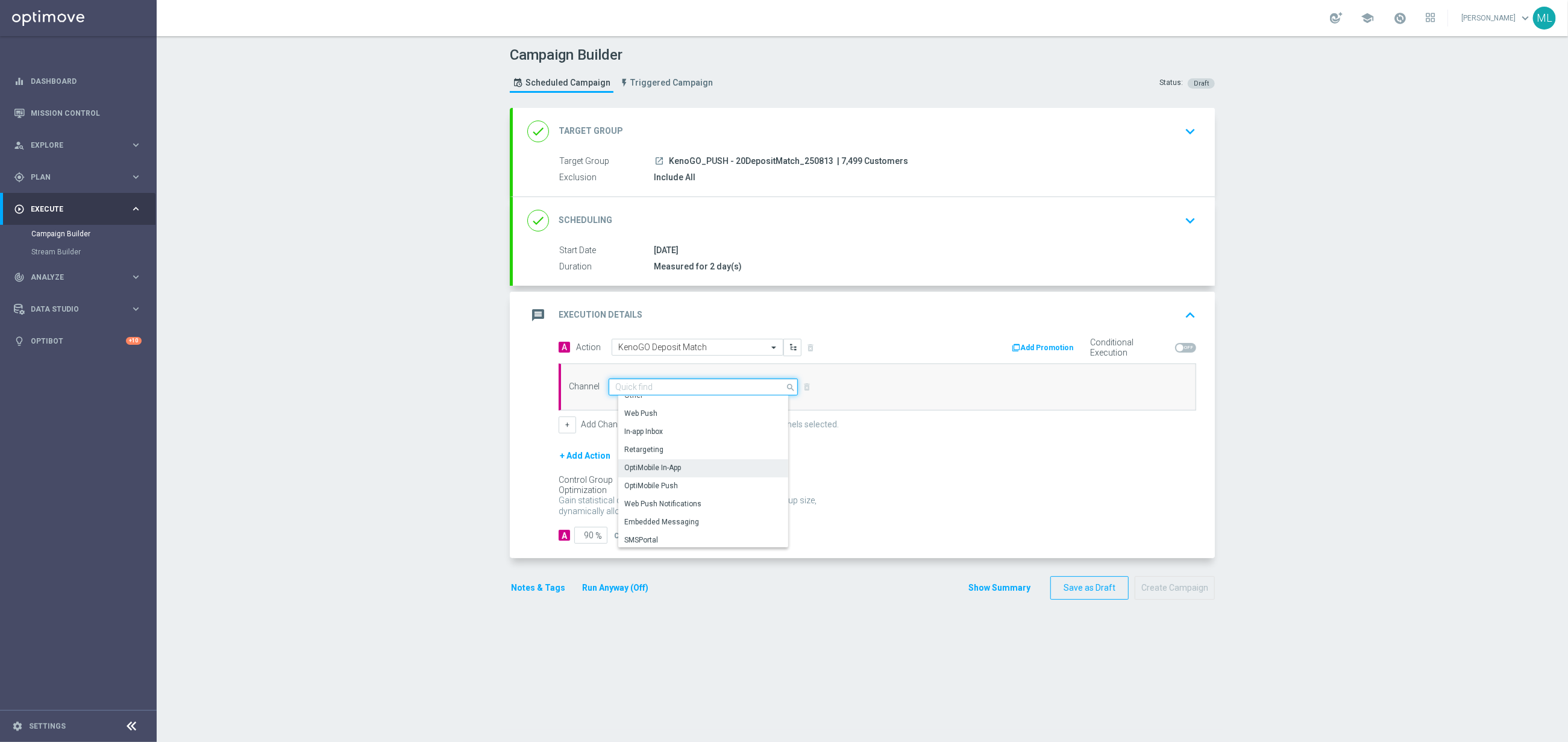
scroll to position [318, 0]
click at [681, 480] on div "OptiMobile Push" at bounding box center [708, 484] width 179 height 18
type input "OptiMobile Push"
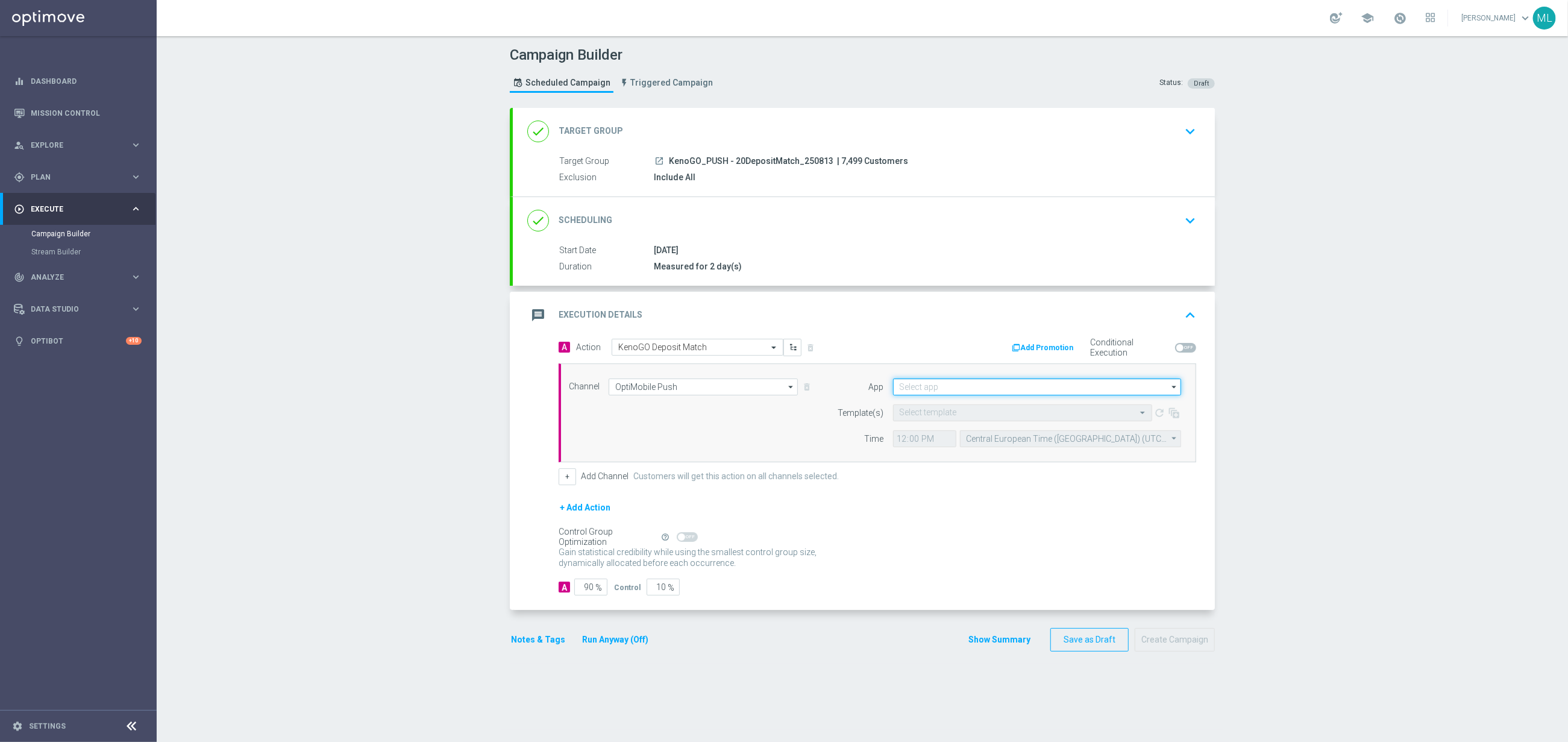
click at [923, 392] on input at bounding box center [1037, 387] width 288 height 17
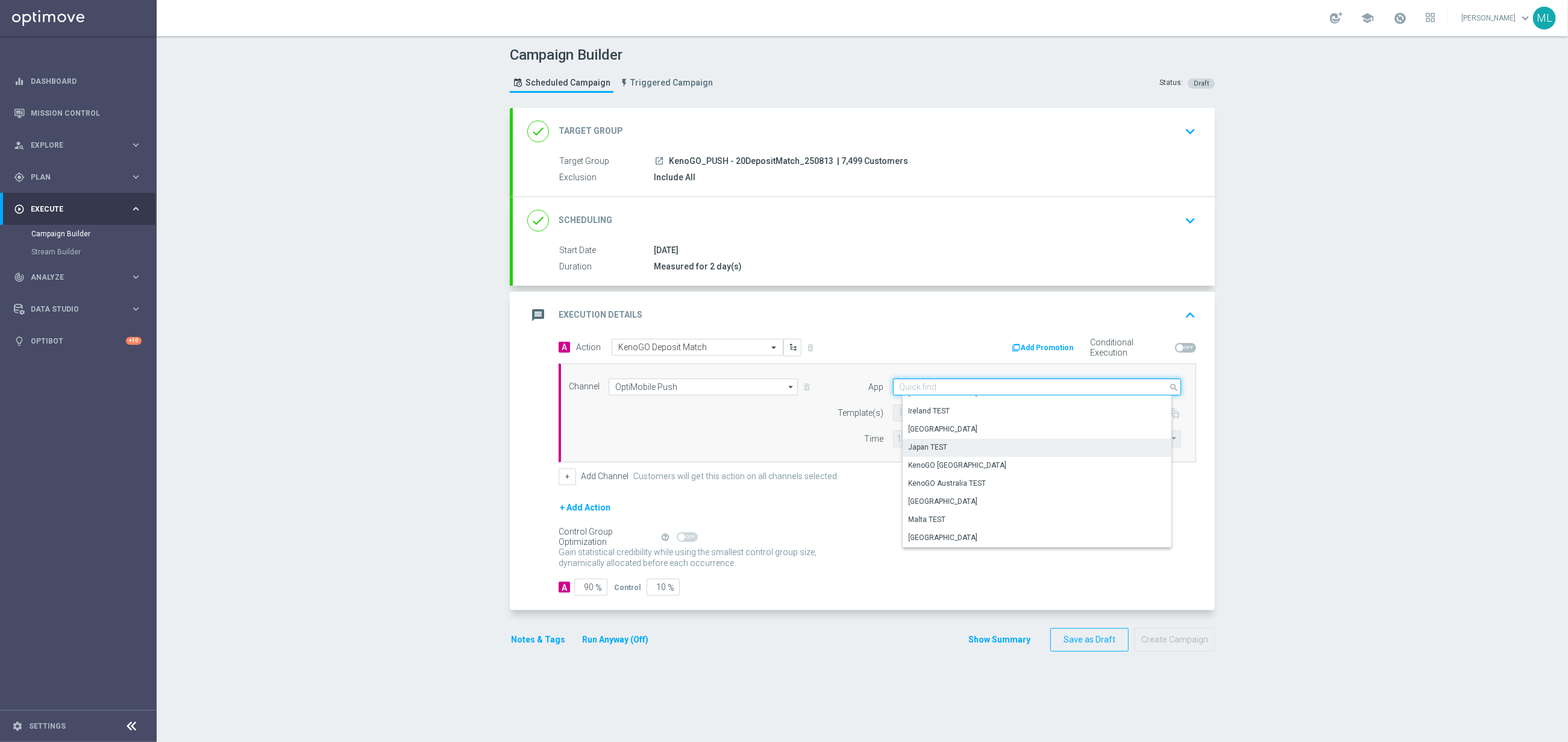
scroll to position [277, 0]
click at [952, 454] on div "KenoGO [GEOGRAPHIC_DATA]" at bounding box center [958, 453] width 98 height 11
type input "KenoGO [GEOGRAPHIC_DATA]"
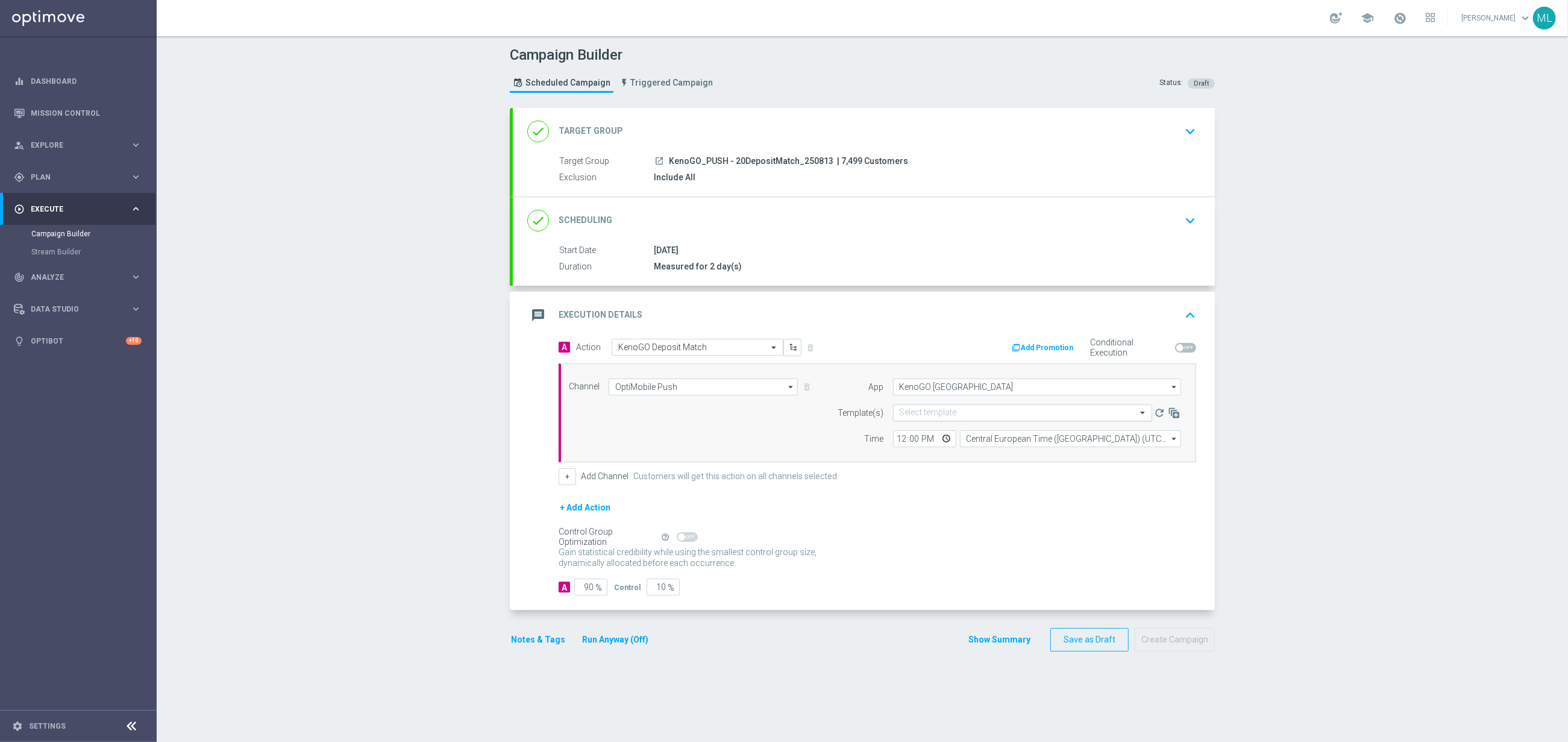
click at [946, 414] on input "text" at bounding box center [1010, 413] width 222 height 10
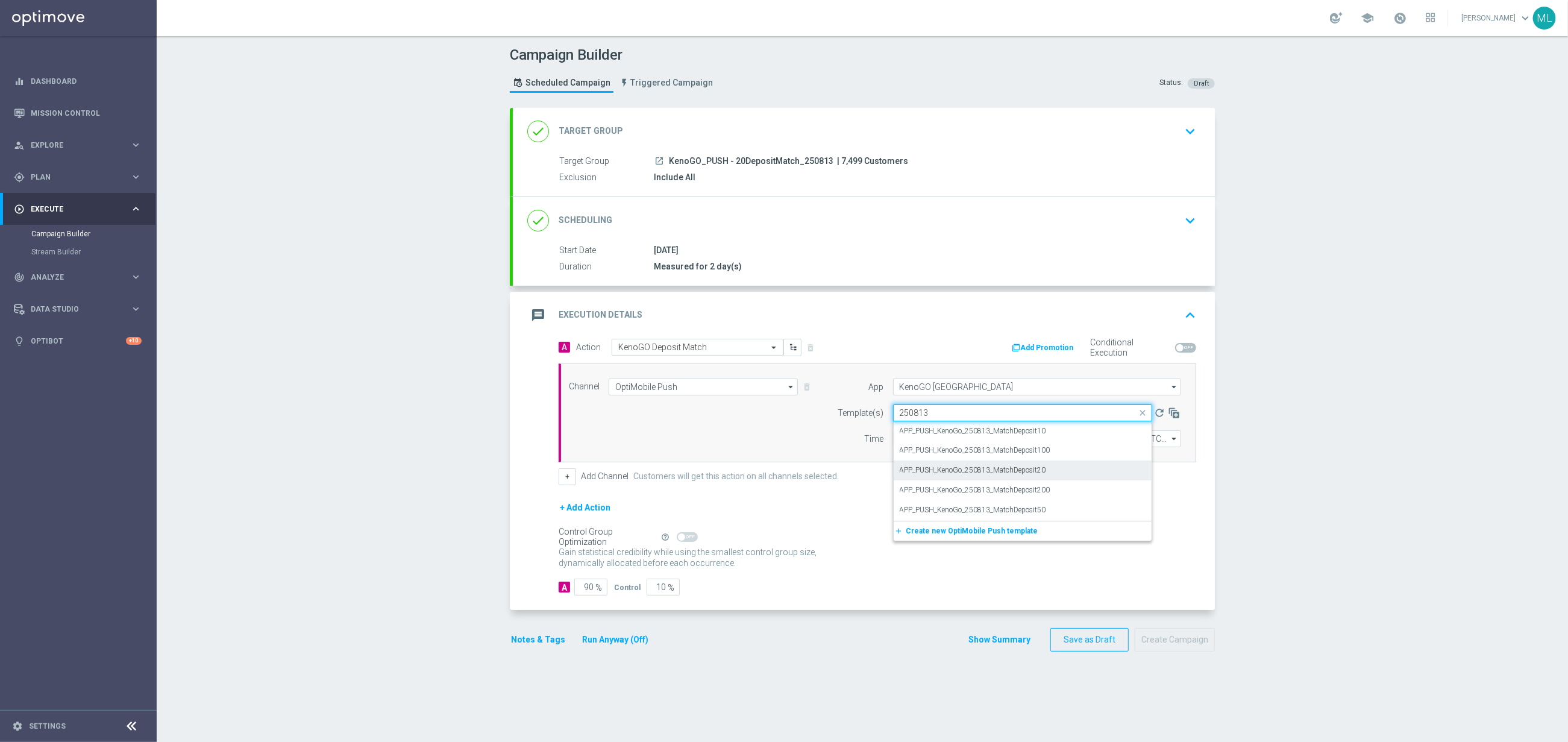
click at [1060, 472] on div "APP_PUSH_KenoGo_250813_MatchDeposit20" at bounding box center [1022, 470] width 246 height 20
type input "250813"
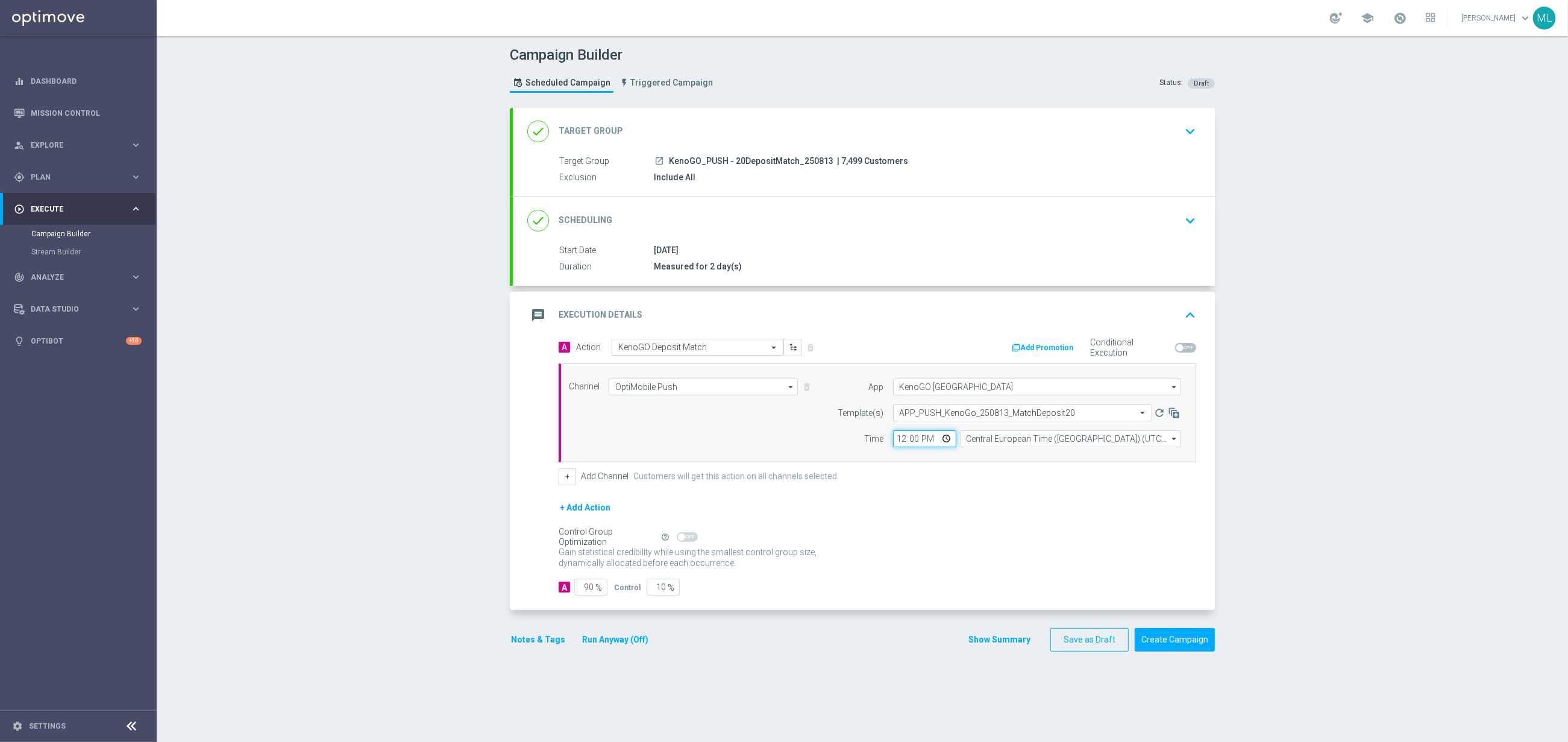
click at [902, 440] on input "12:00" at bounding box center [925, 439] width 63 height 17
type input "17:00"
click at [1005, 442] on input "Central European Time ([GEOGRAPHIC_DATA]) (UTC +02:00)" at bounding box center [1071, 439] width 221 height 17
click at [1033, 452] on div "Eastern Australia Time ([GEOGRAPHIC_DATA]) (UTC +10:00)" at bounding box center [1080, 457] width 222 height 17
type input "Eastern Australia Time ([GEOGRAPHIC_DATA]) (UTC +10:00)"
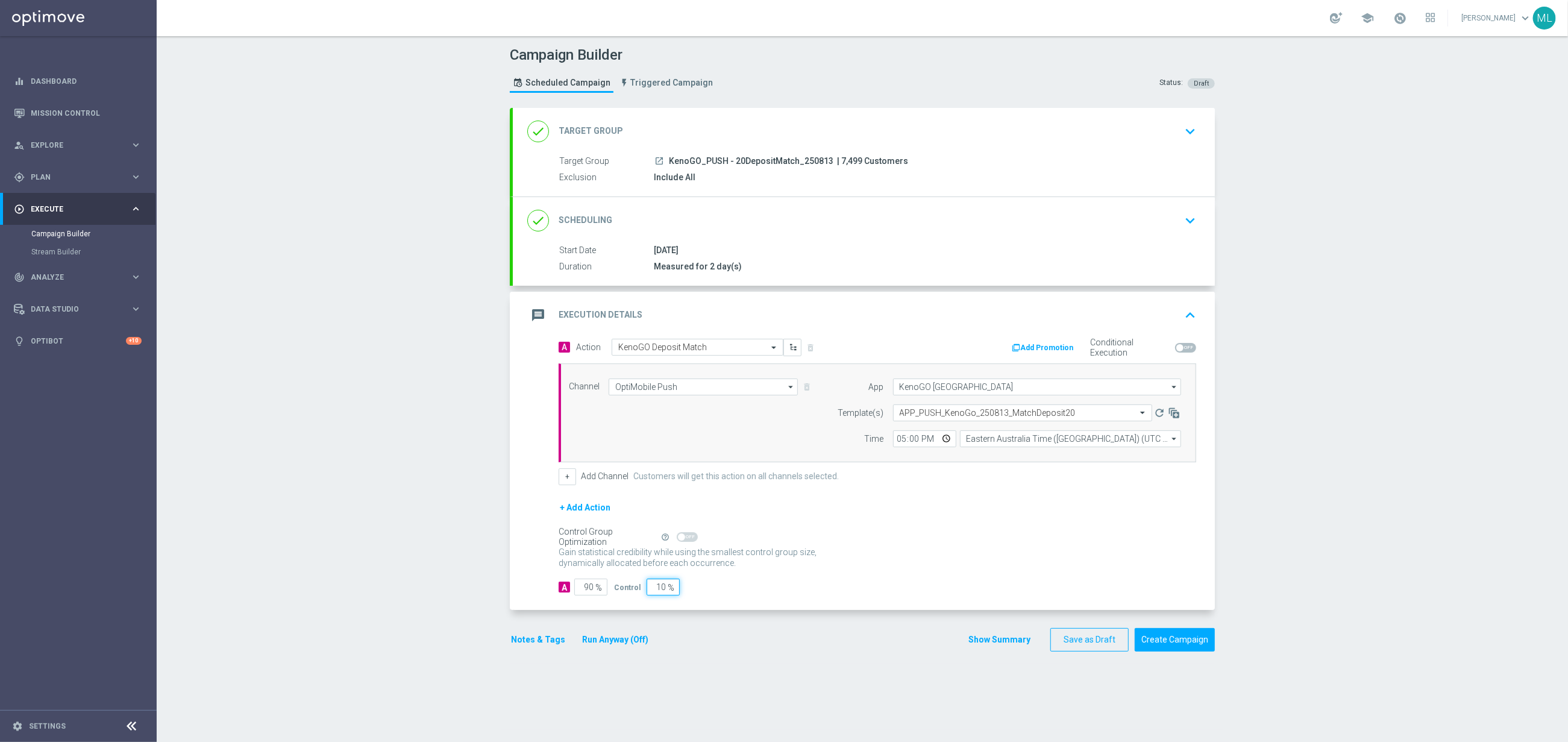
drag, startPoint x: 658, startPoint y: 591, endPoint x: 645, endPoint y: 591, distance: 13.0
click at [646, 591] on input "10" at bounding box center [663, 587] width 33 height 17
type input "0"
type input "100"
type input "0"
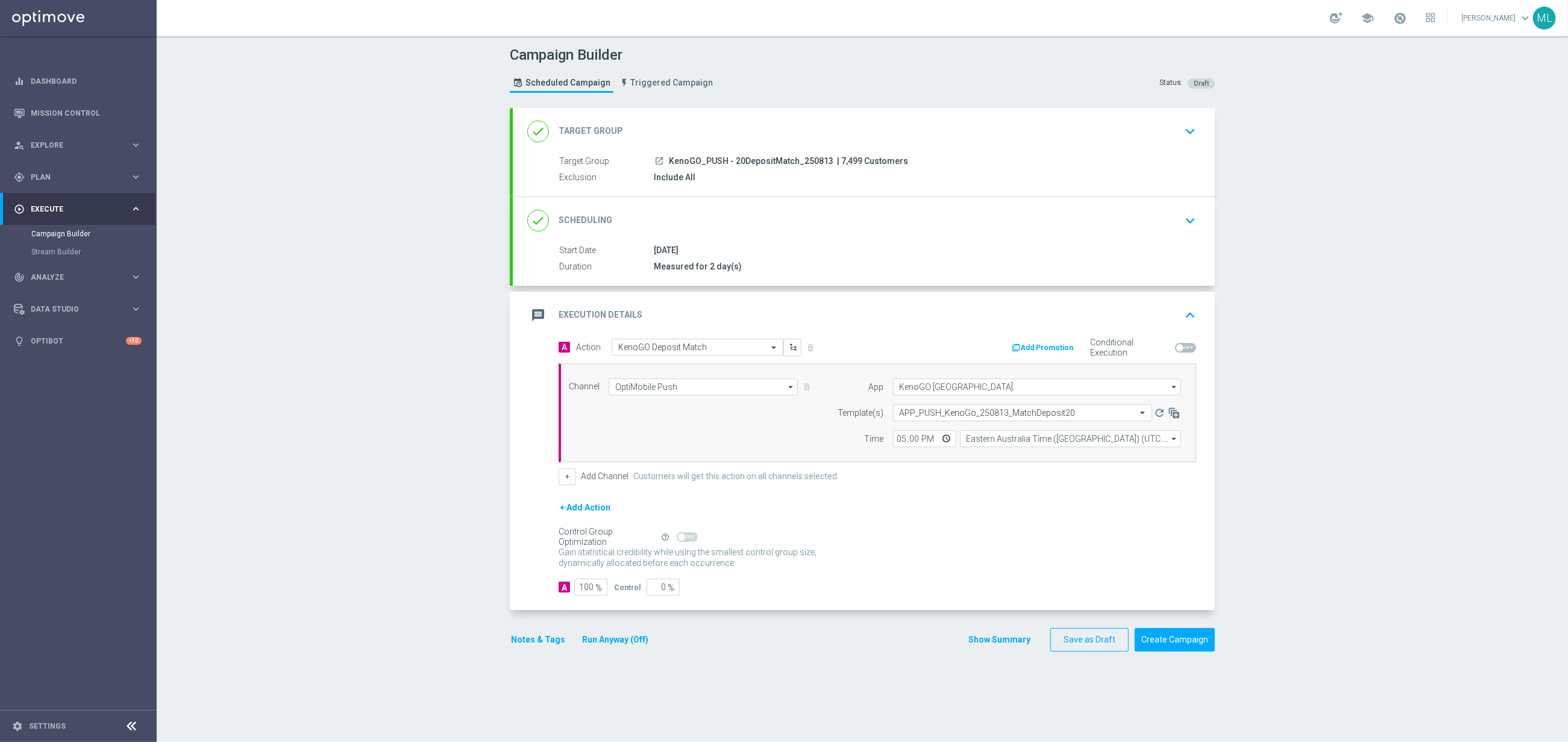
click at [619, 643] on button "Run Anyway (Off)" at bounding box center [615, 639] width 68 height 15
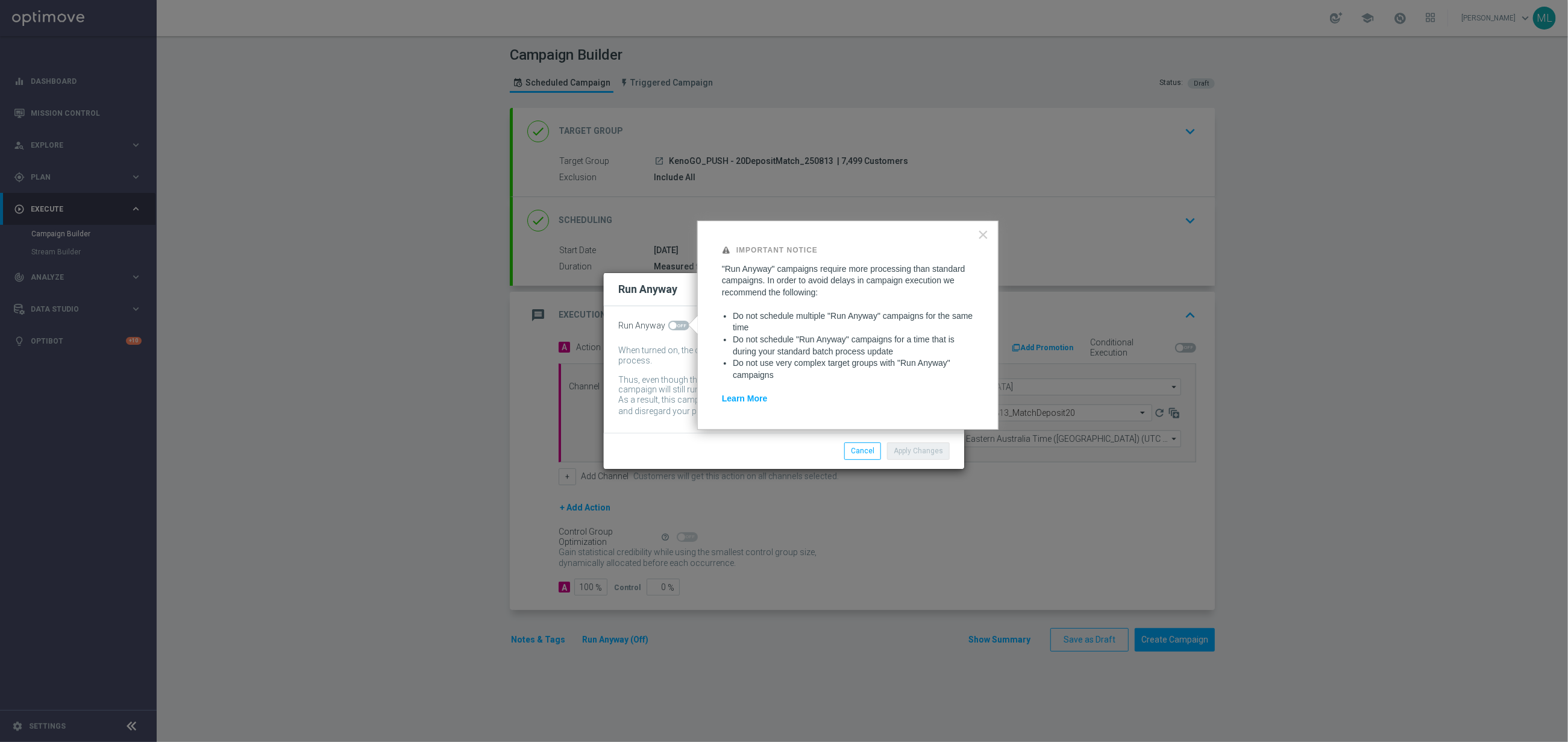
click at [682, 327] on span at bounding box center [679, 325] width 21 height 10
click at [682, 327] on input "checkbox" at bounding box center [679, 325] width 21 height 10
checkbox input "true"
click at [920, 450] on button "Apply Changes" at bounding box center [919, 451] width 63 height 17
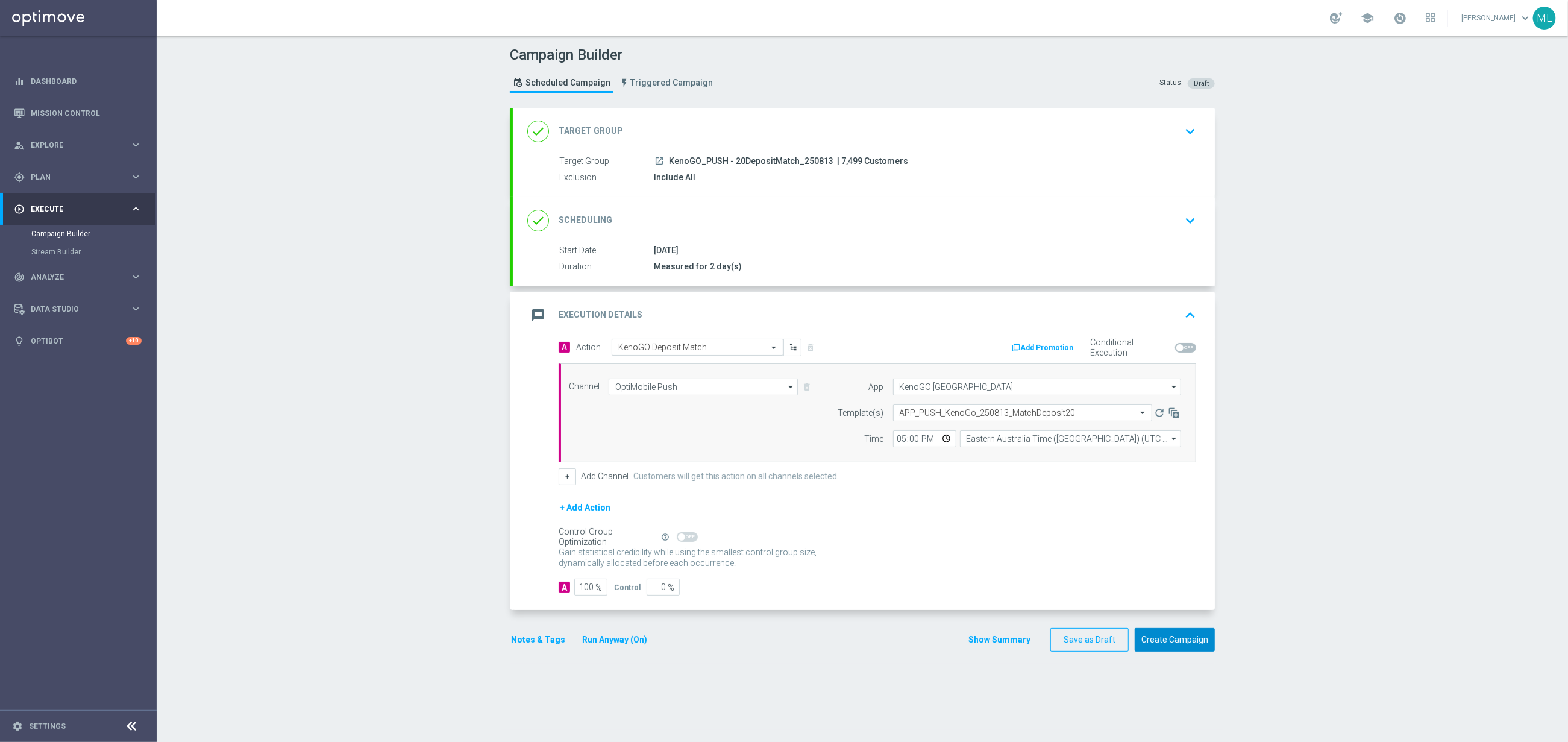
click at [1159, 642] on button "Create Campaign" at bounding box center [1175, 639] width 80 height 24
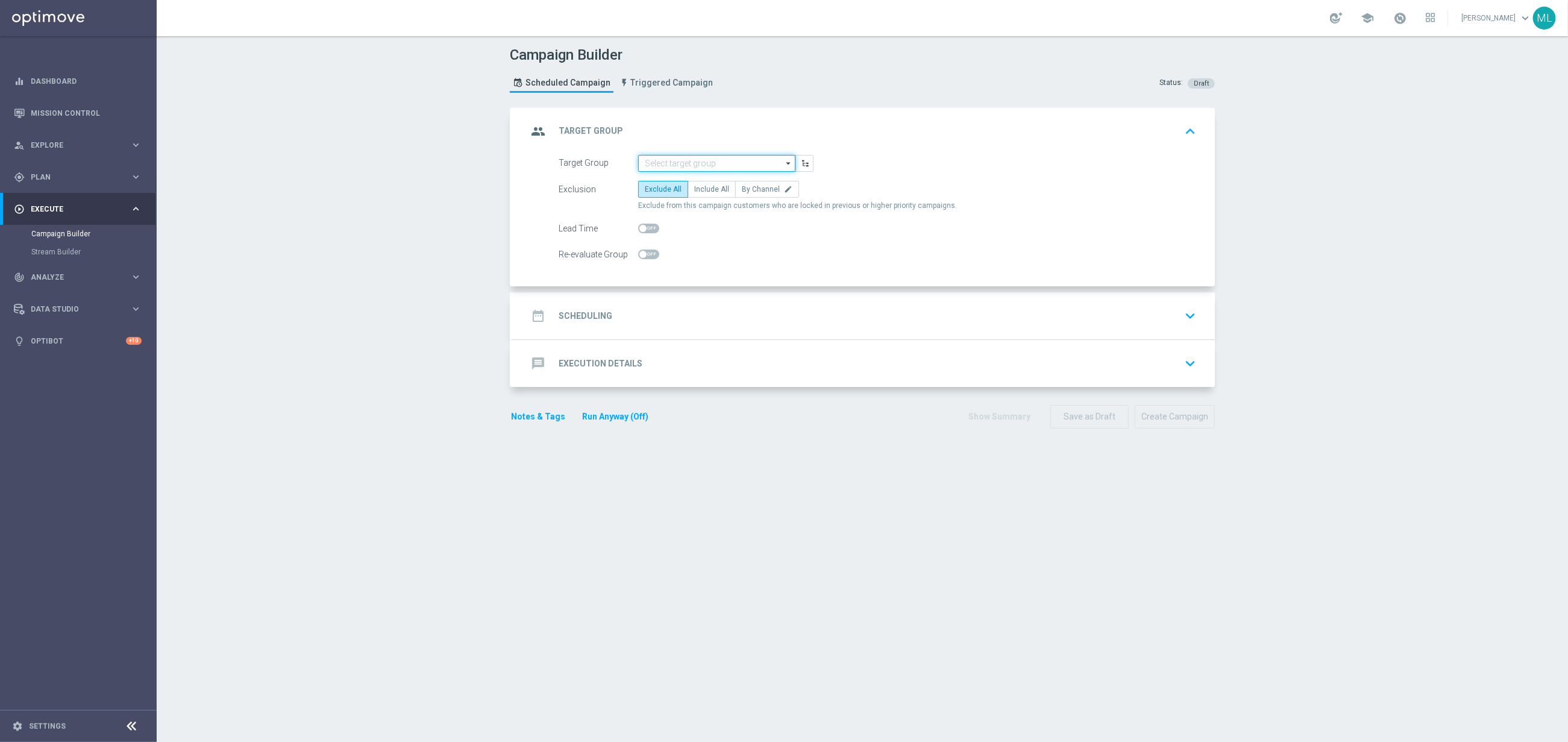
click at [700, 159] on input at bounding box center [717, 163] width 157 height 17
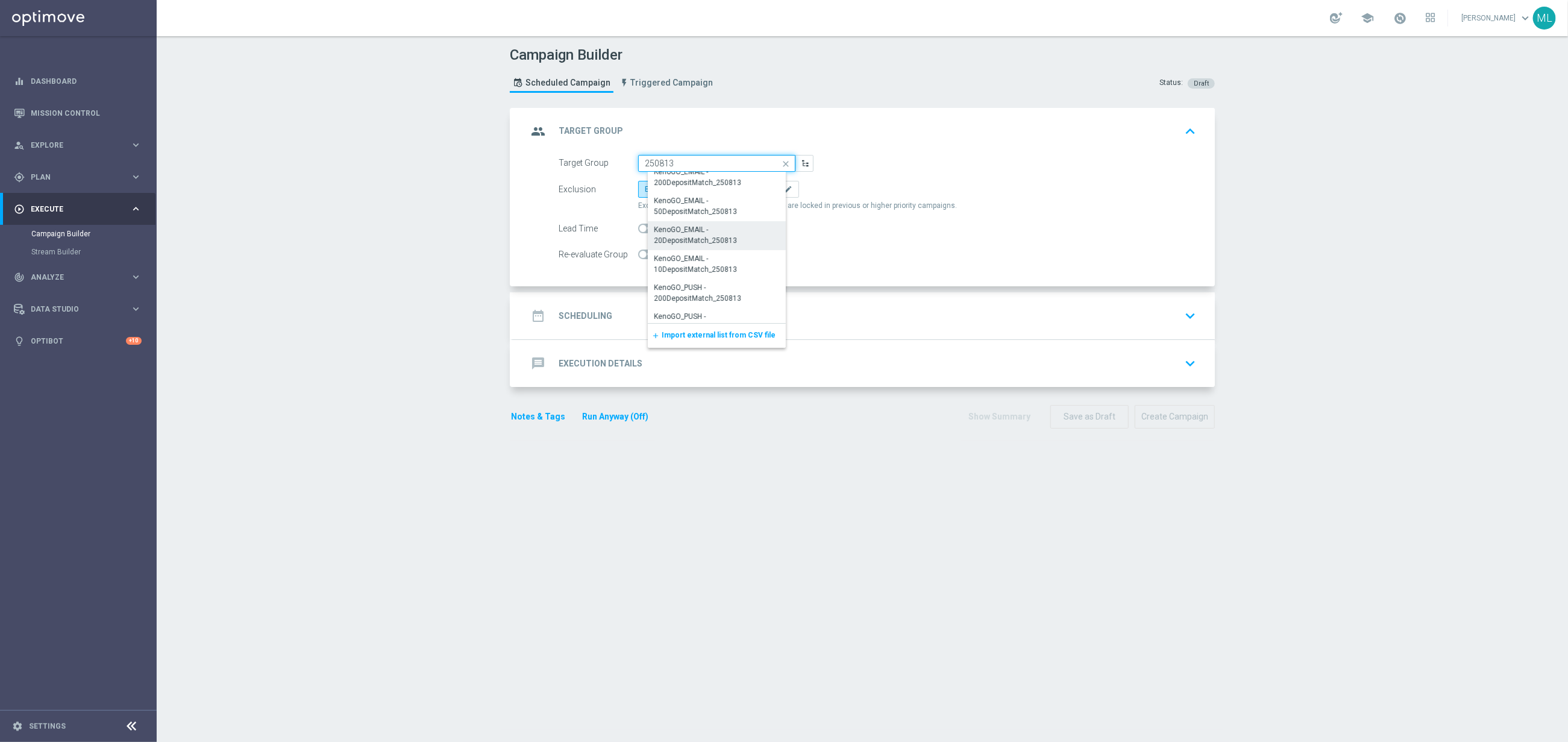
scroll to position [283, 0]
click at [743, 300] on div "KenoGO_PUSH - 10DepositMatch_250813" at bounding box center [721, 309] width 134 height 21
type input "KenoGO_PUSH - 10DepositMatch_250813"
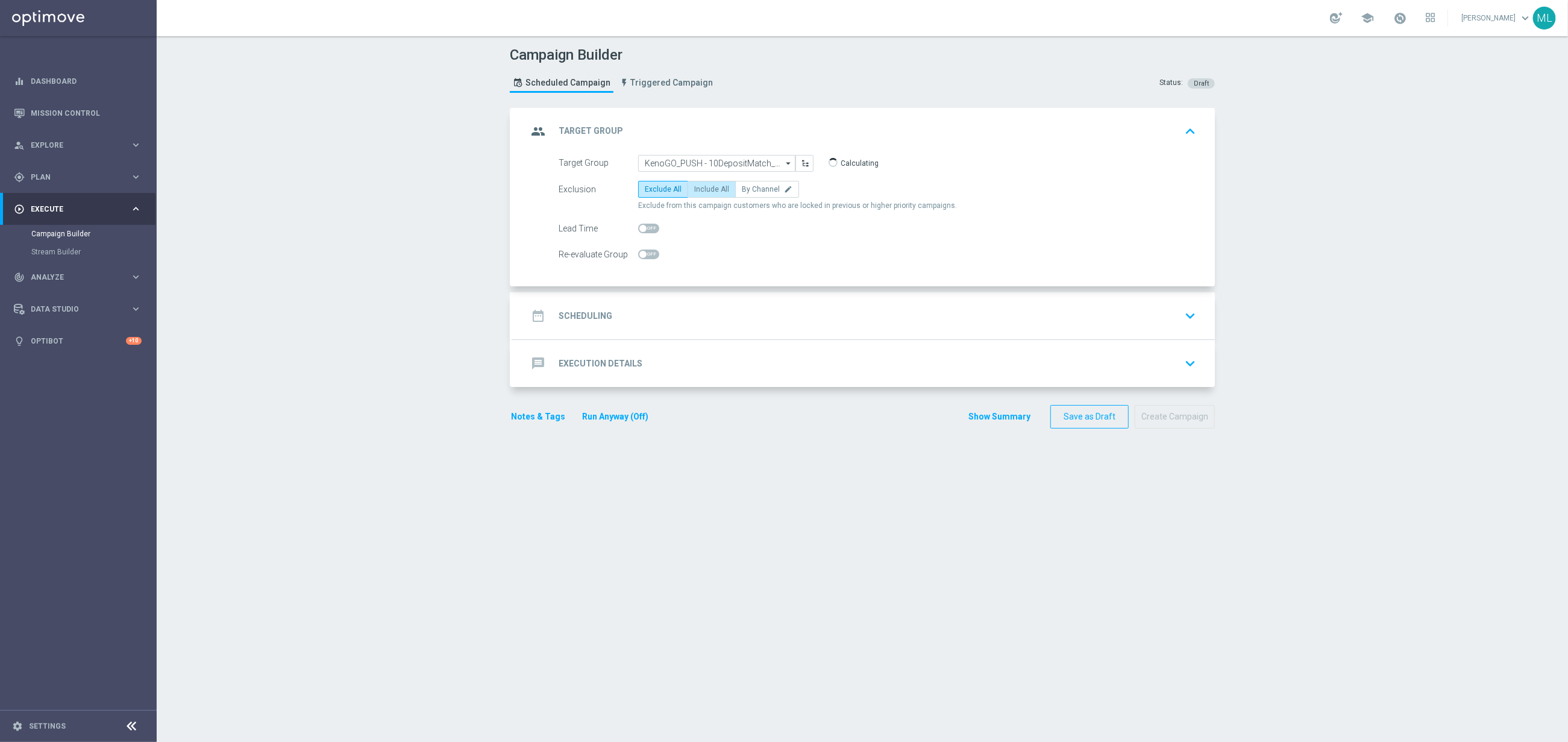
click at [714, 192] on span "Include All" at bounding box center [711, 189] width 35 height 9
click at [702, 192] on input "Include All" at bounding box center [698, 191] width 8 height 8
radio input "true"
click at [712, 312] on div "date_range Scheduling keyboard_arrow_down" at bounding box center [864, 316] width 673 height 23
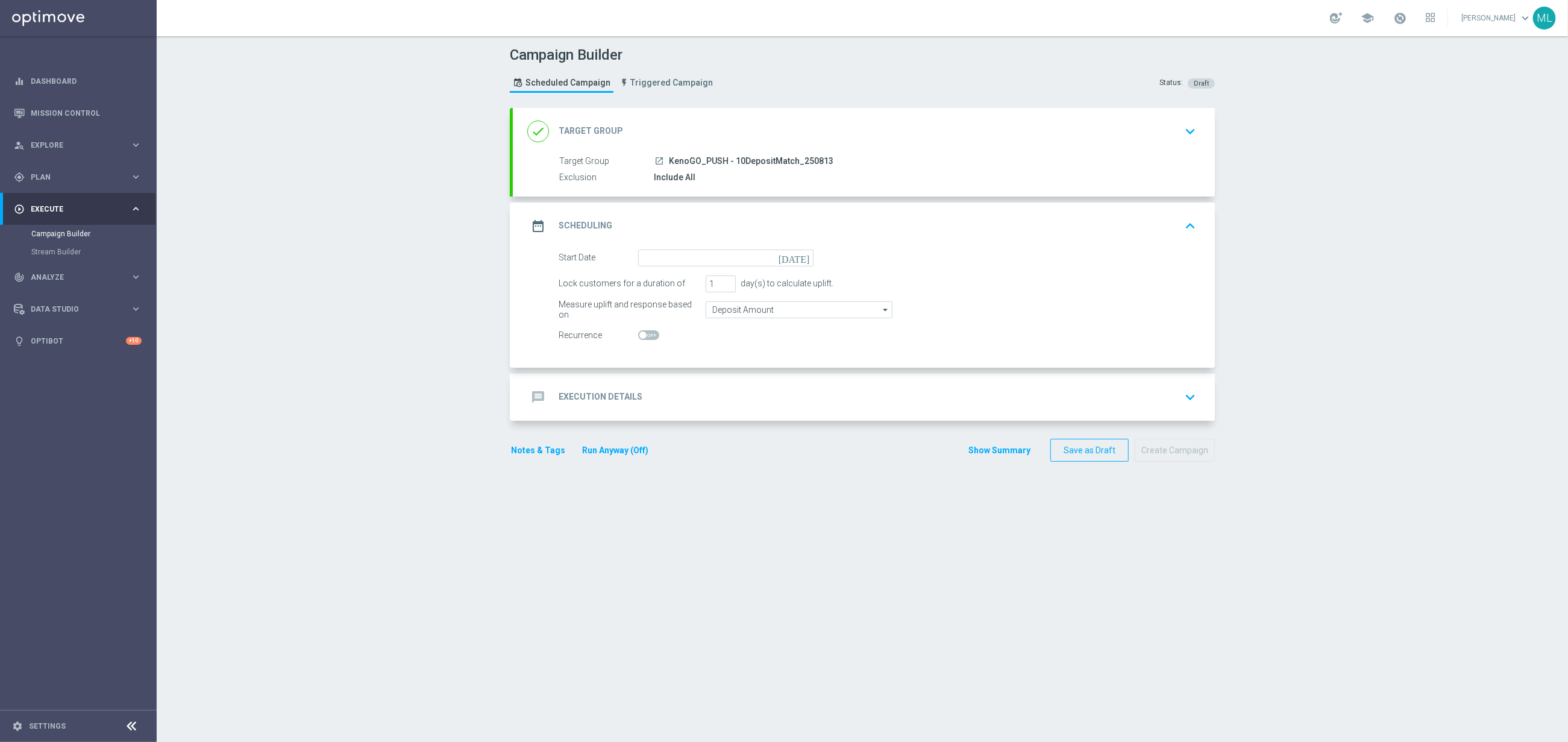
click at [804, 257] on icon "[DATE]" at bounding box center [797, 256] width 36 height 14
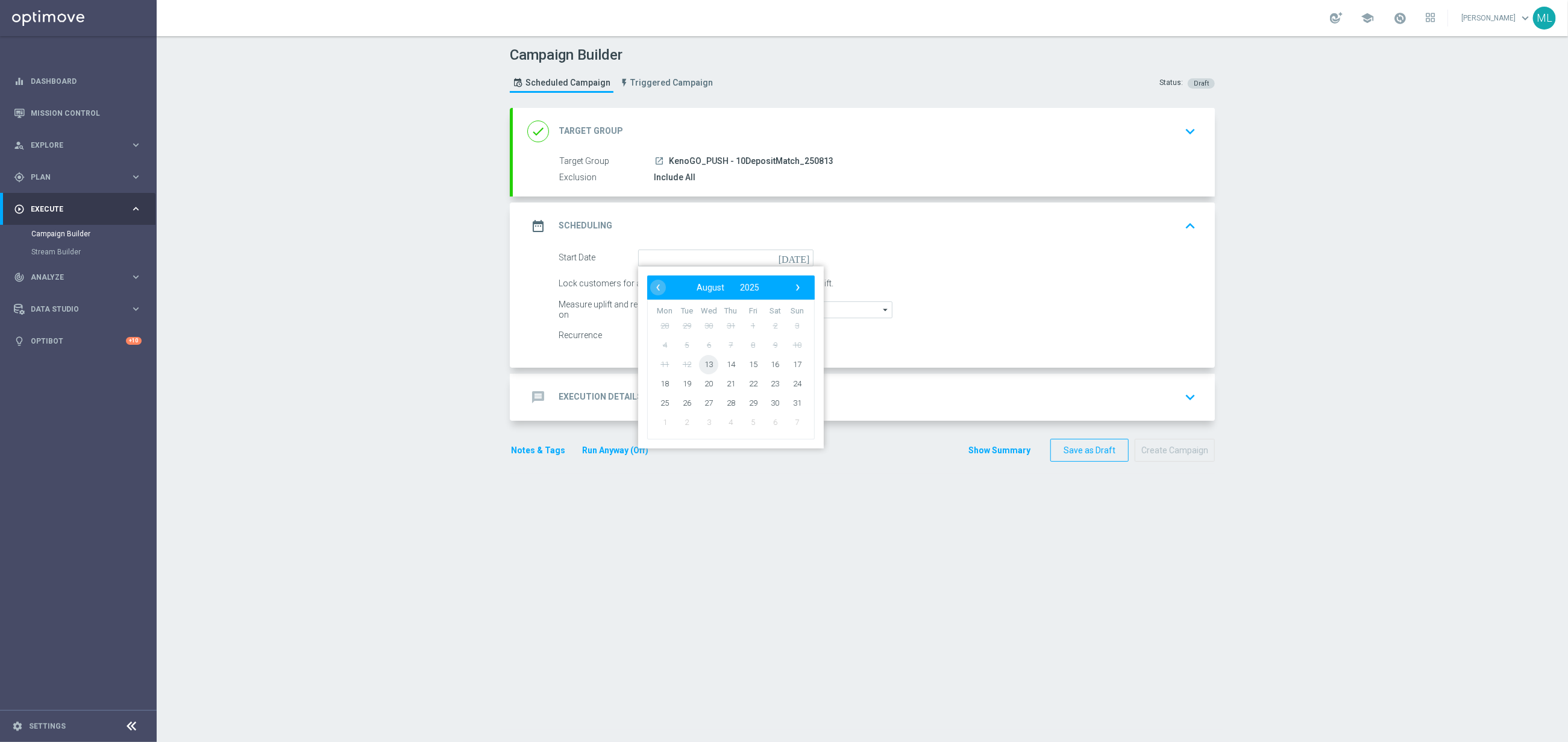
click at [711, 367] on span "13" at bounding box center [708, 364] width 19 height 19
type input "13 Aug 2025"
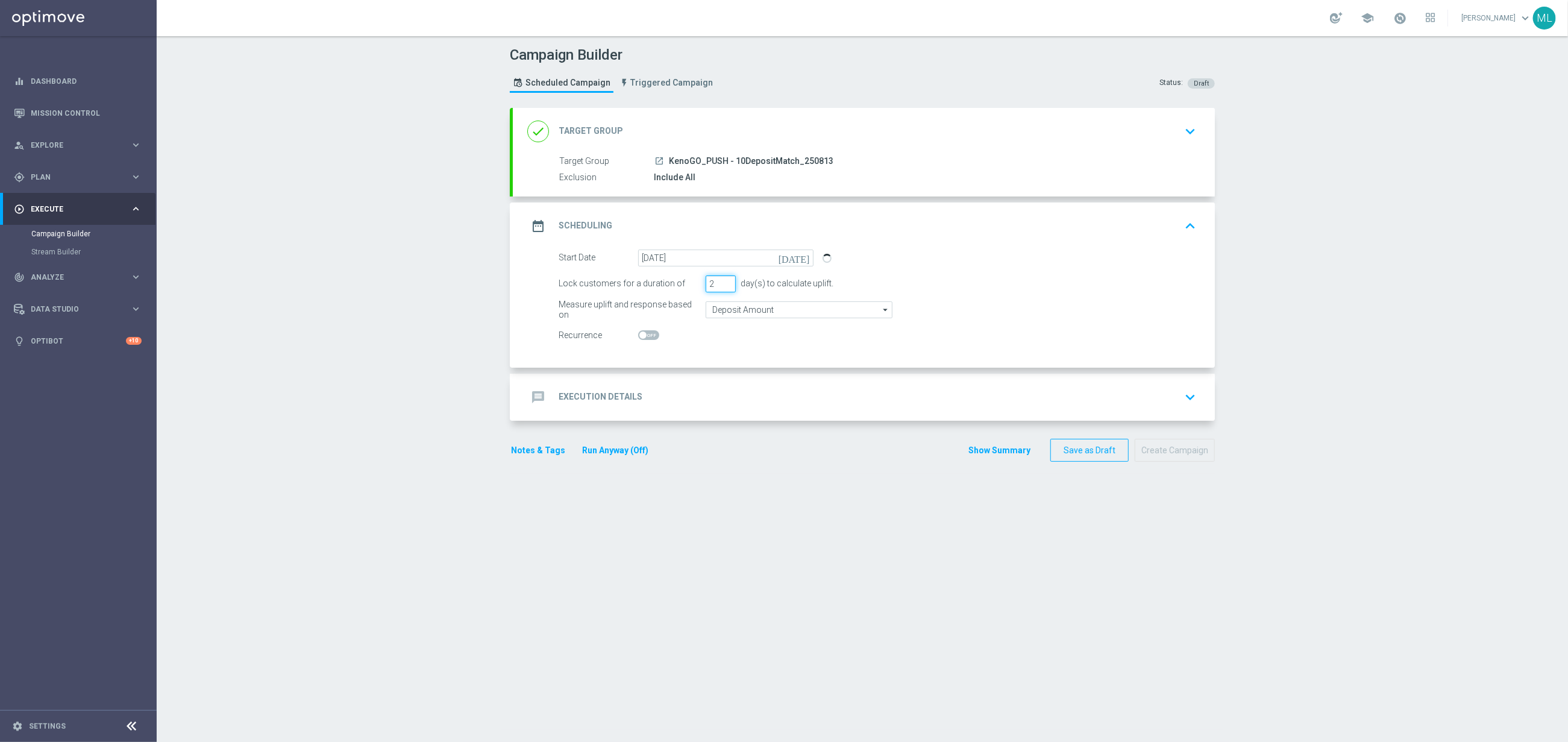
type input "2"
click at [728, 281] on input "2" at bounding box center [721, 284] width 30 height 17
click at [721, 395] on div "message Execution Details keyboard_arrow_down" at bounding box center [864, 397] width 673 height 23
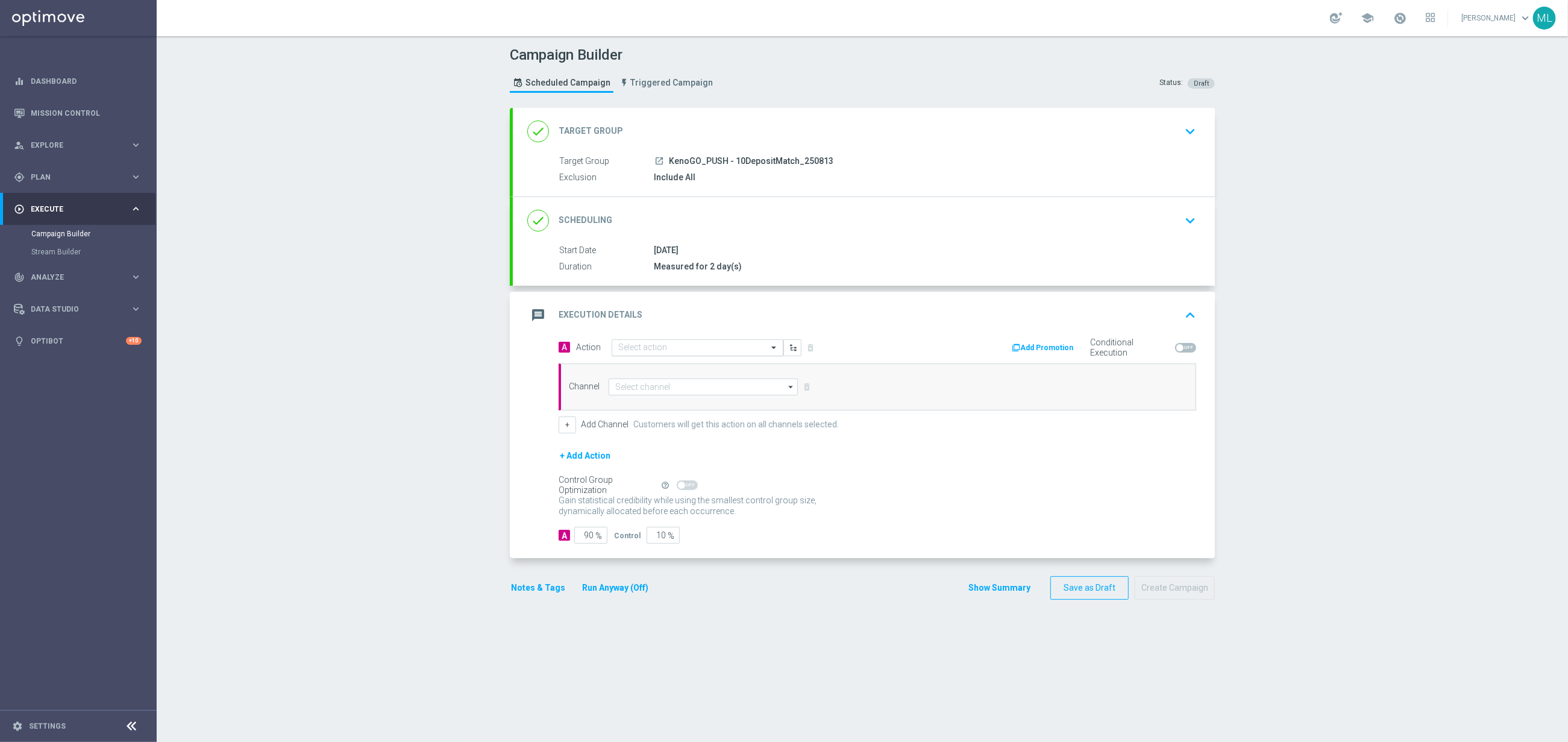
click at [693, 355] on div "Select action" at bounding box center [697, 348] width 172 height 17
type input "KenoGo dep"
click at [678, 368] on label "KenoGO Deposit Match" at bounding box center [656, 368] width 74 height 10
click at [684, 390] on input at bounding box center [703, 387] width 189 height 17
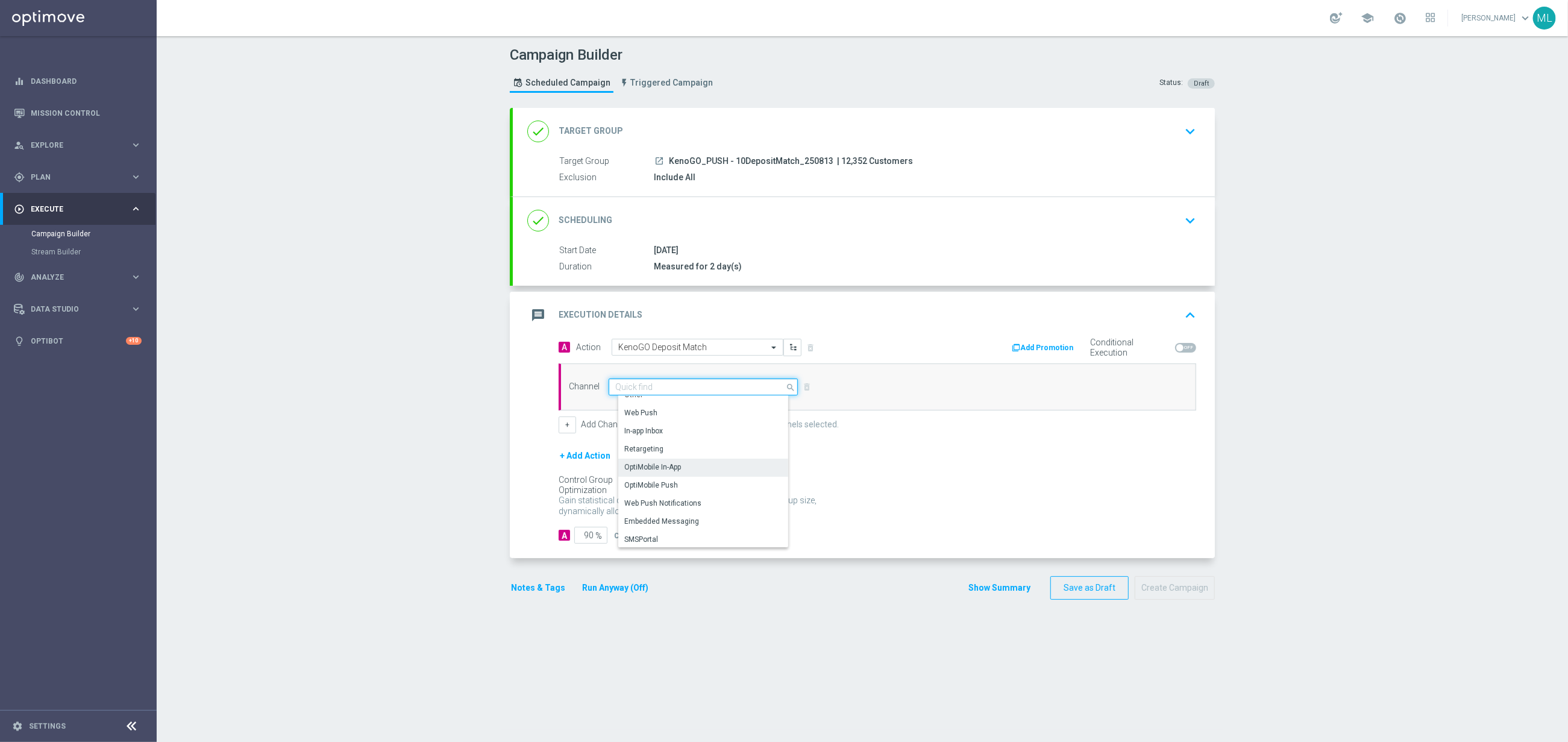
scroll to position [318, 0]
click at [689, 484] on div "OptiMobile Push" at bounding box center [708, 484] width 179 height 17
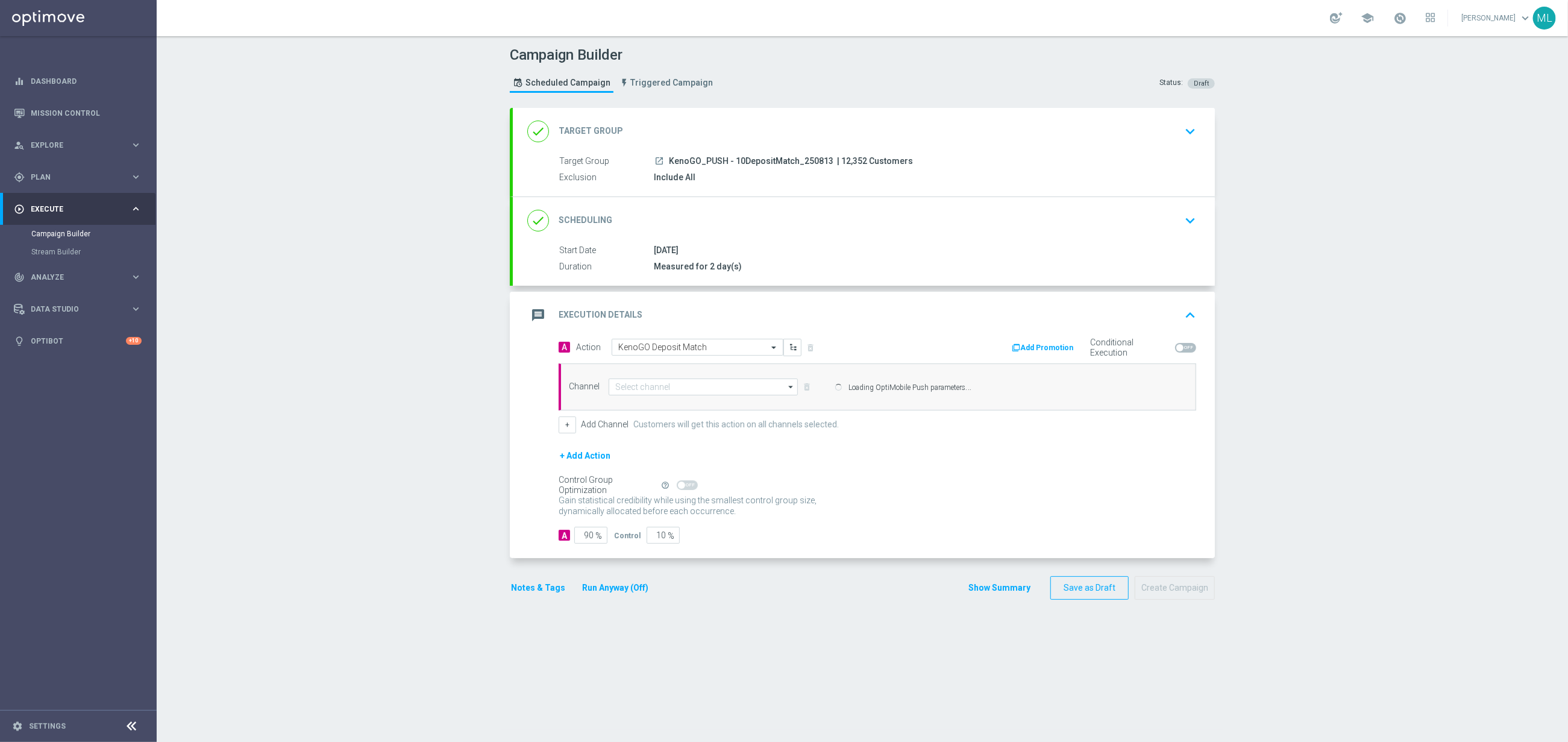
type input "OptiMobile Push"
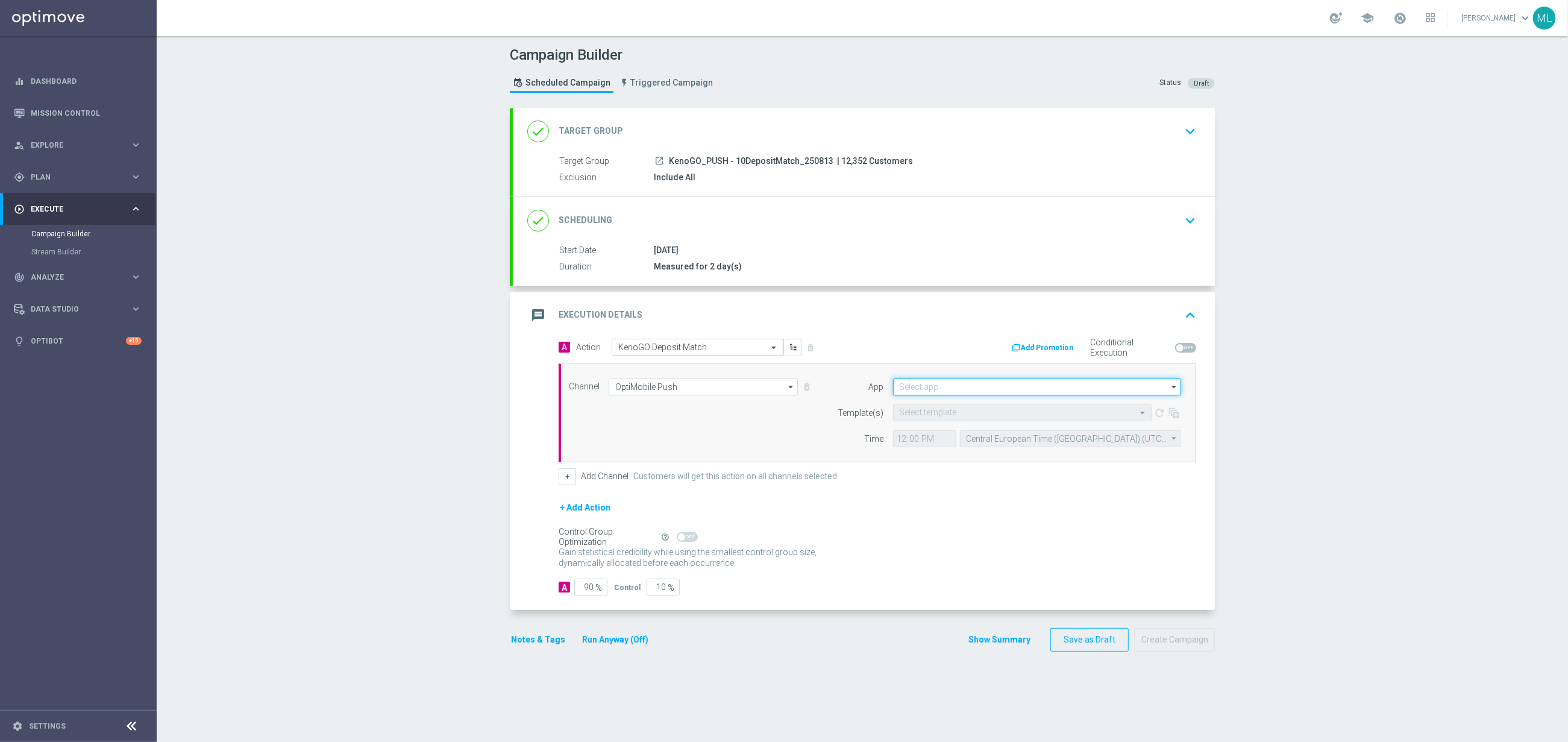
click at [945, 391] on input at bounding box center [1037, 387] width 288 height 17
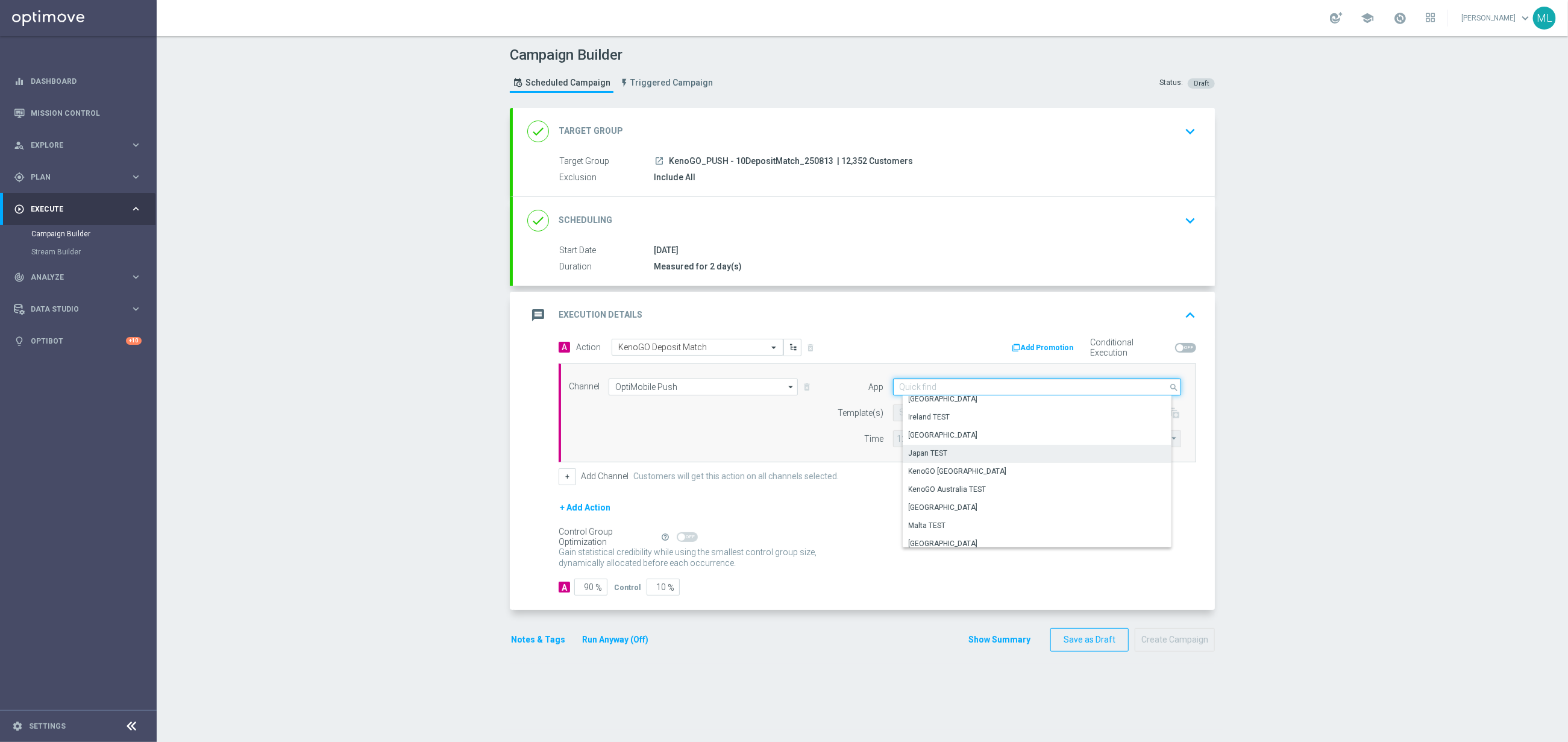
scroll to position [266, 0]
click at [957, 464] on div "KenoGO Australia" at bounding box center [958, 464] width 98 height 11
type input "KenoGO Australia"
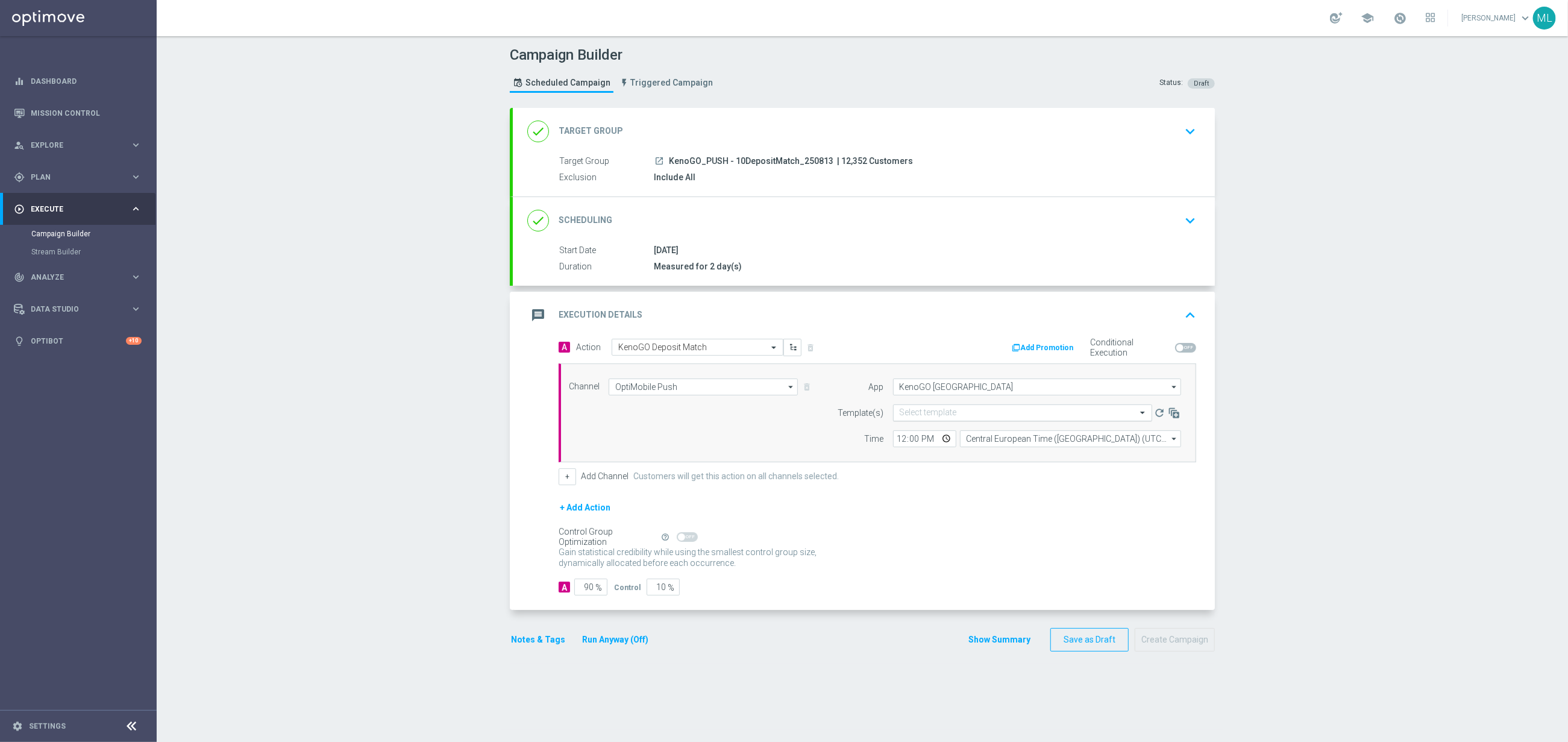
click at [977, 417] on input "text" at bounding box center [1010, 413] width 222 height 10
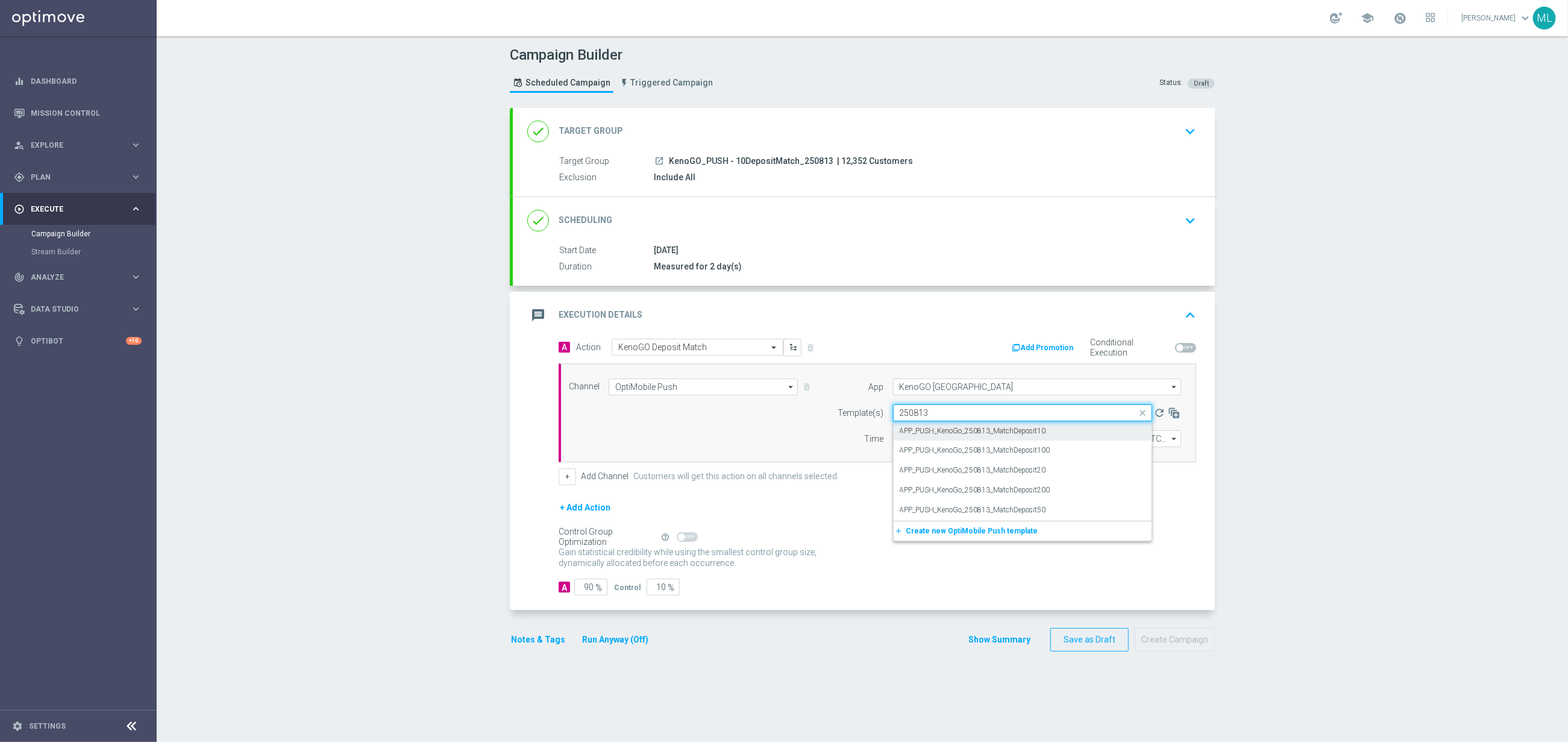
click at [1060, 435] on div "APP_PUSH_KenoGo_250813_MatchDeposit10" at bounding box center [1022, 432] width 246 height 20
type input "250813"
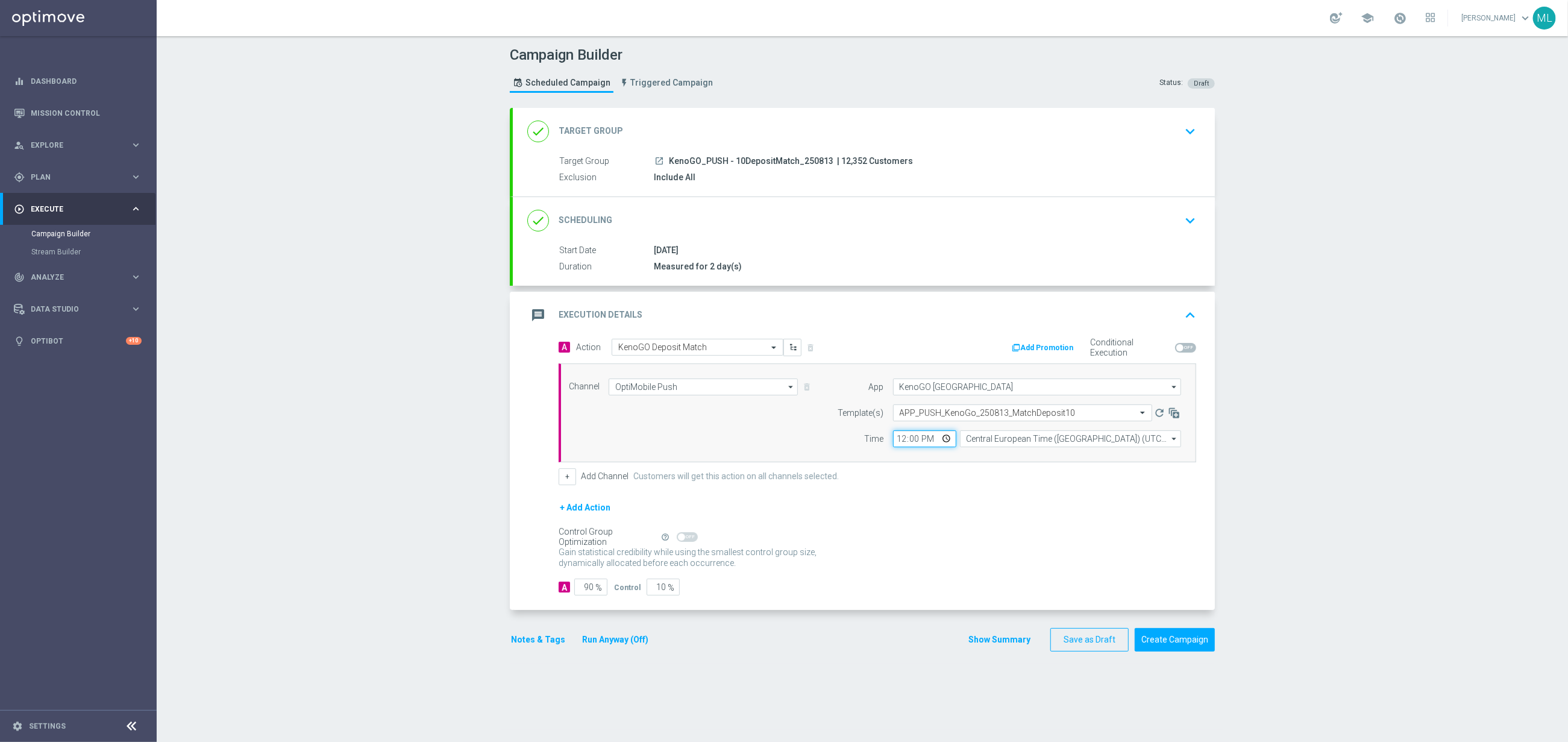
click at [901, 442] on input "12:00" at bounding box center [925, 439] width 63 height 17
type input "17:00"
click at [983, 441] on input "Central European Time (Budapest) (UTC +02:00)" at bounding box center [1071, 439] width 221 height 17
click at [1034, 452] on div "Eastern Australia Time (Sydney) (UTC +10:00)" at bounding box center [1080, 457] width 222 height 18
type input "Eastern Australia Time (Sydney) (UTC +10:00)"
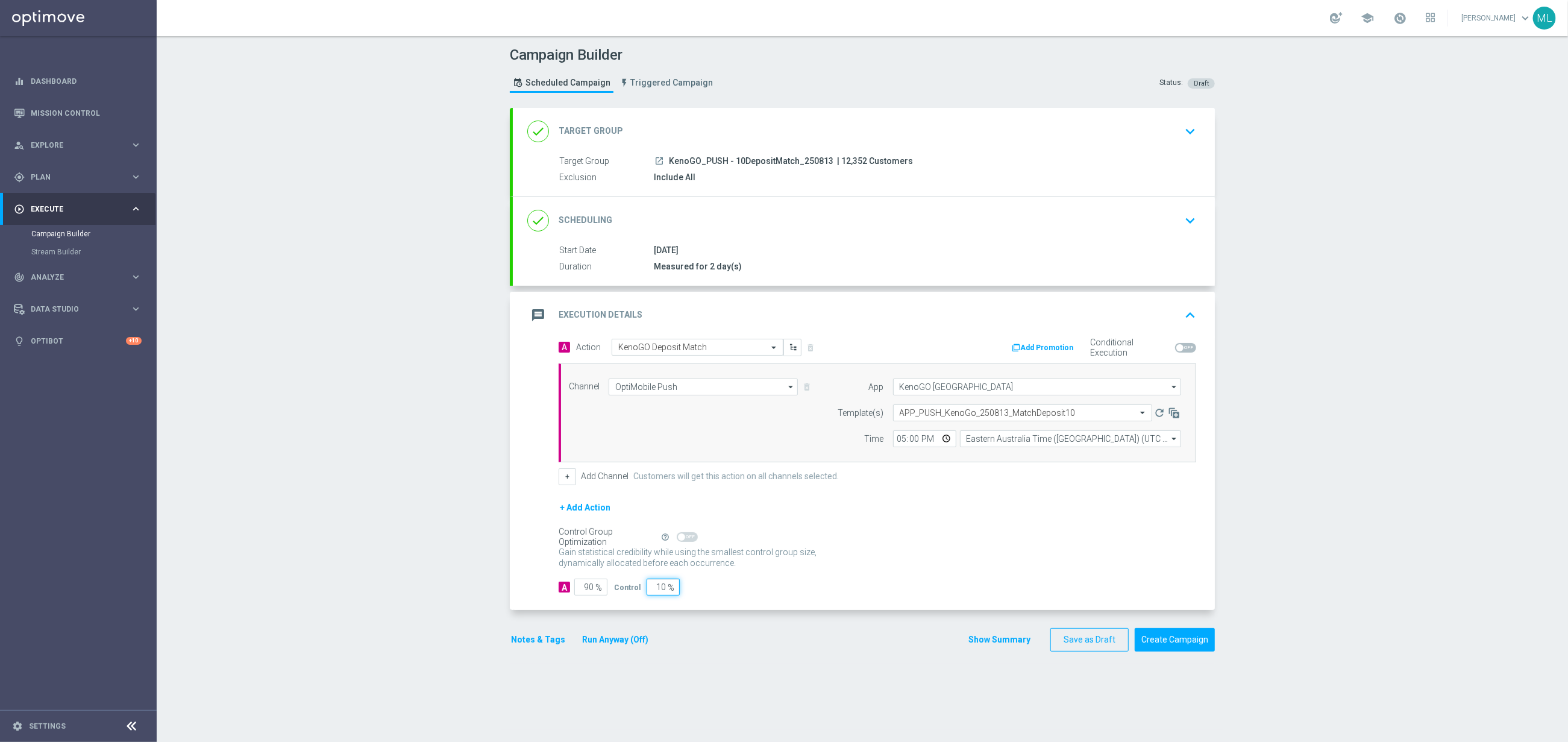
drag, startPoint x: 663, startPoint y: 591, endPoint x: 649, endPoint y: 591, distance: 14.0
click at [649, 591] on input "10" at bounding box center [663, 587] width 33 height 17
type input "0"
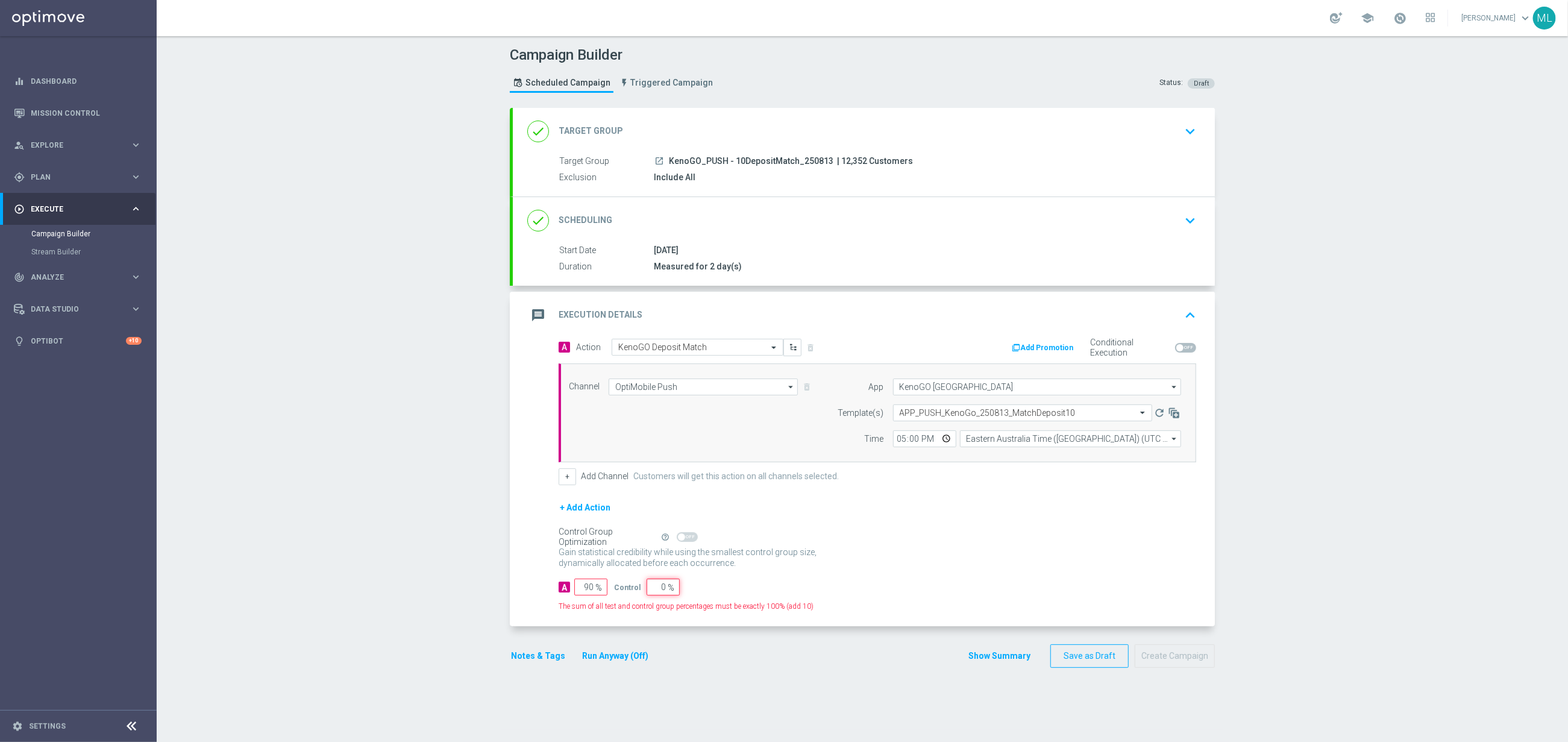
type input "100"
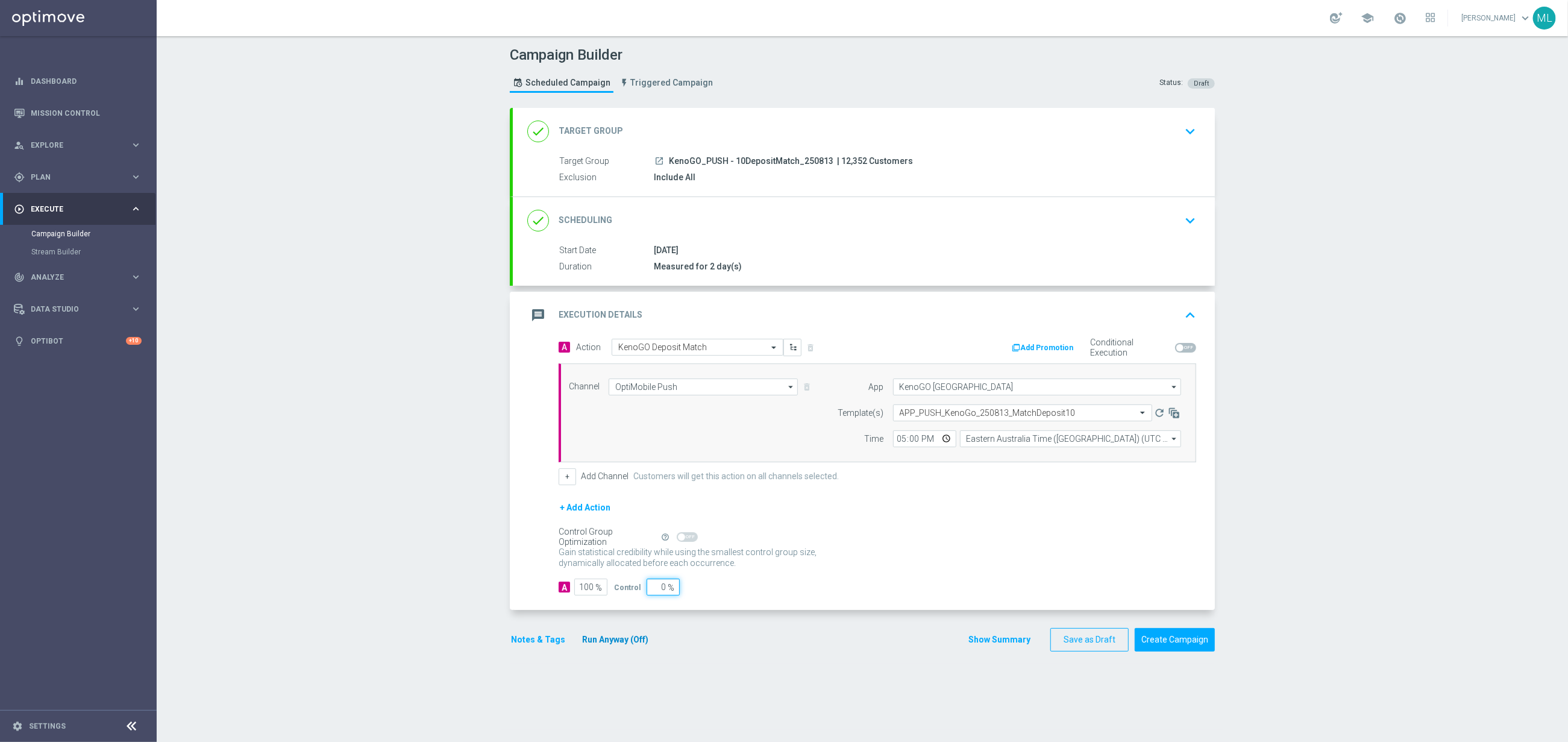
type input "0"
click at [631, 643] on button "Run Anyway (Off)" at bounding box center [615, 639] width 68 height 15
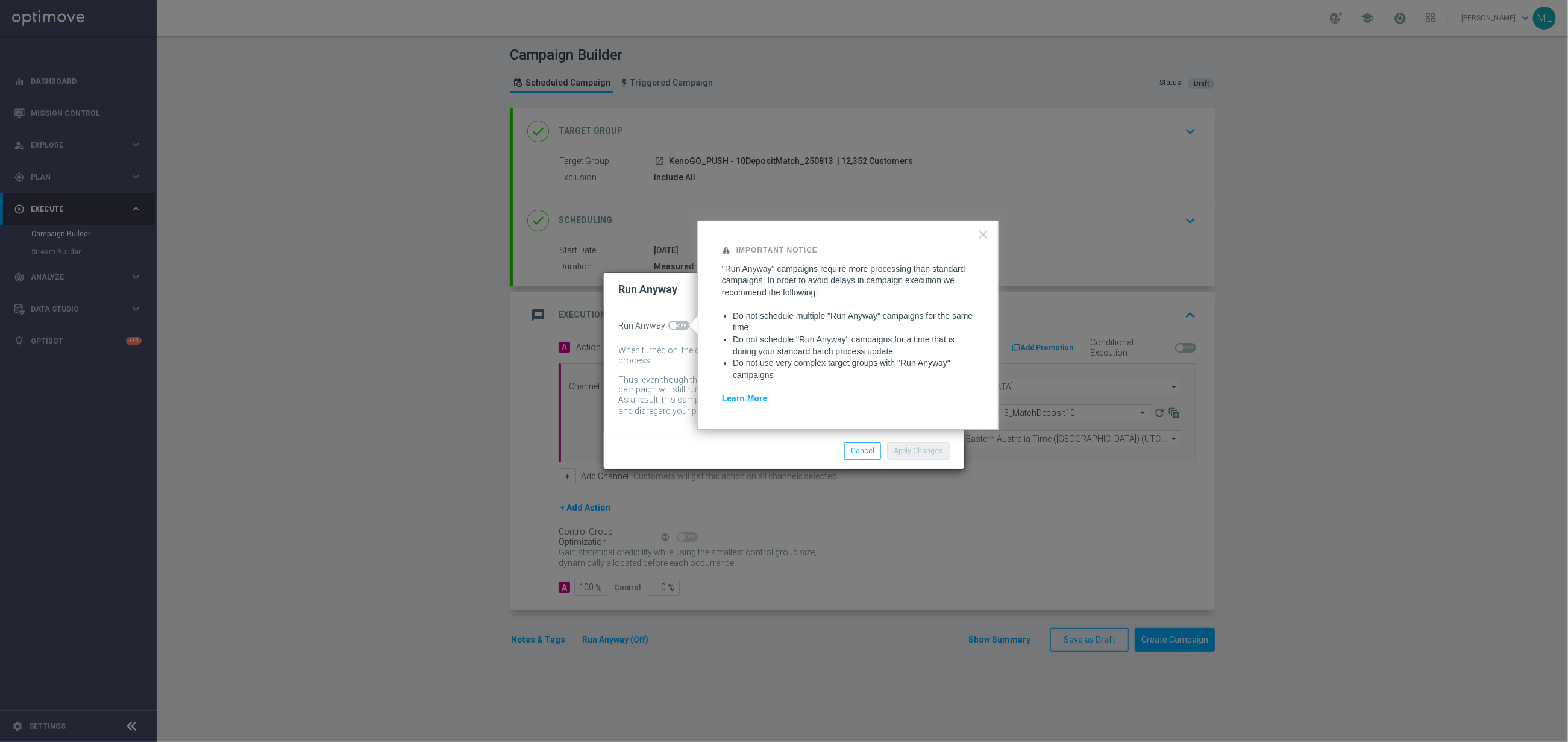
drag, startPoint x: 682, startPoint y: 325, endPoint x: 780, endPoint y: 381, distance: 112.9
click at [684, 325] on span at bounding box center [679, 325] width 21 height 10
click at [684, 325] on input "checkbox" at bounding box center [679, 325] width 21 height 10
checkbox input "true"
click at [922, 456] on button "Apply Changes" at bounding box center [919, 451] width 63 height 17
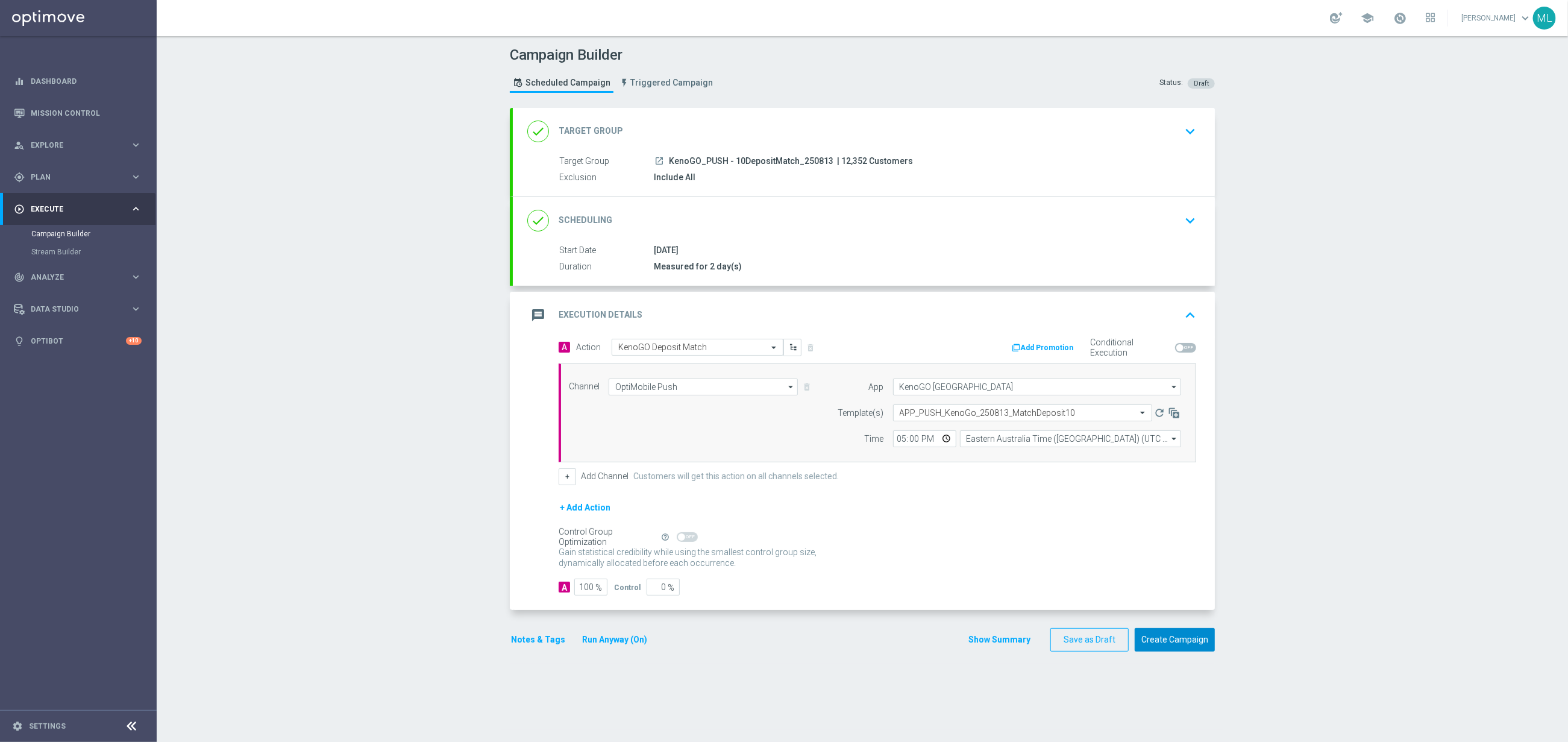
click at [1150, 636] on button "Create Campaign" at bounding box center [1175, 639] width 80 height 24
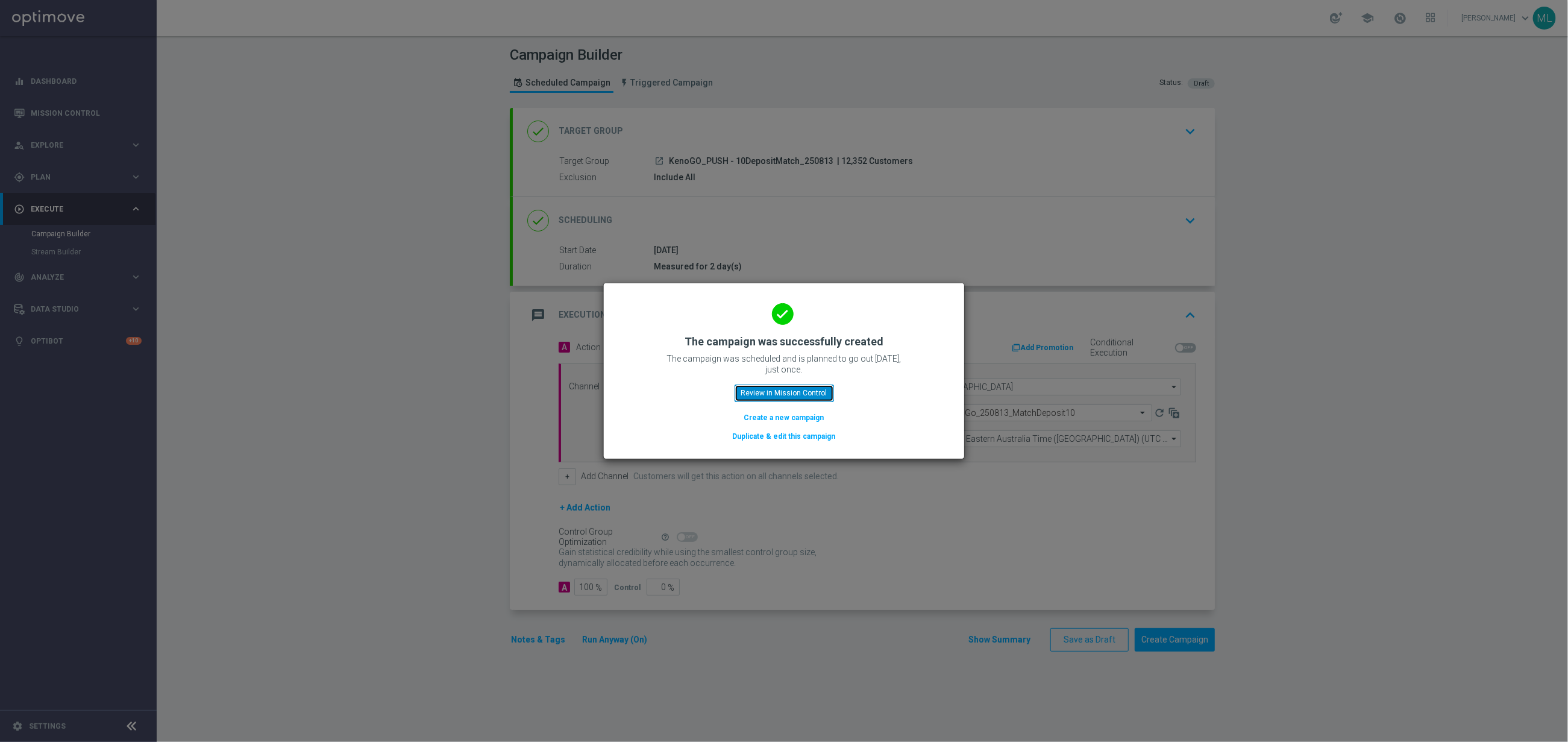
click at [786, 390] on button "Review in Mission Control" at bounding box center [784, 393] width 99 height 17
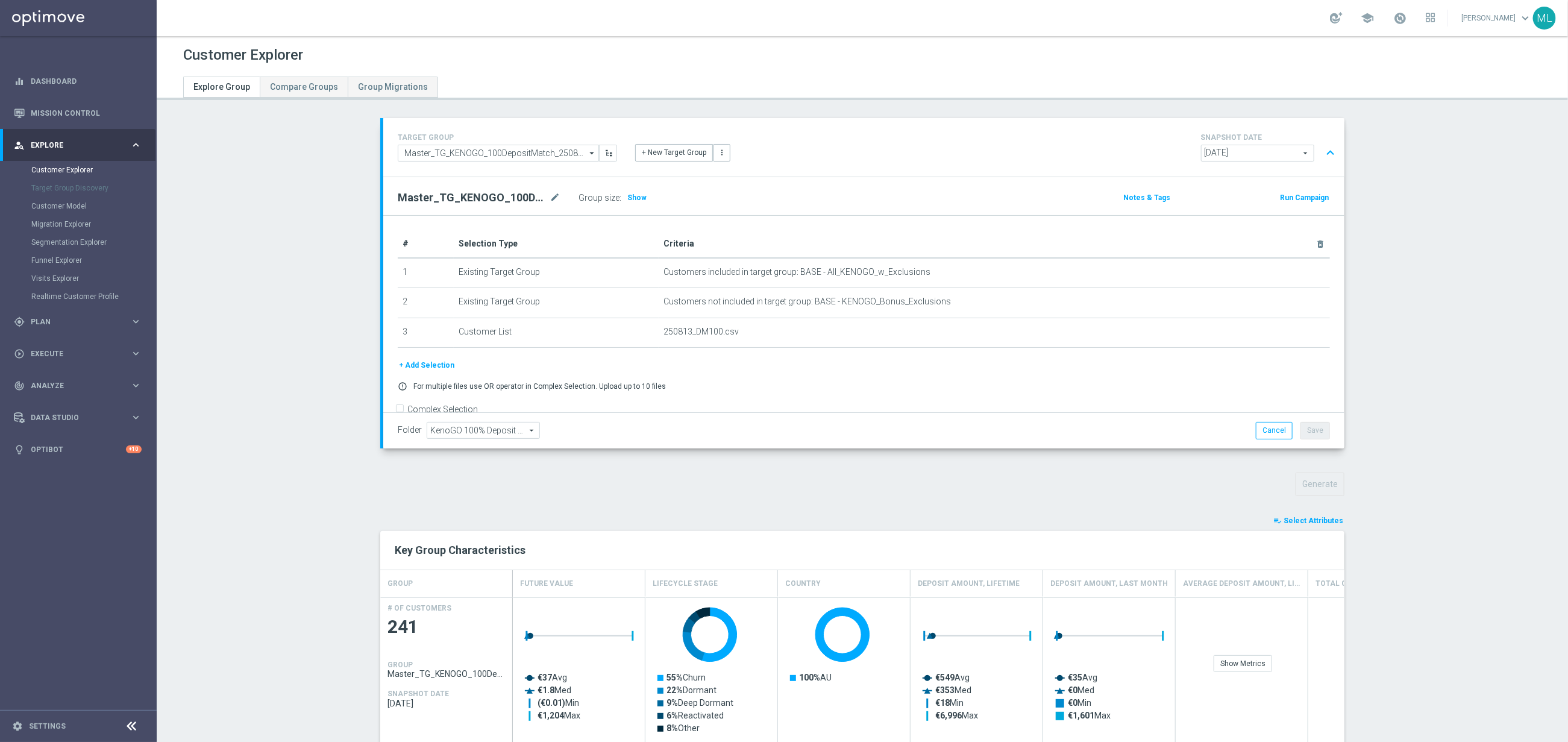
scroll to position [383, 0]
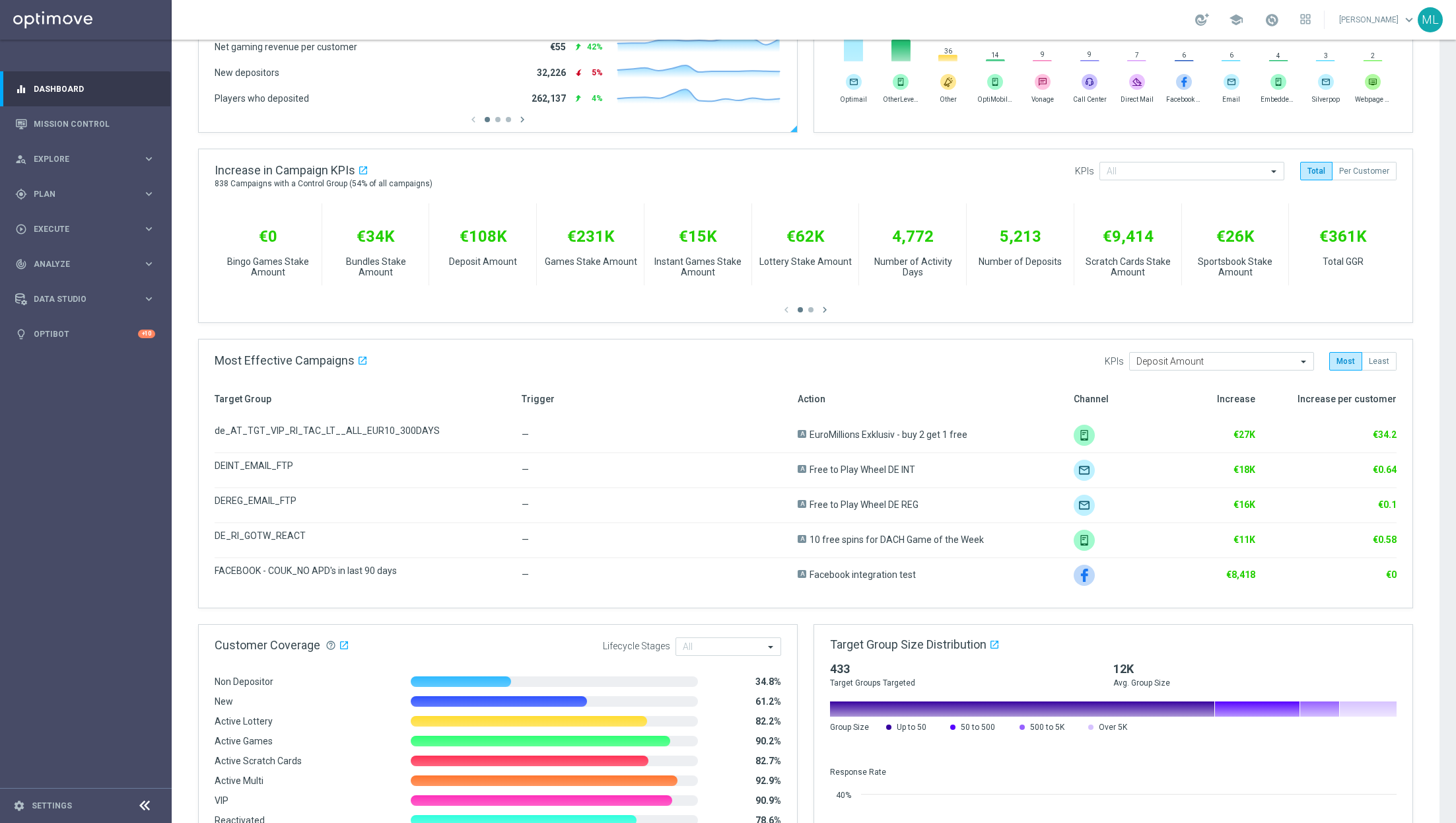
scroll to position [398, 0]
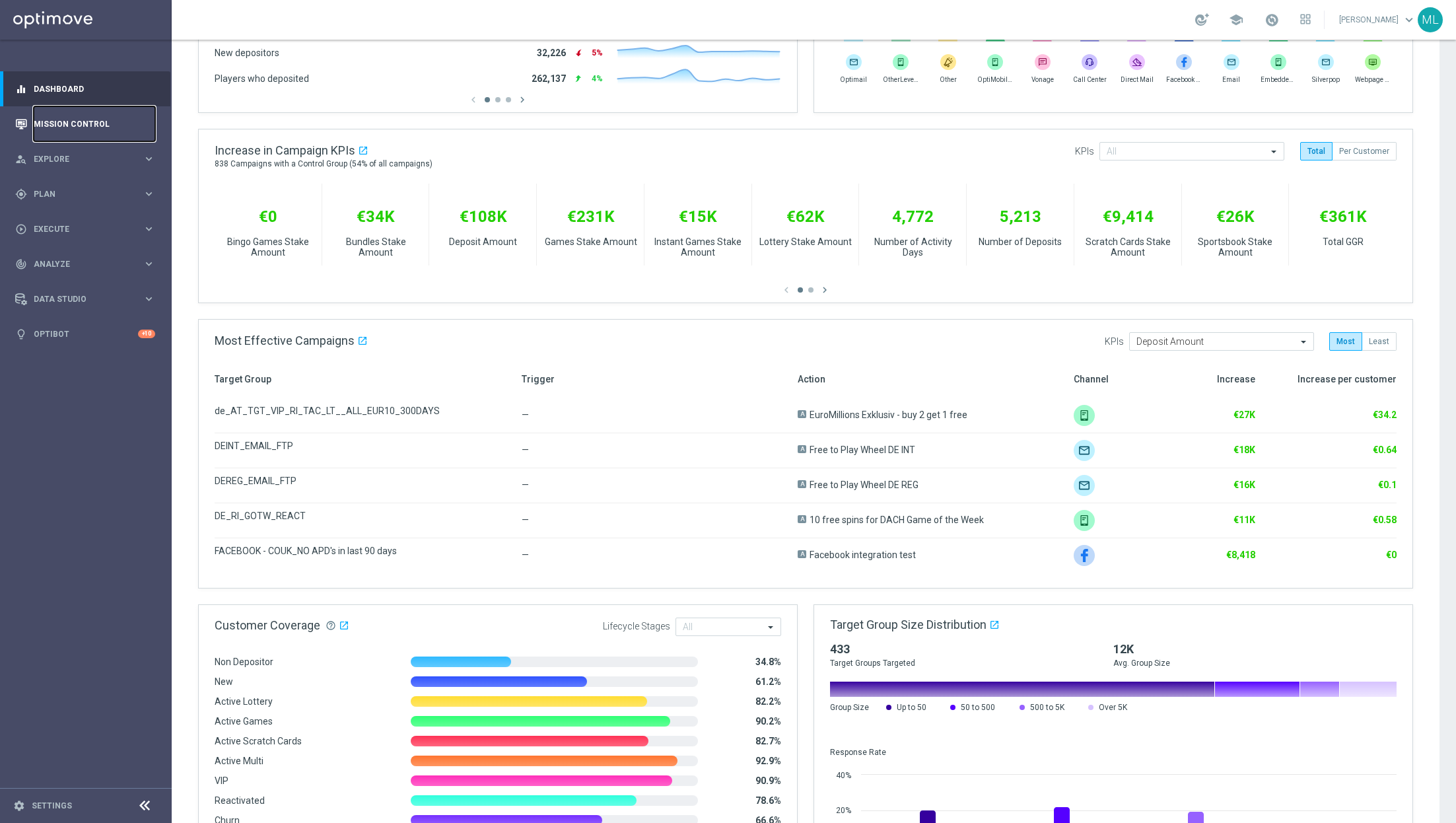
click at [109, 123] on link "Mission Control" at bounding box center [94, 123] width 121 height 35
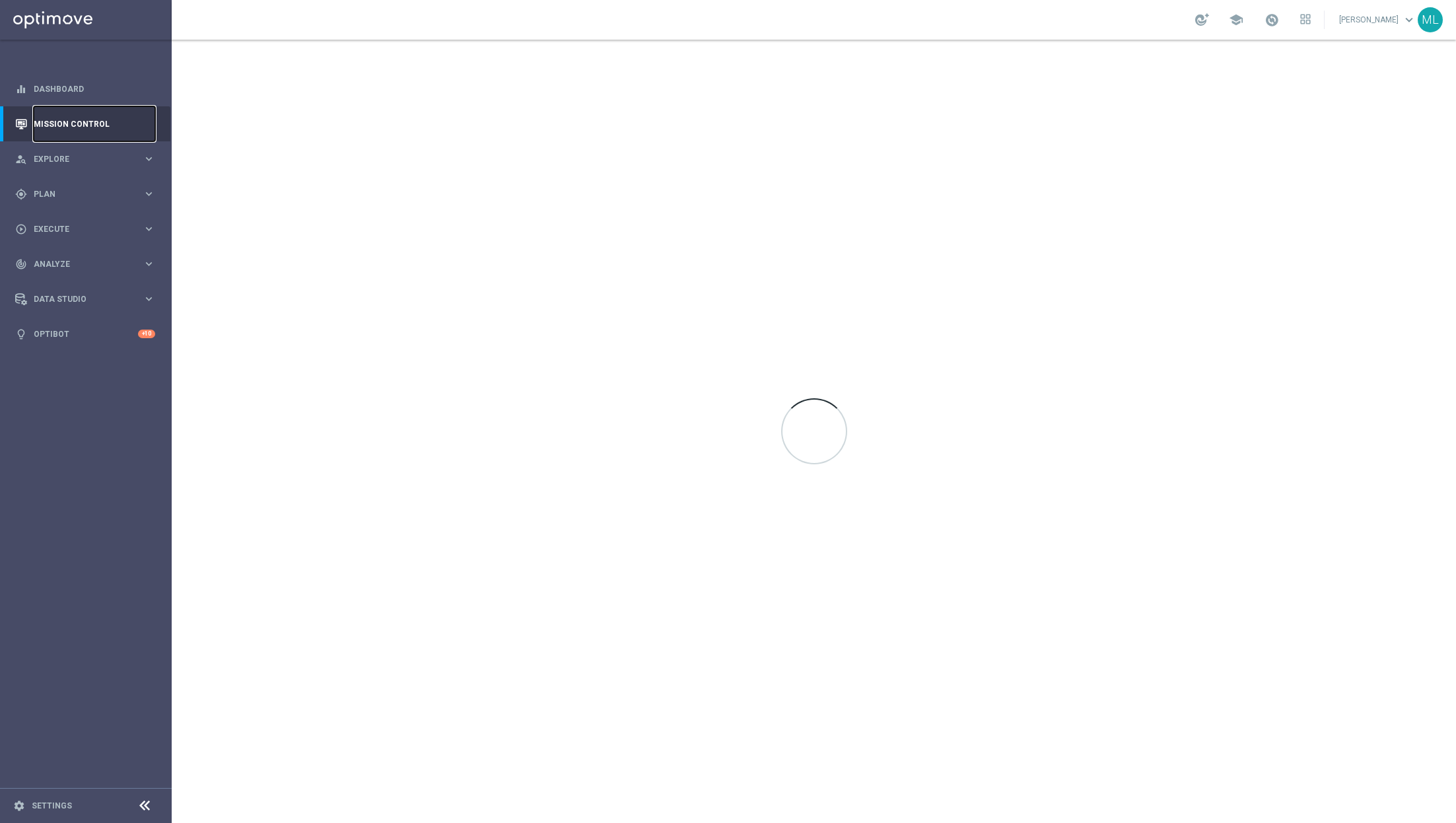
scroll to position [0, 0]
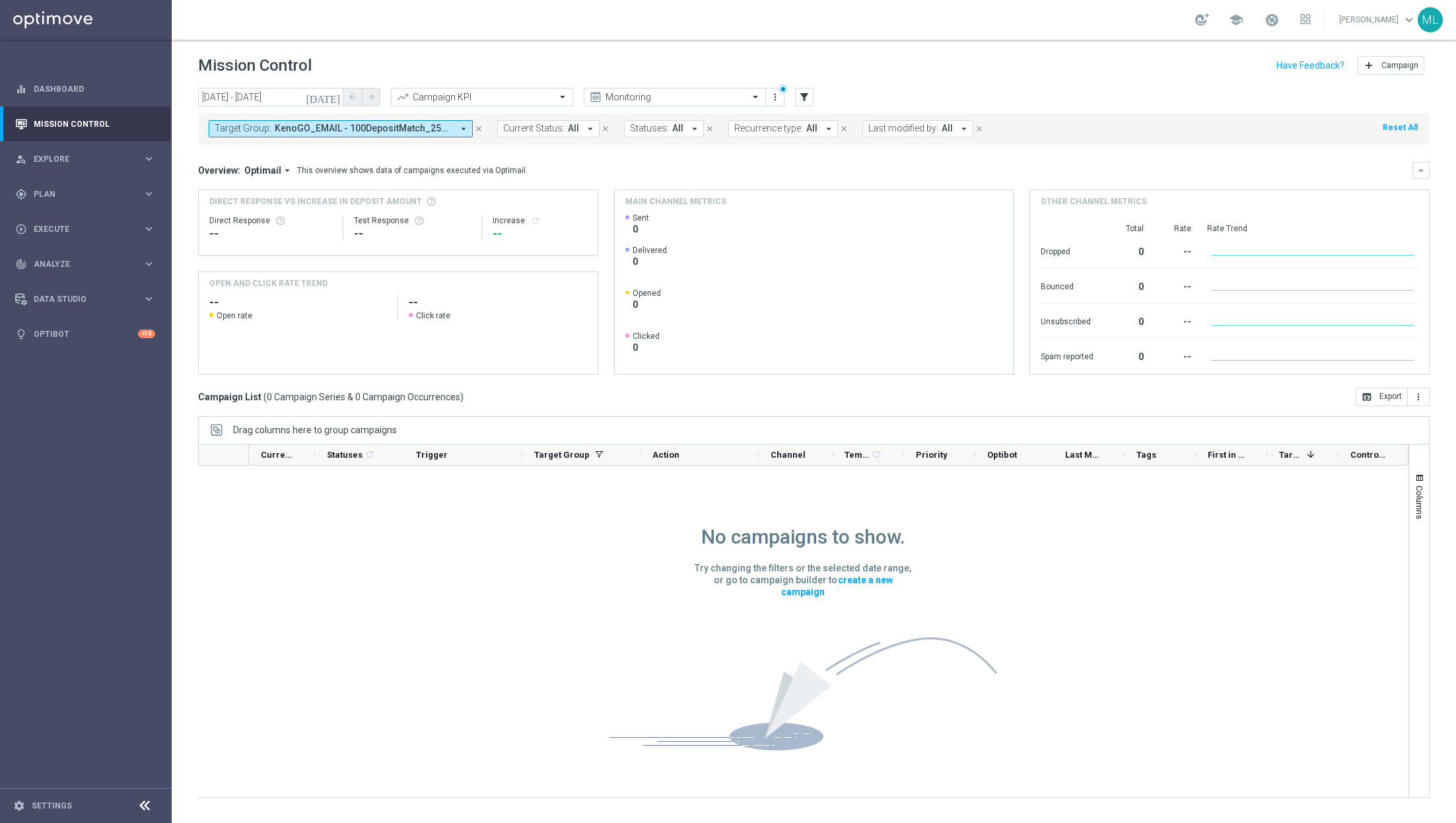
click at [440, 129] on span "KenoGO_EMAIL - 100DepositMatch_250813, KenoGO_EMAIL - 10DepositMatch_250813, Ke…" at bounding box center [363, 128] width 177 height 11
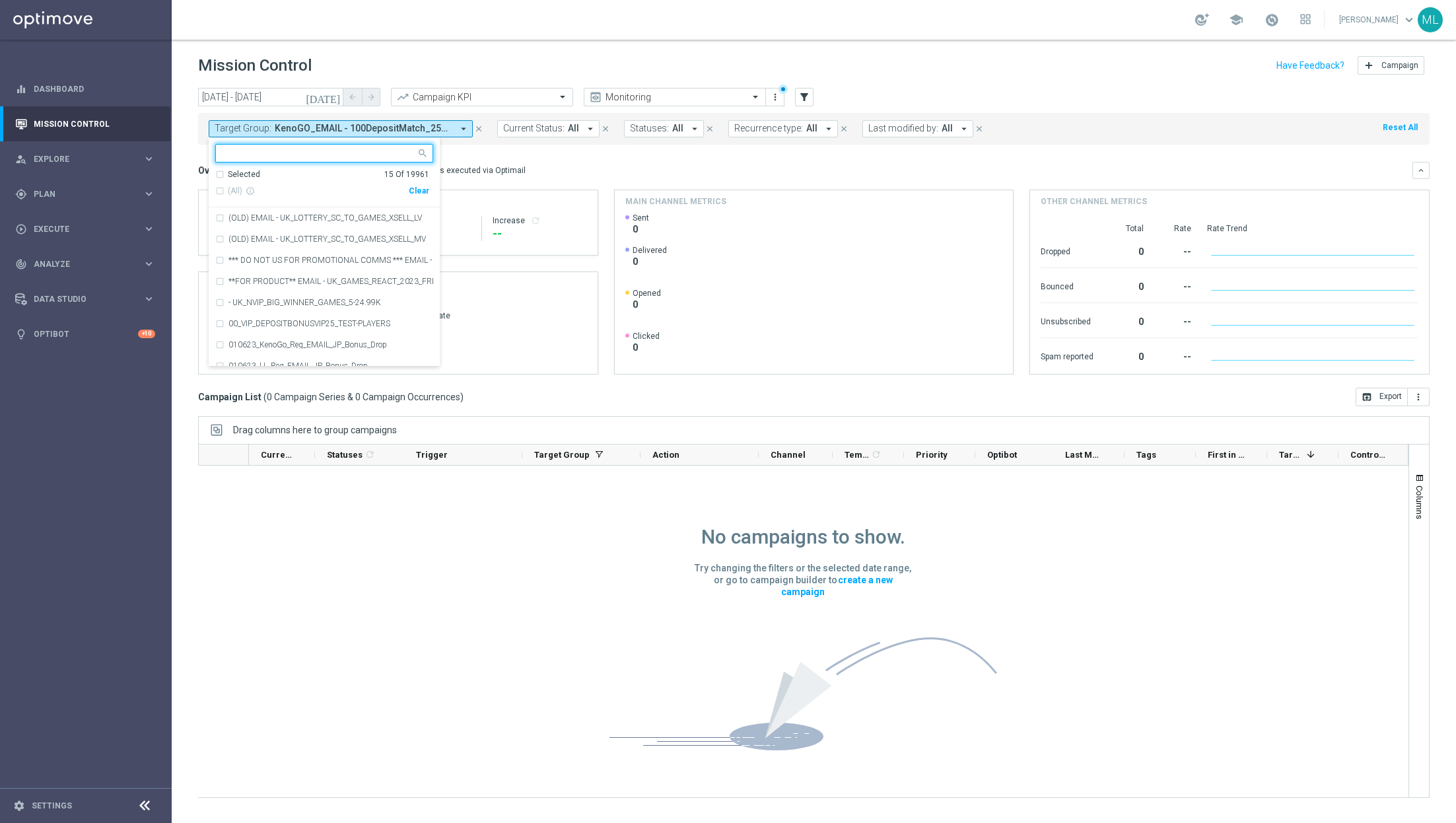
click at [531, 151] on mini-dashboard "Overview: Optimail arrow_drop_down This overview shows data of campaigns execut…" at bounding box center [814, 266] width 1232 height 243
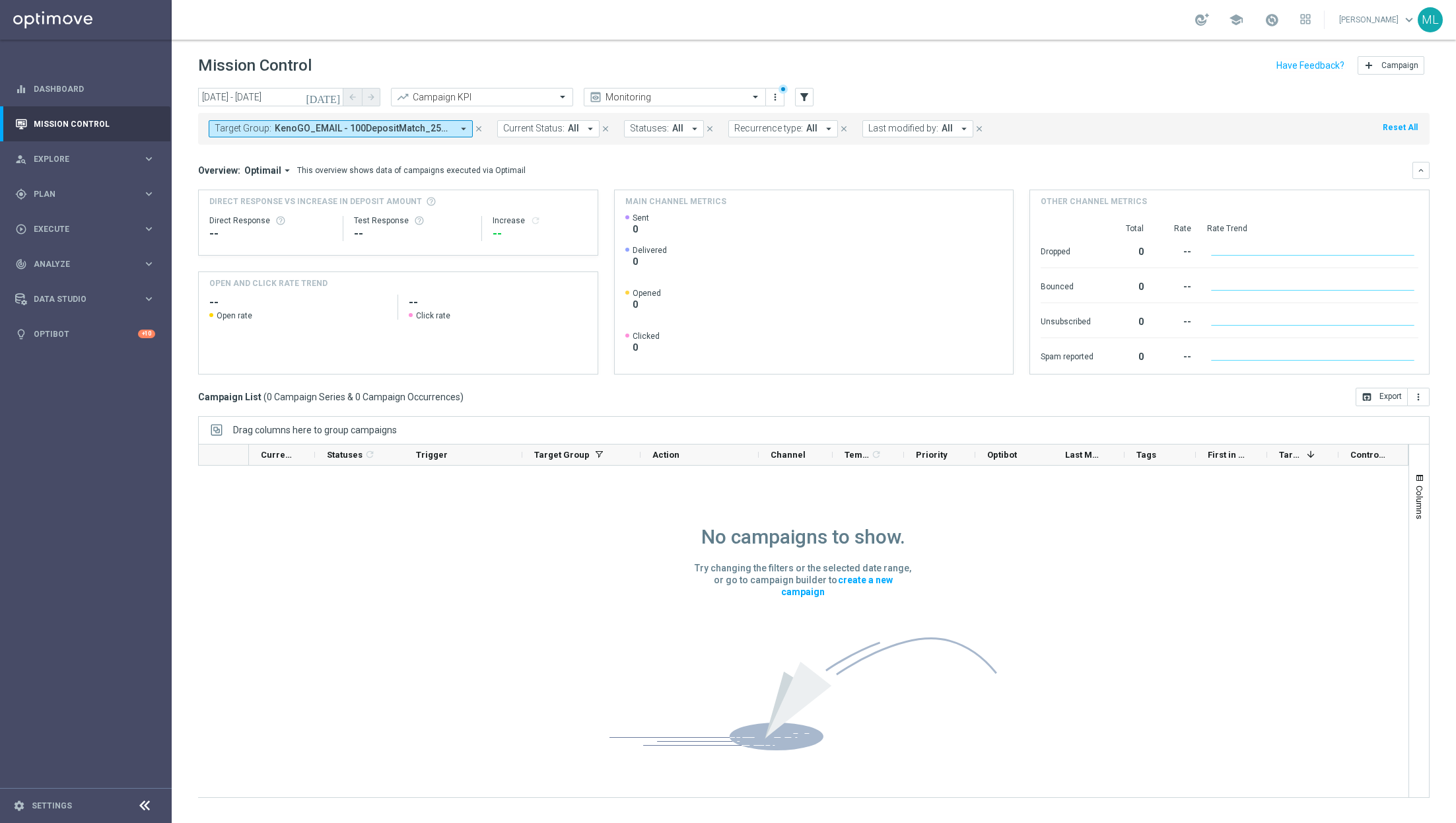
click at [334, 95] on icon "[DATE]" at bounding box center [324, 97] width 36 height 12
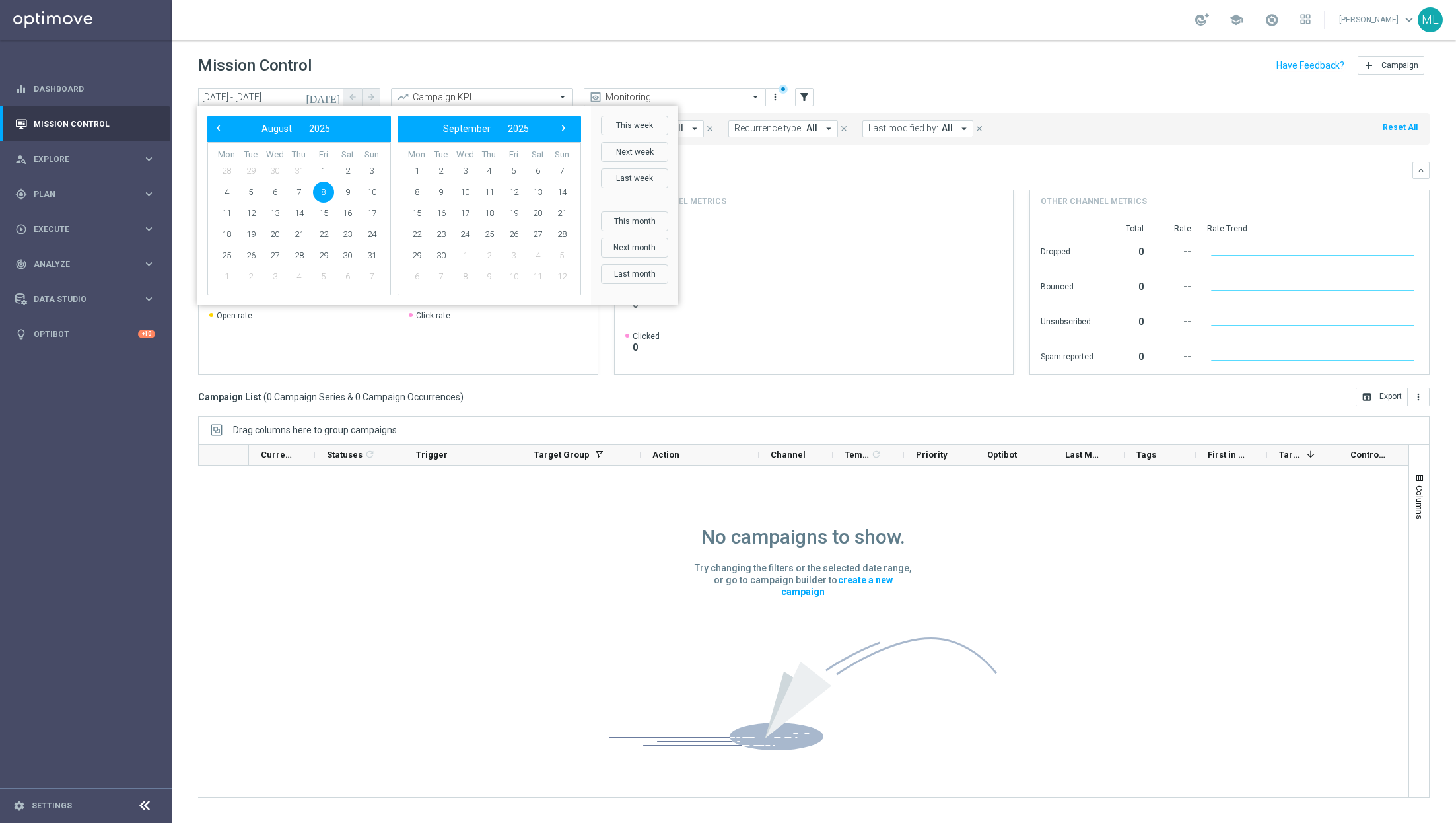
click at [326, 193] on span "8" at bounding box center [323, 191] width 21 height 21
click at [703, 170] on div "Overview: Optimail arrow_drop_down This overview shows data of campaigns execut…" at bounding box center [805, 170] width 1215 height 12
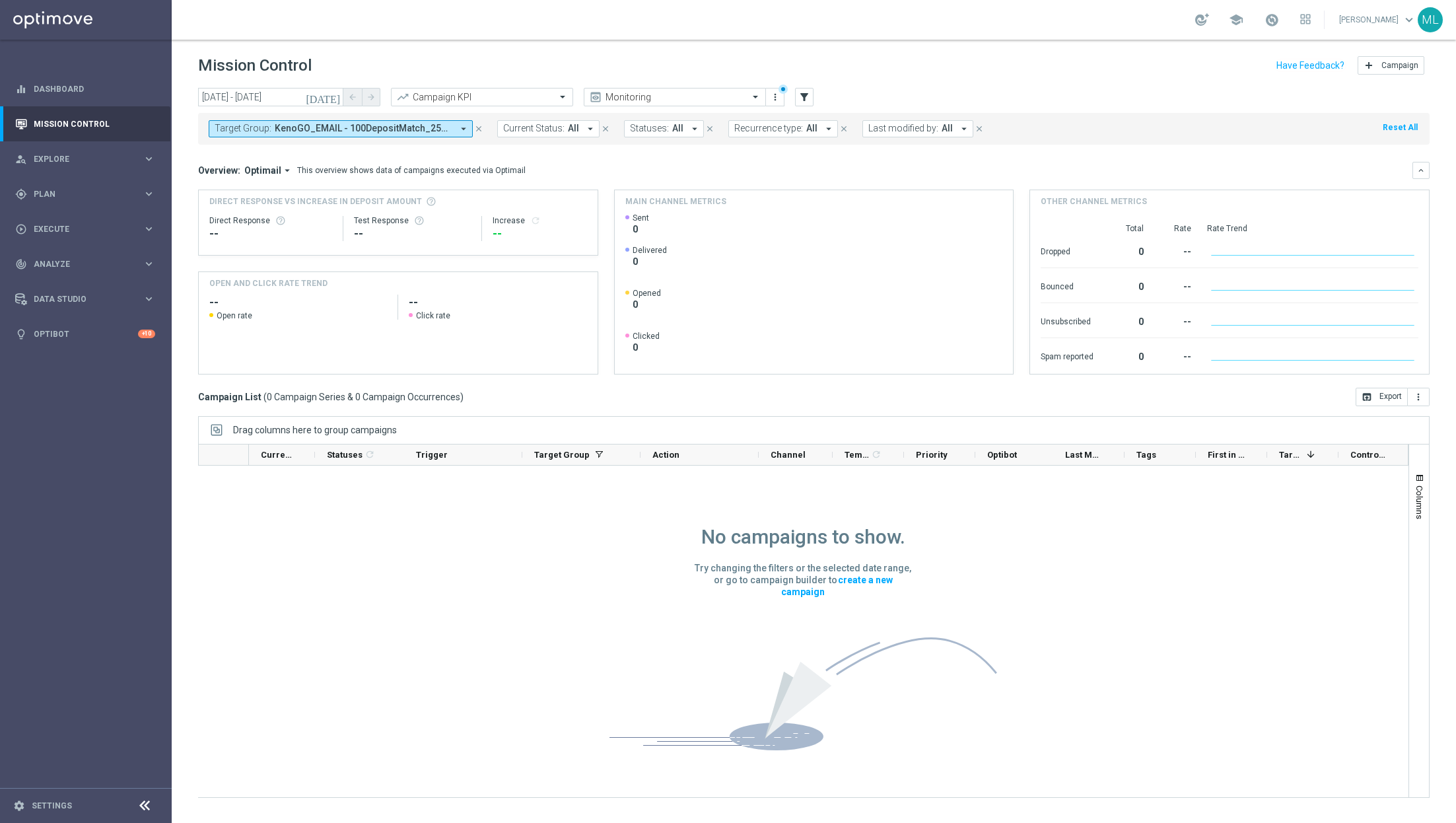
click at [450, 130] on span "KenoGO_EMAIL - 100DepositMatch_250813, KenoGO_EMAIL - 10DepositMatch_250813, Ke…" at bounding box center [363, 128] width 177 height 11
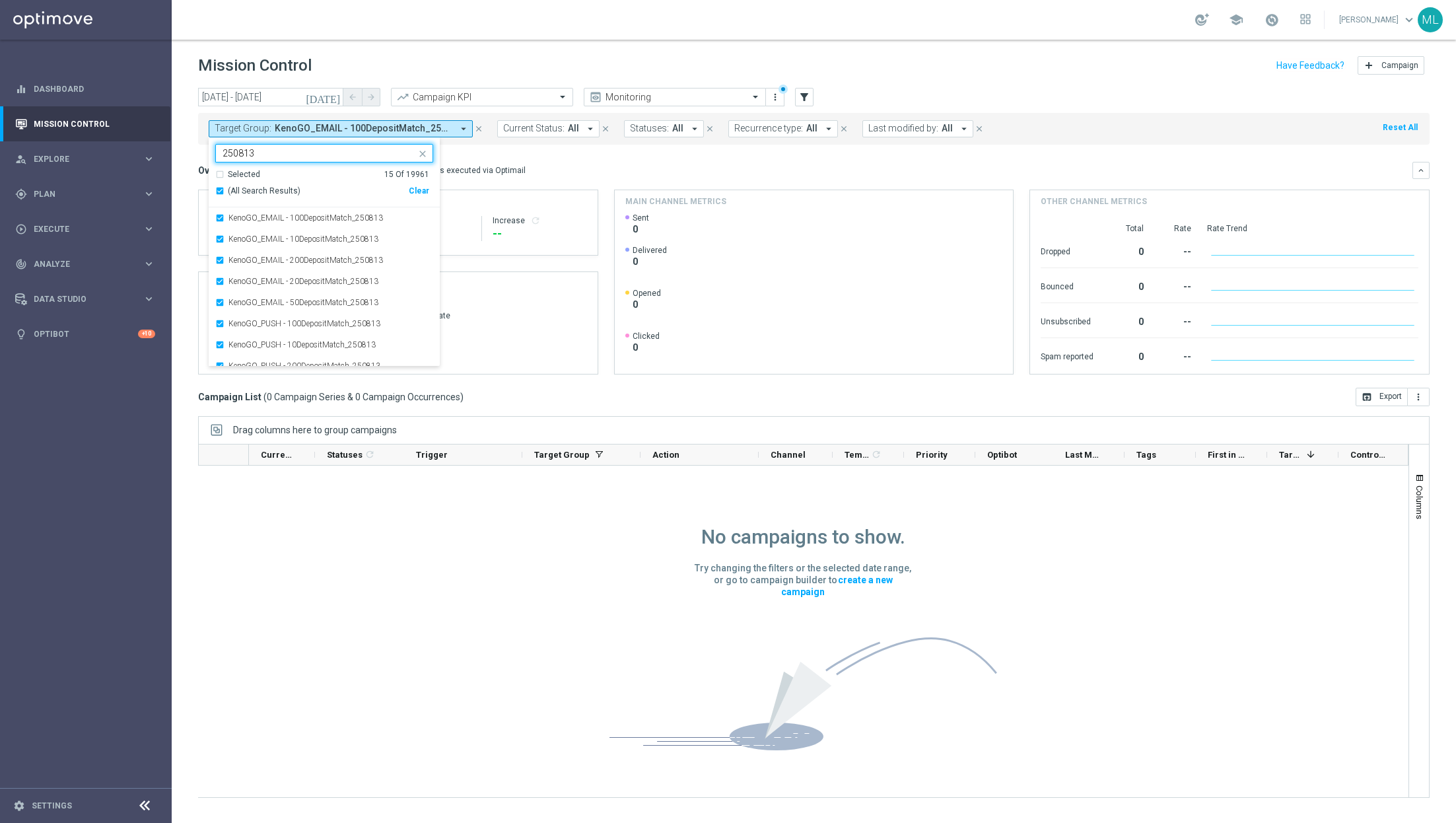
click at [220, 189] on div "(All Search Results)" at bounding box center [312, 191] width 194 height 11
type input "250813"
click at [220, 189] on div "(All Search Results)" at bounding box center [312, 191] width 194 height 11
click at [521, 163] on div "Overview: Optimail arrow_drop_down This overview shows data of campaigns execut…" at bounding box center [814, 170] width 1232 height 17
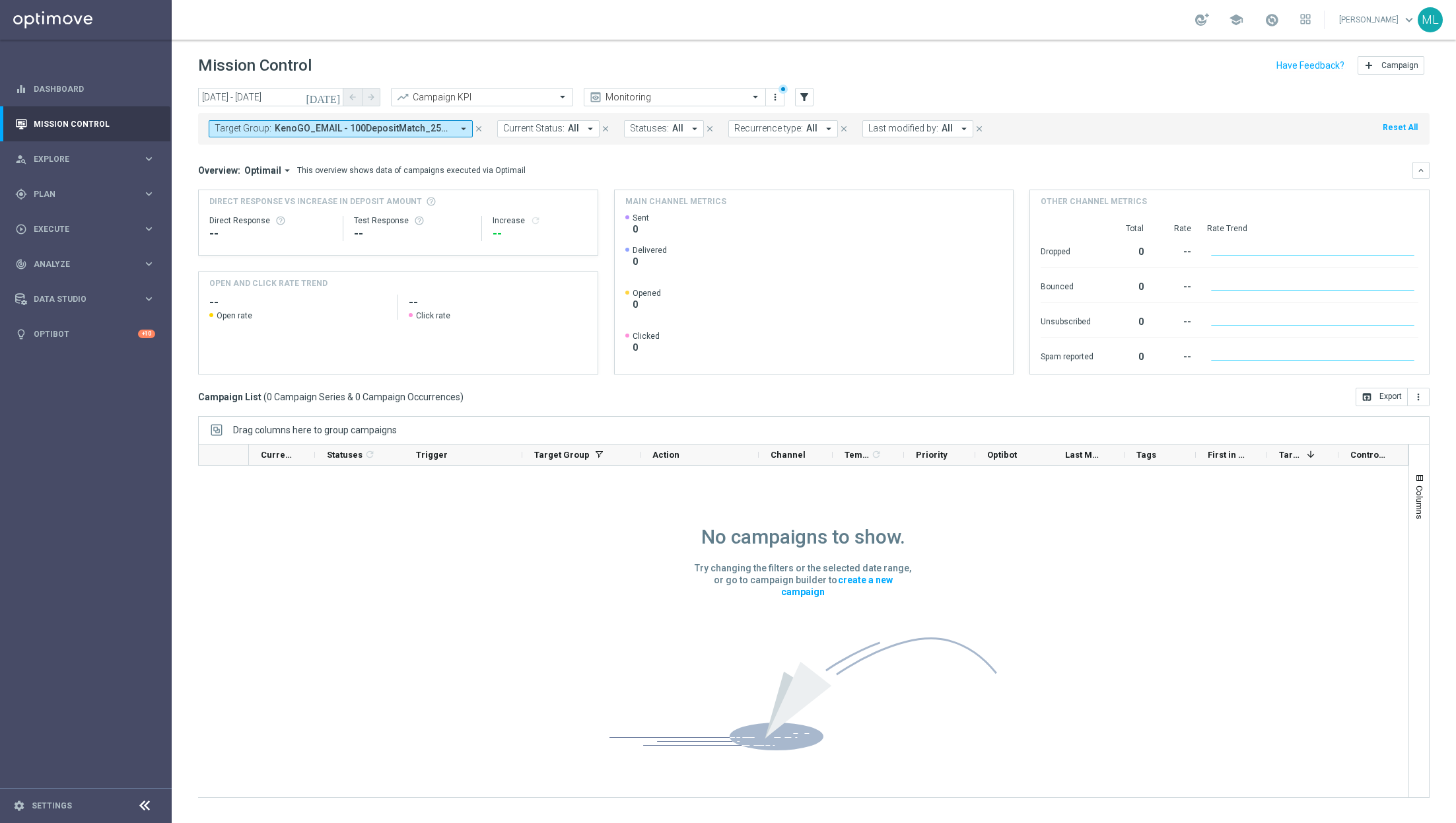
click at [442, 125] on span "KenoGO_EMAIL - 100DepositMatch_250813, KenoGO_EMAIL - 10DepositMatch_250813, Ke…" at bounding box center [363, 128] width 177 height 11
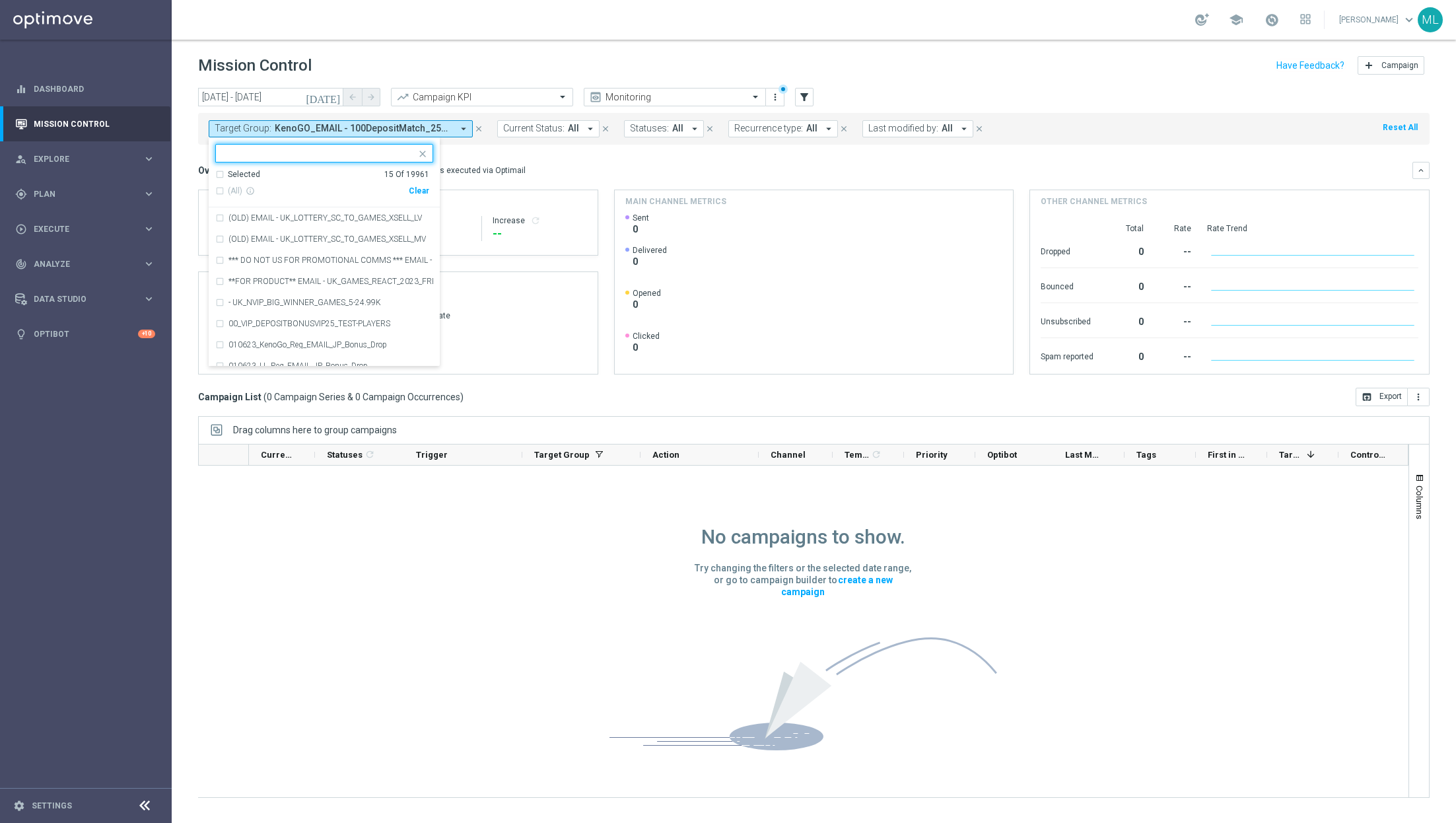
click at [0, 0] on div "Clear" at bounding box center [0, 0] width 0 height 0
click at [495, 154] on mini-dashboard "Overview: Optimail arrow_drop_down This overview shows data of campaigns execut…" at bounding box center [814, 266] width 1232 height 243
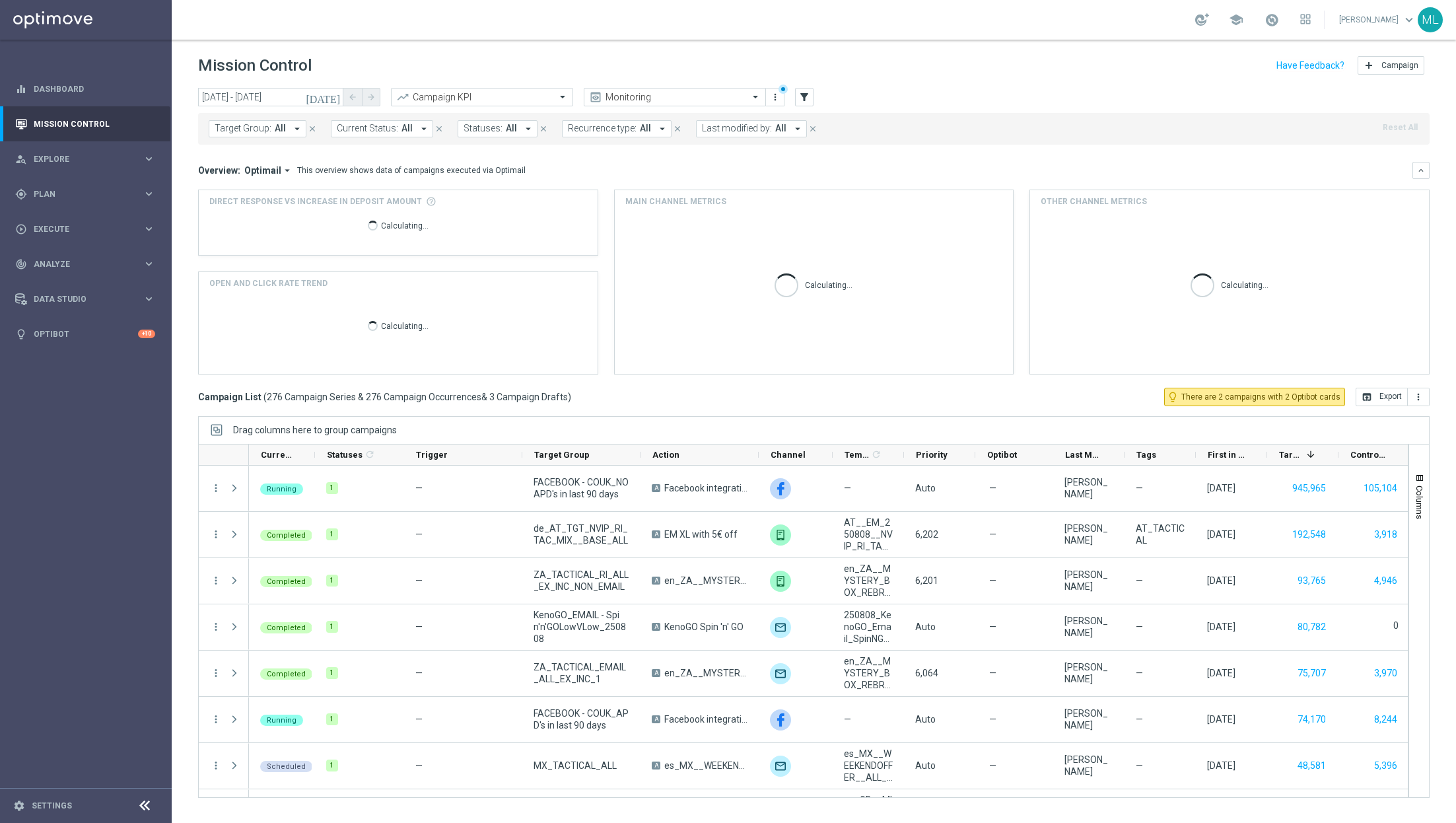
click at [282, 127] on span "All" at bounding box center [280, 128] width 11 height 11
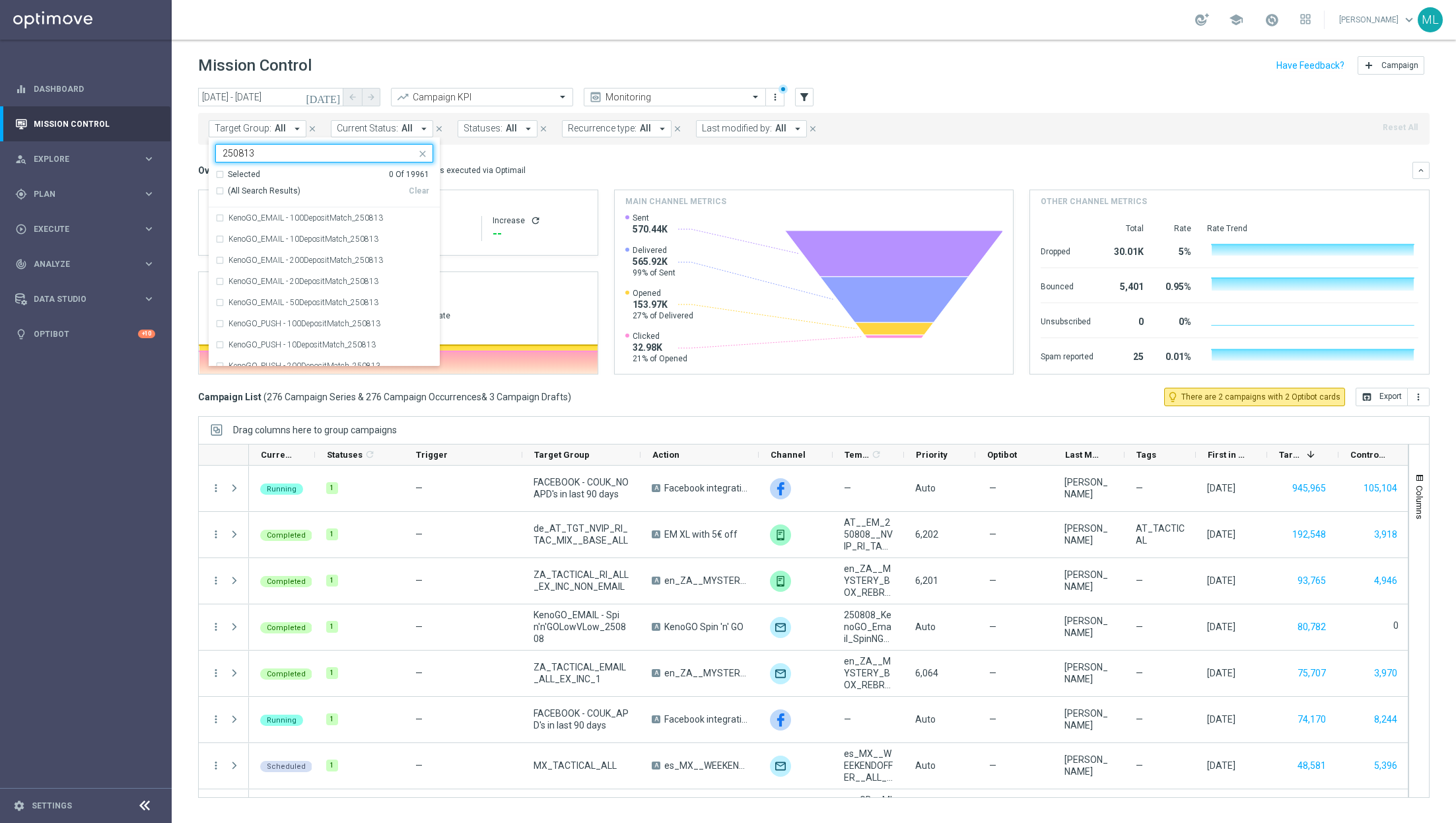
click at [219, 188] on div "(All Search Results)" at bounding box center [312, 191] width 194 height 11
type input "250813"
